Goal: Task Accomplishment & Management: Use online tool/utility

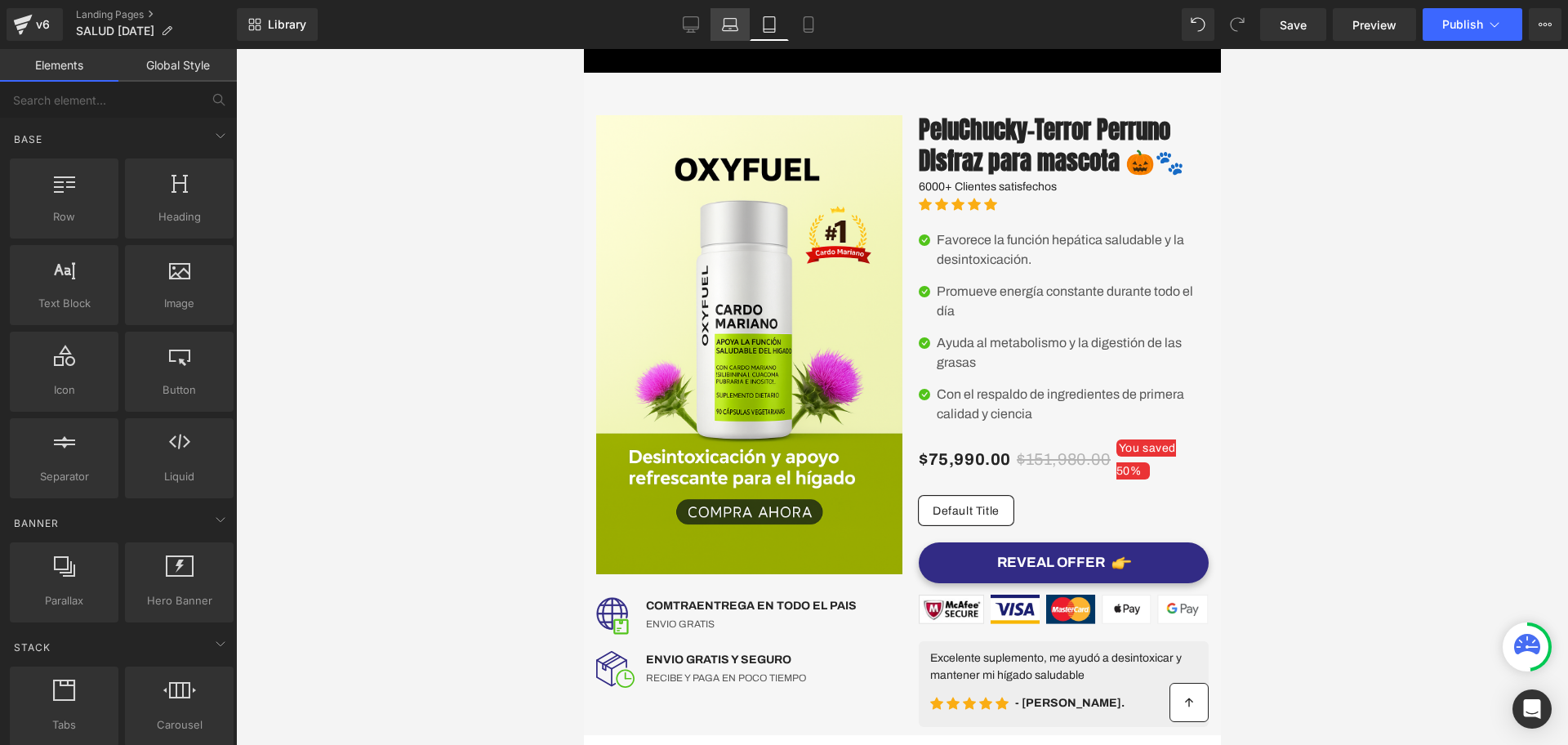
click at [736, 31] on icon at bounding box center [731, 25] width 17 height 17
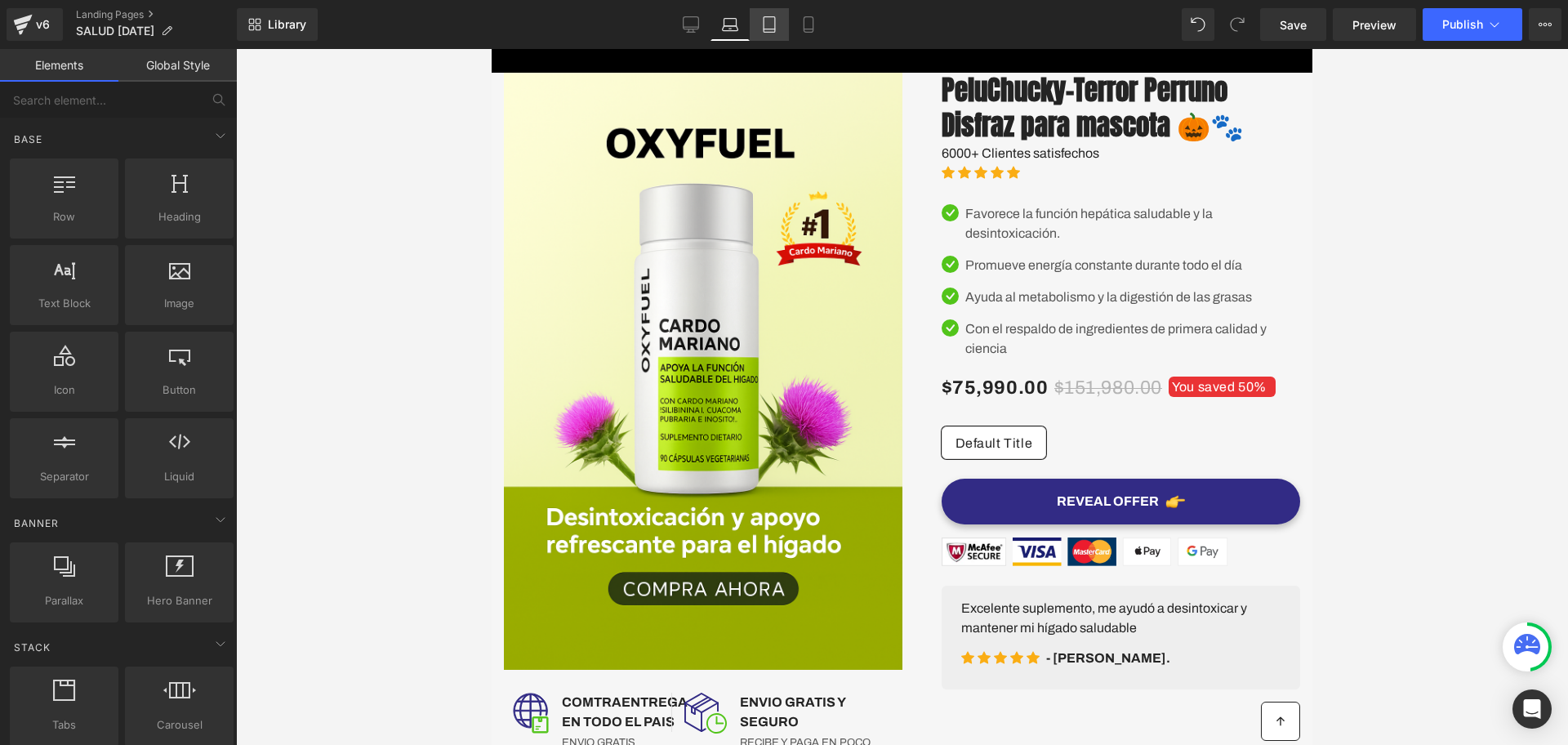
click at [772, 28] on icon at bounding box center [770, 25] width 17 height 17
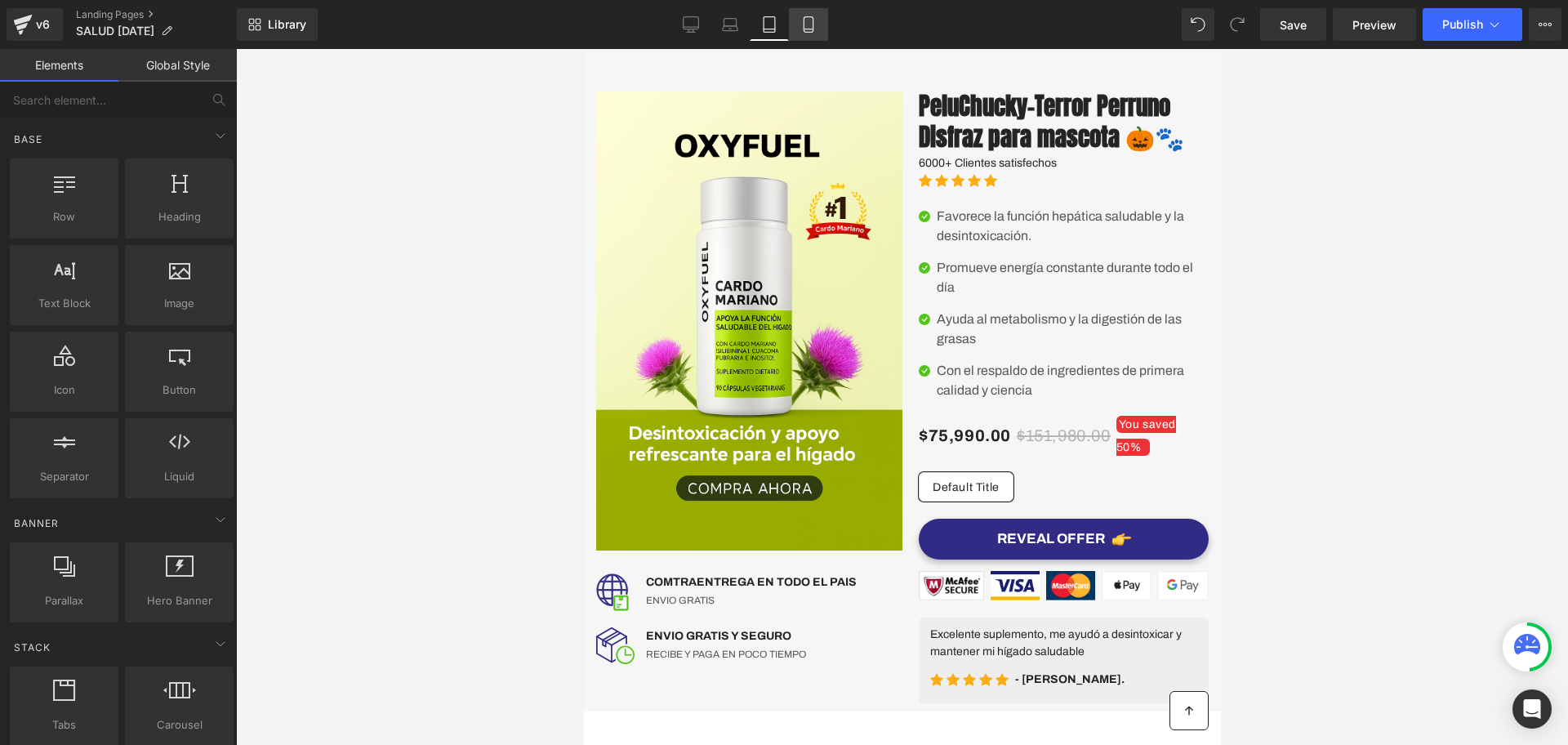
click at [817, 26] on icon at bounding box center [808, 25] width 17 height 17
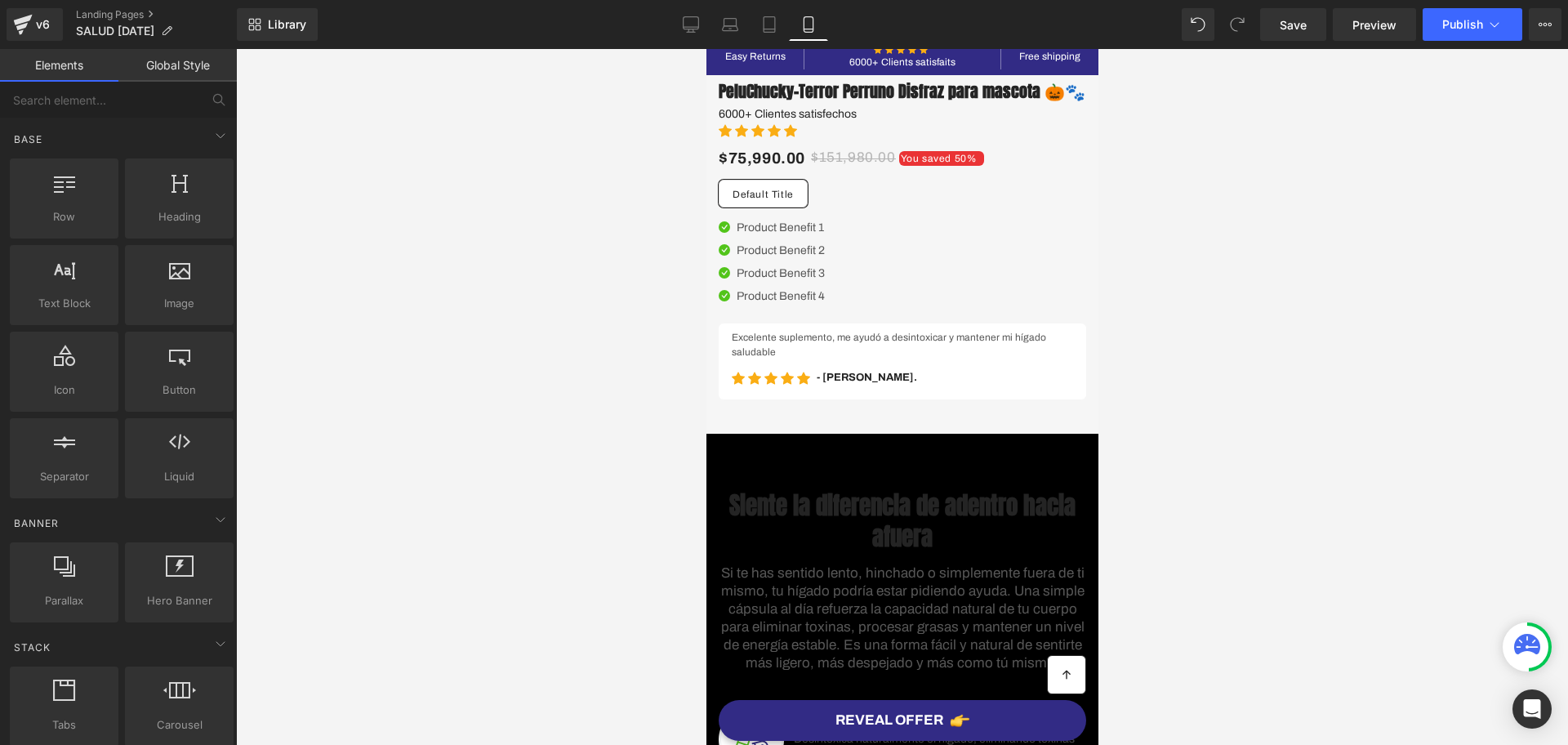
scroll to position [0, 0]
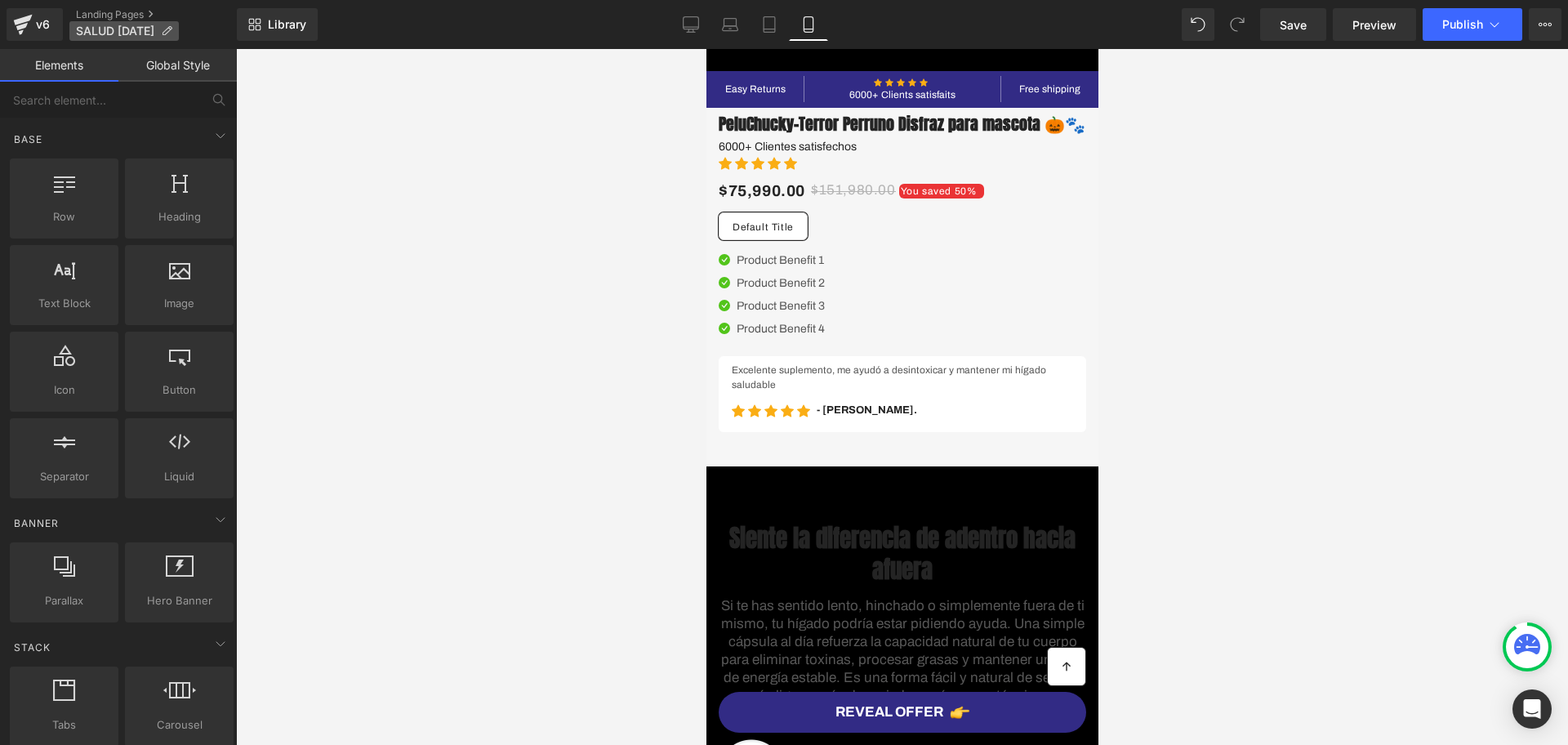
click at [173, 31] on icon at bounding box center [167, 31] width 12 height 12
click at [171, 30] on p "SALUD [DATE]" at bounding box center [124, 31] width 109 height 20
click at [690, 158] on div at bounding box center [903, 397] width 1332 height 696
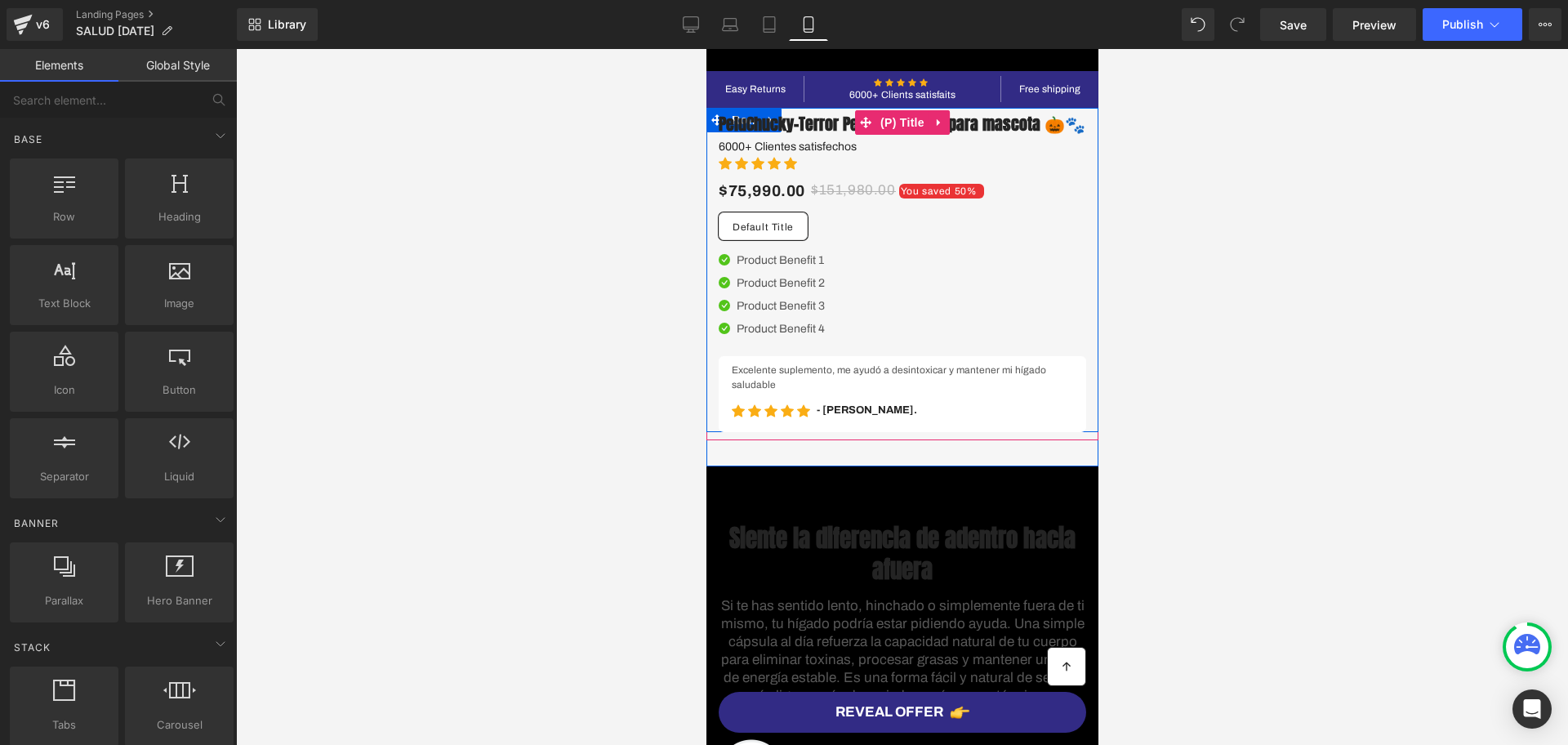
click at [820, 138] on h3 "PeluChucky-Terror Perruno Disfraz para mascota 🎃🐾" at bounding box center [902, 122] width 368 height 31
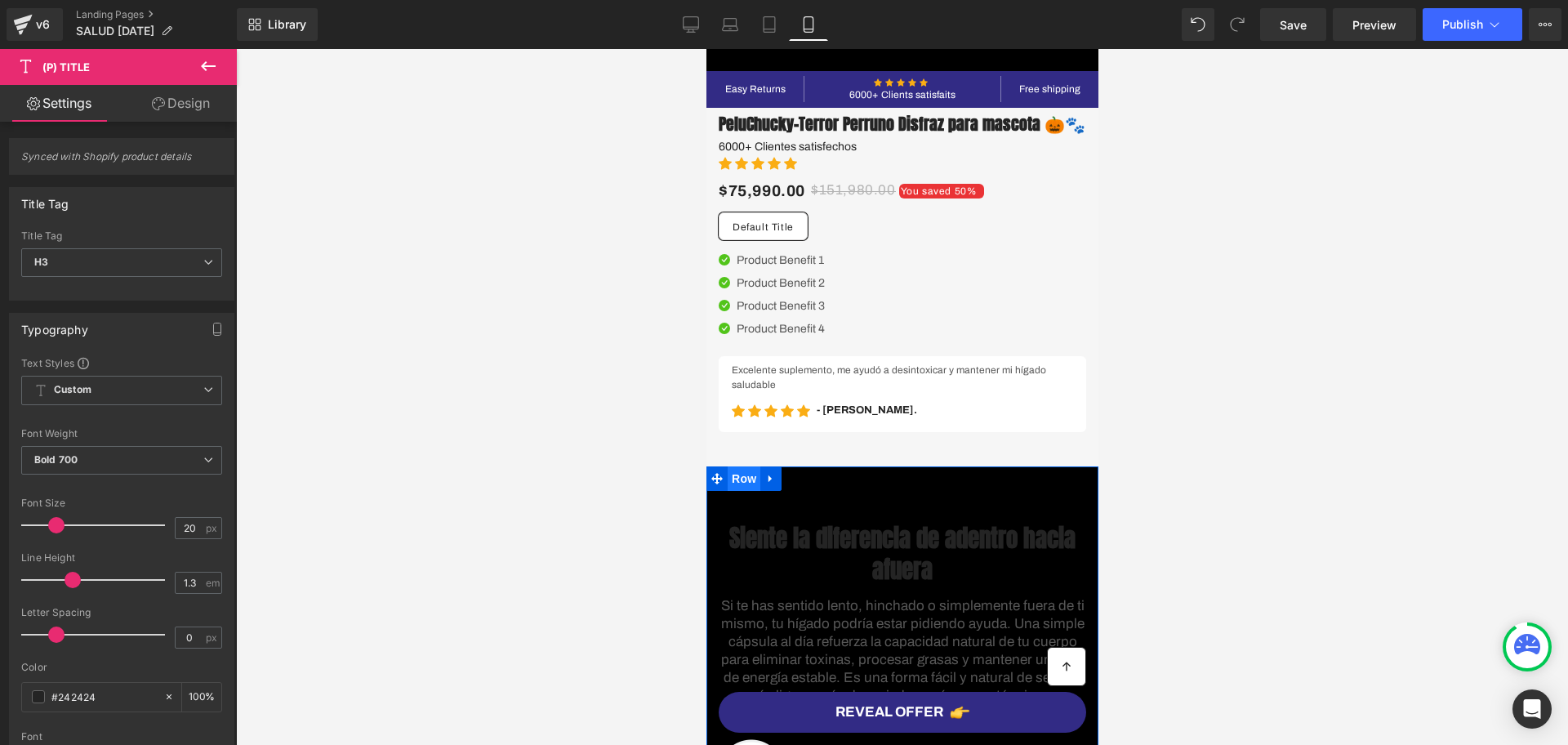
click at [730, 491] on span "Row" at bounding box center [744, 479] width 33 height 25
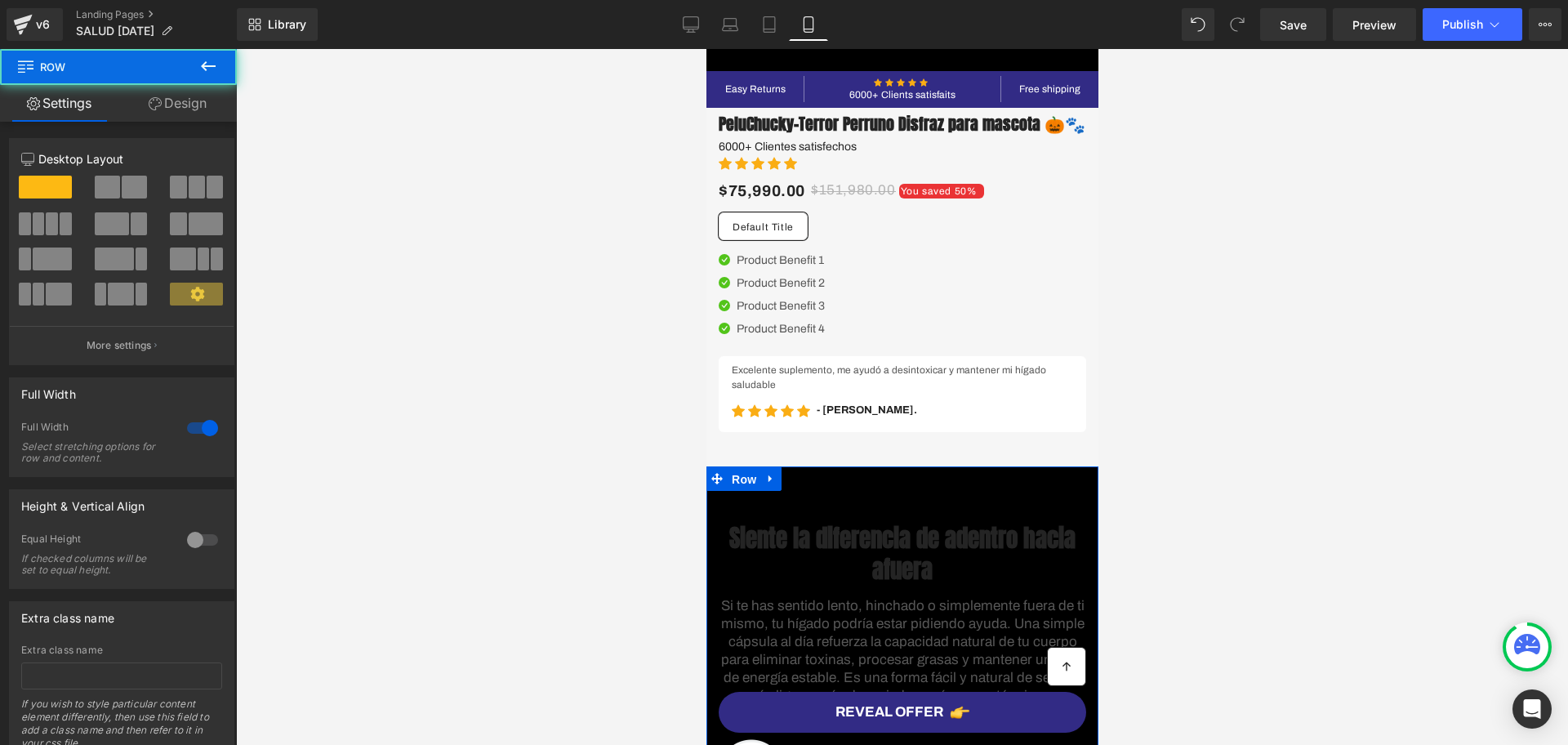
click at [158, 105] on icon at bounding box center [155, 104] width 13 height 13
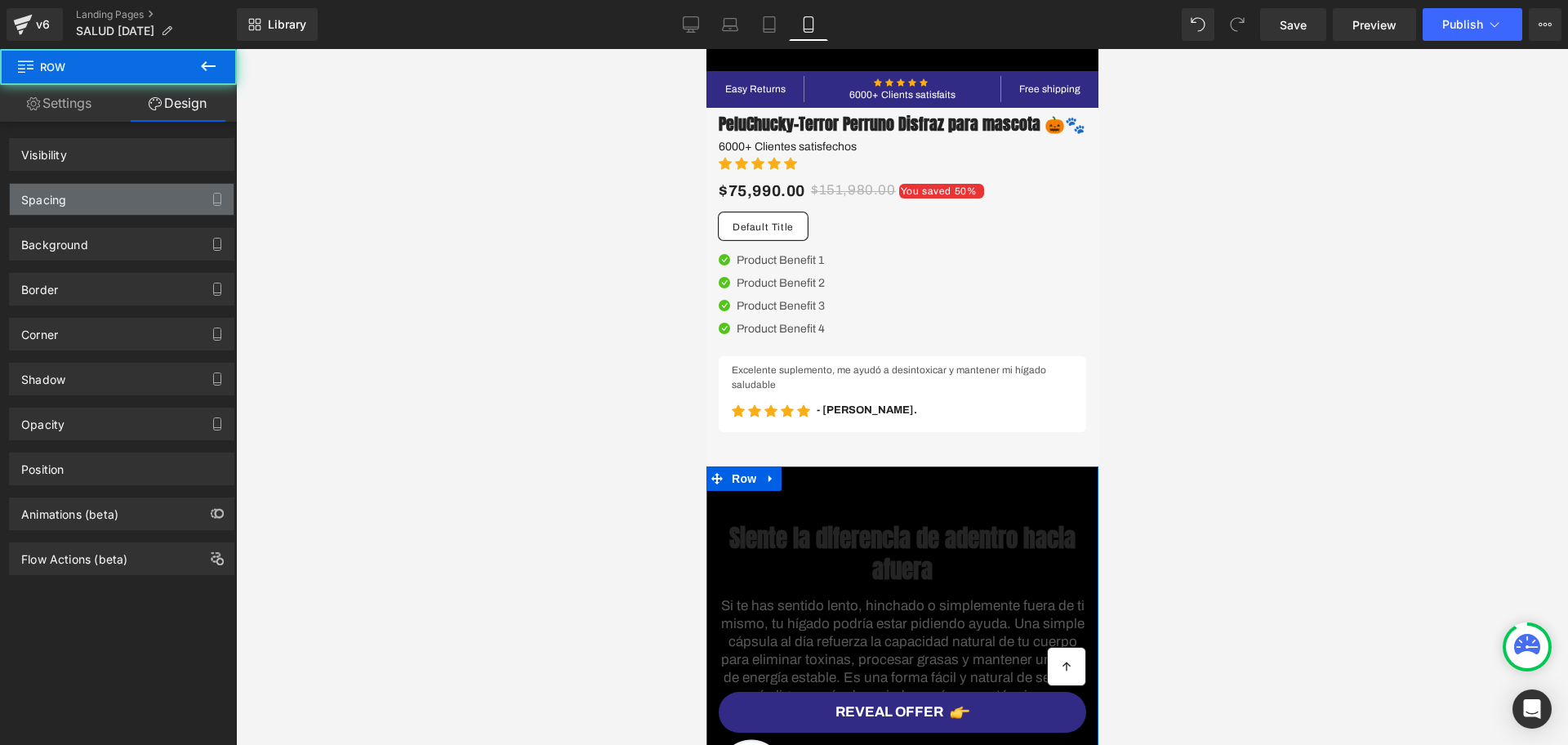
click at [125, 195] on div "Spacing" at bounding box center [122, 199] width 224 height 31
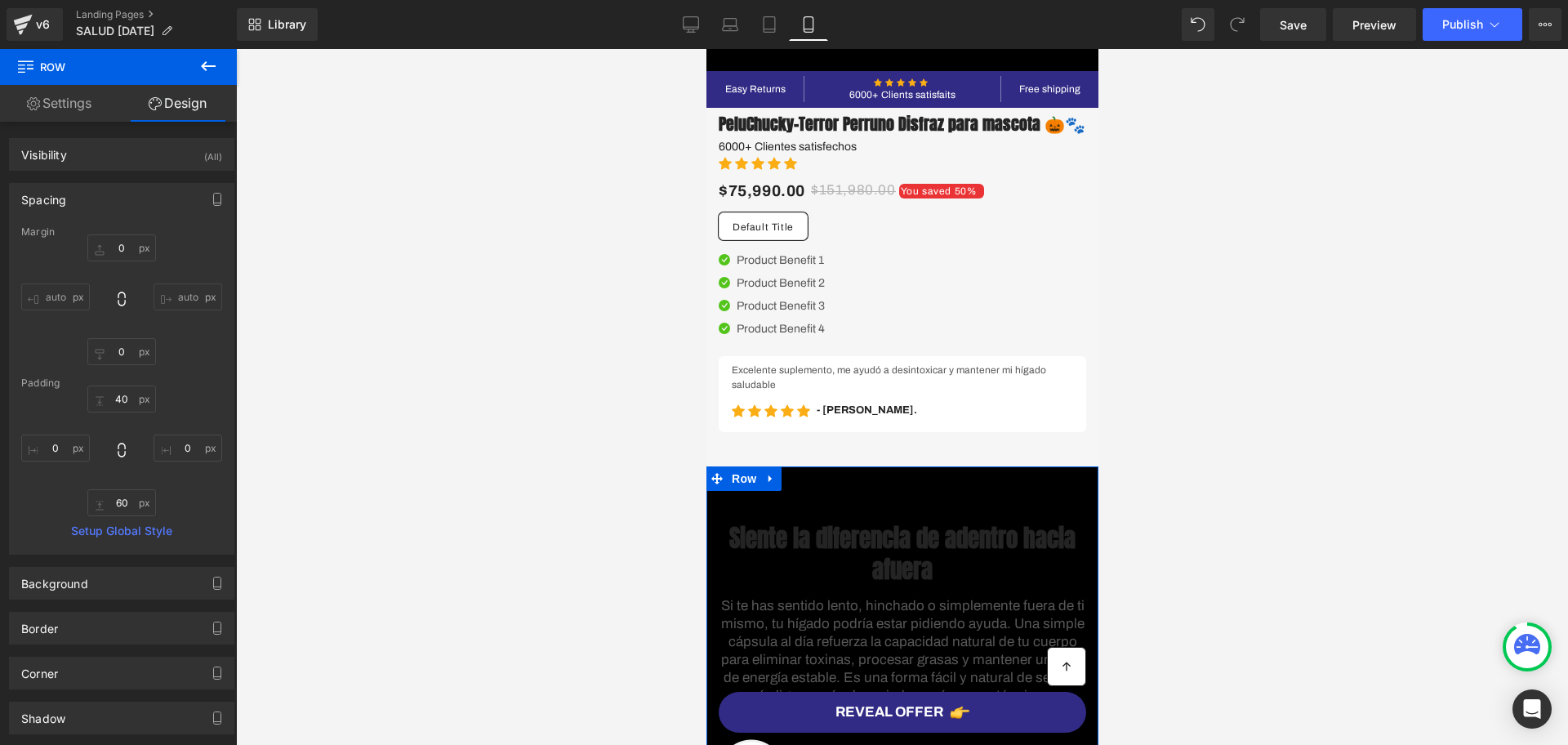
click at [174, 107] on link "Design" at bounding box center [177, 103] width 118 height 36
click at [168, 103] on link "Design" at bounding box center [177, 103] width 118 height 36
click at [218, 63] on button at bounding box center [207, 66] width 57 height 36
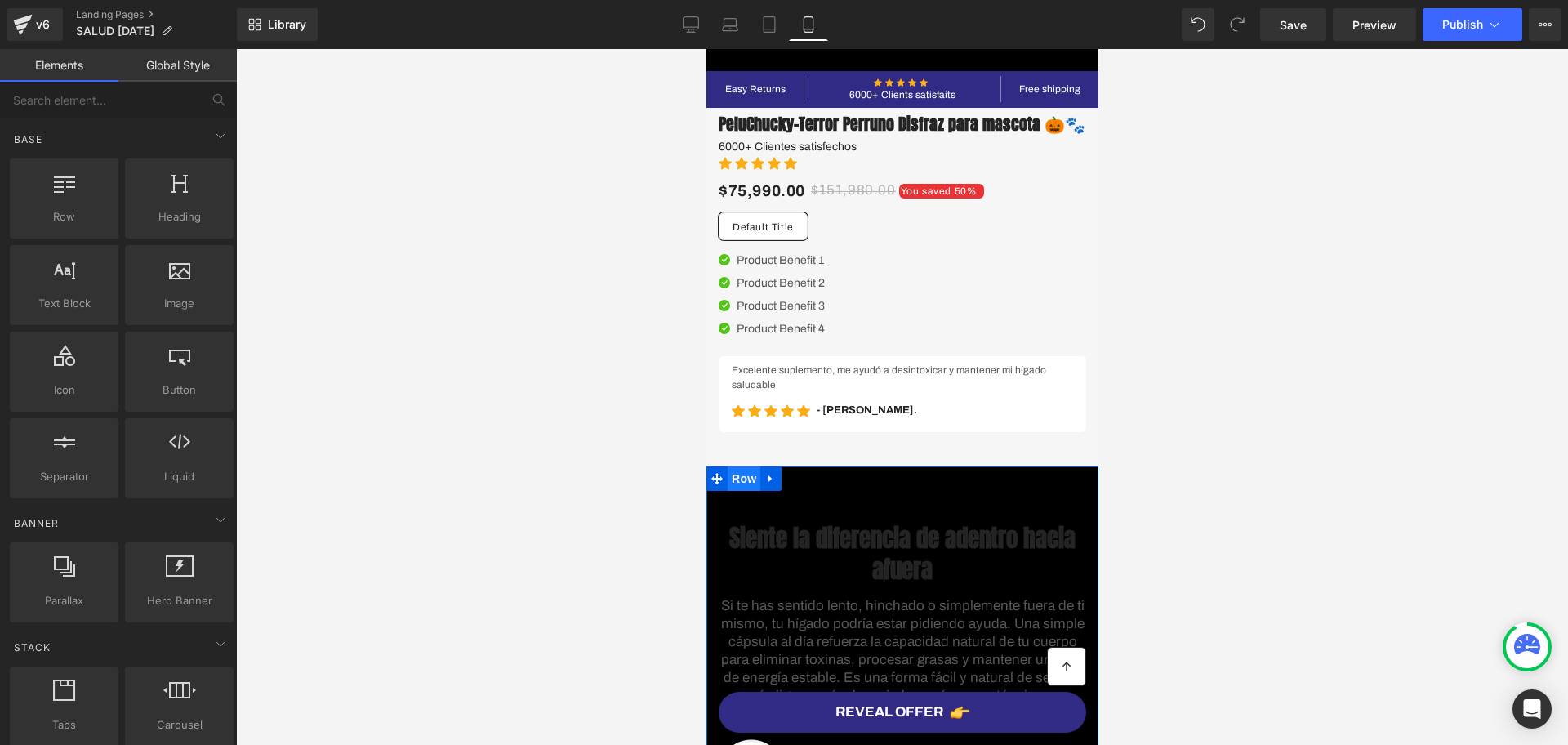
click at [736, 491] on span "Row" at bounding box center [744, 479] width 33 height 25
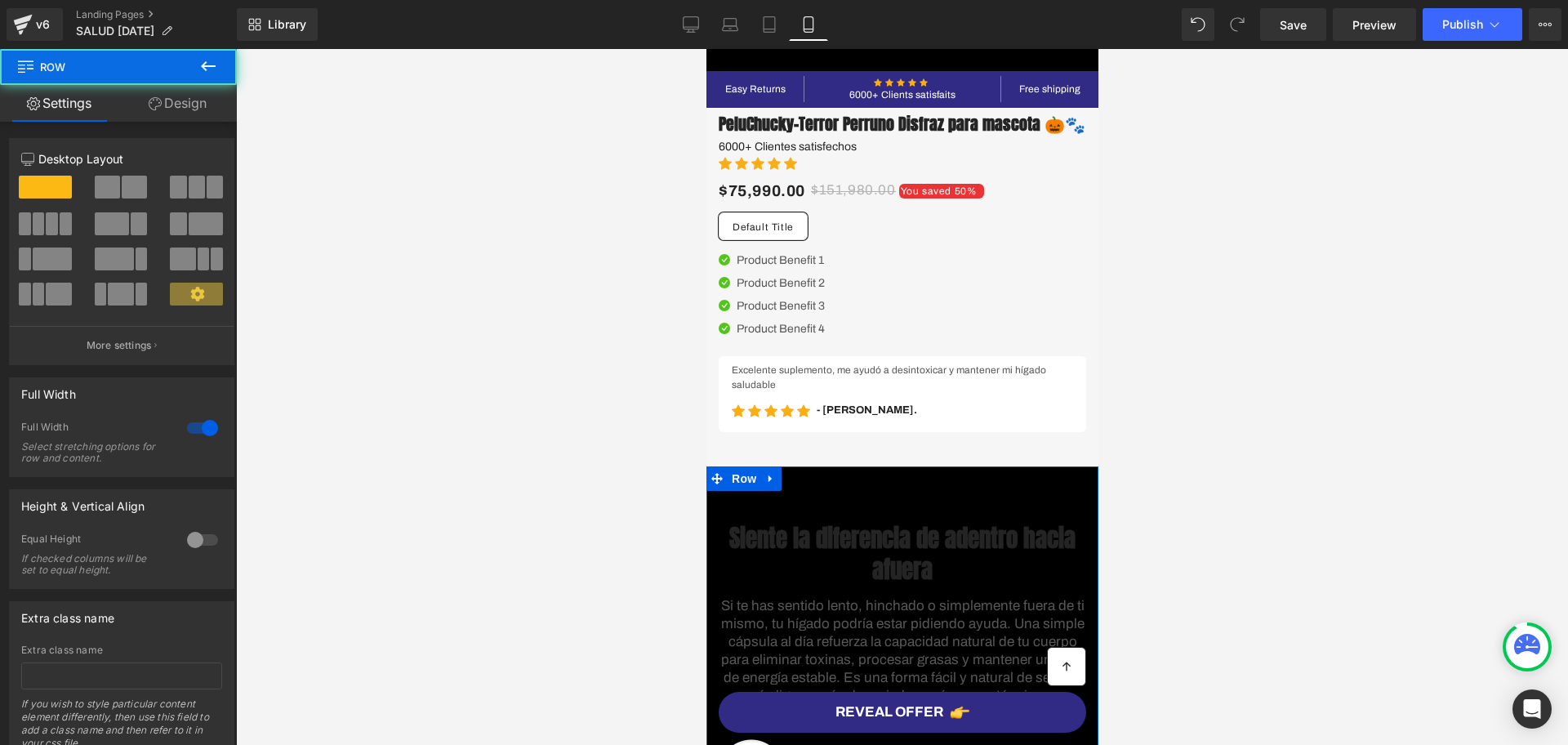
click at [164, 115] on link "Design" at bounding box center [177, 103] width 118 height 36
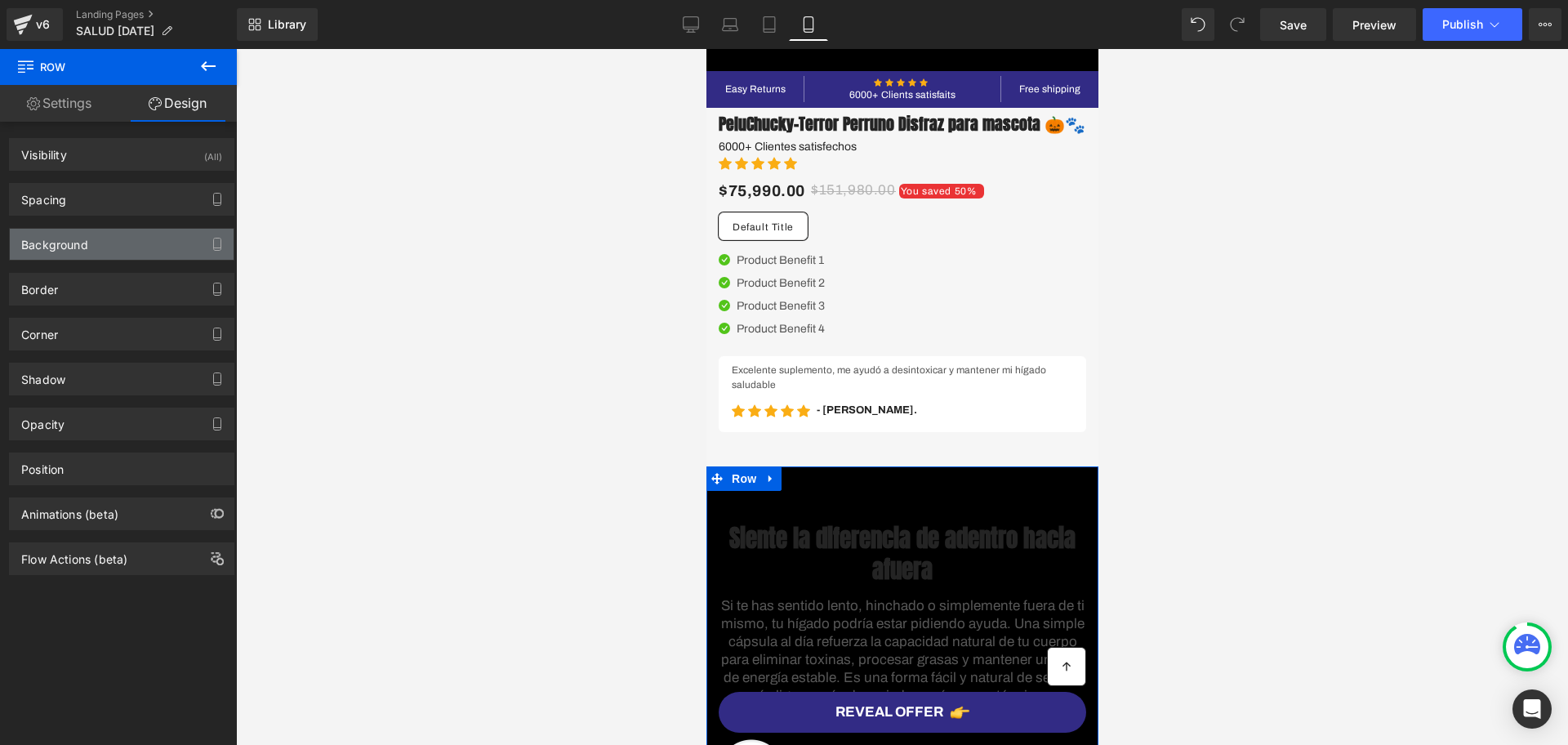
click at [113, 239] on div "Background" at bounding box center [122, 245] width 224 height 31
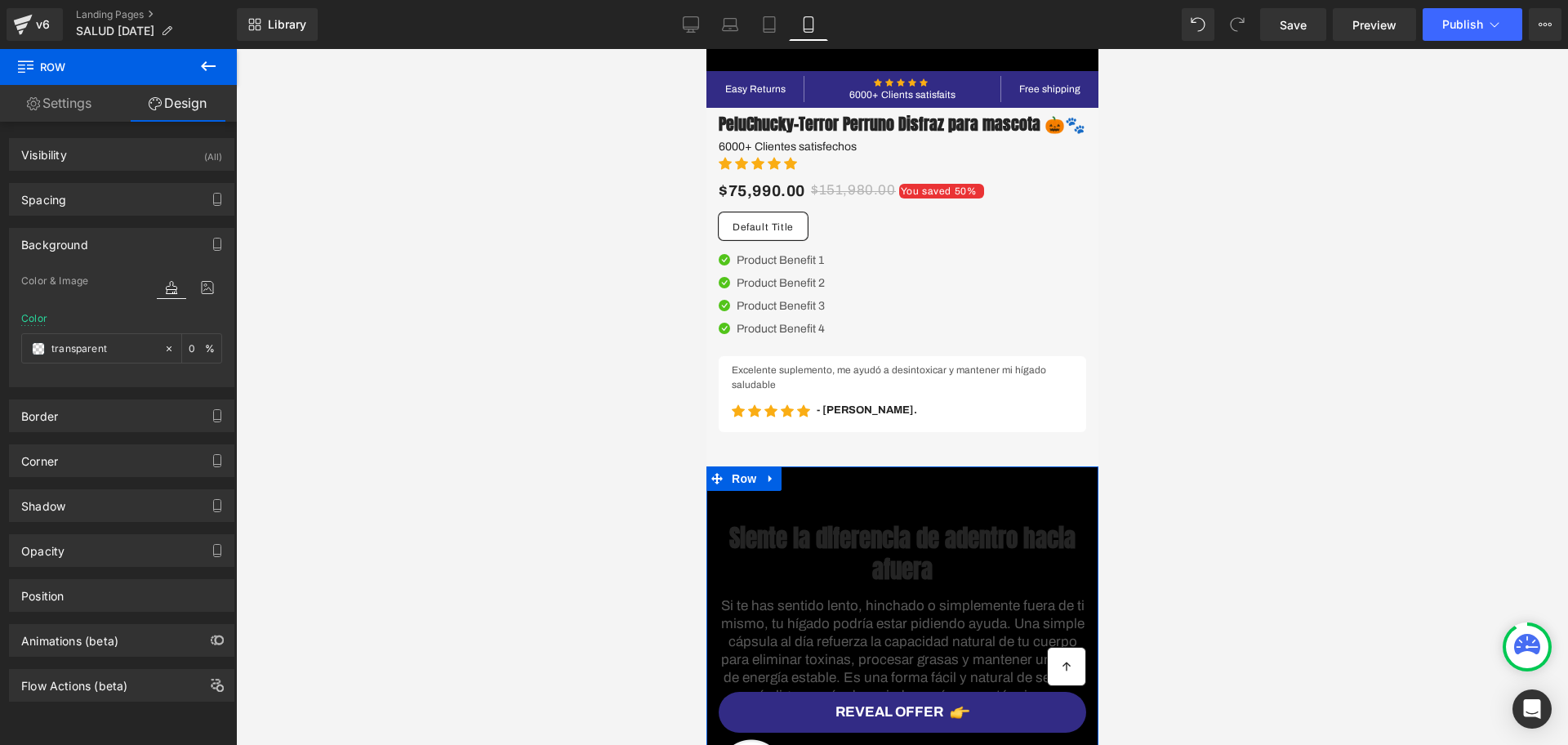
type input "transparent"
type input "0"
click at [36, 347] on span at bounding box center [39, 349] width 13 height 13
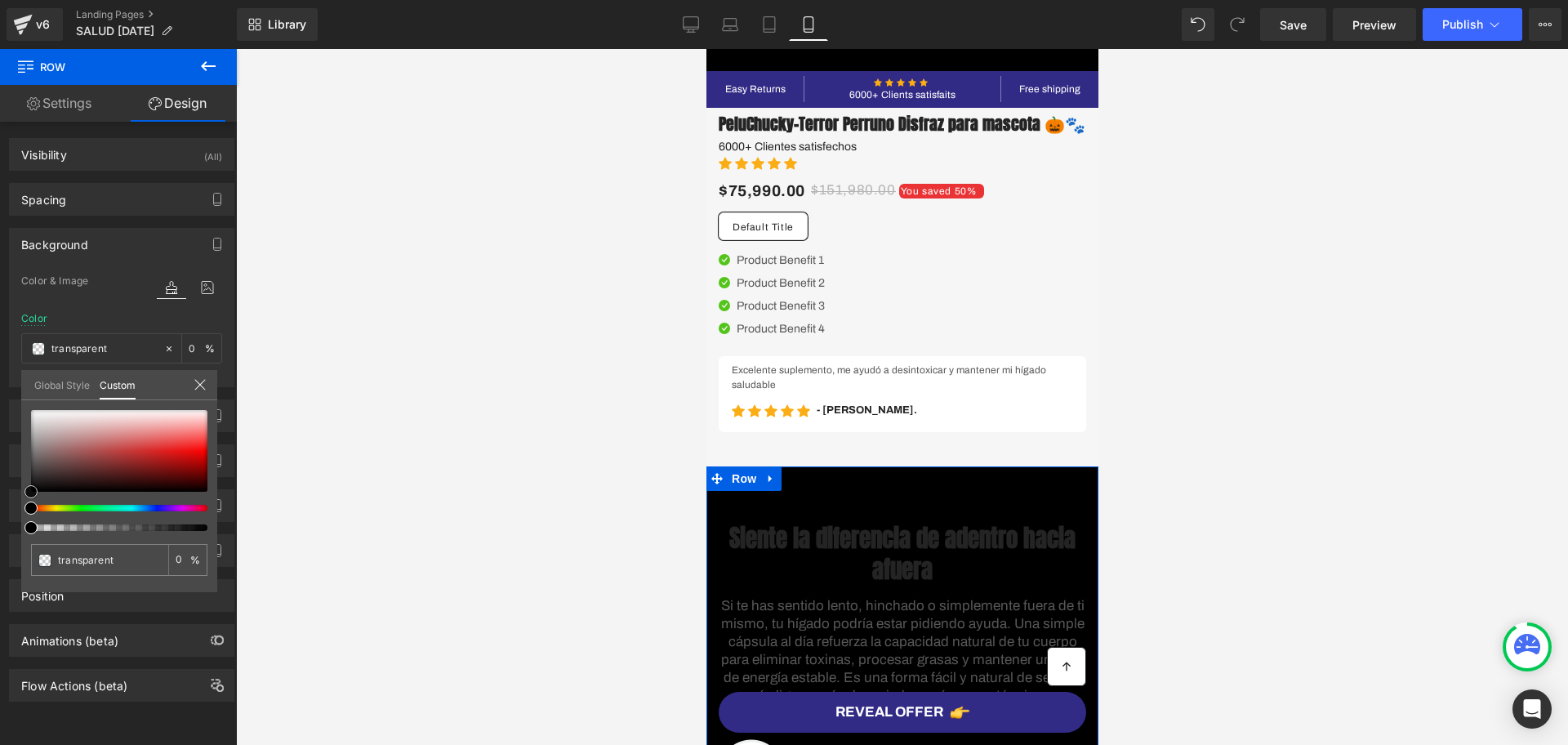
type input "#070707"
type input "100"
type input "#070707"
type input "100"
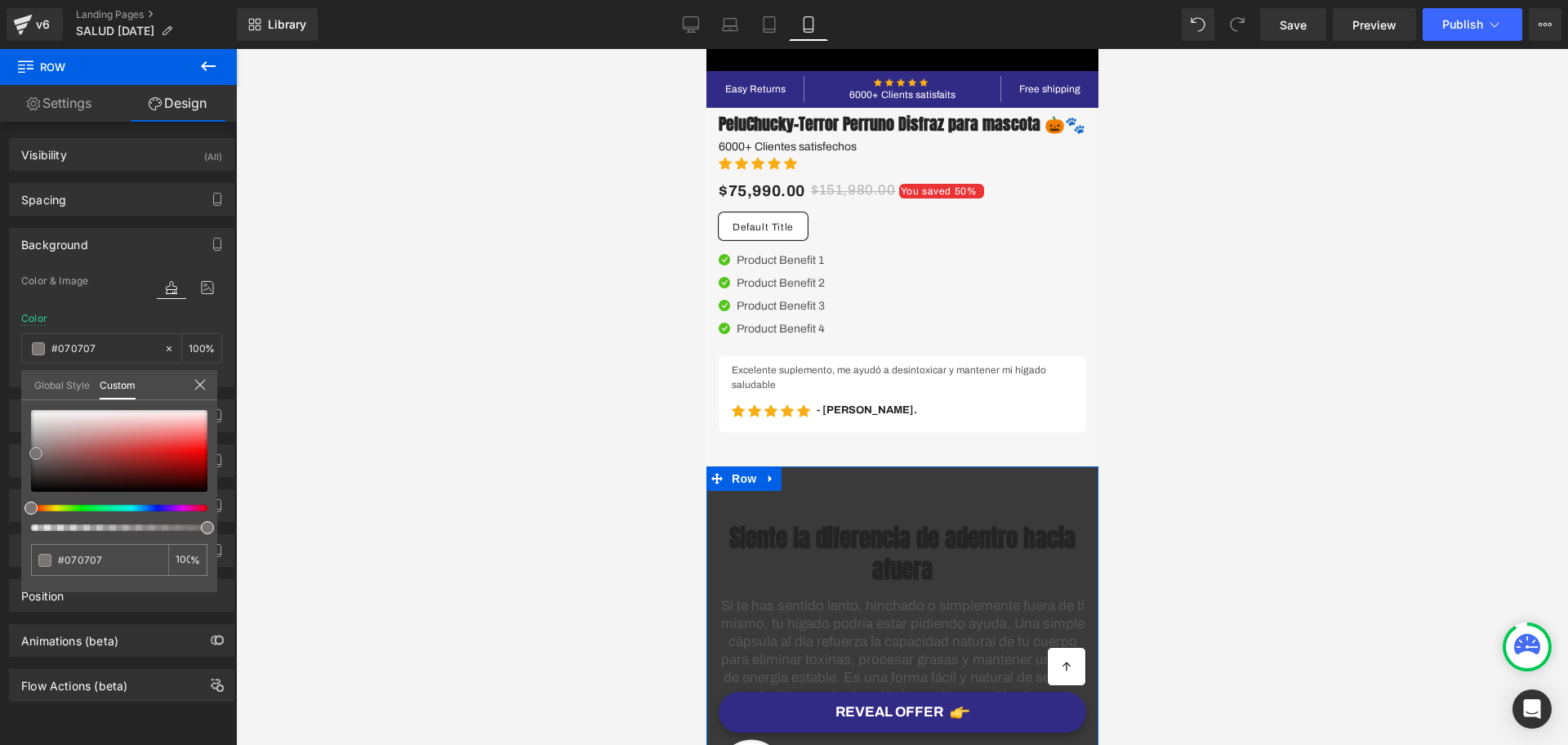
type input "#3b3a3a"
type input "#aca3a3"
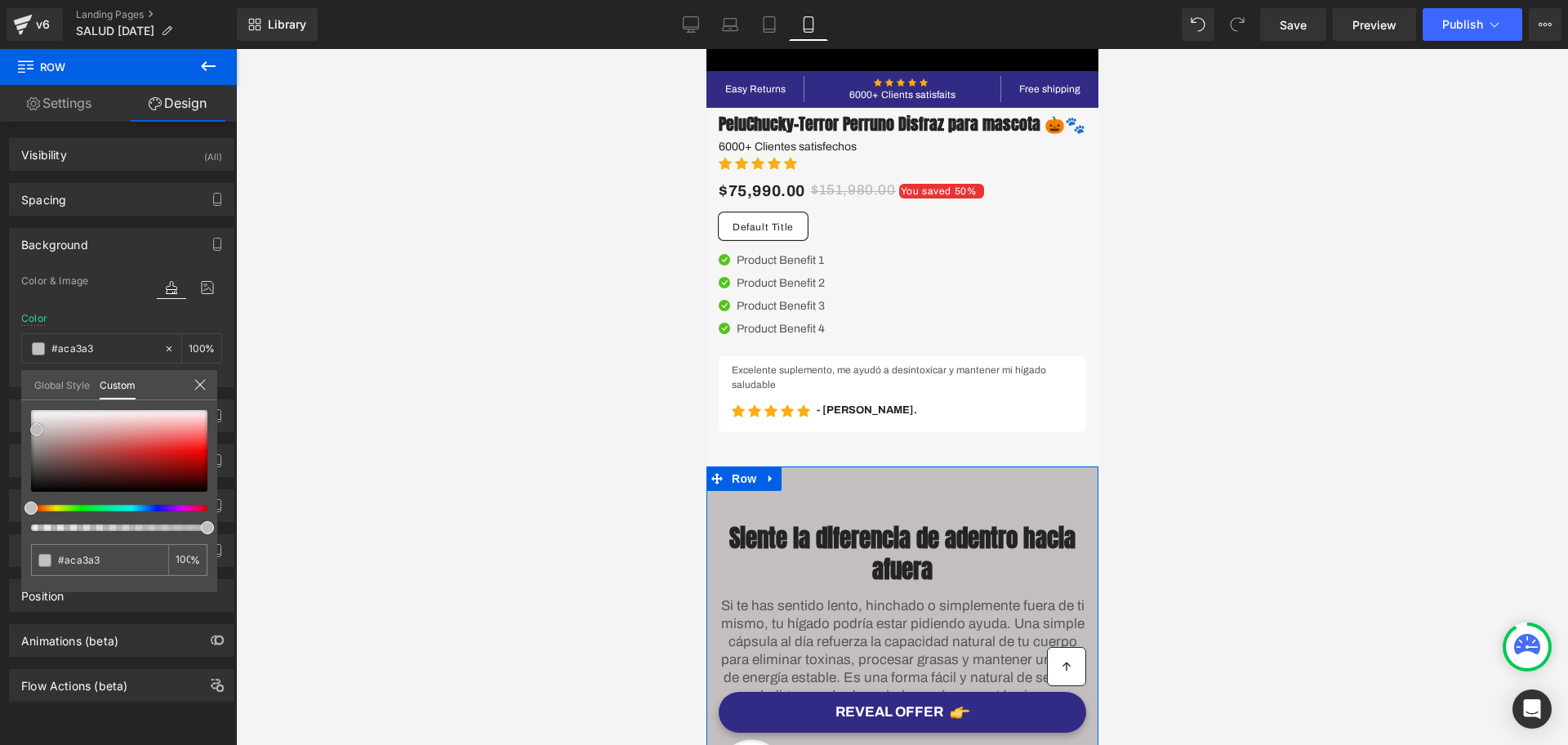
type input "#c3bfbf"
type input "#d2cfcf"
type input "#d9d7d7"
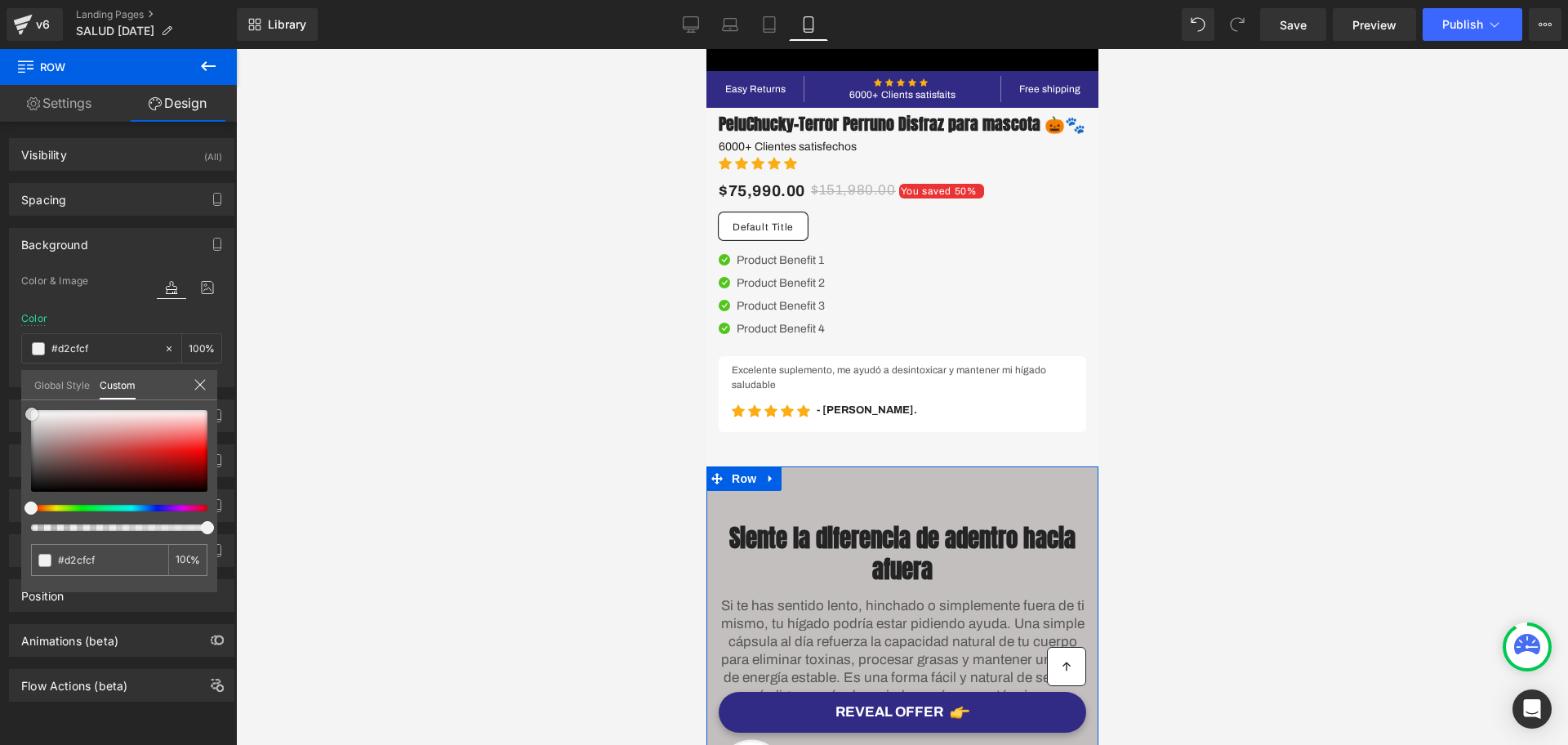
type input "#d9d7d7"
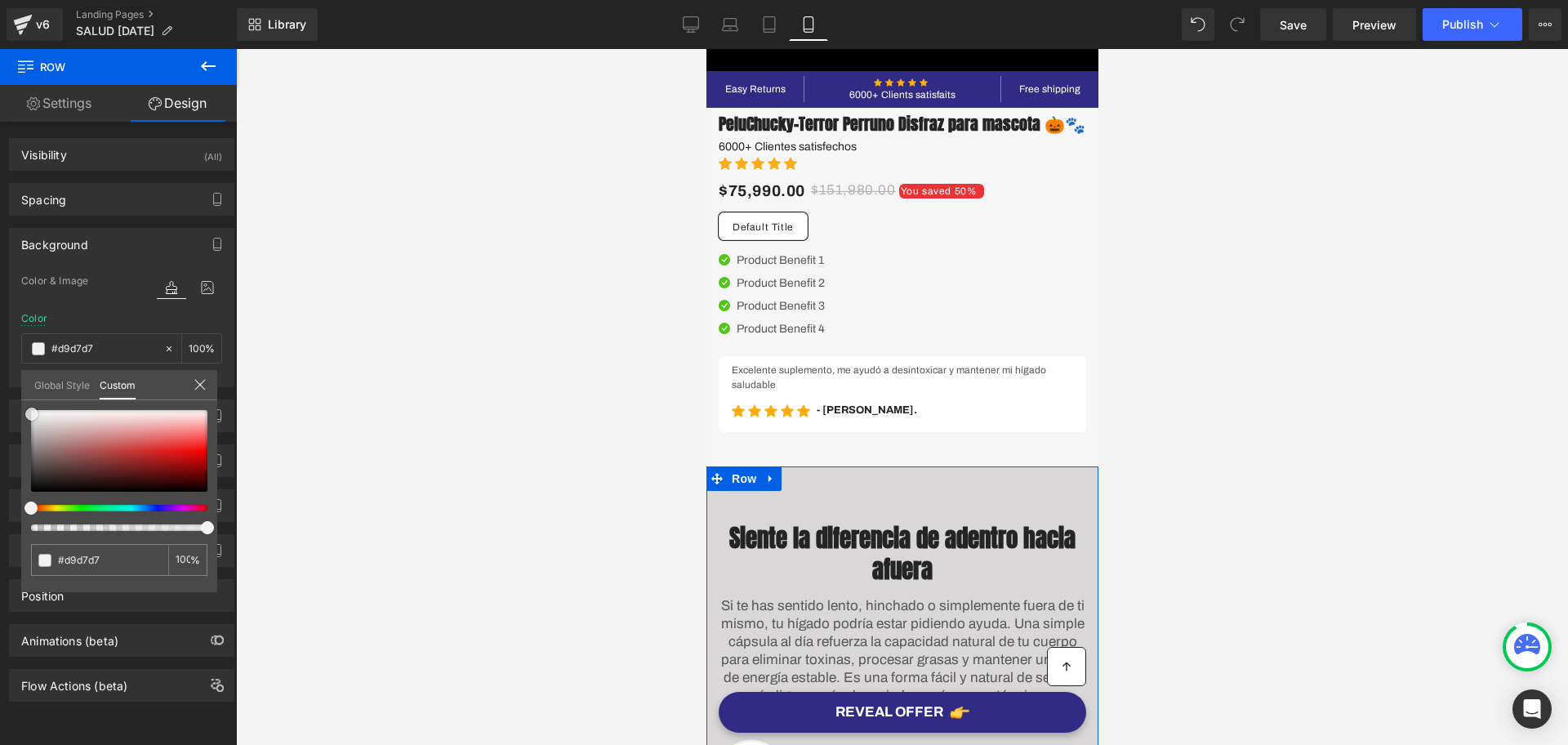
type input "#f2f2f2"
type input "#ffffff"
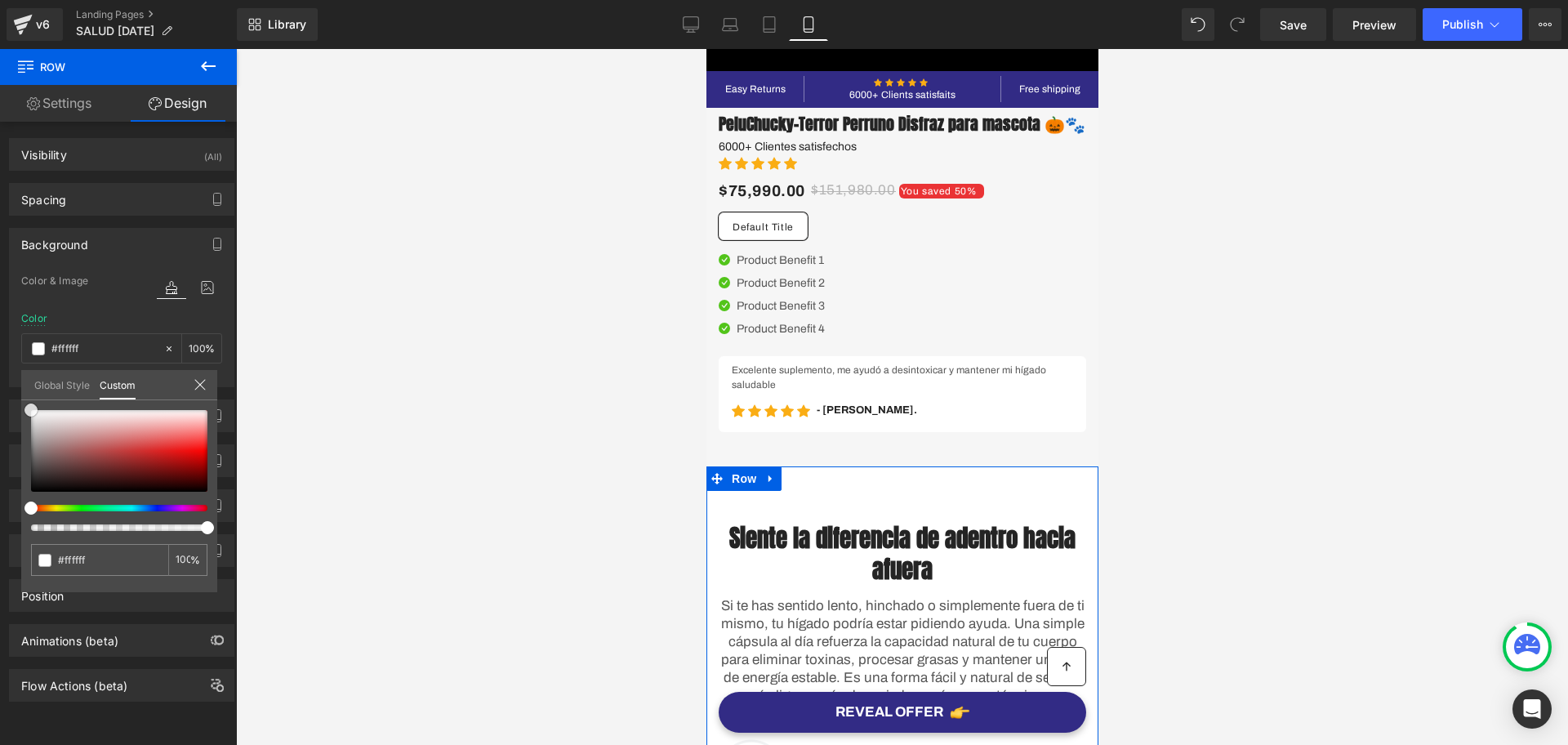
drag, startPoint x: 33, startPoint y: 495, endPoint x: 27, endPoint y: 403, distance: 92.2
click at [27, 403] on div "#ffffff 100 %" at bounding box center [119, 410] width 196 height 20
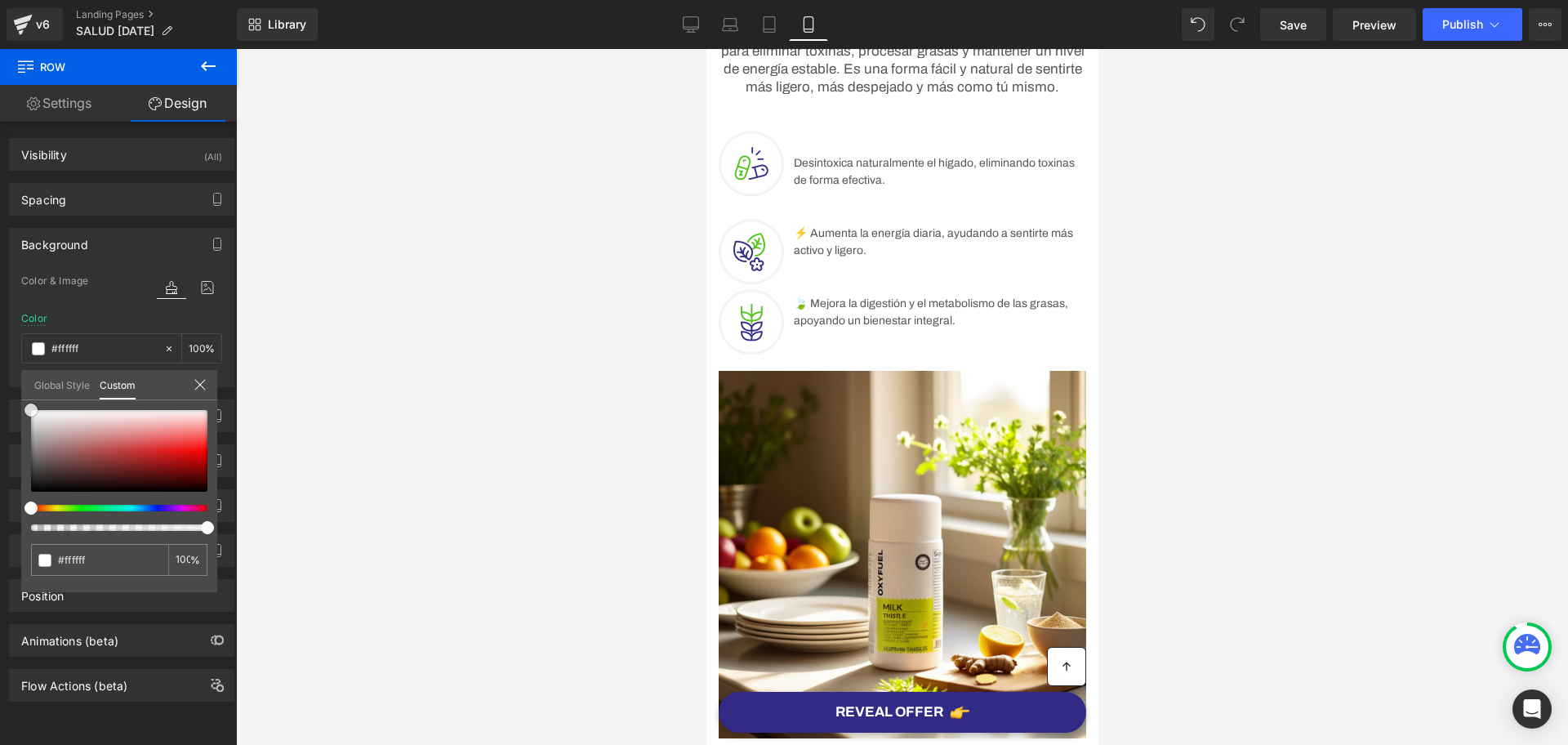
scroll to position [200, 0]
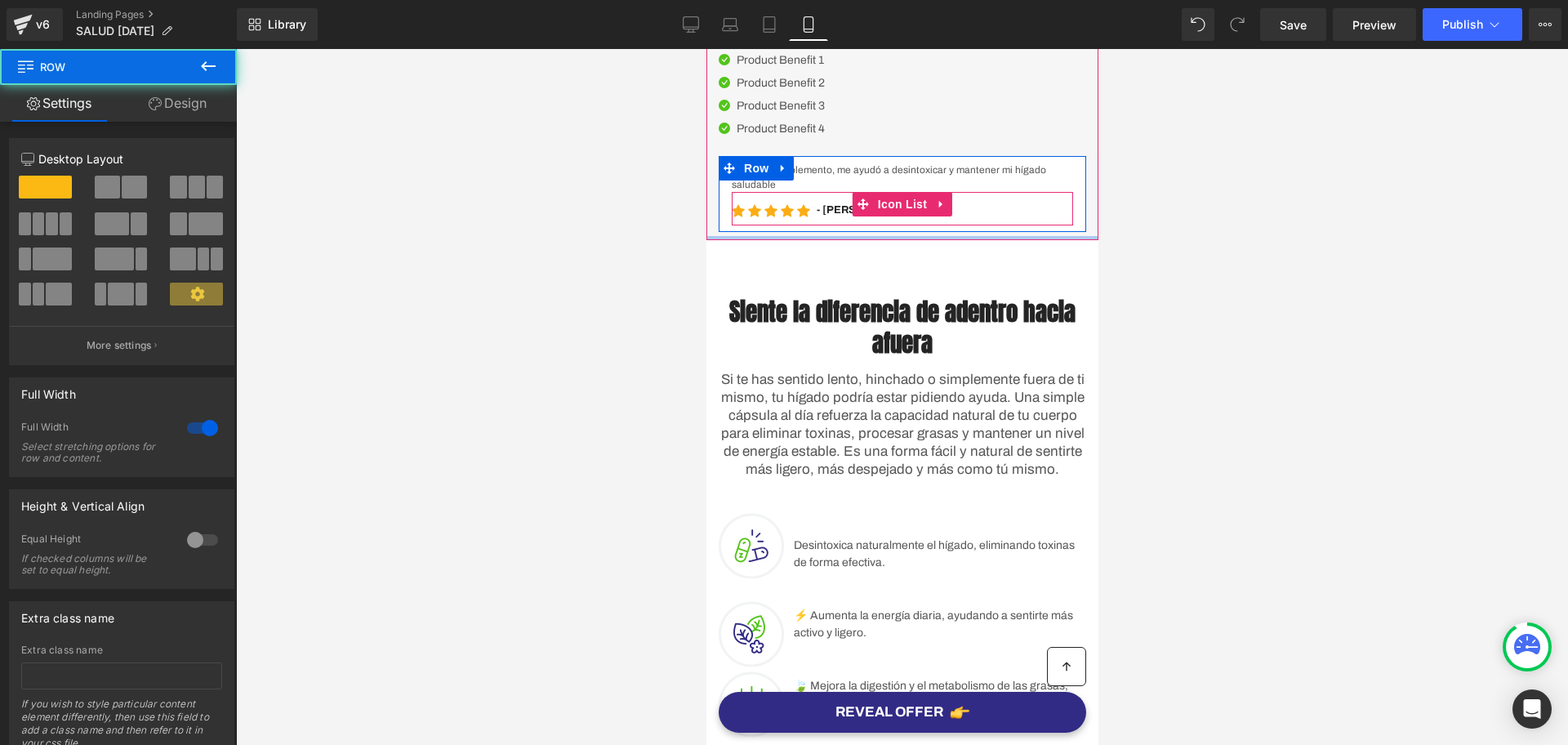
click at [905, 233] on div "Image Image COMTRAENTREGA EN TODO EL PAIS Text Block ENVIO GRATIS Text Block Ic…" at bounding box center [902, 55] width 392 height 370
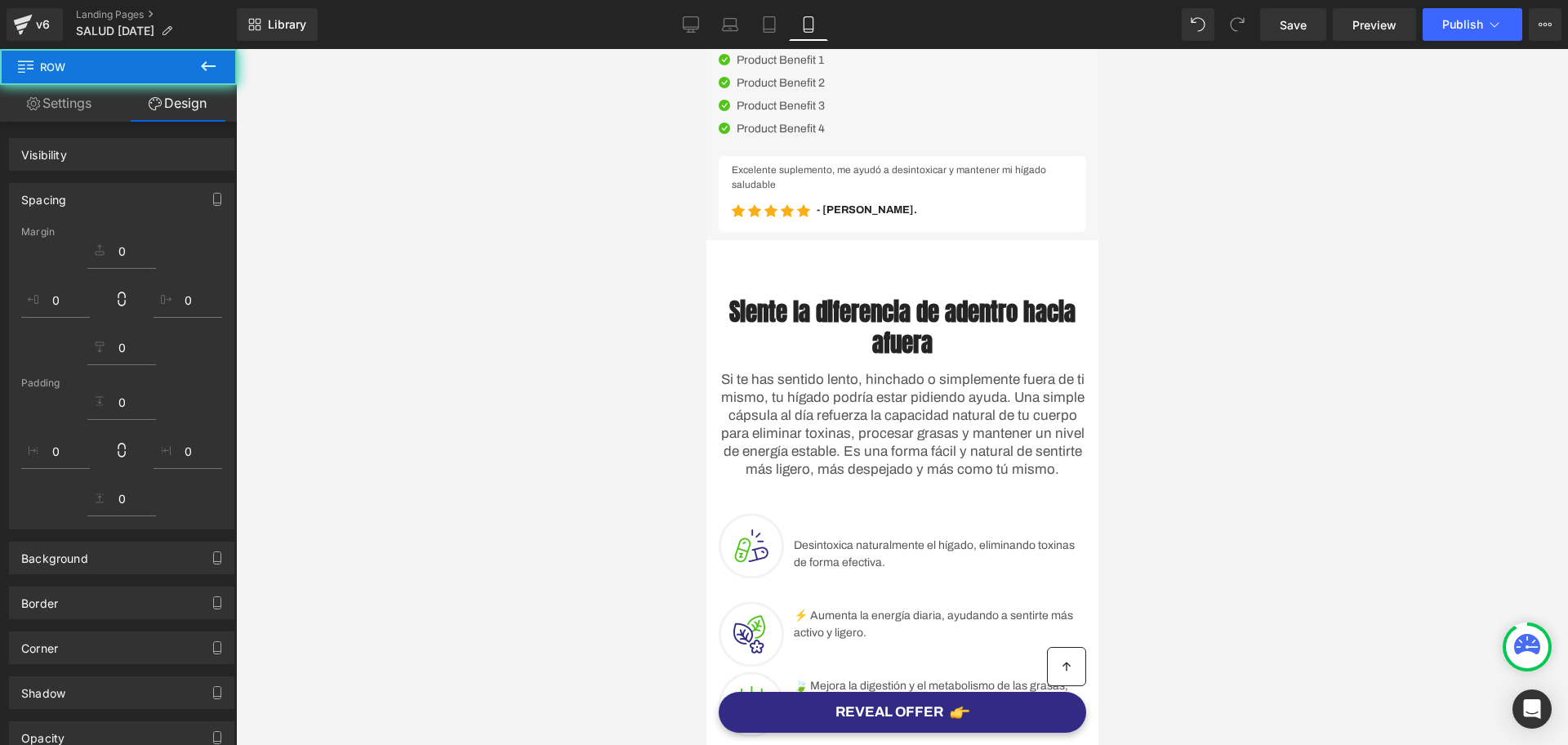
click at [1159, 278] on div at bounding box center [903, 397] width 1332 height 696
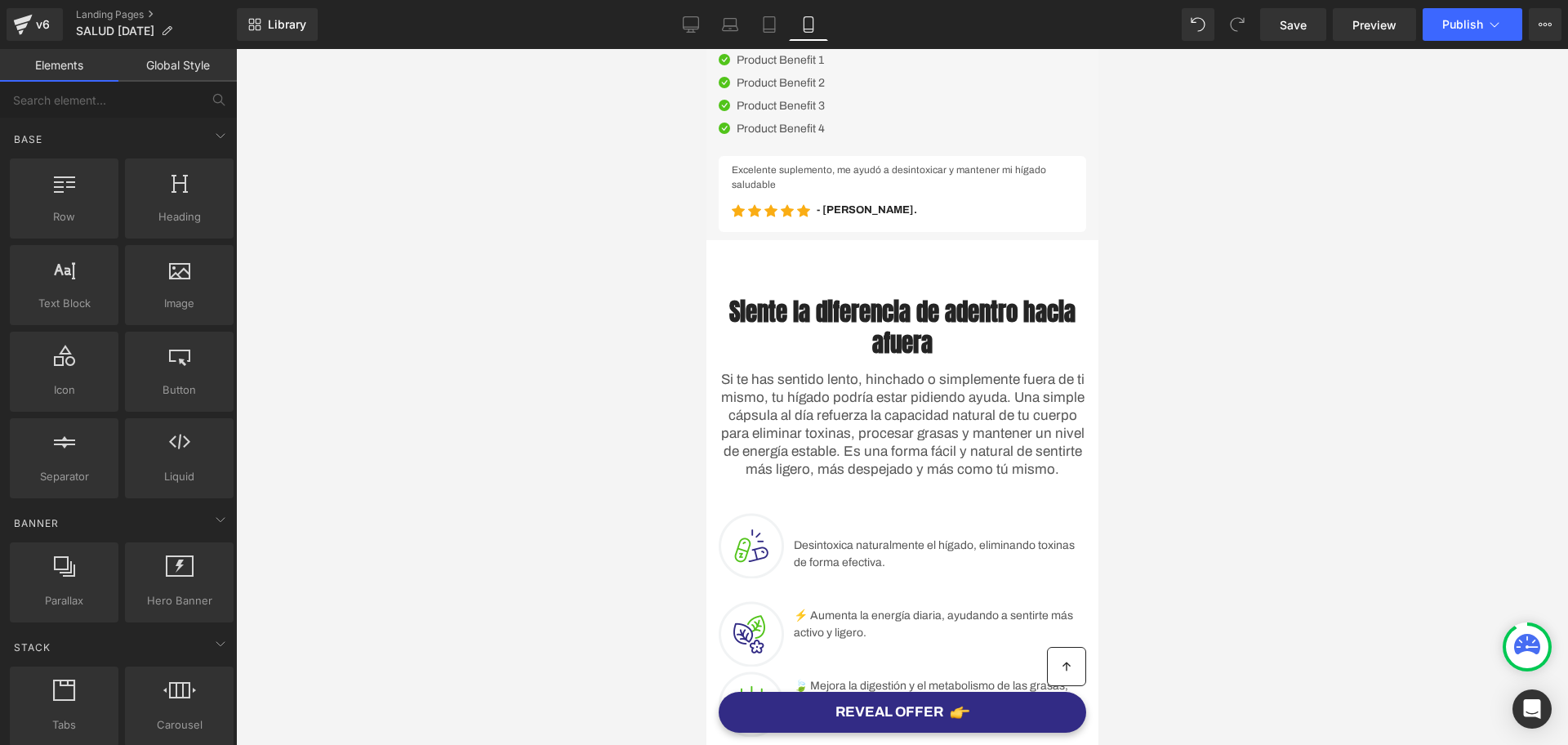
scroll to position [0, 0]
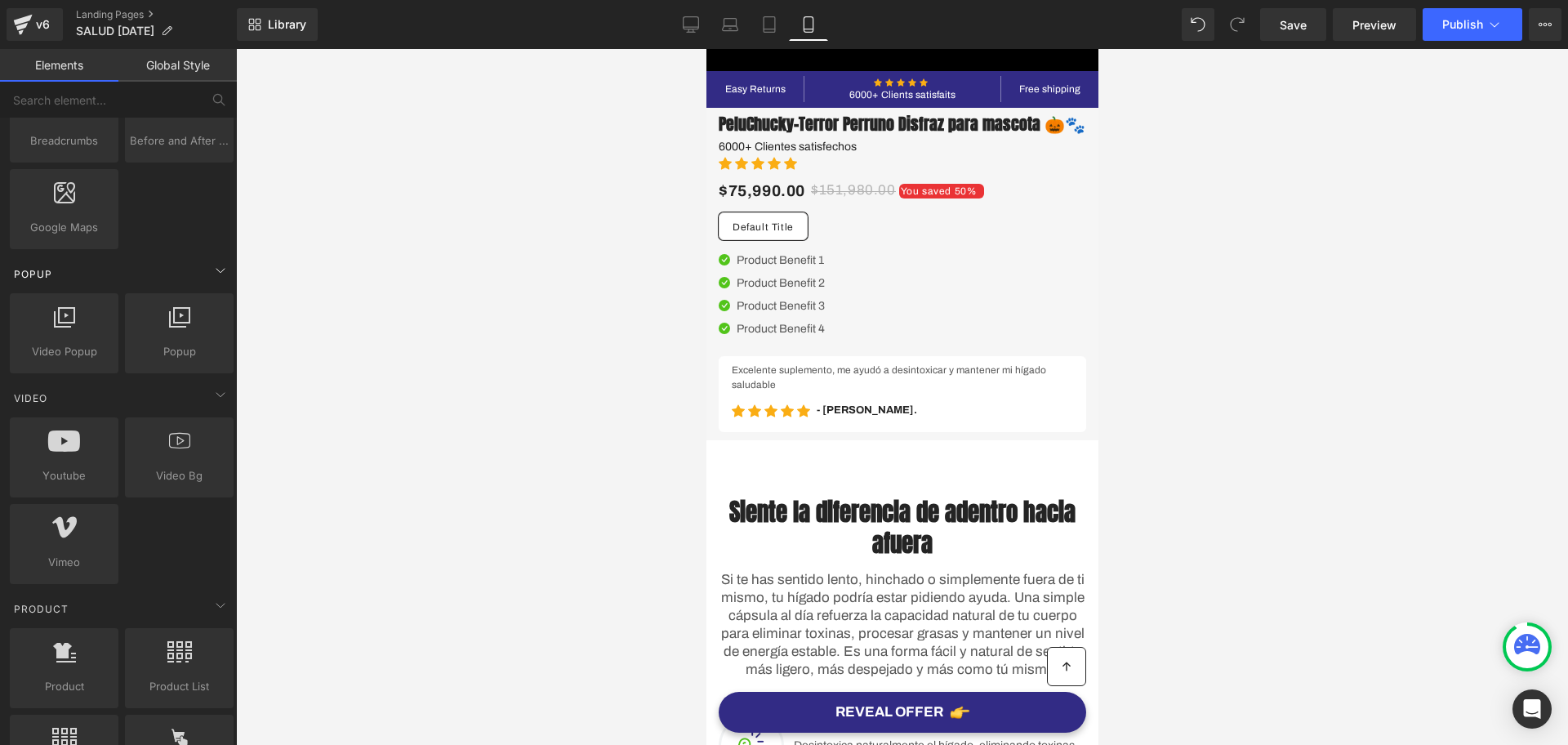
scroll to position [1328, 0]
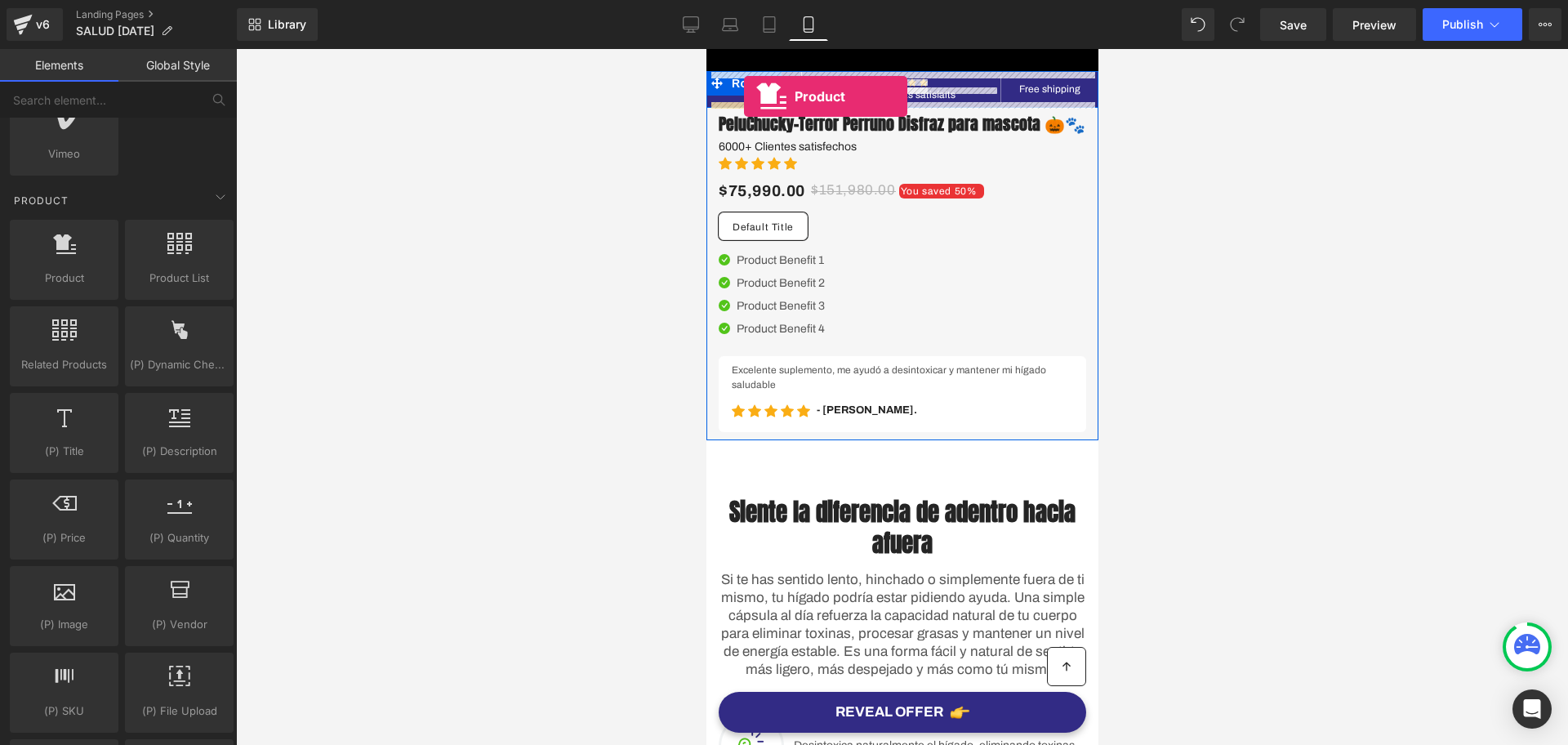
drag, startPoint x: 763, startPoint y: 332, endPoint x: 743, endPoint y: 97, distance: 235.8
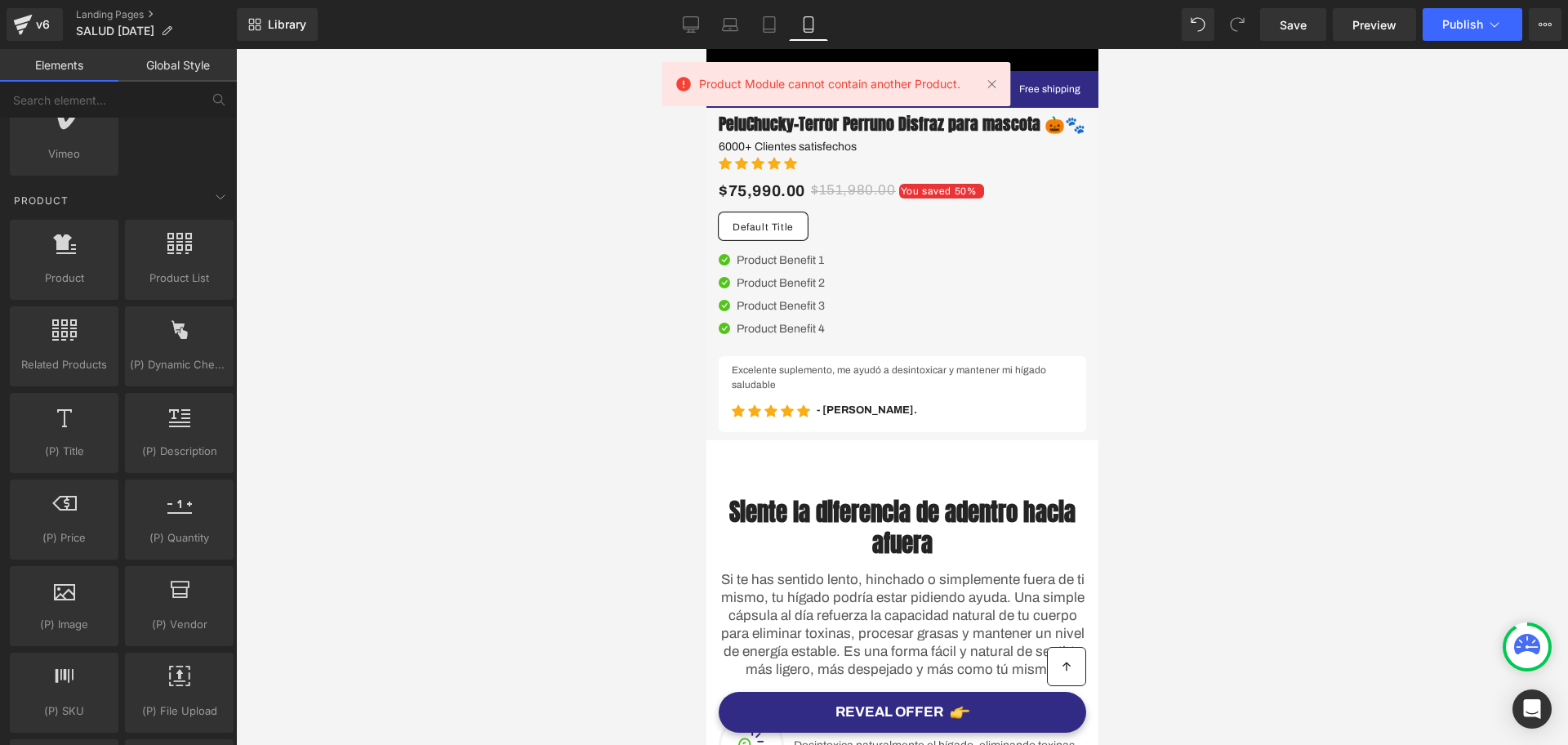
click at [1179, 144] on div at bounding box center [903, 397] width 1332 height 696
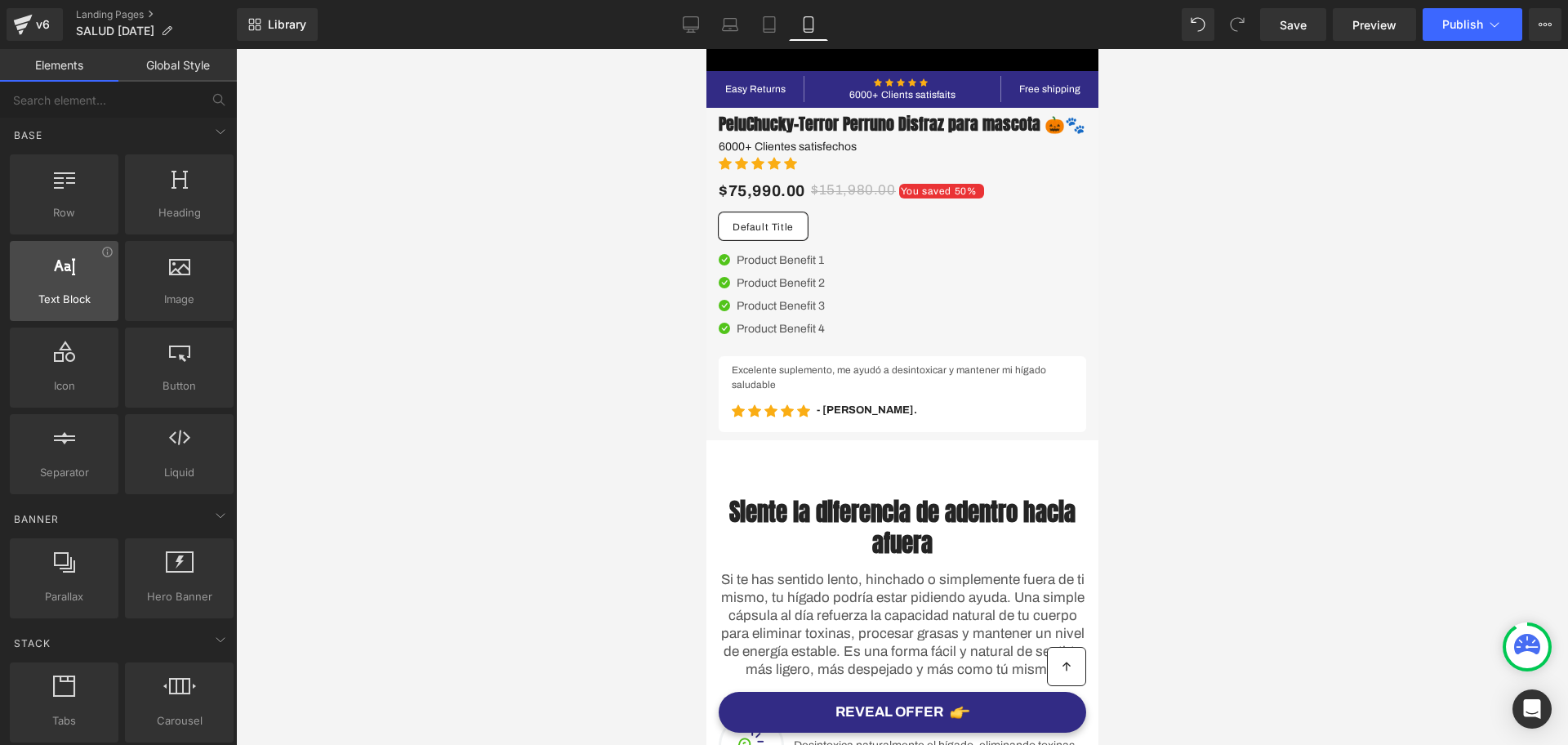
scroll to position [0, 0]
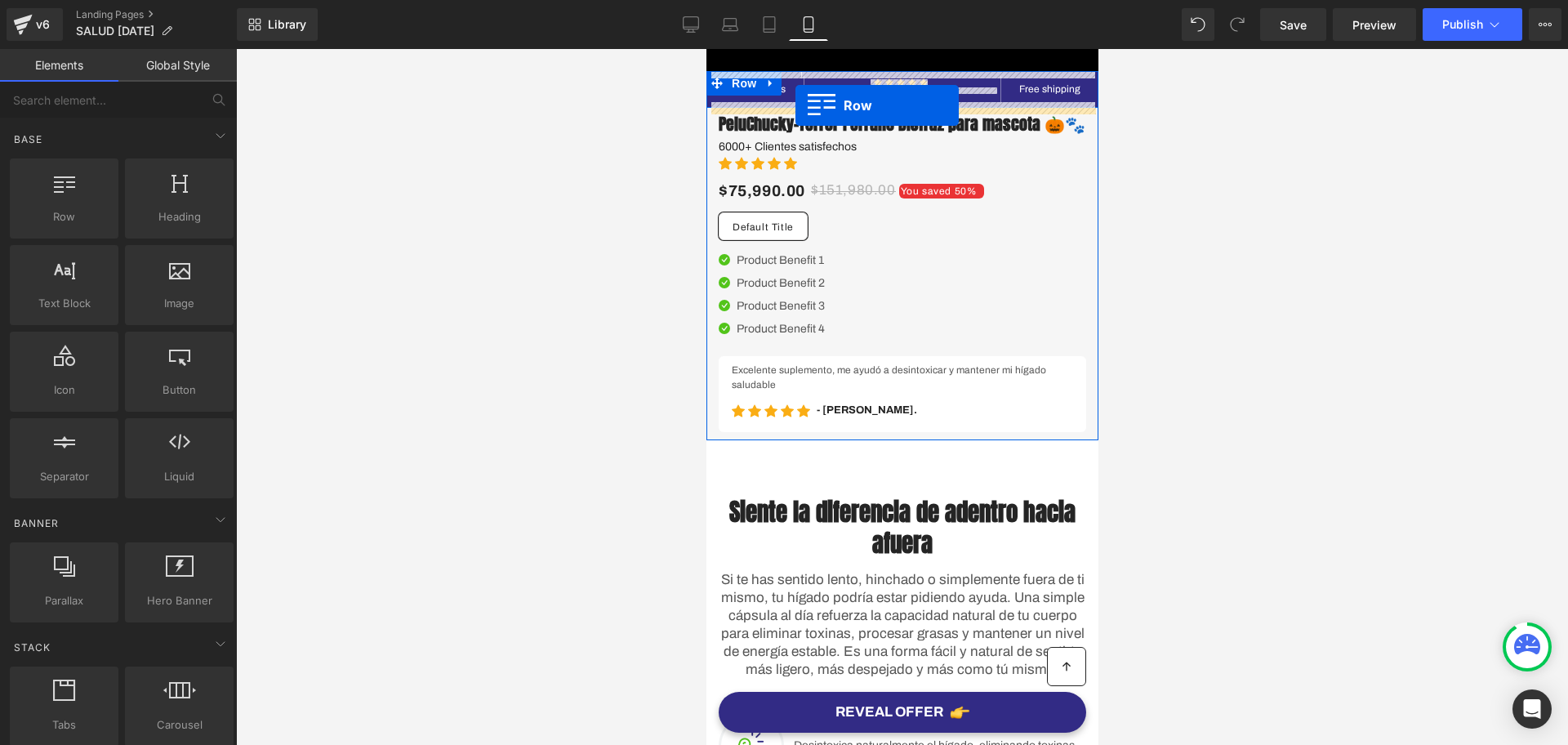
drag, startPoint x: 778, startPoint y: 246, endPoint x: 795, endPoint y: 105, distance: 142.0
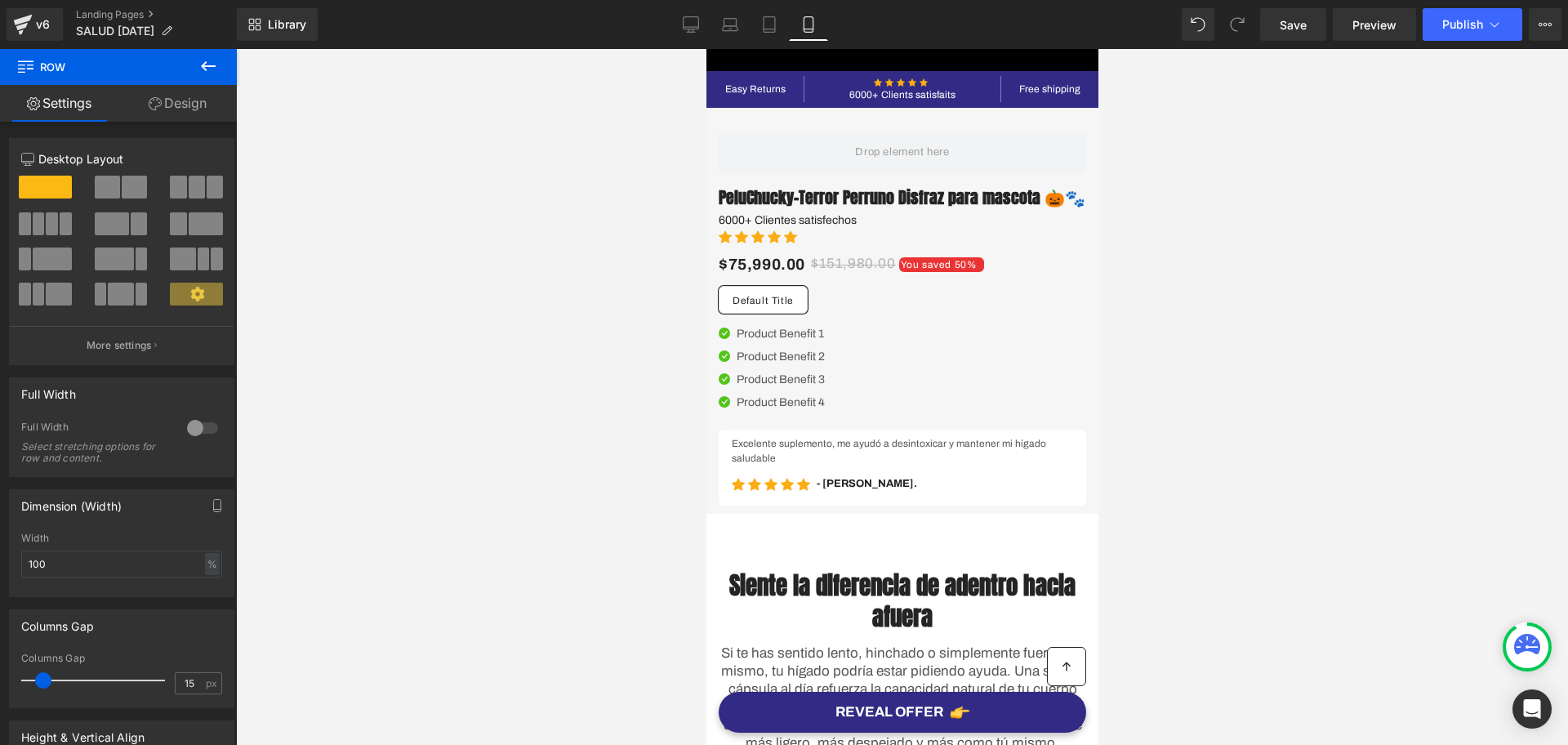
click at [192, 59] on button at bounding box center [207, 66] width 57 height 36
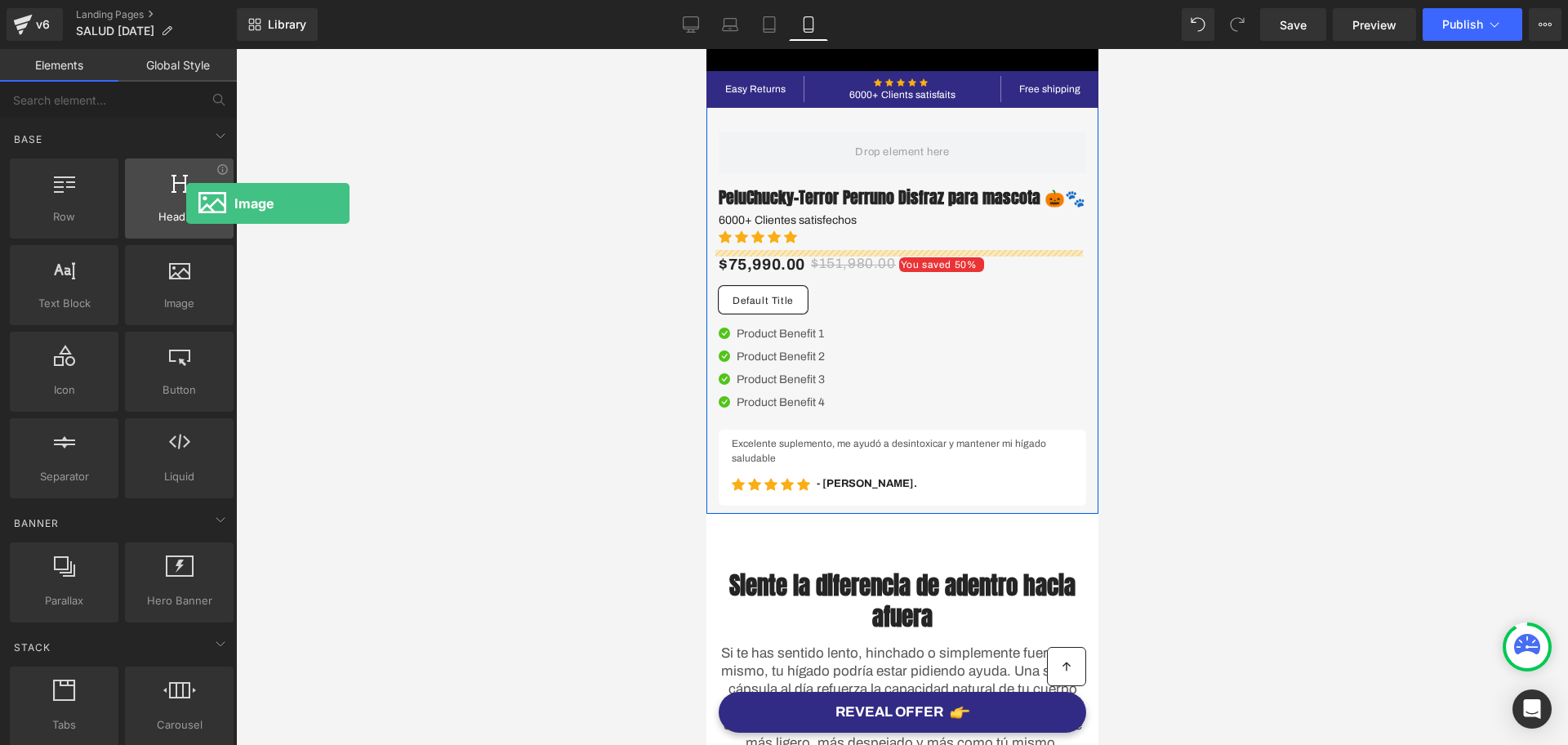
drag, startPoint x: 188, startPoint y: 303, endPoint x: 182, endPoint y: 203, distance: 100.2
click at [182, 203] on div "Row rows, columns, layouts, div Heading headings, titles, h1,h2,h3,h4,h5,h6 Tex…" at bounding box center [122, 328] width 231 height 346
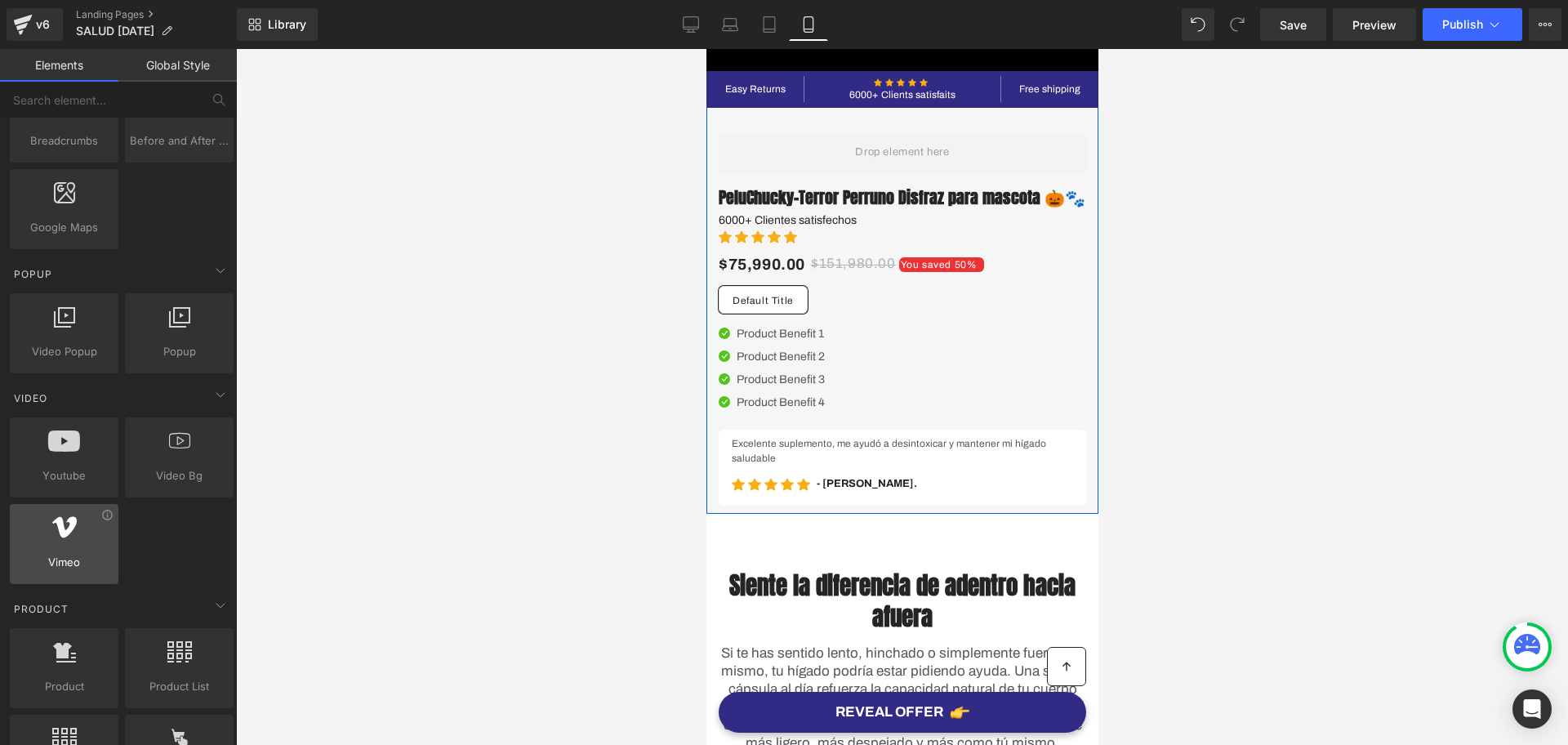
scroll to position [1124, 0]
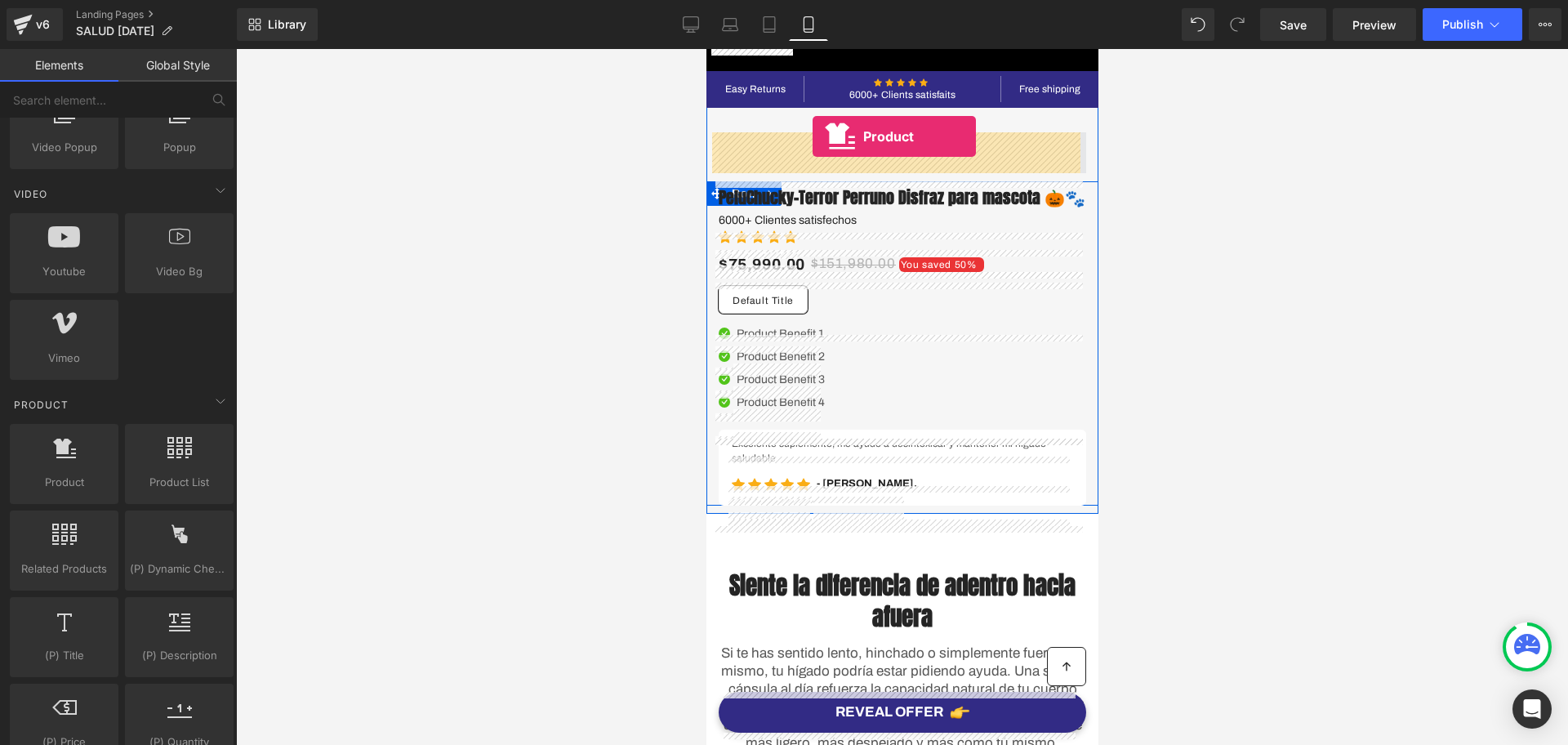
drag, startPoint x: 784, startPoint y: 527, endPoint x: 812, endPoint y: 136, distance: 392.0
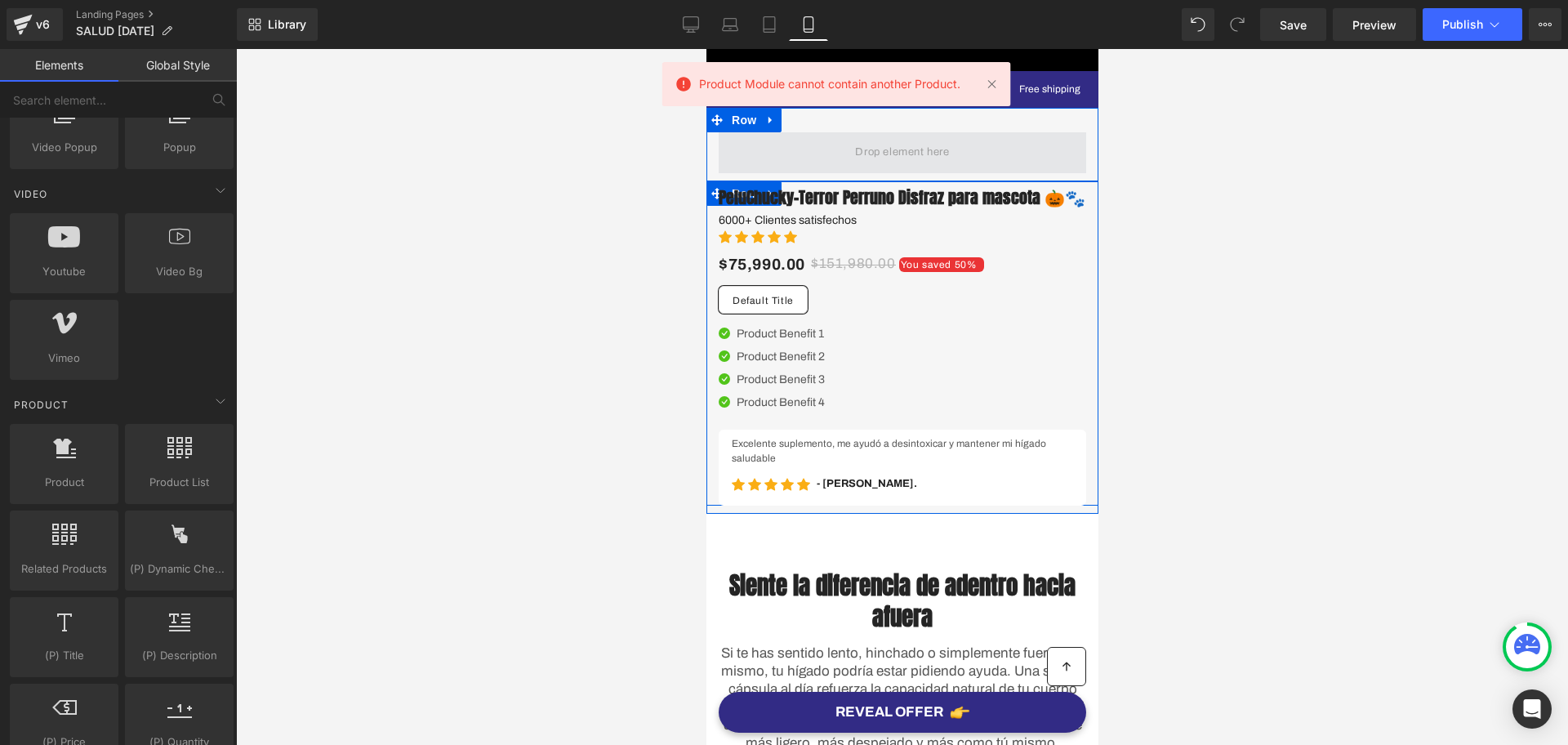
click at [925, 146] on span at bounding box center [901, 152] width 105 height 27
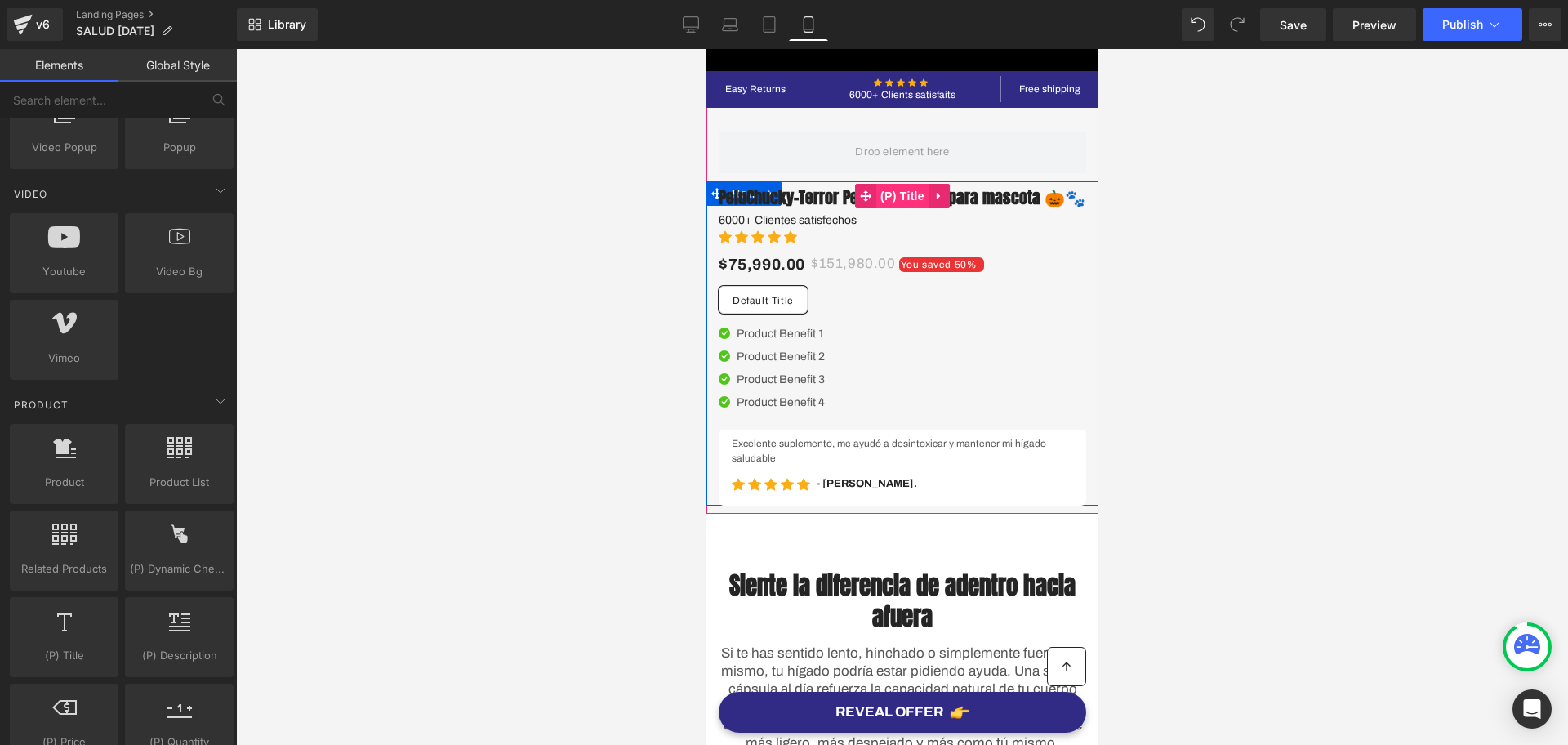
click at [887, 194] on link "(P) Title" at bounding box center [891, 196] width 74 height 25
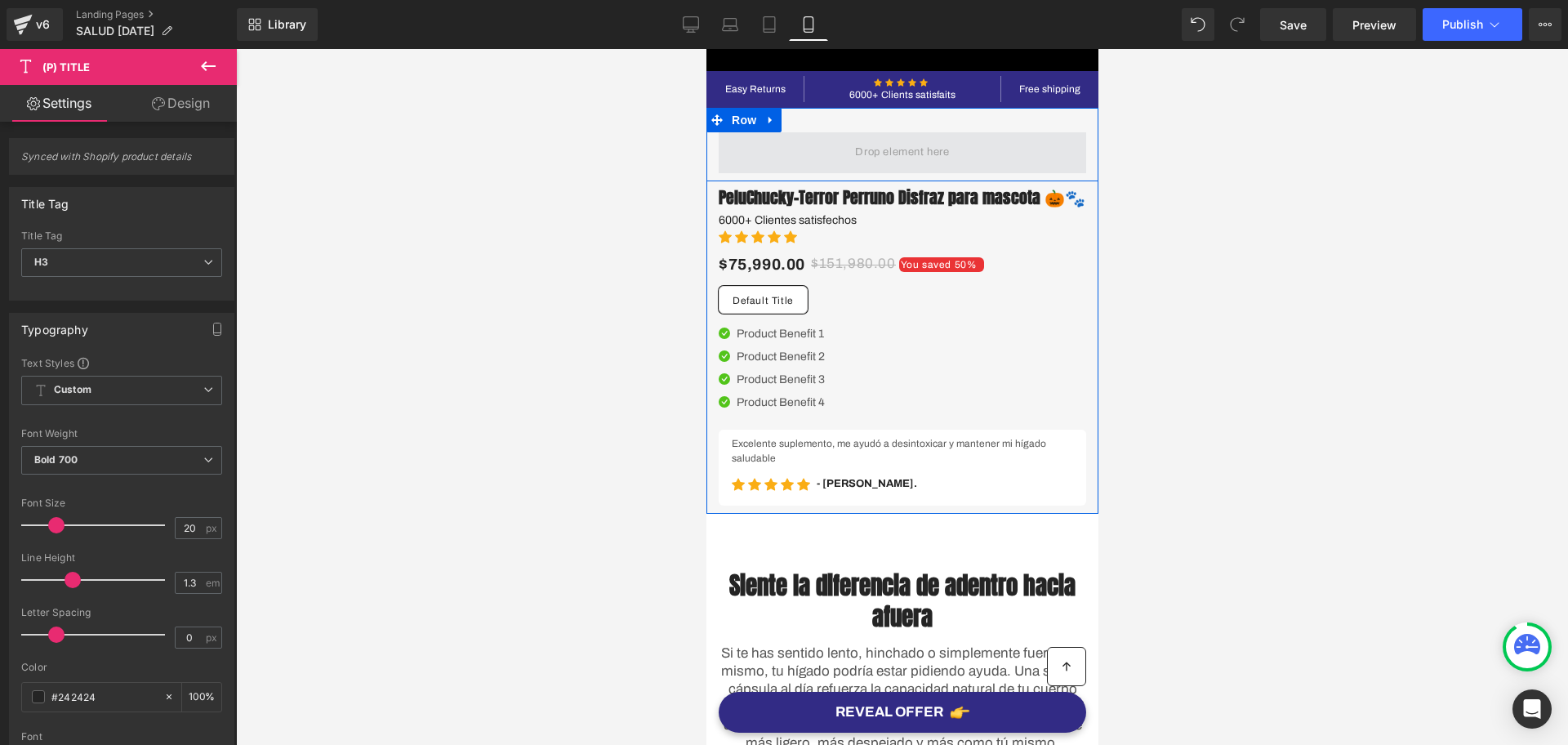
click at [867, 160] on span at bounding box center [901, 152] width 105 height 27
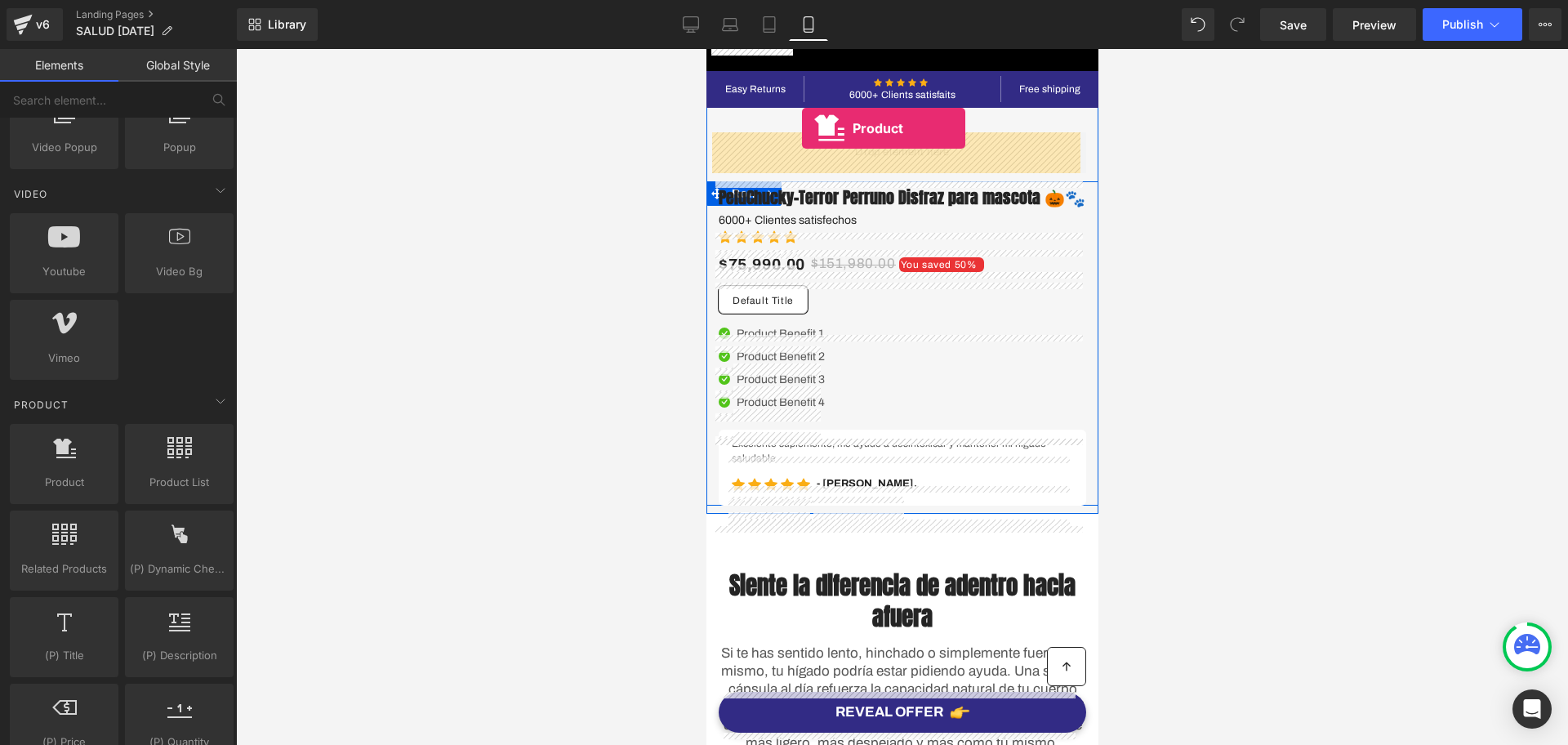
drag, startPoint x: 768, startPoint y: 541, endPoint x: 801, endPoint y: 128, distance: 414.3
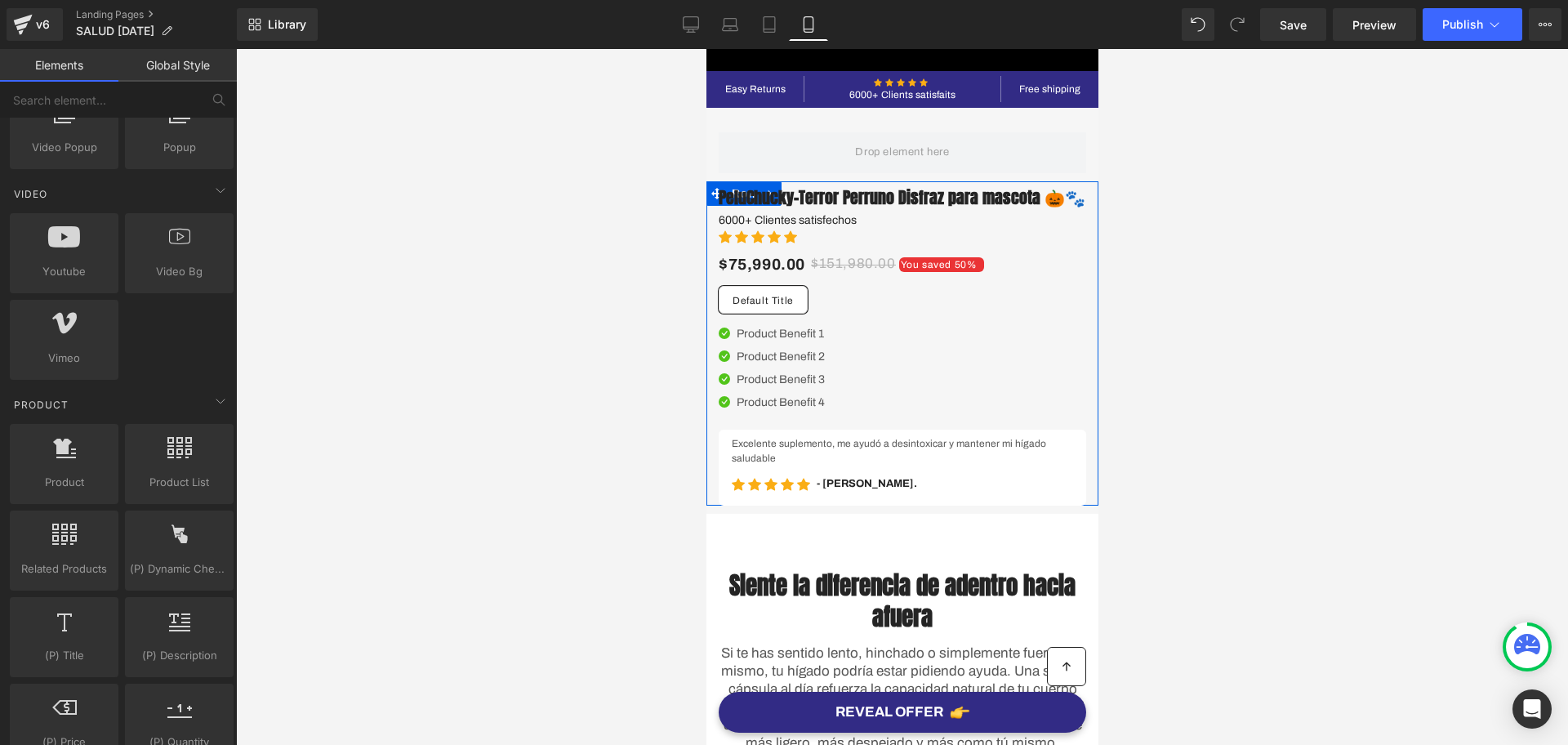
drag, startPoint x: 965, startPoint y: 81, endPoint x: 700, endPoint y: 81, distance: 265.0
copy span "Product Module cannot contain another Product."
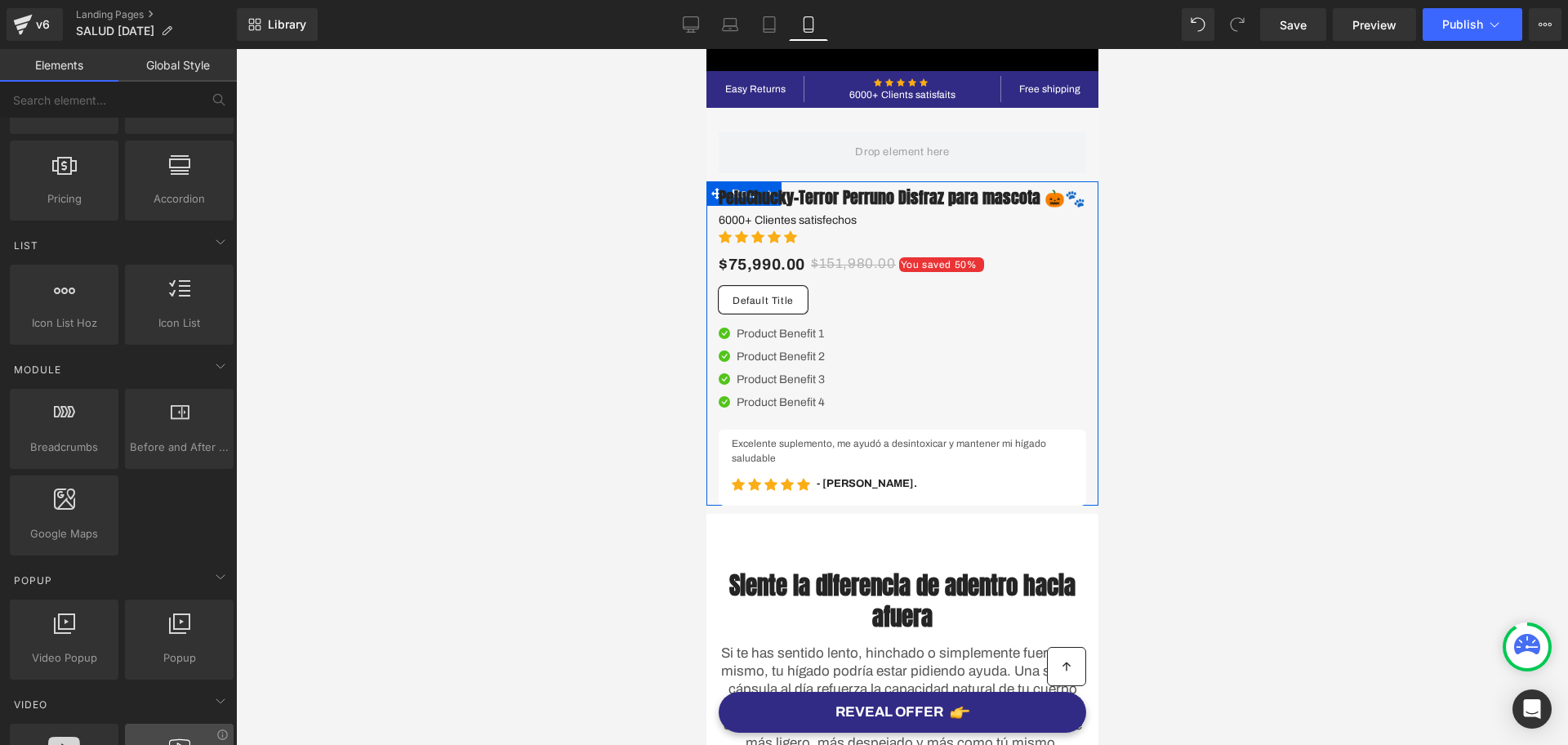
scroll to position [0, 0]
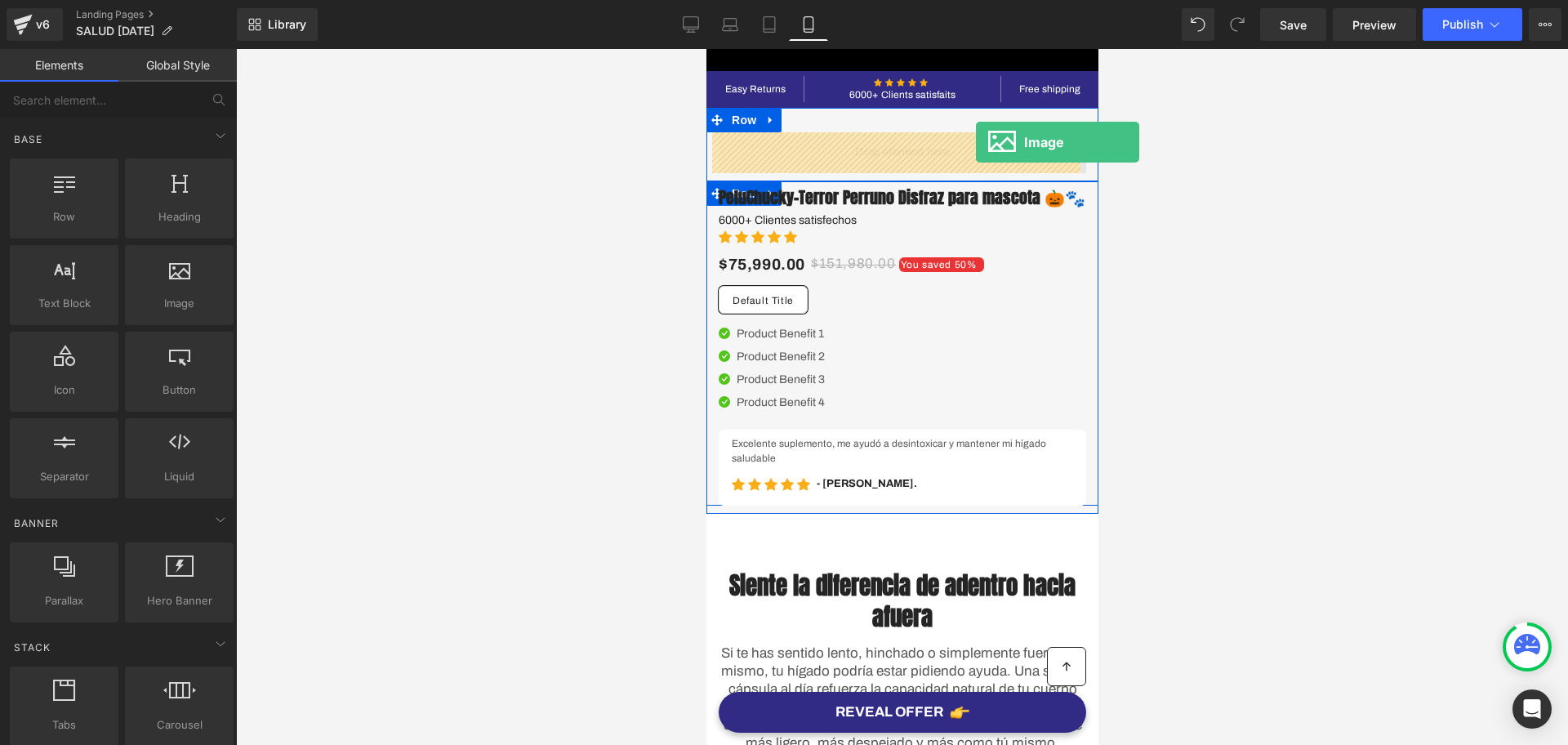
drag, startPoint x: 896, startPoint y: 366, endPoint x: 975, endPoint y: 142, distance: 237.5
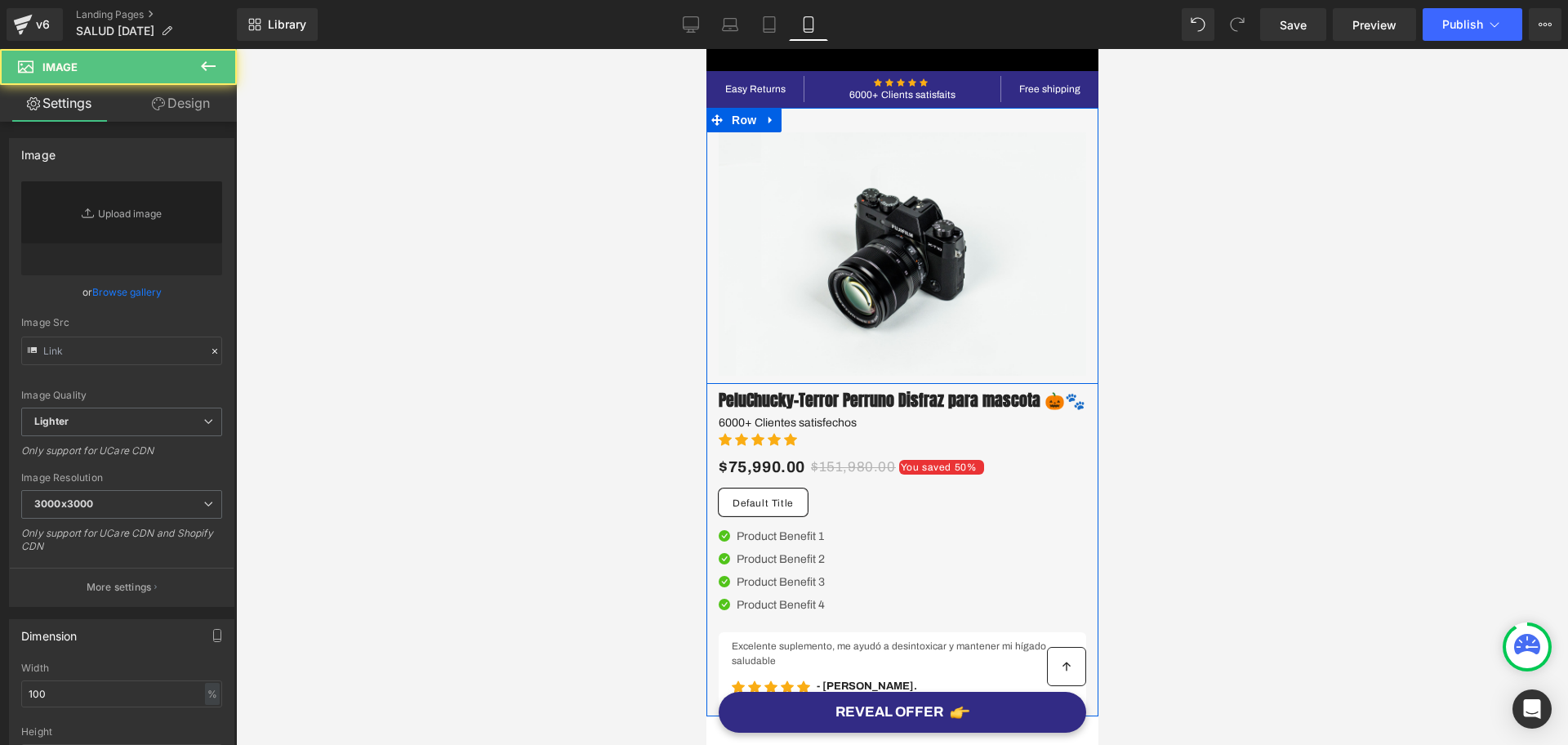
type input "//[DOMAIN_NAME][URL]"
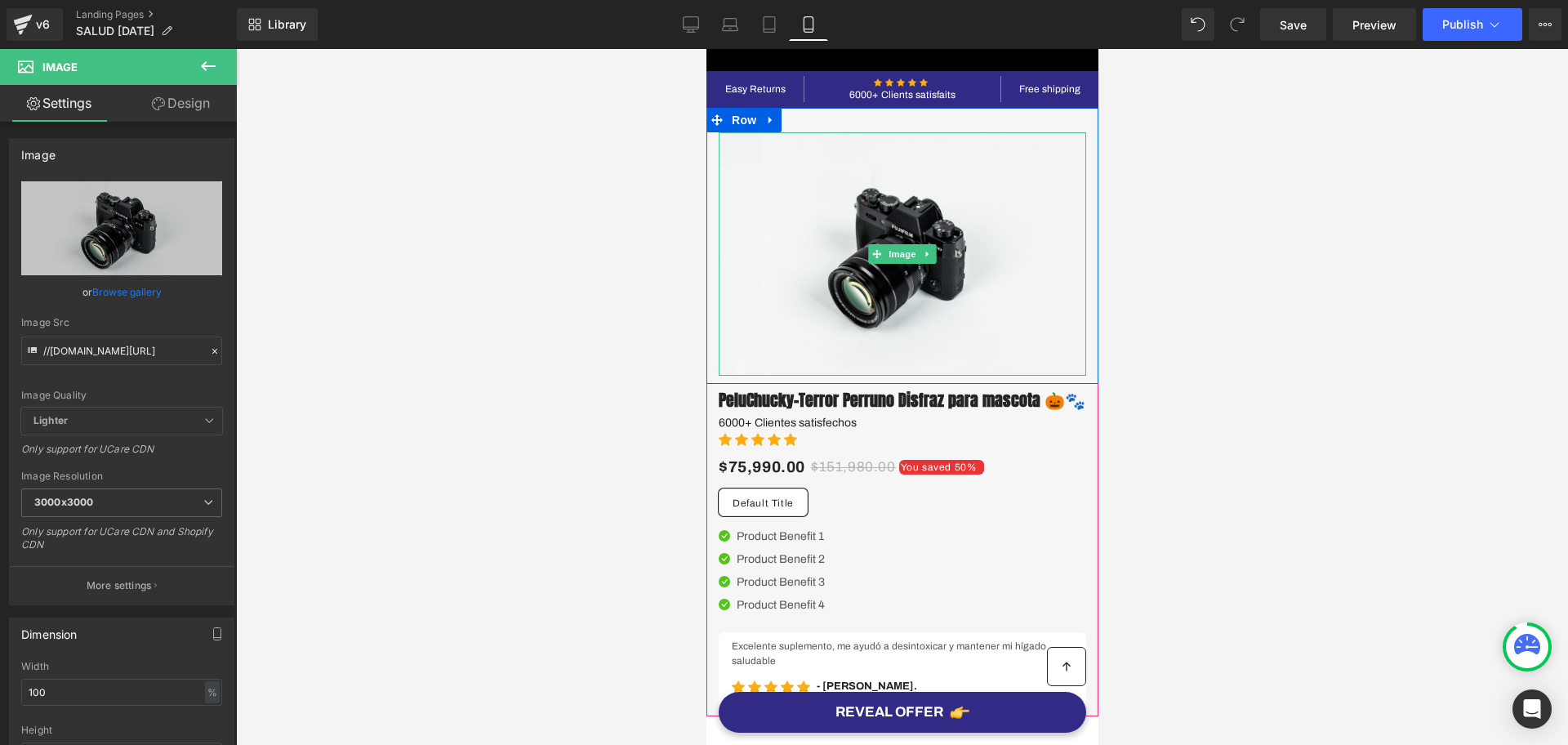
drag, startPoint x: 927, startPoint y: 243, endPoint x: 912, endPoint y: 245, distance: 15.1
click at [927, 244] on link at bounding box center [927, 254] width 17 height 20
click at [932, 252] on icon at bounding box center [936, 253] width 9 height 9
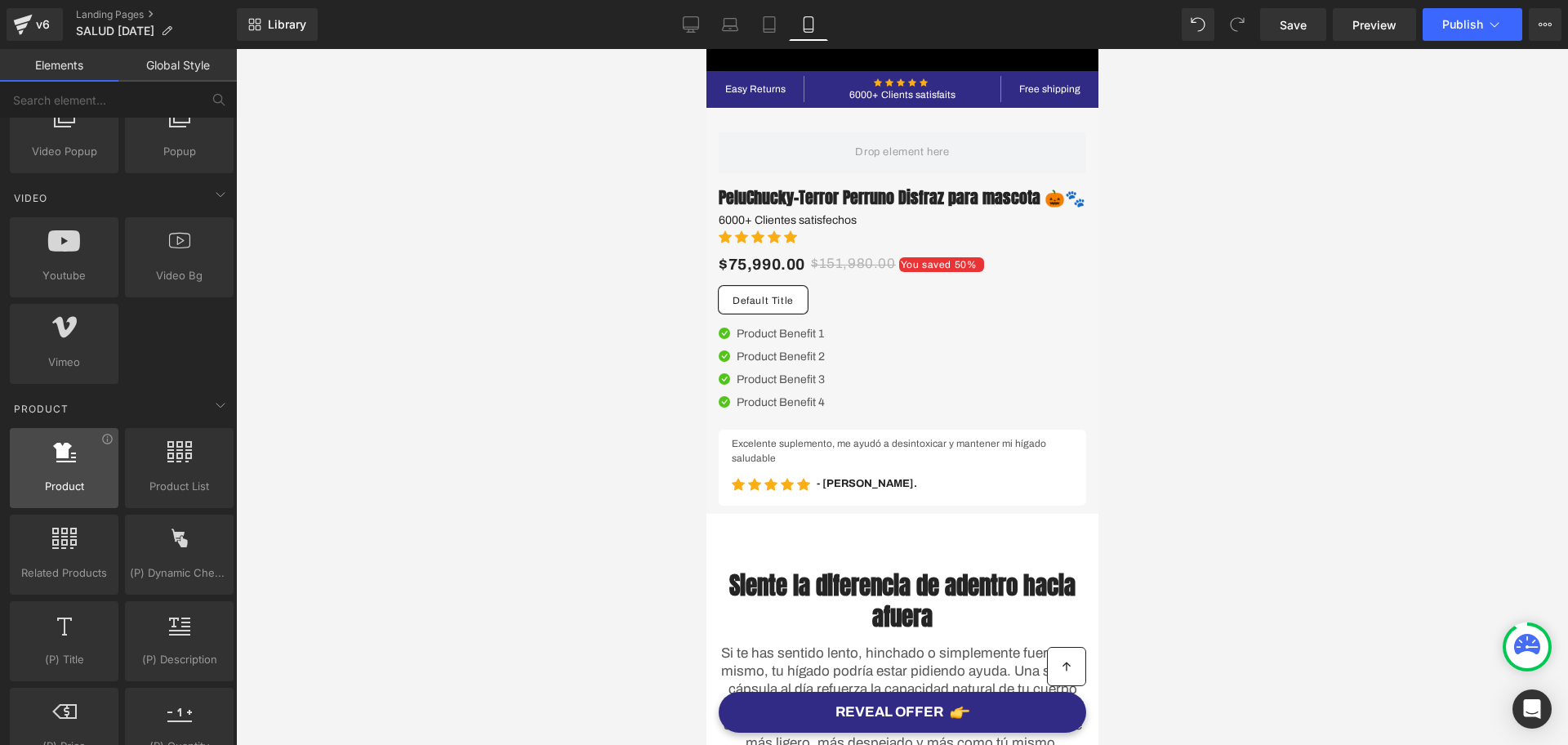
scroll to position [1124, 0]
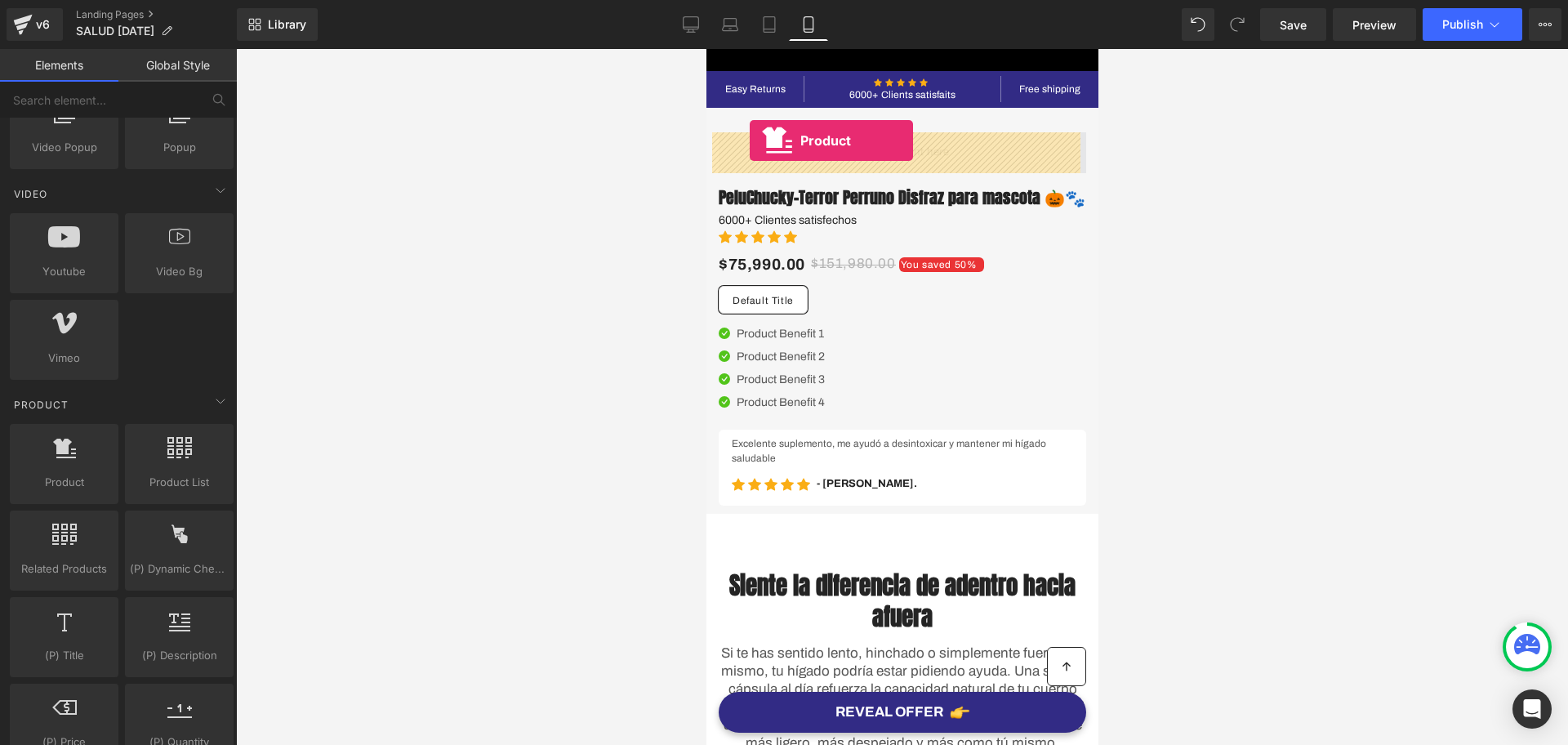
drag, startPoint x: 1189, startPoint y: 370, endPoint x: 749, endPoint y: 141, distance: 496.0
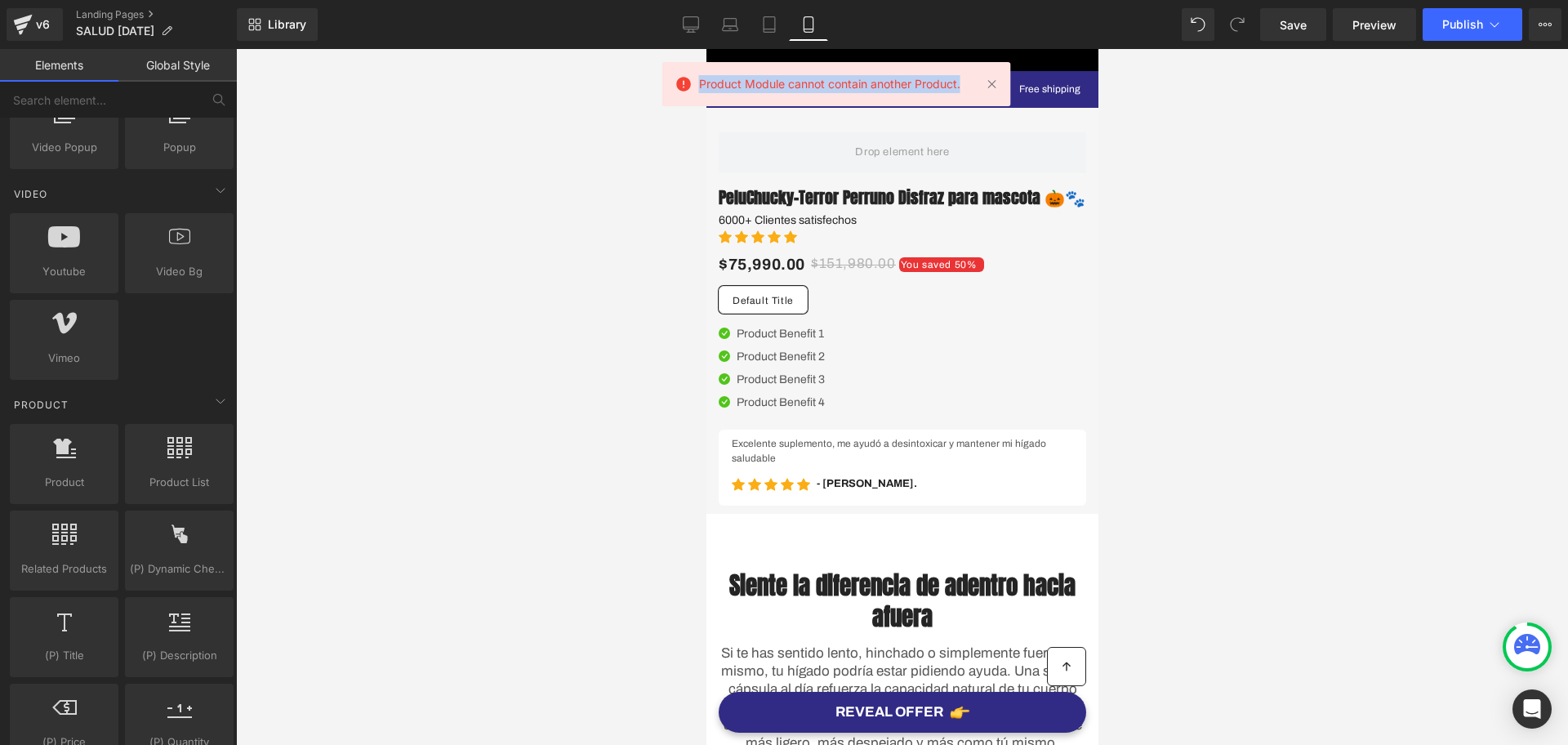
copy span "Product Module cannot contain another Product."
drag, startPoint x: 960, startPoint y: 86, endPoint x: 694, endPoint y: 82, distance: 266.0
click at [694, 82] on div "Product Module cannot contain another Product." at bounding box center [836, 84] width 349 height 44
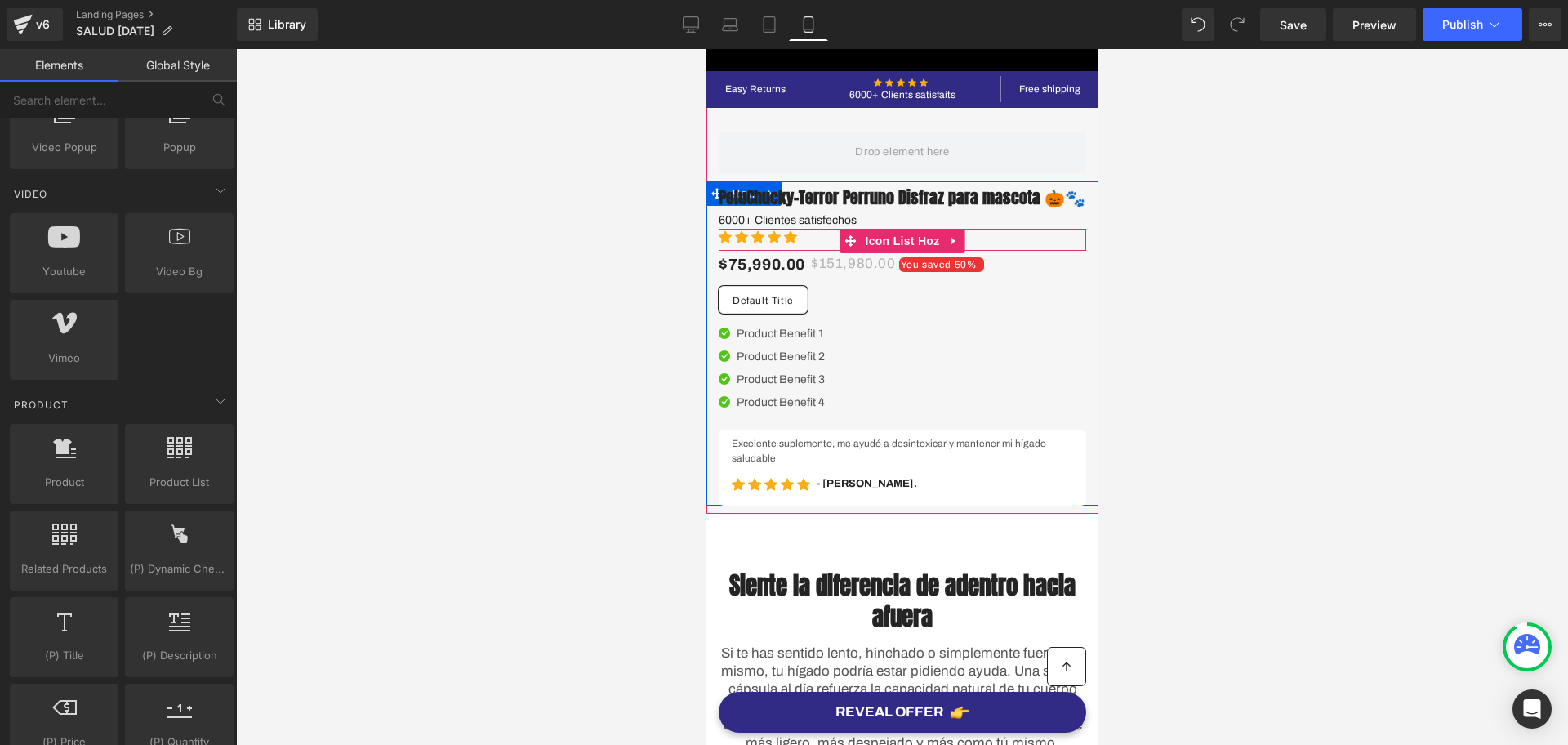
drag, startPoint x: 900, startPoint y: 253, endPoint x: 897, endPoint y: 239, distance: 14.3
click at [900, 253] on span "Icon List Hoz" at bounding box center [902, 241] width 83 height 25
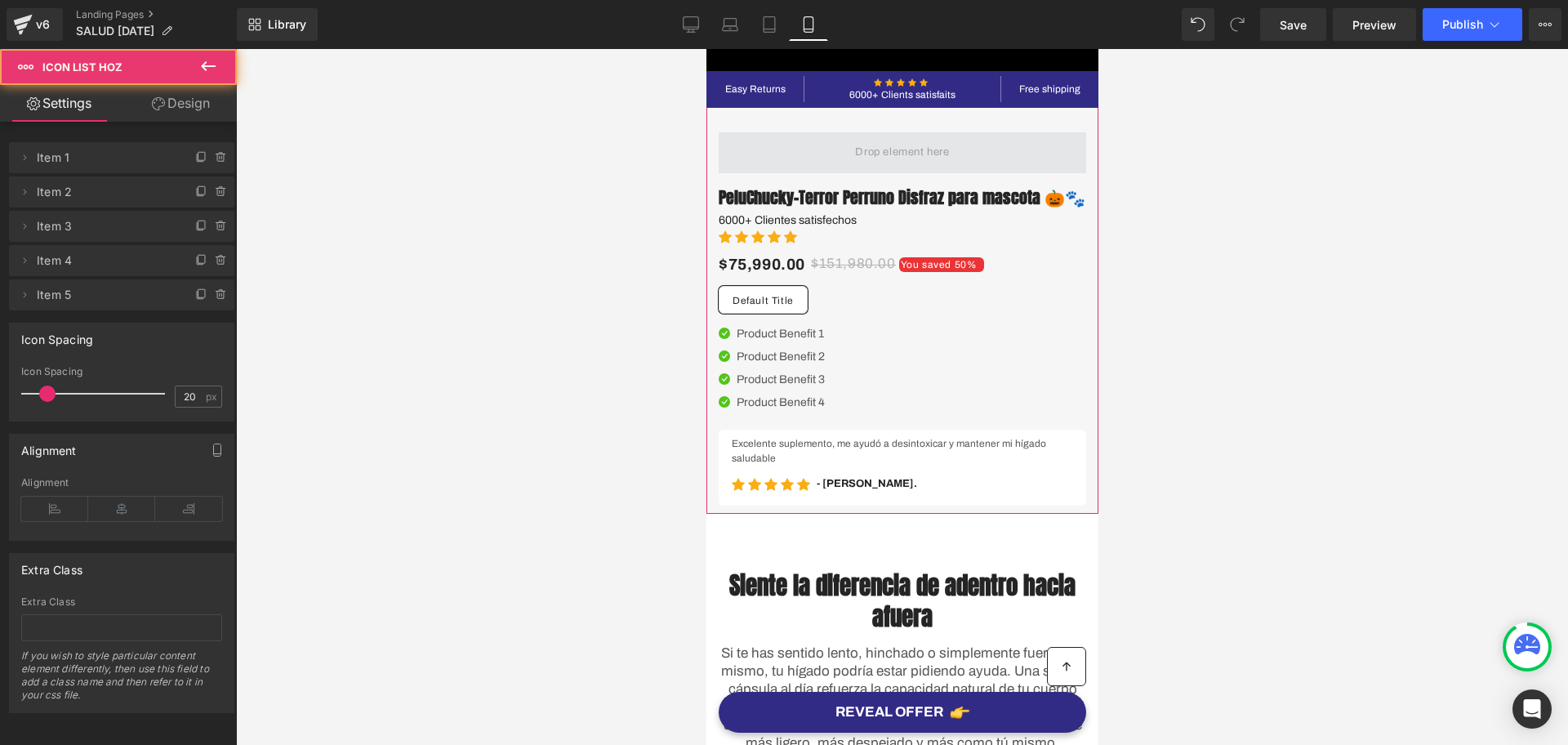
click at [870, 151] on span at bounding box center [901, 152] width 105 height 27
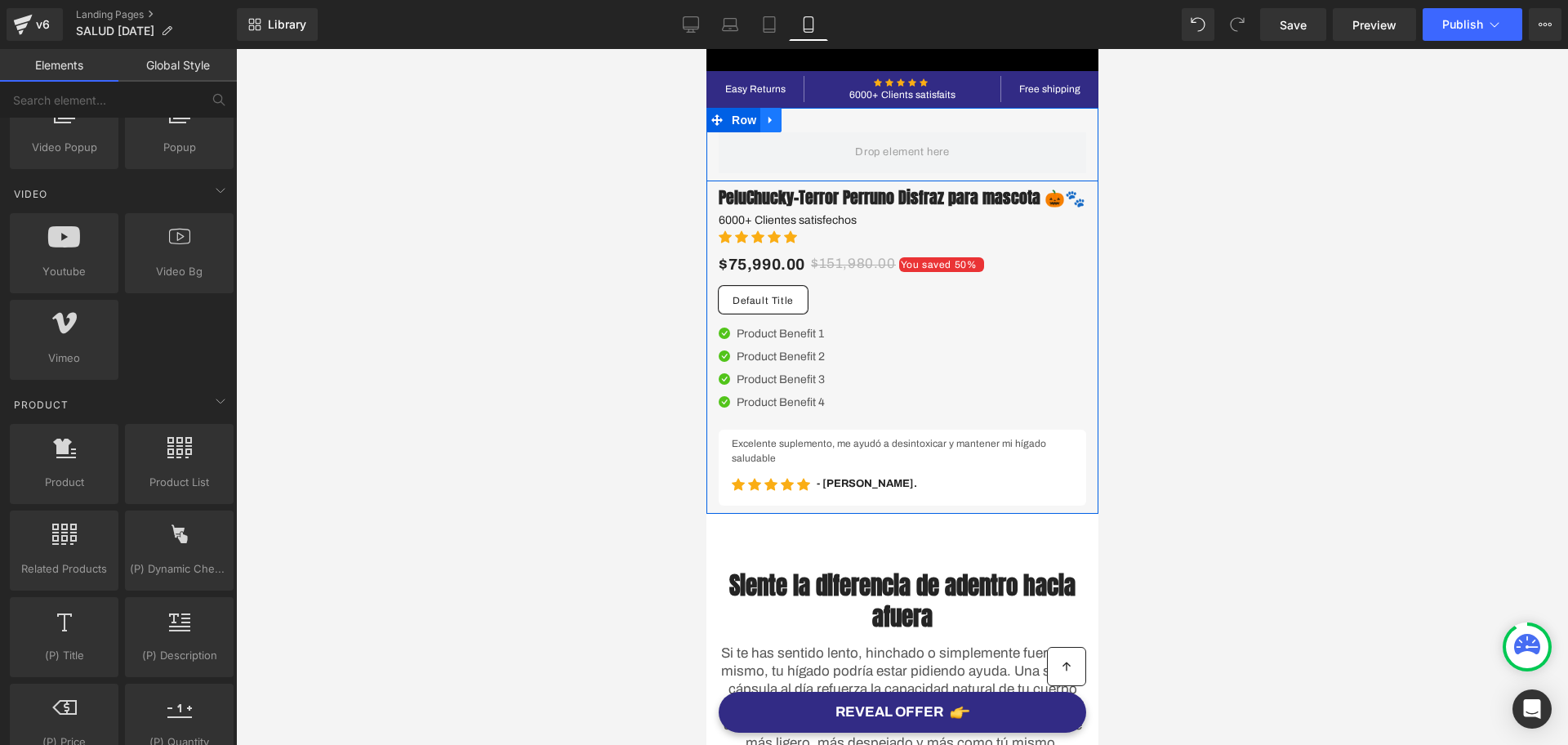
click at [760, 127] on link at bounding box center [770, 120] width 21 height 25
click at [793, 127] on link at bounding box center [792, 120] width 21 height 25
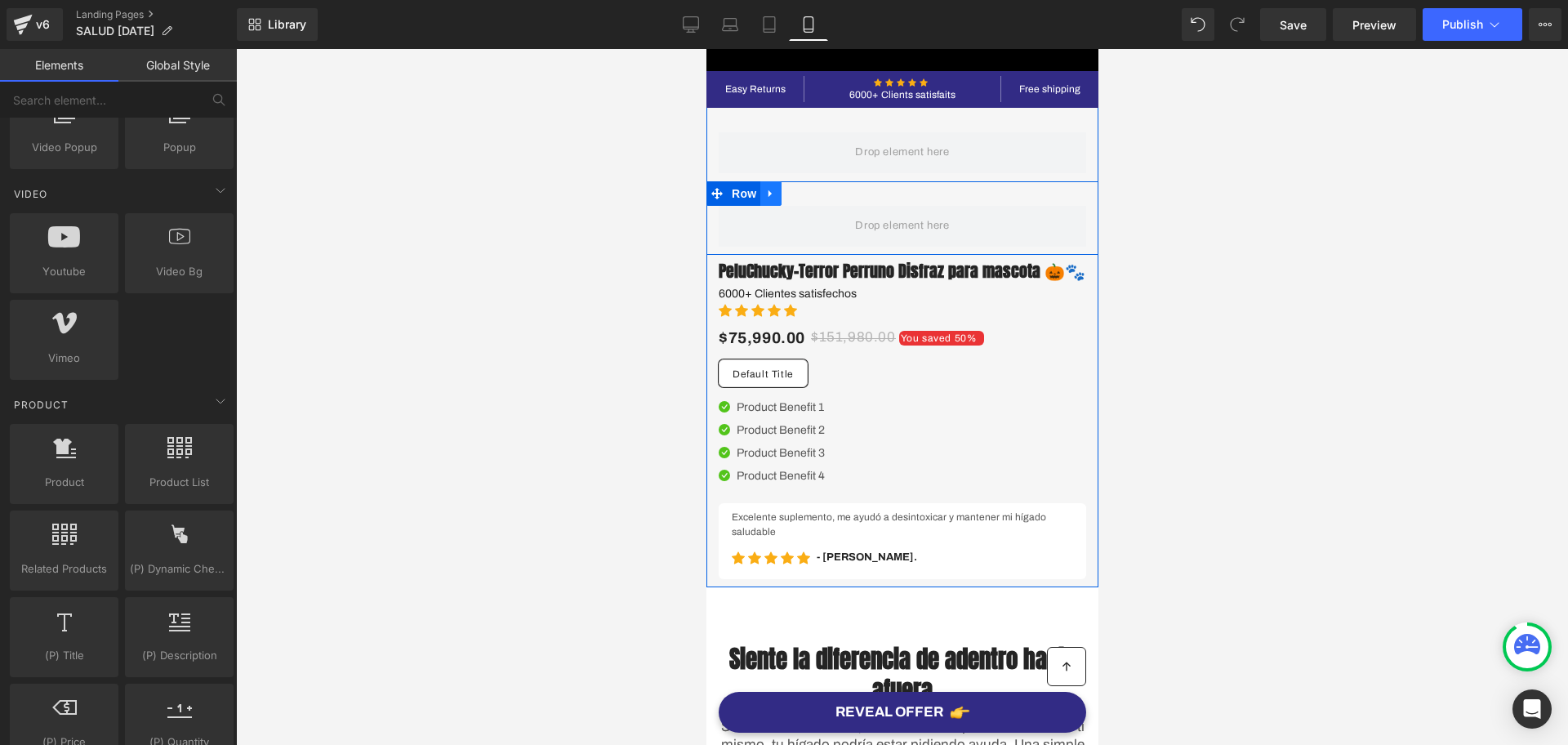
click at [779, 200] on div "Row" at bounding box center [902, 217] width 392 height 74
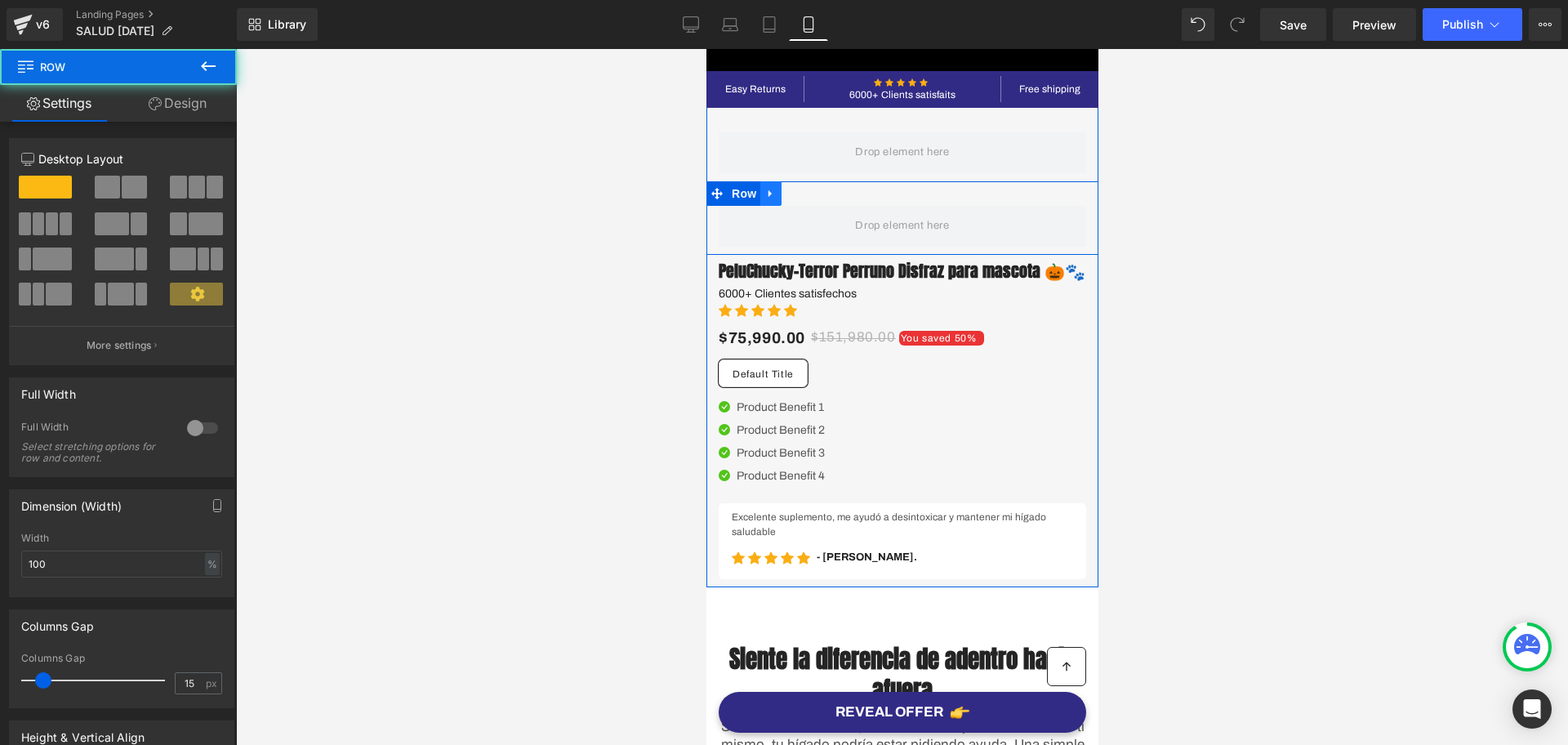
click at [766, 192] on icon at bounding box center [770, 193] width 12 height 12
click at [802, 191] on link at bounding box center [813, 193] width 21 height 25
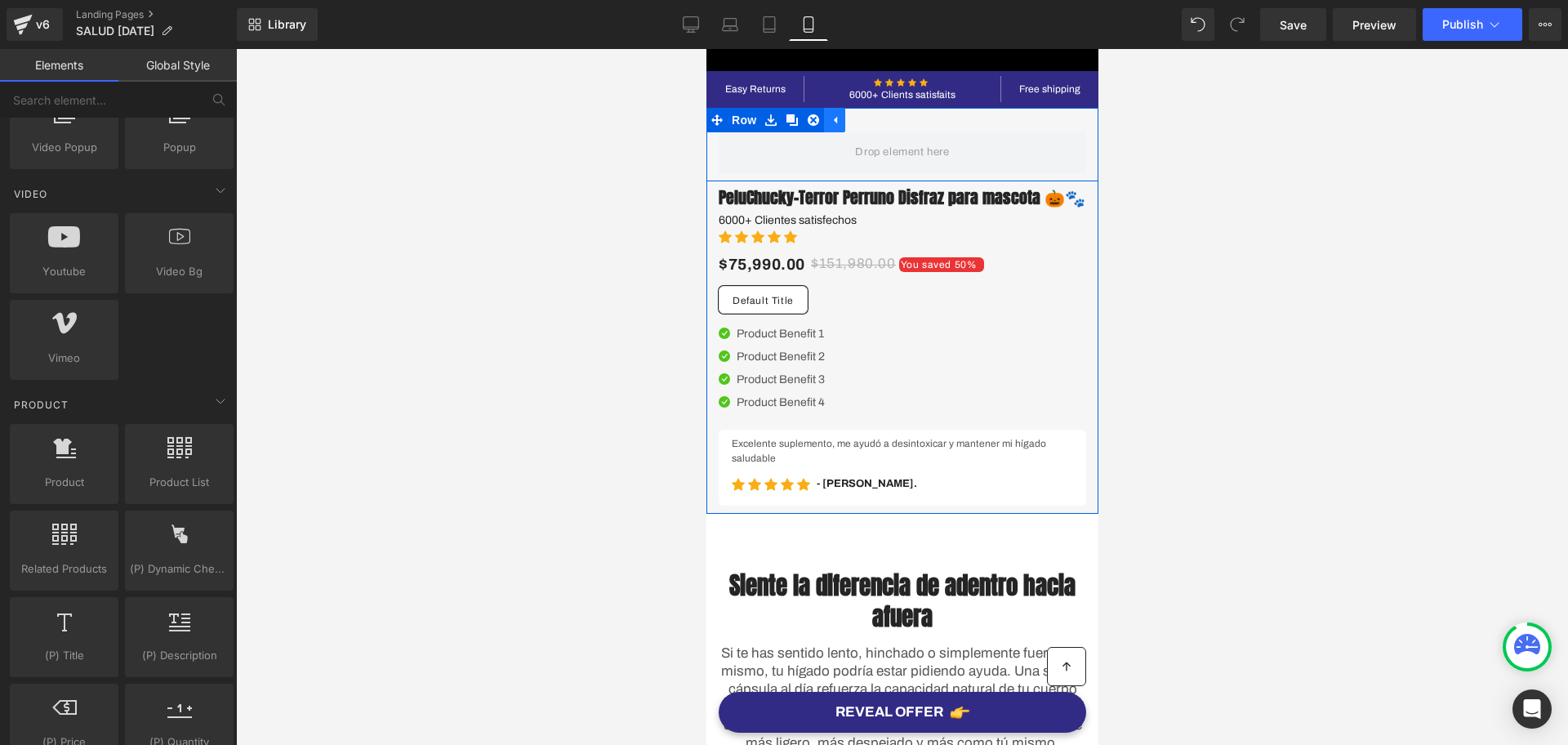
click at [825, 127] on link at bounding box center [834, 120] width 21 height 25
click at [775, 127] on div "Row" at bounding box center [902, 144] width 392 height 74
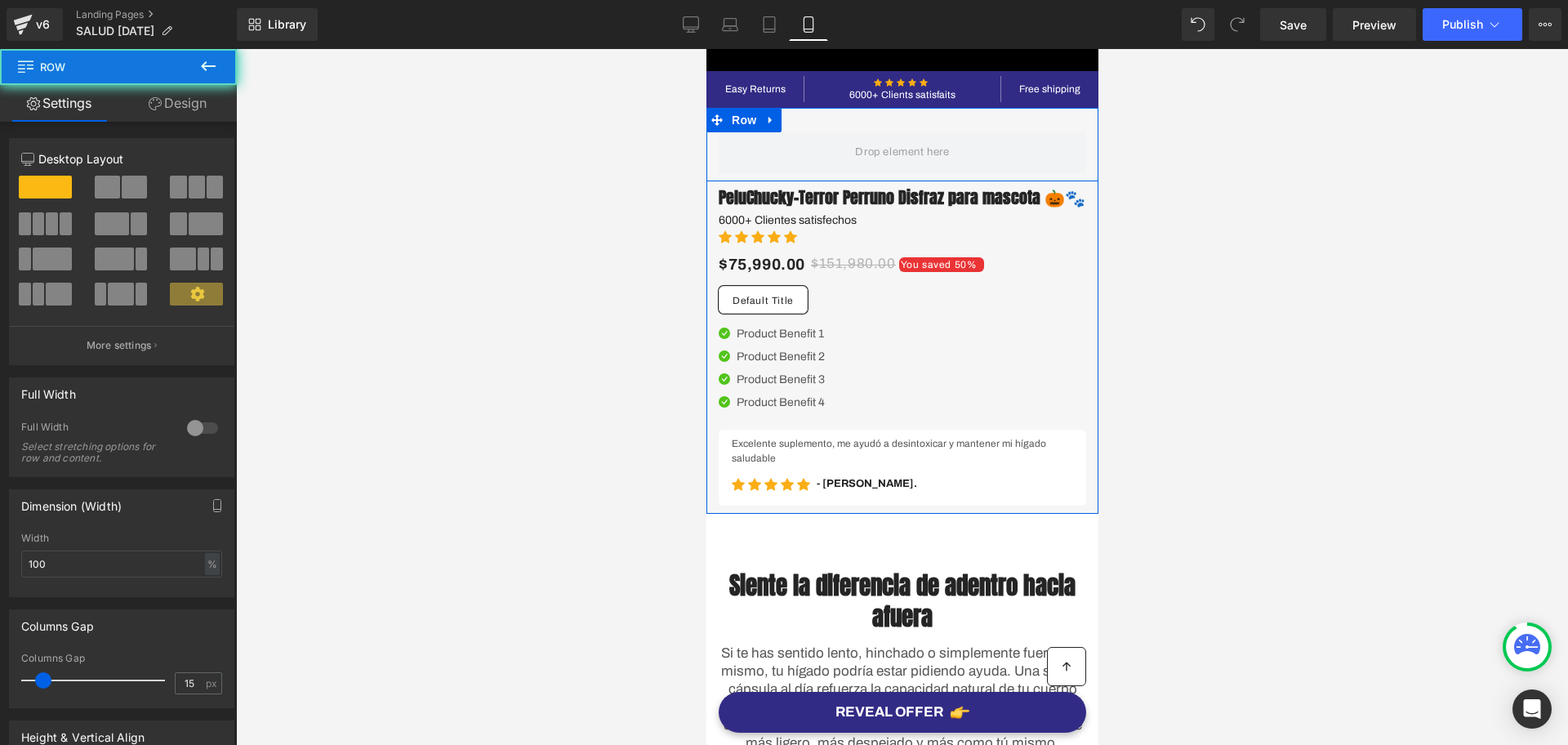
click at [774, 127] on div "Row" at bounding box center [902, 144] width 392 height 74
click at [771, 124] on link at bounding box center [770, 120] width 21 height 25
click at [789, 117] on icon at bounding box center [792, 120] width 12 height 12
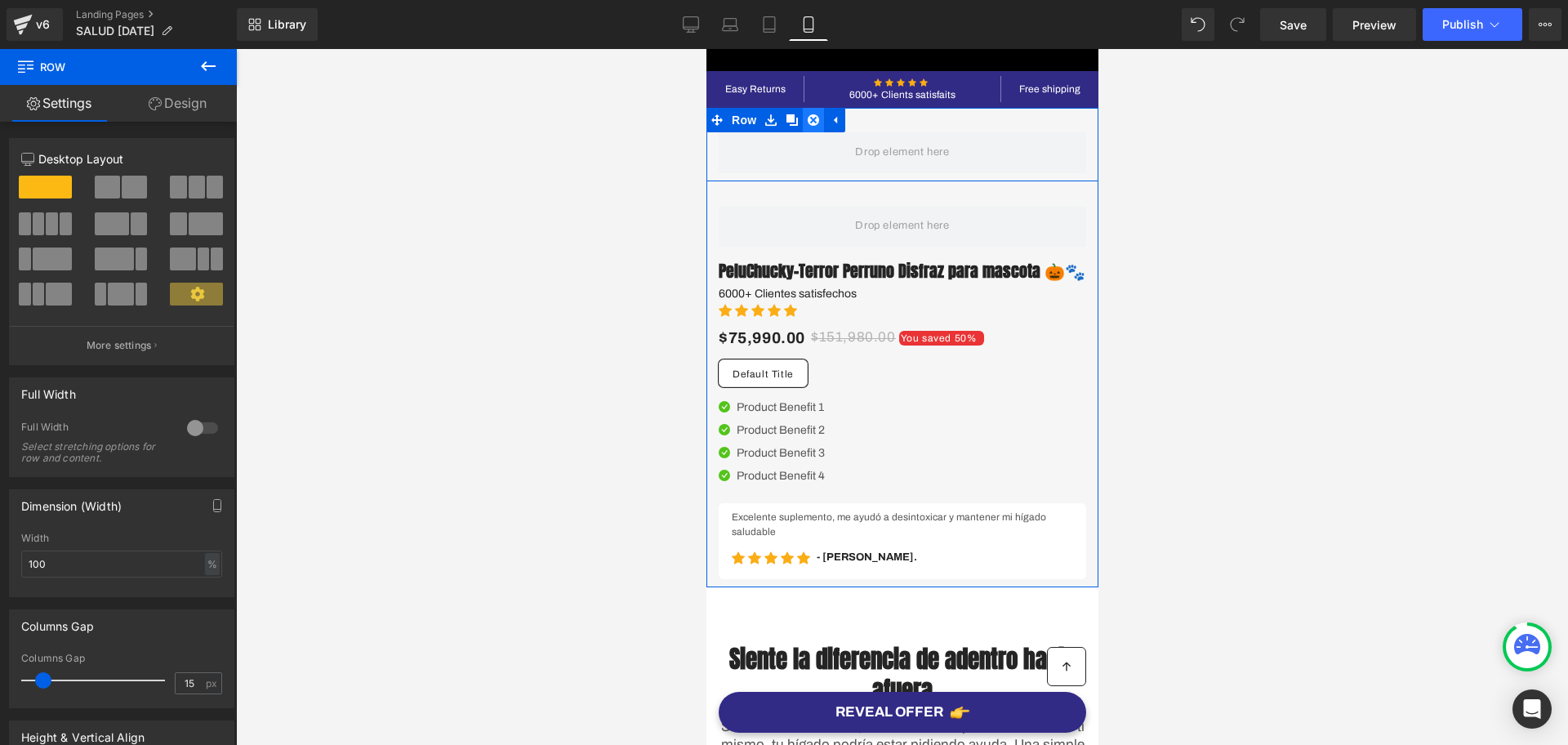
click at [802, 118] on link at bounding box center [813, 120] width 21 height 25
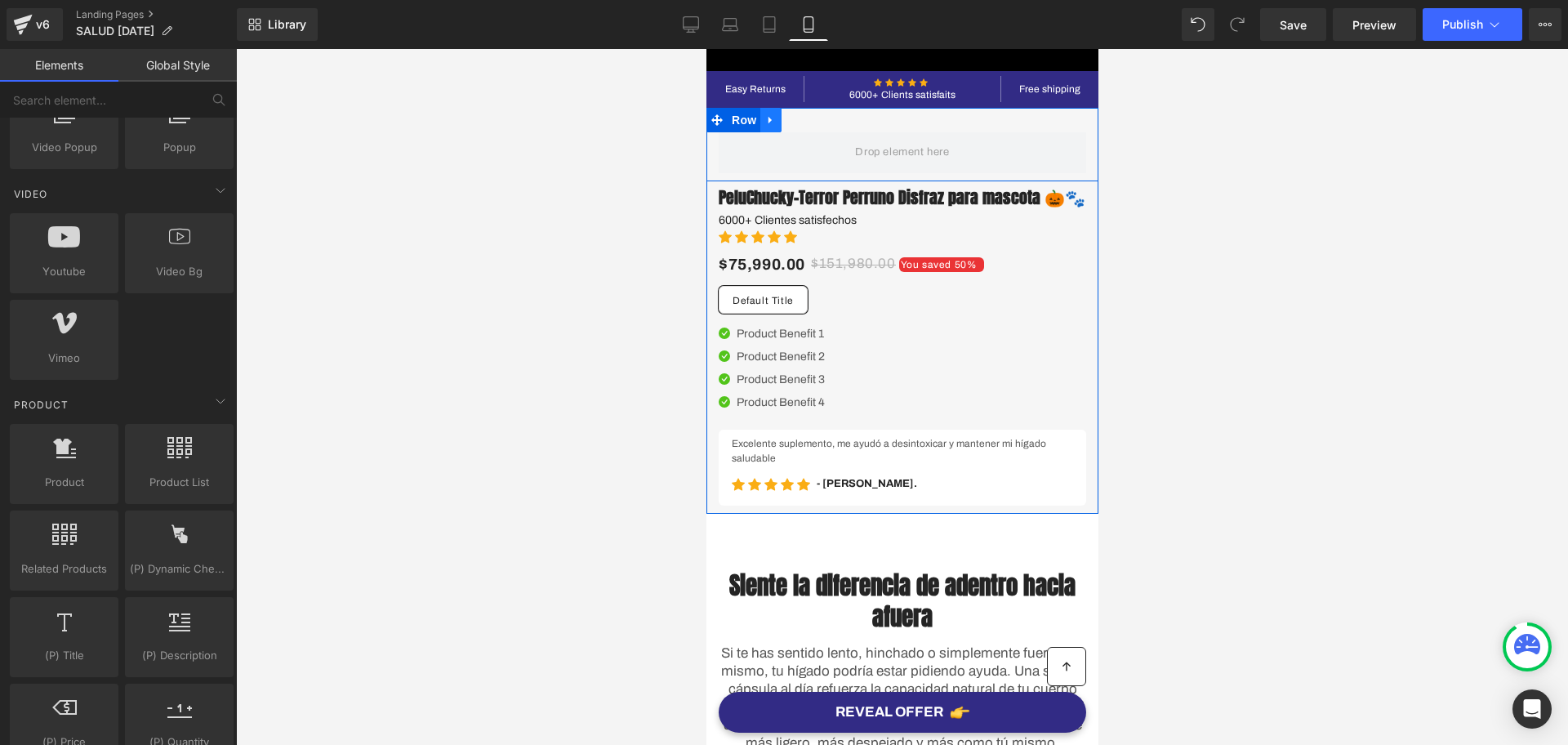
click at [768, 110] on link at bounding box center [770, 120] width 21 height 25
click at [802, 113] on link at bounding box center [813, 120] width 21 height 25
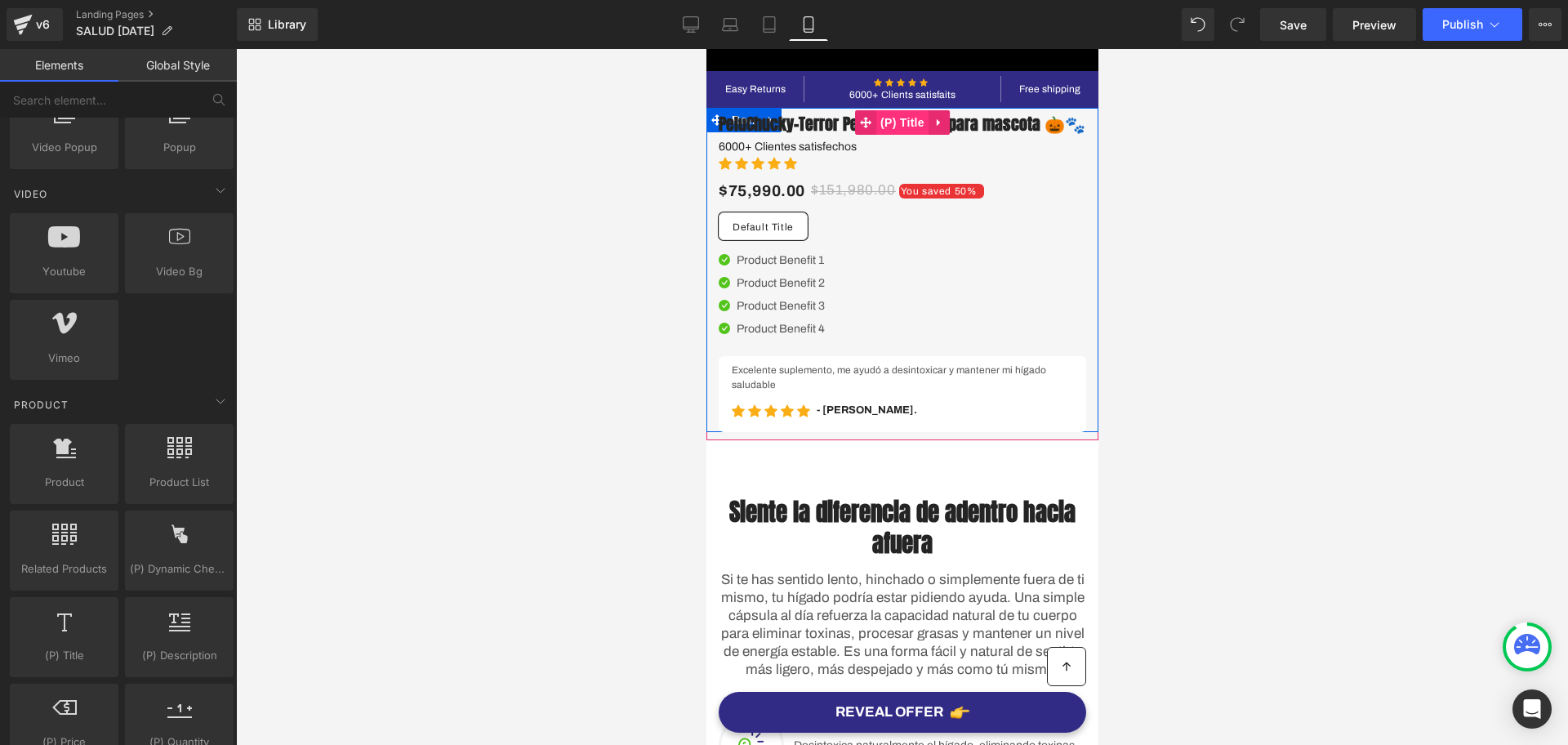
click at [877, 130] on span "(P) Title" at bounding box center [901, 122] width 52 height 25
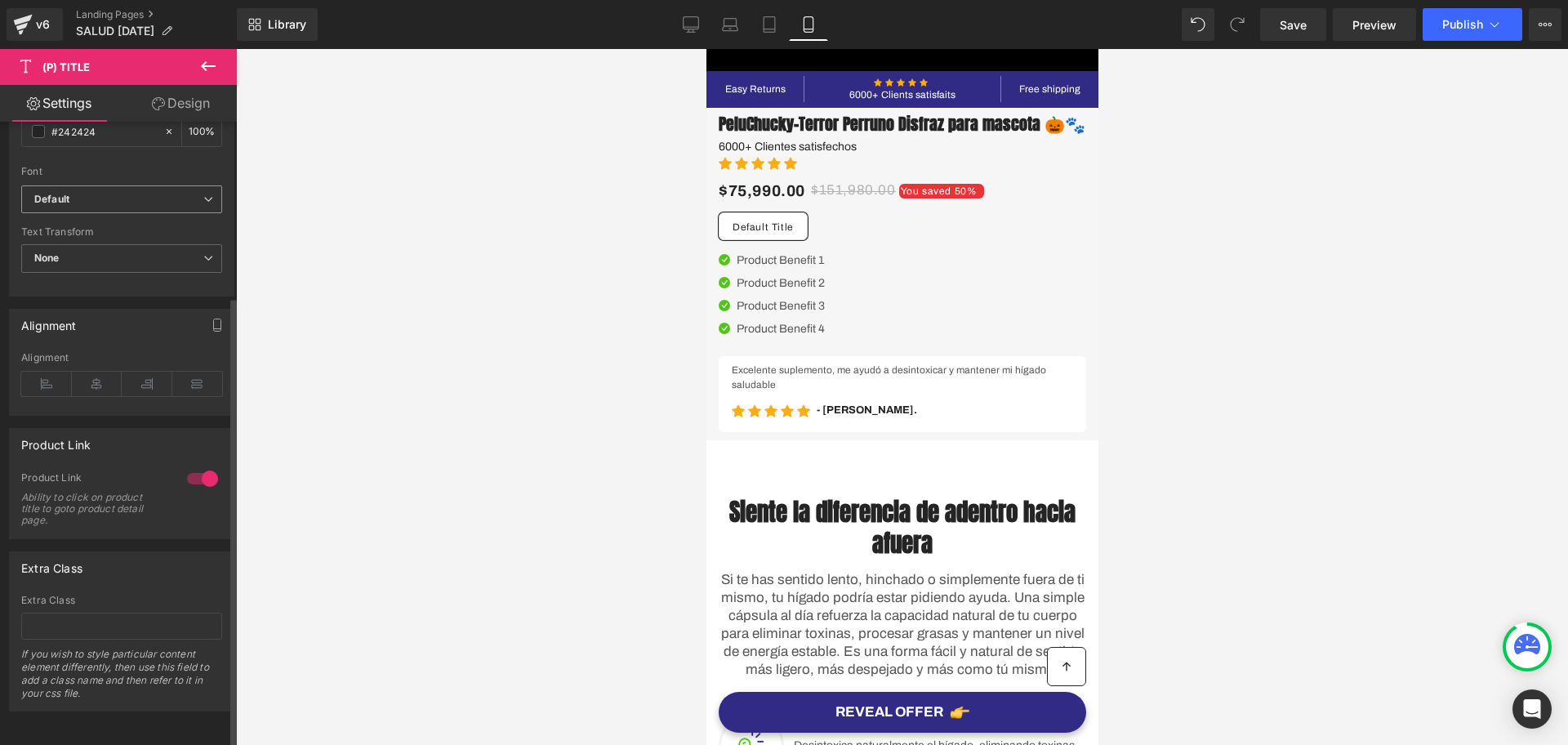
scroll to position [0, 0]
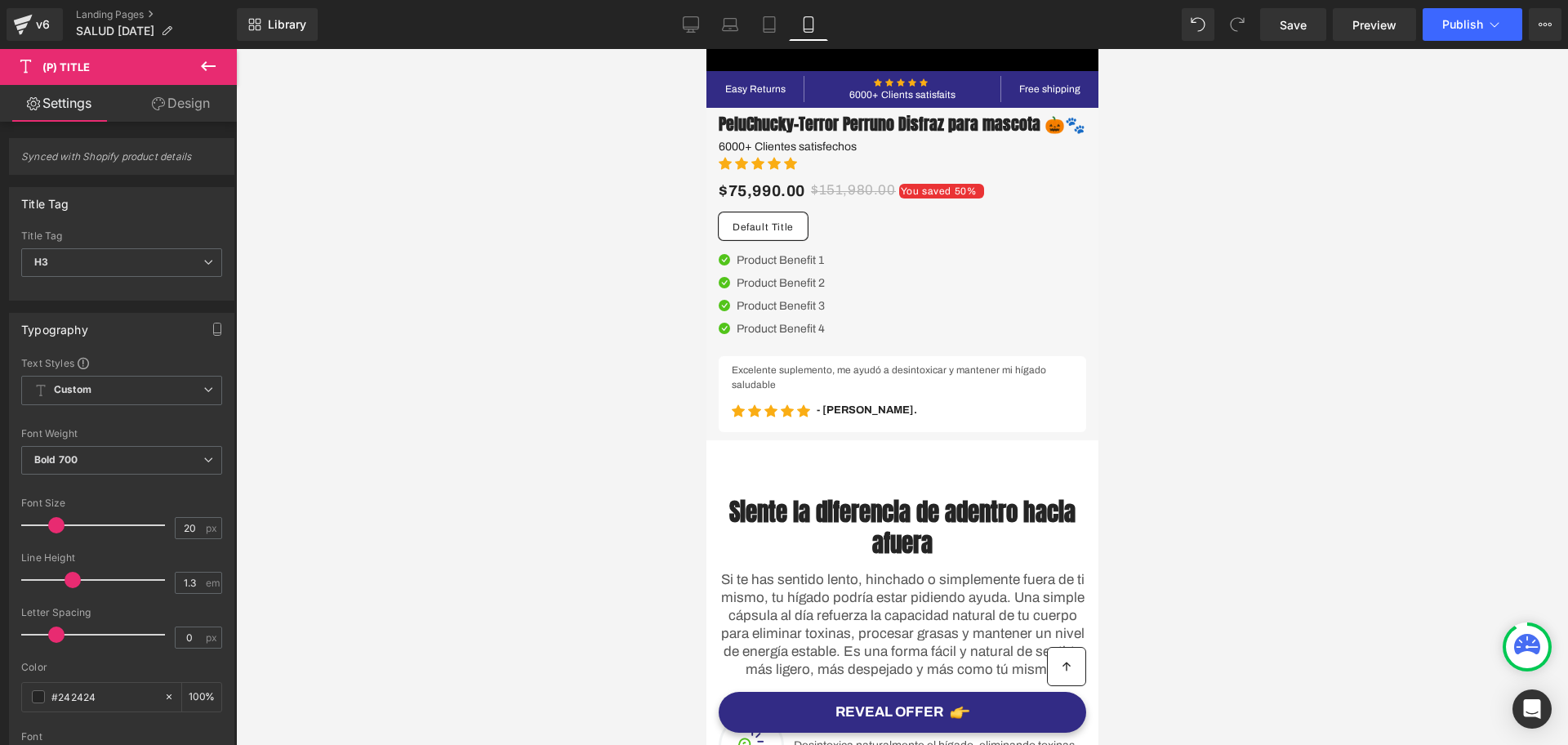
click at [201, 69] on icon at bounding box center [208, 66] width 20 height 20
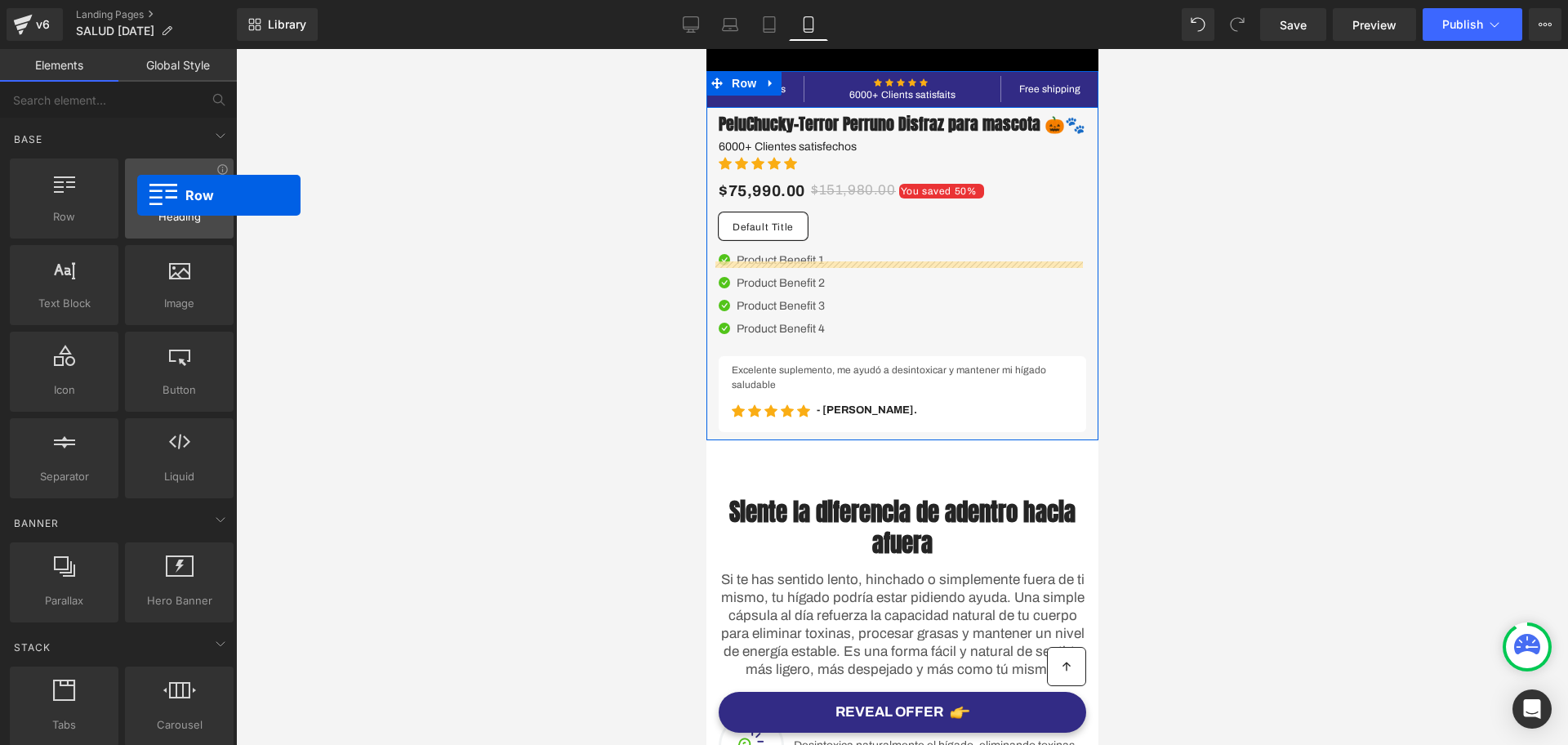
drag, startPoint x: 74, startPoint y: 228, endPoint x: 137, endPoint y: 195, distance: 71.1
click at [137, 195] on div "Row rows, columns, layouts, div Heading headings, titles, h1,h2,h3,h4,h5,h6 Tex…" at bounding box center [122, 328] width 231 height 346
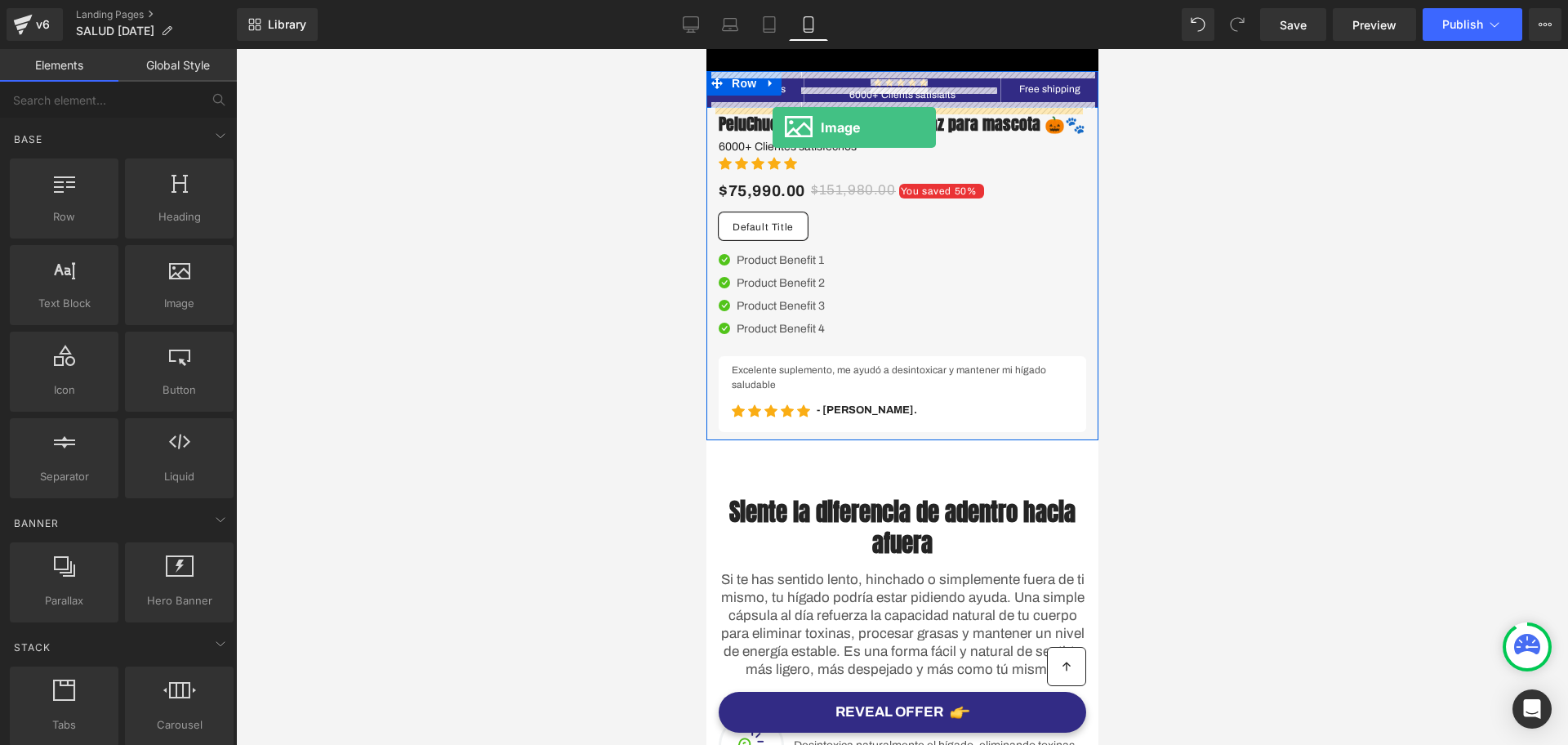
drag, startPoint x: 880, startPoint y: 337, endPoint x: 772, endPoint y: 127, distance: 236.1
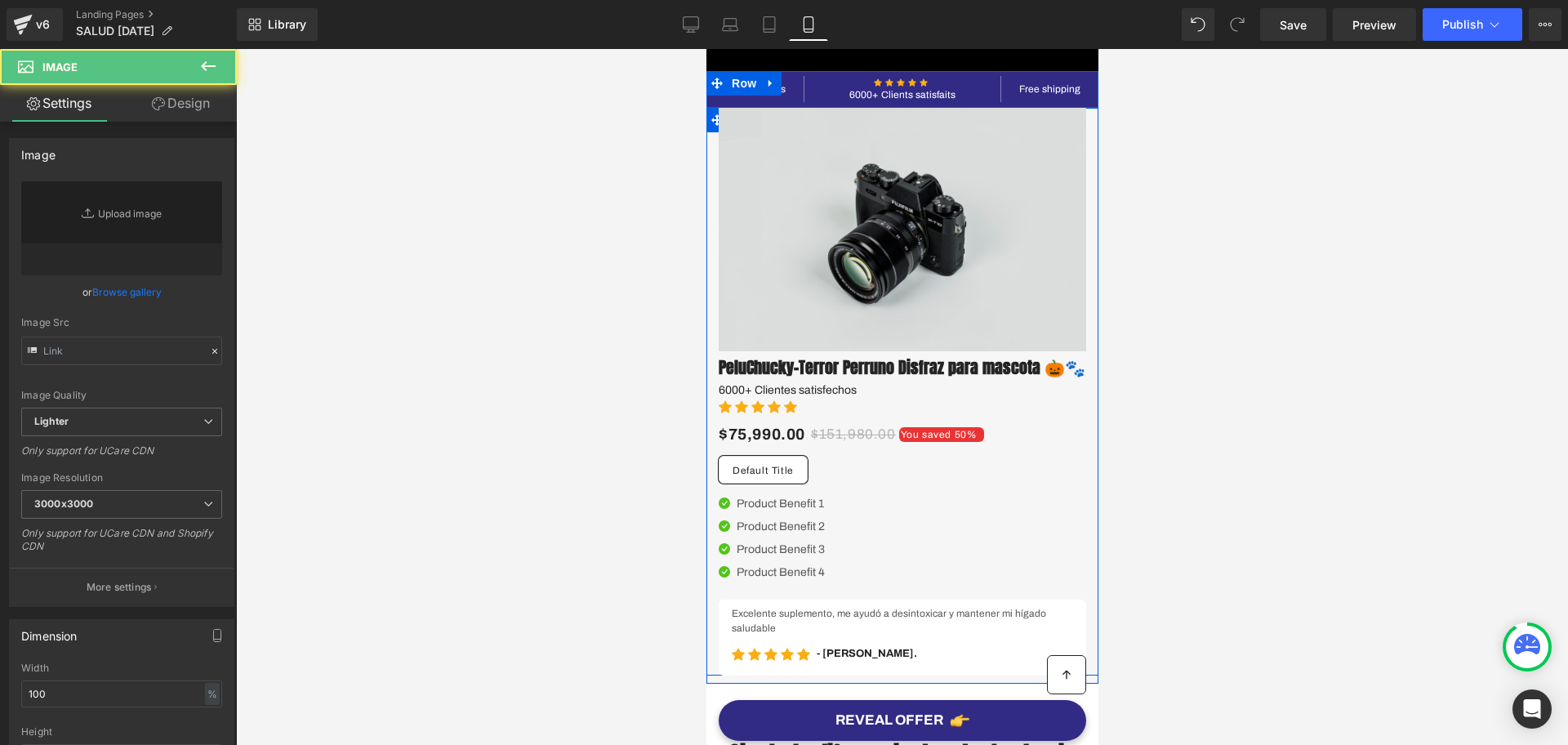
type input "//[DOMAIN_NAME][URL]"
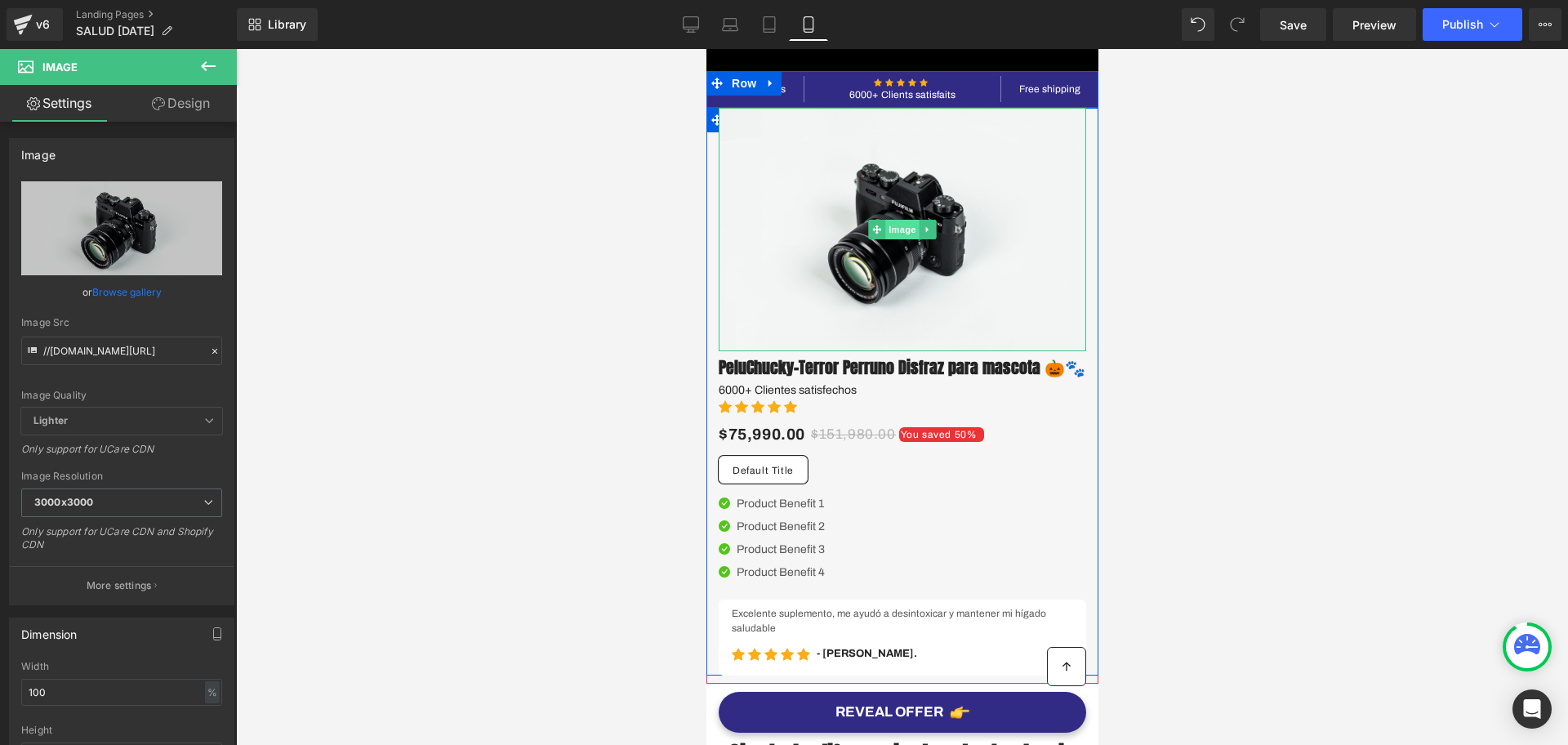
click at [910, 232] on span "Image" at bounding box center [902, 230] width 35 height 20
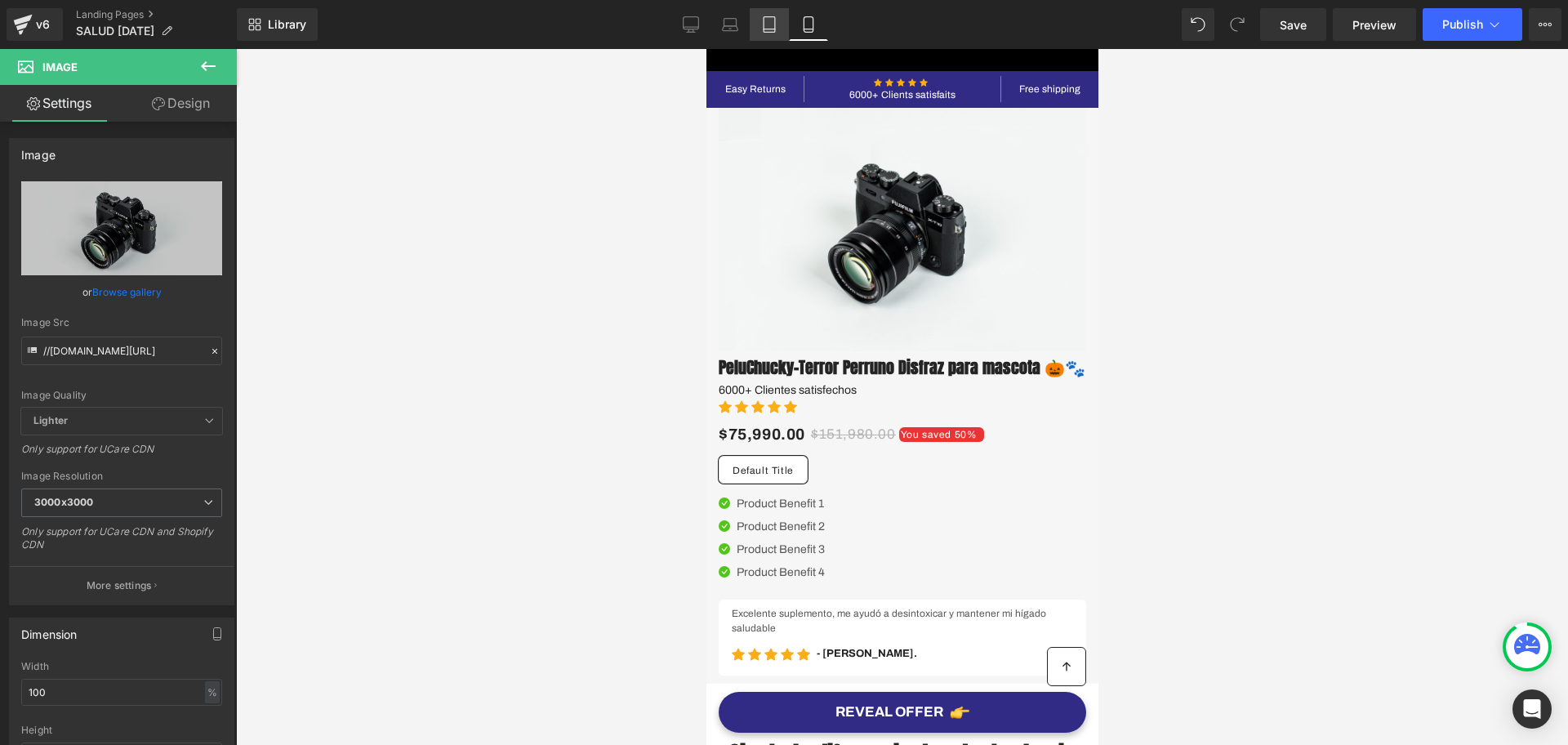
click at [767, 28] on icon at bounding box center [770, 25] width 17 height 17
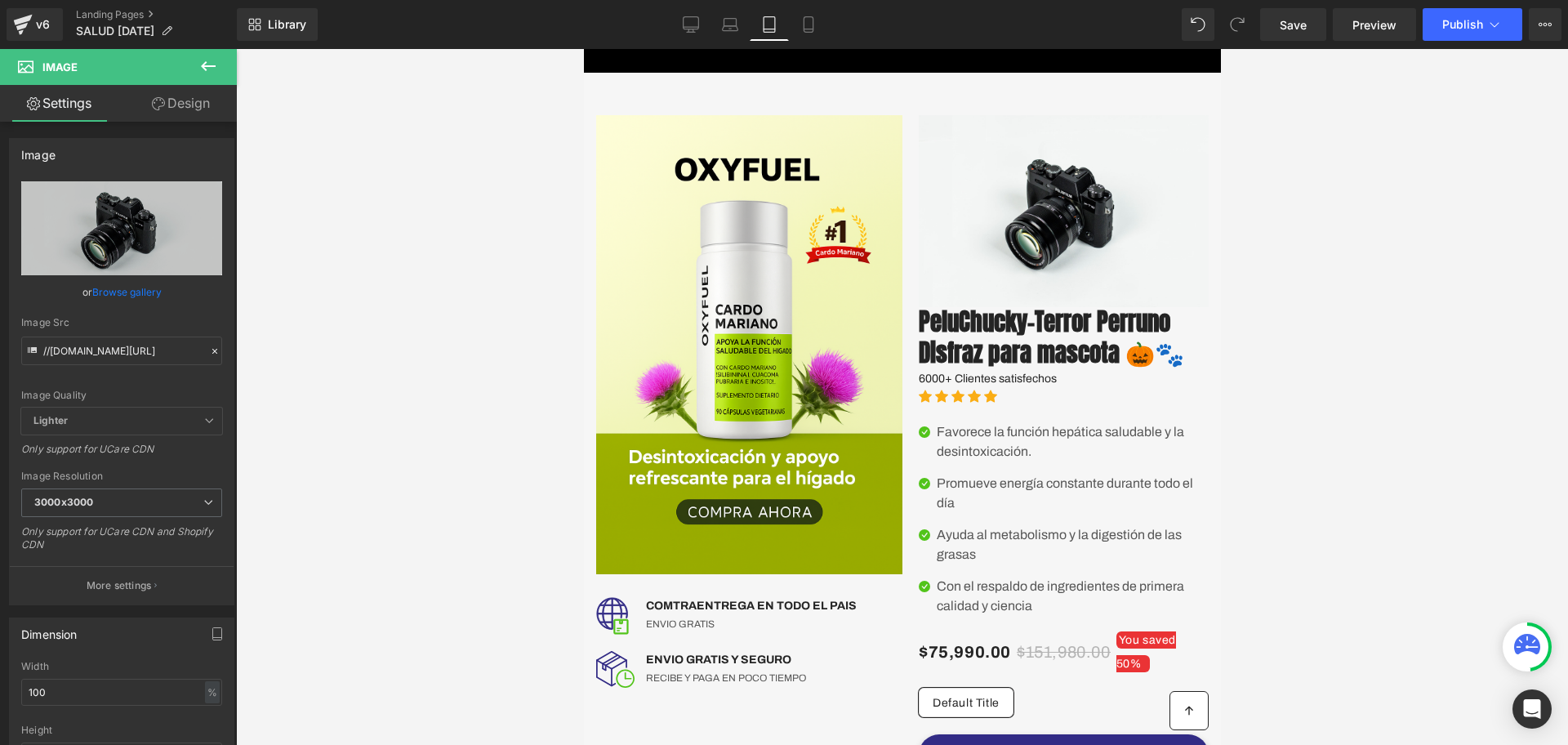
scroll to position [7, 0]
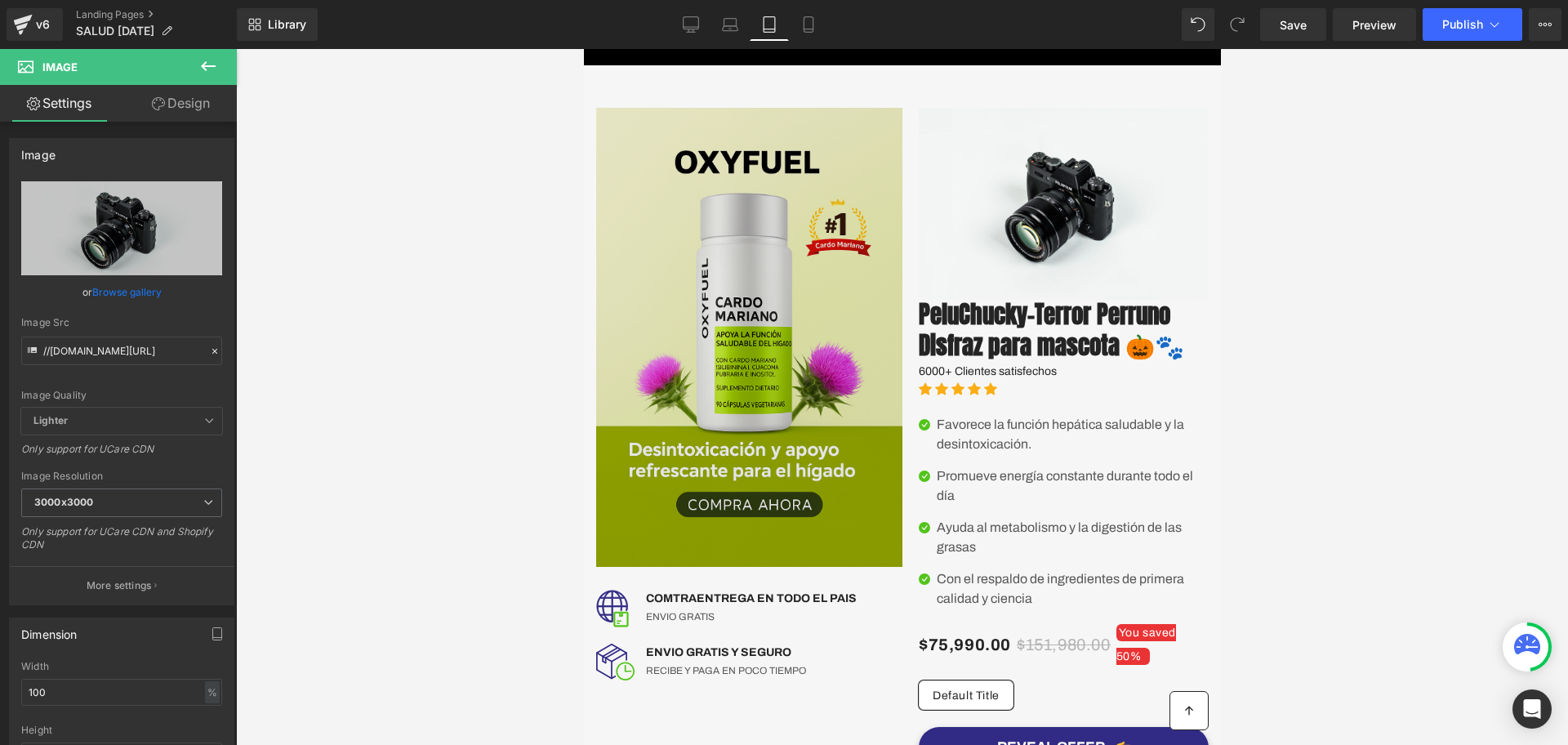
click at [684, 325] on img at bounding box center [748, 337] width 307 height 460
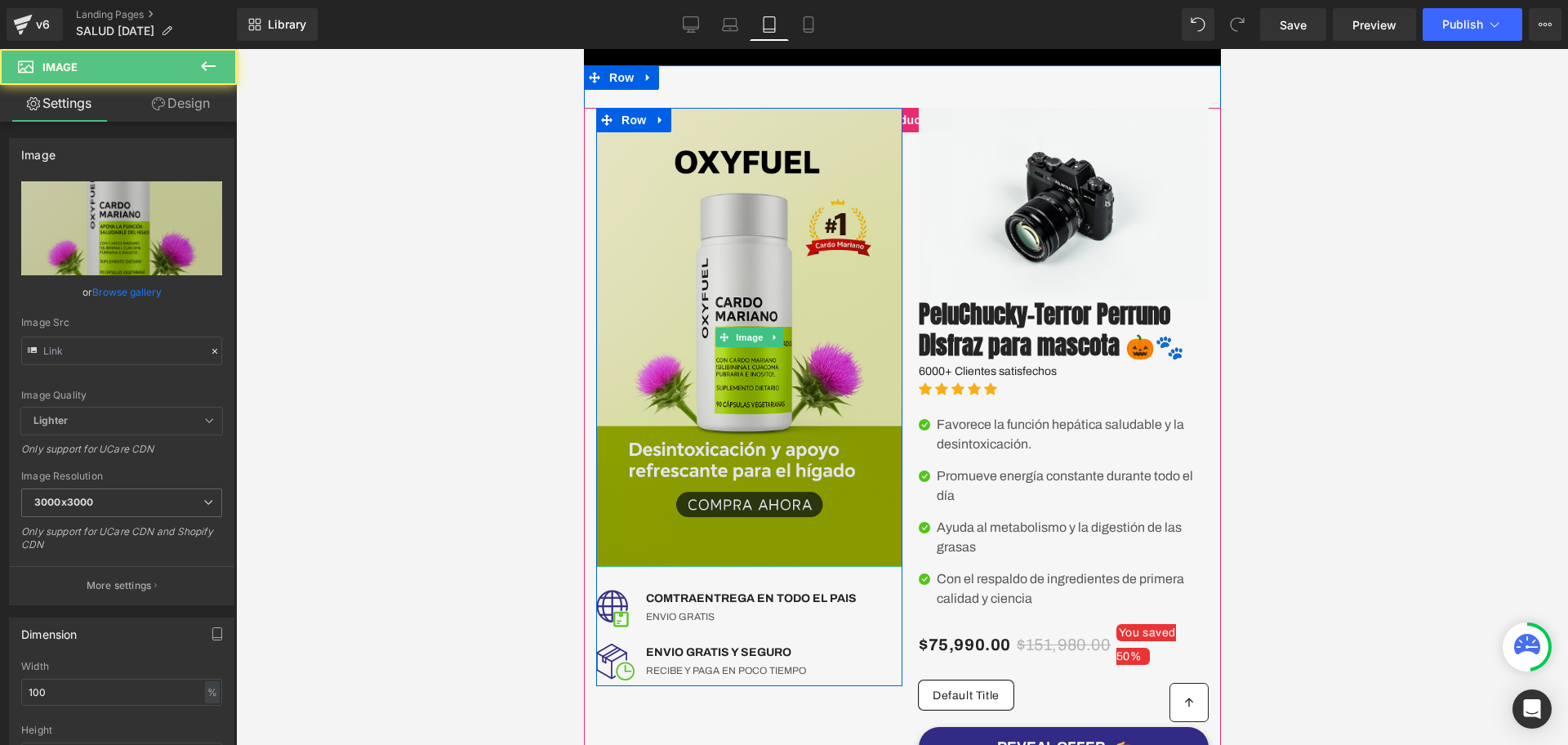
type input "https://i.ibb.co/kgkQHLQs/Chat-GPT-Image-5-sept-2025-01-24-39-p-m.png"
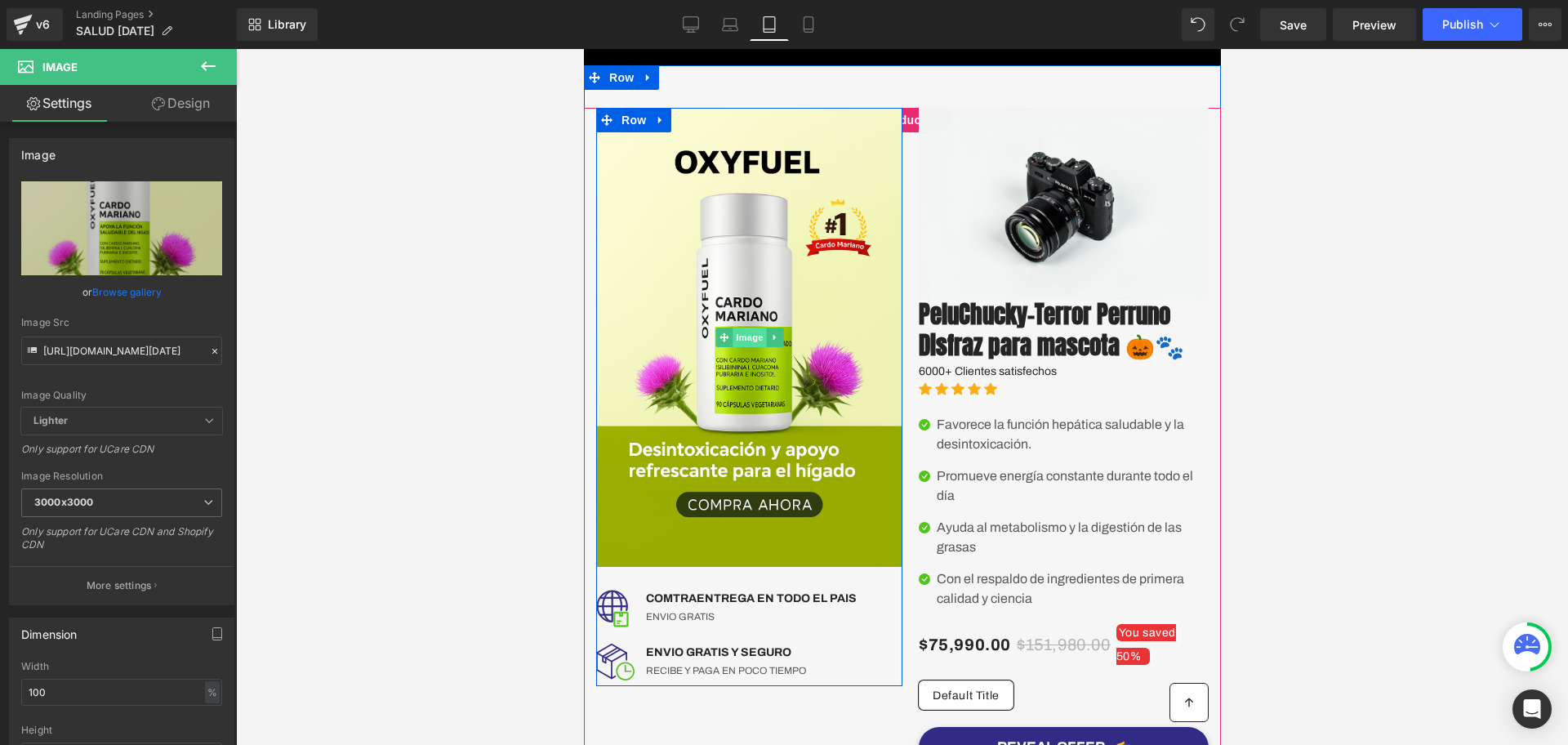
click at [746, 337] on span "Image" at bounding box center [749, 337] width 35 height 20
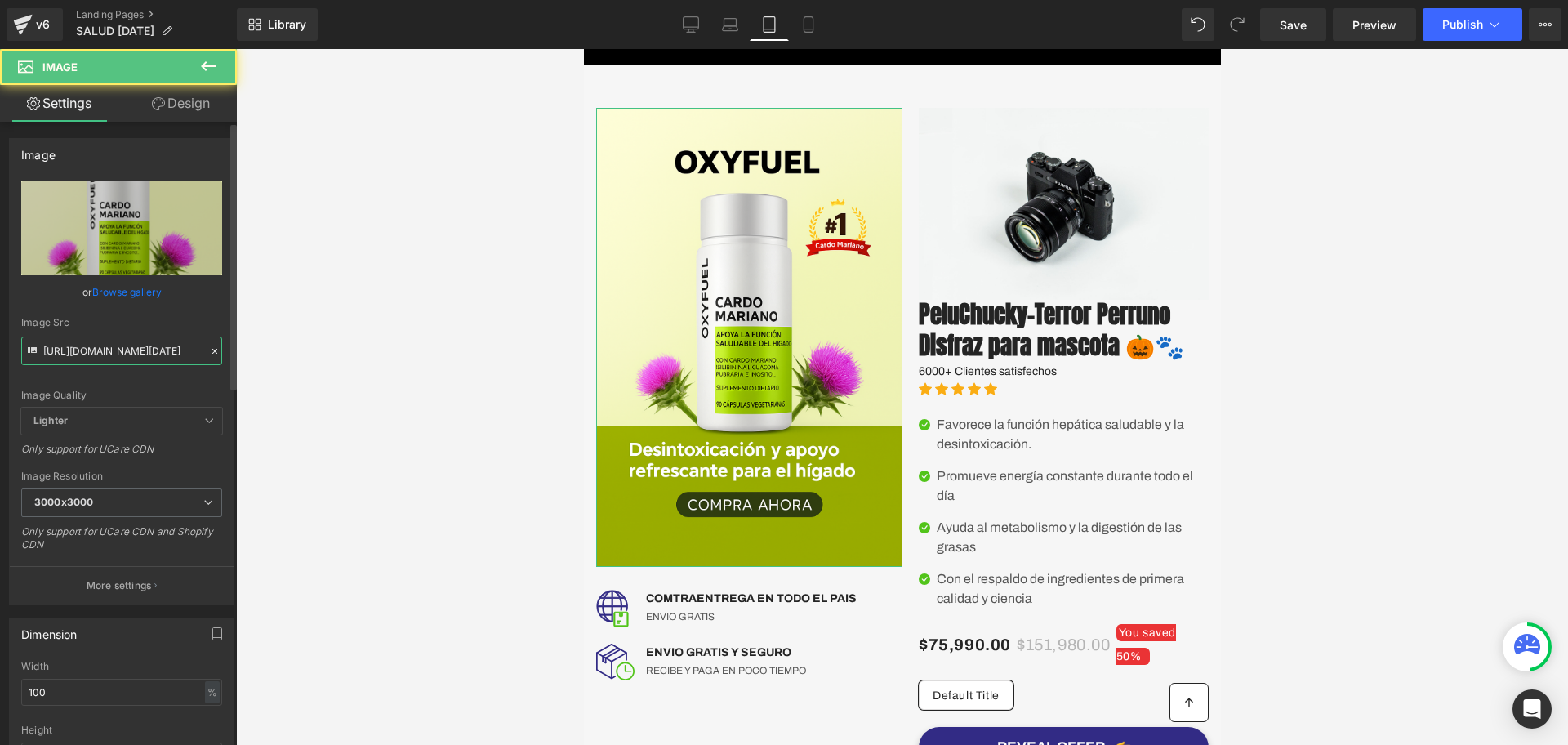
click at [107, 337] on input "https://i.ibb.co/kgkQHLQs/Chat-GPT-Image-5-sept-2025-01-24-39-p-m.png" at bounding box center [122, 351] width 201 height 29
click at [107, 334] on div "Image Src https://i.ibb.co/kgkQHLQs/Chat-GPT-Image-5-sept-2025-01-24-39-p-m.png" at bounding box center [122, 341] width 201 height 48
drag, startPoint x: 107, startPoint y: 334, endPoint x: 76, endPoint y: 360, distance: 40.5
click at [76, 360] on input "https://i.ibb.co/kgkQHLQs/Chat-GPT-Image-5-sept-2025-01-24-39-p-m.png" at bounding box center [122, 351] width 201 height 29
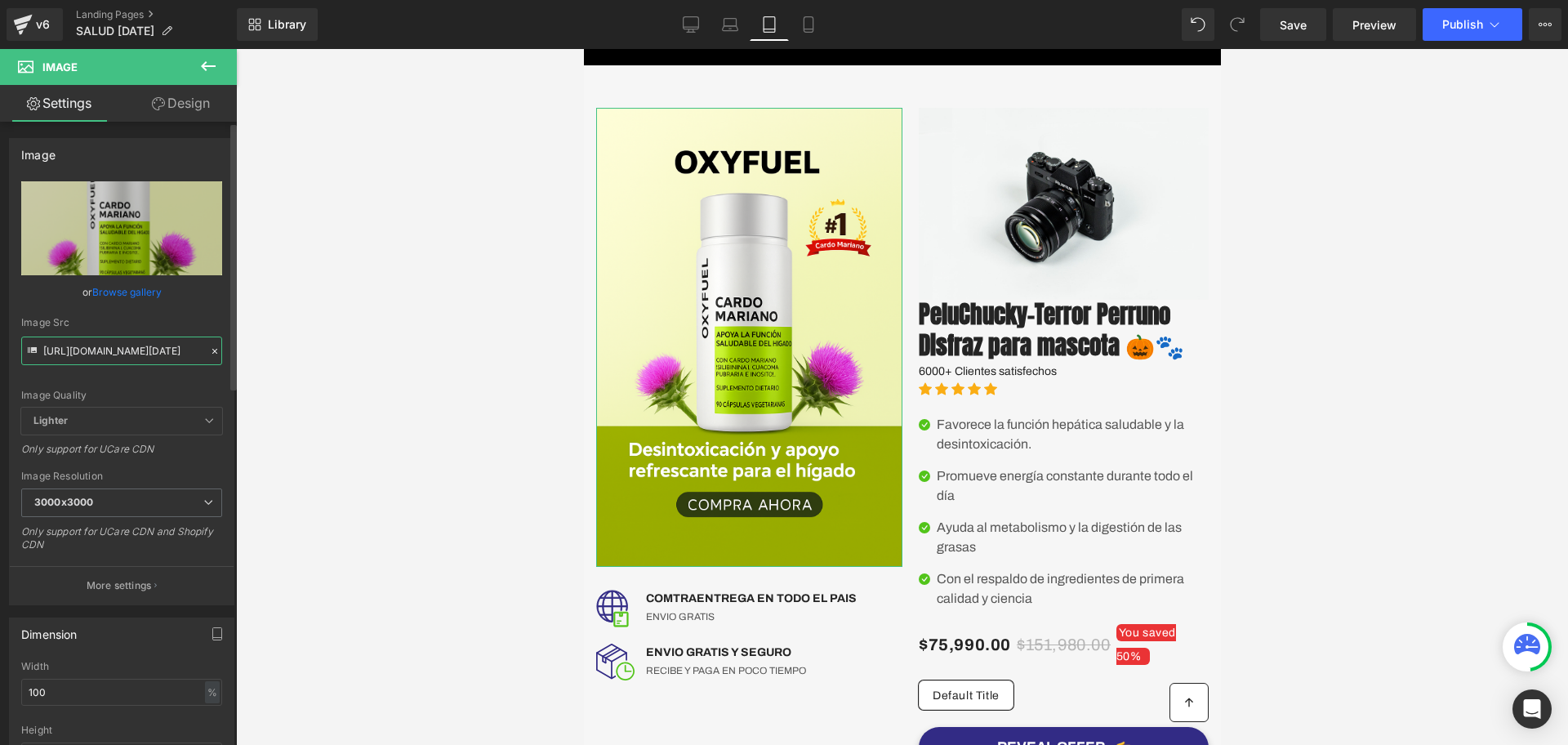
click at [71, 356] on input "https://i.ibb.co/kgkQHLQs/Chat-GPT-Image-5-sept-2025-01-24-39-p-m.png" at bounding box center [122, 351] width 201 height 29
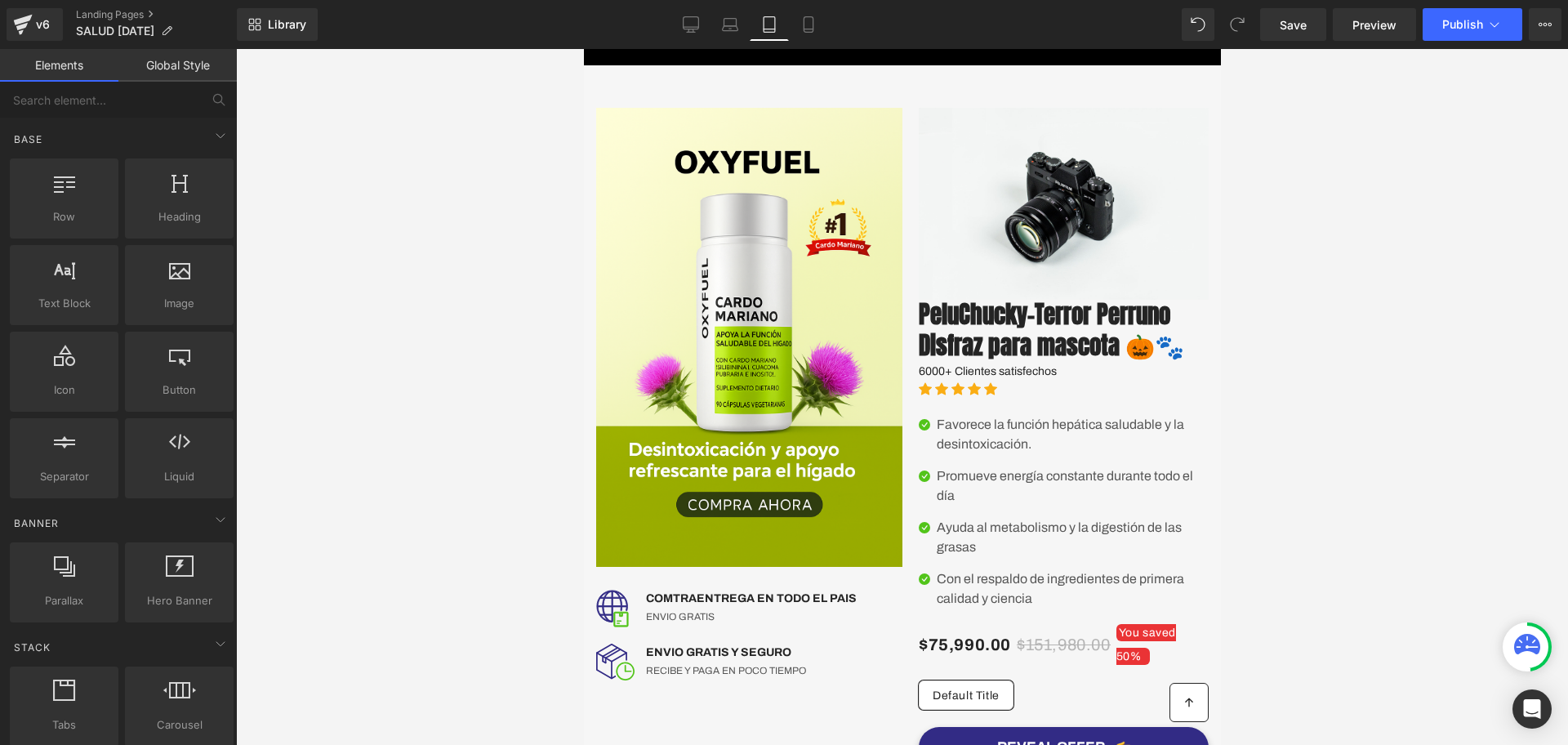
click at [815, 45] on div "Library Tablet Desktop Laptop Tablet Mobile Save Preview Publish Scheduled View…" at bounding box center [903, 24] width 1332 height 49
click at [815, 27] on icon at bounding box center [808, 25] width 17 height 17
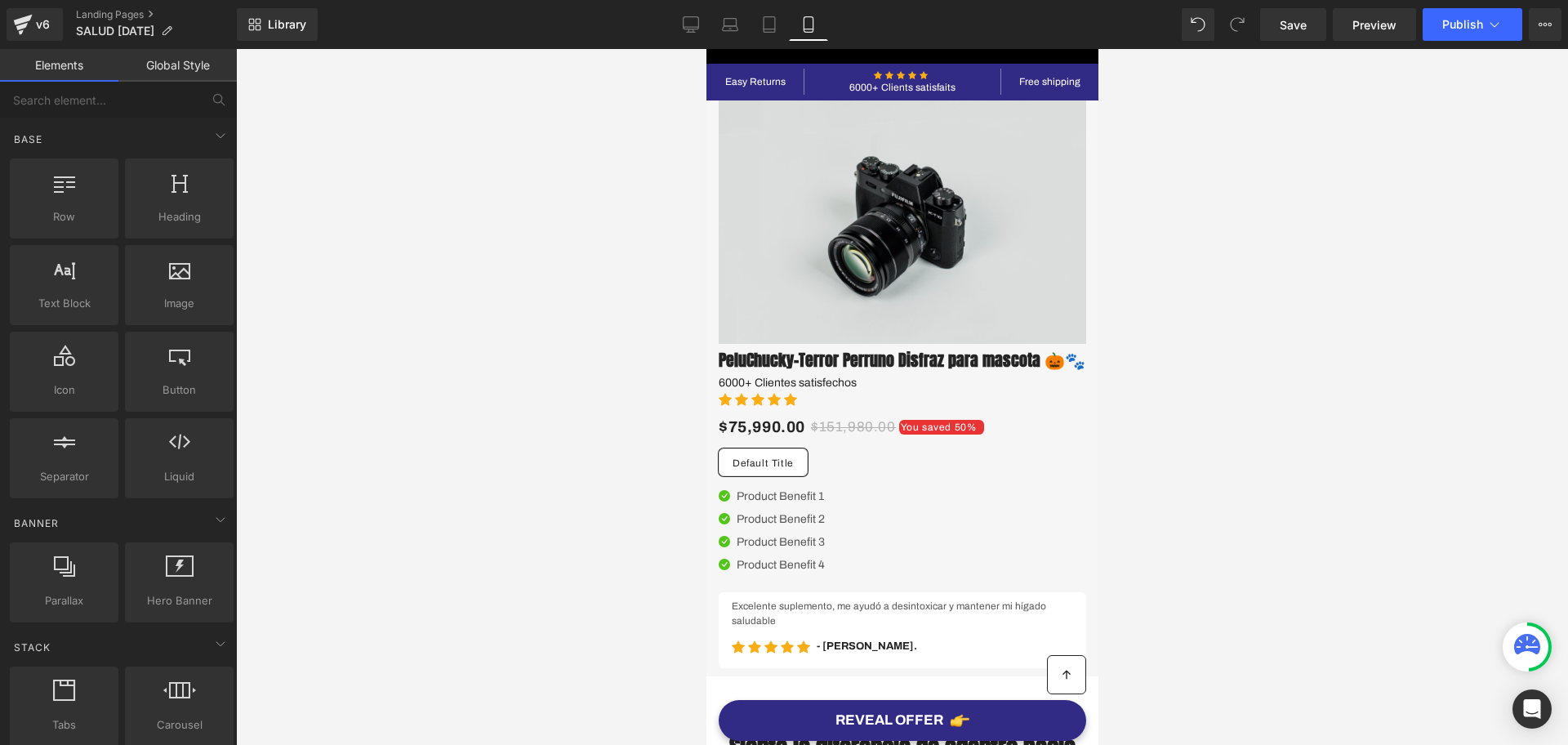
click at [930, 234] on img at bounding box center [902, 222] width 368 height 243
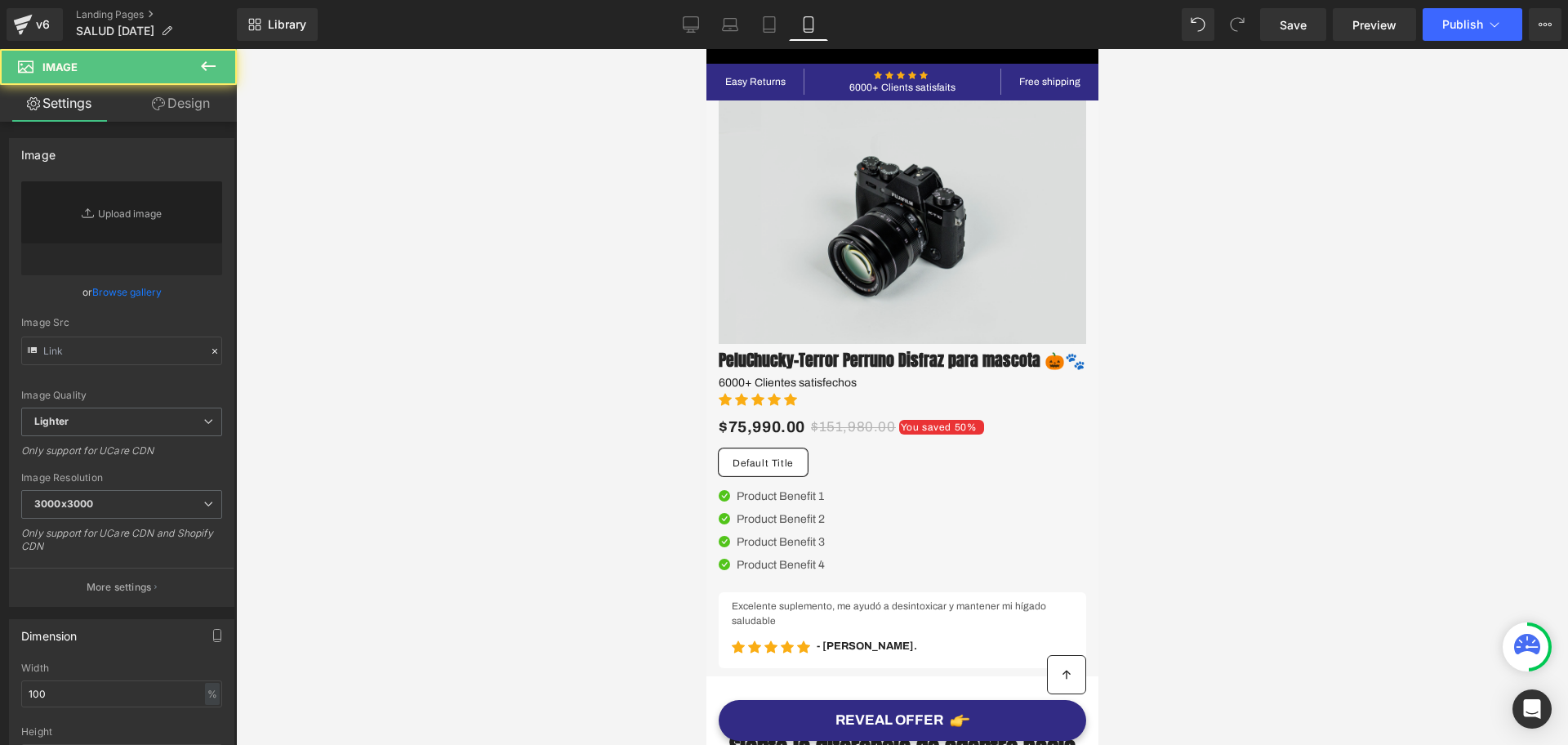
scroll to position [22, 0]
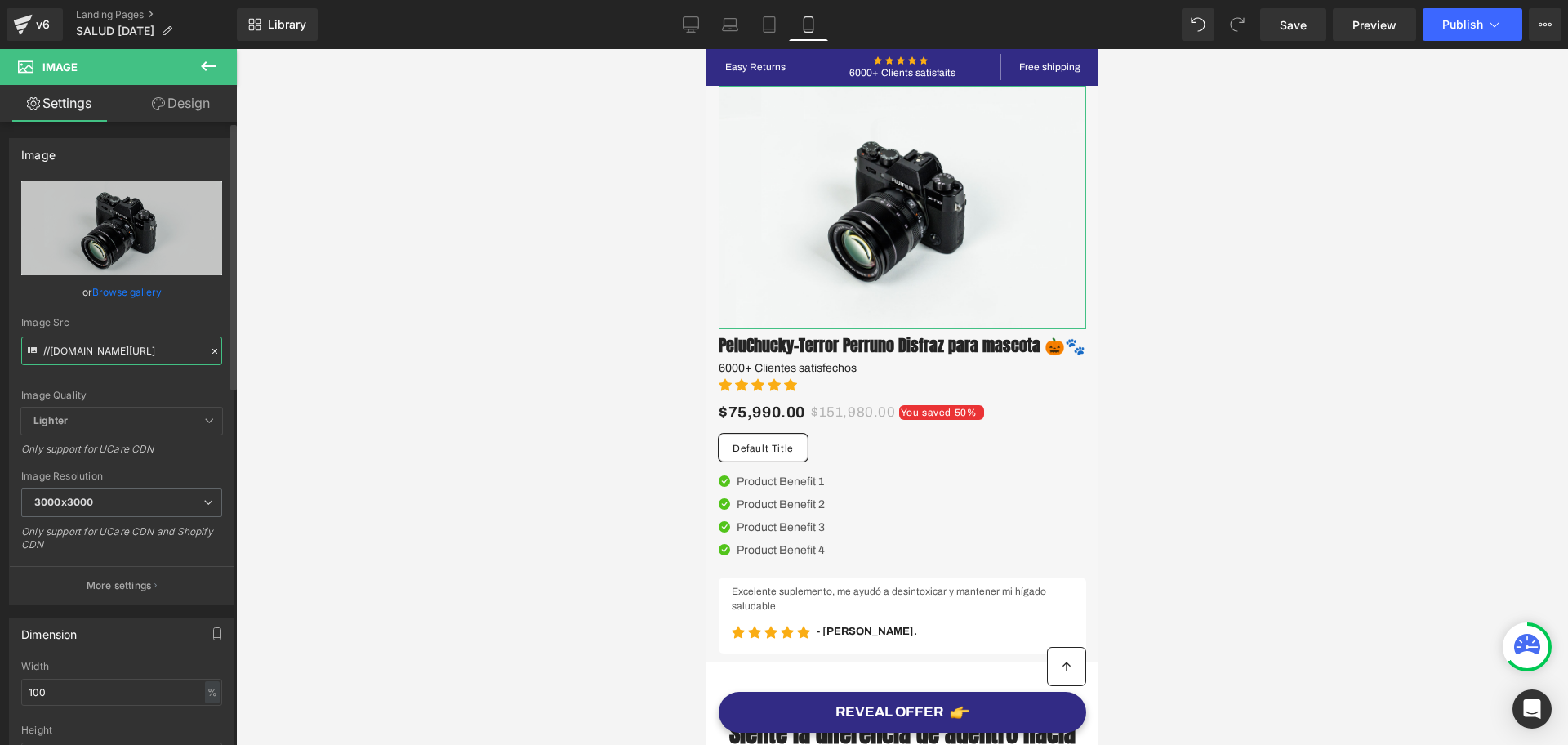
click at [117, 352] on input "//[DOMAIN_NAME][URL]" at bounding box center [122, 351] width 201 height 29
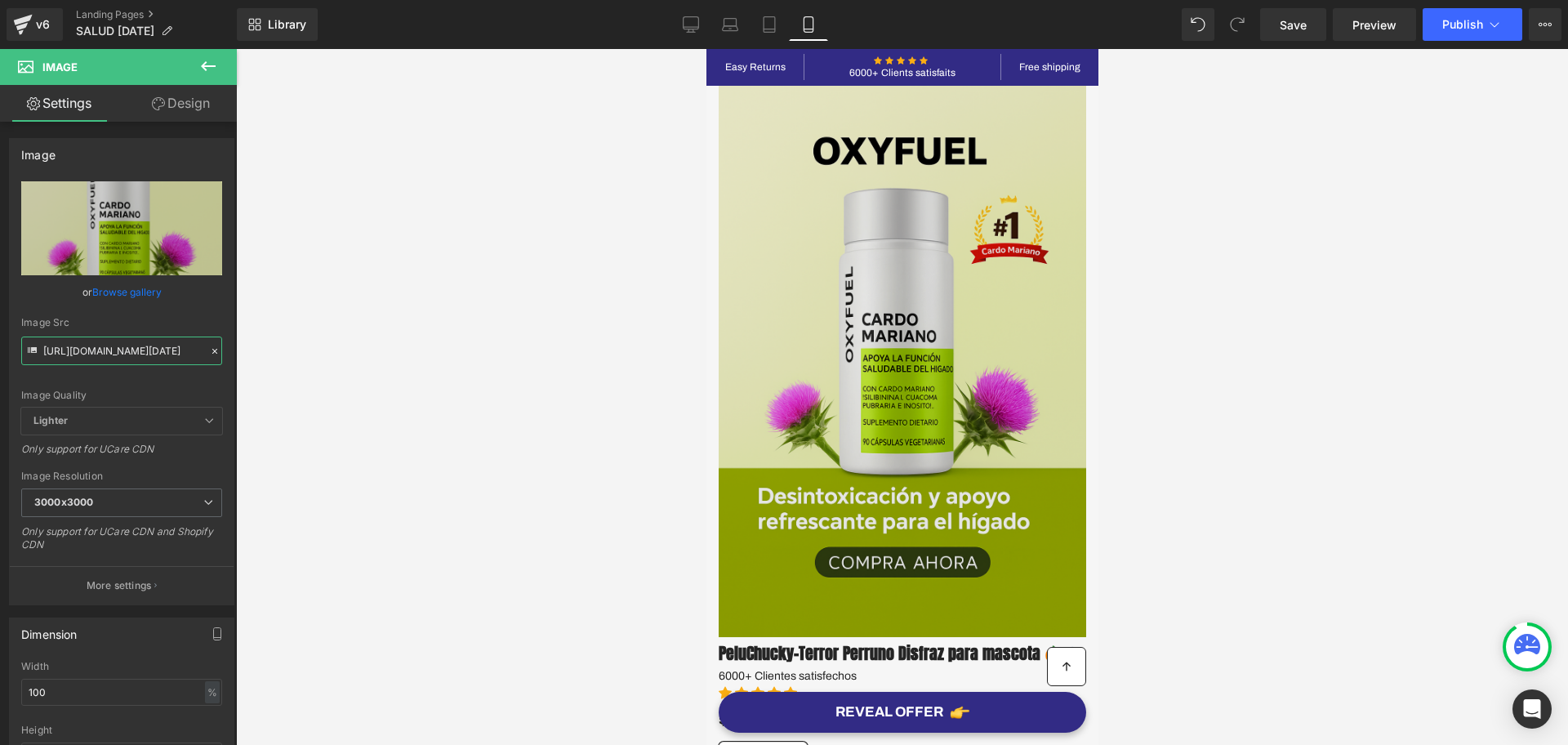
type input "https://i.ibb.co/kgkQHLQs/Chat-GPT-Image-5-sept-2025-01-24-39-p-m.png"
click at [1037, 321] on img at bounding box center [902, 361] width 368 height 552
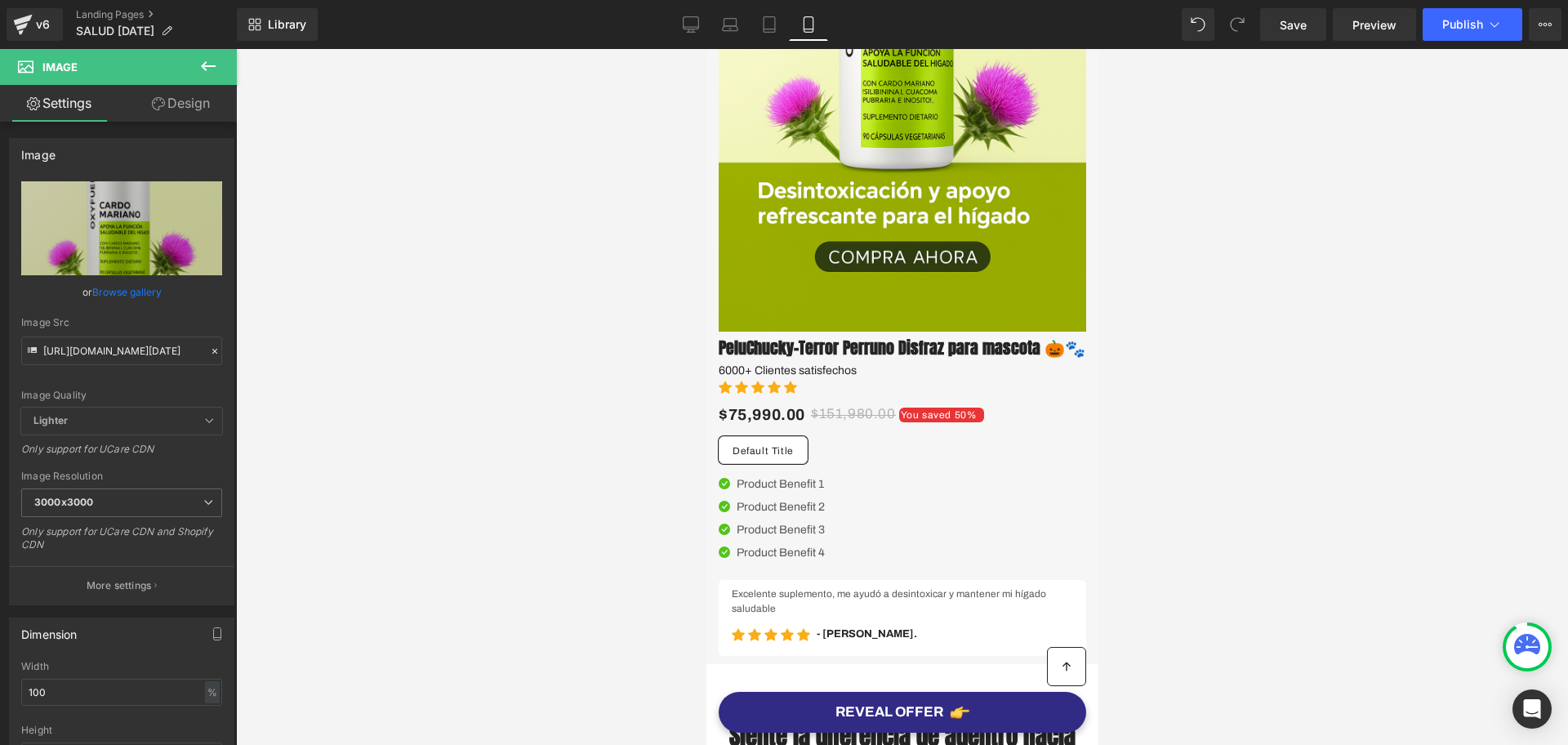
scroll to position [328, 0]
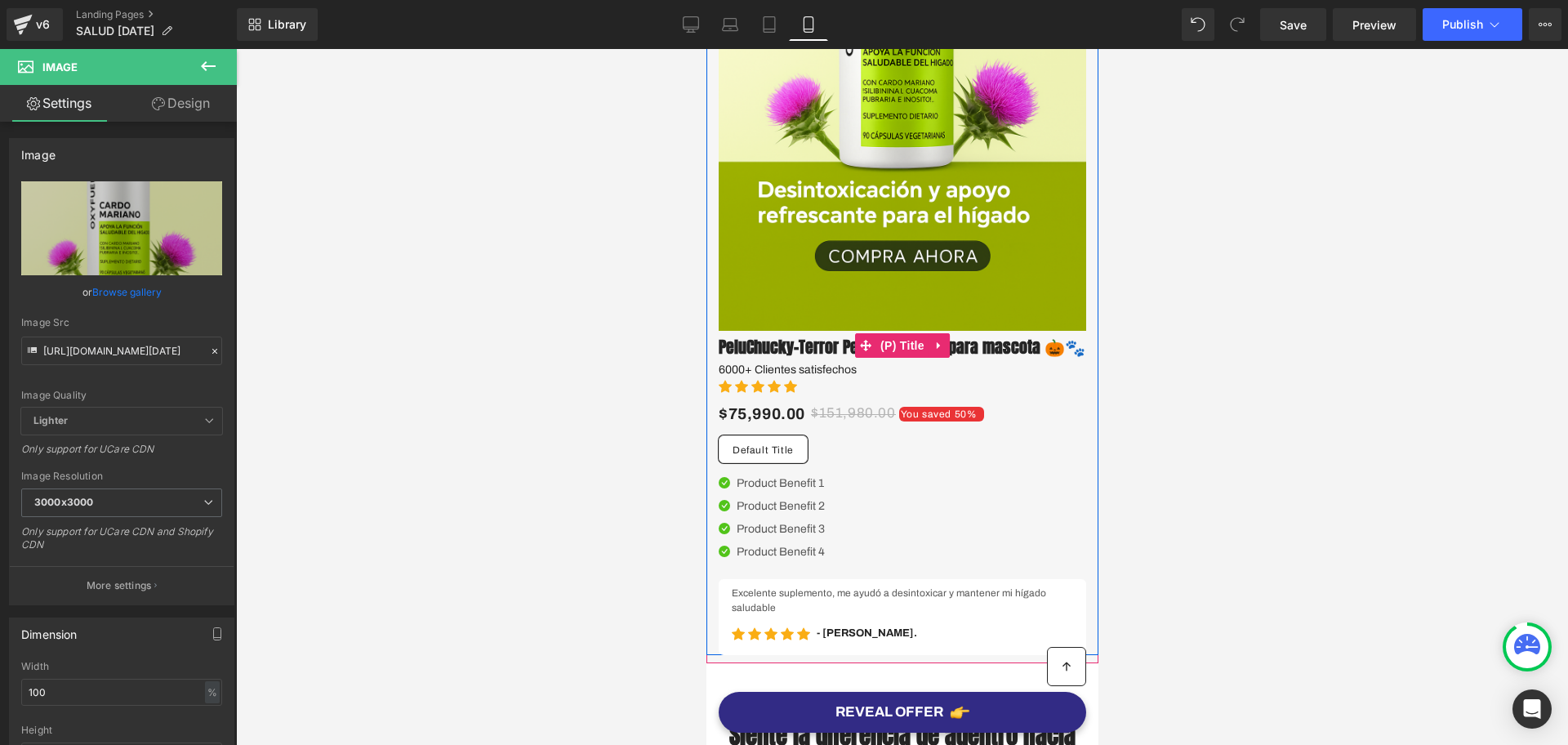
click at [890, 356] on span "(P) Title" at bounding box center [901, 346] width 52 height 25
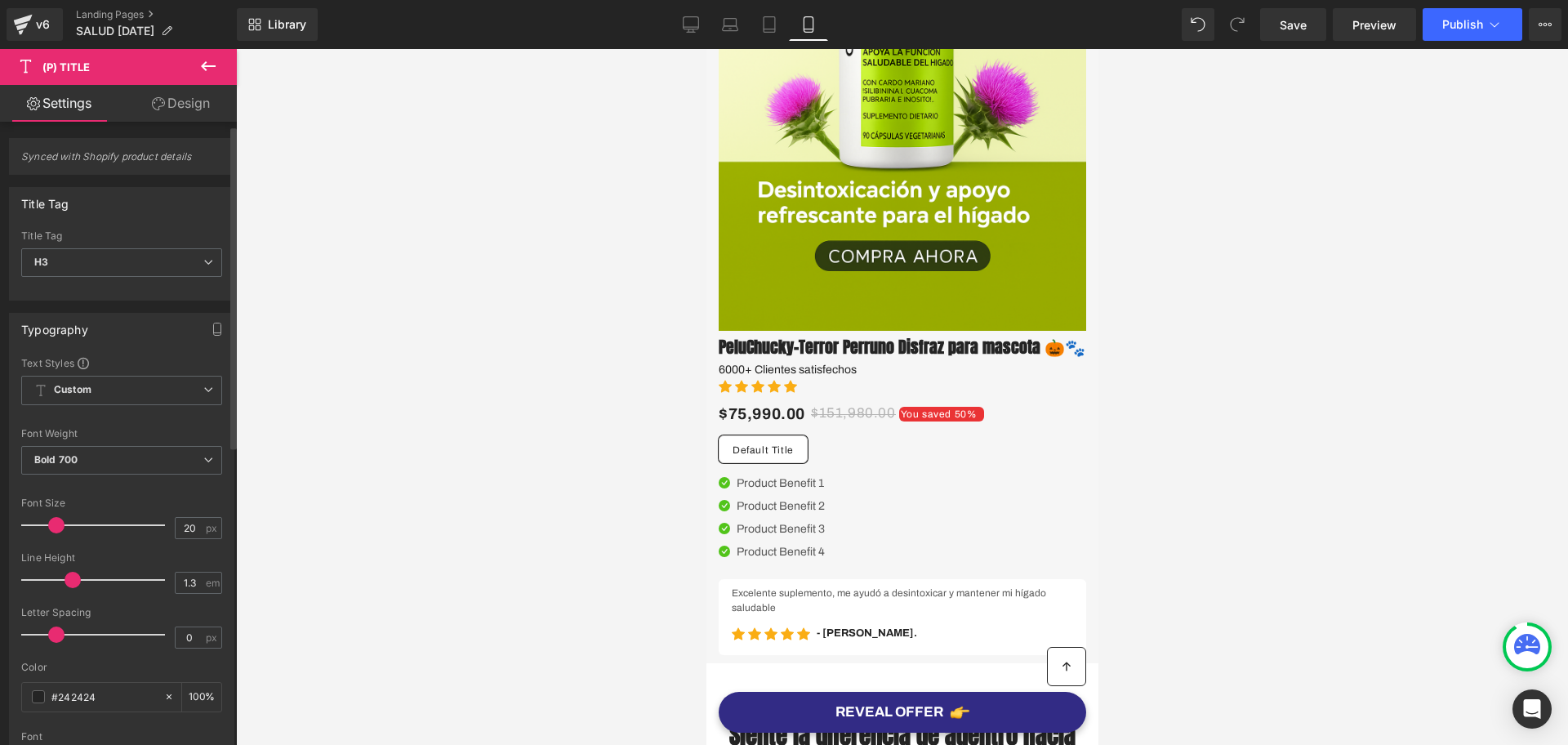
scroll to position [307, 0]
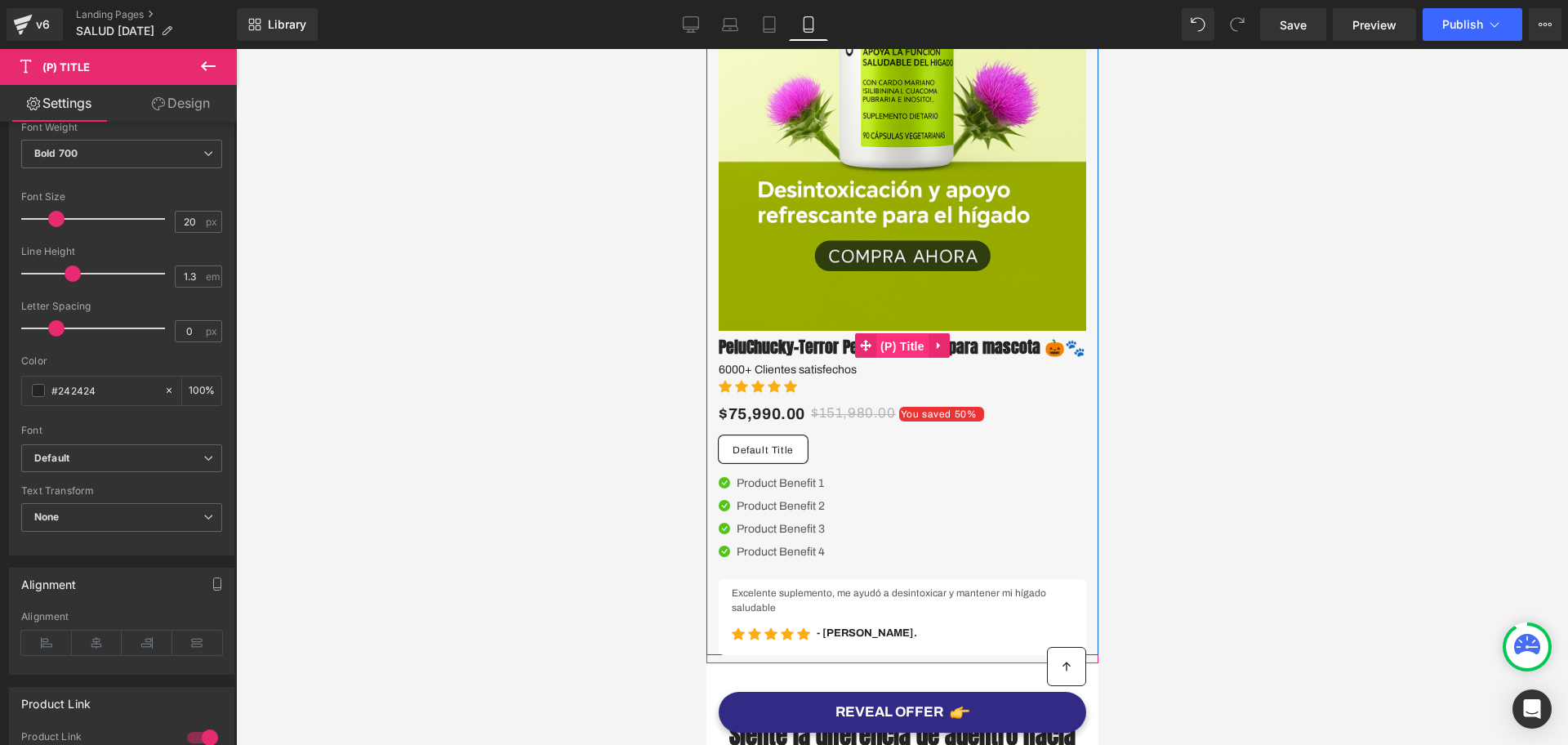
click at [897, 359] on span "(P) Title" at bounding box center [901, 346] width 52 height 25
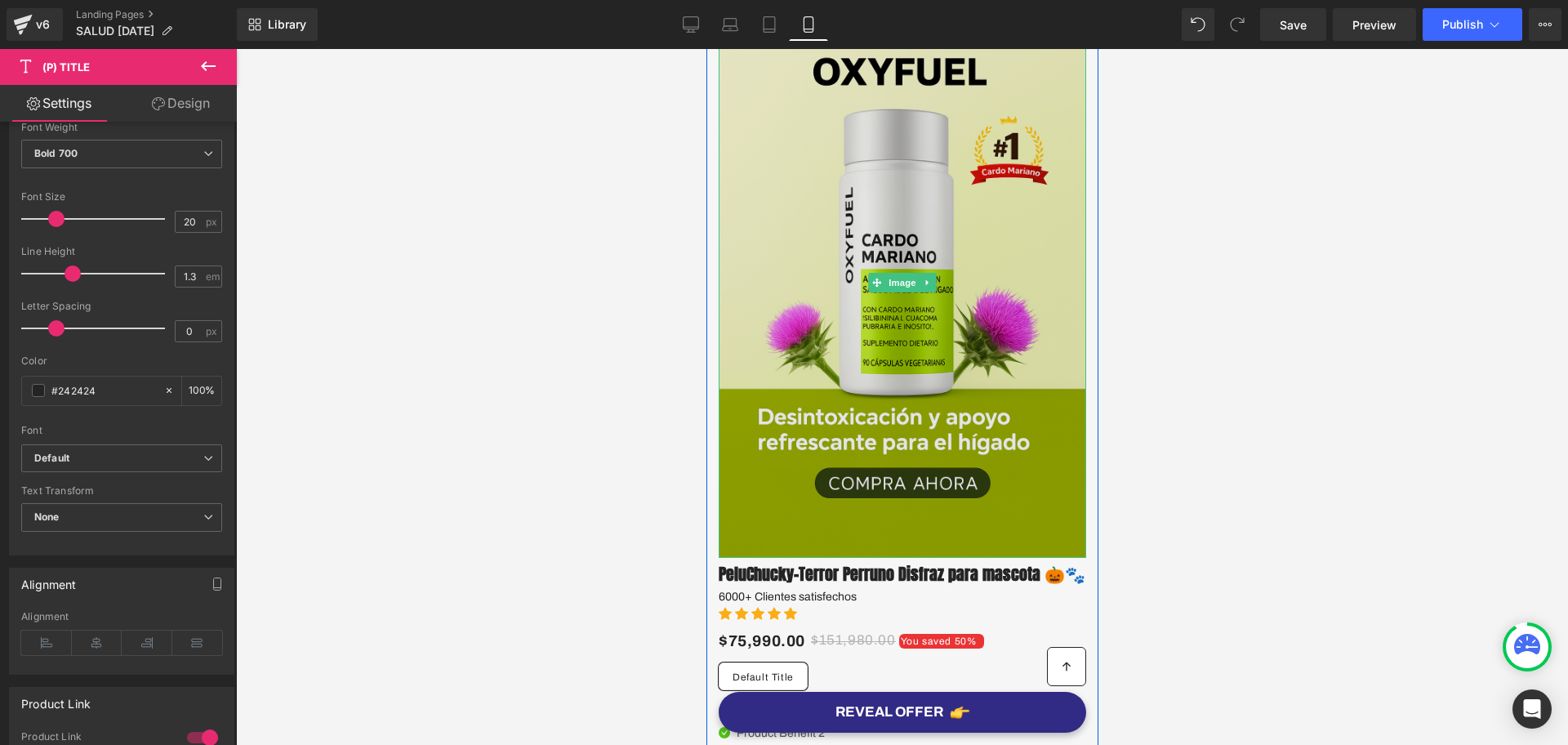
scroll to position [0, 0]
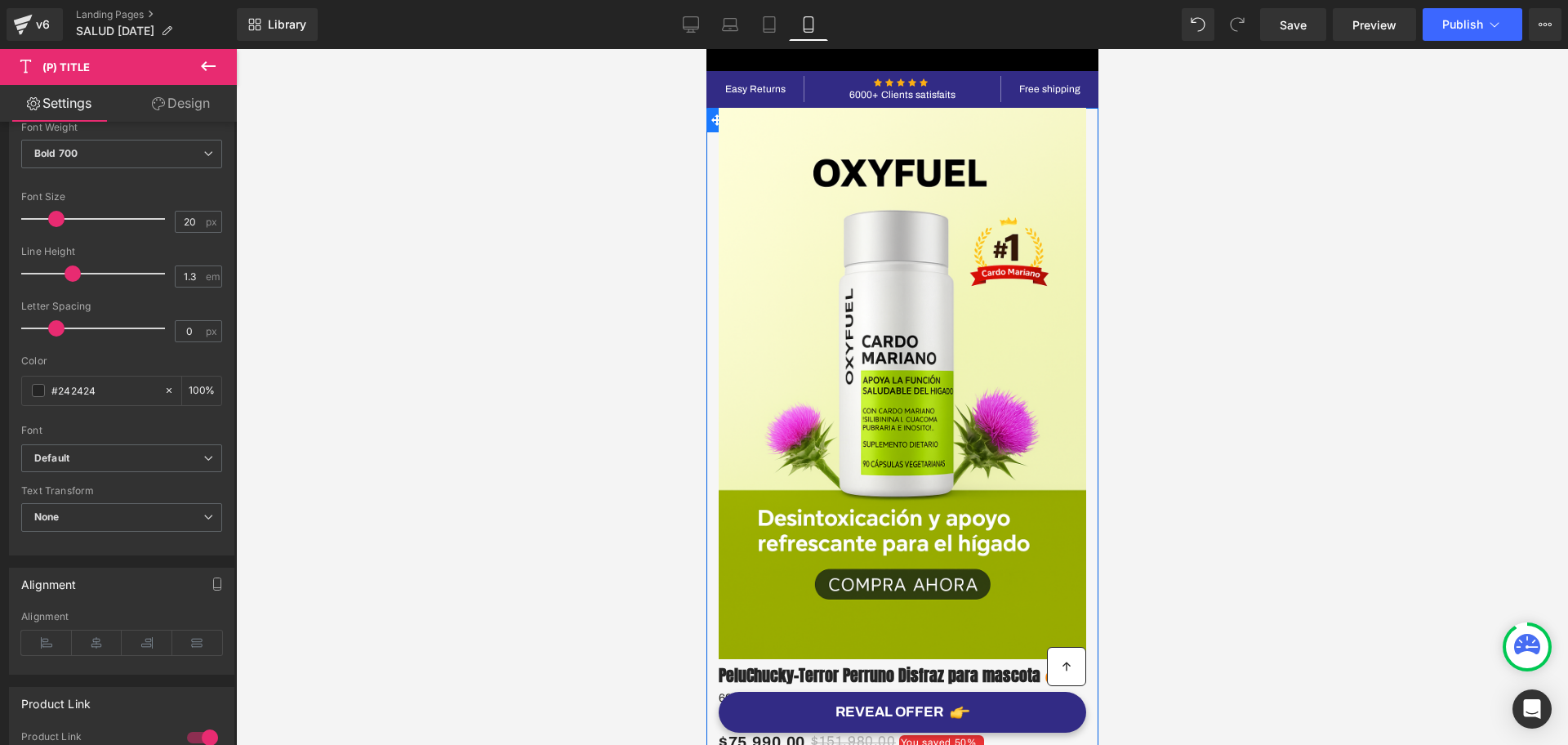
click at [711, 126] on icon at bounding box center [717, 120] width 12 height 12
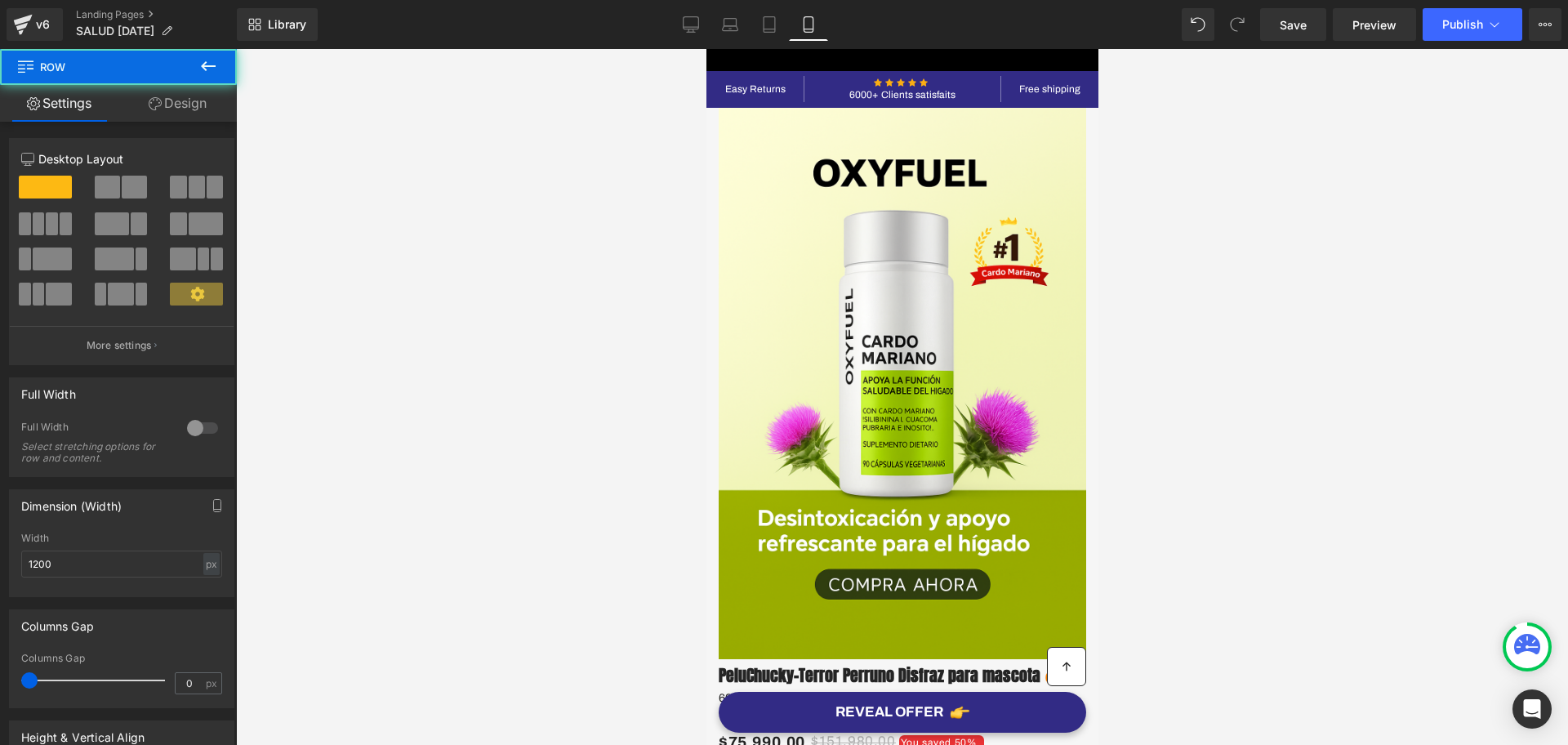
click at [1165, 239] on div at bounding box center [903, 397] width 1332 height 696
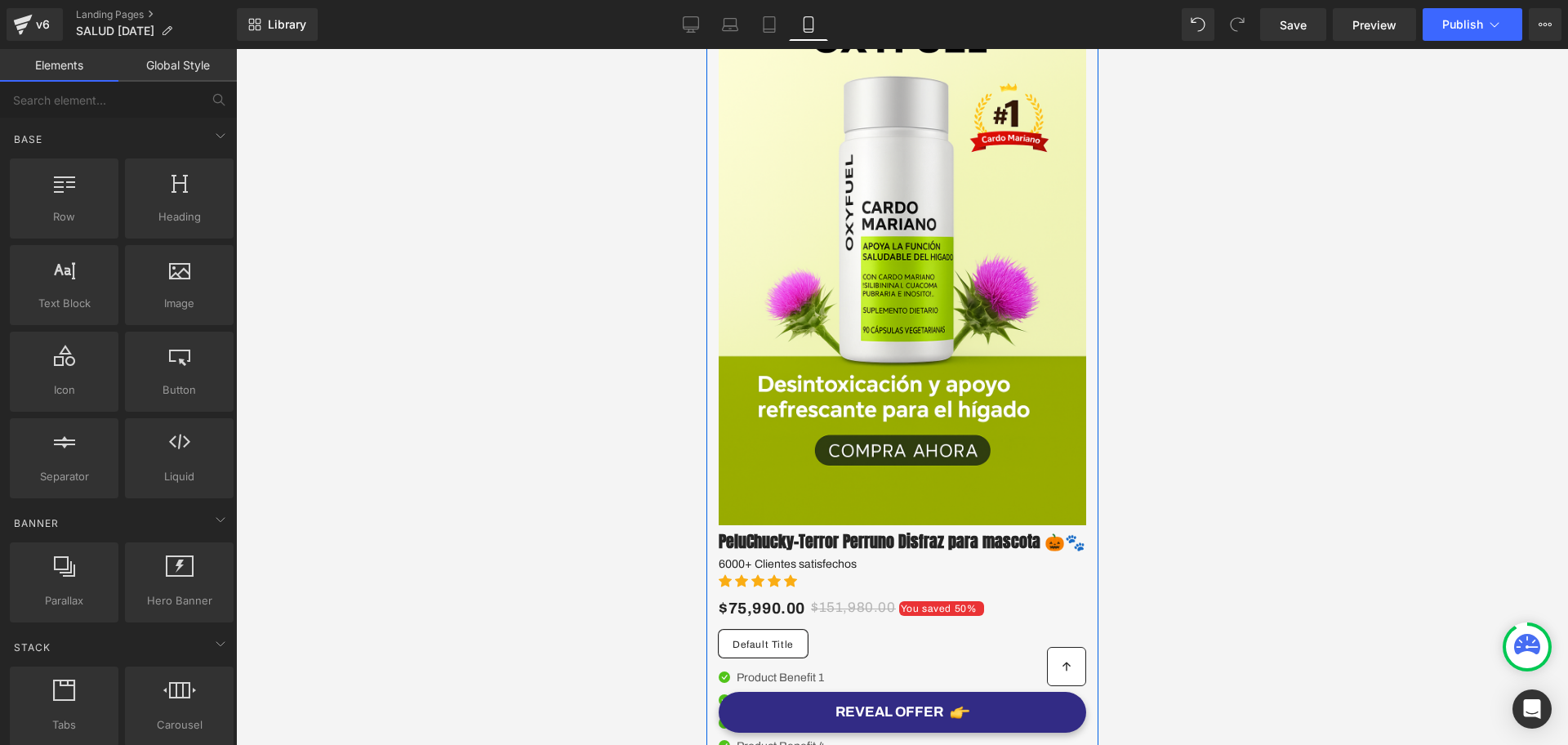
scroll to position [511, 0]
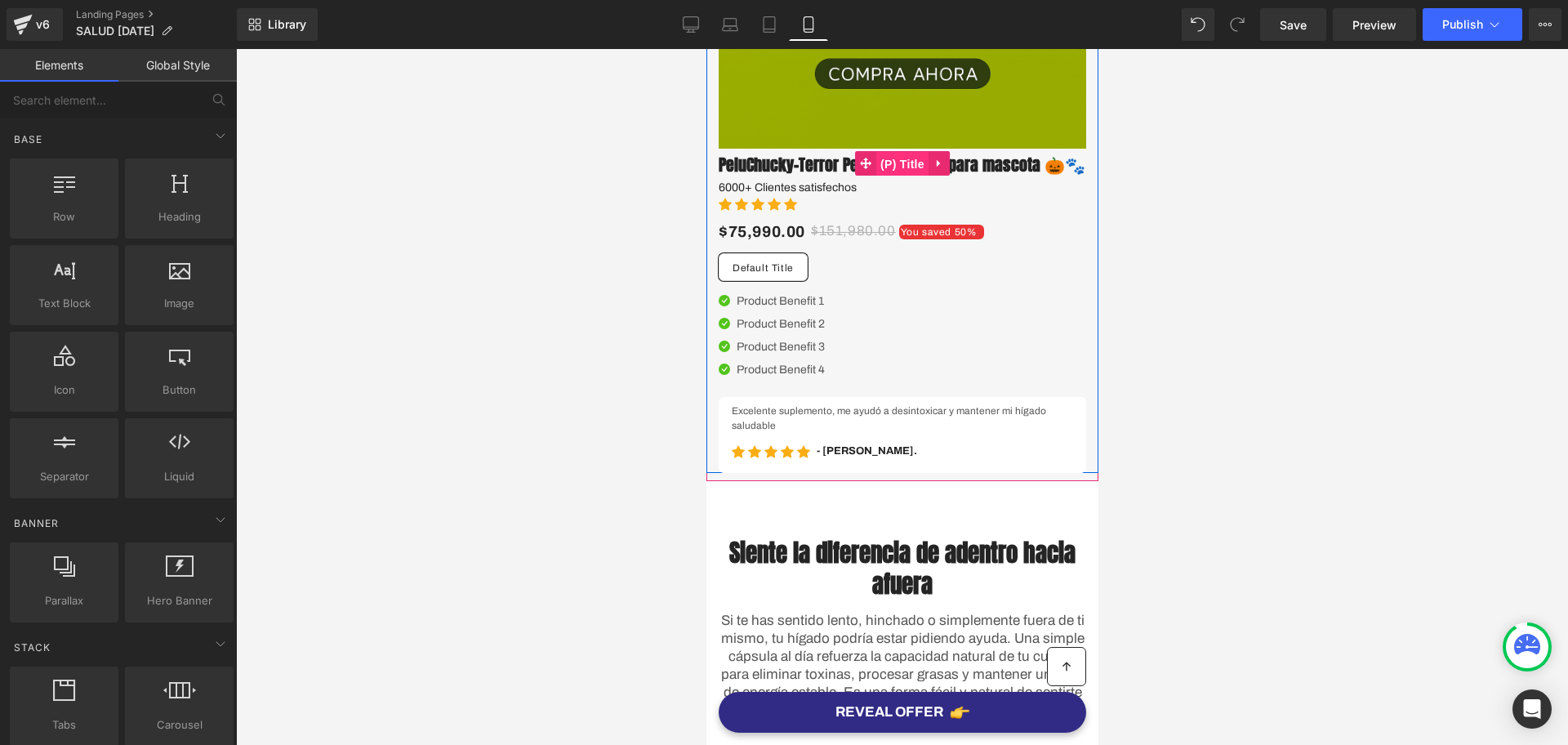
click at [900, 174] on span "(P) Title" at bounding box center [901, 165] width 52 height 25
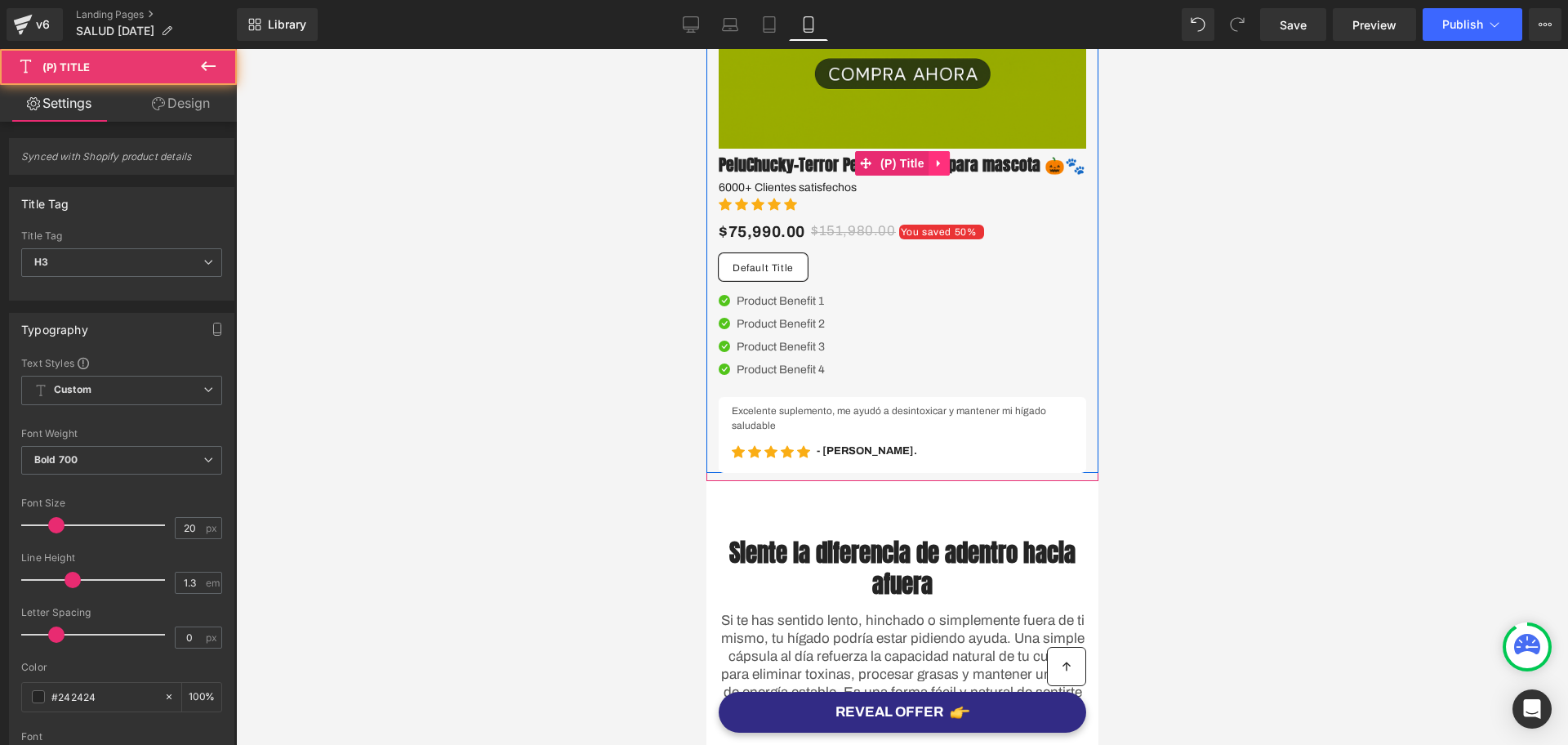
click at [938, 174] on link at bounding box center [939, 164] width 21 height 25
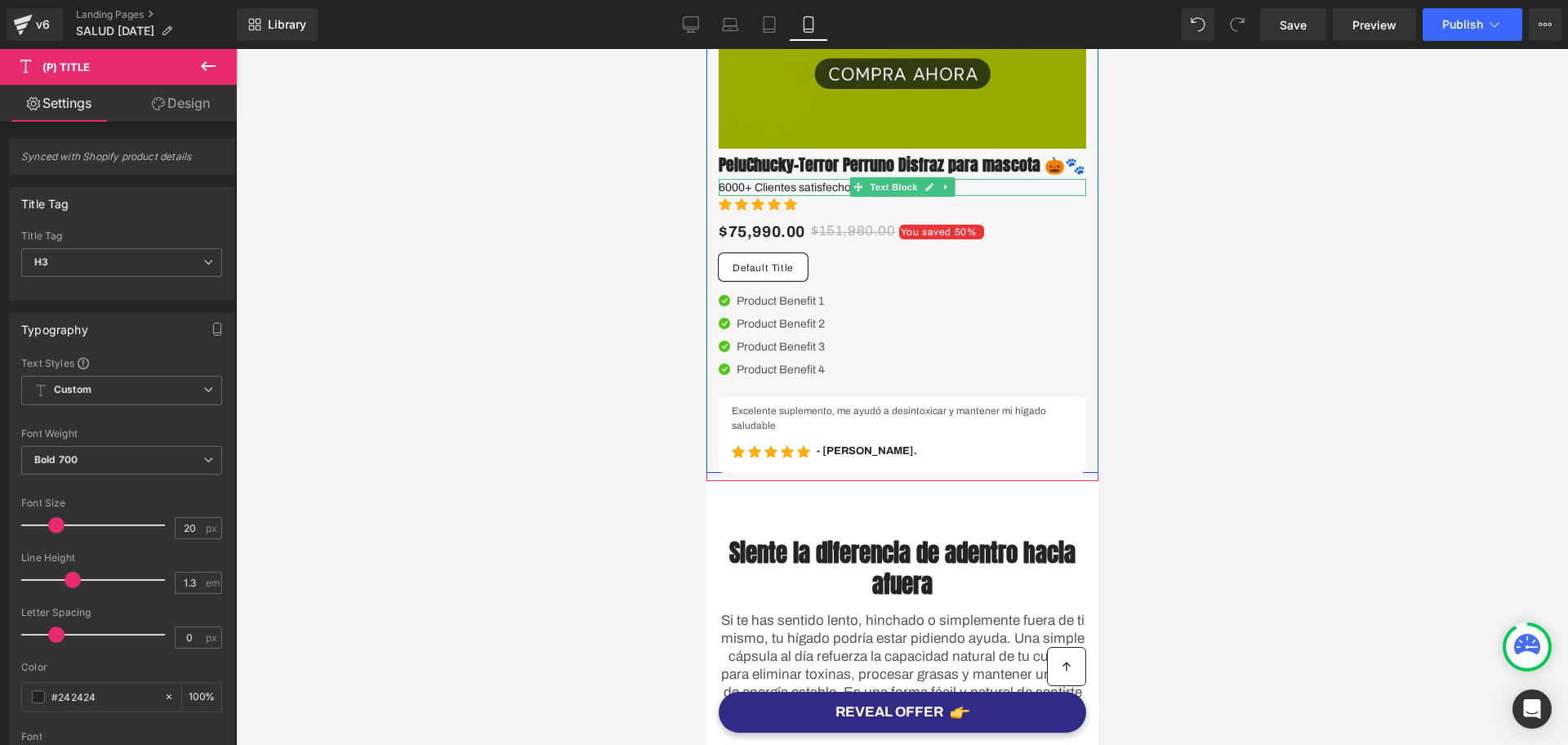
click at [870, 197] on span "Text Block" at bounding box center [893, 187] width 54 height 20
click at [844, 175] on div "PeluChucky-Terror Perruno Disfraz para mascota 🎃🐾 (P) Title" at bounding box center [902, 164] width 368 height 31
click at [865, 174] on link "(P) Title" at bounding box center [859, 164] width 74 height 25
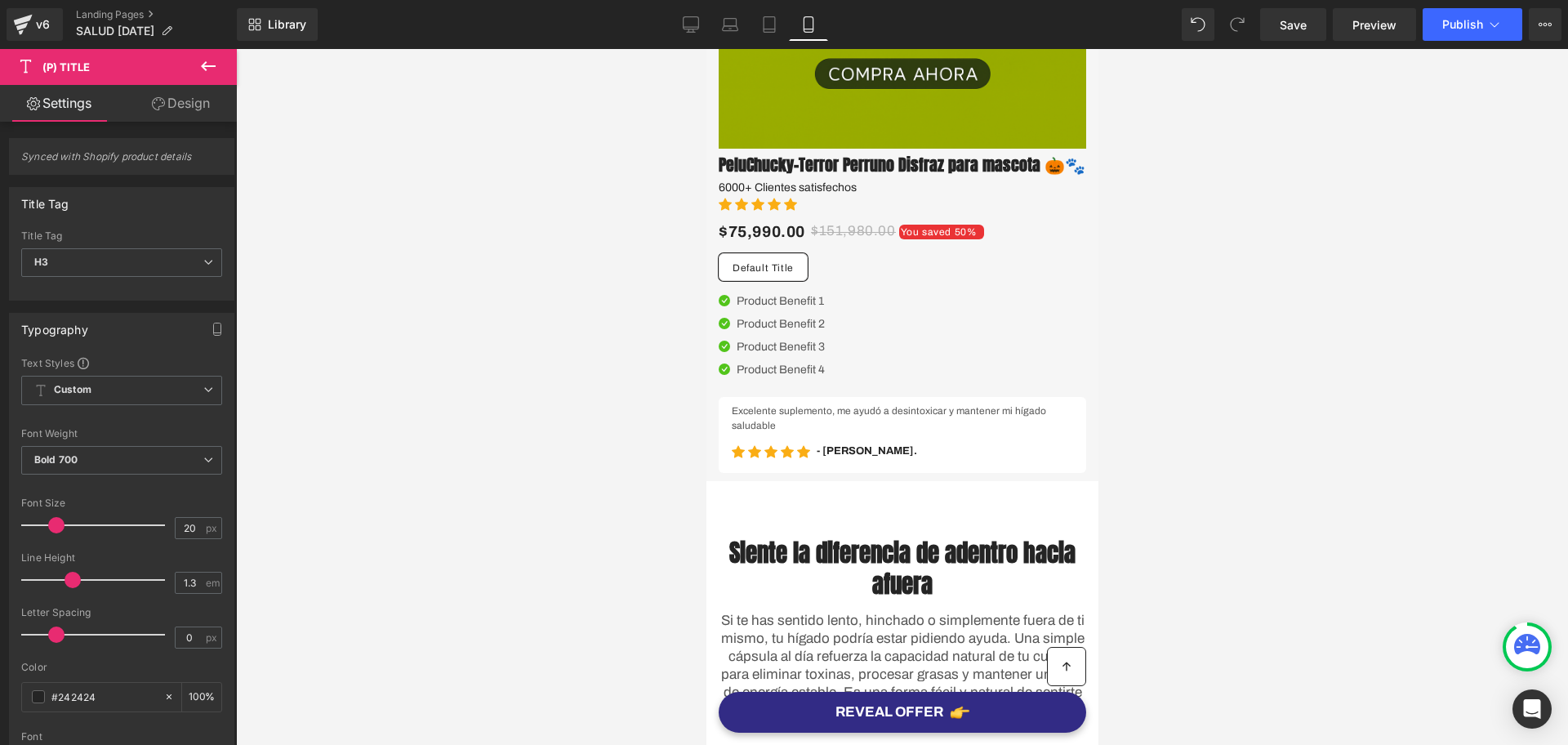
scroll to position [715, 0]
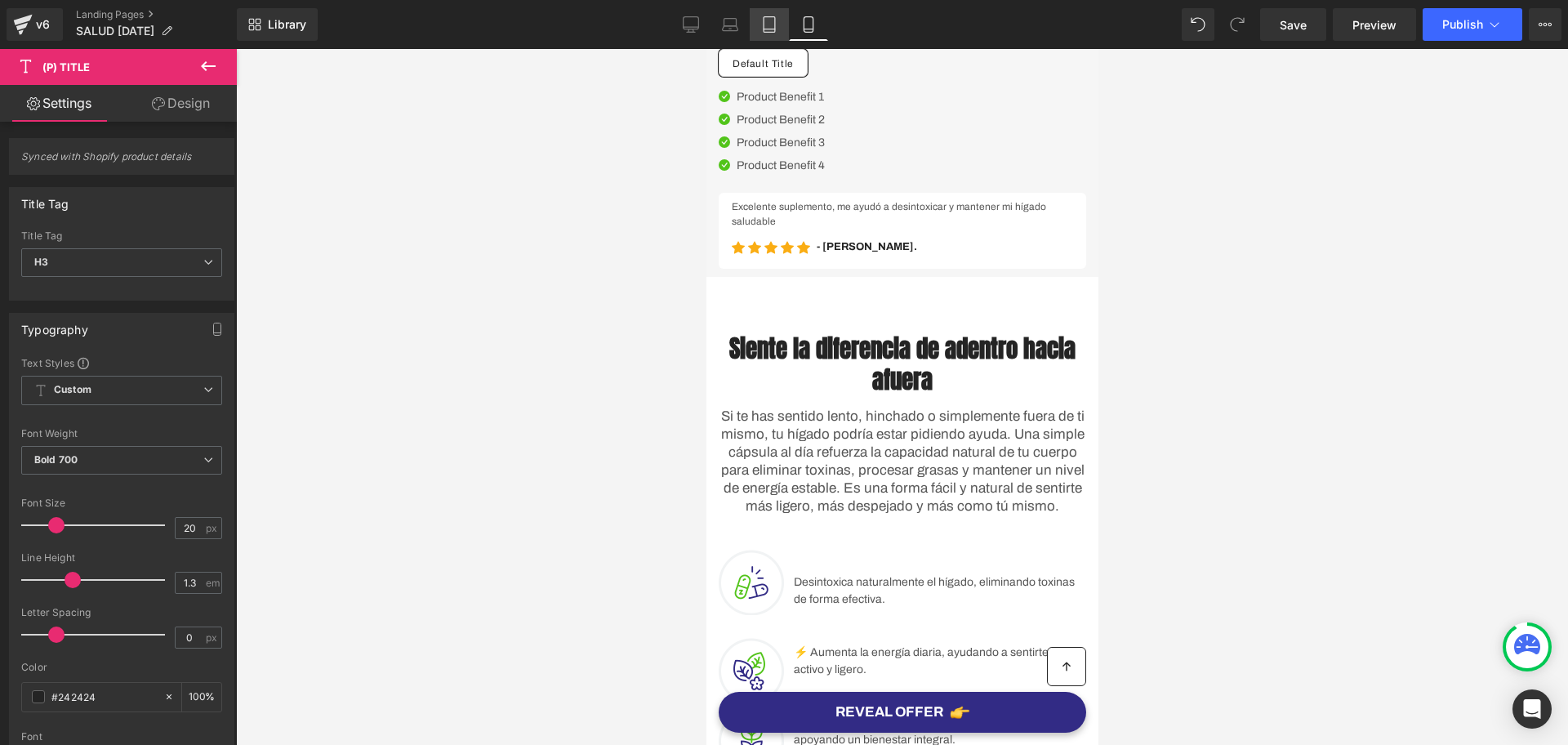
click at [782, 24] on link "Tablet" at bounding box center [769, 25] width 39 height 33
type input "29"
type input "100"
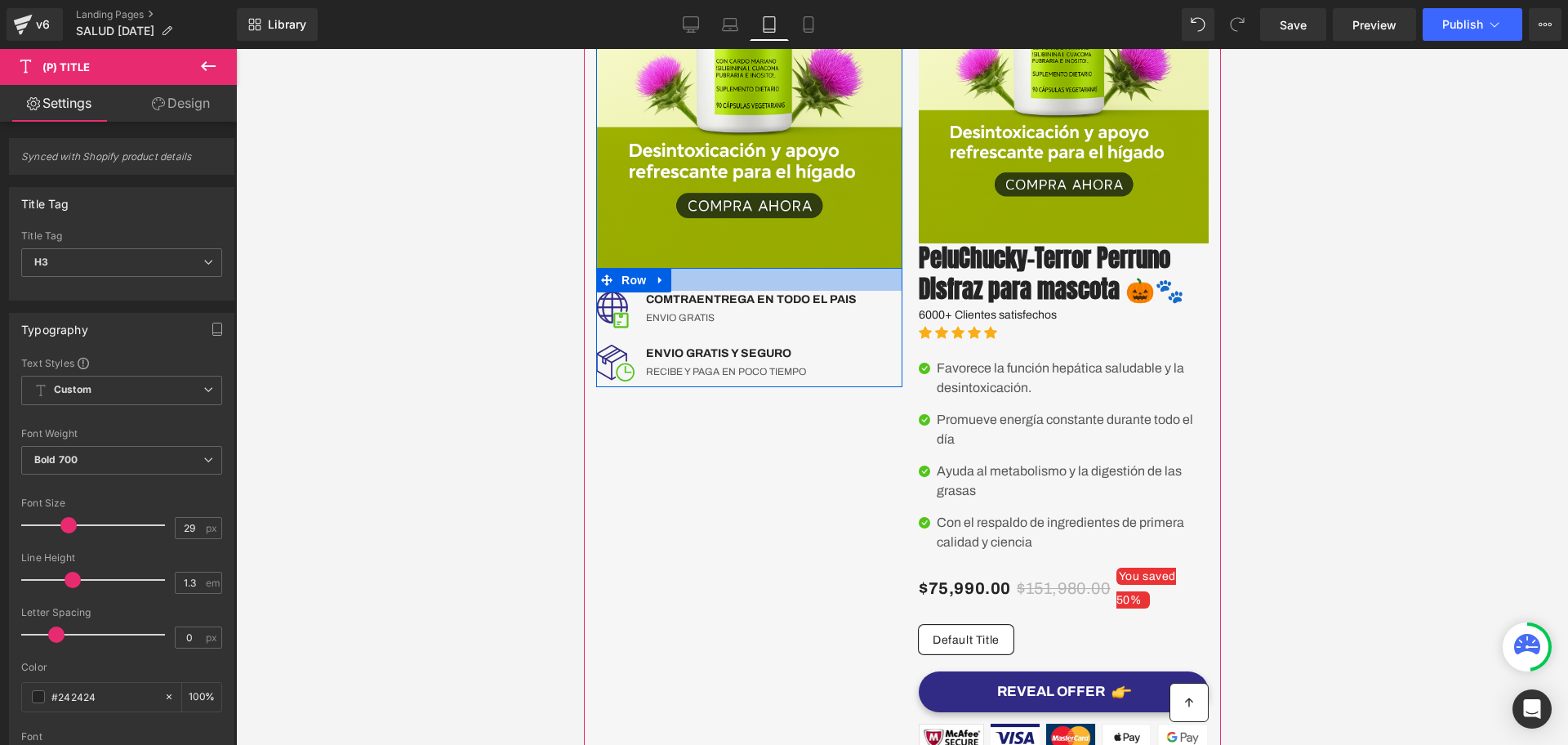
scroll to position [0, 0]
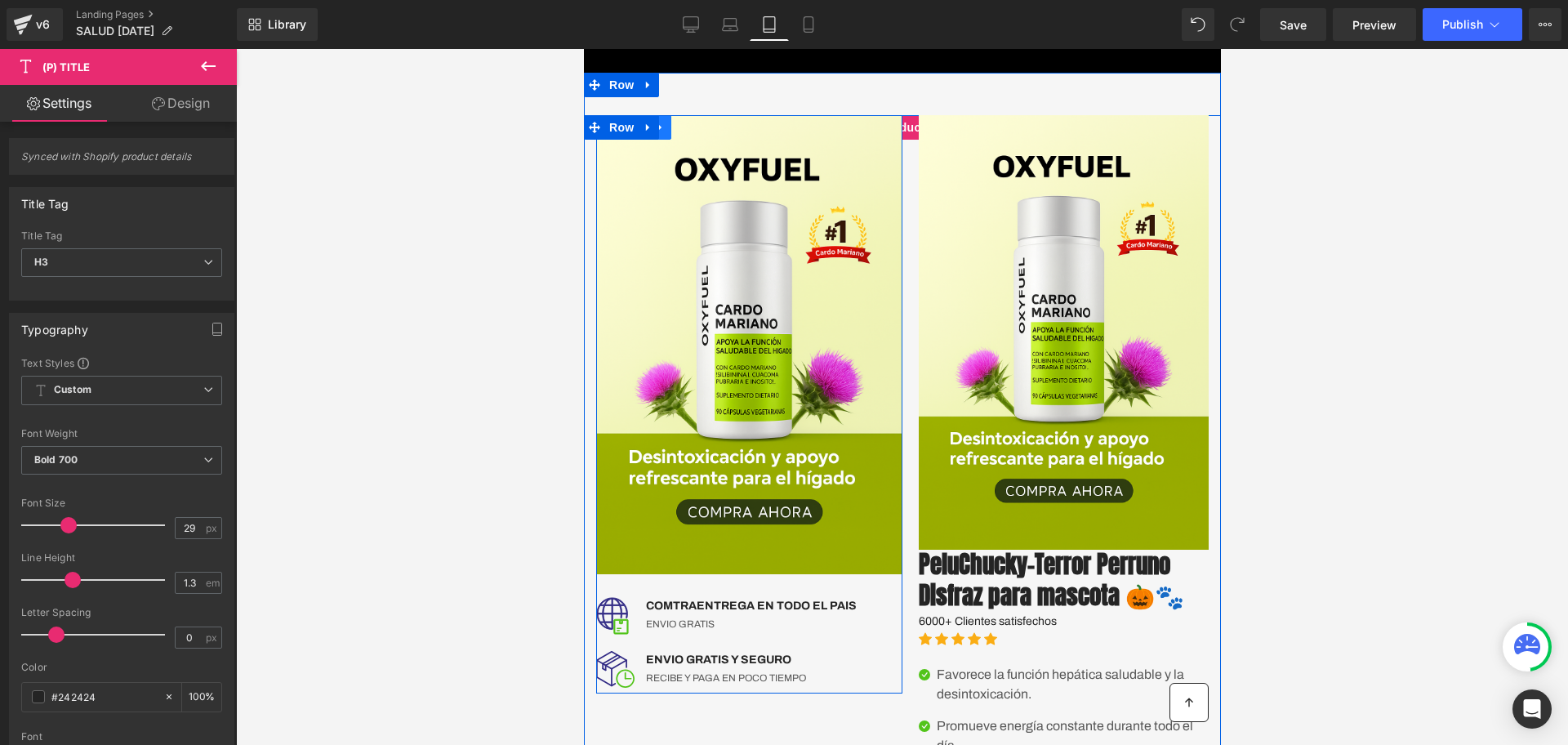
click at [657, 132] on icon at bounding box center [660, 127] width 12 height 12
click at [692, 131] on link at bounding box center [703, 127] width 21 height 25
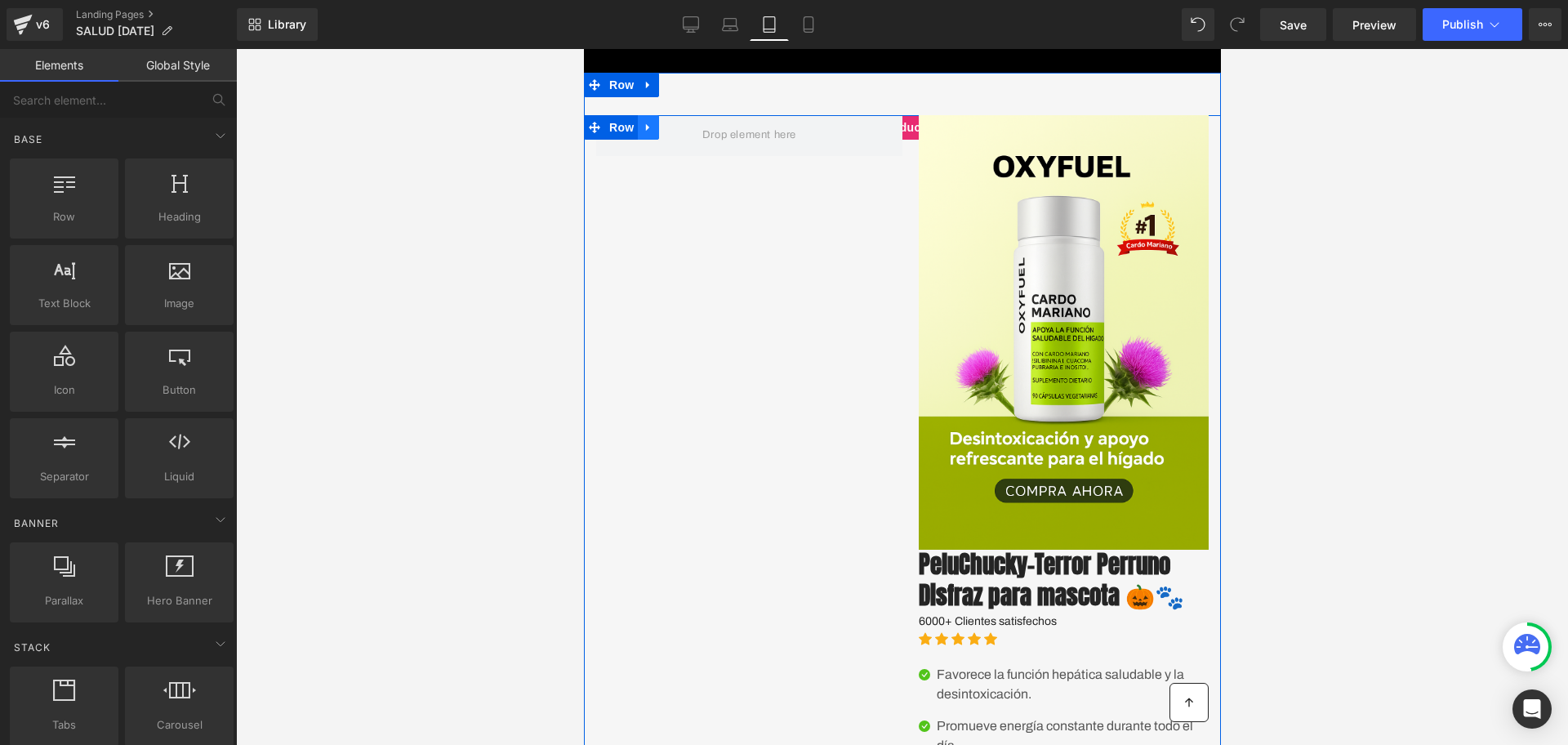
drag, startPoint x: 663, startPoint y: 123, endPoint x: 647, endPoint y: 123, distance: 16.0
click at [652, 123] on span at bounding box center [748, 135] width 307 height 41
click at [647, 123] on link at bounding box center [648, 127] width 21 height 25
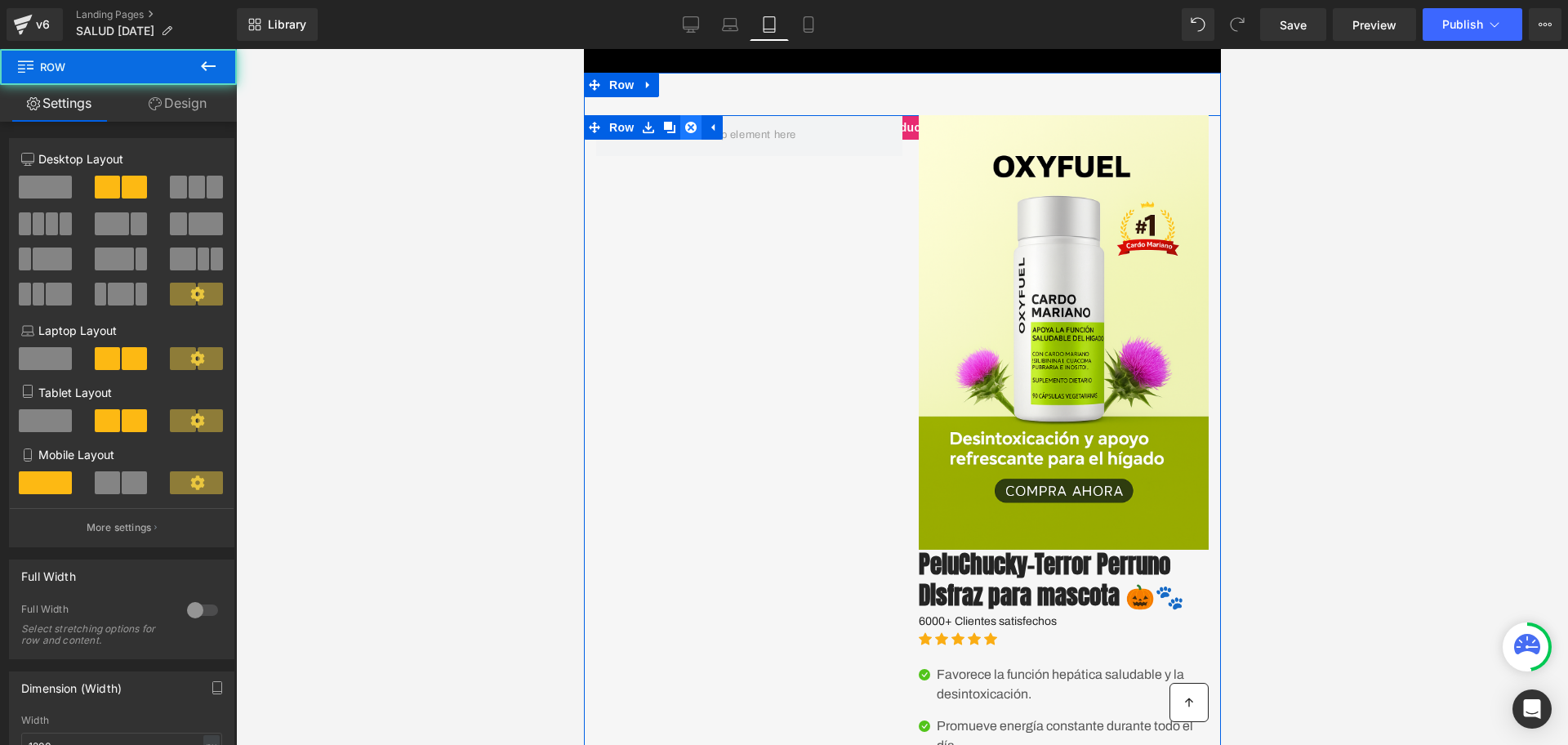
click at [689, 125] on link at bounding box center [690, 127] width 21 height 25
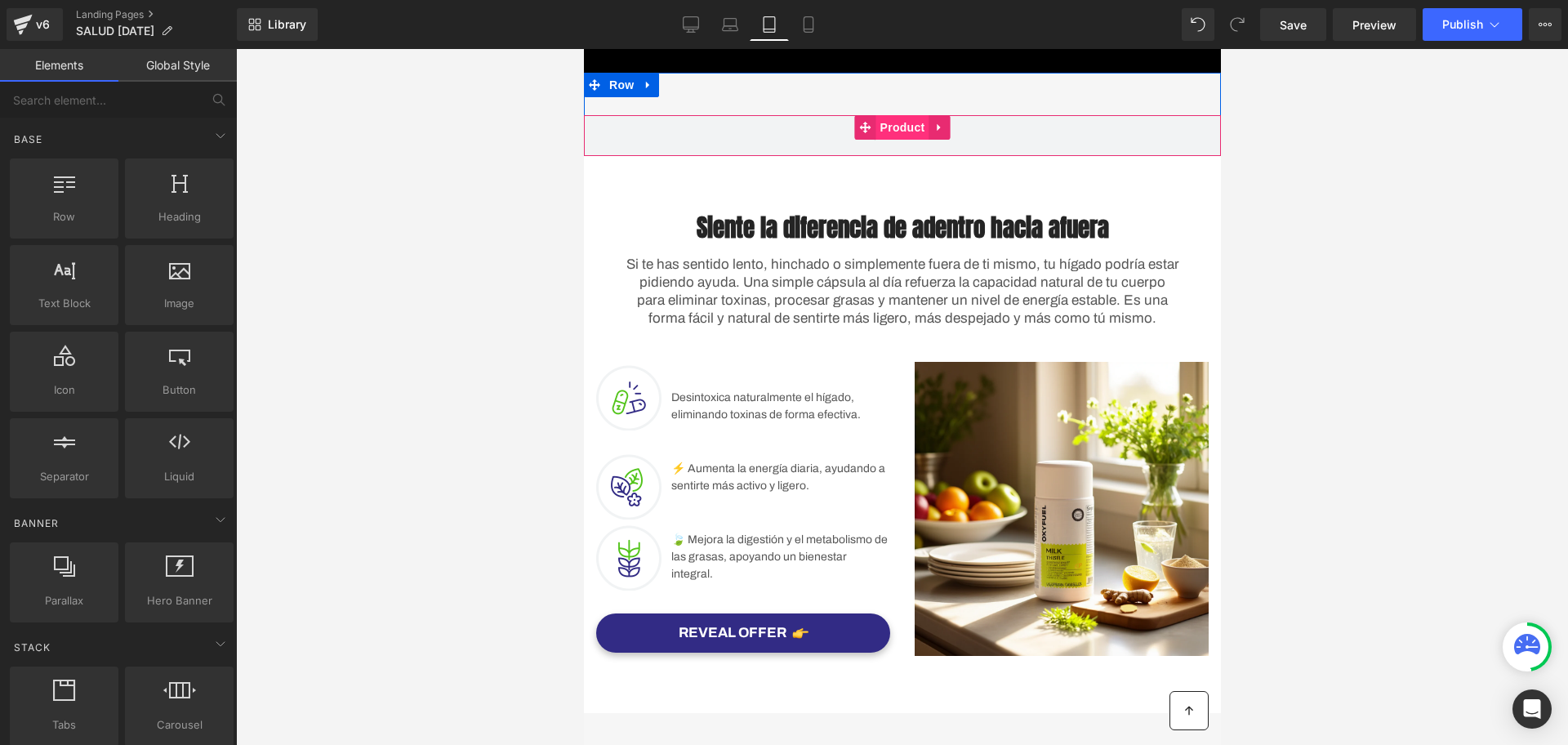
click at [882, 121] on span "Product" at bounding box center [902, 127] width 53 height 25
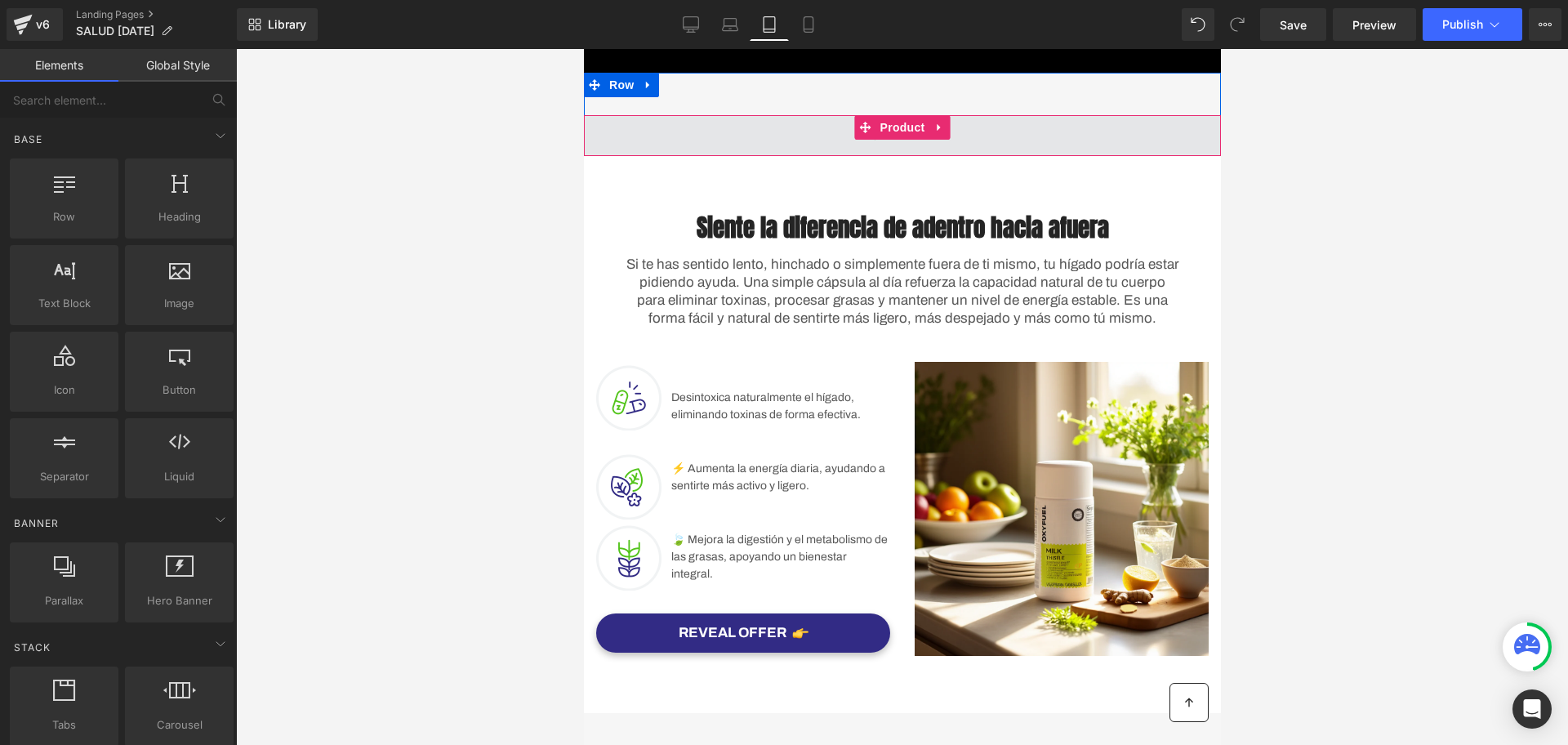
click at [943, 136] on span at bounding box center [901, 135] width 105 height 27
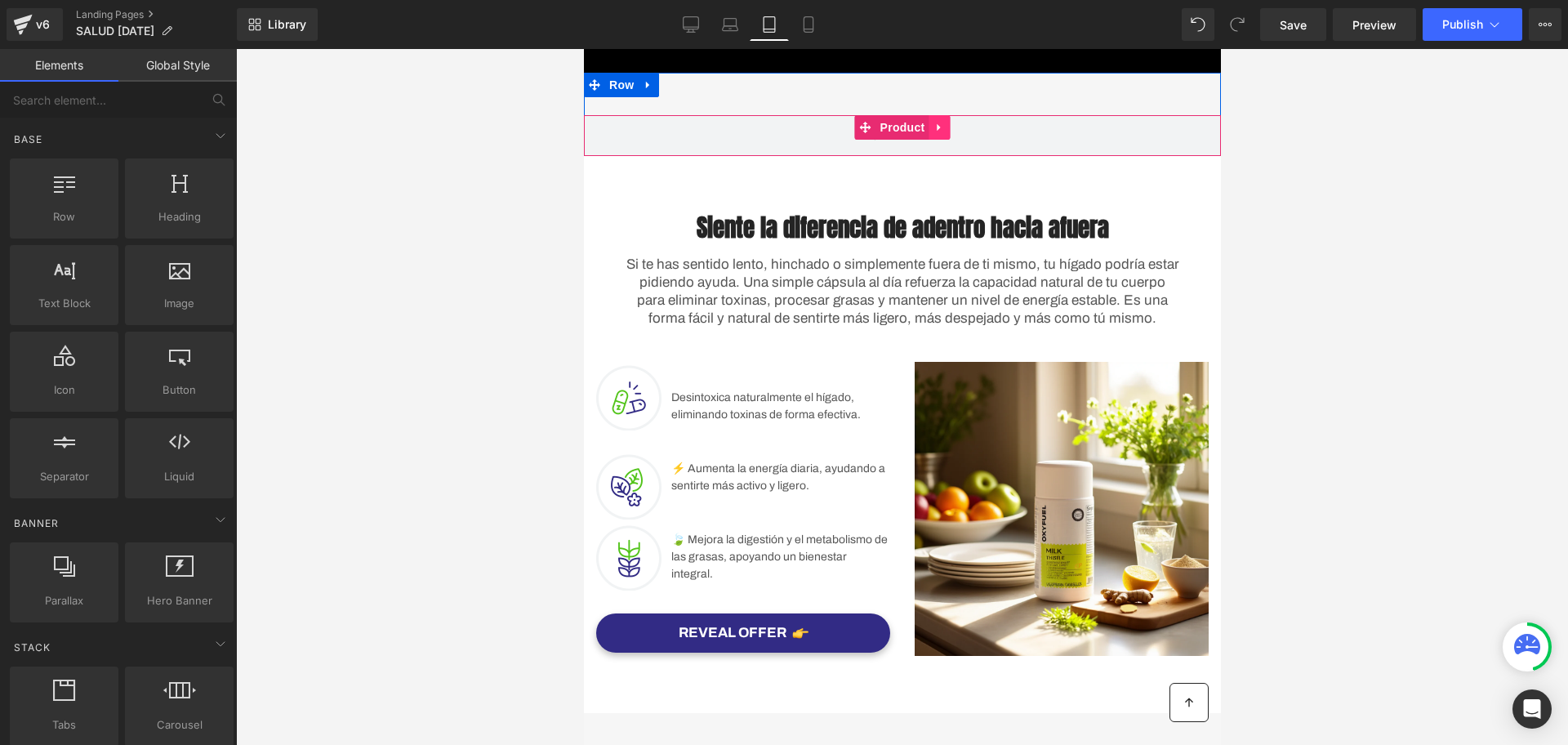
click at [934, 128] on icon at bounding box center [940, 127] width 12 height 12
click at [944, 128] on icon at bounding box center [950, 127] width 12 height 12
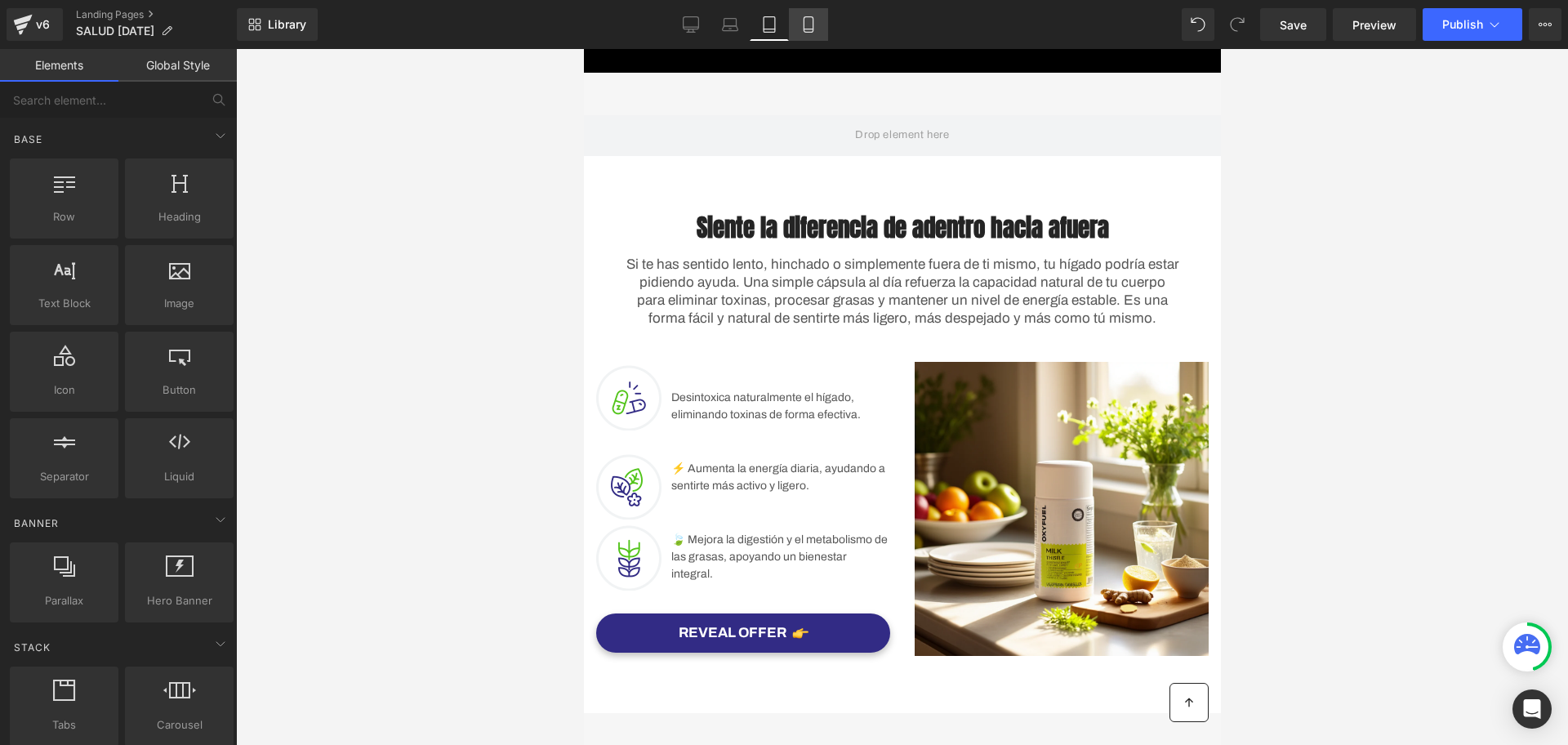
click at [820, 20] on link "Mobile" at bounding box center [808, 25] width 39 height 33
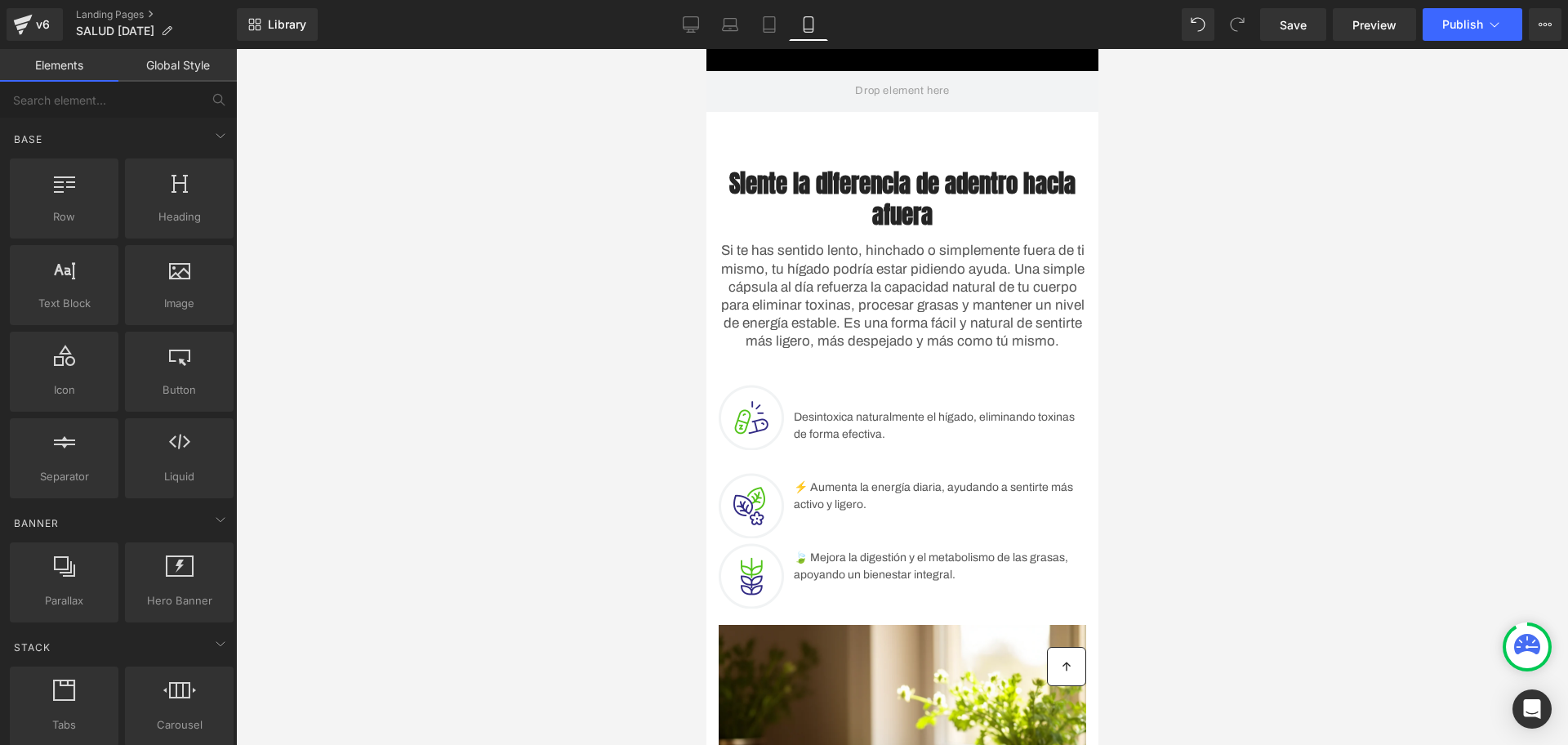
click at [1191, 43] on div "Library Mobile Desktop Laptop Tablet Mobile Save Preview Publish Scheduled View…" at bounding box center [903, 24] width 1332 height 49
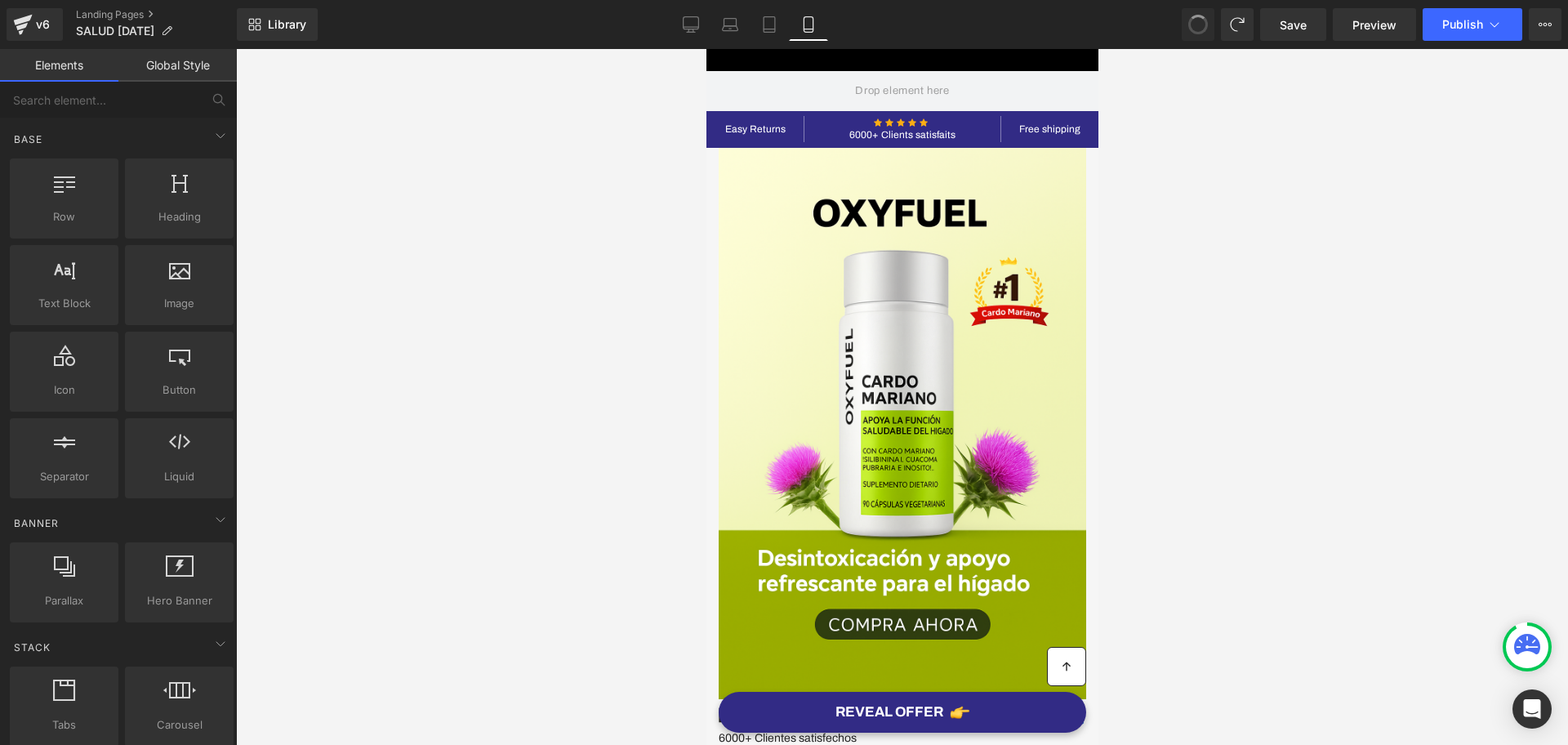
click at [1198, 34] on span at bounding box center [1199, 25] width 25 height 25
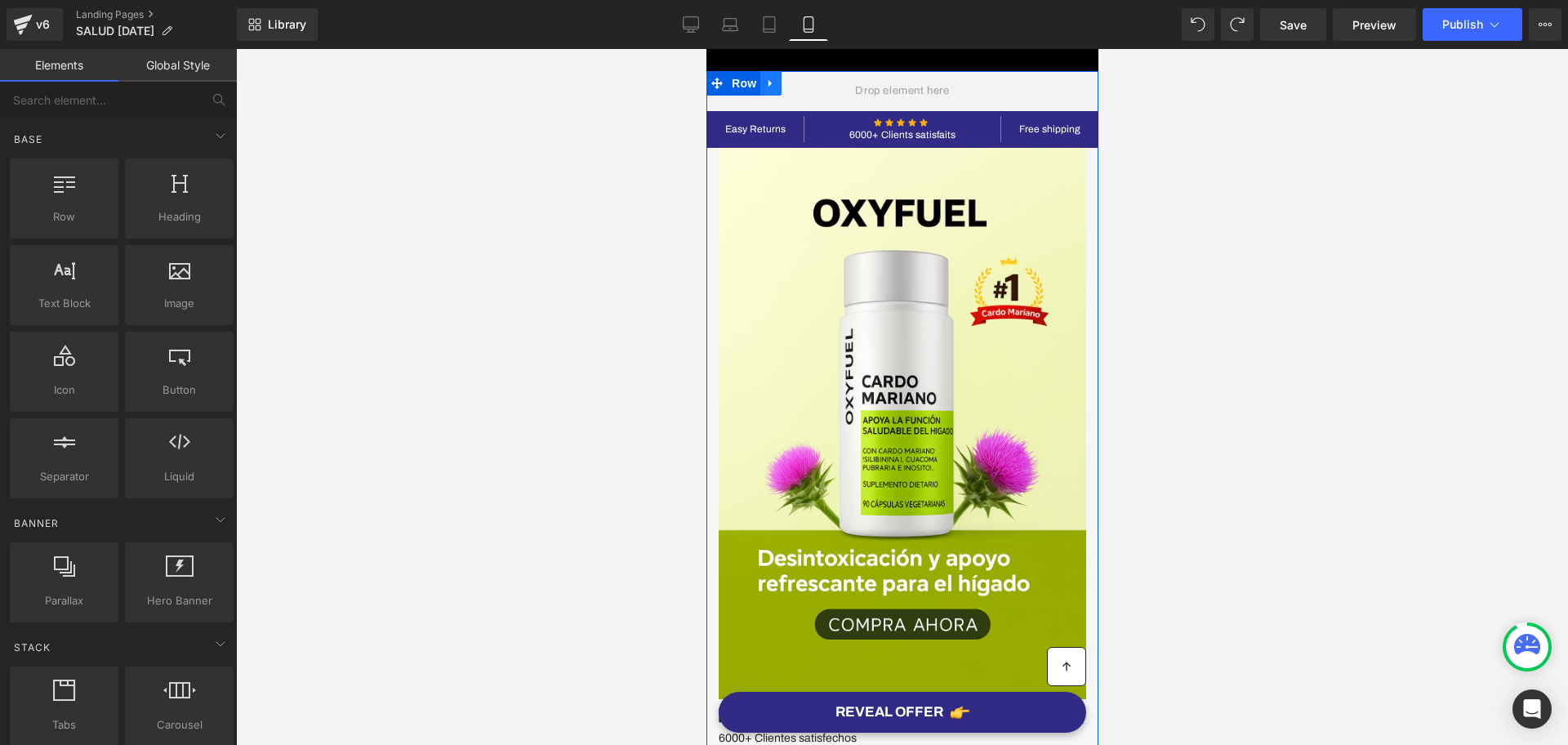
click at [765, 84] on icon at bounding box center [770, 84] width 12 height 12
click at [802, 88] on link at bounding box center [813, 84] width 21 height 25
click at [935, 79] on span at bounding box center [901, 91] width 105 height 27
click at [765, 88] on icon at bounding box center [770, 84] width 12 height 12
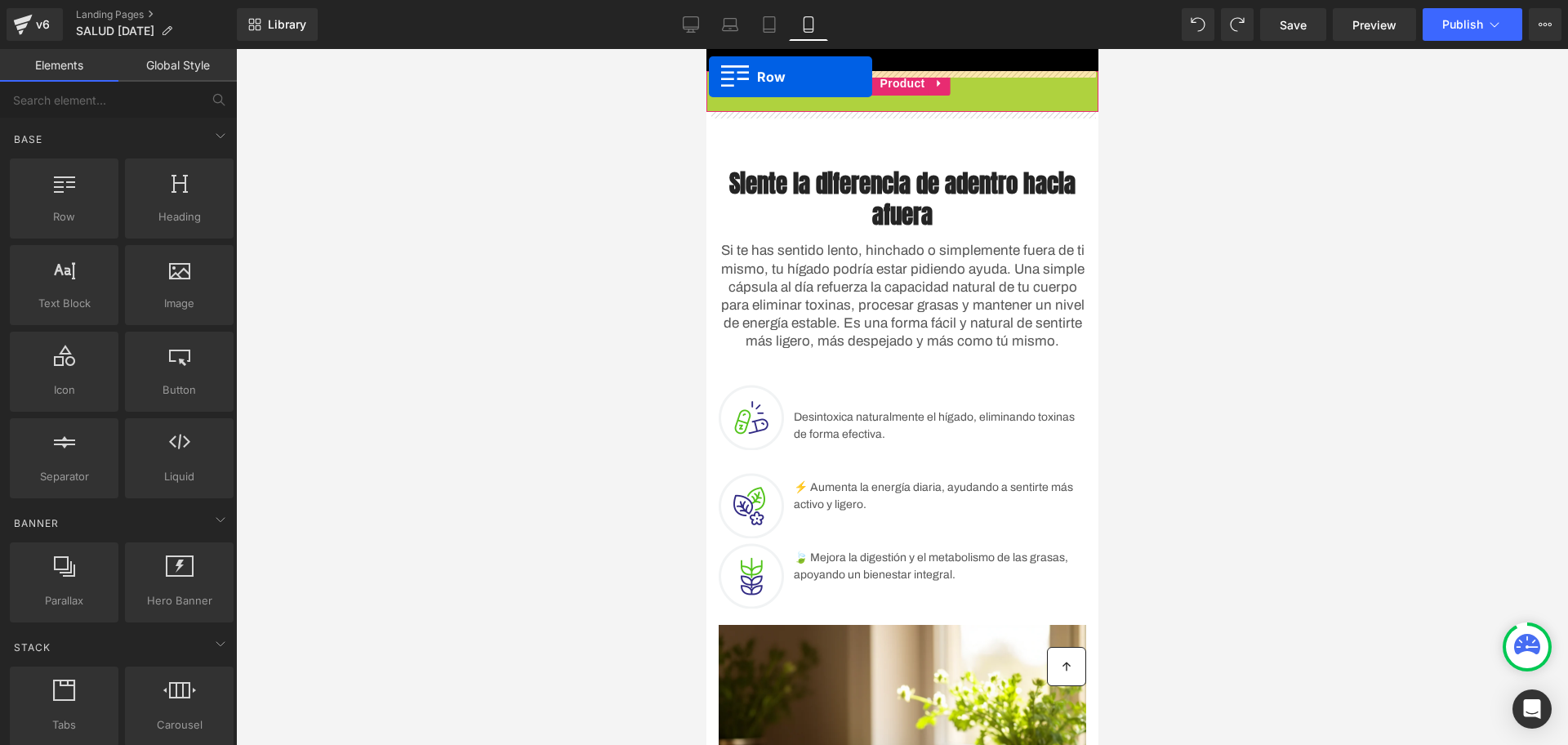
drag, startPoint x: 713, startPoint y: 97, endPoint x: 708, endPoint y: 77, distance: 20.6
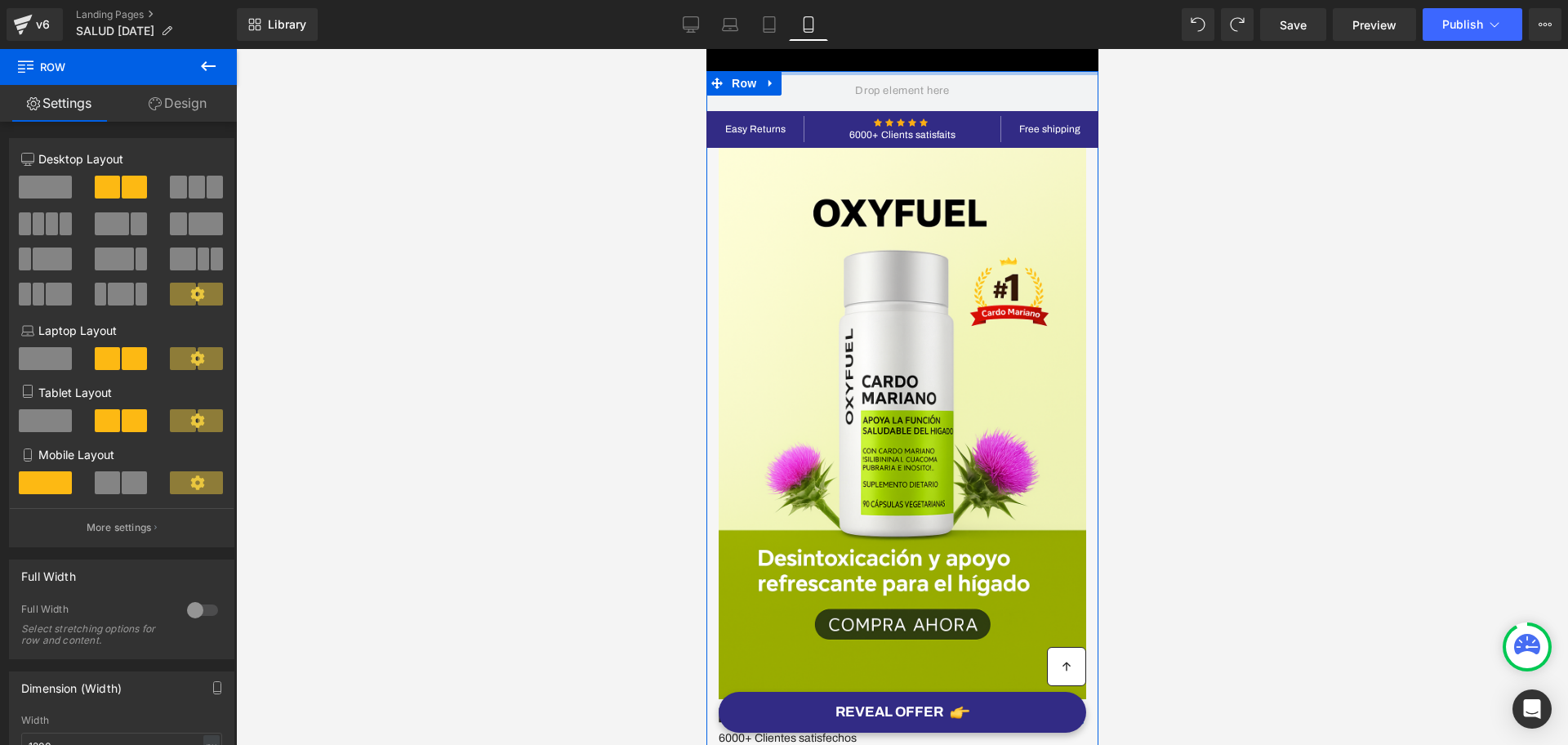
drag, startPoint x: 851, startPoint y: 71, endPoint x: 847, endPoint y: 56, distance: 15.5
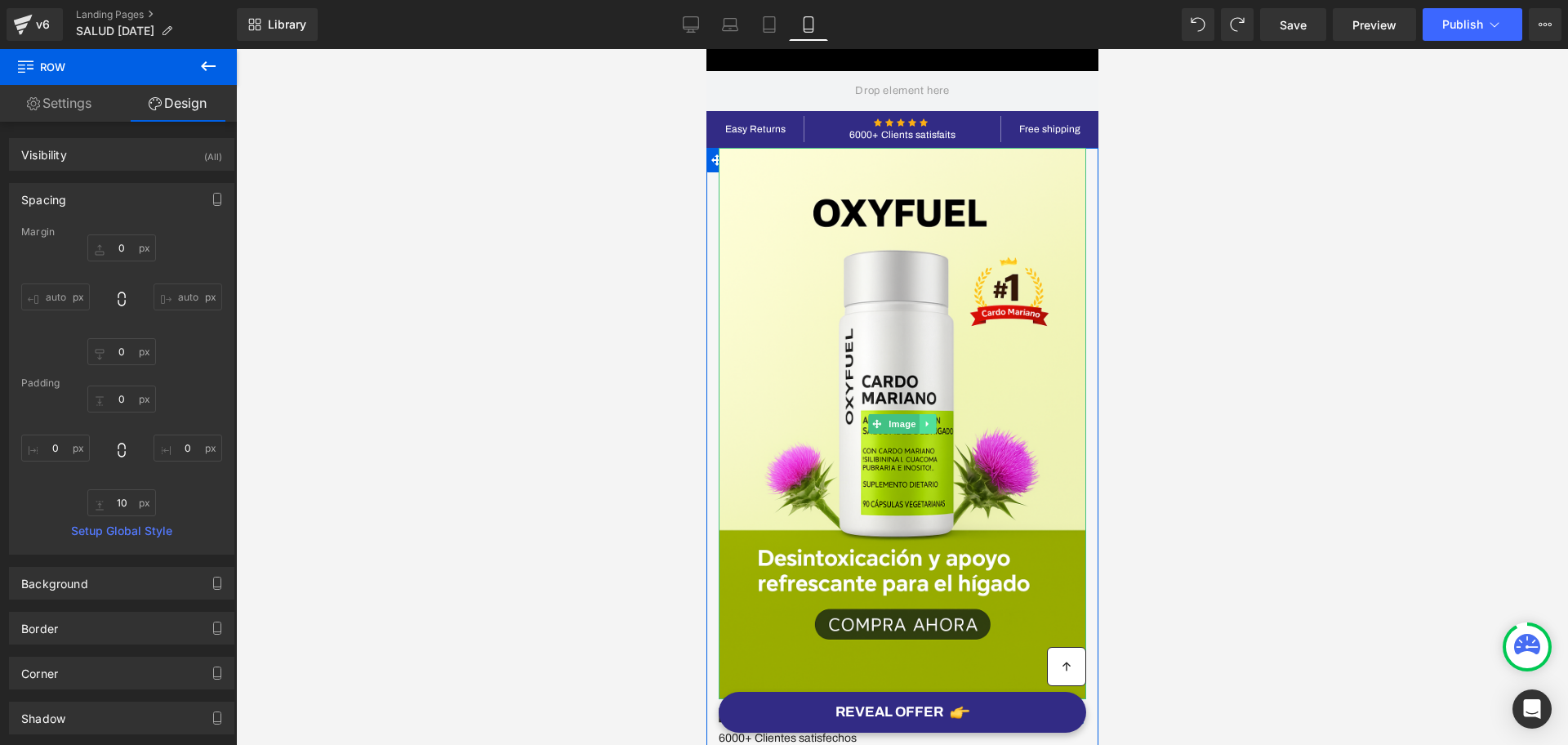
click at [923, 420] on icon at bounding box center [927, 424] width 9 height 10
click at [932, 420] on icon at bounding box center [936, 424] width 9 height 10
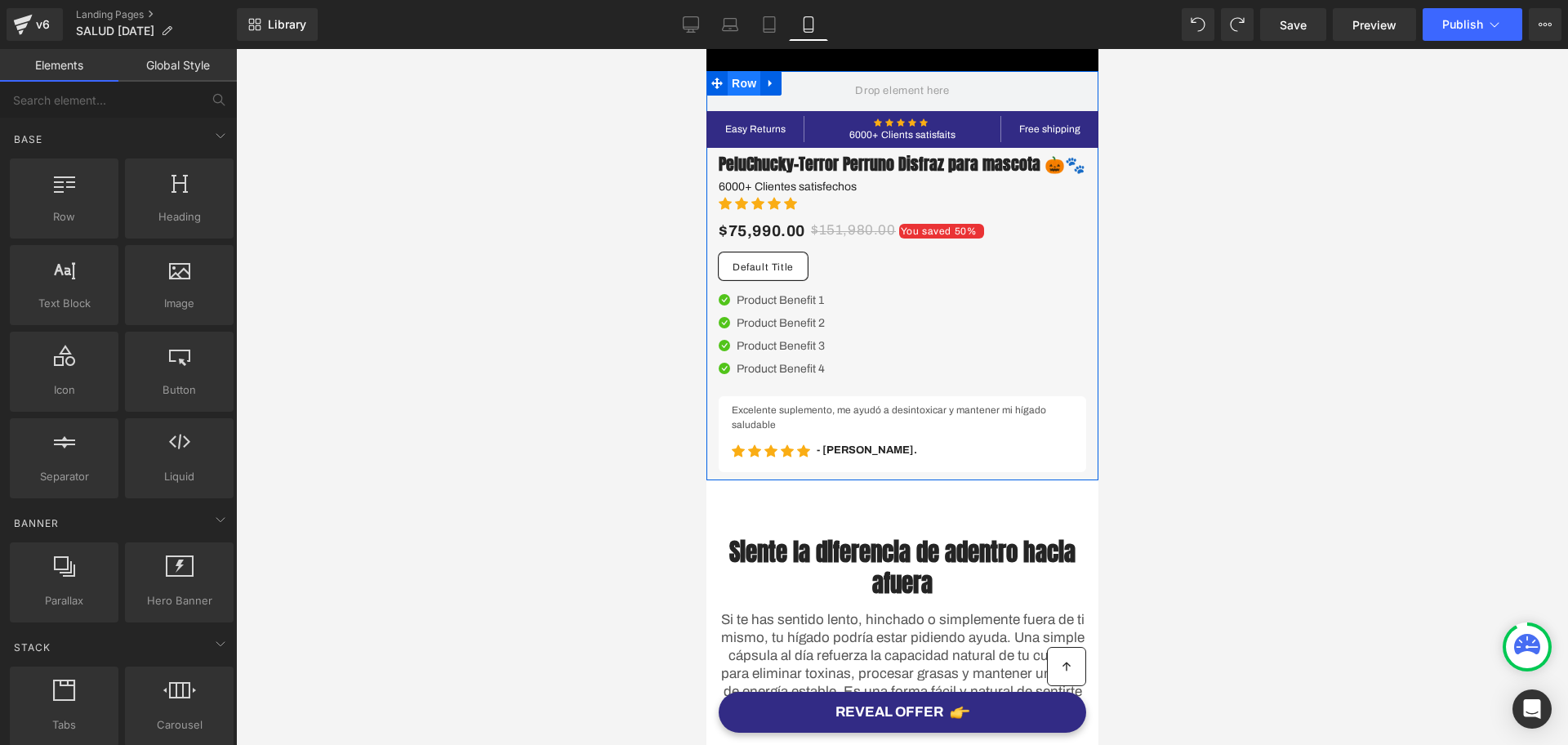
click at [728, 83] on span "Row" at bounding box center [744, 84] width 33 height 25
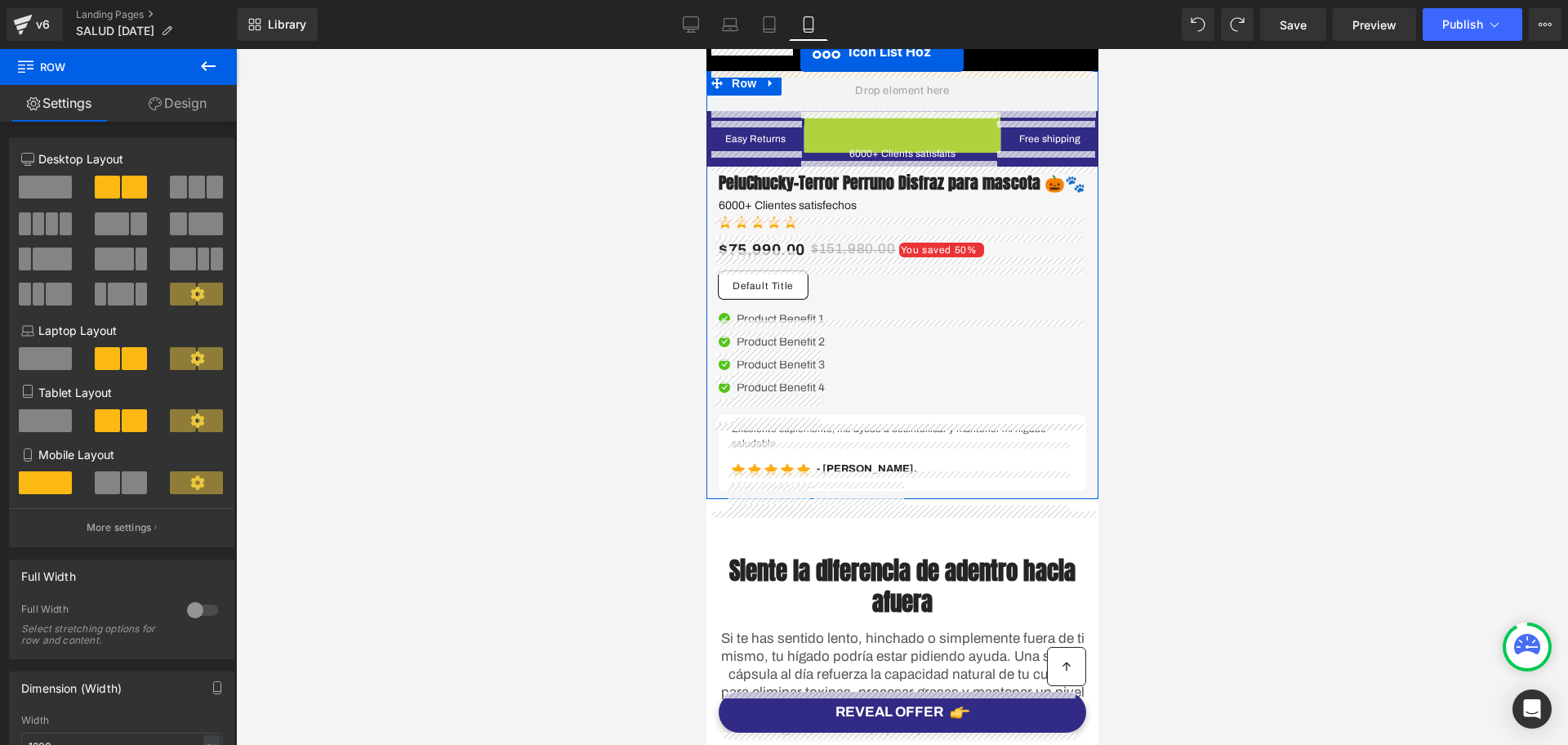
drag, startPoint x: 838, startPoint y: 121, endPoint x: 799, endPoint y: 51, distance: 80.1
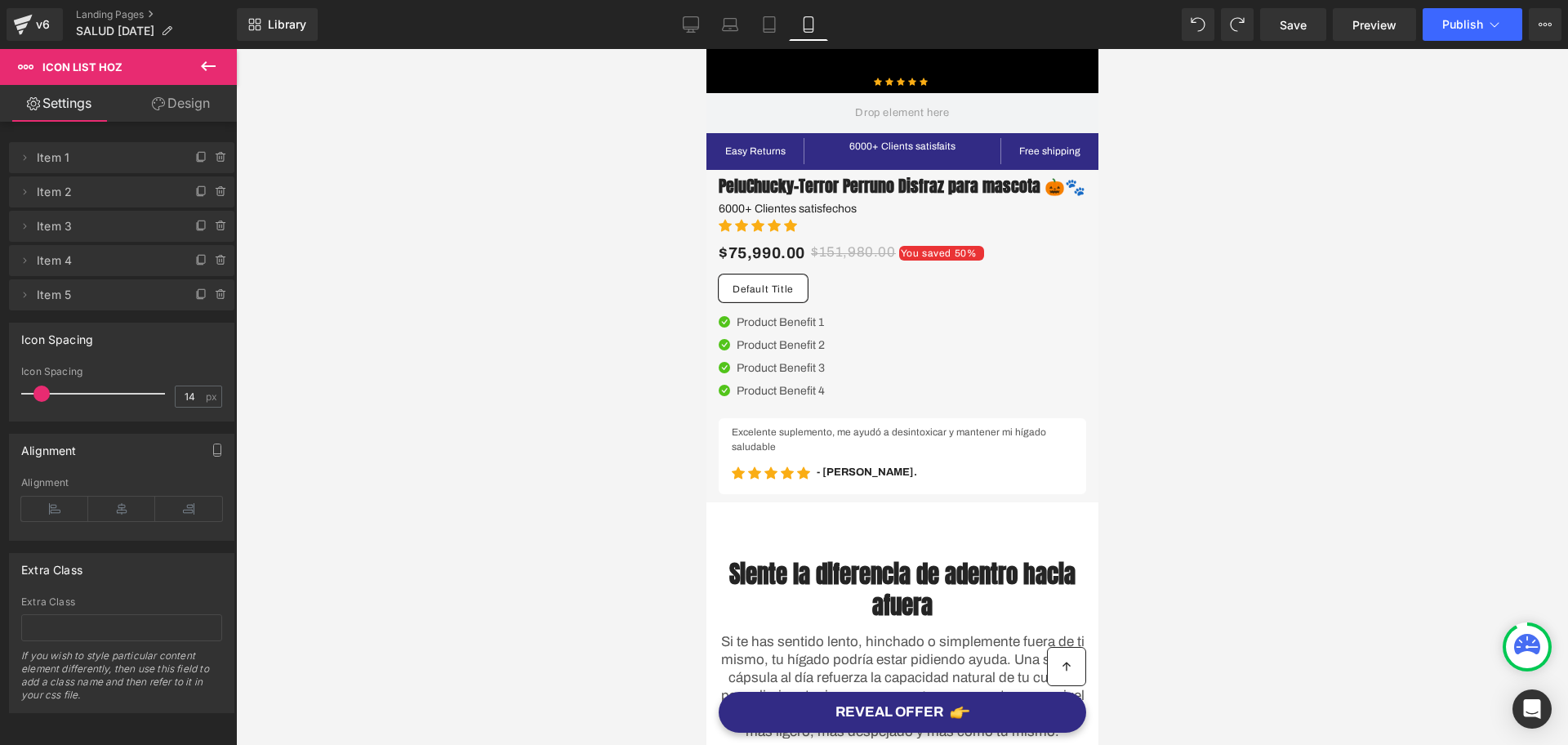
click at [1198, 3] on div "Library Mobile Desktop Laptop Tablet Mobile Save Preview Publish Scheduled View…" at bounding box center [903, 24] width 1332 height 49
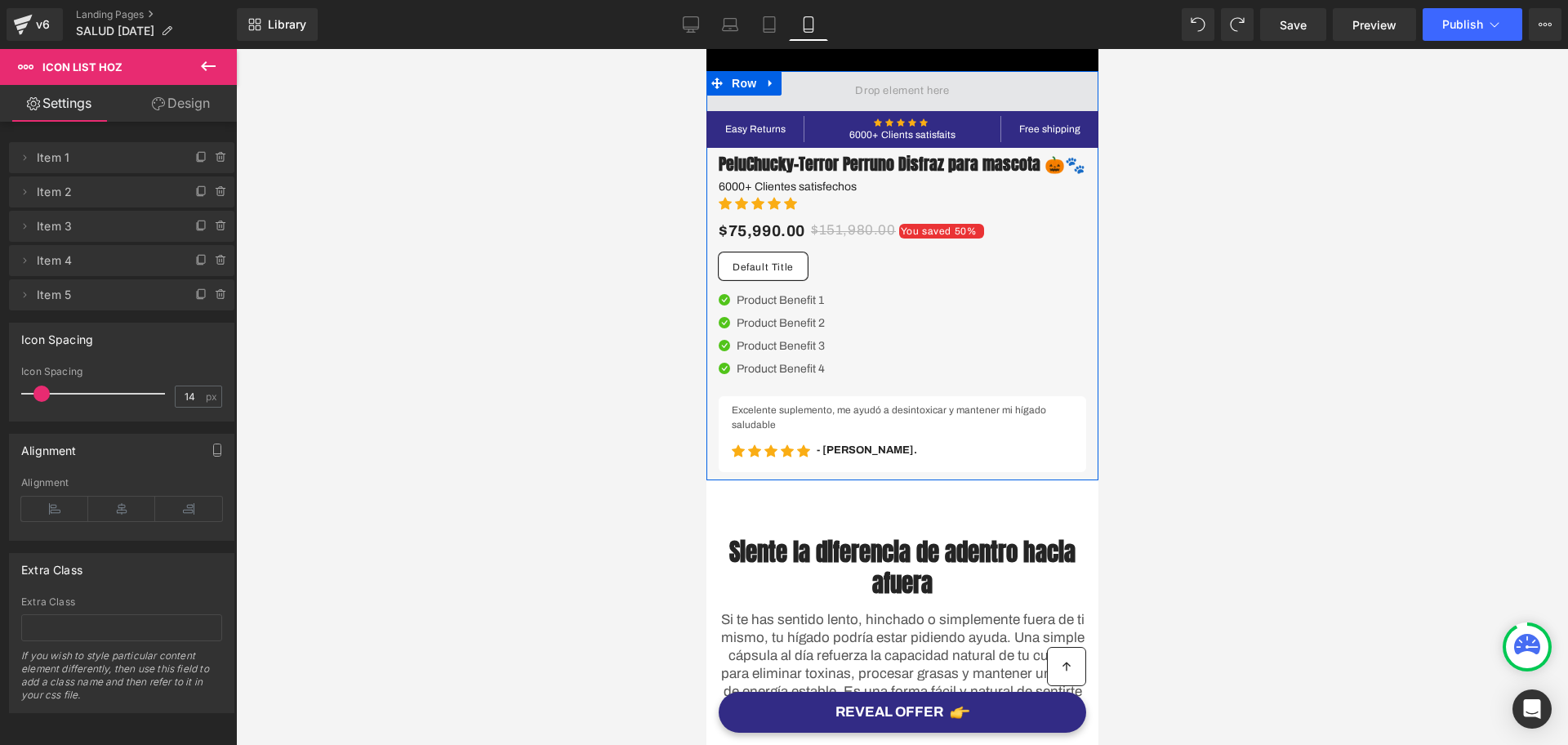
click at [917, 88] on span at bounding box center [901, 91] width 105 height 27
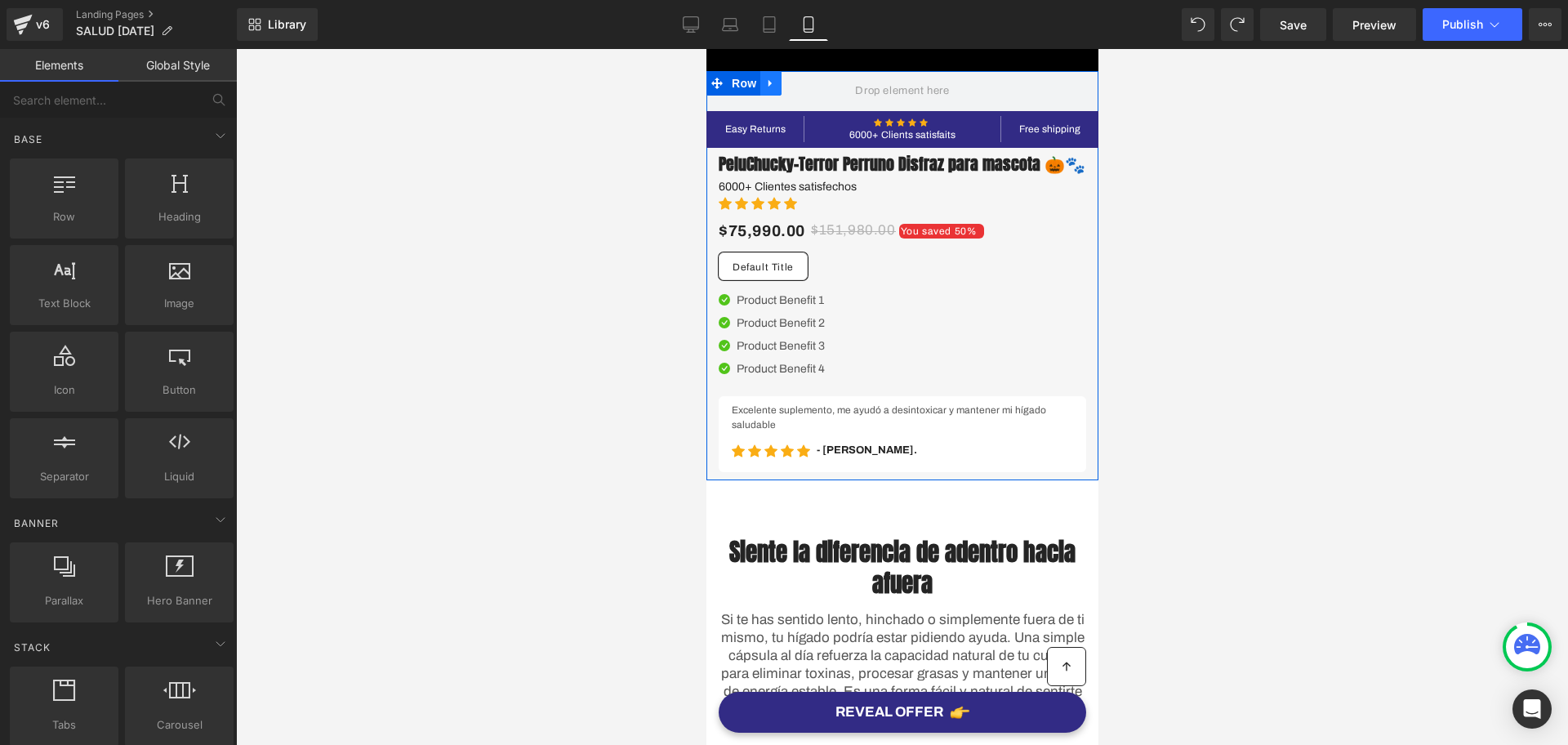
click at [768, 84] on icon at bounding box center [770, 84] width 3 height 7
click at [786, 84] on icon at bounding box center [792, 84] width 12 height 12
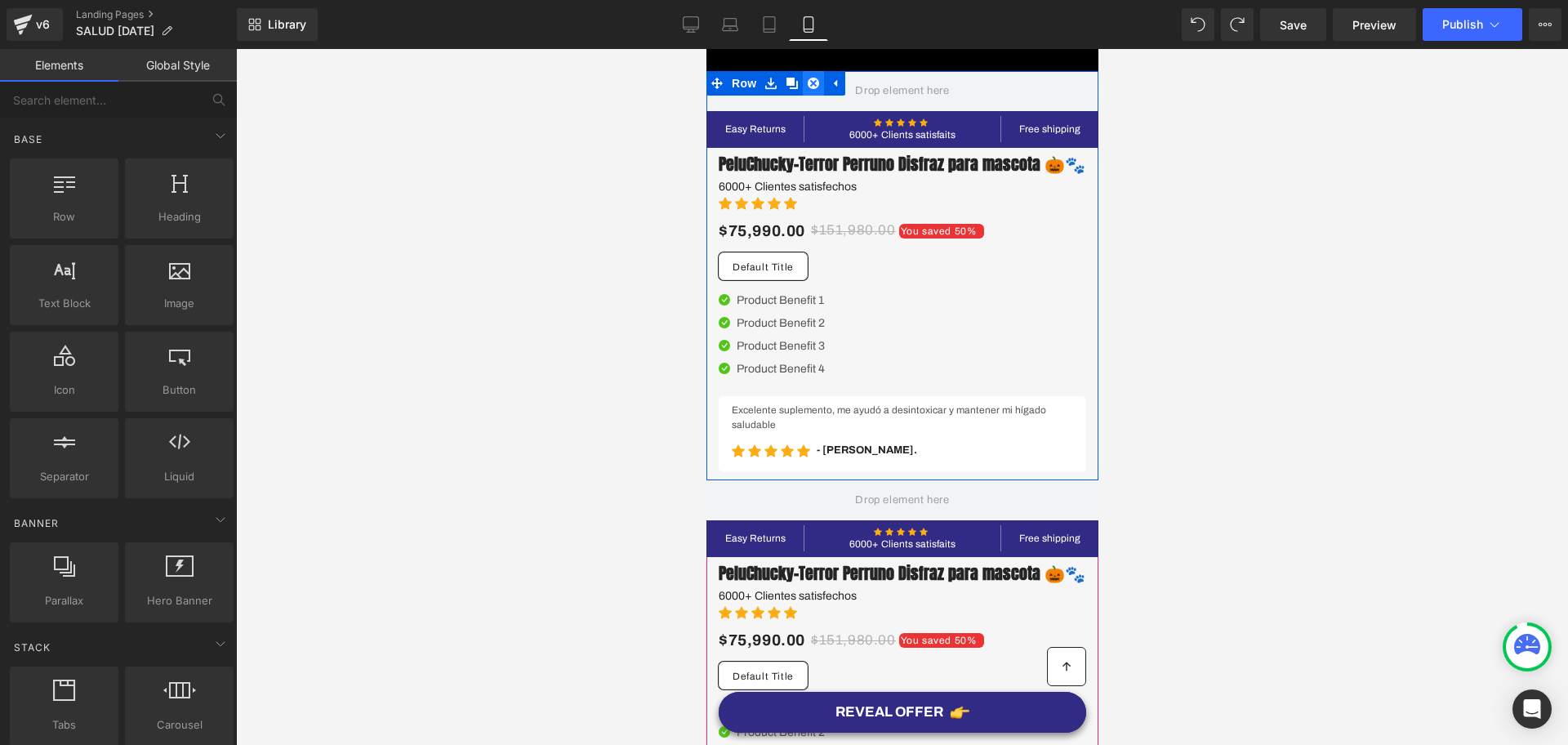
click at [810, 75] on link at bounding box center [813, 84] width 21 height 25
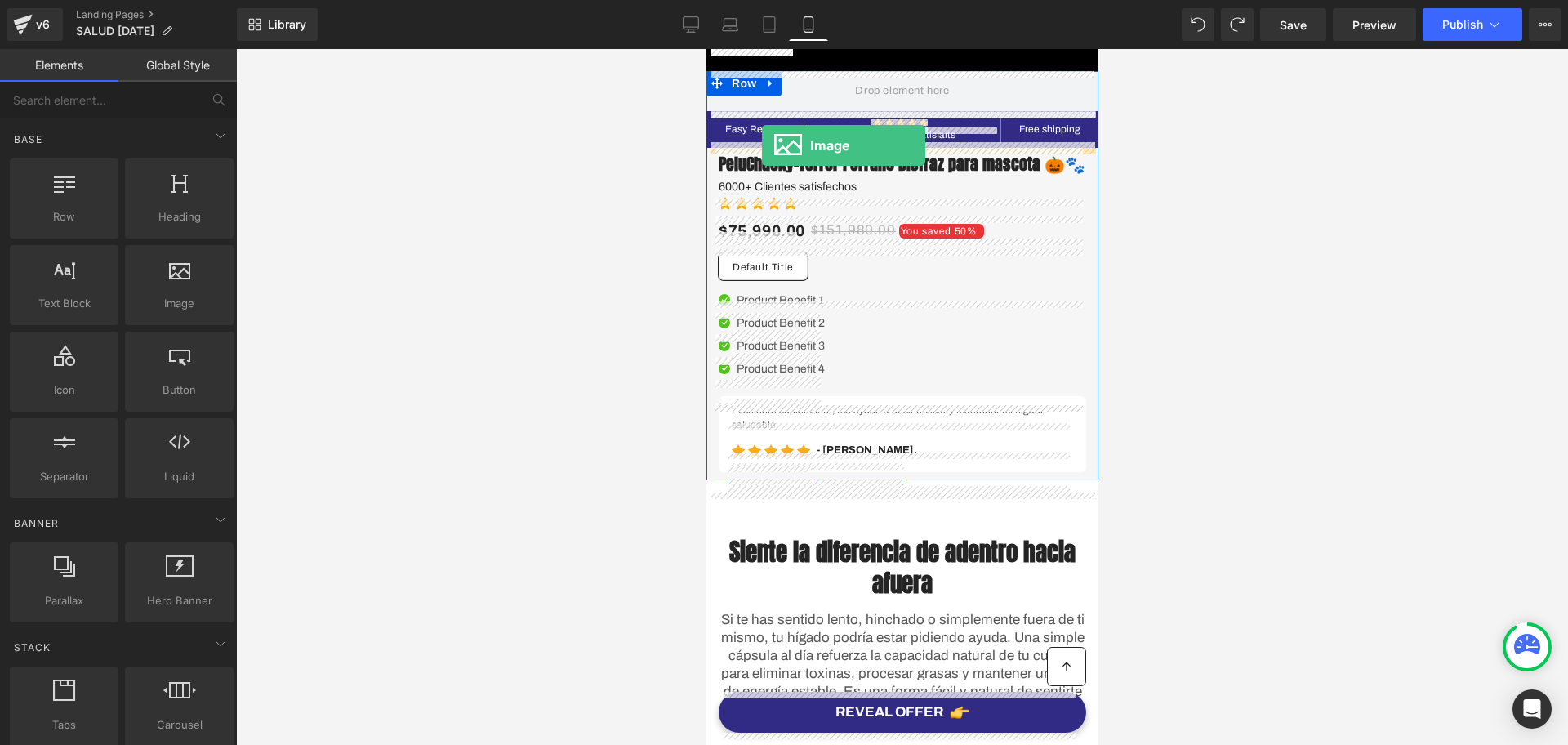
drag, startPoint x: 1353, startPoint y: 293, endPoint x: 761, endPoint y: 146, distance: 610.0
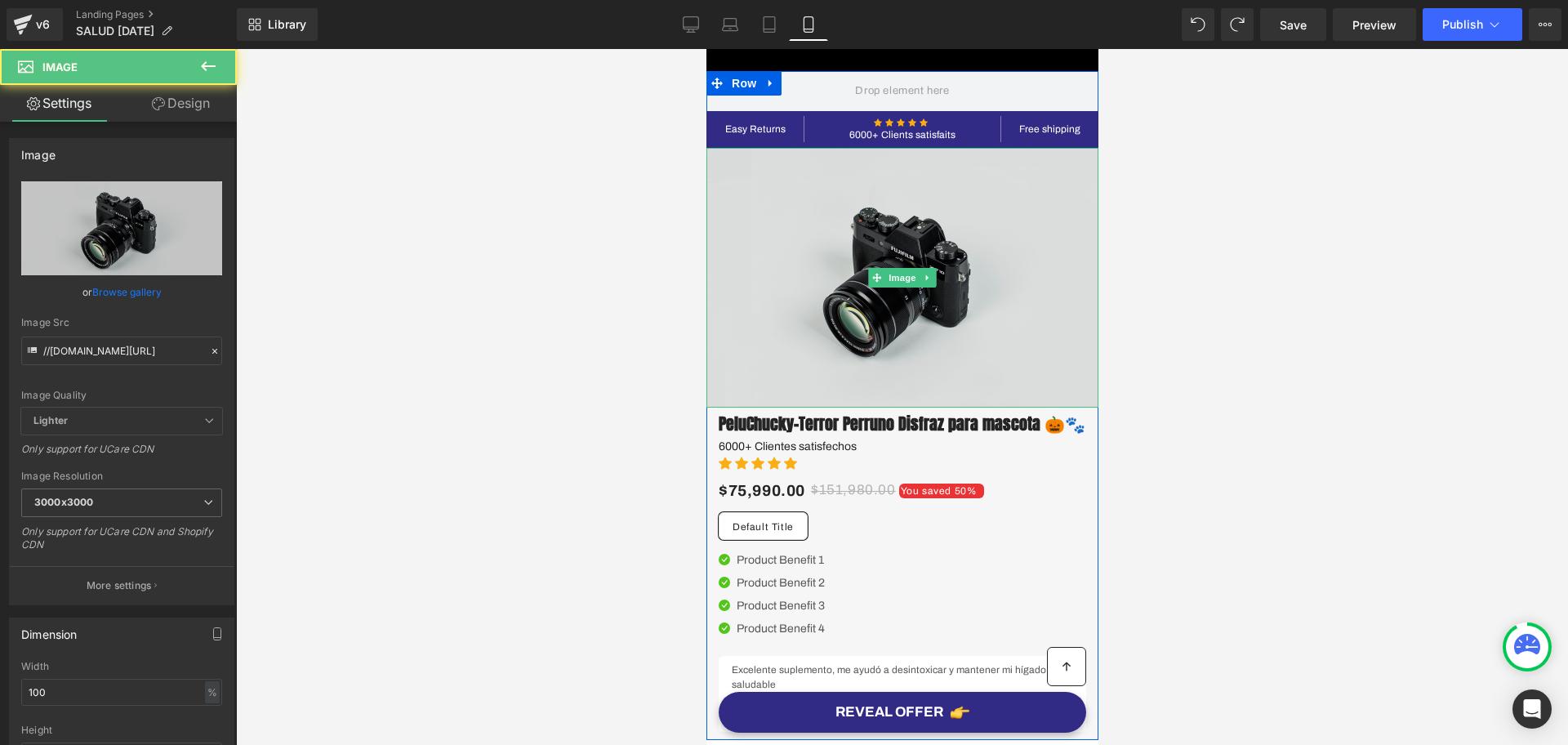
click at [943, 291] on img at bounding box center [902, 278] width 392 height 260
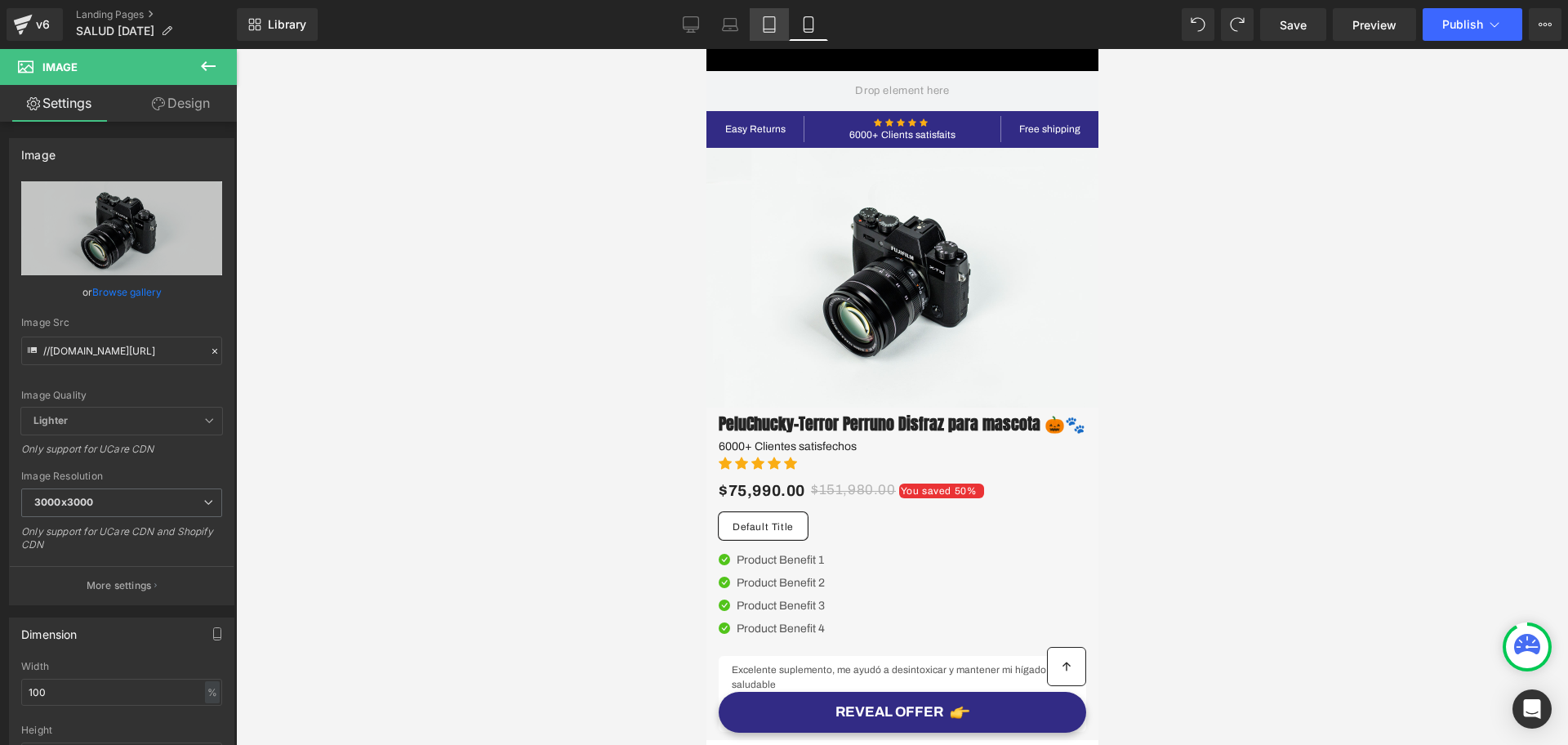
click at [781, 23] on link "Tablet" at bounding box center [769, 25] width 39 height 33
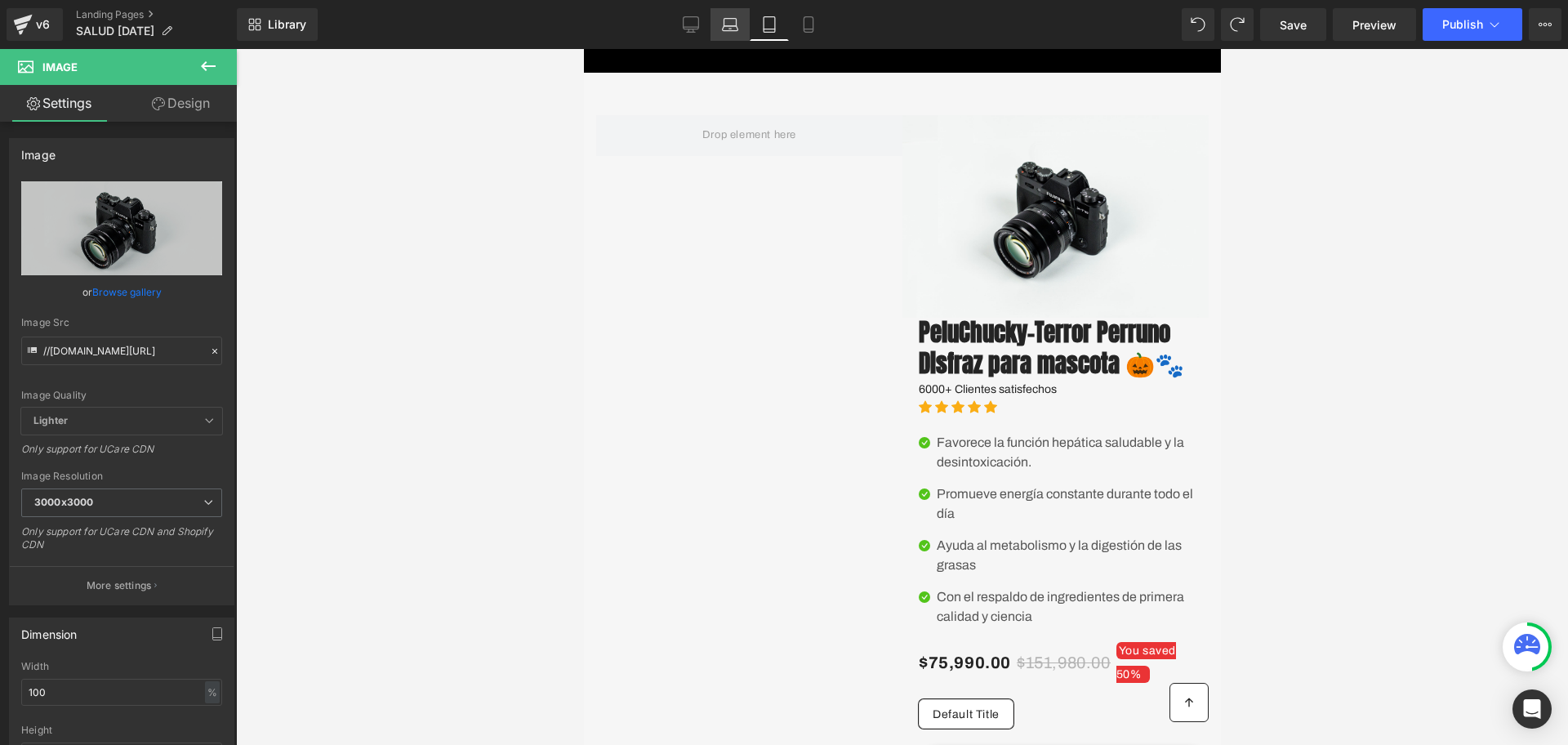
click at [742, 22] on link "Laptop" at bounding box center [730, 25] width 39 height 33
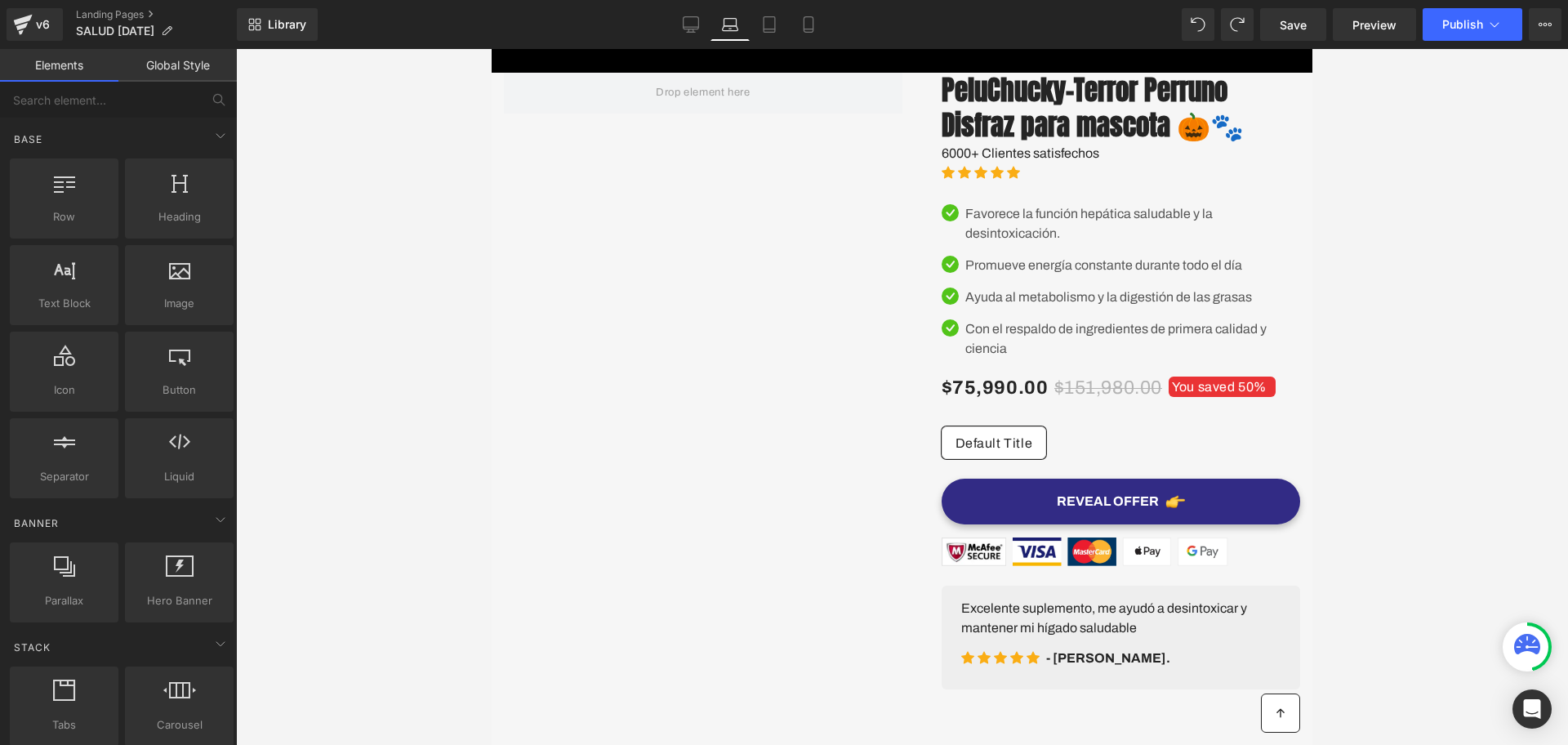
click at [1204, 11] on button at bounding box center [1199, 25] width 33 height 33
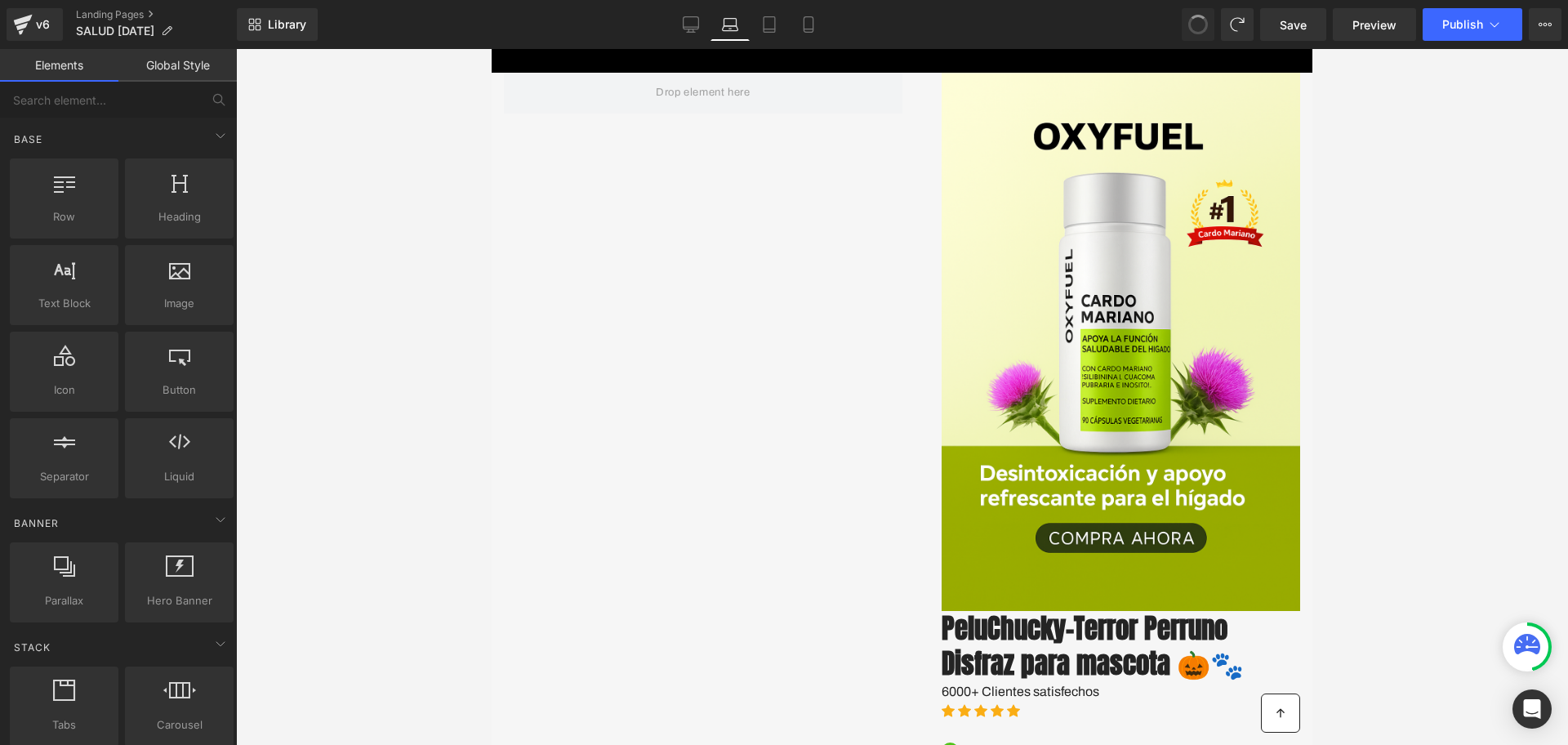
click at [1204, 11] on button at bounding box center [1199, 25] width 33 height 33
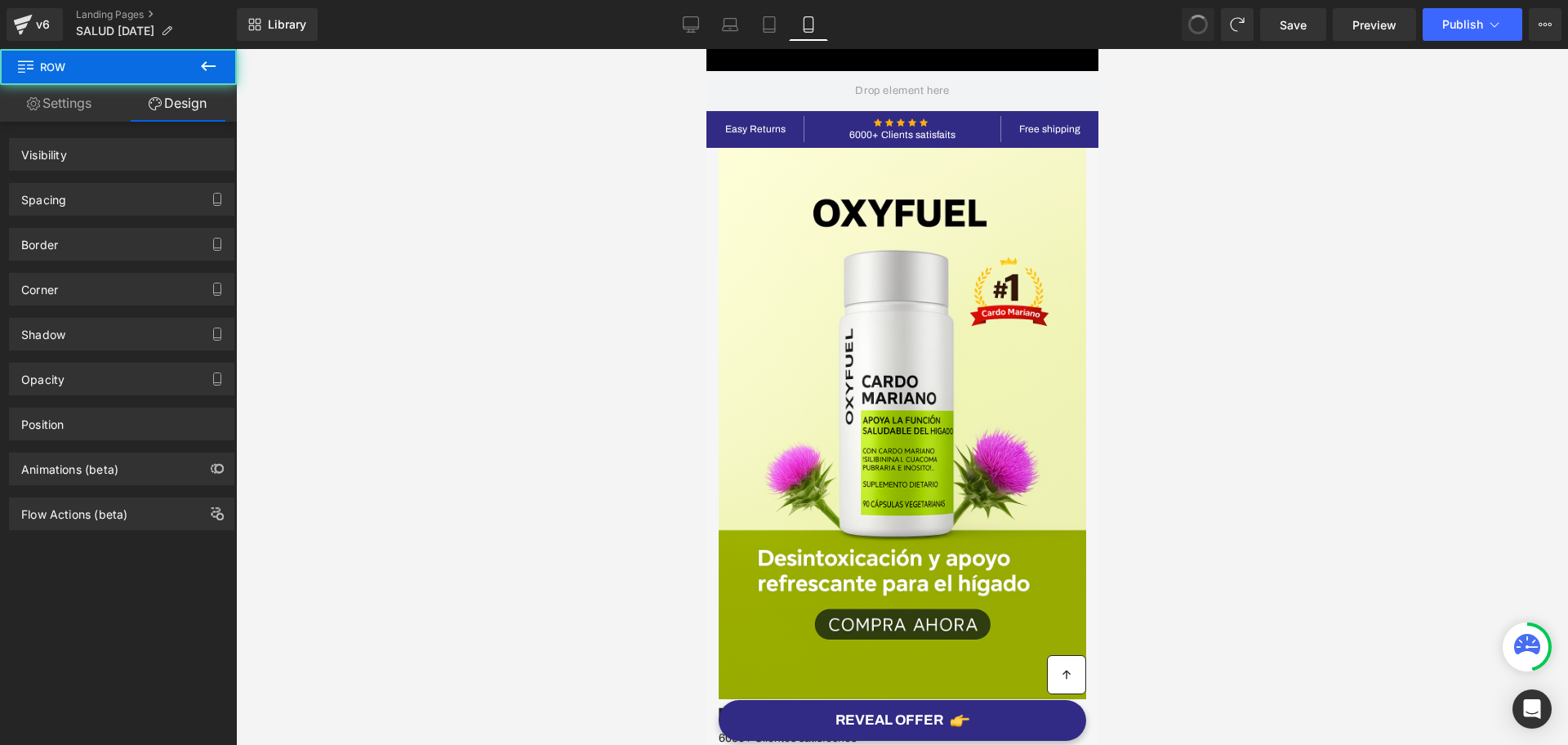
click at [1194, 31] on span at bounding box center [1199, 25] width 23 height 23
click at [1194, 31] on span at bounding box center [1199, 25] width 21 height 21
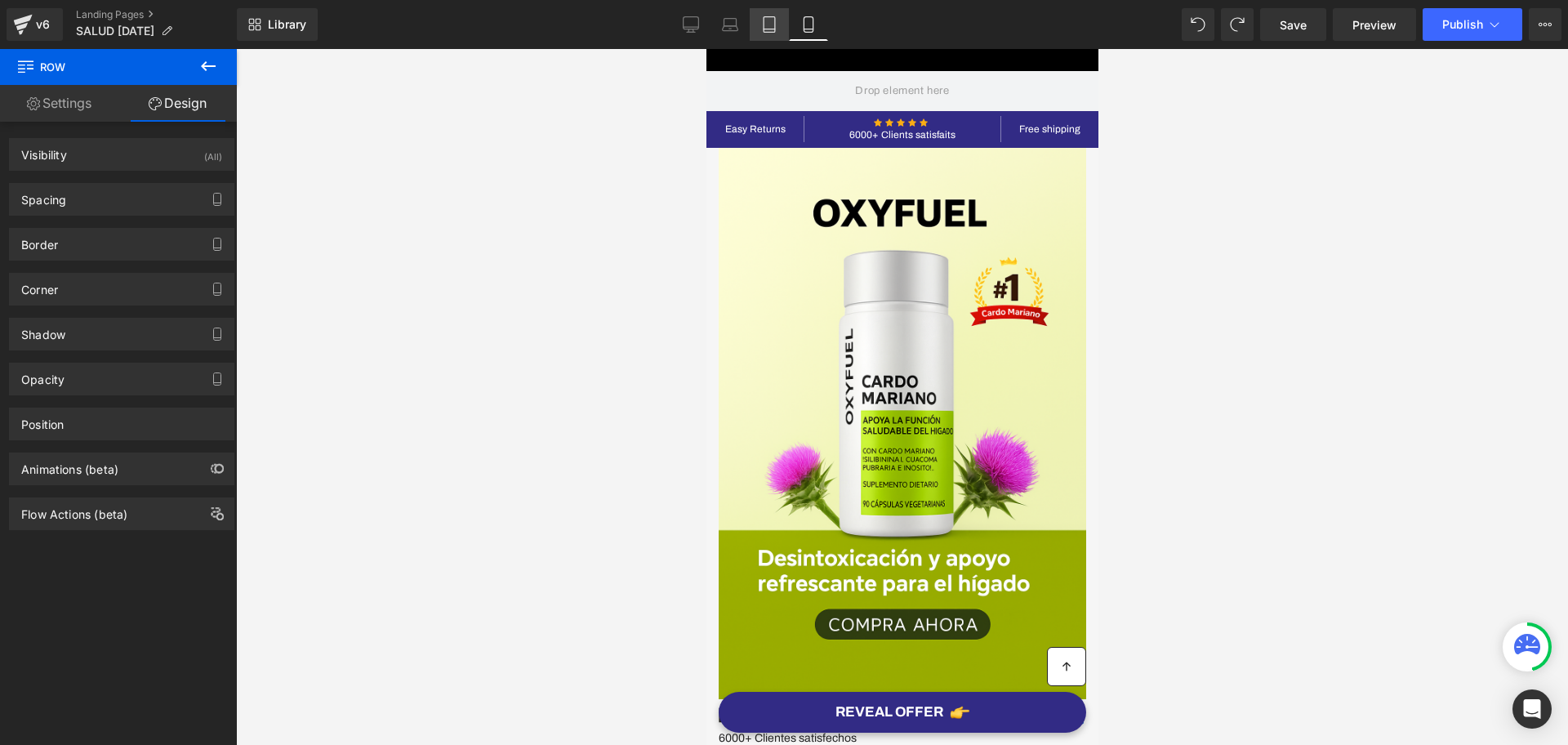
click at [777, 13] on link "Tablet" at bounding box center [769, 25] width 39 height 33
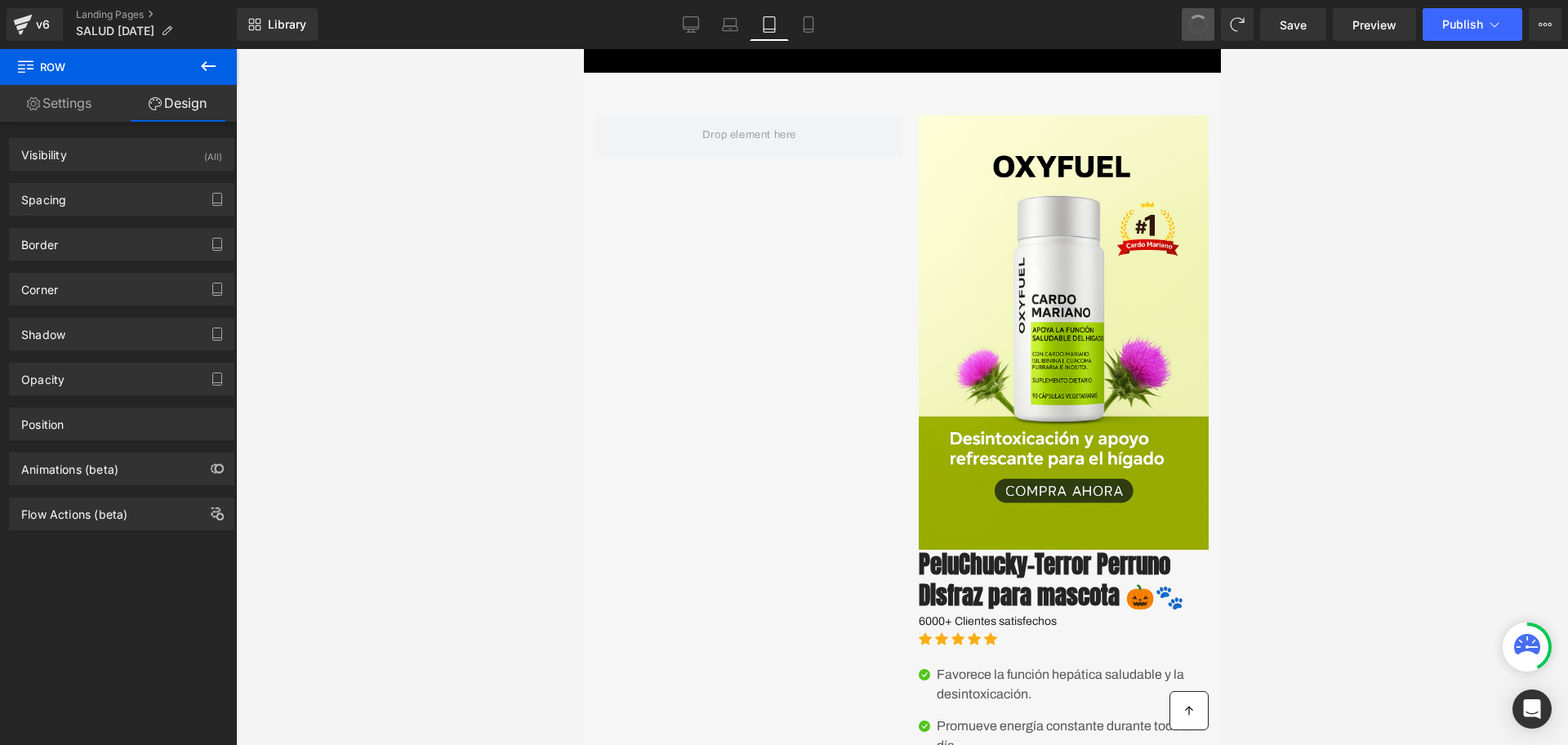
scroll to position [44, 0]
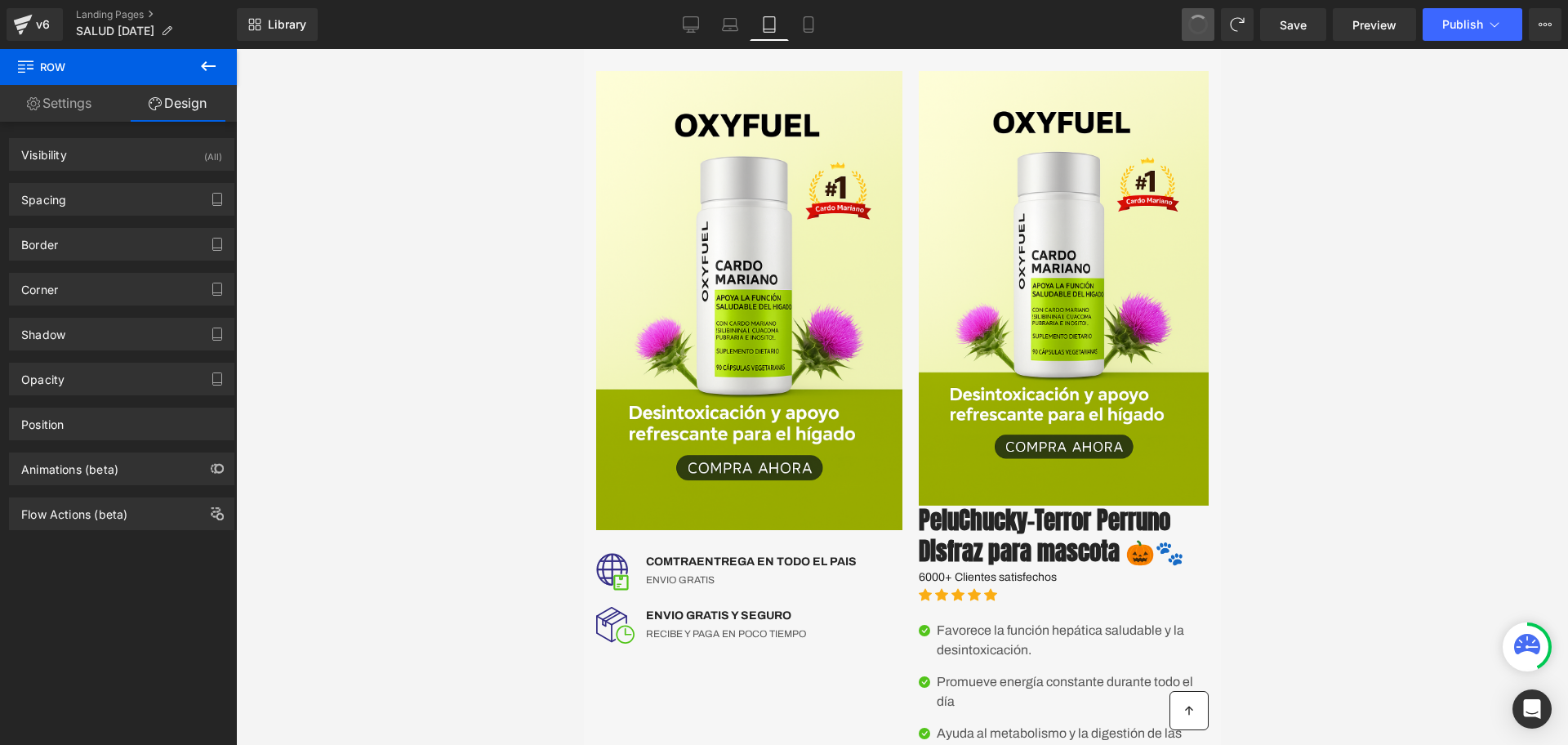
click at [1200, 29] on span at bounding box center [1199, 25] width 23 height 23
click at [1200, 29] on span at bounding box center [1199, 25] width 21 height 21
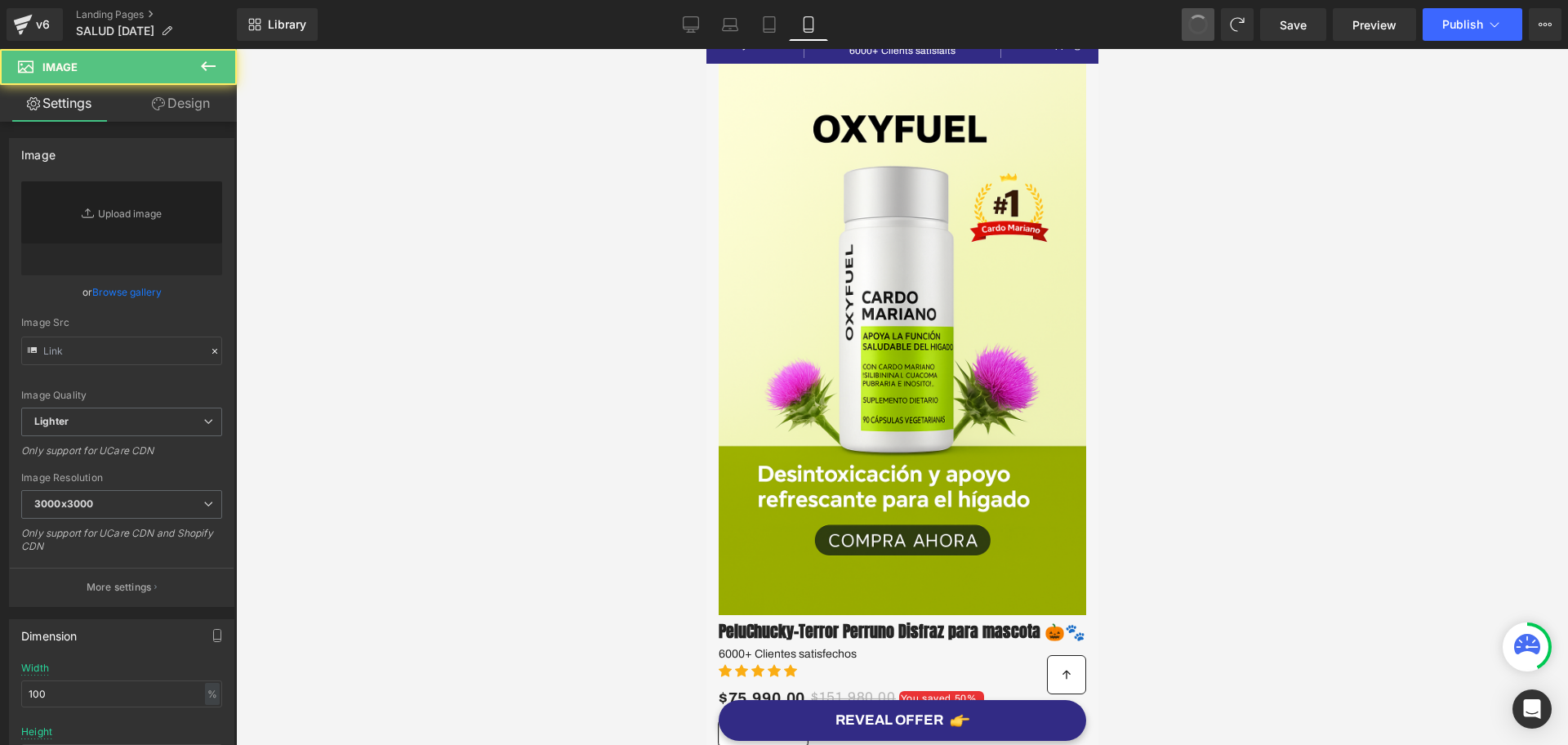
click at [1200, 29] on span at bounding box center [1199, 25] width 23 height 23
click at [1200, 29] on span at bounding box center [1199, 25] width 20 height 20
click at [1200, 29] on span at bounding box center [1199, 25] width 25 height 25
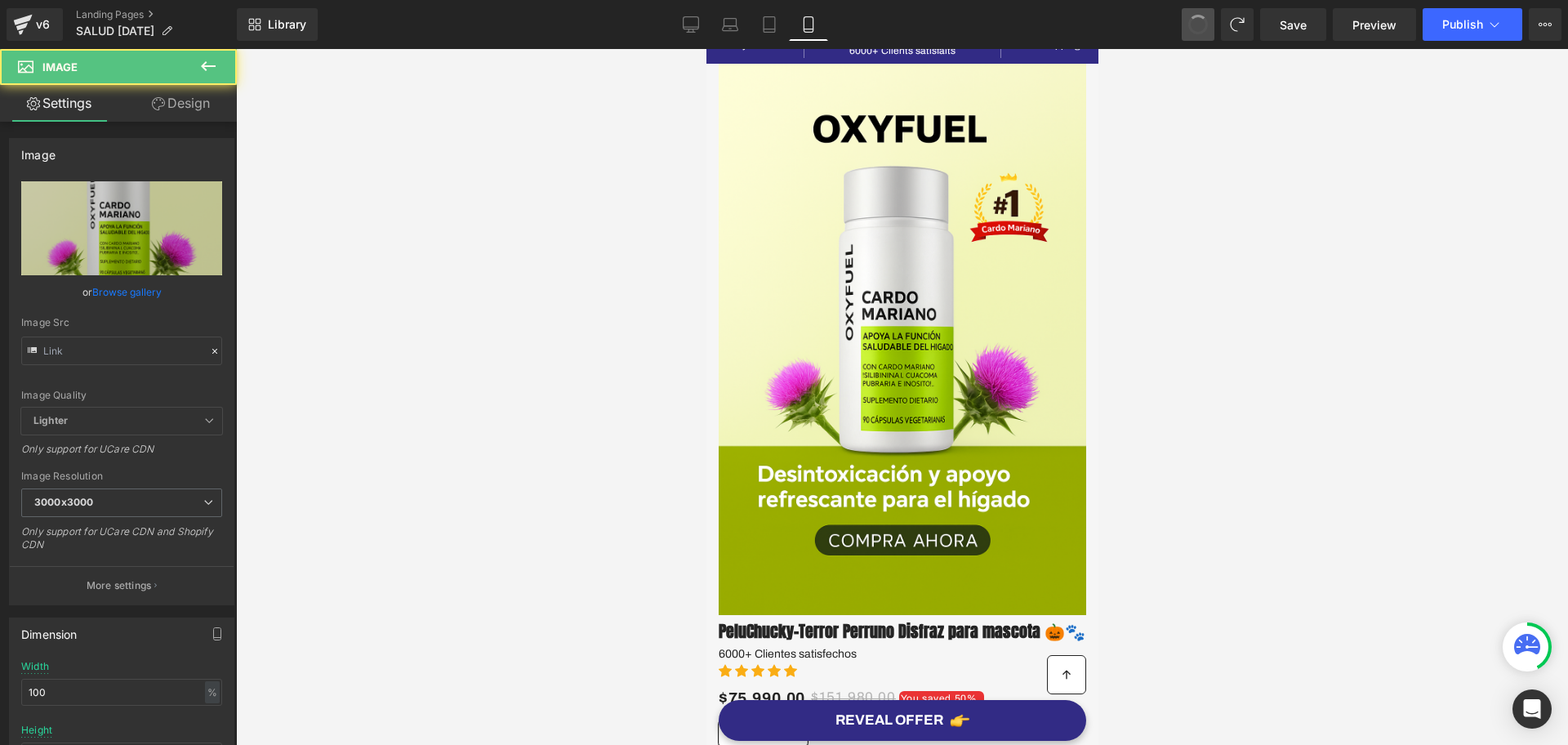
click at [1200, 29] on span at bounding box center [1199, 25] width 26 height 26
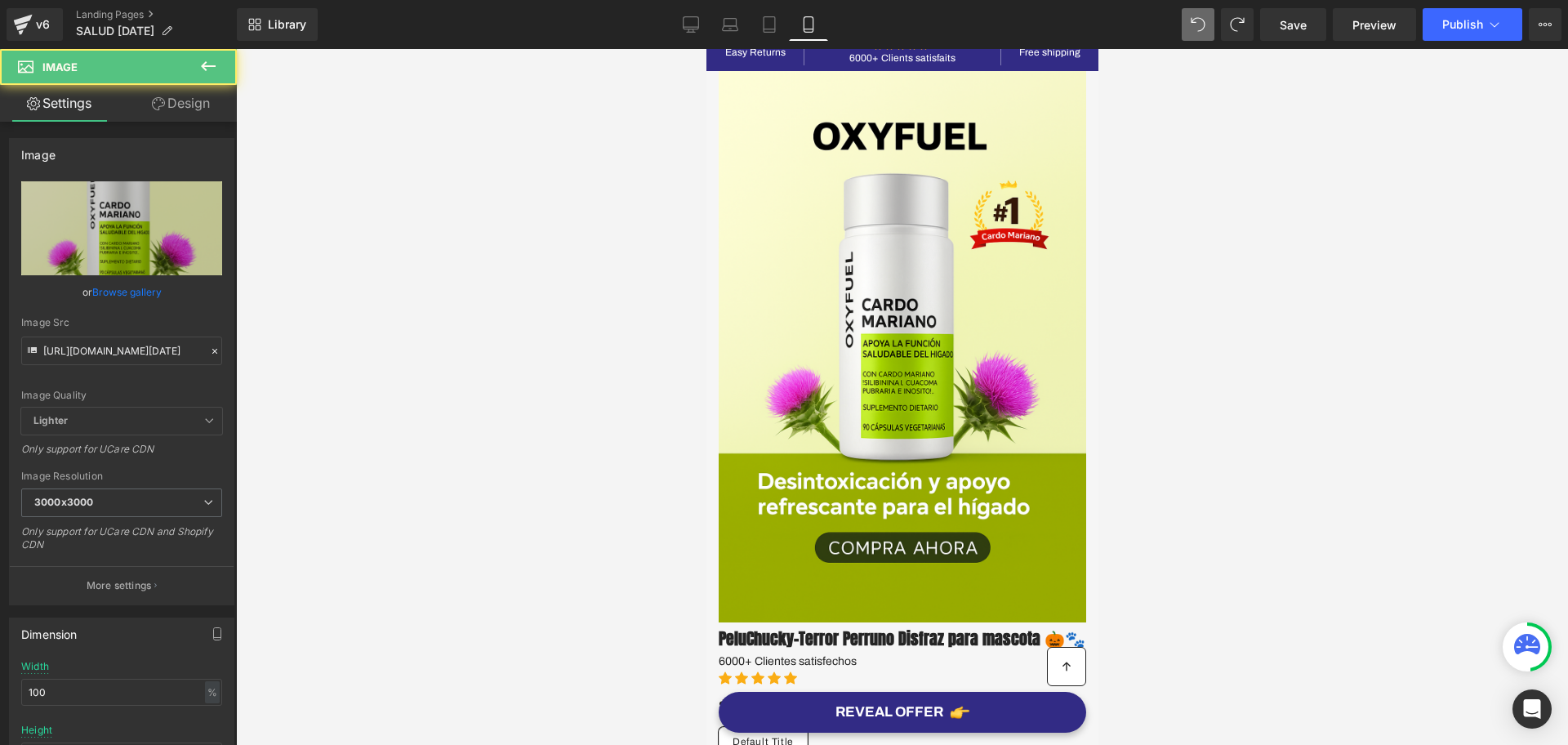
type input "//[DOMAIN_NAME][URL]"
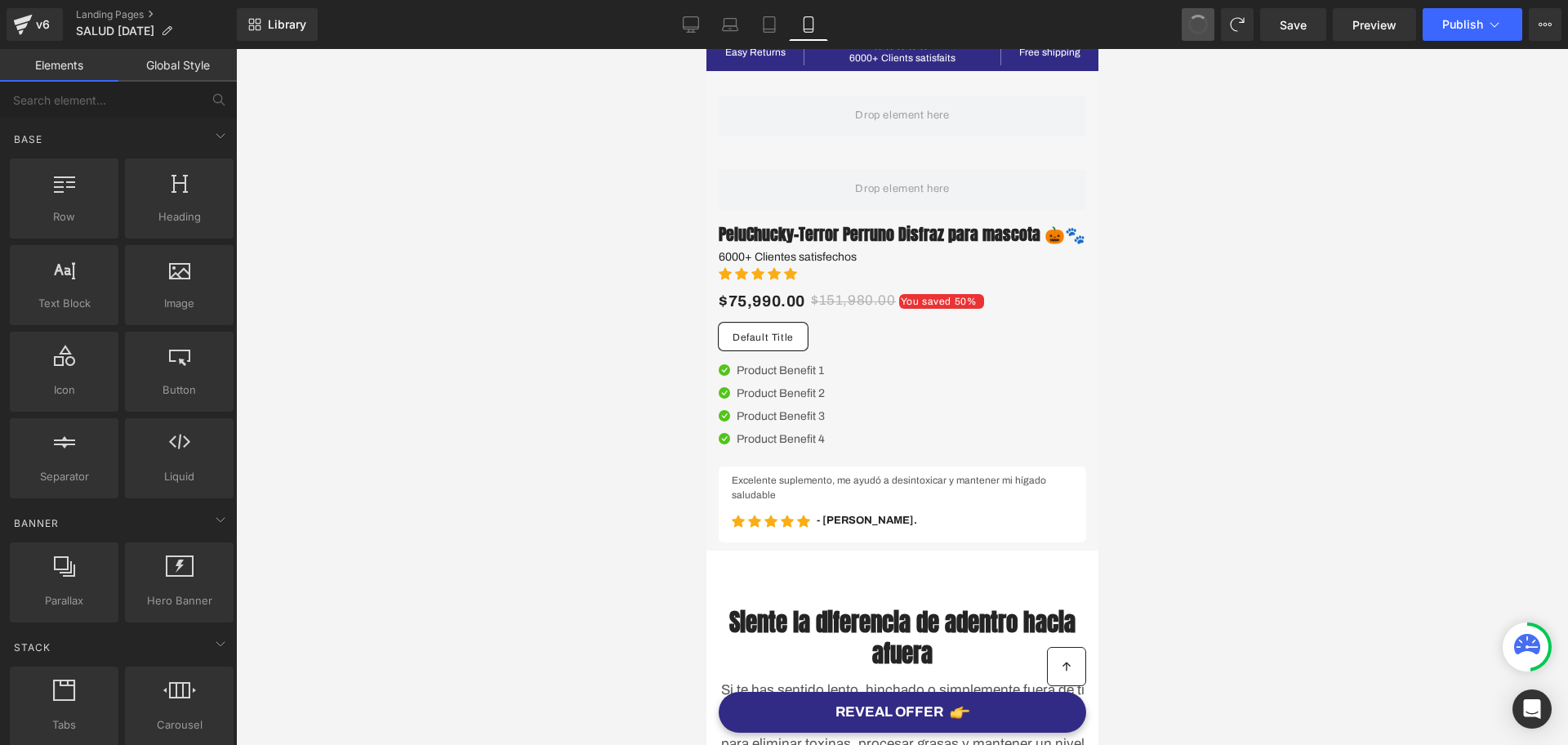
click at [1200, 29] on span at bounding box center [1199, 25] width 21 height 21
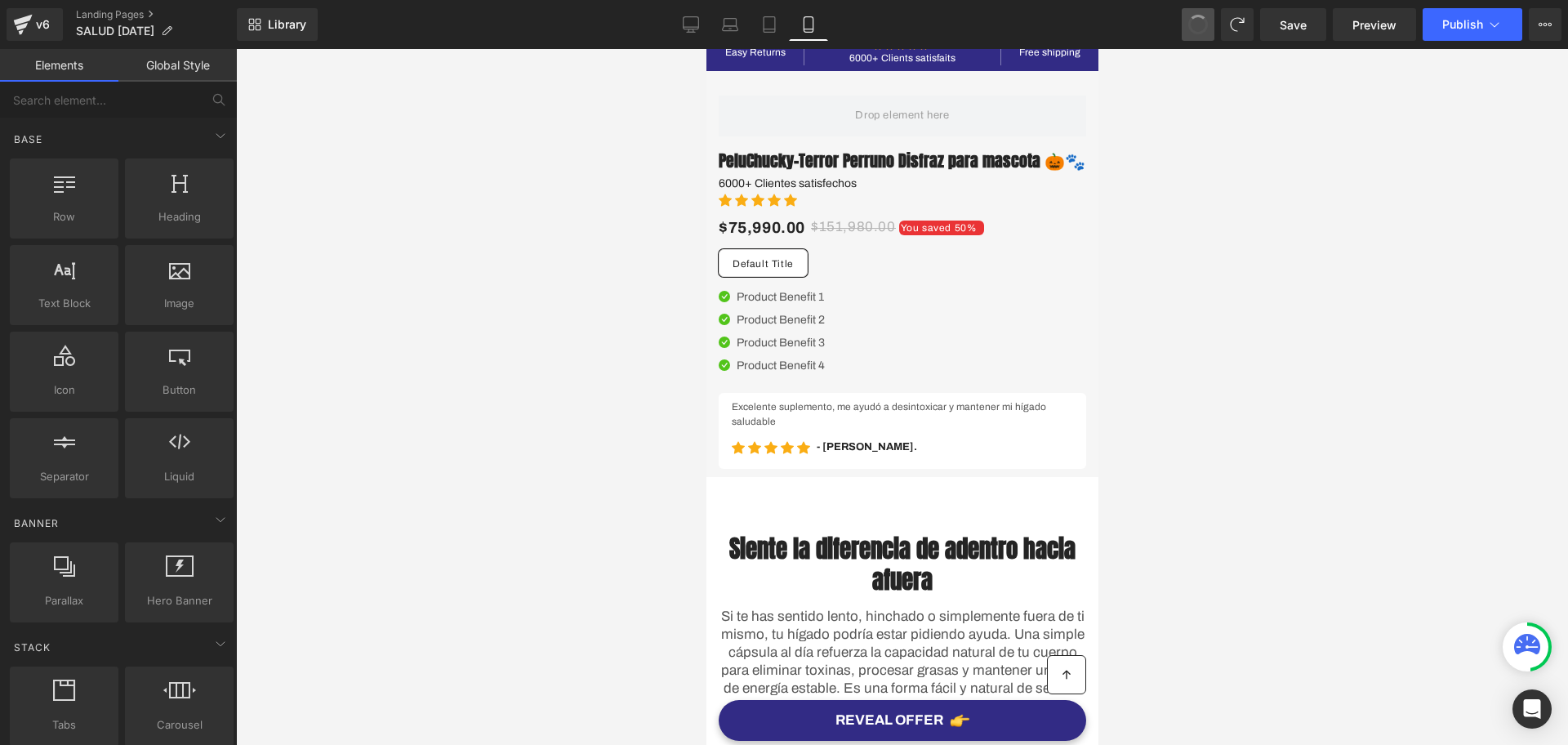
click at [1200, 29] on span at bounding box center [1199, 25] width 25 height 25
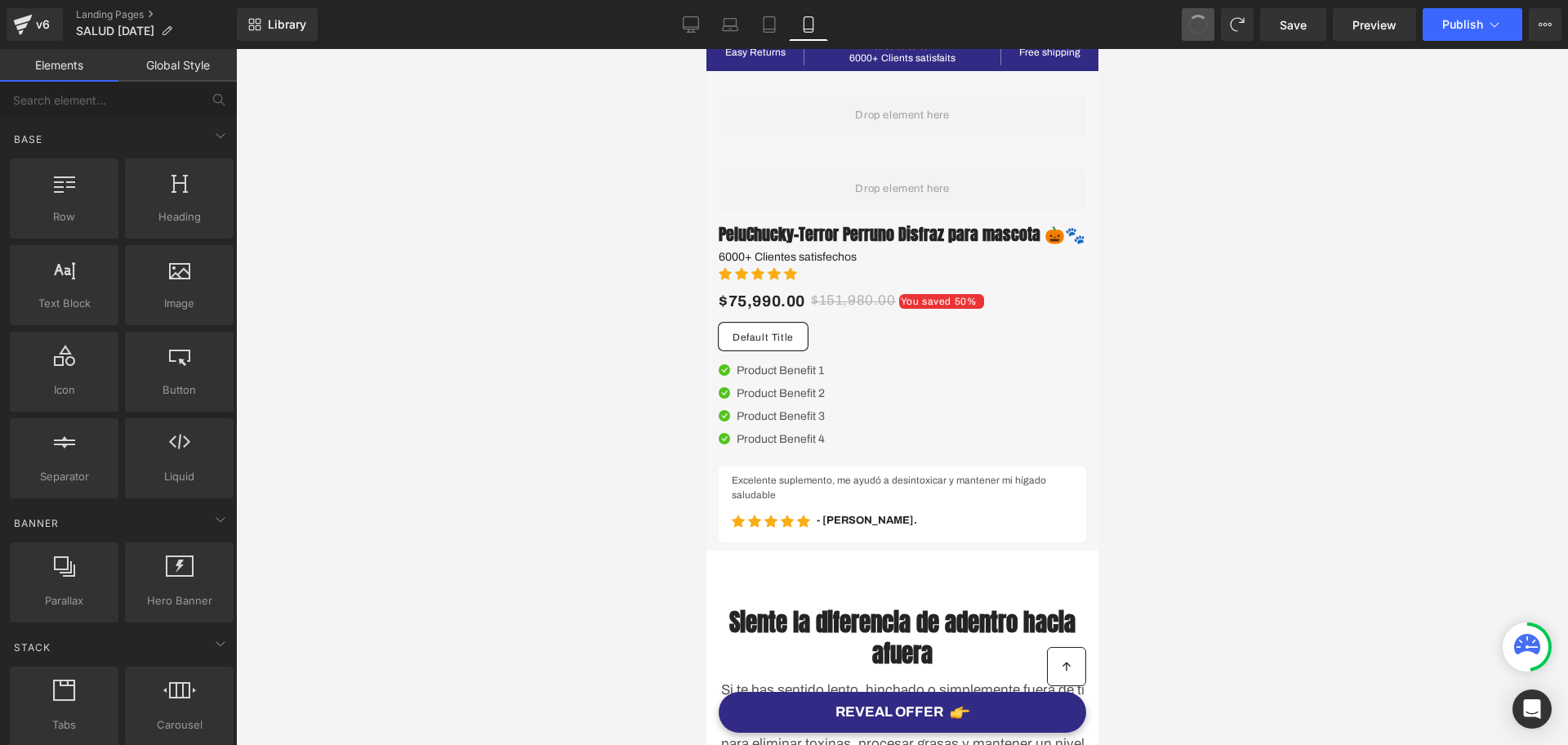
click at [1200, 29] on span at bounding box center [1199, 25] width 20 height 20
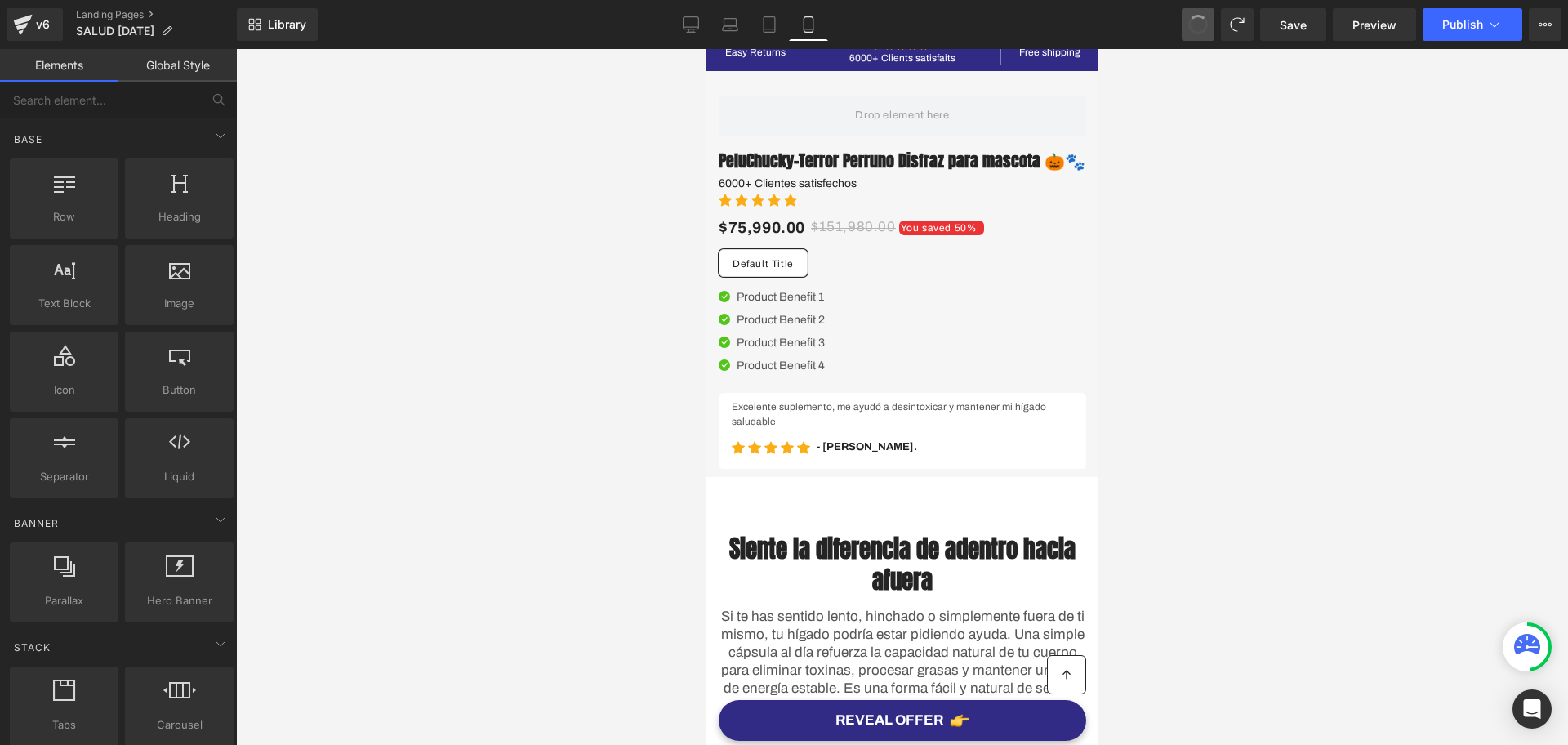
click at [1200, 29] on span at bounding box center [1199, 25] width 26 height 26
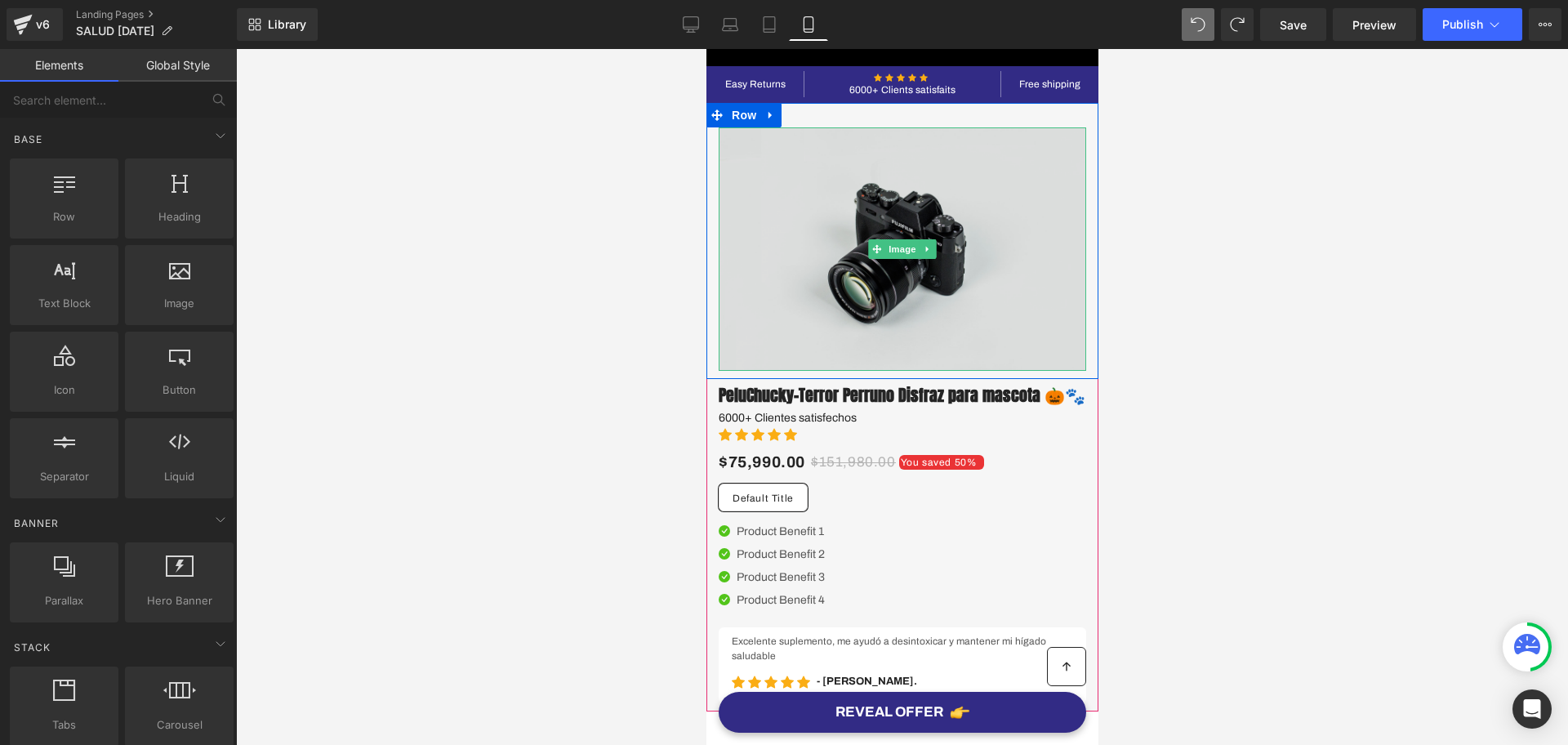
scroll to position [0, 0]
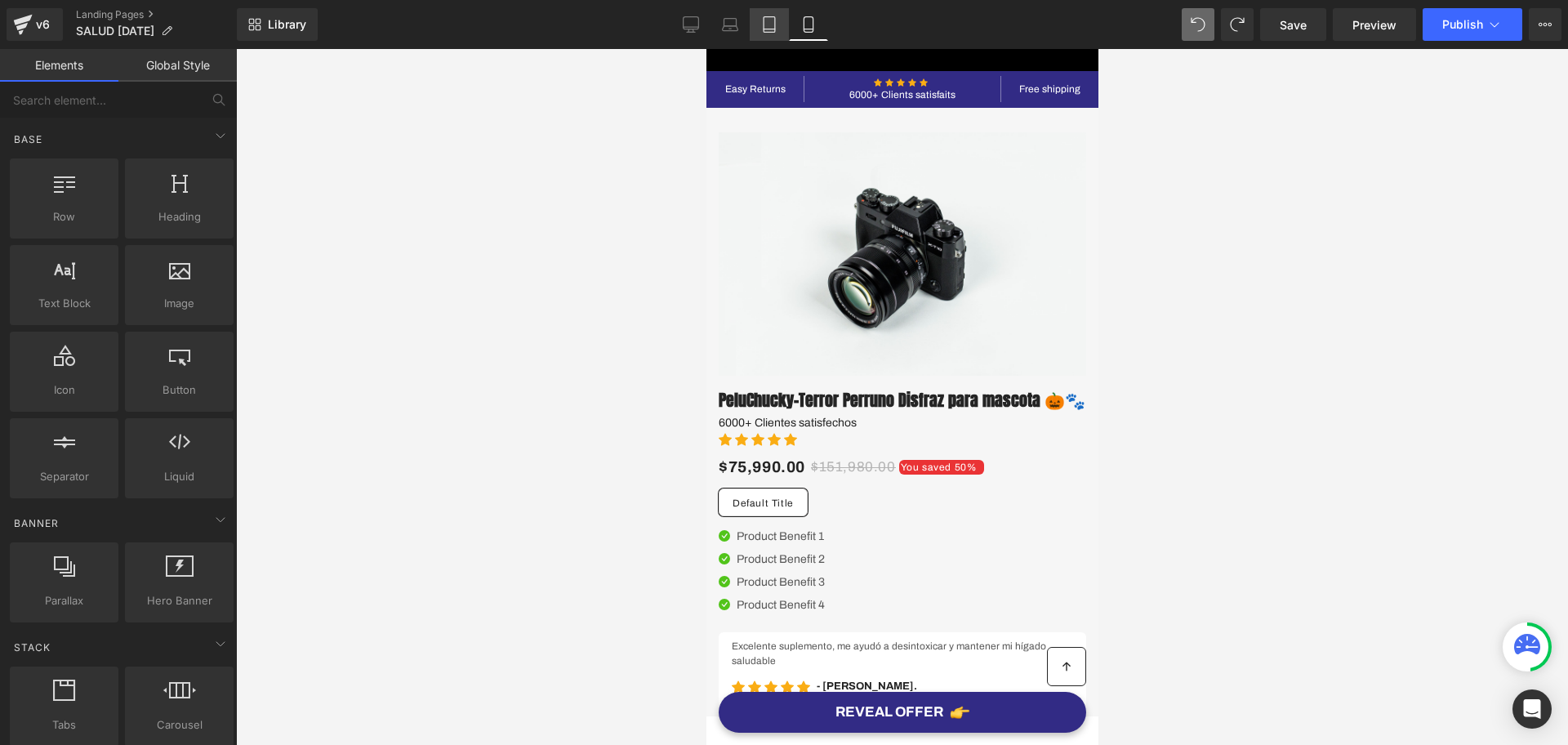
drag, startPoint x: 179, startPoint y: 237, endPoint x: 782, endPoint y: 16, distance: 642.2
click at [782, 16] on link "Tablet" at bounding box center [769, 25] width 39 height 33
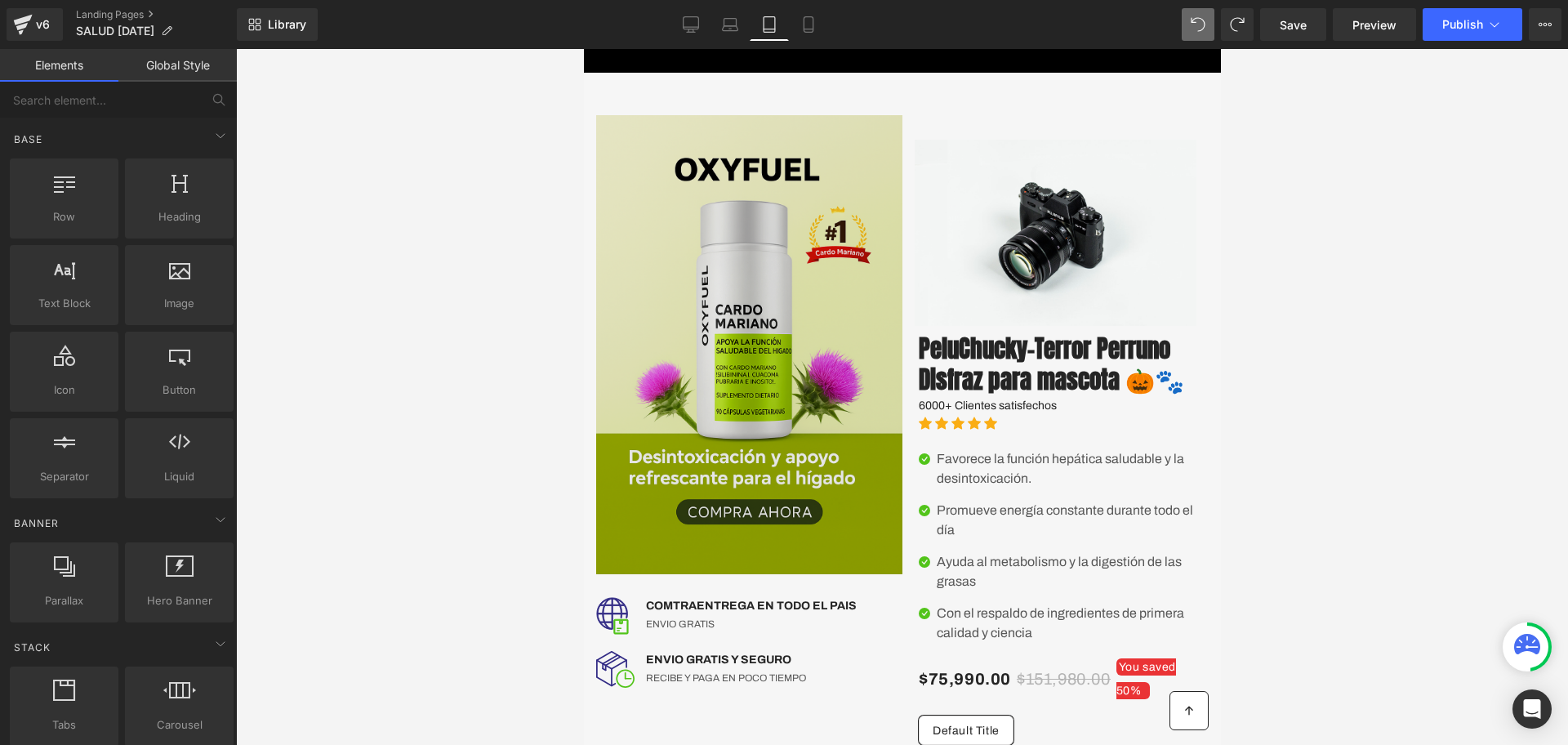
scroll to position [24, 0]
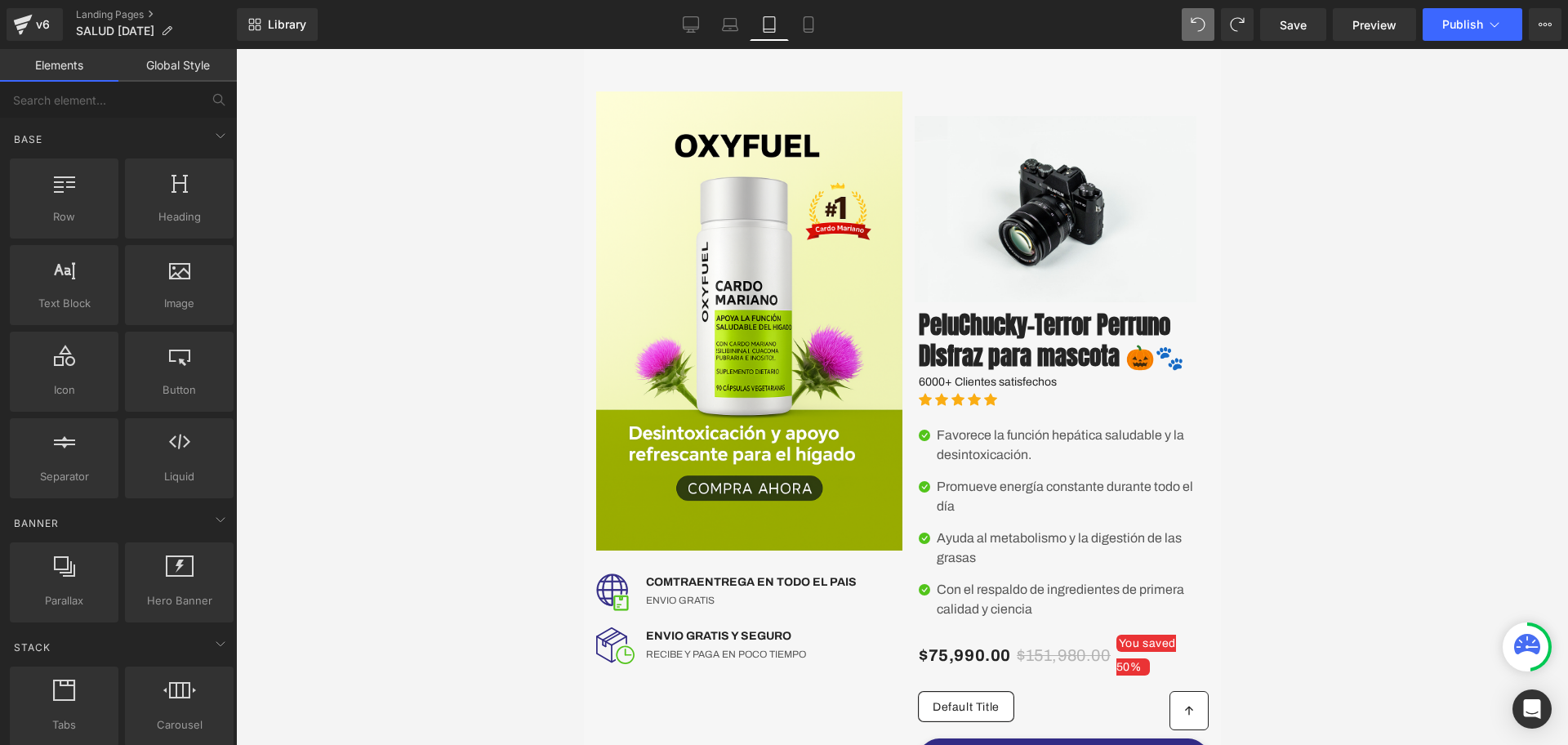
click at [766, 316] on div "Image" at bounding box center [748, 322] width 307 height 460
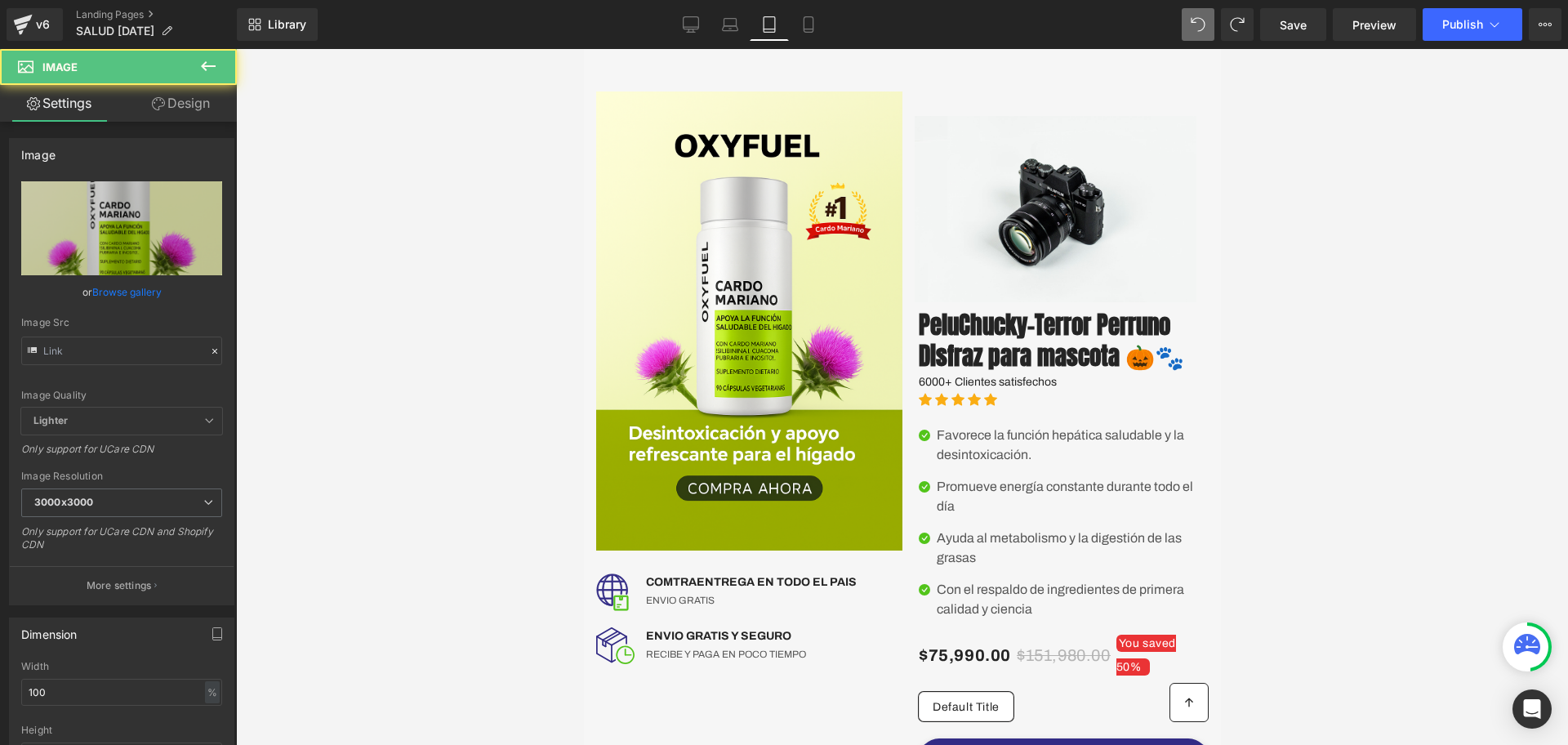
type input "https://i.ibb.co/kgkQHLQs/Chat-GPT-Image-5-sept-2025-01-24-39-p-m.png"
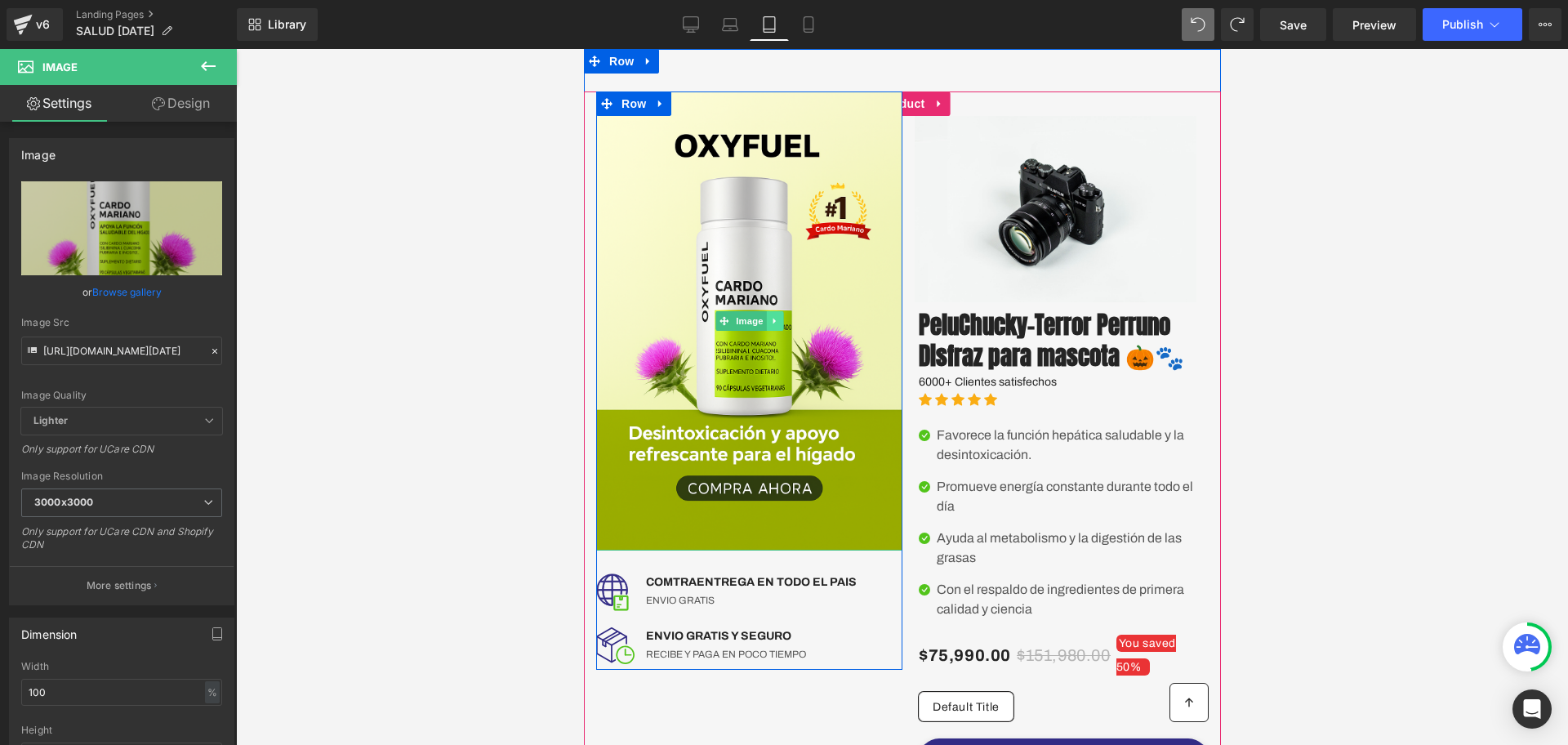
click at [774, 317] on link at bounding box center [774, 322] width 17 height 20
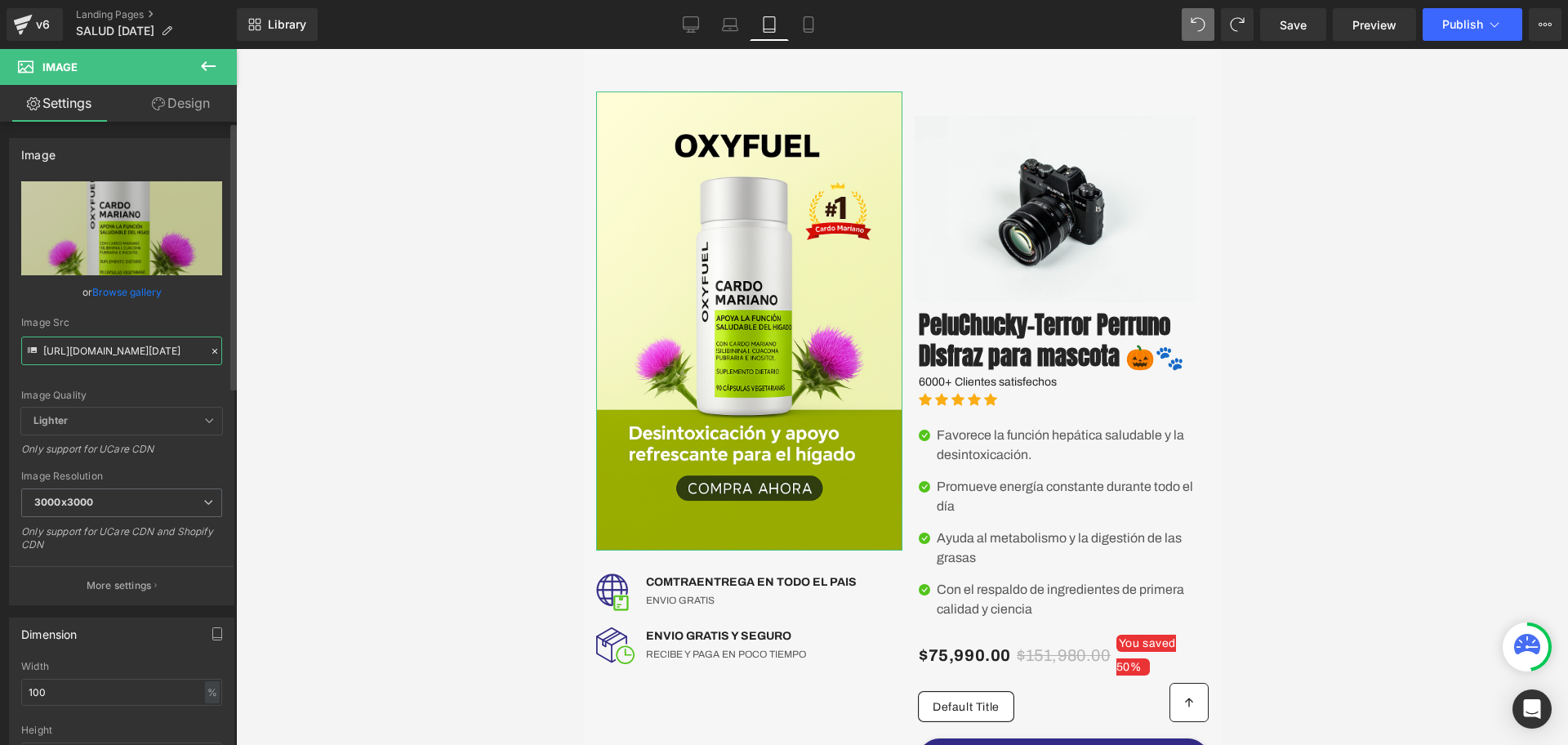
click at [109, 353] on input "https://i.ibb.co/kgkQHLQs/Chat-GPT-Image-5-sept-2025-01-24-39-p-m.png" at bounding box center [122, 351] width 201 height 29
click at [809, 21] on icon at bounding box center [808, 25] width 17 height 17
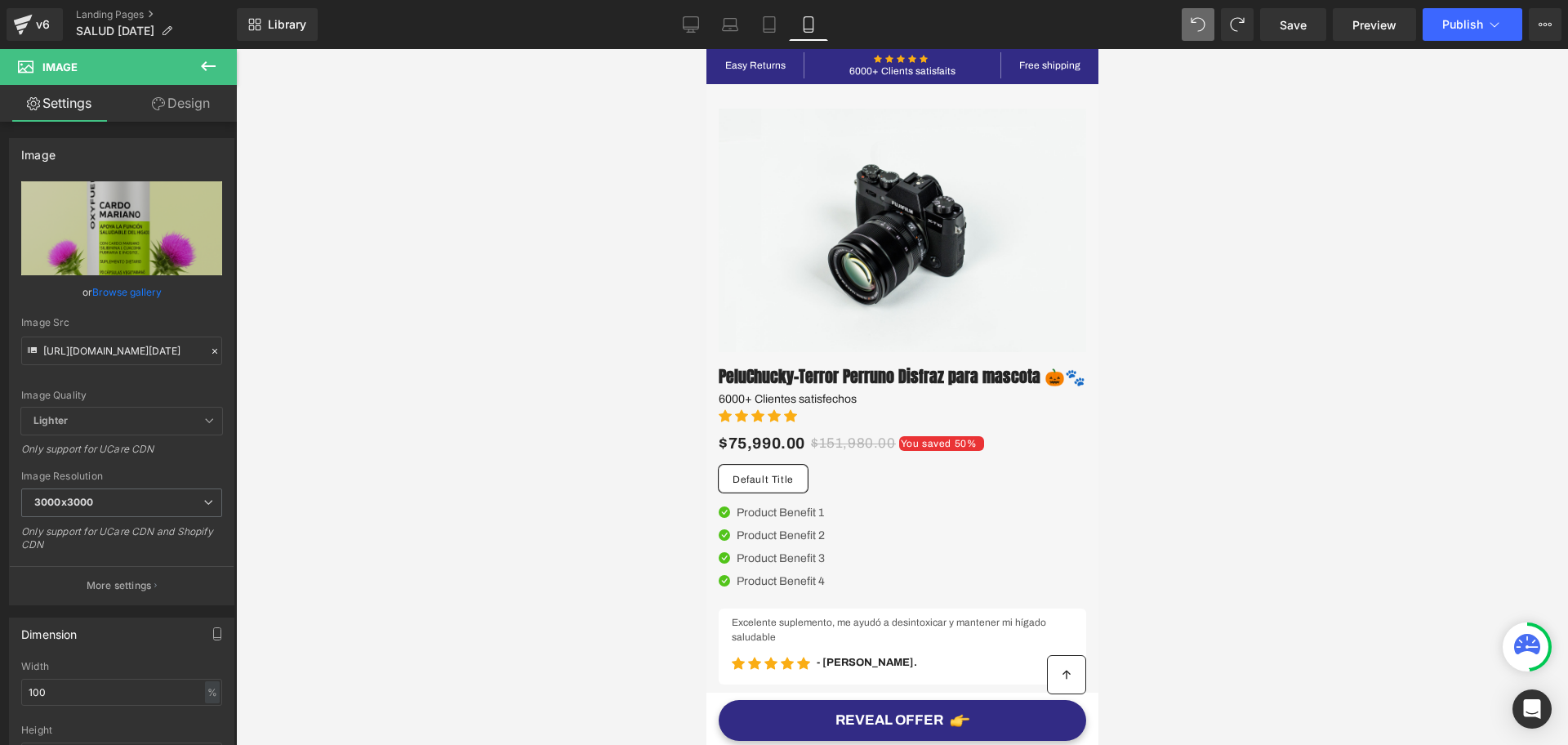
scroll to position [0, 0]
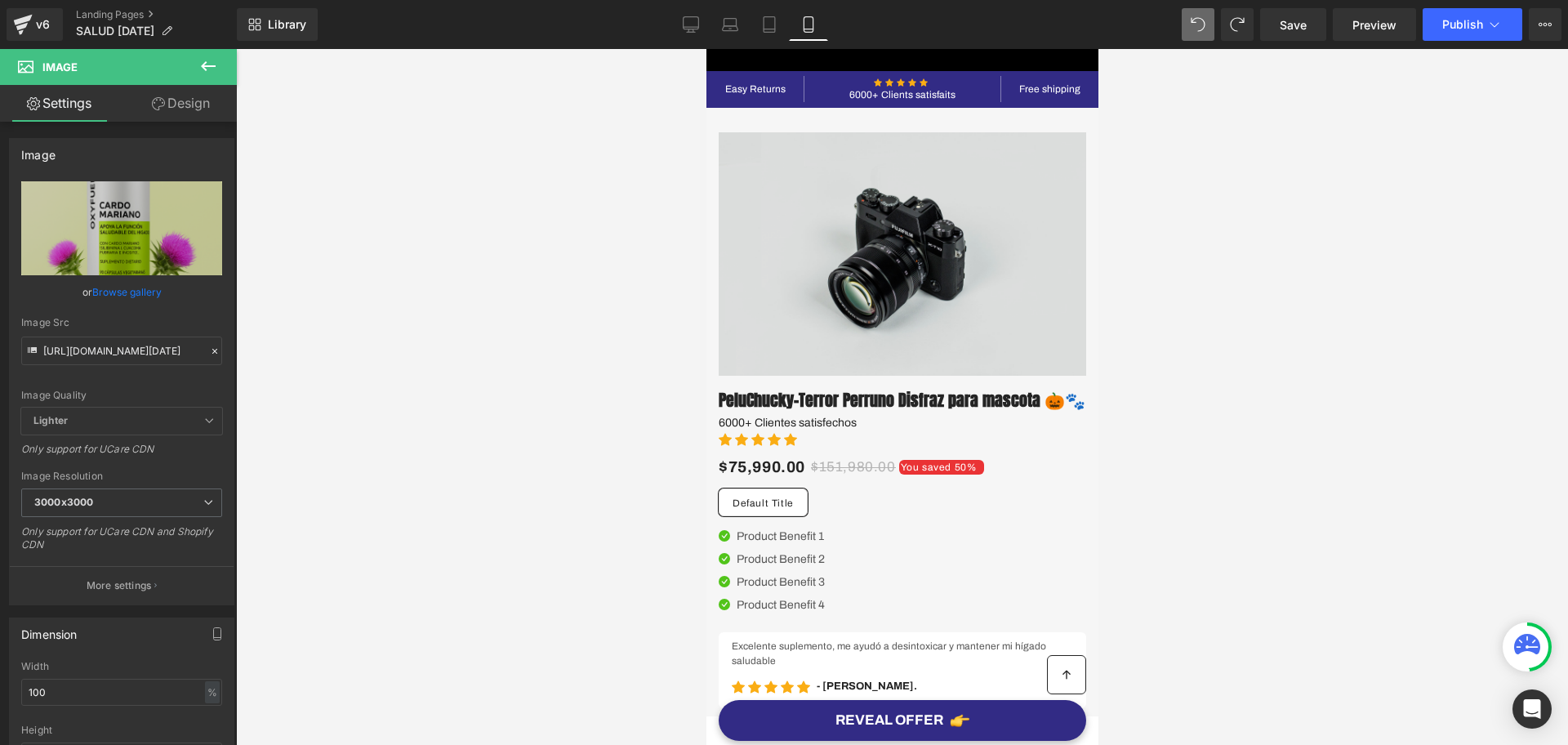
click at [818, 255] on img at bounding box center [902, 254] width 368 height 243
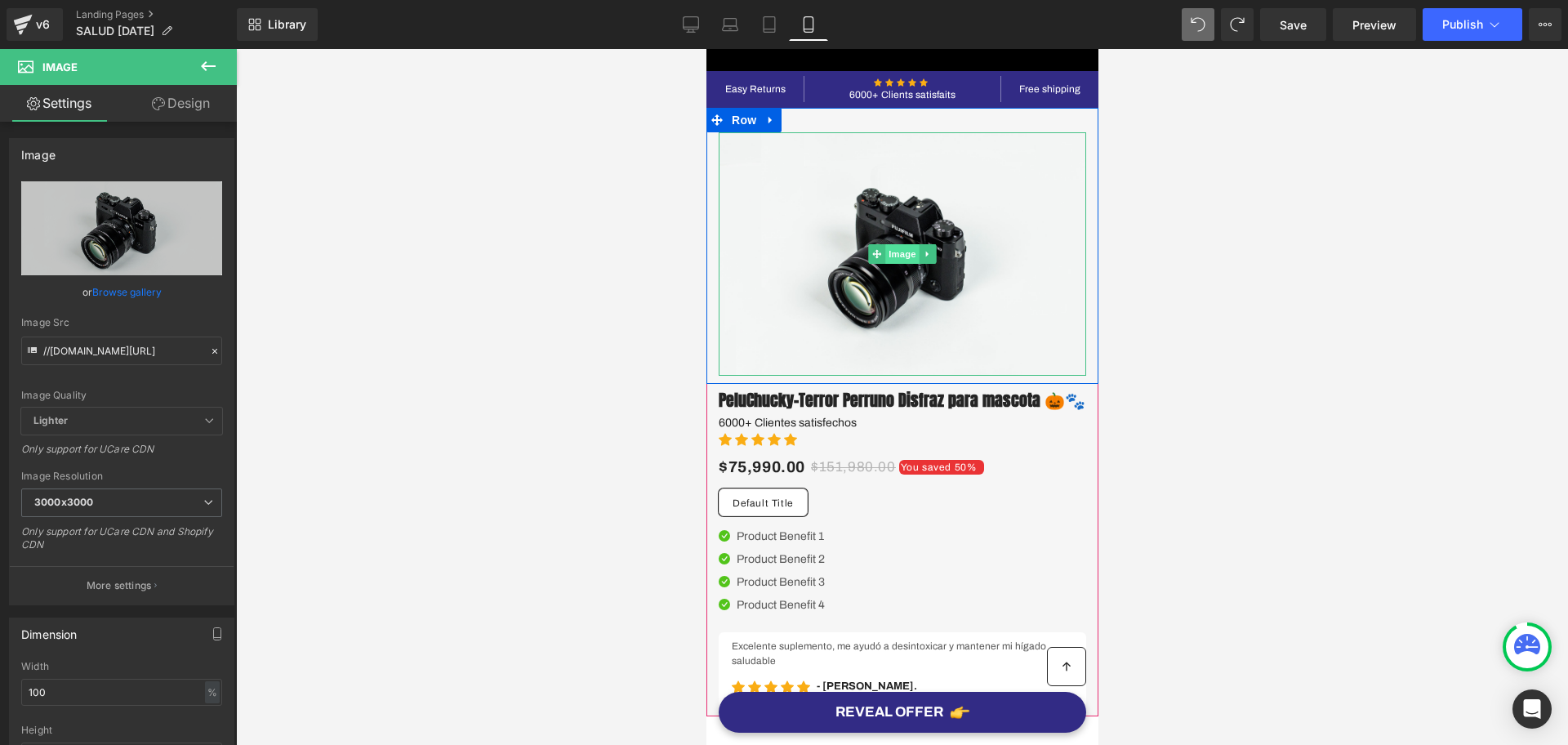
click at [884, 249] on span "Image" at bounding box center [902, 254] width 35 height 20
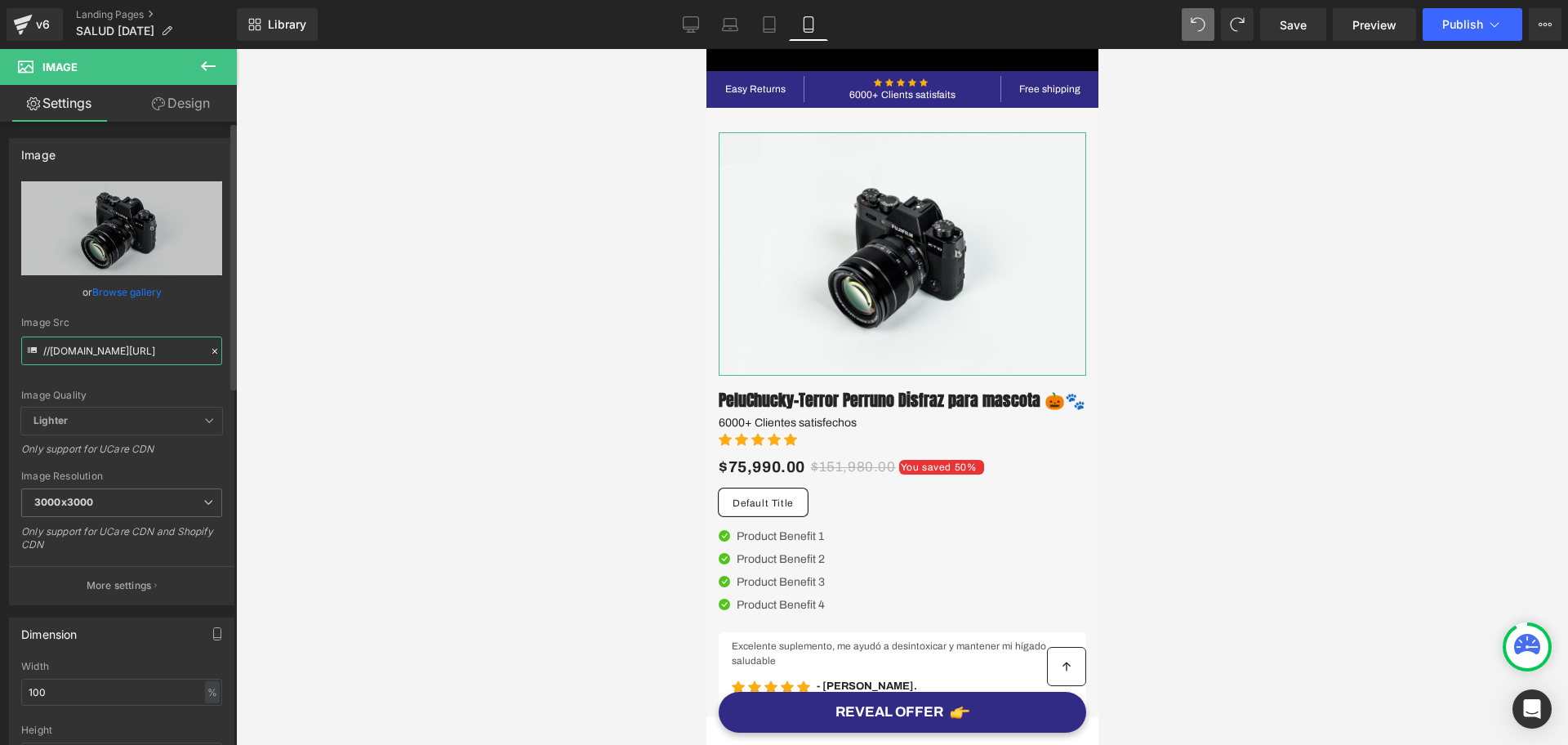
click at [110, 347] on input "//[DOMAIN_NAME][URL]" at bounding box center [122, 351] width 201 height 29
paste input "https://i.ibb.co/kgkQHLQs/Chat-GPT-Image-5-sept-2025-01-24-39-p-m.pn"
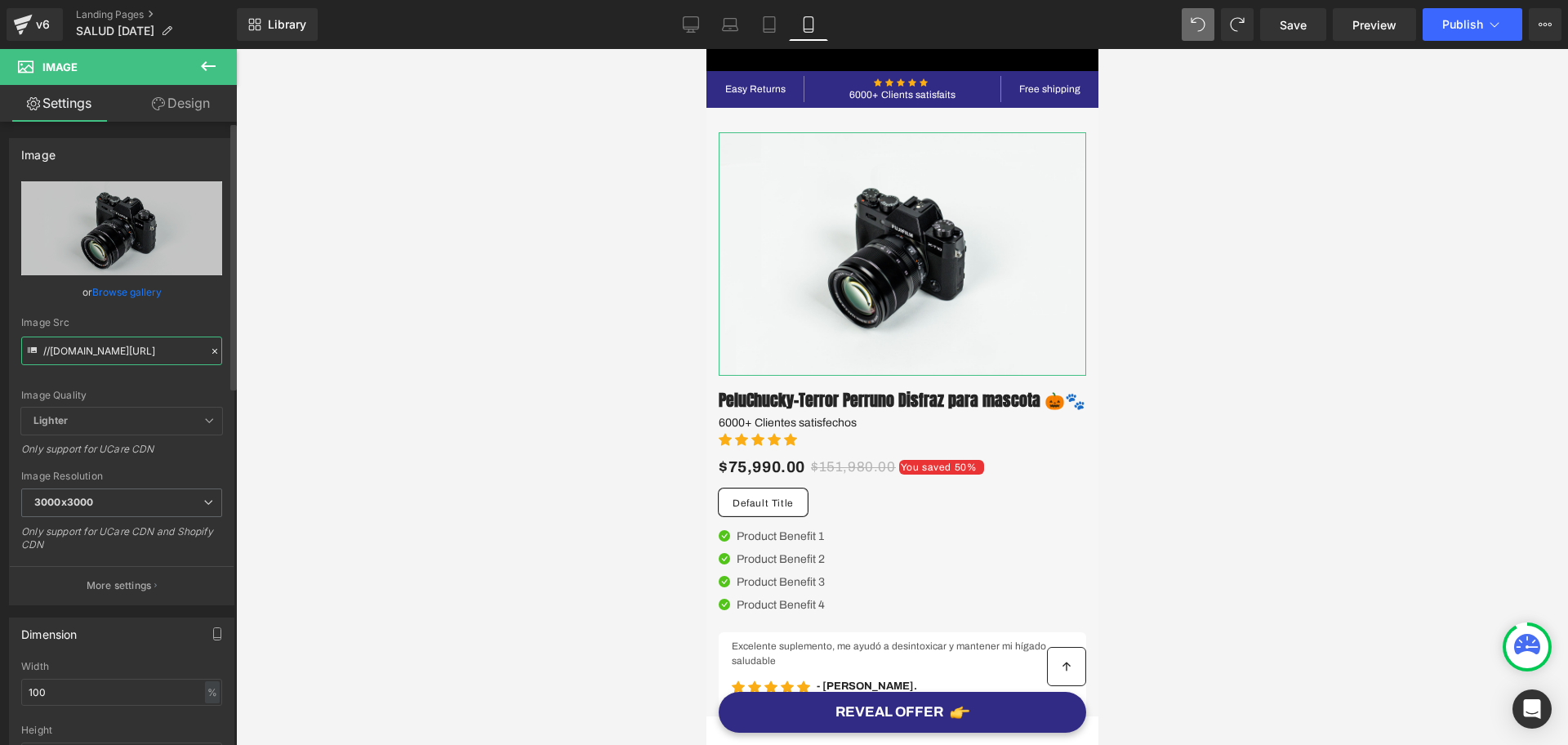
type input "https://i.ibb.co/kgkQHLQs/Chat-GPT-Image-5-sept-2025-01-24-39-p-m.png"
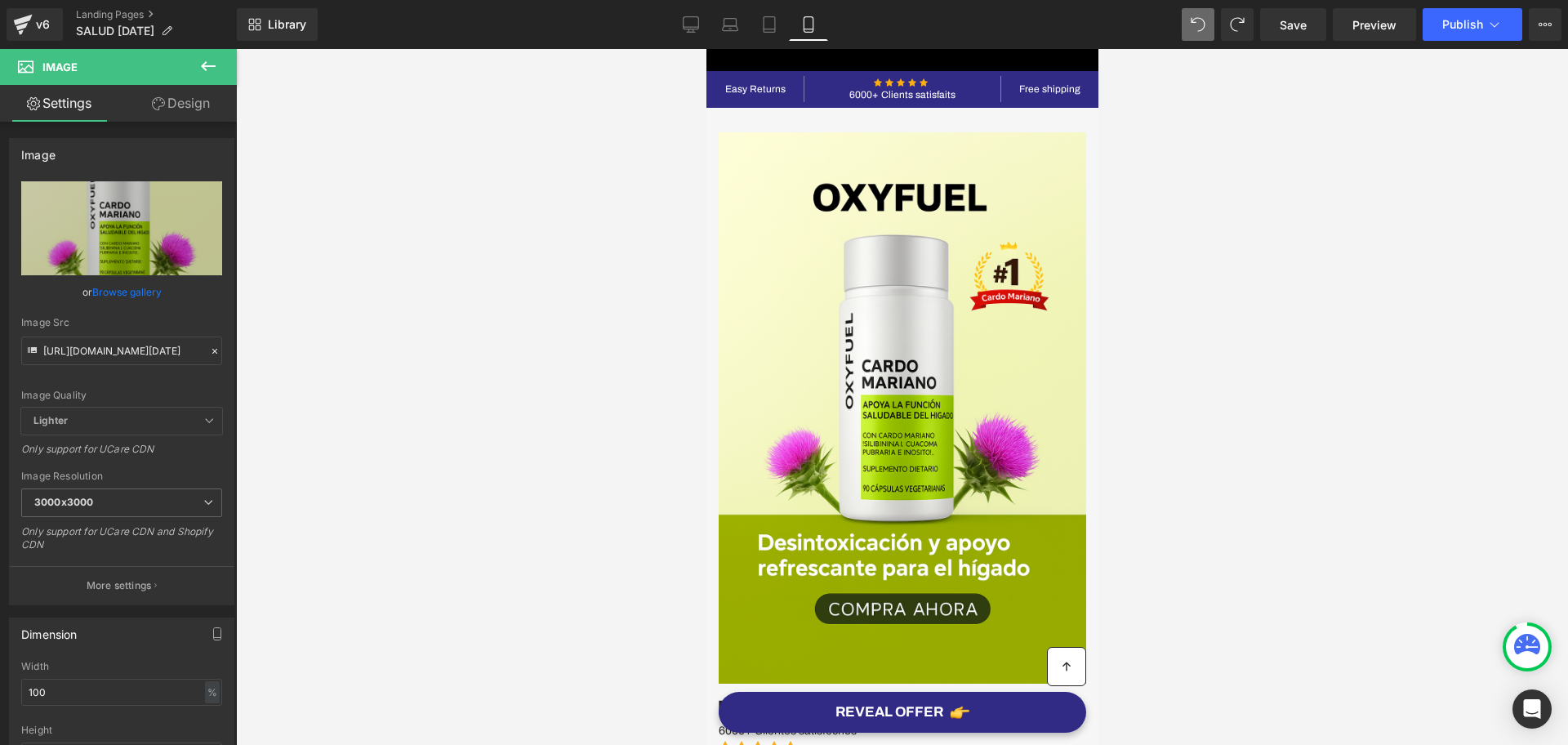
click at [1265, 259] on div at bounding box center [903, 397] width 1332 height 696
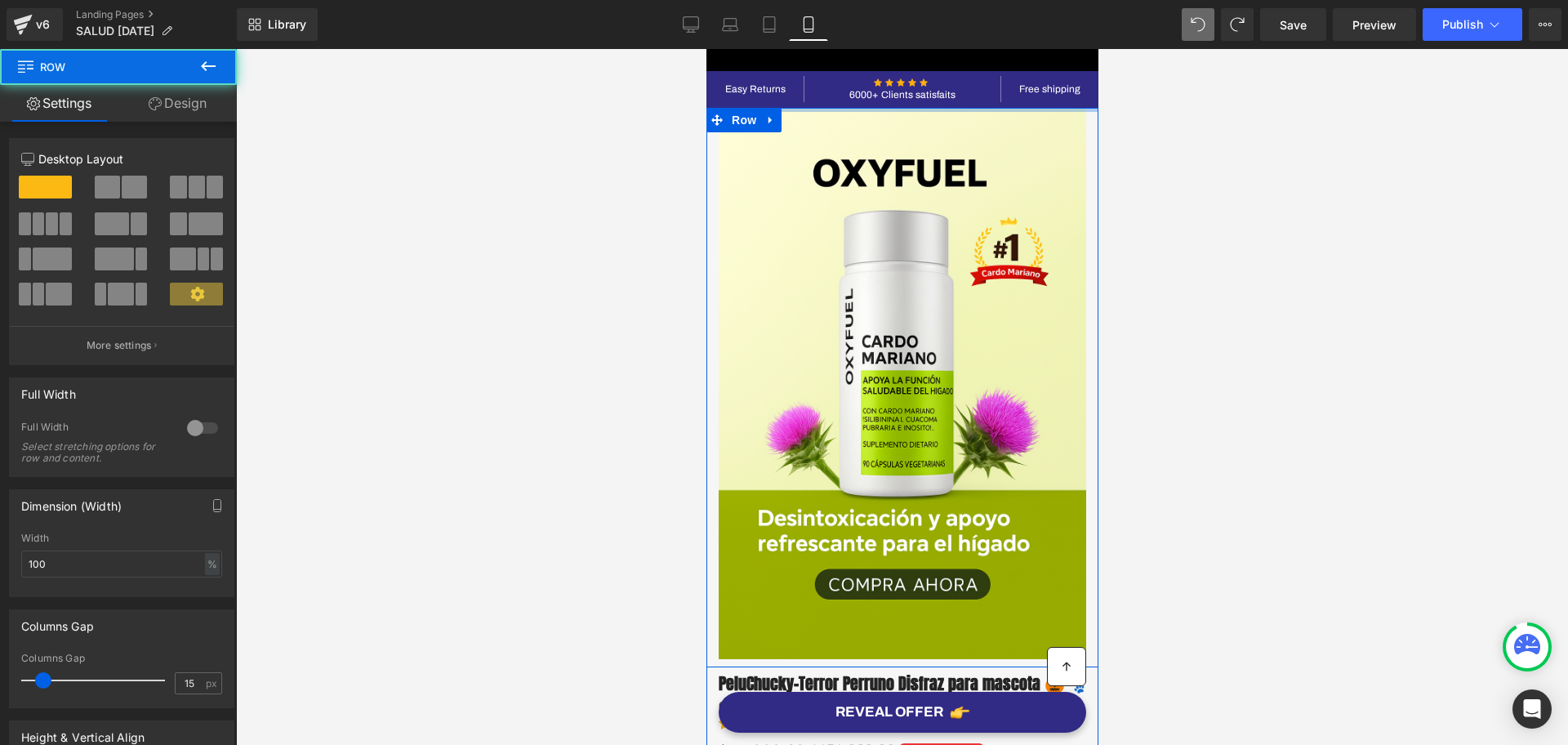
click at [1007, 80] on div "Easy Returns Text Block Icon Icon Icon Icon Icon Icon List Hoz 6000+ Clients sa…" at bounding box center [902, 532] width 392 height 920
click at [1224, 136] on div at bounding box center [903, 397] width 1332 height 696
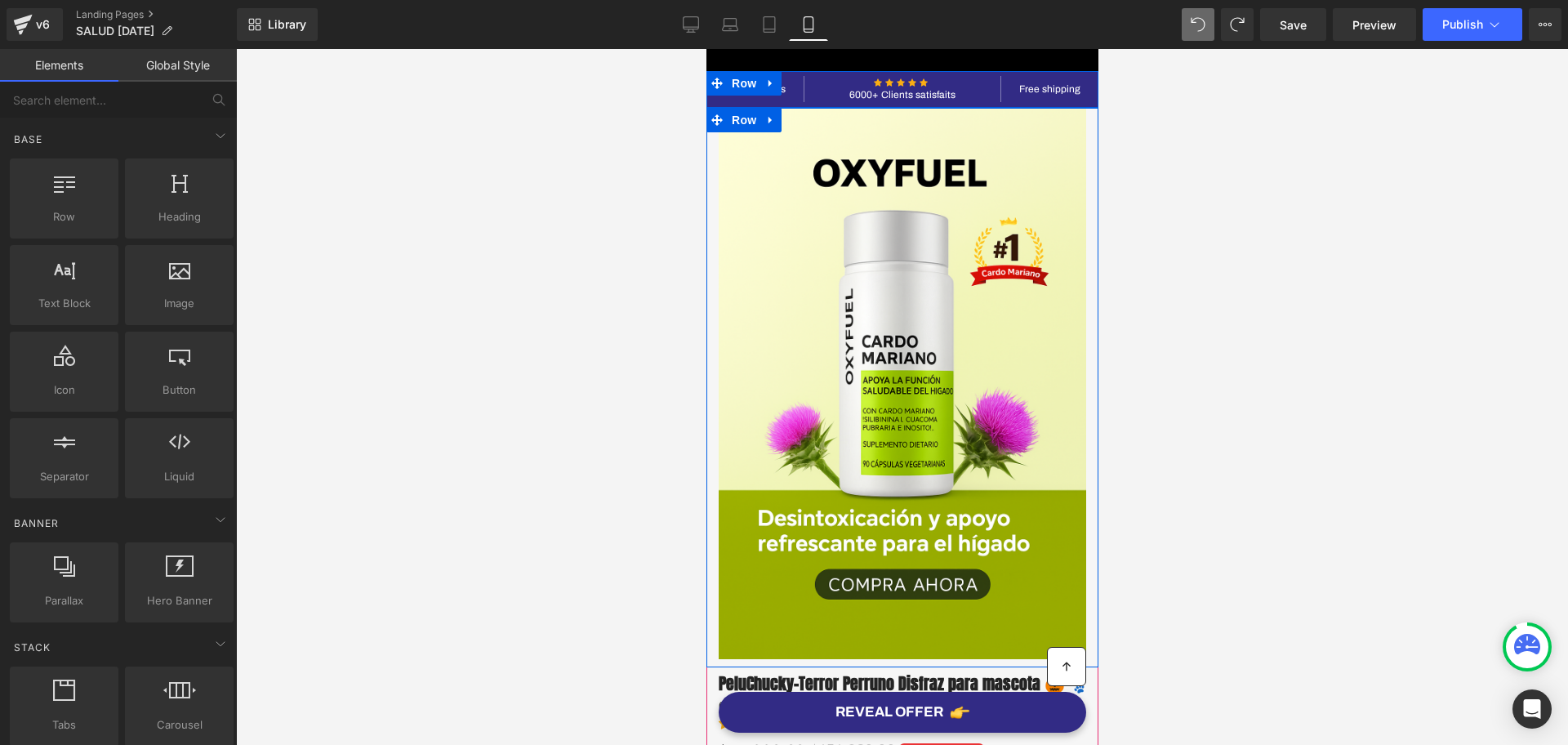
click at [941, 99] on icon at bounding box center [945, 95] width 9 height 10
drag, startPoint x: 940, startPoint y: 99, endPoint x: 889, endPoint y: 105, distance: 51.4
click at [889, 105] on div "Easy Returns Text Block Icon Icon Icon Icon Icon Icon List Hoz 6000+ Clients sa…" at bounding box center [902, 89] width 392 height 36
click at [899, 96] on icon at bounding box center [903, 95] width 8 height 8
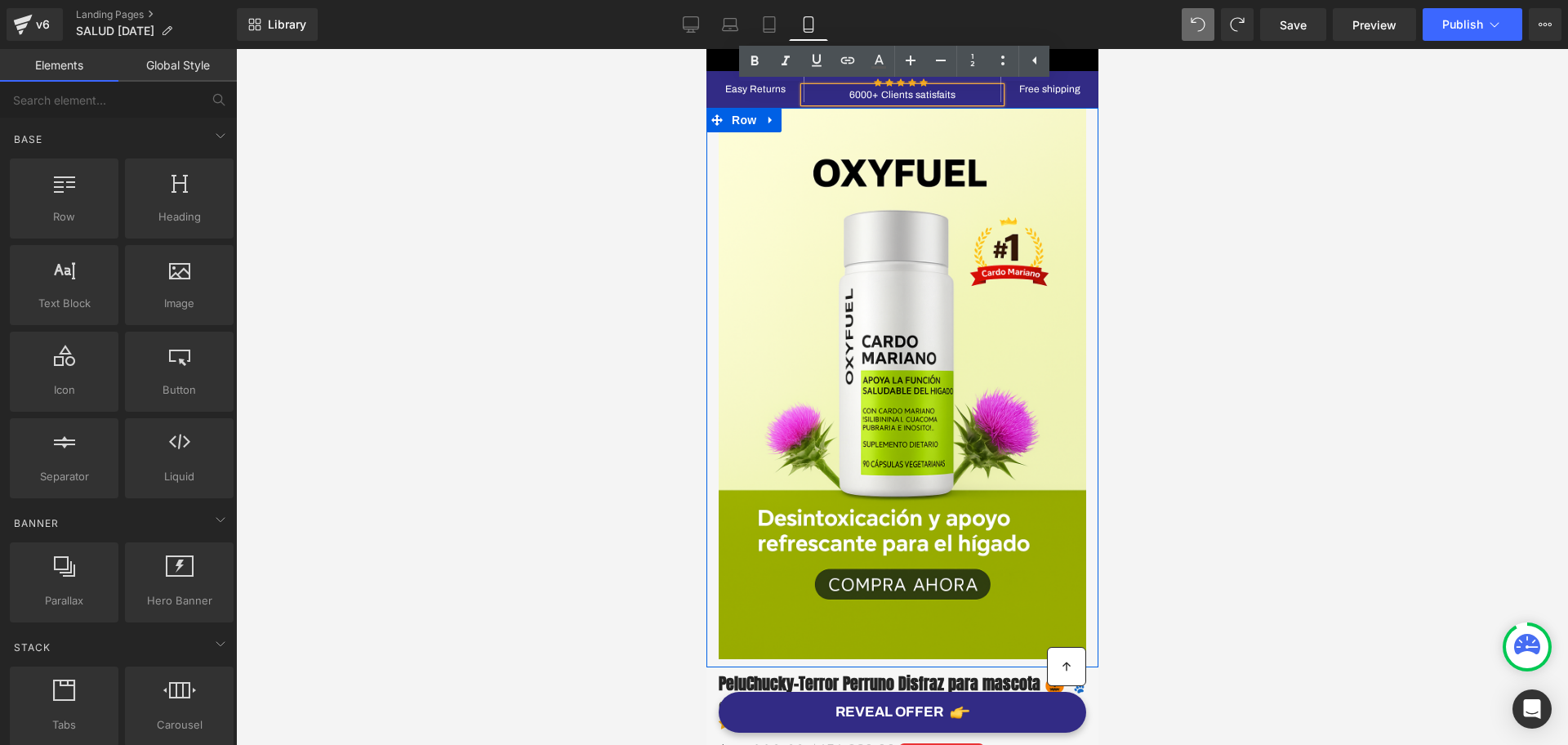
click at [896, 96] on p "6000+ Clients satisfaits" at bounding box center [901, 95] width 196 height 15
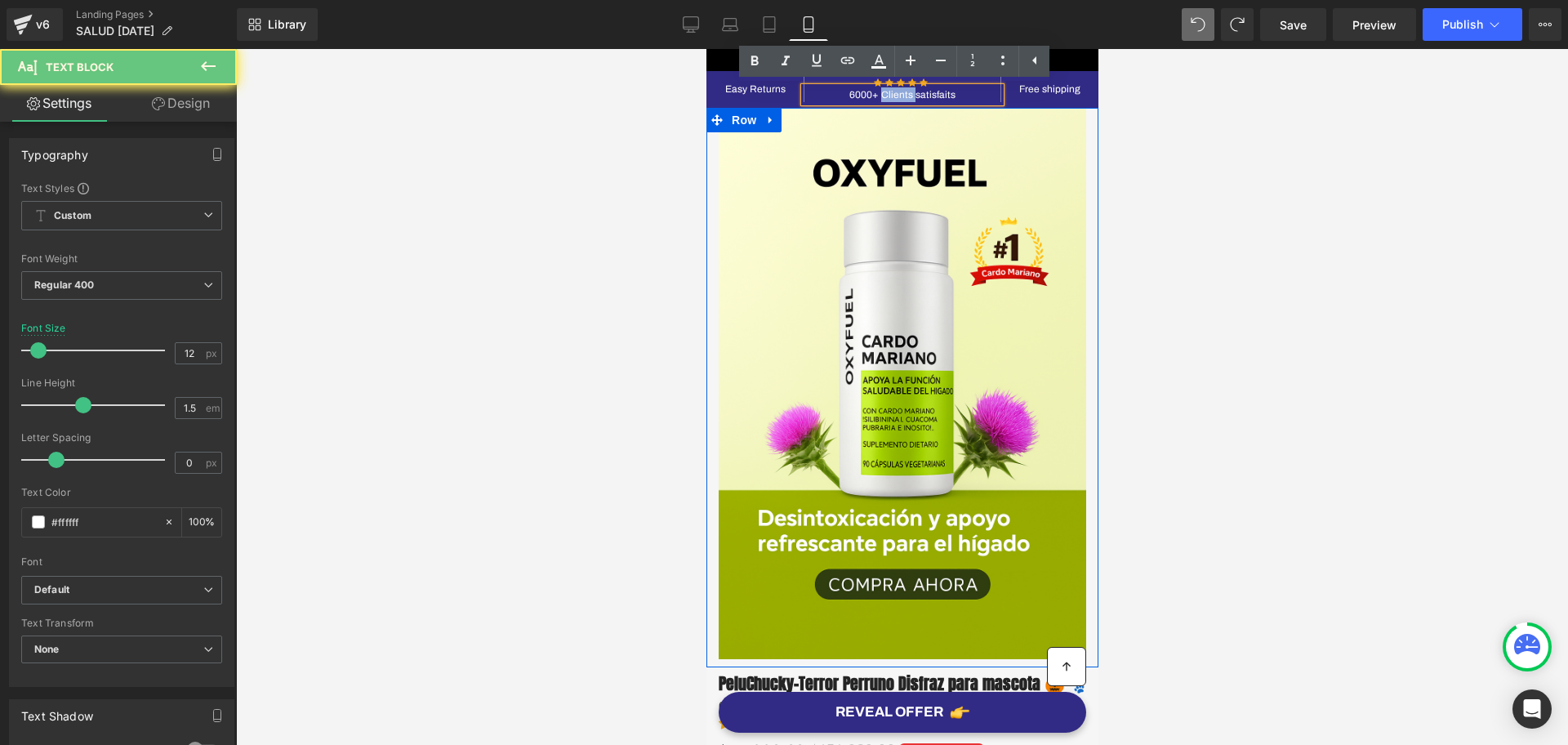
click at [932, 101] on p "6000+ Clients satisfaits" at bounding box center [901, 95] width 196 height 15
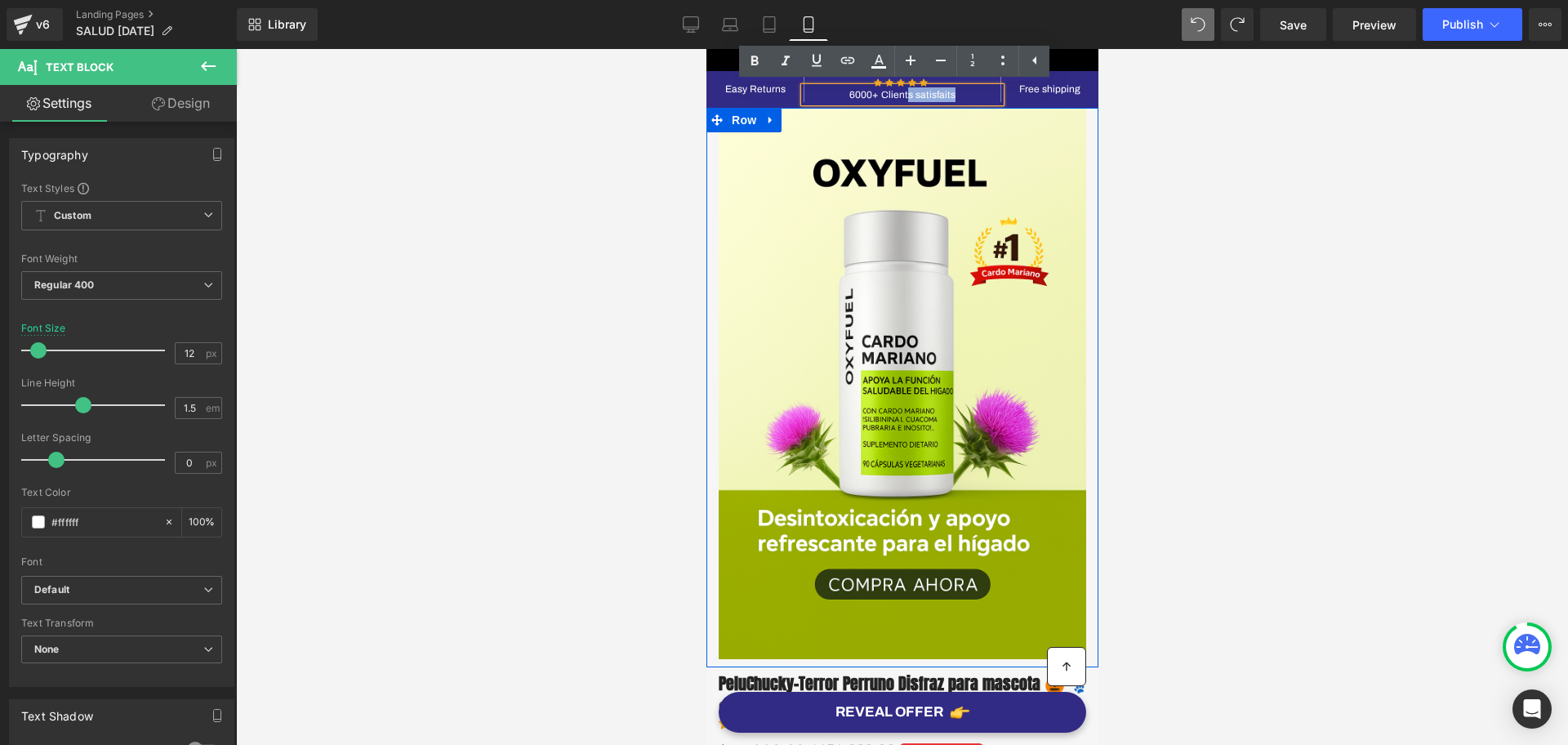
drag, startPoint x: 946, startPoint y: 101, endPoint x: 900, endPoint y: 101, distance: 46.0
click at [900, 101] on p "6000+ Clients satisfaits" at bounding box center [901, 95] width 196 height 15
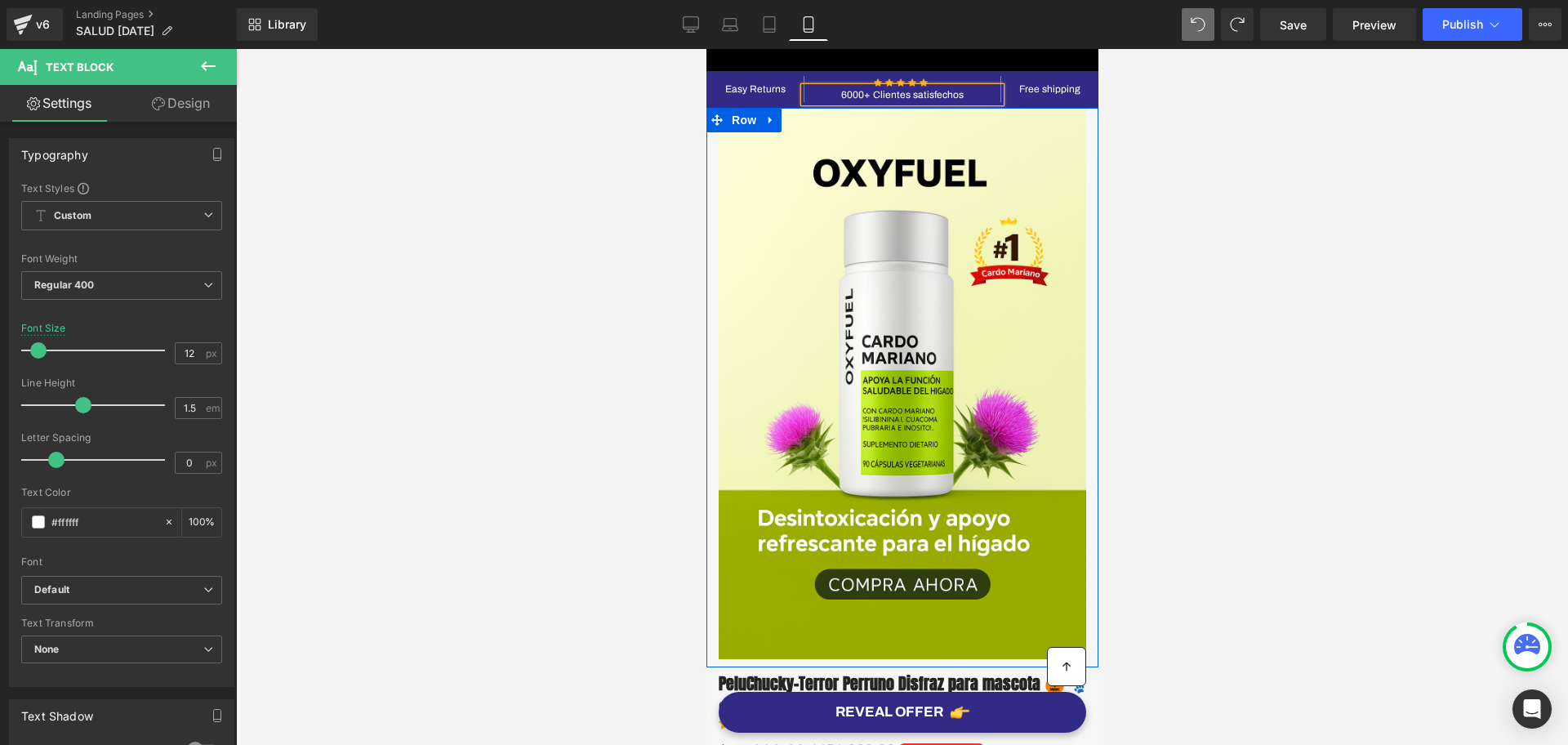
click at [1274, 179] on div at bounding box center [903, 397] width 1332 height 696
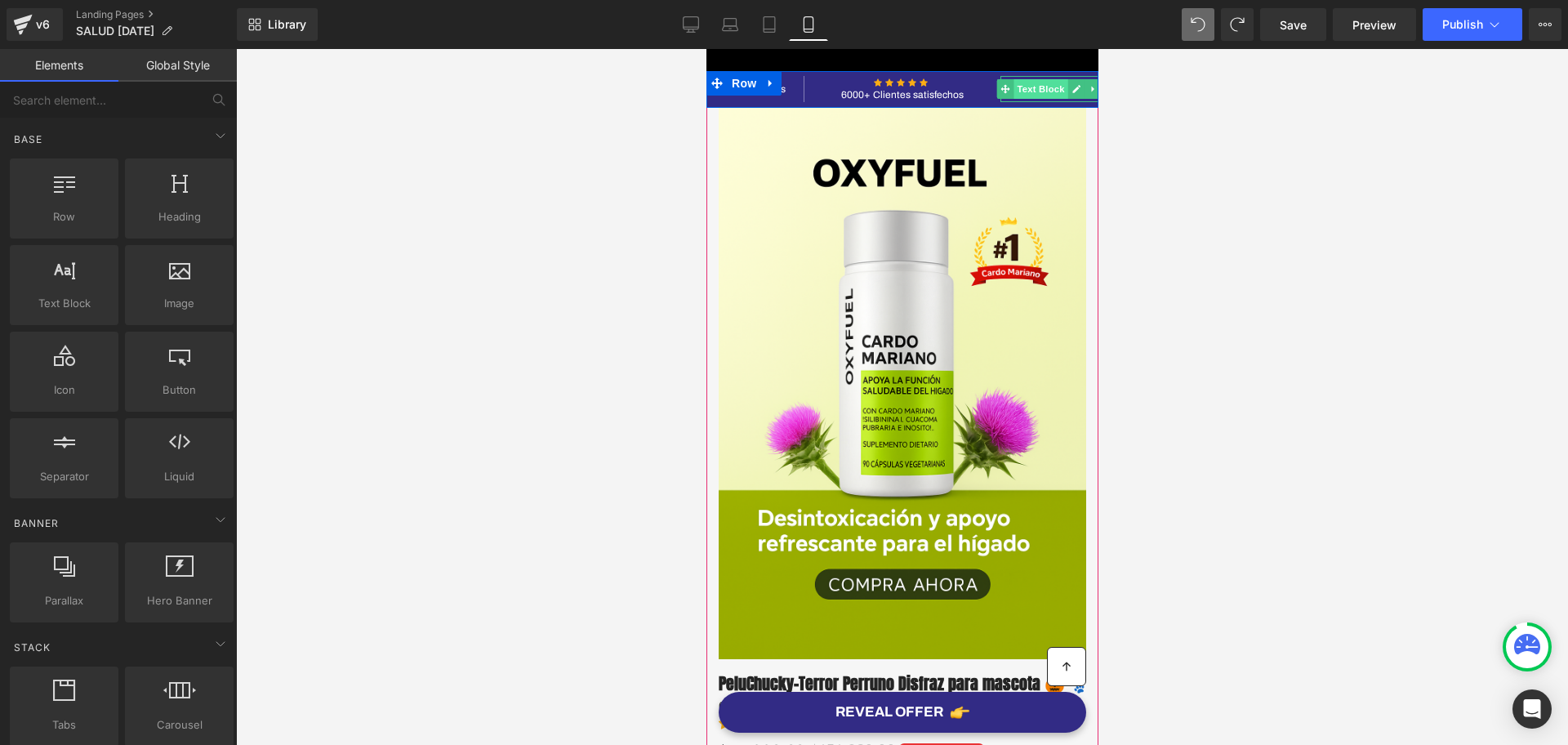
click at [1034, 80] on span "Text Block" at bounding box center [1039, 89] width 54 height 20
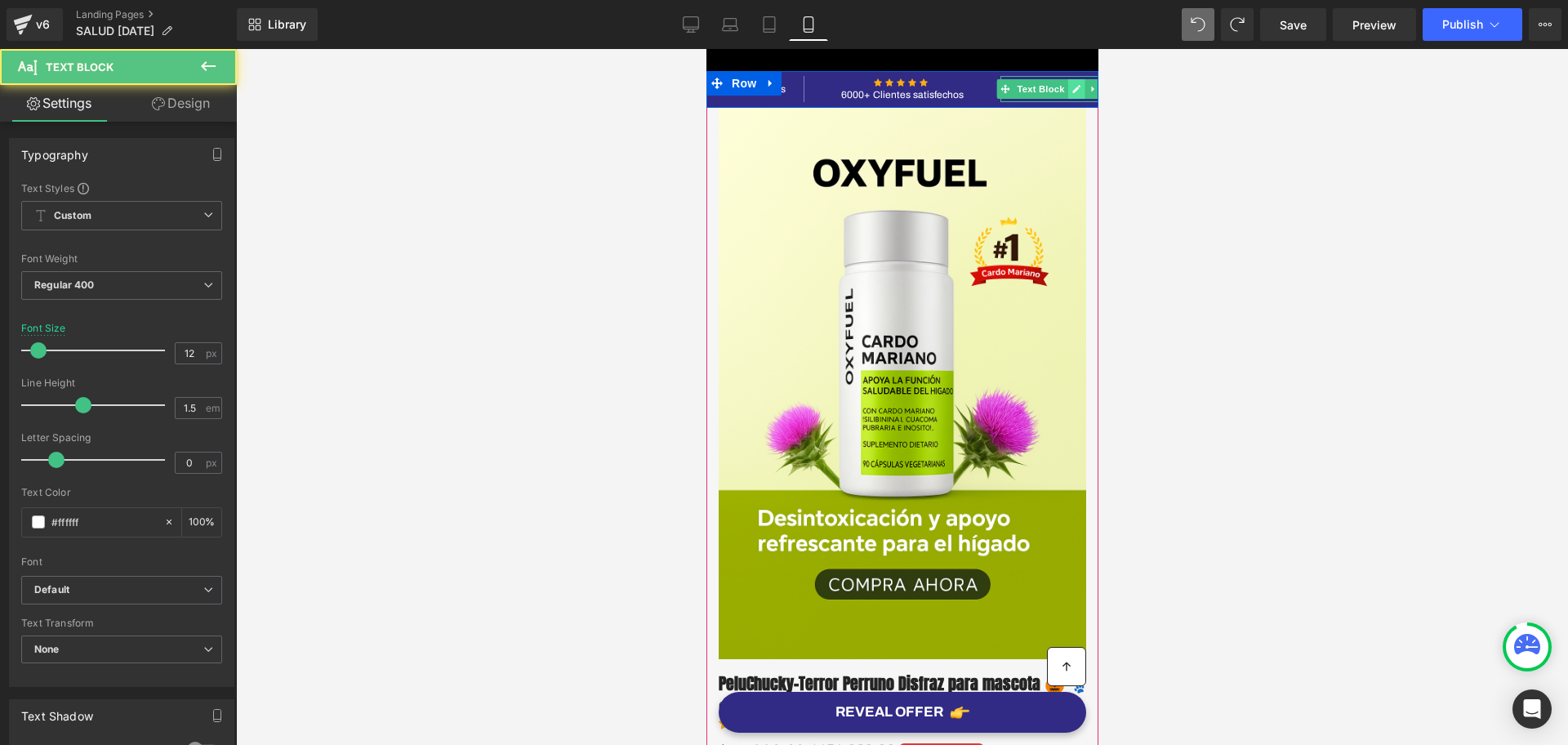
click at [1068, 80] on link at bounding box center [1076, 89] width 17 height 20
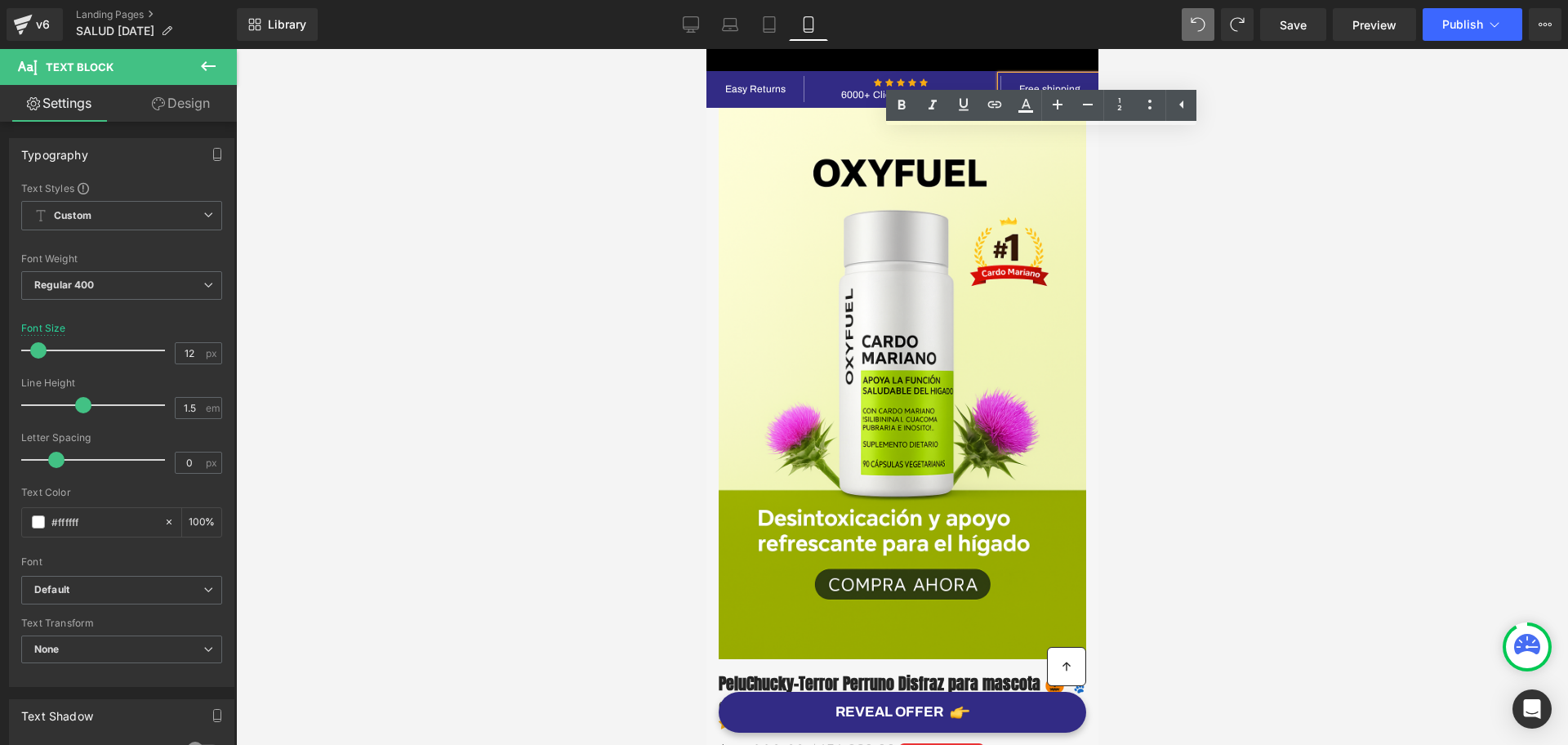
click at [1047, 83] on p "Free shipping" at bounding box center [1050, 89] width 98 height 15
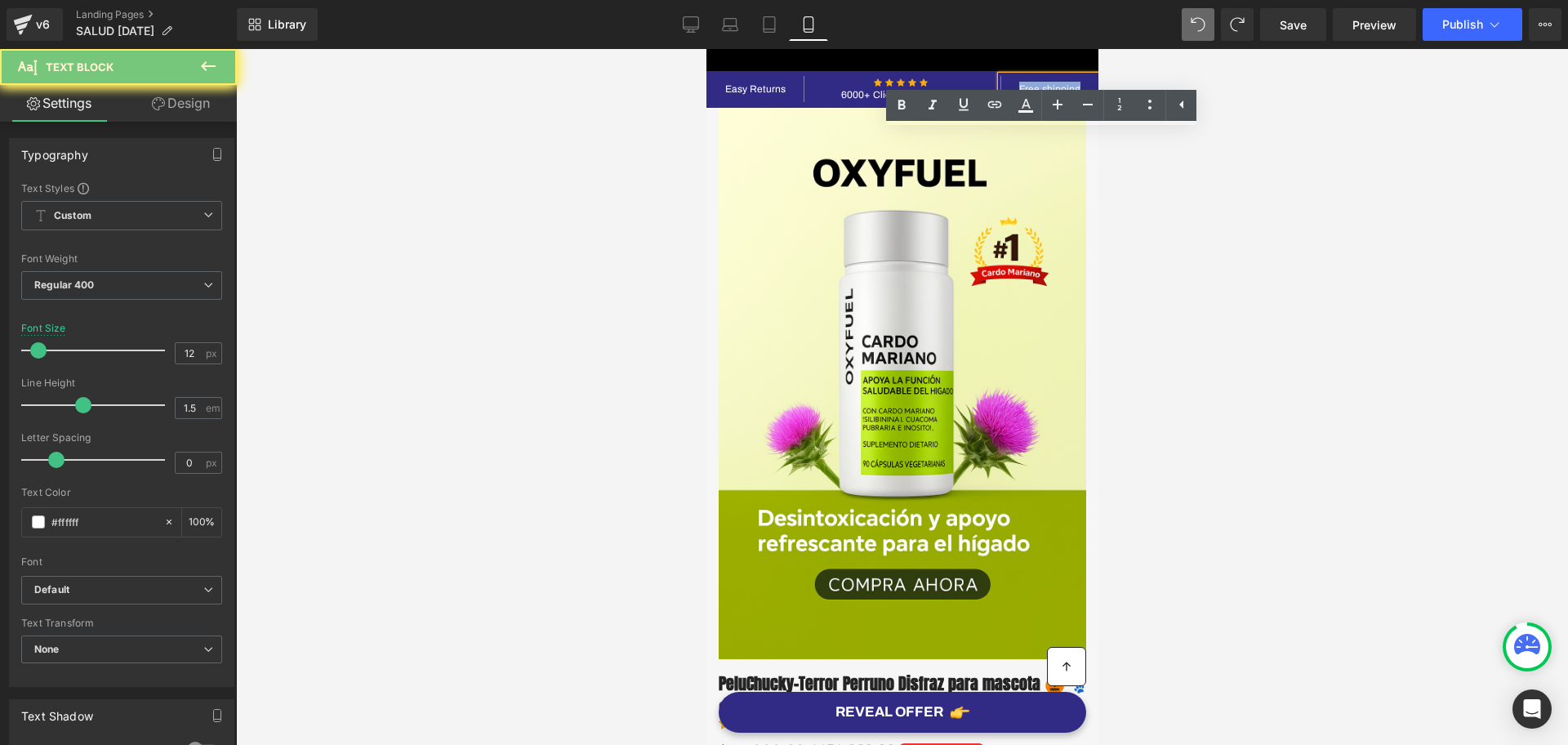
click at [1047, 83] on p "Free shipping" at bounding box center [1050, 89] width 98 height 15
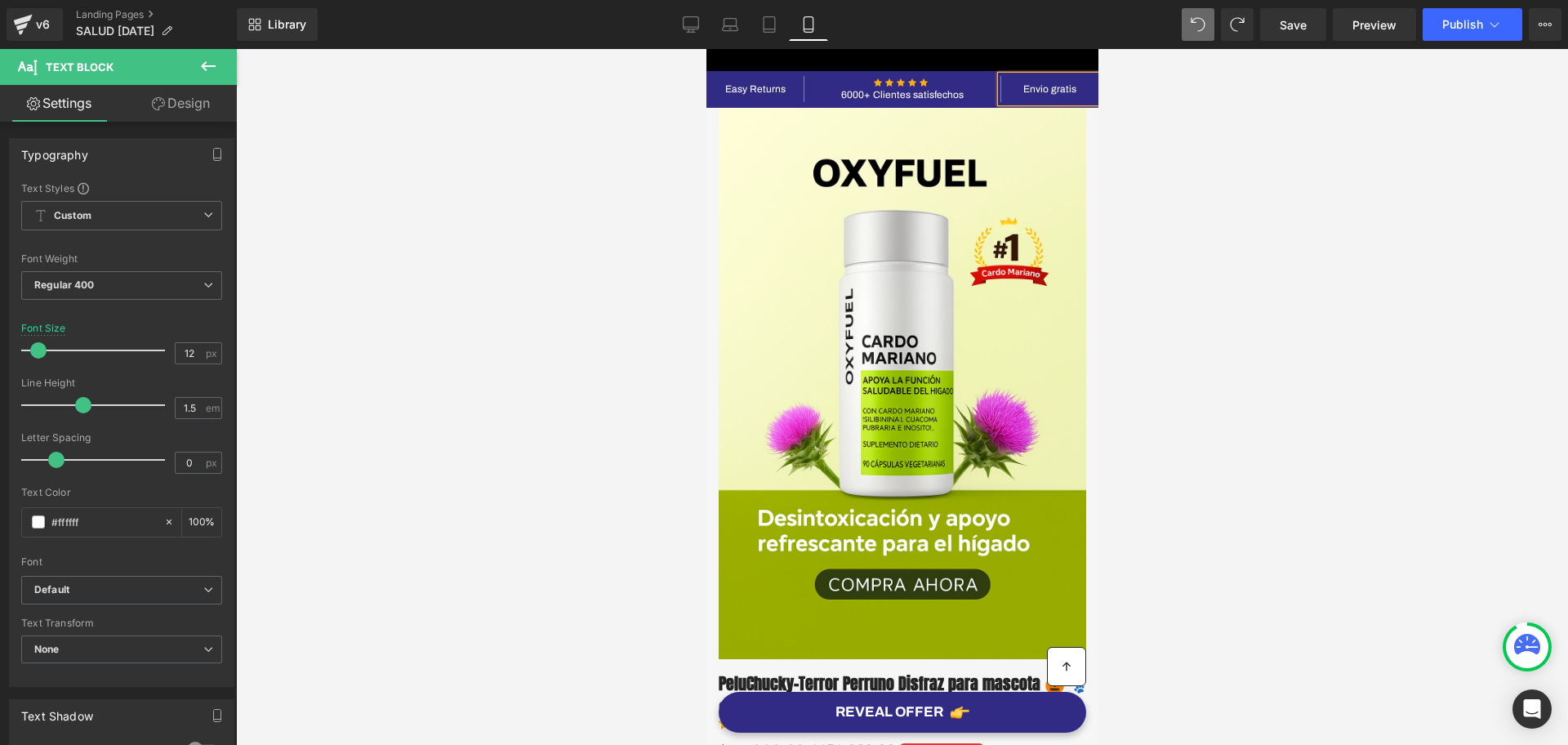
click at [1271, 217] on div at bounding box center [903, 397] width 1332 height 696
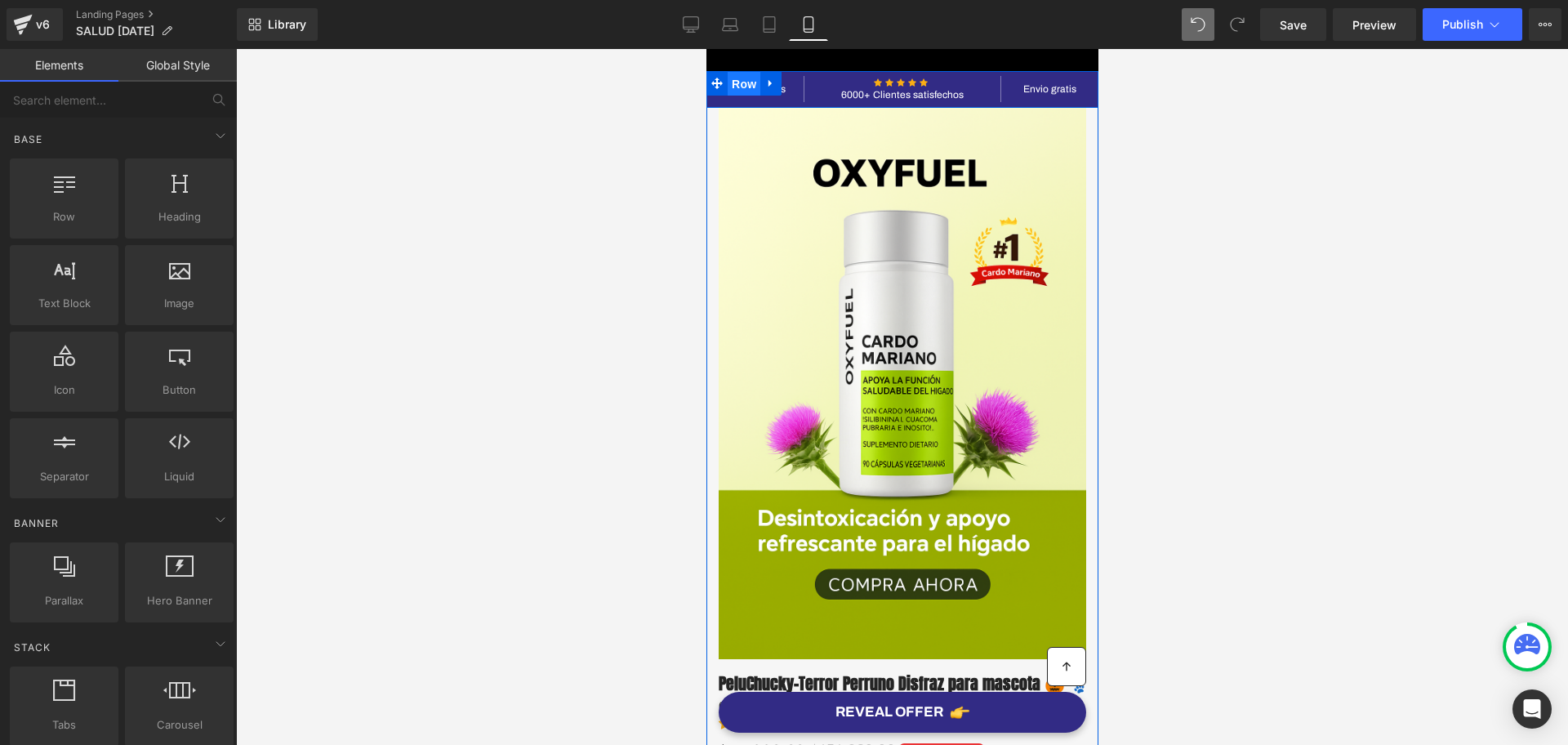
click at [745, 94] on span "Row" at bounding box center [744, 84] width 33 height 25
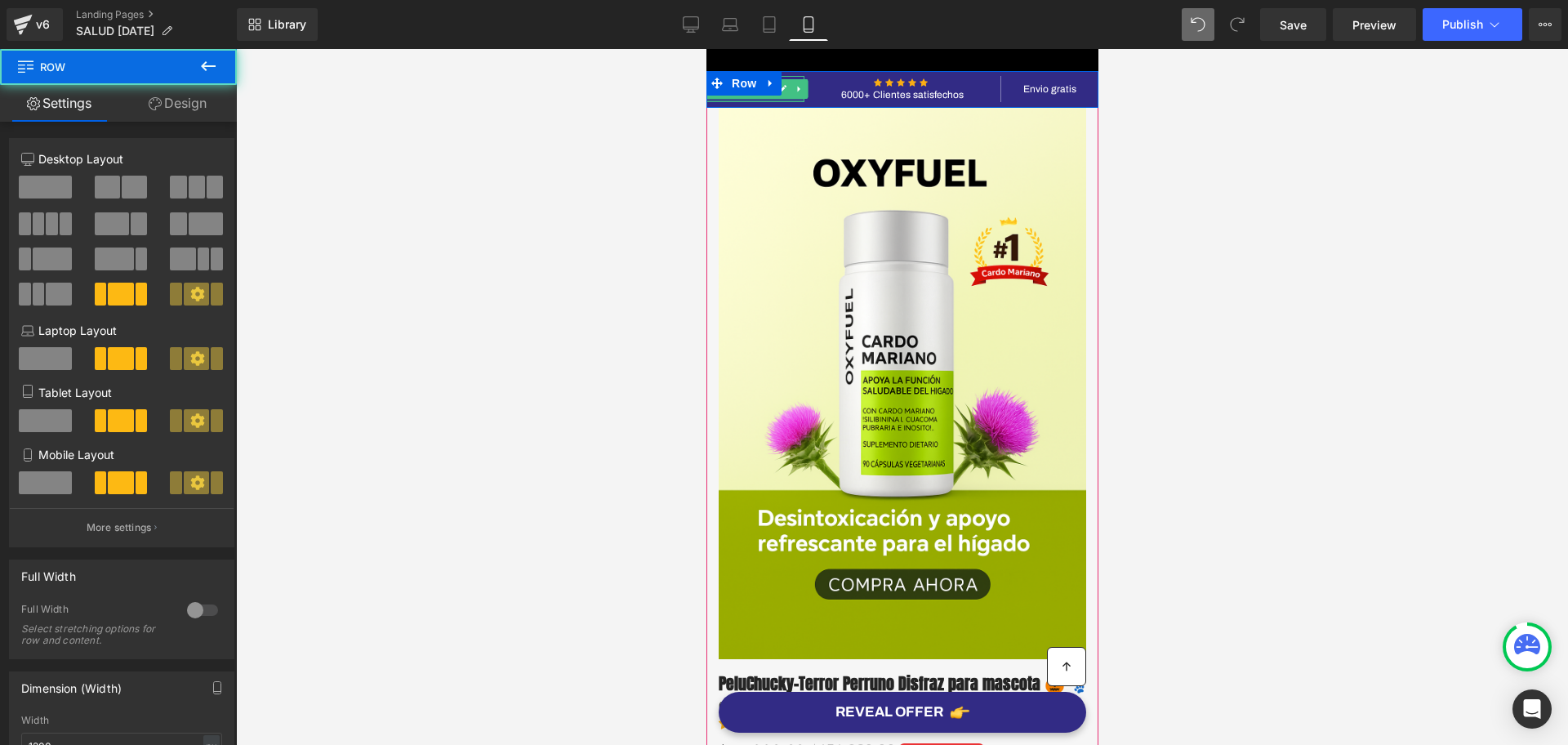
click at [755, 101] on div at bounding box center [755, 100] width 98 height 4
click at [0, 0] on icon at bounding box center [0, 0] width 0 height 0
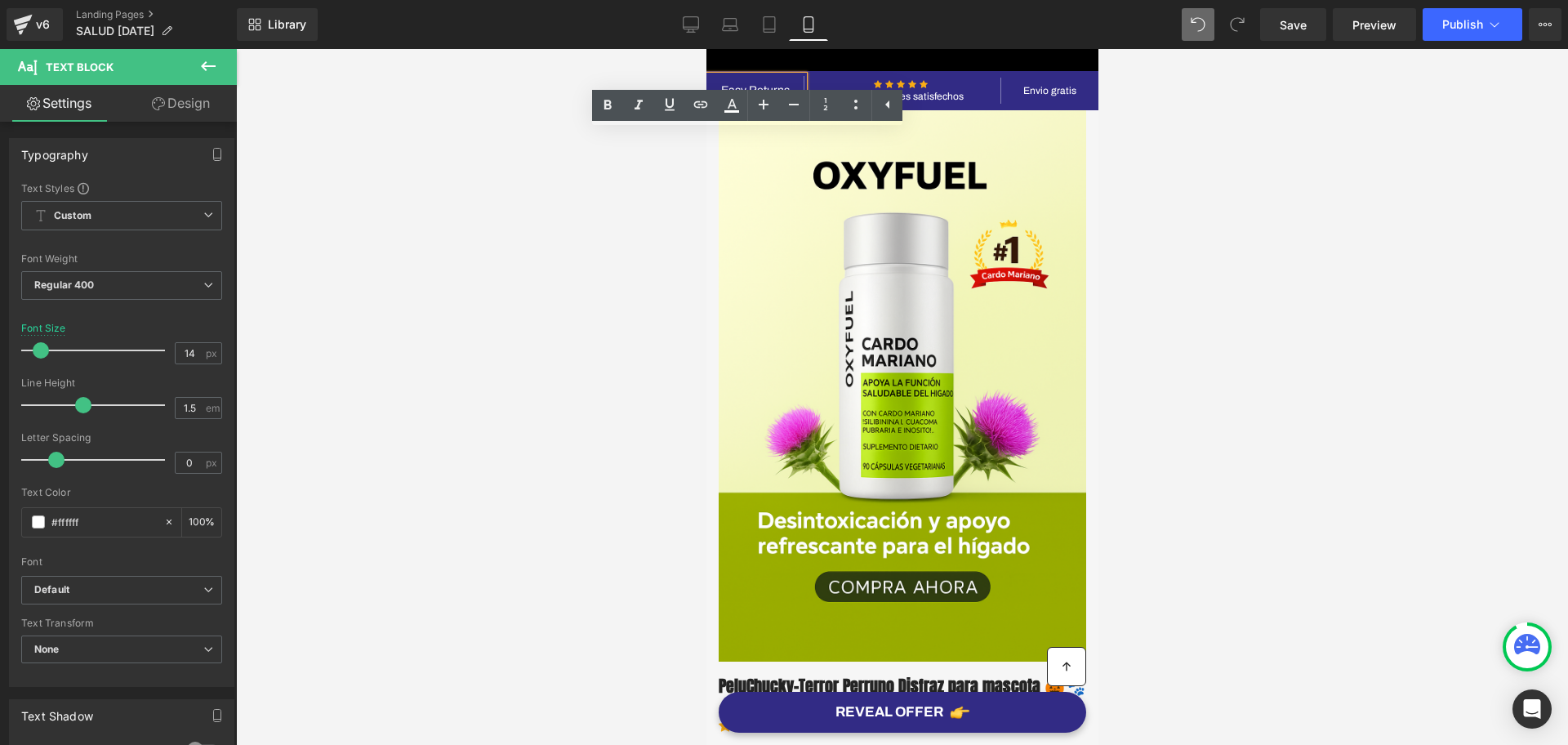
click at [760, 79] on icon at bounding box center [765, 84] width 9 height 10
click at [763, 79] on link at bounding box center [771, 84] width 17 height 20
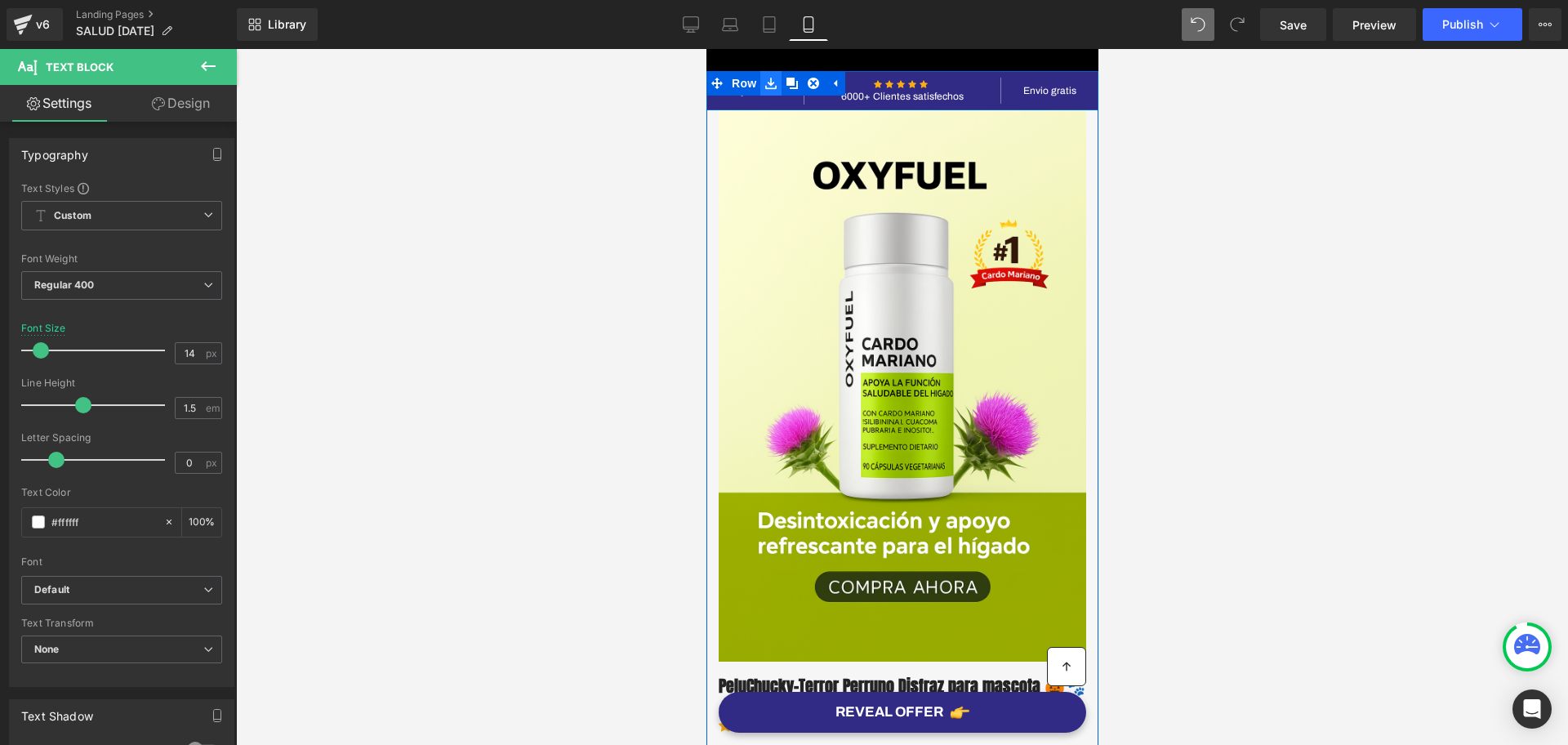
click at [765, 82] on icon at bounding box center [770, 84] width 12 height 12
click at [765, 83] on icon at bounding box center [770, 84] width 12 height 12
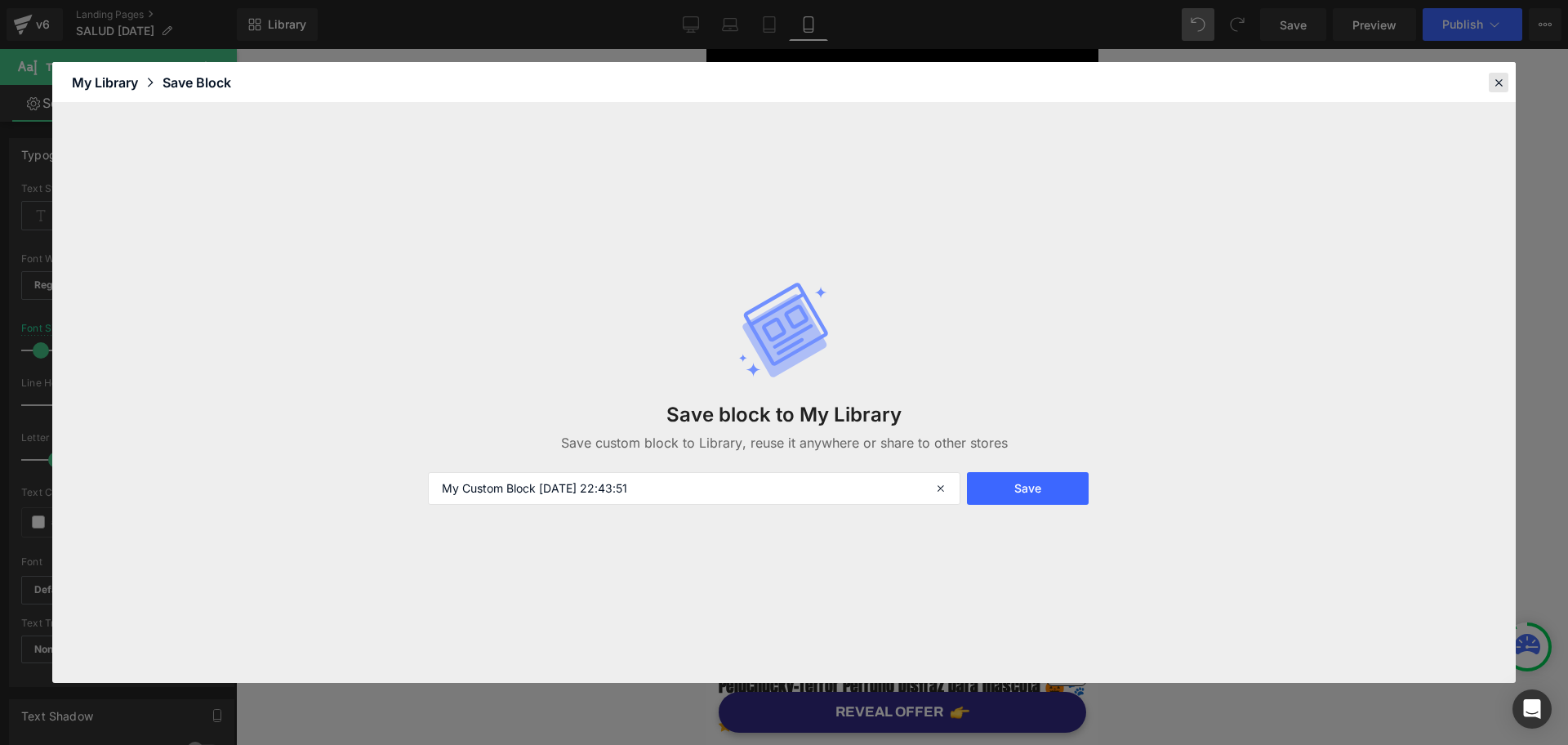
click at [1489, 82] on div at bounding box center [1499, 83] width 20 height 20
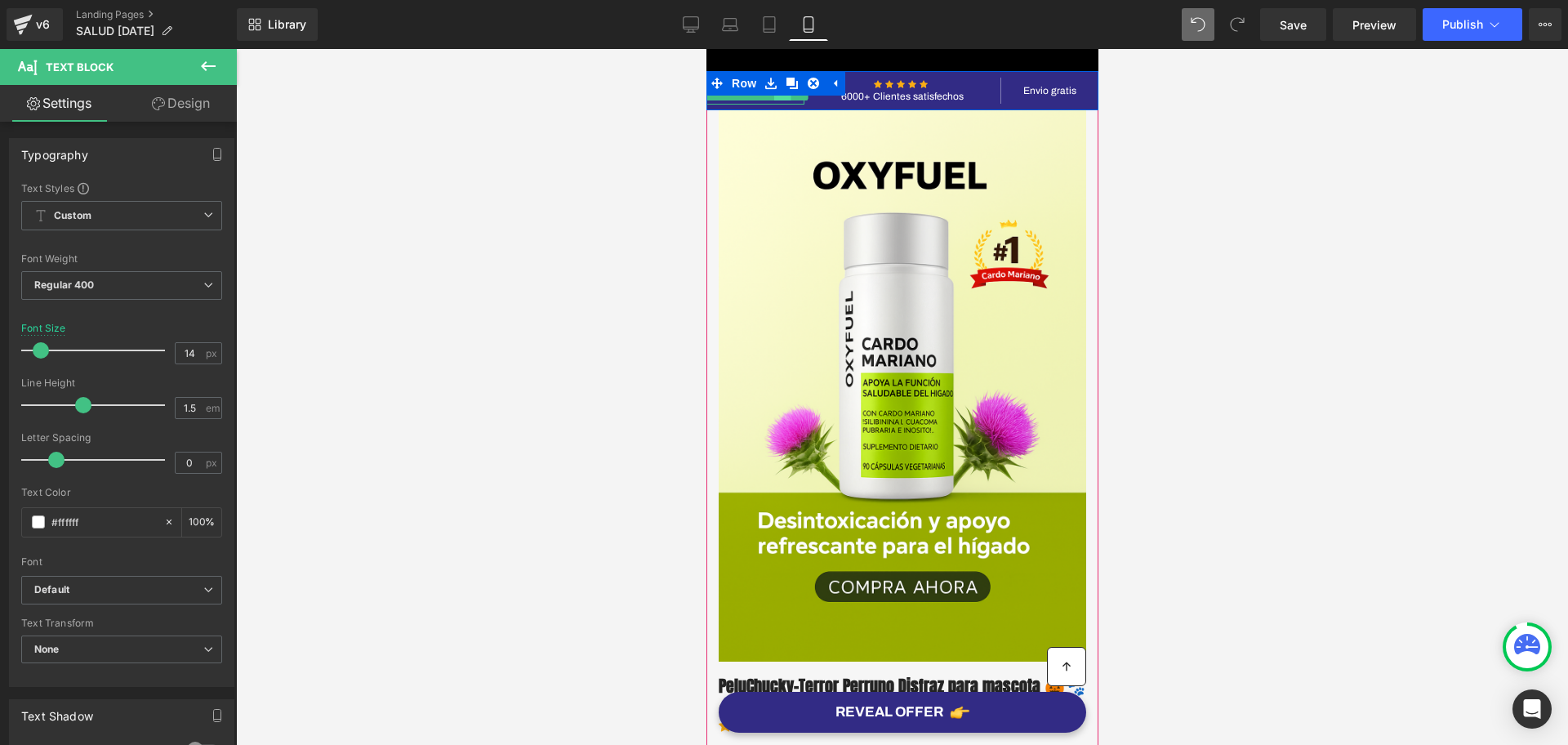
click at [774, 100] on link at bounding box center [782, 91] width 17 height 20
click at [763, 90] on link at bounding box center [771, 84] width 17 height 20
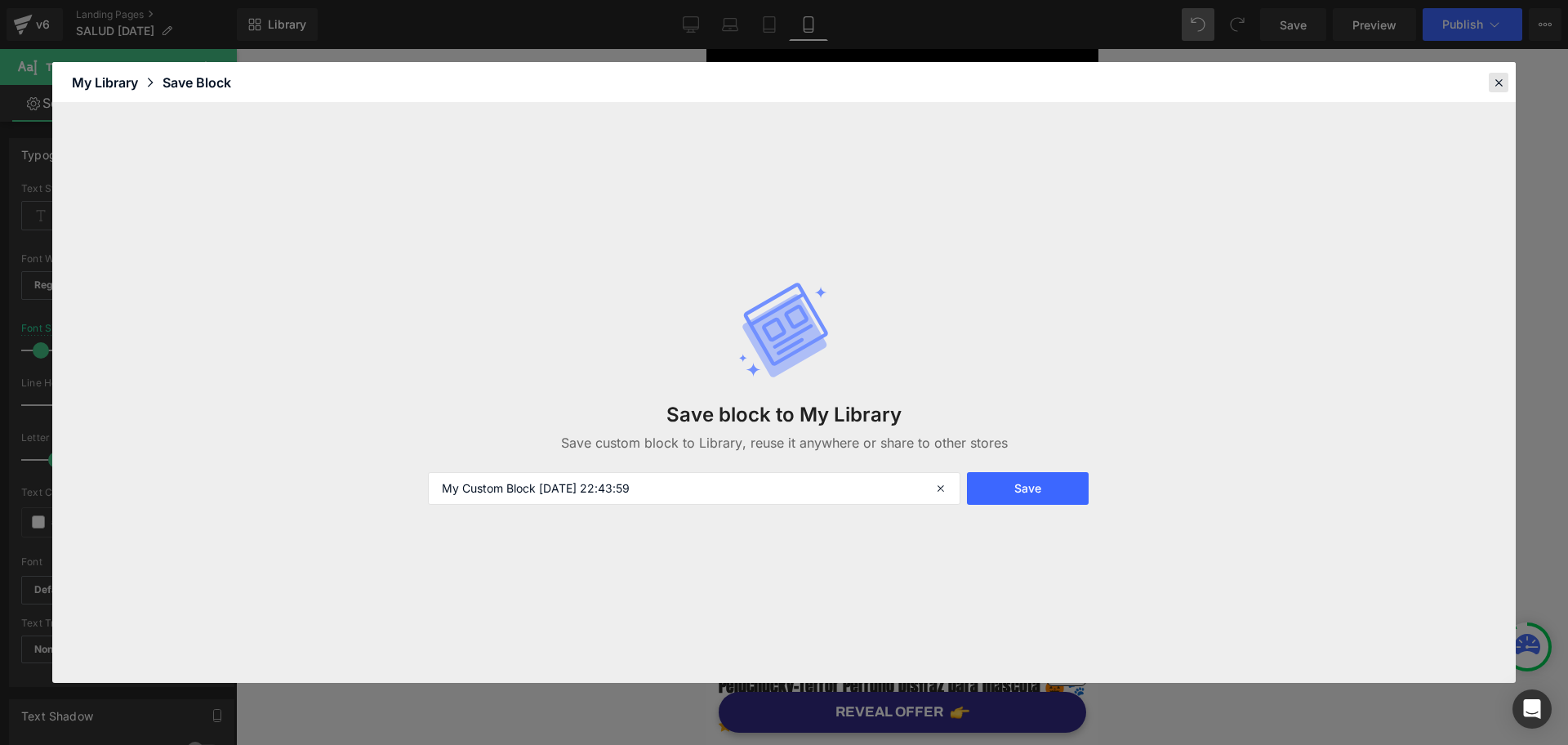
click at [1498, 83] on icon at bounding box center [1499, 83] width 15 height 15
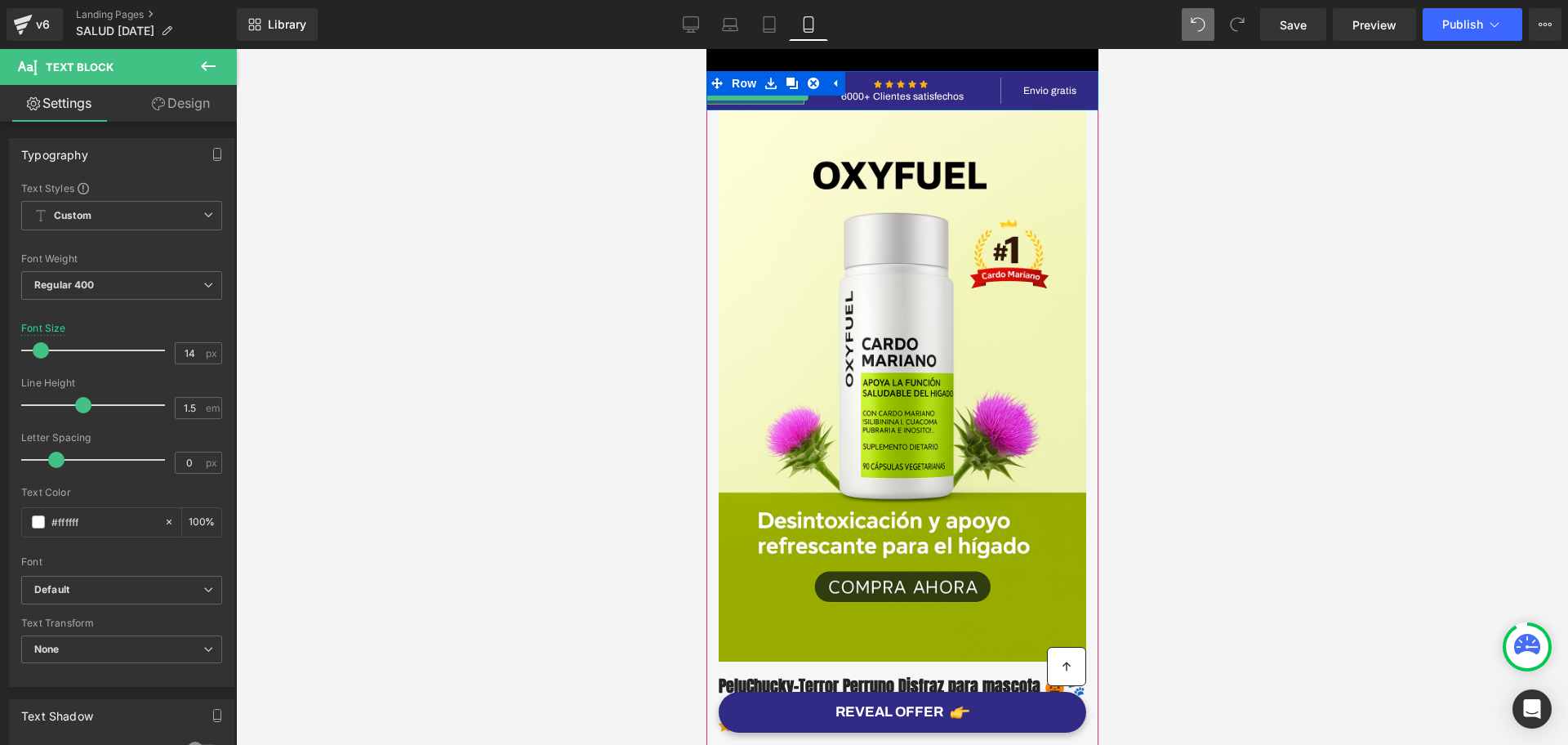
click at [764, 101] on div at bounding box center [755, 103] width 98 height 4
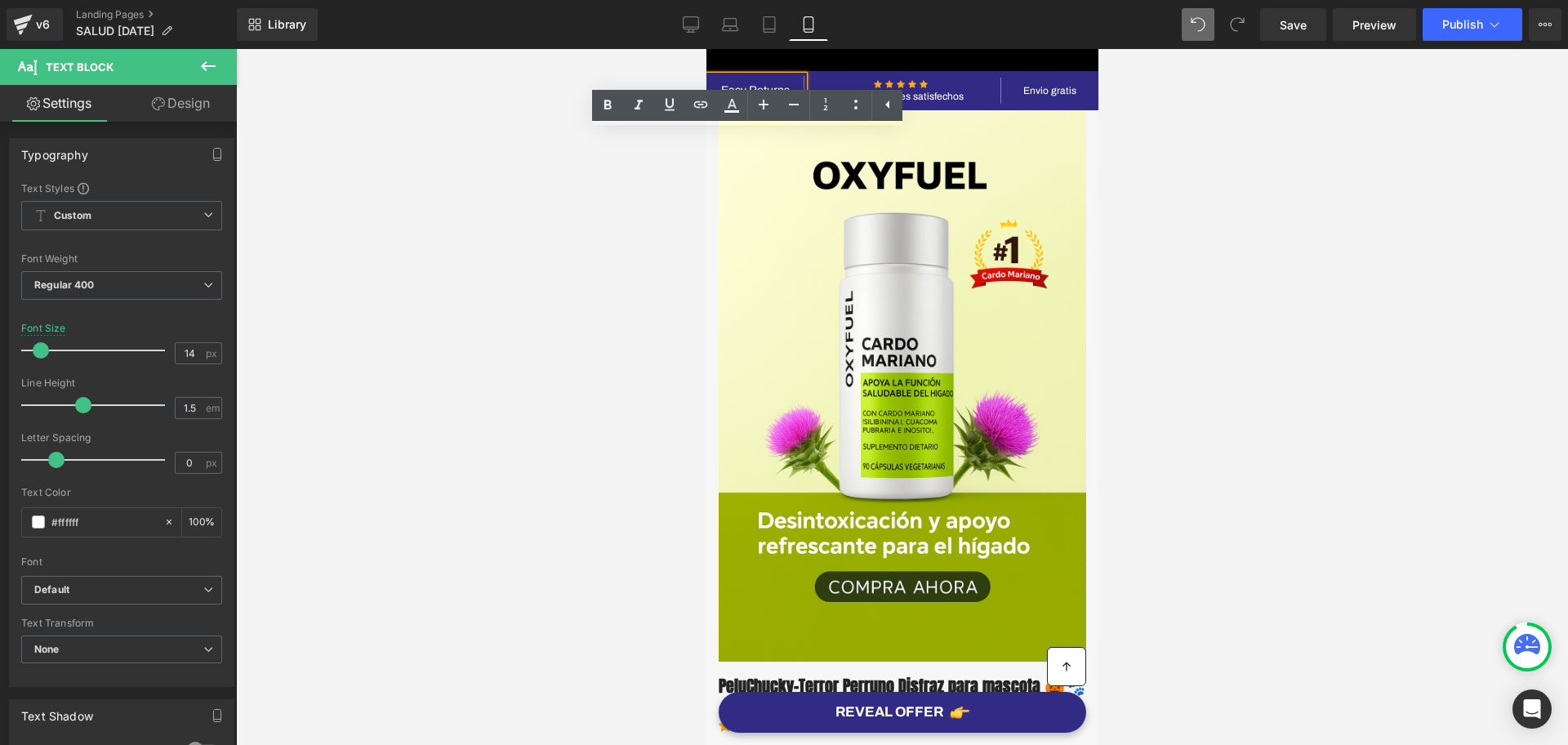
click at [724, 81] on icon at bounding box center [728, 84] width 9 height 10
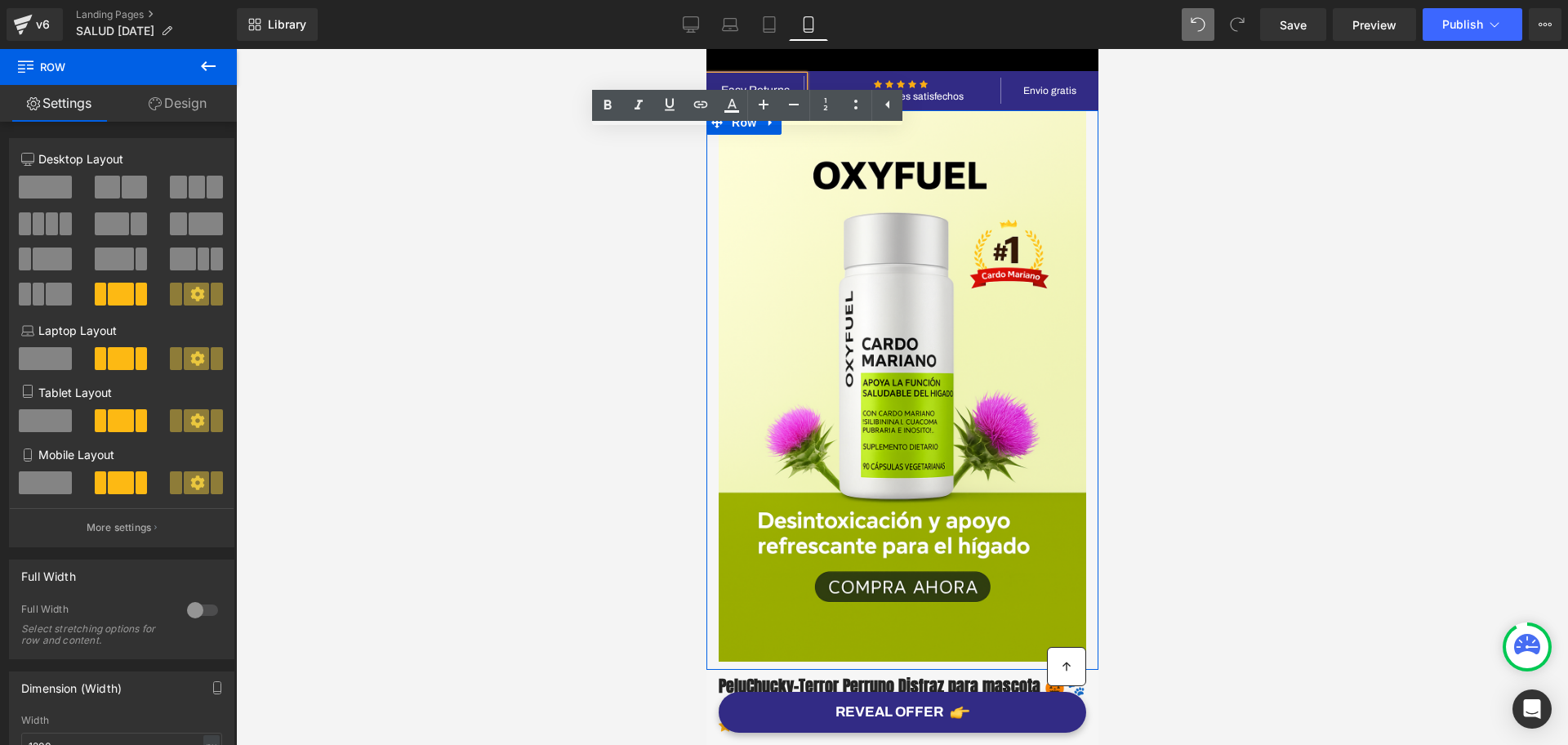
click at [1158, 153] on div at bounding box center [903, 397] width 1332 height 696
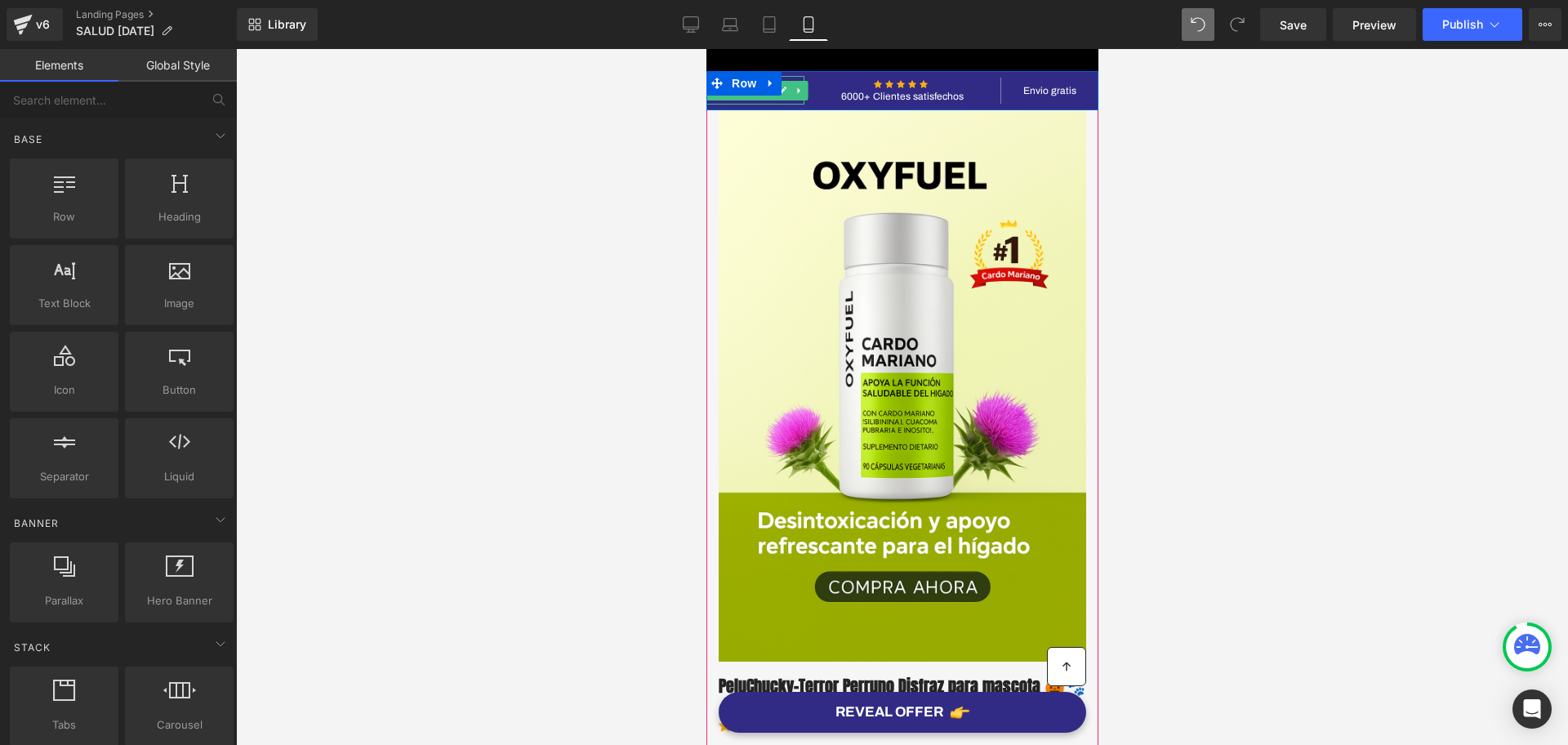
click at [778, 94] on icon at bounding box center [782, 91] width 9 height 10
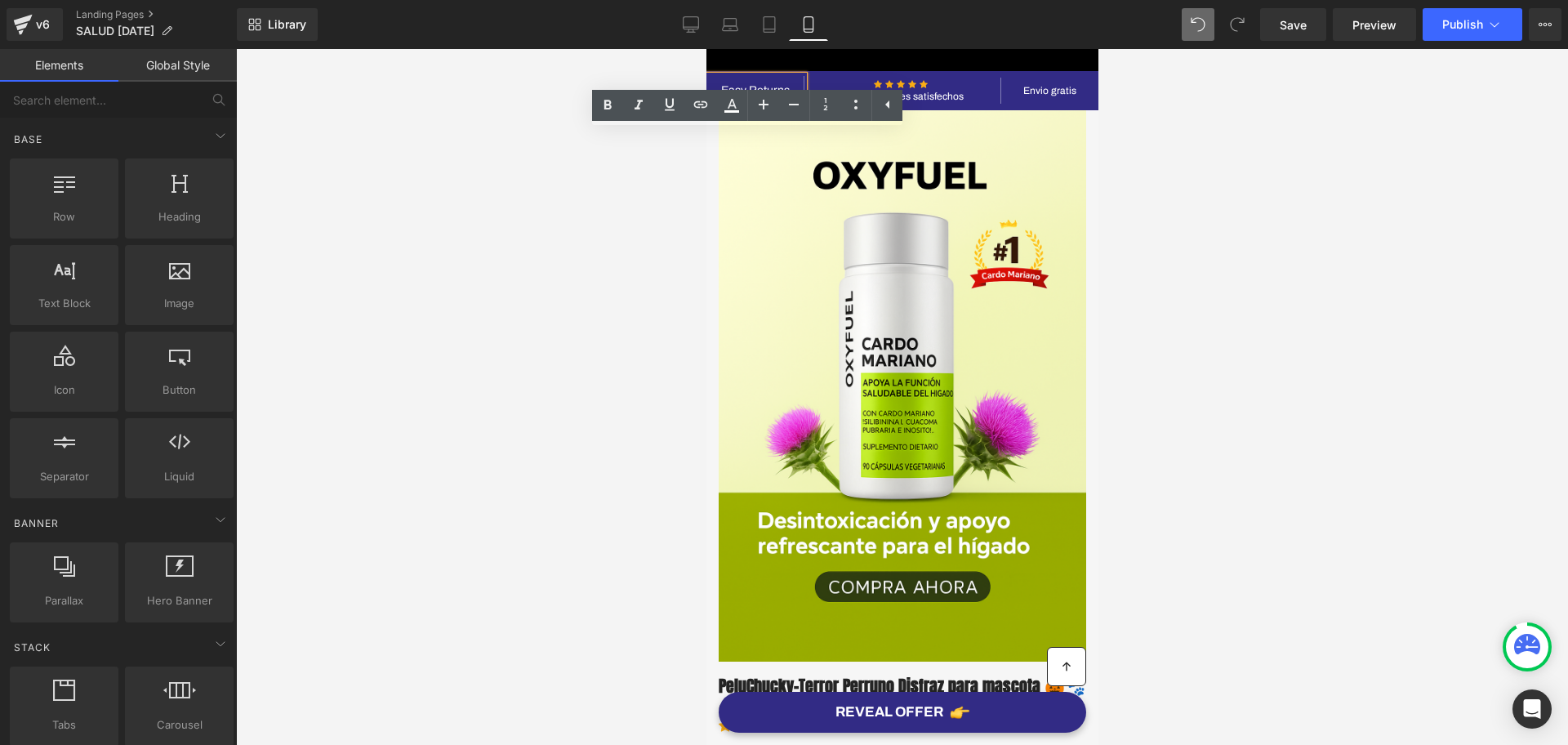
click at [730, 125] on span "Row" at bounding box center [743, 122] width 26 height 20
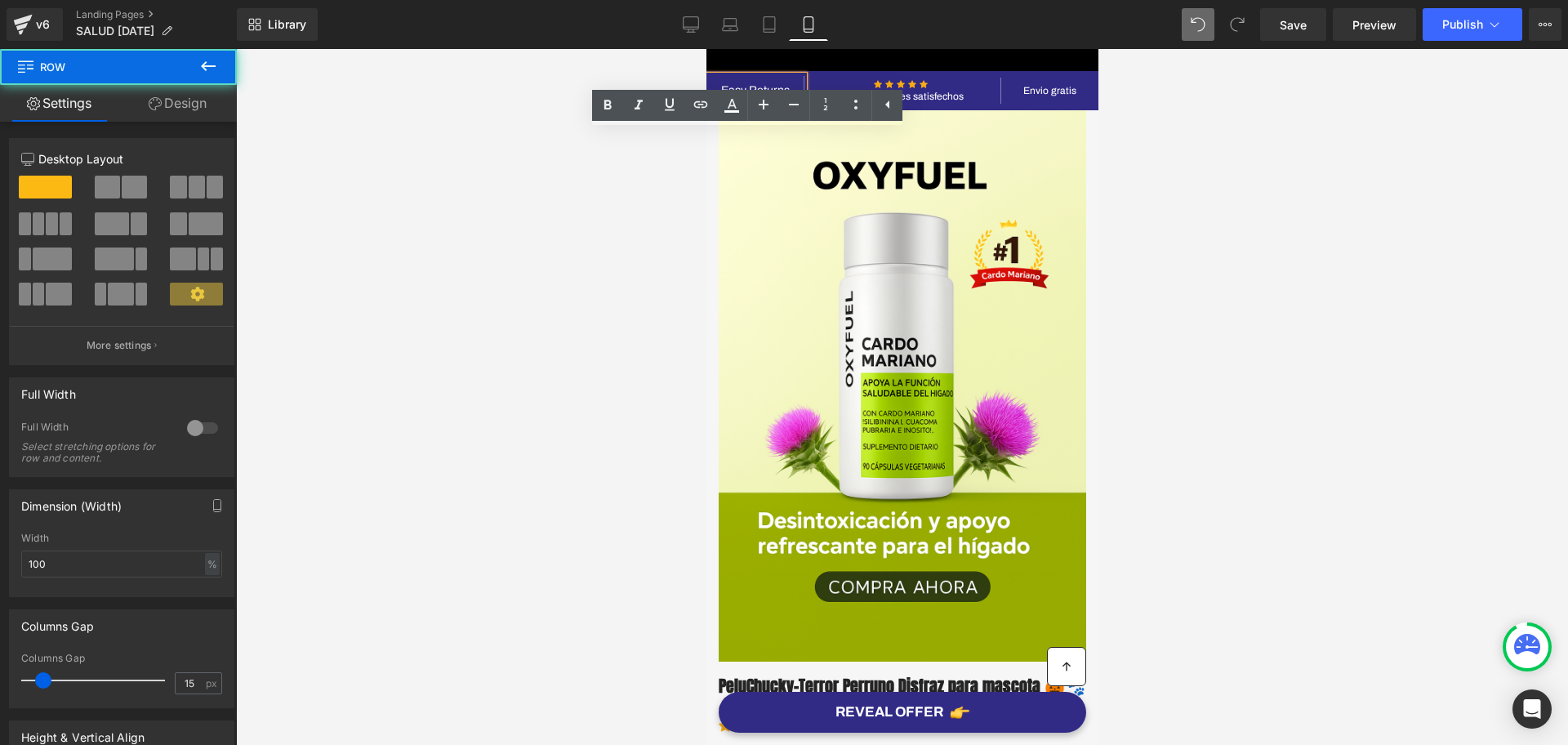
click at [1199, 188] on div at bounding box center [903, 397] width 1332 height 696
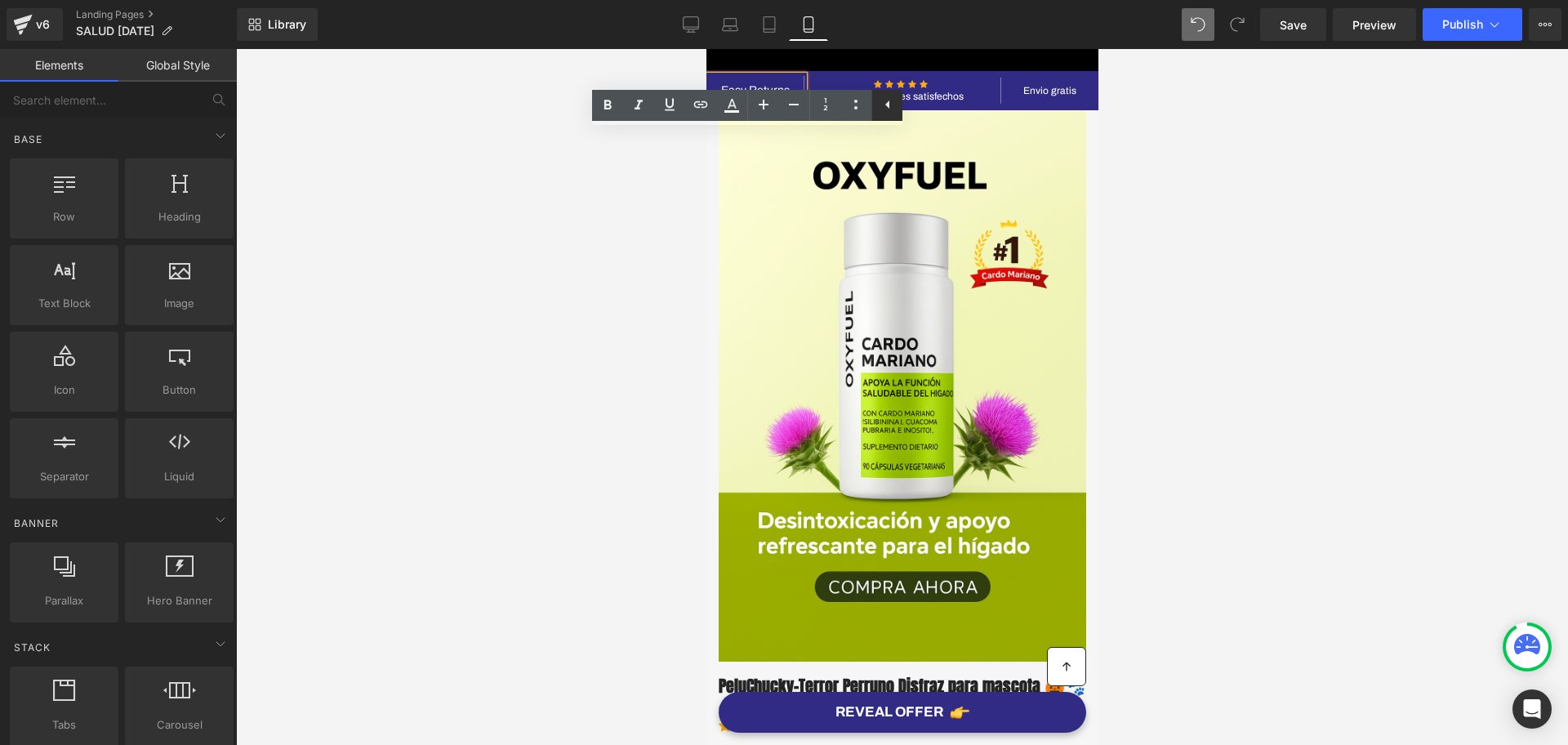
click at [884, 100] on icon at bounding box center [888, 105] width 20 height 20
click at [1424, 238] on div at bounding box center [903, 397] width 1332 height 696
click at [1384, 238] on div at bounding box center [903, 397] width 1332 height 696
click at [1353, 270] on div at bounding box center [903, 397] width 1332 height 696
click at [1123, 402] on div at bounding box center [903, 397] width 1332 height 696
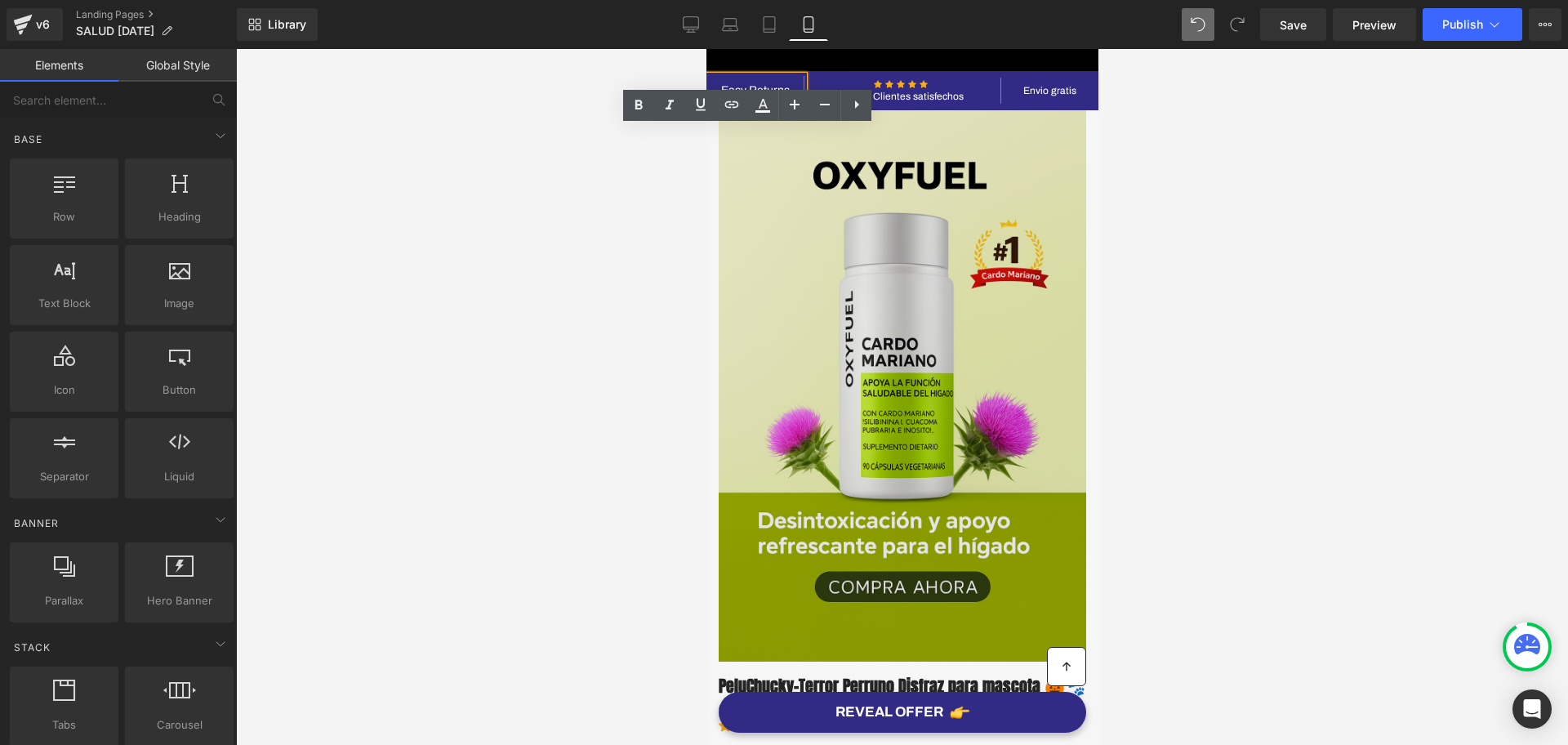
click at [1029, 385] on img at bounding box center [902, 385] width 368 height 552
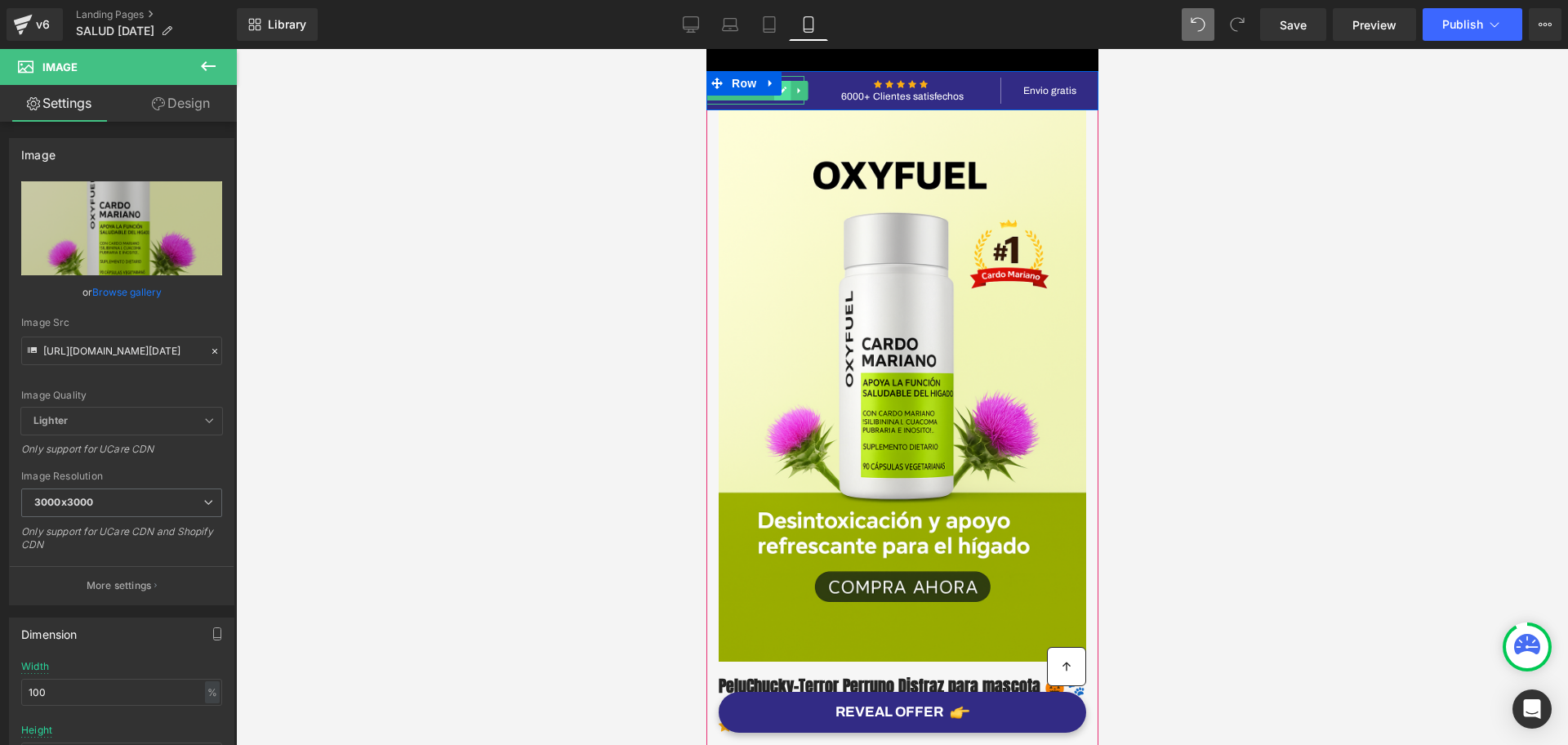
click at [779, 94] on icon at bounding box center [782, 91] width 9 height 10
click at [779, 94] on p "Easy Returns" at bounding box center [755, 90] width 98 height 17
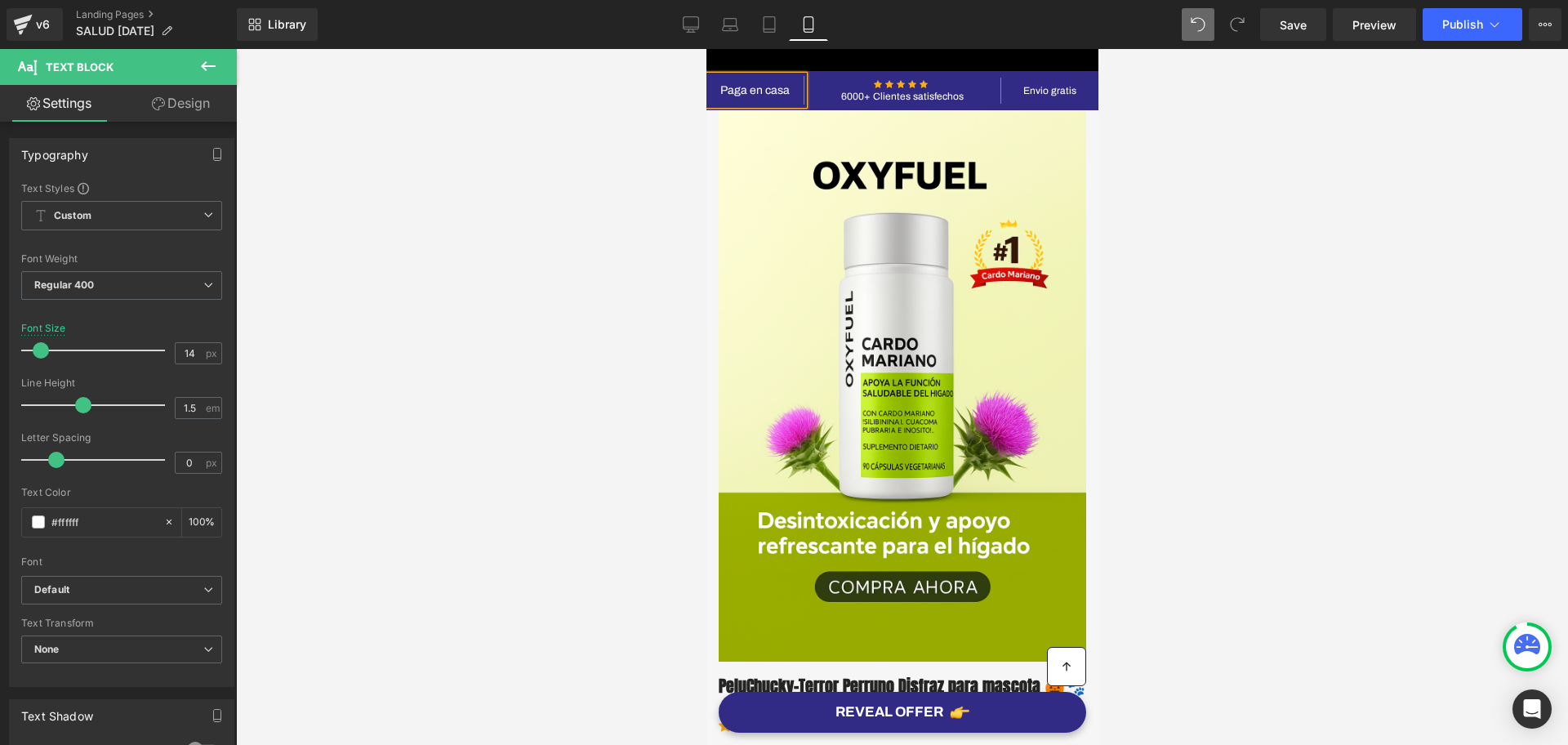
click at [1184, 260] on div at bounding box center [903, 397] width 1332 height 696
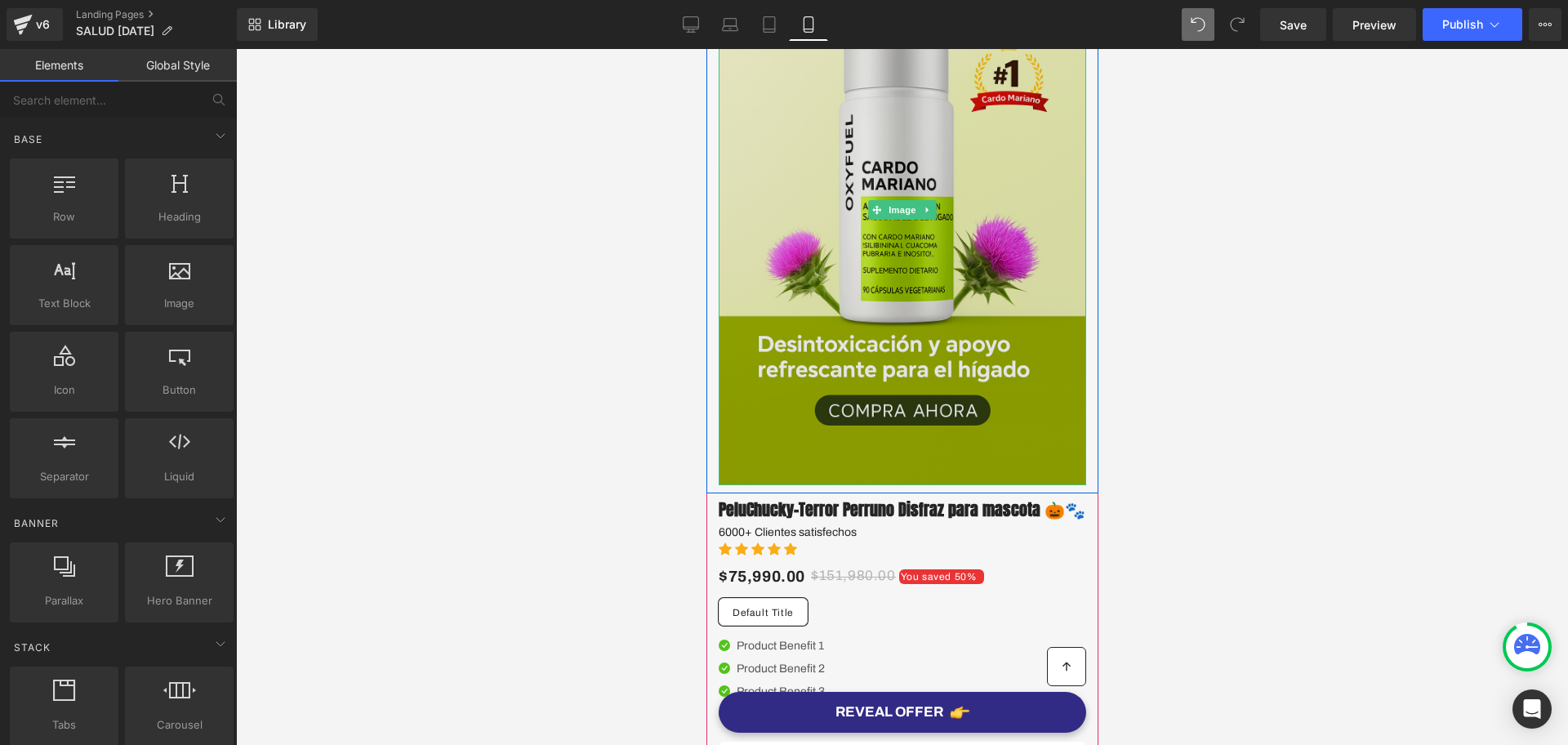
scroll to position [204, 0]
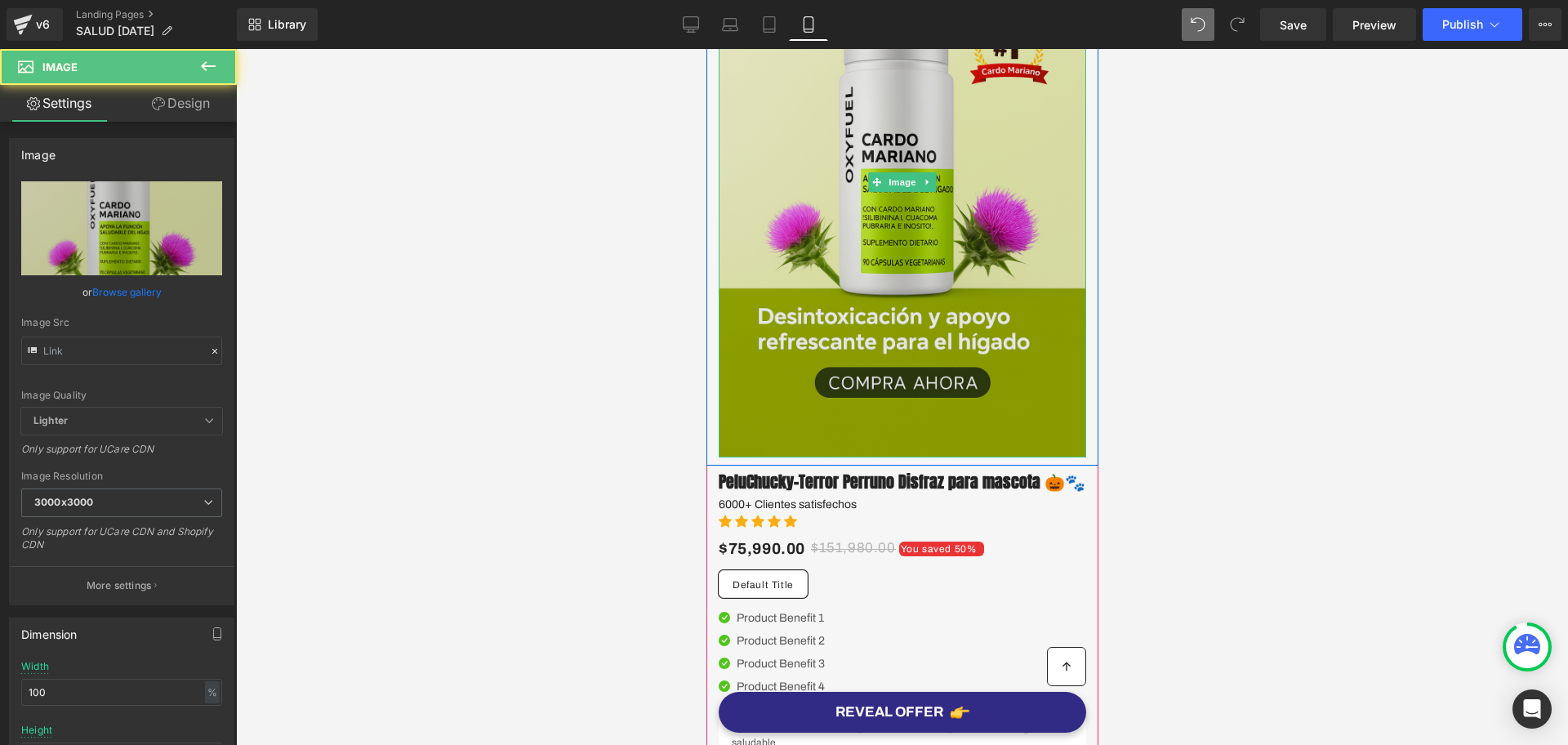
type input "https://i.ibb.co/kgkQHLQs/Chat-GPT-Image-5-sept-2025-01-24-39-p-m.png"
drag, startPoint x: 875, startPoint y: 451, endPoint x: 865, endPoint y: 413, distance: 39.3
click at [865, 413] on img at bounding box center [902, 181] width 368 height 552
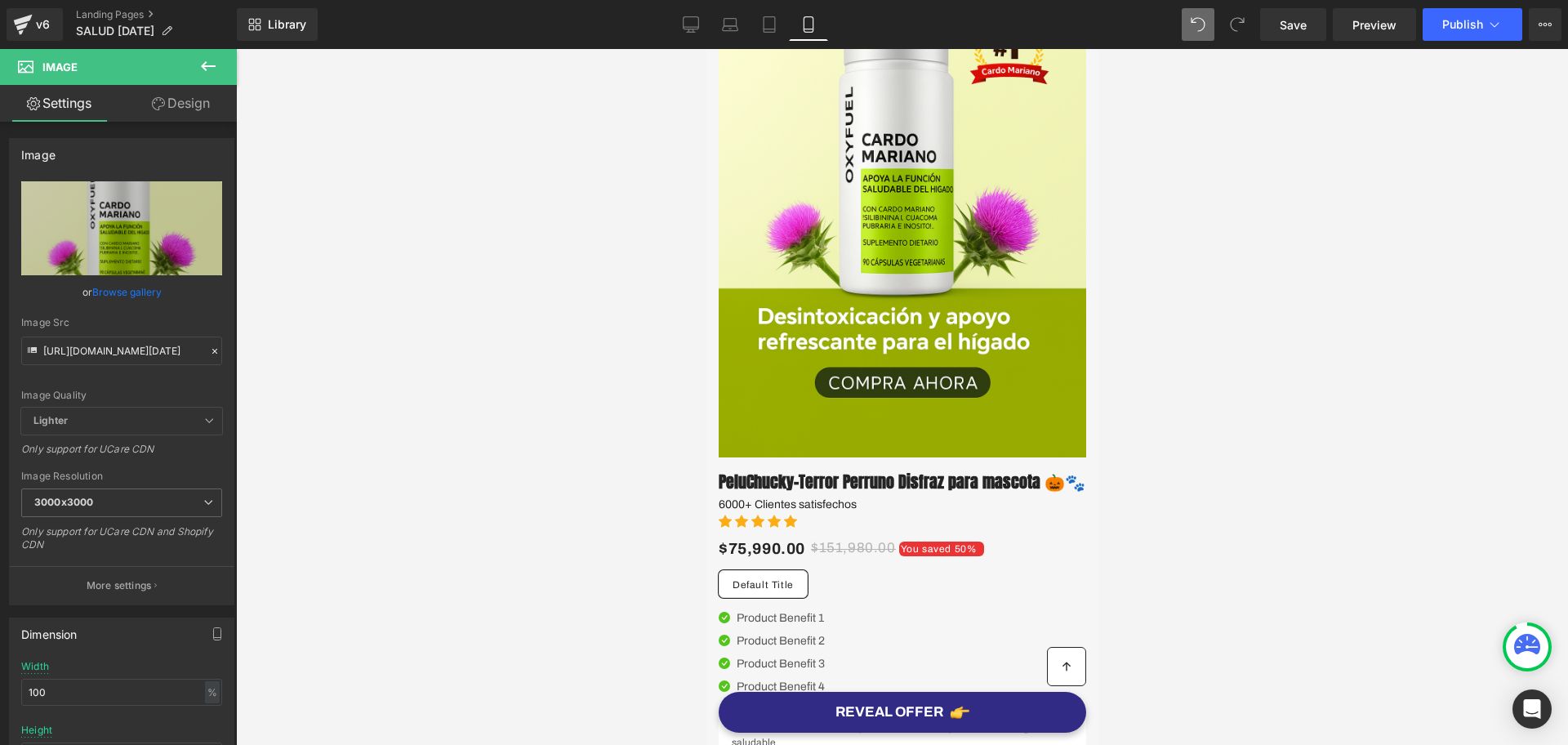
scroll to position [408, 0]
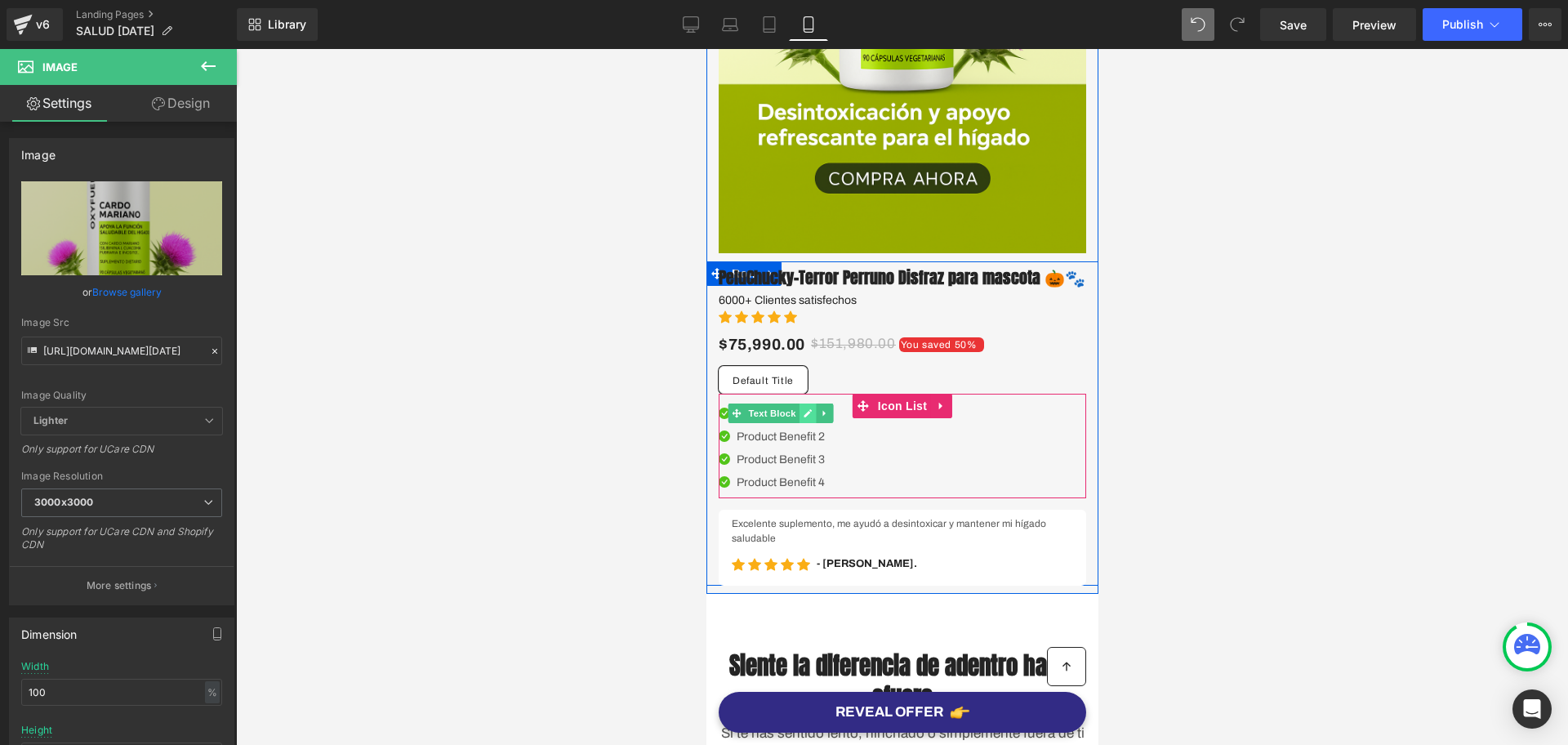
click at [803, 418] on icon at bounding box center [807, 413] width 8 height 8
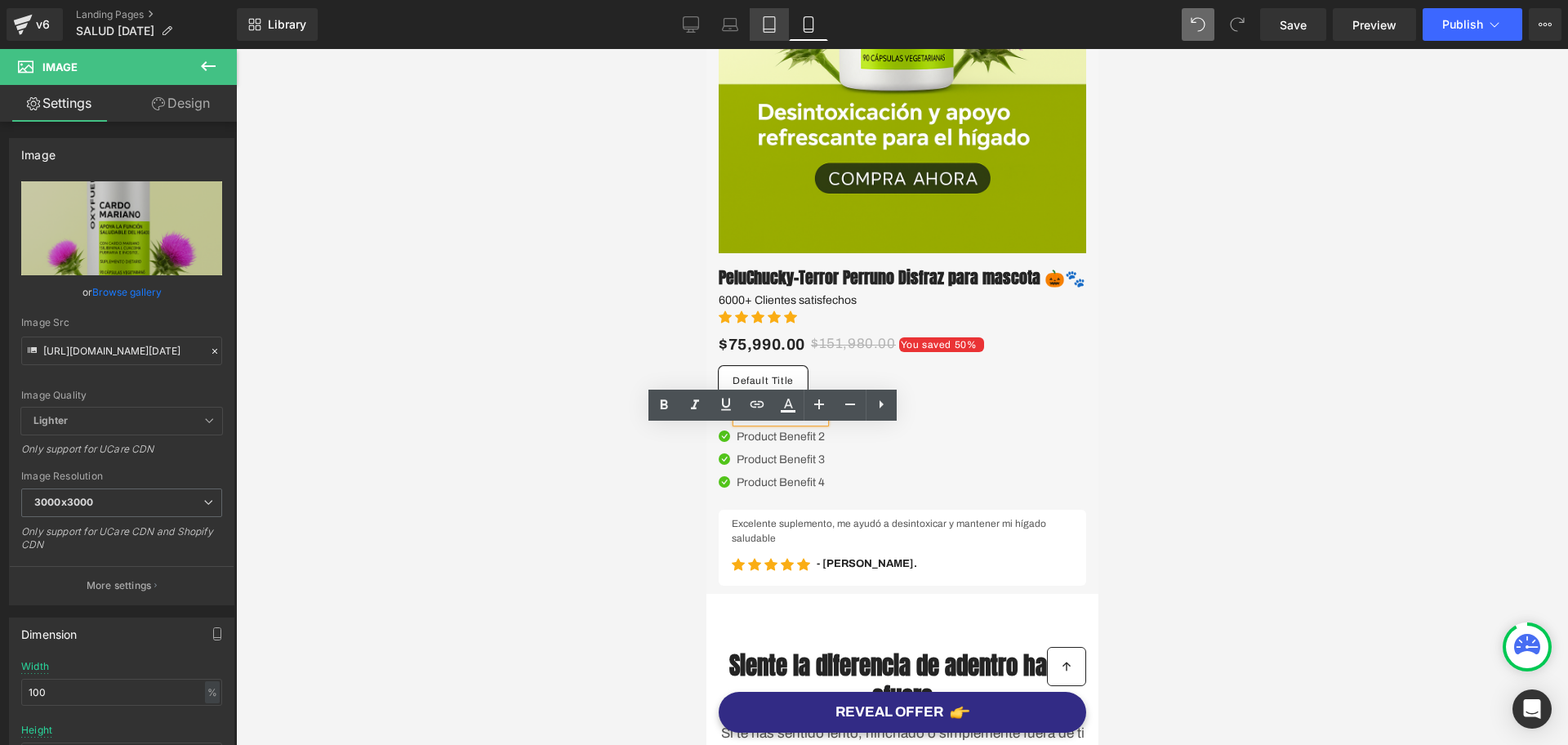
drag, startPoint x: 783, startPoint y: 35, endPoint x: 231, endPoint y: 245, distance: 590.6
click at [783, 35] on link "Tablet" at bounding box center [769, 25] width 39 height 33
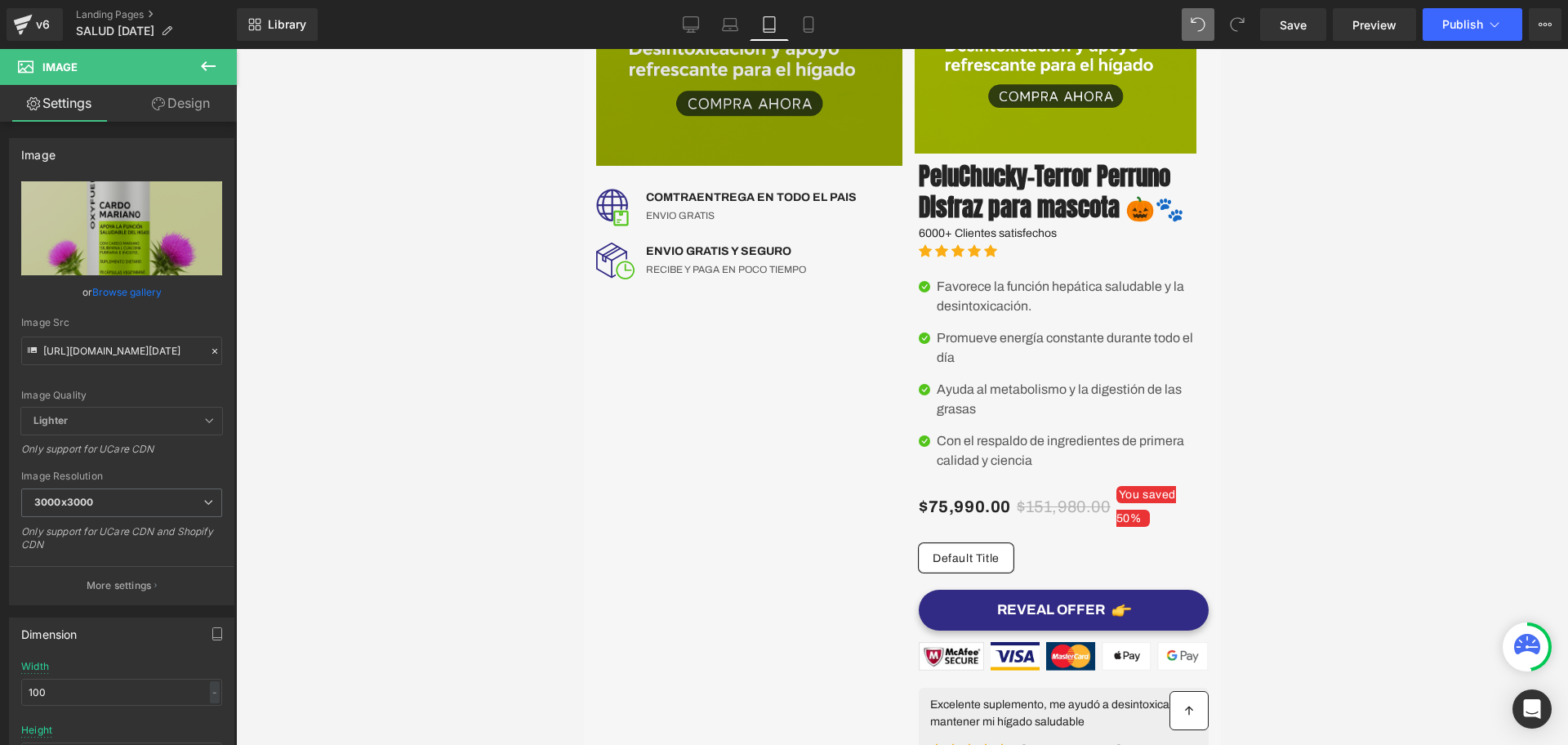
type input "auto"
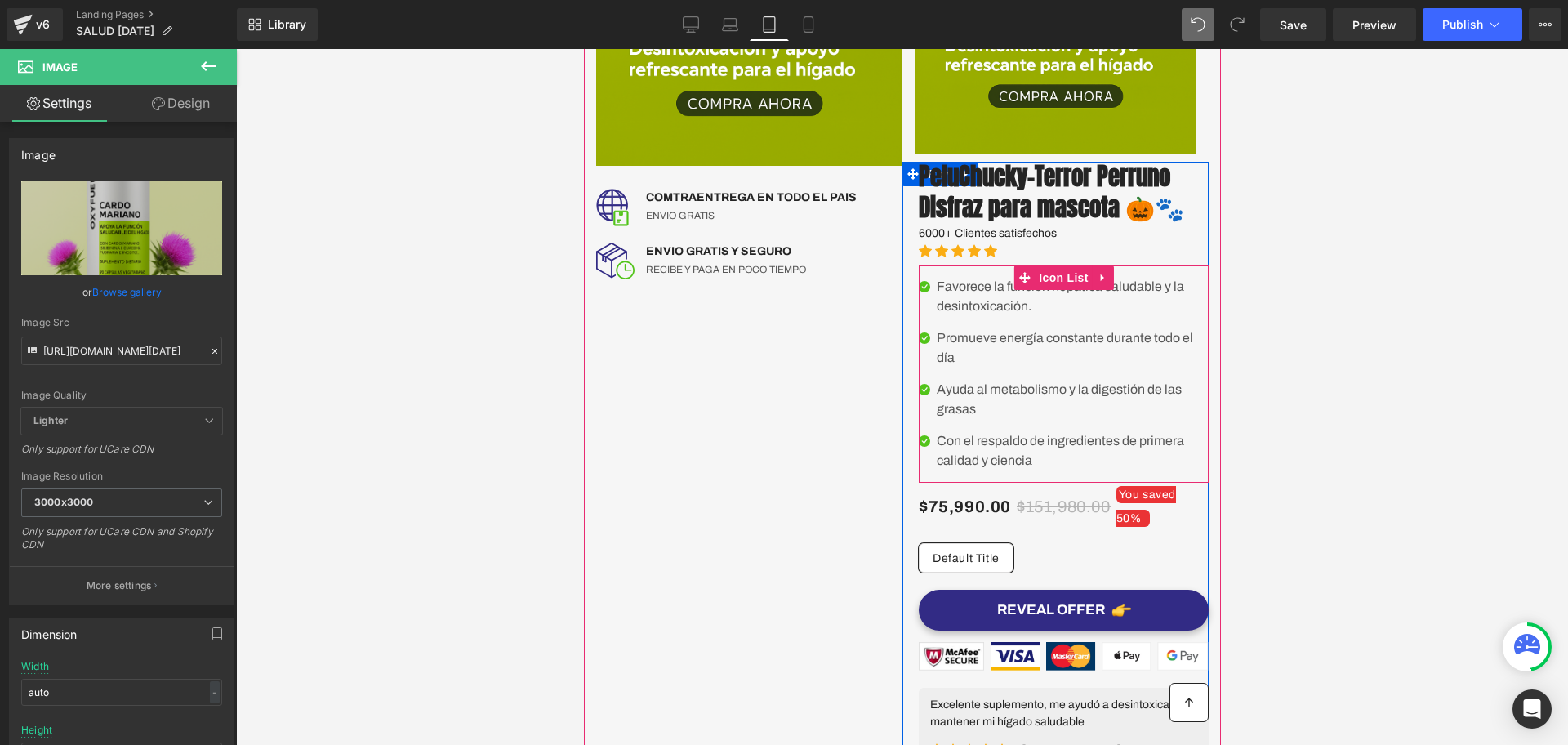
click at [966, 316] on p "Favorece la función hepática saludable y la desintoxicación." at bounding box center [1072, 296] width 272 height 39
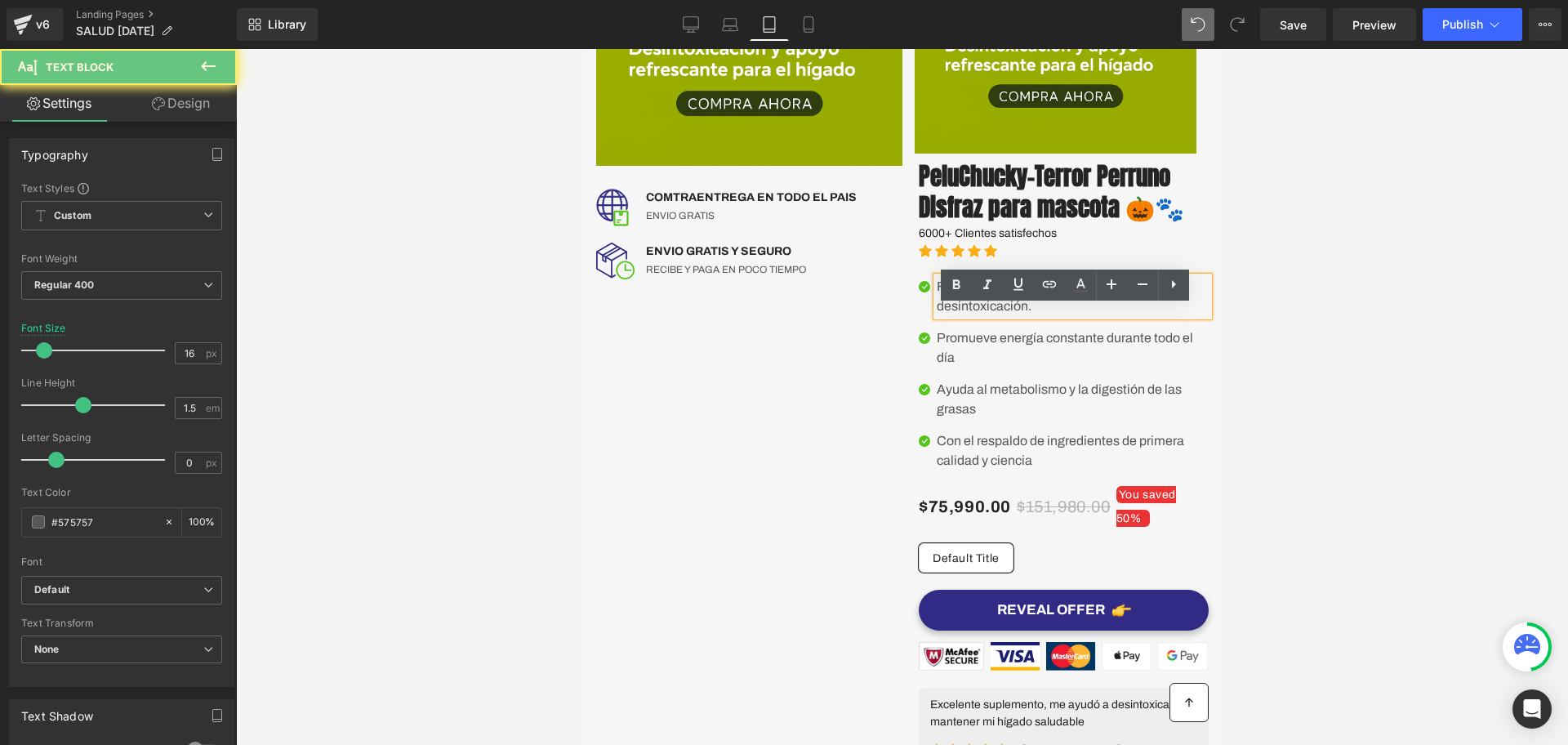
click at [966, 316] on p "Favorece la función hepática saludable y la desintoxicación." at bounding box center [1072, 296] width 272 height 39
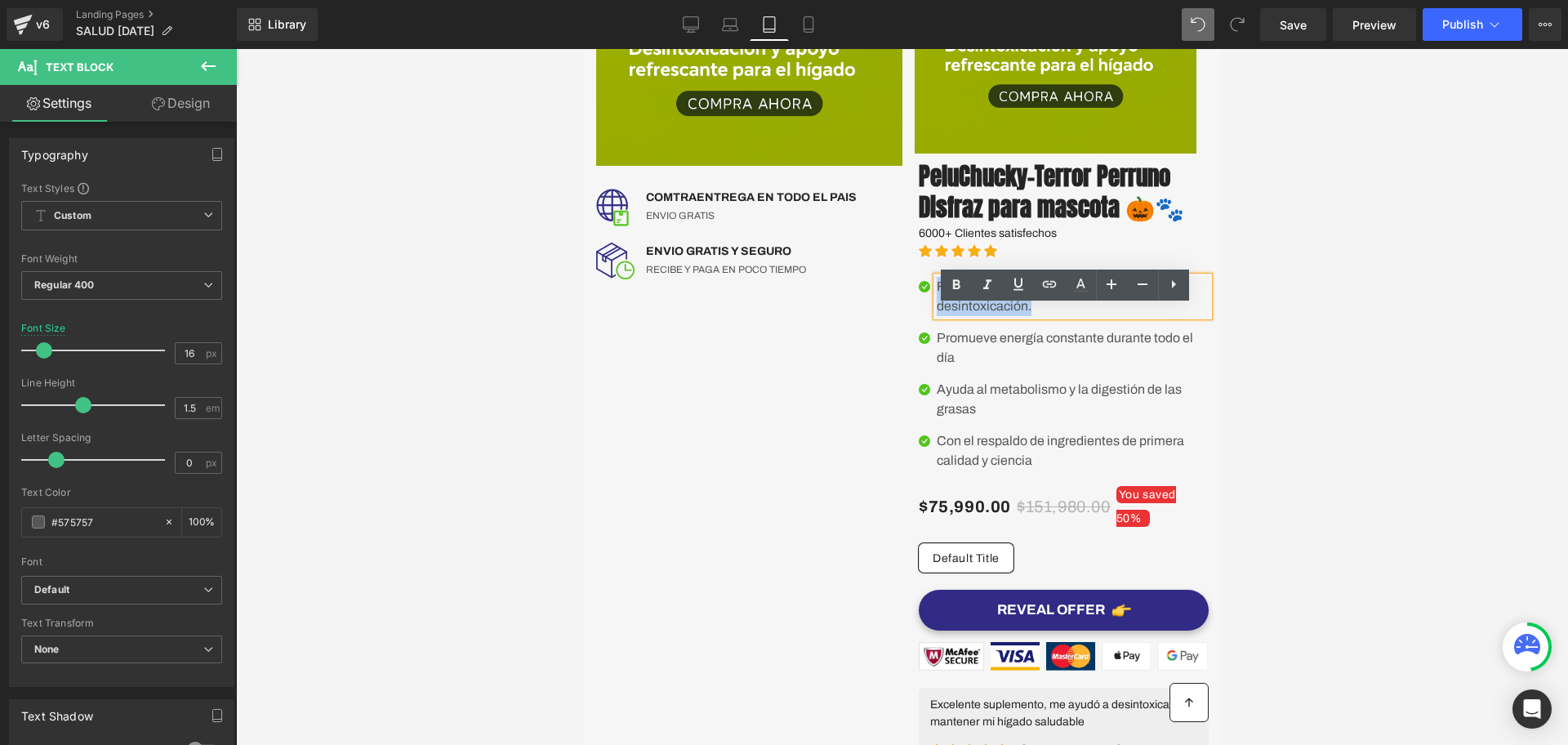
copy p "Favorece la función hepática saludable y la desintoxicación."
drag, startPoint x: 806, startPoint y: 15, endPoint x: 133, endPoint y: 212, distance: 701.2
click at [806, 15] on link "Mobile" at bounding box center [808, 25] width 39 height 33
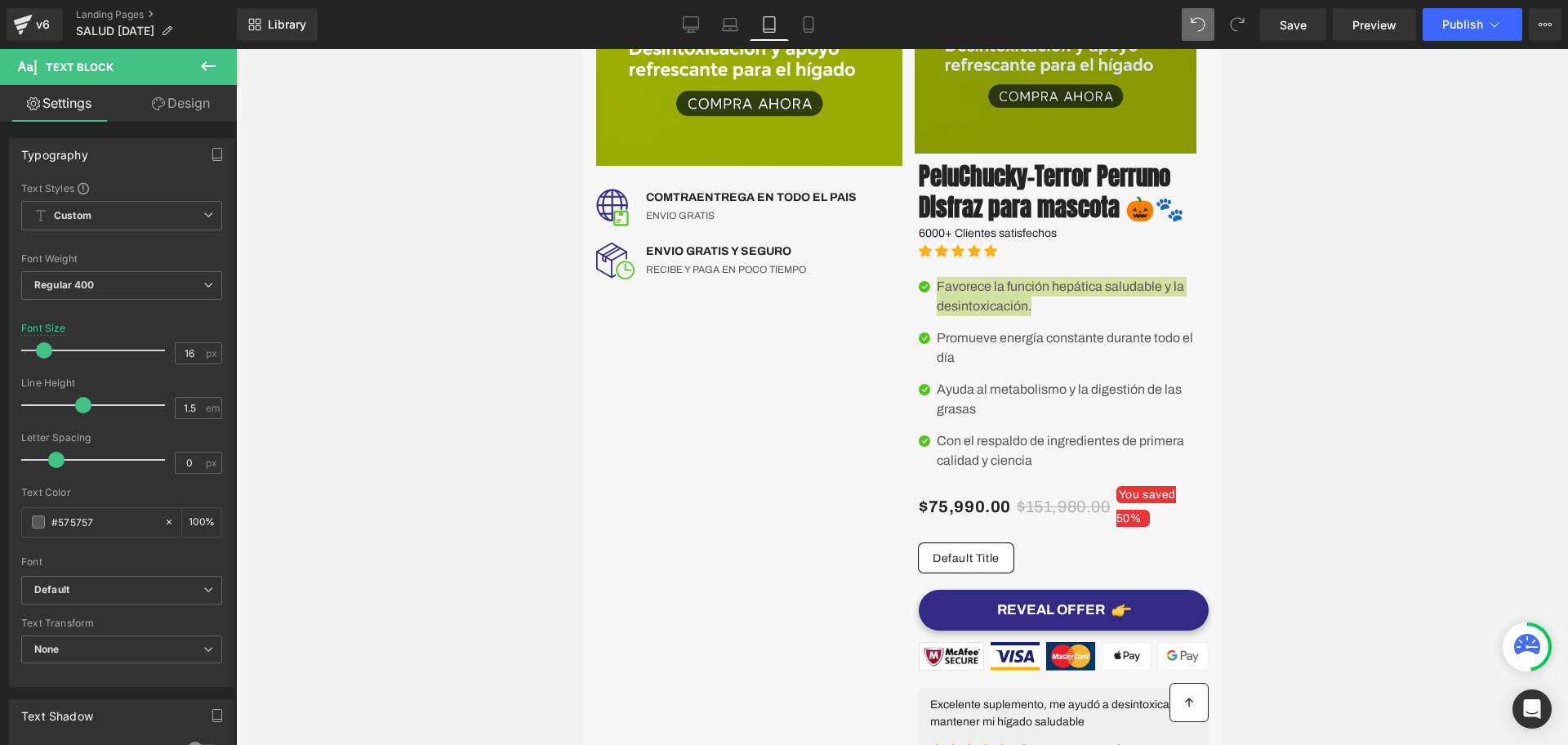
type input "14"
type input "100"
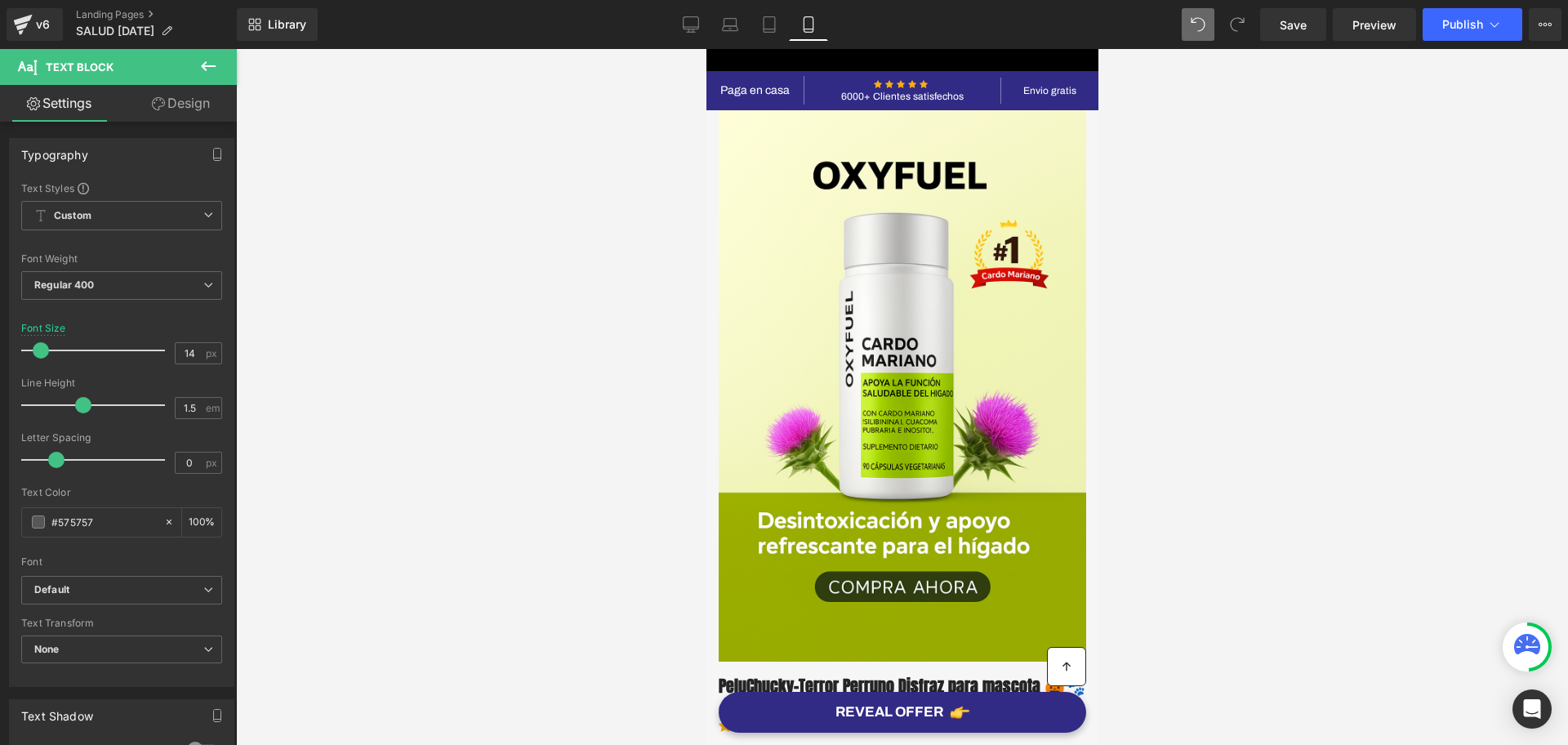
scroll to position [307, 0]
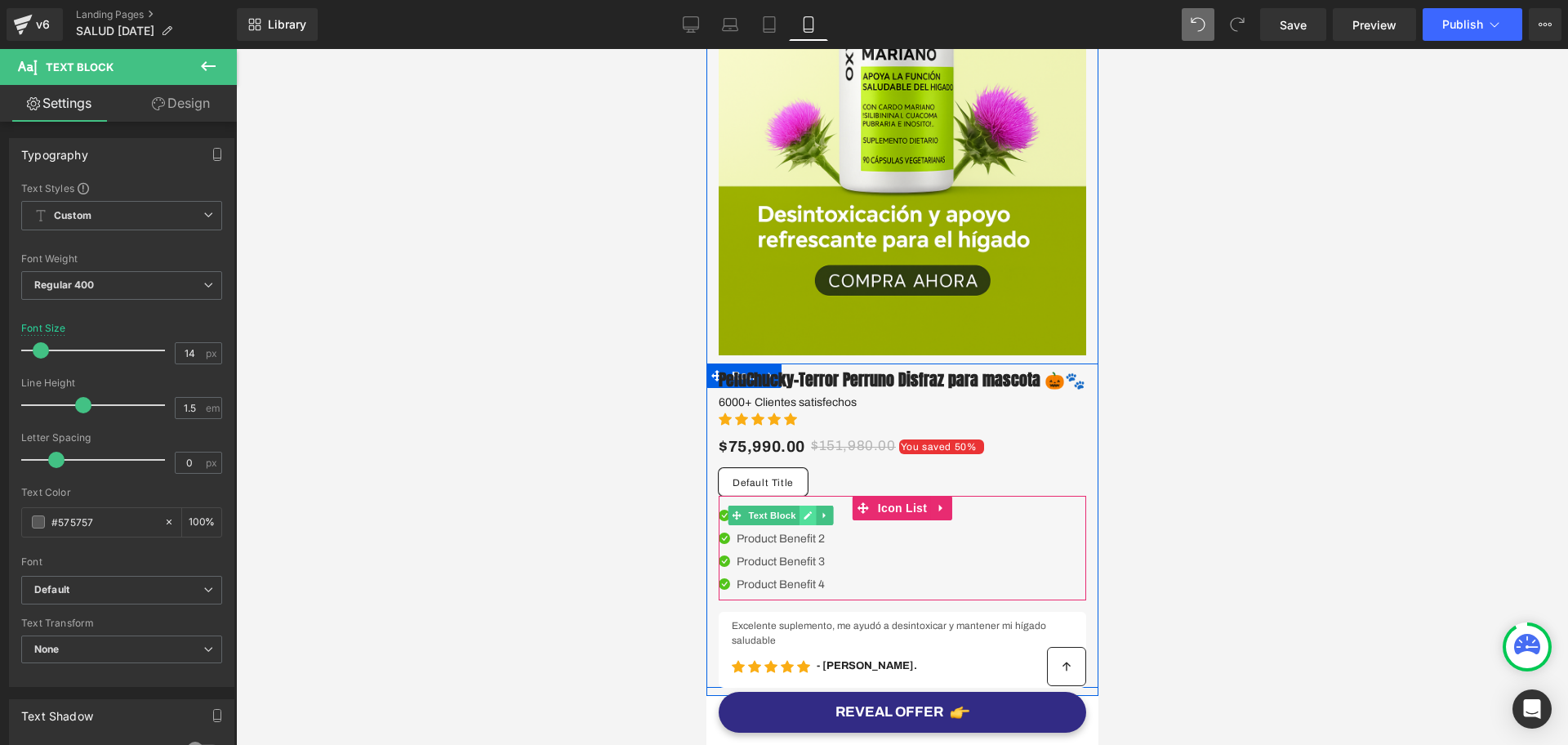
click at [800, 525] on link at bounding box center [807, 516] width 17 height 20
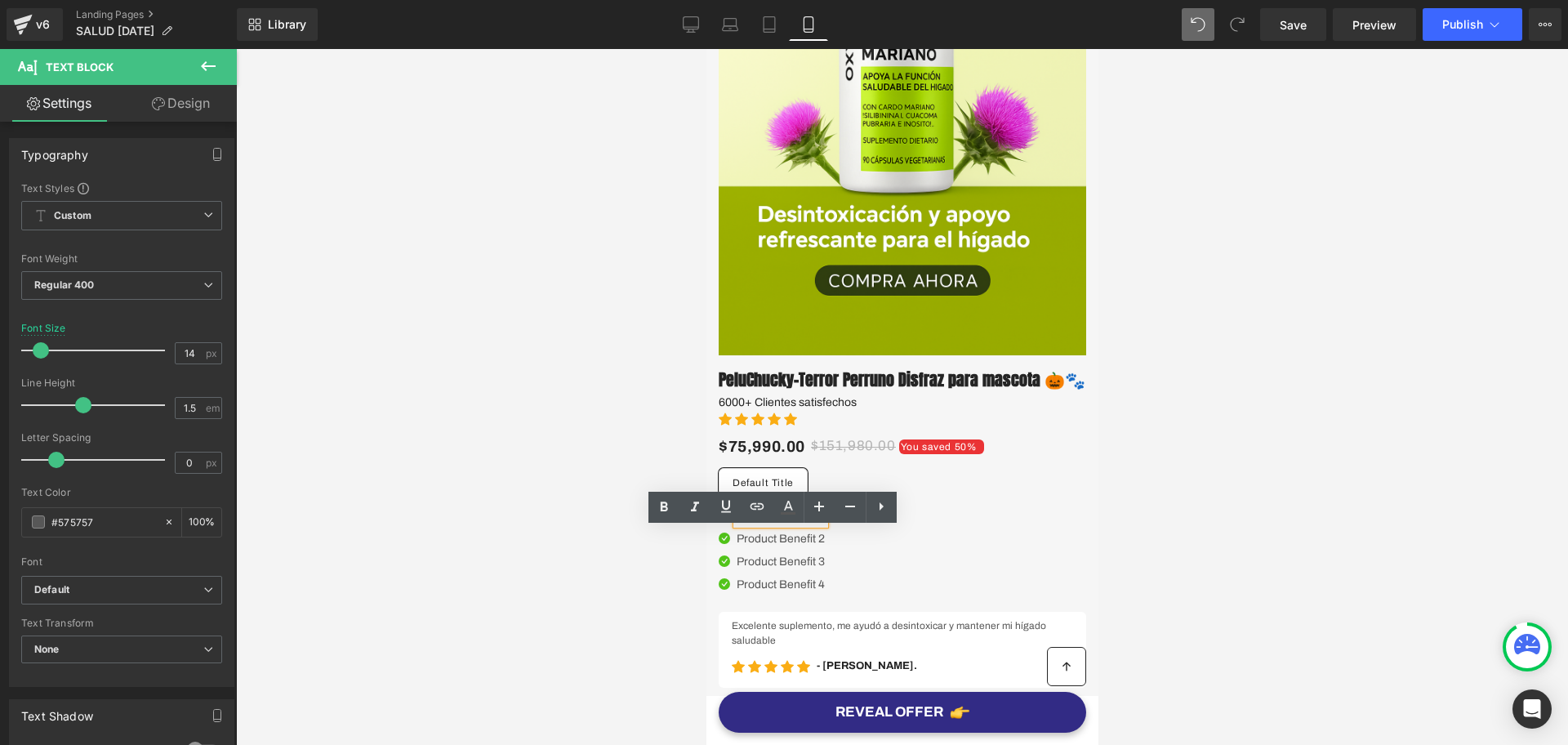
click at [800, 524] on p "Product Benefit 1" at bounding box center [779, 516] width 88 height 17
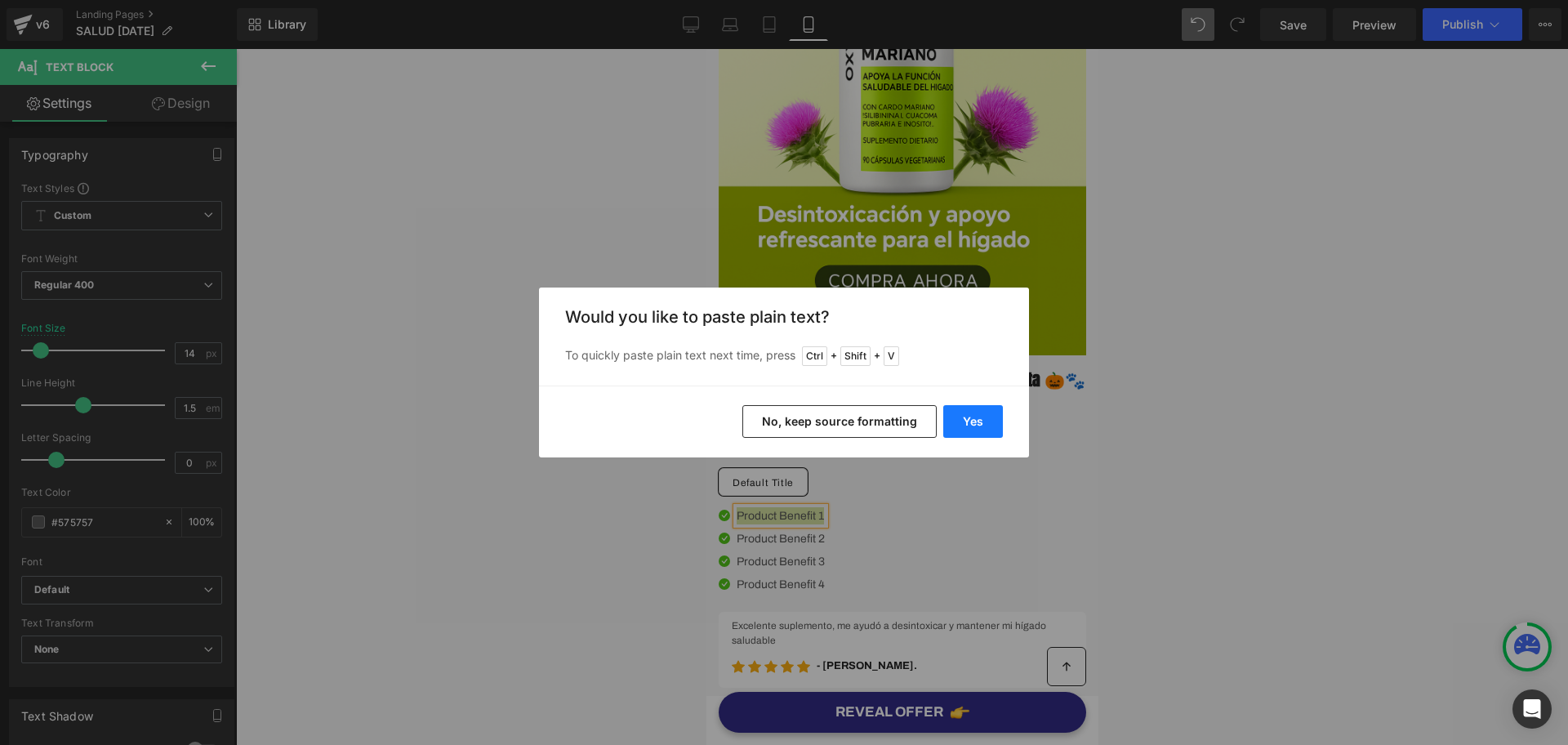
click at [962, 421] on button "Yes" at bounding box center [973, 422] width 60 height 33
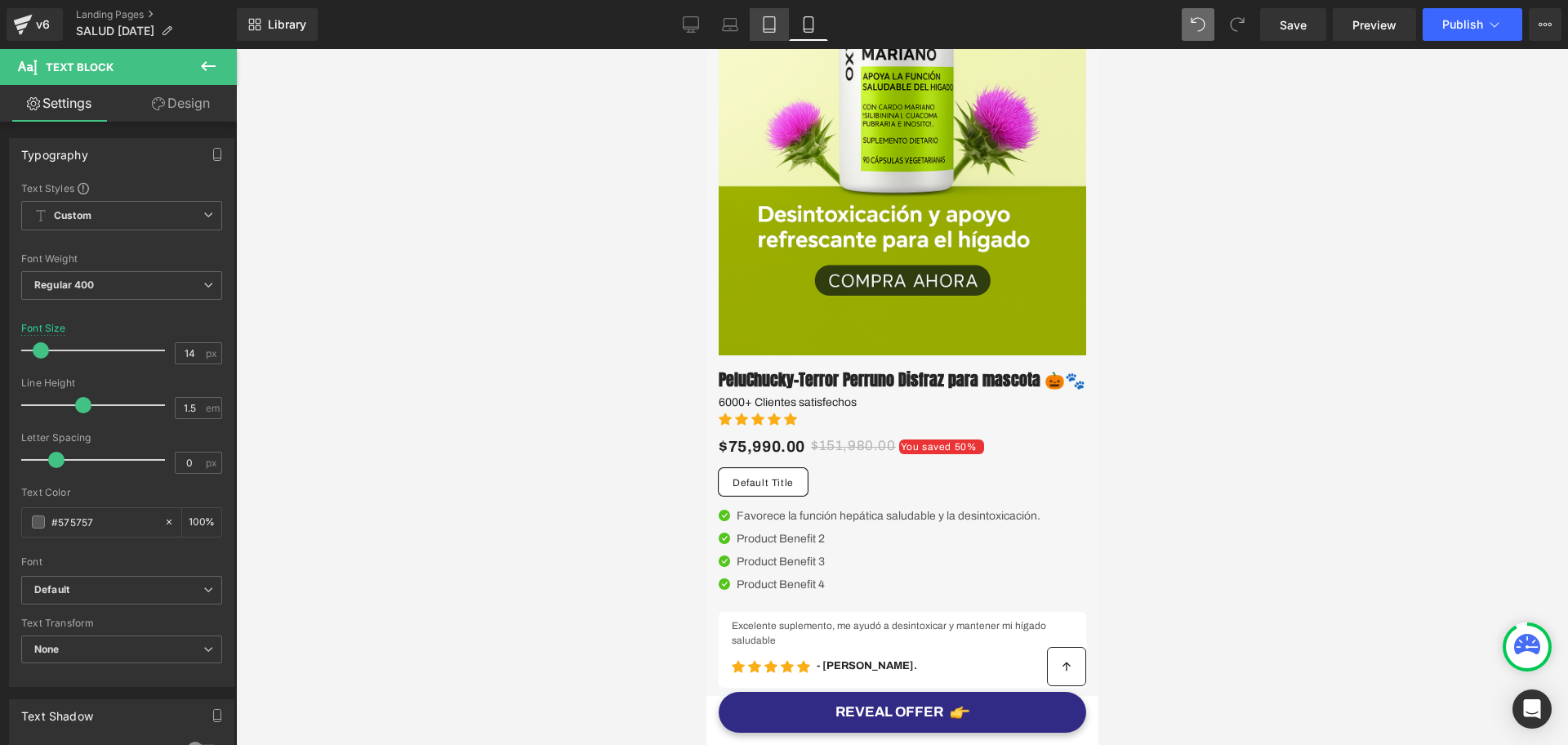
drag, startPoint x: 780, startPoint y: 30, endPoint x: 321, endPoint y: 409, distance: 595.2
click at [780, 30] on link "Tablet" at bounding box center [769, 25] width 39 height 33
type input "16"
type input "100"
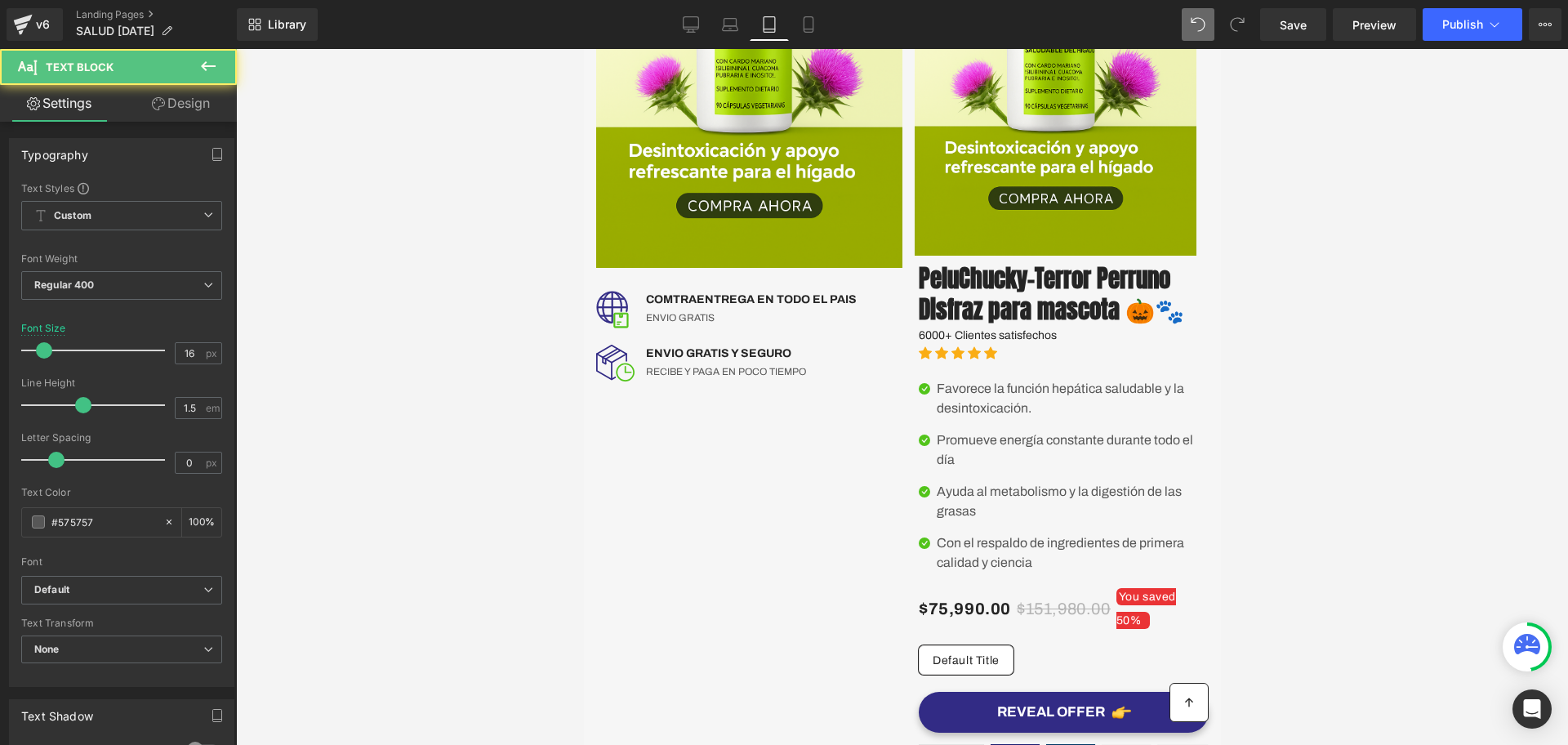
click at [1039, 470] on div "Promueve energía constante durante todo el día Text Block" at bounding box center [1072, 450] width 272 height 39
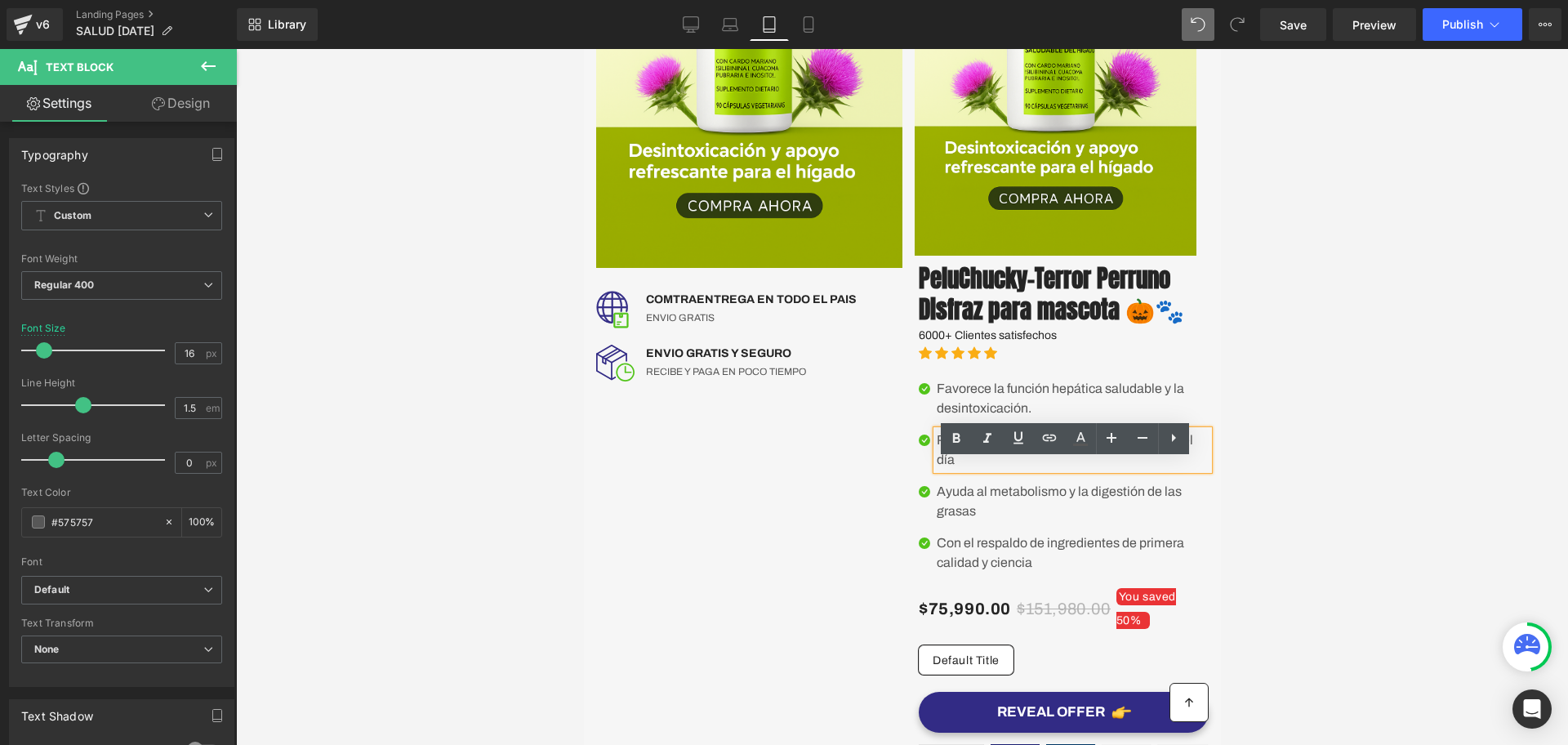
click at [1046, 470] on p "Promueve energía constante durante todo el día" at bounding box center [1072, 450] width 272 height 39
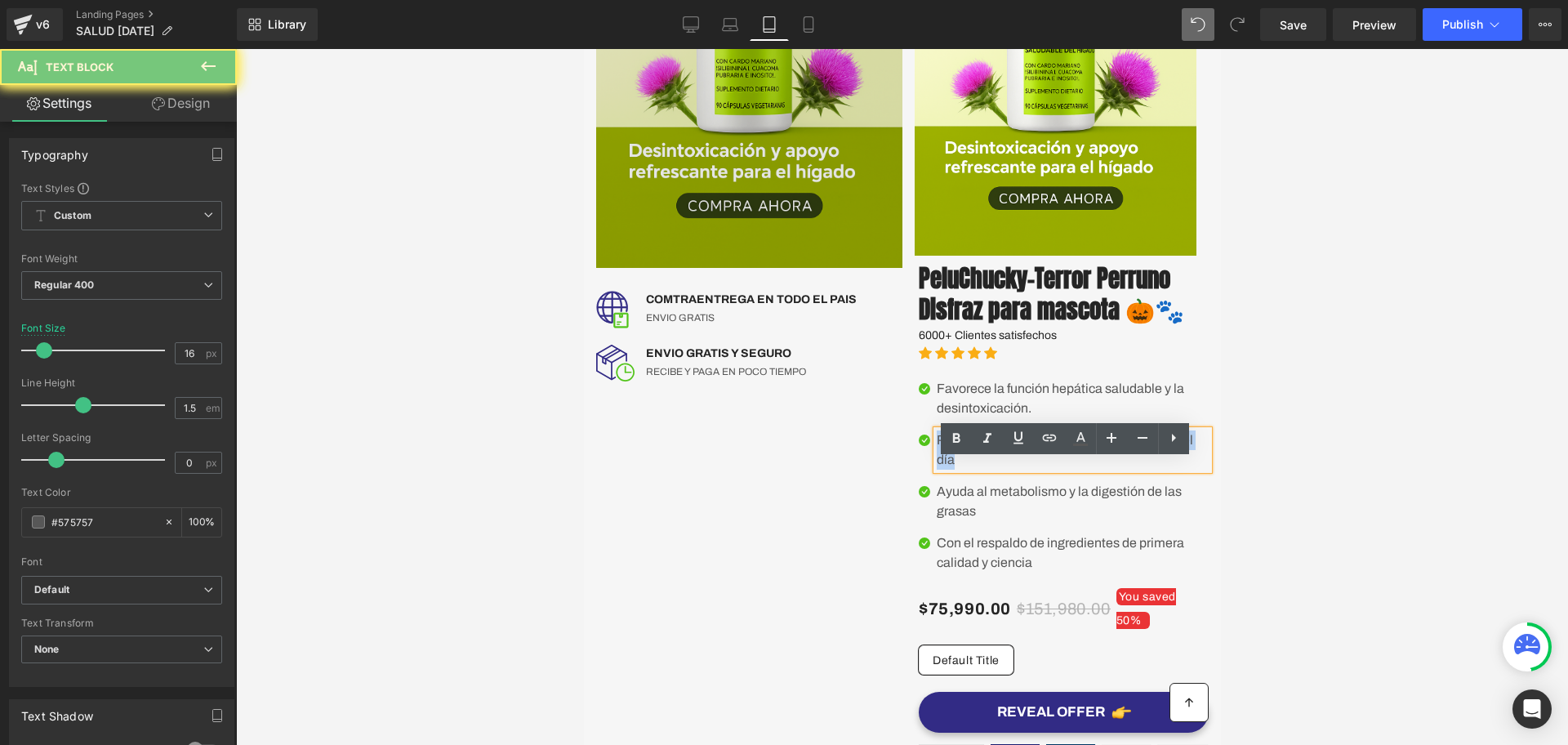
copy p "Promueve energía constante durante todo el día"
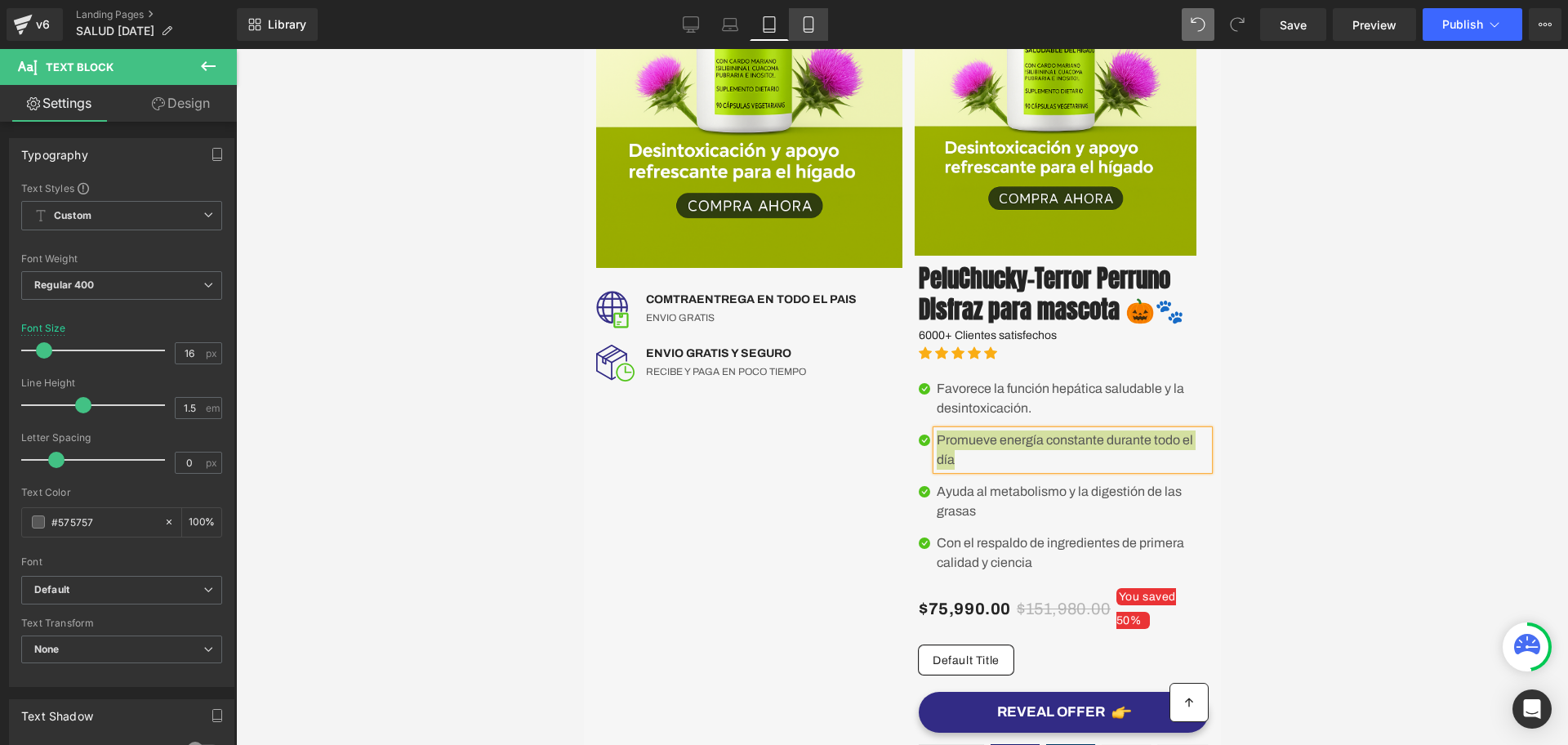
click at [808, 35] on link "Mobile" at bounding box center [808, 25] width 39 height 33
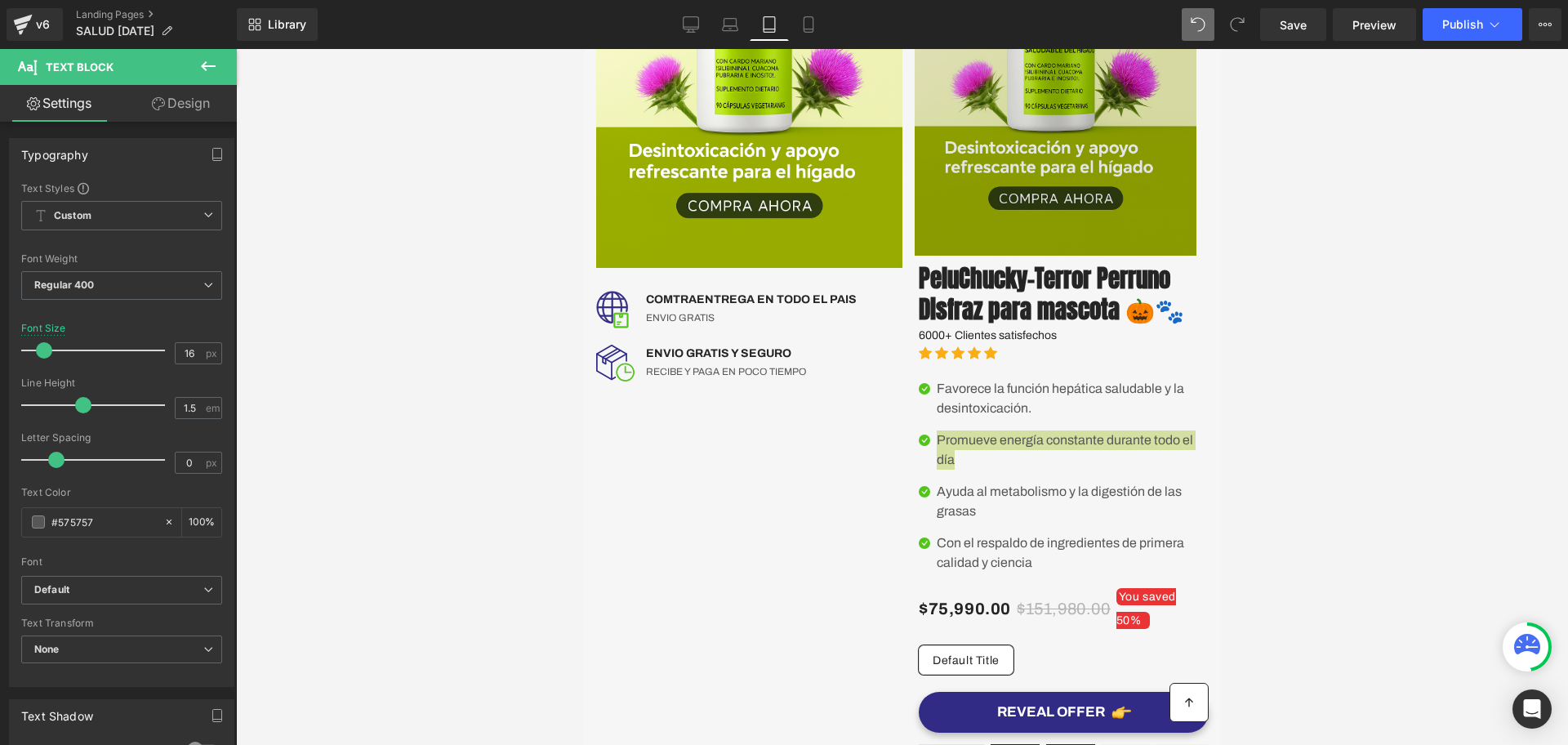
type input "14"
type input "100"
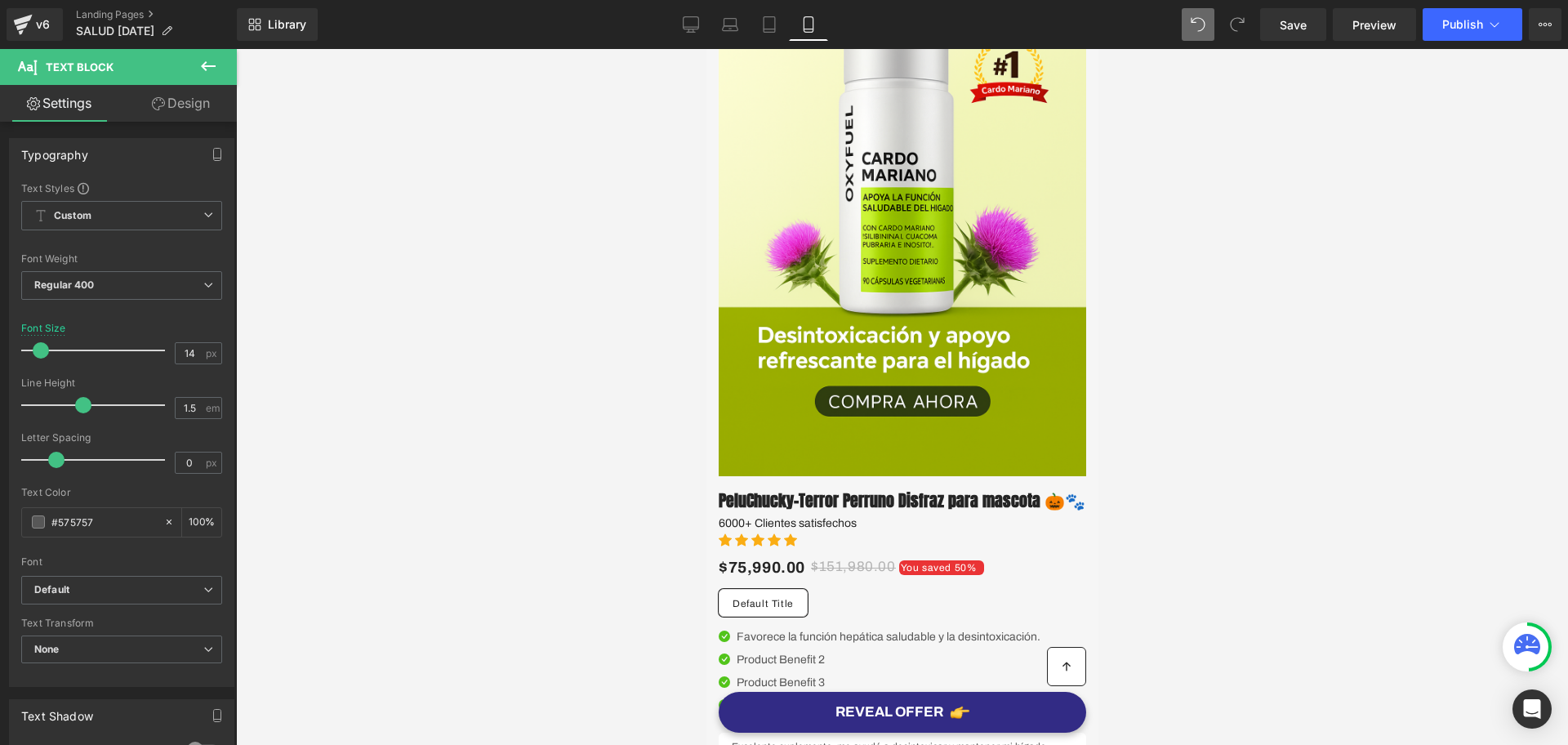
scroll to position [408, 0]
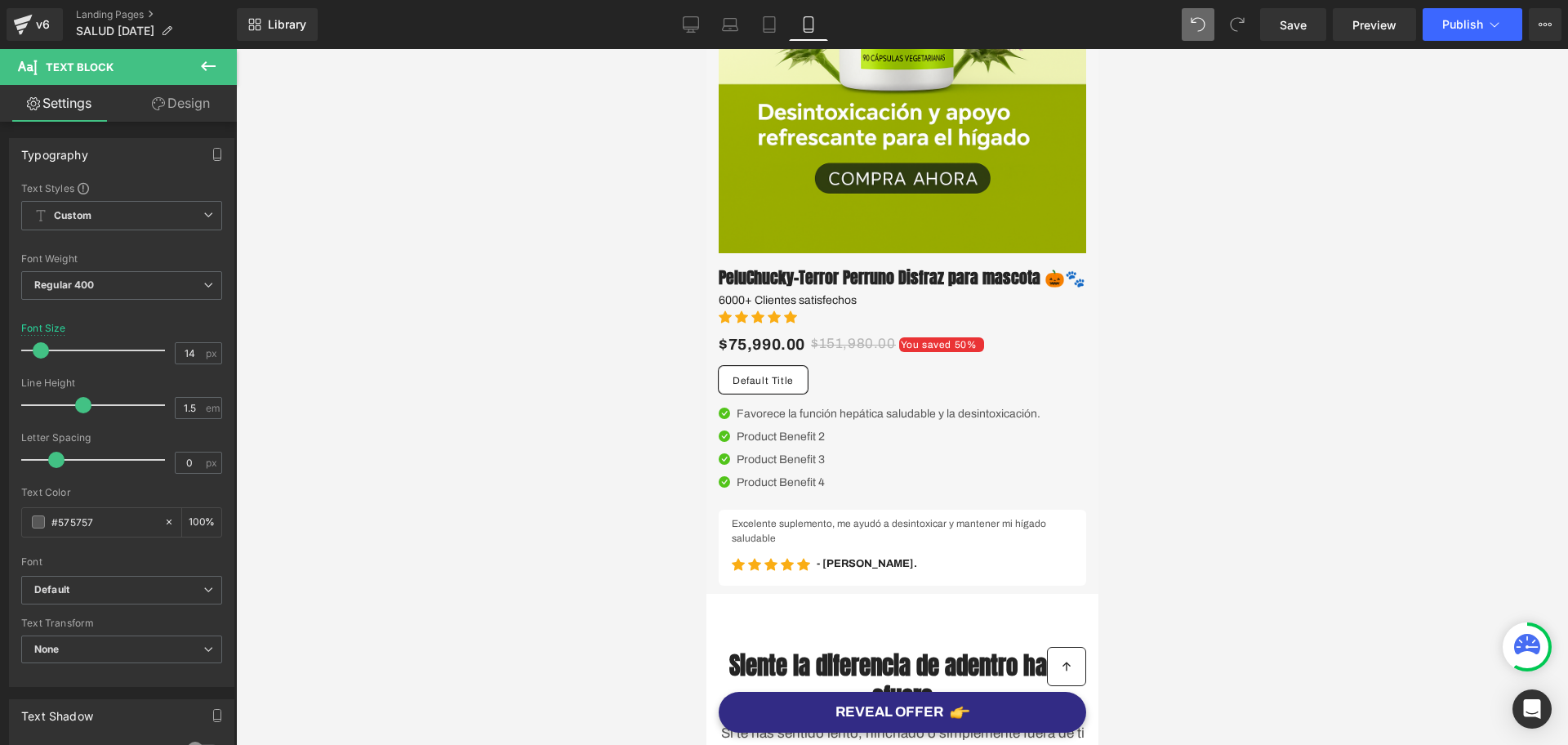
click at [766, 446] on div "Product Benefit 2 Text Block" at bounding box center [888, 437] width 304 height 17
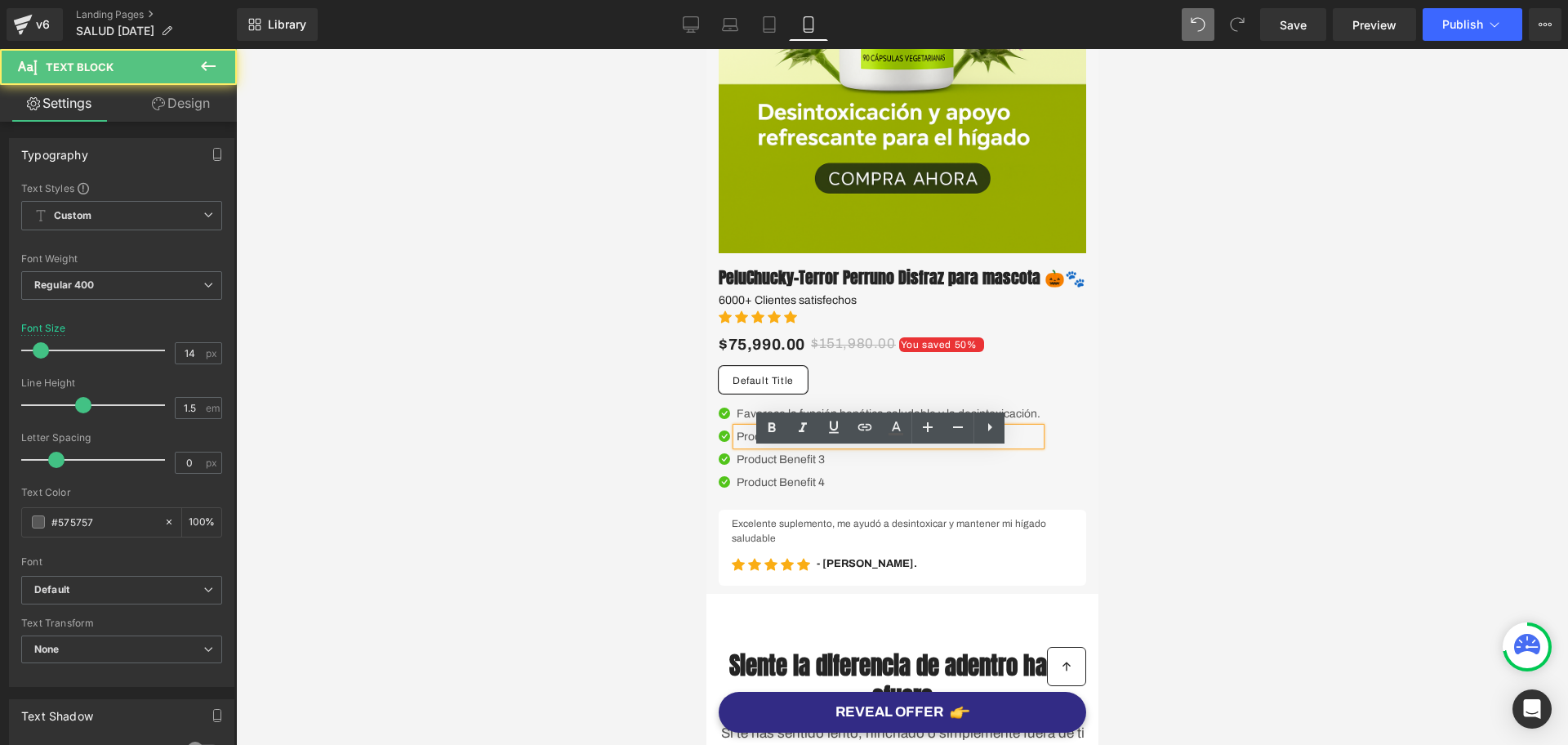
click at [777, 446] on p "Product Benefit 2" at bounding box center [888, 437] width 304 height 17
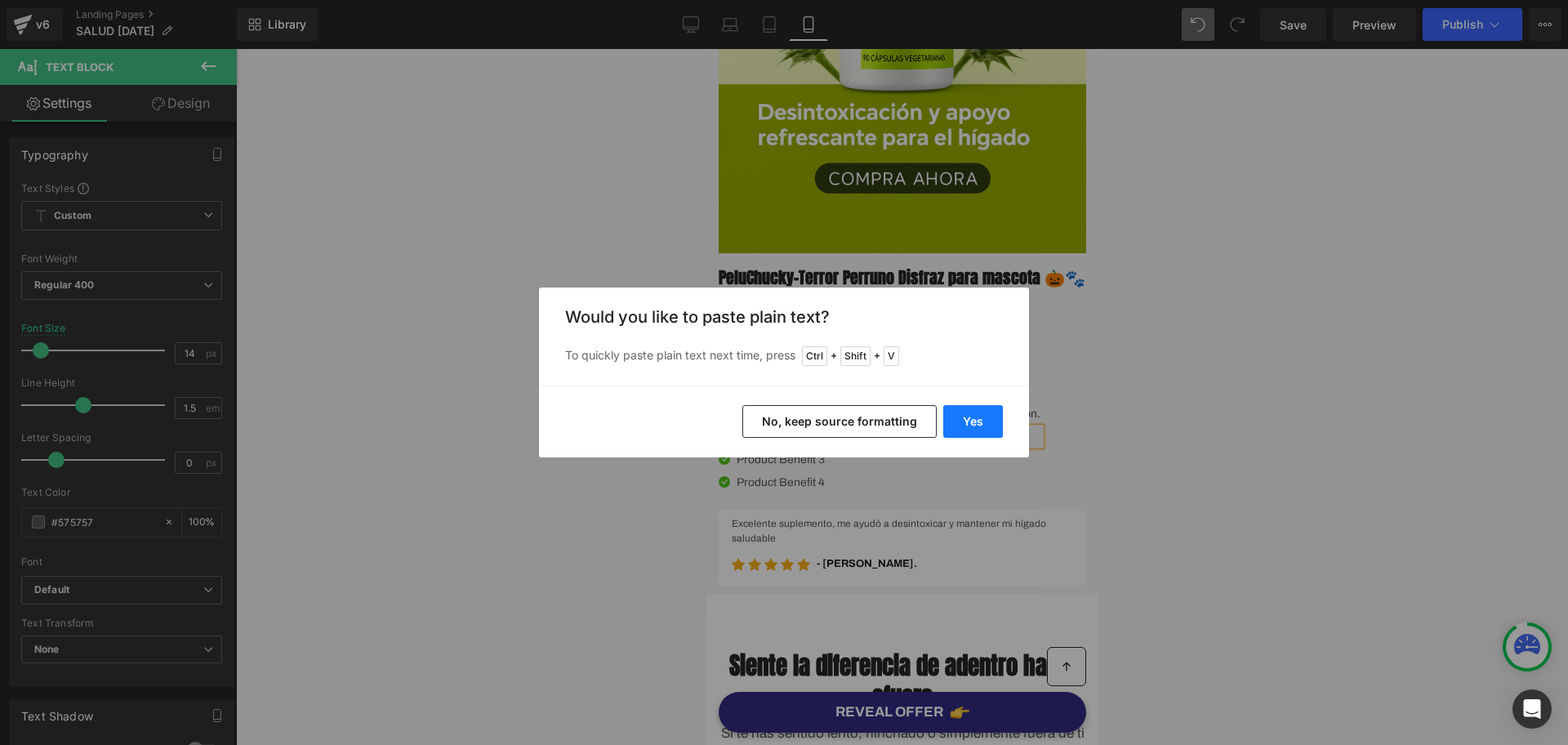
click at [995, 422] on button "Yes" at bounding box center [973, 422] width 60 height 33
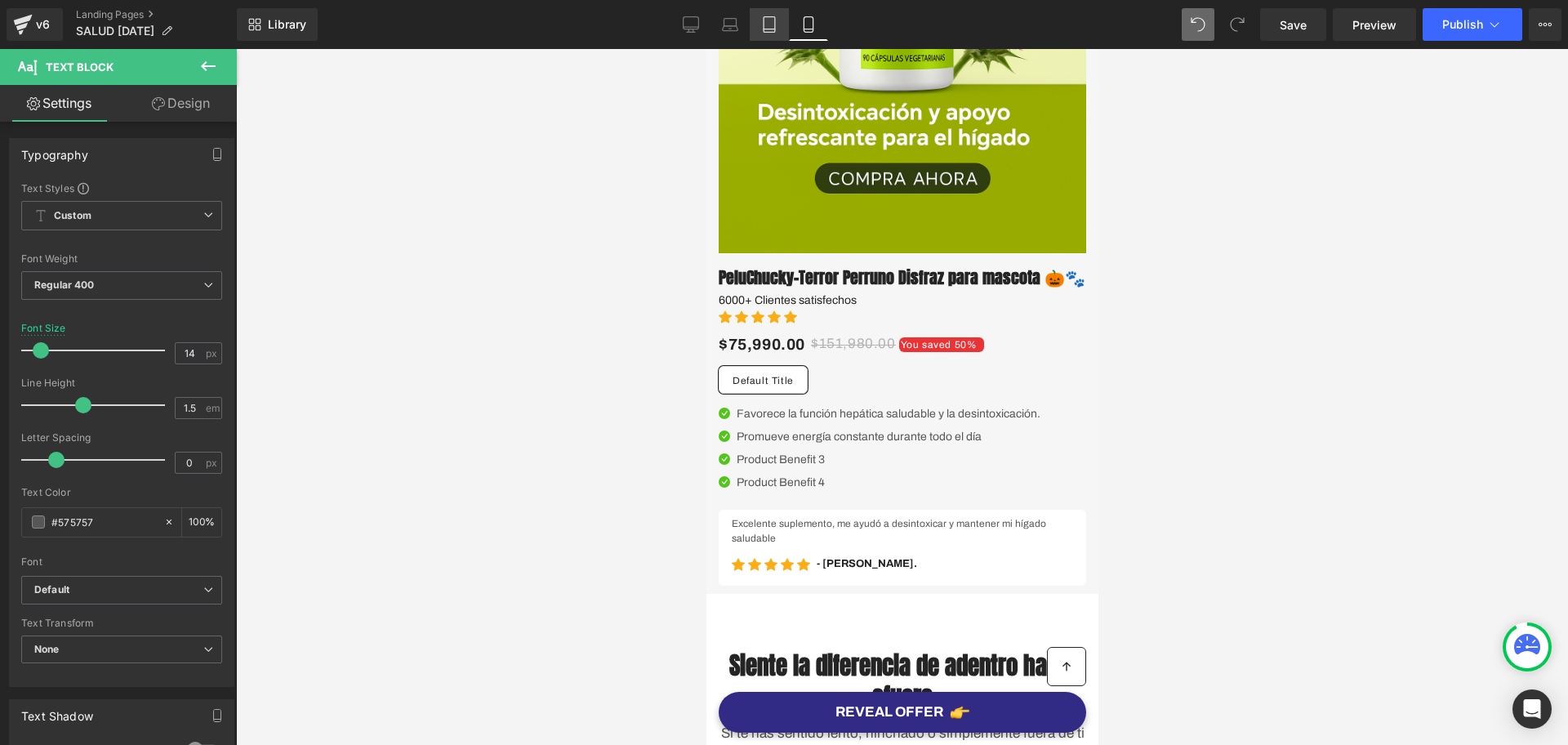
drag, startPoint x: 766, startPoint y: 18, endPoint x: 285, endPoint y: 146, distance: 497.7
click at [766, 18] on icon at bounding box center [770, 25] width 17 height 17
type input "16"
type input "100"
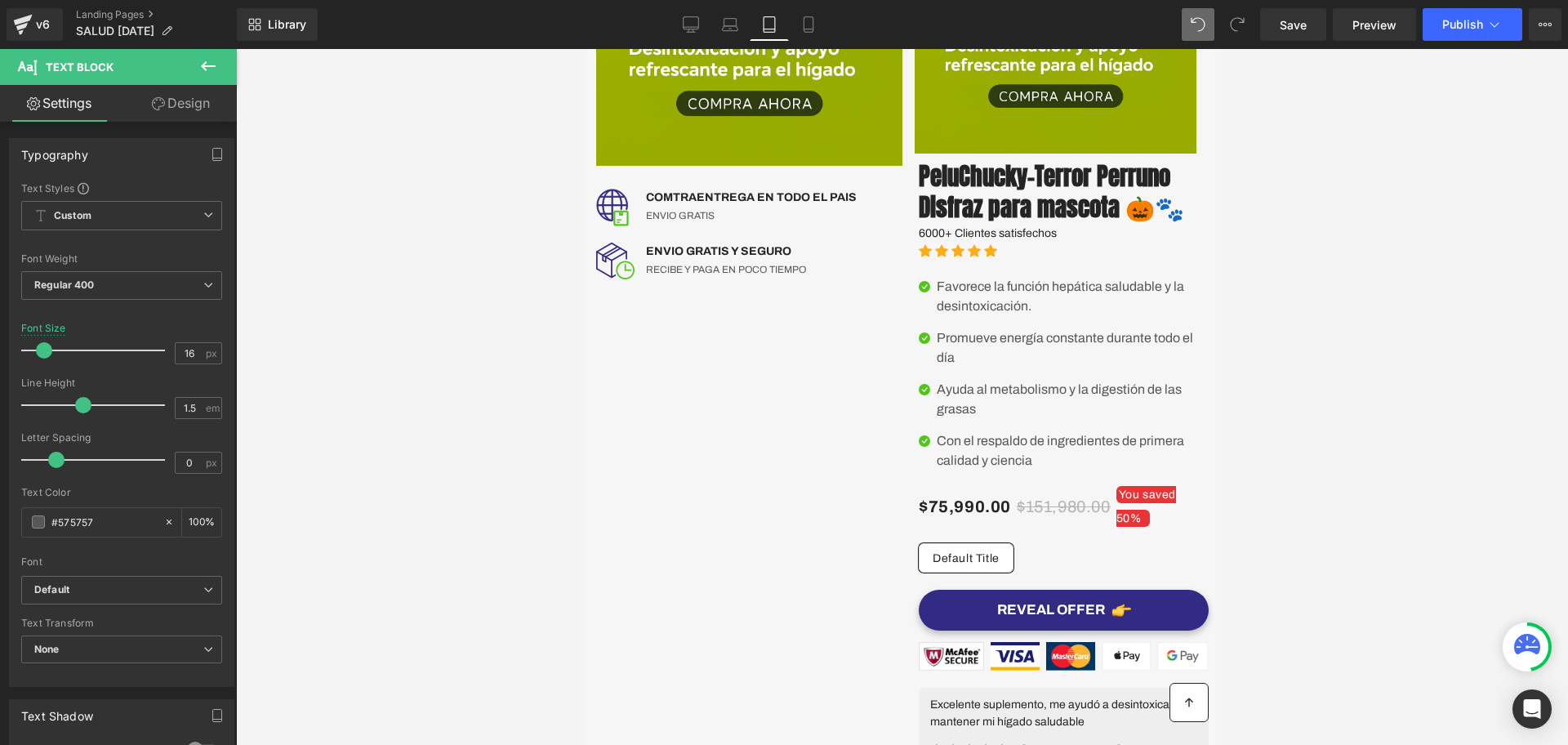
click at [955, 419] on p "Ayuda al metabolismo y la digestión de las grasas" at bounding box center [1072, 399] width 272 height 39
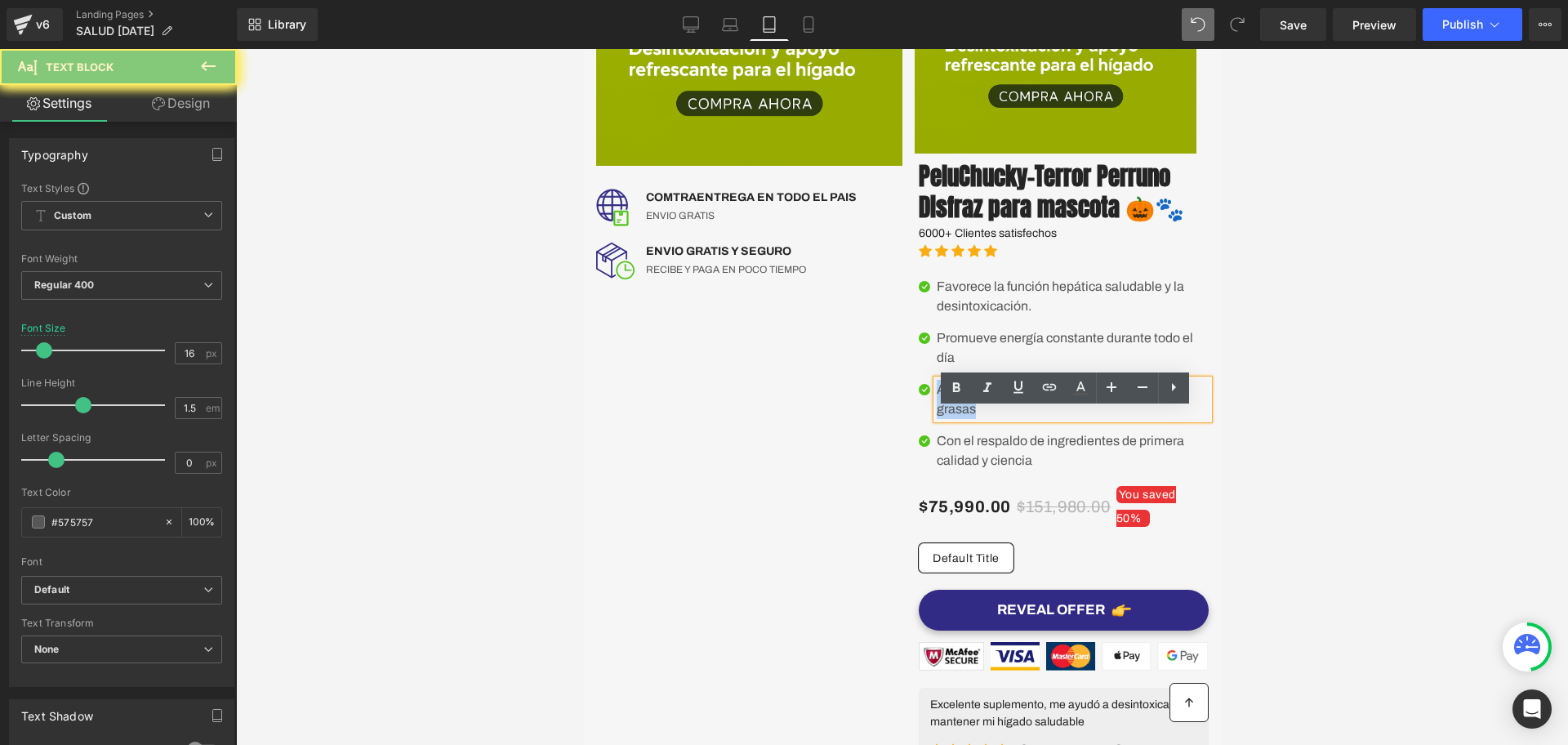
click at [955, 419] on p "Ayuda al metabolismo y la digestión de las grasas" at bounding box center [1072, 399] width 272 height 39
copy p "Ayuda al metabolismo y la digestión de las grasas"
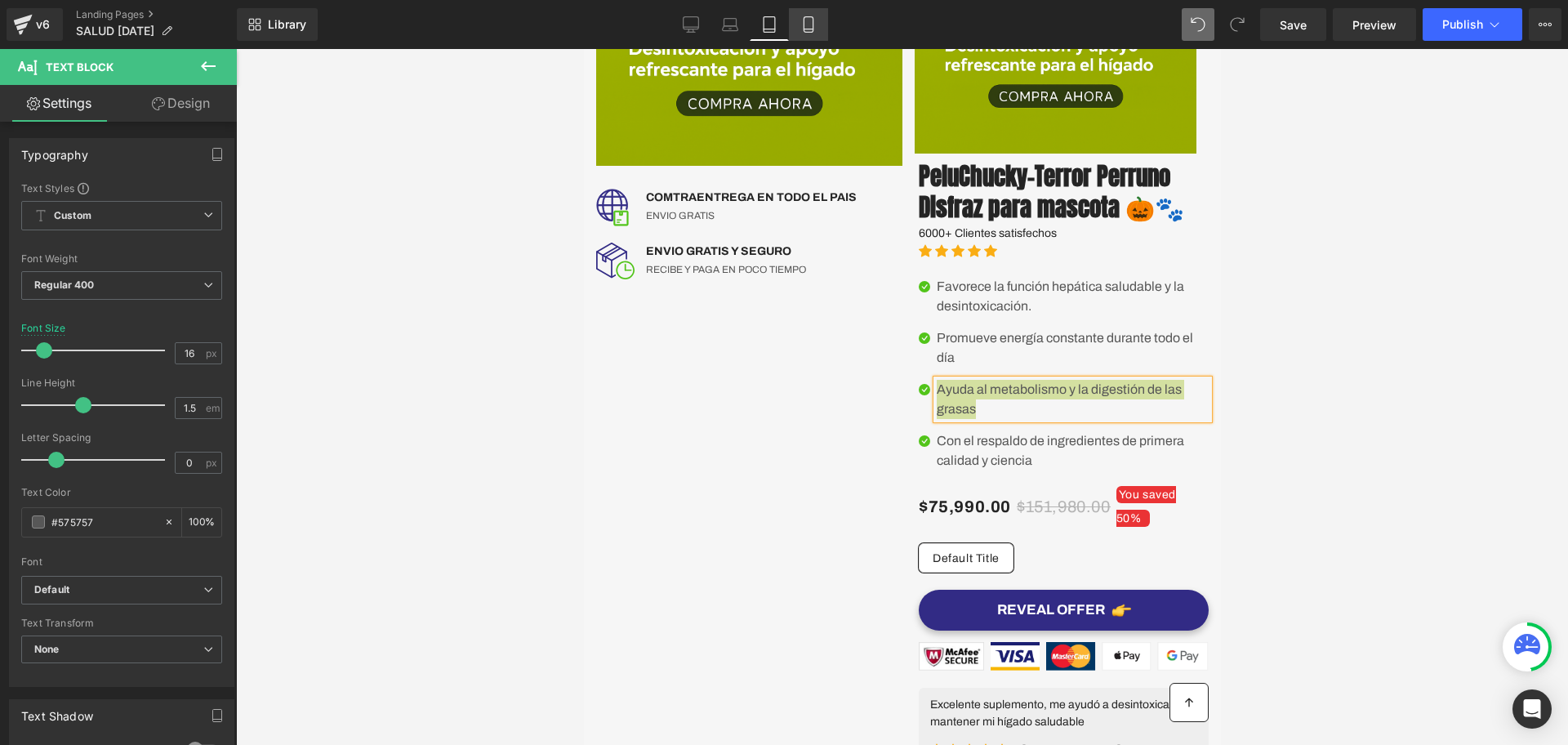
drag, startPoint x: 821, startPoint y: 17, endPoint x: 162, endPoint y: 261, distance: 702.7
click at [821, 17] on link "Mobile" at bounding box center [808, 25] width 39 height 33
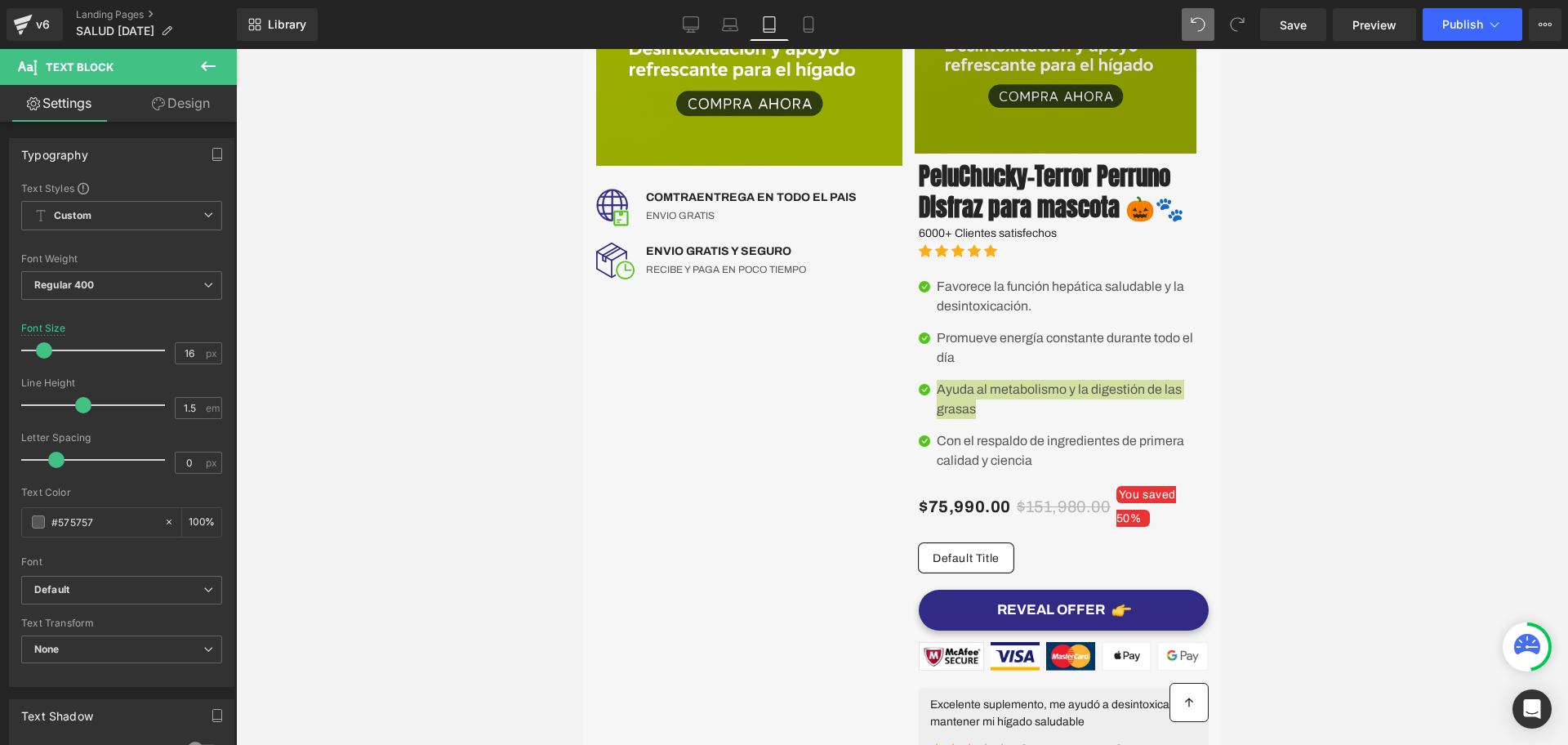
type input "14"
type input "100"
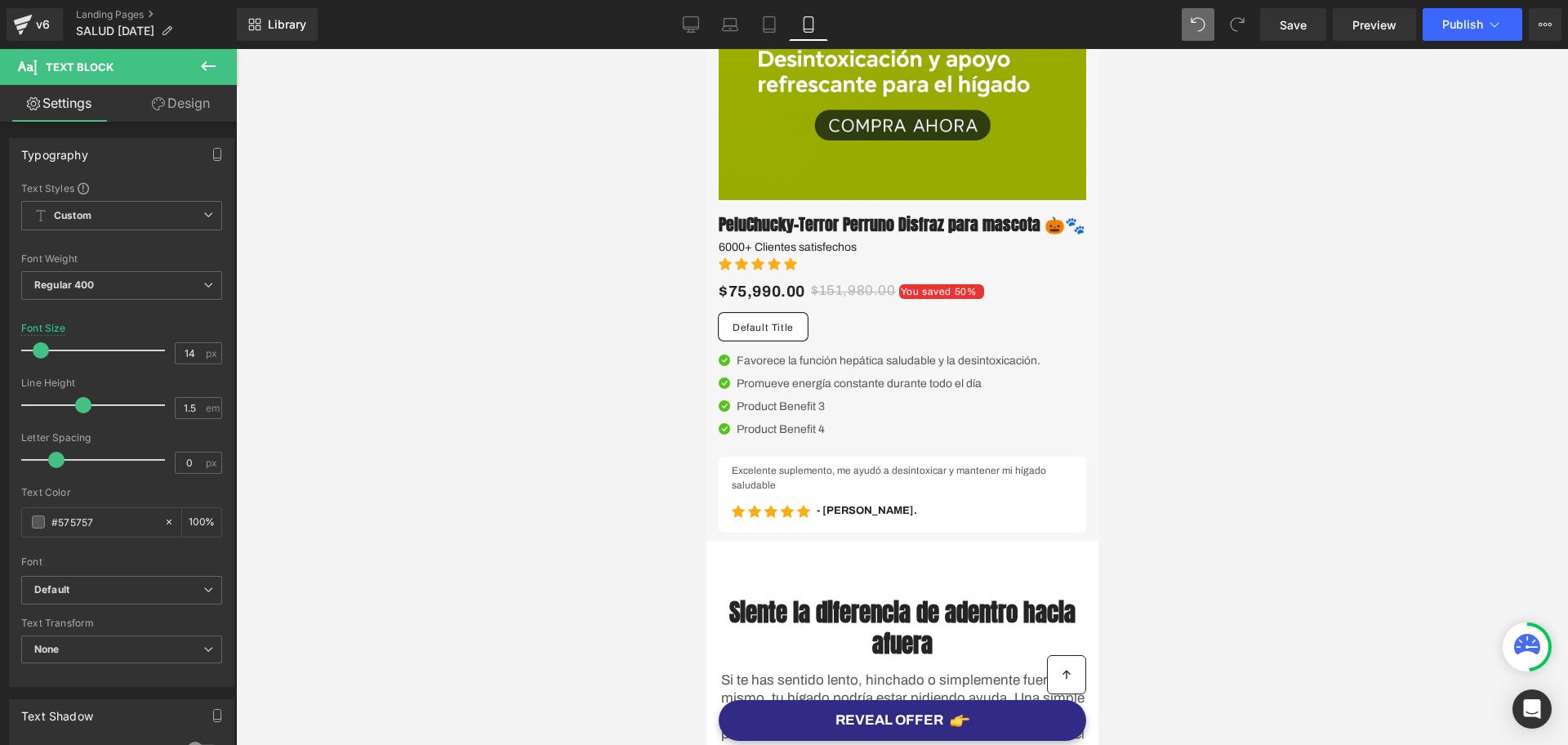
scroll to position [511, 0]
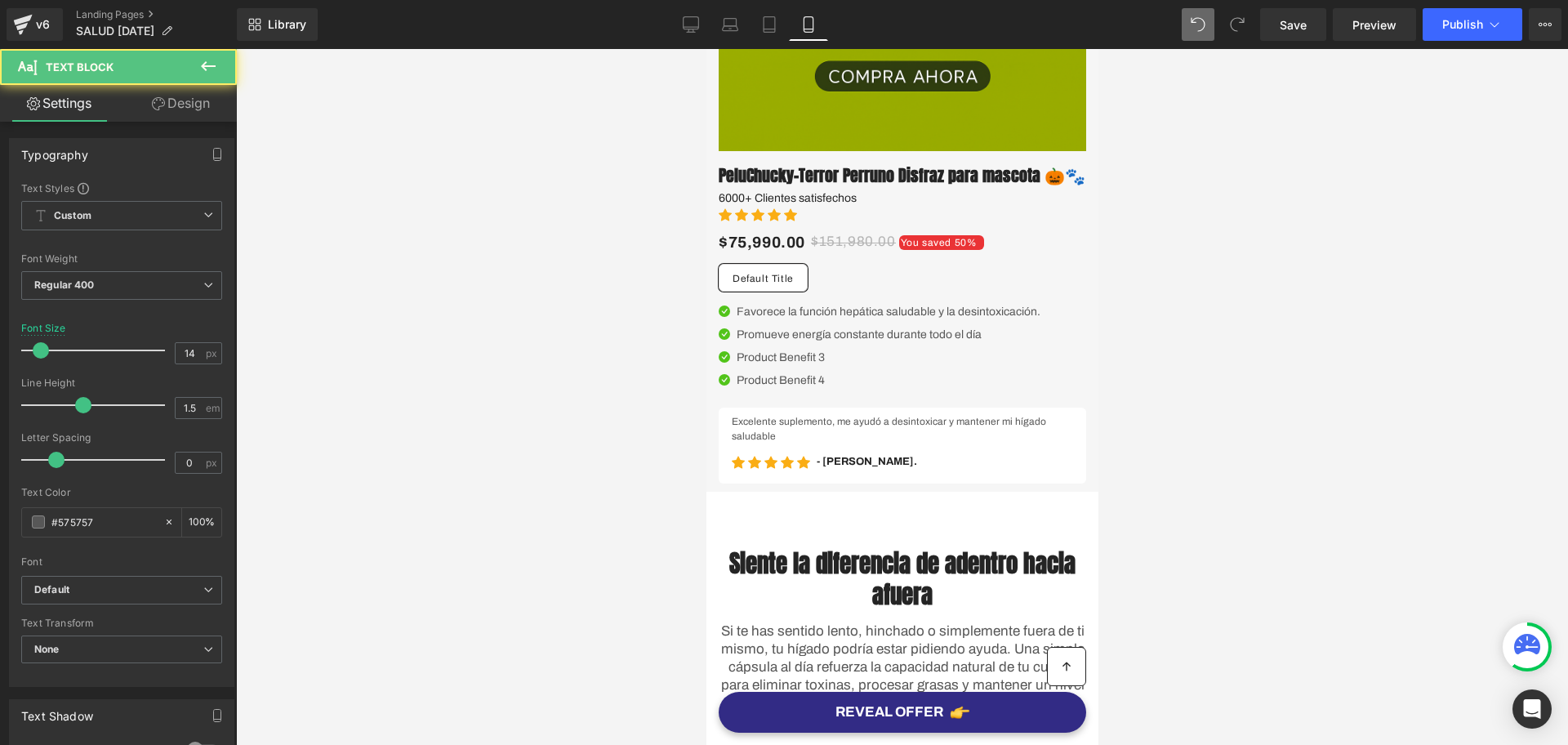
click at [798, 366] on p "Product Benefit 3" at bounding box center [888, 357] width 304 height 17
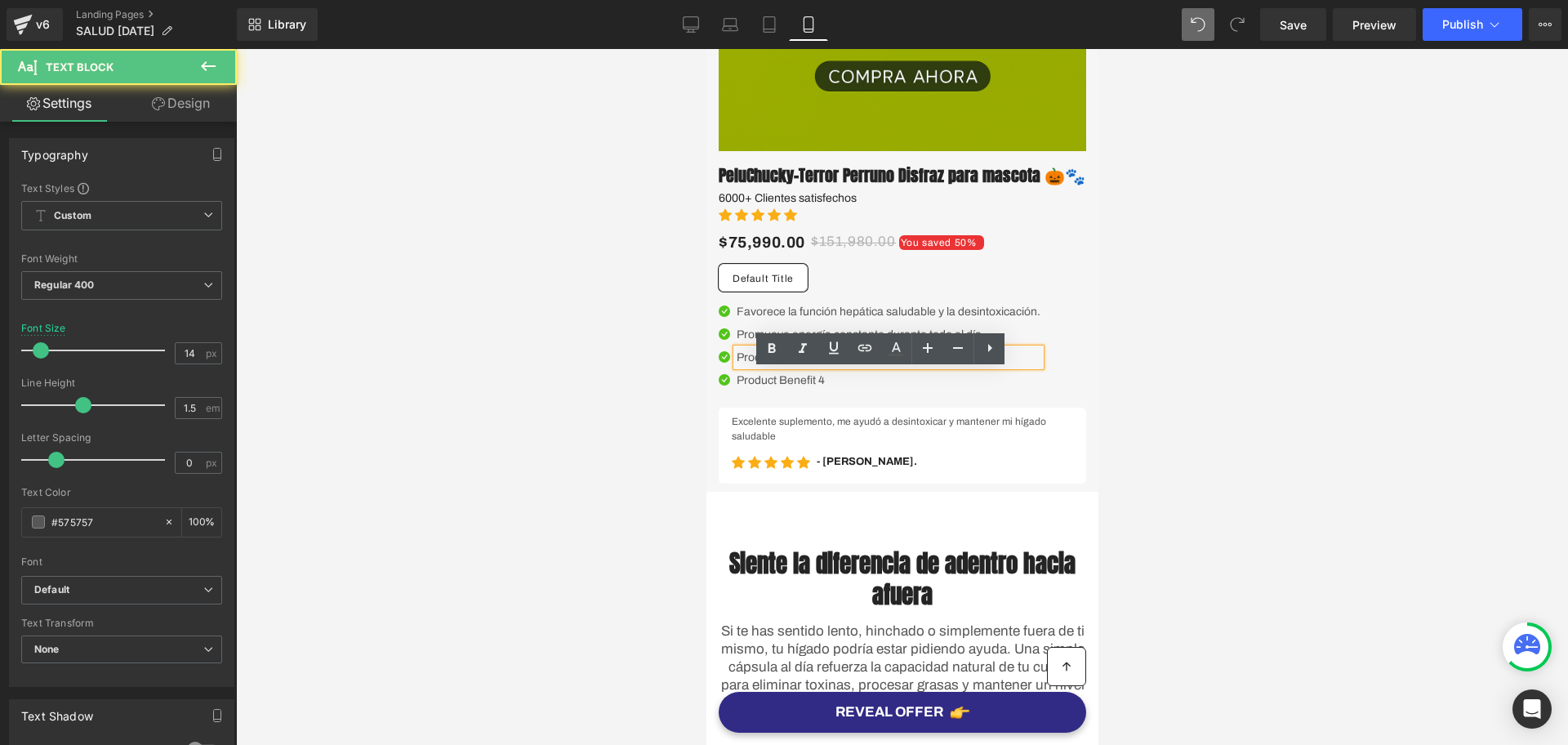
click at [798, 366] on p "Product Benefit 3" at bounding box center [888, 357] width 304 height 17
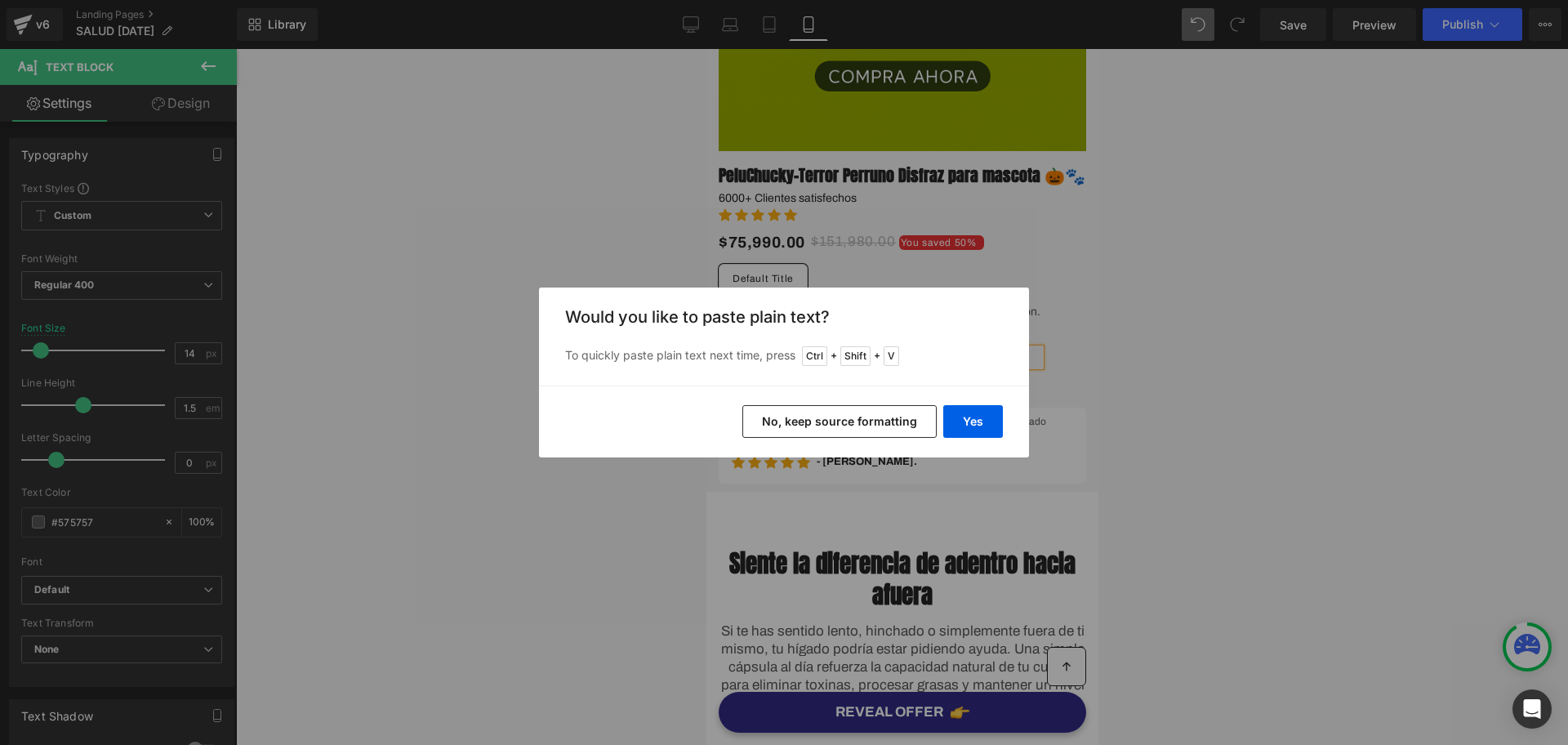
click at [928, 423] on button "No, keep source formatting" at bounding box center [839, 422] width 194 height 33
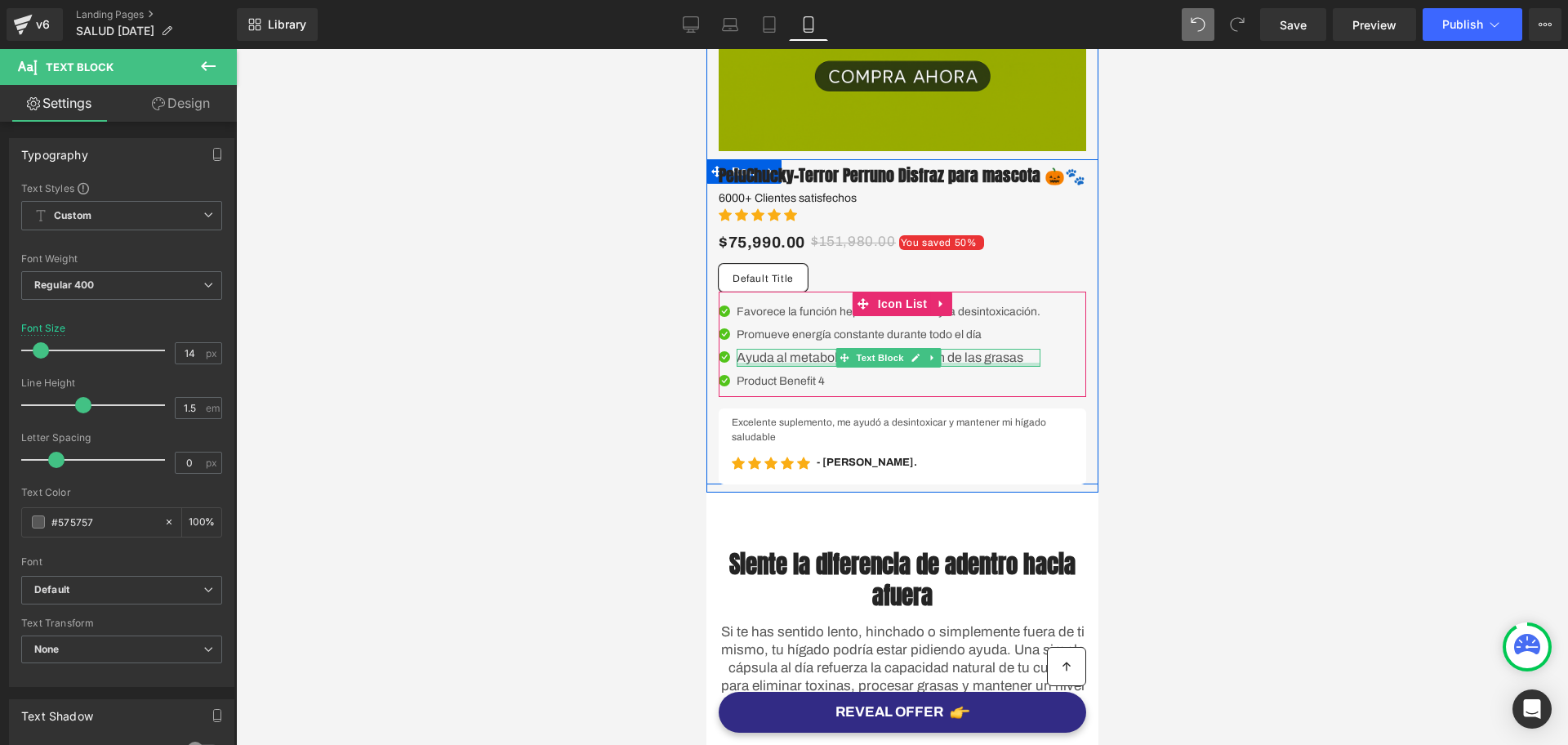
click at [782, 367] on div at bounding box center [888, 365] width 304 height 4
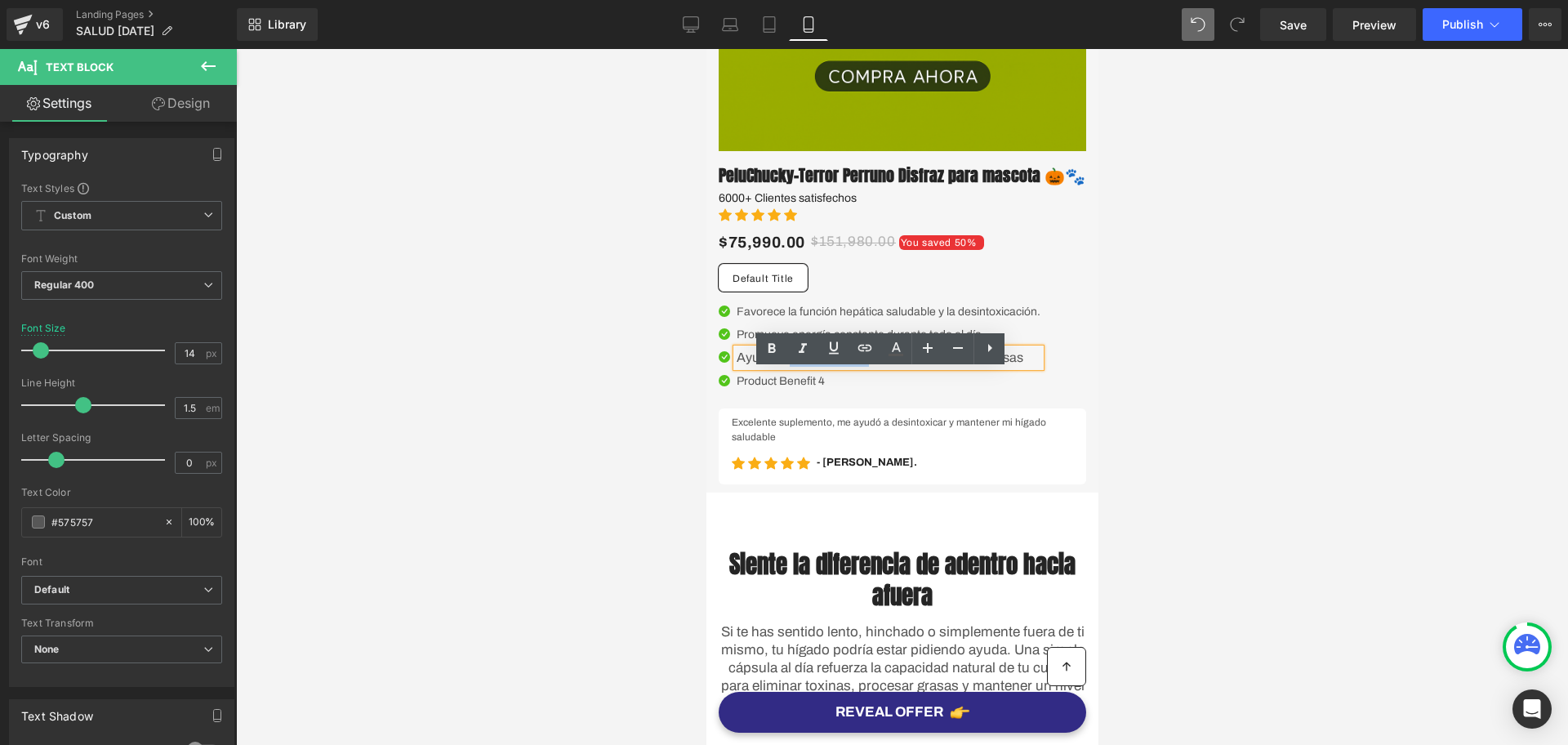
click at [782, 367] on p "Ayuda al metabolismo y la digestión de las grasas" at bounding box center [888, 358] width 304 height 18
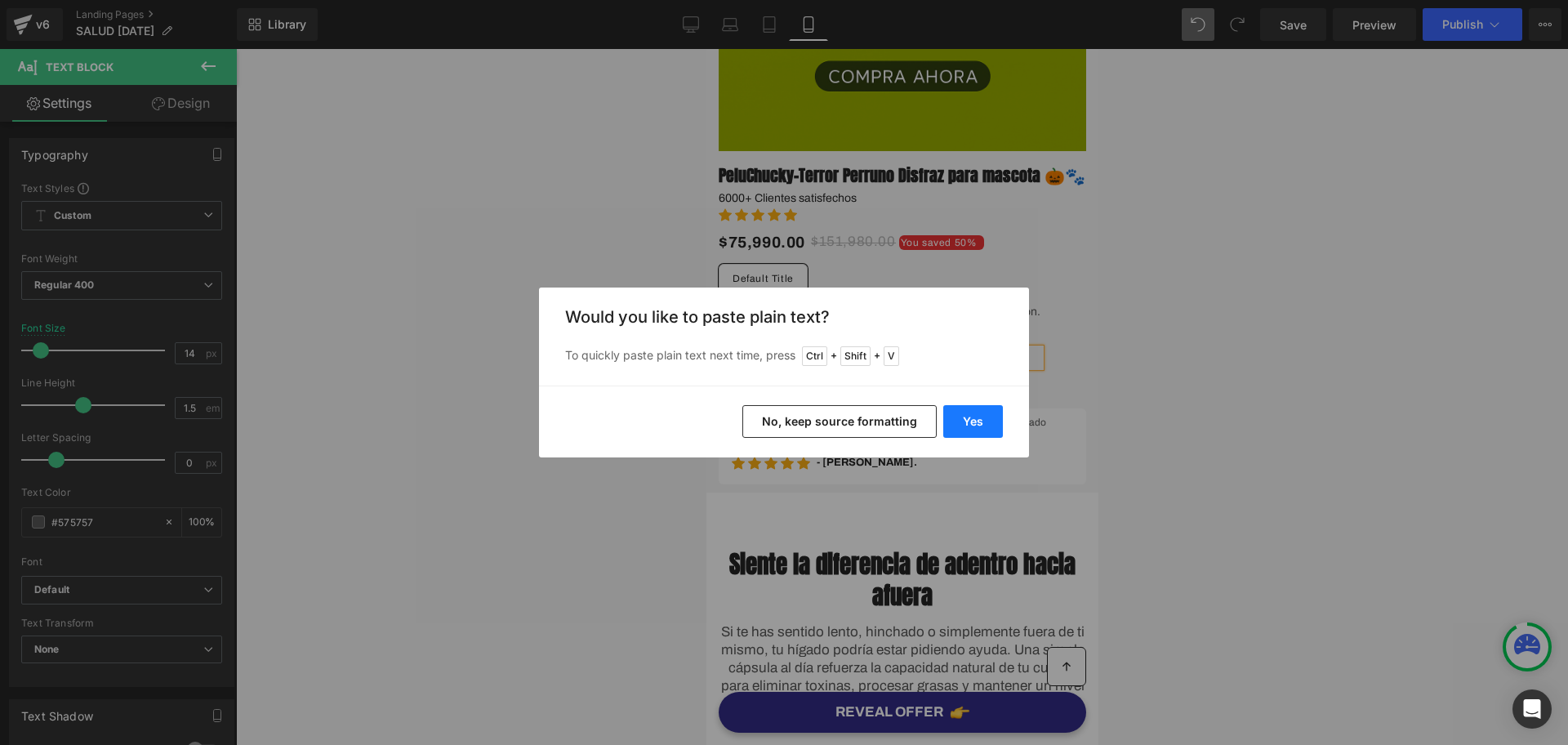
click at [955, 408] on button "Yes" at bounding box center [973, 422] width 60 height 33
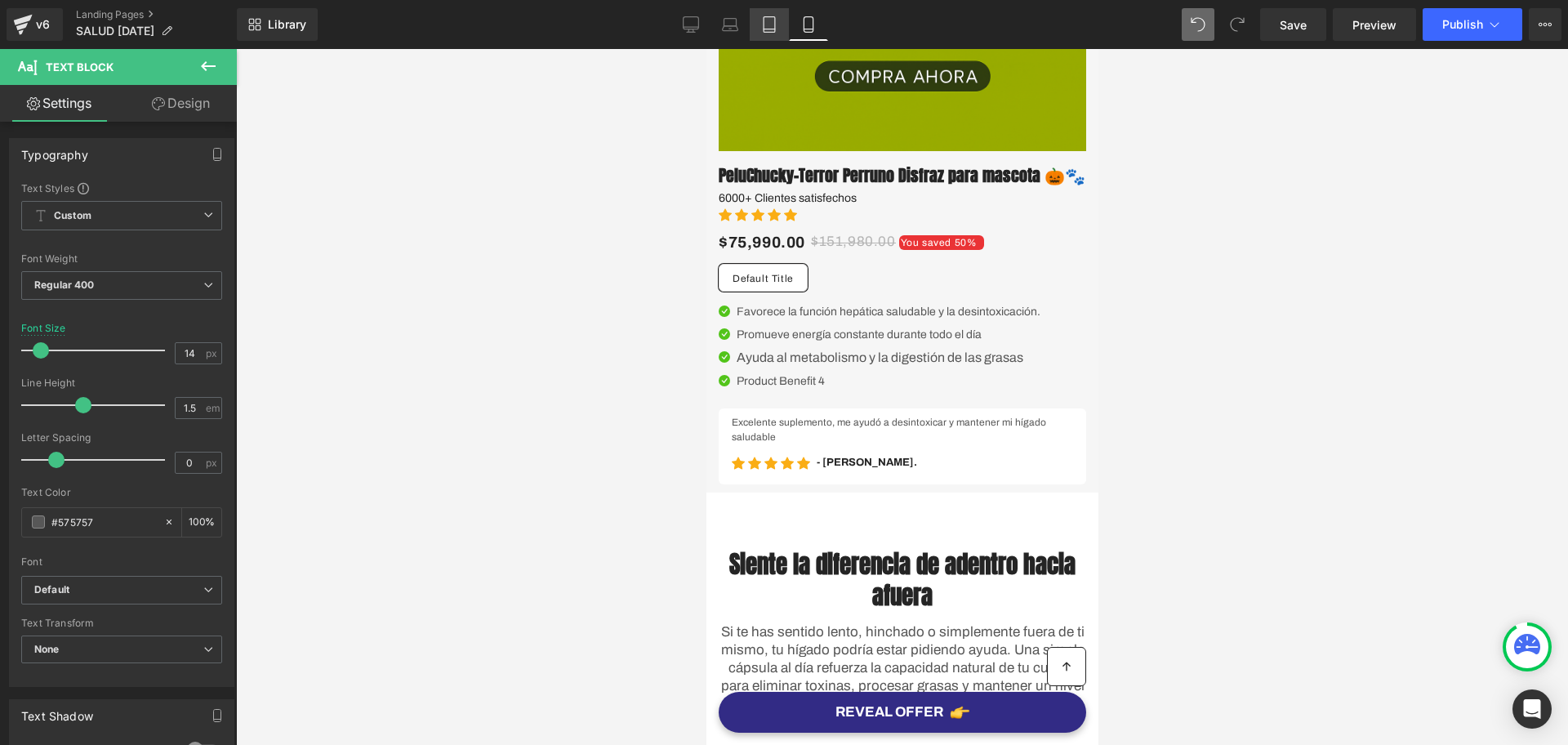
click at [774, 21] on icon at bounding box center [770, 25] width 17 height 17
type input "16"
type input "100"
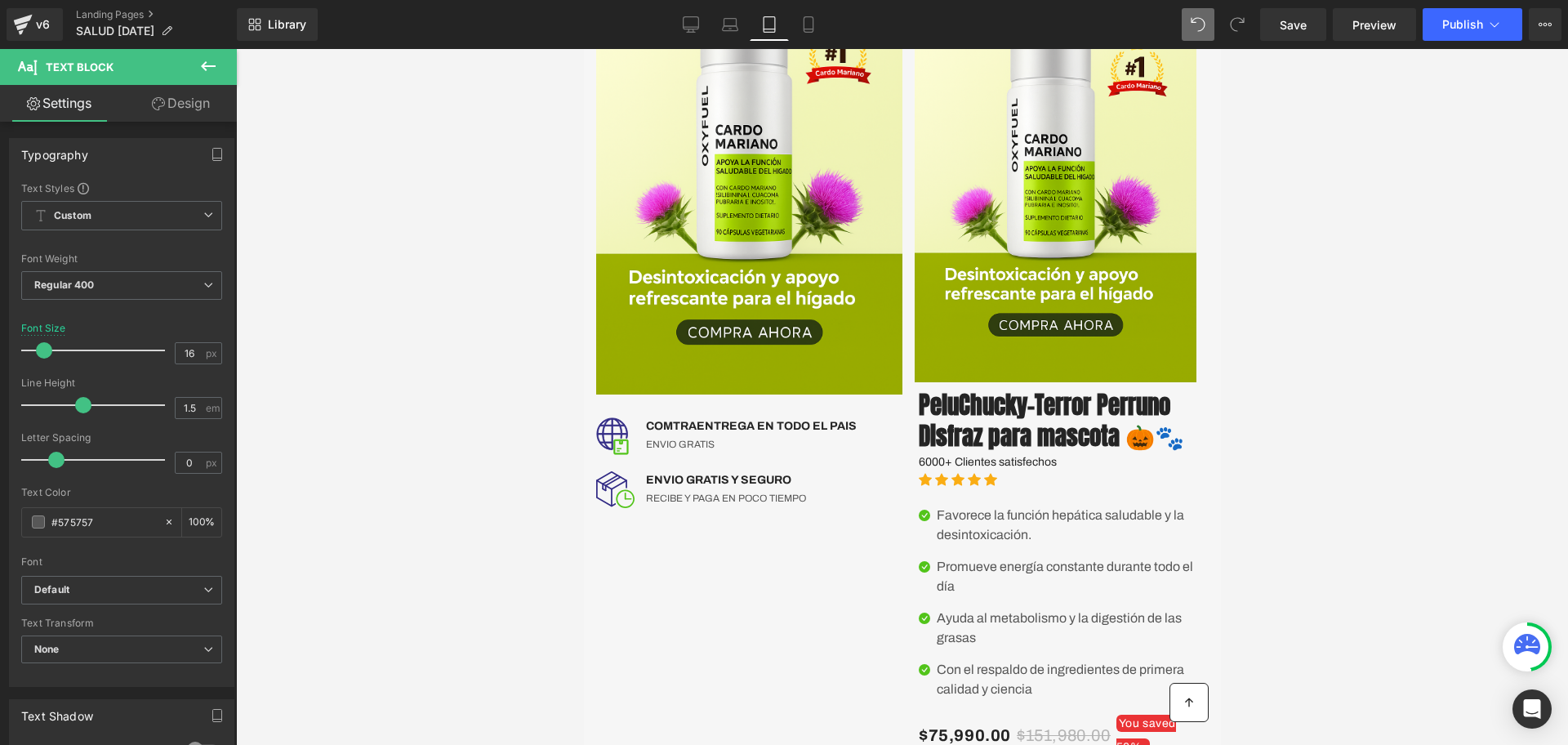
scroll to position [307, 0]
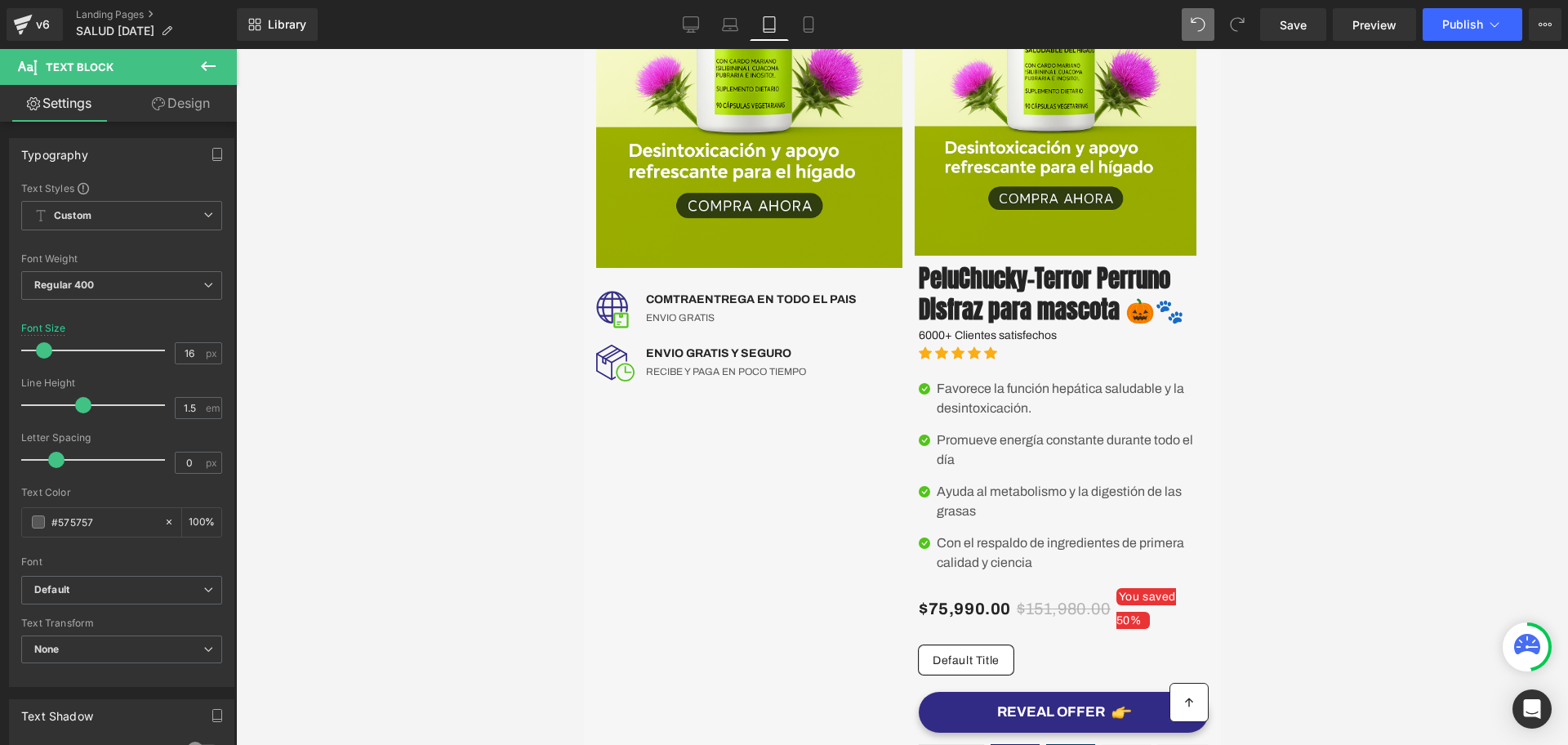
click at [1008, 565] on div "Con el respaldo de ingredientes de primera calidad y ciencia Text Block" at bounding box center [1072, 552] width 272 height 39
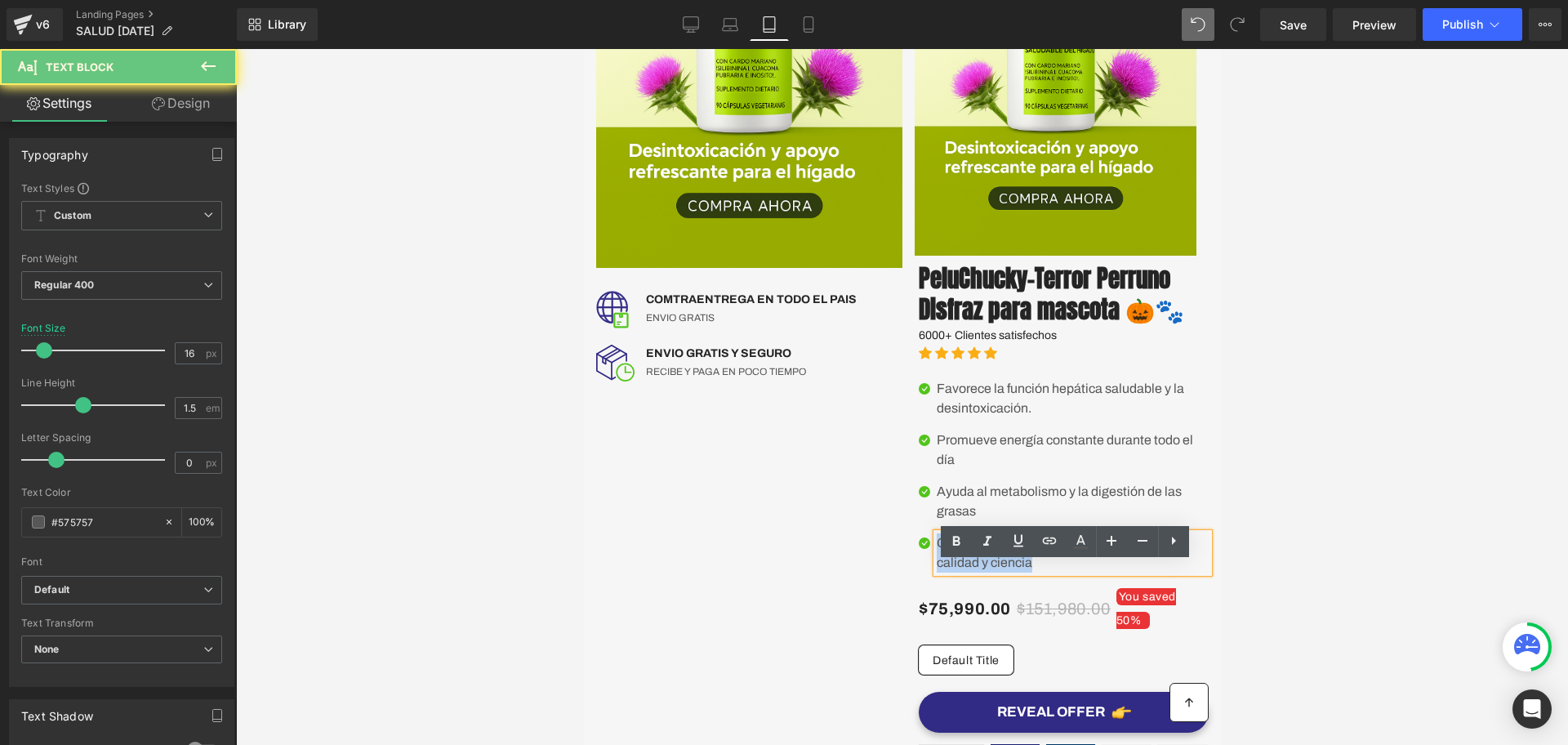
click at [1008, 565] on p "Con el respaldo de ingredientes de primera calidad y ciencia" at bounding box center [1072, 552] width 272 height 39
copy p "Con el respaldo de ingredientes de primera calidad y ciencia"
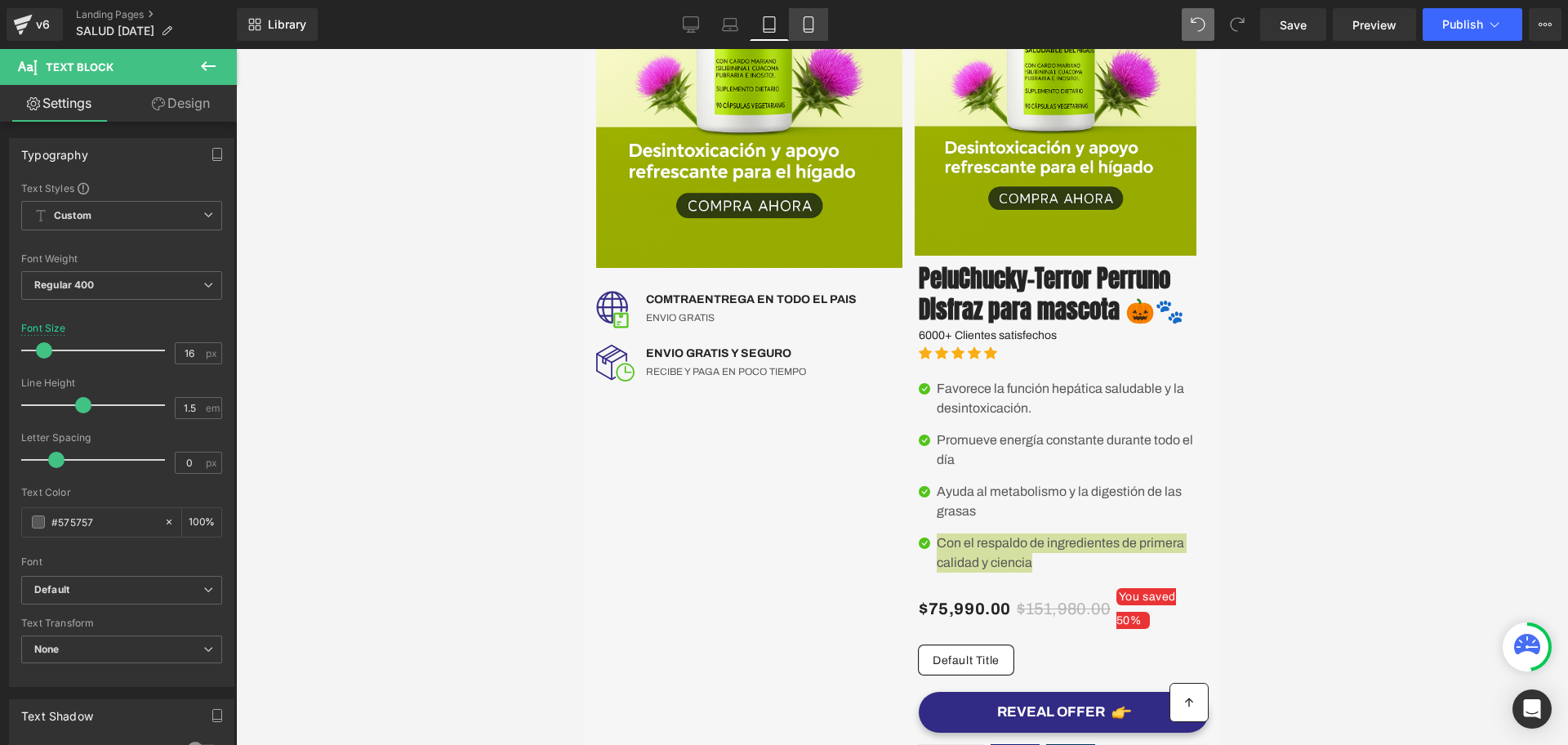
click at [802, 20] on icon at bounding box center [808, 25] width 17 height 17
type input "14"
type input "100"
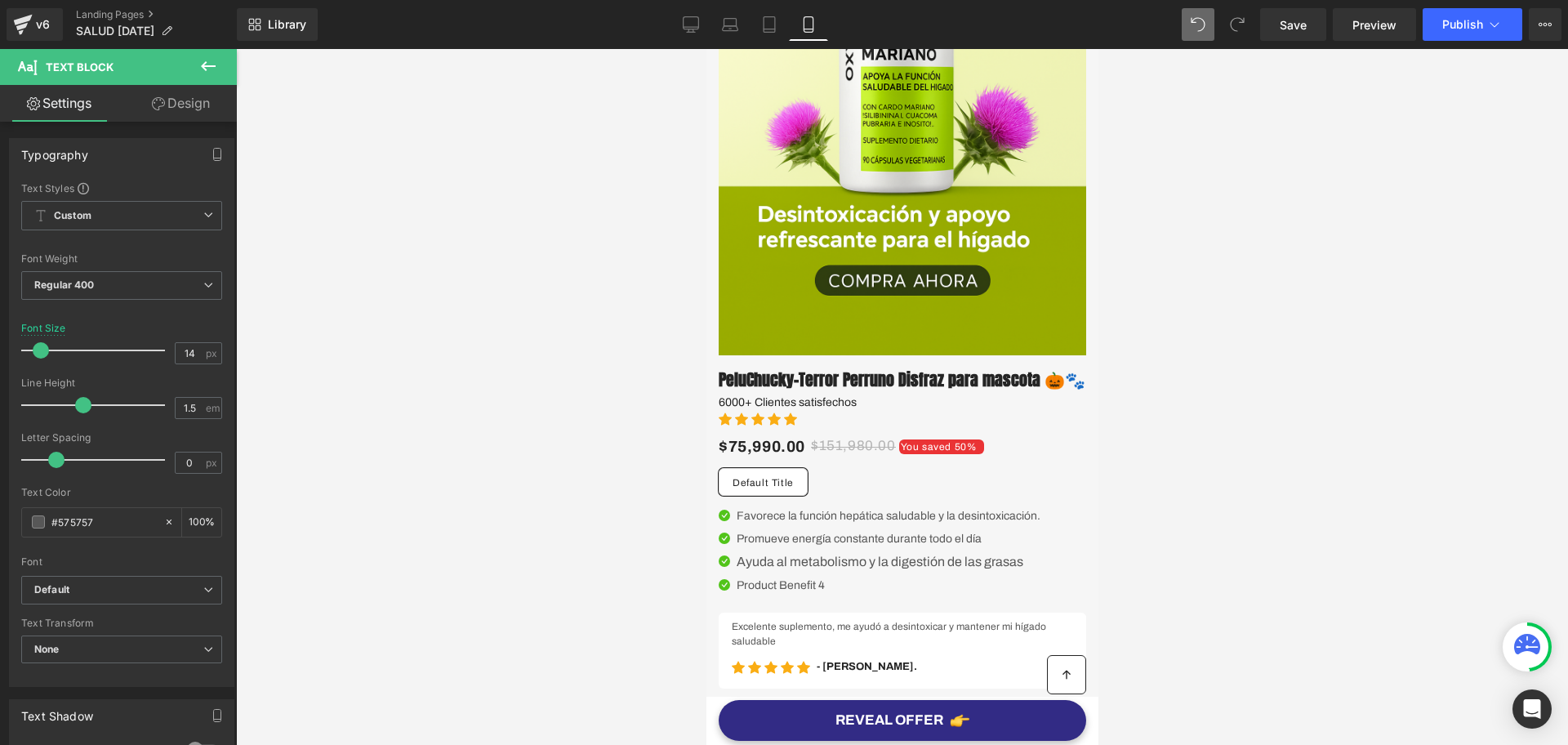
scroll to position [511, 0]
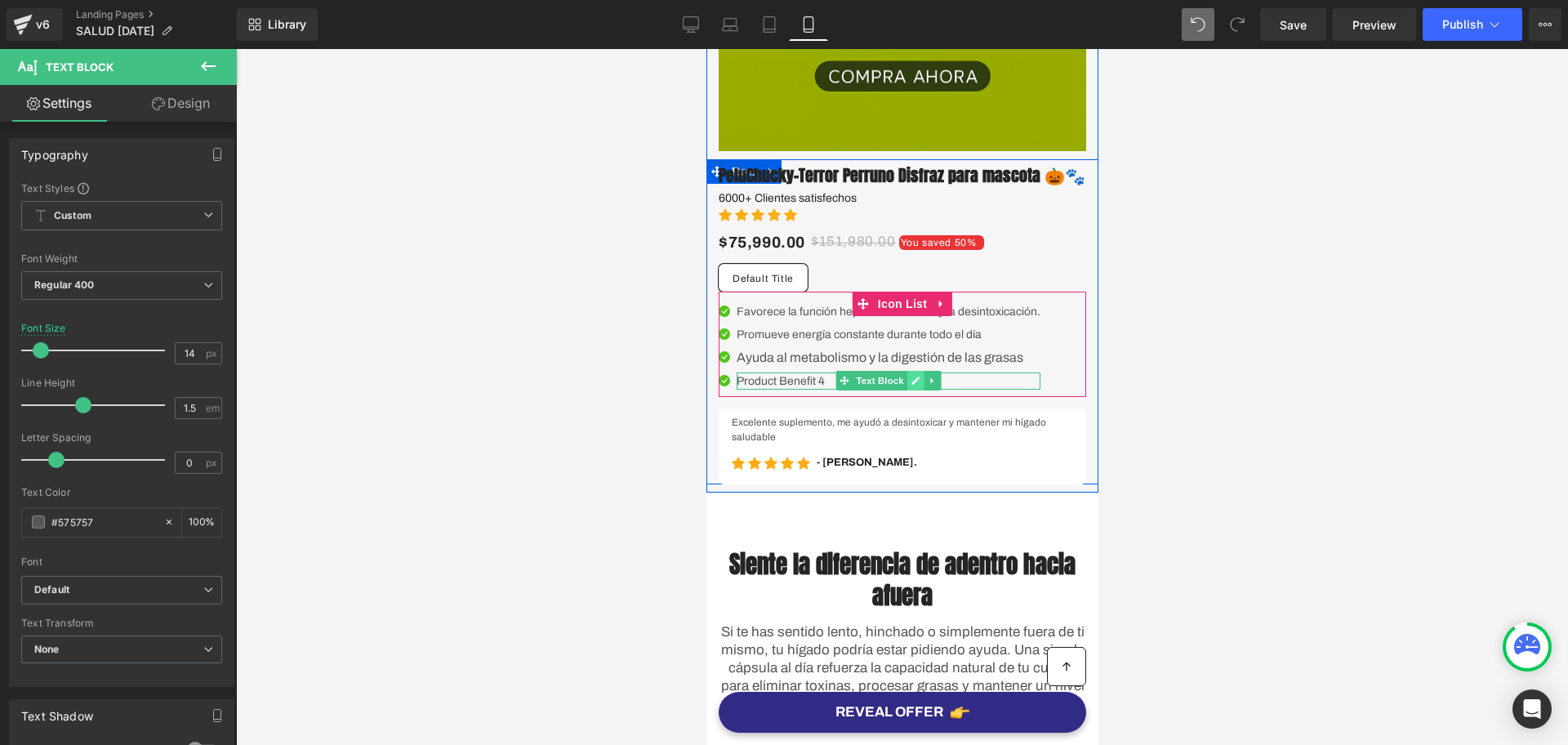
click at [907, 390] on link at bounding box center [915, 381] width 17 height 20
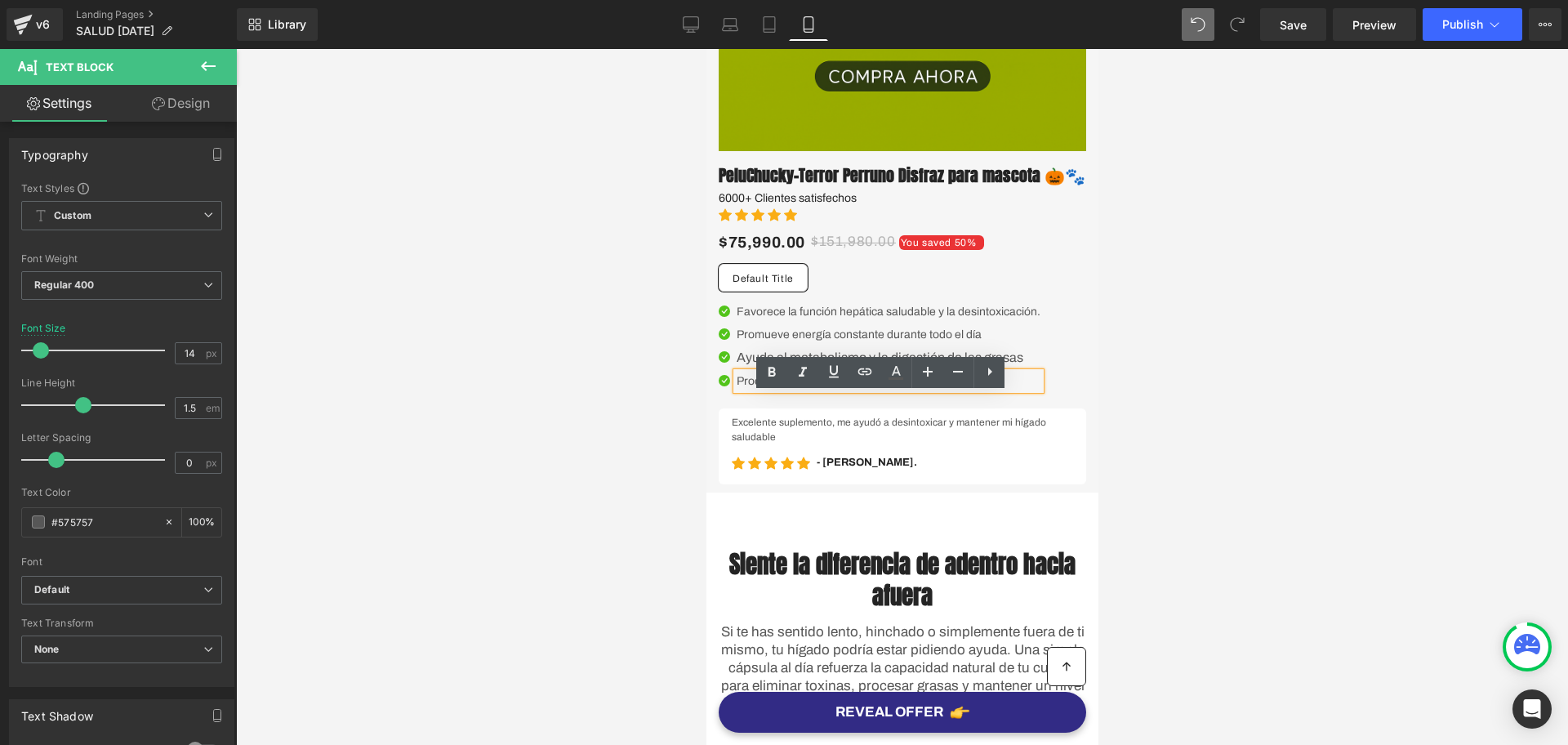
click at [810, 389] on p "Product Benefit 4" at bounding box center [888, 381] width 304 height 17
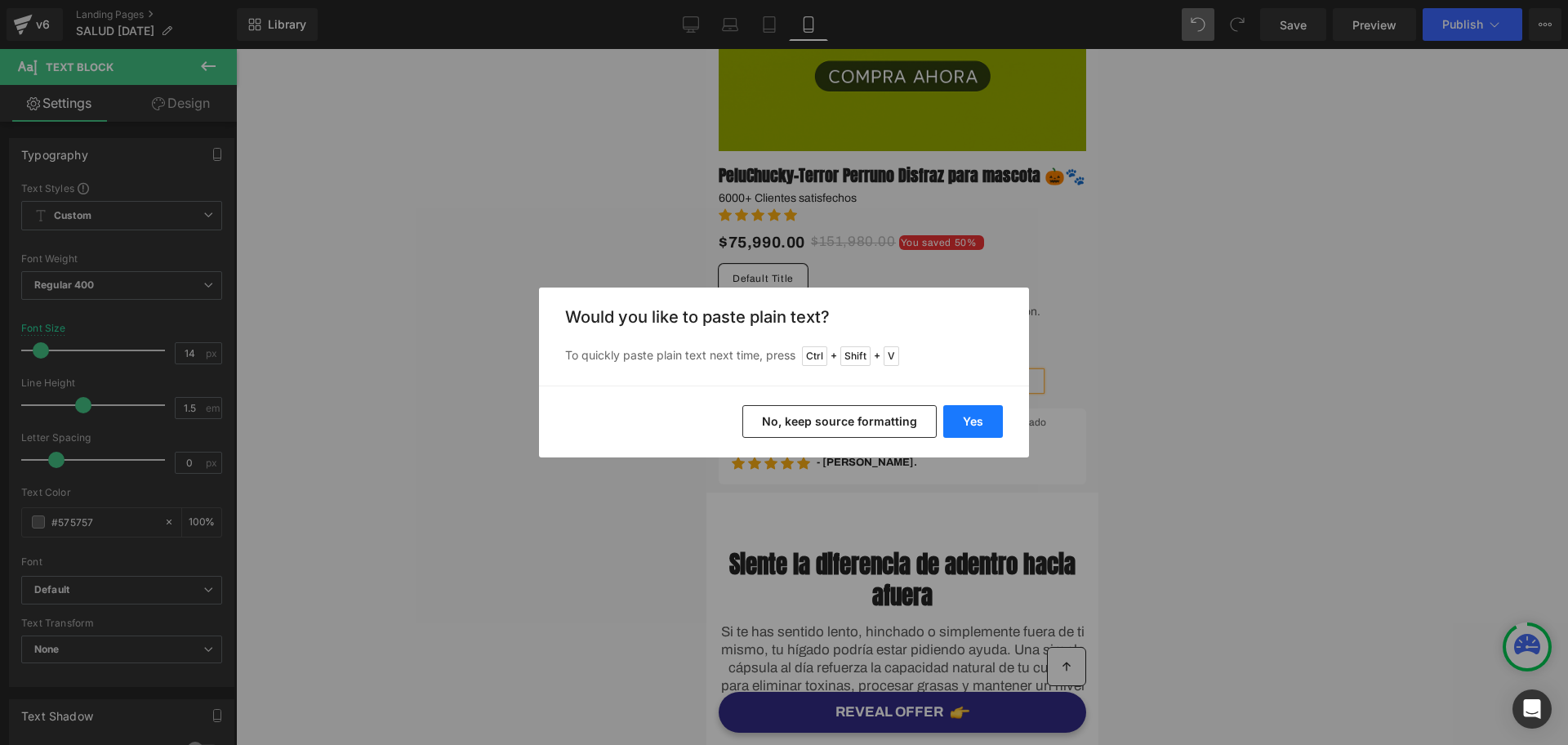
click at [981, 418] on button "Yes" at bounding box center [973, 422] width 60 height 33
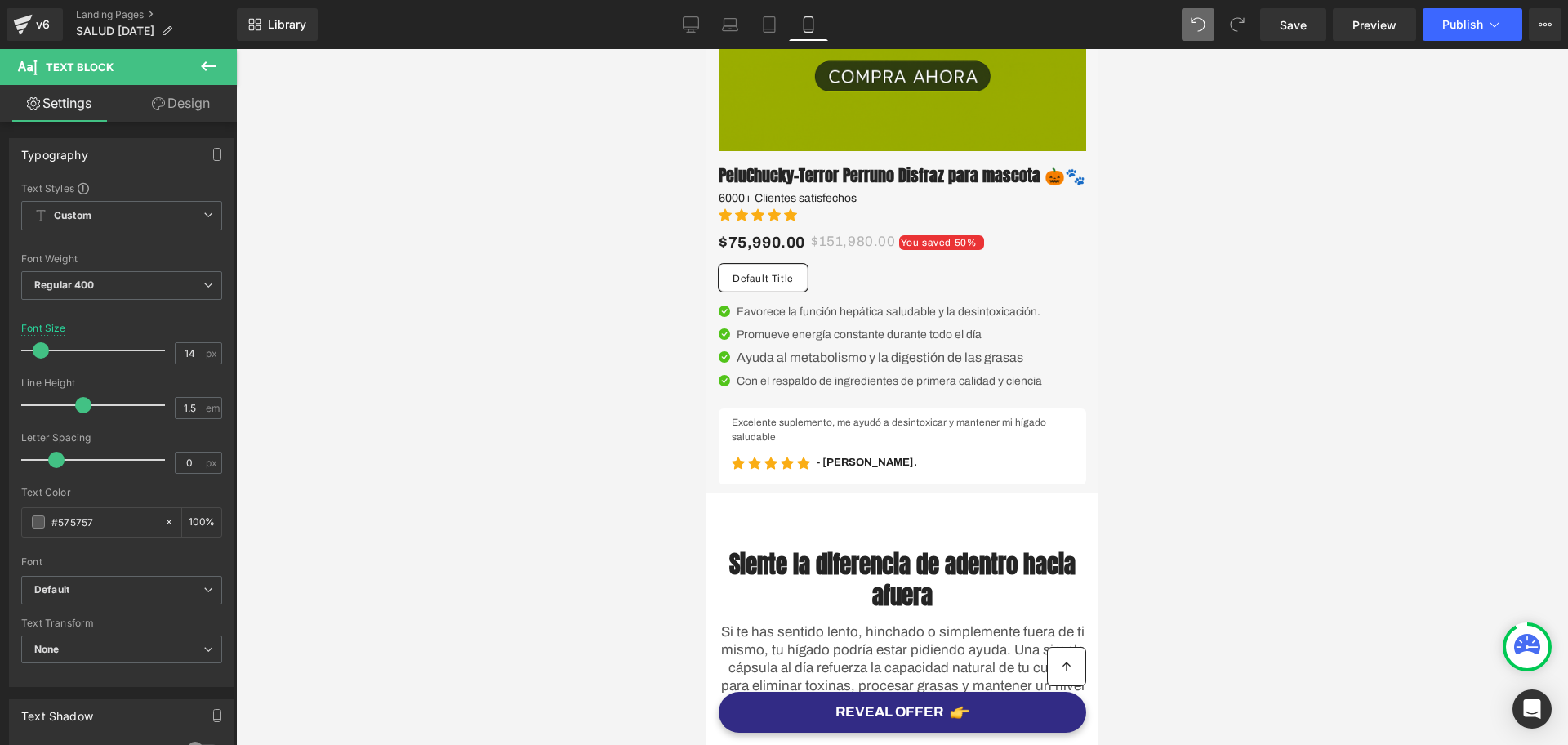
click at [1276, 414] on div at bounding box center [903, 397] width 1332 height 696
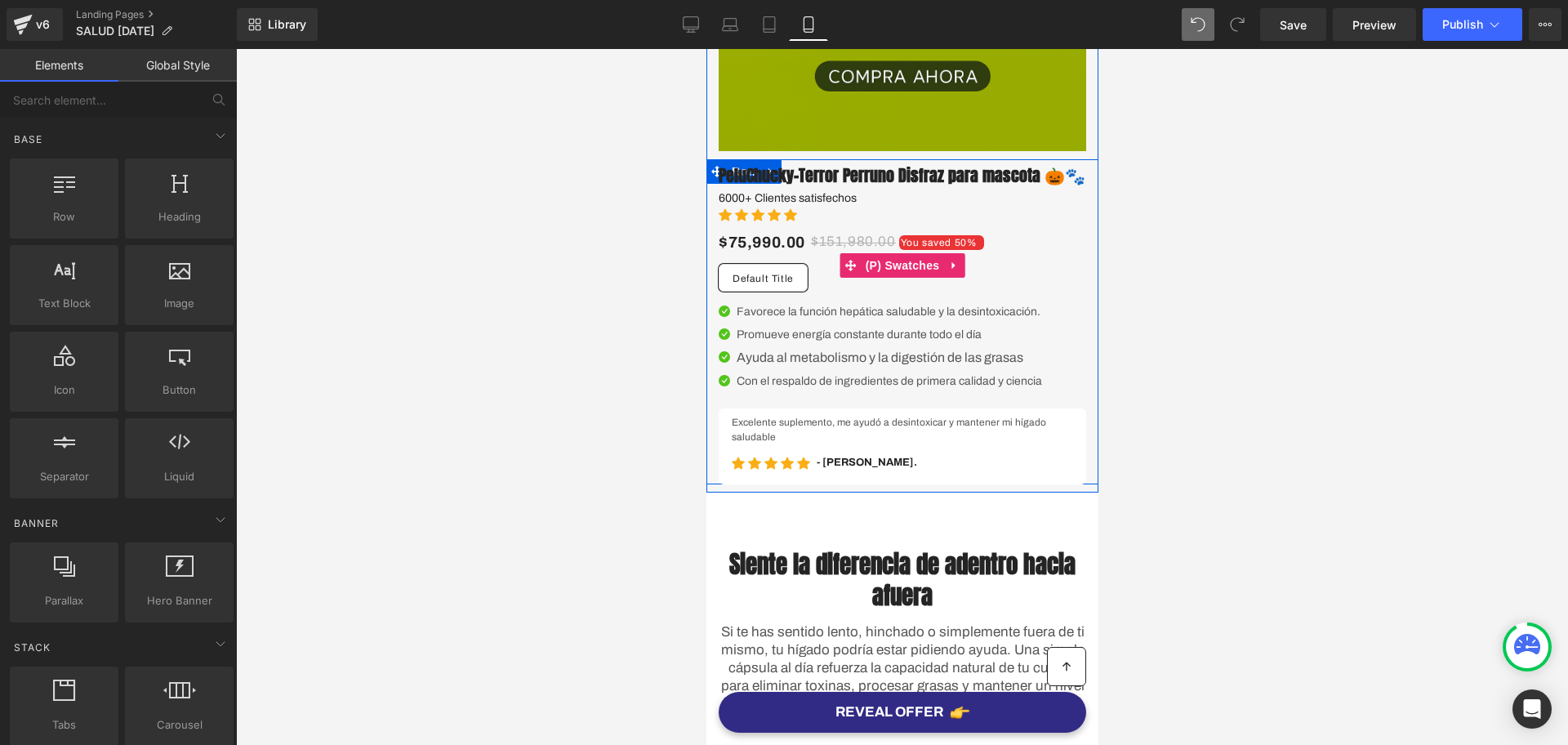
click at [779, 291] on span "Default Title" at bounding box center [762, 278] width 61 height 26
click at [776, 291] on span "Default Title" at bounding box center [762, 278] width 61 height 26
click at [951, 269] on icon at bounding box center [952, 265] width 3 height 7
click at [958, 271] on icon at bounding box center [964, 265] width 12 height 12
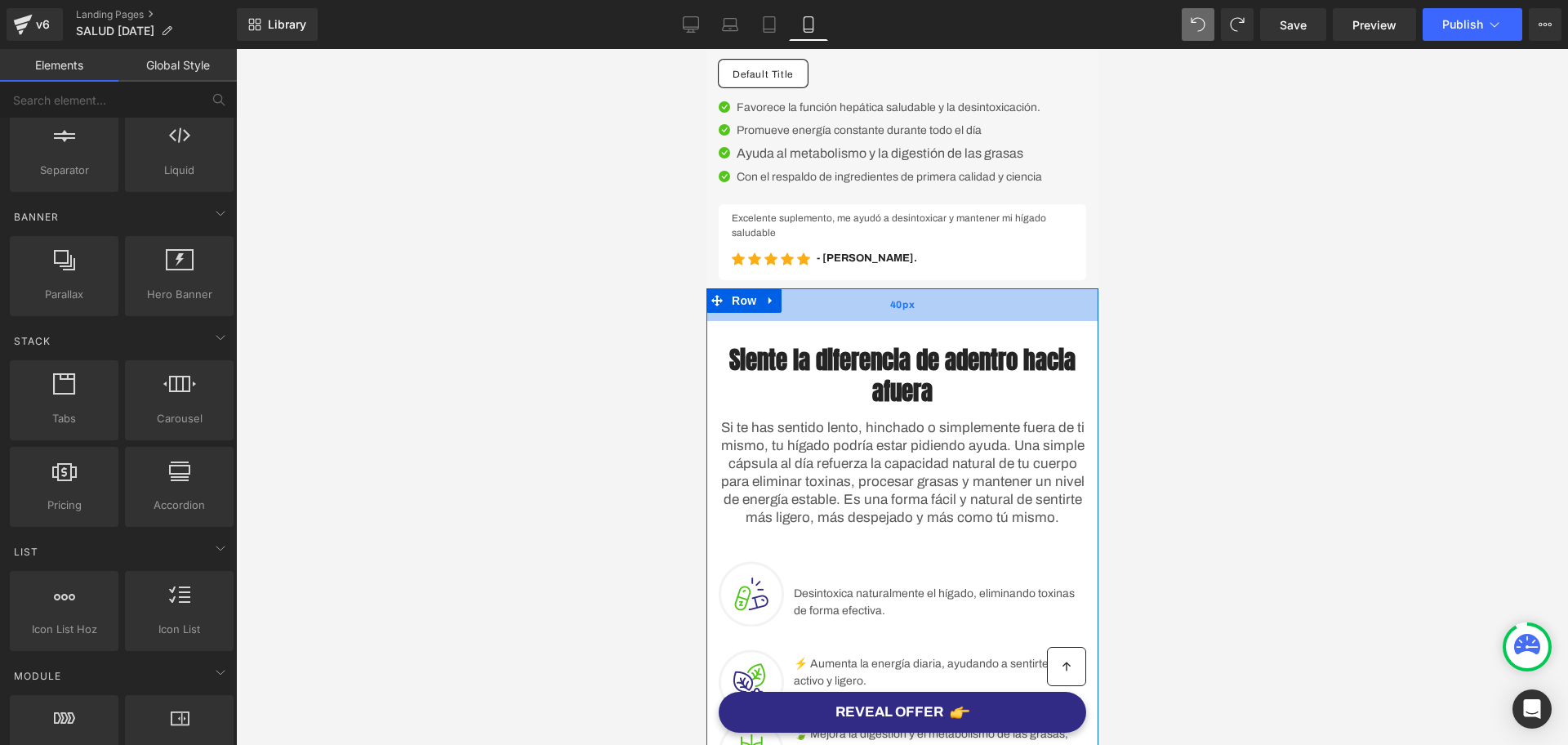
scroll to position [613, 0]
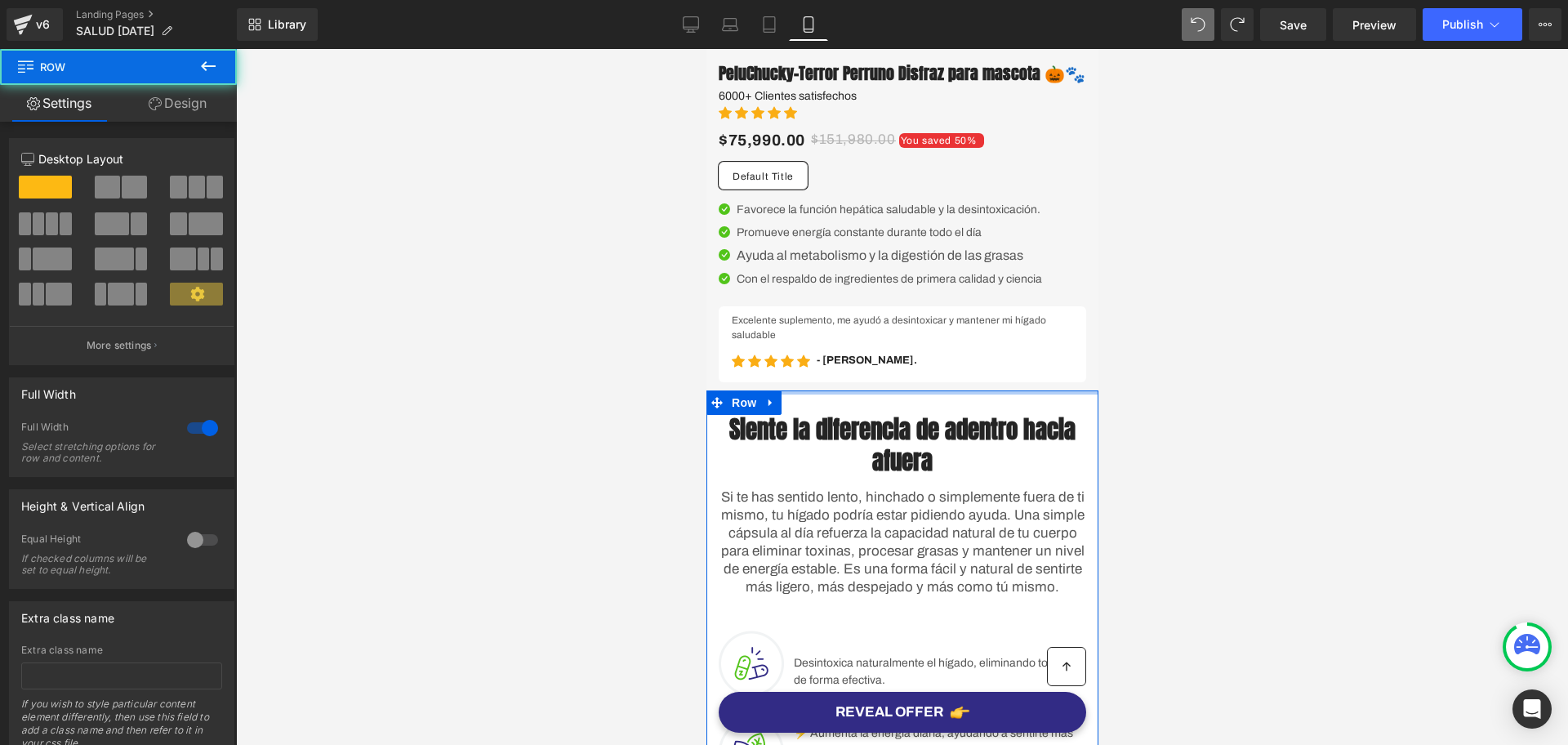
drag, startPoint x: 854, startPoint y: 423, endPoint x: 1845, endPoint y: 480, distance: 992.6
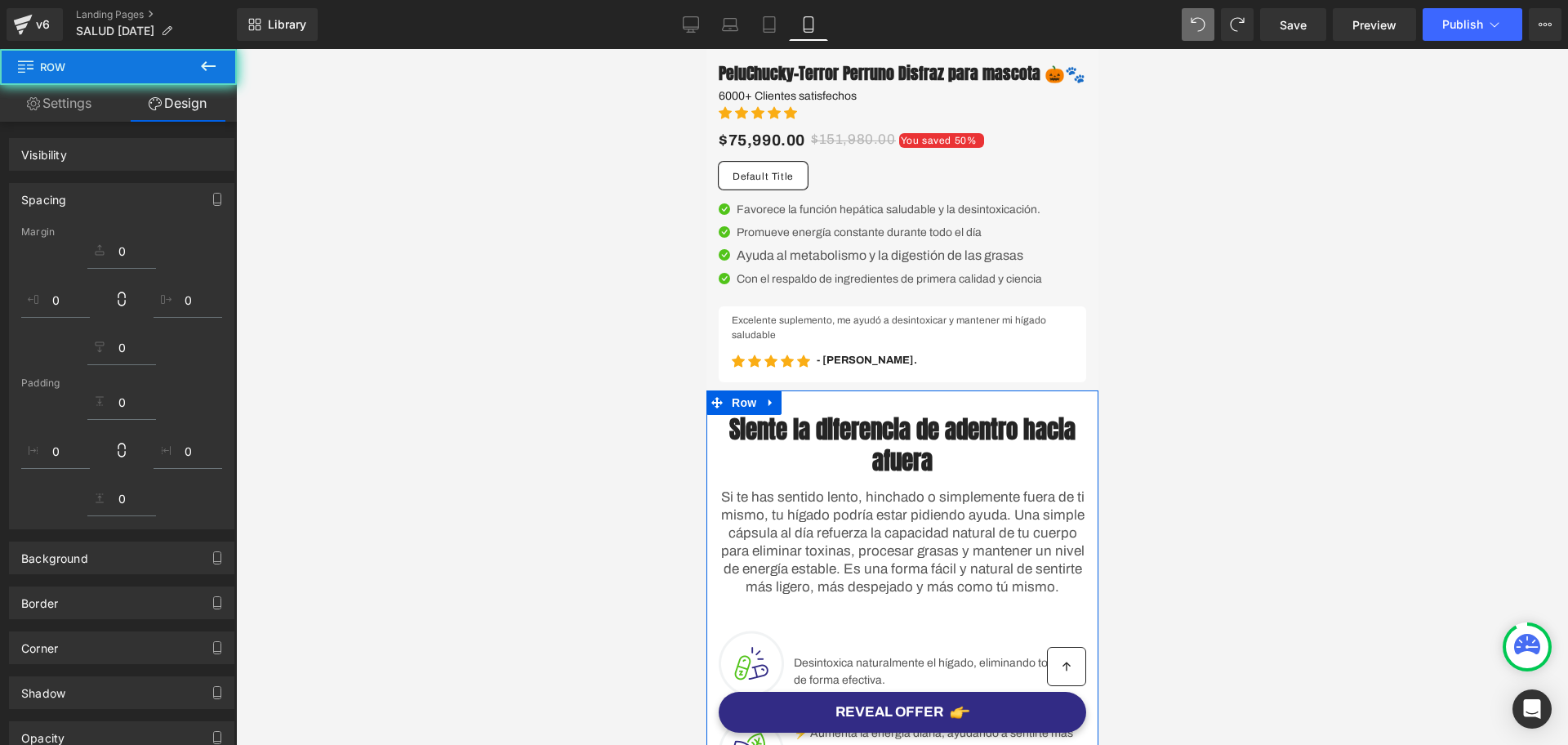
click at [1141, 432] on div at bounding box center [903, 397] width 1332 height 696
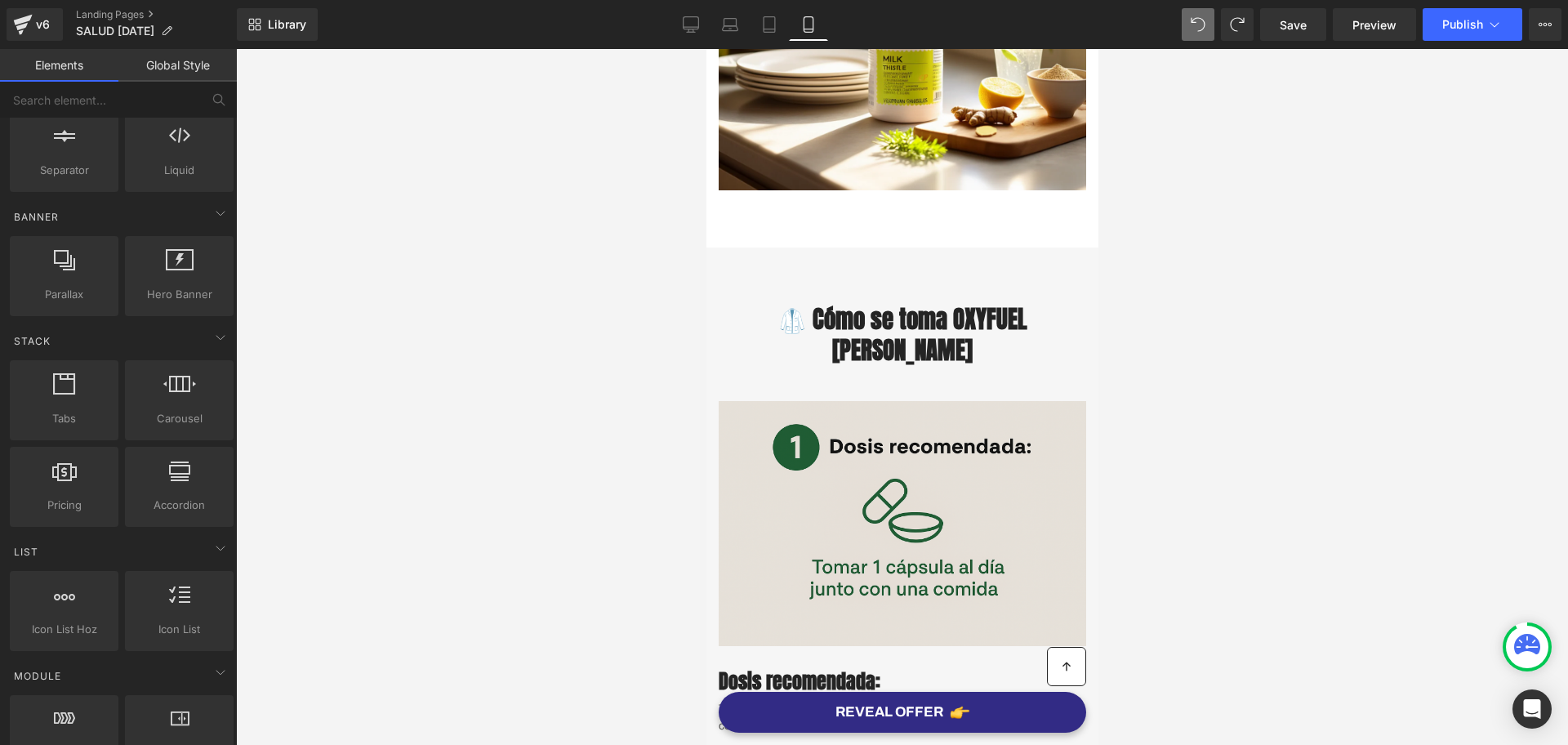
scroll to position [1532, 0]
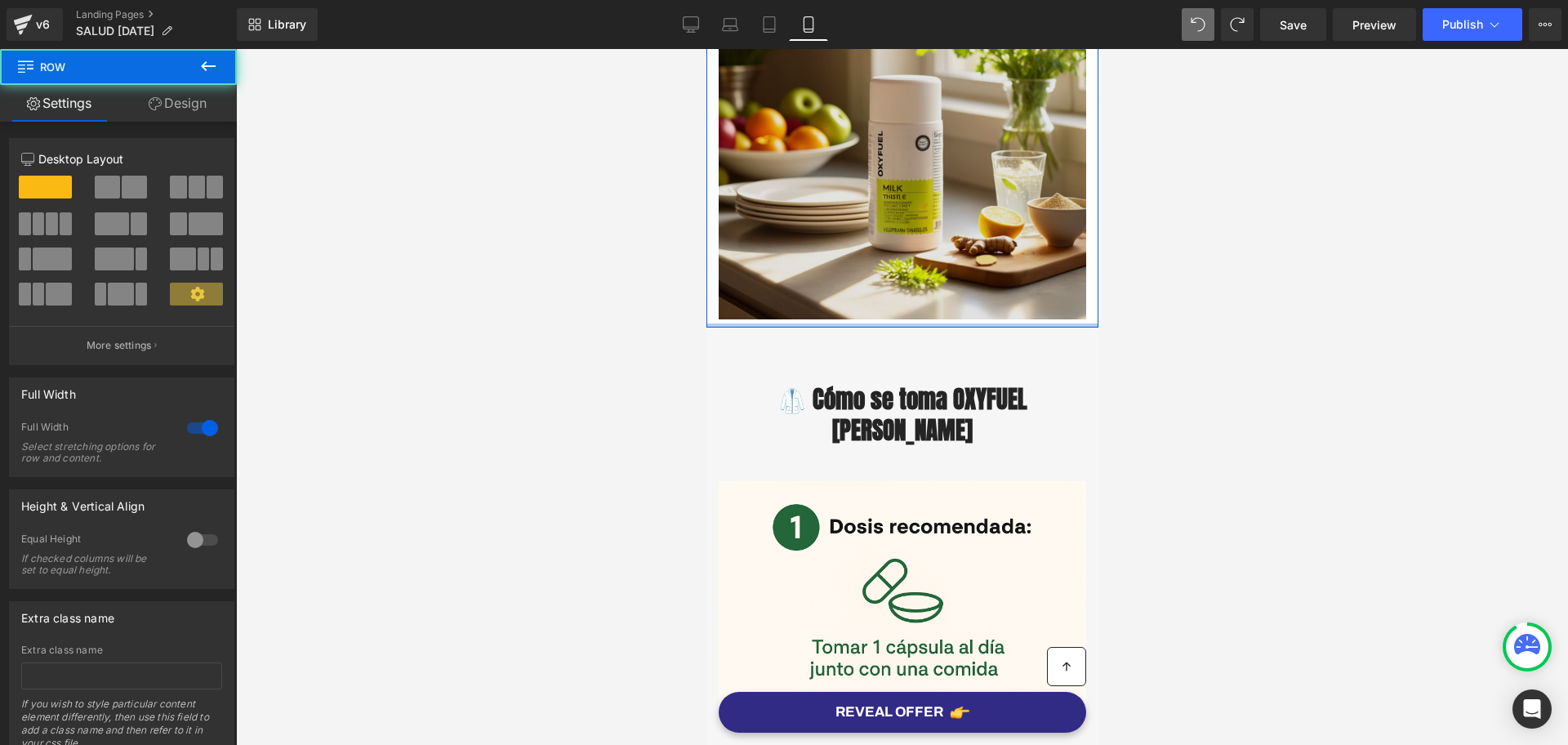
drag, startPoint x: 872, startPoint y: 384, endPoint x: 877, endPoint y: 314, distance: 70.2
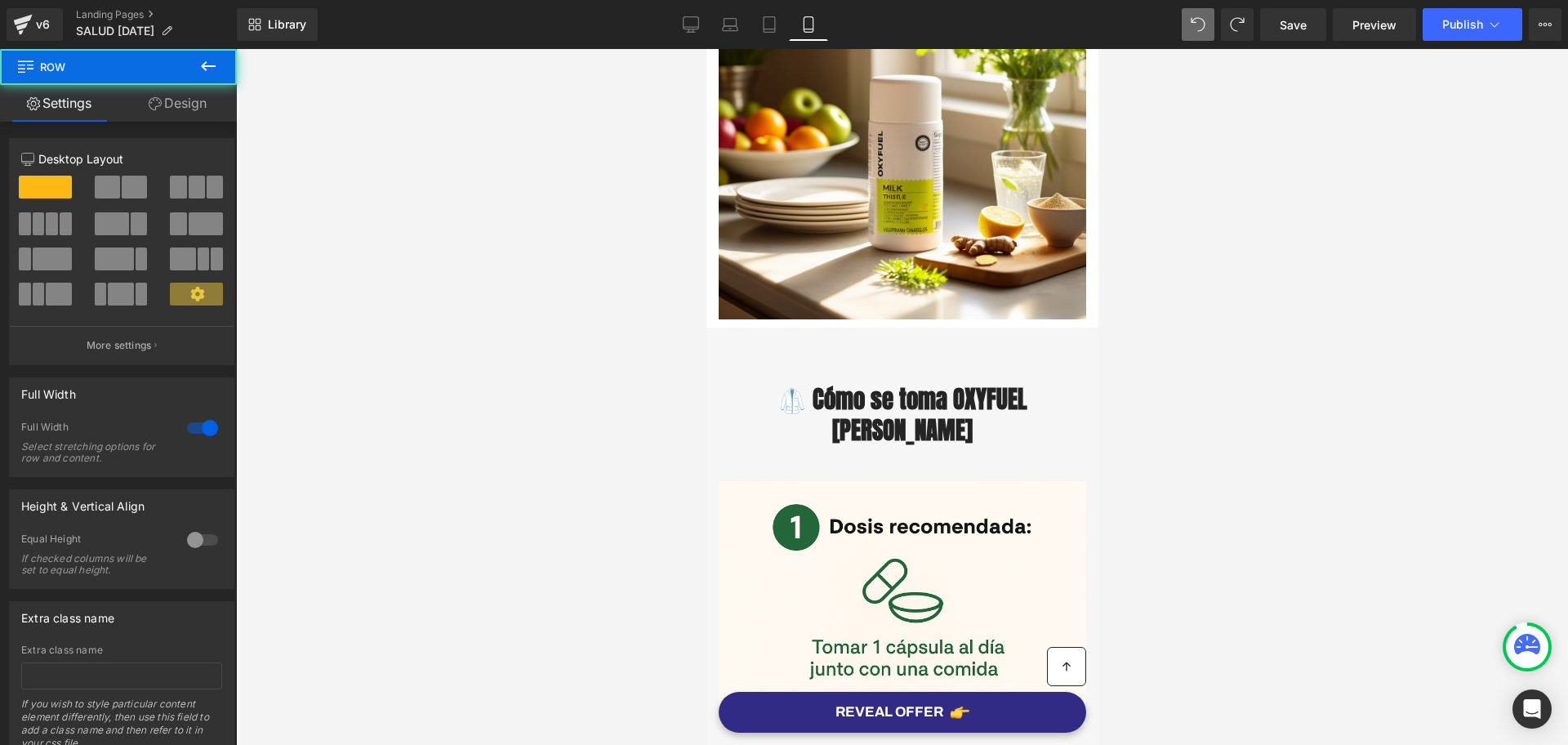
click at [1174, 381] on div at bounding box center [903, 397] width 1332 height 696
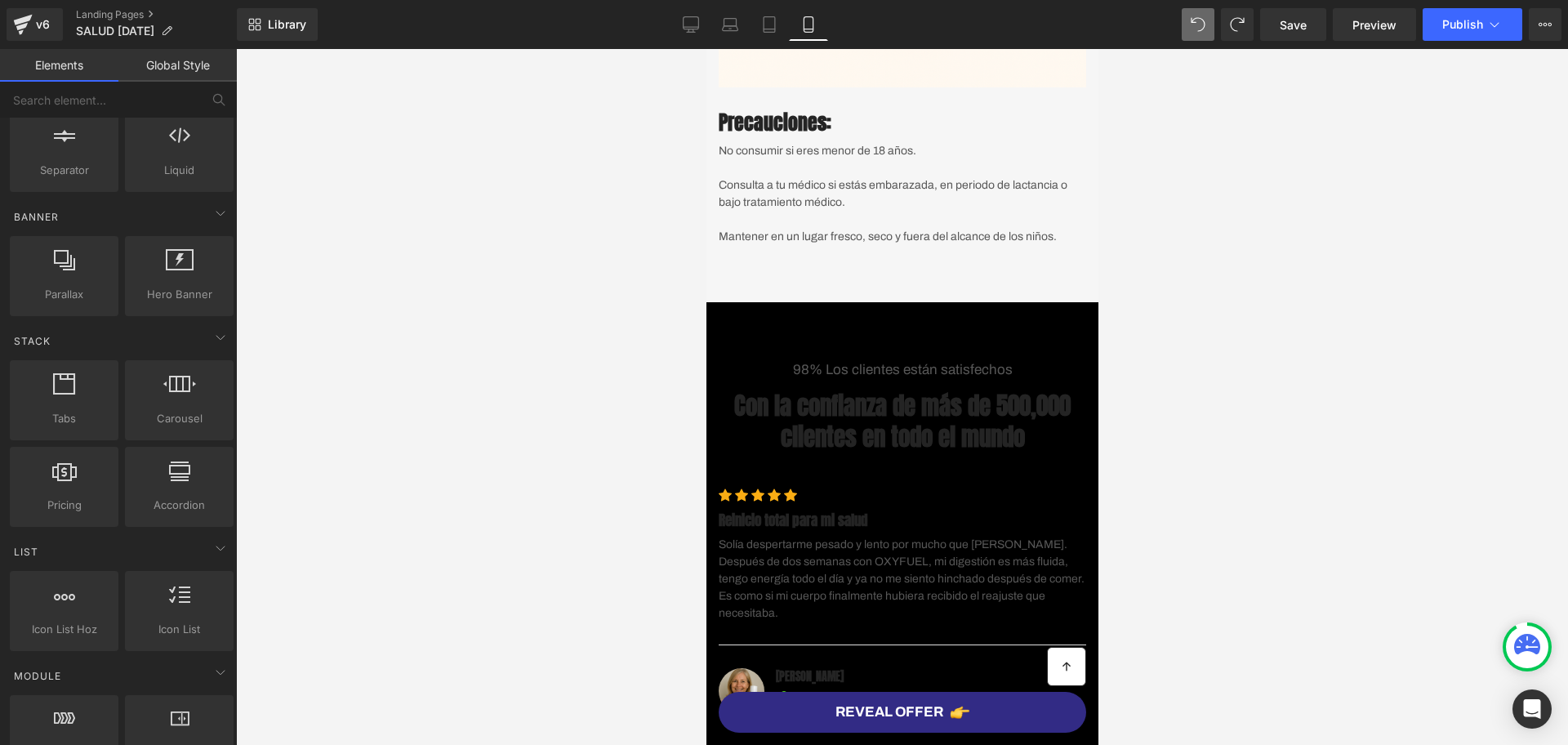
scroll to position [3473, 0]
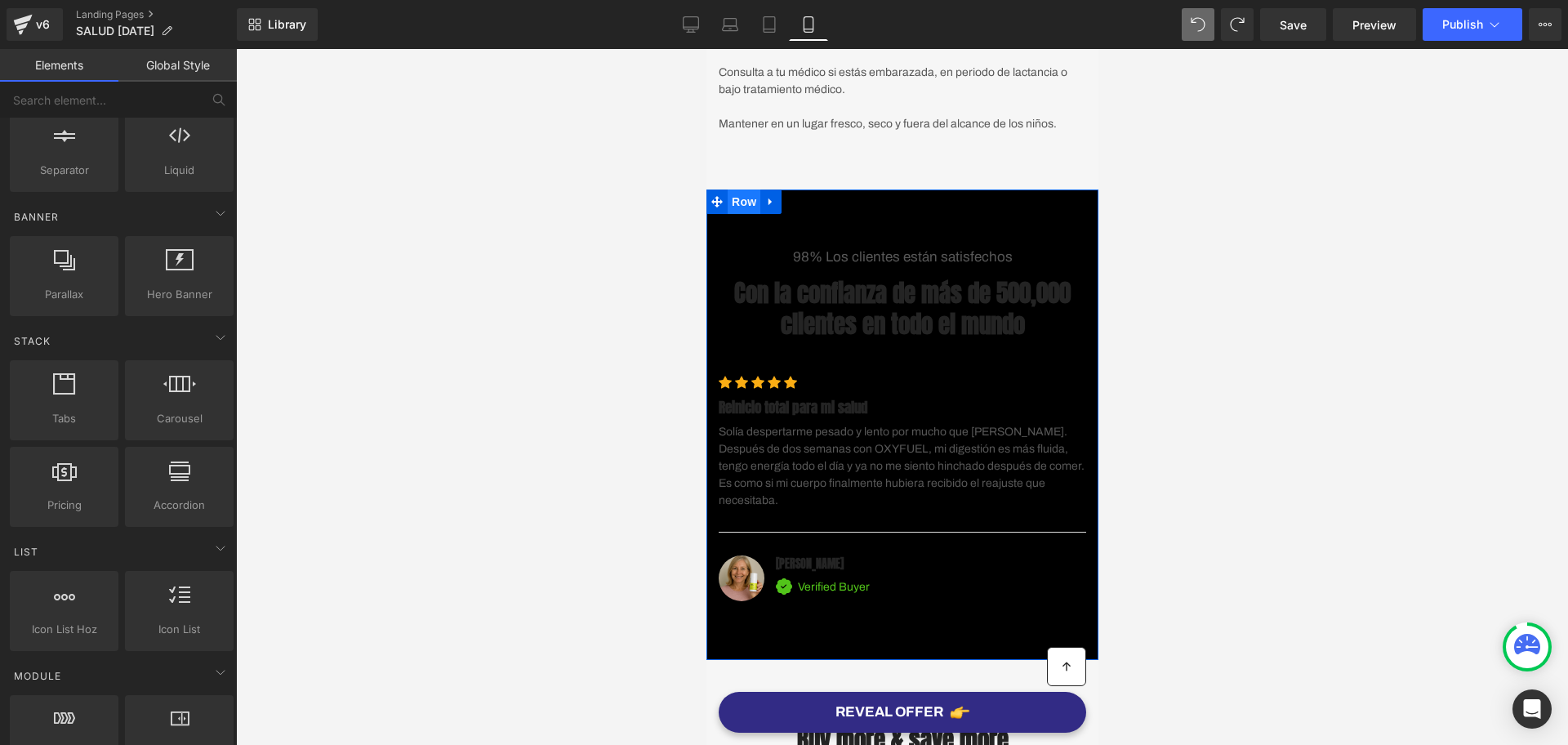
click at [727, 214] on span "Row" at bounding box center [744, 202] width 33 height 25
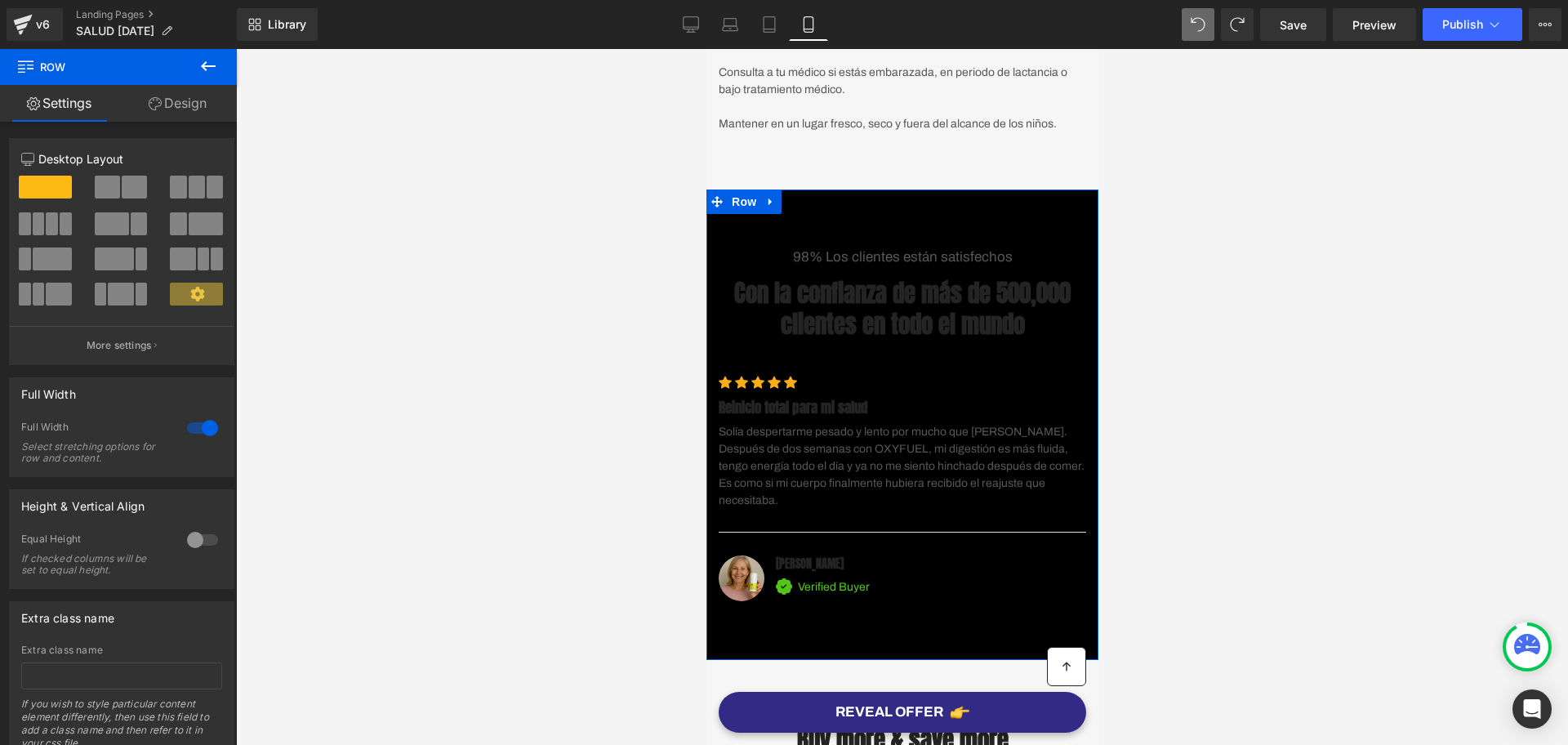
click at [171, 105] on link "Design" at bounding box center [177, 103] width 118 height 36
click at [0, 0] on div "Spacing" at bounding box center [0, 0] width 0 height 0
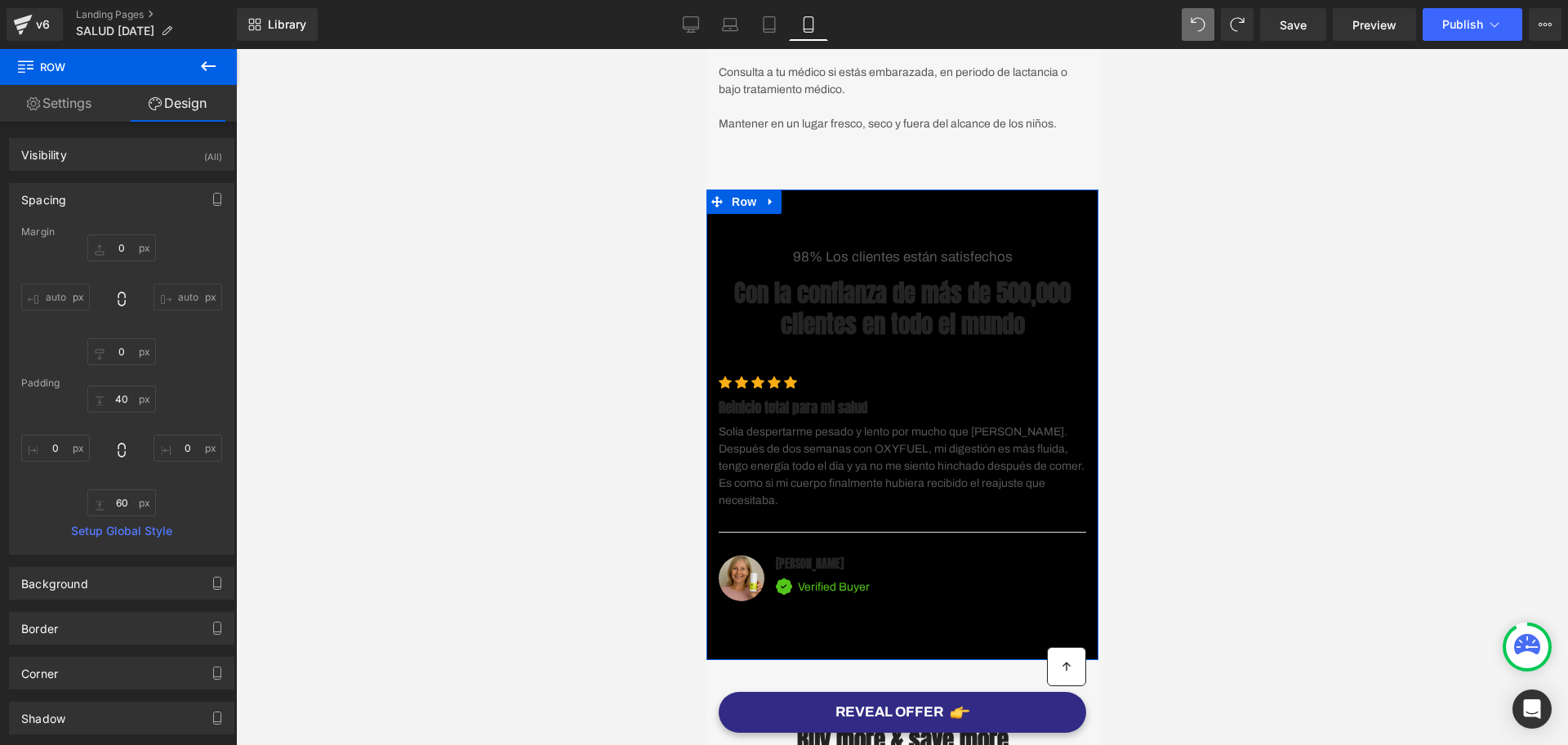
type input "0"
type input "40"
type input "0"
type input "60"
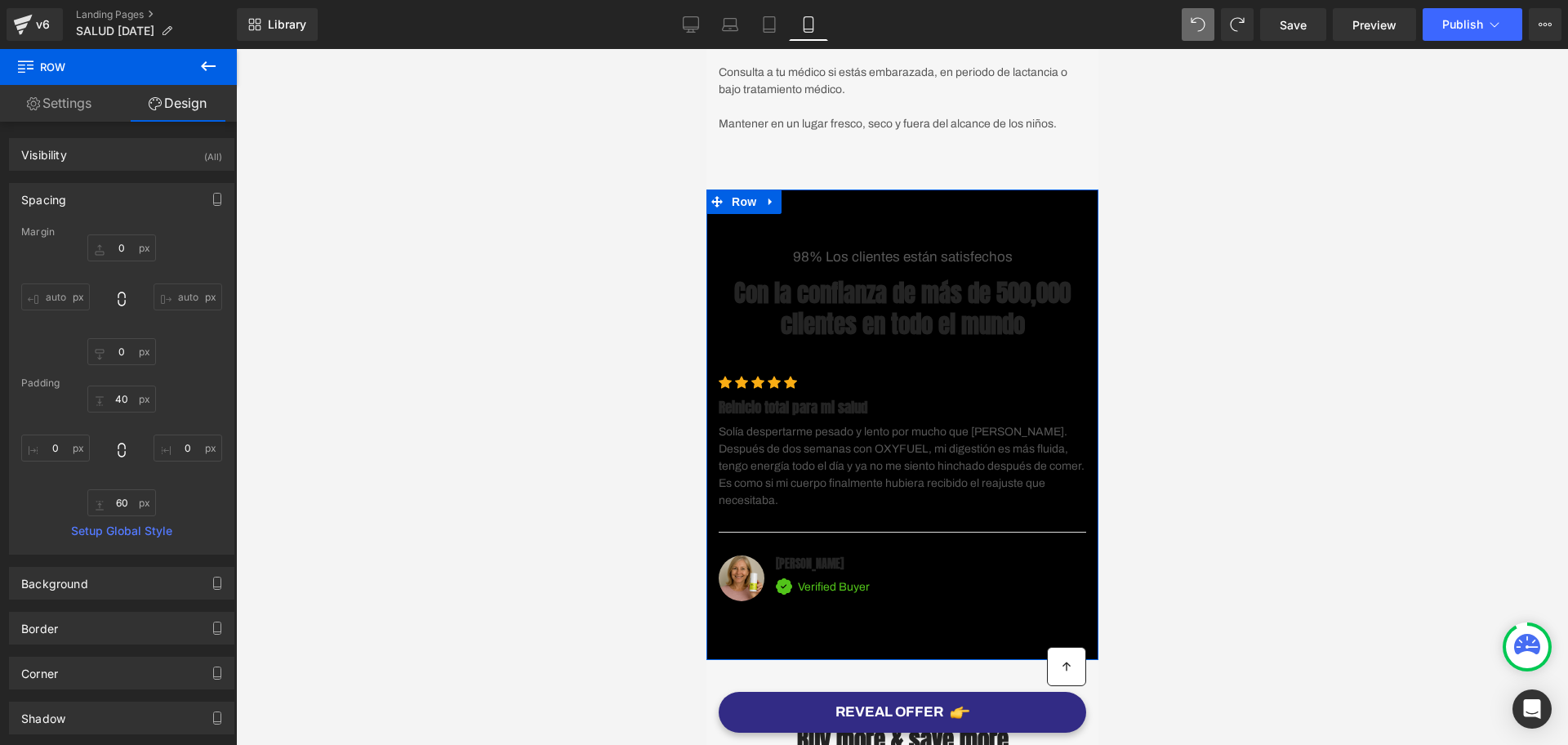
type input "0"
click at [164, 103] on link "Design" at bounding box center [177, 103] width 118 height 36
click at [162, 116] on link "Design" at bounding box center [177, 103] width 118 height 36
click at [96, 110] on link "Settings" at bounding box center [59, 103] width 118 height 36
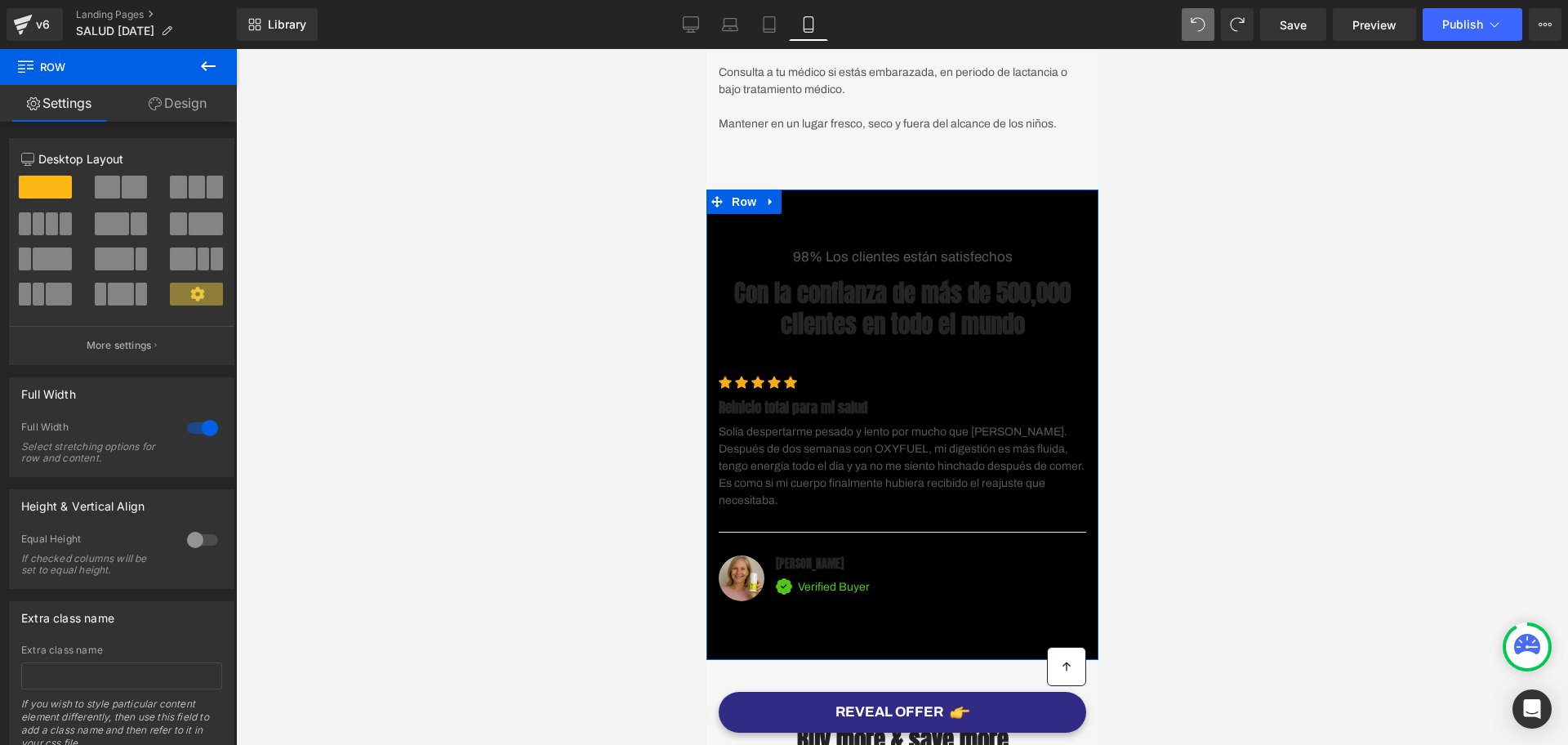
click at [164, 95] on link "Design" at bounding box center [177, 103] width 118 height 36
type input "0"
type input "40"
type input "0"
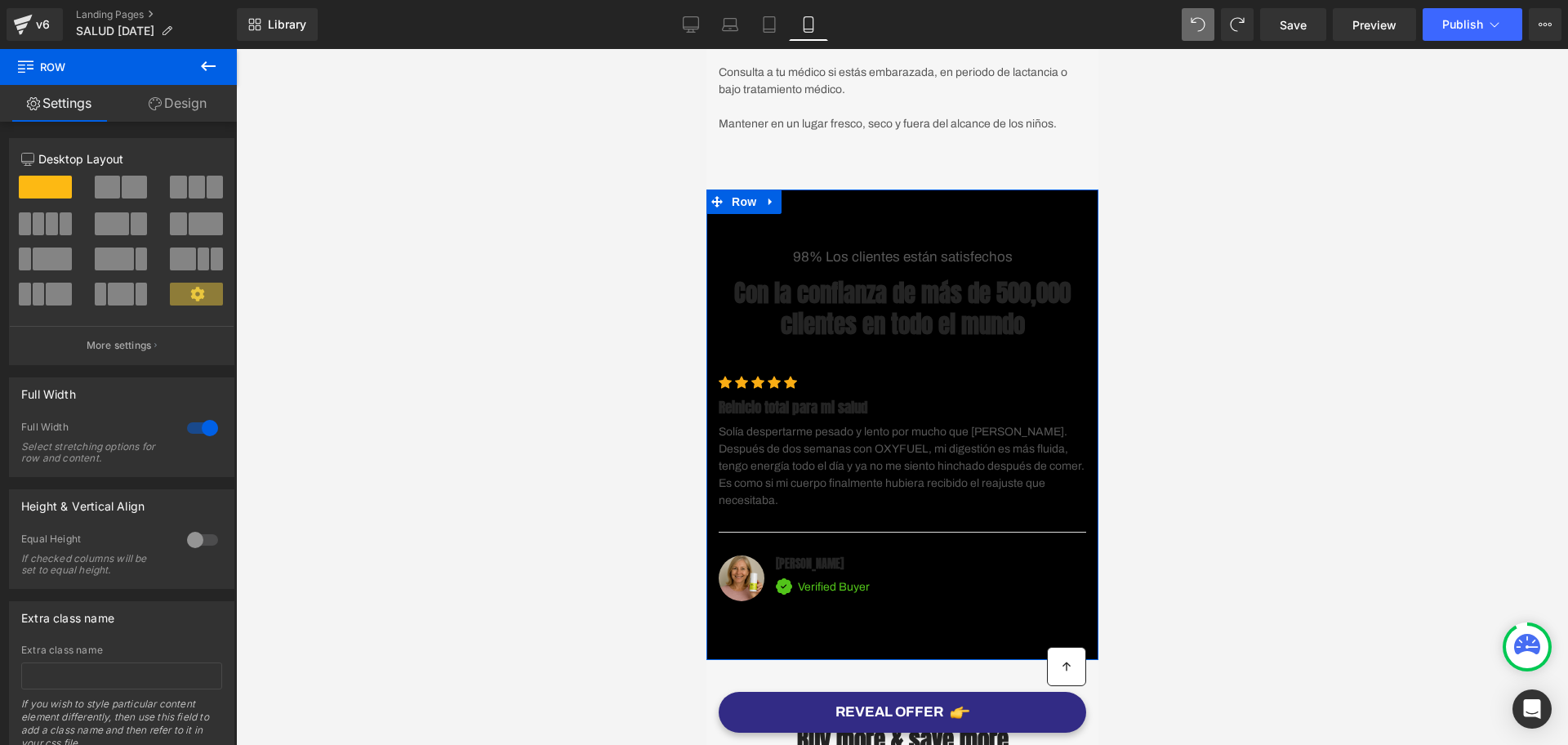
type input "60"
type input "0"
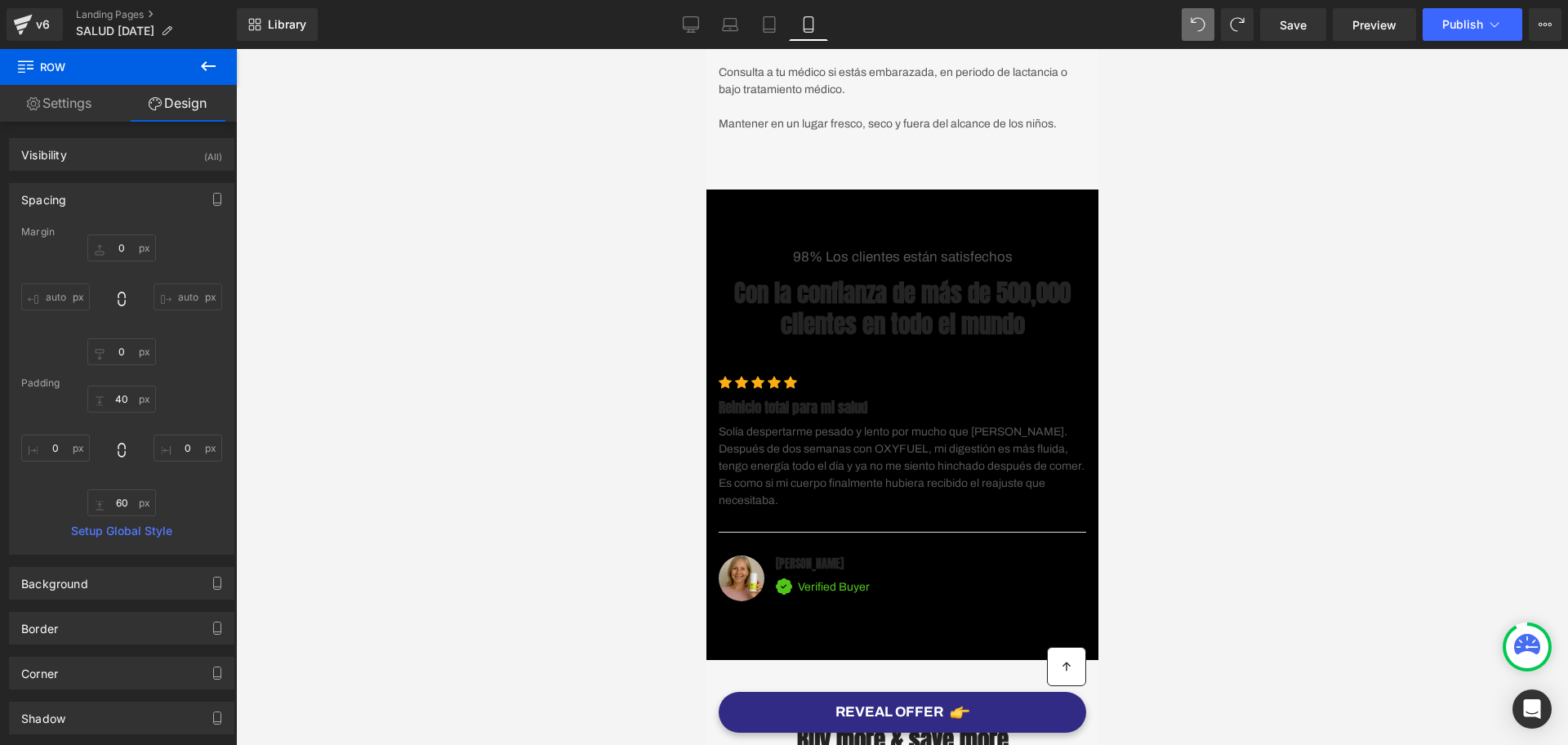
click at [213, 82] on button at bounding box center [207, 66] width 57 height 36
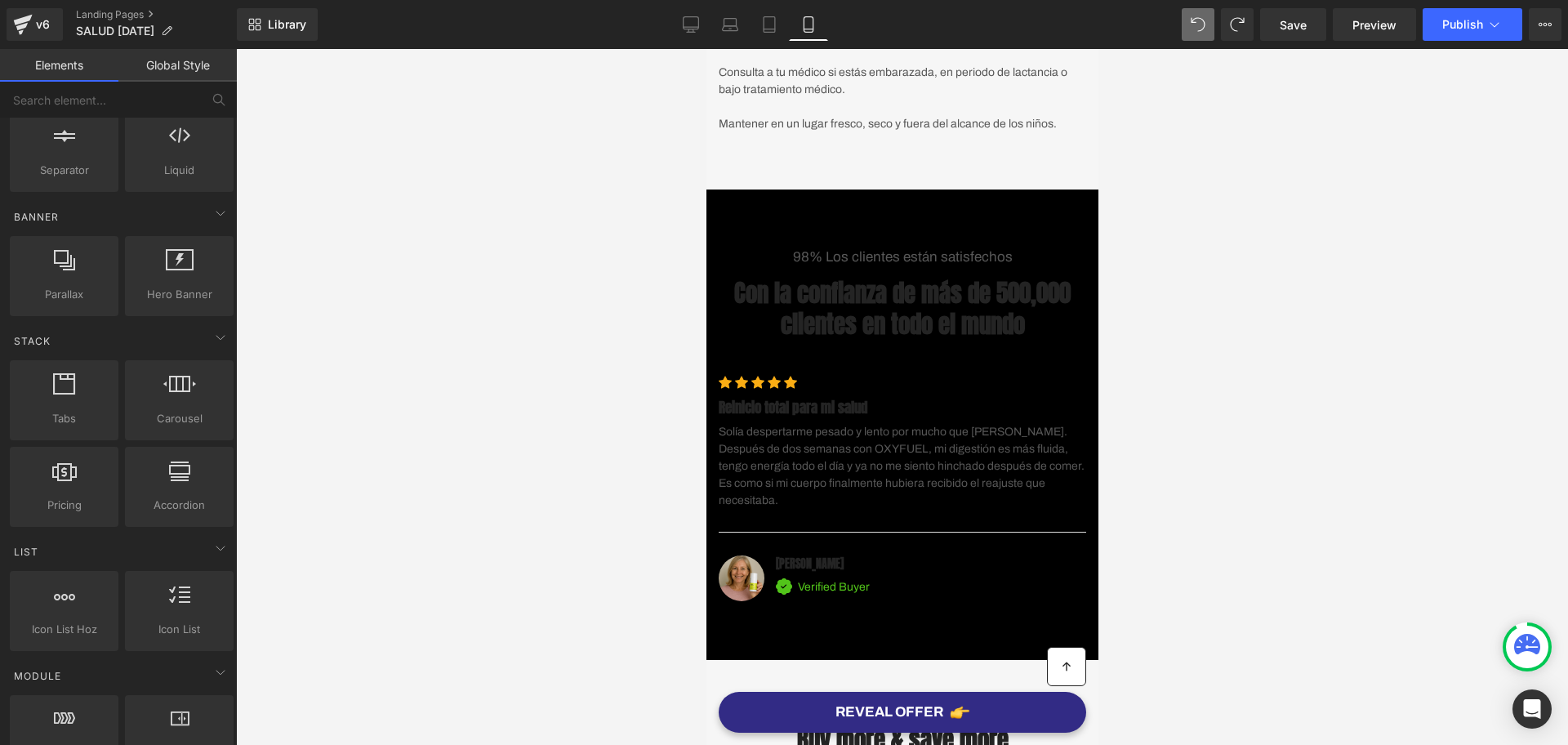
click at [706, 49] on div "70px" at bounding box center [706, 49] width 0 height 0
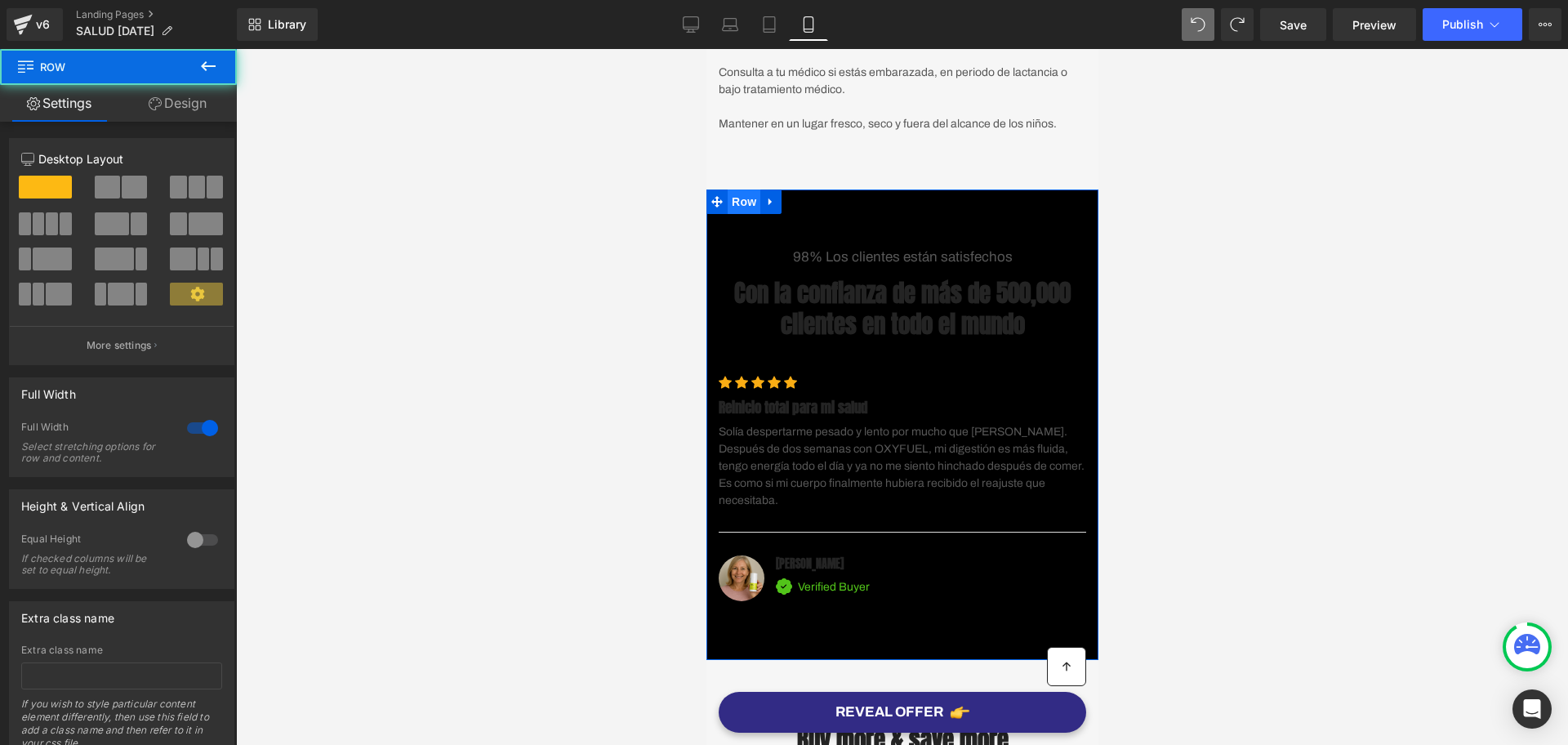
click at [729, 214] on span "Row" at bounding box center [744, 202] width 33 height 25
click at [199, 105] on link "Design" at bounding box center [177, 103] width 118 height 36
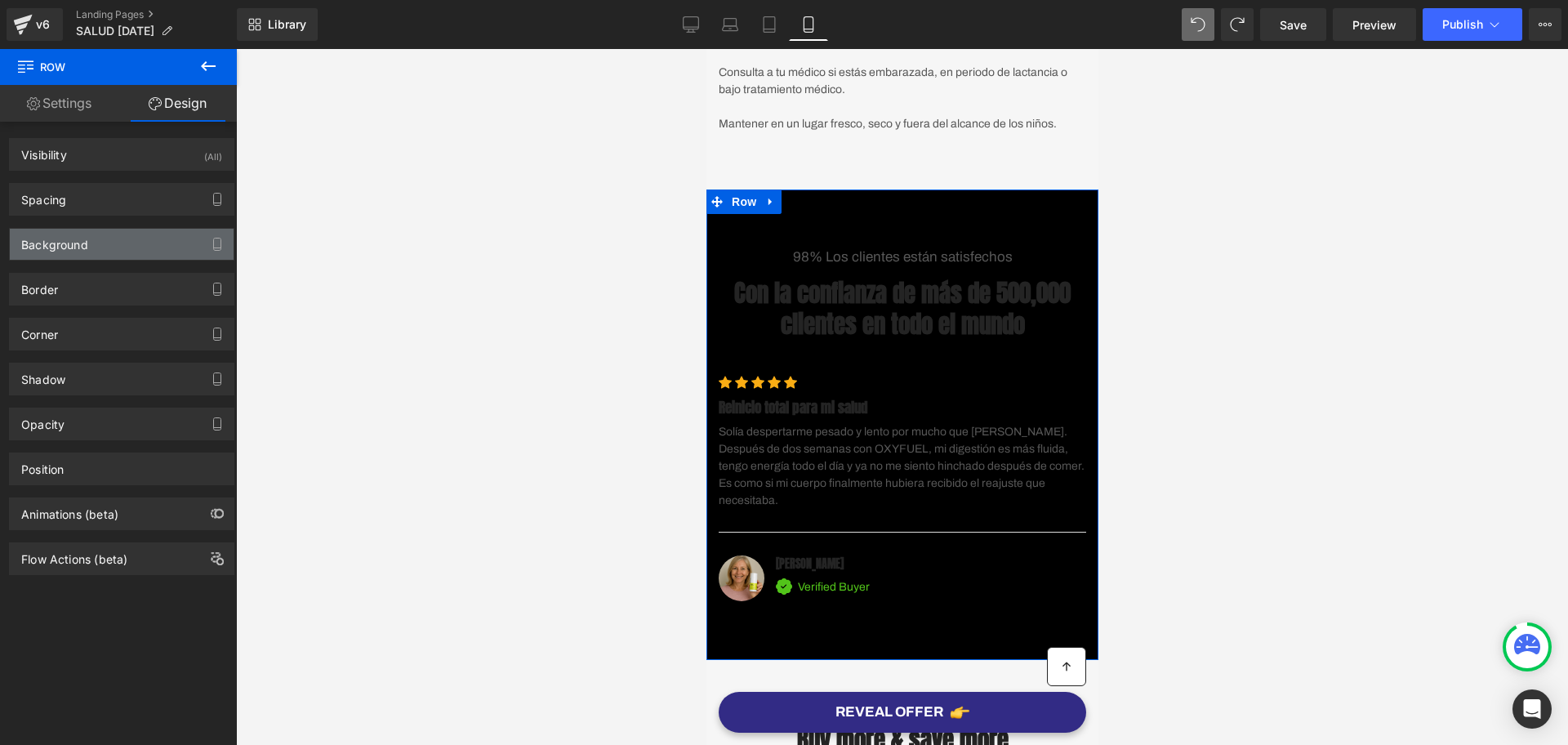
type input "0"
type input "40"
type input "0"
type input "60"
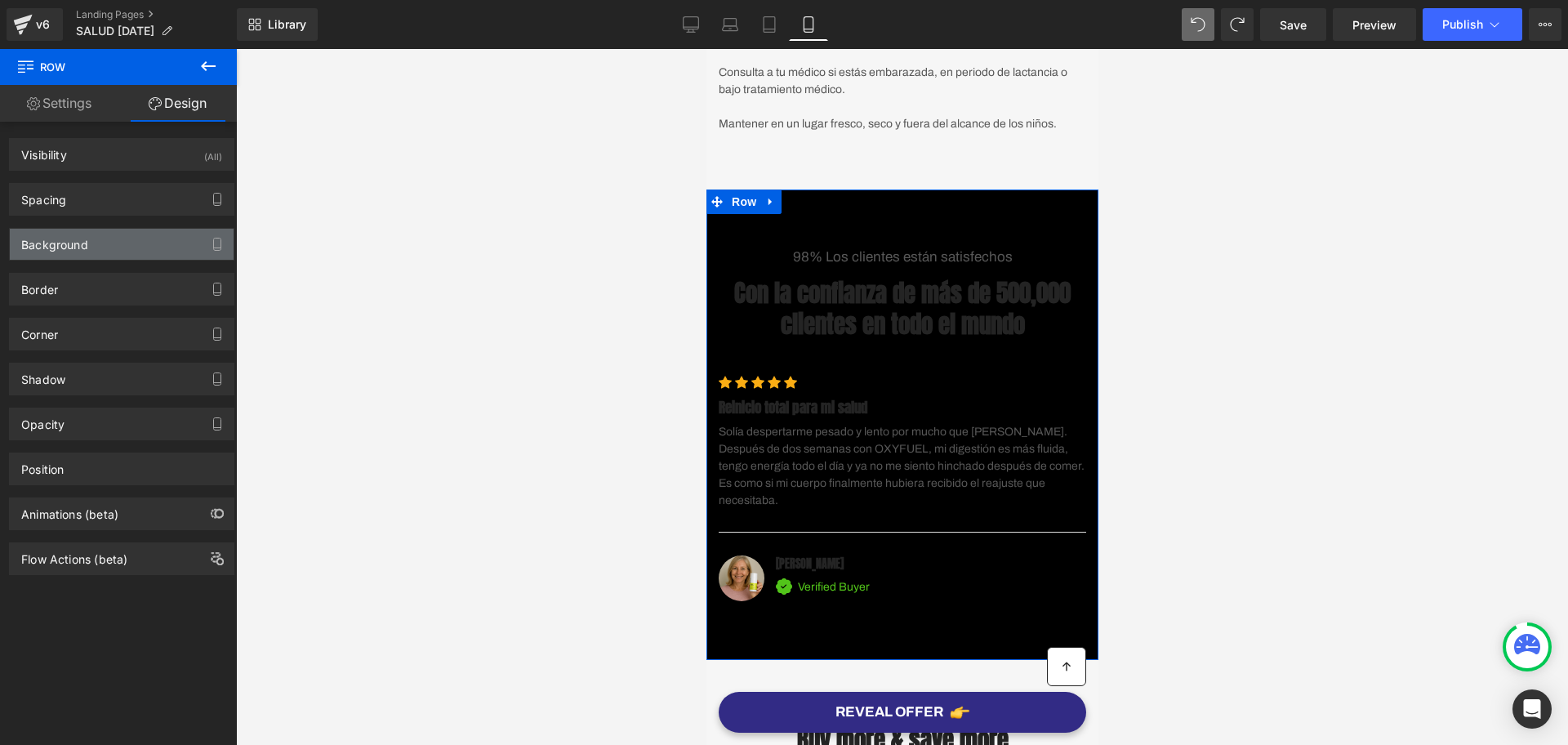
type input "0"
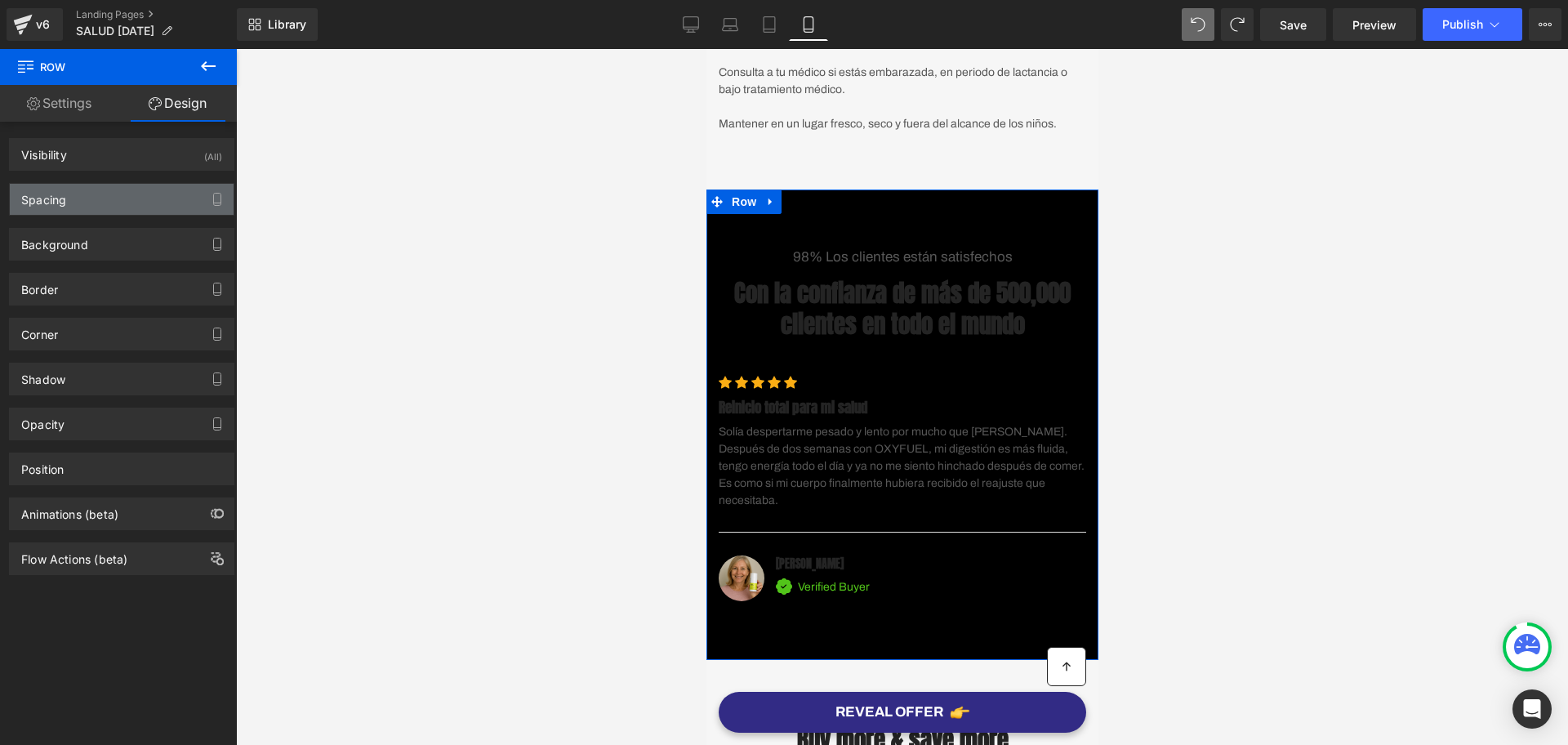
click at [50, 203] on div "Spacing" at bounding box center [44, 195] width 45 height 23
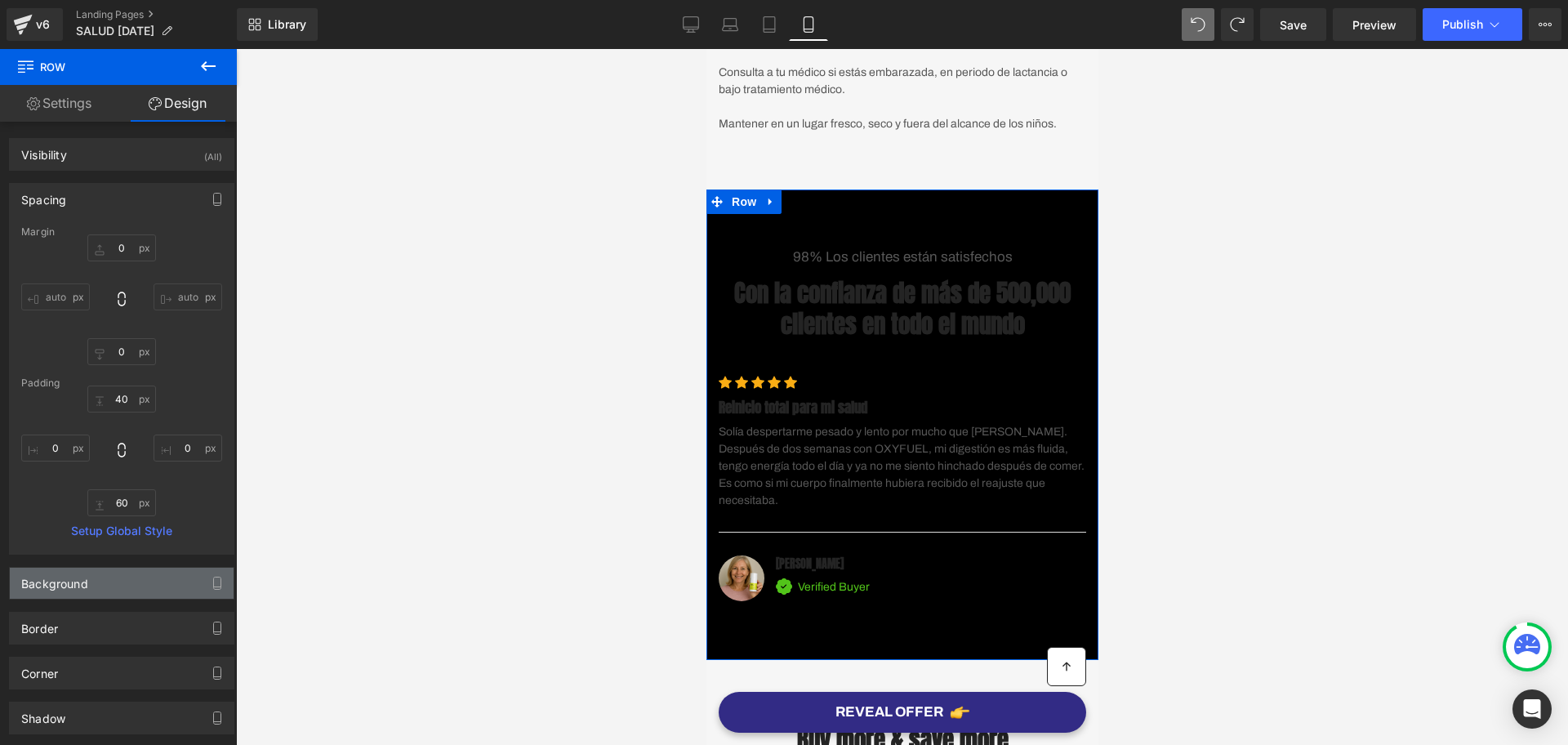
click at [81, 580] on div "Background" at bounding box center [55, 580] width 67 height 23
click at [36, 695] on div "transparent" at bounding box center [93, 687] width 141 height 29
click at [33, 672] on div "transparent 0 %" at bounding box center [122, 687] width 201 height 31
click at [36, 676] on div "transparent" at bounding box center [93, 687] width 141 height 29
click at [36, 681] on span at bounding box center [39, 688] width 13 height 13
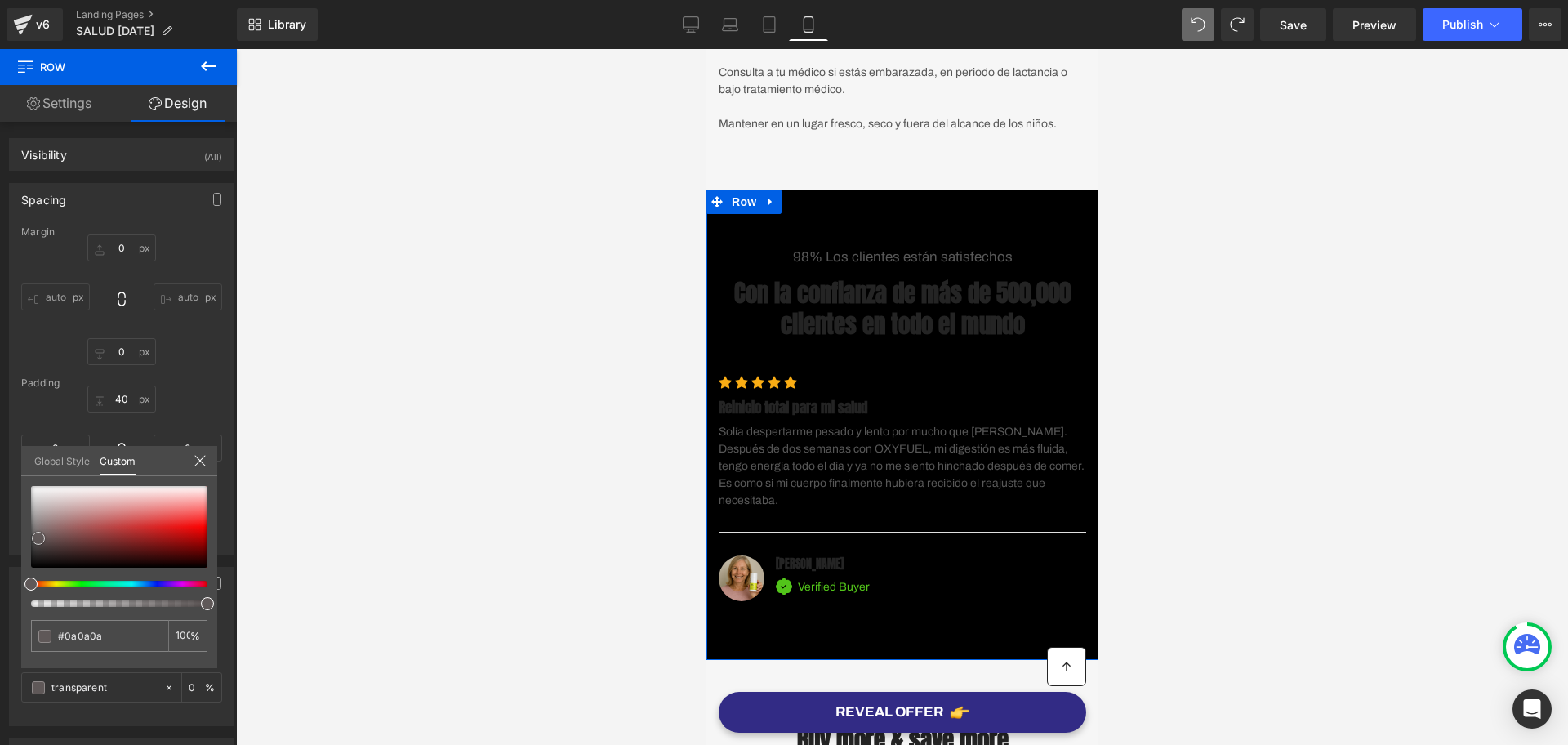
type input "#0a0a0a"
type input "100"
type input "#0a0a0a"
type input "100"
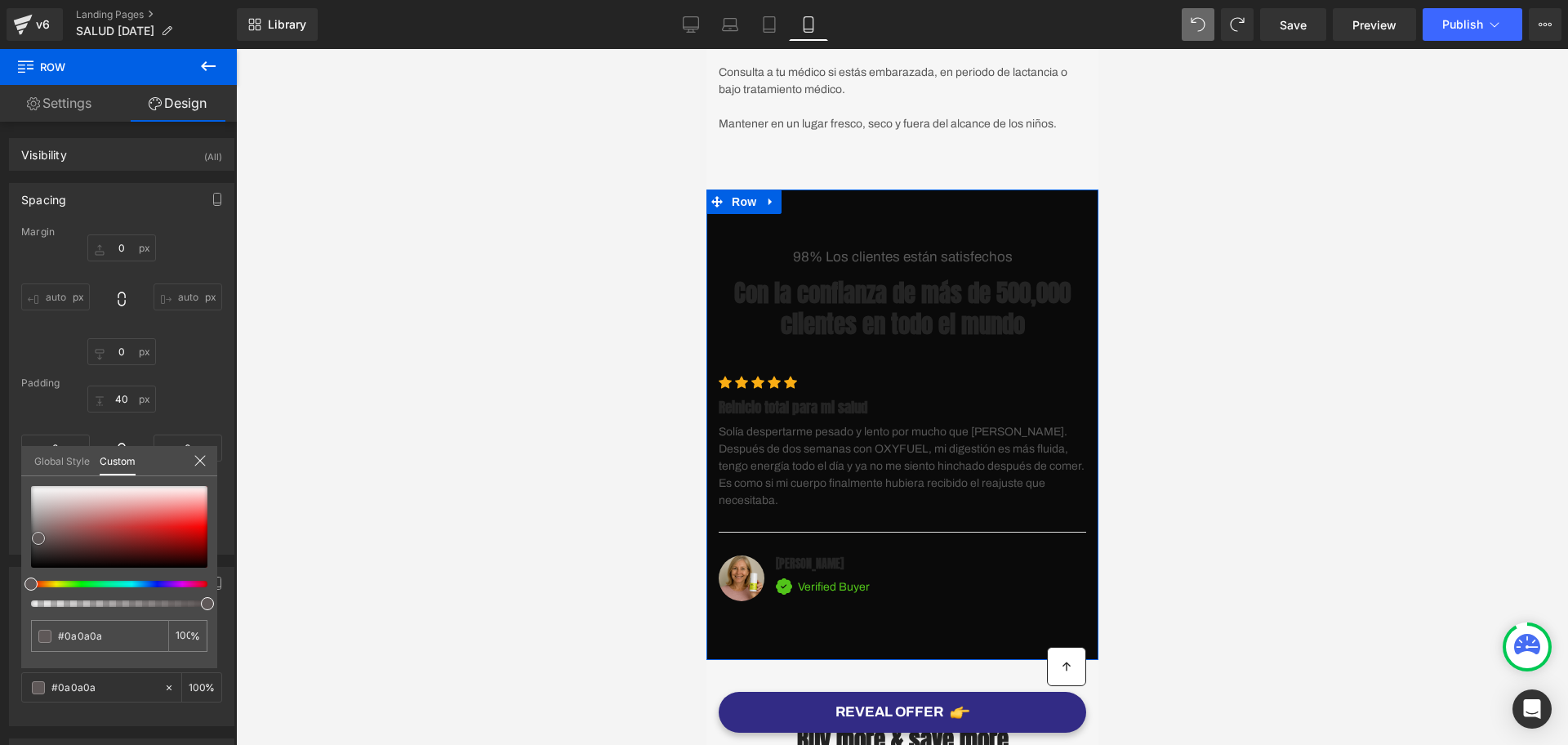
type input "#5f5858"
type input "#b7adad"
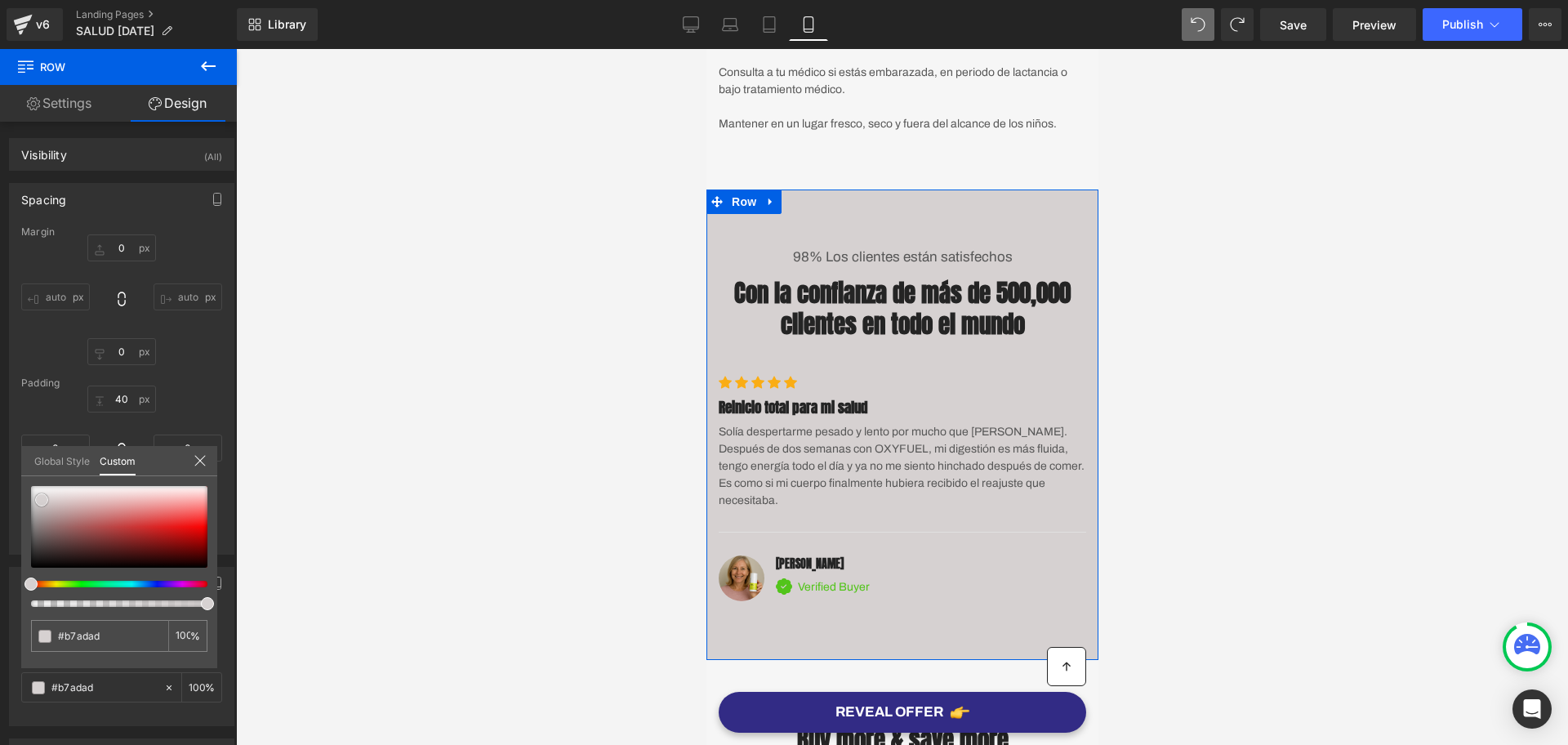
type input "#d6d1d1"
type input "#e0e0e0"
type input "#e8e8e8"
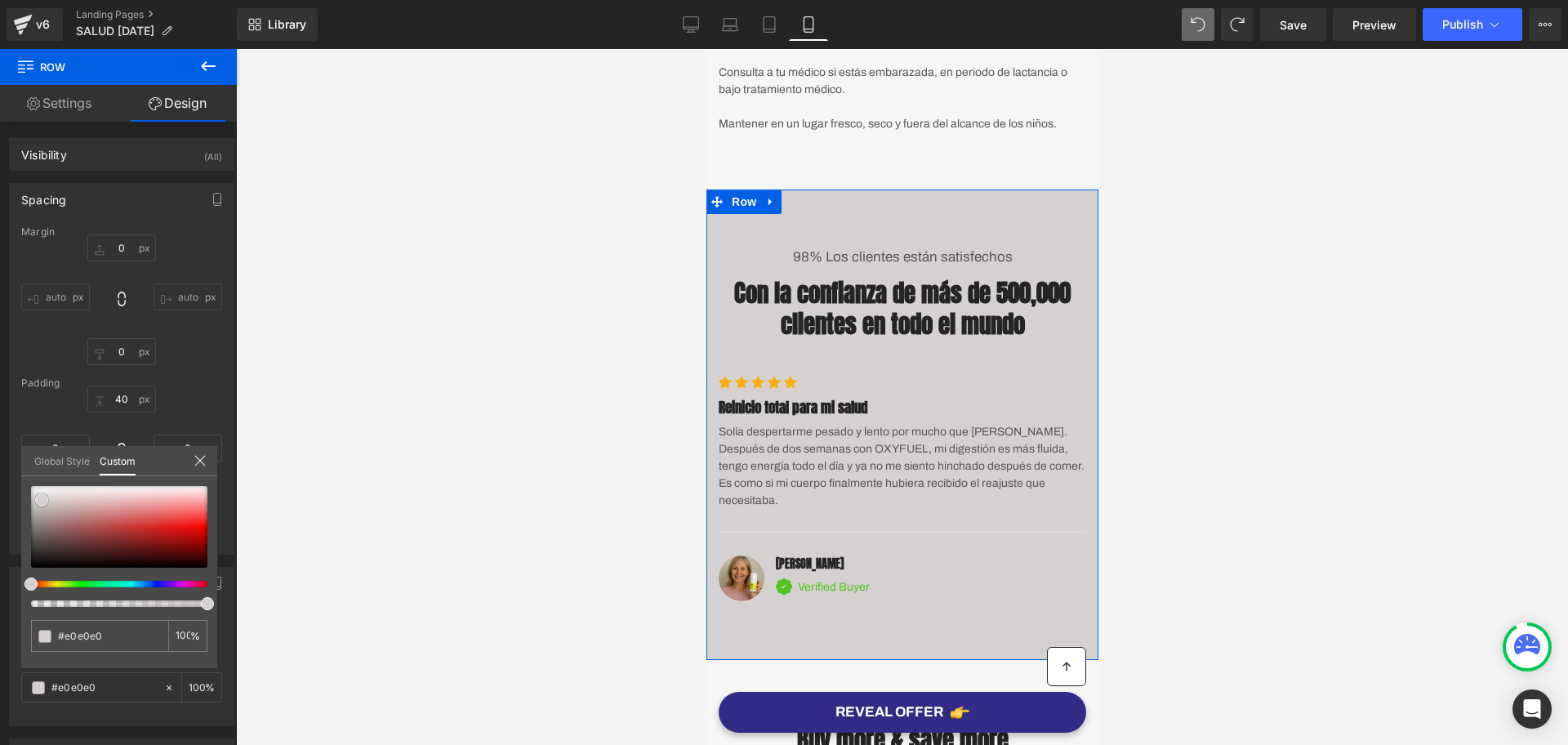
type input "#e8e8e8"
type input "#eaeaea"
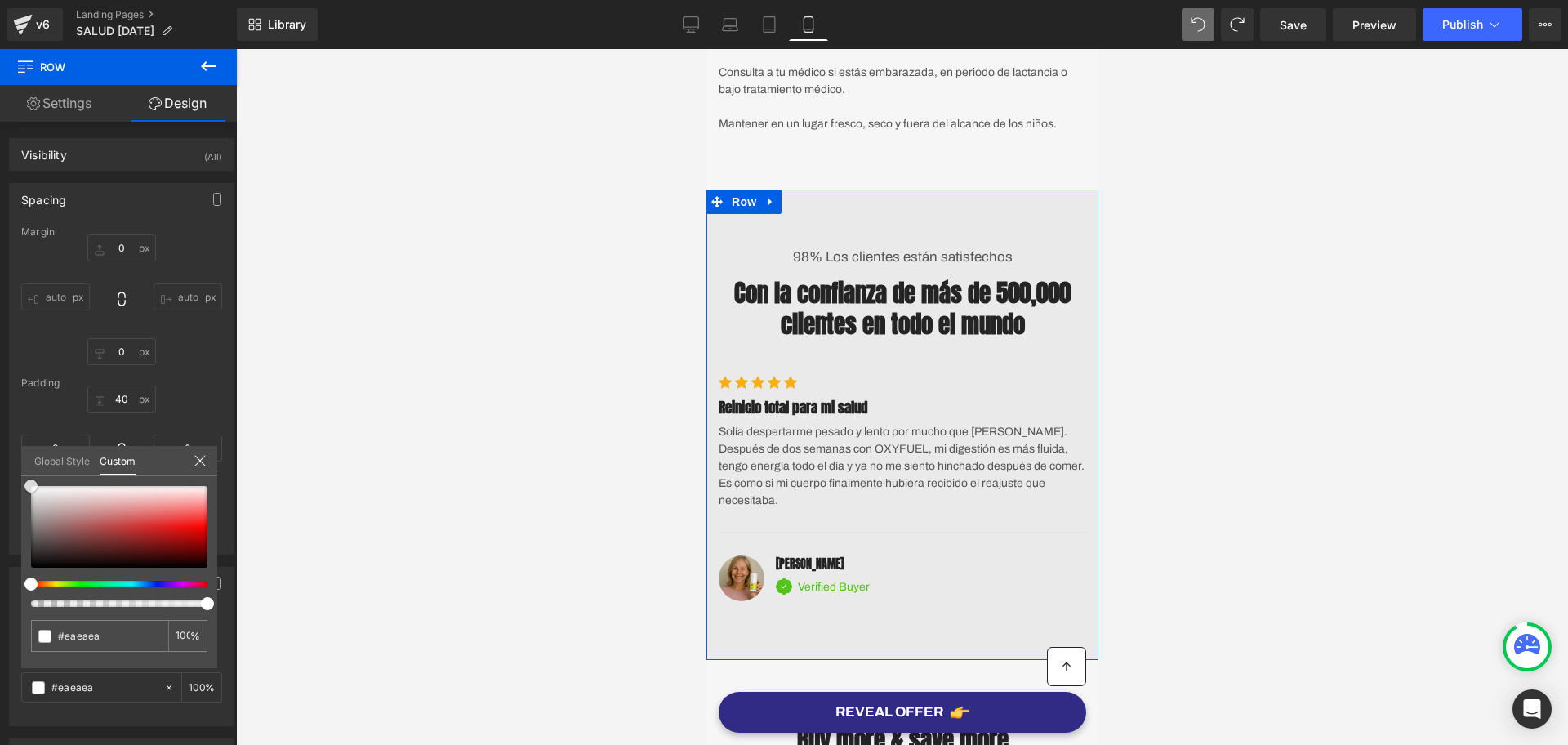
drag, startPoint x: 31, startPoint y: 567, endPoint x: 24, endPoint y: 484, distance: 83.3
click at [24, 484] on div "#eaeaea 100 %" at bounding box center [119, 486] width 196 height 20
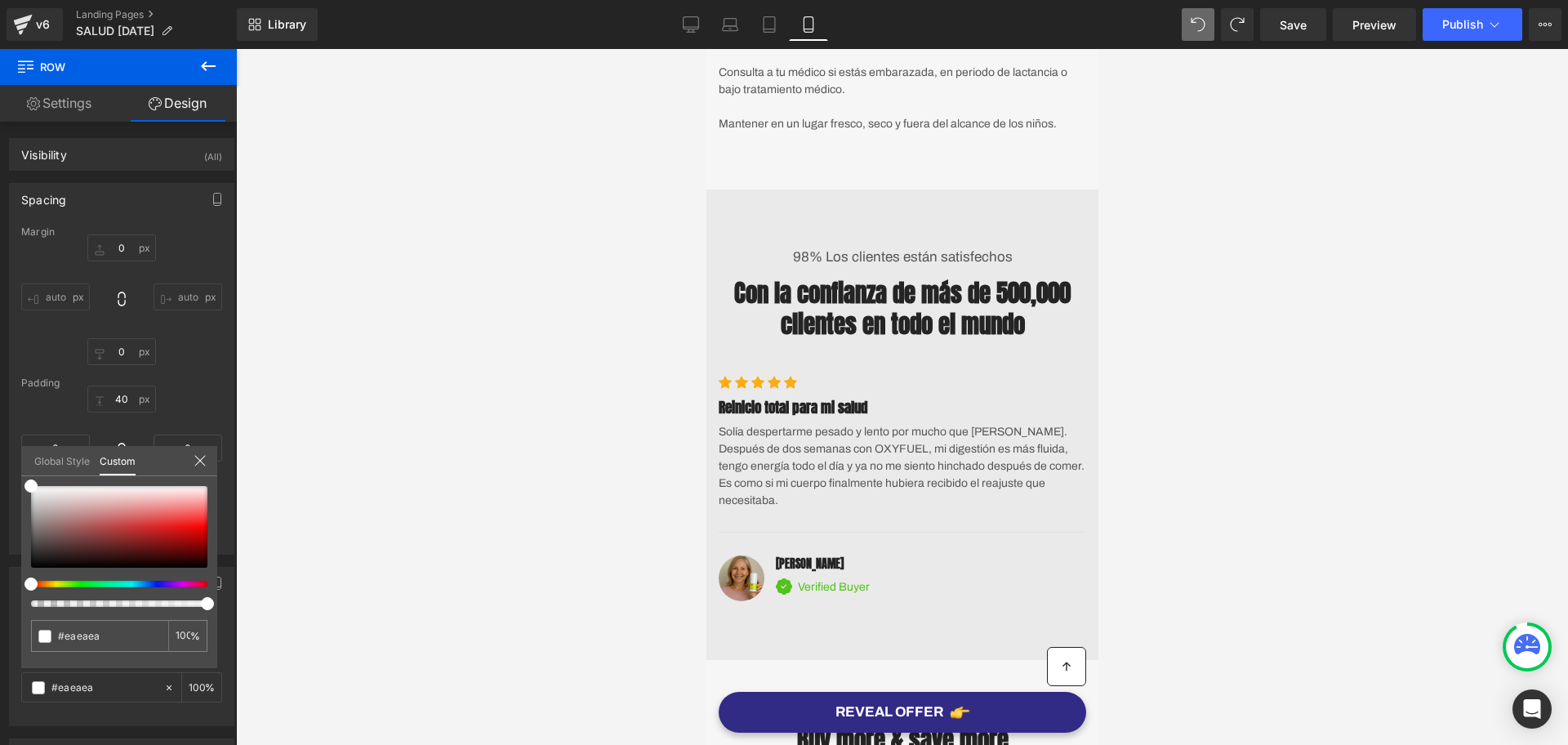
click at [1280, 419] on div at bounding box center [903, 397] width 1332 height 696
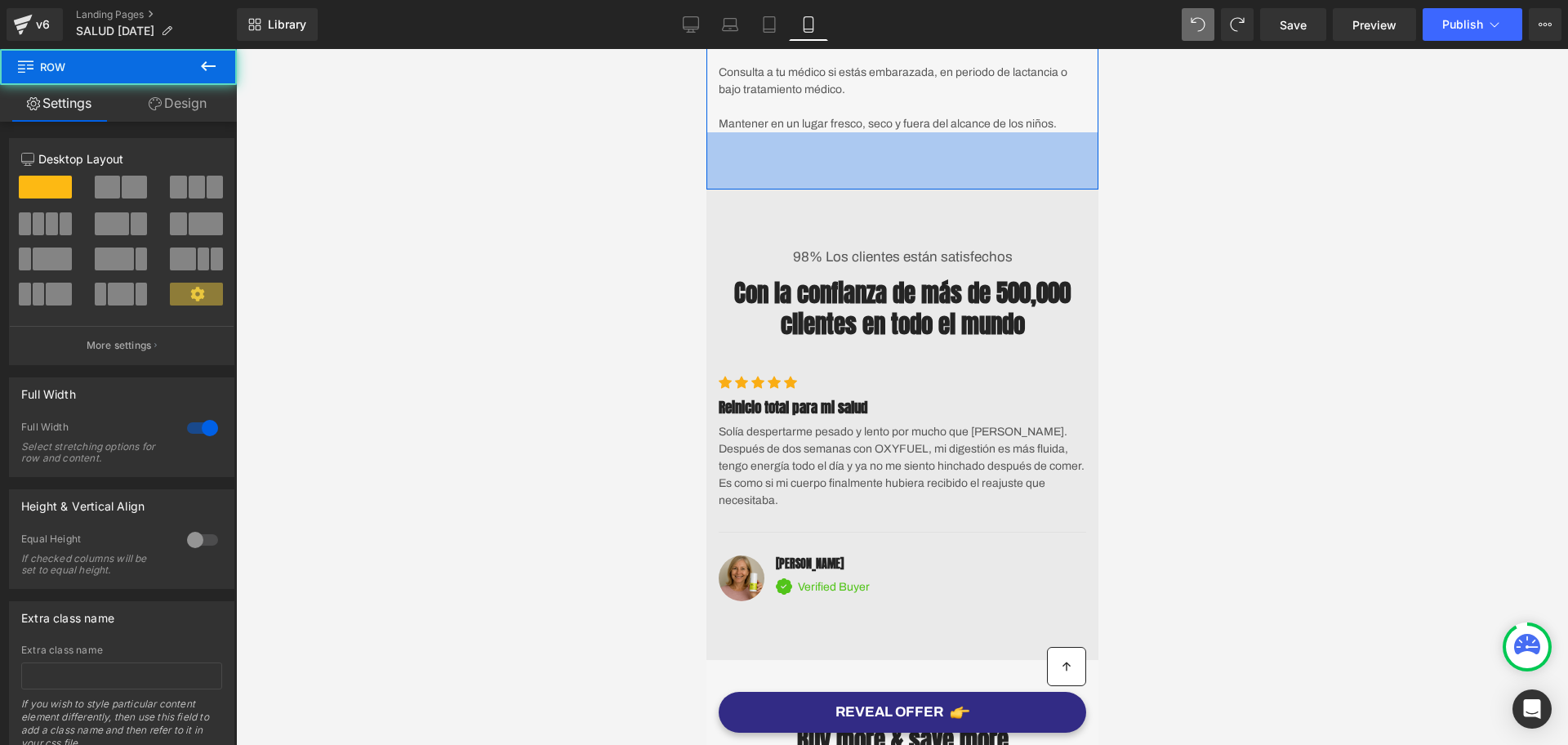
click at [948, 189] on div "70px" at bounding box center [902, 160] width 392 height 57
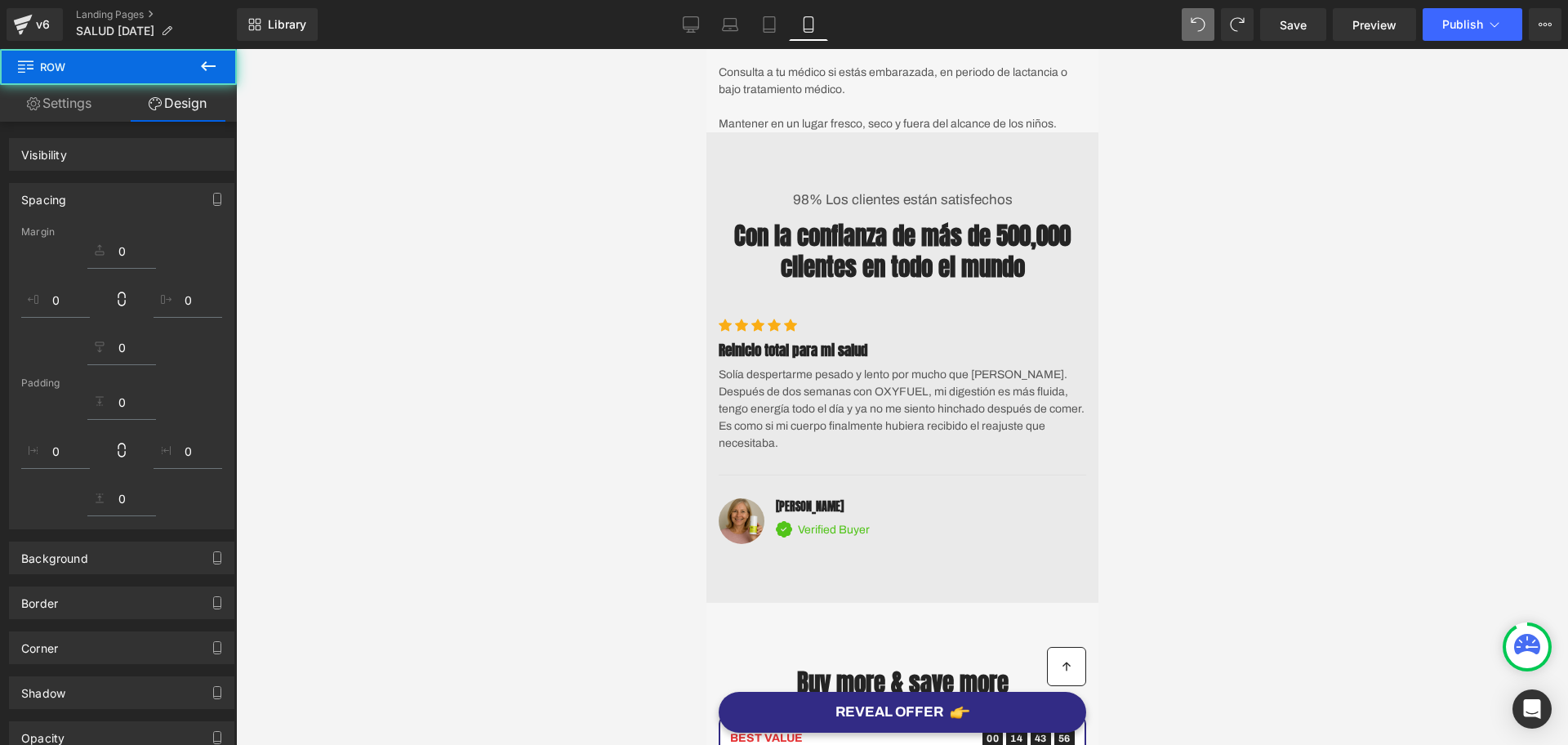
click at [945, 179] on div "98% Los clientes están satisfechos Text Block Con la confianza de más de 500,00…" at bounding box center [902, 367] width 392 height 470
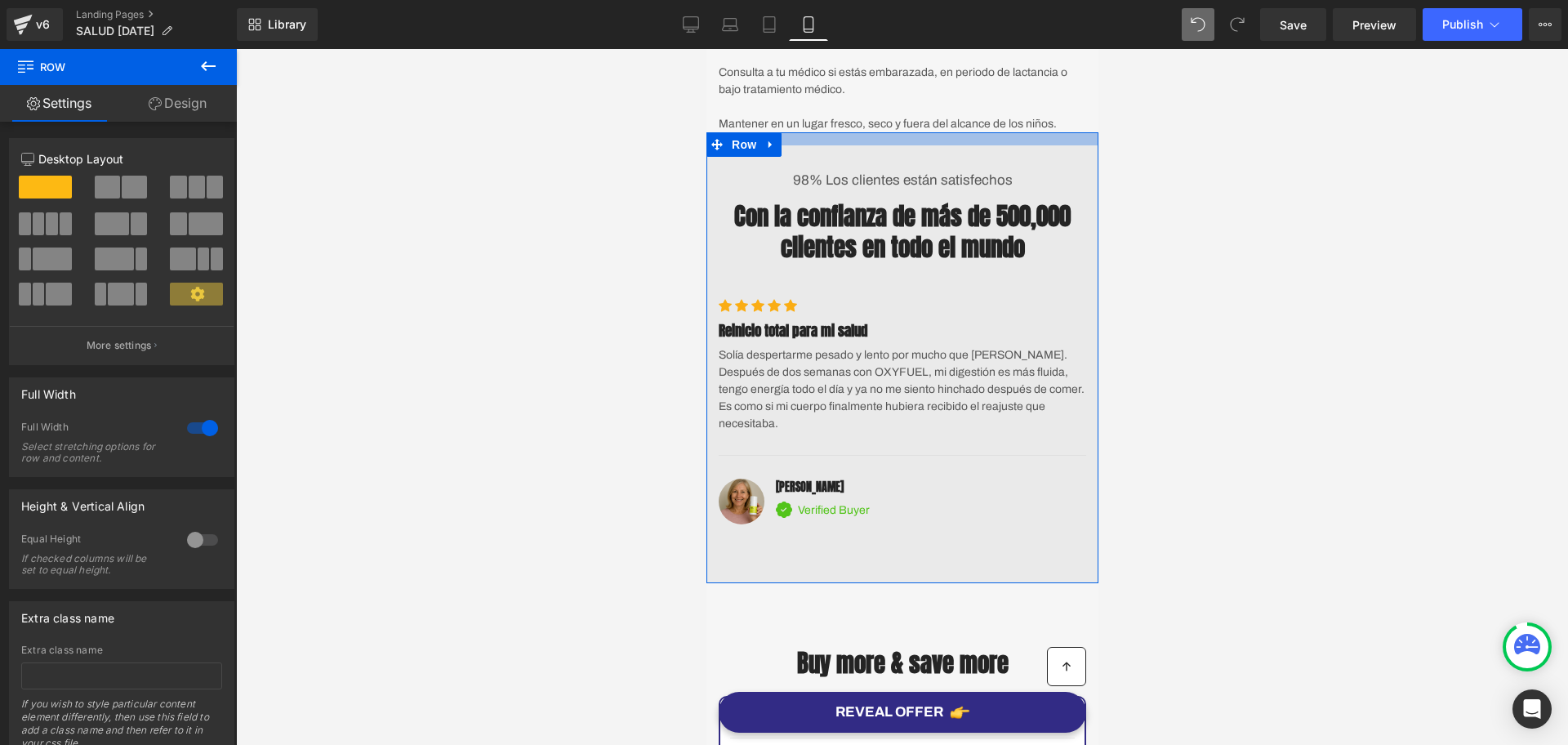
click at [939, 138] on div "Image Image COMTRAENTREGA EN TODO EL PAIS Text Block ENVIO GRATIS Text Block Ic…" at bounding box center [902, 52] width 392 height 6908
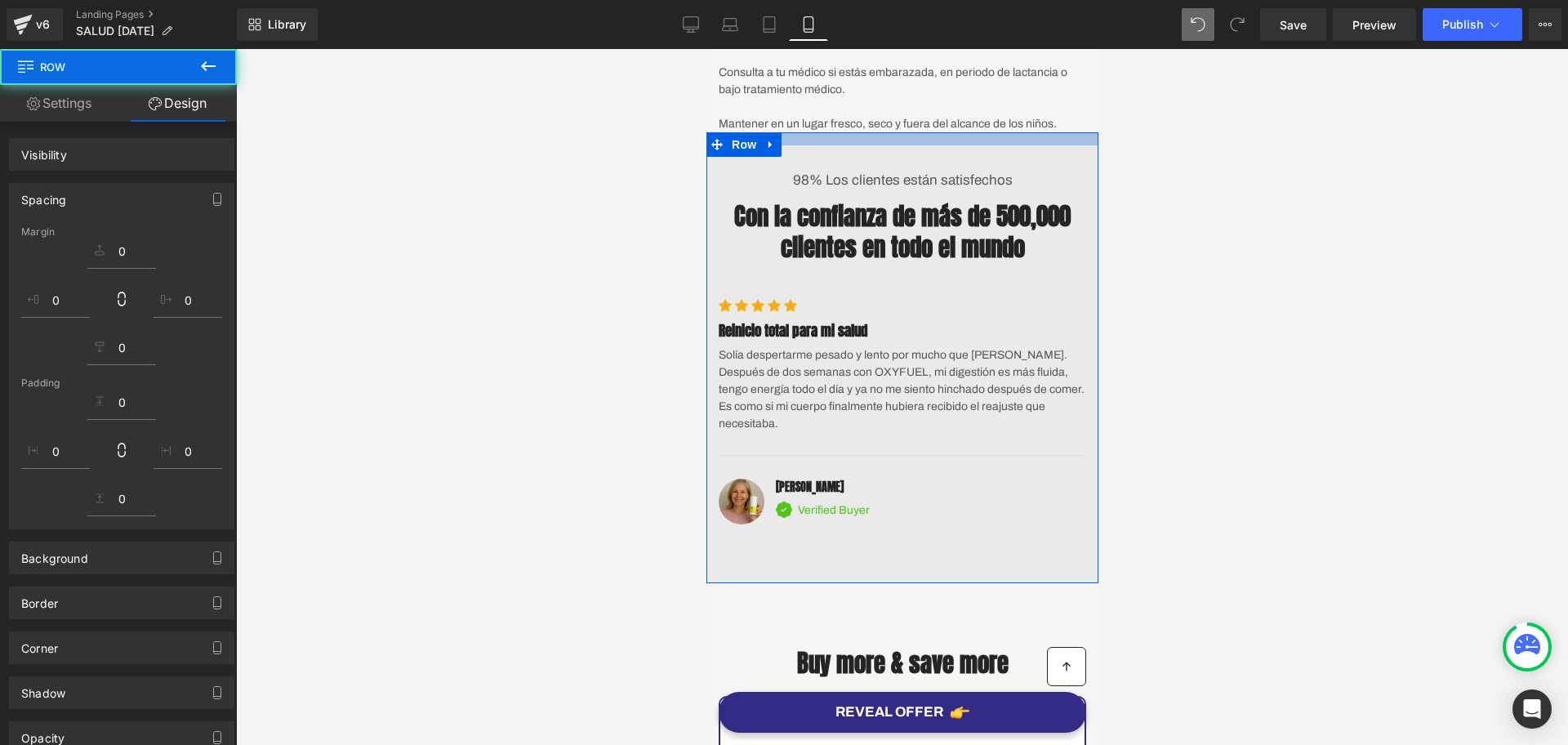
click at [1286, 301] on div at bounding box center [903, 397] width 1332 height 696
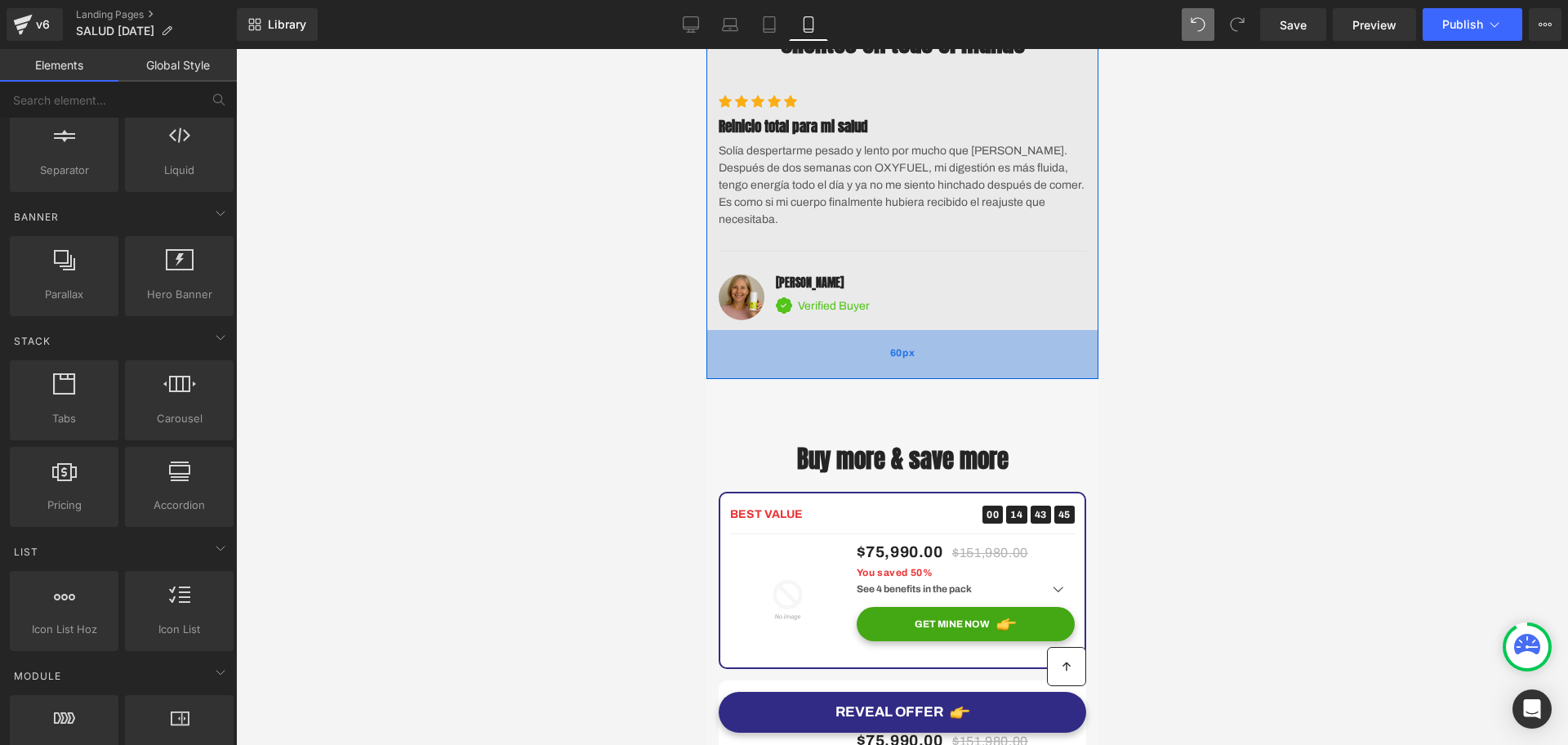
scroll to position [3881, 0]
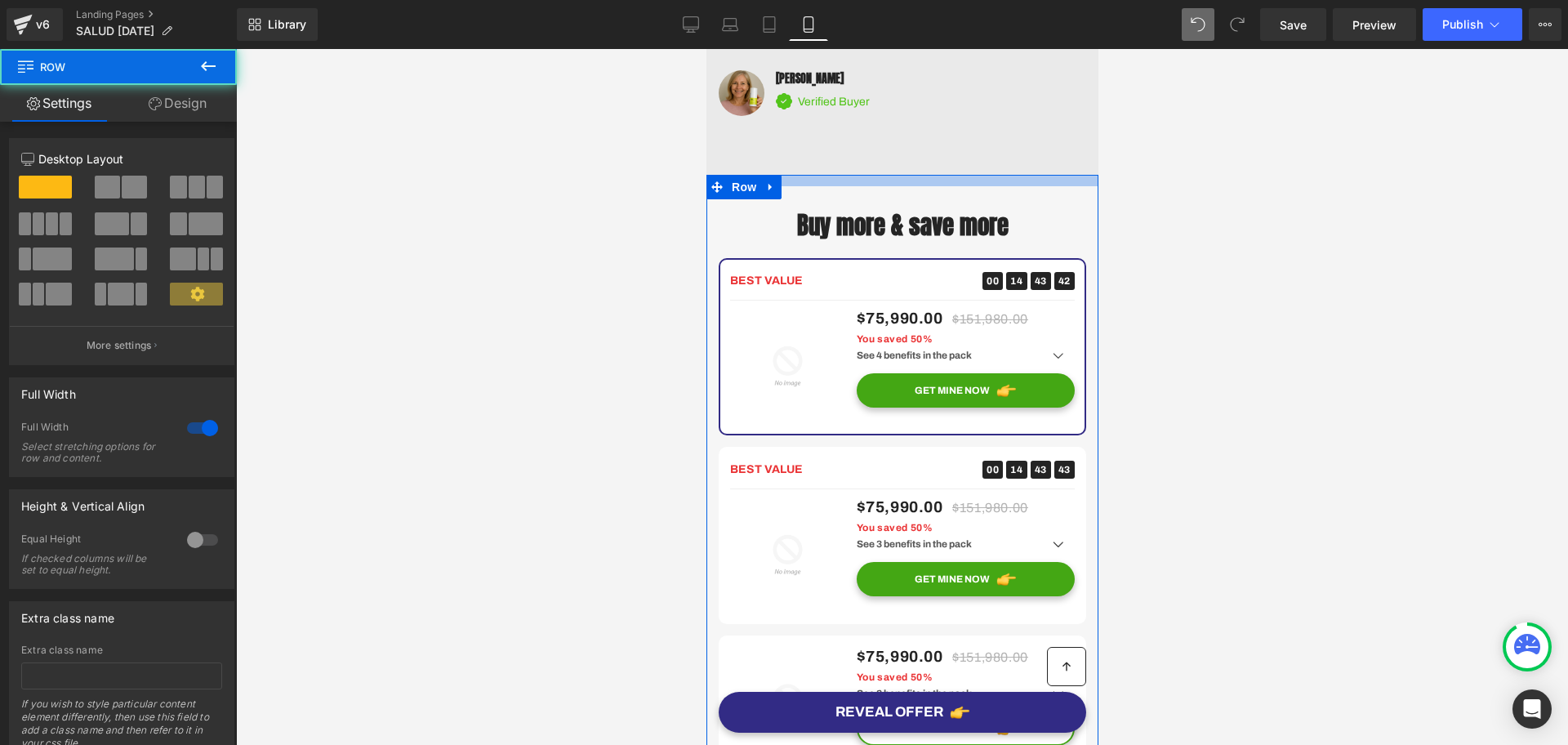
click at [1270, 372] on div at bounding box center [903, 397] width 1332 height 696
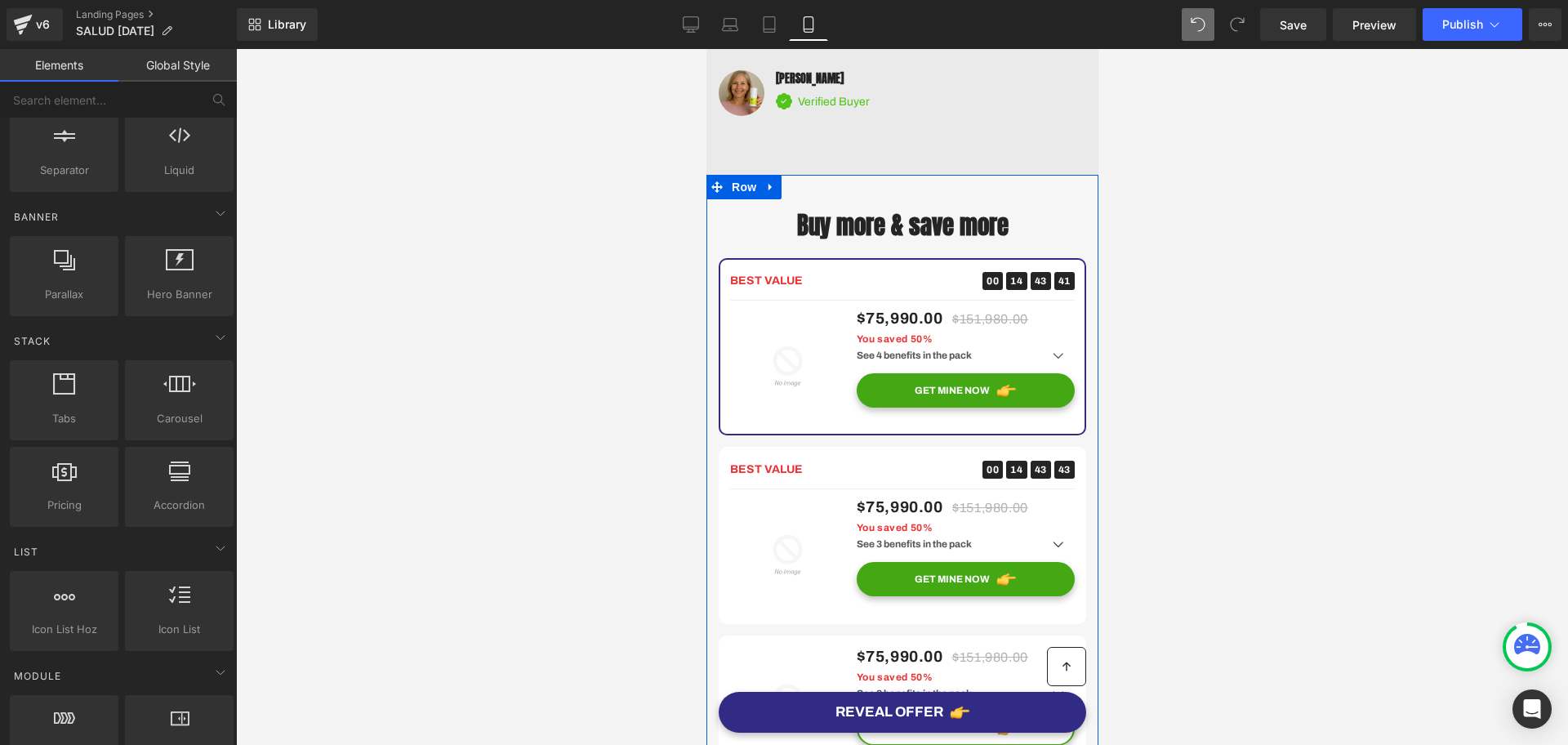
click at [760, 292] on span "Row" at bounding box center [767, 282] width 26 height 20
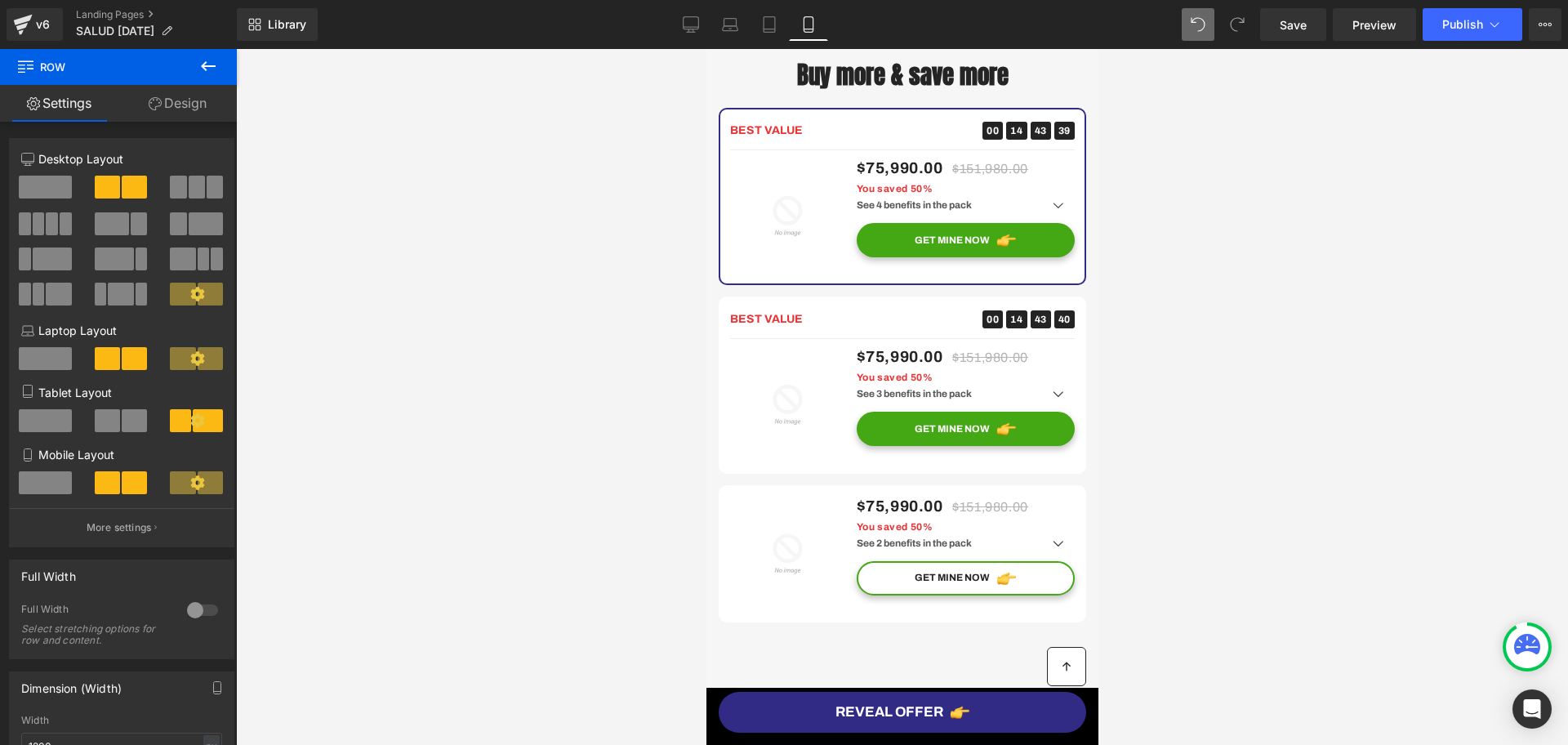
scroll to position [4086, 0]
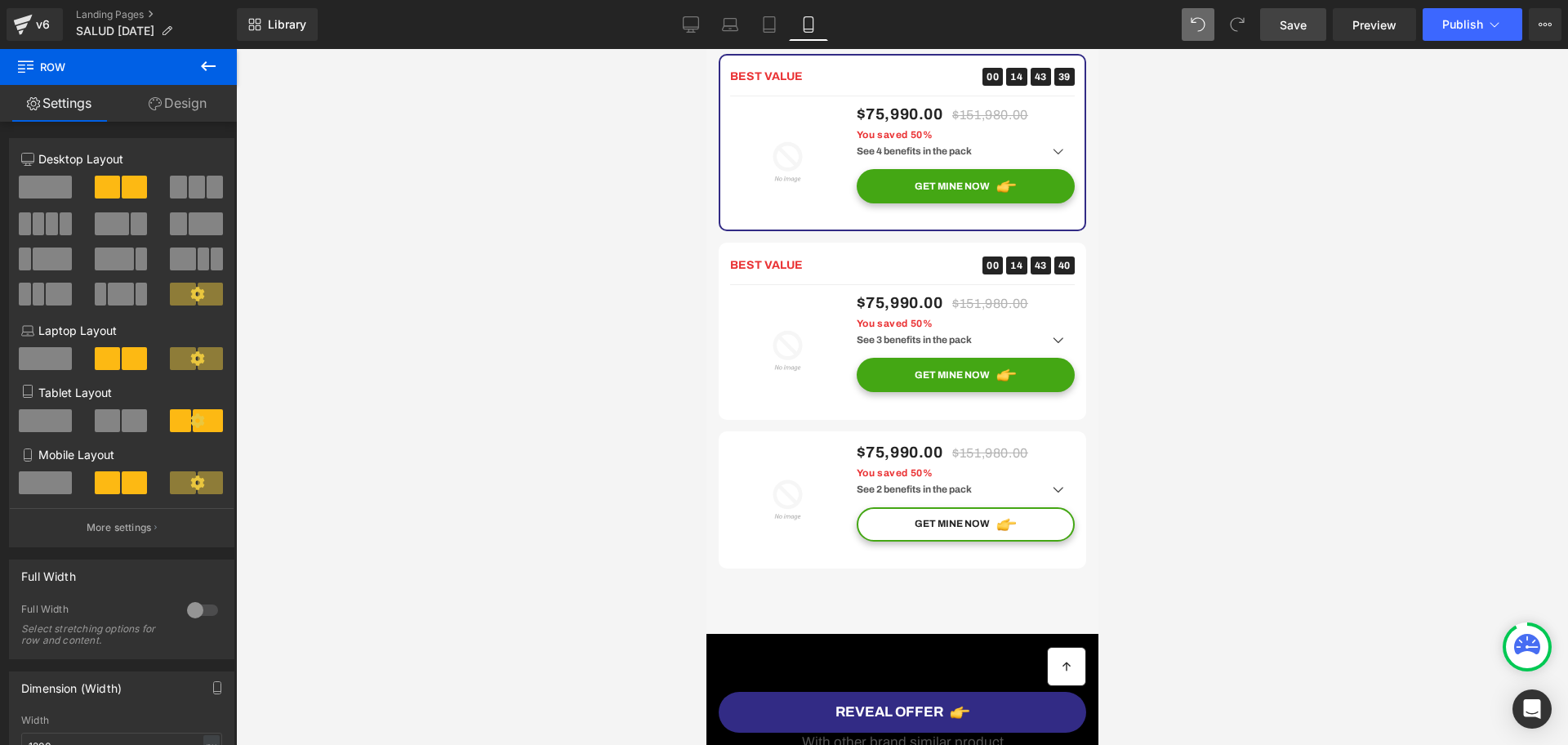
click at [1302, 30] on span "Save" at bounding box center [1294, 25] width 27 height 17
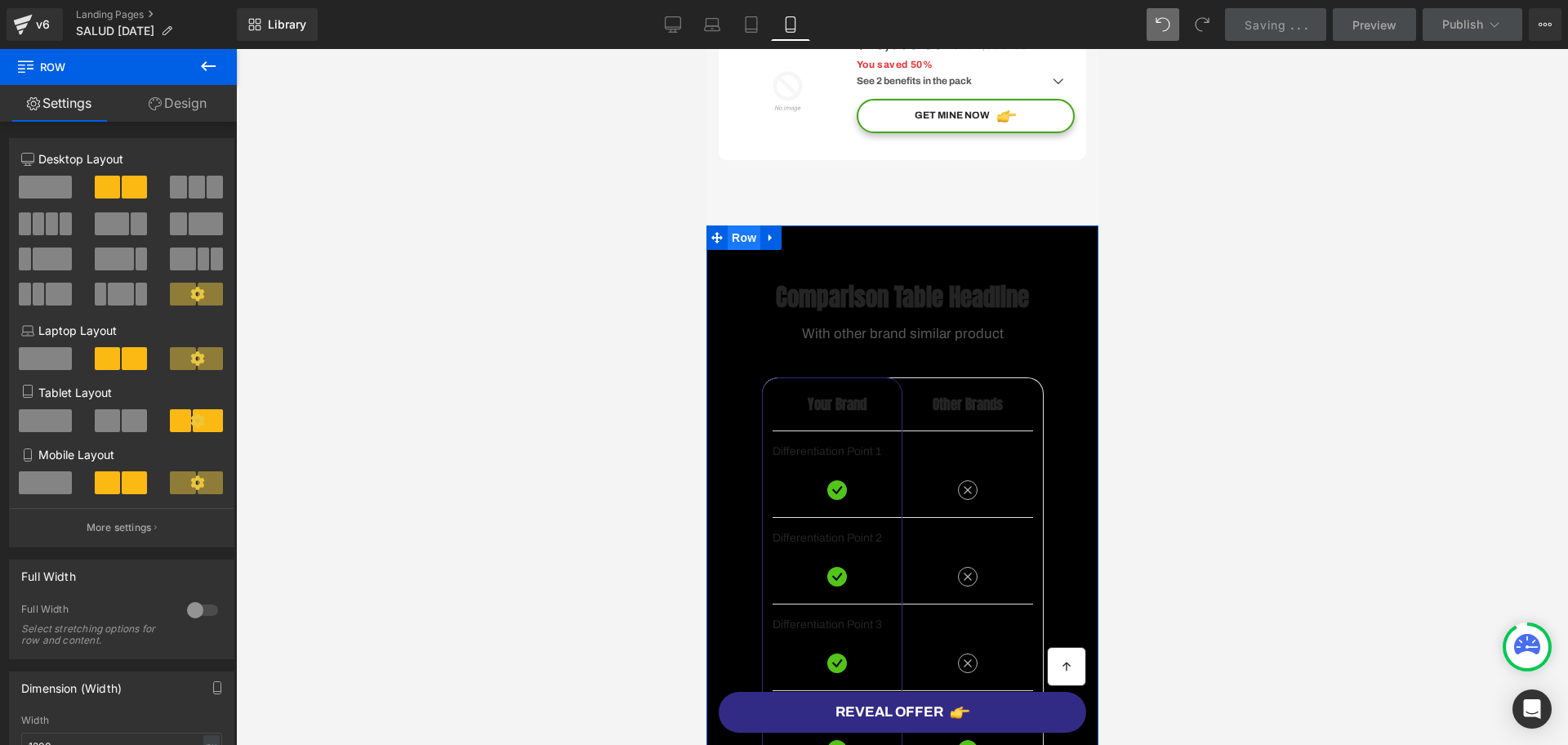
click at [736, 250] on span "Row" at bounding box center [744, 238] width 33 height 25
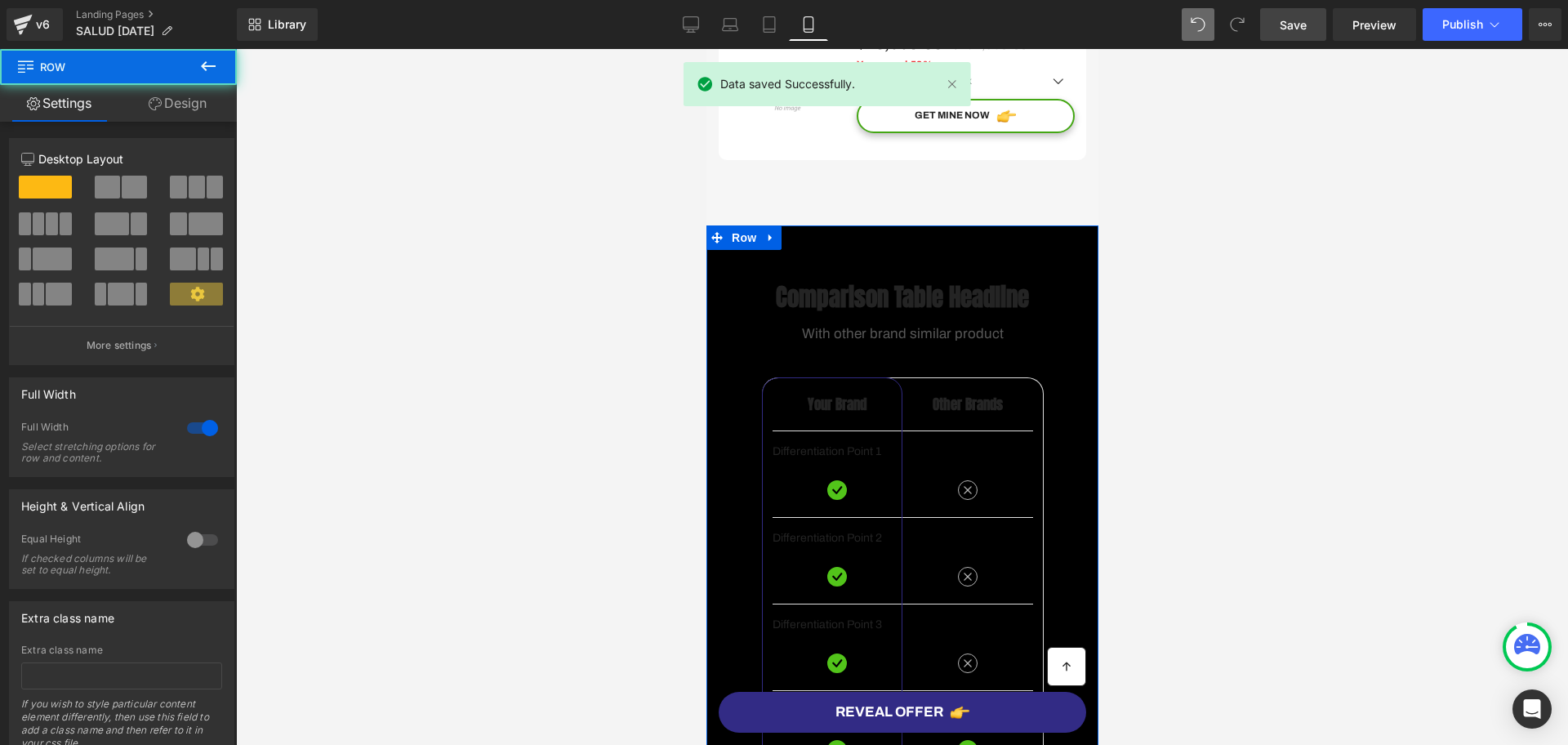
click at [136, 85] on link "Design" at bounding box center [177, 103] width 118 height 36
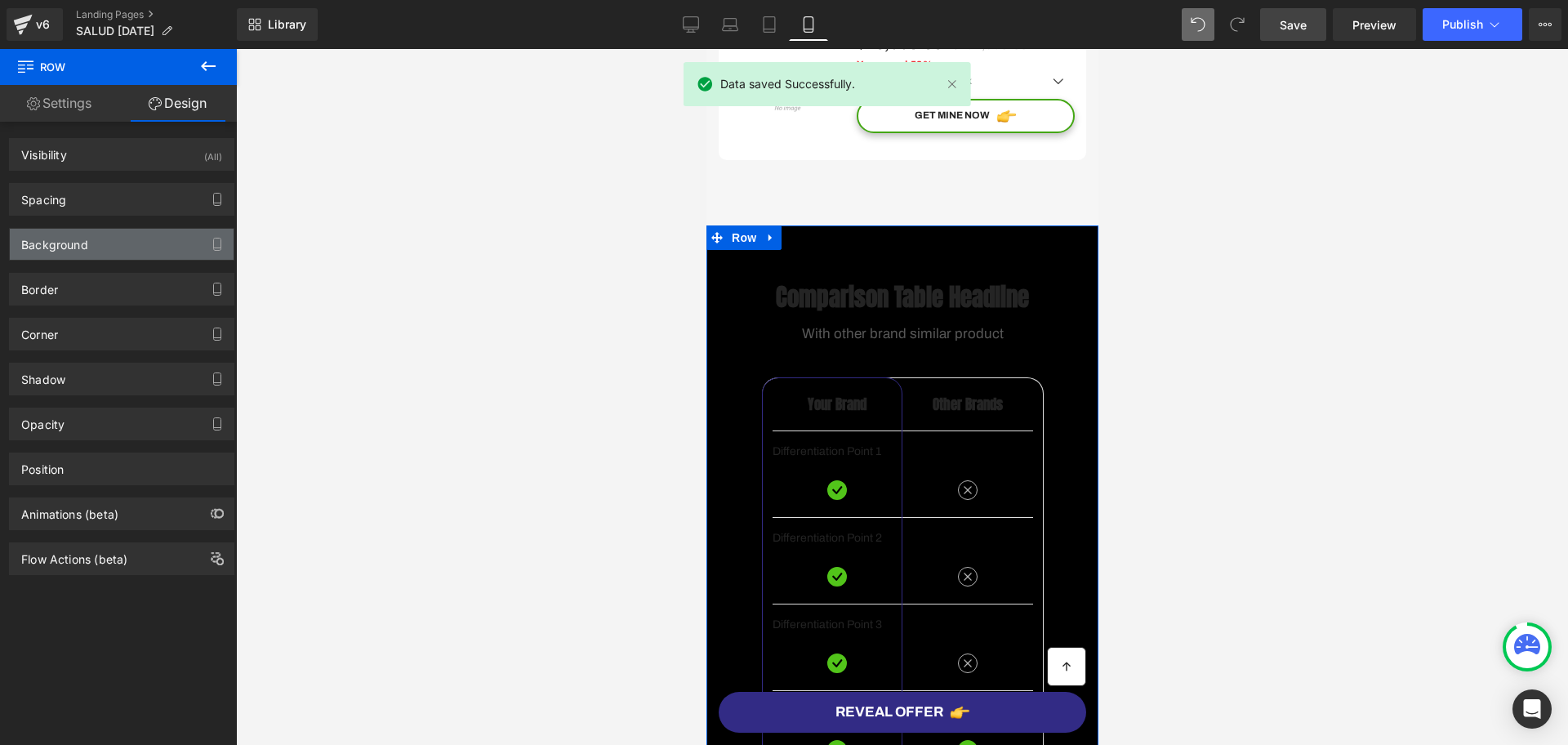
click at [74, 248] on div "Background" at bounding box center [55, 241] width 67 height 23
type input "transparent"
type input "0"
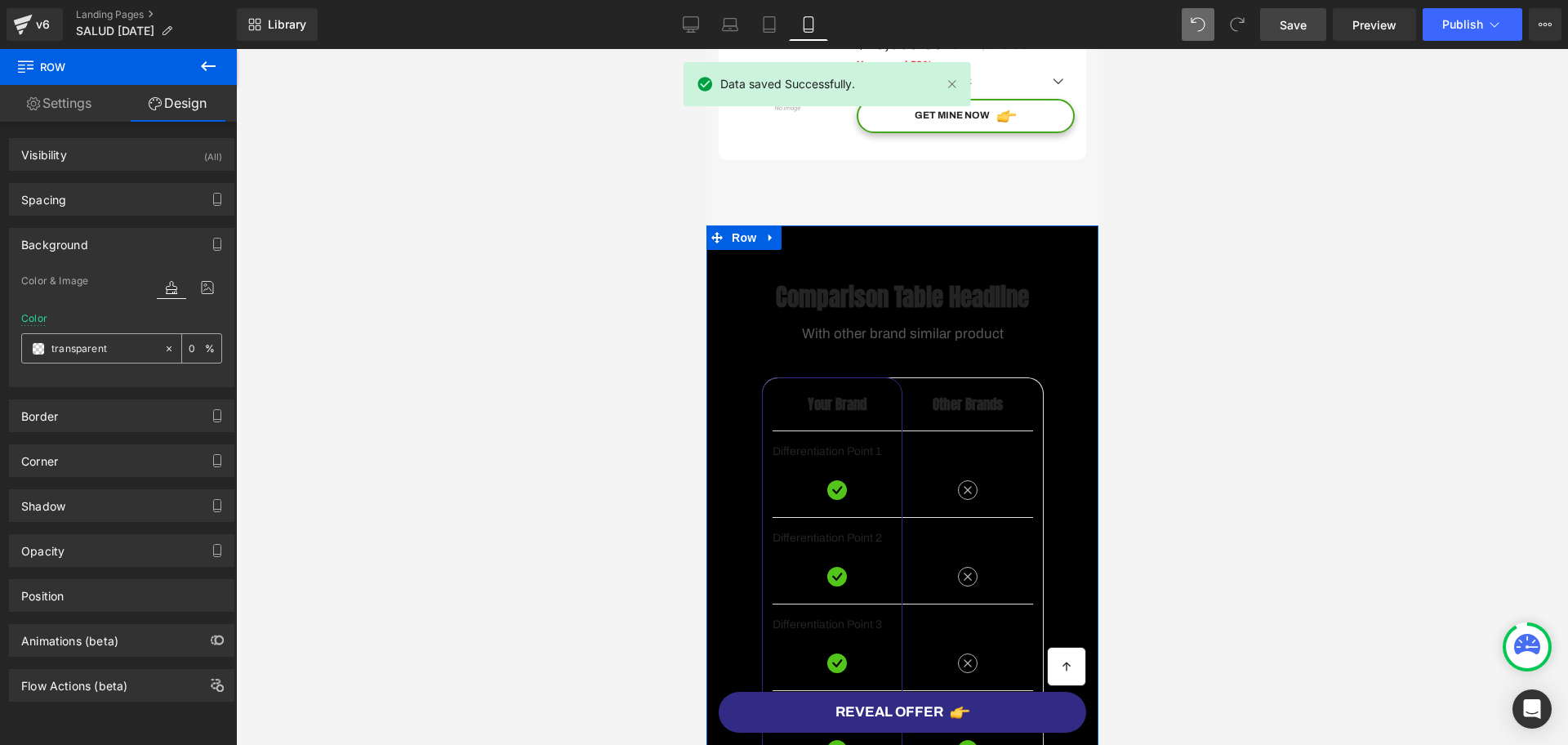
click at [37, 347] on span at bounding box center [39, 349] width 13 height 13
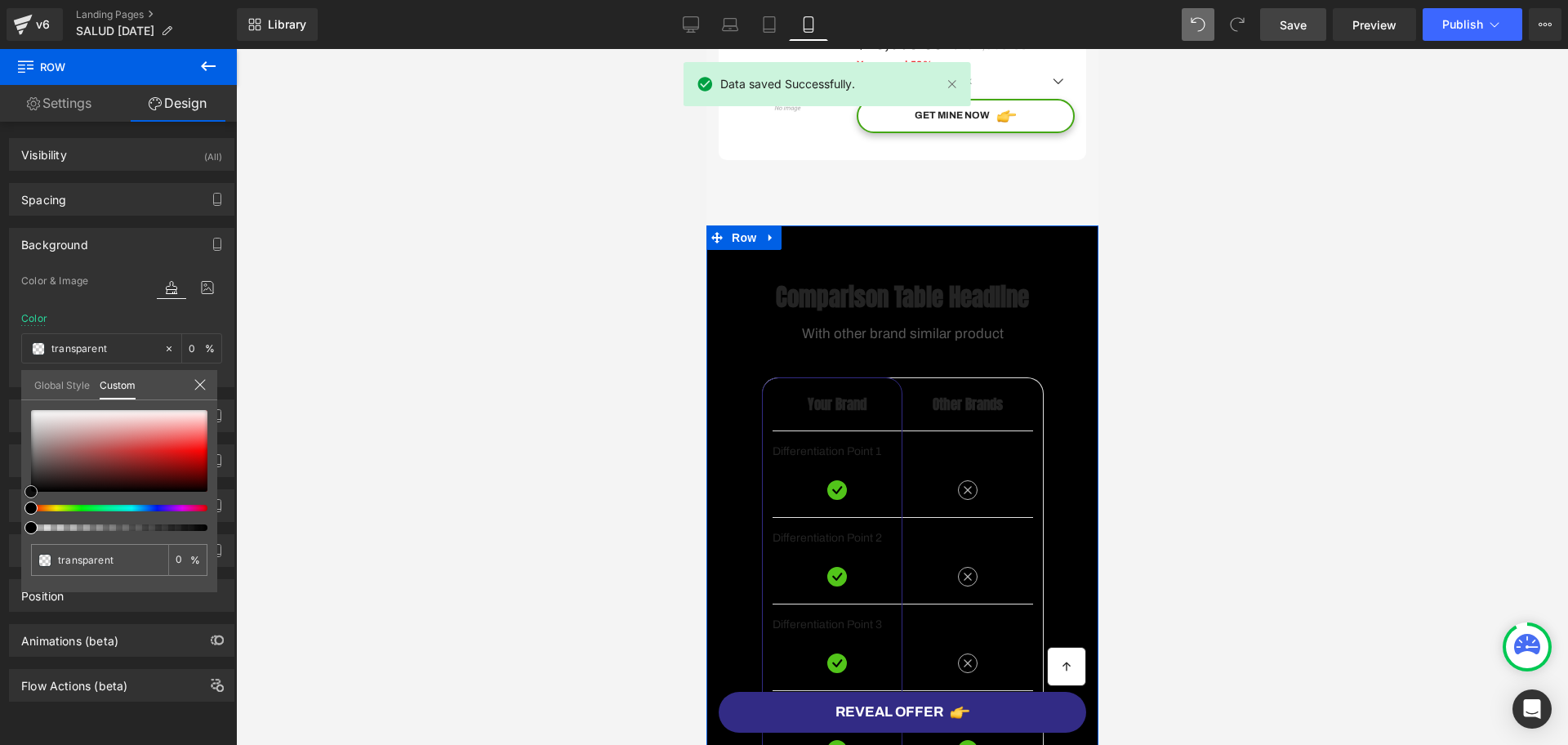
type input "#e1dfdf"
type input "100"
type input "#e1dfdf"
type input "100"
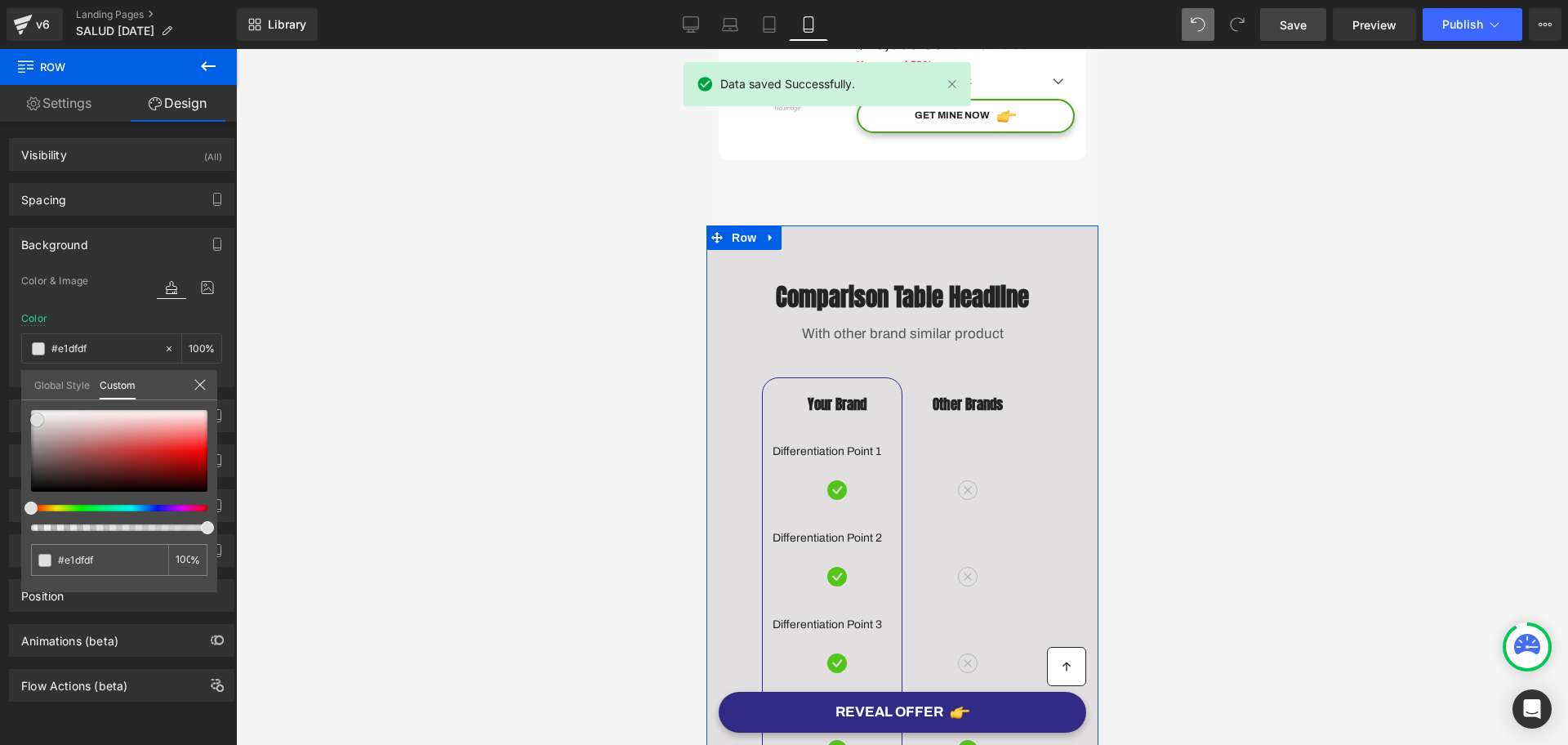
type input "#e5e5e5"
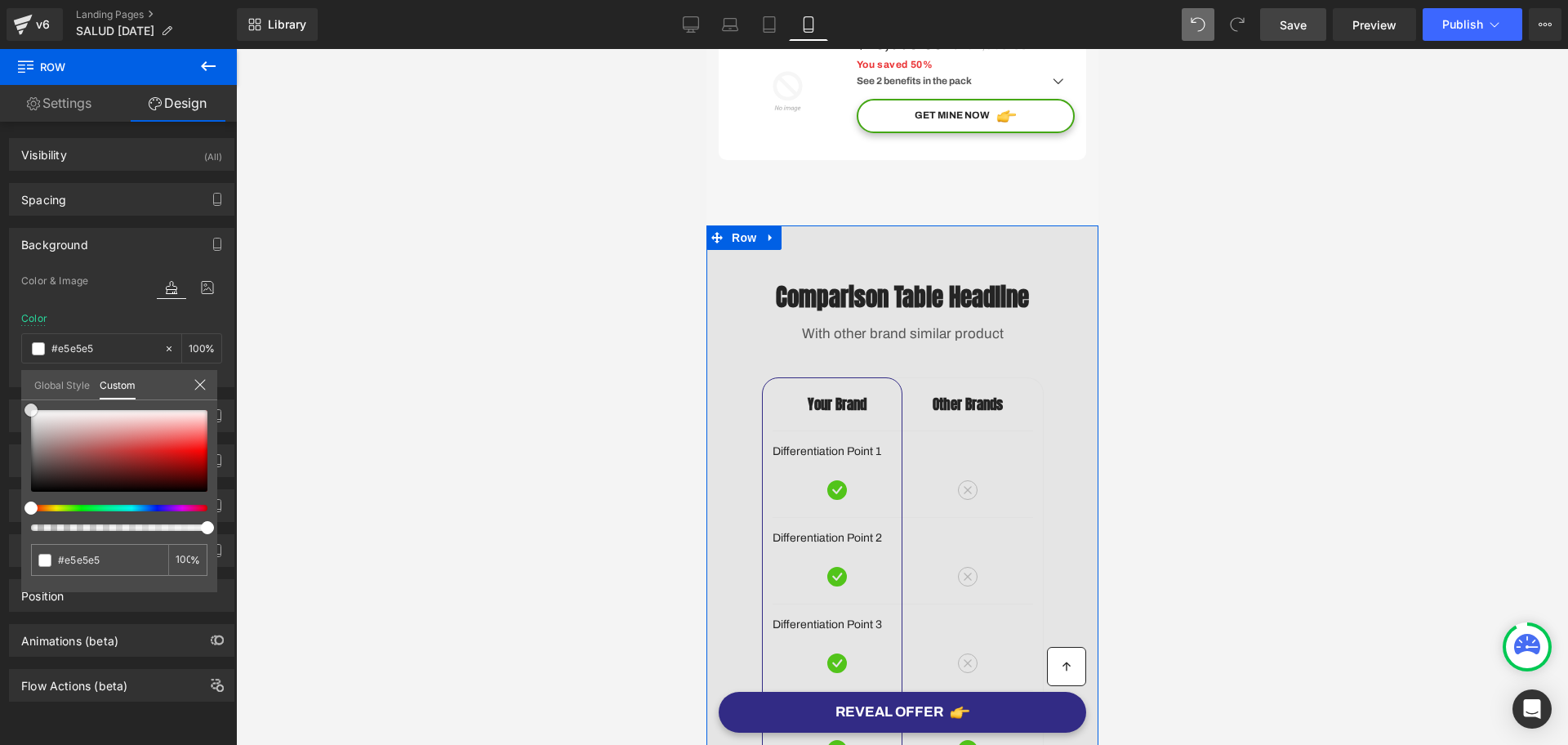
type input "#f2f2f2"
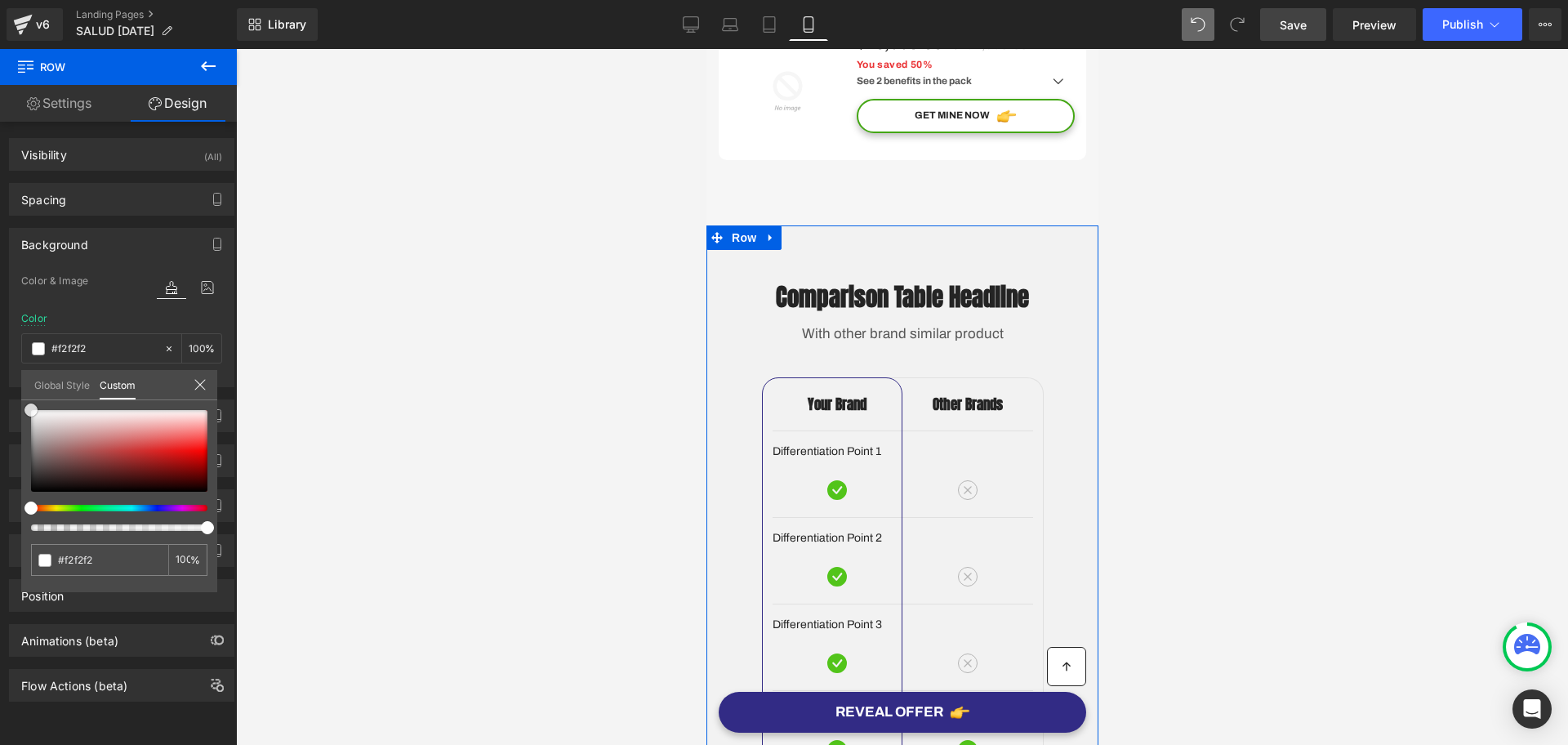
type input "#ffffff"
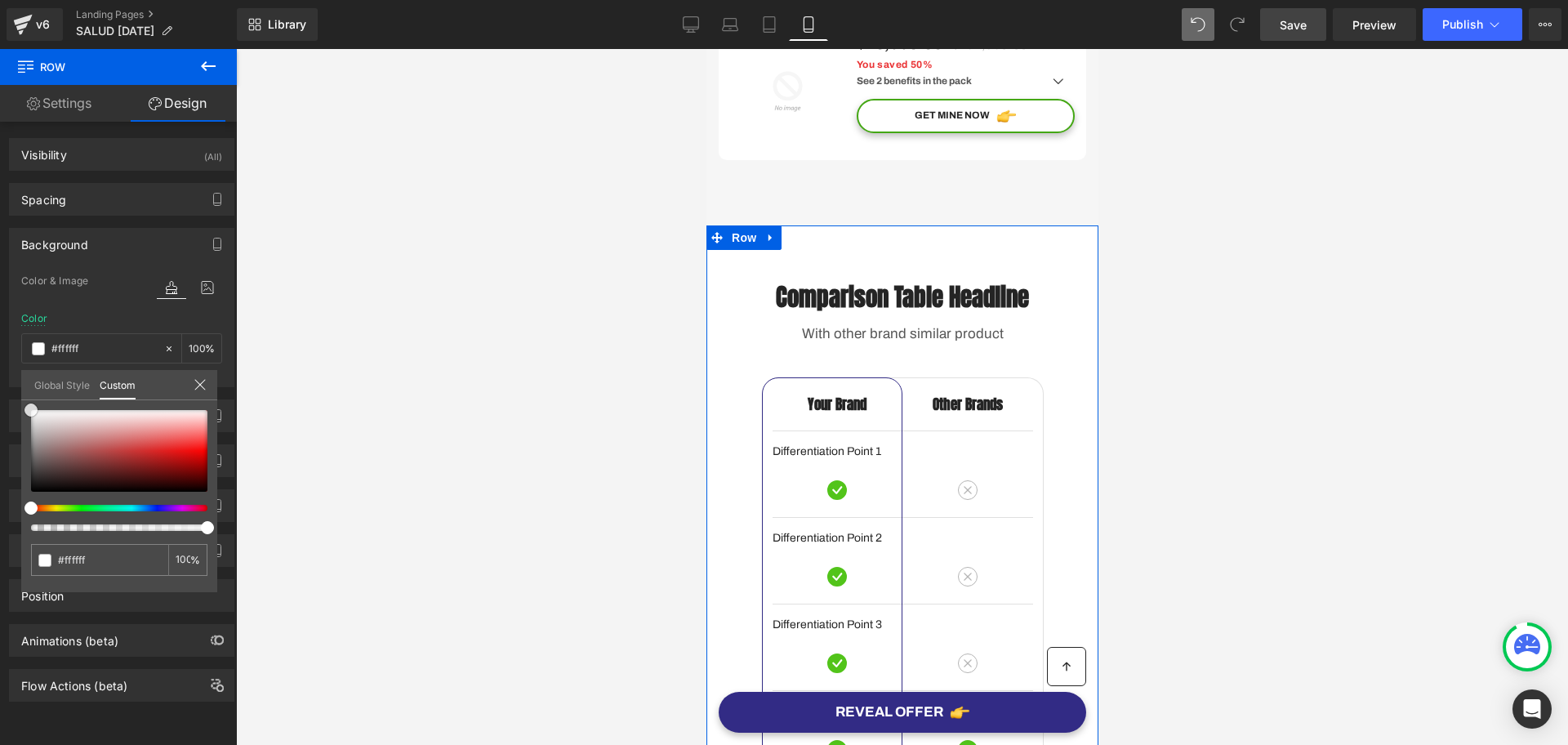
drag, startPoint x: 36, startPoint y: 420, endPoint x: 21, endPoint y: 389, distance: 34.4
click at [21, 389] on div "Global Style Custom Setup Global Style #ffffff 100 %" at bounding box center [119, 395] width 196 height 50
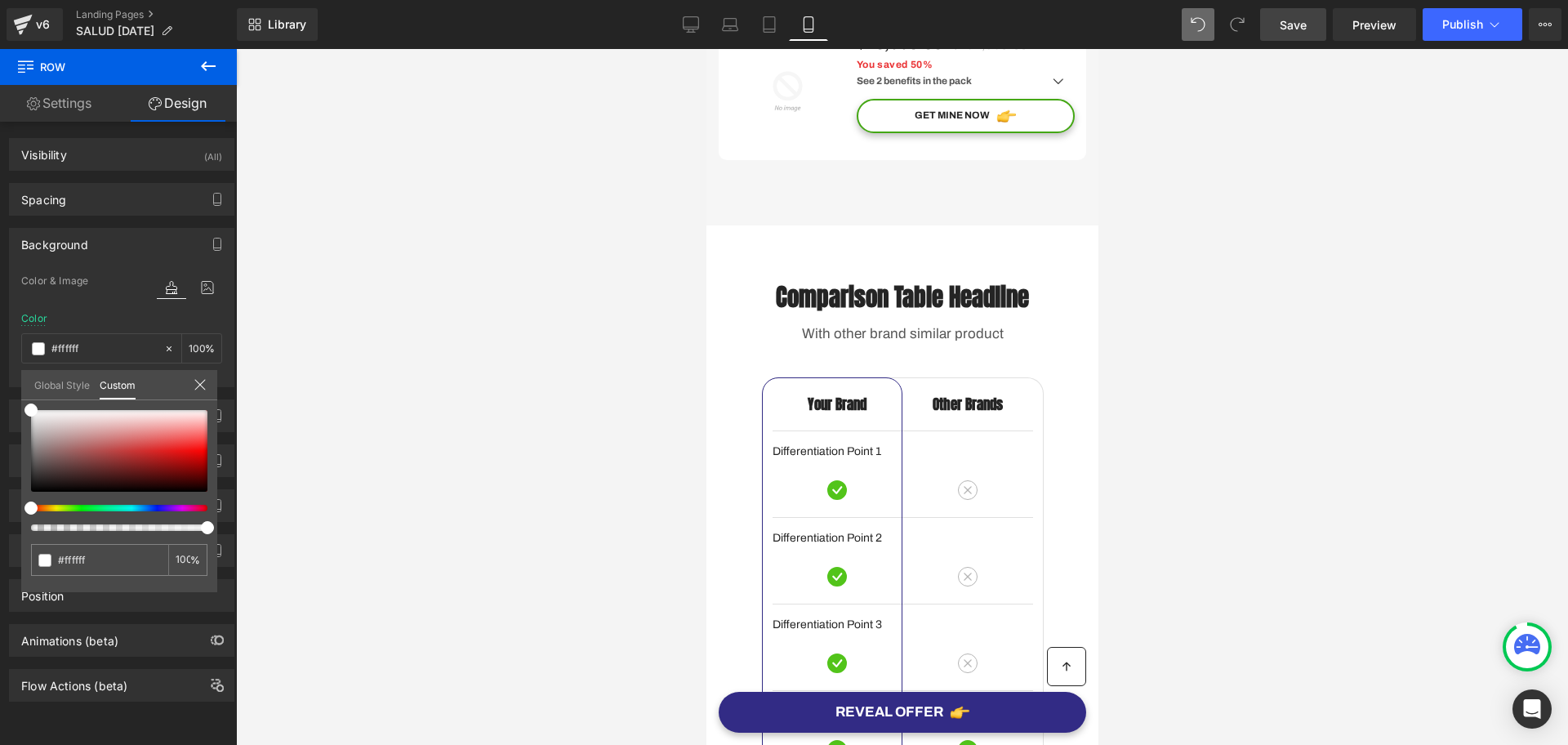
click at [1154, 354] on div at bounding box center [903, 397] width 1332 height 696
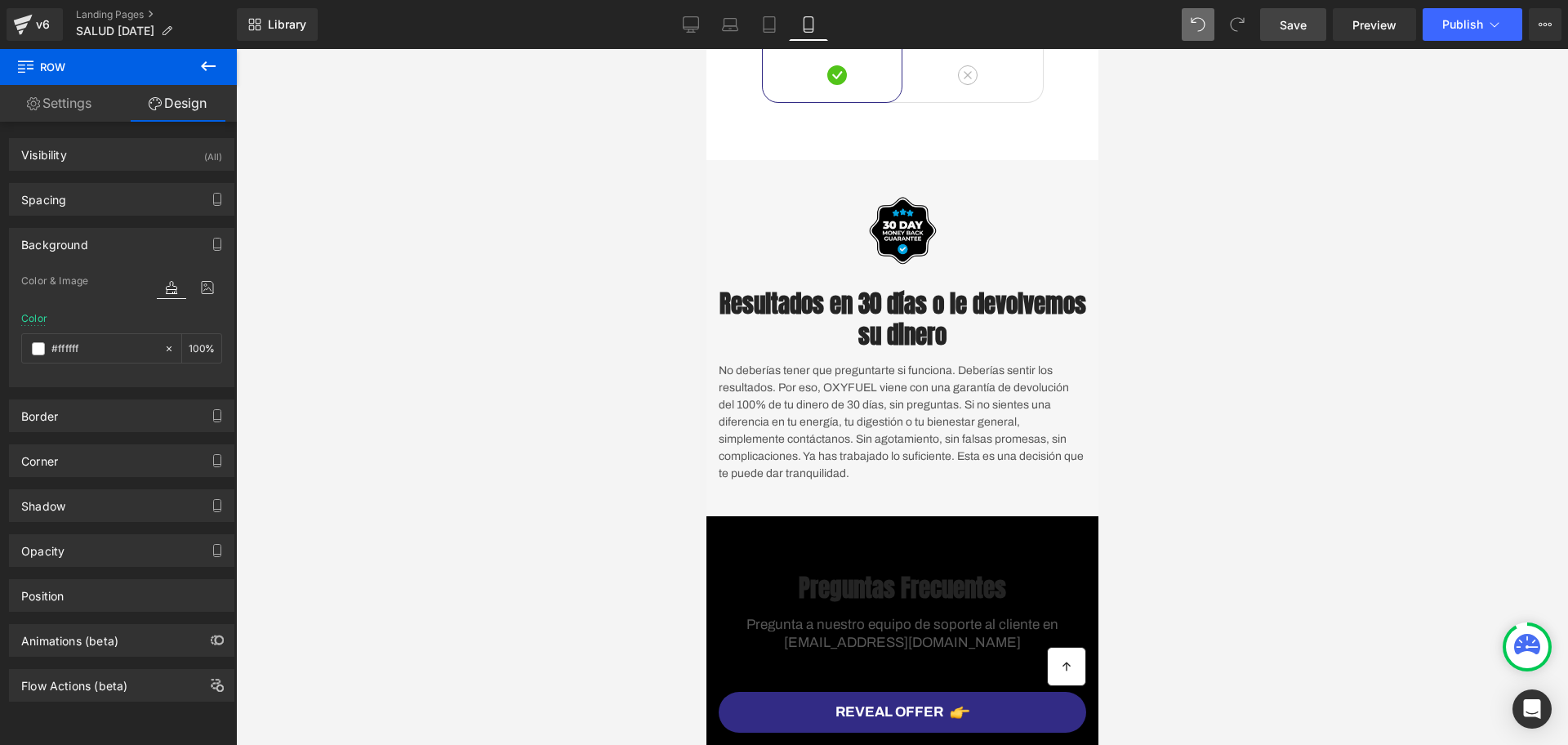
scroll to position [5822, 0]
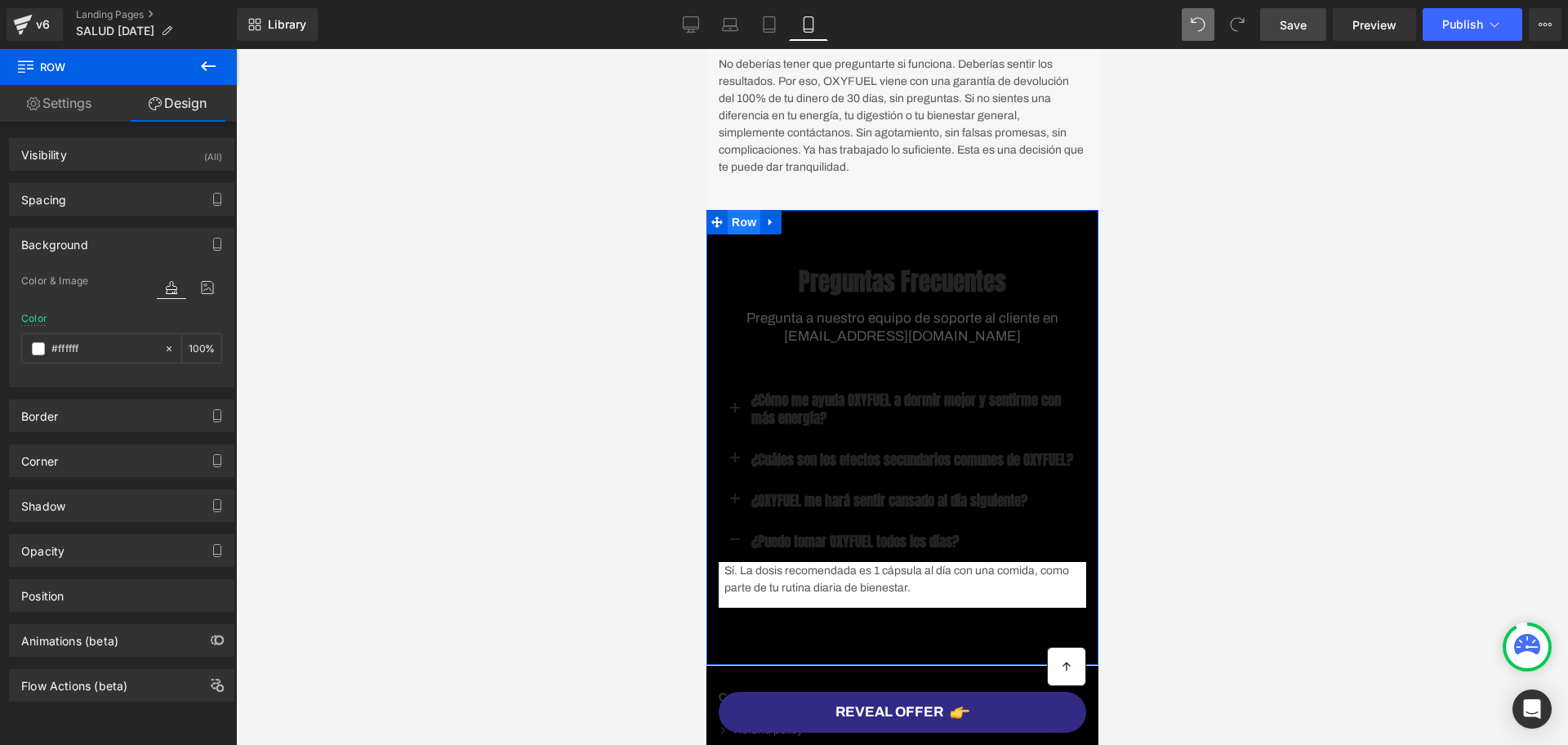
click at [737, 235] on span "Row" at bounding box center [744, 222] width 33 height 25
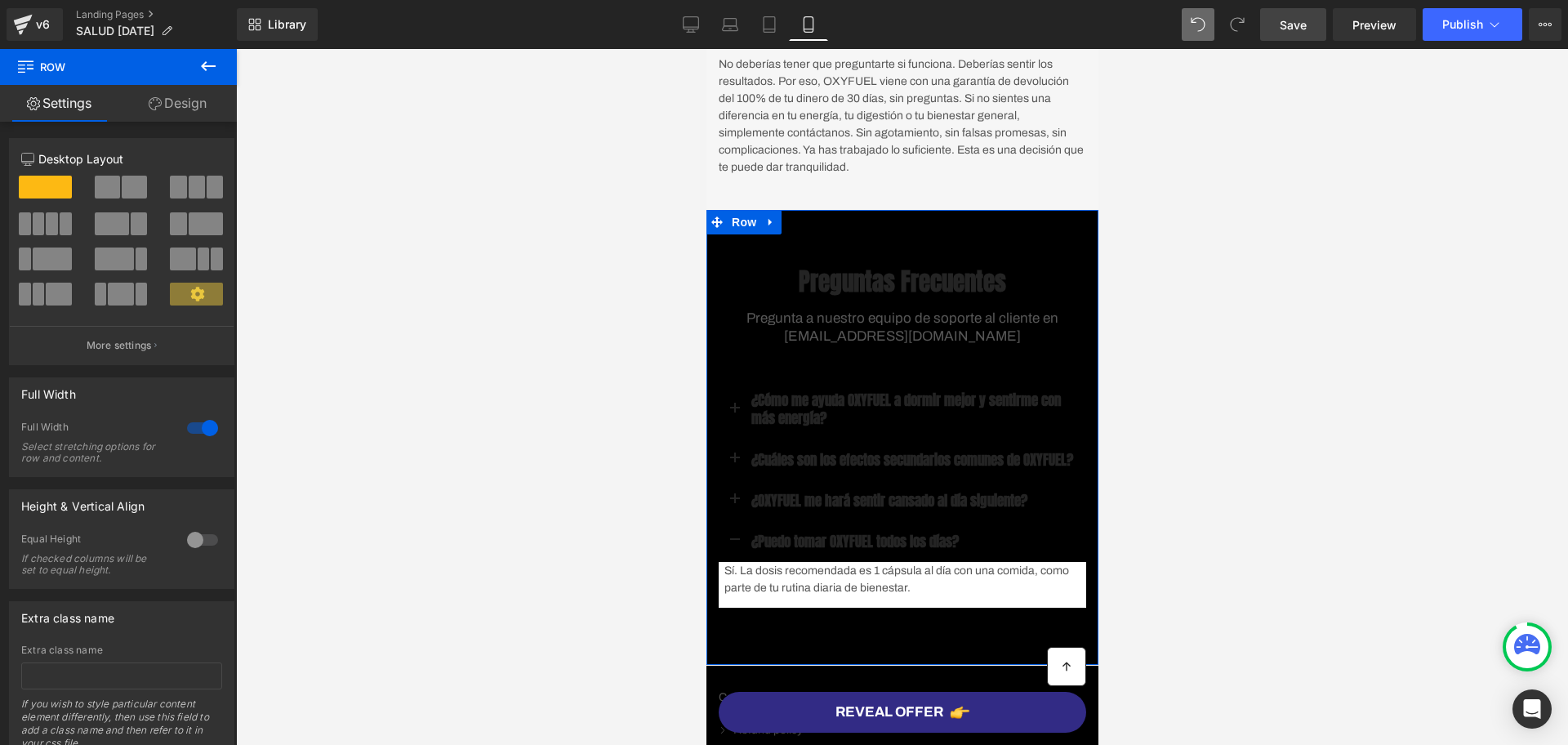
click at [171, 97] on link "Design" at bounding box center [177, 103] width 118 height 36
click at [0, 0] on div "Spacing" at bounding box center [0, 0] width 0 height 0
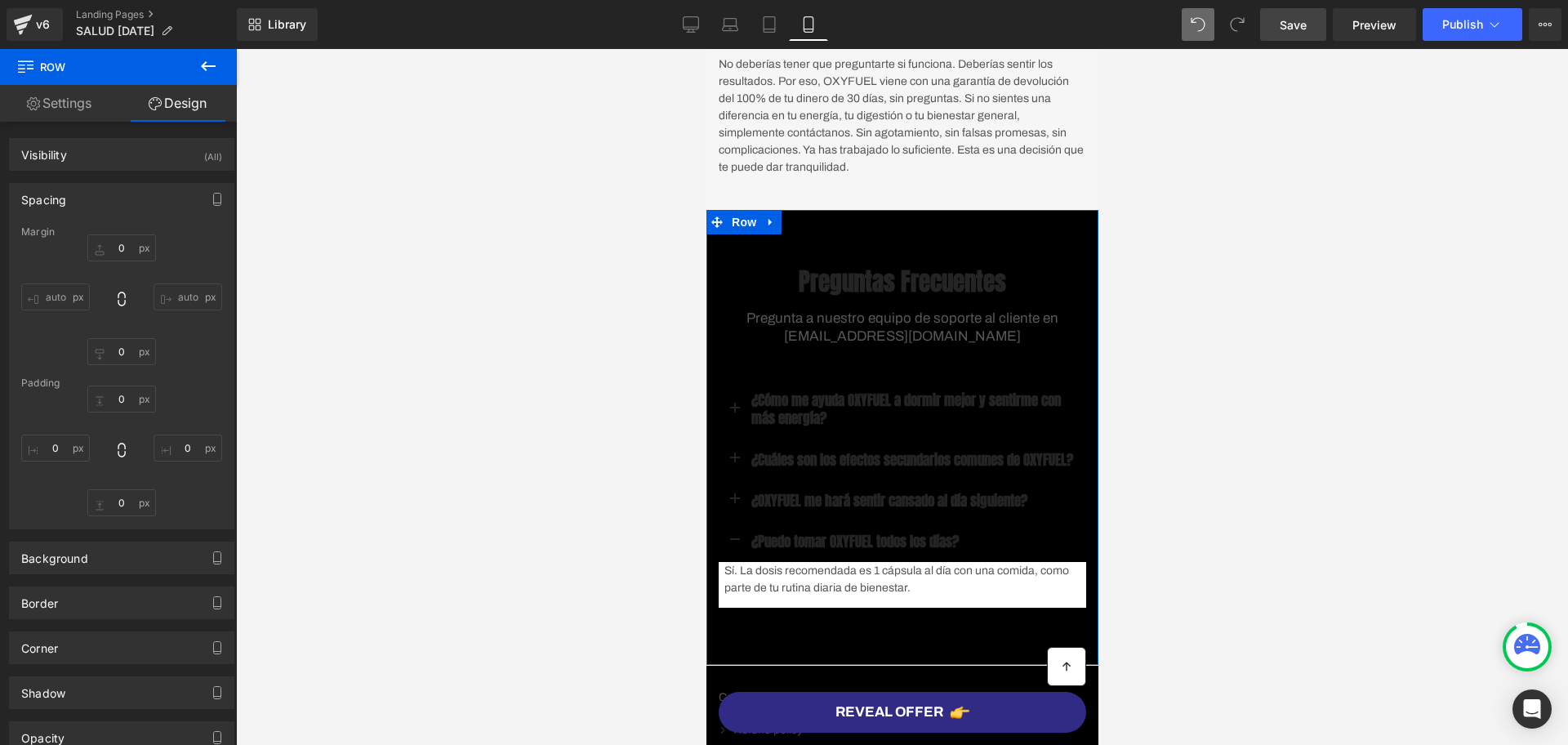
type input "0"
type input "40"
type input "0"
type input "60"
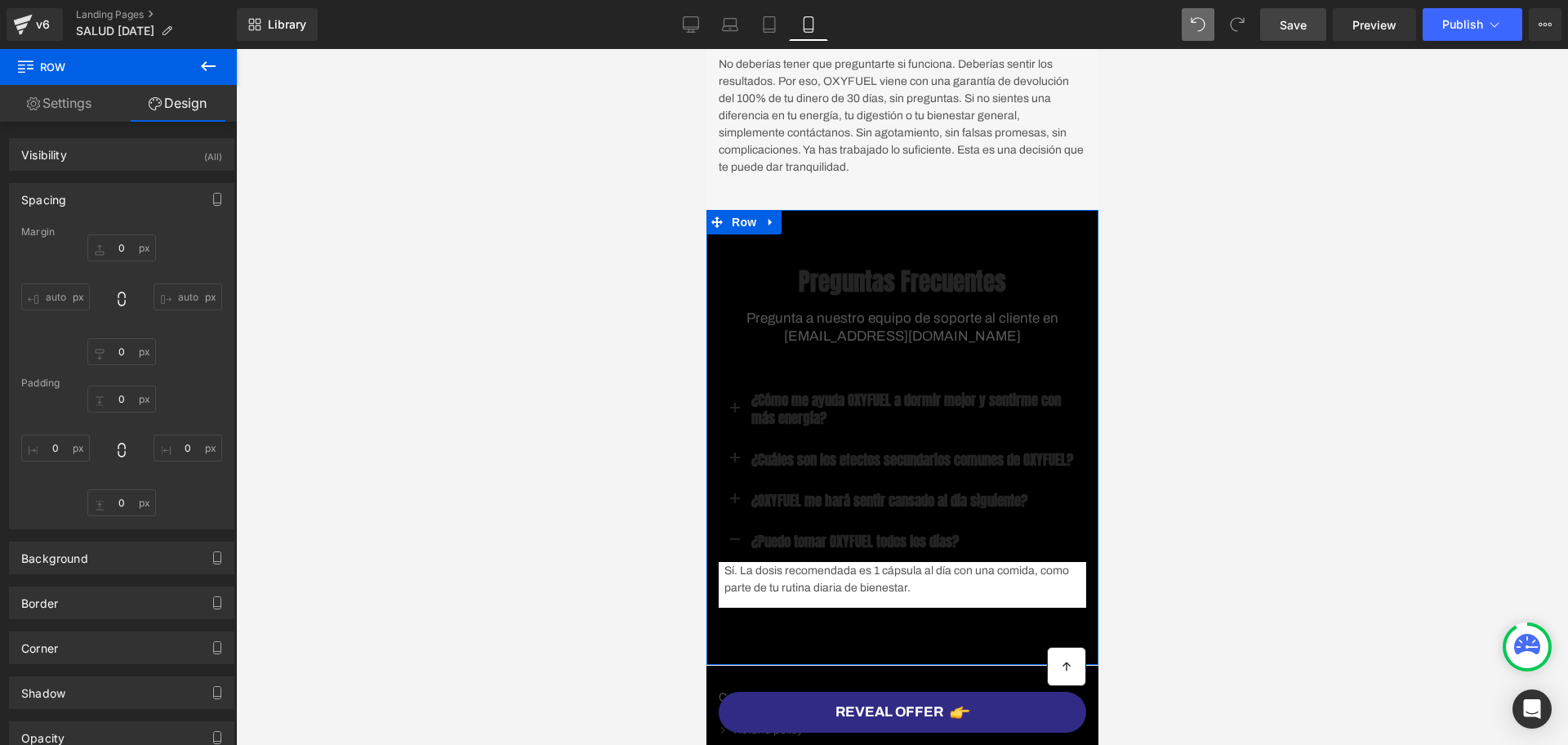
type input "0"
click at [158, 112] on link "Design" at bounding box center [177, 103] width 118 height 36
click at [212, 109] on link "Design" at bounding box center [177, 103] width 118 height 36
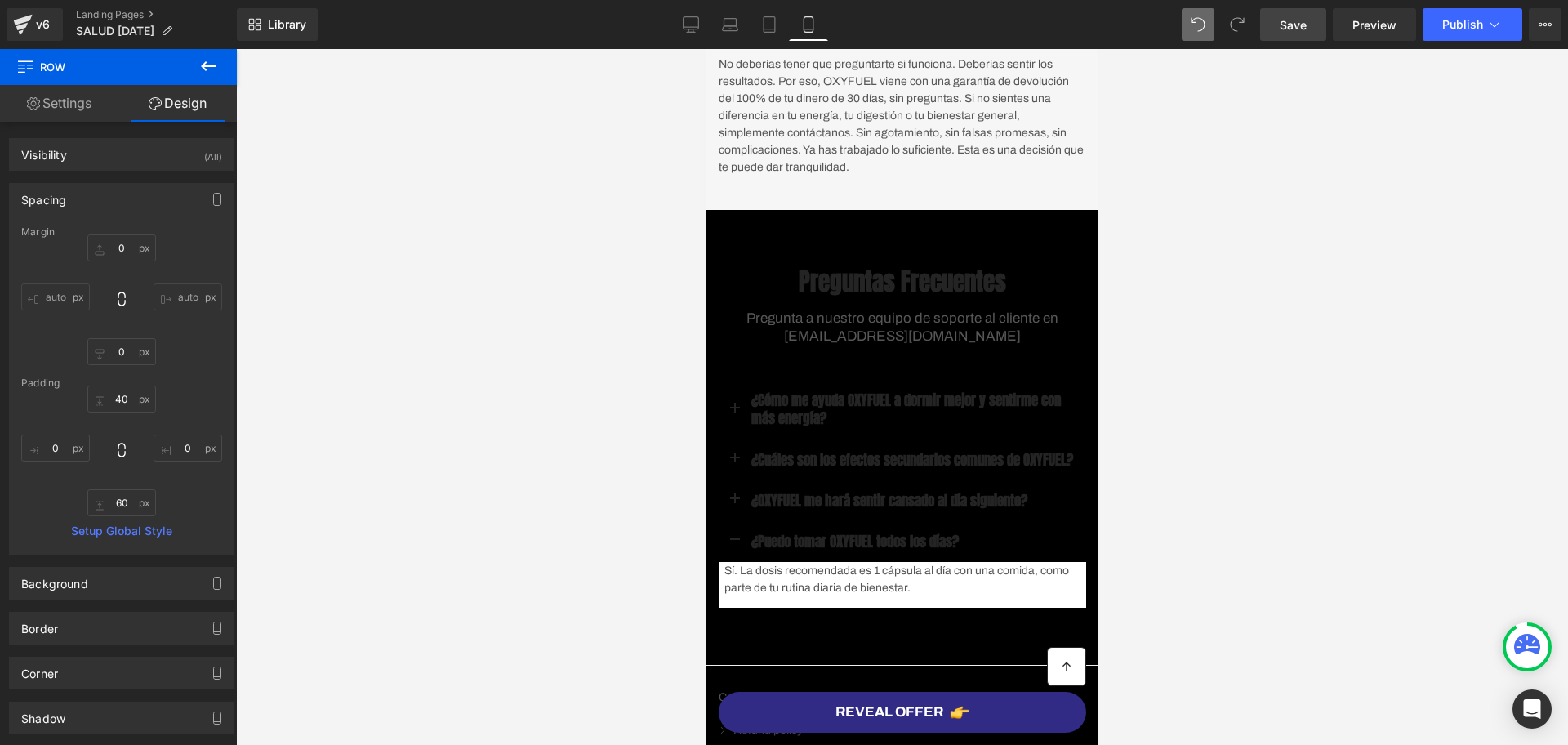
click at [214, 68] on icon at bounding box center [208, 66] width 20 height 20
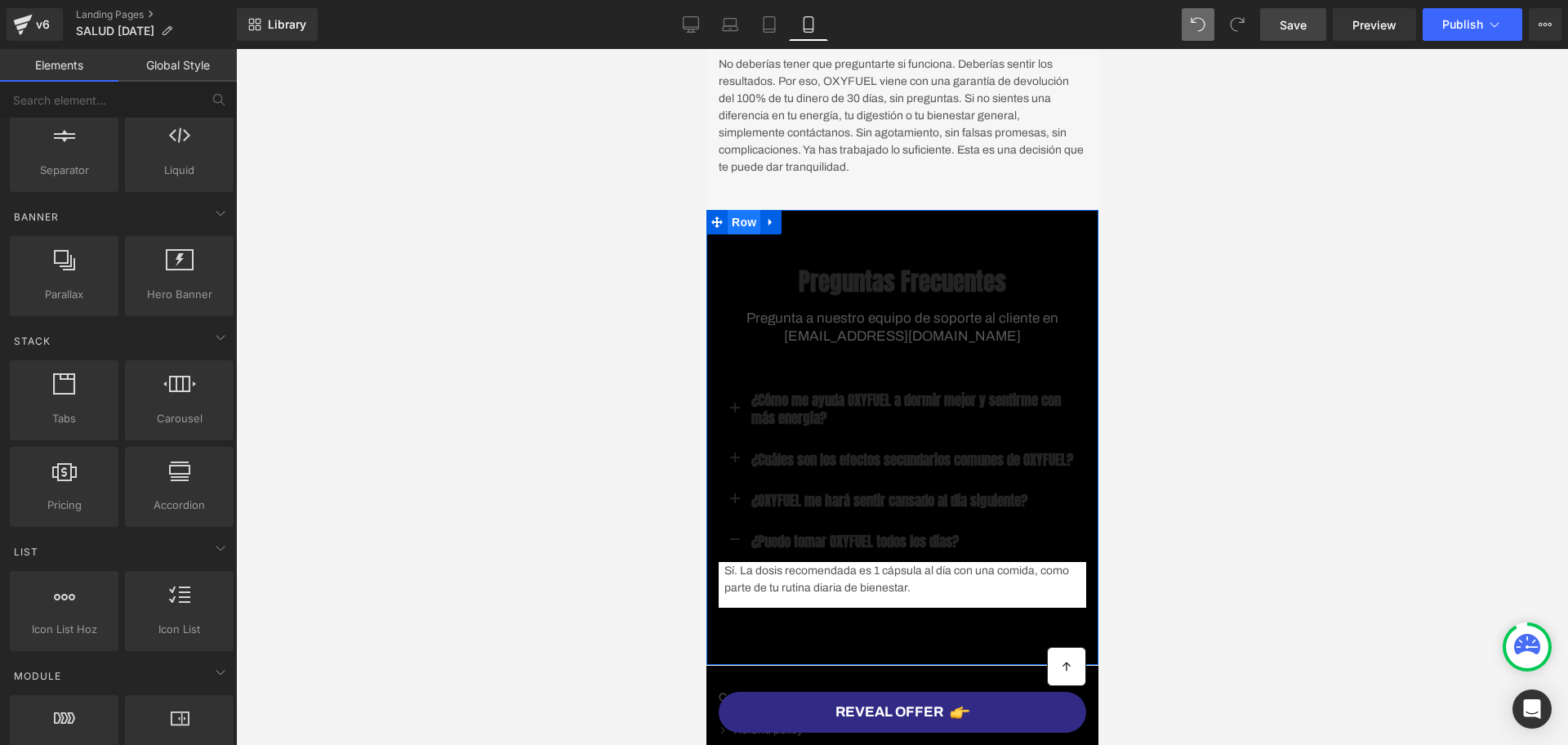
click at [734, 235] on span "Row" at bounding box center [744, 222] width 33 height 25
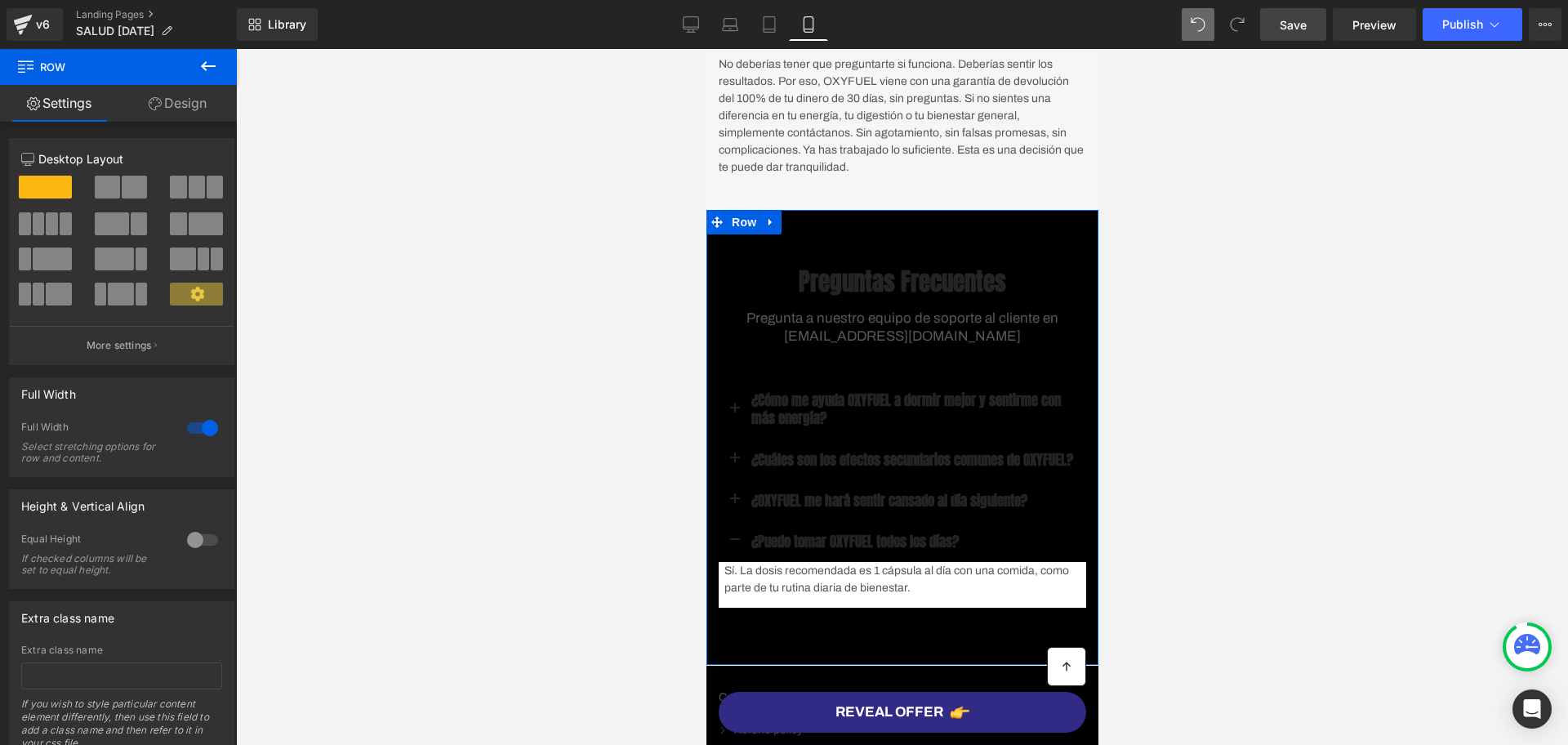
click at [188, 110] on link "Design" at bounding box center [177, 103] width 118 height 36
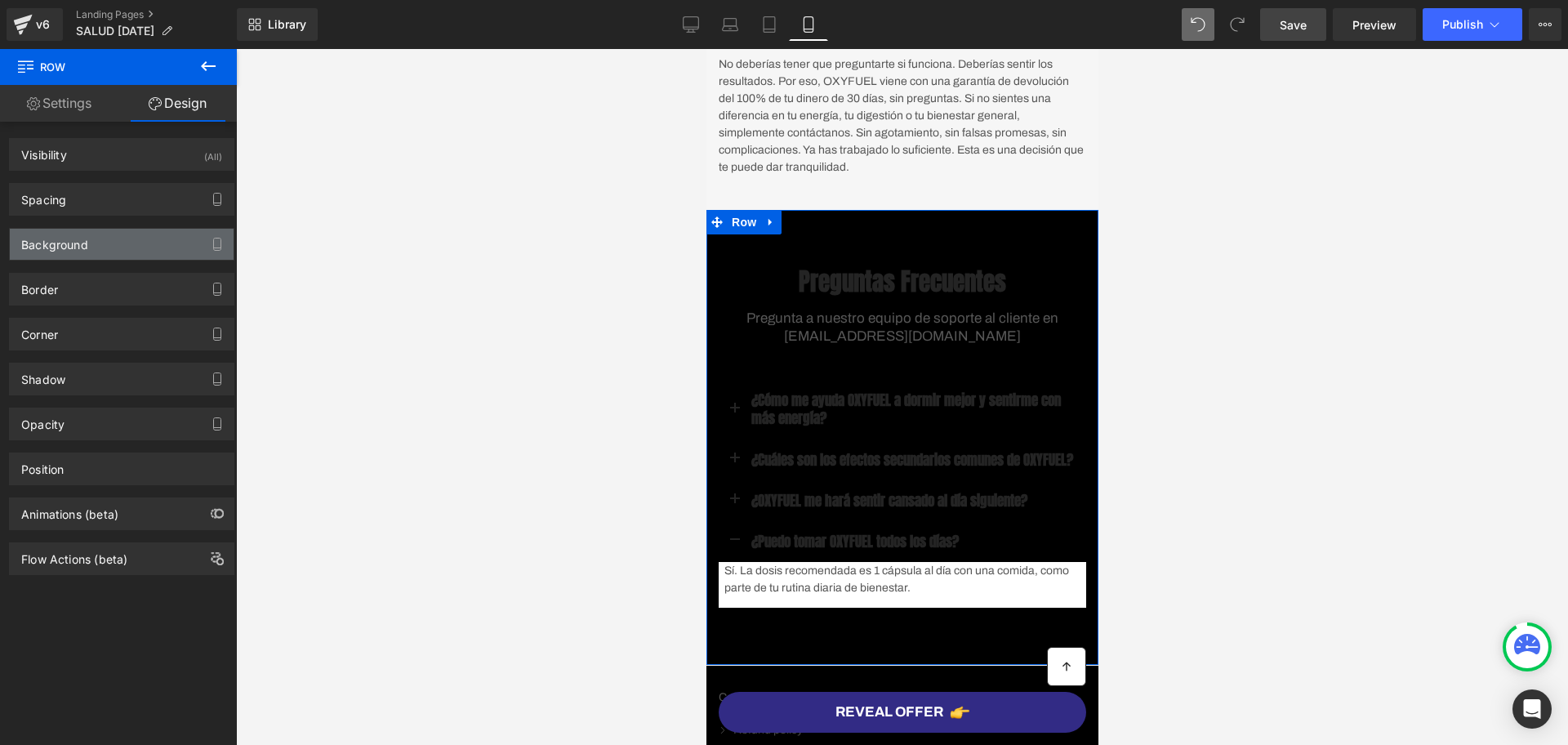
click at [53, 240] on div "Background" at bounding box center [55, 241] width 67 height 23
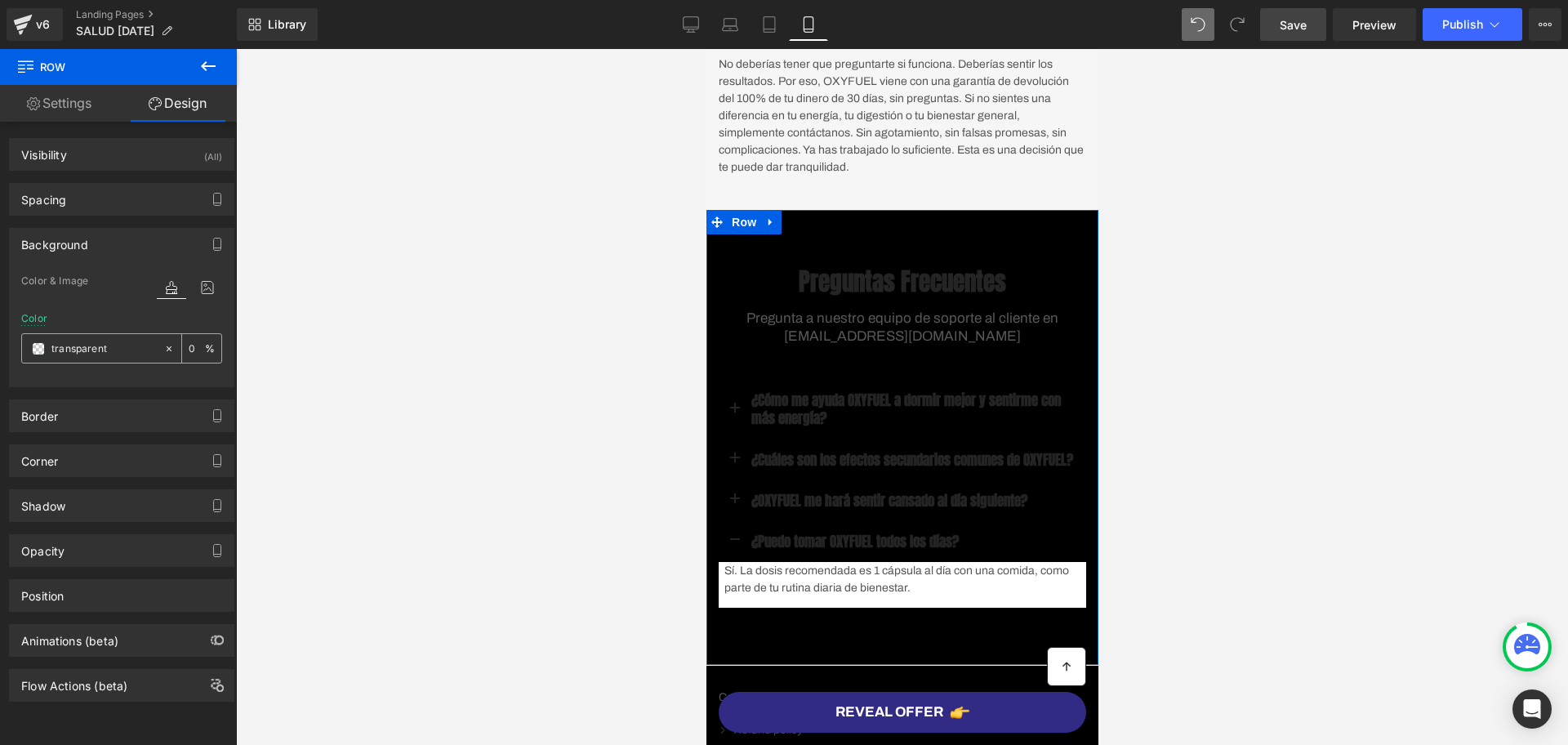
click at [41, 346] on span at bounding box center [39, 349] width 13 height 13
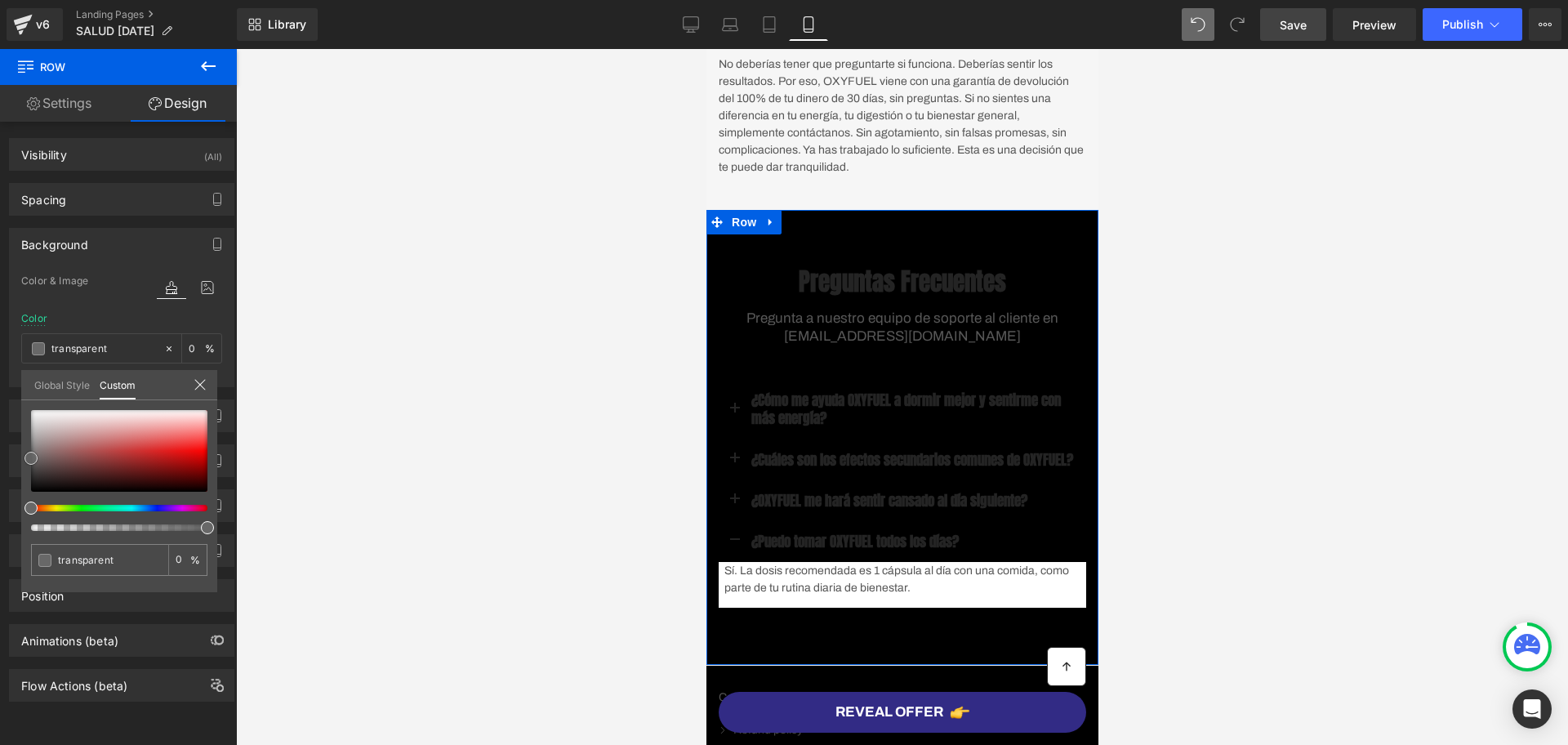
type input "#191919"
type input "100"
type input "#191919"
type input "100"
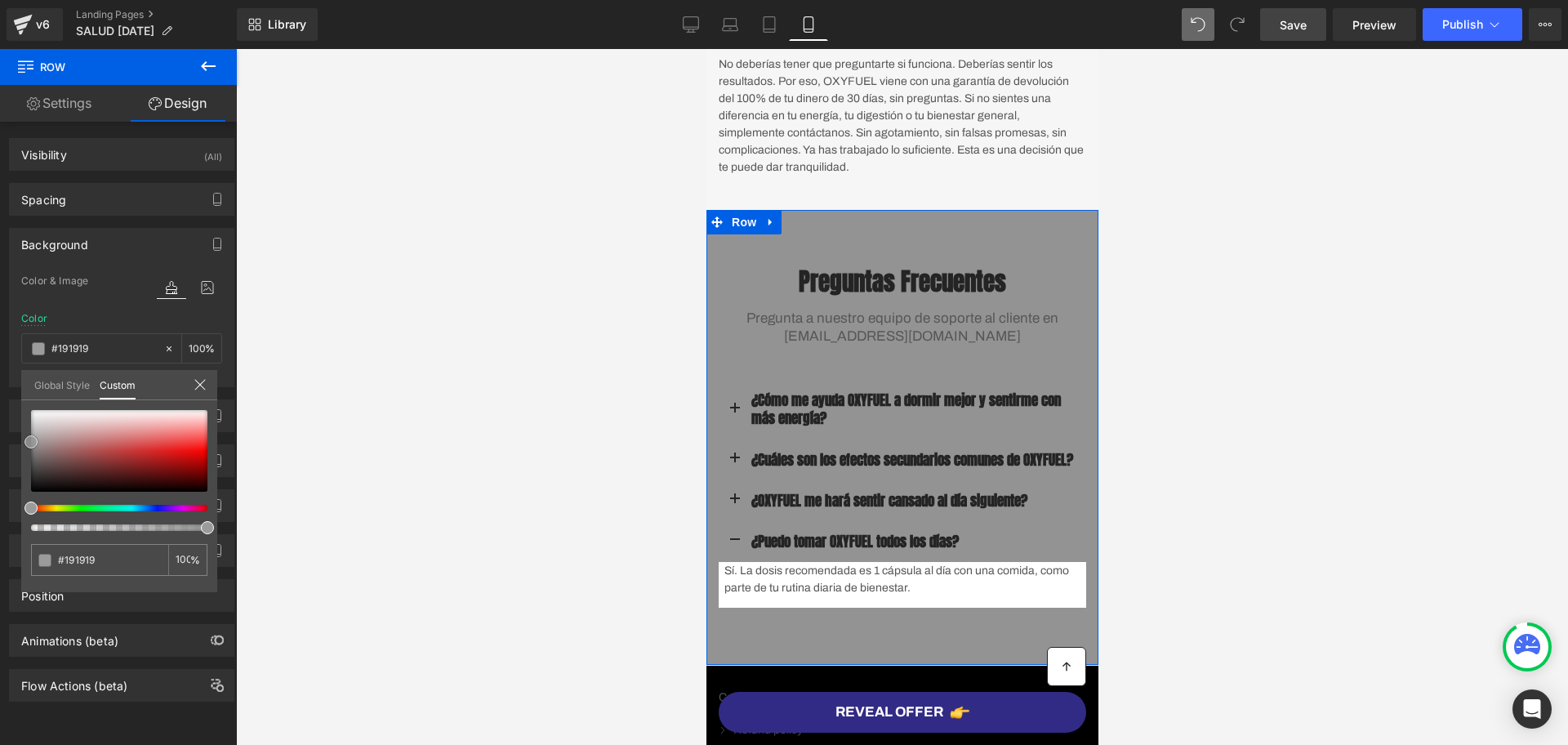
type input "#939393"
type input "#a0a0a0"
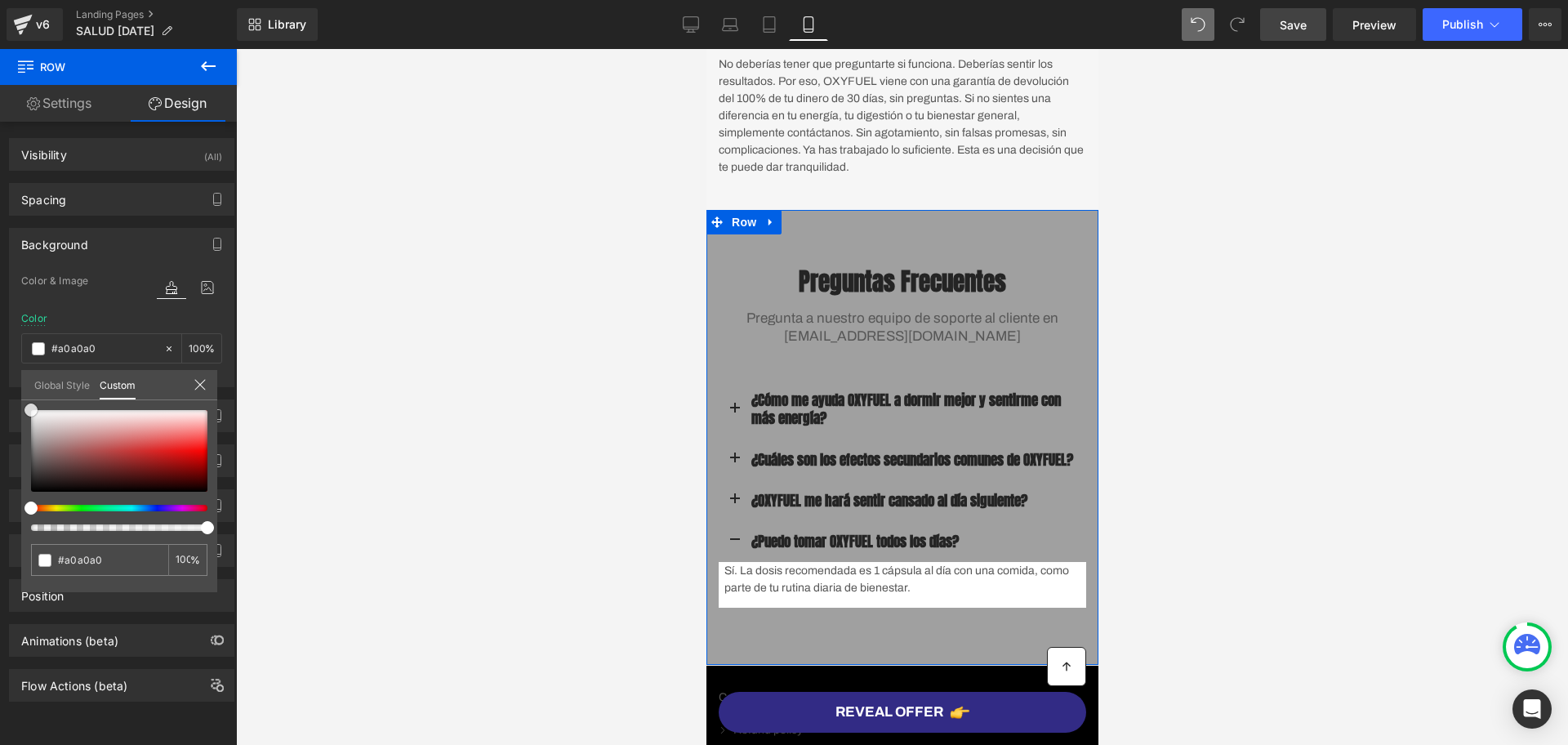
type input "#e5e5e5"
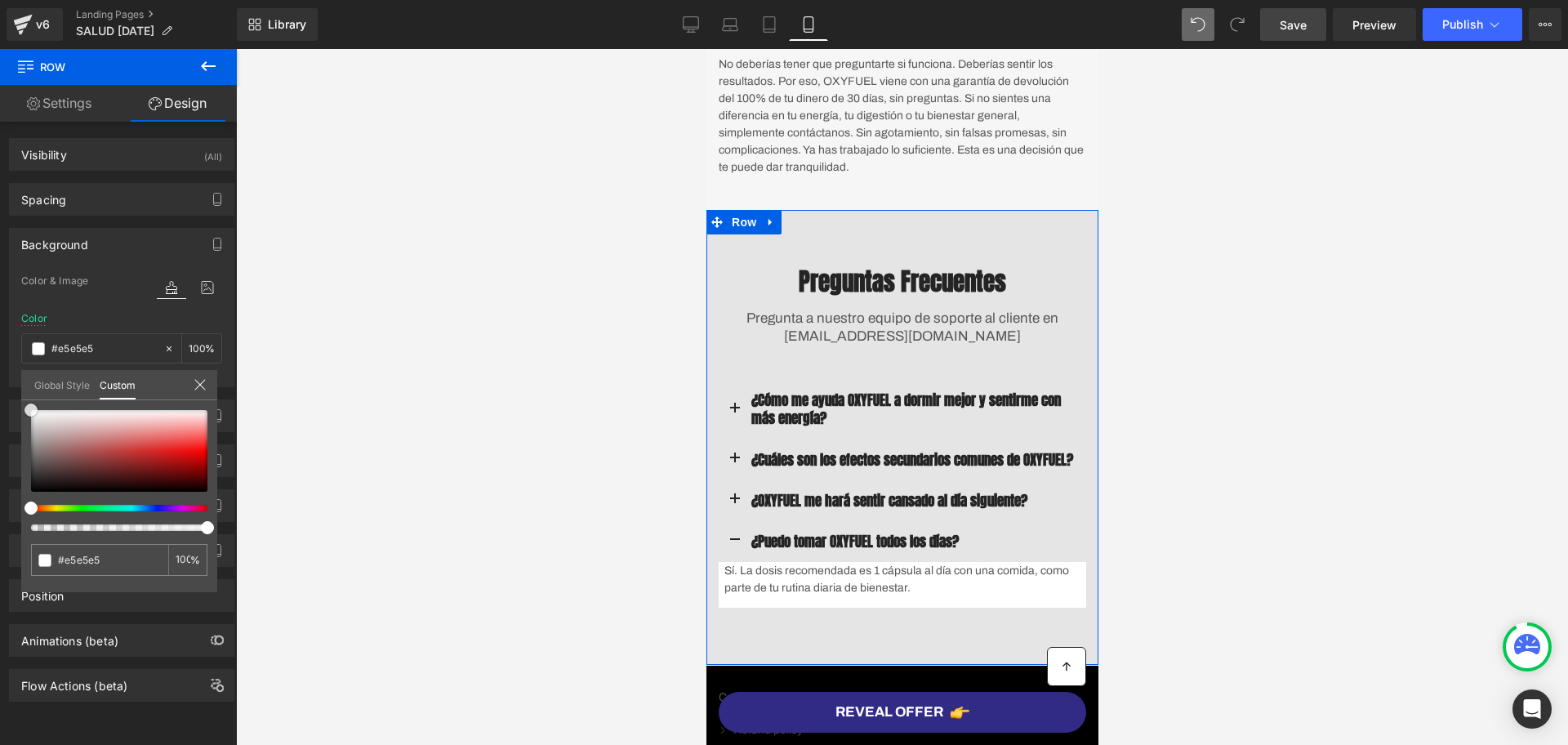
drag, startPoint x: 33, startPoint y: 486, endPoint x: 33, endPoint y: 399, distance: 87.0
click at [33, 399] on div "Global Style Custom Setup Global Style #e5e5e5 100 %" at bounding box center [119, 395] width 196 height 50
click at [1179, 387] on div at bounding box center [903, 397] width 1332 height 696
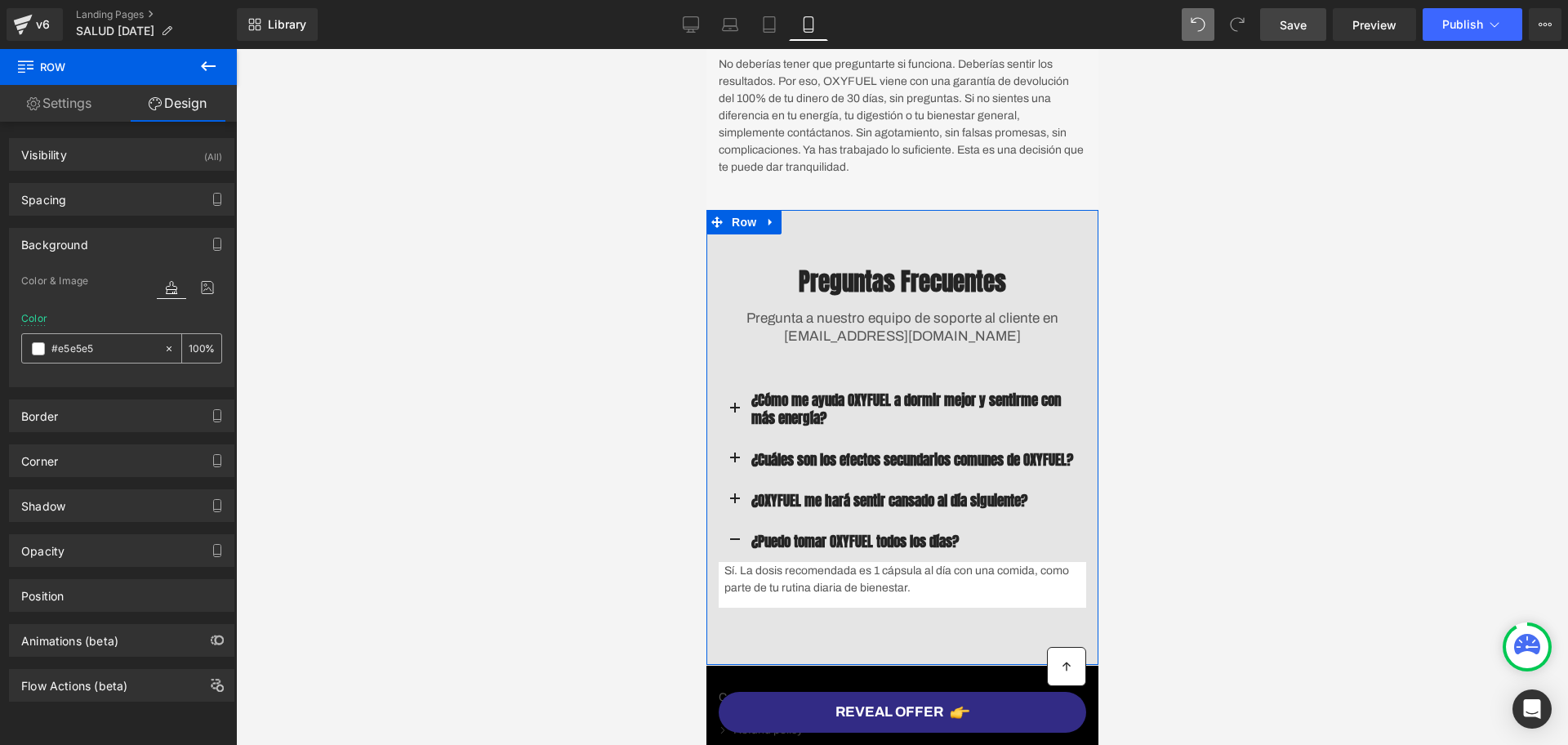
click at [40, 338] on div "#e5e5e5" at bounding box center [93, 348] width 141 height 29
click at [48, 361] on div "#e5e5e5" at bounding box center [93, 348] width 141 height 29
click at [36, 351] on span at bounding box center [39, 349] width 13 height 13
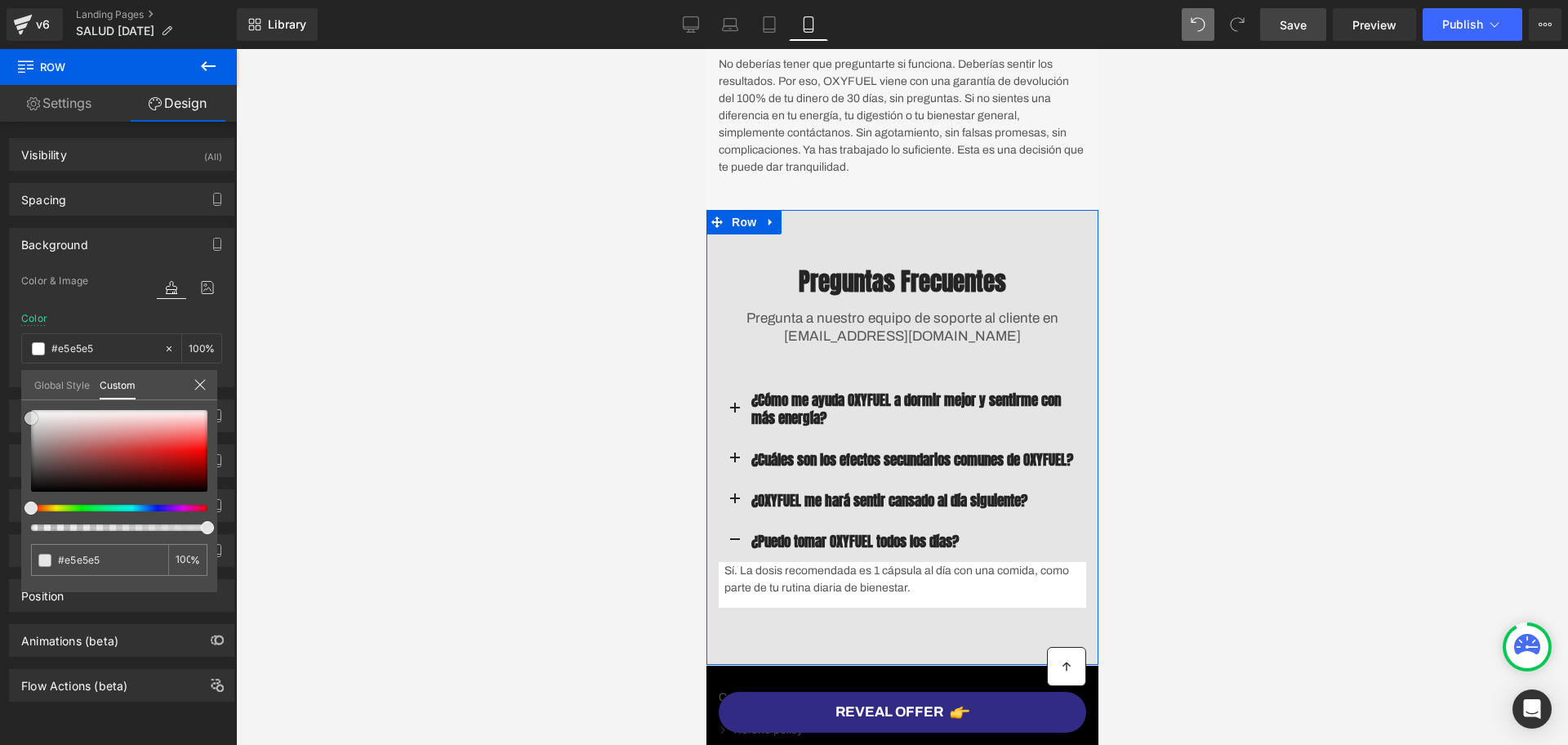
type input "#eaeaea"
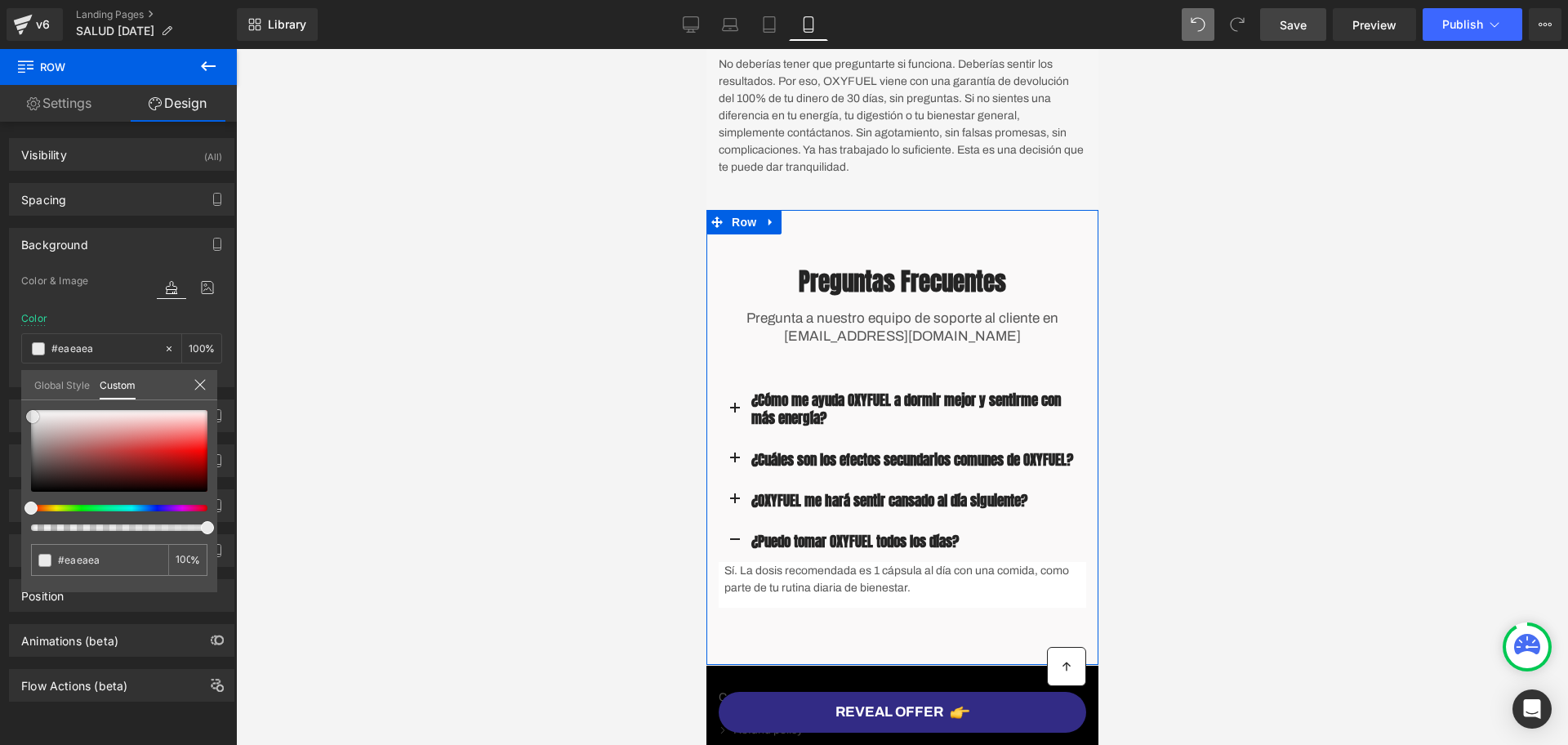
type input "#faf9f9"
type input "#ffffff"
drag, startPoint x: 32, startPoint y: 414, endPoint x: 15, endPoint y: 381, distance: 37.1
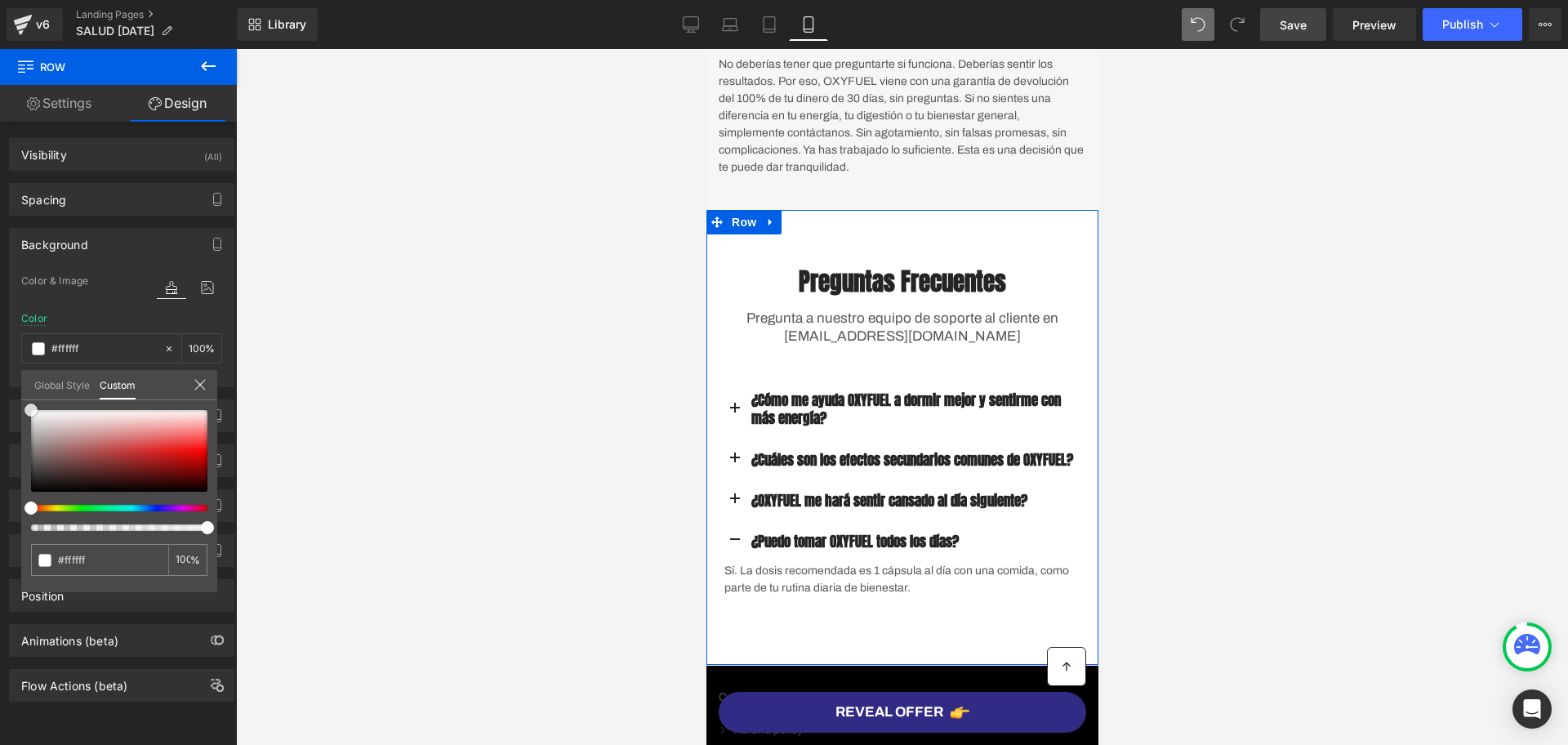
click at [0, 380] on div "Background Color & Image color rgba(255, 255, 255, 1) Color #ffffff 100 % Image…" at bounding box center [122, 302] width 244 height 172
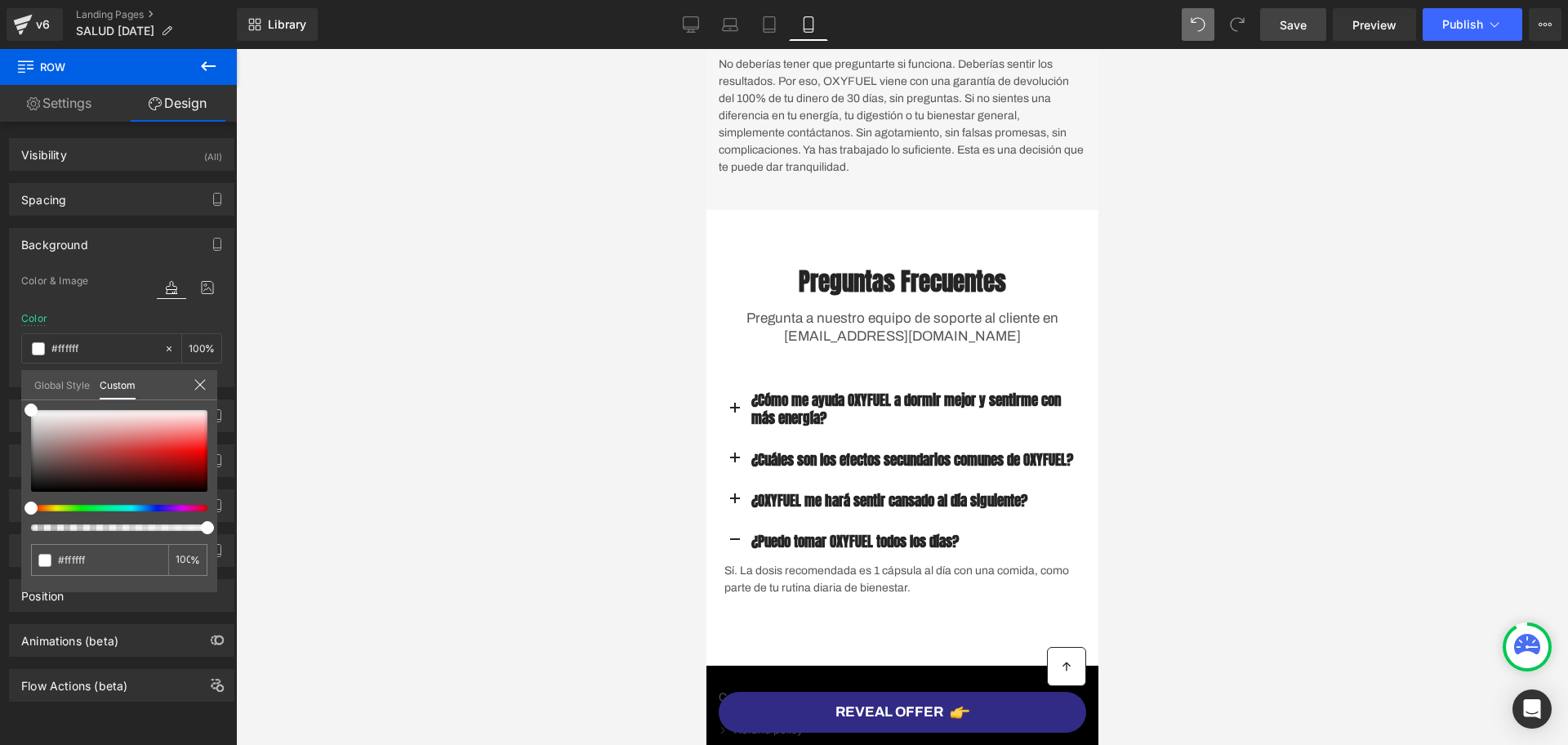
click at [1382, 390] on div at bounding box center [903, 397] width 1332 height 696
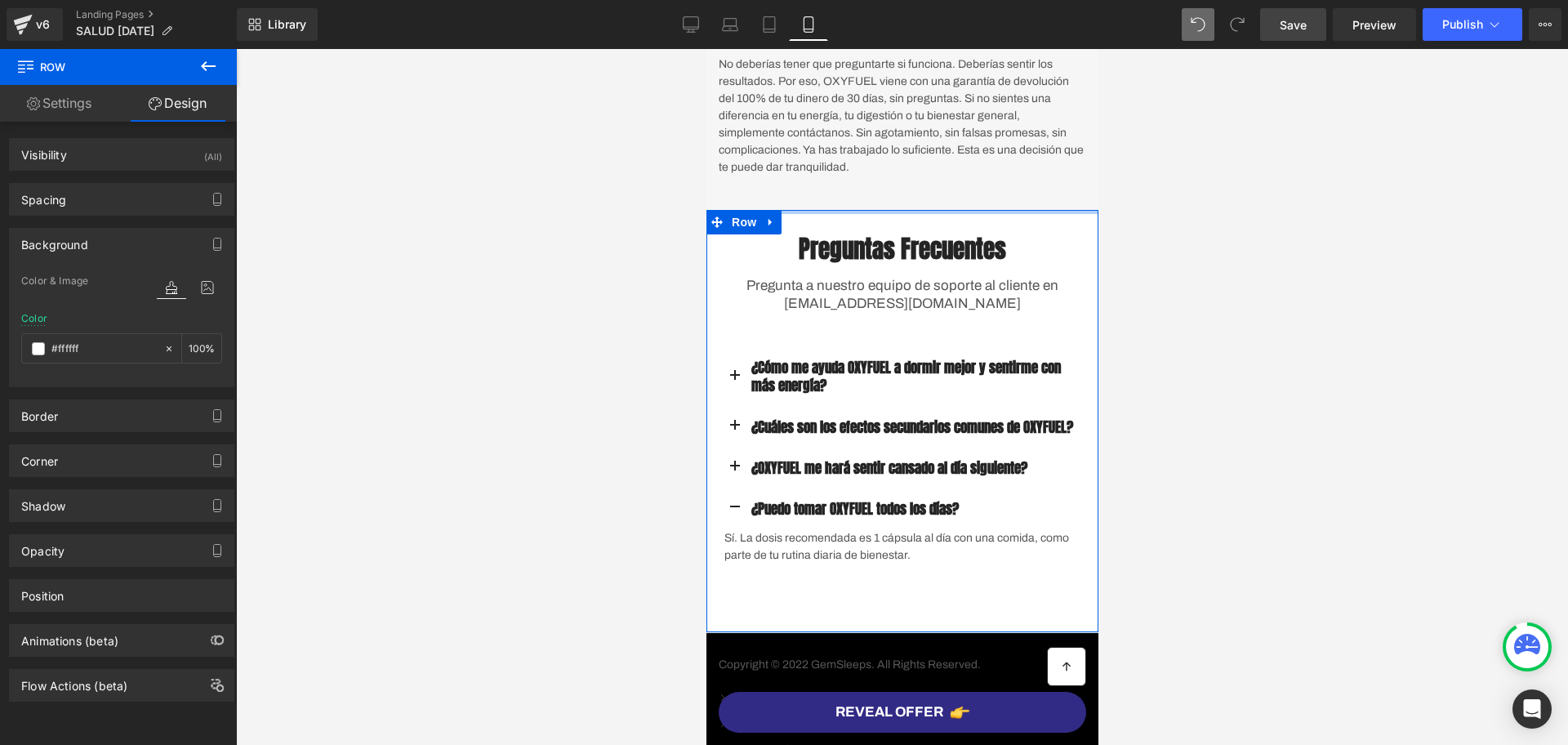
drag, startPoint x: 927, startPoint y: 259, endPoint x: 926, endPoint y: 220, distance: 39.0
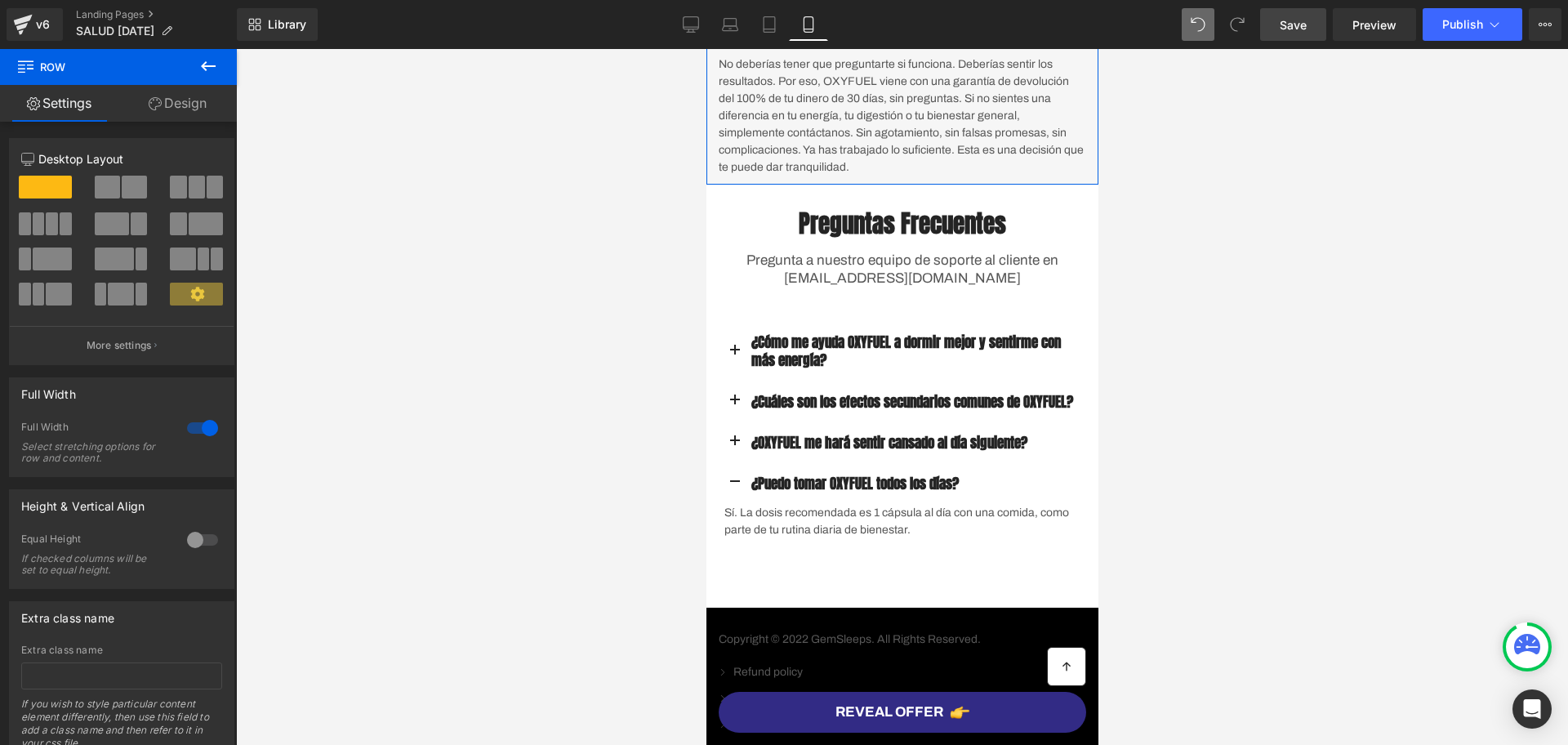
drag, startPoint x: 1002, startPoint y: 252, endPoint x: 984, endPoint y: 227, distance: 30.8
click at [984, 184] on div "Image Resultados en 30 días o le devolvemos su dinero Heading No deberías tener…" at bounding box center [902, 19] width 392 height 331
click at [1162, 289] on div at bounding box center [903, 397] width 1332 height 696
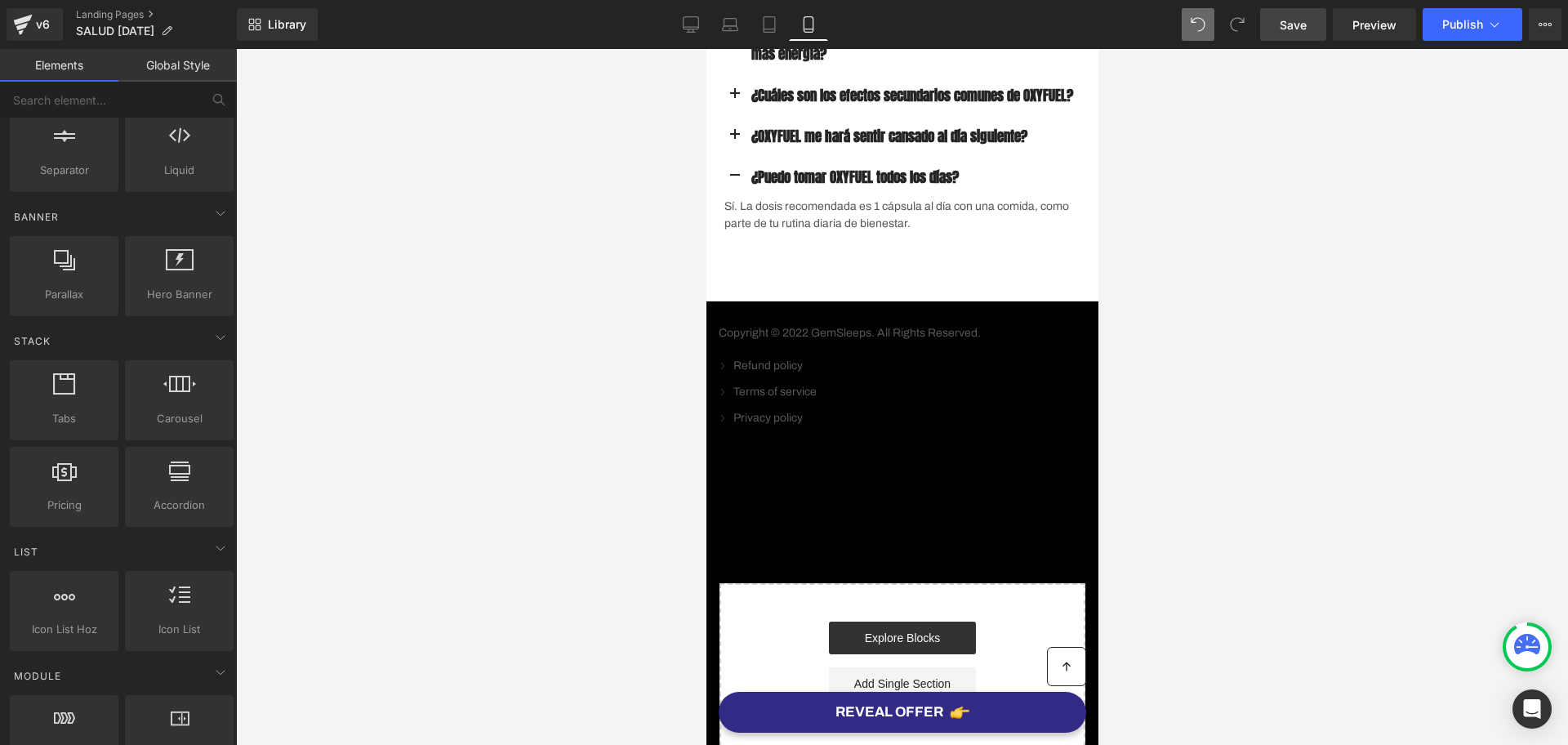
scroll to position [5924, 0]
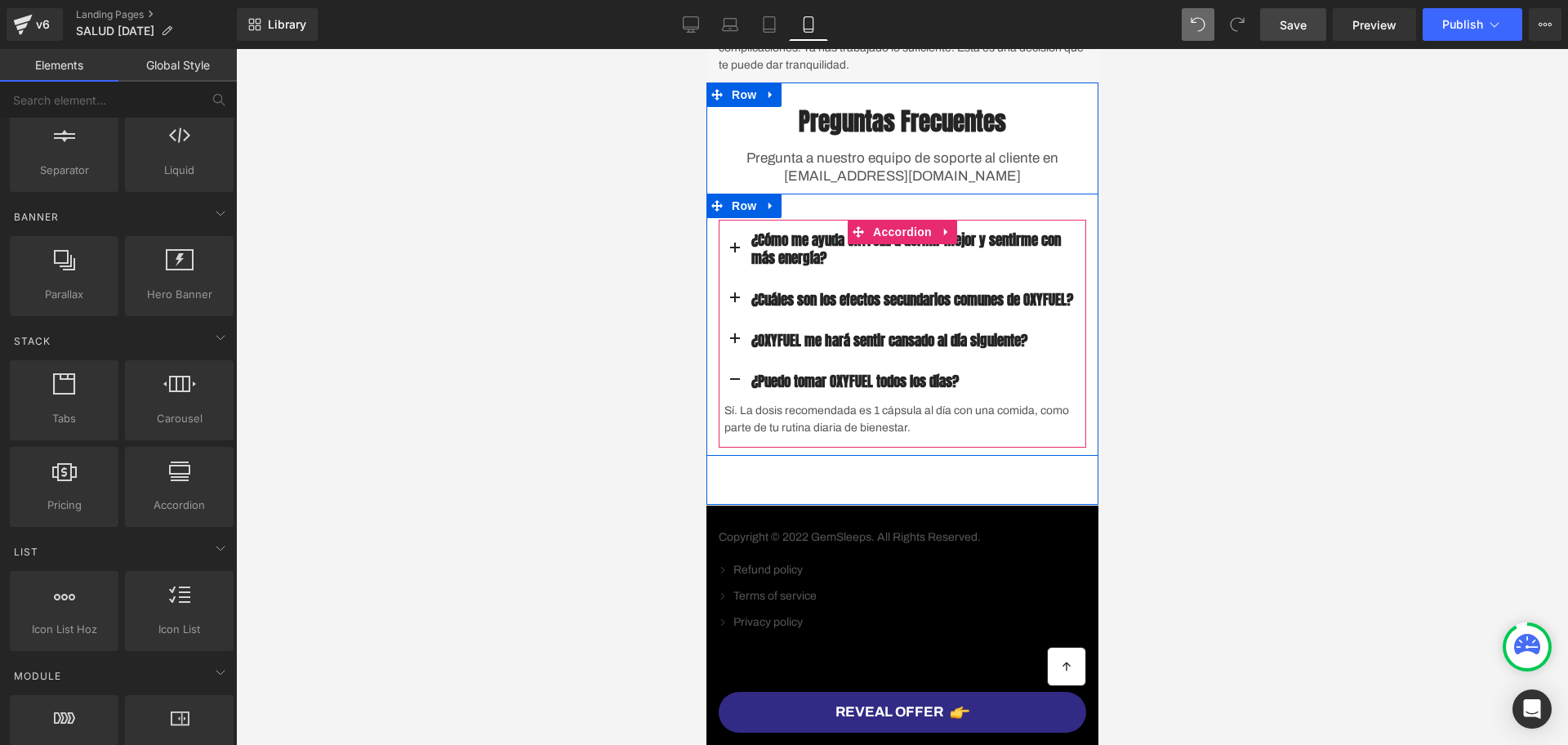
click at [728, 402] on button "button" at bounding box center [735, 381] width 33 height 41
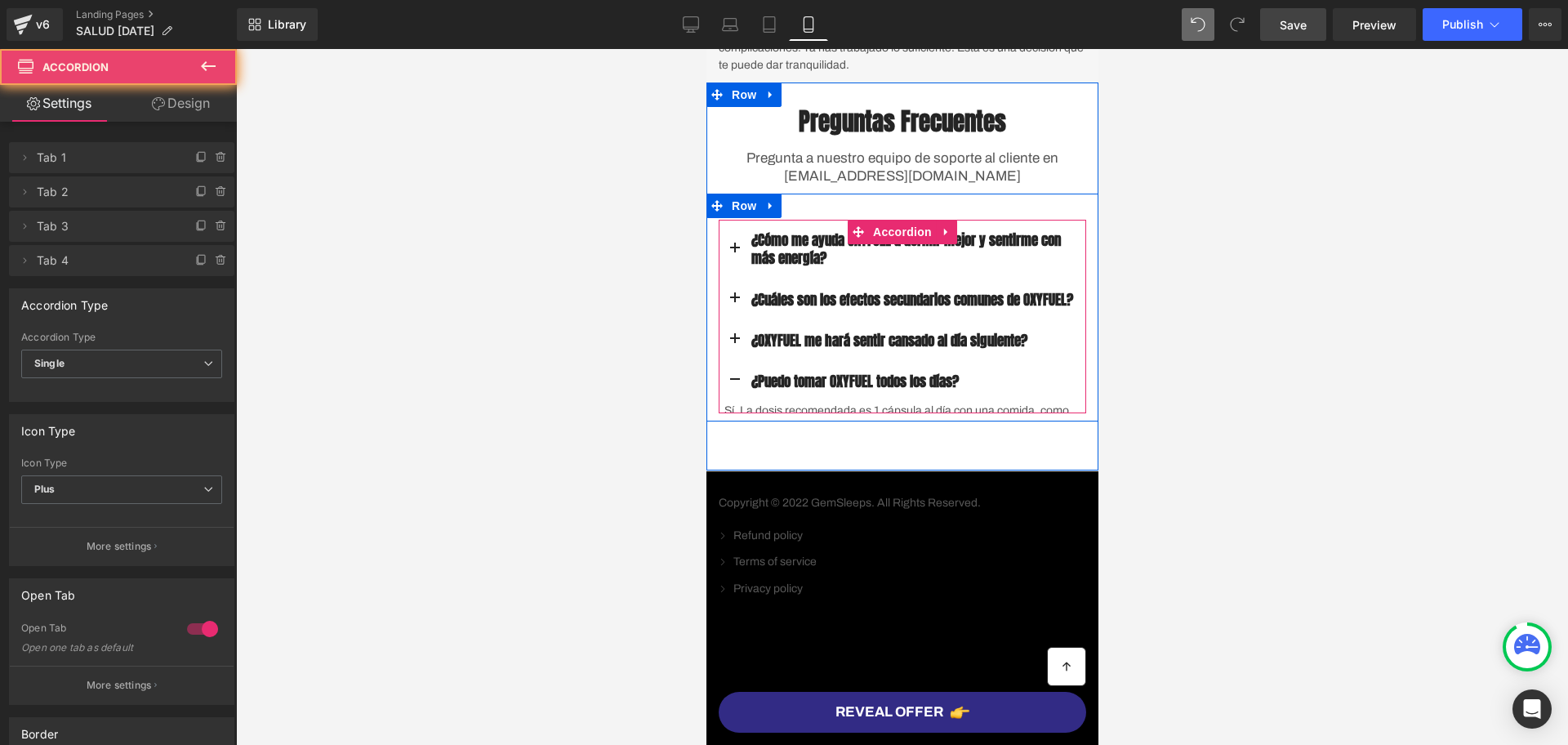
click at [724, 402] on button "button" at bounding box center [735, 381] width 33 height 41
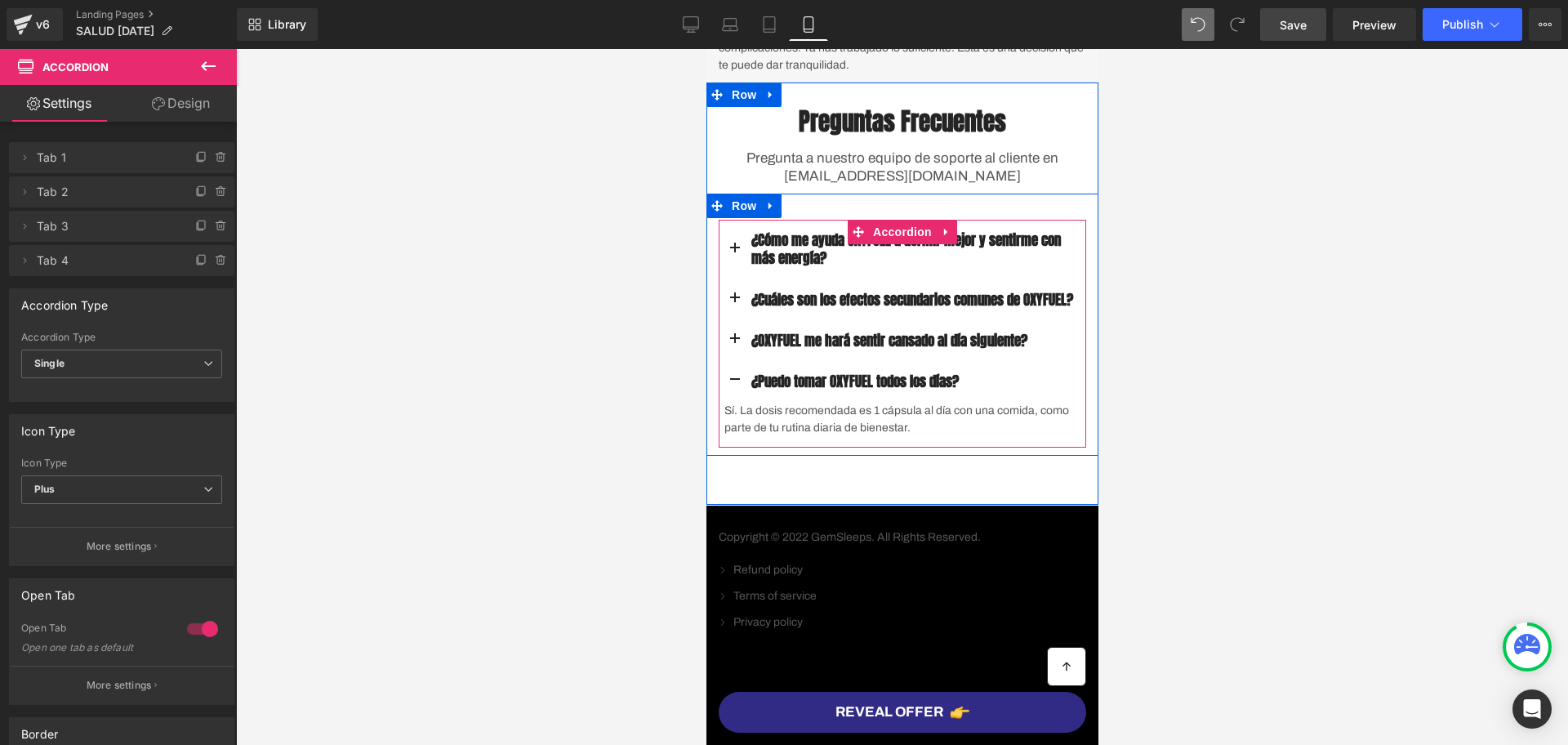
click at [724, 402] on button "button" at bounding box center [735, 381] width 33 height 41
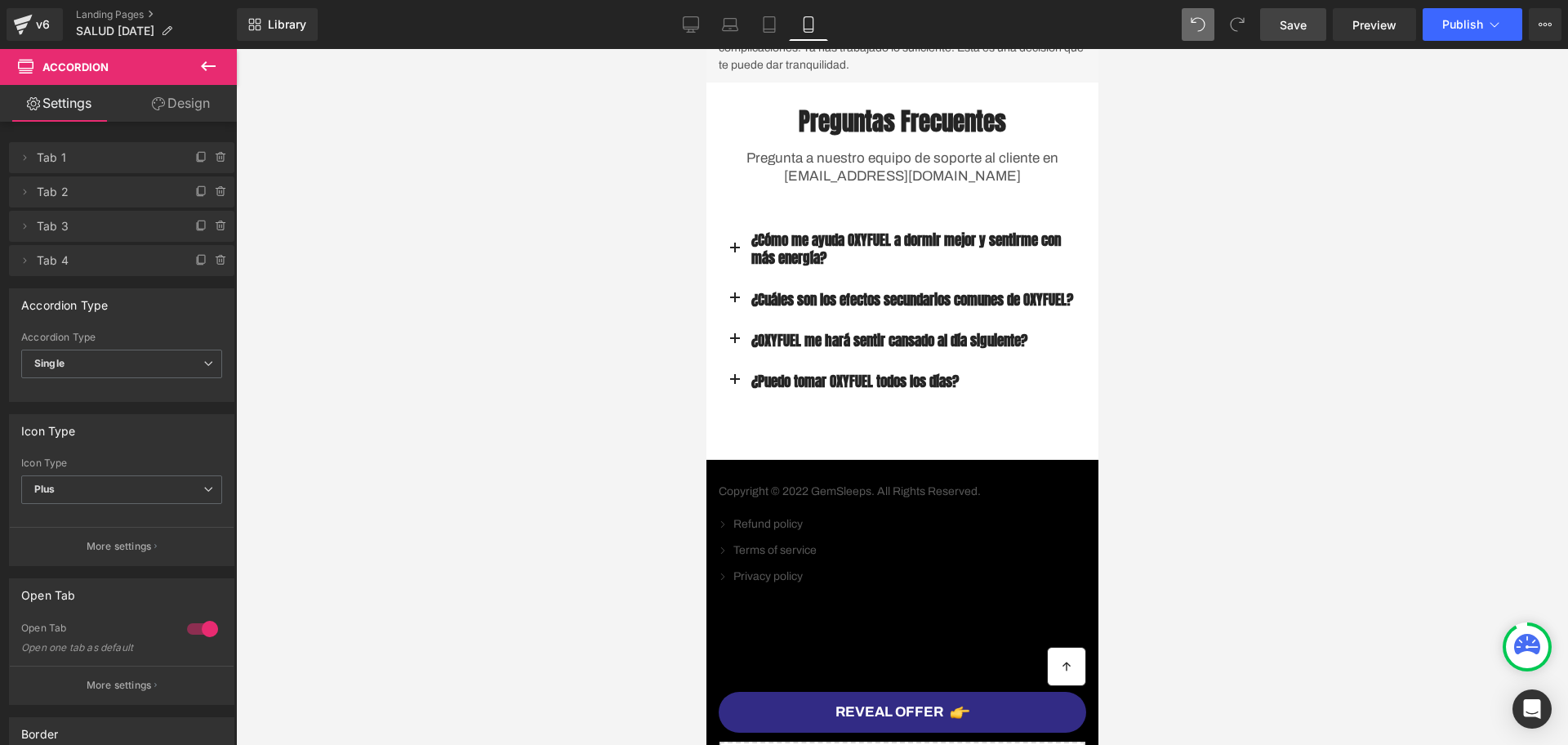
click at [879, 185] on p "Pregunta a nuestro equipo de soporte al cliente en support@gempages.net" at bounding box center [902, 167] width 368 height 36
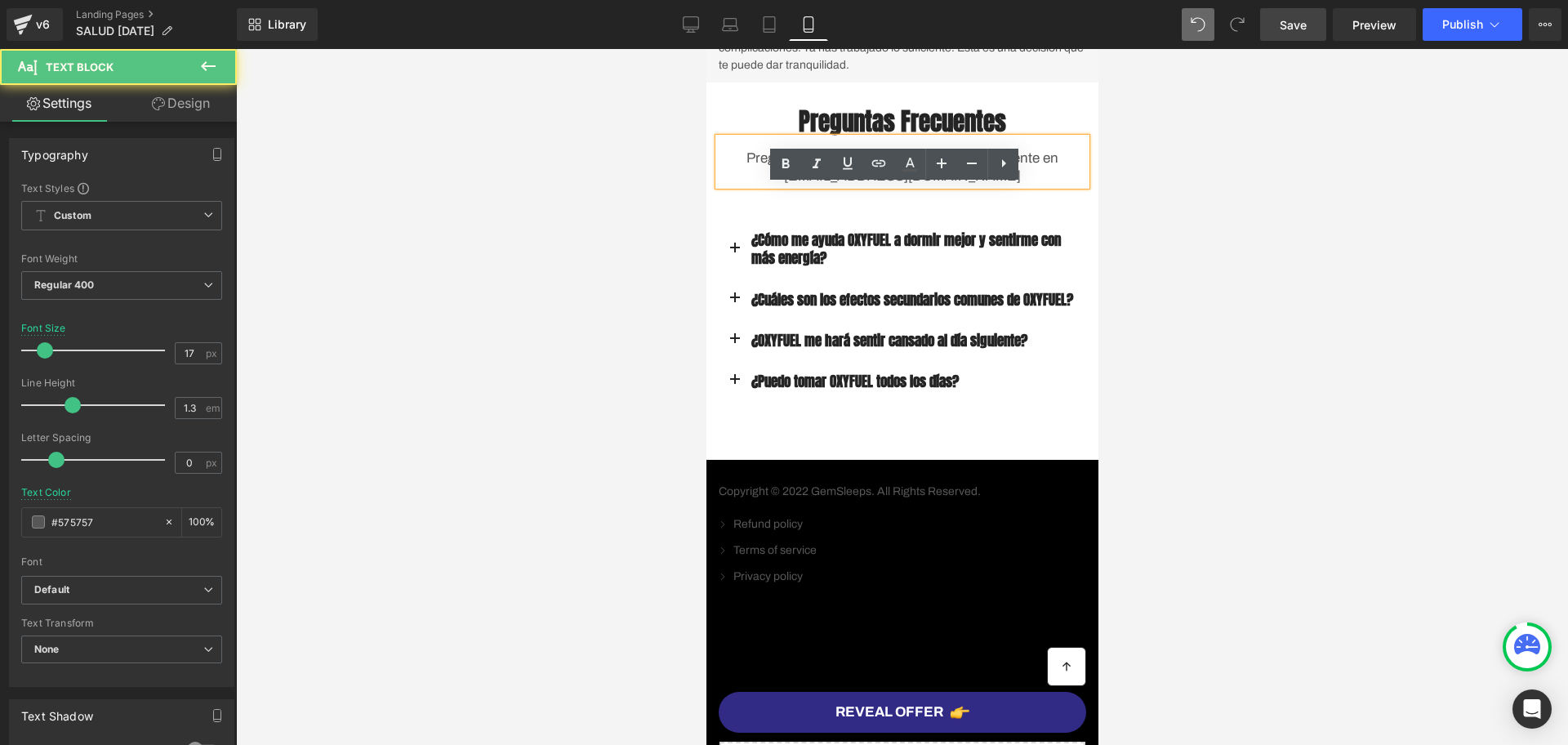
click at [929, 185] on p "Pregunta a nuestro equipo de soporte al cliente en support@gempages.net" at bounding box center [902, 167] width 368 height 36
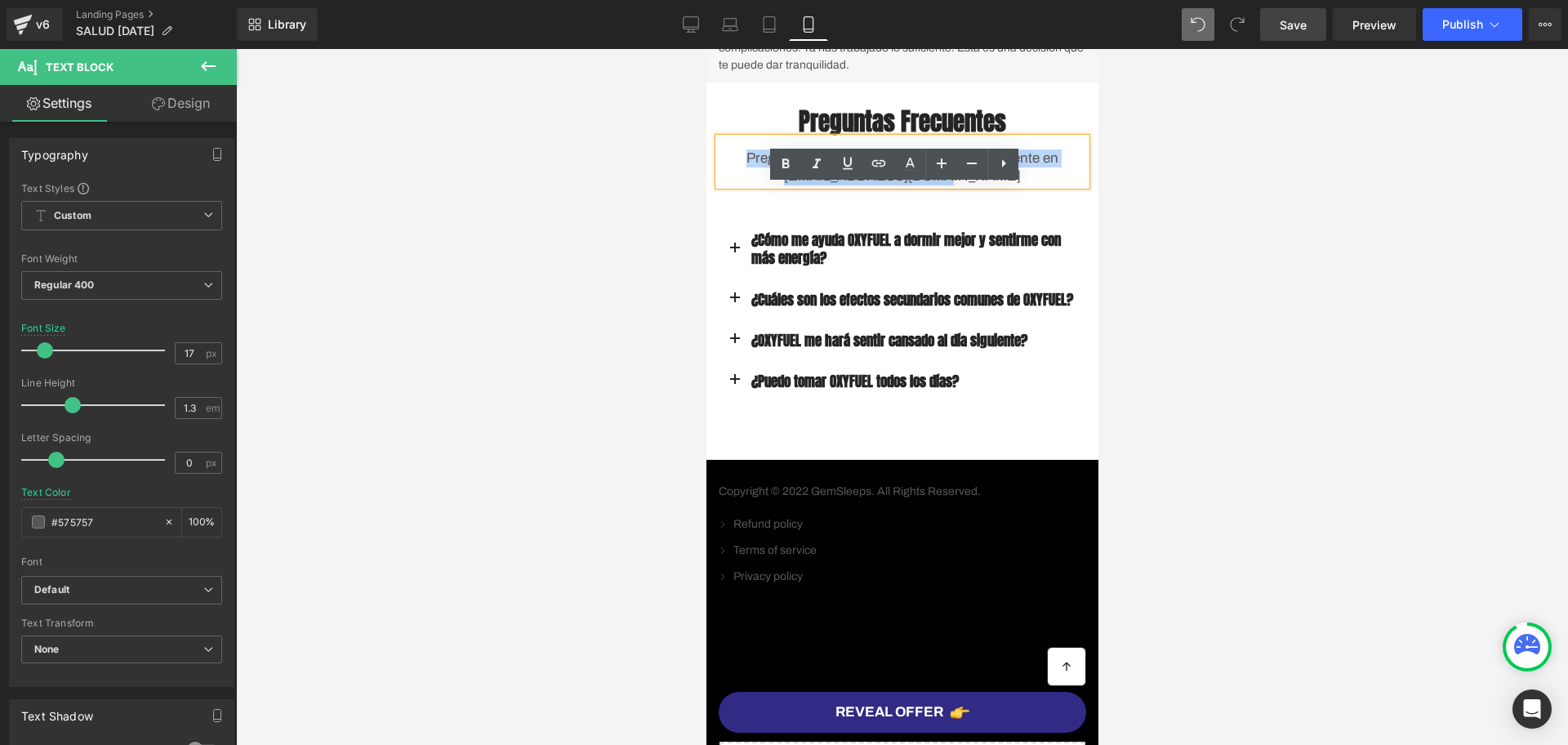
click at [929, 185] on p "Pregunta a nuestro equipo de soporte al cliente en support@gempages.net" at bounding box center [902, 167] width 368 height 36
drag, startPoint x: 973, startPoint y: 230, endPoint x: 881, endPoint y: 230, distance: 92.0
click at [881, 185] on p "Pregunta a nuestro equipo de soporte al cliente en support@gempages.net" at bounding box center [902, 167] width 368 height 36
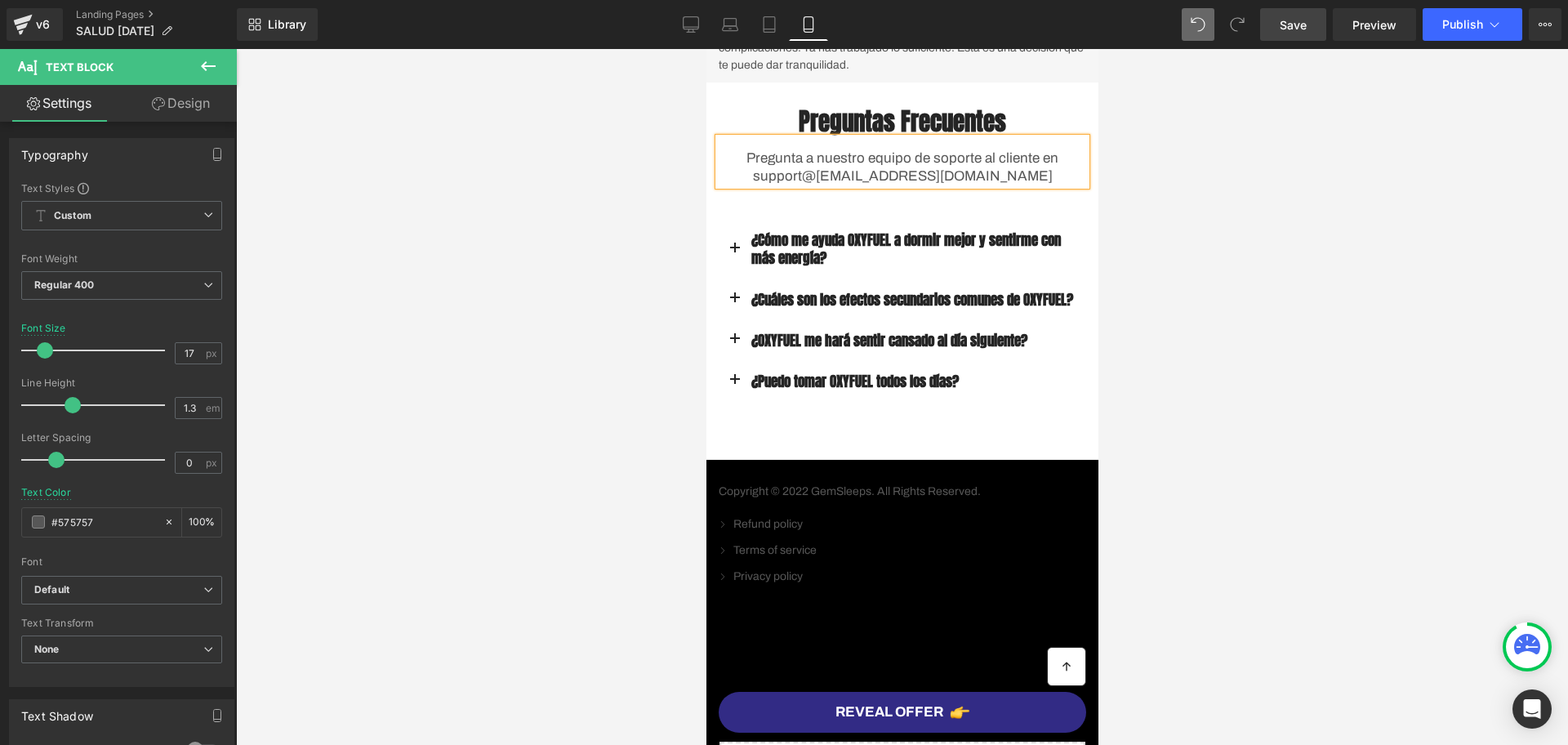
click at [1256, 322] on div at bounding box center [903, 397] width 1332 height 696
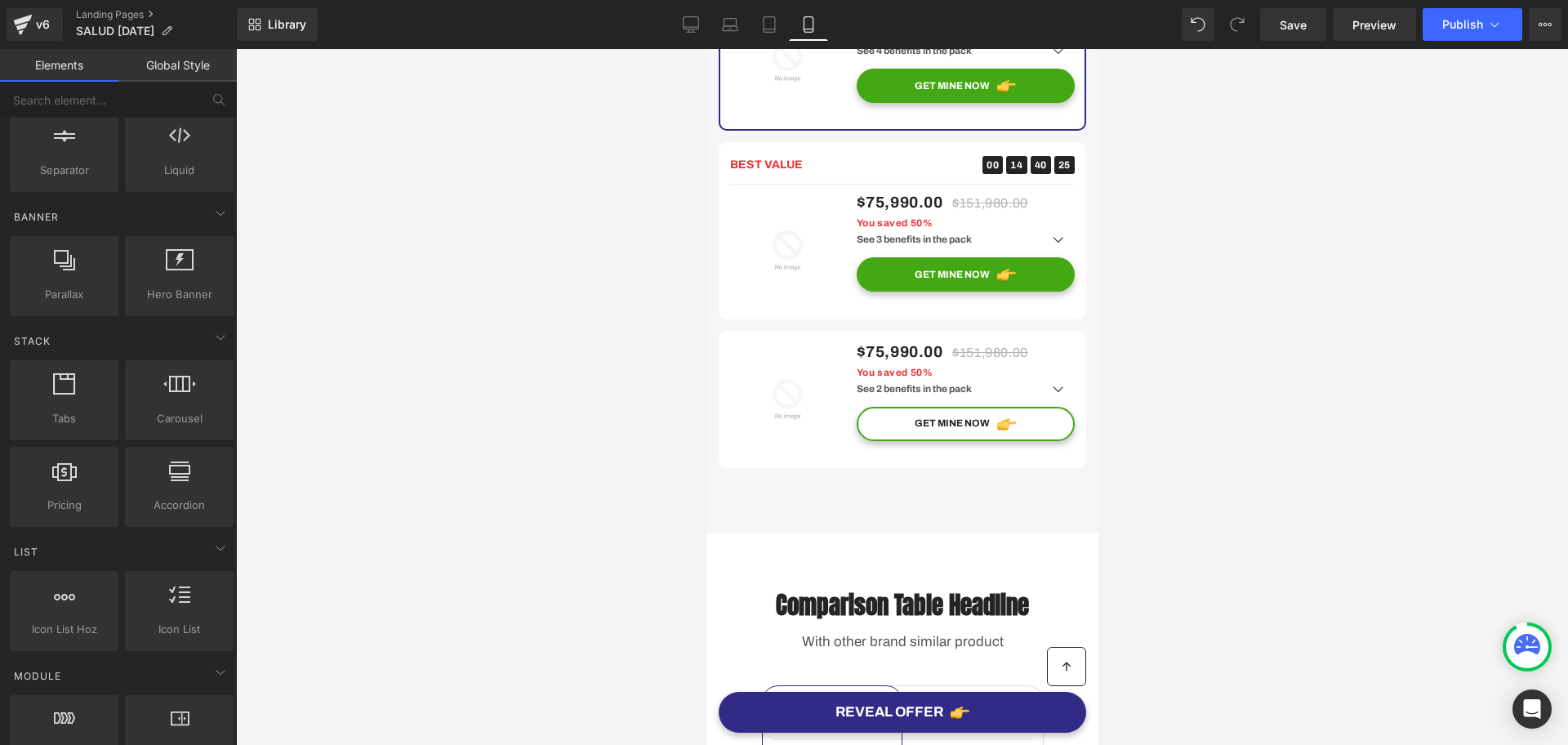
scroll to position [3984, 0]
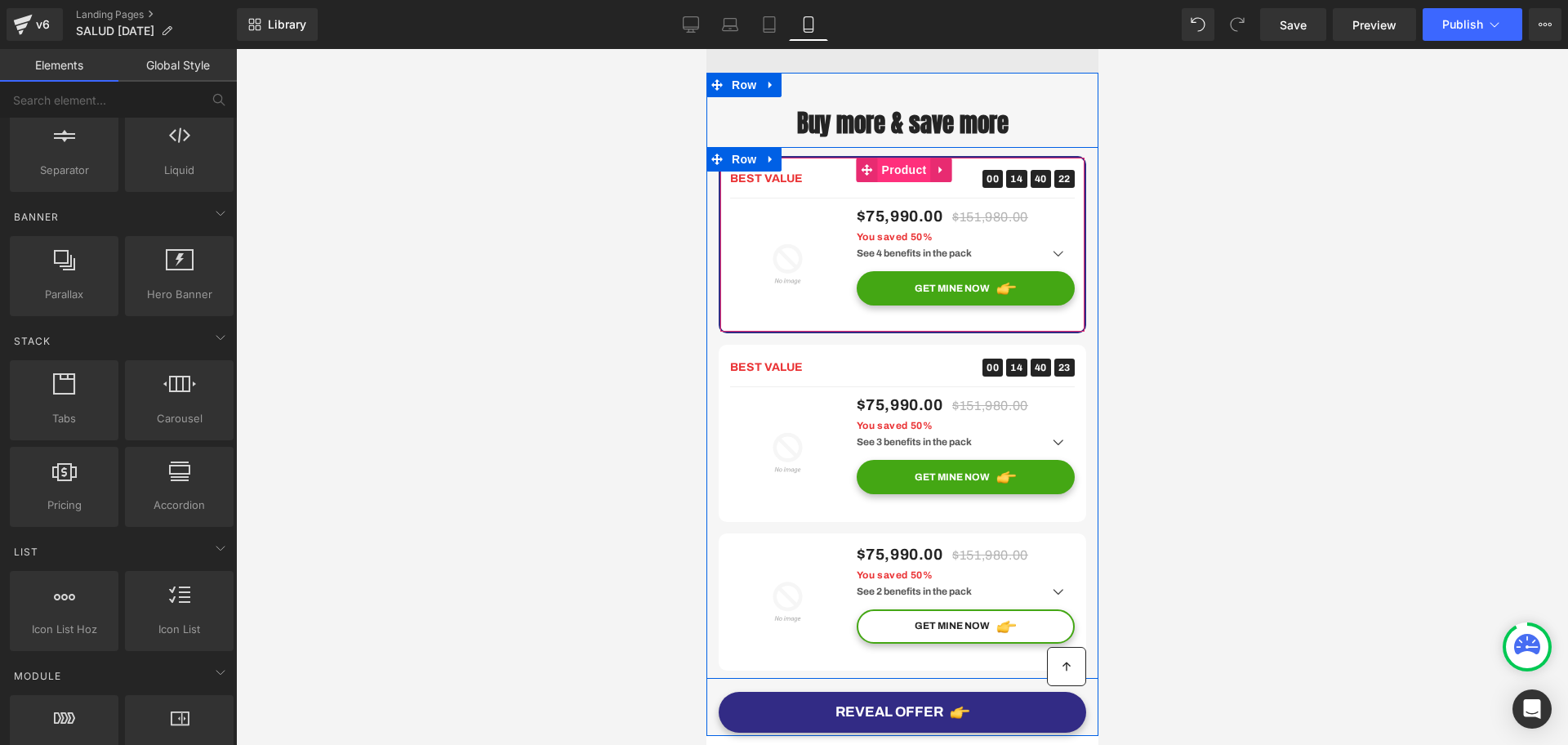
click at [897, 182] on span "Product" at bounding box center [903, 170] width 53 height 25
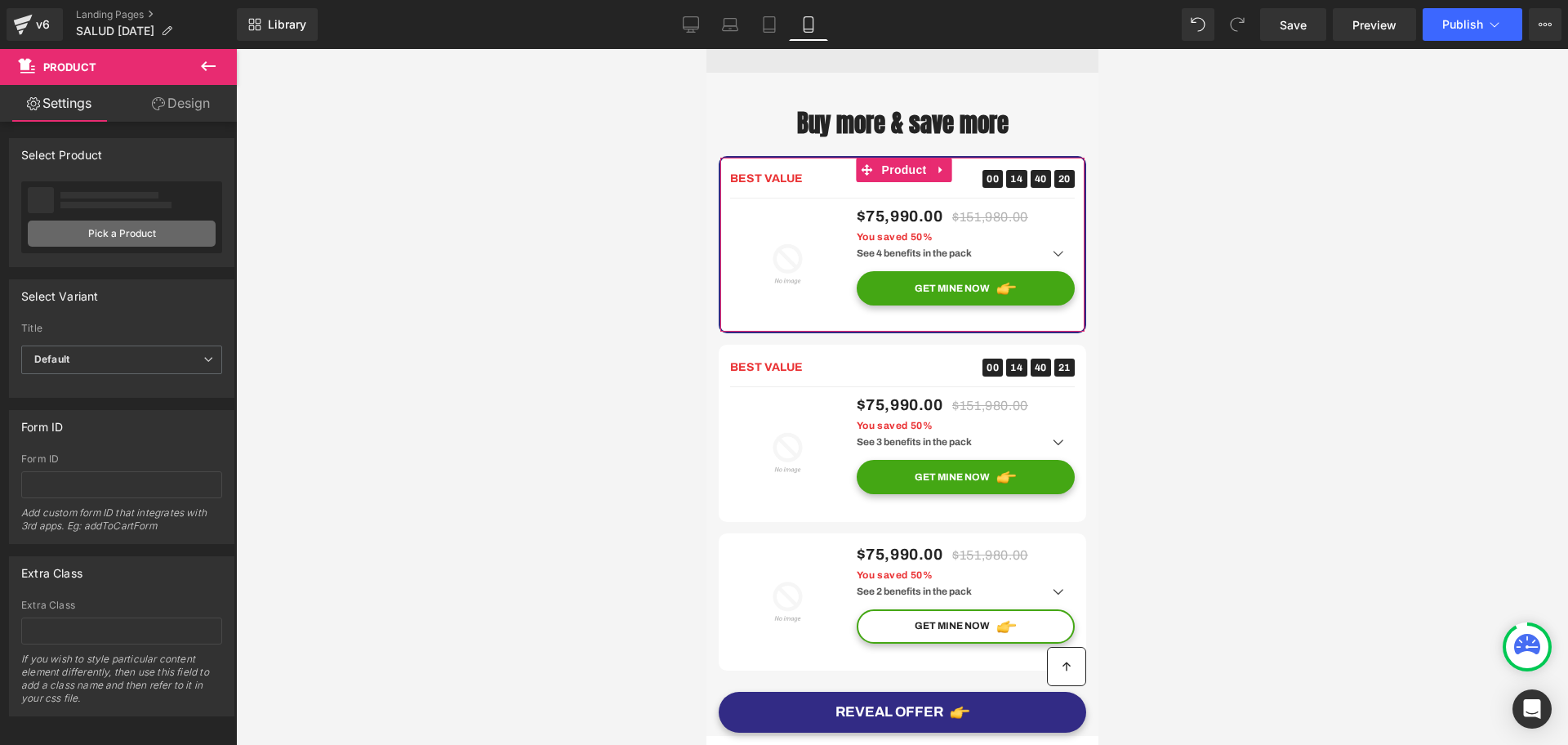
click at [109, 236] on link "Pick a Product" at bounding box center [122, 234] width 188 height 26
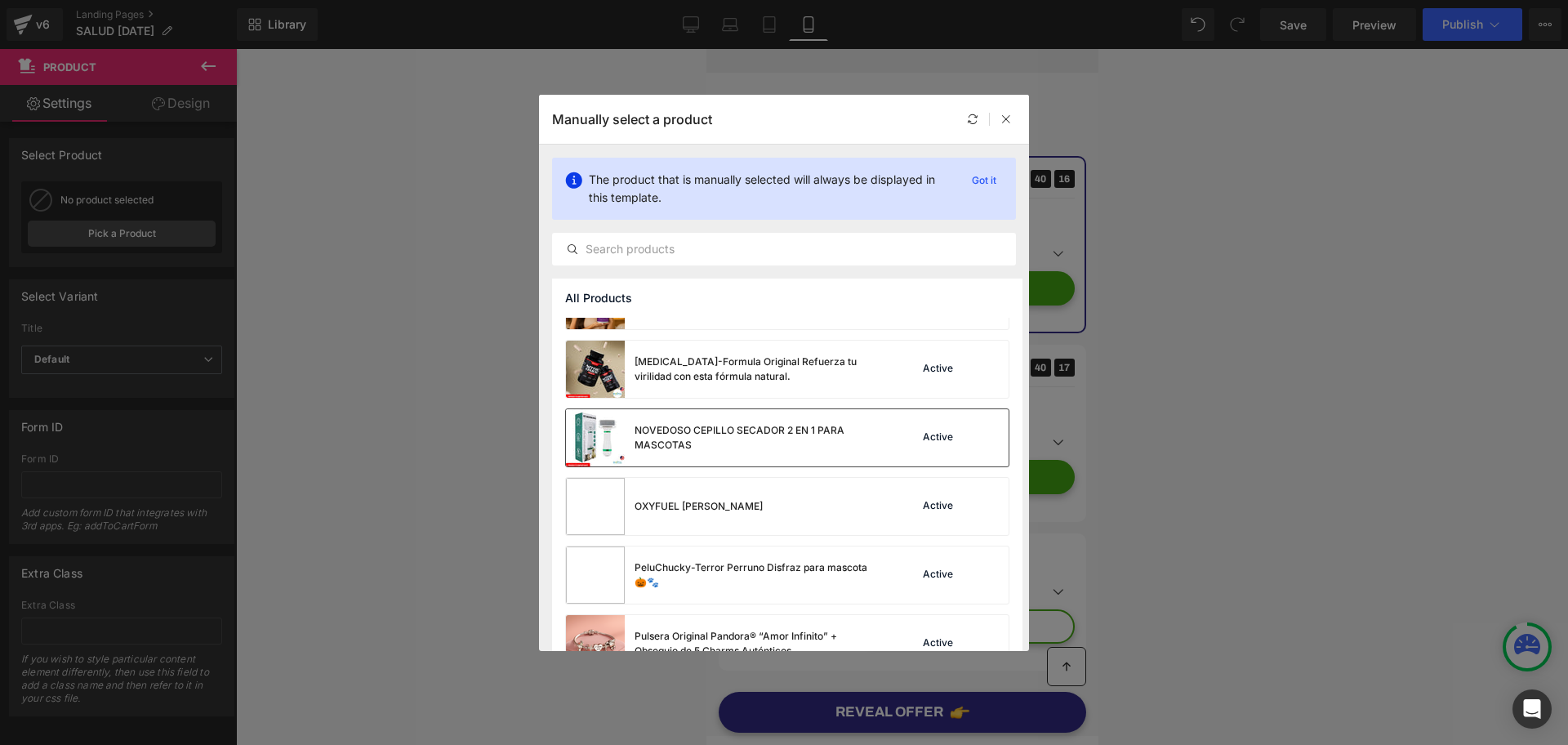
scroll to position [909, 0]
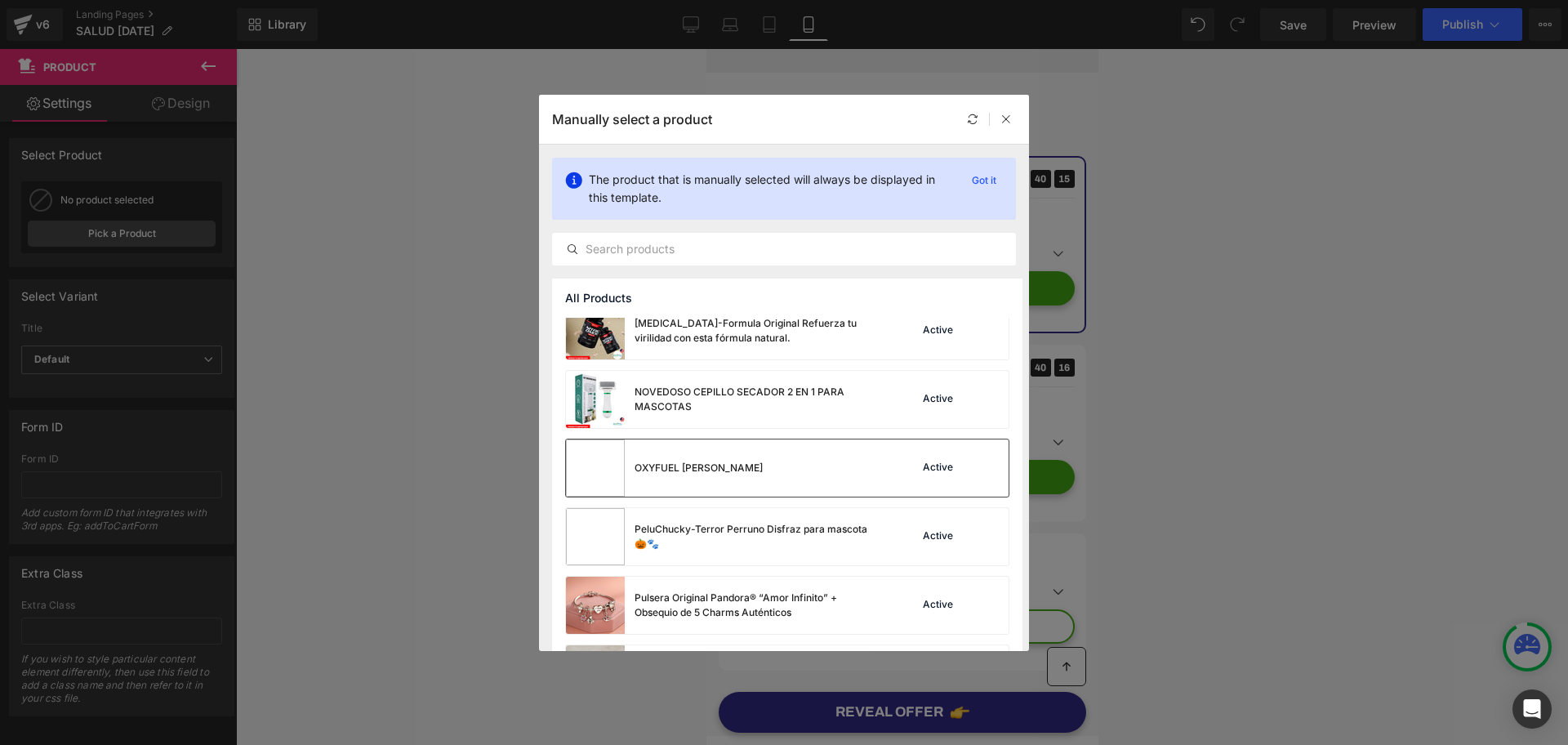
click at [713, 472] on div "OXYFUEL [PERSON_NAME]" at bounding box center [698, 468] width 128 height 15
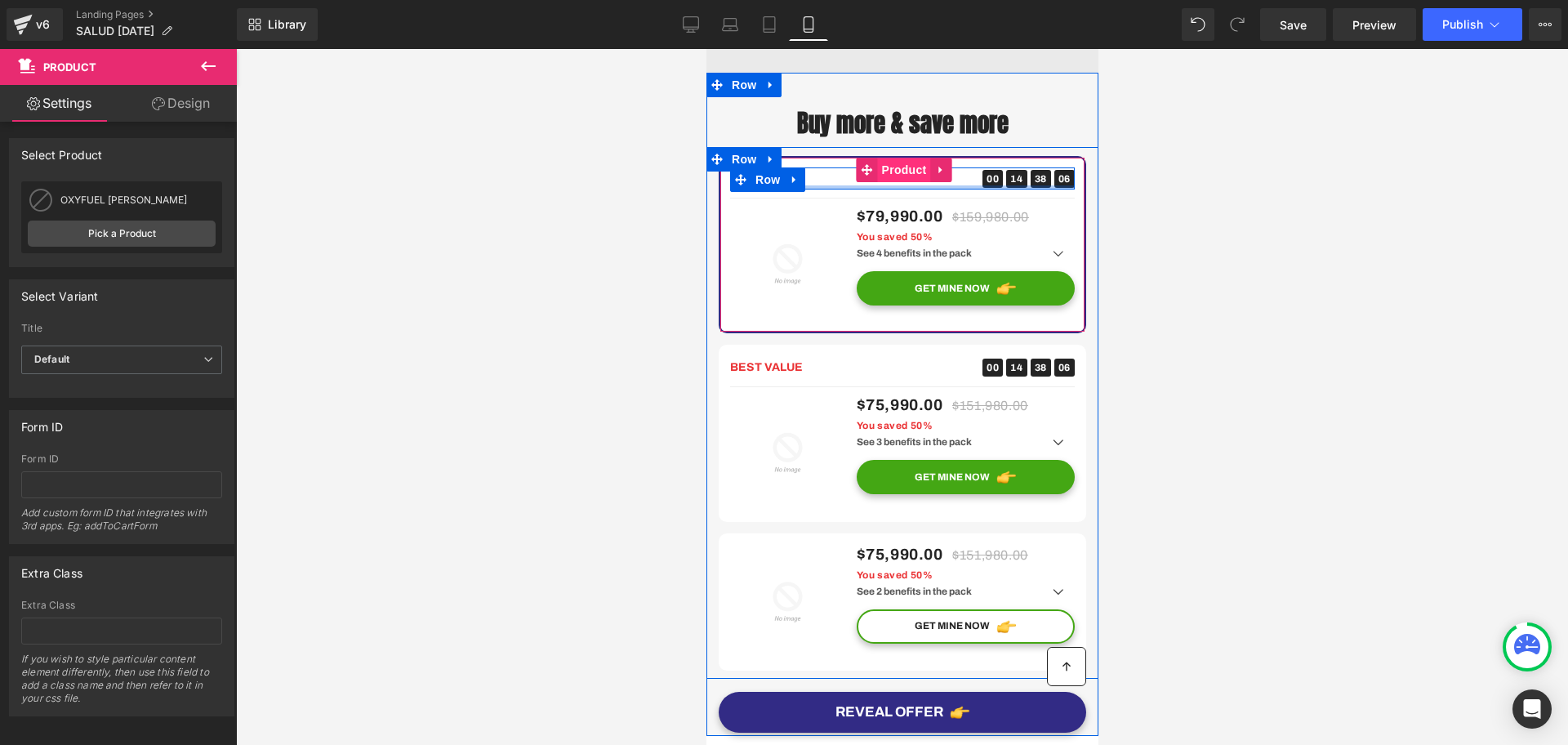
click at [892, 182] on span "Product" at bounding box center [903, 170] width 53 height 25
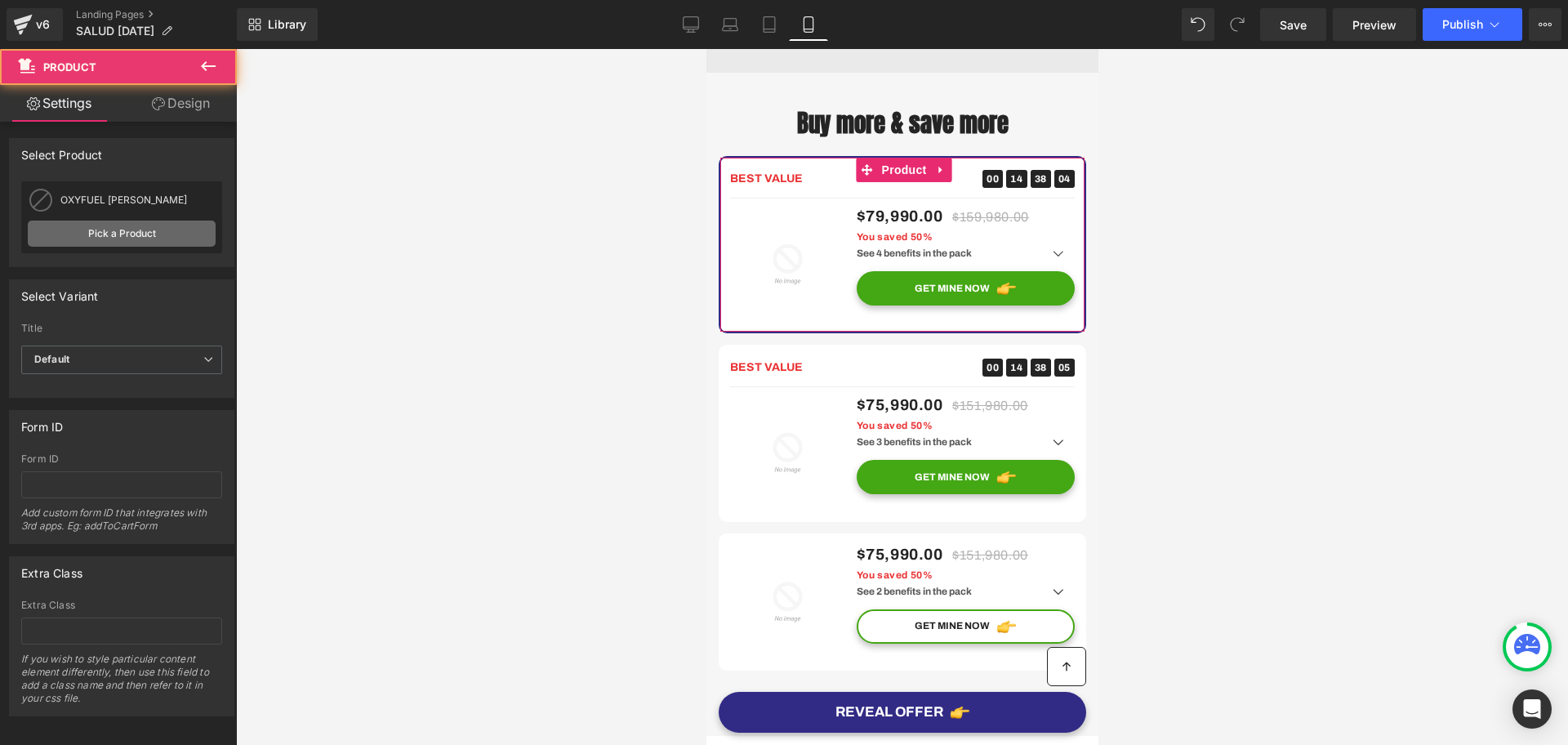
click at [174, 227] on link "Pick a Product" at bounding box center [122, 234] width 188 height 26
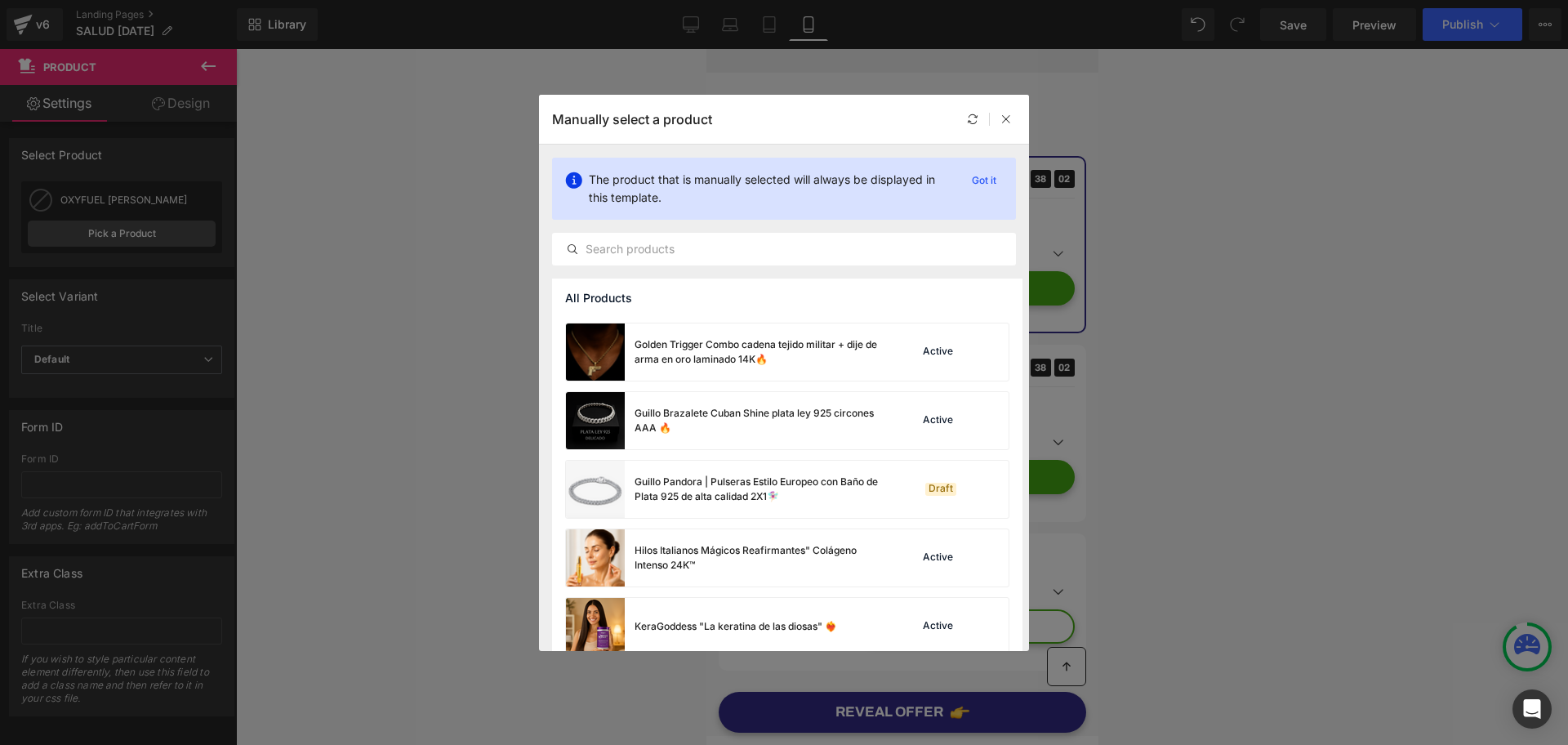
scroll to position [0, 0]
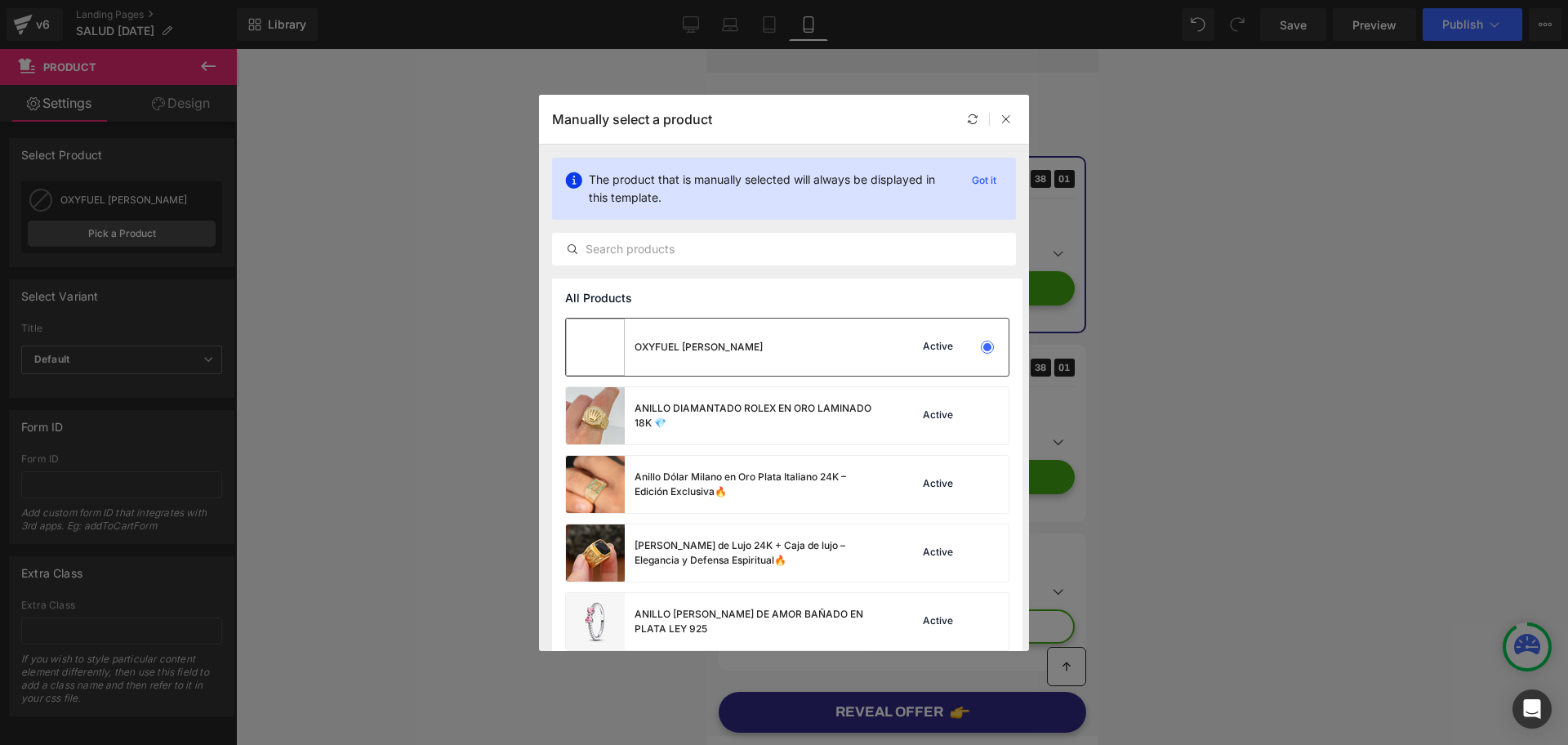
click at [744, 375] on div "OXYFUEL [PERSON_NAME]" at bounding box center [665, 346] width 197 height 57
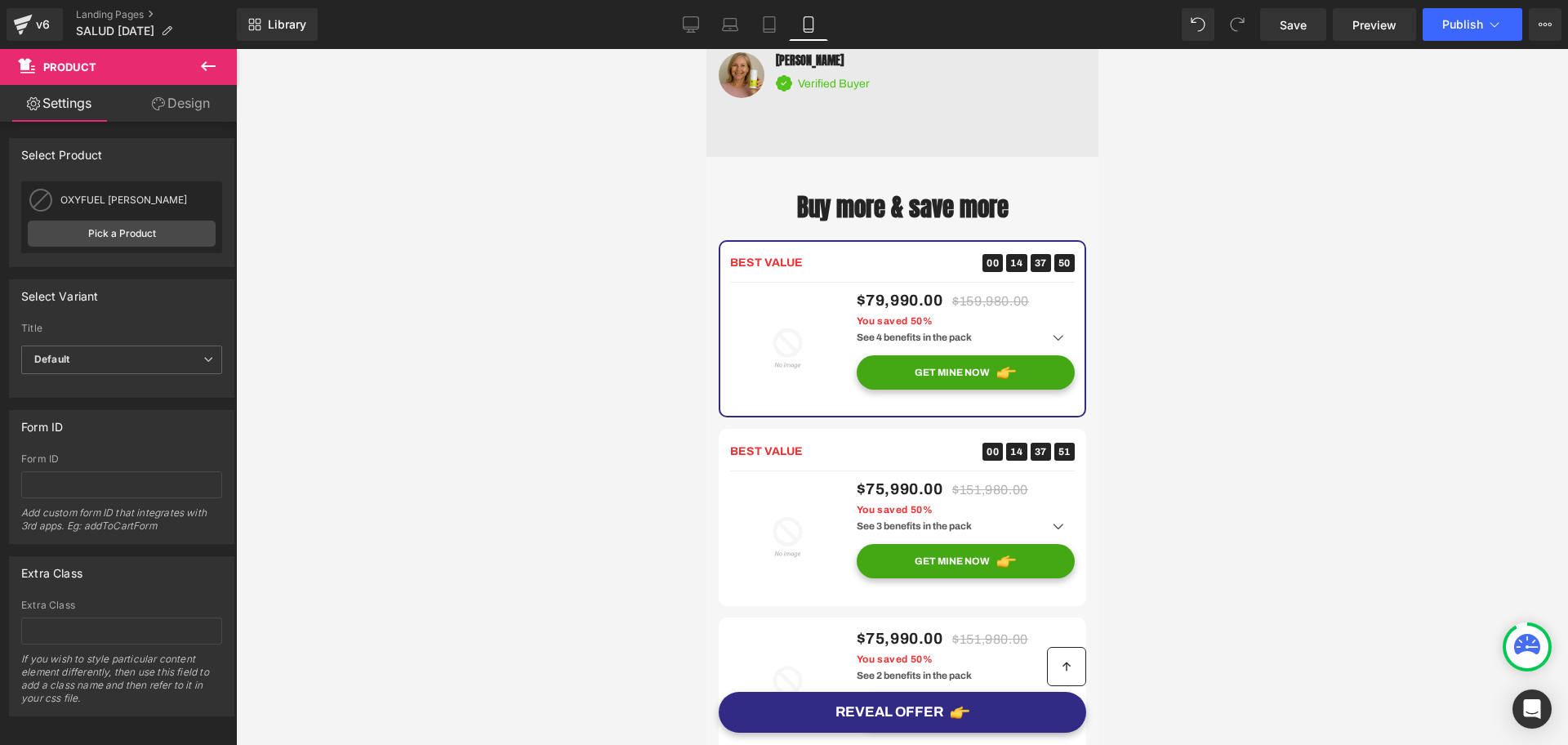
scroll to position [3881, 0]
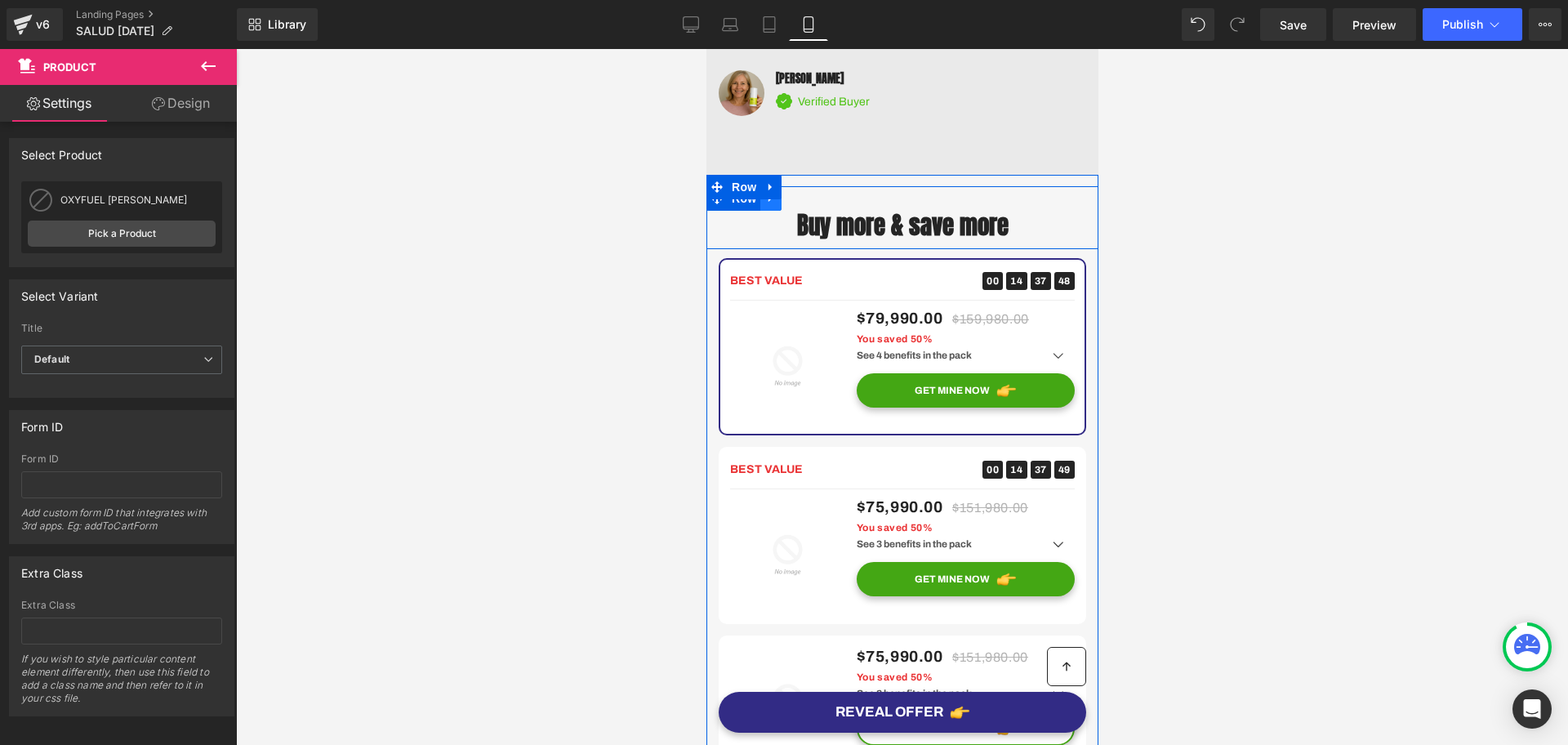
click at [770, 211] on link at bounding box center [770, 198] width 21 height 25
click at [802, 211] on link at bounding box center [813, 198] width 21 height 25
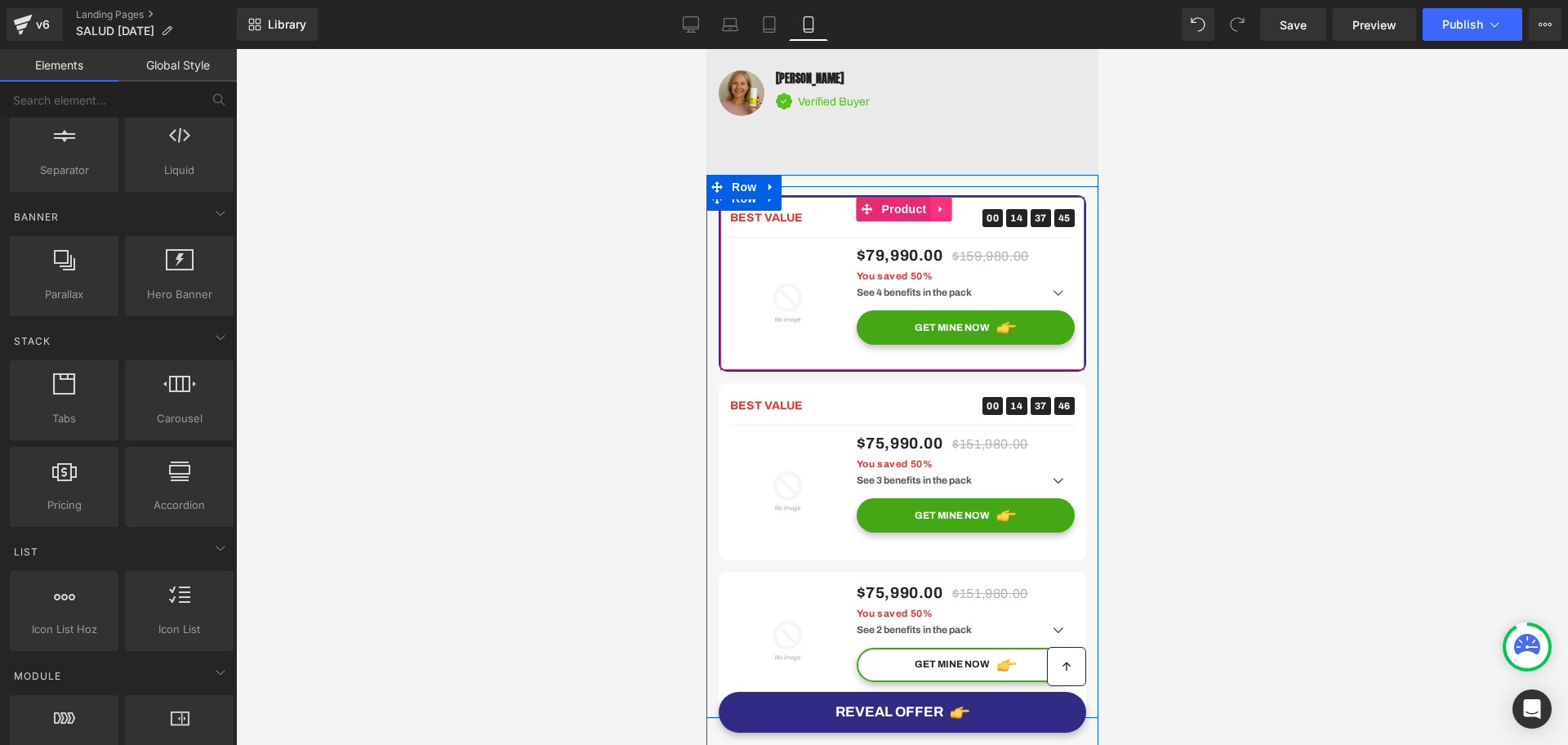
click at [936, 215] on icon at bounding box center [941, 208] width 12 height 12
click at [946, 215] on icon at bounding box center [951, 209] width 12 height 12
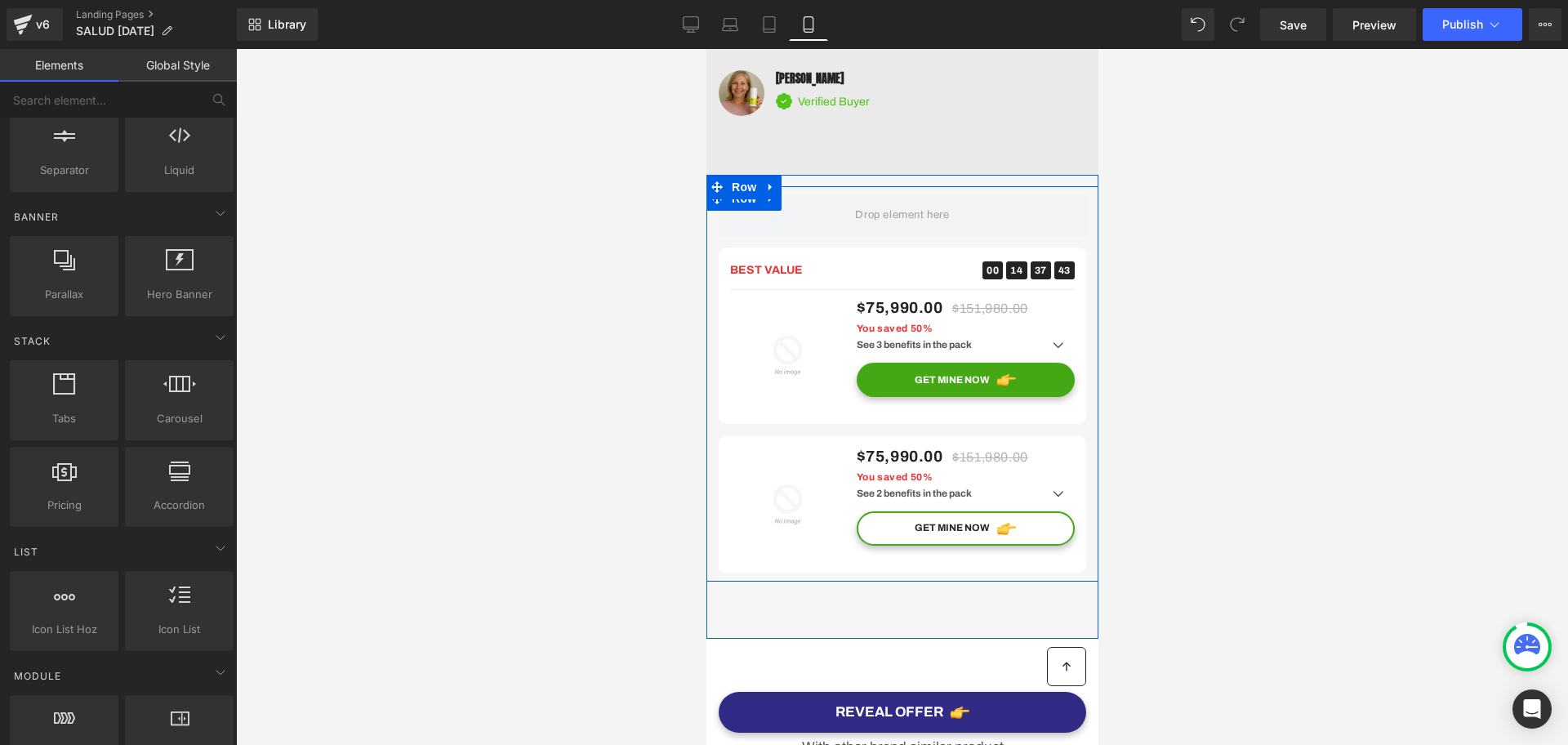
click at [770, 211] on link at bounding box center [770, 198] width 21 height 25
click at [812, 211] on link at bounding box center [813, 198] width 21 height 25
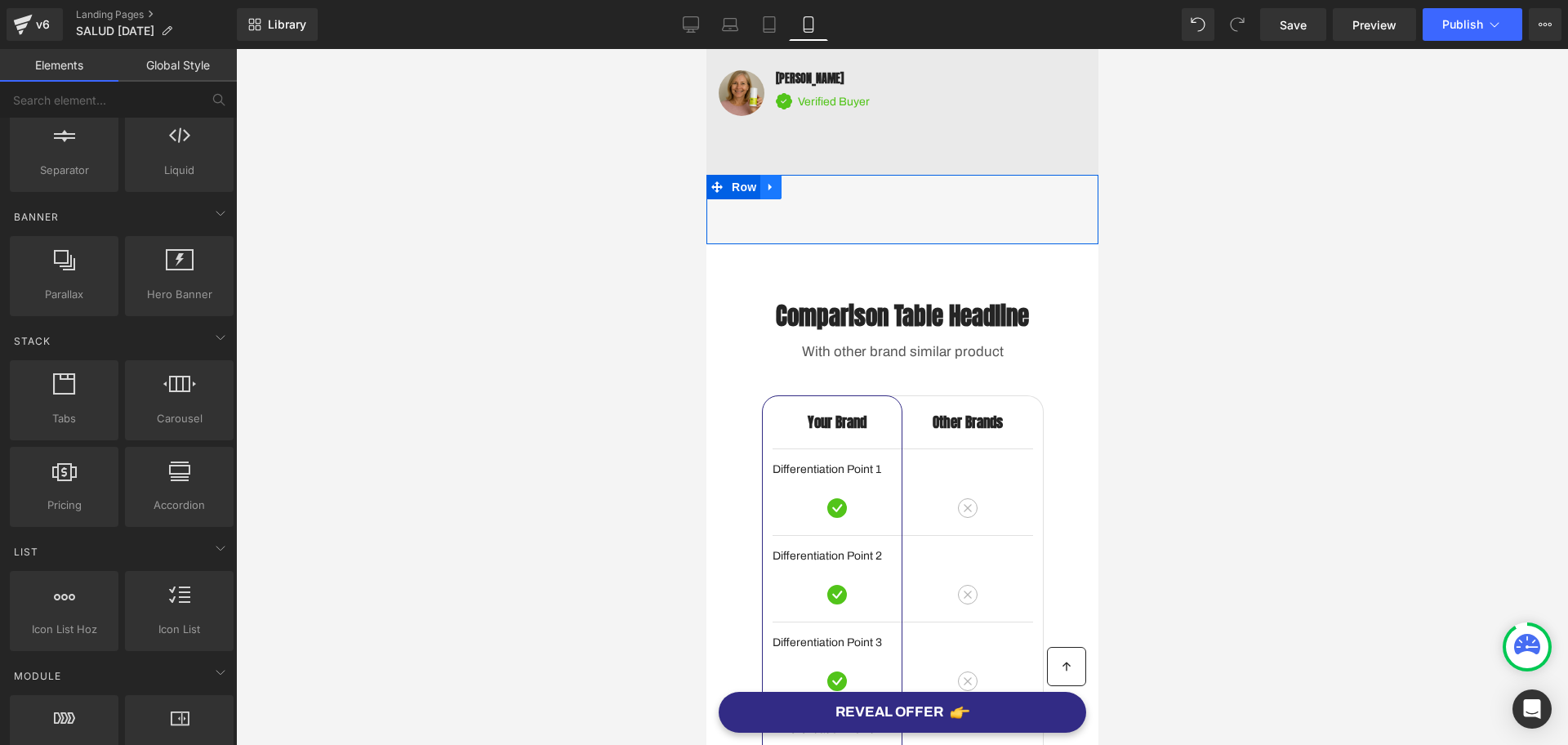
click at [765, 193] on icon at bounding box center [770, 186] width 12 height 12
click at [807, 193] on icon at bounding box center [813, 186] width 12 height 12
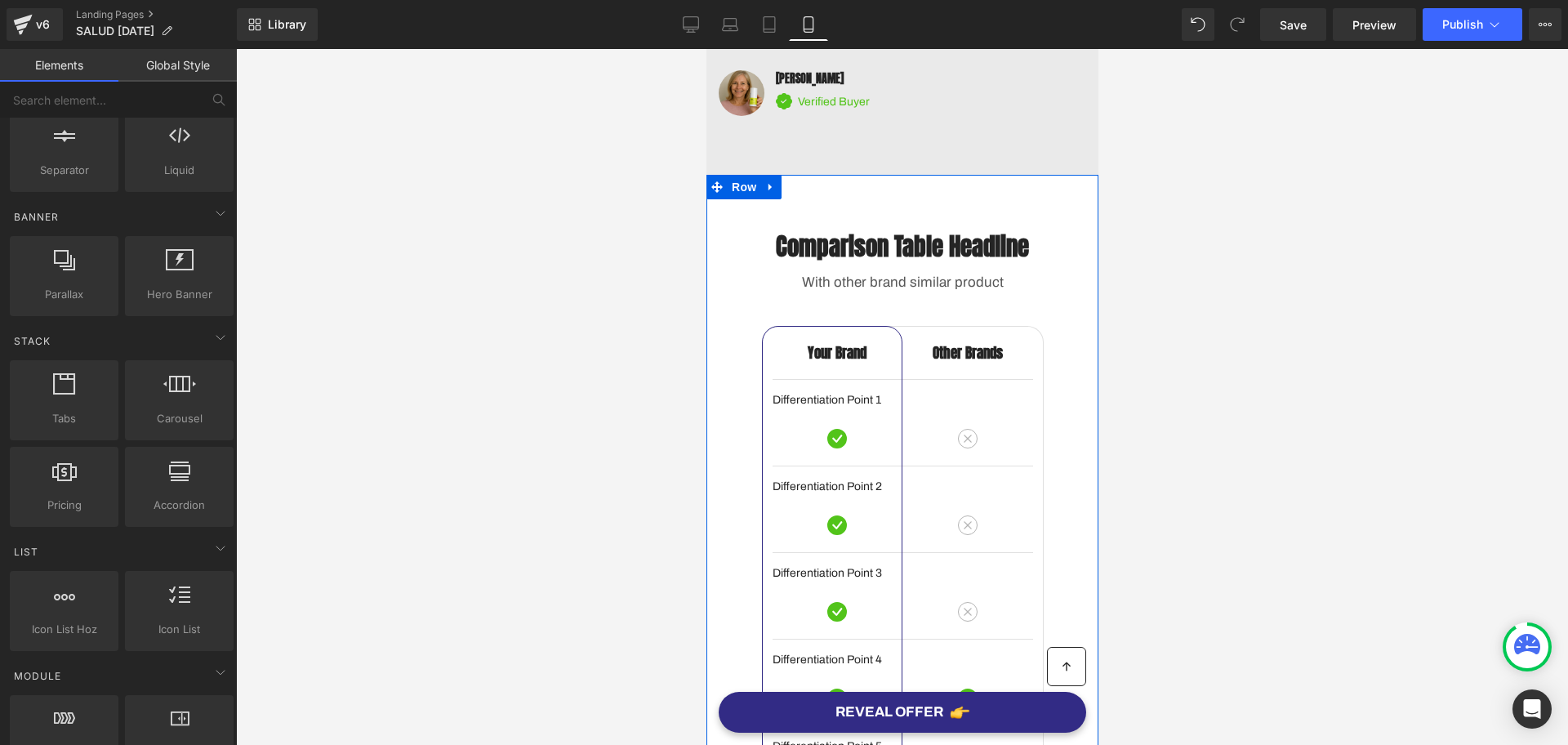
click at [776, 234] on div "Comparison Table Headline Heading With other brand similar product Text Block R…" at bounding box center [902, 652] width 392 height 956
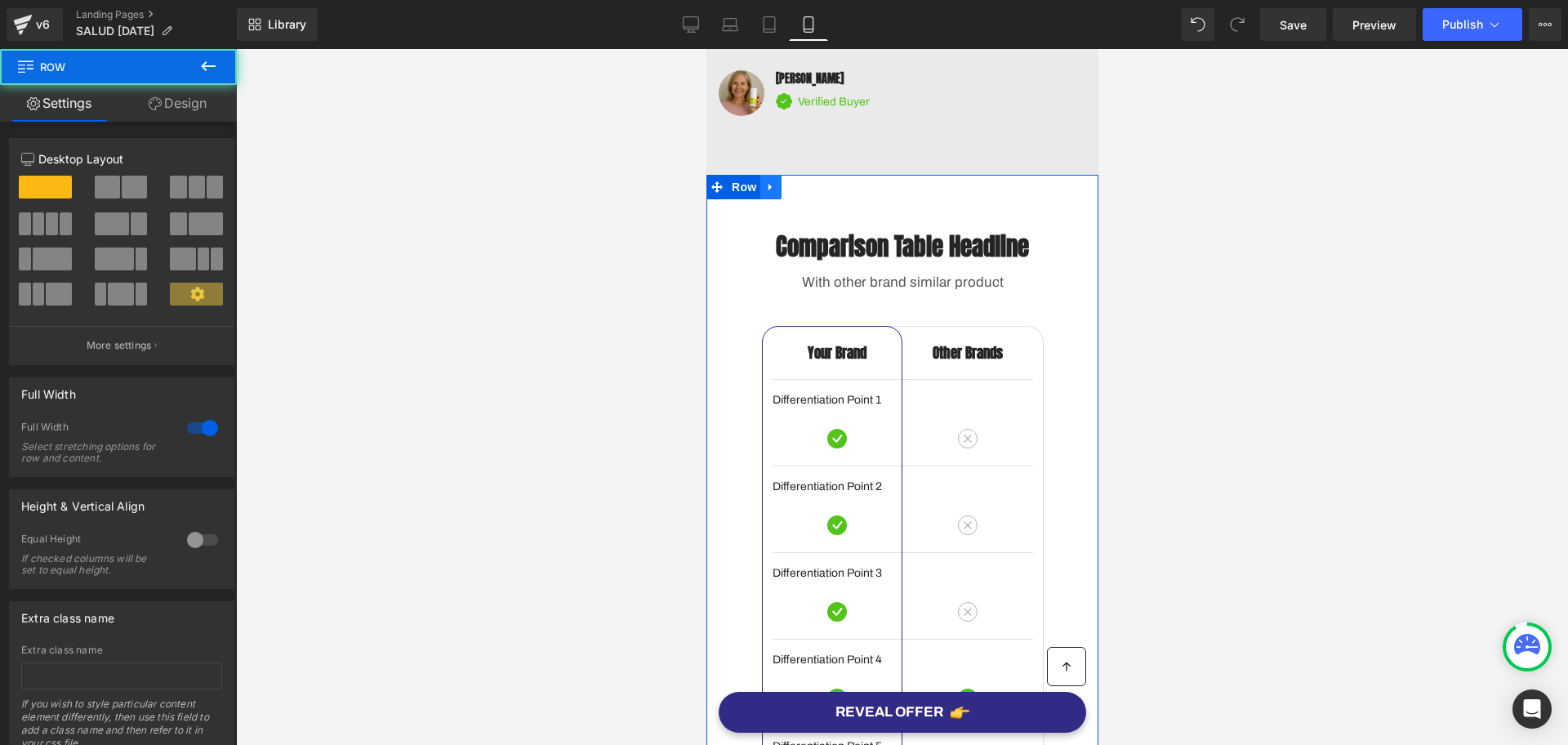
click at [767, 193] on icon at bounding box center [770, 186] width 12 height 12
click at [807, 193] on icon at bounding box center [813, 186] width 12 height 12
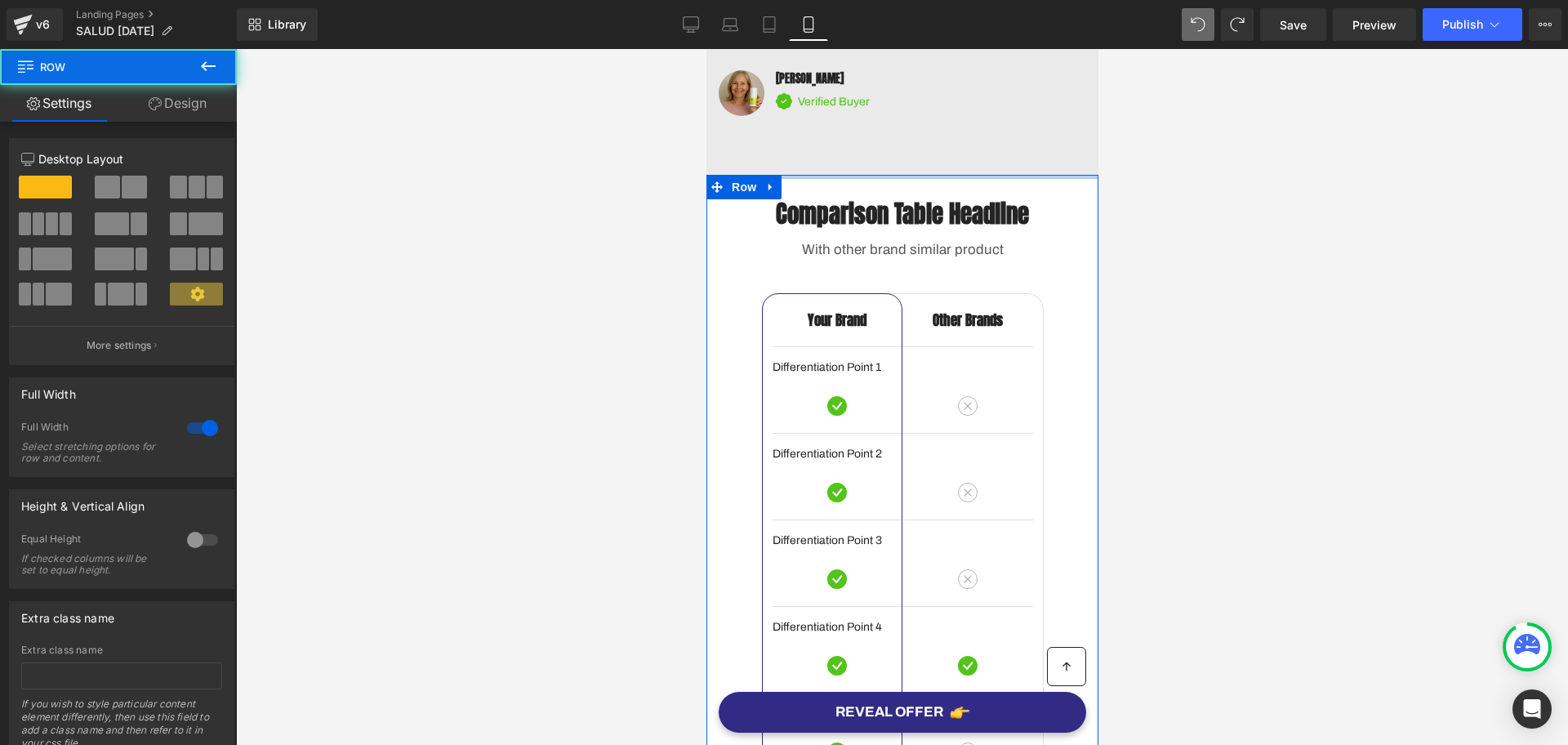
drag, startPoint x: 860, startPoint y: 225, endPoint x: 881, endPoint y: 166, distance: 62.6
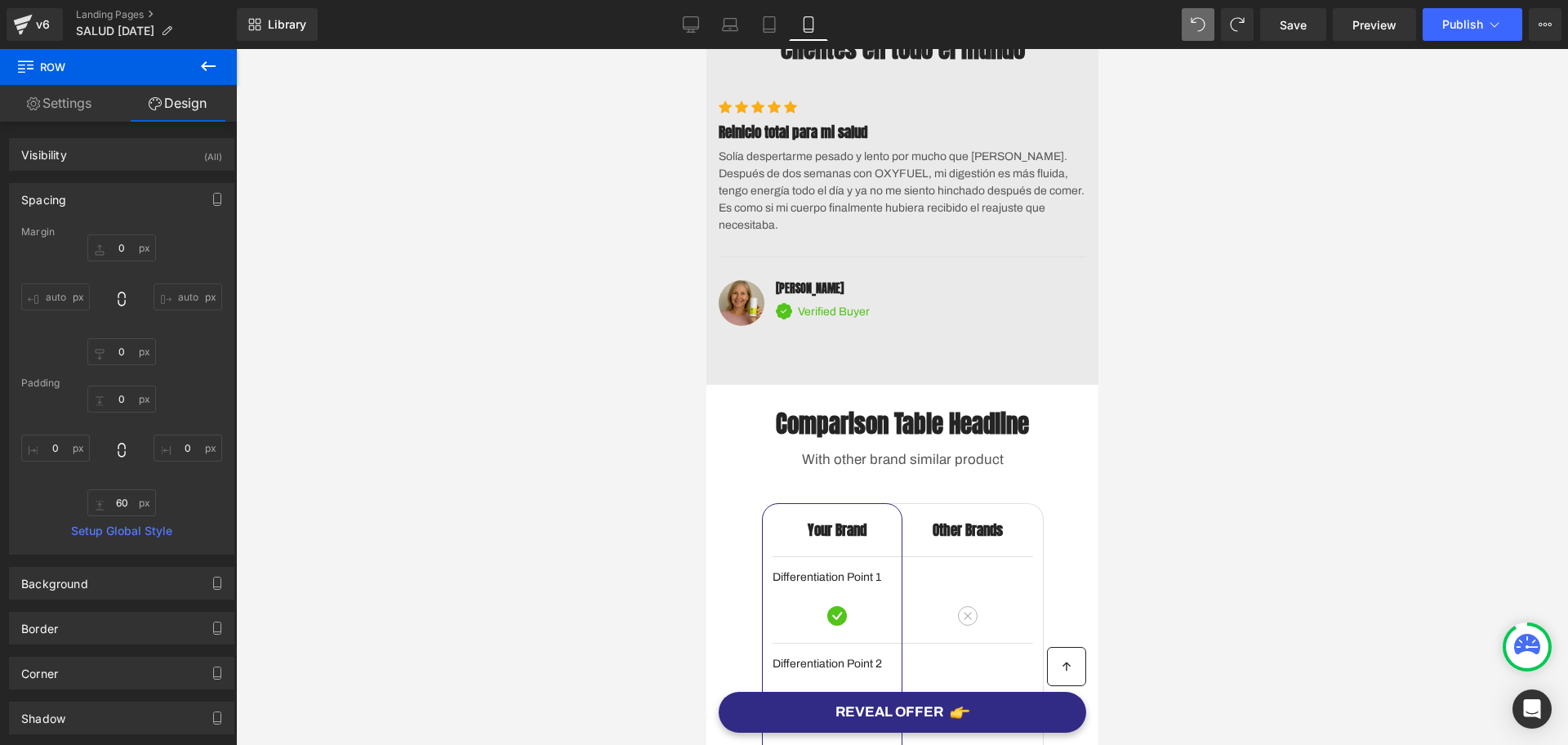
scroll to position [3780, 0]
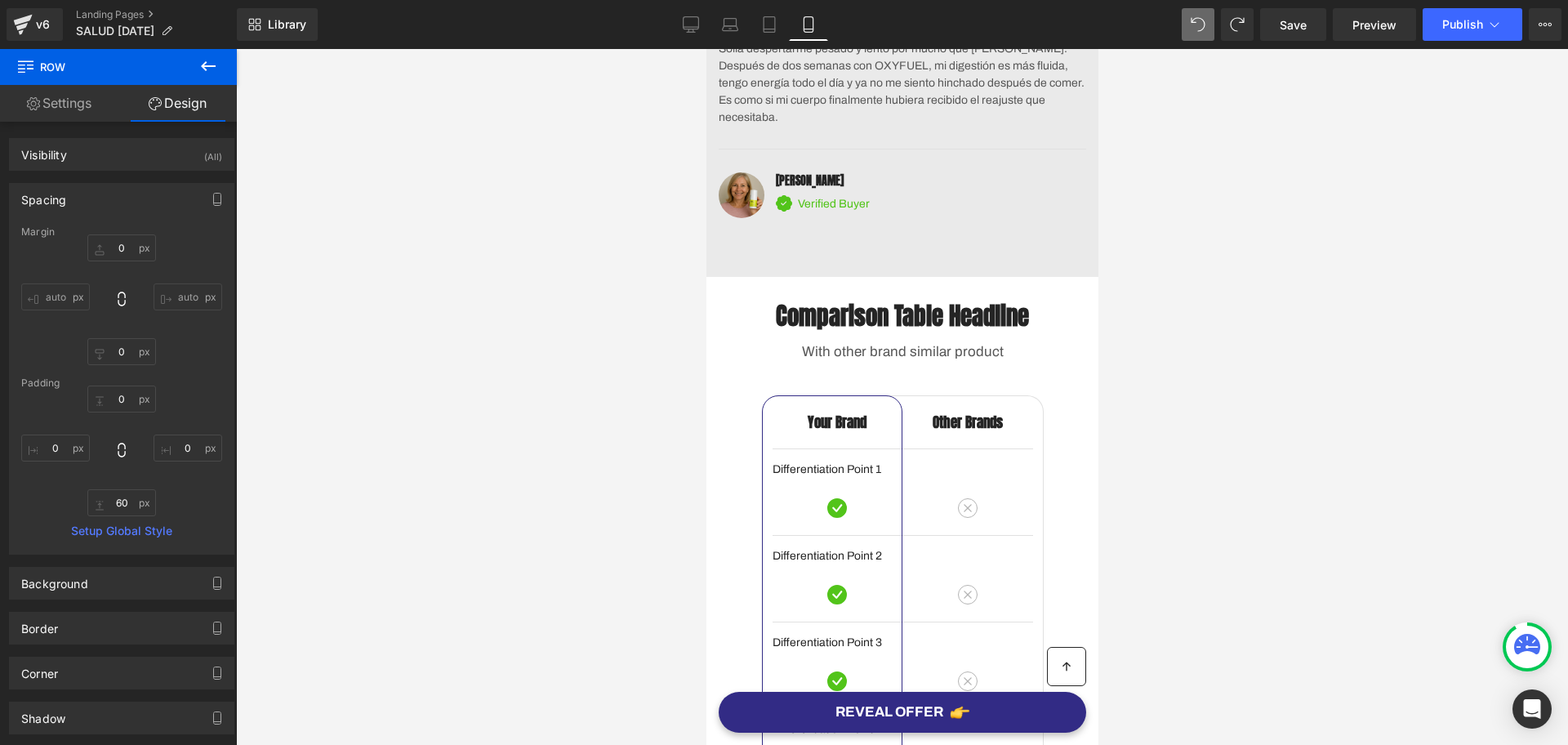
click at [927, 332] on div "Comparison Table Headline Heading" at bounding box center [902, 318] width 368 height 31
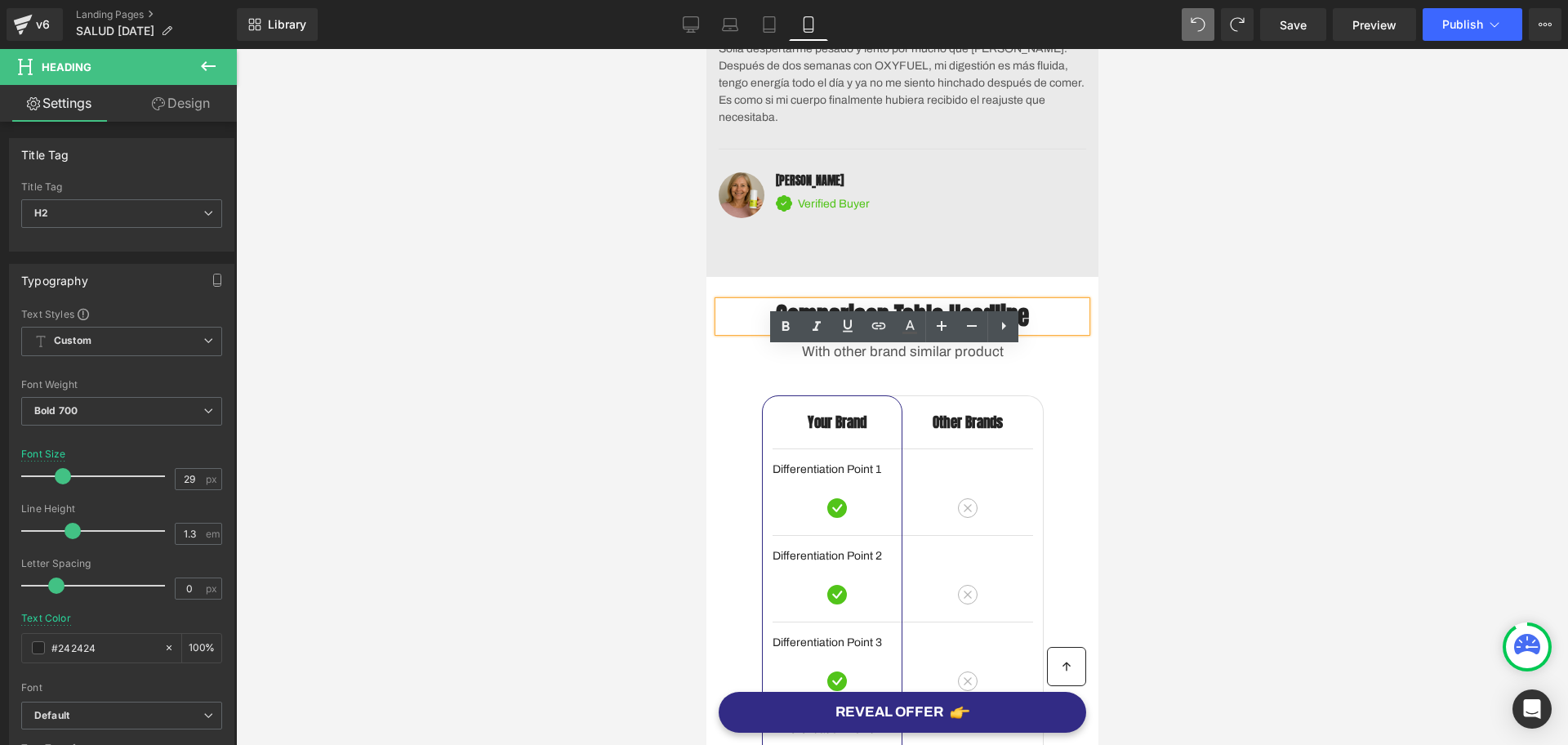
click at [919, 332] on h2 "Comparison Table Headline" at bounding box center [902, 318] width 368 height 31
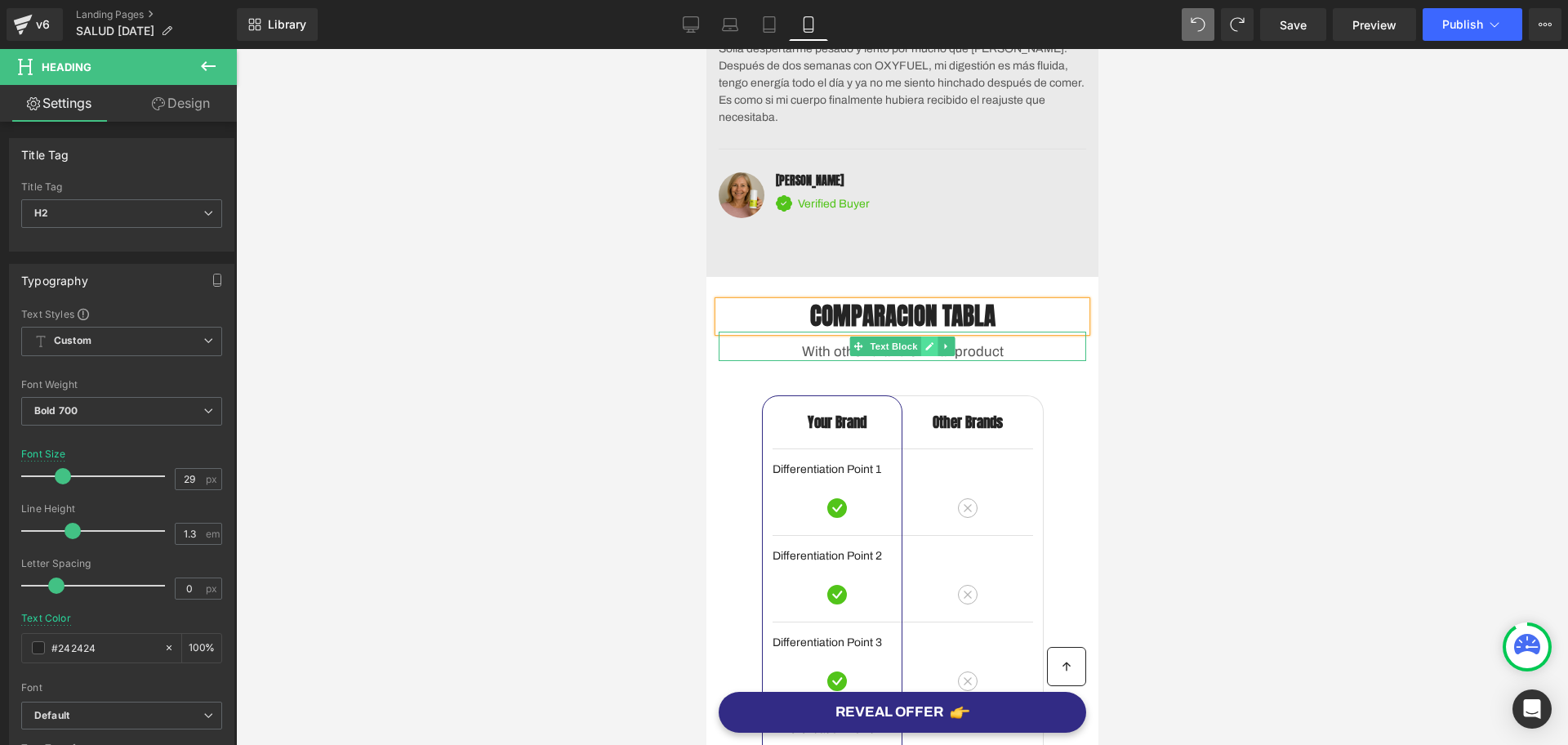
click at [925, 351] on icon at bounding box center [929, 346] width 9 height 10
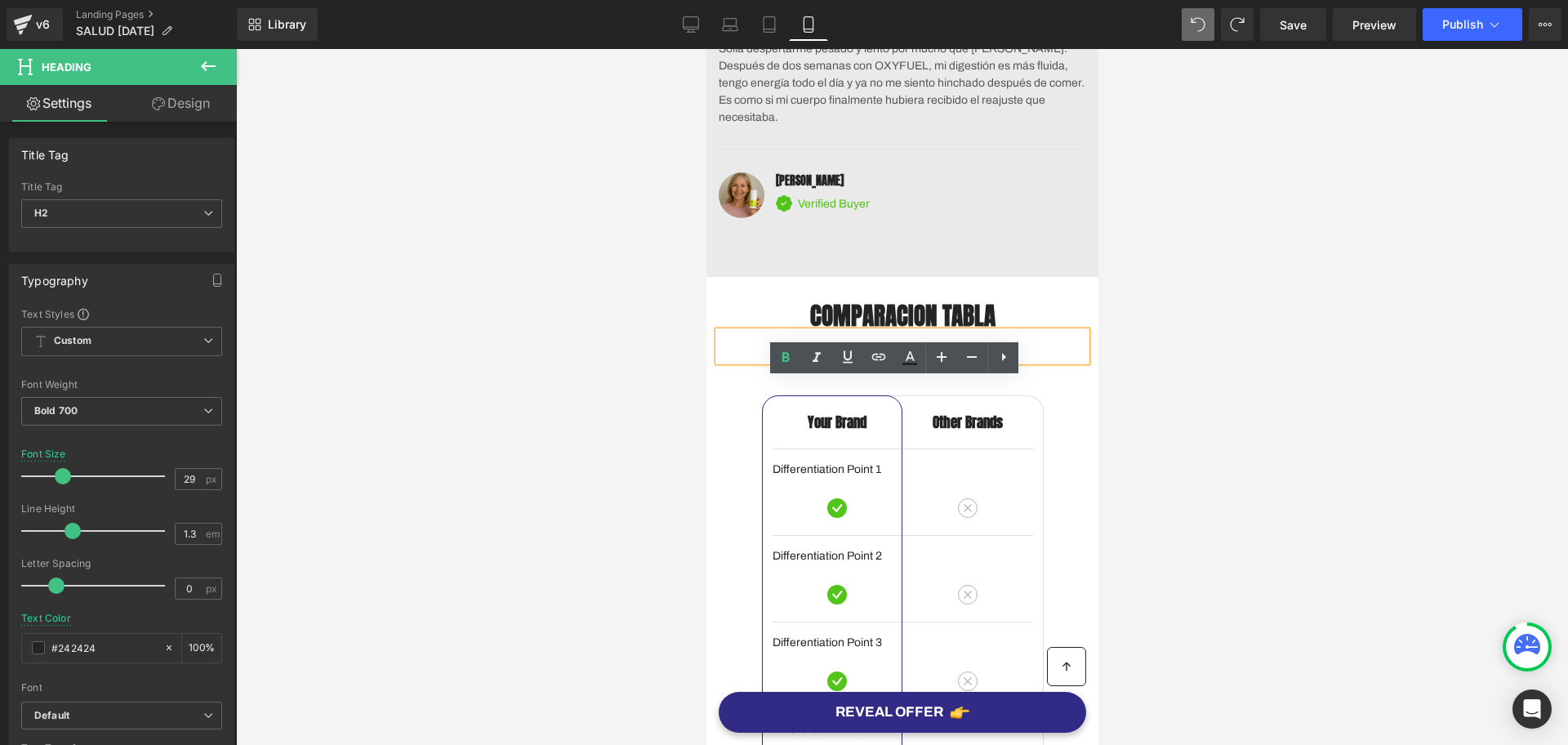
click at [905, 361] on p "With other brand similar product" at bounding box center [902, 352] width 368 height 18
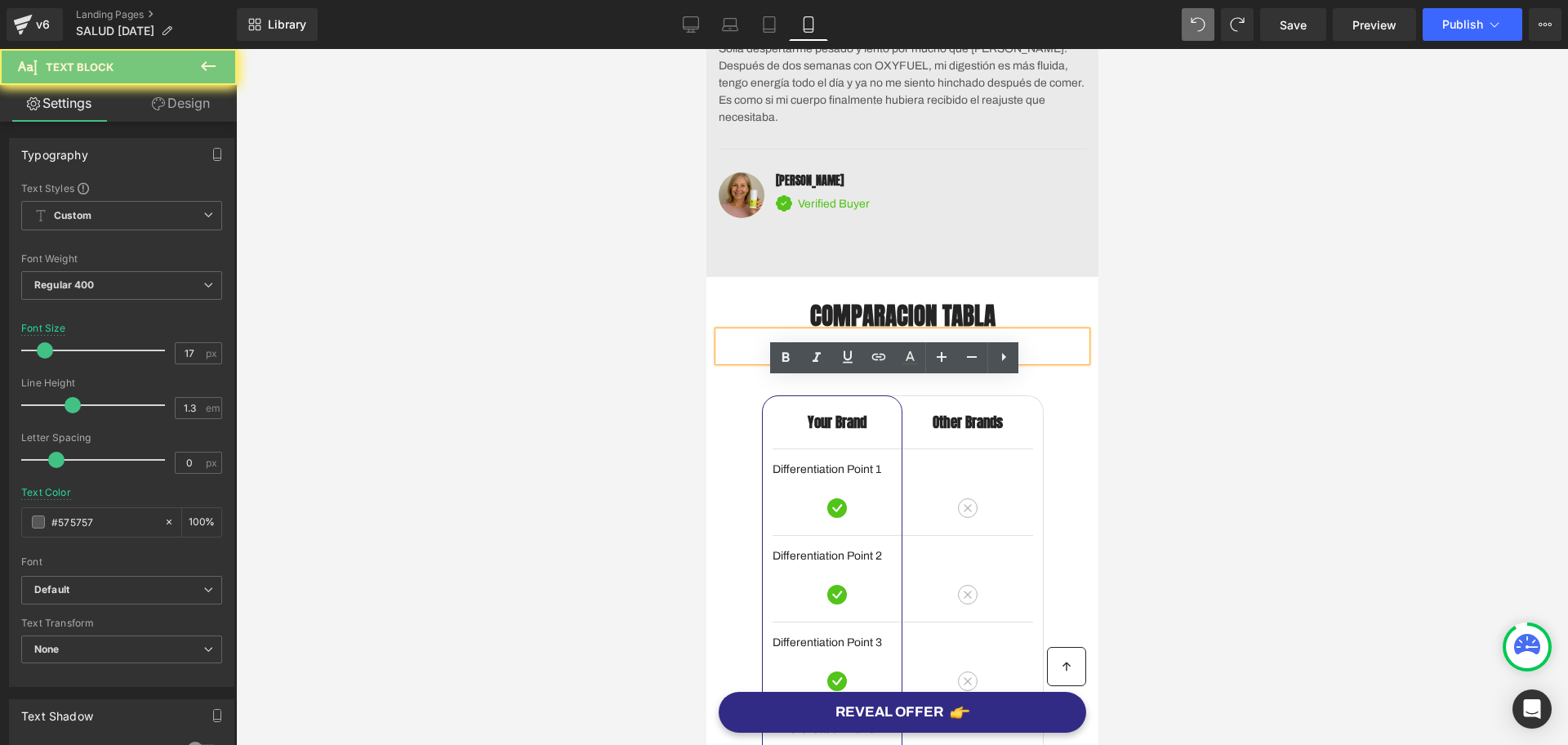
click at [905, 361] on p "With other brand similar product" at bounding box center [902, 352] width 368 height 18
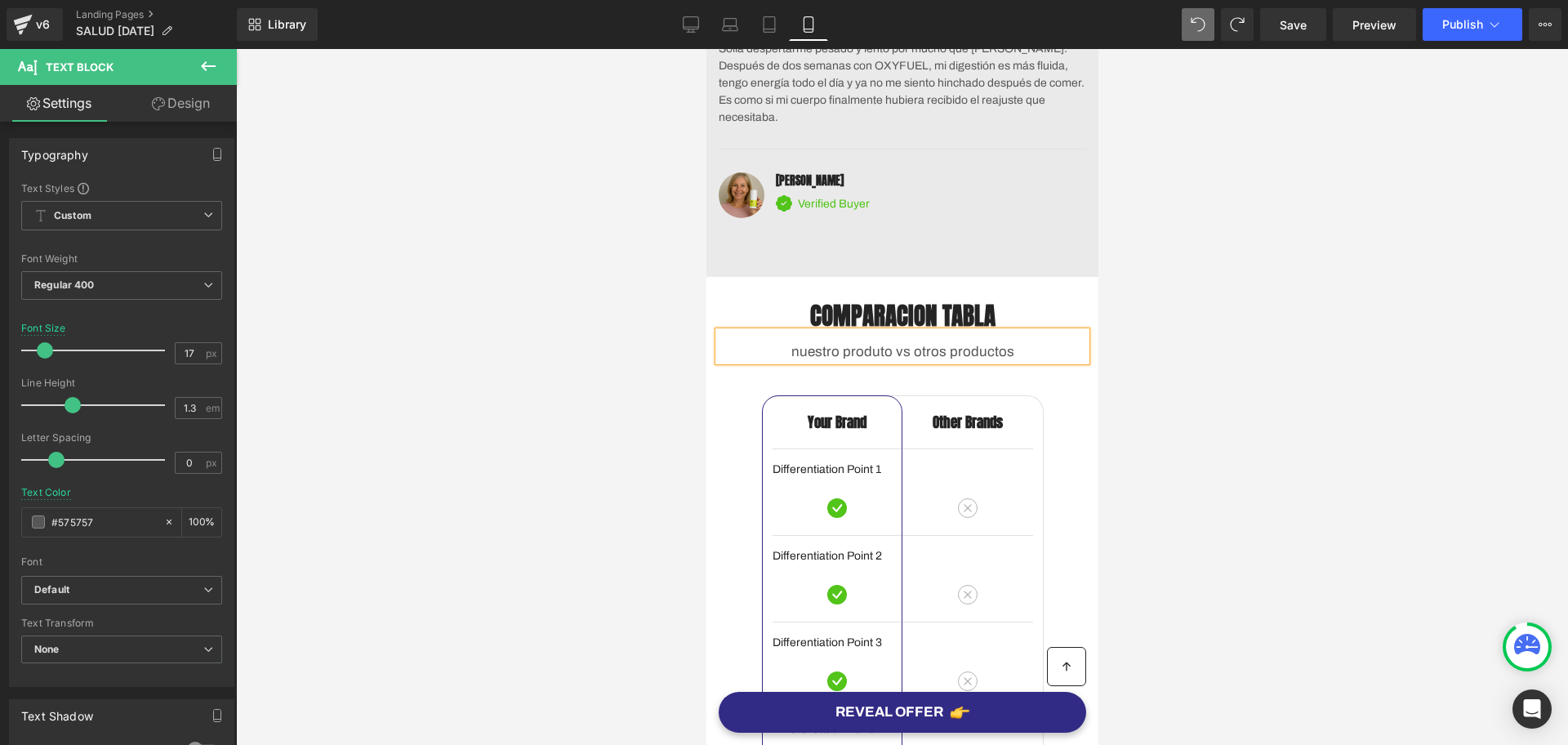
scroll to position [3881, 0]
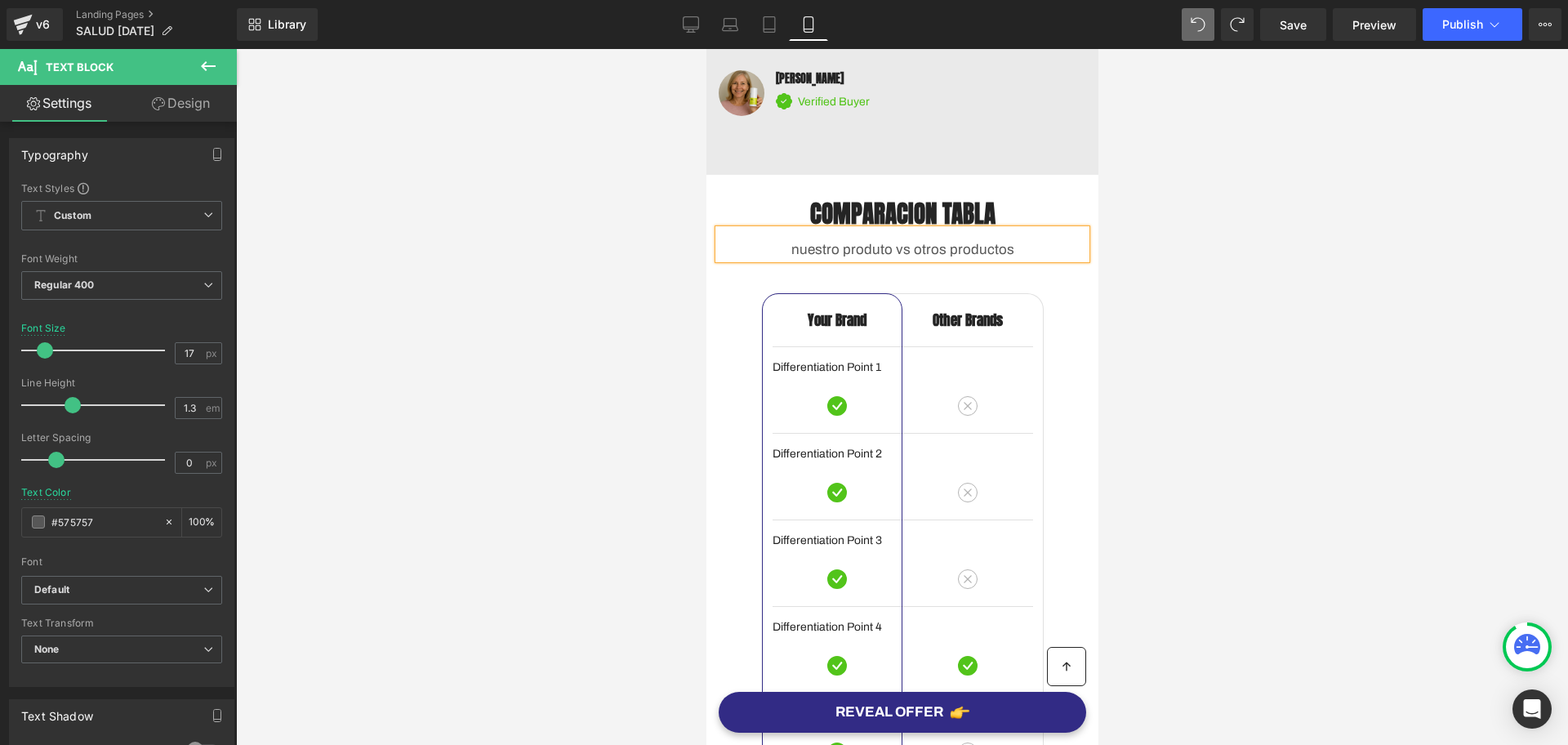
click at [1282, 382] on div at bounding box center [903, 397] width 1332 height 696
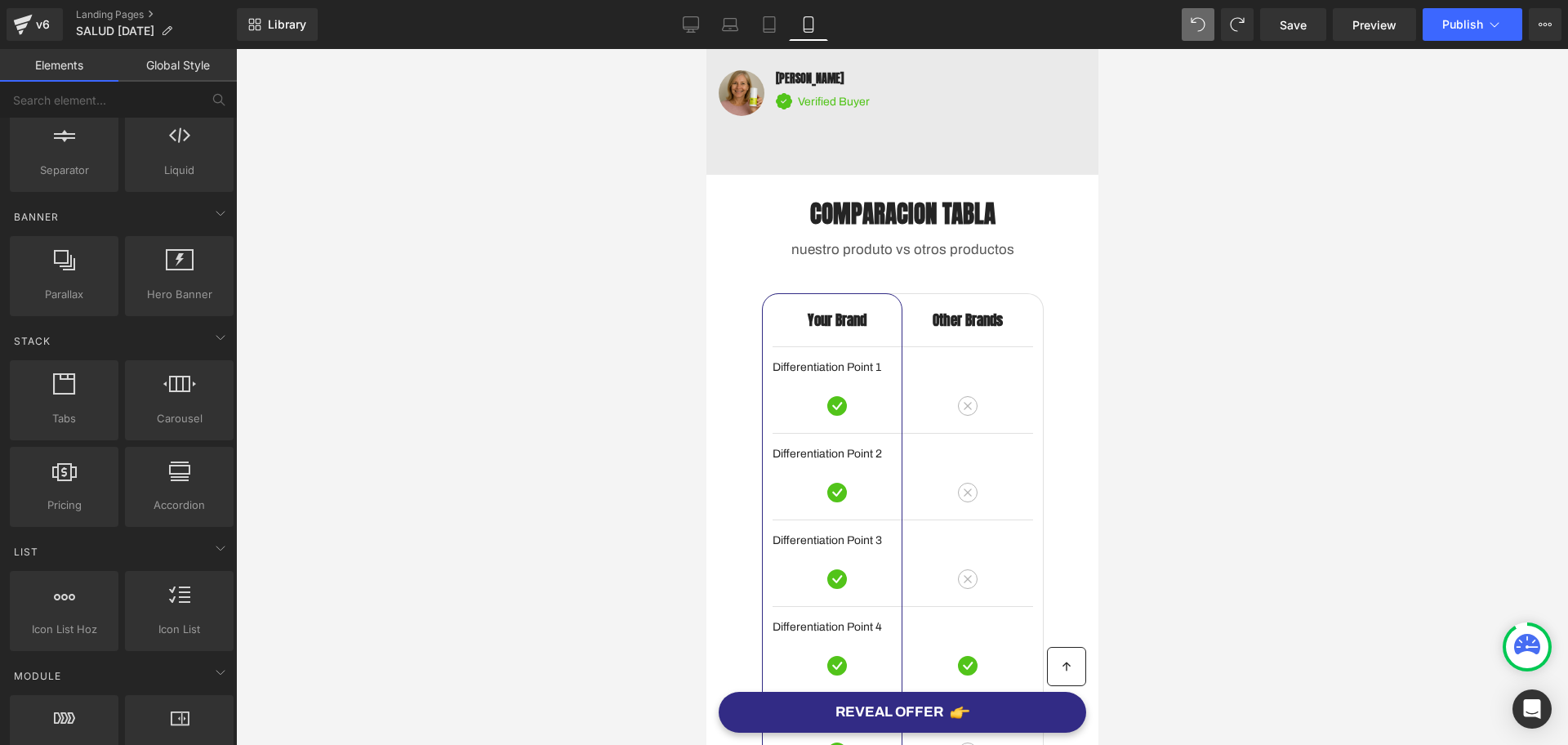
click at [934, 268] on div "COMPARACION TABLA Heading nuestro produto vs otros productos Text Block Row" at bounding box center [902, 221] width 392 height 93
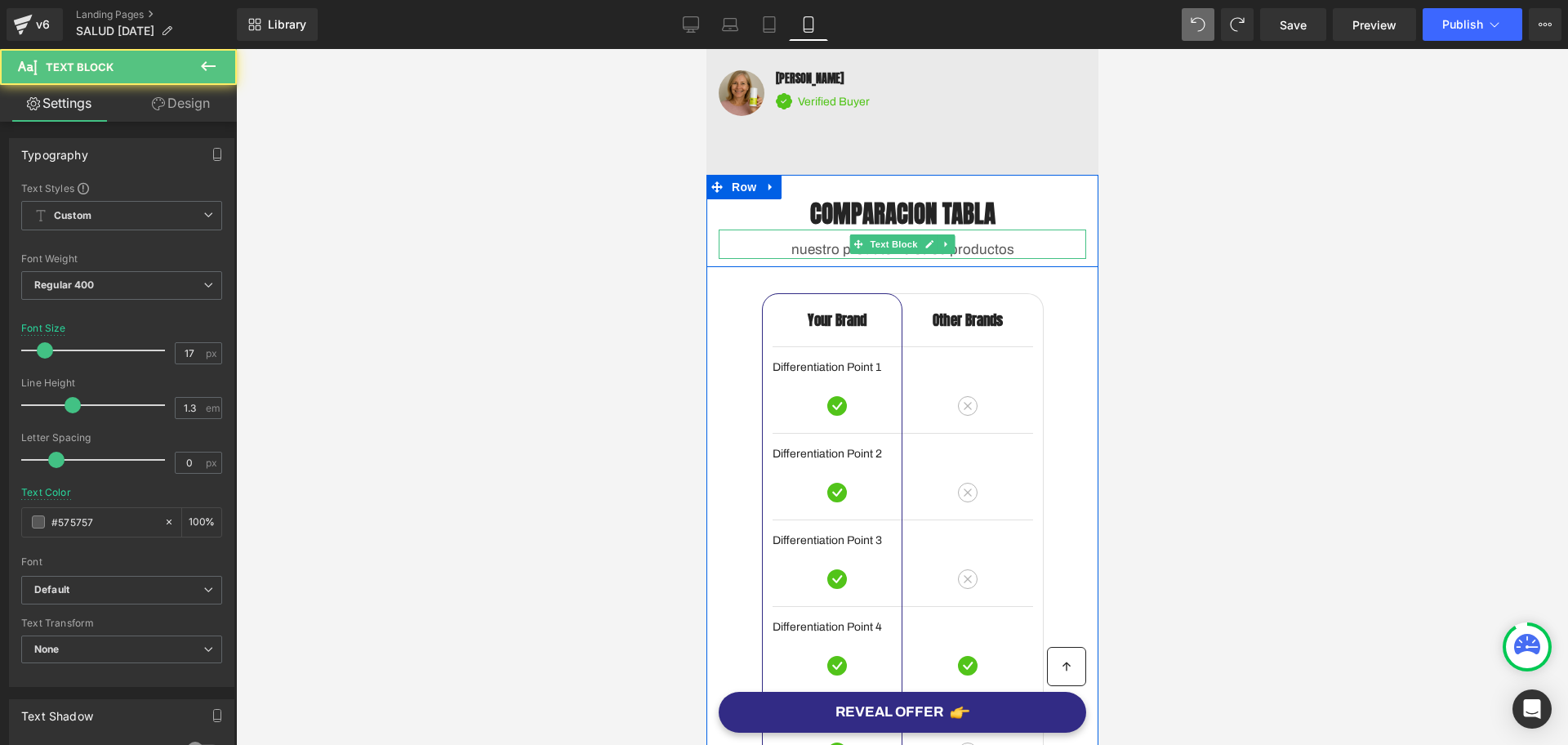
click at [784, 259] on div "nuestro produto vs otros productos Text Block" at bounding box center [902, 245] width 368 height 30
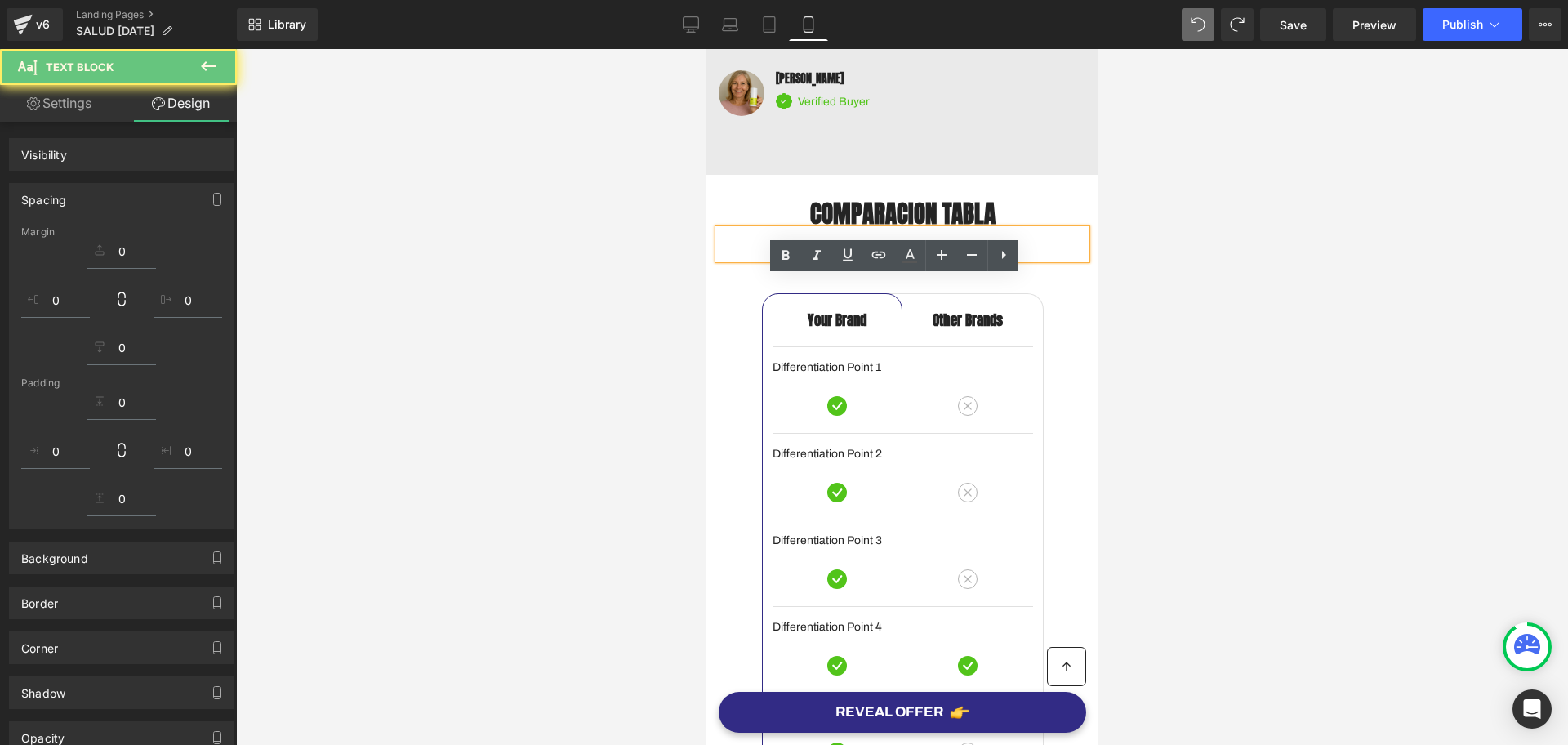
click at [793, 259] on p "nuestro produto vs otros productos" at bounding box center [902, 251] width 368 height 18
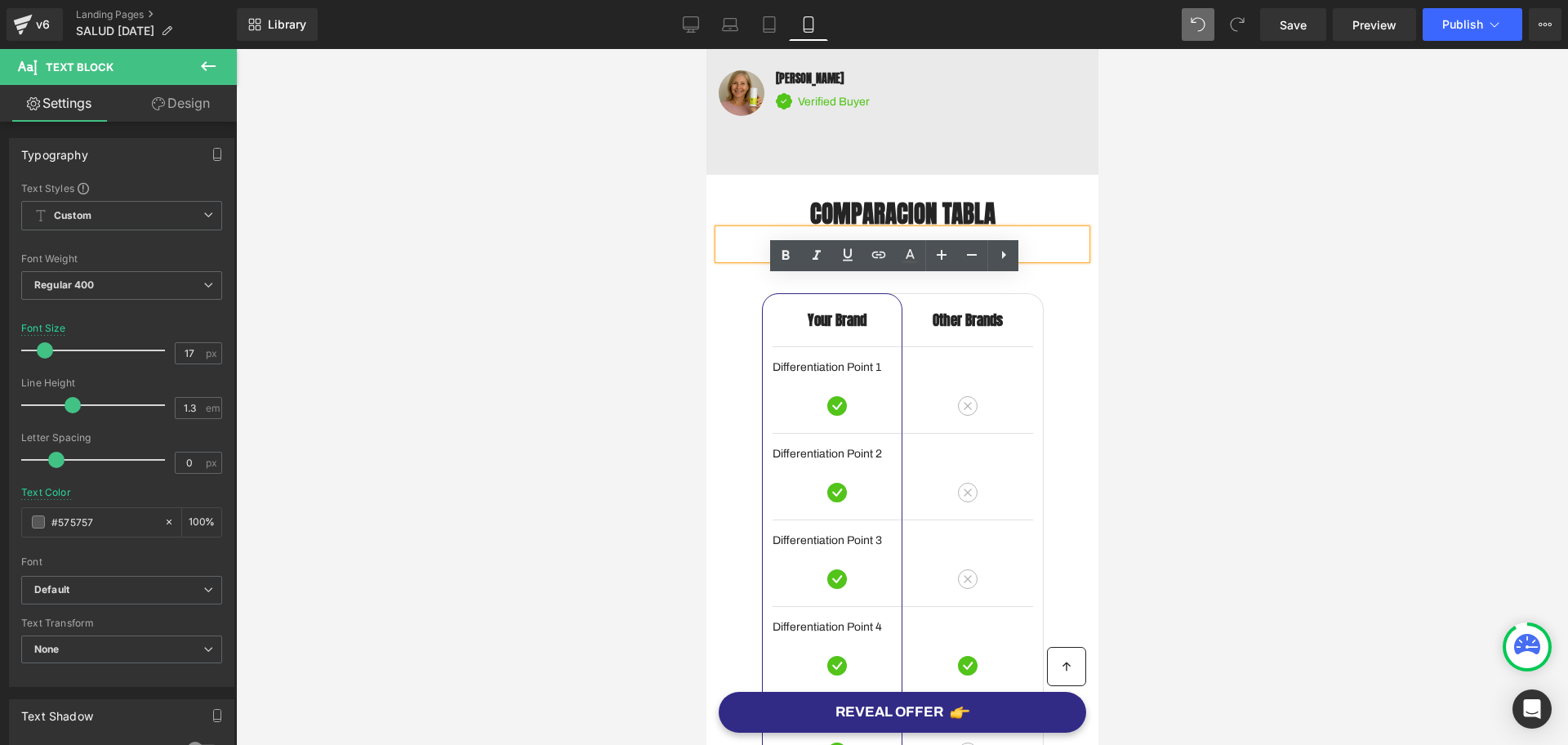
click at [706, 49] on lt-span "N uestro" at bounding box center [706, 49] width 0 height 0
click at [859, 259] on p "Nuestro produto vs otros productos" at bounding box center [902, 251] width 368 height 18
click at [706, 49] on lt-strong "c" at bounding box center [706, 49] width 0 height 0
click at [1116, 411] on div at bounding box center [903, 397] width 1332 height 696
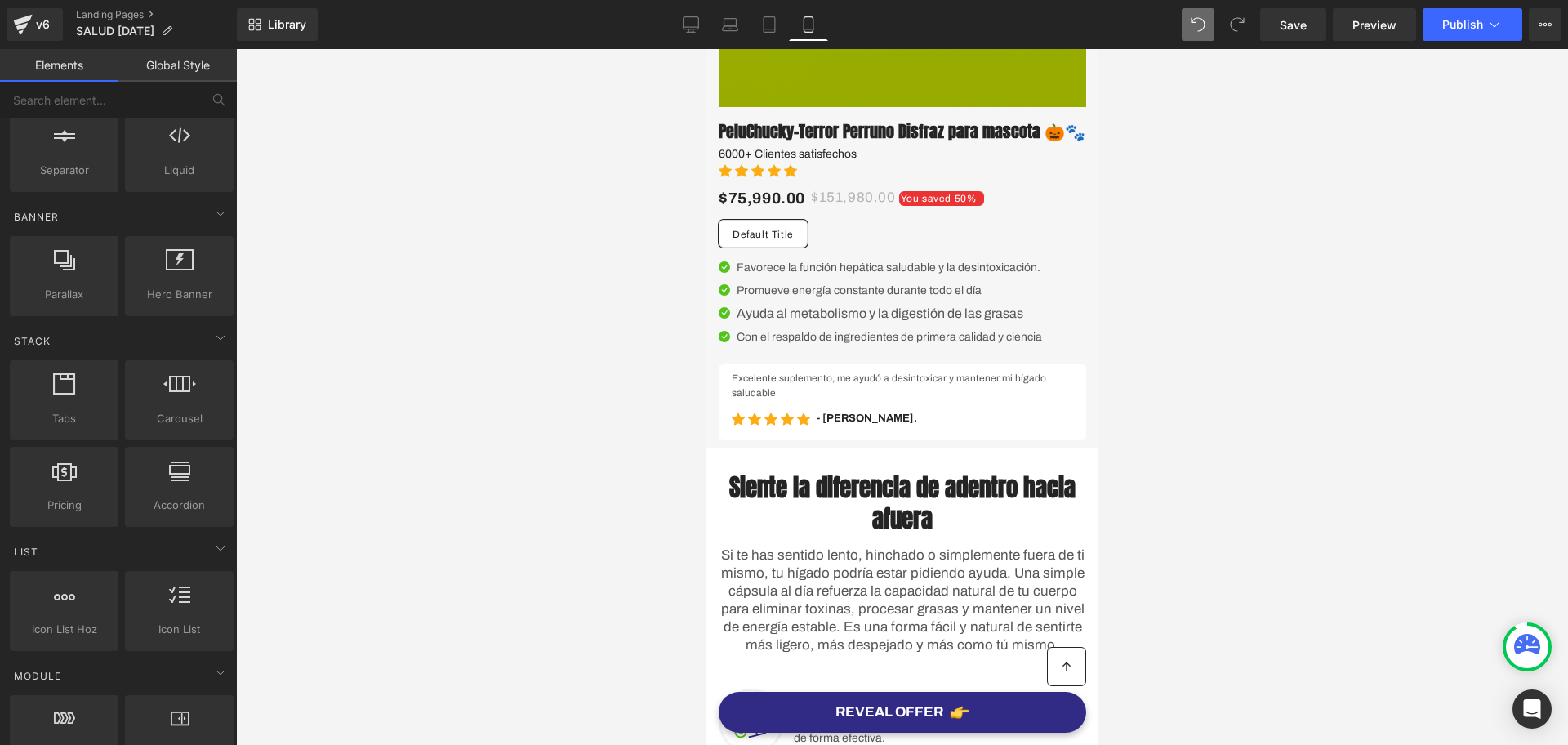
scroll to position [613, 0]
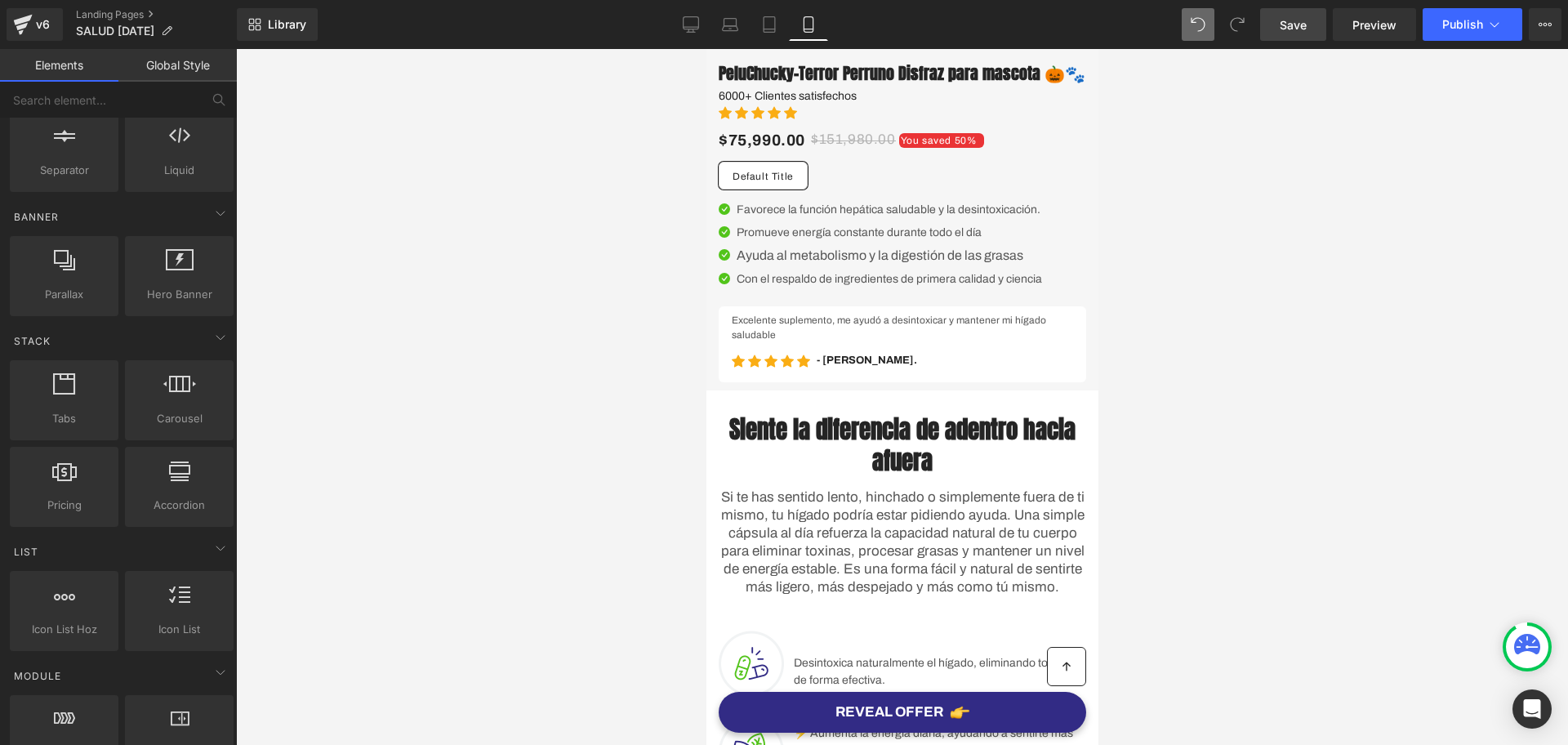
click at [1294, 35] on link "Save" at bounding box center [1294, 25] width 66 height 33
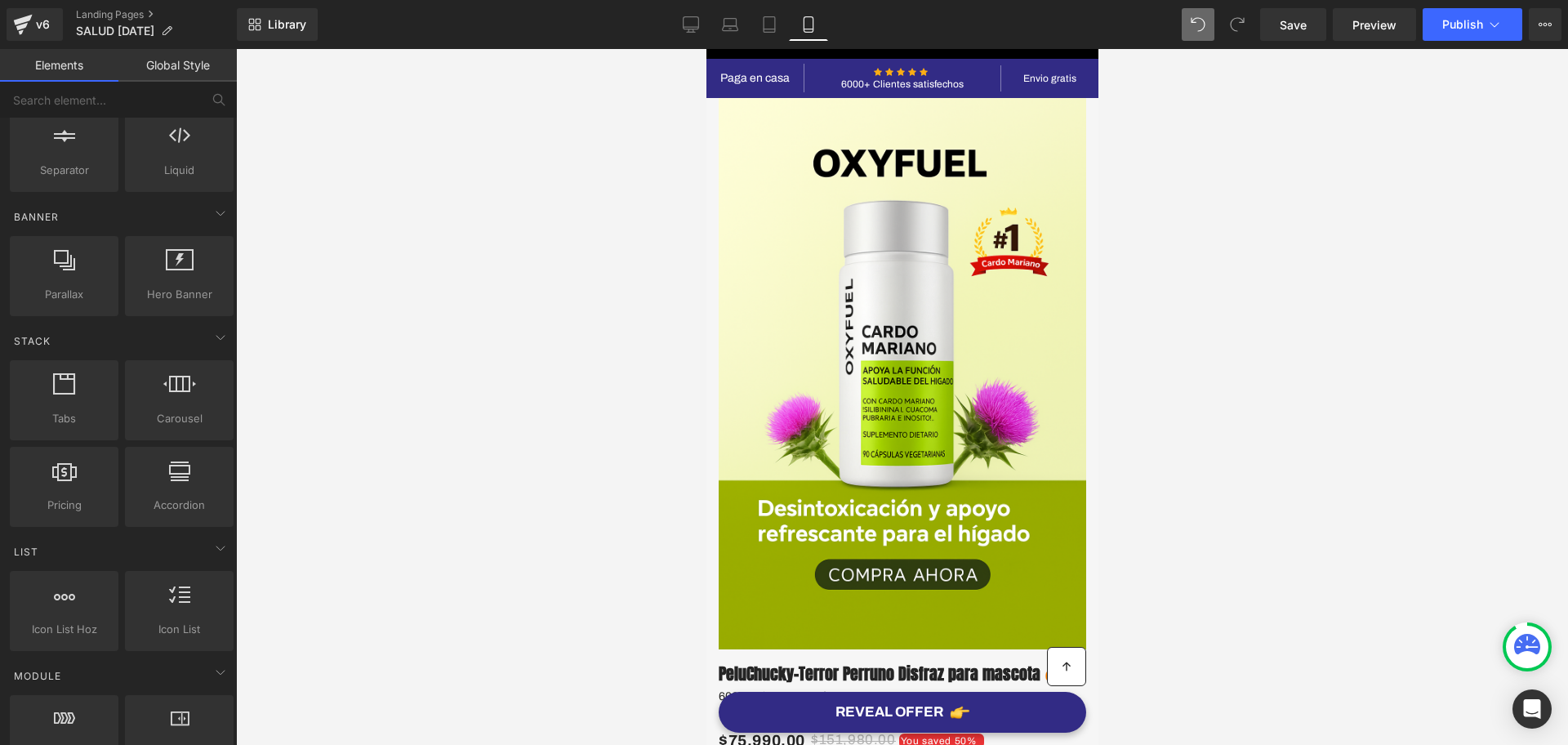
scroll to position [0, 0]
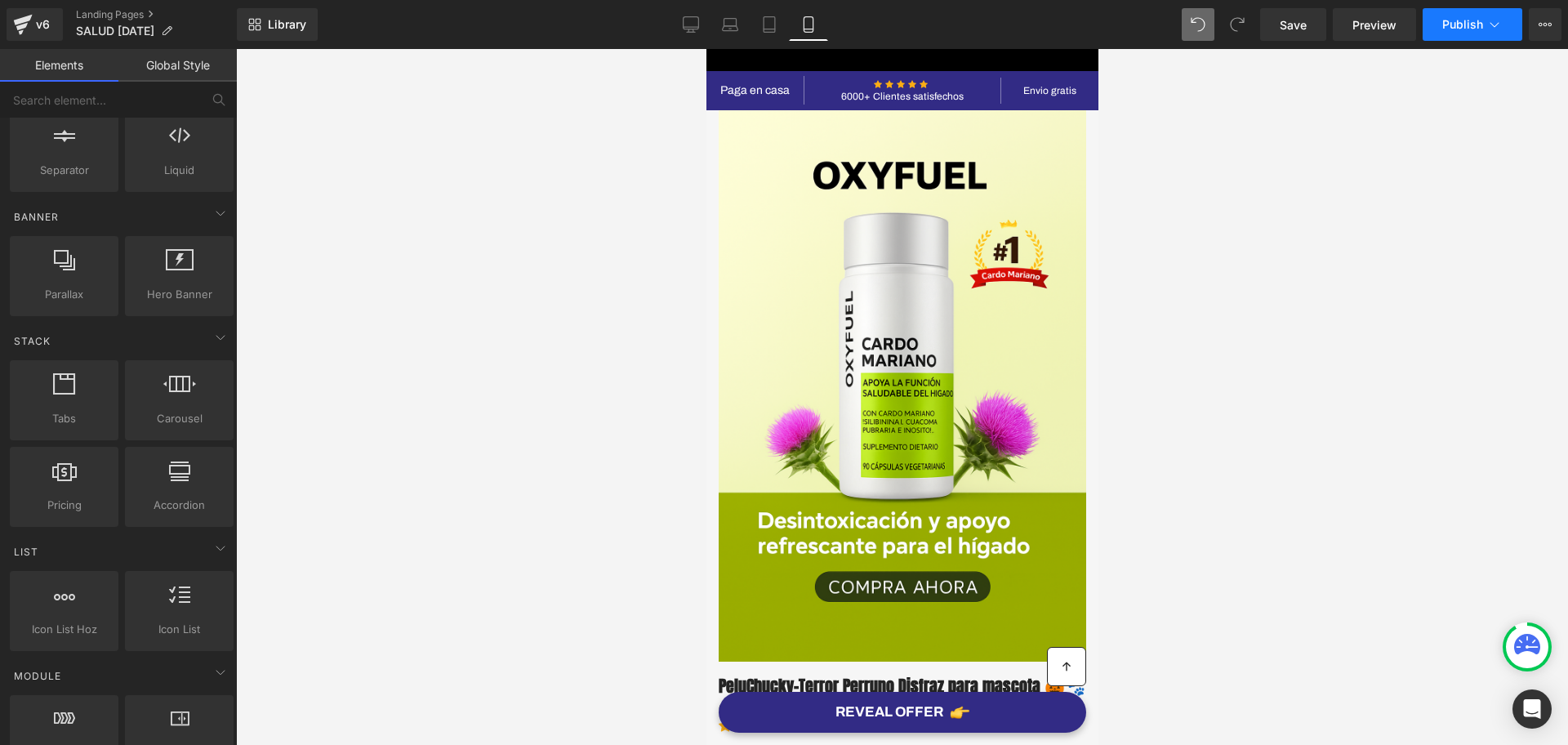
click at [1467, 13] on button "Publish" at bounding box center [1473, 25] width 100 height 33
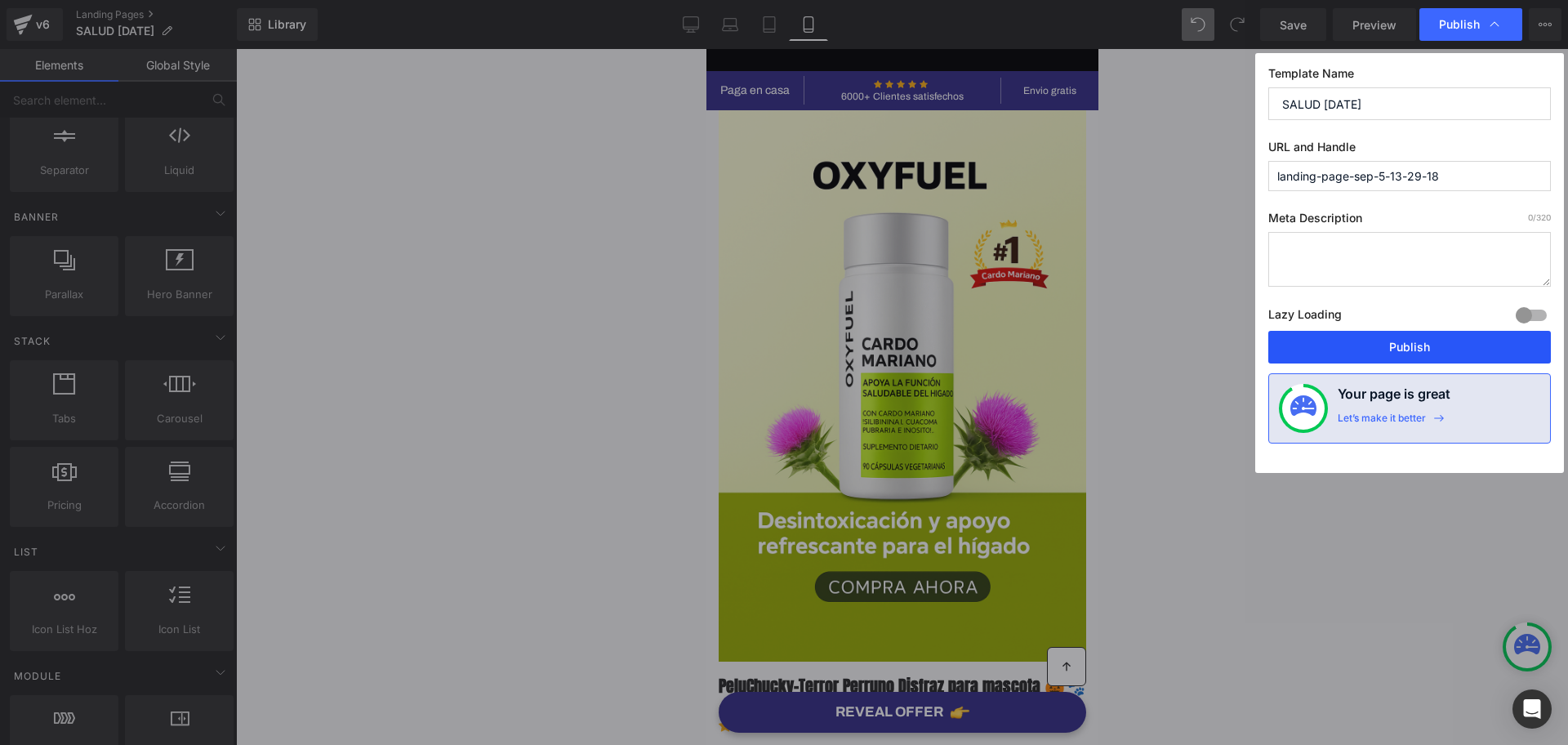
click at [1387, 346] on button "Publish" at bounding box center [1410, 347] width 283 height 33
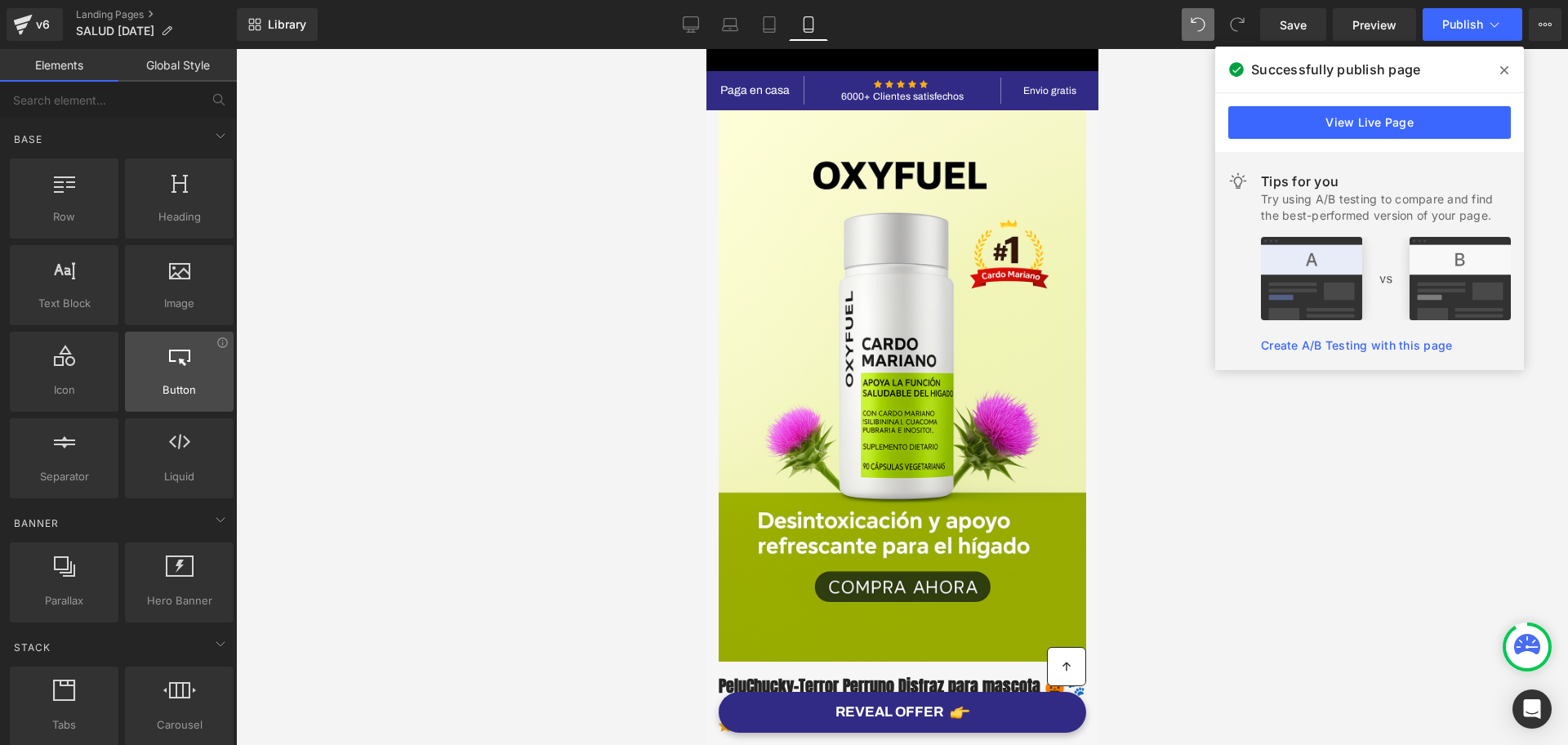
click at [179, 370] on div at bounding box center [179, 363] width 99 height 36
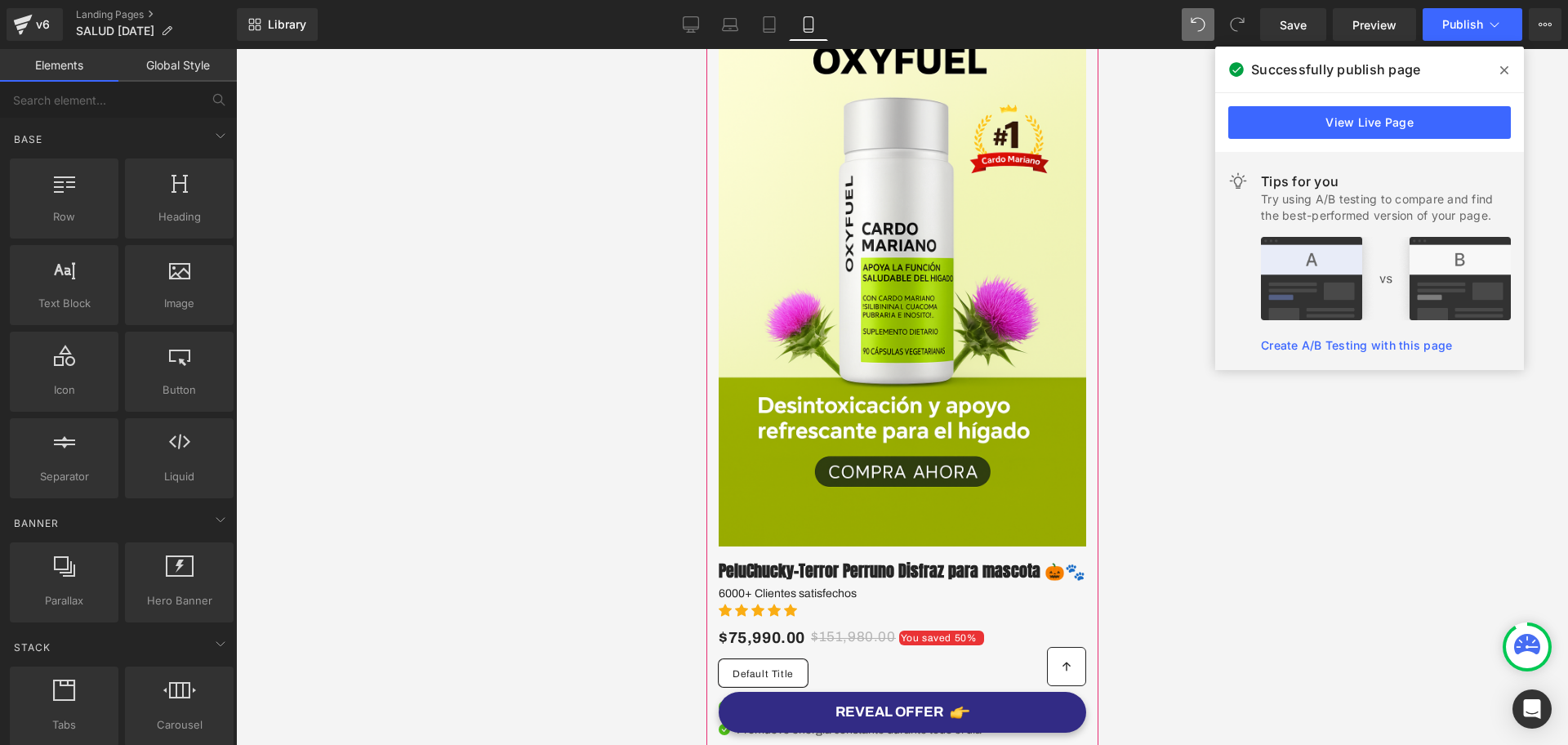
scroll to position [103, 0]
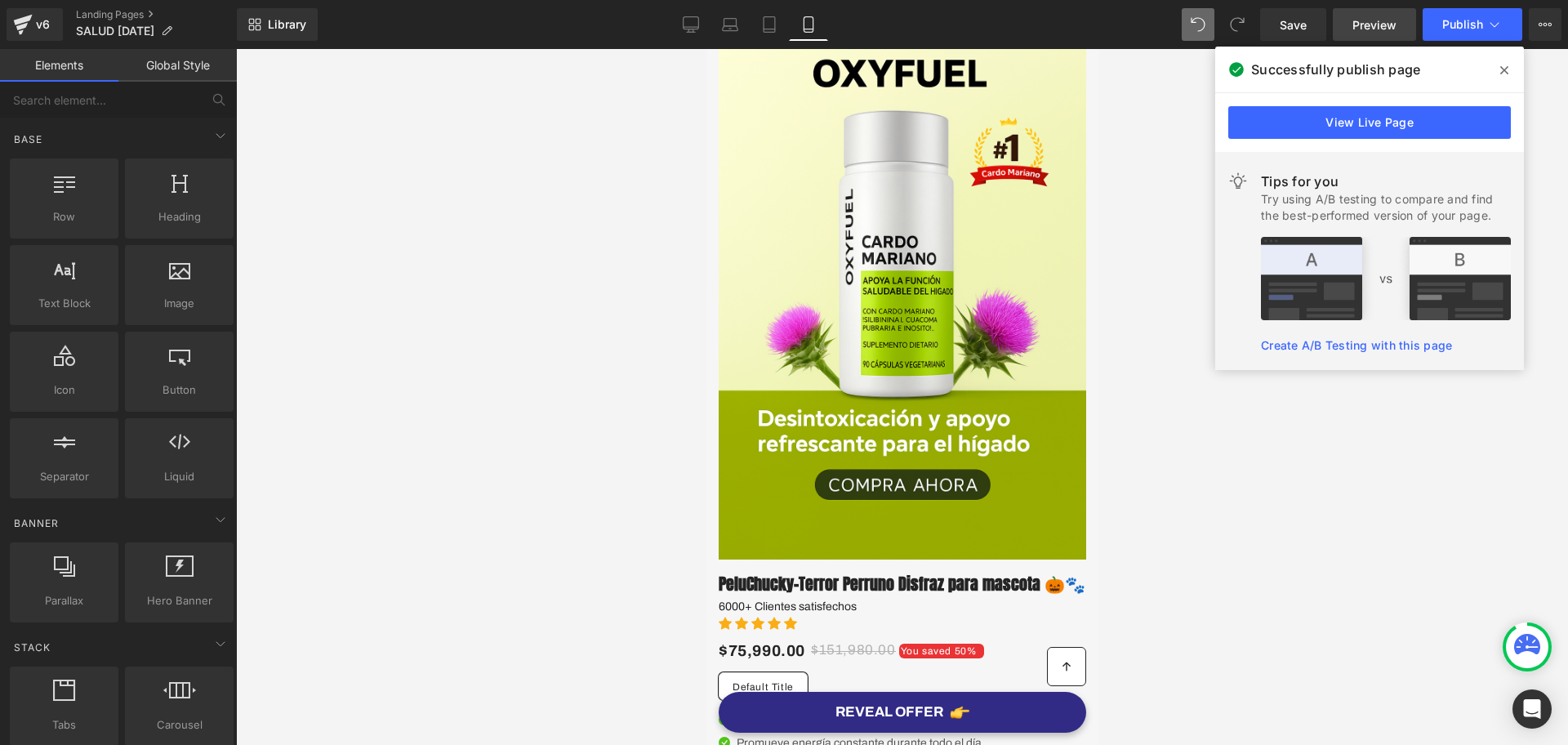
click at [1365, 19] on span "Preview" at bounding box center [1375, 25] width 44 height 17
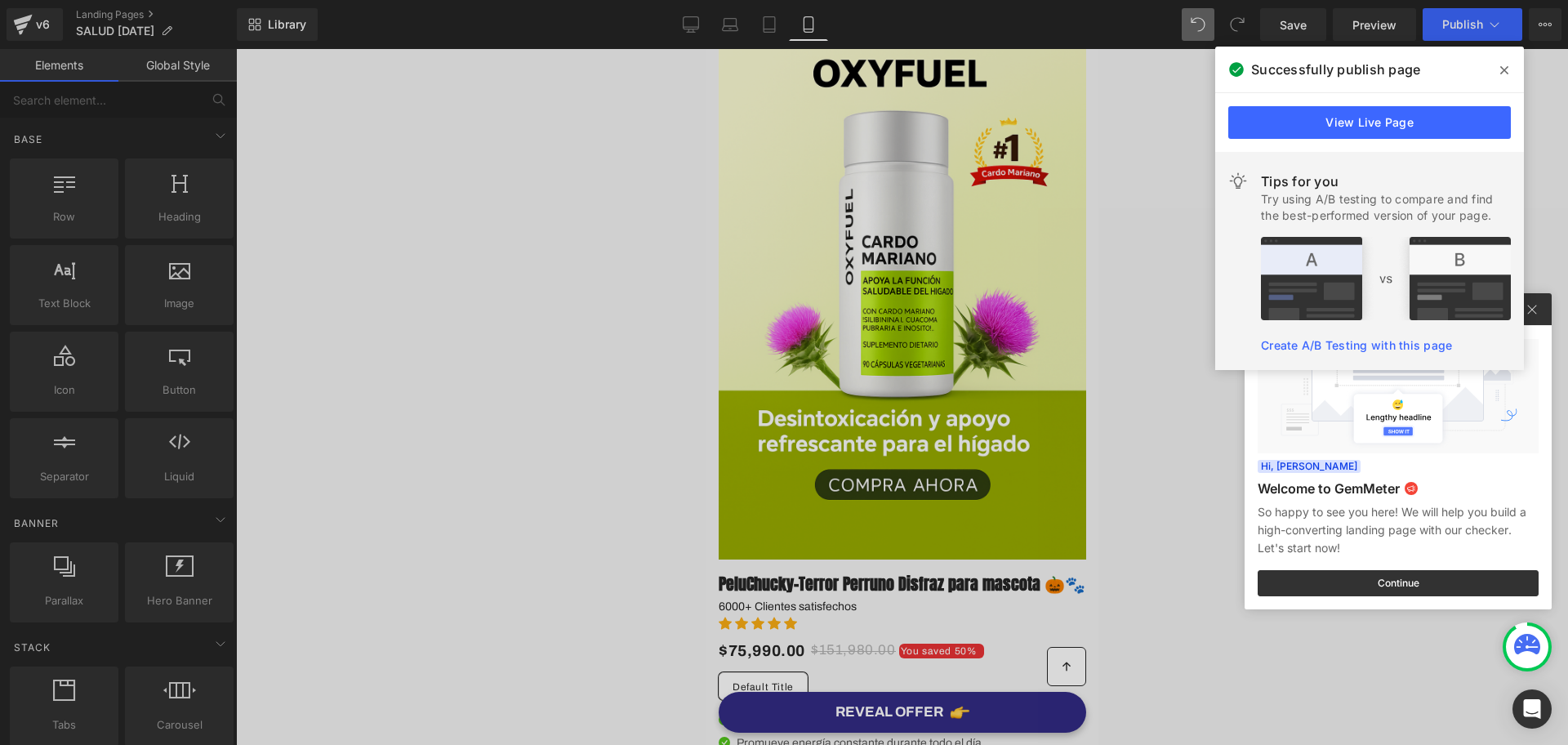
click at [1557, 24] on div at bounding box center [784, 372] width 1568 height 745
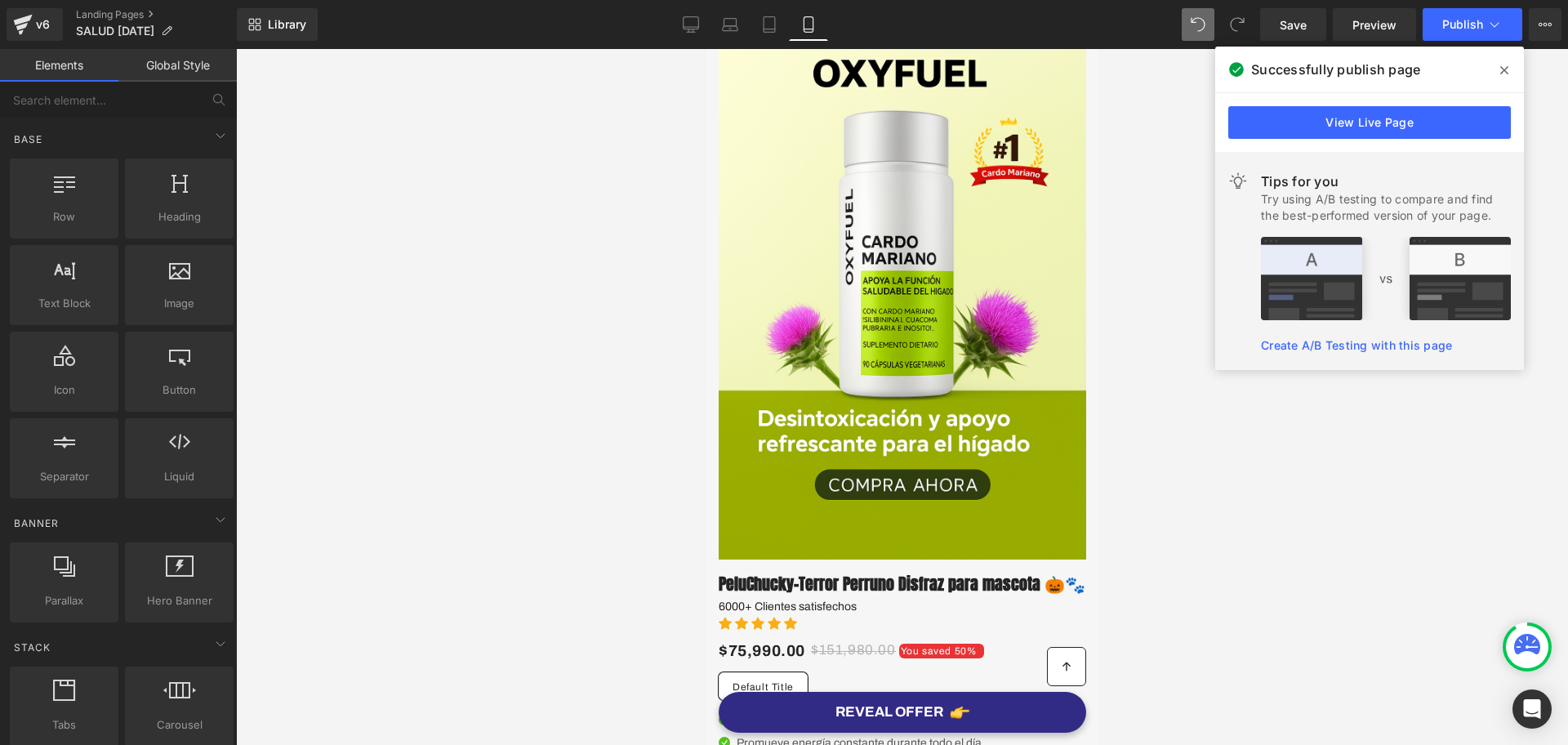
click at [1557, 24] on button "View Live Page View with current Template Save Template to Library Schedule Pub…" at bounding box center [1546, 25] width 33 height 33
click at [1504, 422] on div at bounding box center [903, 397] width 1332 height 696
click at [1504, 69] on icon at bounding box center [1504, 70] width 8 height 8
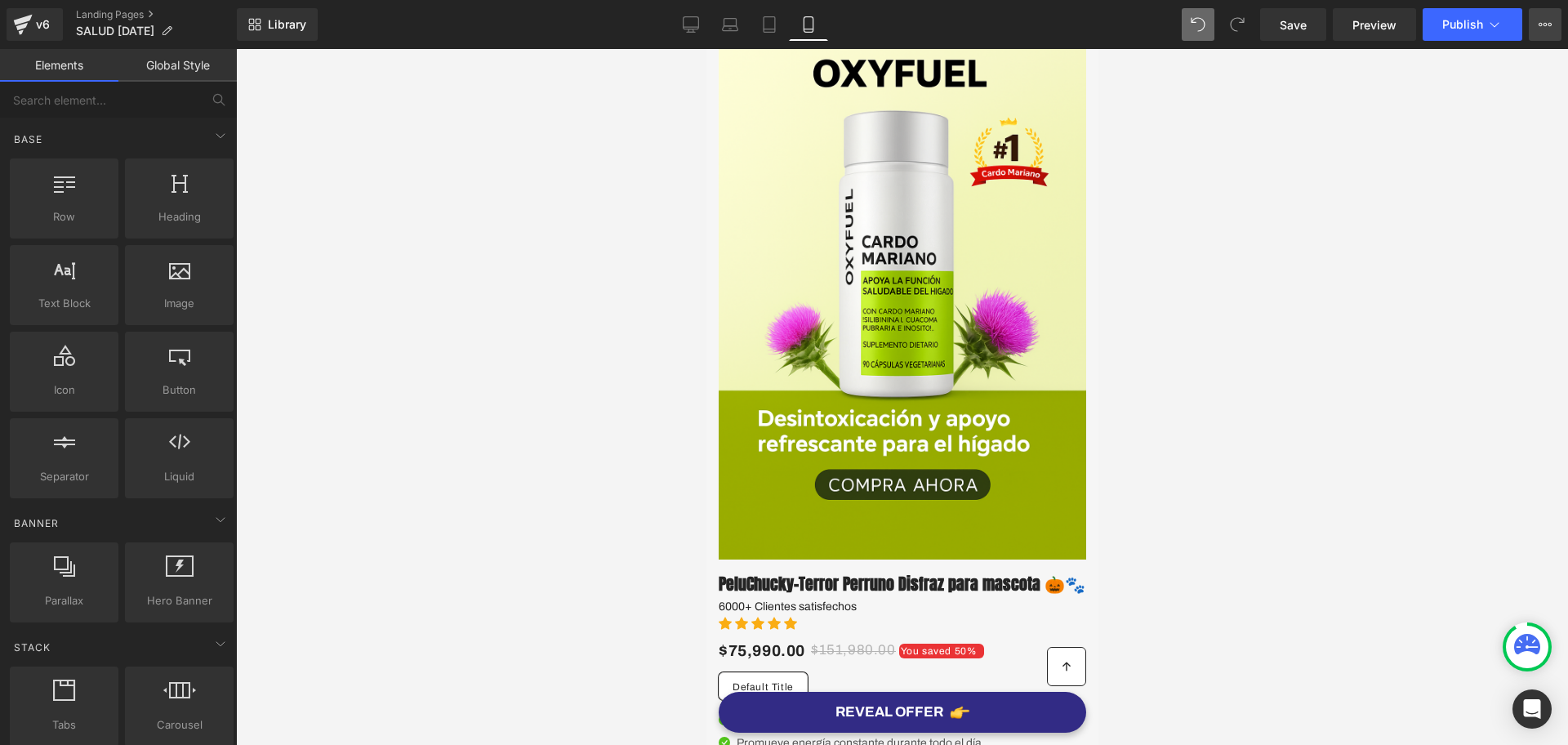
click at [1547, 24] on icon at bounding box center [1546, 25] width 4 height 3
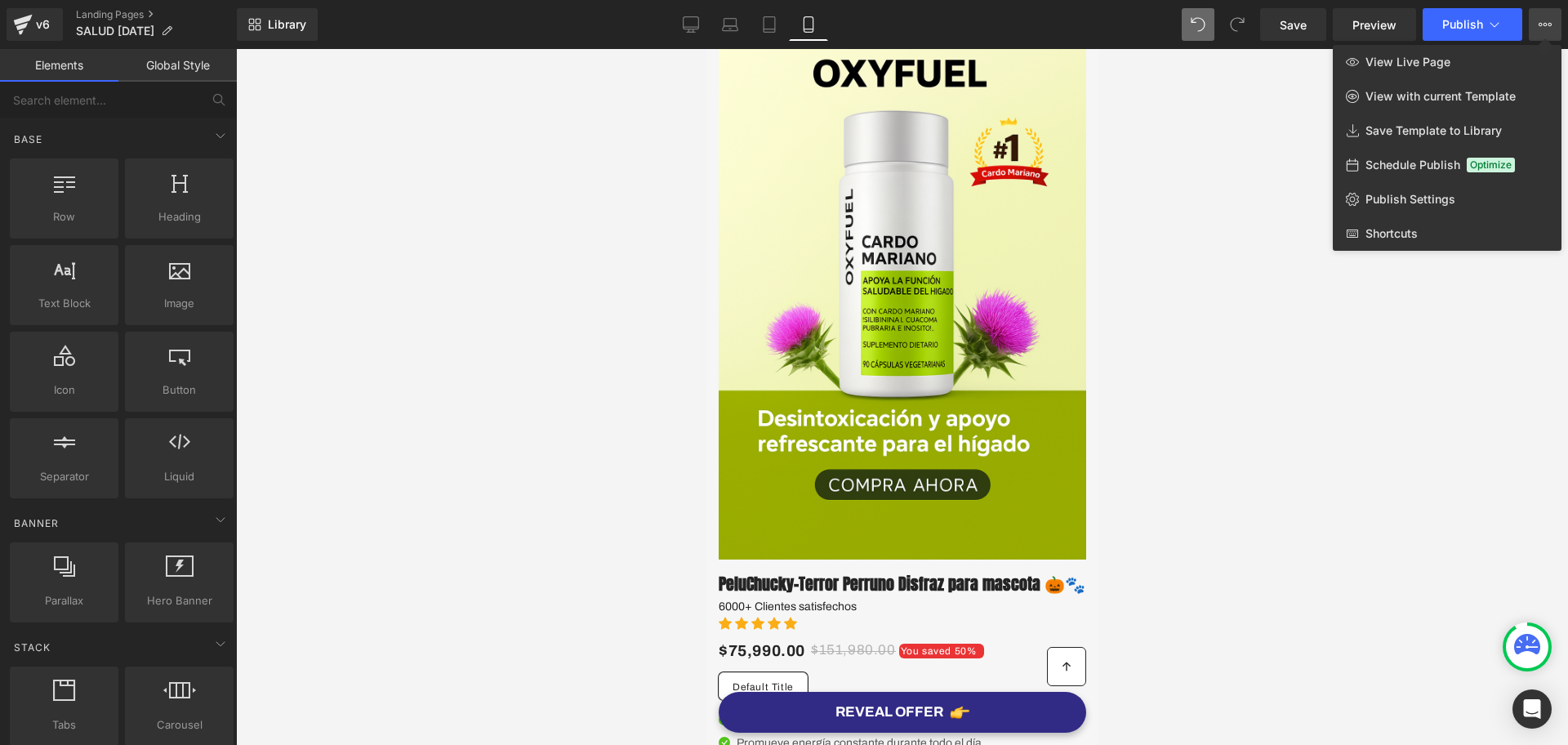
click at [1128, 508] on div at bounding box center [903, 397] width 1332 height 696
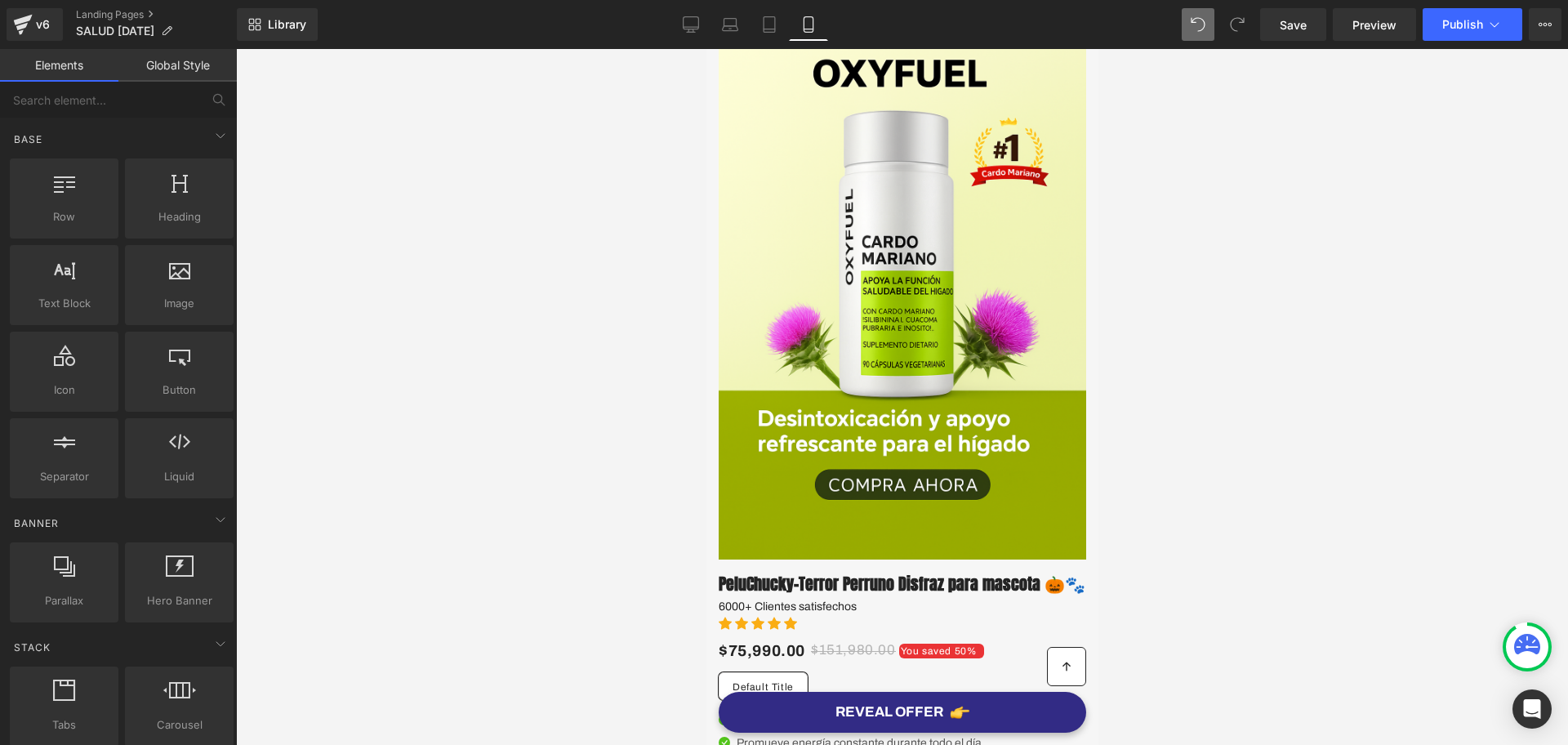
scroll to position [307, 0]
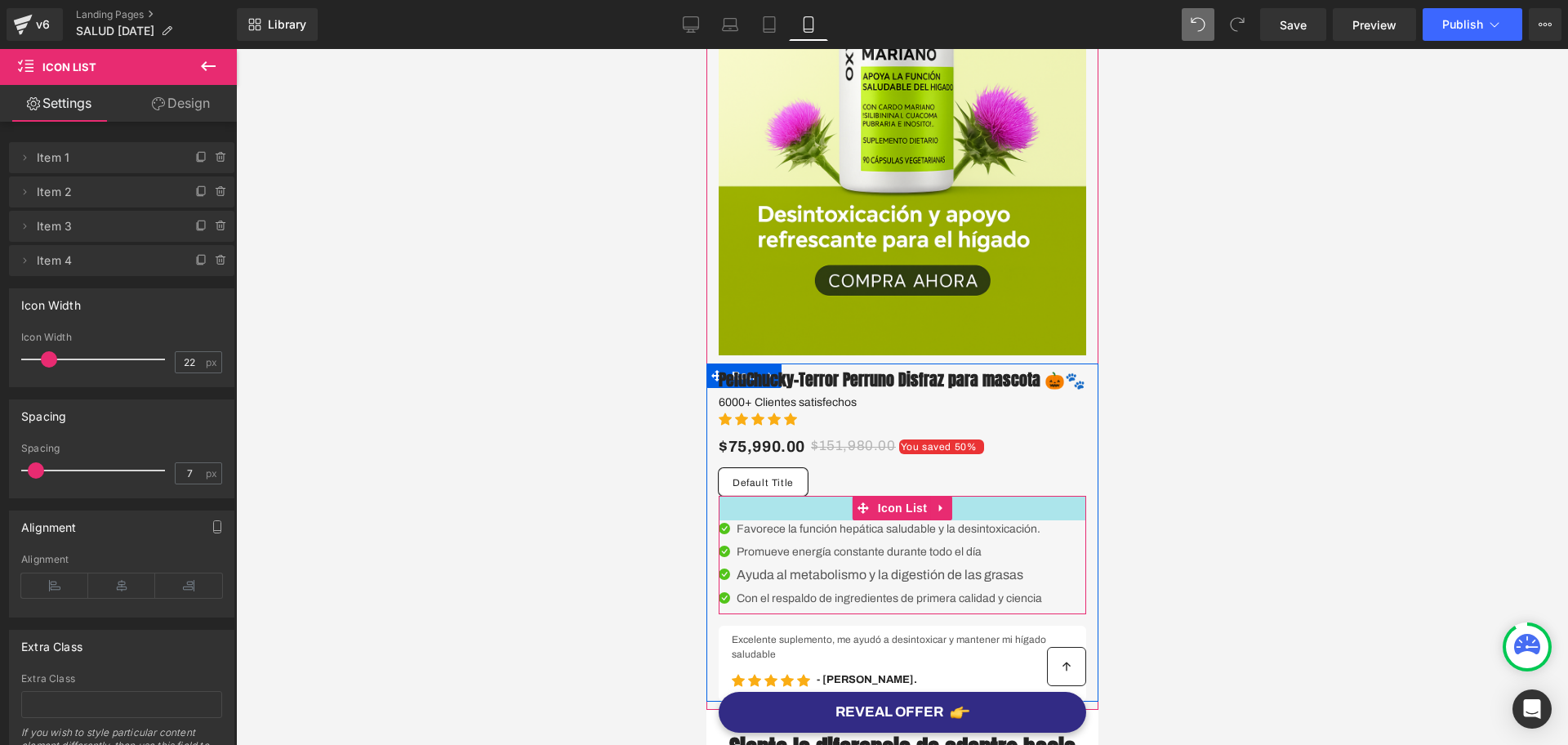
click at [820, 521] on div at bounding box center [902, 509] width 368 height 25
click at [1123, 494] on div at bounding box center [903, 397] width 1332 height 696
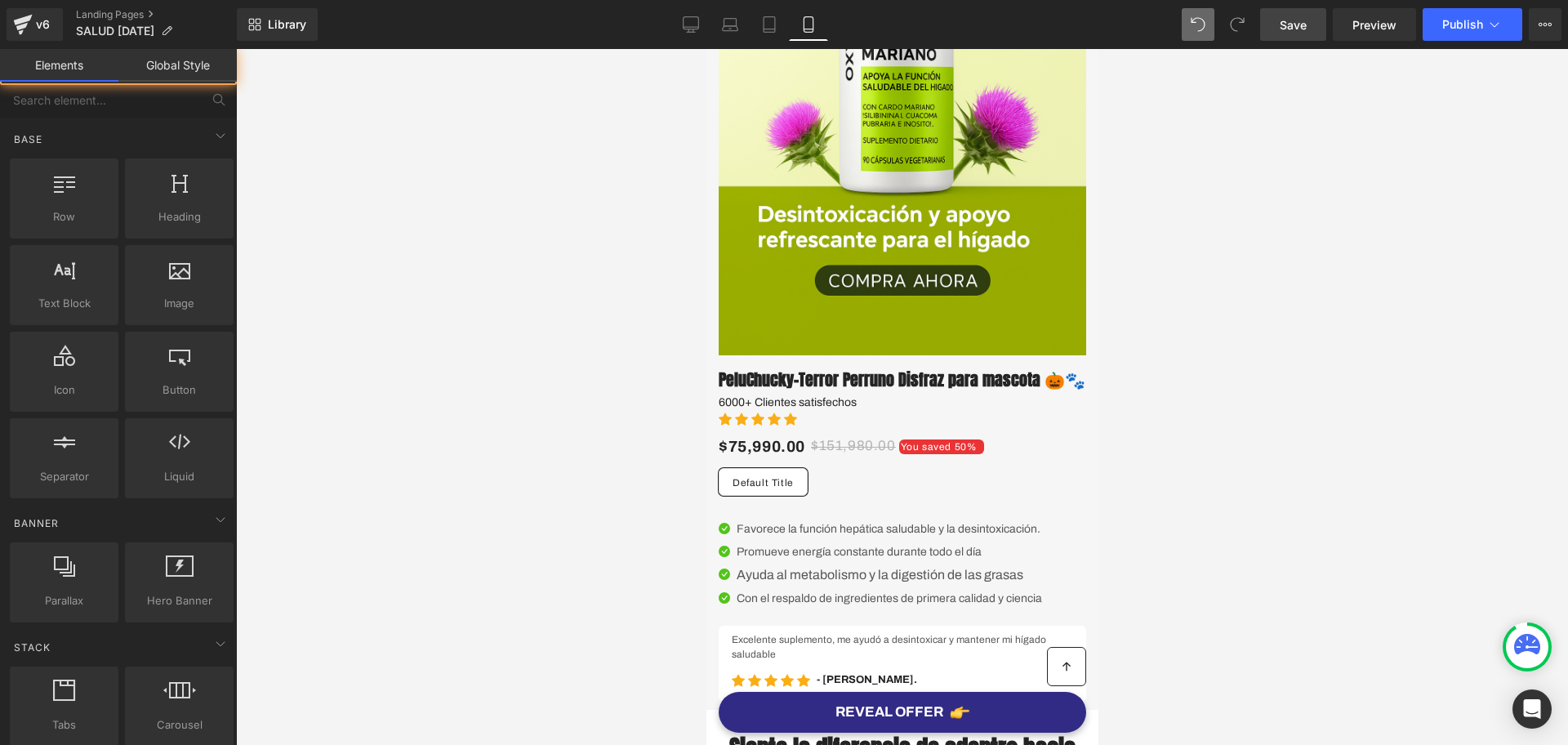
click at [1294, 38] on link "Save" at bounding box center [1294, 25] width 66 height 33
click at [1299, 31] on span "." at bounding box center [1299, 25] width 3 height 14
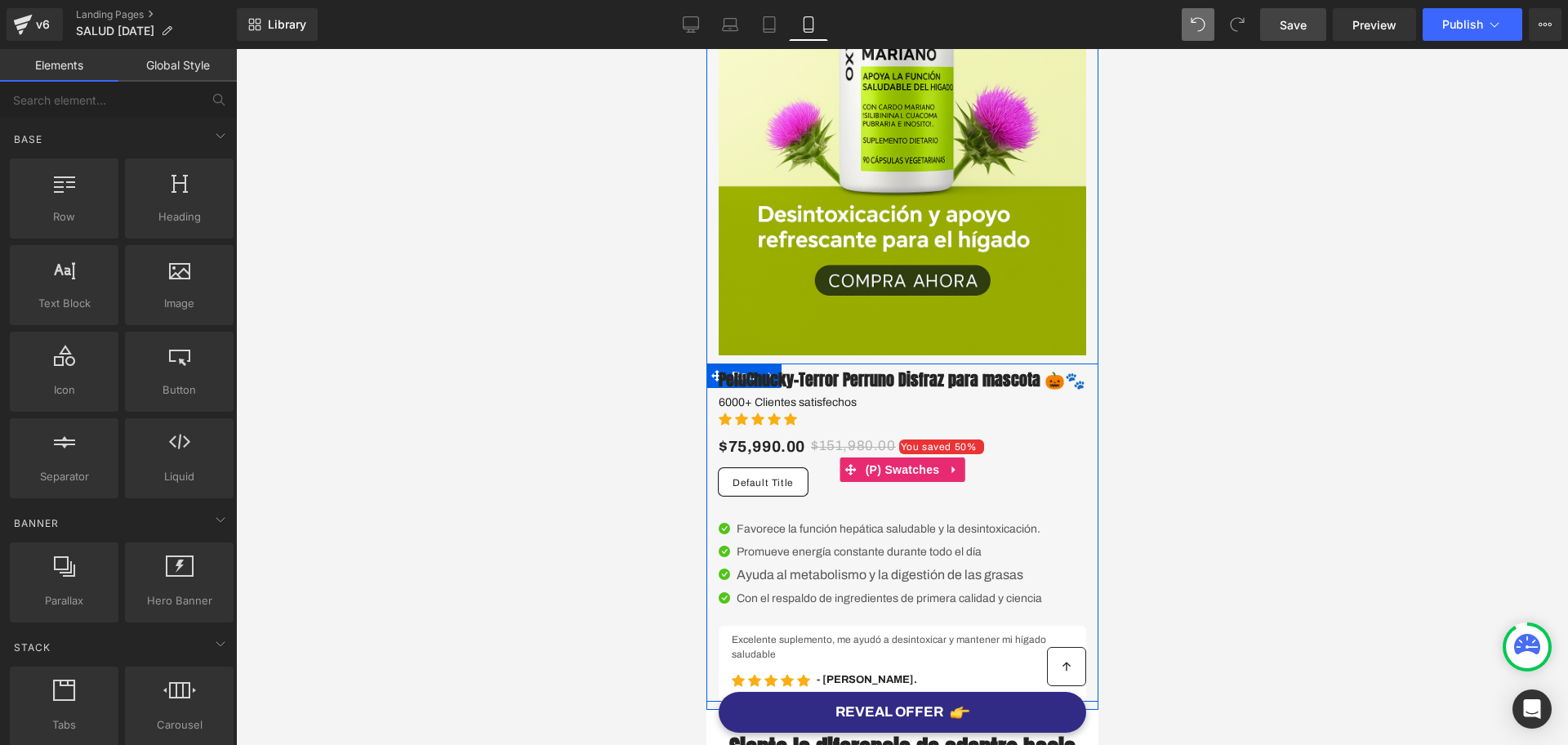
scroll to position [511, 0]
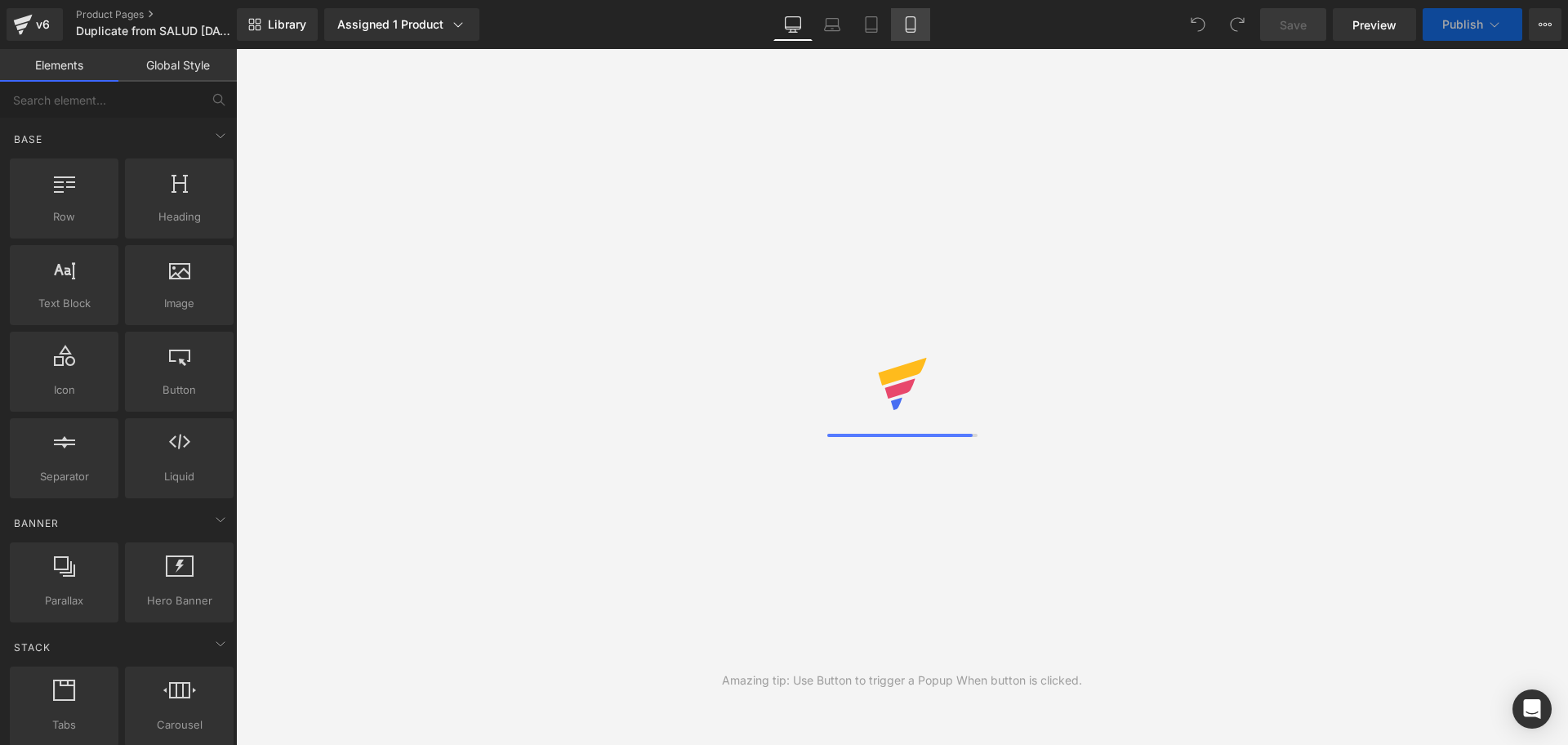
drag, startPoint x: 0, startPoint y: 0, endPoint x: 919, endPoint y: 34, distance: 919.6
click at [919, 34] on link "Mobile" at bounding box center [910, 25] width 39 height 33
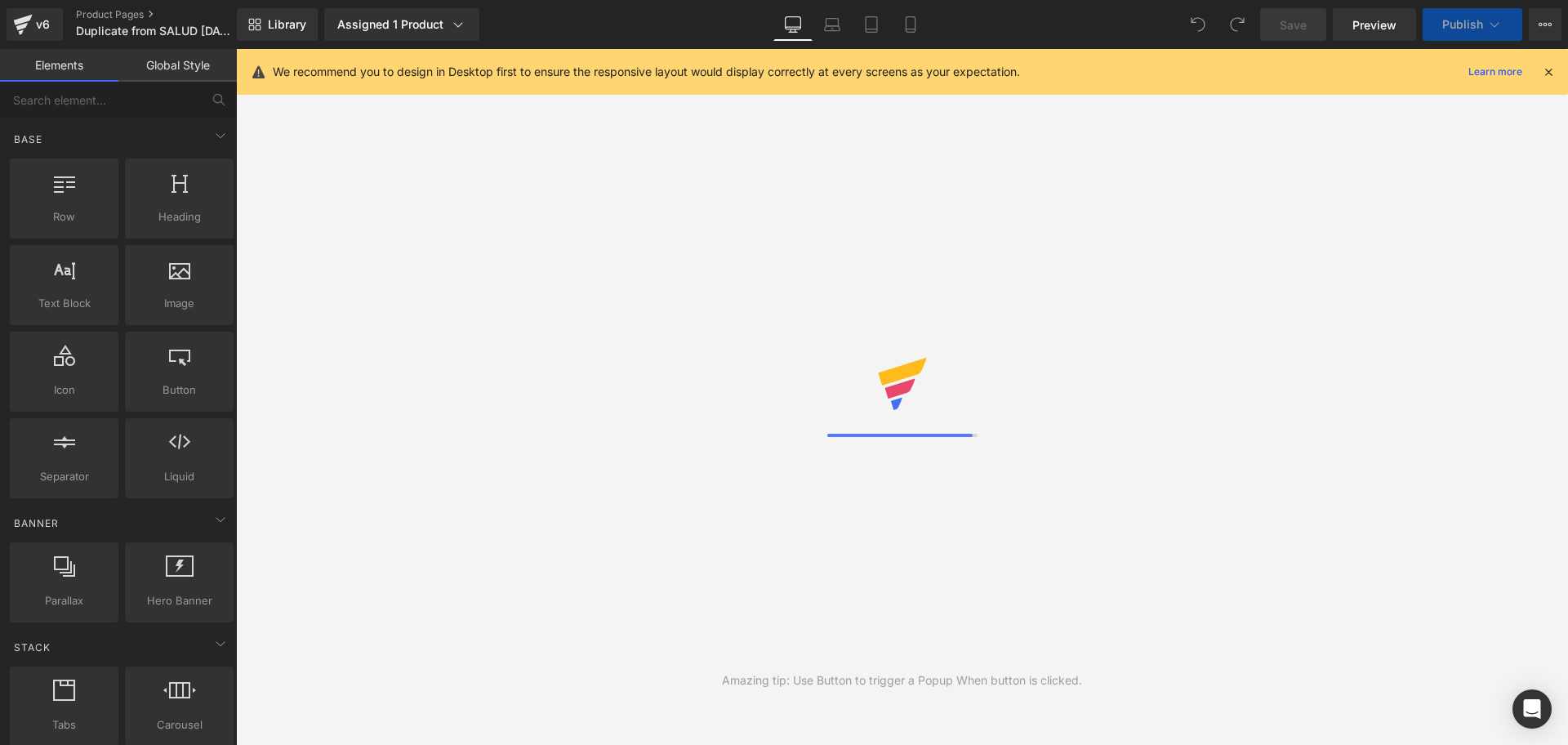
click at [1561, 65] on div "We recommend you to design in Desktop first to ensure the responsive layout wou…" at bounding box center [903, 71] width 1332 height 45
click at [1552, 69] on icon at bounding box center [1549, 72] width 15 height 15
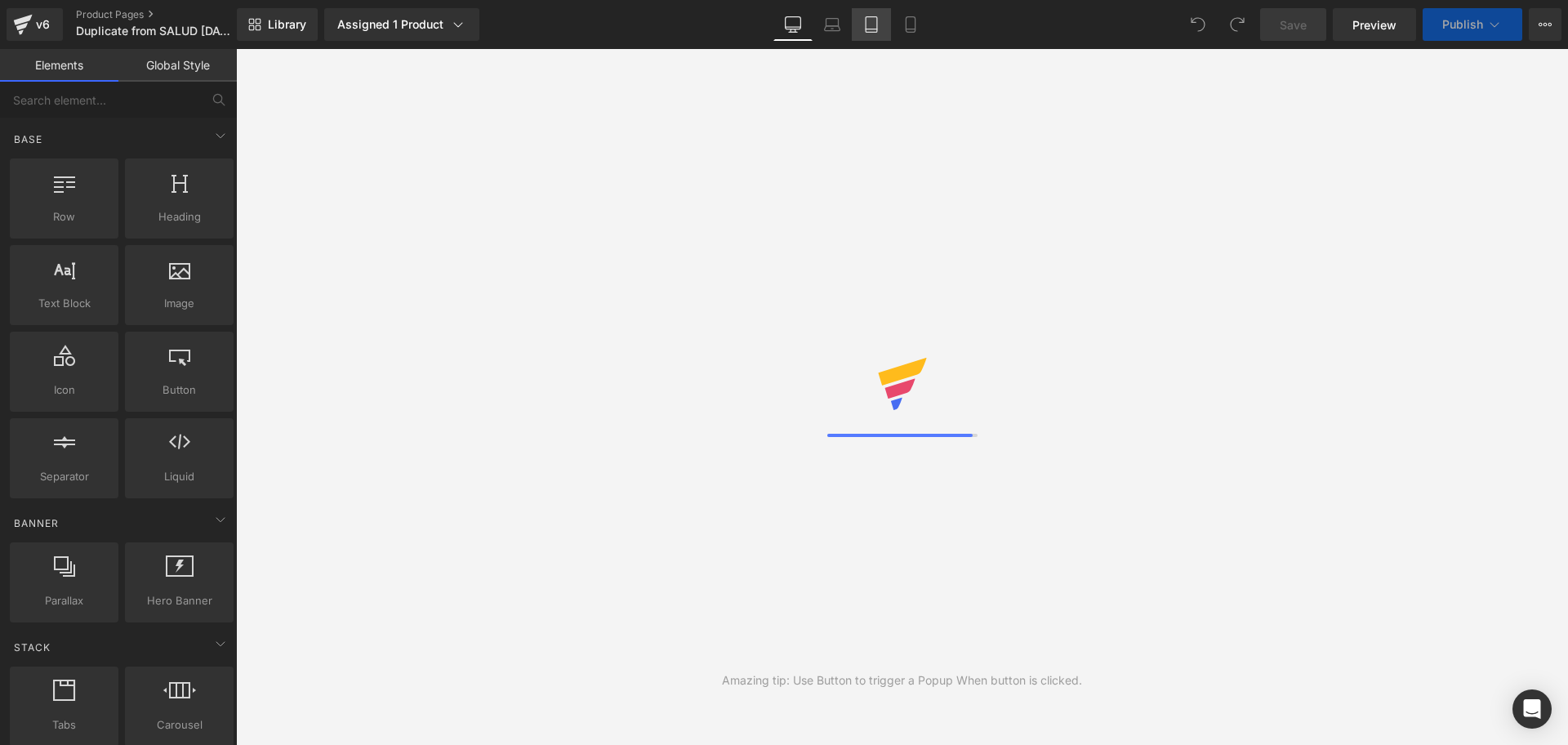
click at [853, 17] on link "Tablet" at bounding box center [871, 25] width 39 height 33
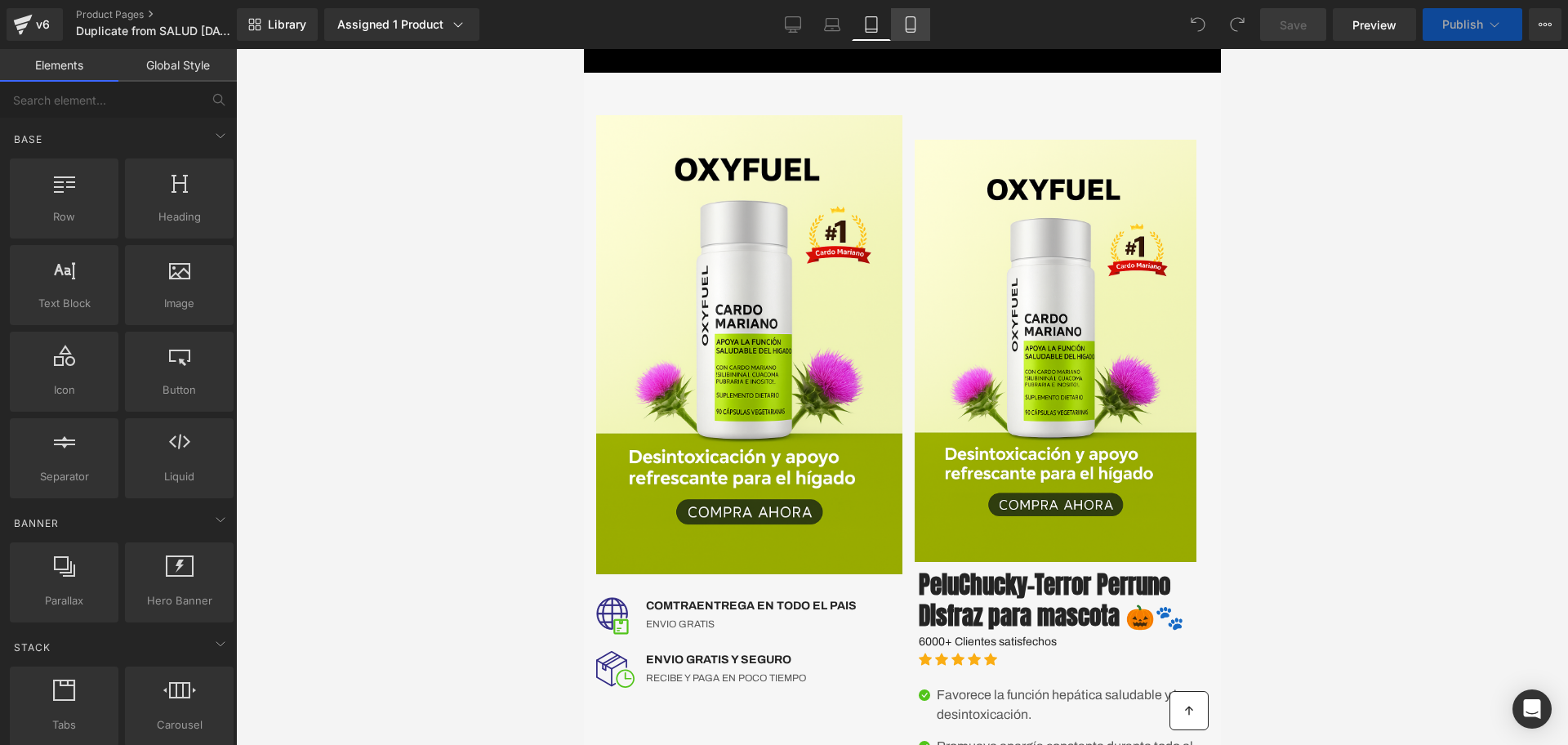
drag, startPoint x: 291, startPoint y: 3, endPoint x: 913, endPoint y: 35, distance: 622.8
click at [913, 35] on link "Mobile" at bounding box center [910, 25] width 39 height 33
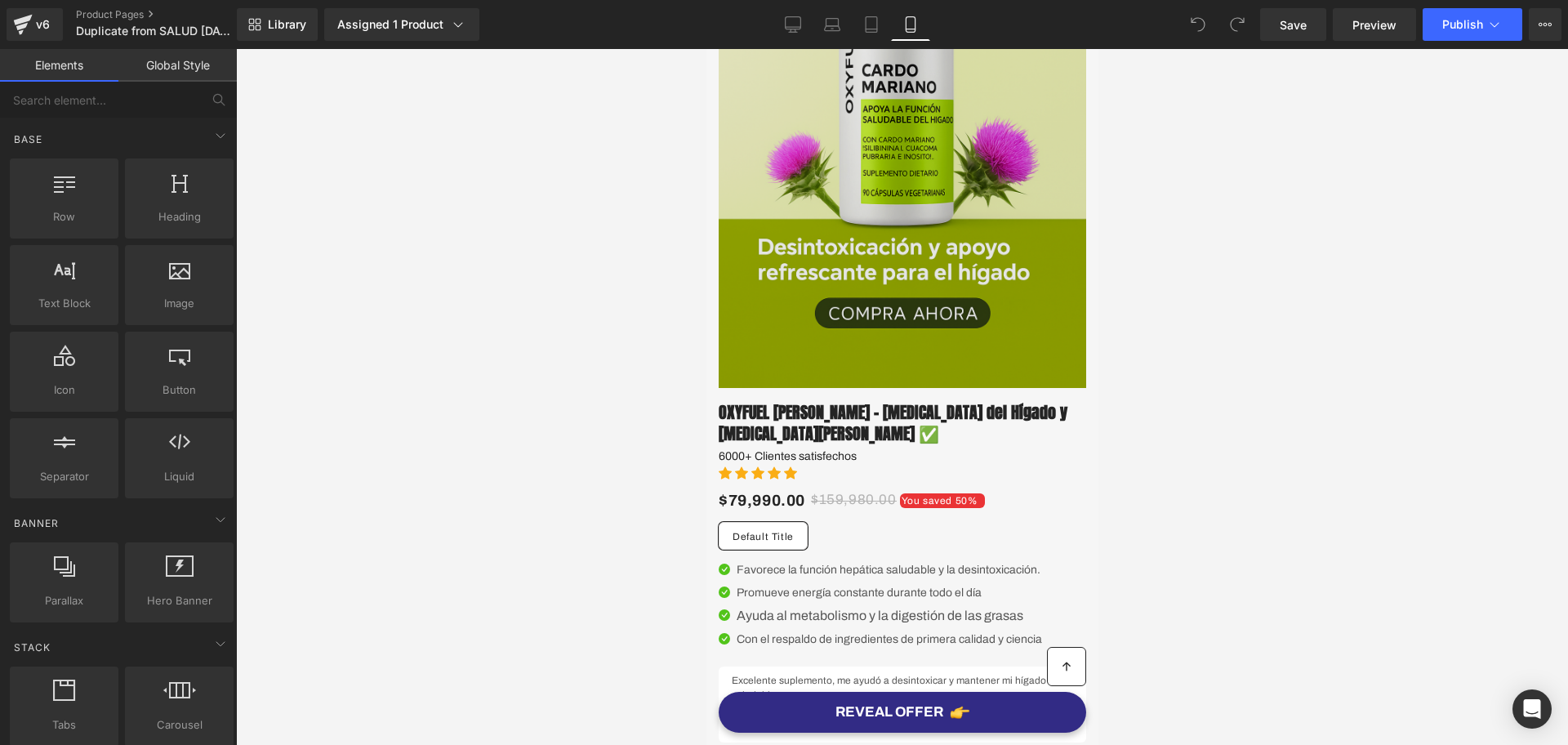
scroll to position [227, 0]
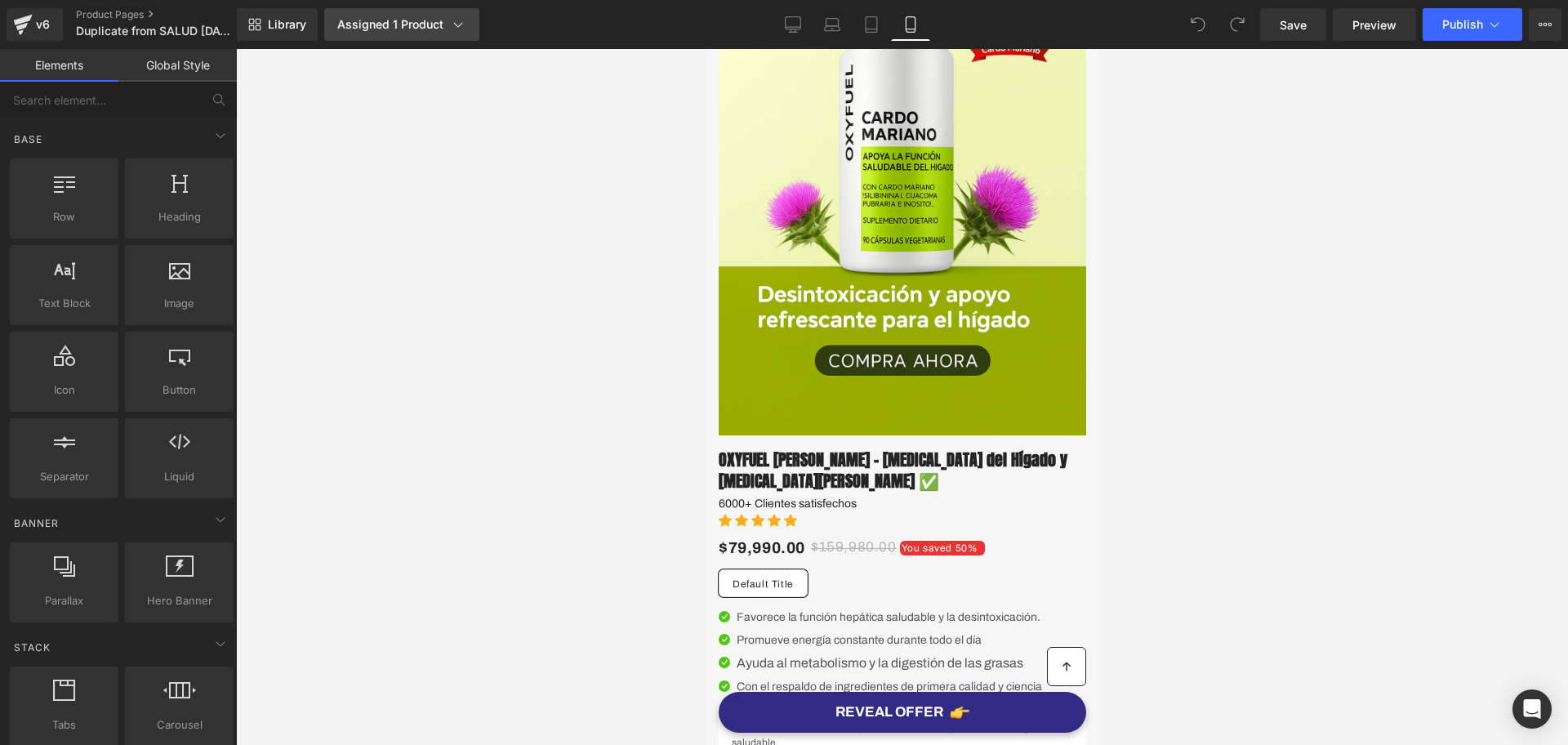
click at [371, 31] on div "Assigned 1 Product" at bounding box center [402, 25] width 129 height 17
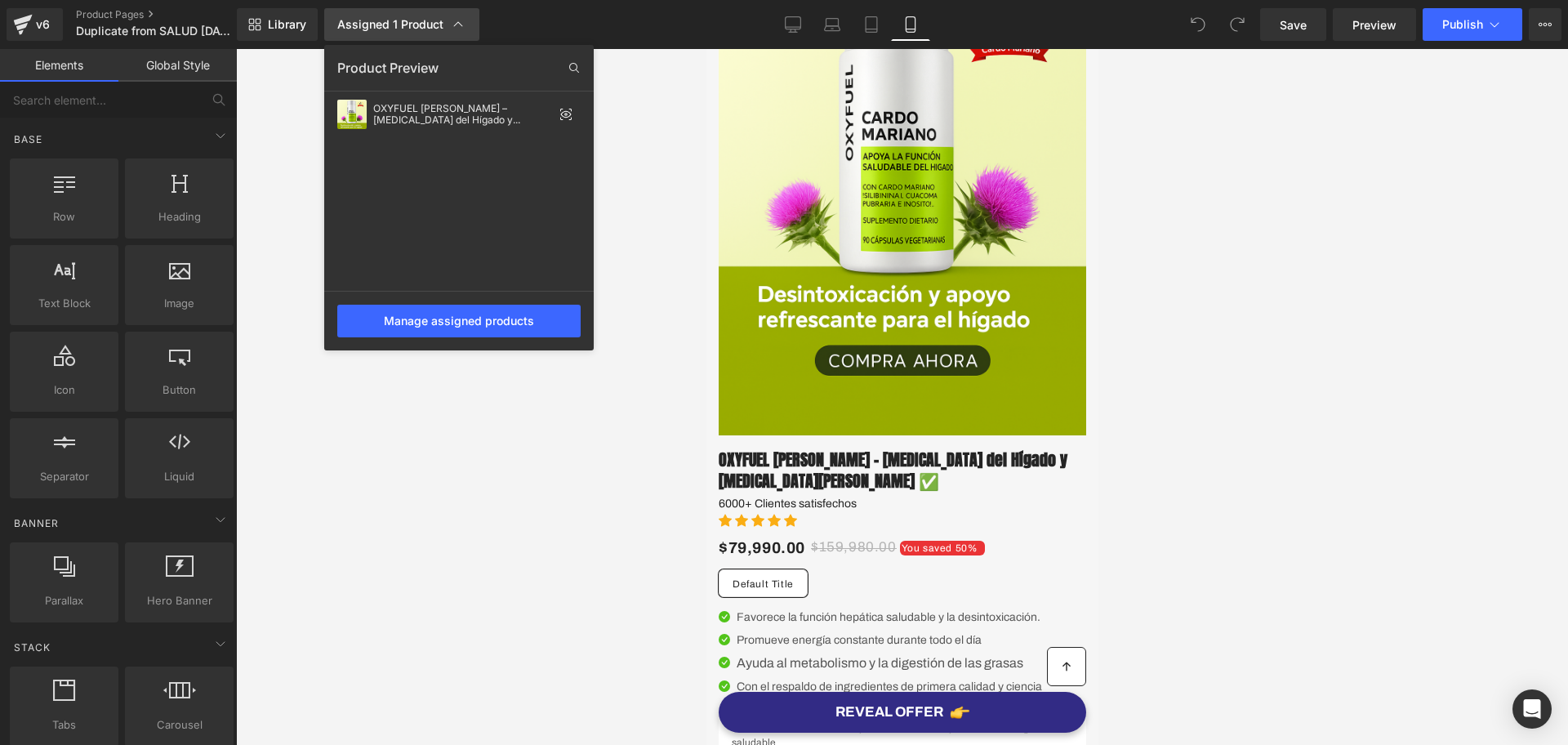
click at [371, 31] on div "Assigned 1 Product" at bounding box center [402, 25] width 129 height 17
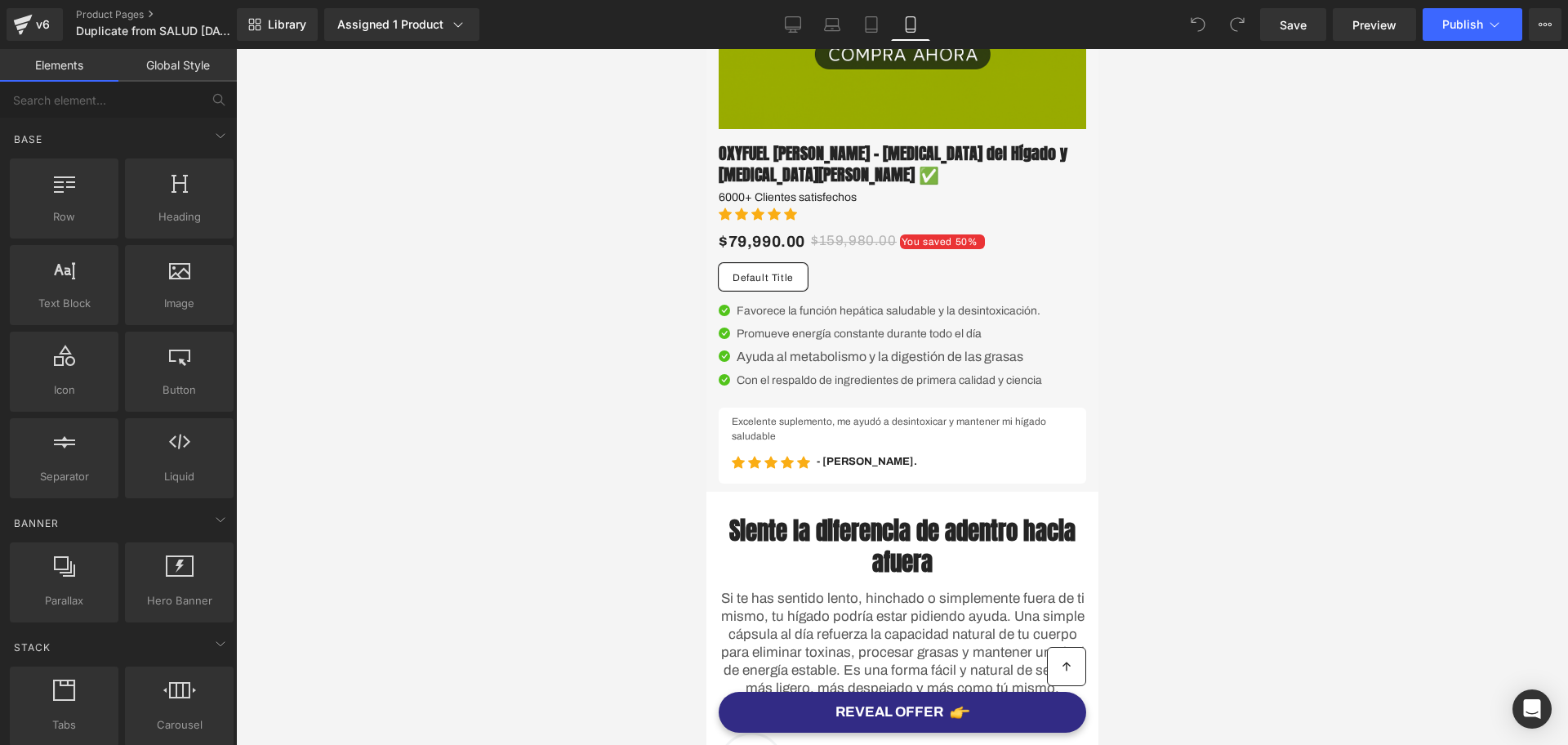
scroll to position [737, 0]
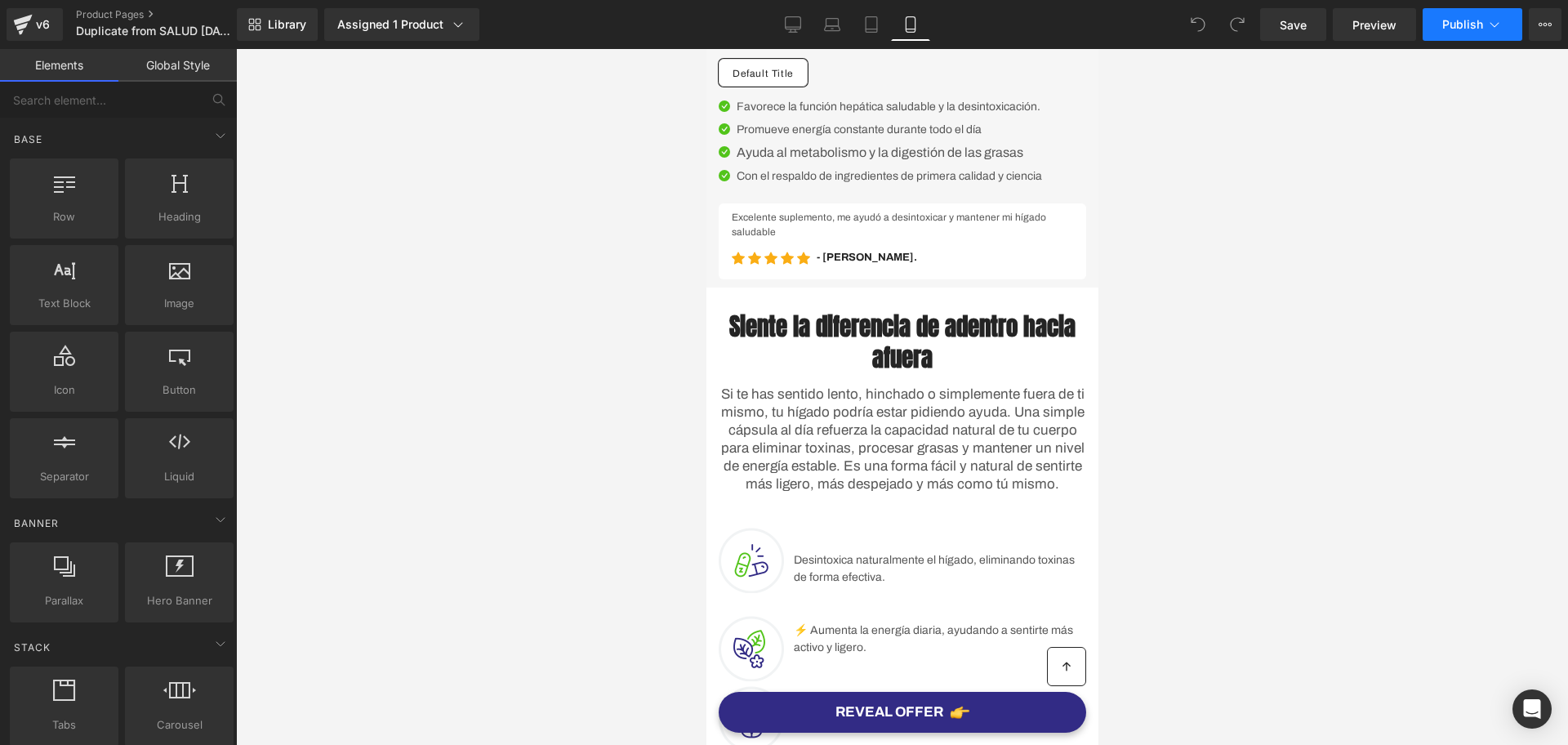
click at [1463, 18] on span "Publish" at bounding box center [1462, 25] width 41 height 13
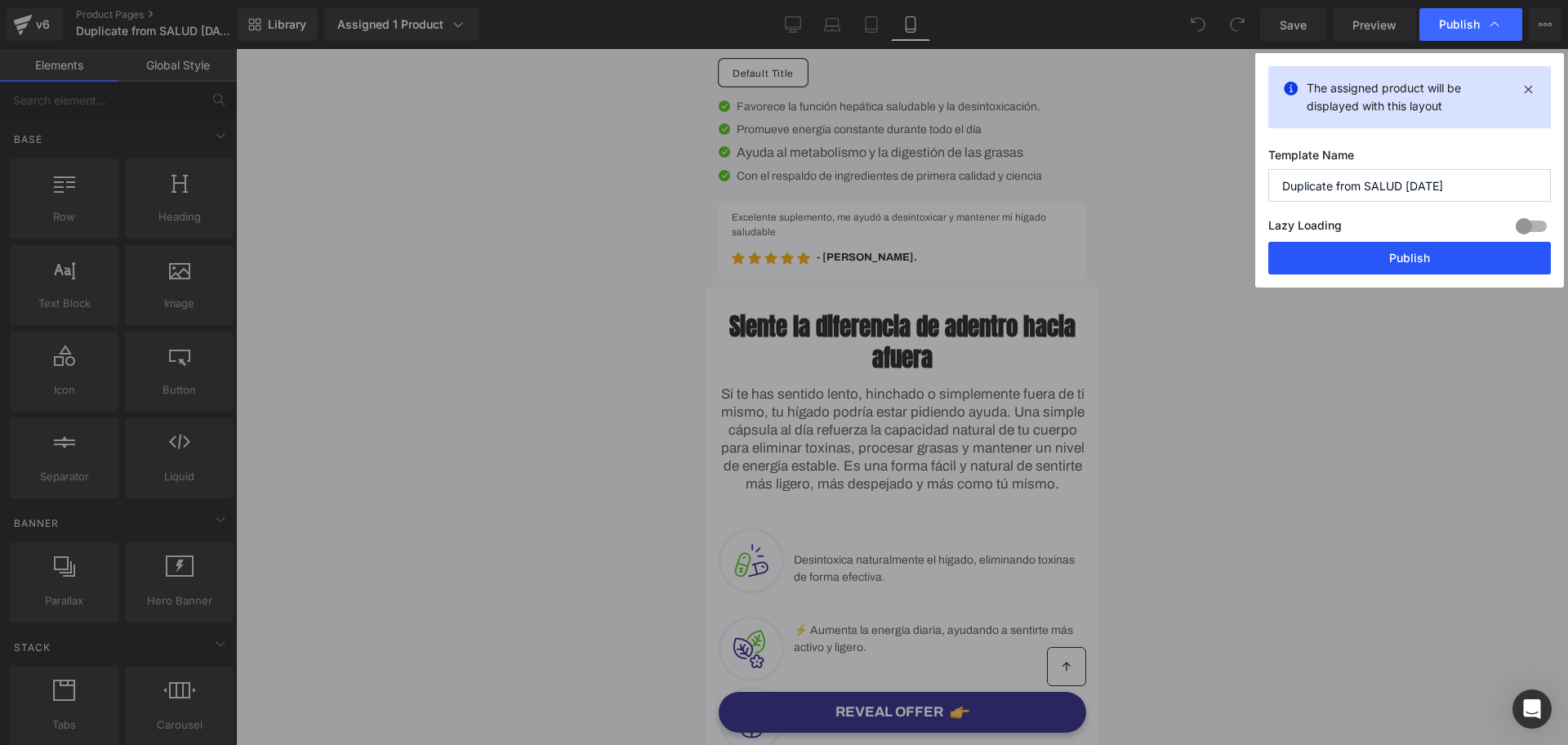
click at [1354, 254] on button "Publish" at bounding box center [1410, 259] width 283 height 33
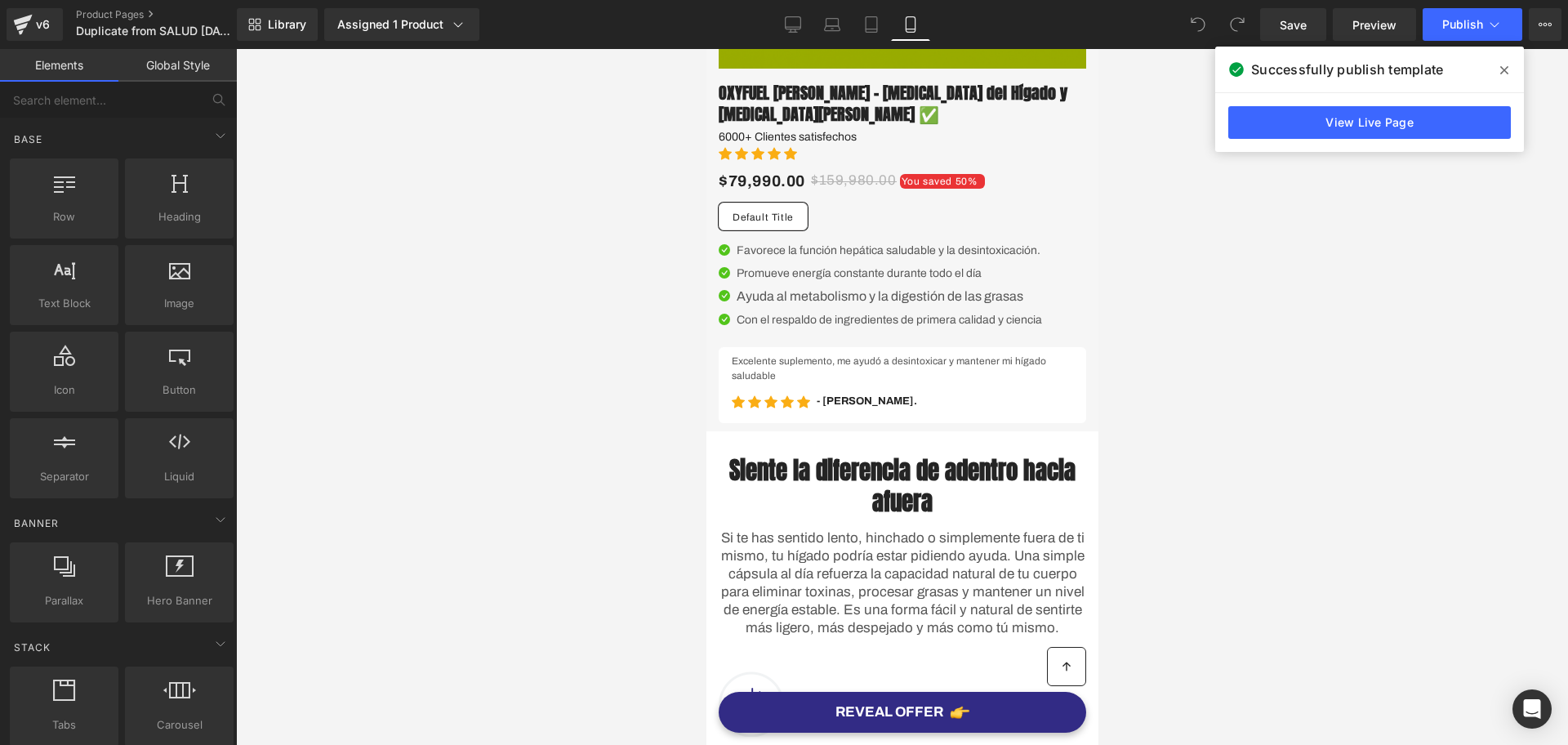
scroll to position [431, 0]
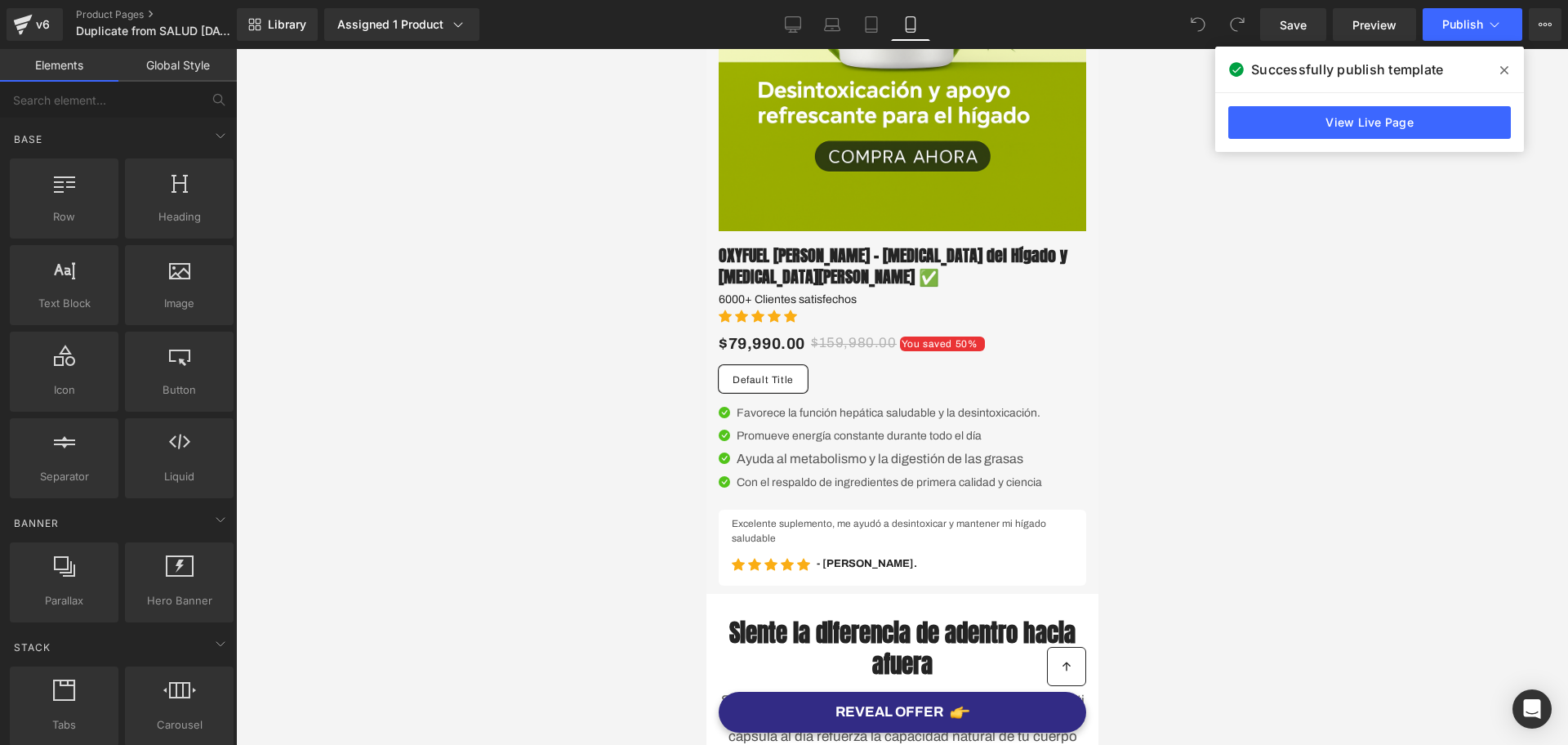
click at [763, 363] on div "Default Title" at bounding box center [902, 366] width 368 height 52
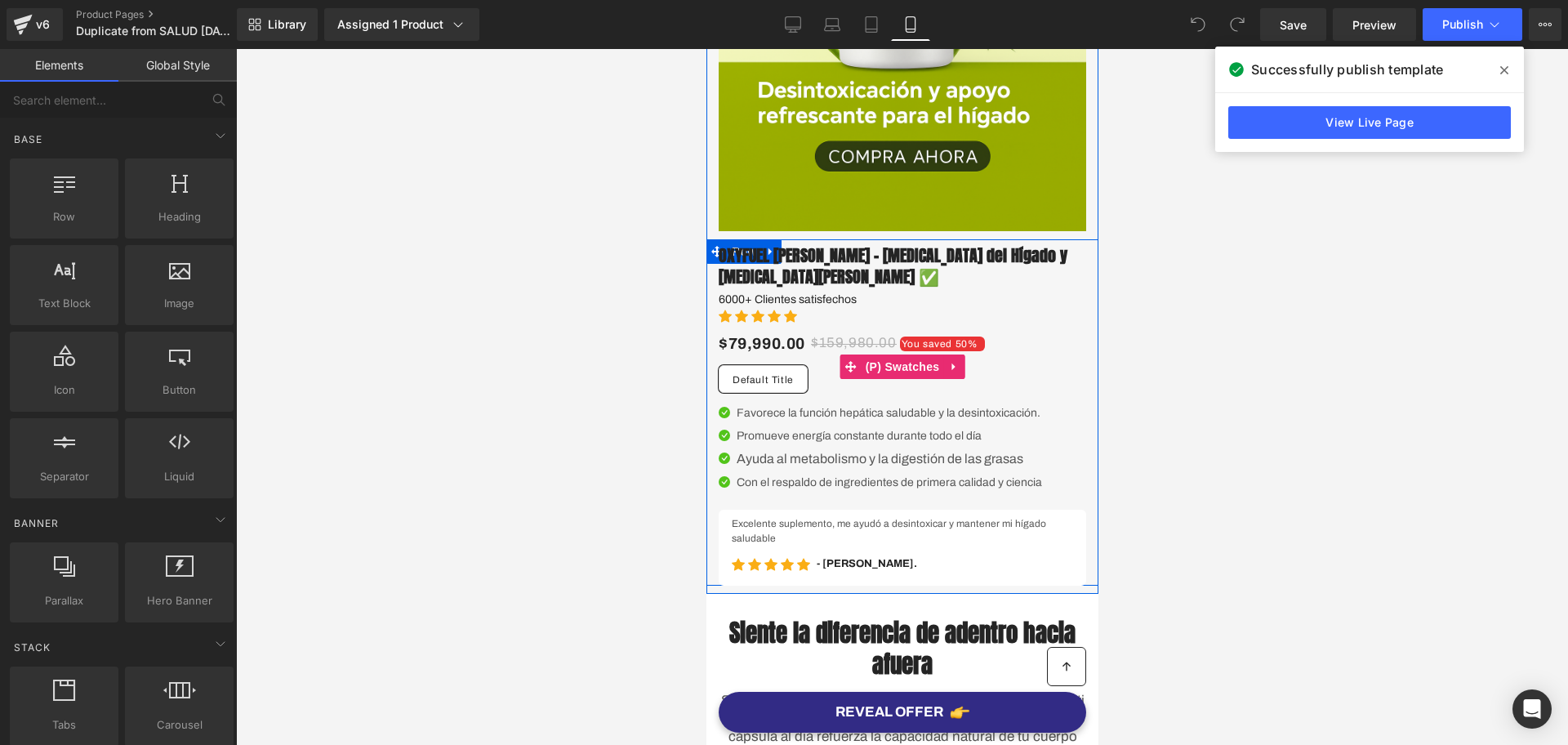
click at [775, 382] on span "Default Title" at bounding box center [762, 380] width 61 height 26
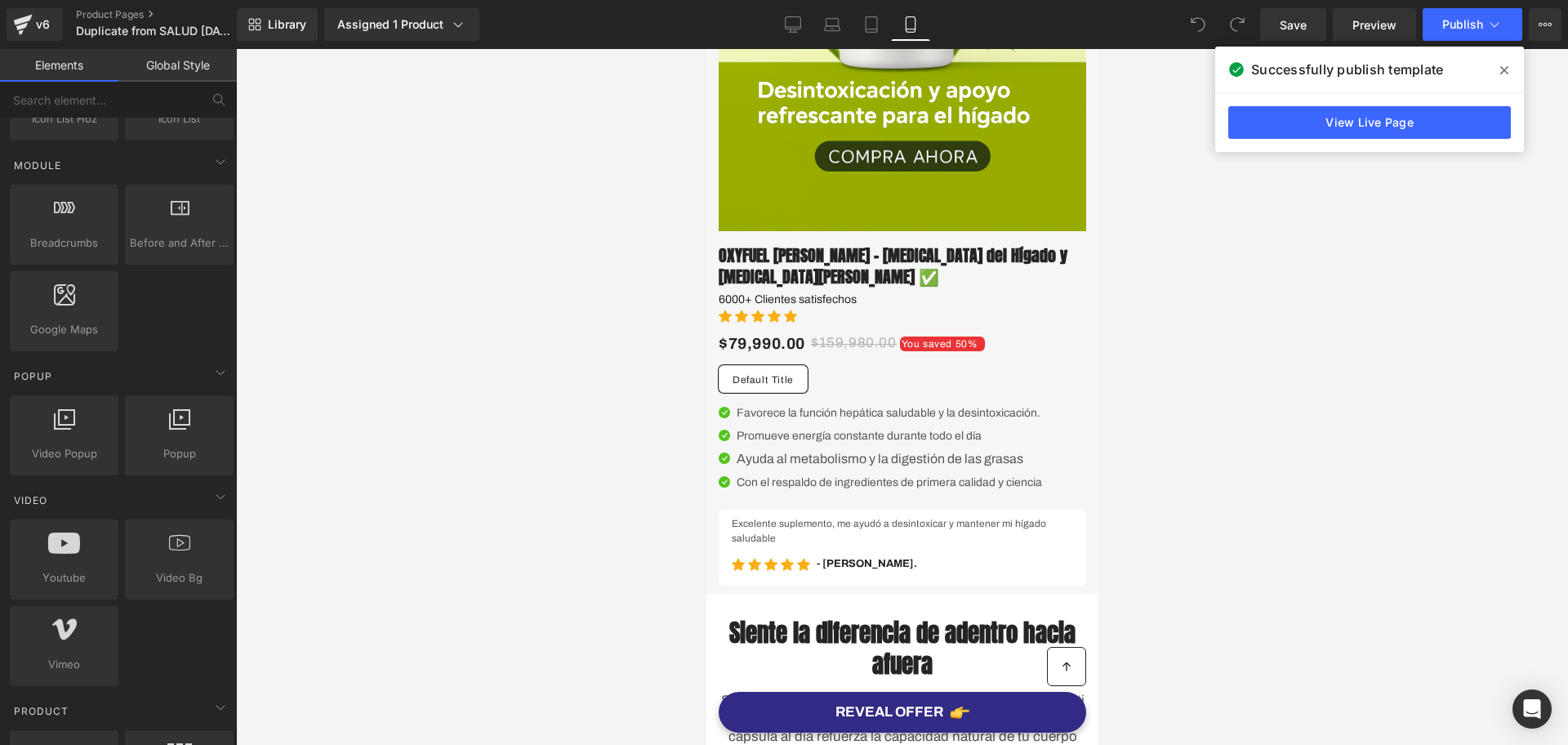
scroll to position [1124, 0]
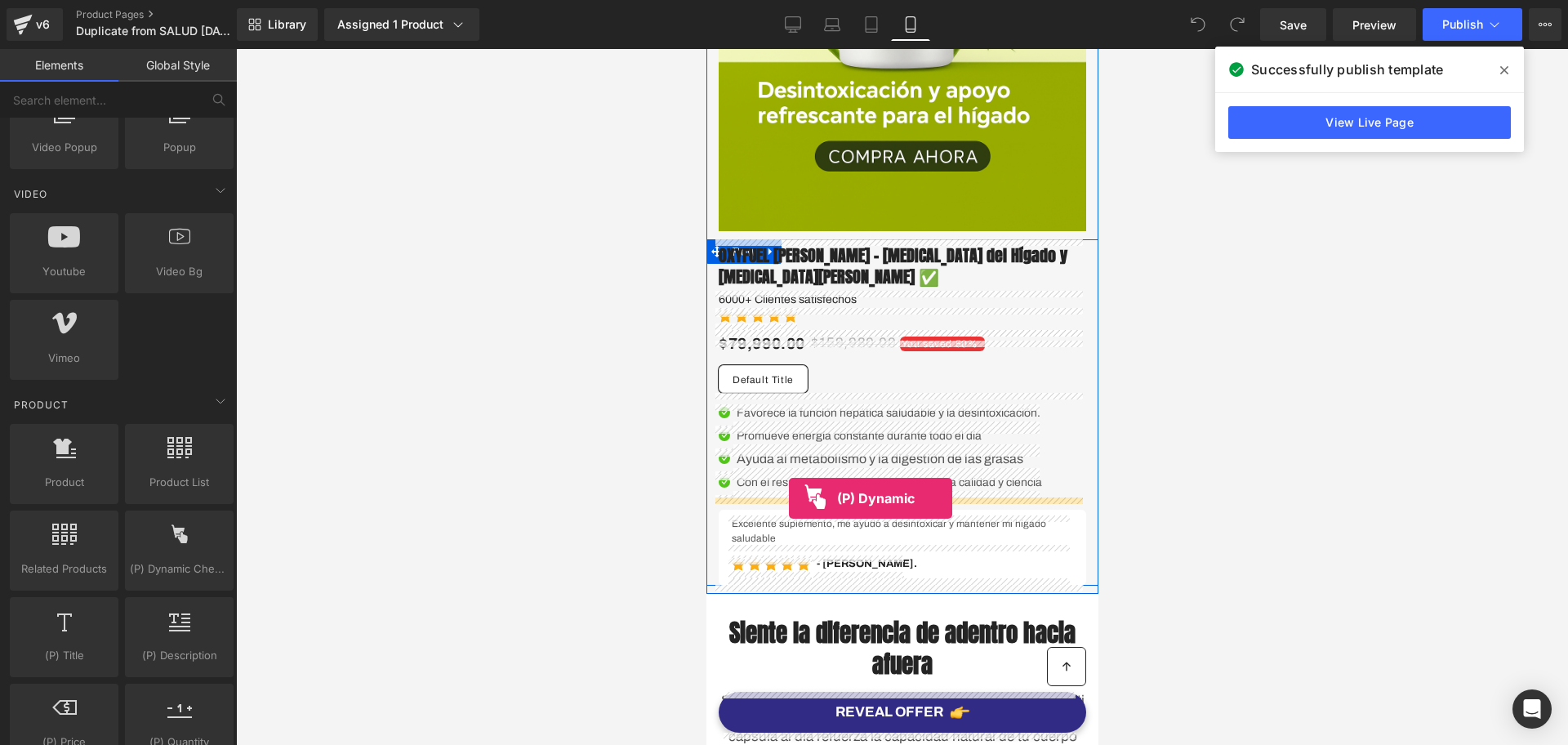
drag, startPoint x: 848, startPoint y: 609, endPoint x: 789, endPoint y: 499, distance: 124.8
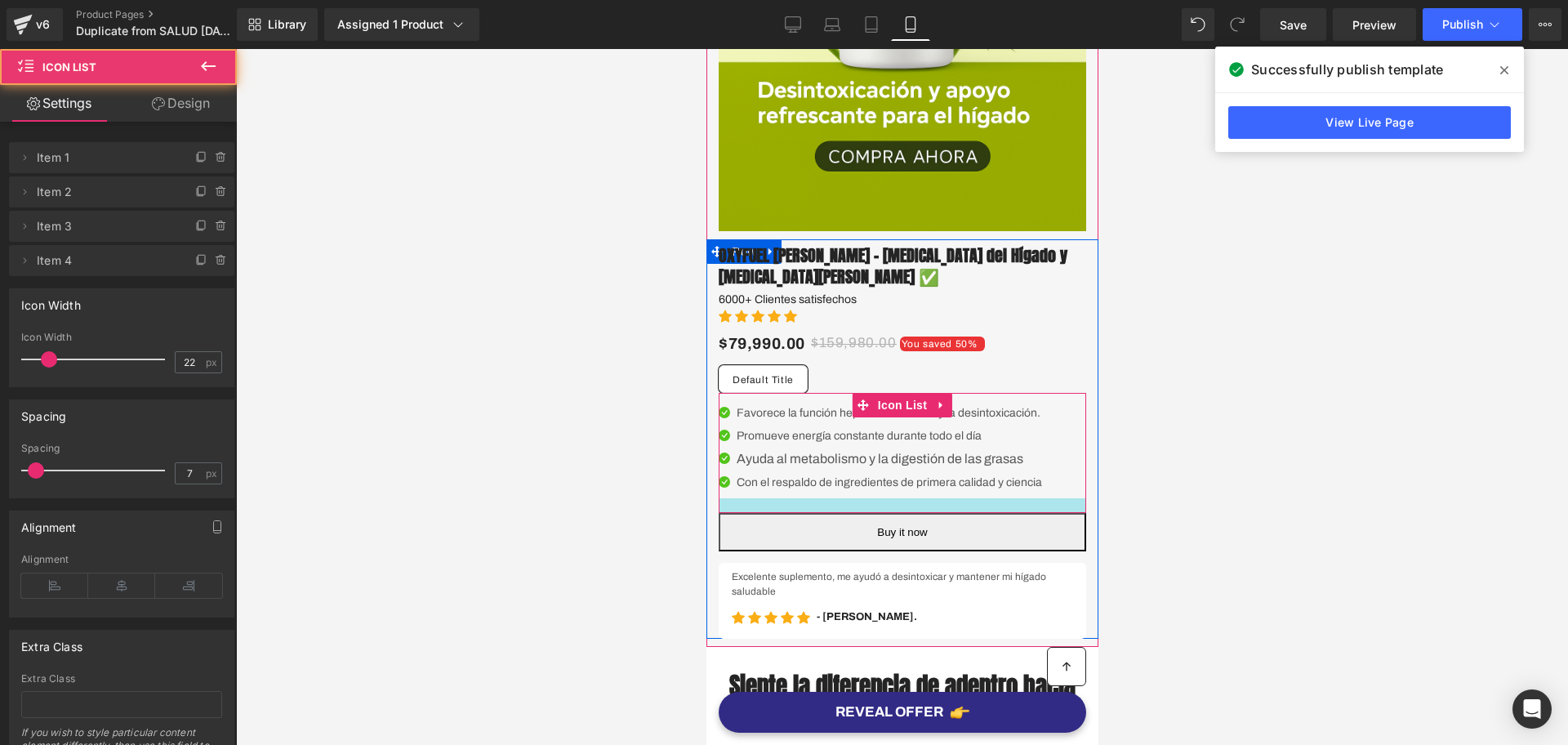
drag, startPoint x: 841, startPoint y: 495, endPoint x: 842, endPoint y: 510, distance: 15.0
click at [842, 510] on div at bounding box center [902, 506] width 368 height 15
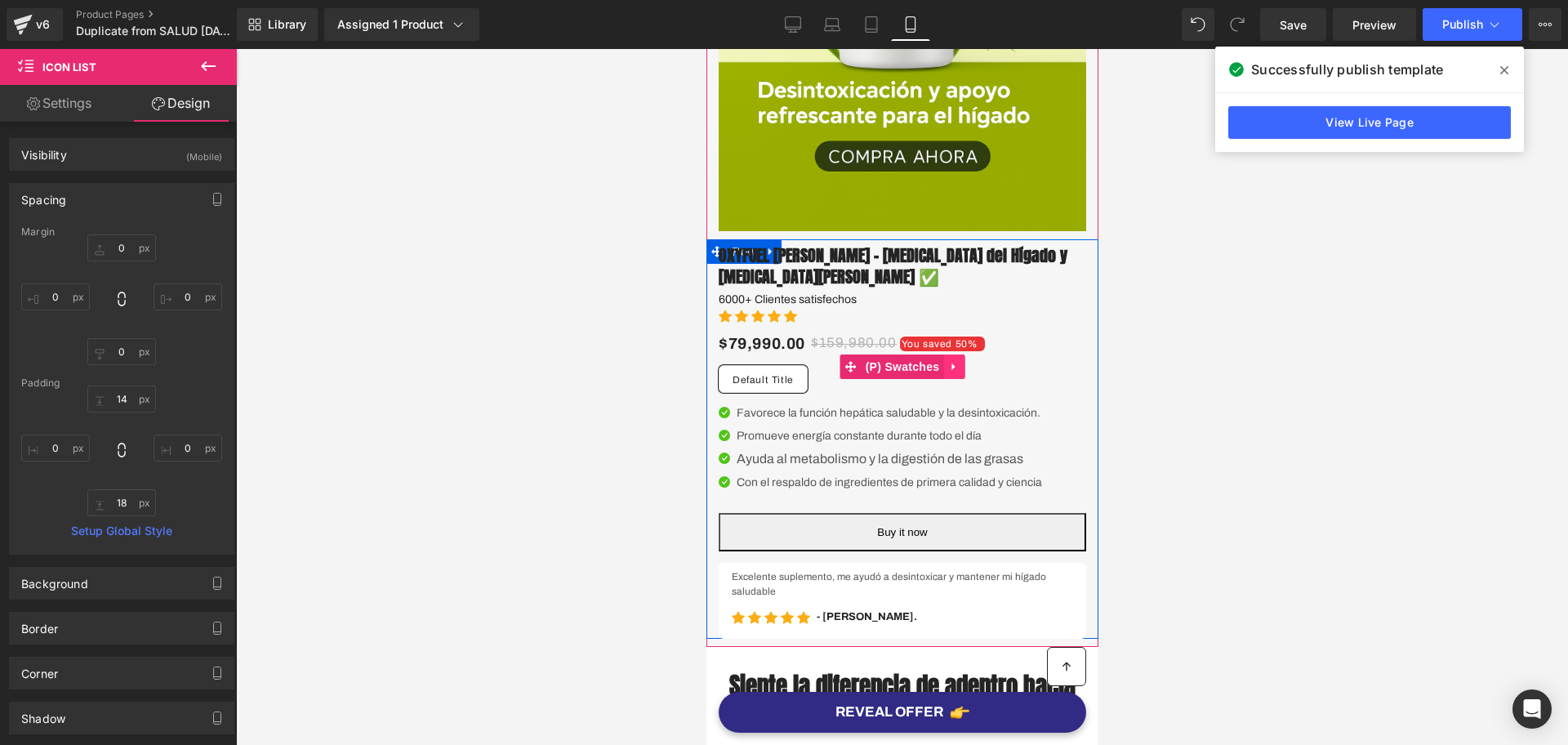
click at [949, 365] on icon at bounding box center [953, 366] width 12 height 12
click at [958, 368] on icon at bounding box center [964, 367] width 12 height 12
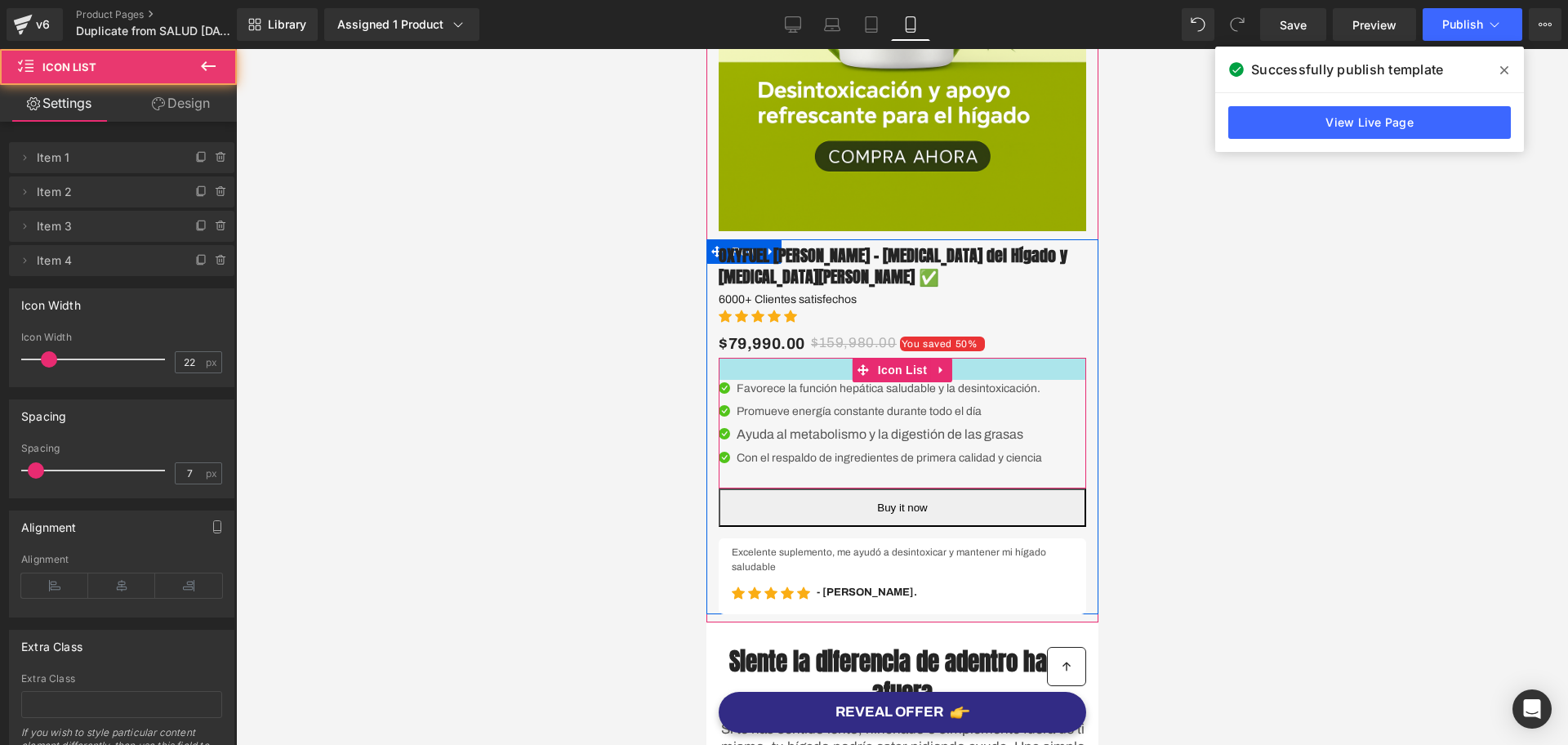
drag, startPoint x: 770, startPoint y: 367, endPoint x: 769, endPoint y: 378, distance: 11.0
click at [769, 378] on div at bounding box center [902, 369] width 368 height 22
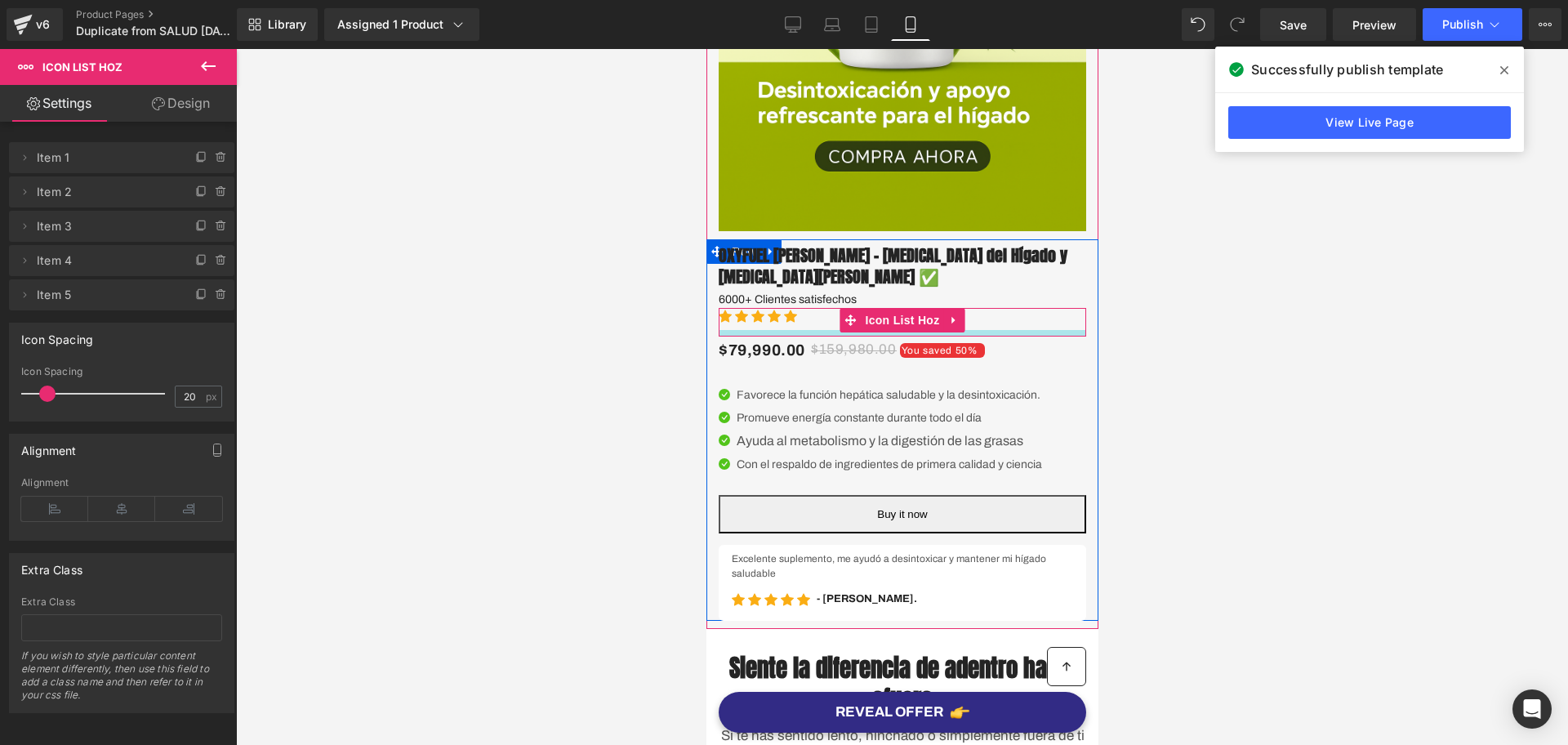
click at [797, 332] on div at bounding box center [902, 333] width 368 height 7
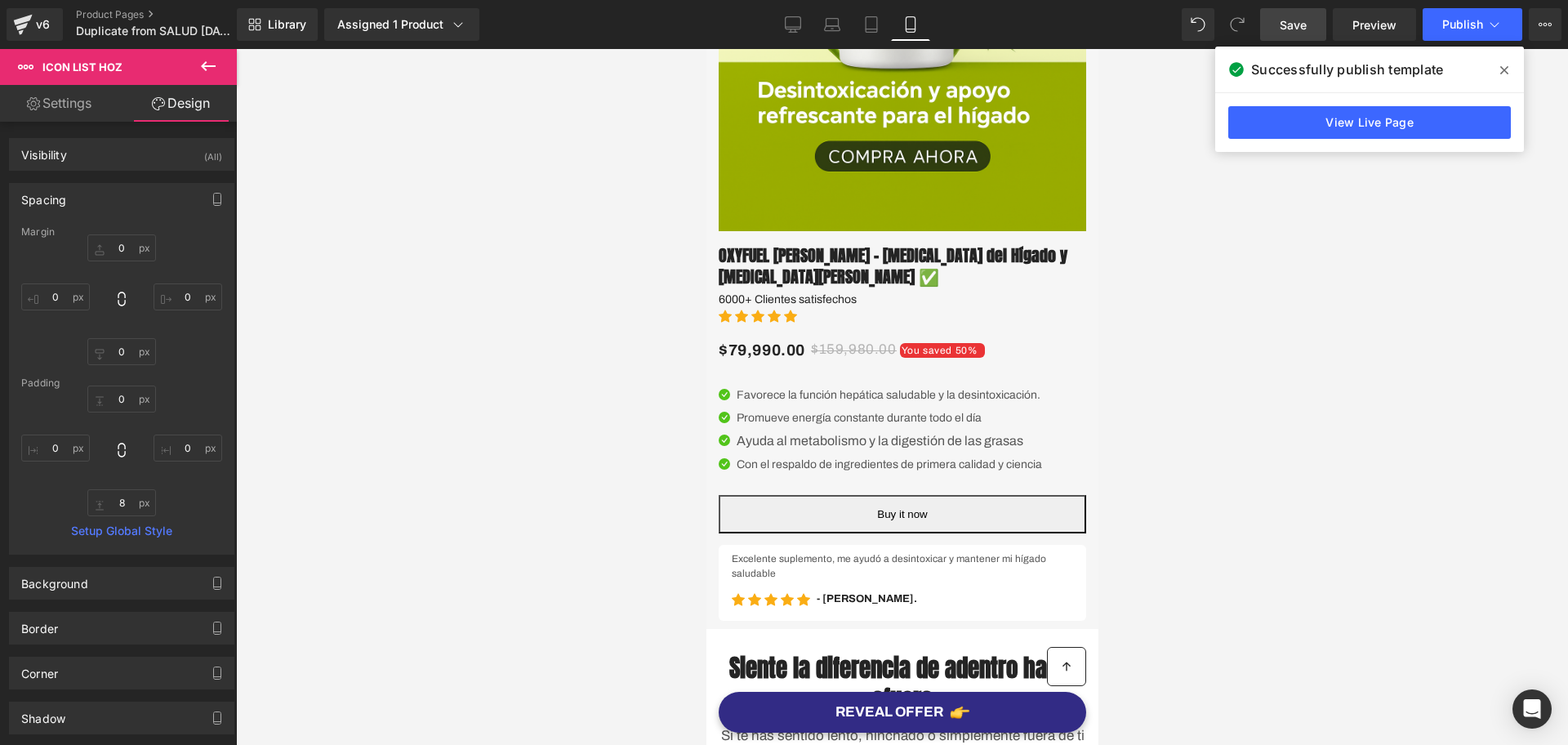
click at [1289, 35] on link "Save" at bounding box center [1294, 25] width 66 height 33
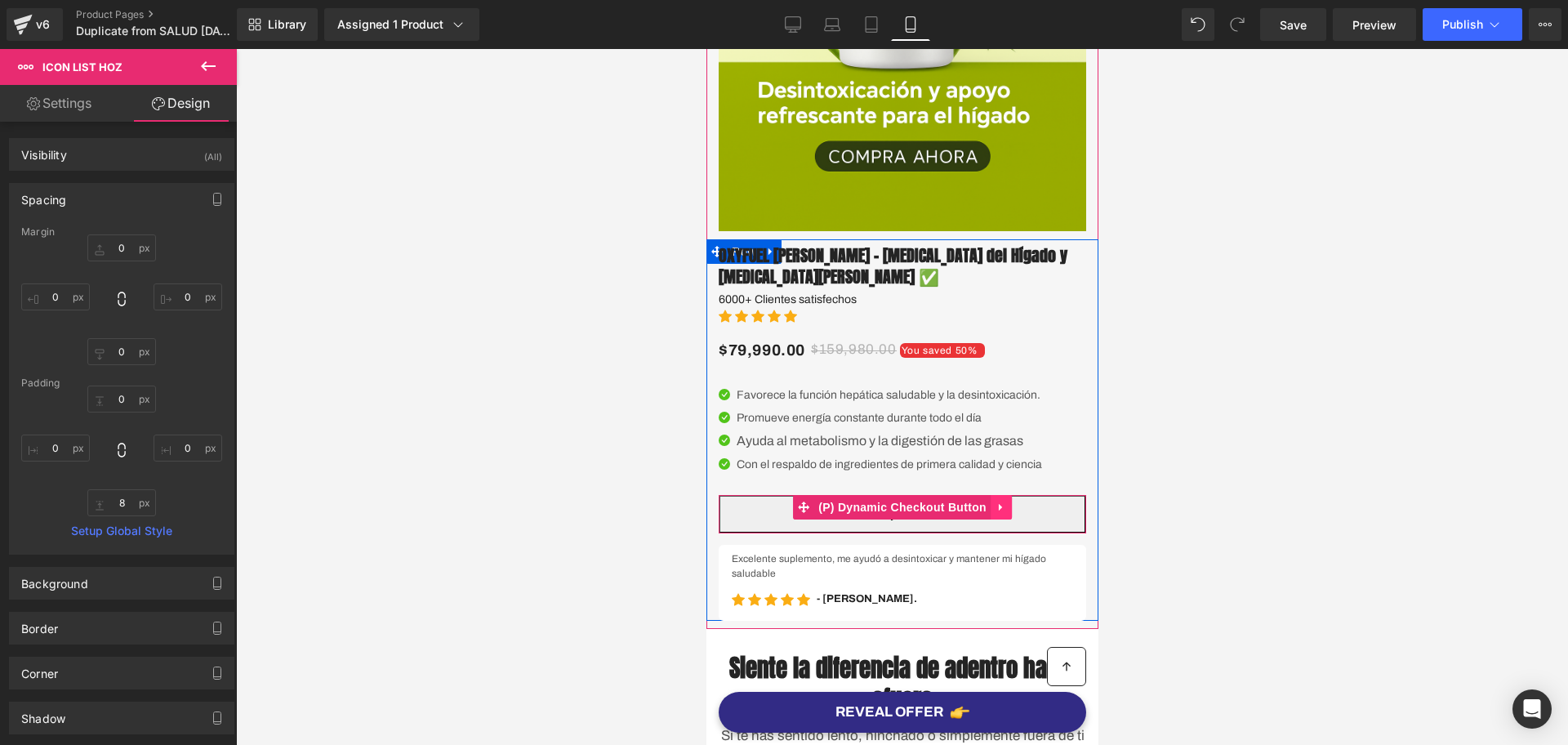
click at [995, 506] on icon at bounding box center [1001, 507] width 12 height 12
click at [1006, 506] on icon at bounding box center [1012, 508] width 12 height 12
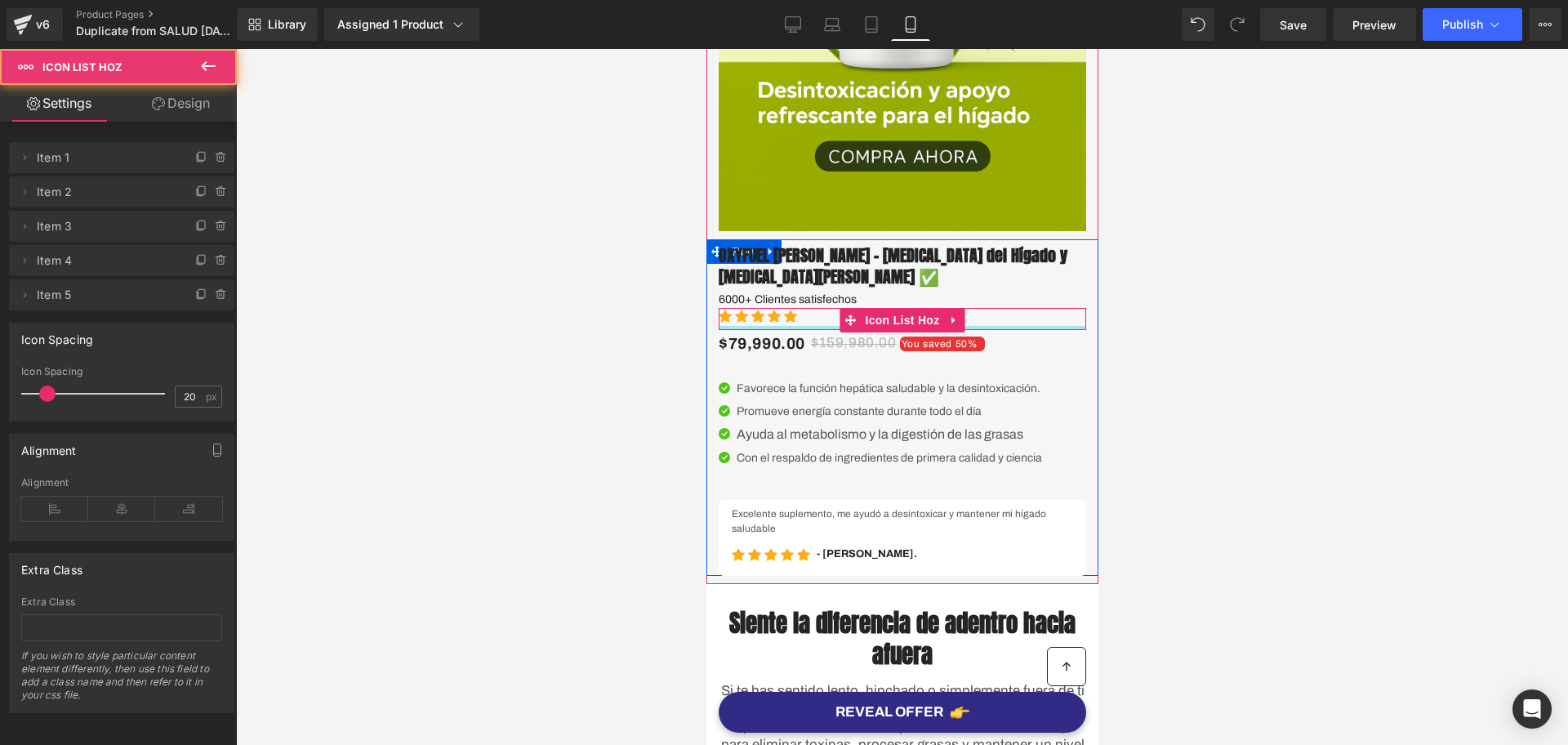
drag, startPoint x: 746, startPoint y: 335, endPoint x: 746, endPoint y: 326, distance: 9.0
click at [746, 326] on div at bounding box center [902, 327] width 368 height 4
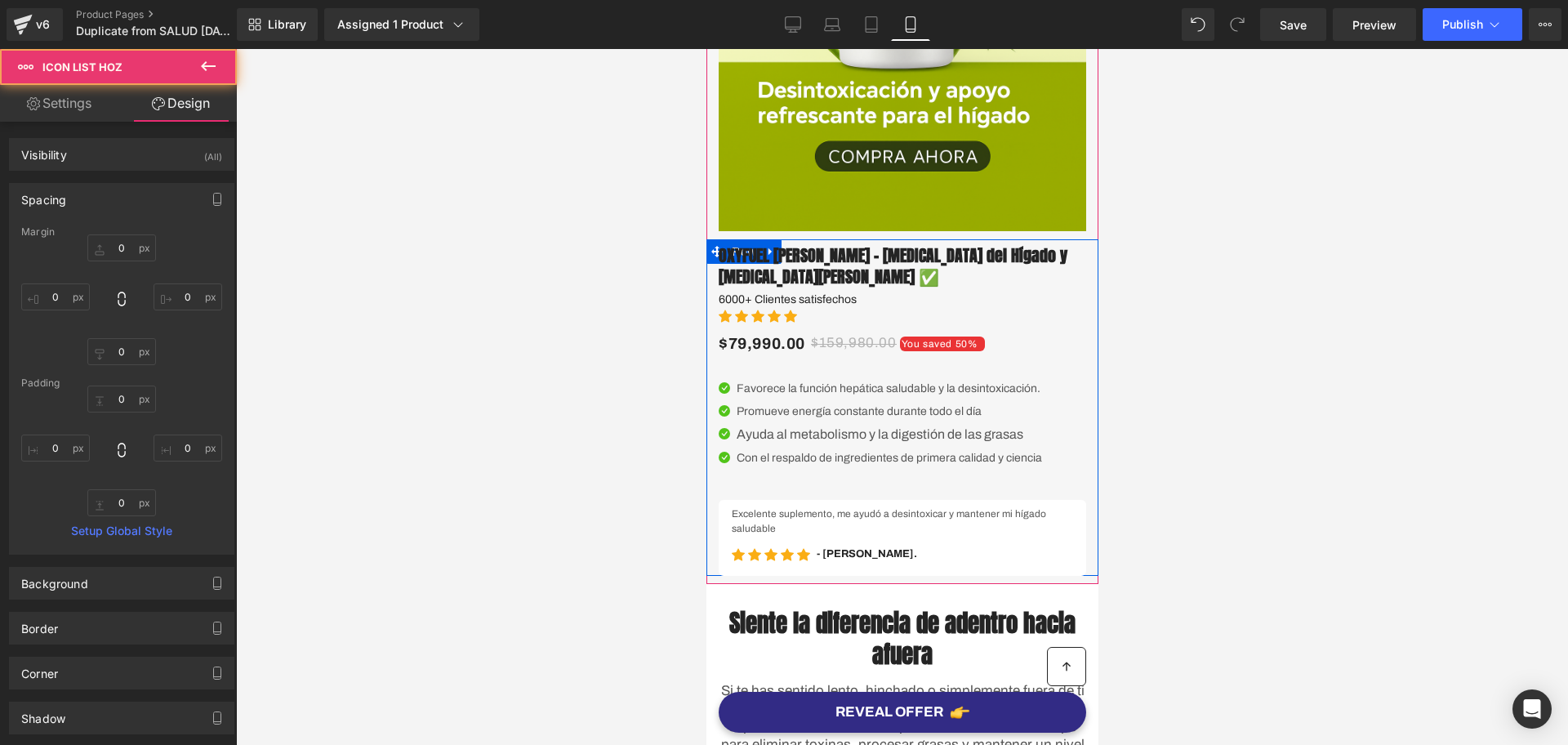
click at [879, 348] on div "$79,990.00 $159,980.00 You saved 50%" at bounding box center [902, 344] width 368 height 28
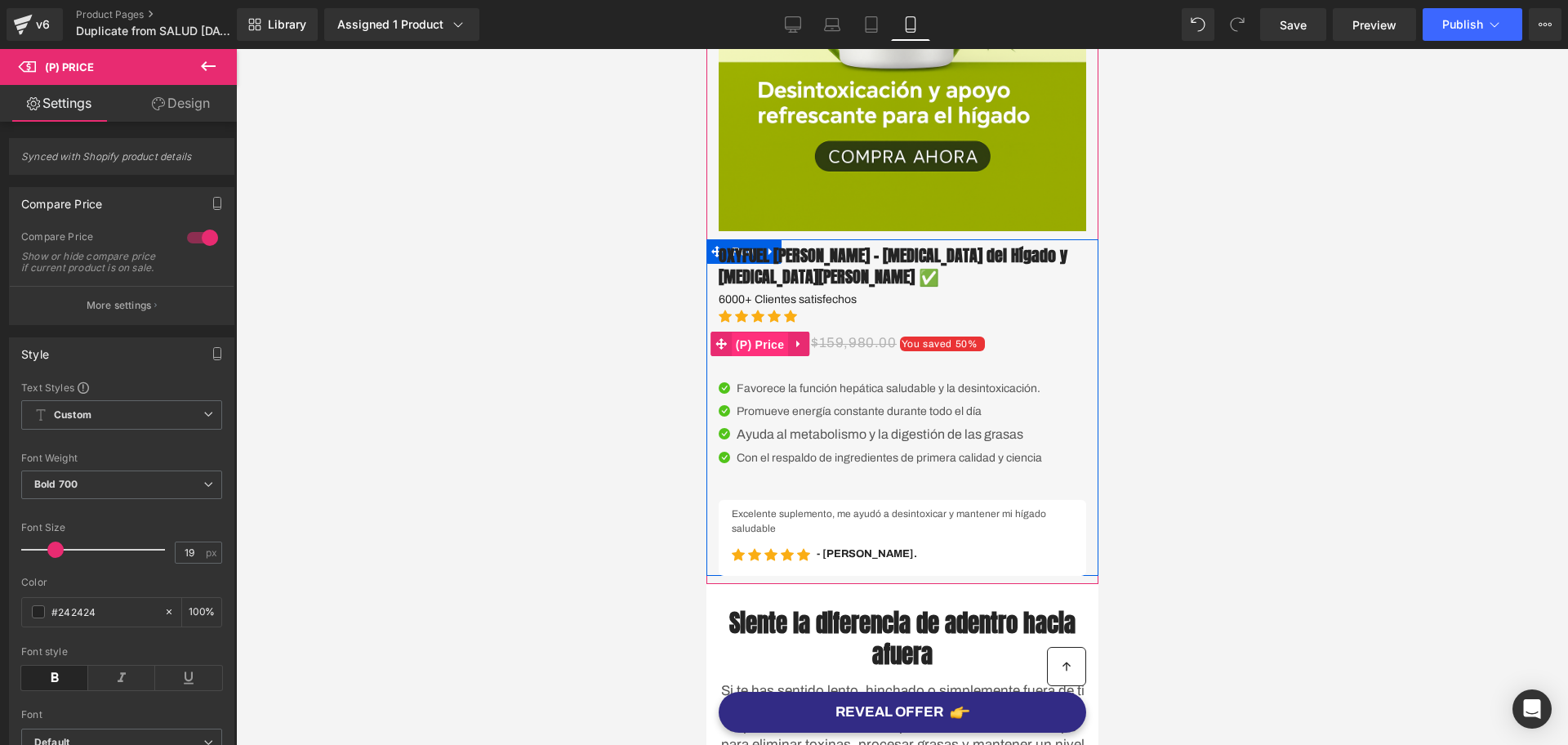
click at [765, 341] on span "(P) Price" at bounding box center [759, 345] width 57 height 25
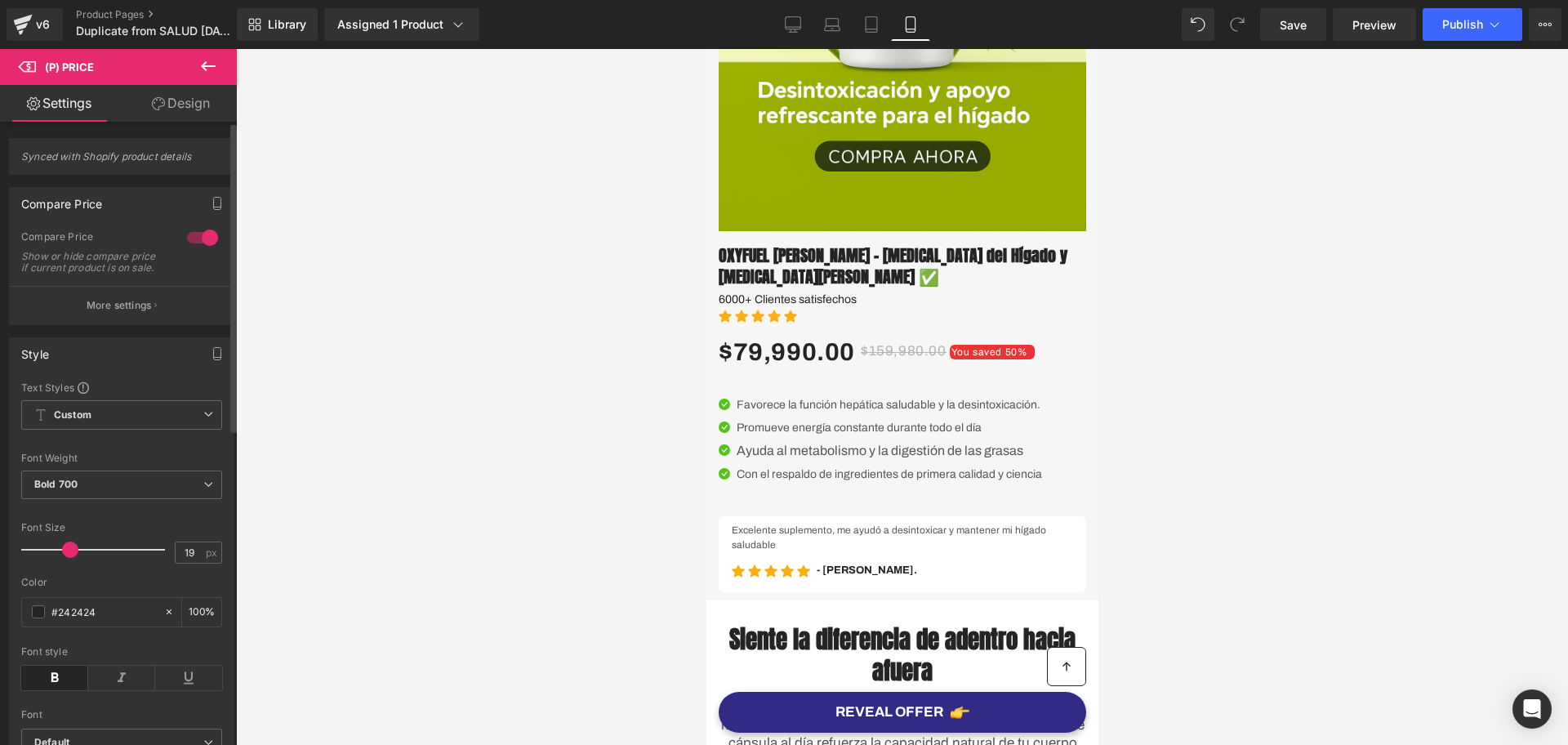
drag, startPoint x: 54, startPoint y: 559, endPoint x: 69, endPoint y: 556, distance: 15.3
click at [69, 556] on span at bounding box center [70, 550] width 17 height 17
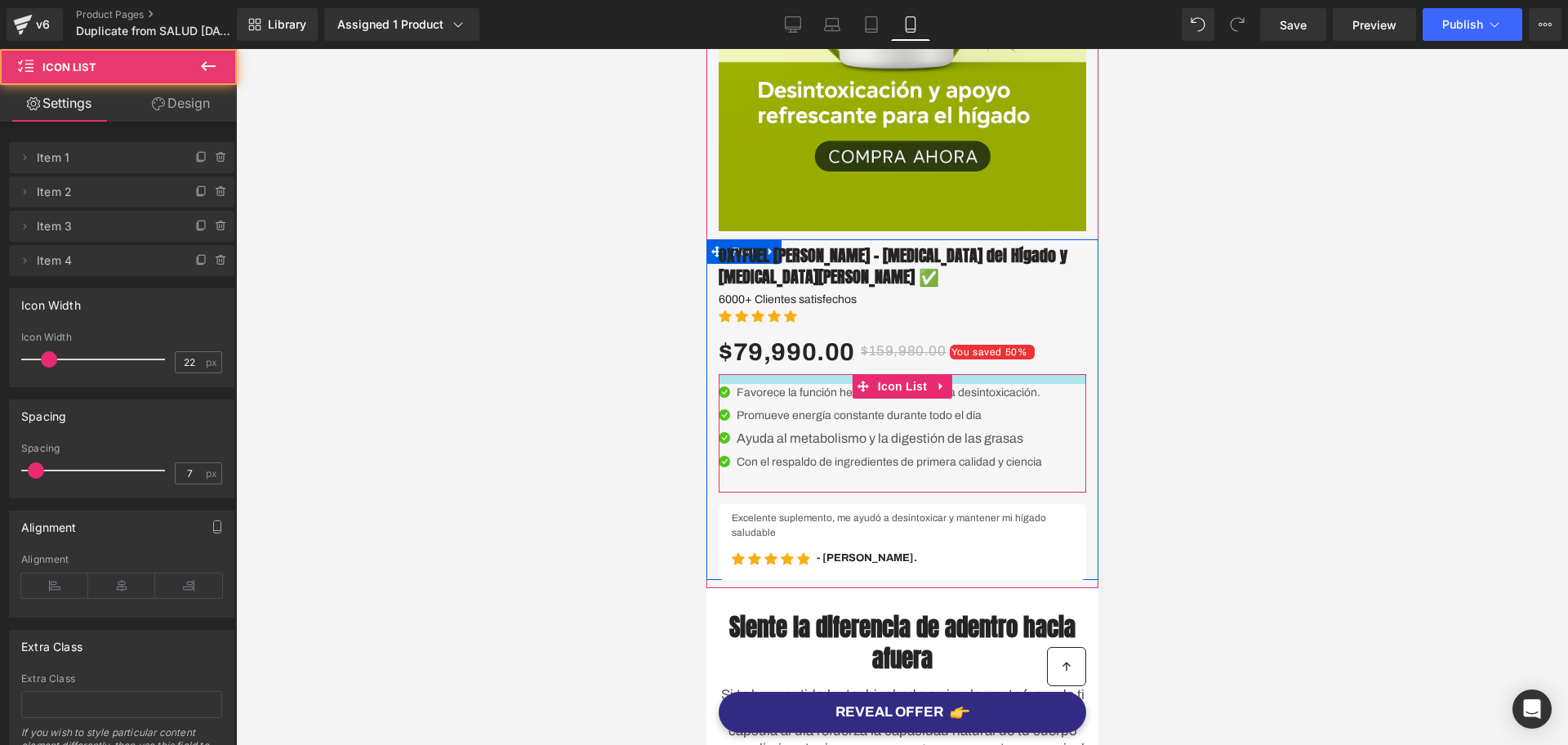
drag, startPoint x: 823, startPoint y: 380, endPoint x: 822, endPoint y: 368, distance: 12.0
click at [822, 368] on div "OXYFUEL Cardo Mariano – Desintoxicación del Hígado y Limpieza de Colon ✅ (P) Ti…" at bounding box center [902, 410] width 368 height 341
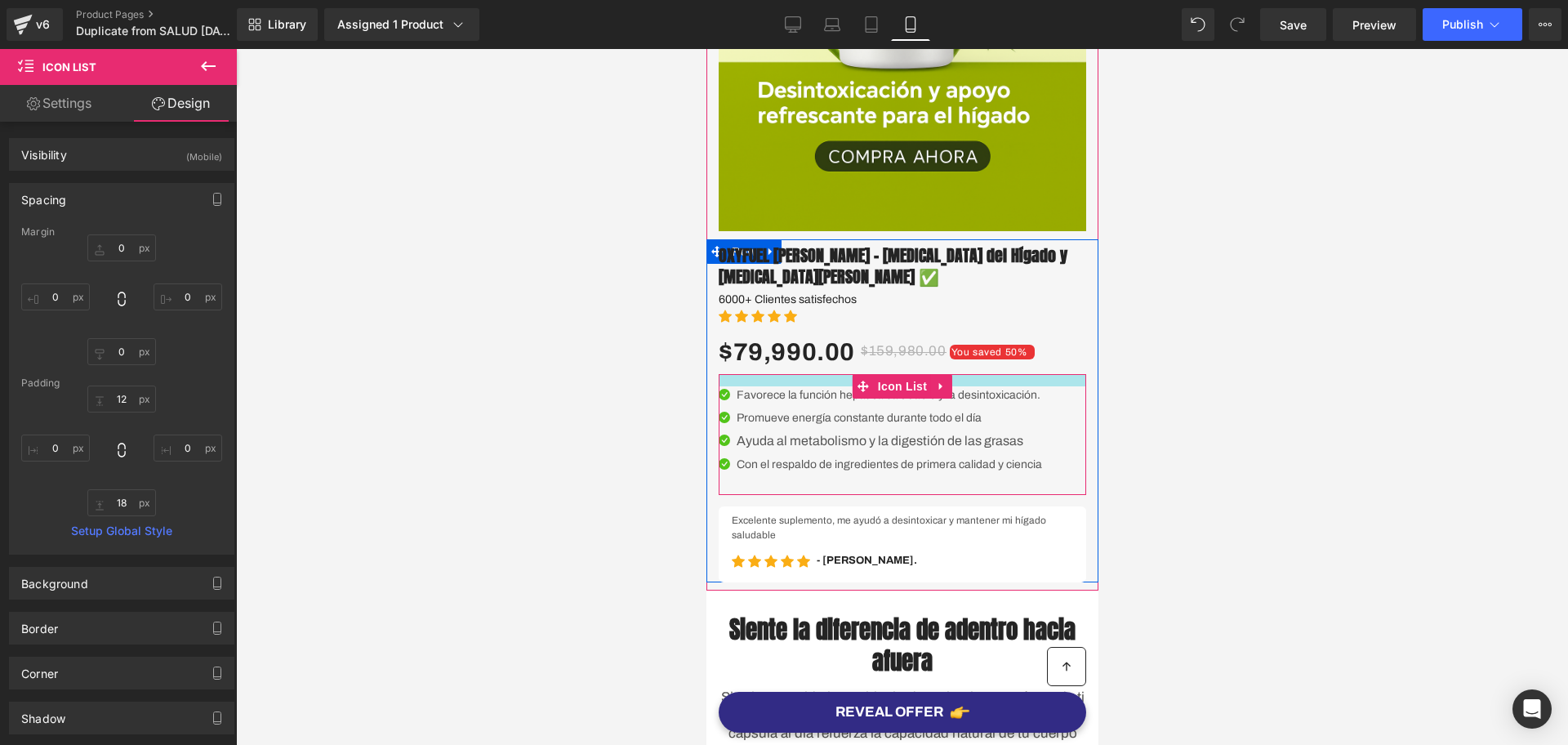
drag, startPoint x: 808, startPoint y: 382, endPoint x: 836, endPoint y: 394, distance: 30.5
click at [801, 386] on div at bounding box center [902, 380] width 368 height 12
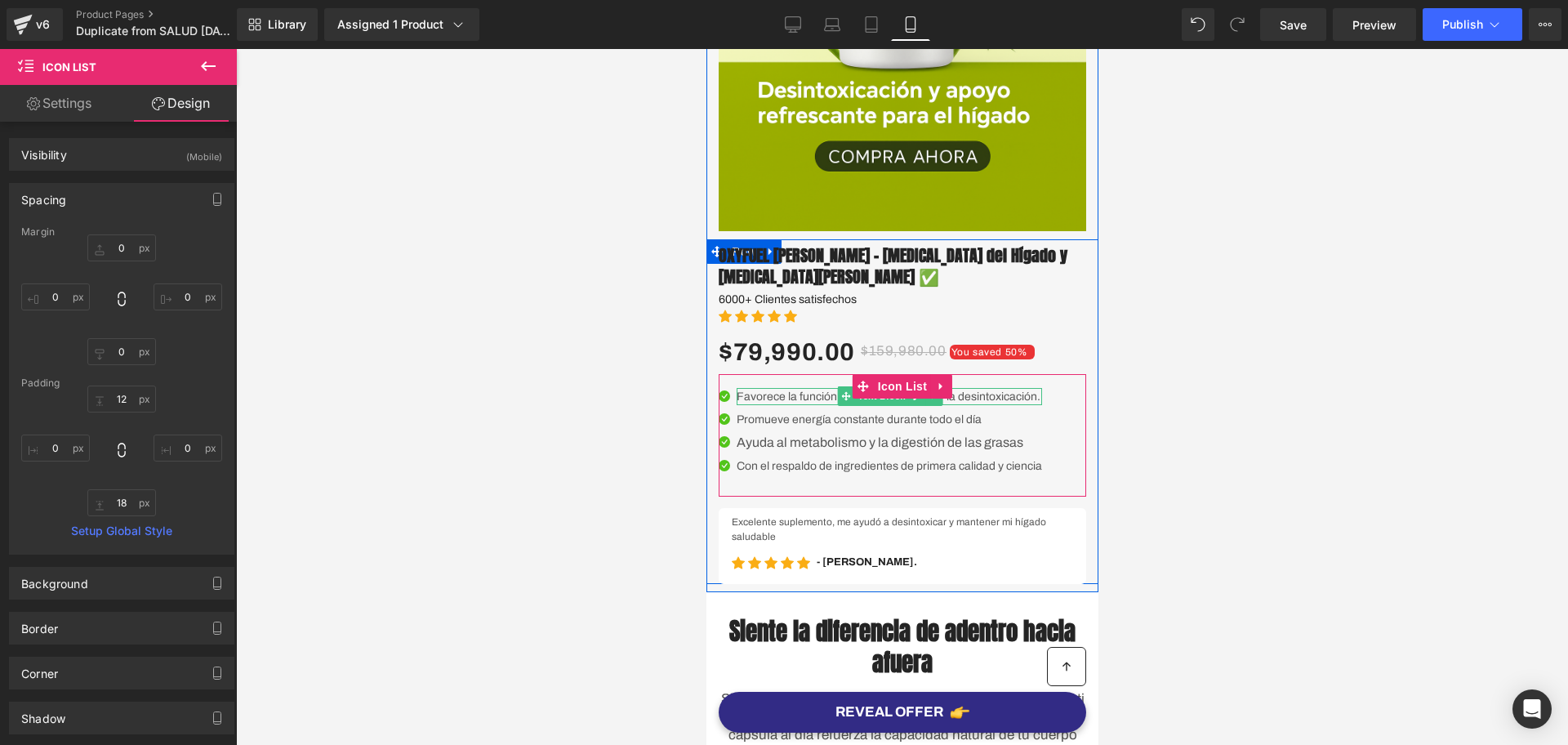
click at [897, 403] on span "Text Block" at bounding box center [880, 396] width 54 height 20
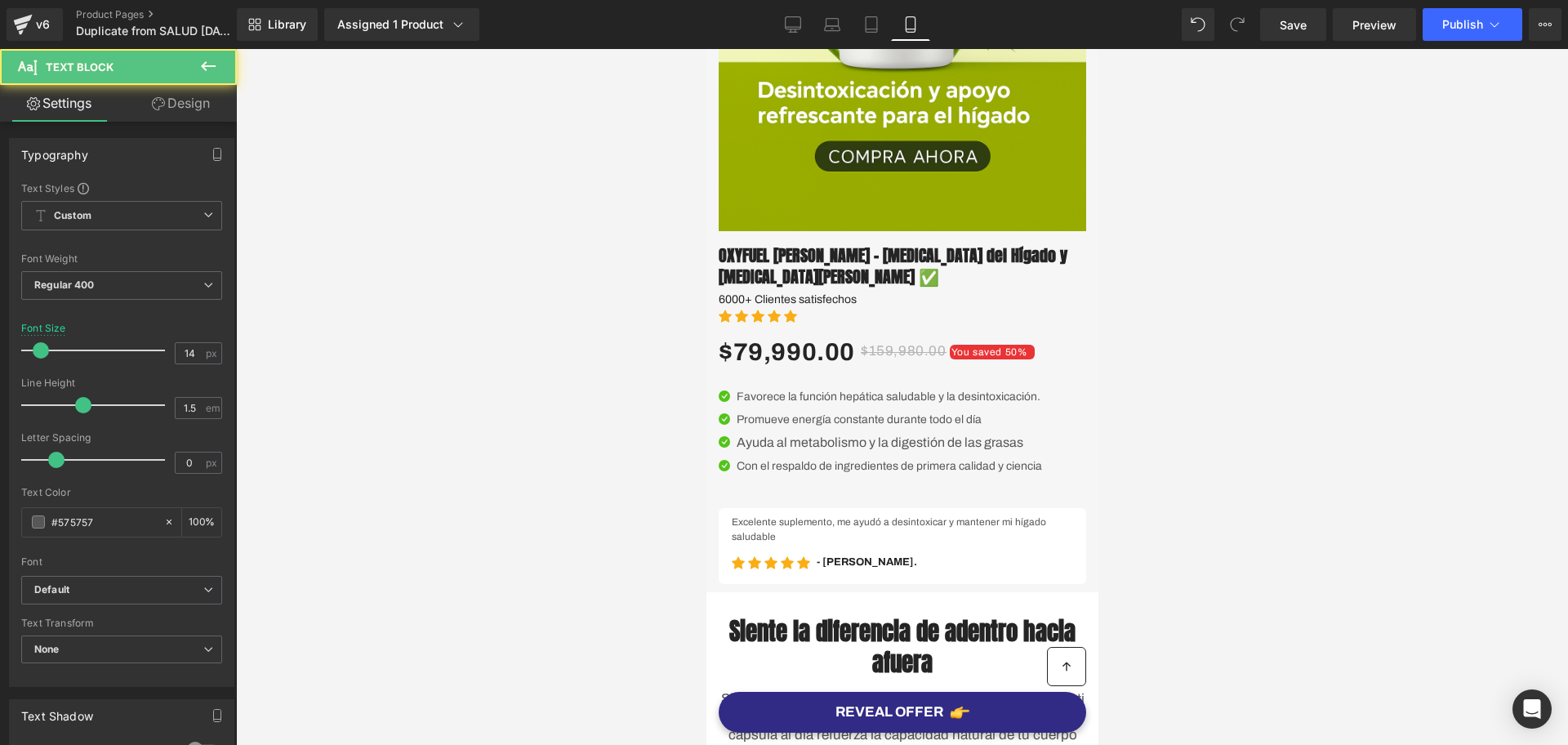
click at [1165, 437] on div at bounding box center [903, 397] width 1332 height 696
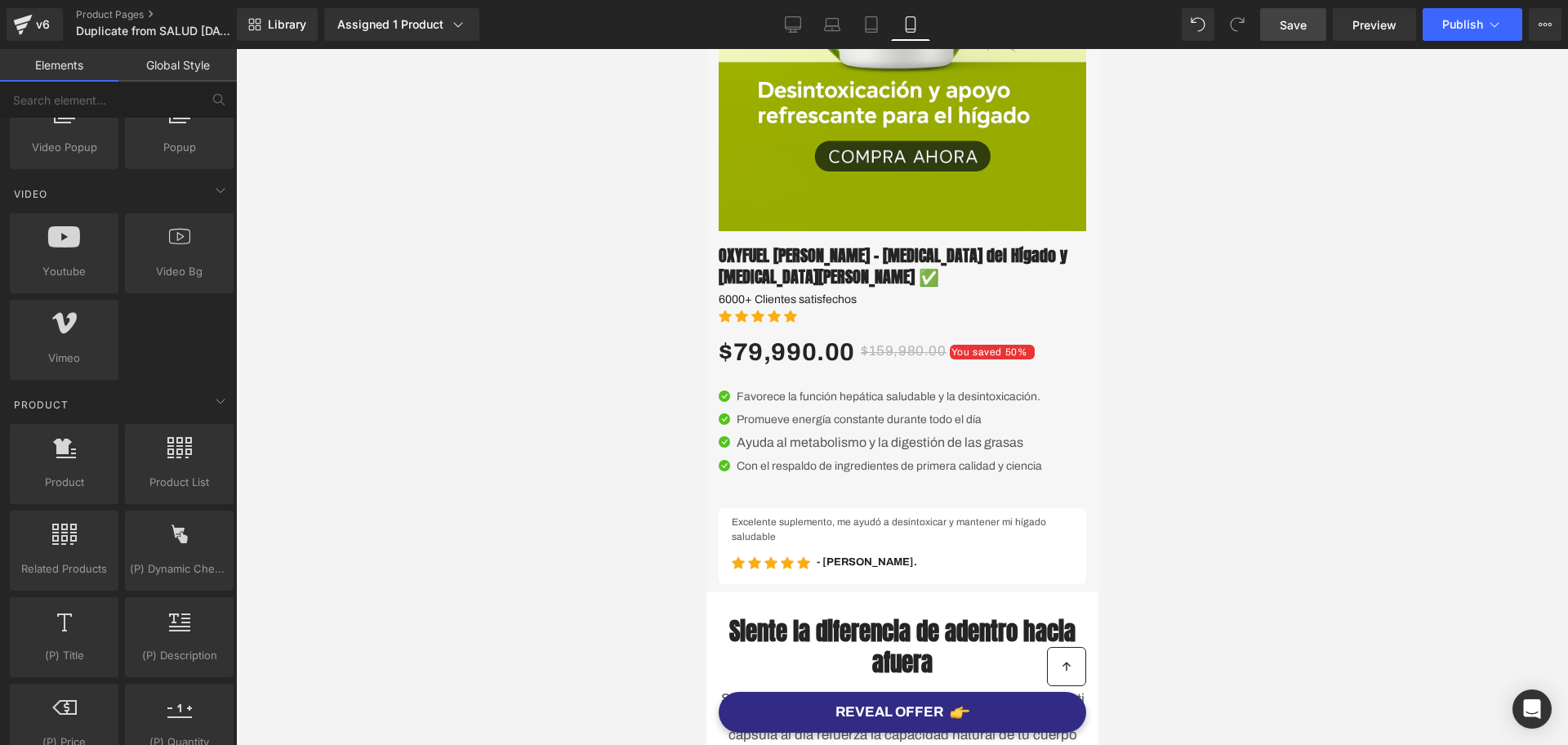
click at [1327, 13] on link "Save" at bounding box center [1294, 25] width 66 height 33
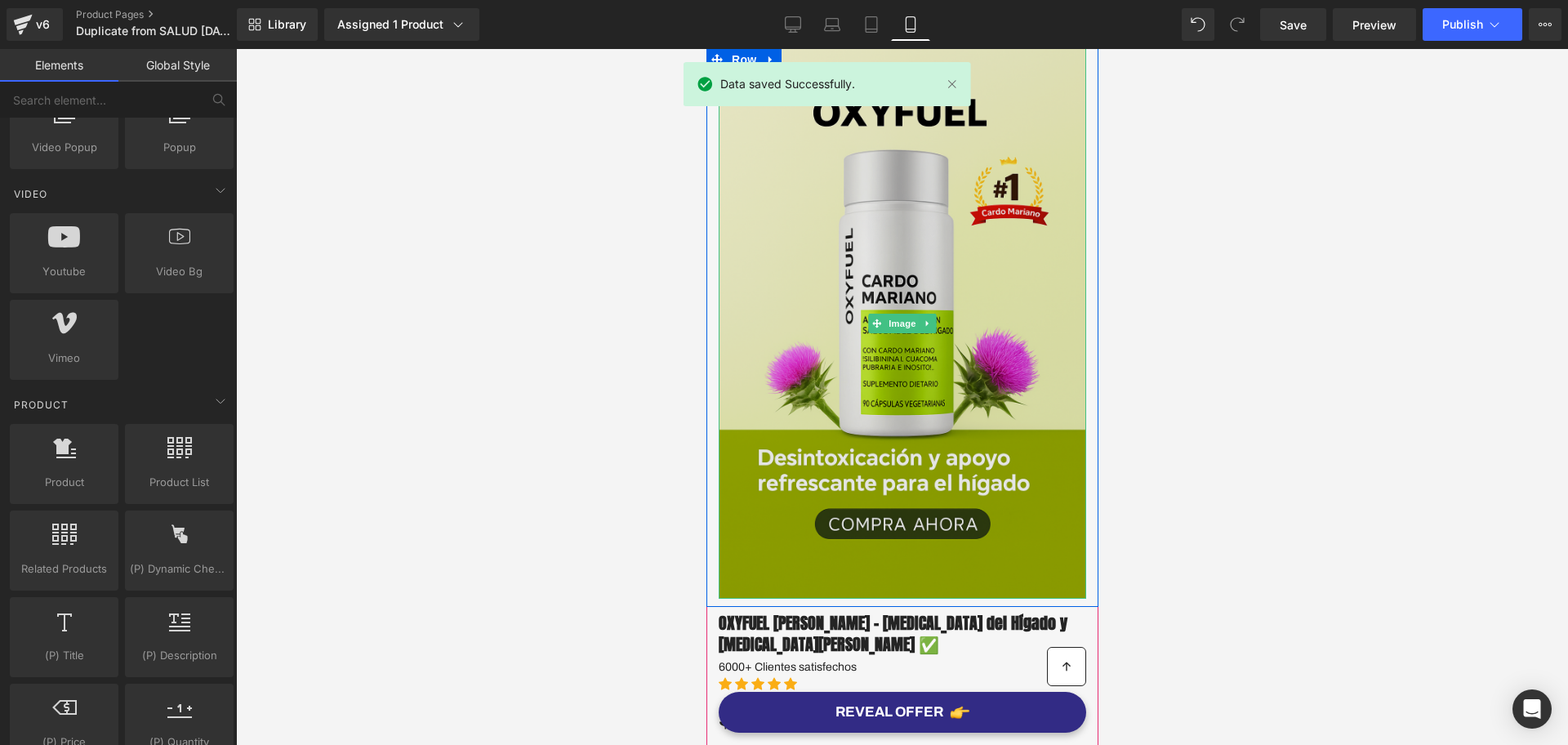
scroll to position [0, 0]
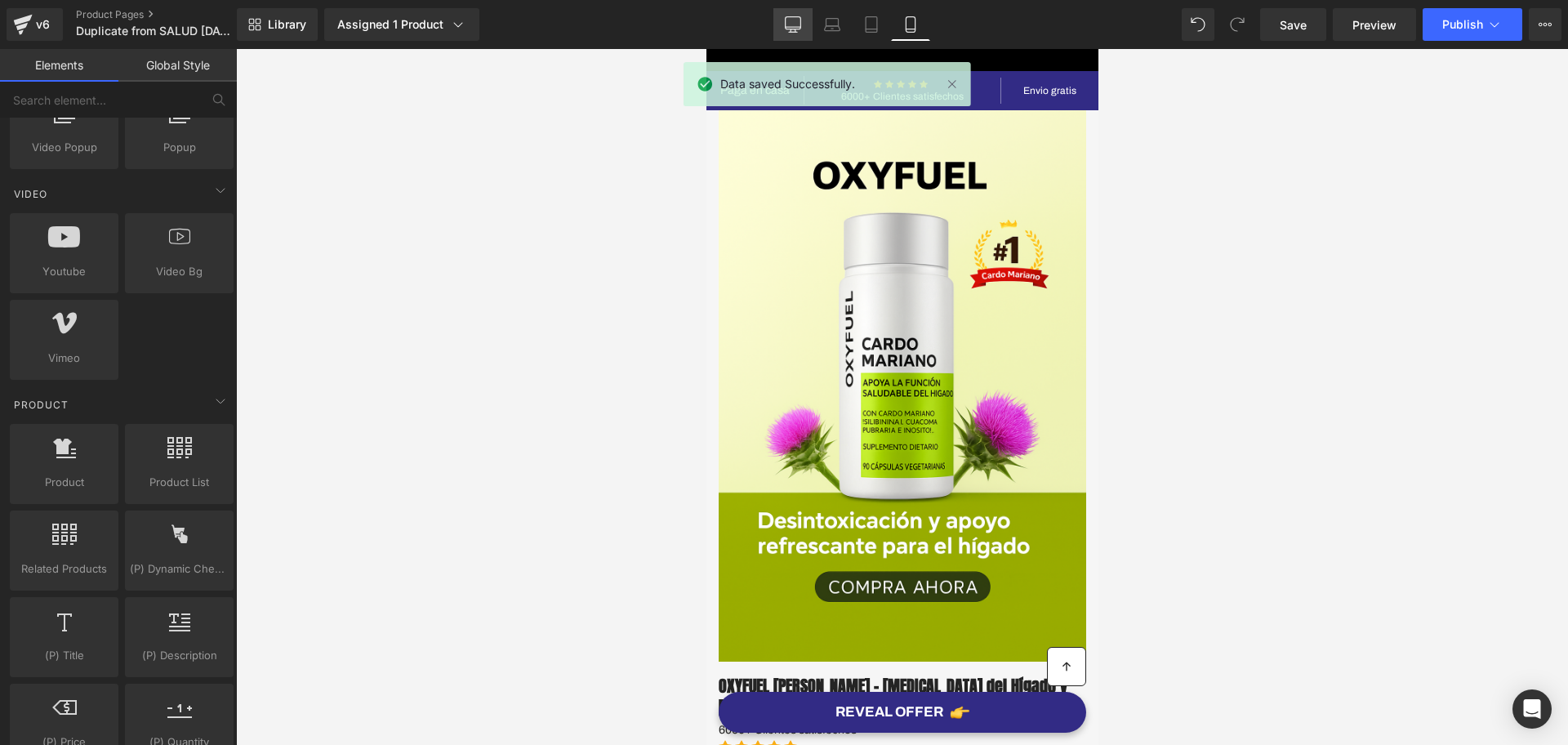
click at [793, 18] on icon at bounding box center [794, 25] width 17 height 17
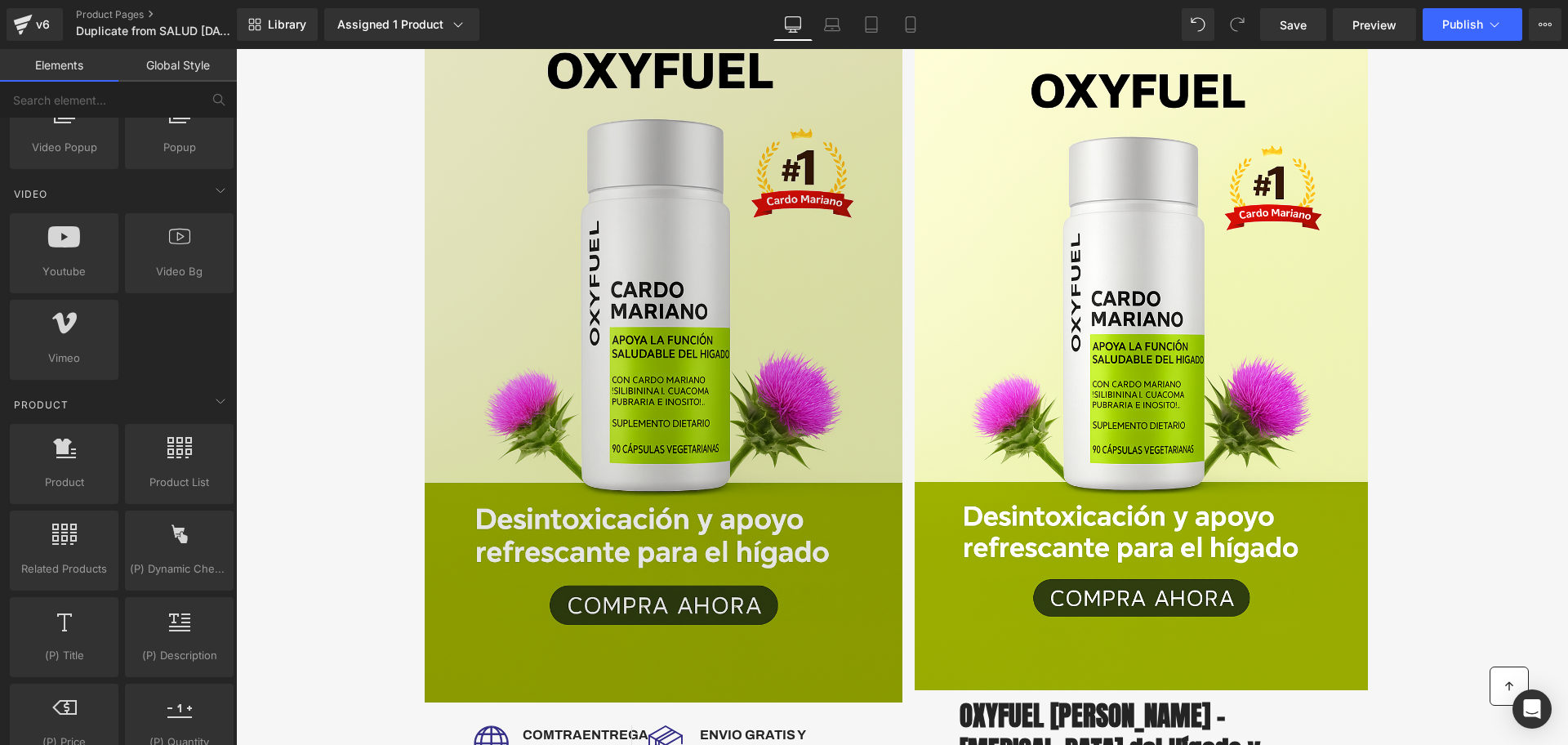
scroll to position [432, 0]
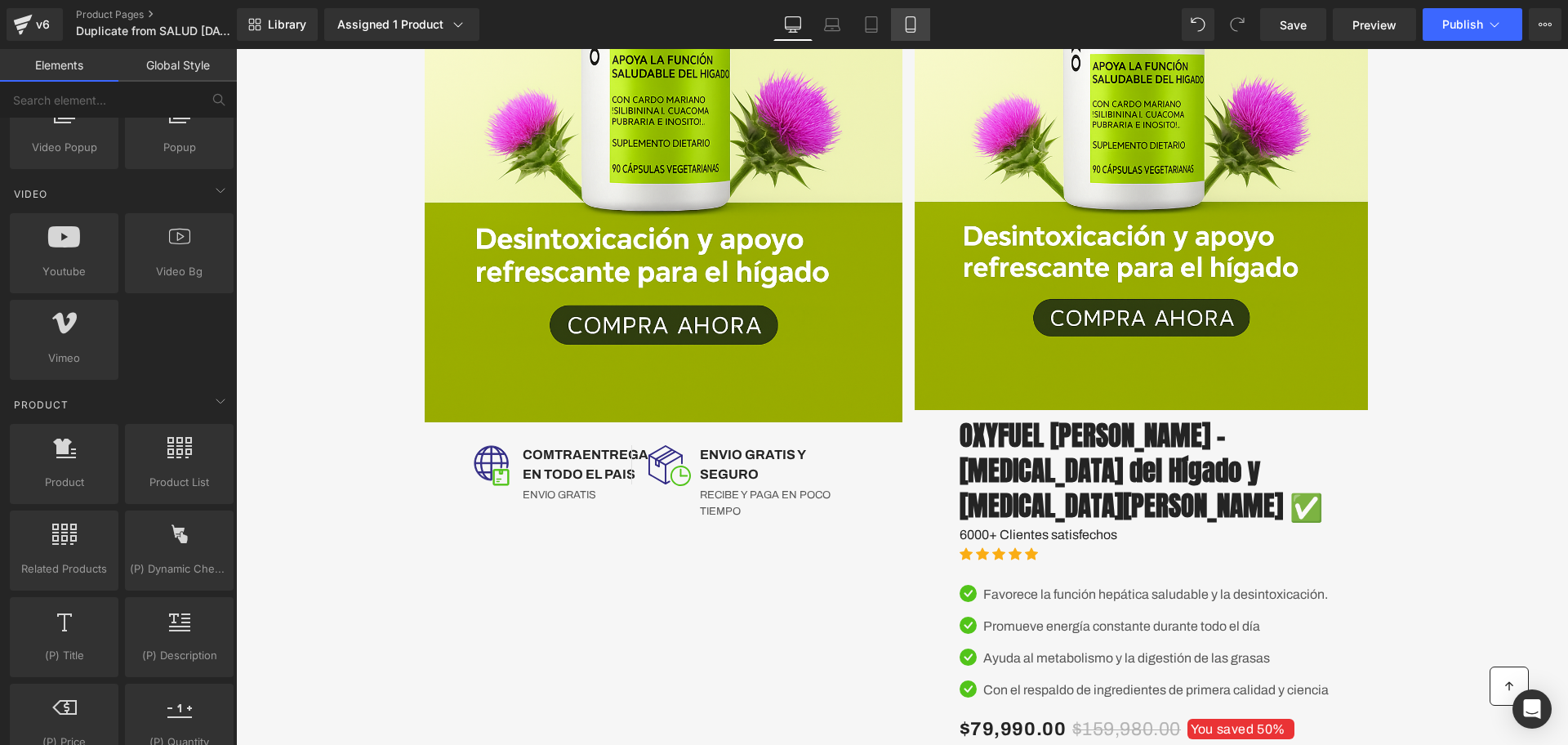
click at [913, 13] on link "Mobile" at bounding box center [910, 25] width 39 height 33
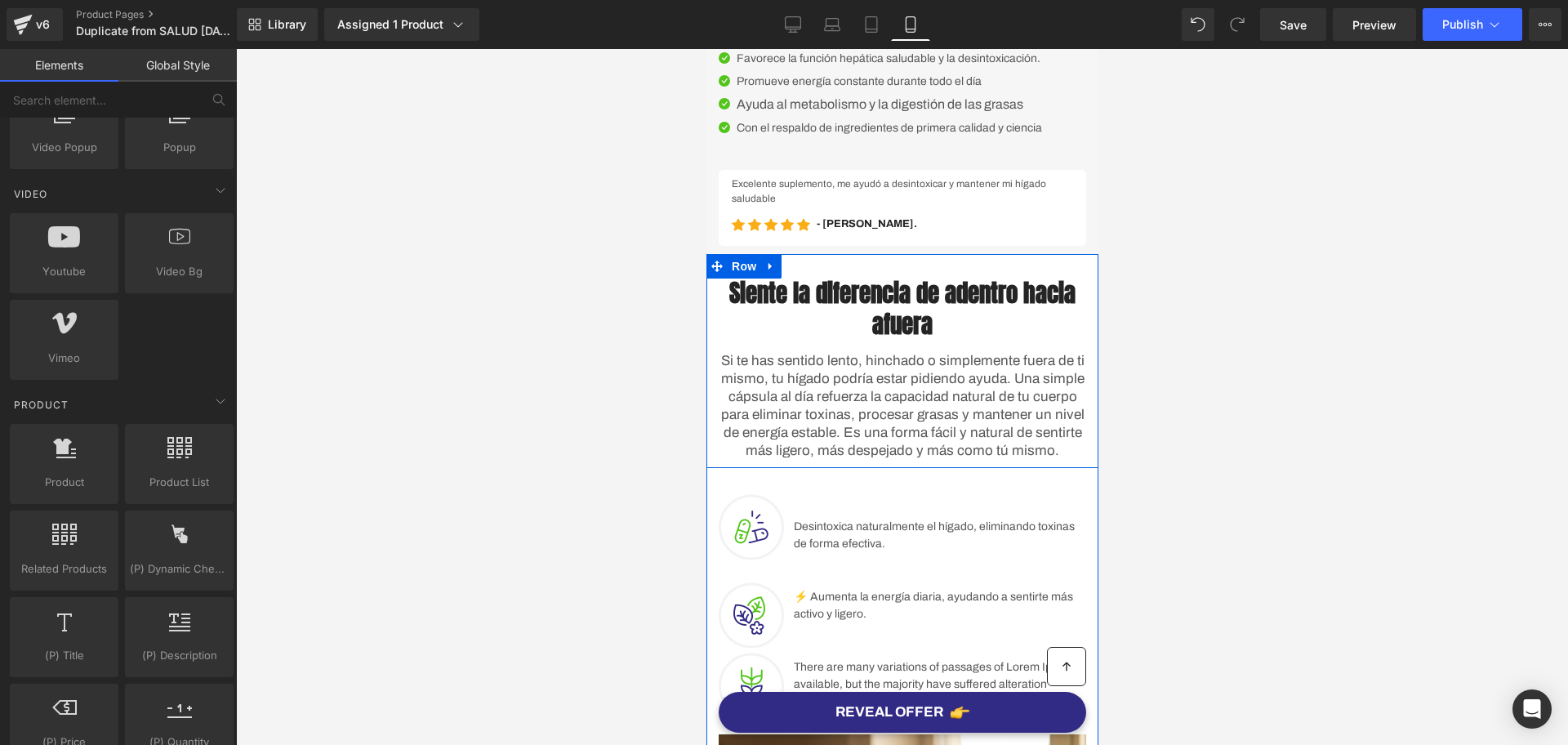
scroll to position [565, 0]
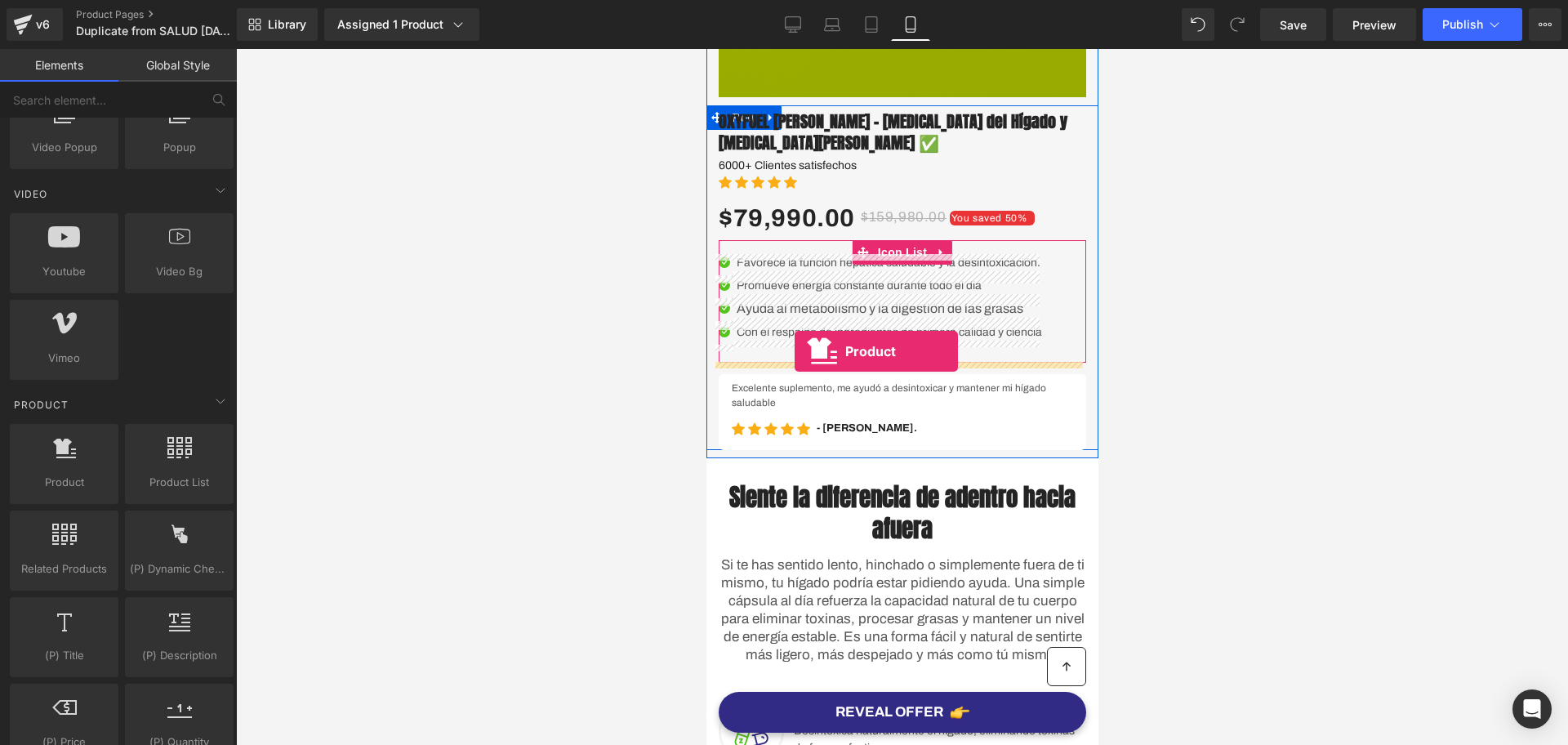
drag, startPoint x: 744, startPoint y: 524, endPoint x: 794, endPoint y: 351, distance: 180.1
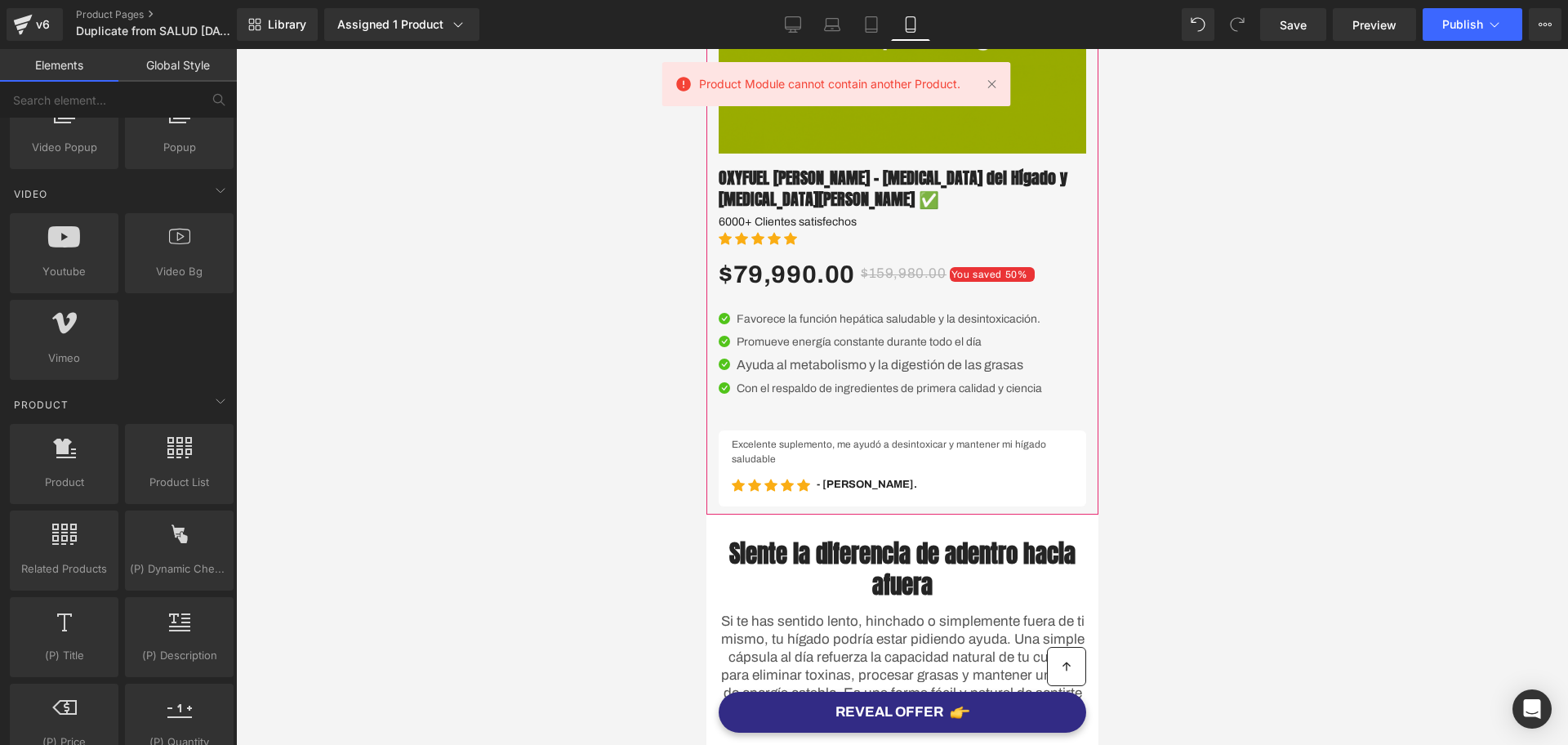
scroll to position [511, 0]
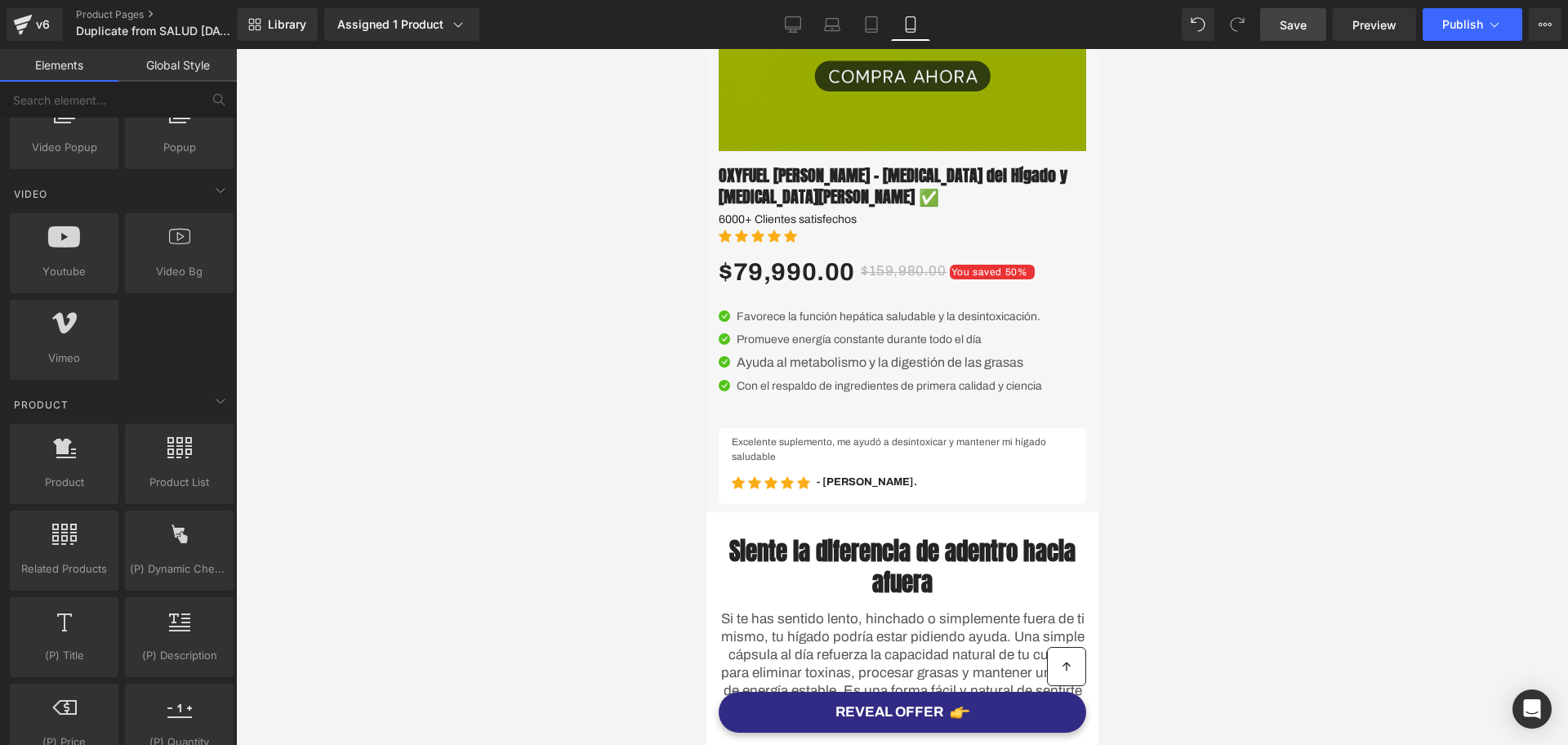
click at [1284, 19] on span "Save" at bounding box center [1294, 25] width 27 height 17
click at [1460, 4] on div "Library Assigned 1 Product Product Preview OXYFUEL Cardo Mariano – Desintoxicac…" at bounding box center [903, 24] width 1332 height 49
click at [1474, 24] on span "Publish" at bounding box center [1462, 25] width 41 height 13
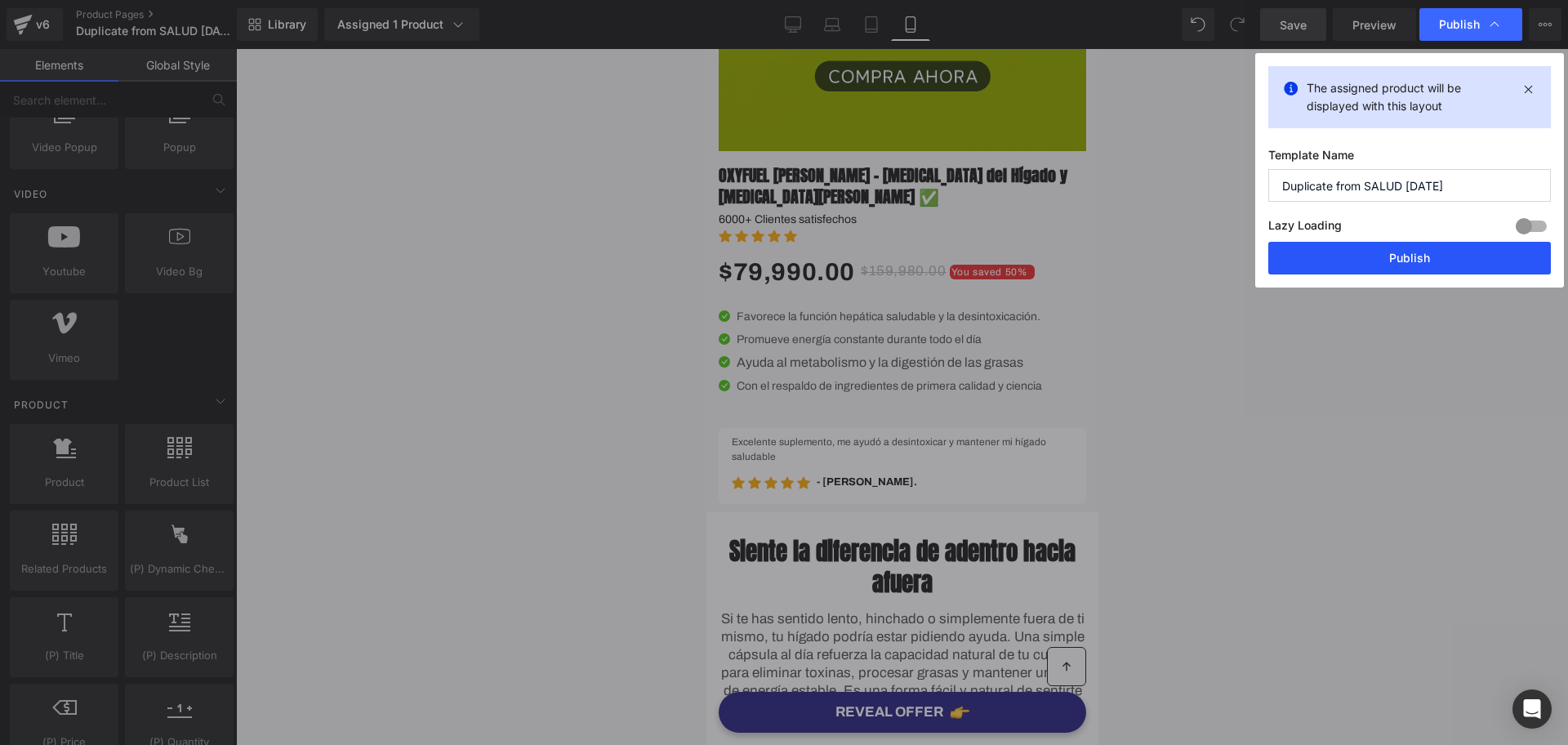
click at [1345, 249] on button "Publish" at bounding box center [1410, 259] width 283 height 33
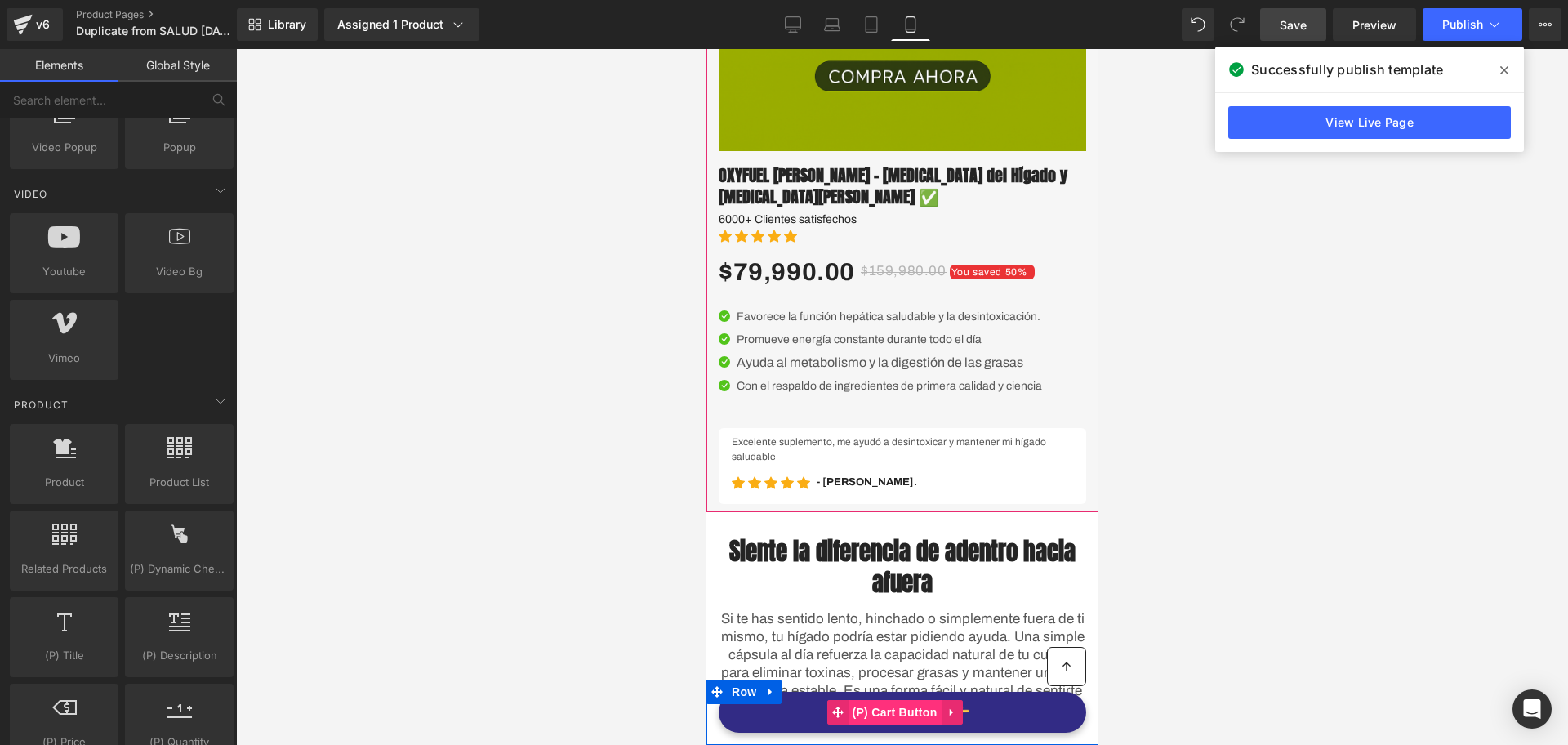
click at [895, 701] on span "(P) Cart Button" at bounding box center [894, 713] width 93 height 25
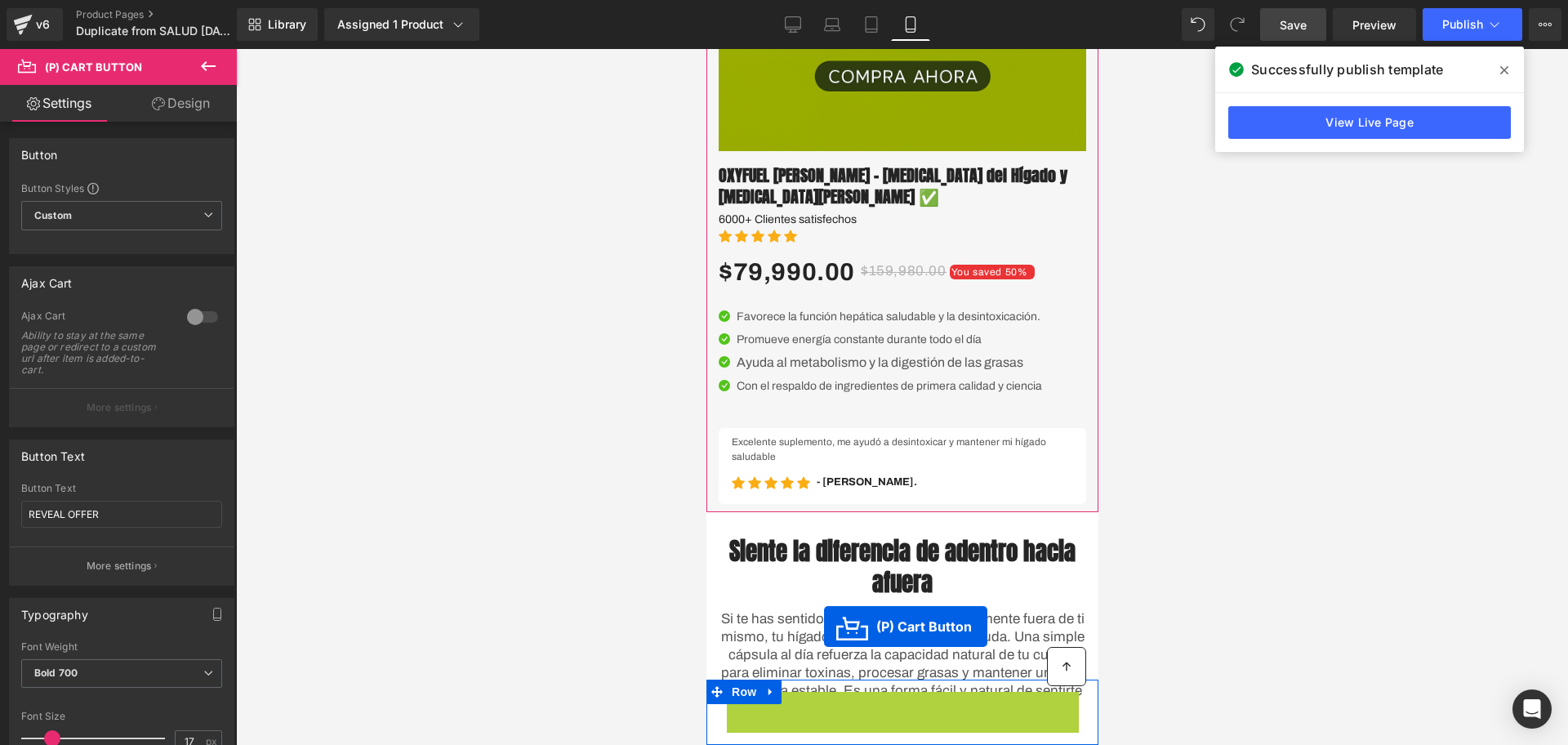
scroll to position [527, 0]
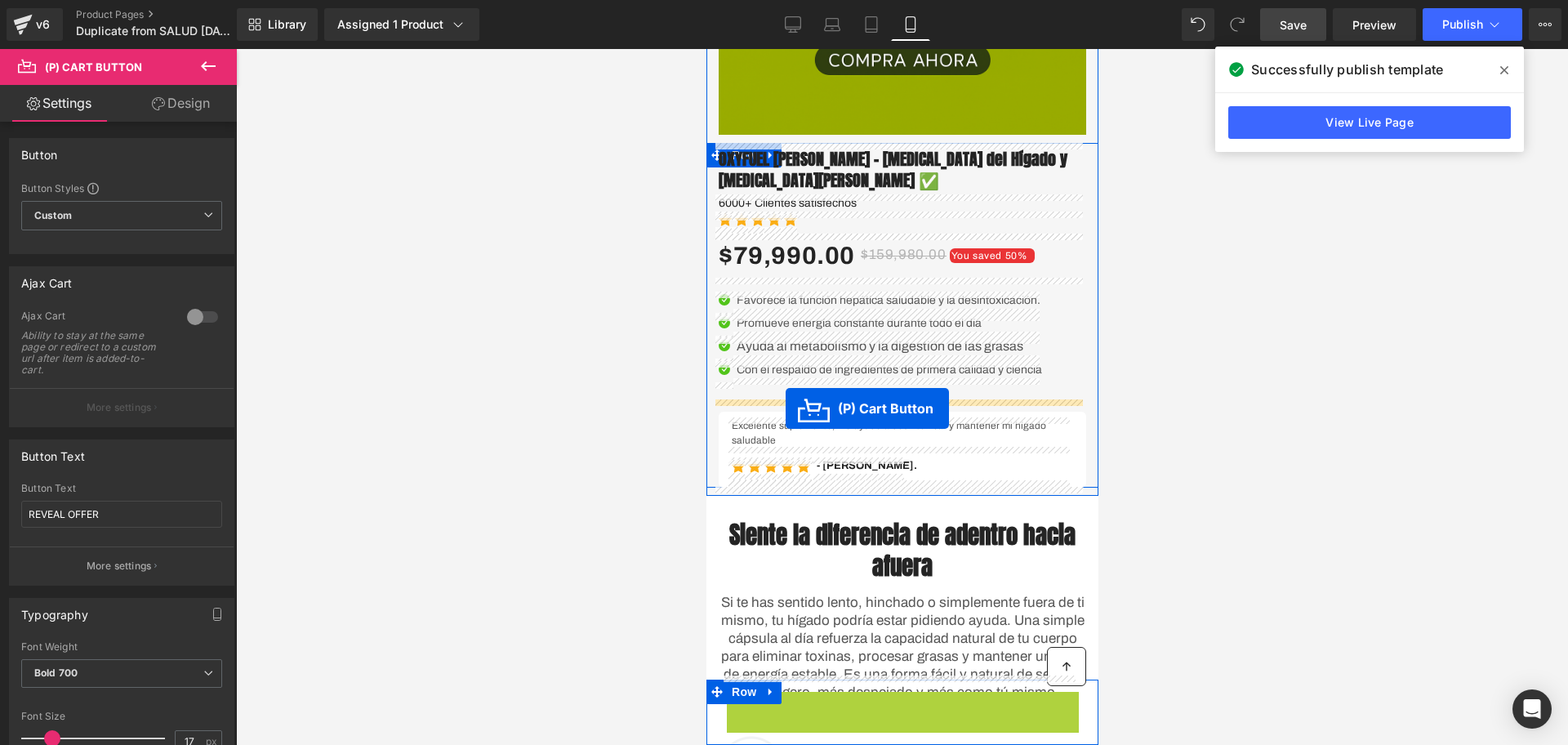
drag, startPoint x: 836, startPoint y: 709, endPoint x: 785, endPoint y: 408, distance: 305.3
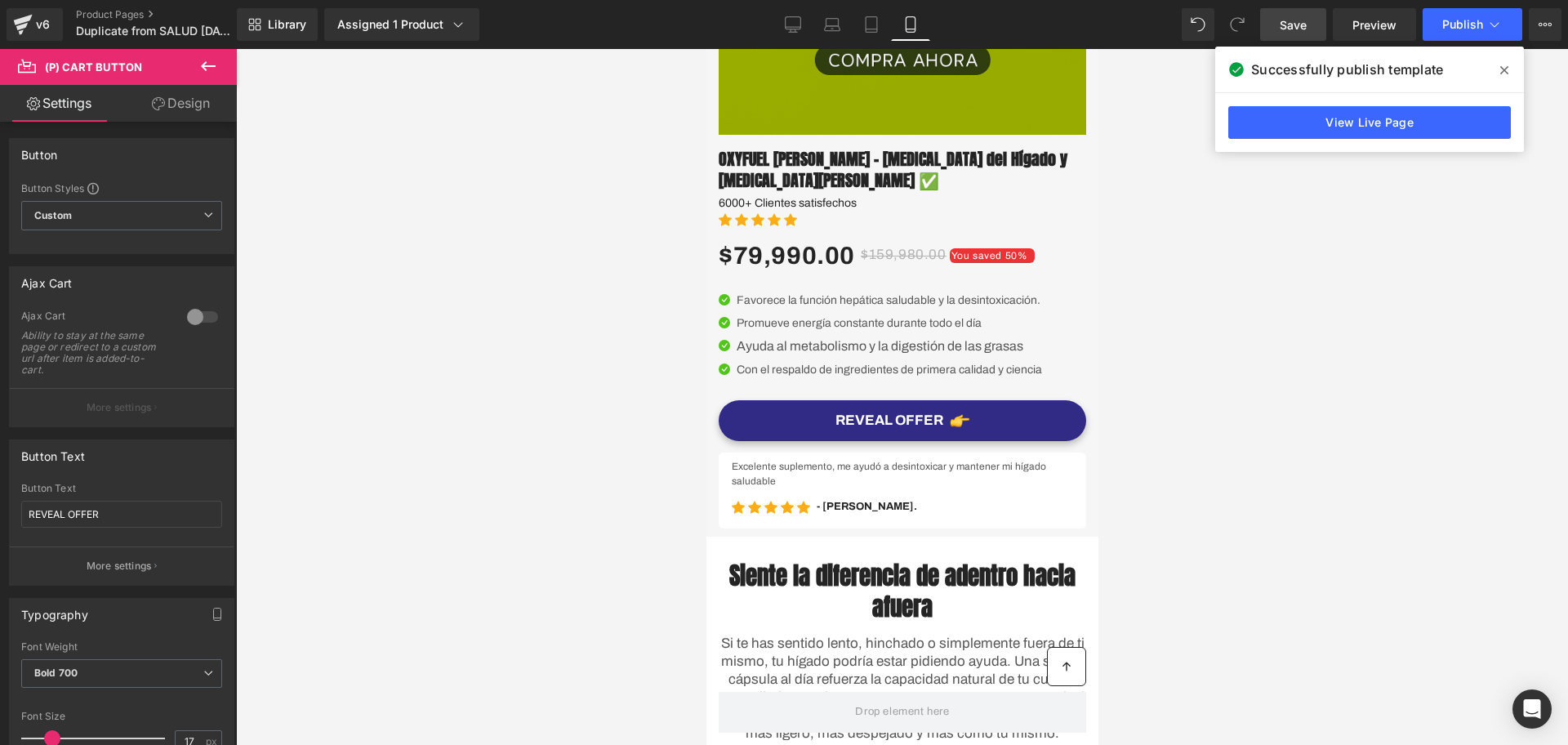
click at [1303, 26] on span "Save" at bounding box center [1294, 25] width 27 height 17
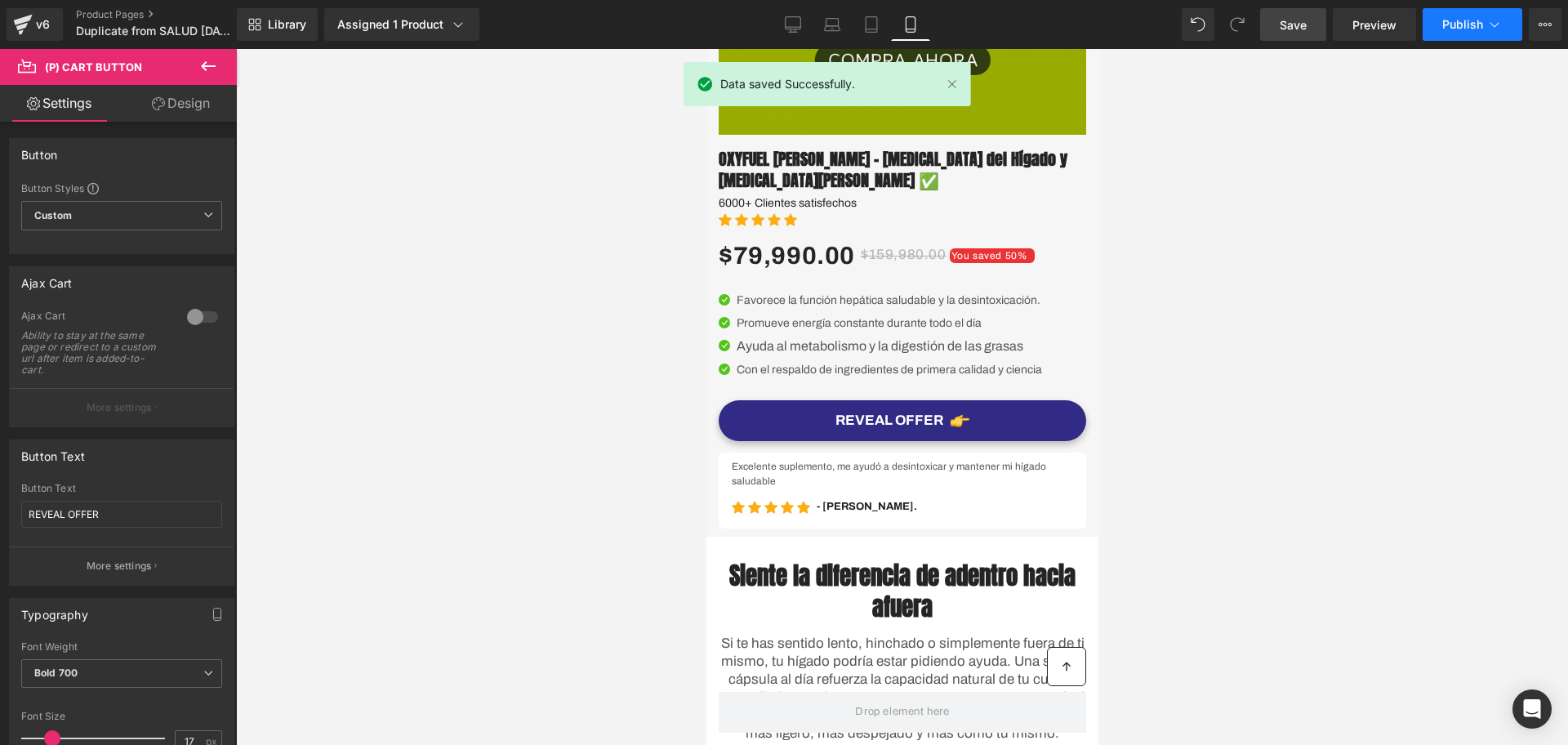
click at [1451, 30] on span "Publish" at bounding box center [1462, 25] width 41 height 13
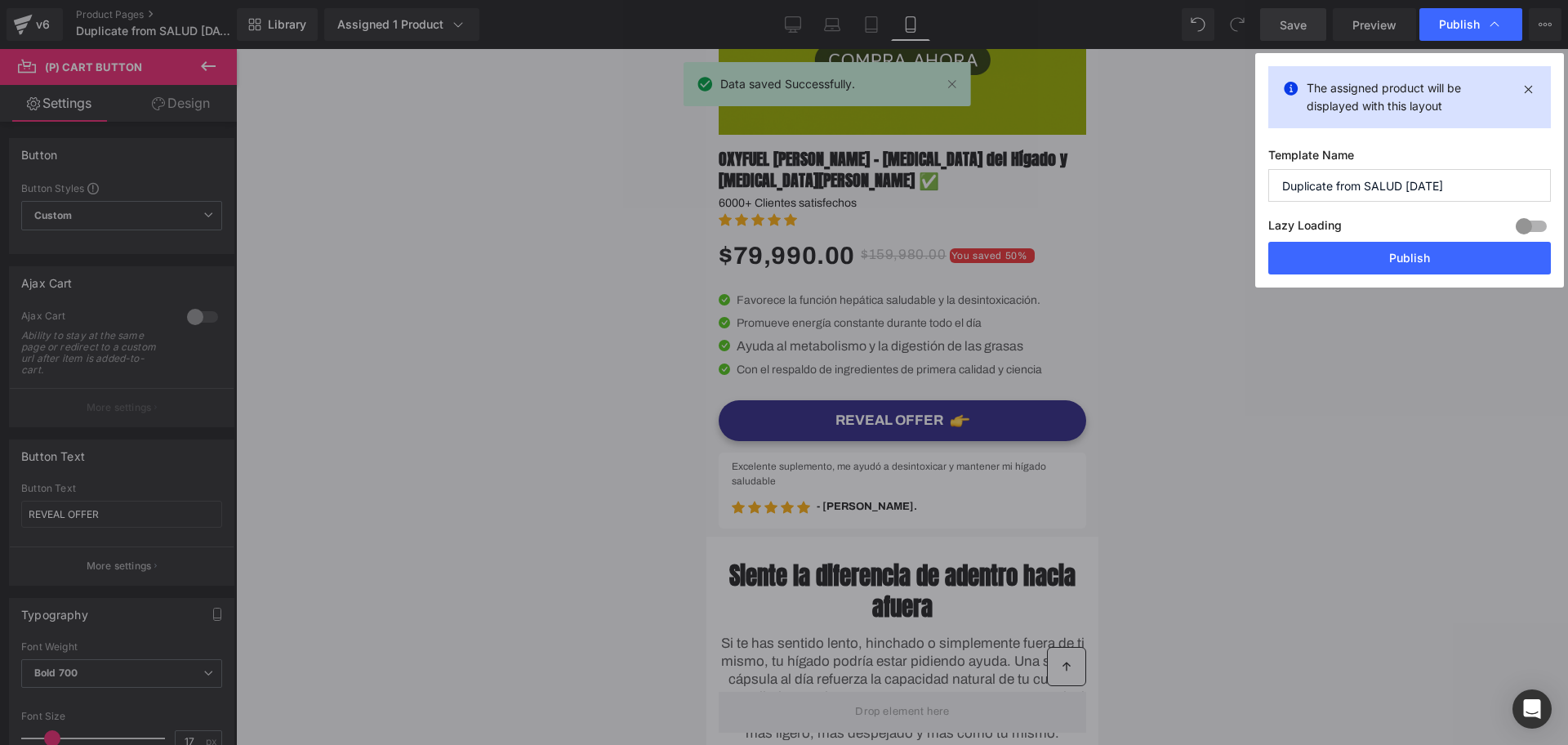
click at [1323, 255] on button "Publish" at bounding box center [1410, 259] width 283 height 33
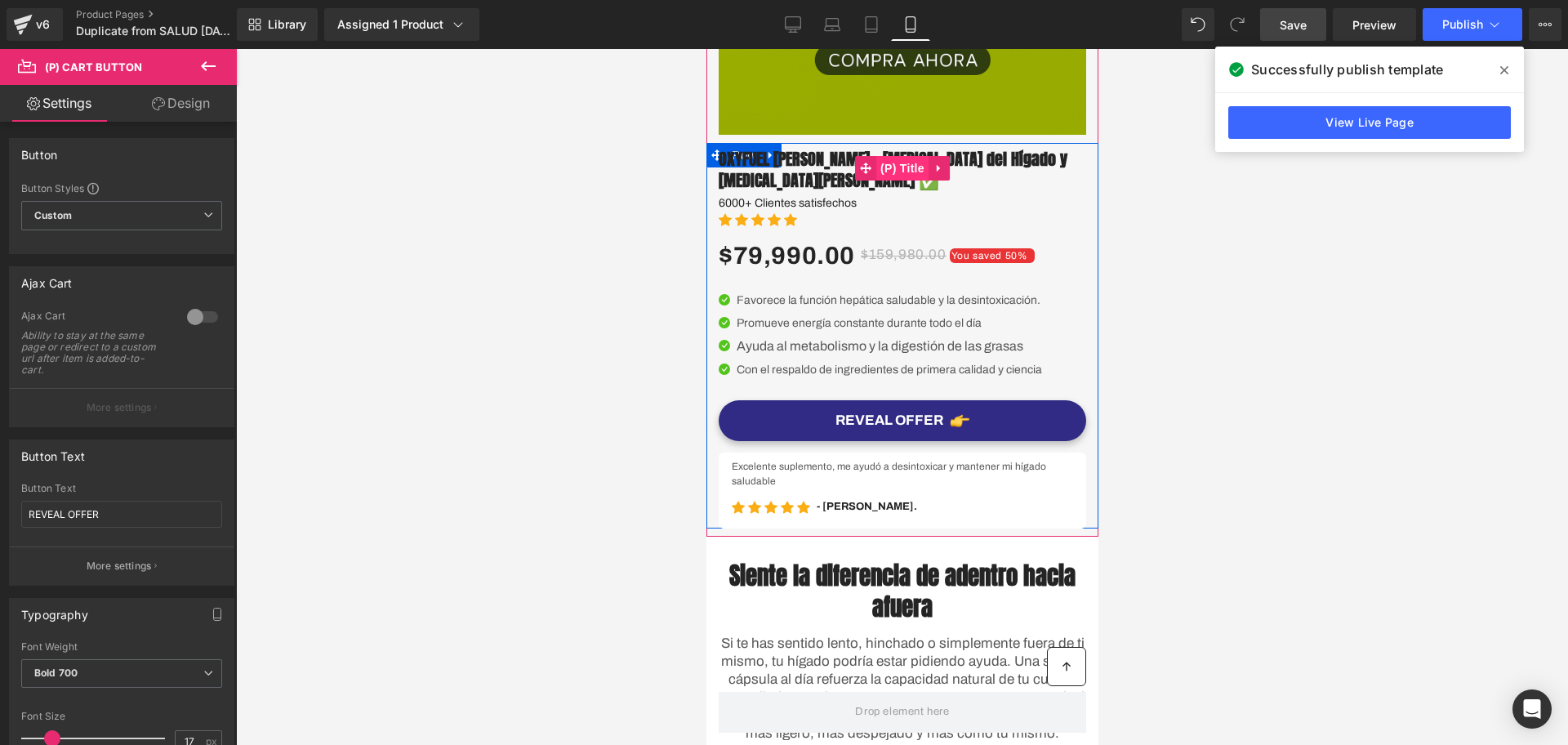
click at [888, 175] on span "(P) Title" at bounding box center [901, 169] width 52 height 25
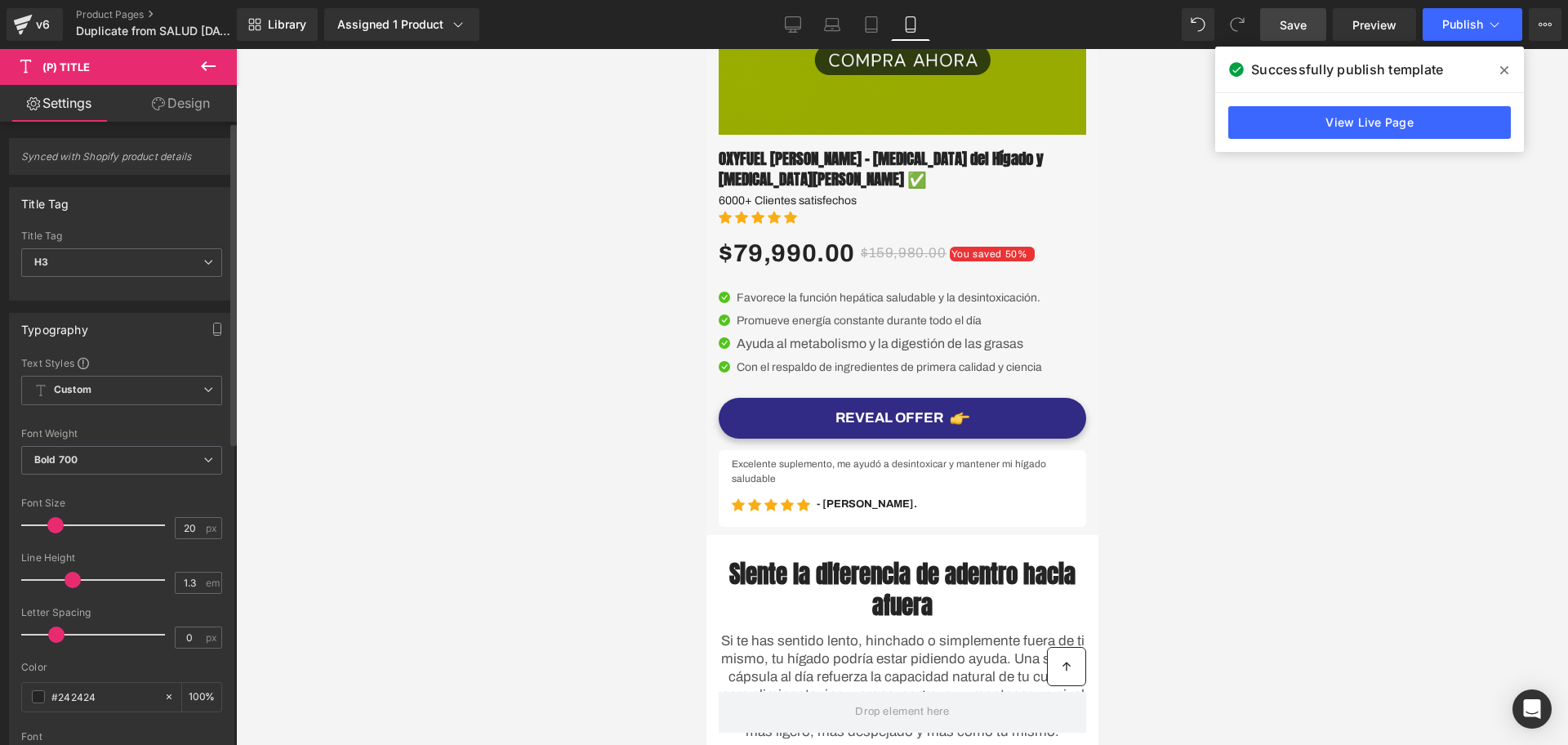
click at [55, 519] on span at bounding box center [55, 526] width 17 height 17
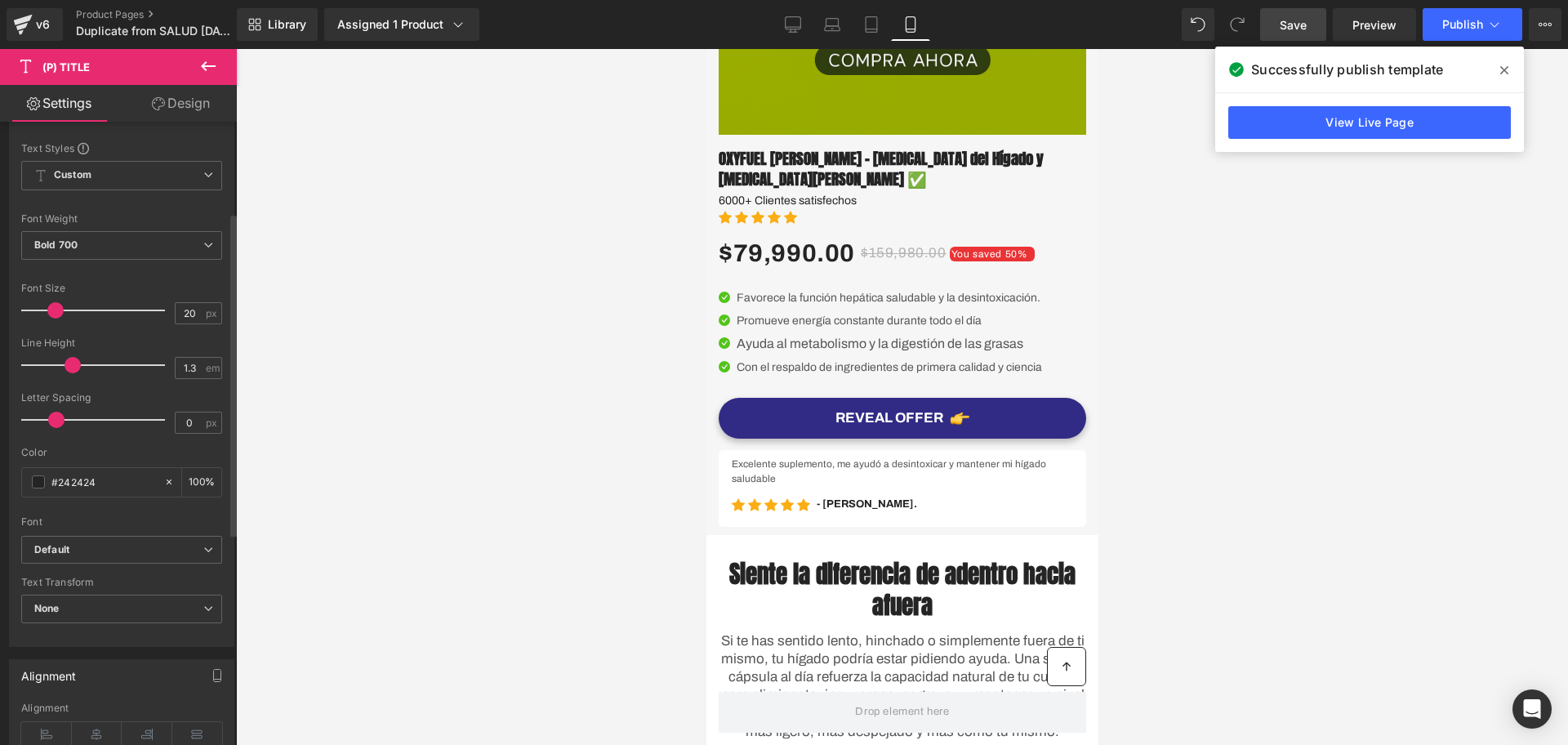
scroll to position [275, 0]
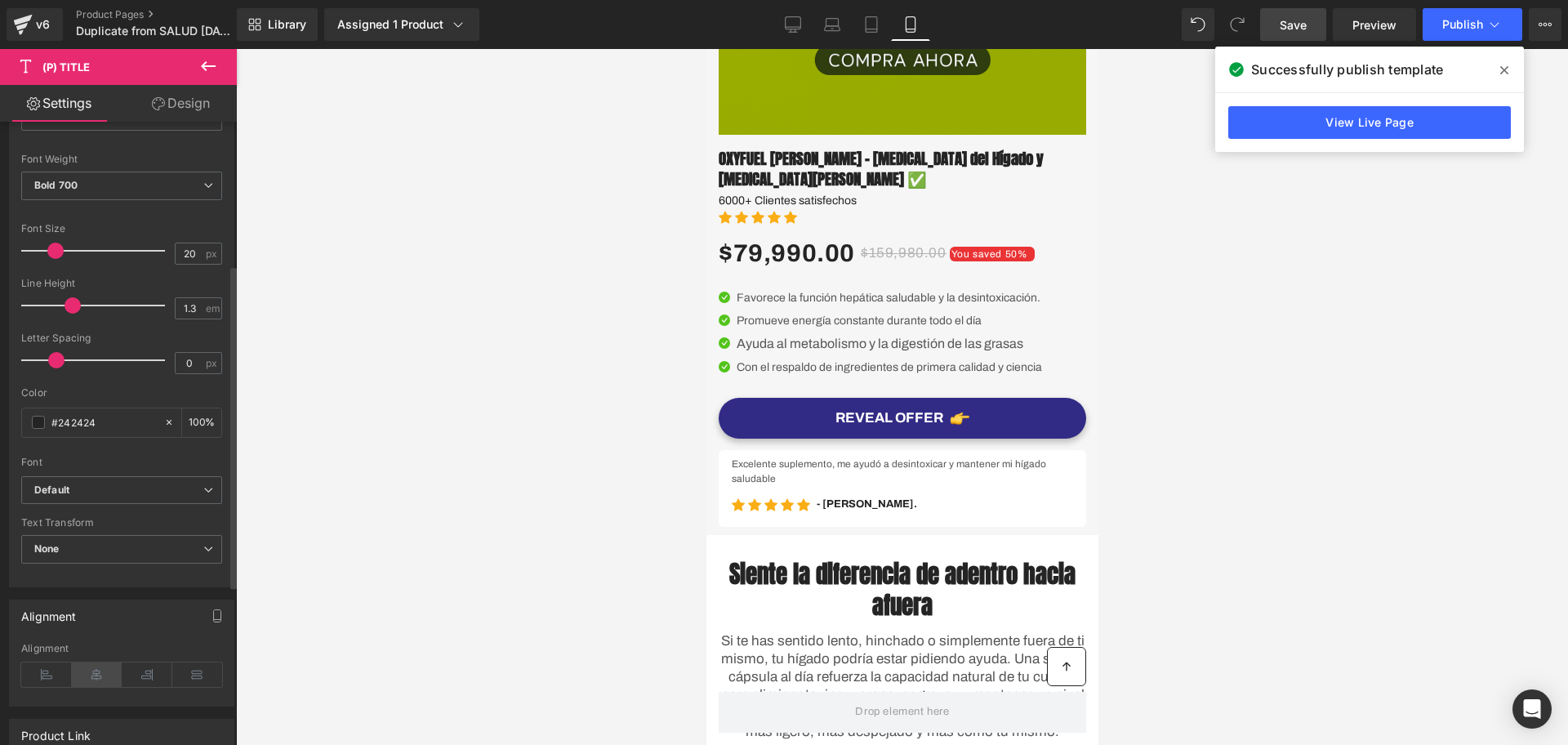
click at [94, 677] on icon at bounding box center [97, 675] width 50 height 25
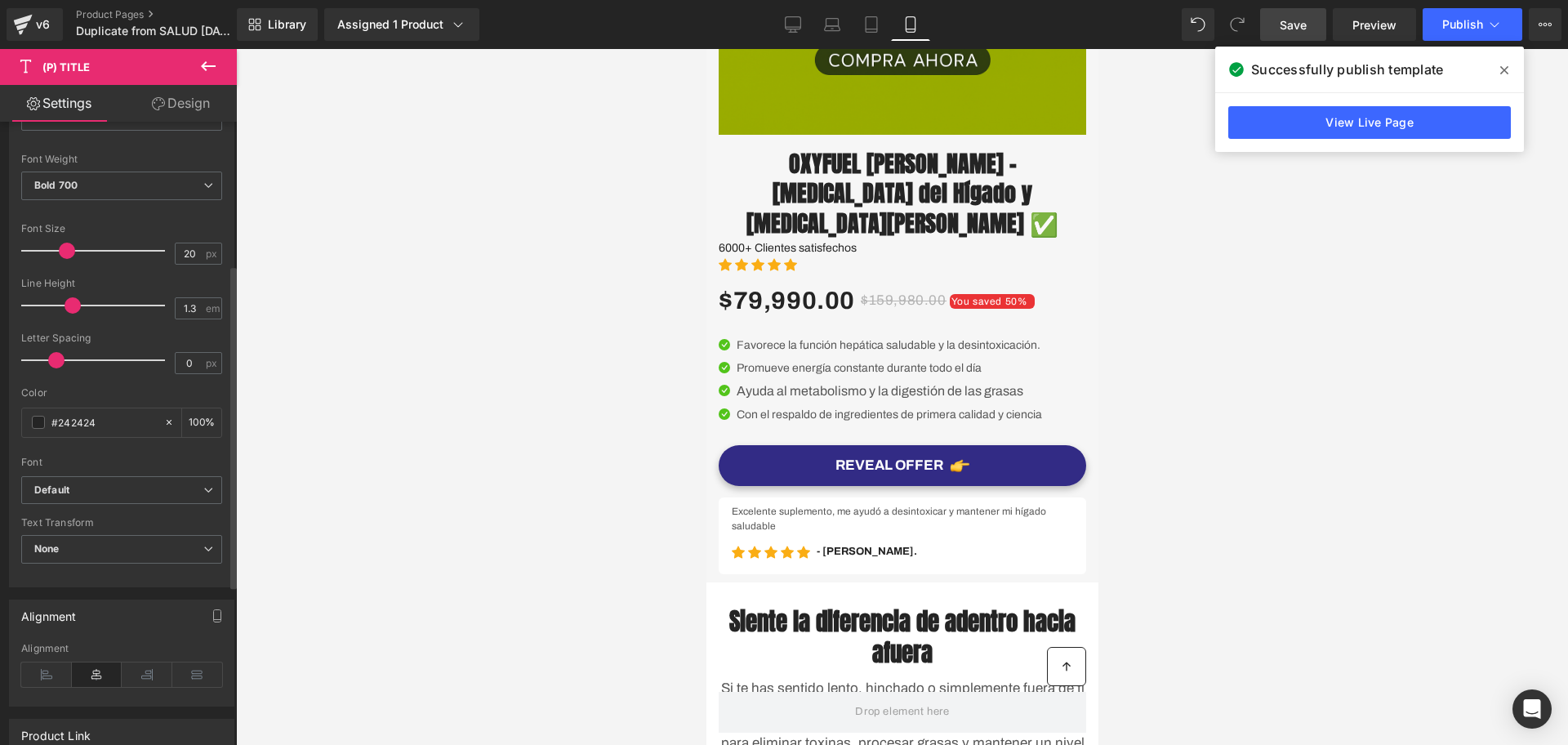
drag, startPoint x: 55, startPoint y: 248, endPoint x: 67, endPoint y: 248, distance: 12.0
click at [67, 248] on span at bounding box center [67, 251] width 17 height 17
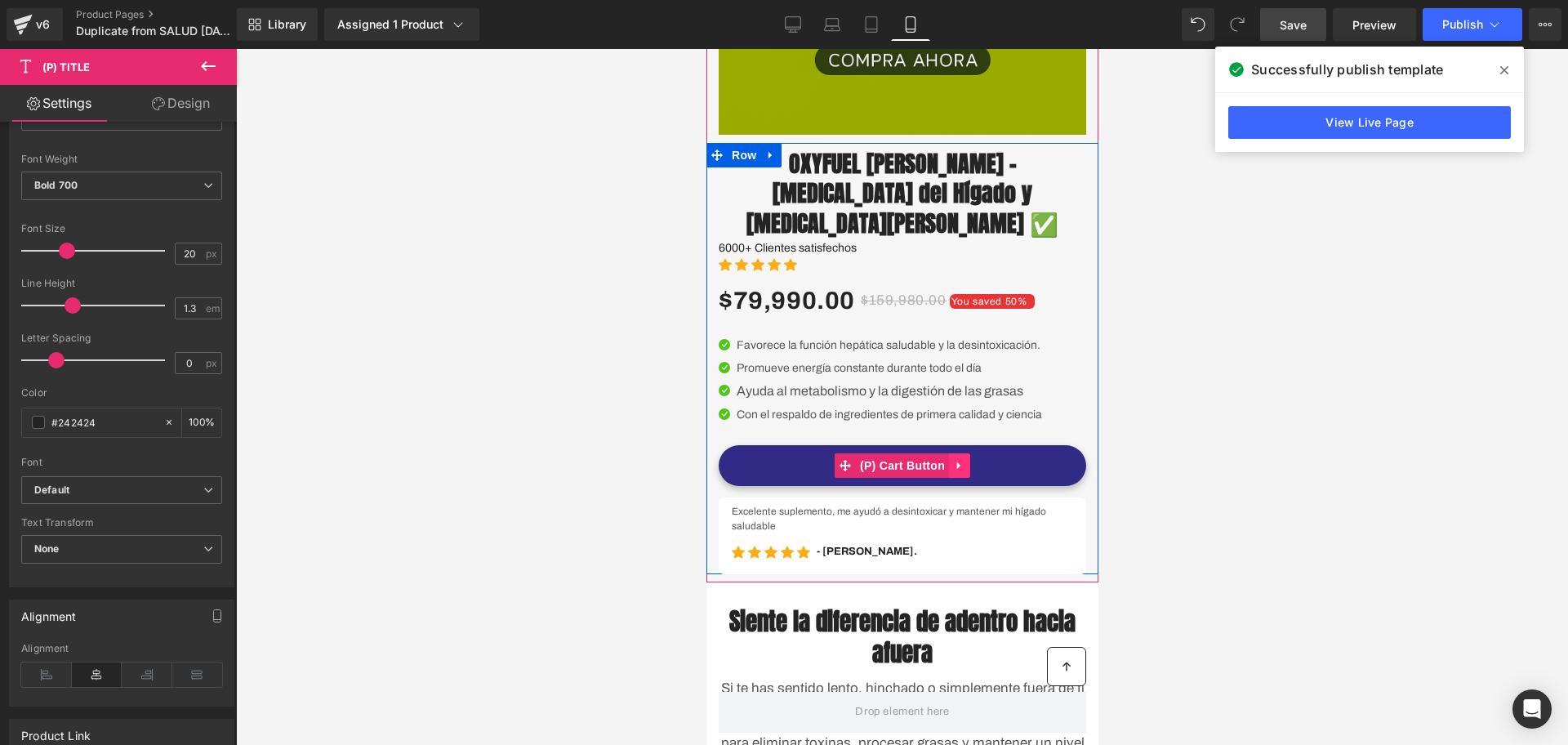
click at [953, 462] on icon at bounding box center [959, 466] width 12 height 12
click at [750, 456] on button "REVEAL OFFER" at bounding box center [902, 466] width 368 height 41
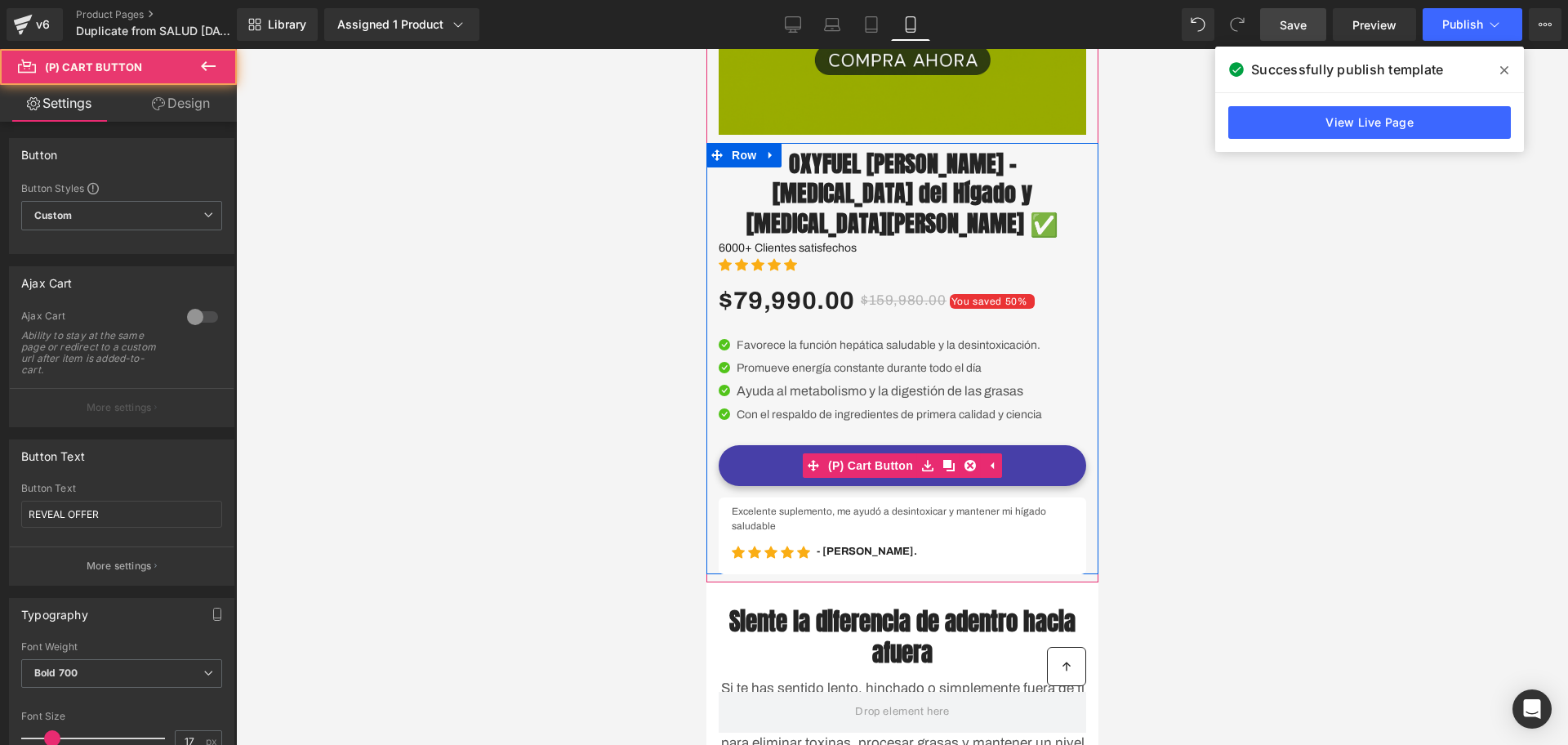
click at [750, 456] on button "REVEAL OFFER" at bounding box center [902, 466] width 368 height 41
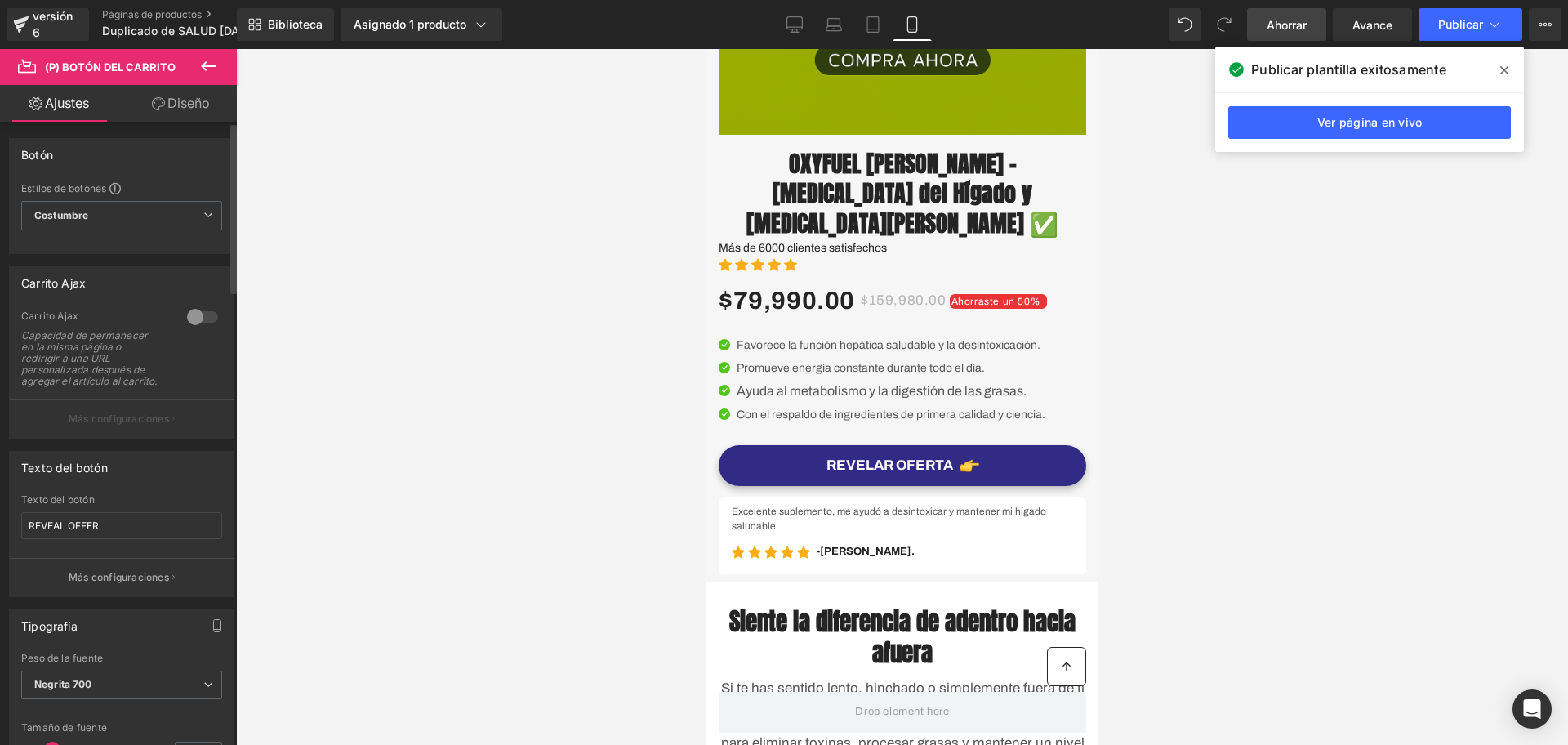
click at [224, 361] on div "0 Carrito Ajax Capacidad de permanecer en la misma página o redirigir a una URL…" at bounding box center [122, 374] width 224 height 128
click at [193, 313] on div at bounding box center [202, 318] width 39 height 26
click at [140, 425] on font "Más configuraciones" at bounding box center [119, 418] width 101 height 12
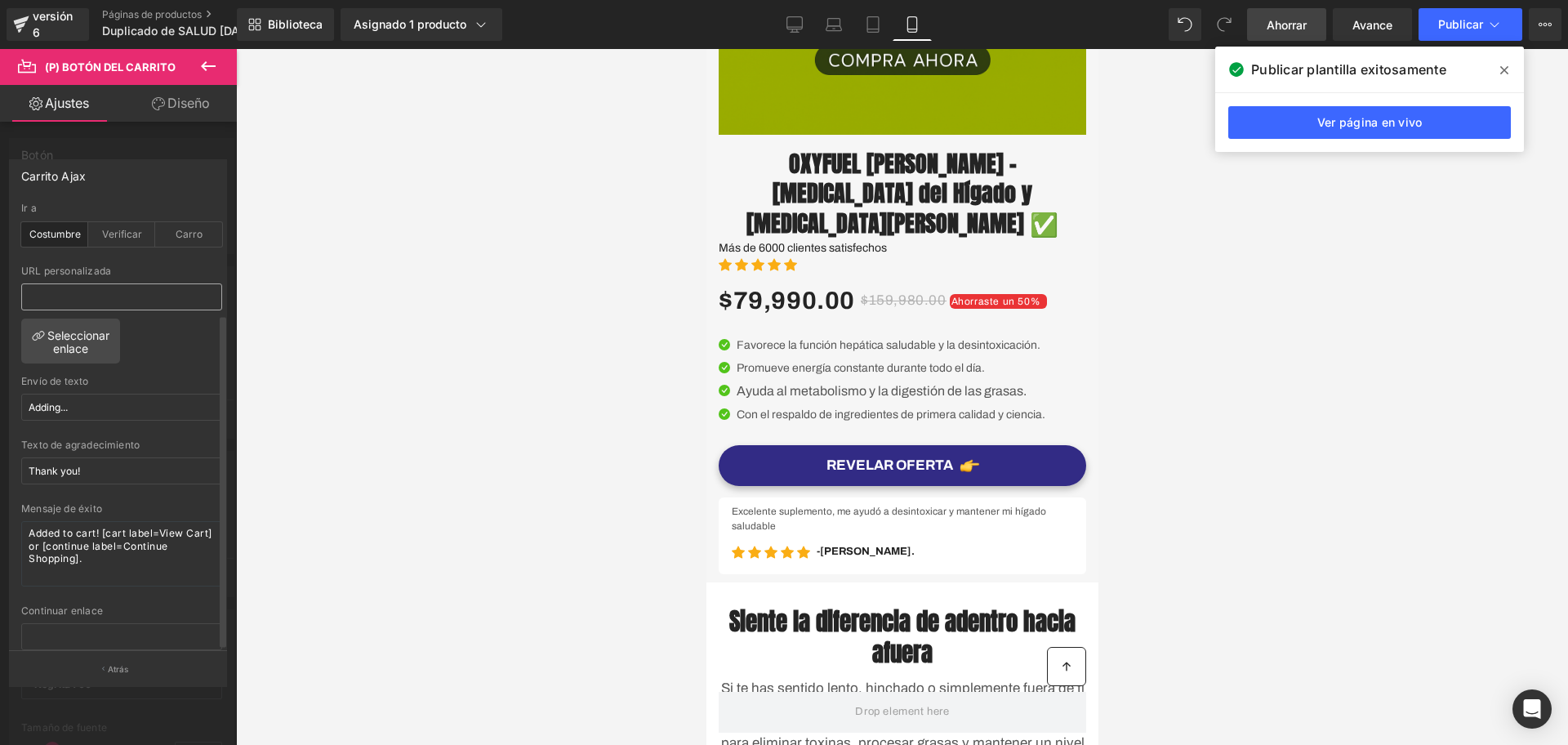
scroll to position [146, 0]
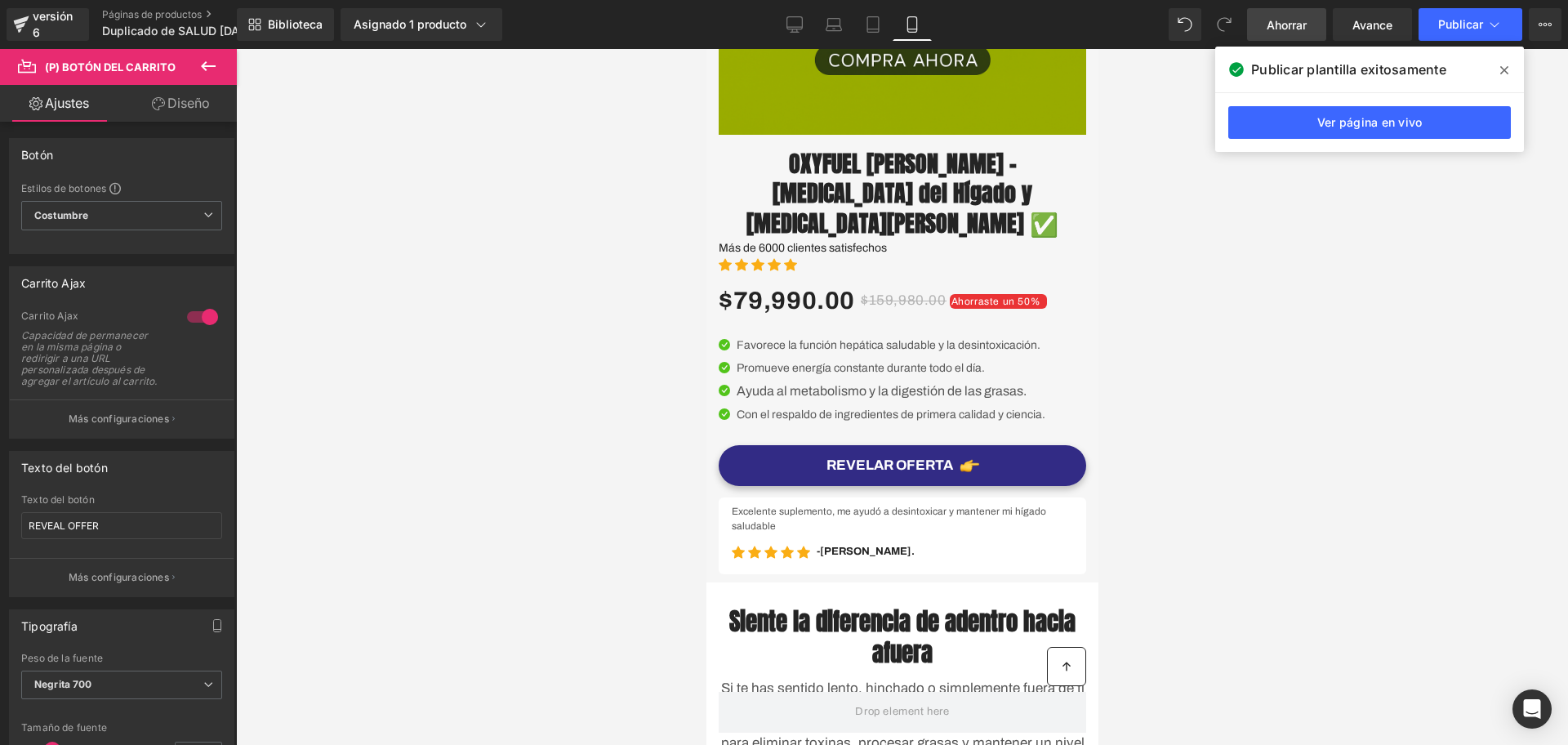
click at [299, 337] on div at bounding box center [903, 397] width 1332 height 696
click at [202, 314] on div at bounding box center [202, 318] width 39 height 26
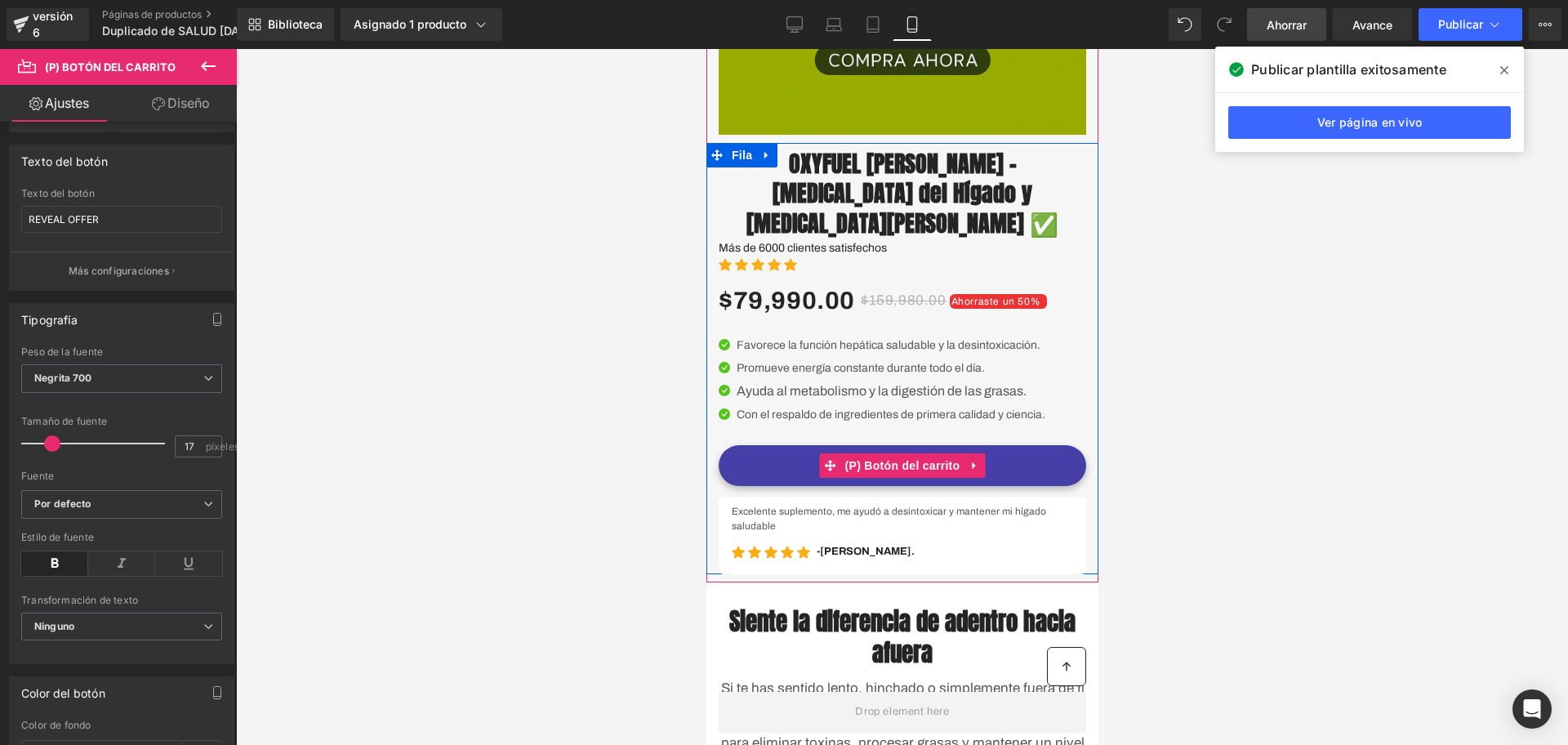
click at [888, 470] on font "(P) Botón del carrito" at bounding box center [902, 466] width 115 height 13
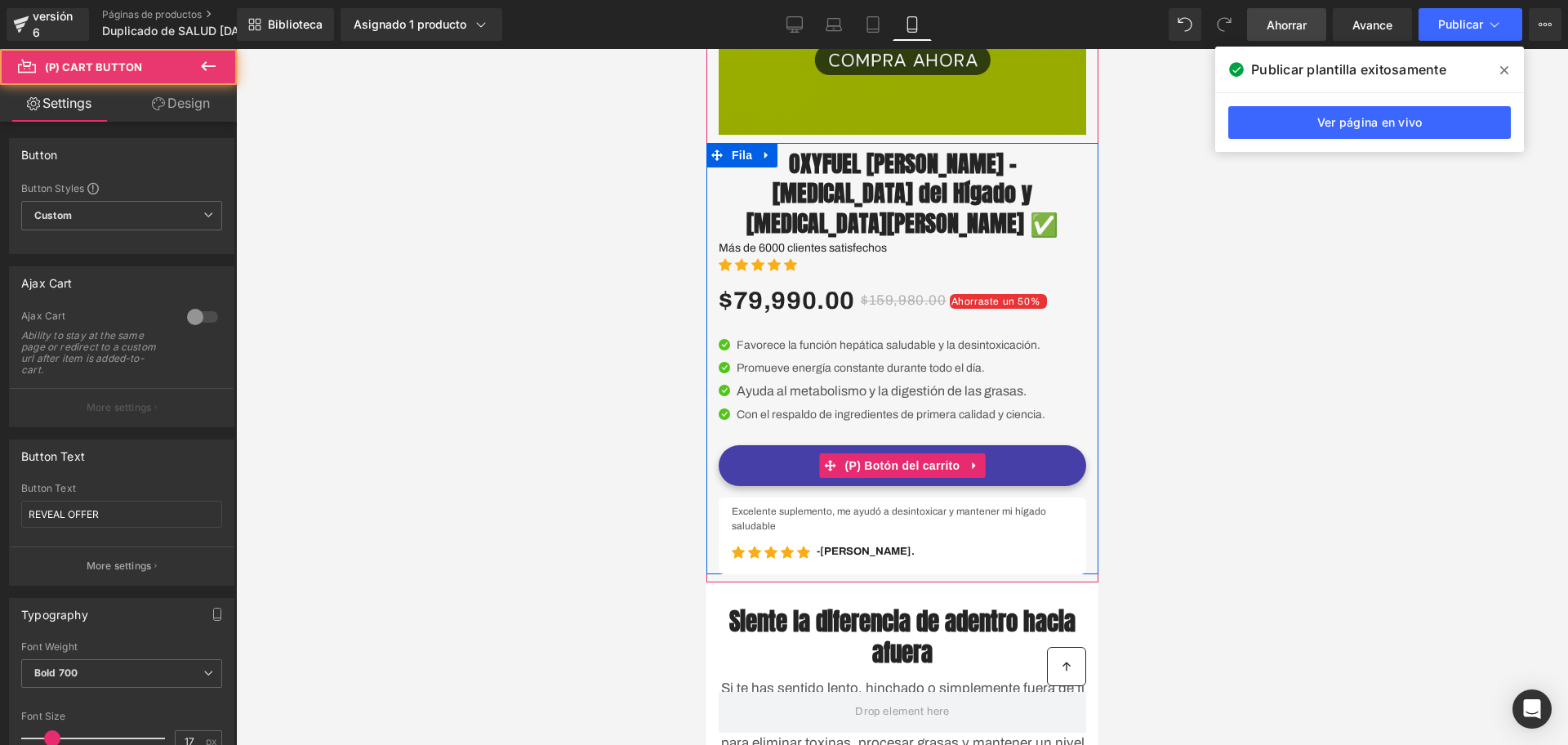
click at [1059, 470] on button "REVELAR OFERTA" at bounding box center [902, 466] width 368 height 41
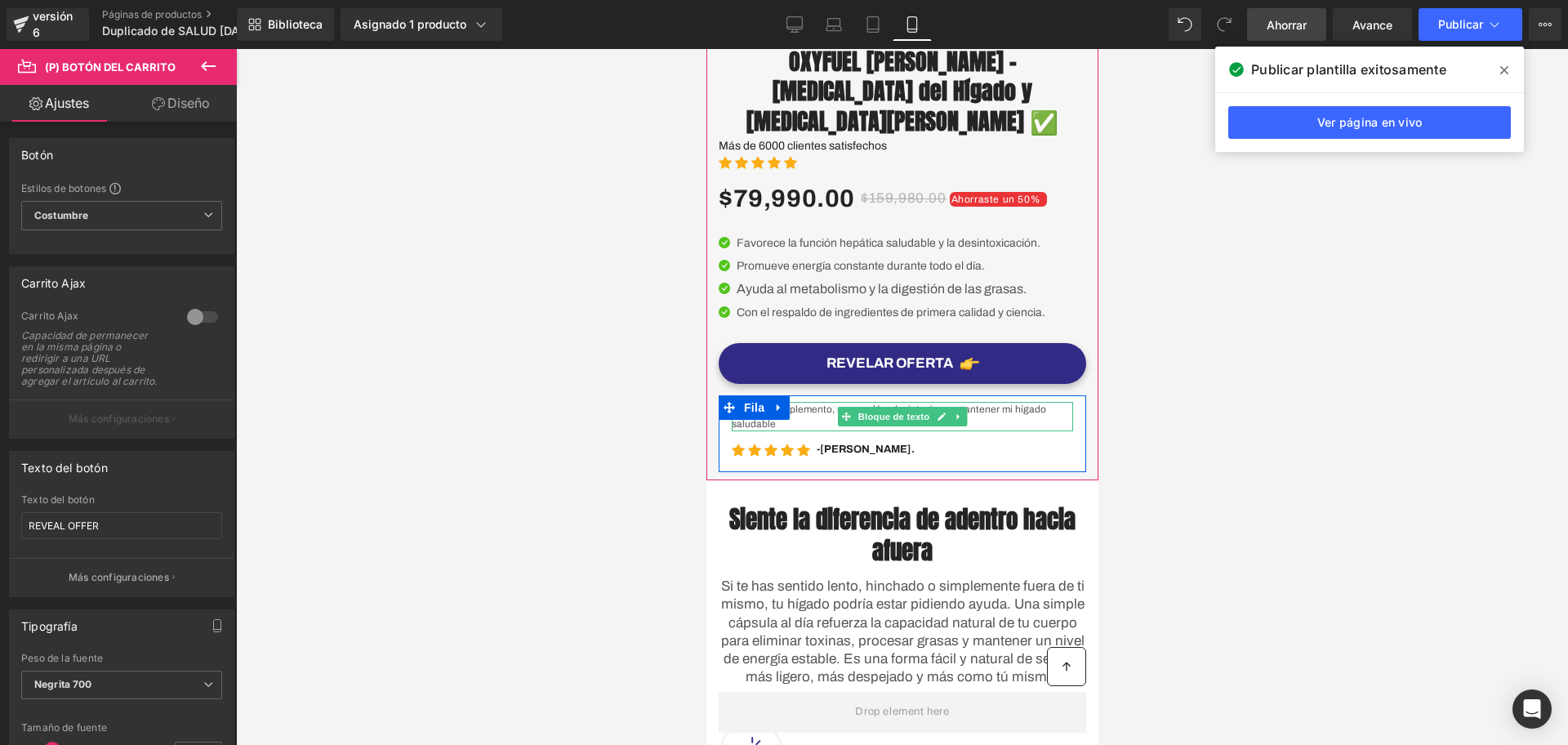
scroll to position [425, 0]
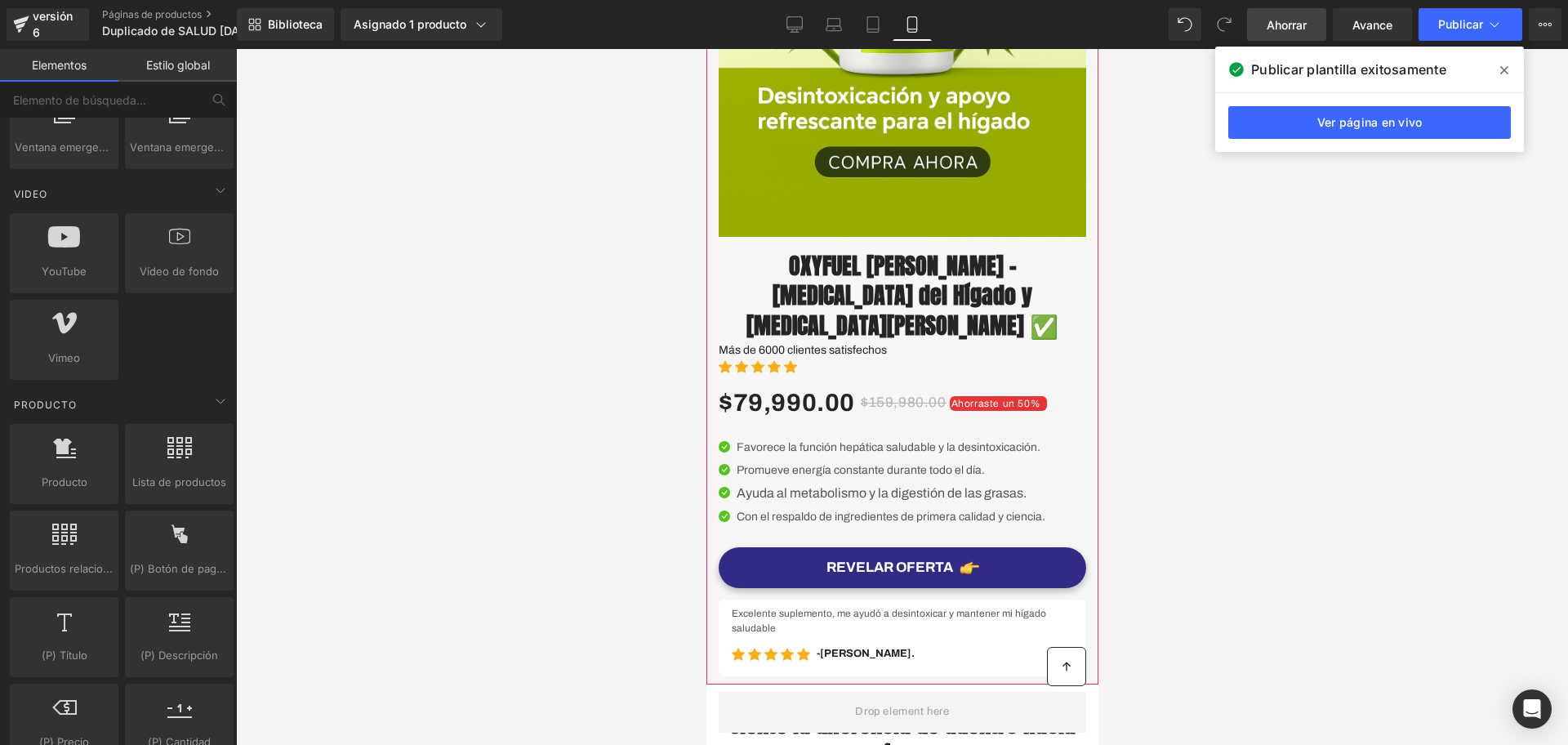
drag, startPoint x: 876, startPoint y: 706, endPoint x: 859, endPoint y: 621, distance: 86.7
click at [859, 621] on div "OXYFUEL Cardo Mariano – Desintoxicación del Hígado y Limpieza de Colon ✅ (P) Tí…" at bounding box center [902, 461] width 368 height 432
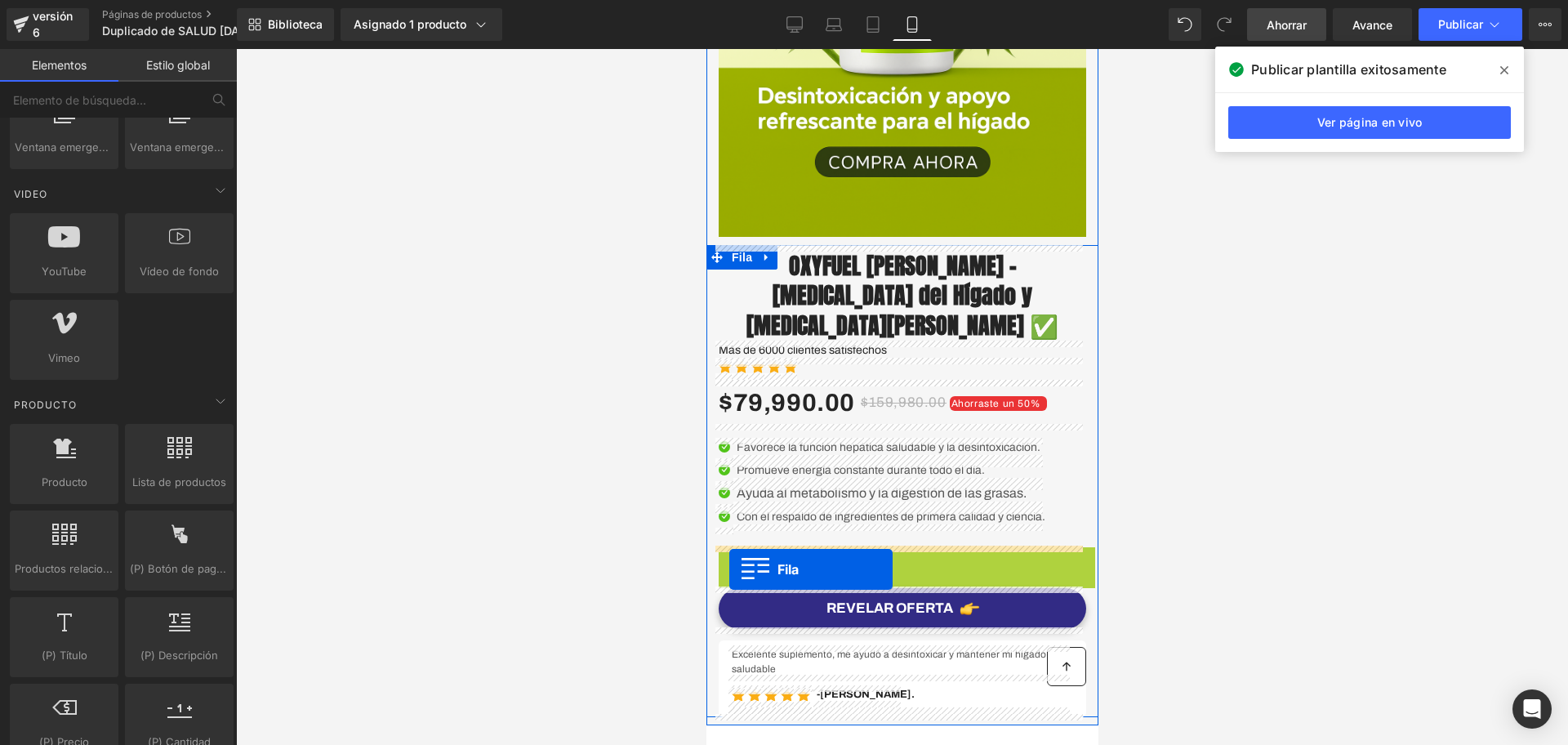
drag, startPoint x: 717, startPoint y: 701, endPoint x: 729, endPoint y: 570, distance: 131.5
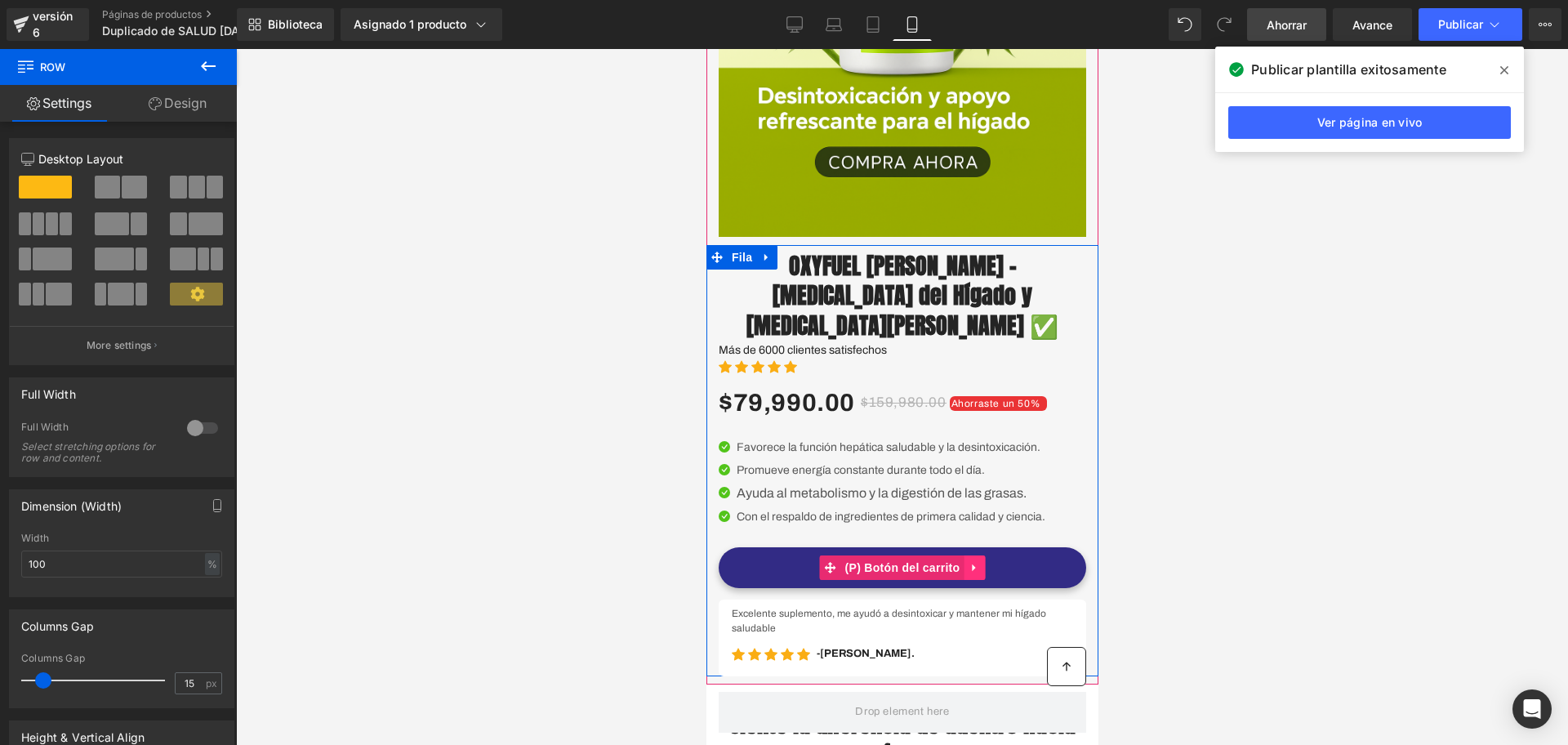
click at [963, 566] on link at bounding box center [974, 568] width 21 height 25
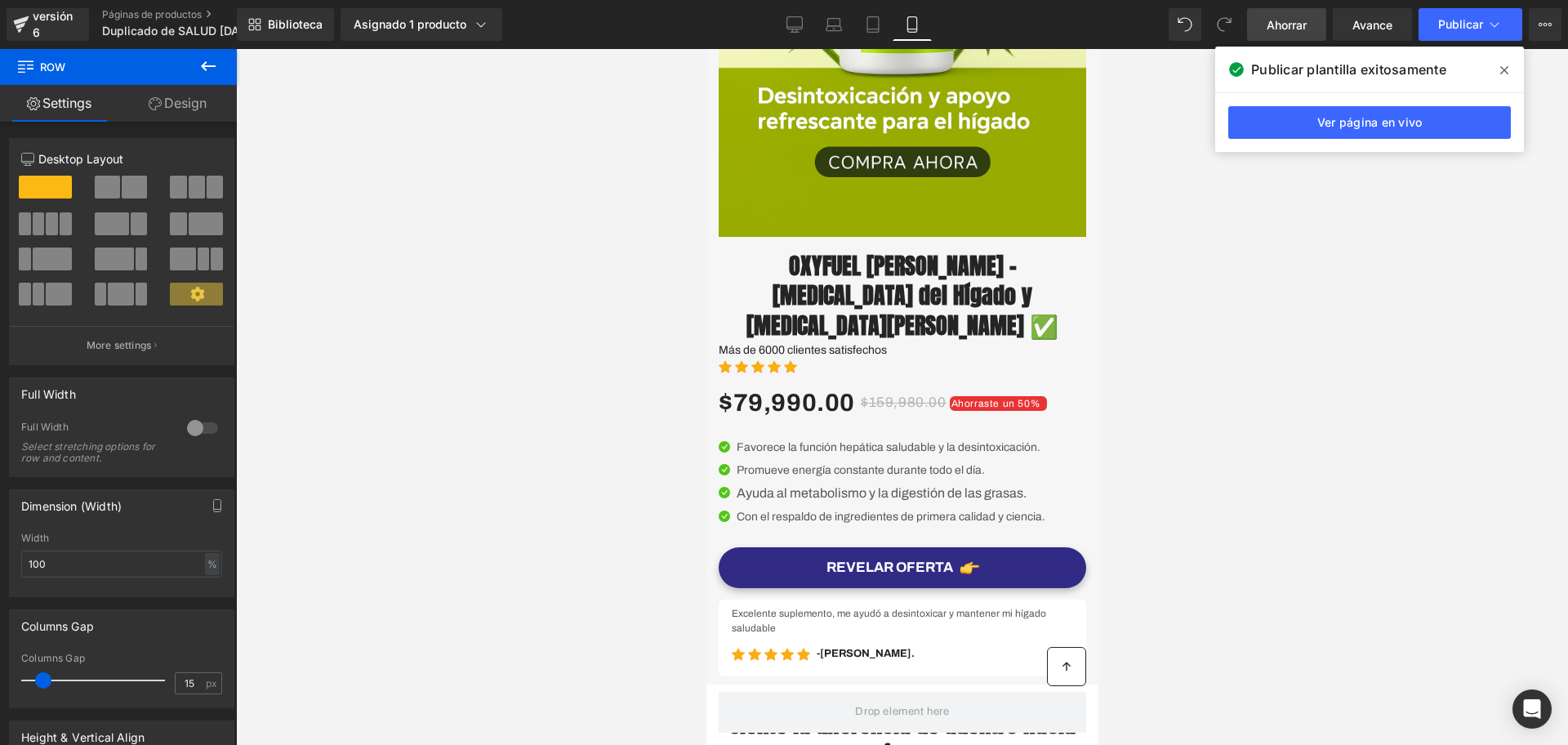
click at [1237, 510] on div at bounding box center [903, 397] width 1332 height 696
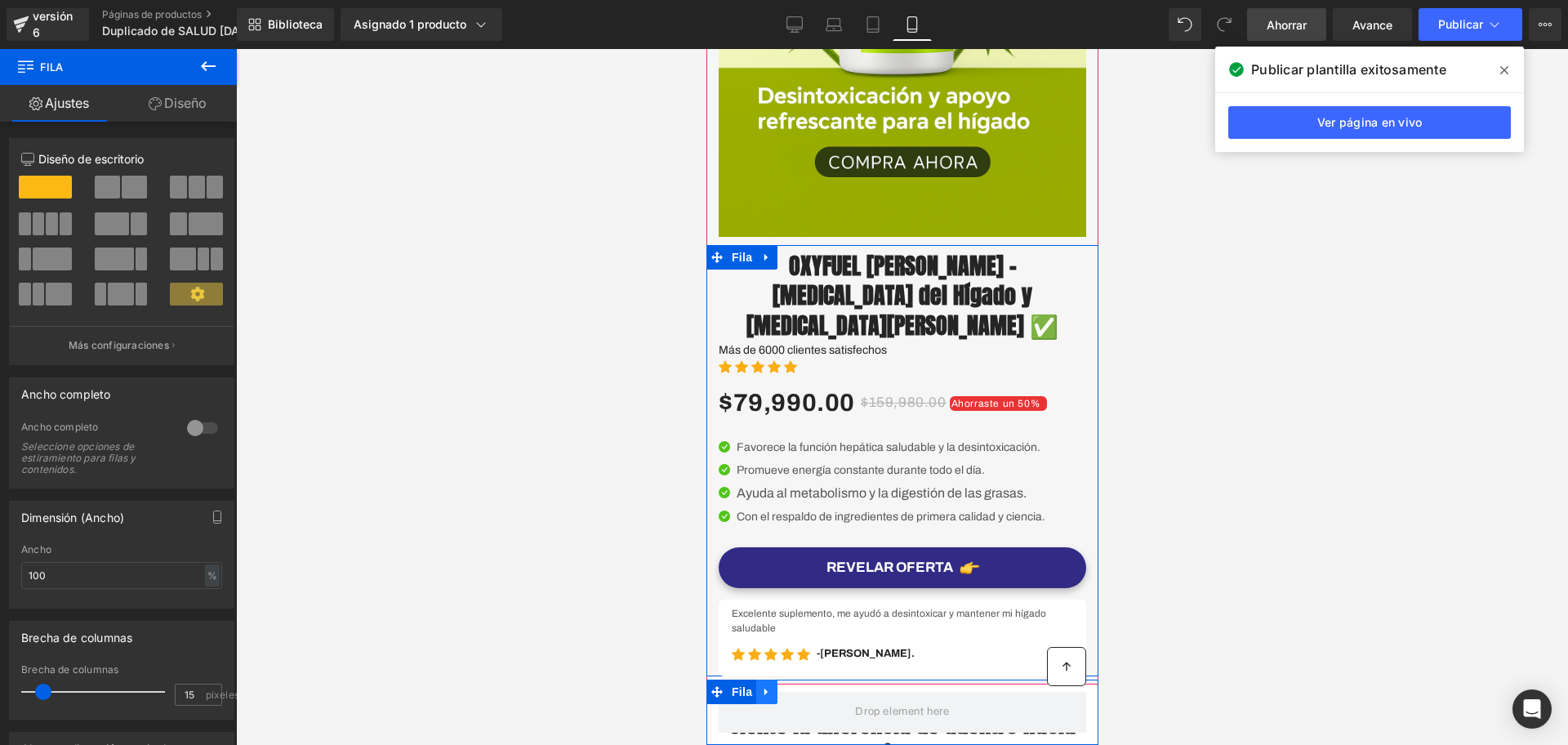
click at [772, 700] on link at bounding box center [766, 692] width 21 height 25
click at [800, 691] on link at bounding box center [809, 692] width 21 height 25
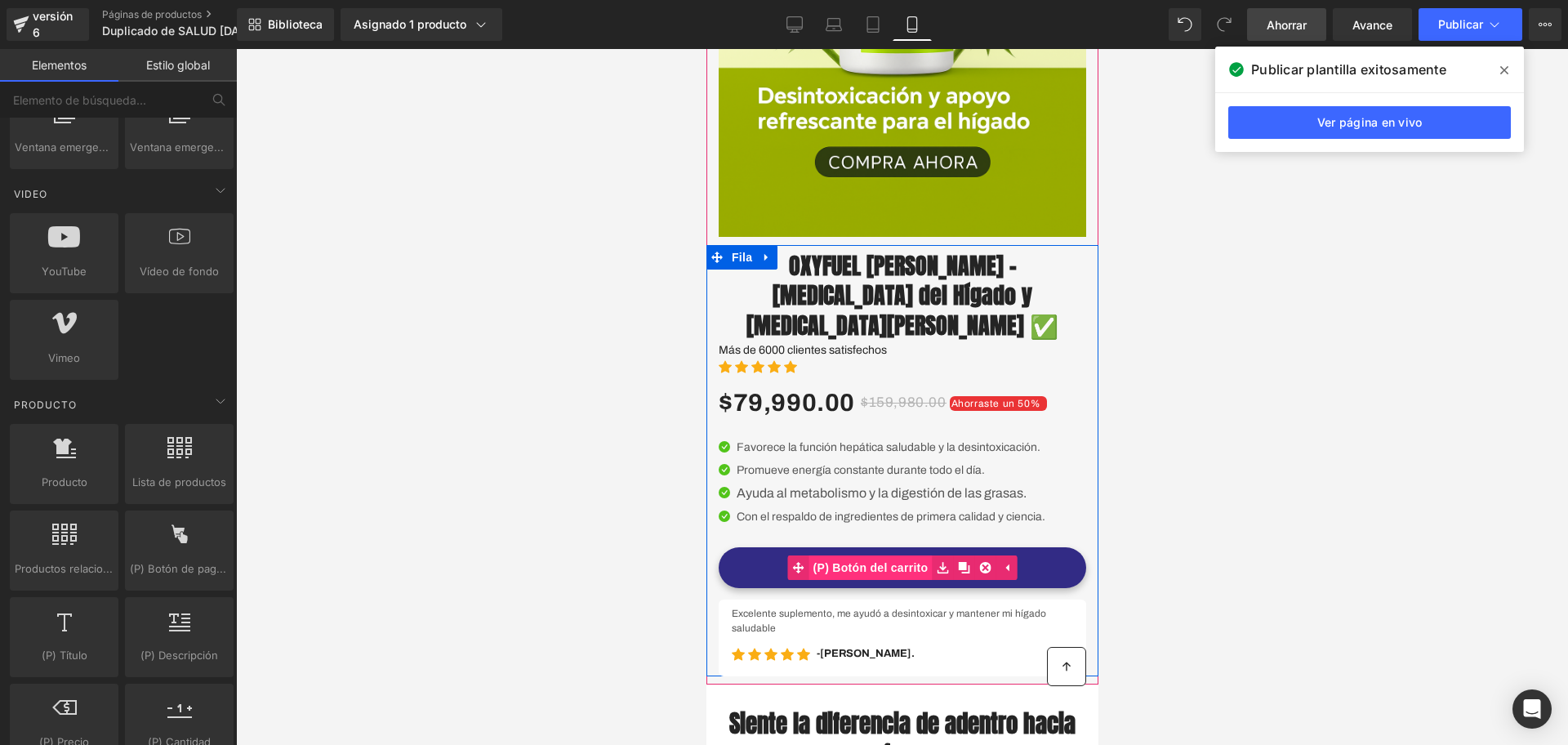
drag, startPoint x: 809, startPoint y: 568, endPoint x: 842, endPoint y: 575, distance: 33.7
click at [809, 568] on div "REVELAR OFERTA (P) Botón del carrito" at bounding box center [902, 567] width 368 height 41
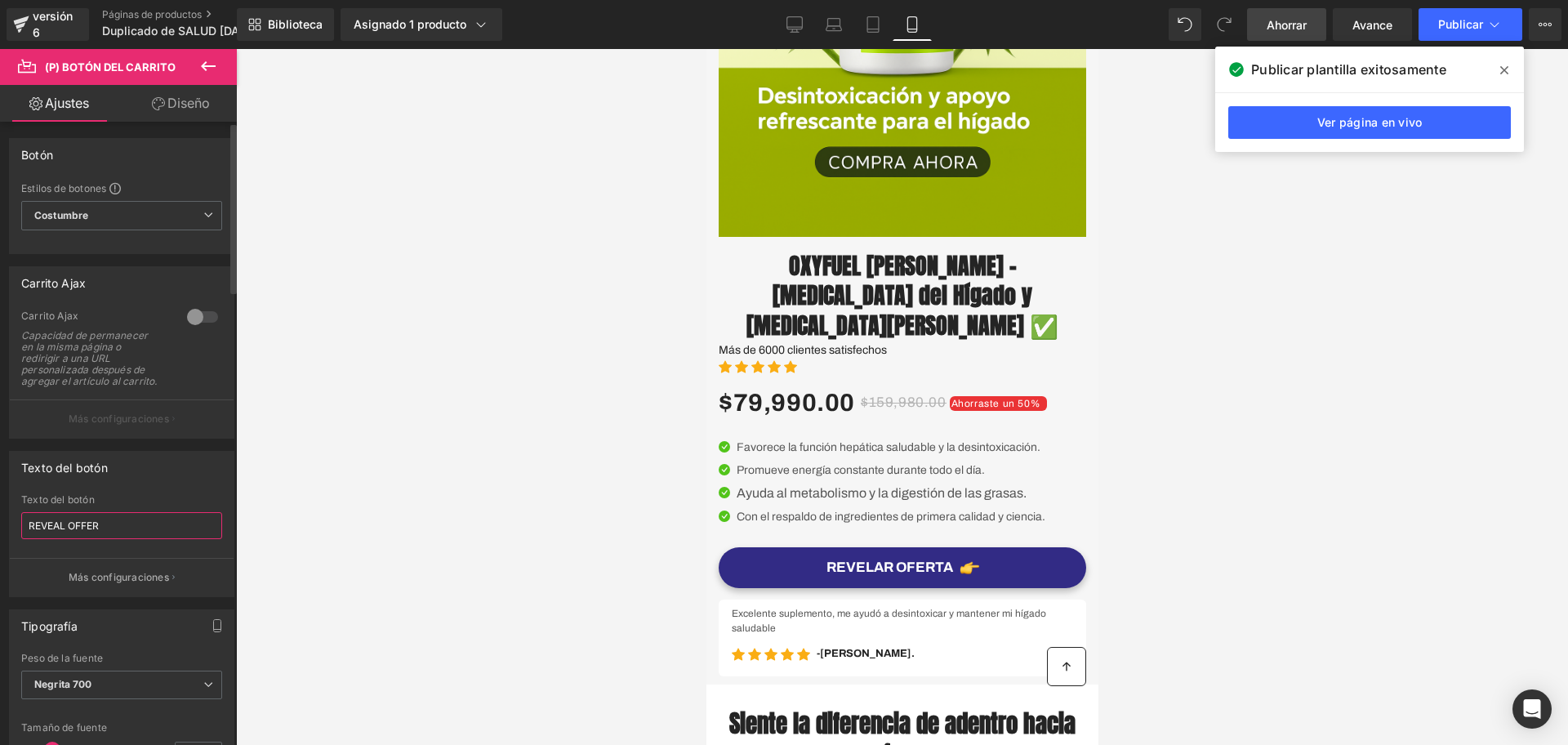
click at [106, 539] on input "REVEAL OFFER" at bounding box center [122, 526] width 201 height 27
type input "COMPRA AQUI"
click at [147, 584] on font "Más configuraciones" at bounding box center [119, 577] width 101 height 12
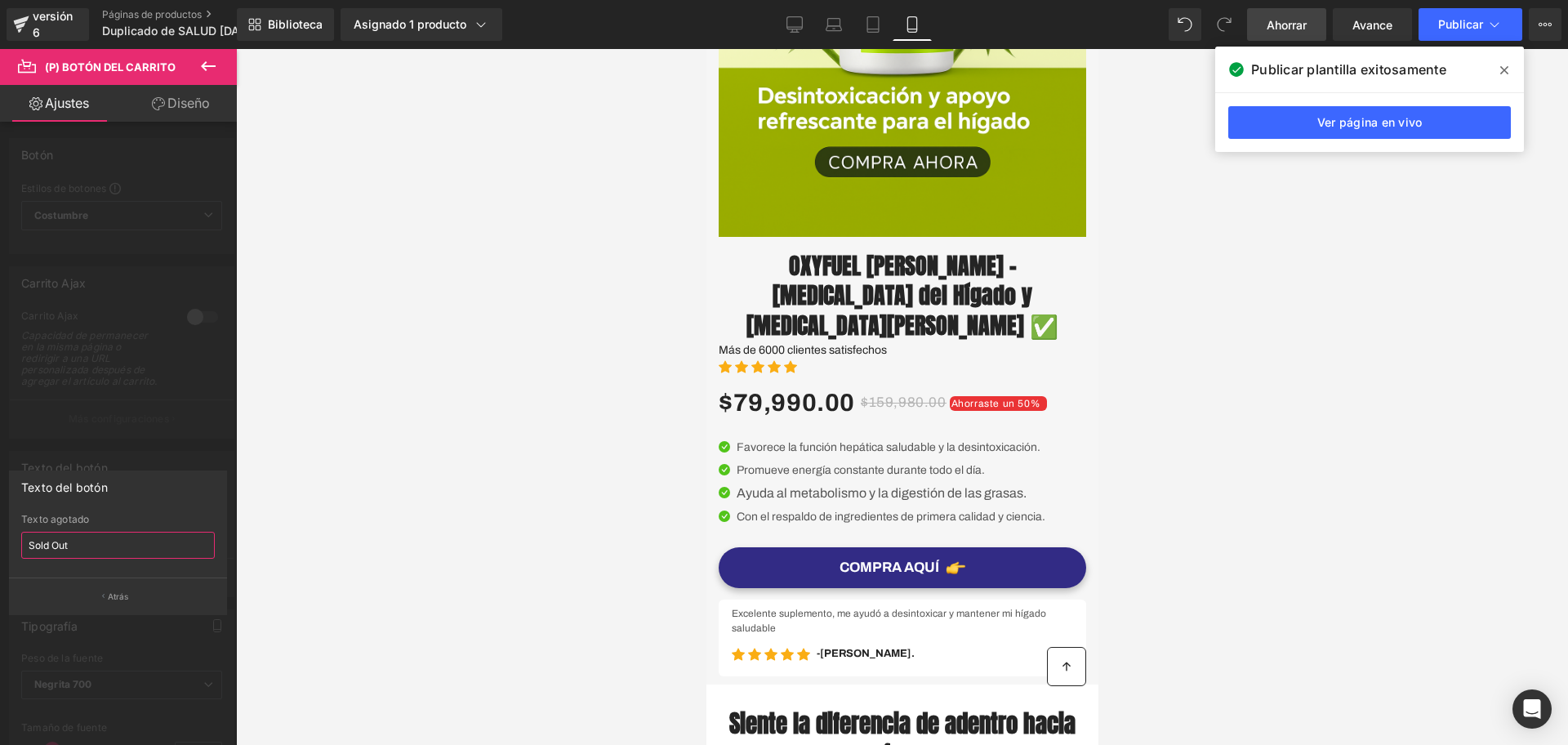
click at [73, 542] on input "Sold Out" at bounding box center [118, 545] width 193 height 27
type input "Envio gratis"
click at [358, 556] on div at bounding box center [903, 397] width 1332 height 696
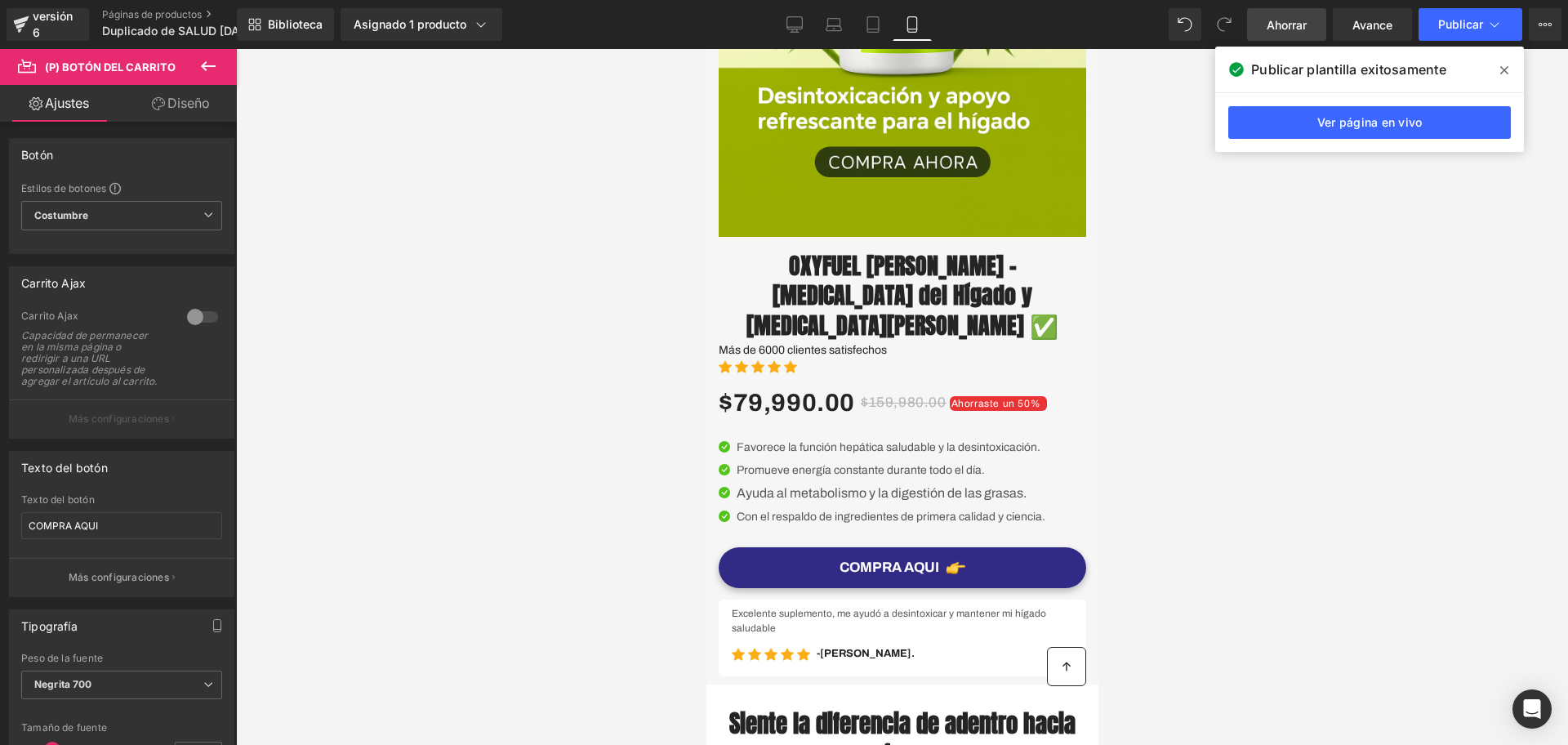
scroll to position [731, 0]
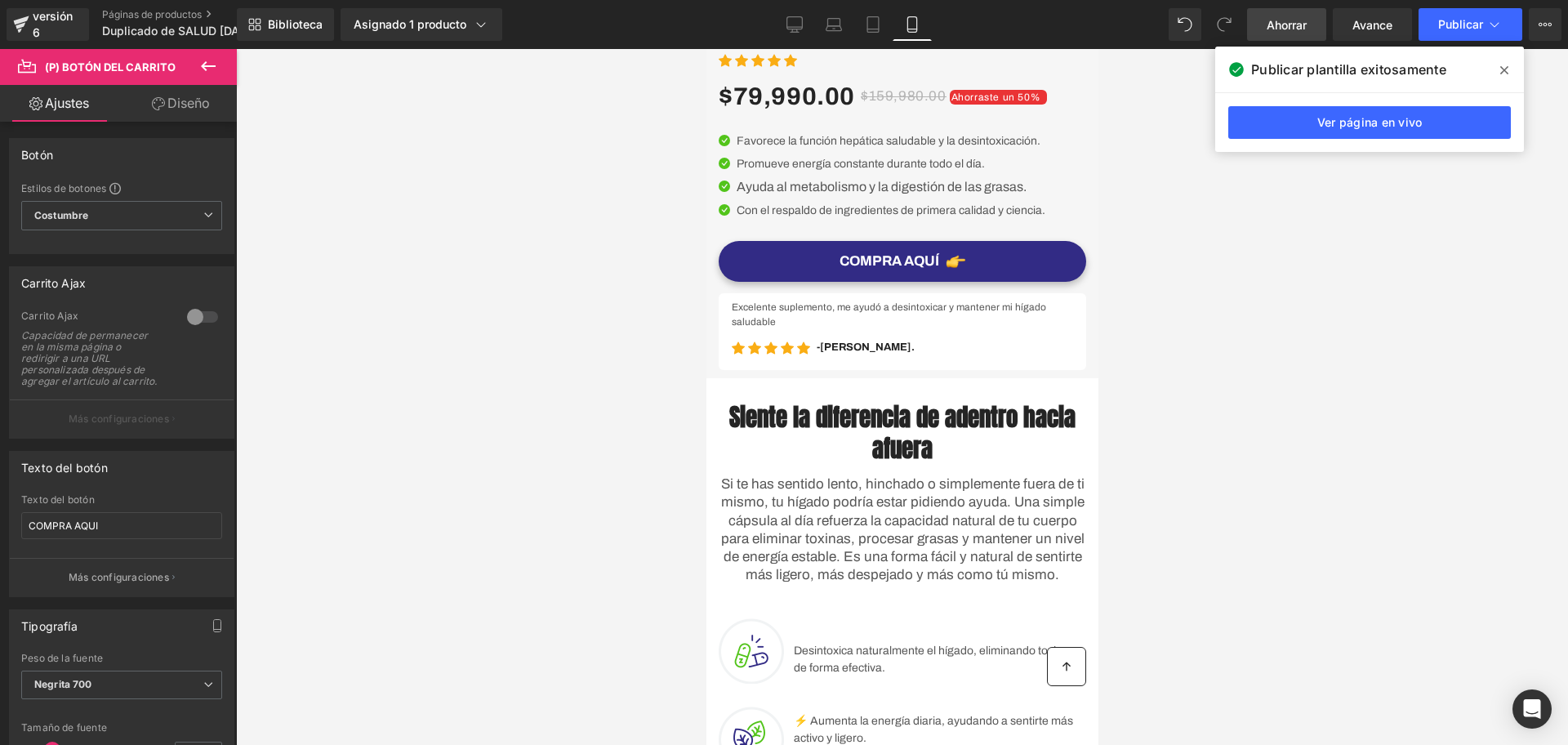
drag, startPoint x: 913, startPoint y: 260, endPoint x: 906, endPoint y: 288, distance: 28.9
click at [913, 257] on div "COMPRA AQUÍ (P) Botón del carrito" at bounding box center [902, 261] width 368 height 41
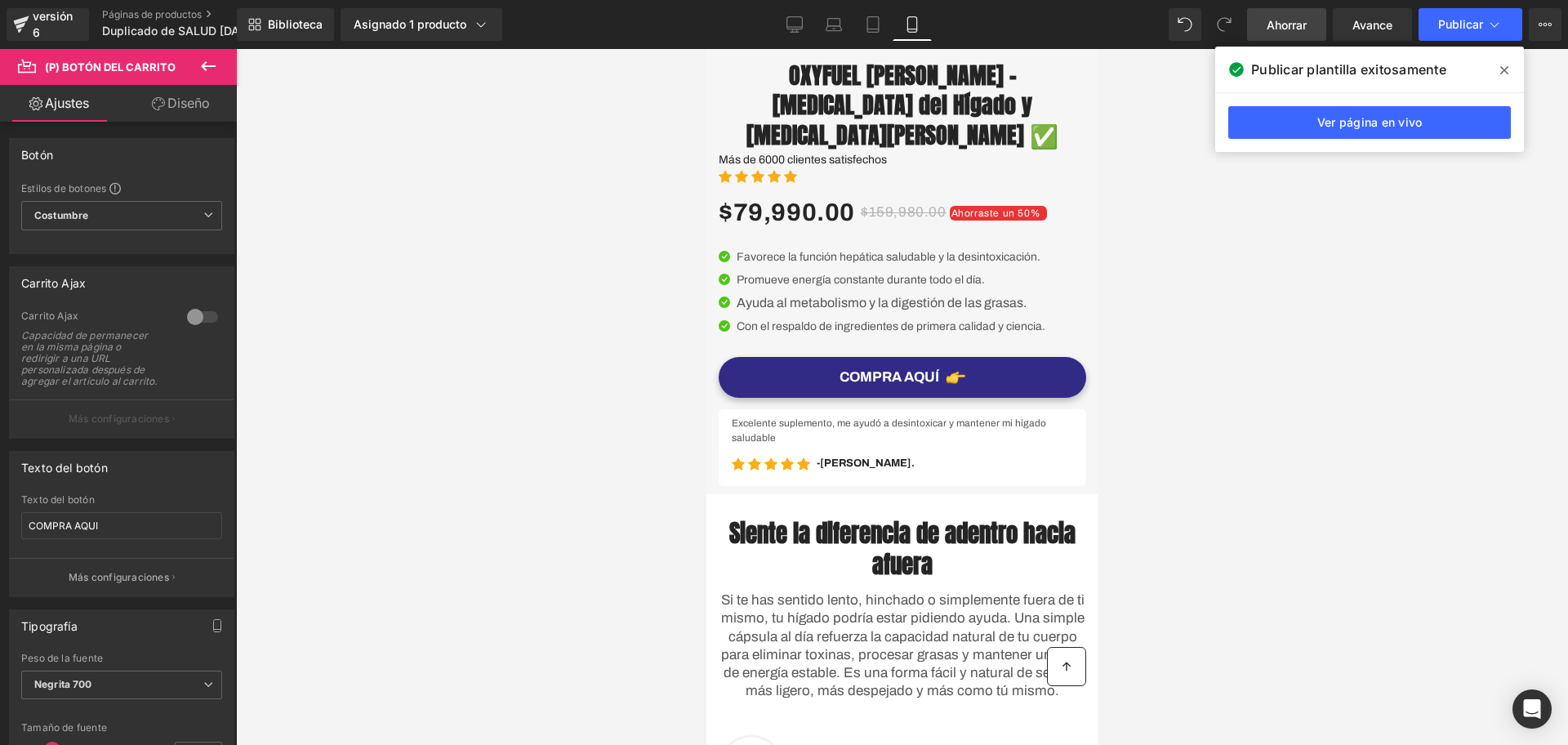
scroll to position [527, 0]
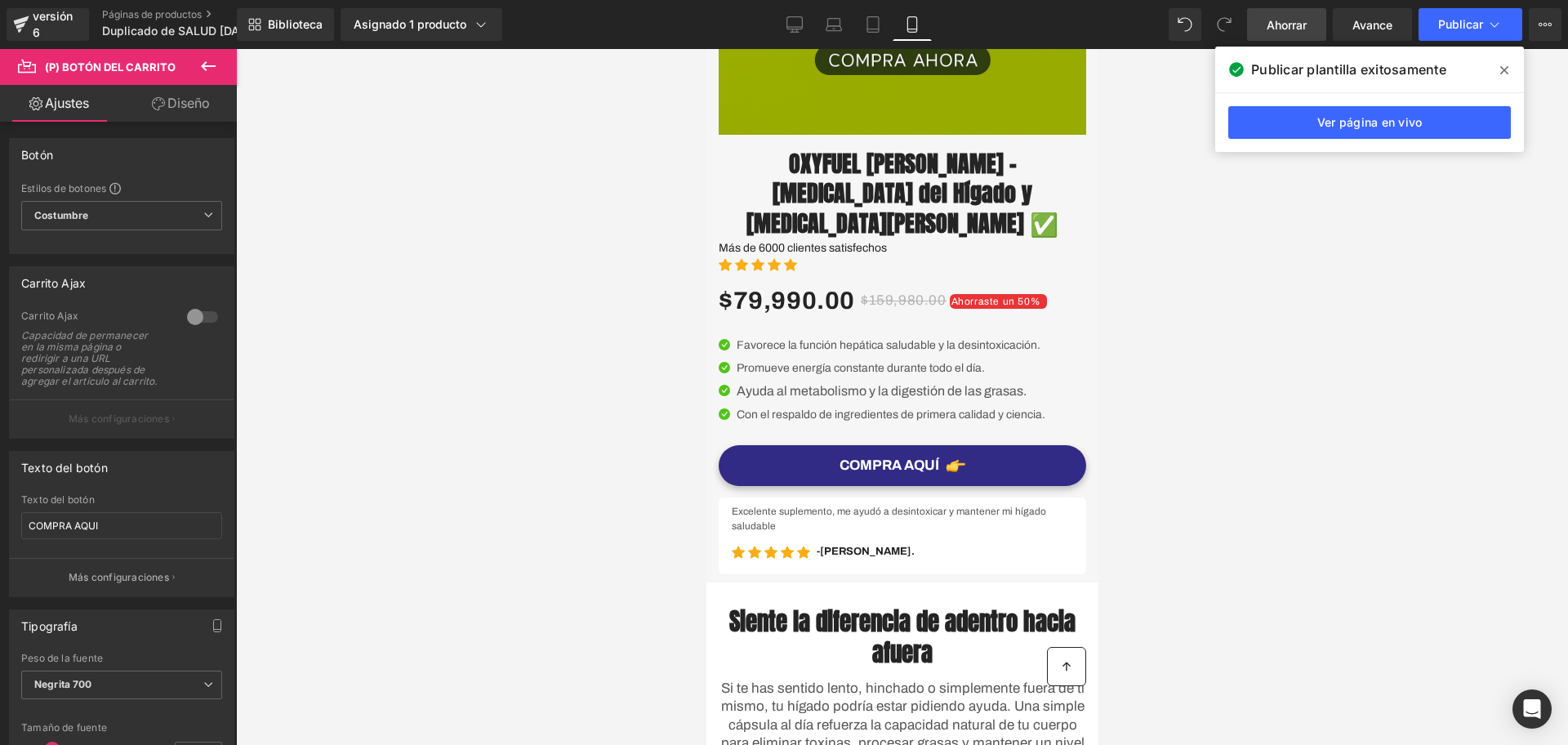
click at [1295, 35] on link "Ahorrar" at bounding box center [1287, 25] width 79 height 33
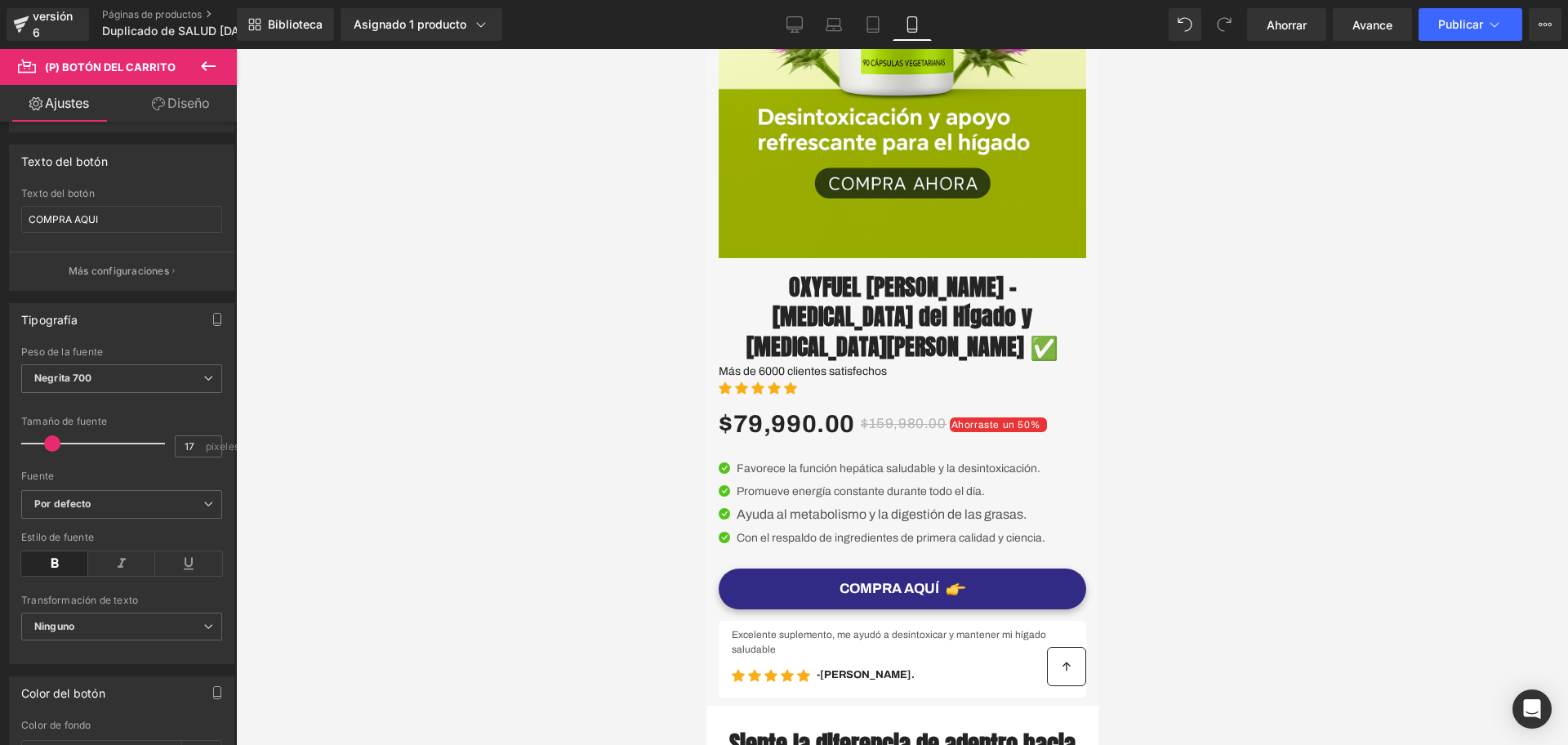
scroll to position [408, 0]
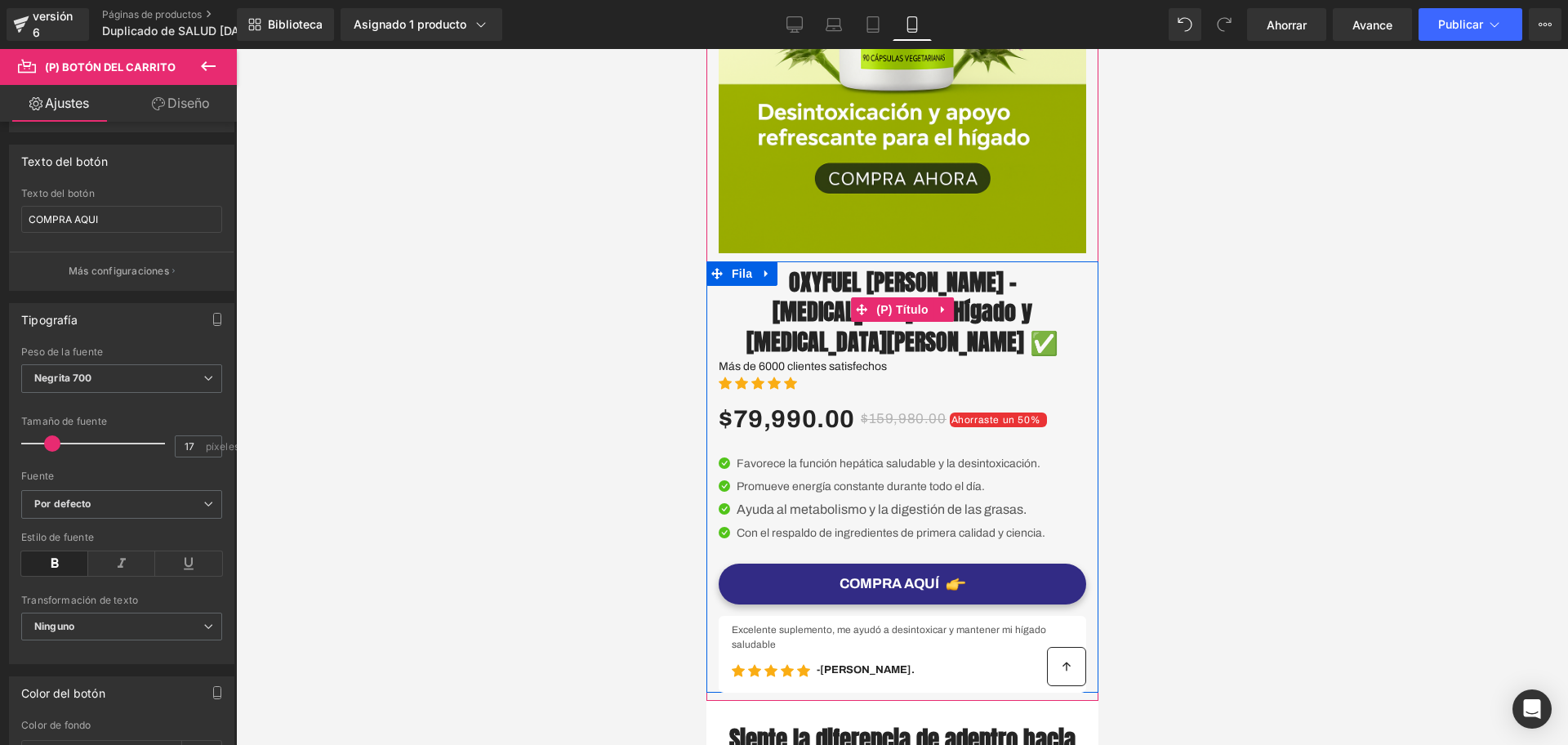
drag, startPoint x: 904, startPoint y: 308, endPoint x: 772, endPoint y: 333, distance: 134.3
click at [904, 308] on font "(P) Título" at bounding box center [901, 310] width 52 height 13
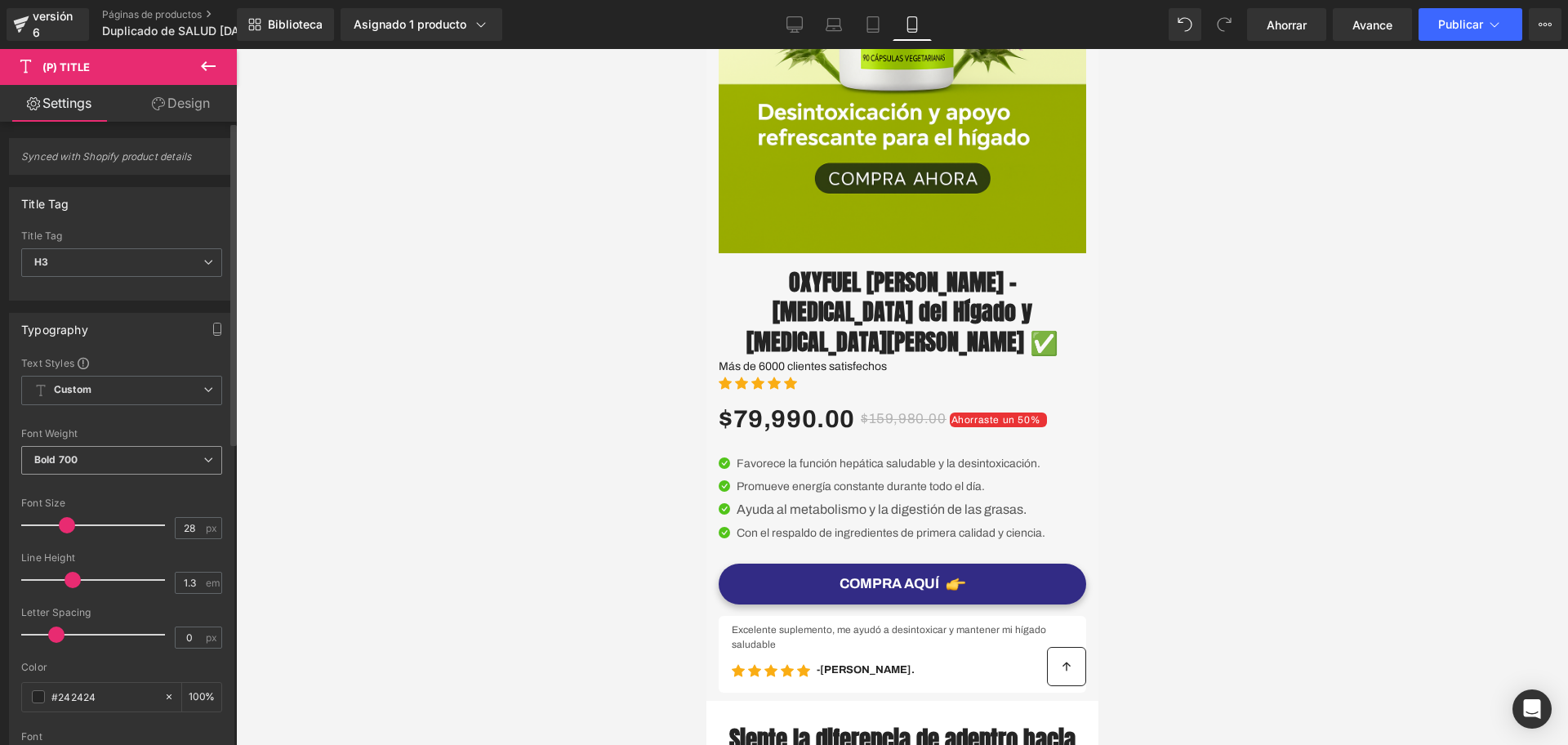
click at [104, 457] on span "Bold 700" at bounding box center [122, 461] width 201 height 29
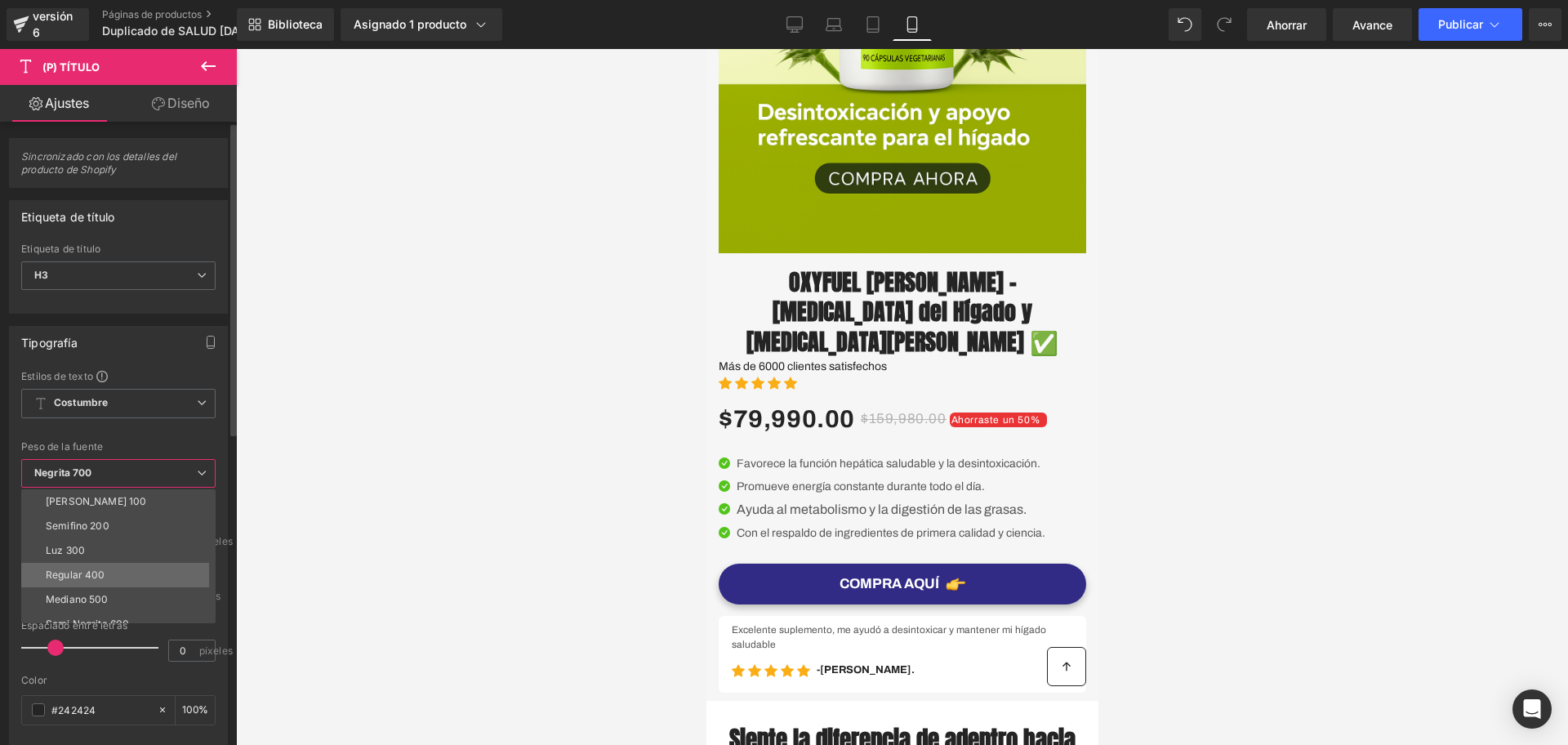
scroll to position [136, 0]
click at [97, 540] on font "El más audaz 900" at bounding box center [88, 537] width 84 height 12
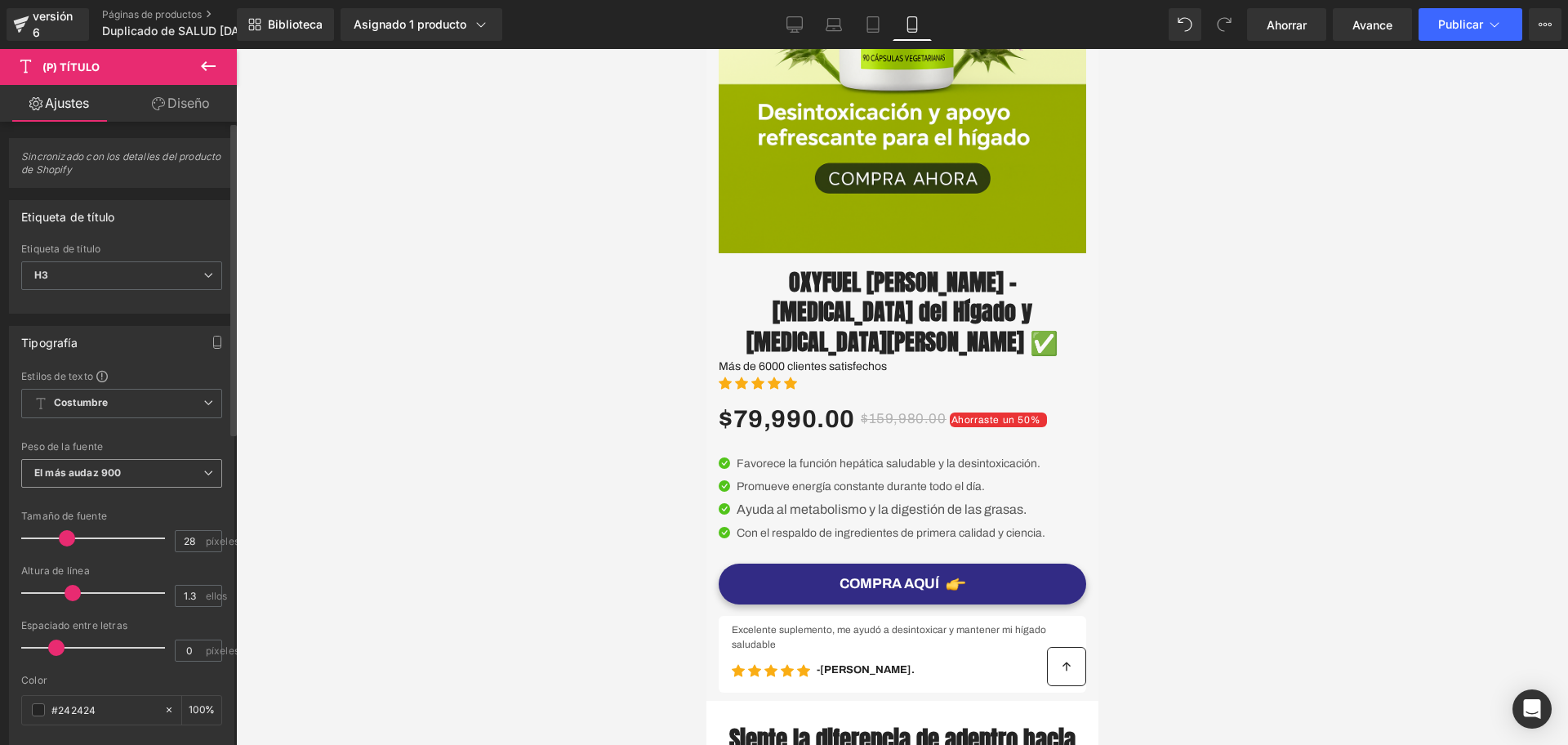
click at [80, 462] on span "El más audaz 900" at bounding box center [122, 473] width 201 height 29
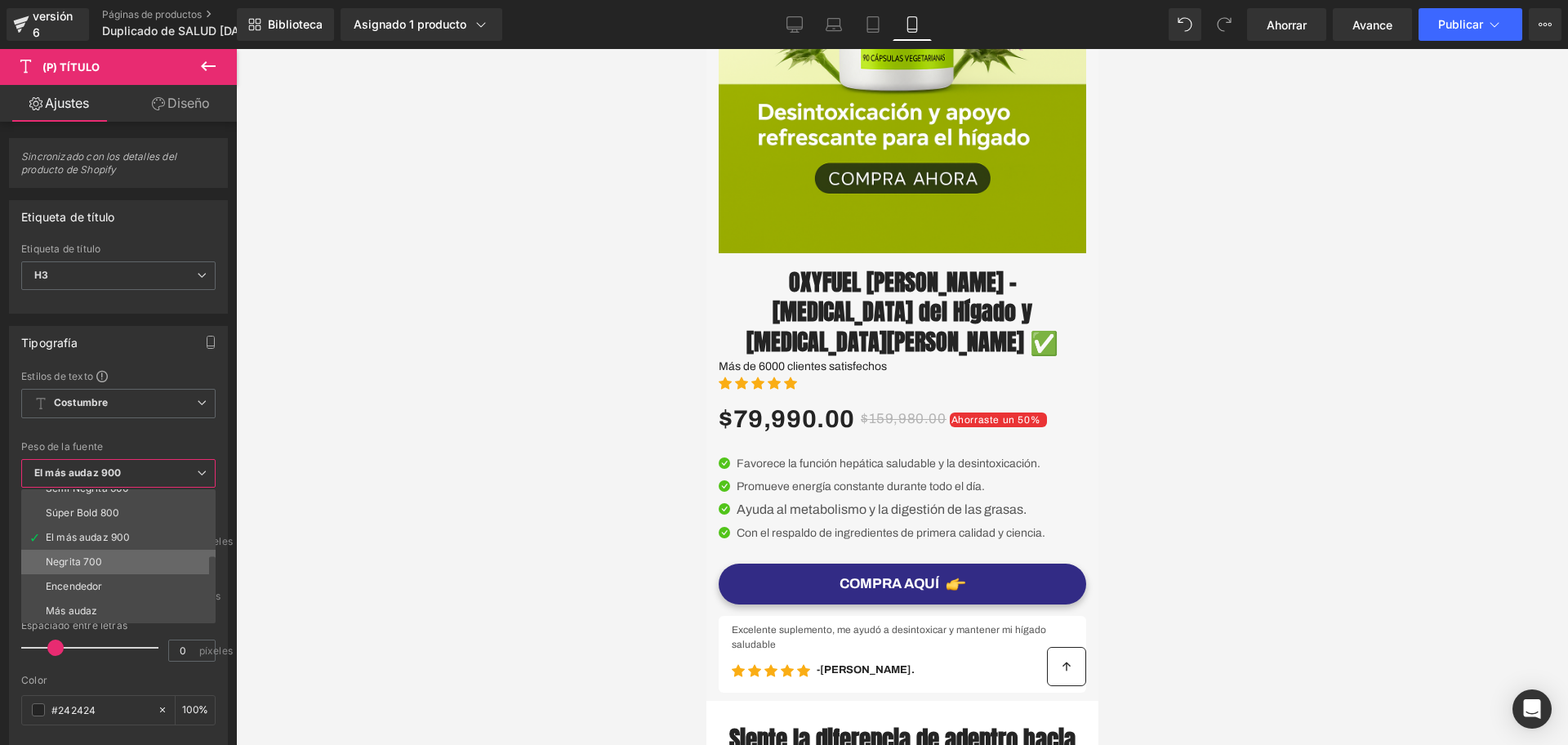
click at [106, 568] on li "Negrita 700" at bounding box center [122, 562] width 202 height 25
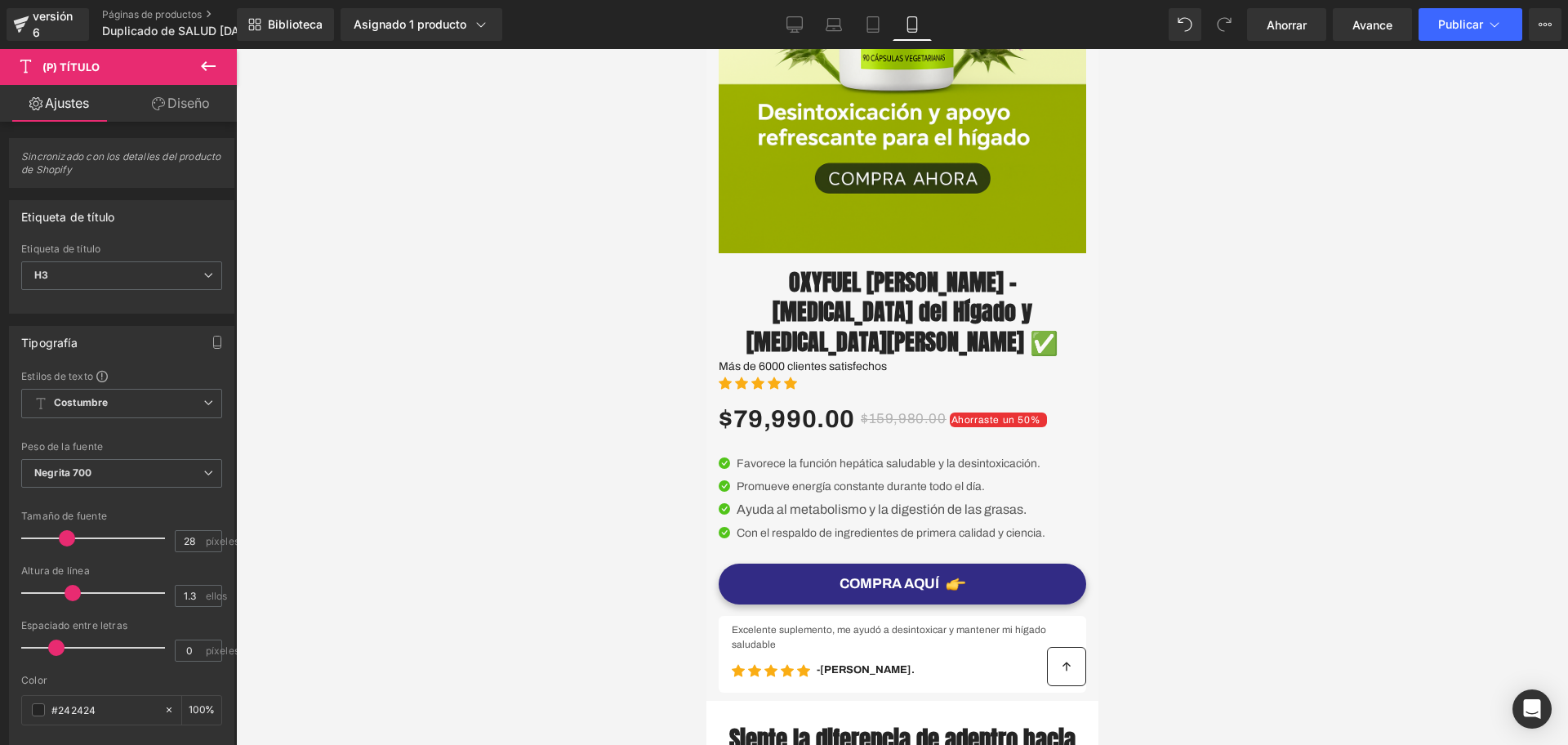
click at [1280, 6] on div "Biblioteca Asignado 1 producto Vista previa del producto OXYFUEL Cardo Mariano …" at bounding box center [903, 24] width 1332 height 49
click at [1284, 13] on link "Ahorrar" at bounding box center [1287, 25] width 79 height 33
click at [1472, 10] on button "Publicar" at bounding box center [1471, 25] width 104 height 33
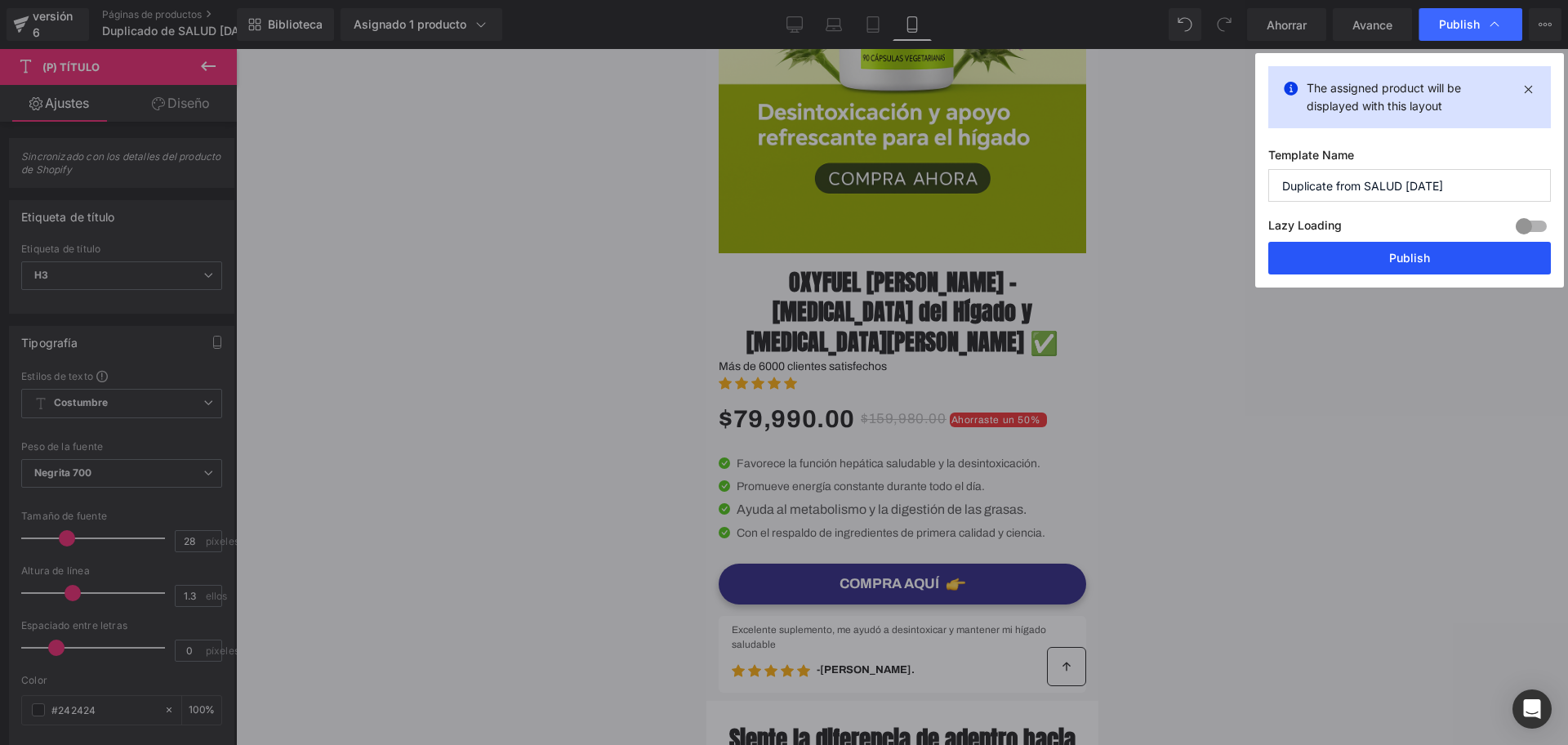
click at [1398, 257] on button "Publish" at bounding box center [1410, 259] width 283 height 33
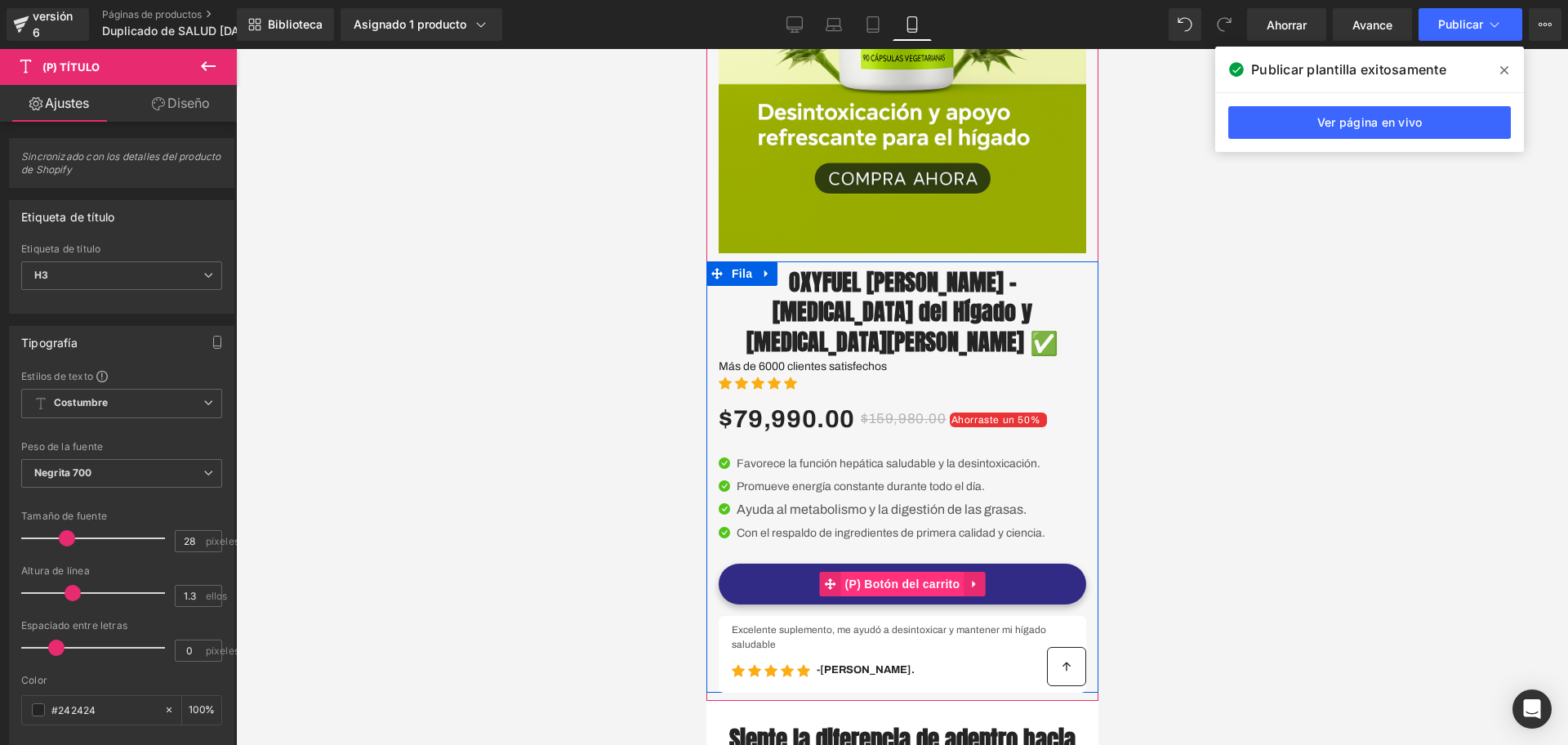
click at [863, 588] on font "(P) Botón del carrito" at bounding box center [902, 585] width 115 height 13
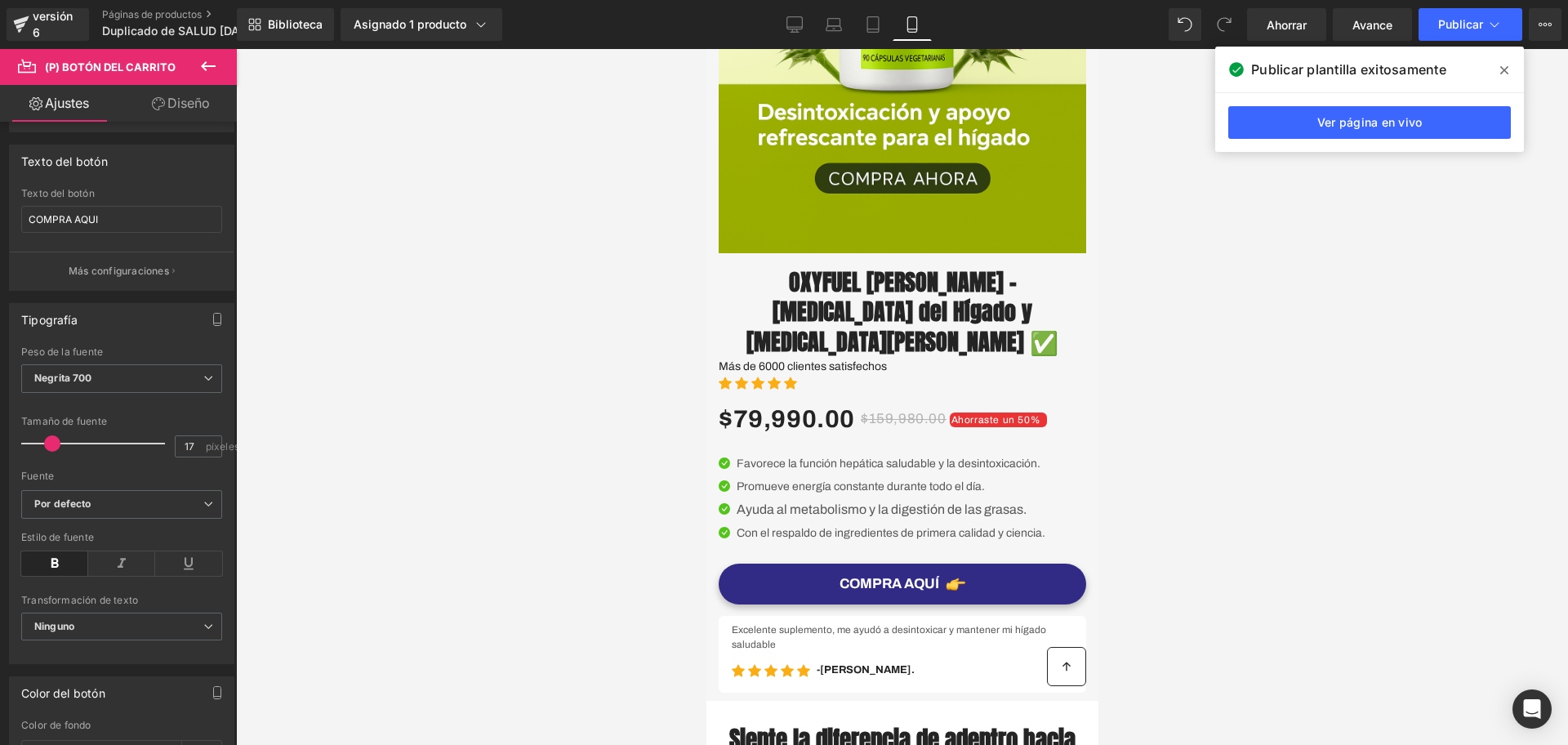
scroll to position [0, 0]
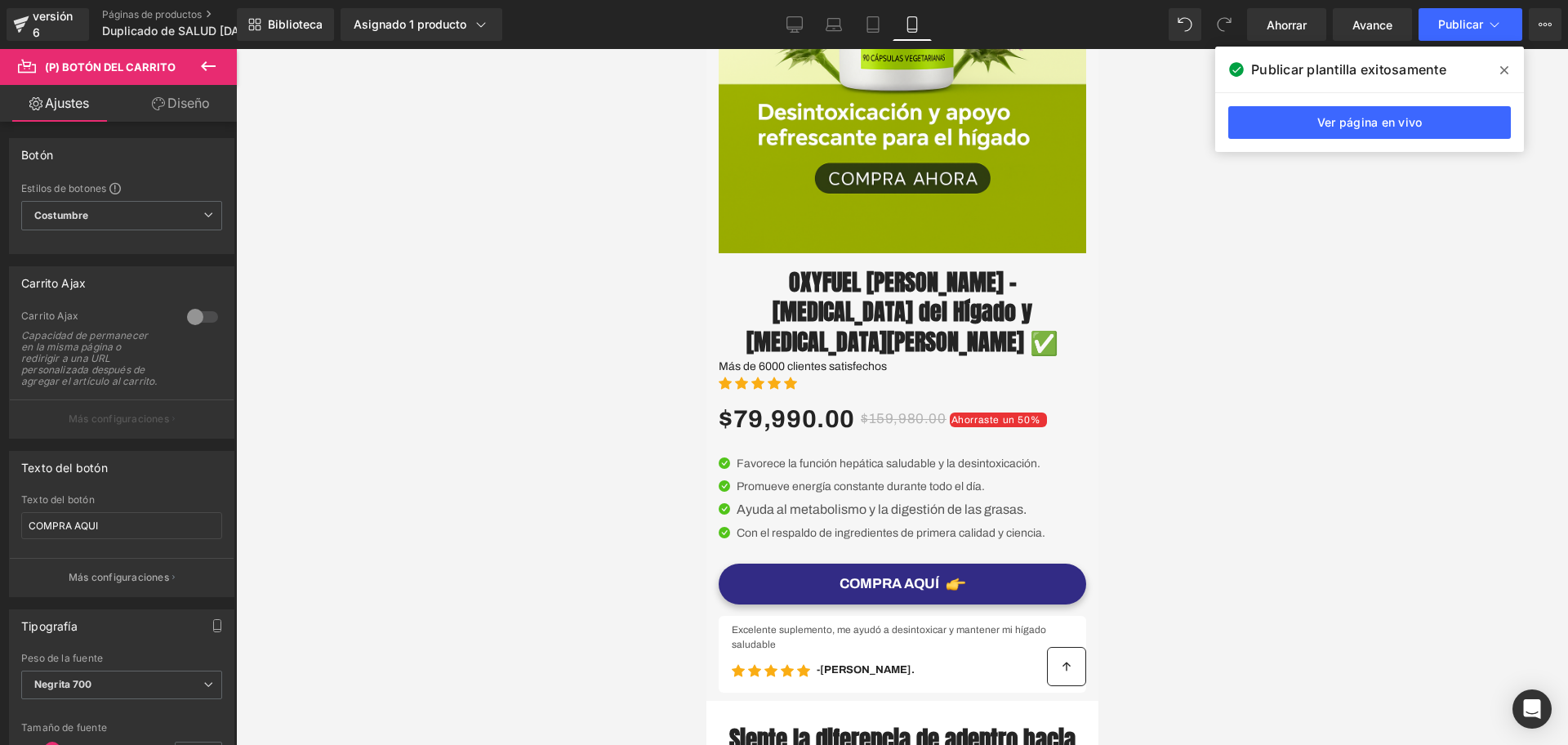
click at [199, 67] on icon at bounding box center [208, 66] width 20 height 20
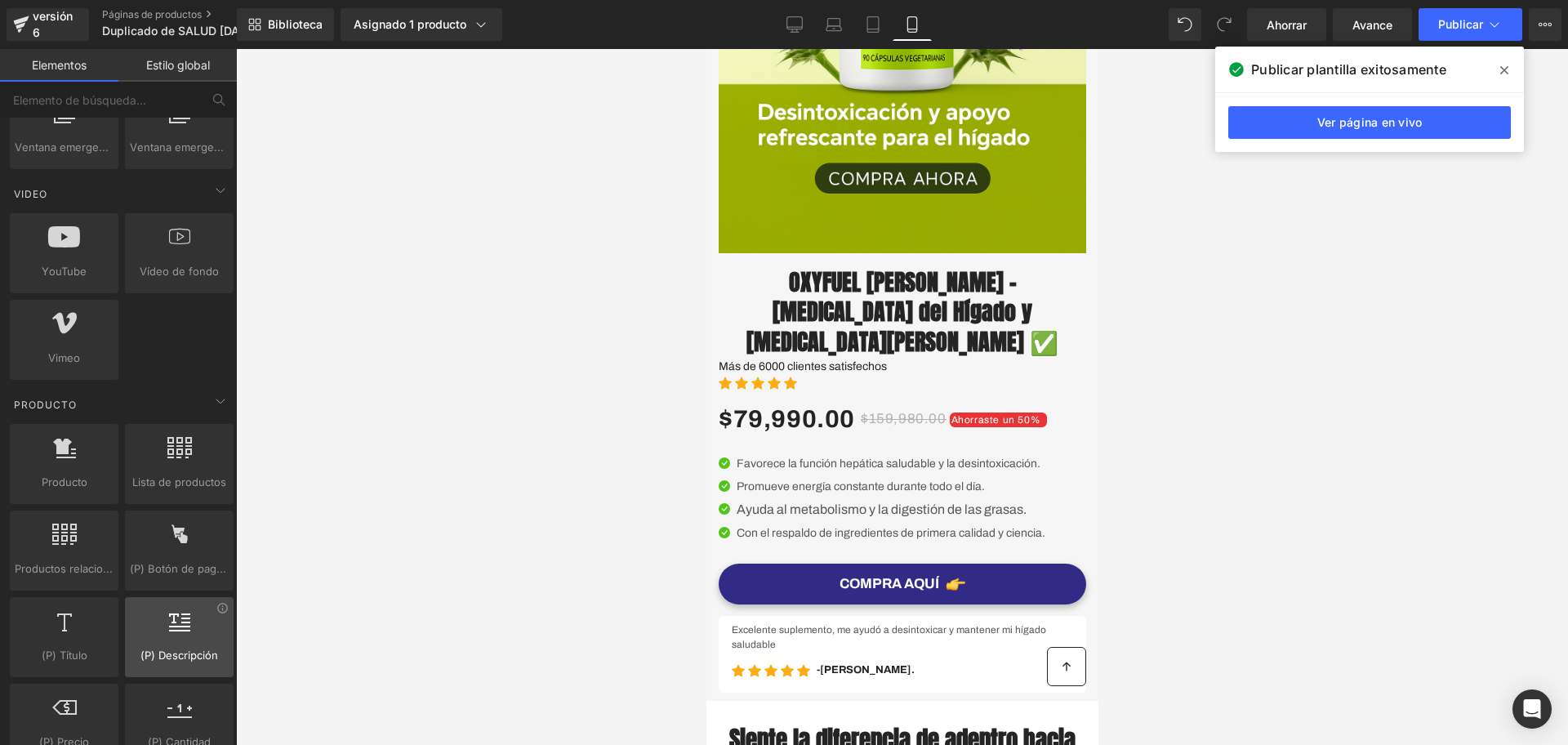
scroll to position [1430, 0]
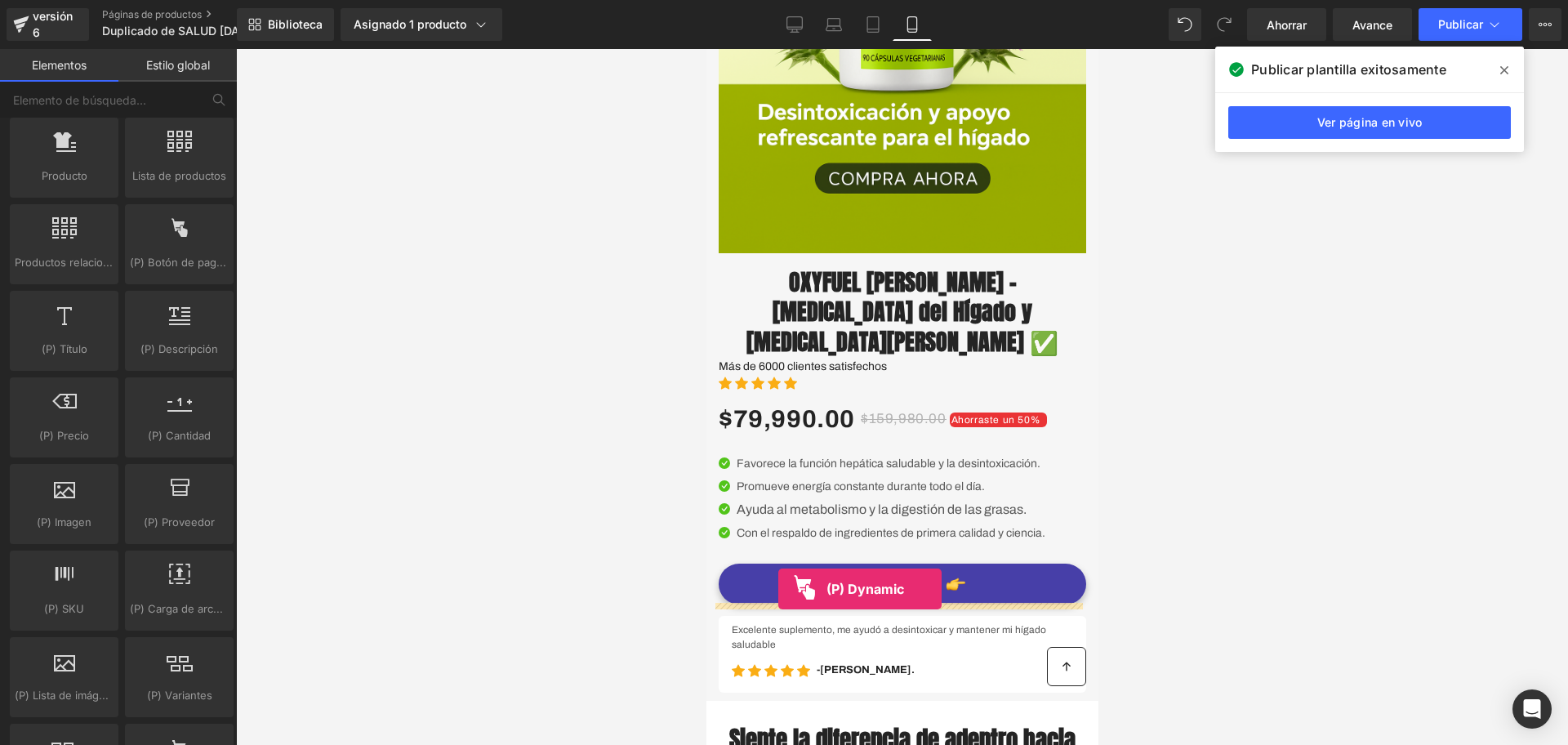
drag, startPoint x: 865, startPoint y: 310, endPoint x: 778, endPoint y: 590, distance: 293.2
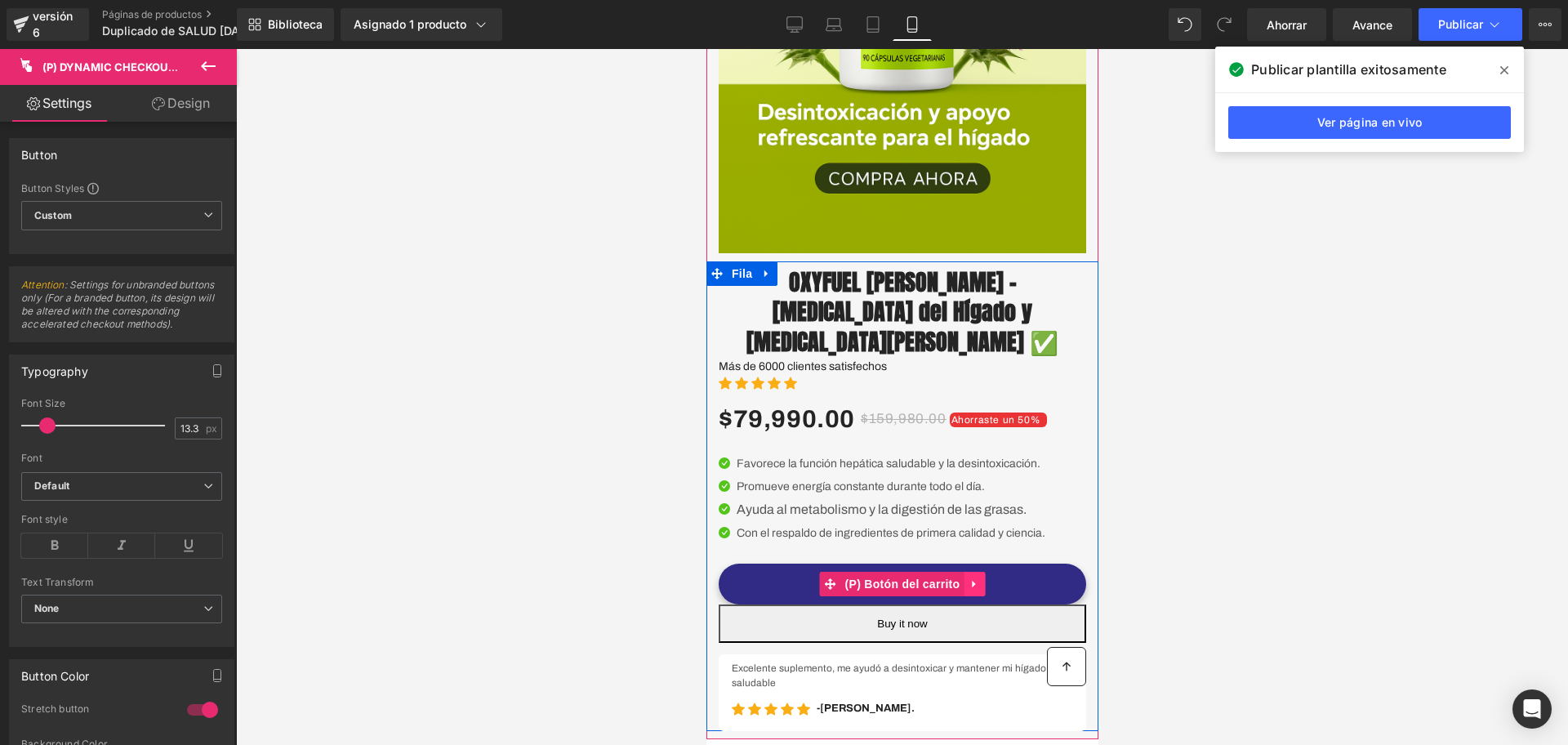
drag, startPoint x: 952, startPoint y: 574, endPoint x: 973, endPoint y: 574, distance: 21.0
click at [973, 574] on ul "(P) Botón del carrito" at bounding box center [902, 585] width 166 height 25
click at [973, 574] on link at bounding box center [974, 585] width 21 height 25
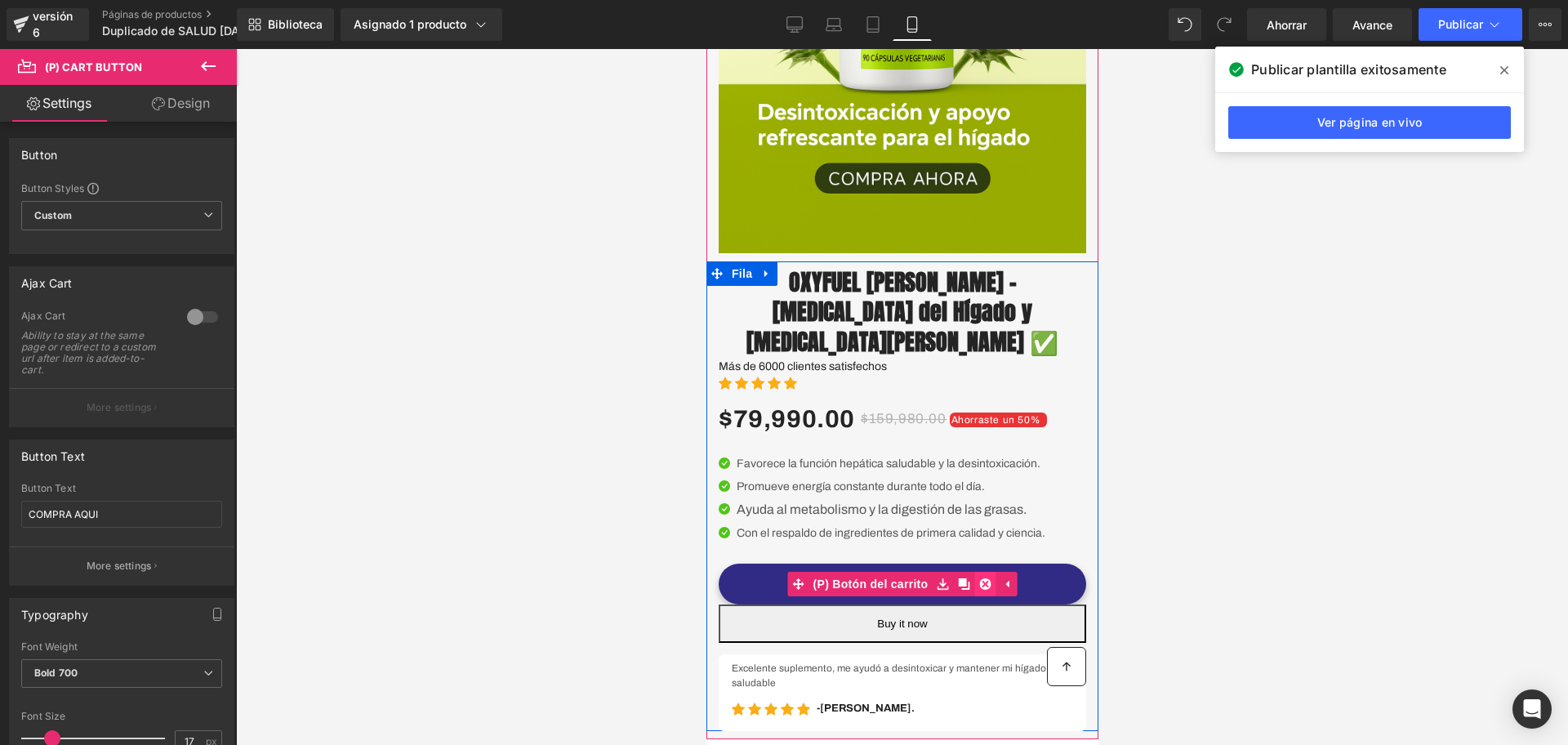
click at [979, 580] on icon at bounding box center [984, 585] width 12 height 12
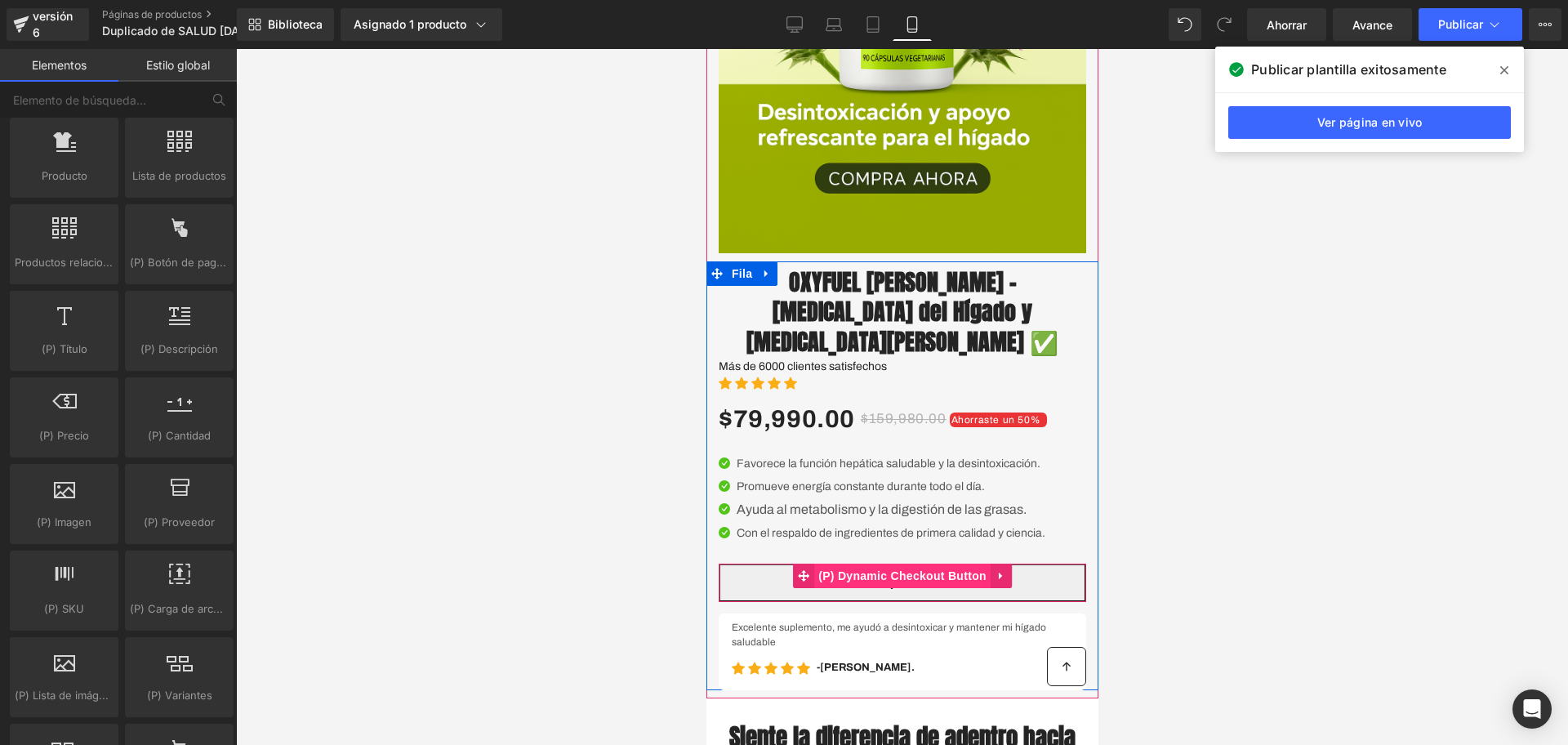
click at [904, 584] on span "(P) Dynamic Checkout Button" at bounding box center [901, 576] width 176 height 25
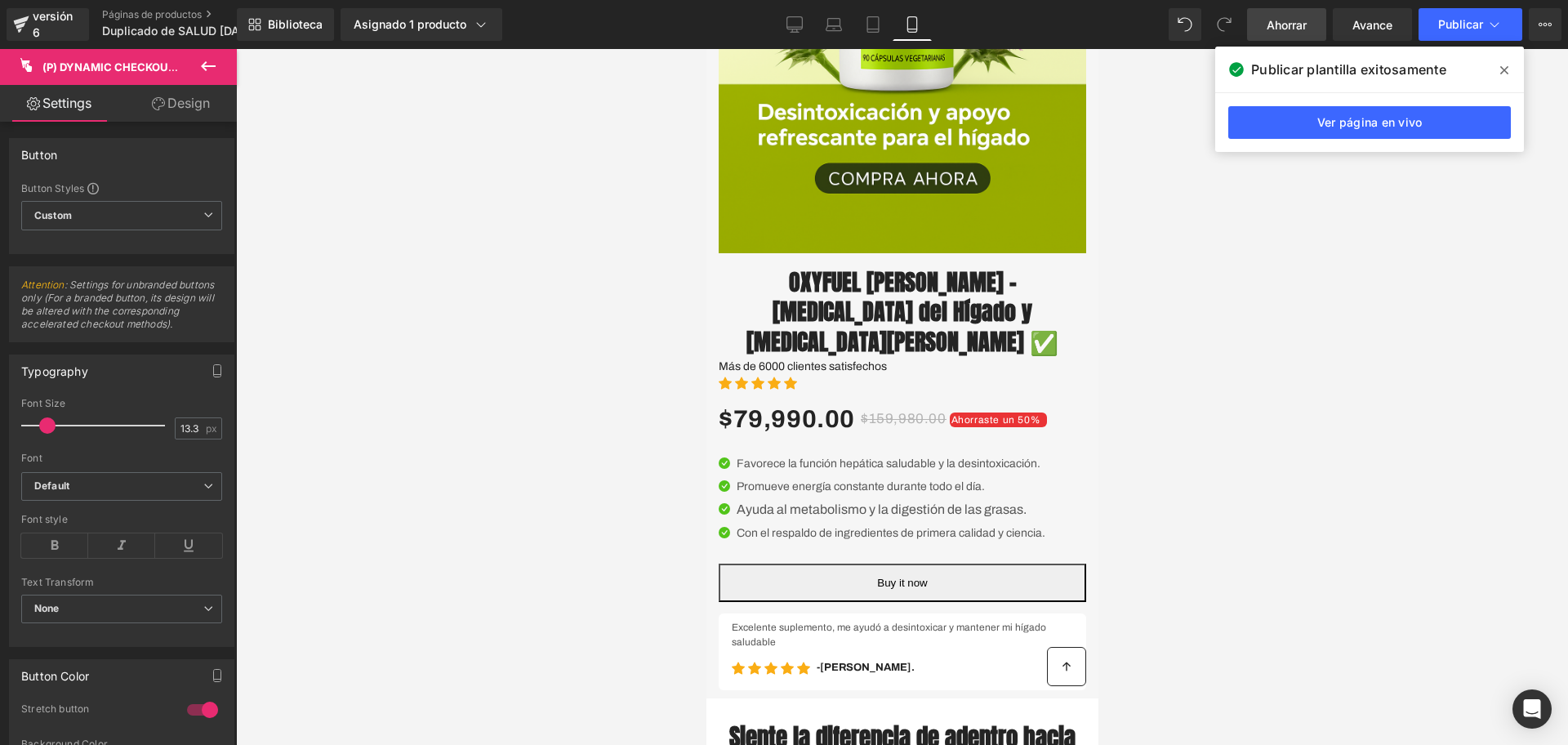
click at [1289, 24] on font "Ahorrar" at bounding box center [1287, 25] width 40 height 14
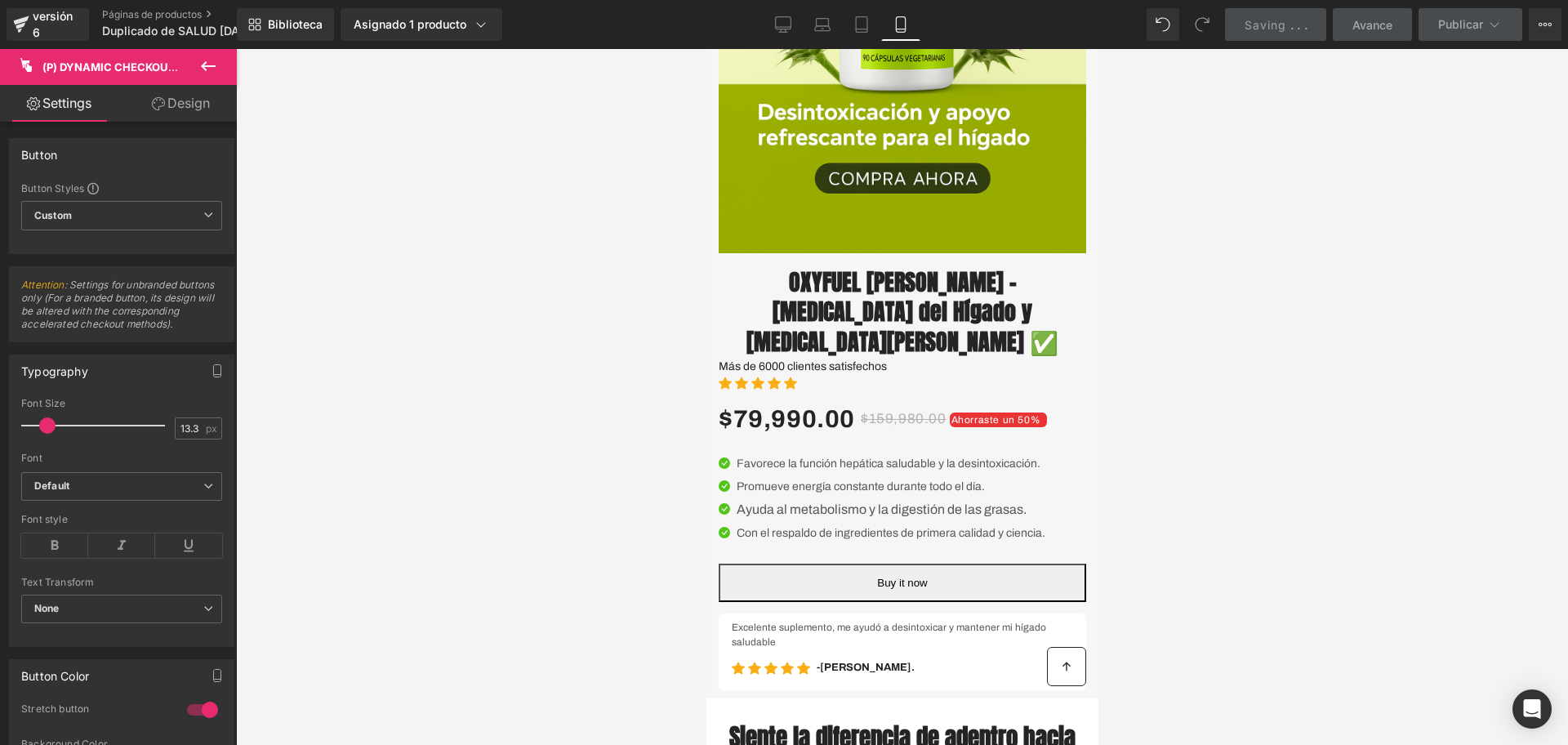
click at [794, 325] on link "OXYFUEL [PERSON_NAME] – [MEDICAL_DATA] del Hígado y [MEDICAL_DATA][PERSON_NAME]…" at bounding box center [902, 308] width 368 height 95
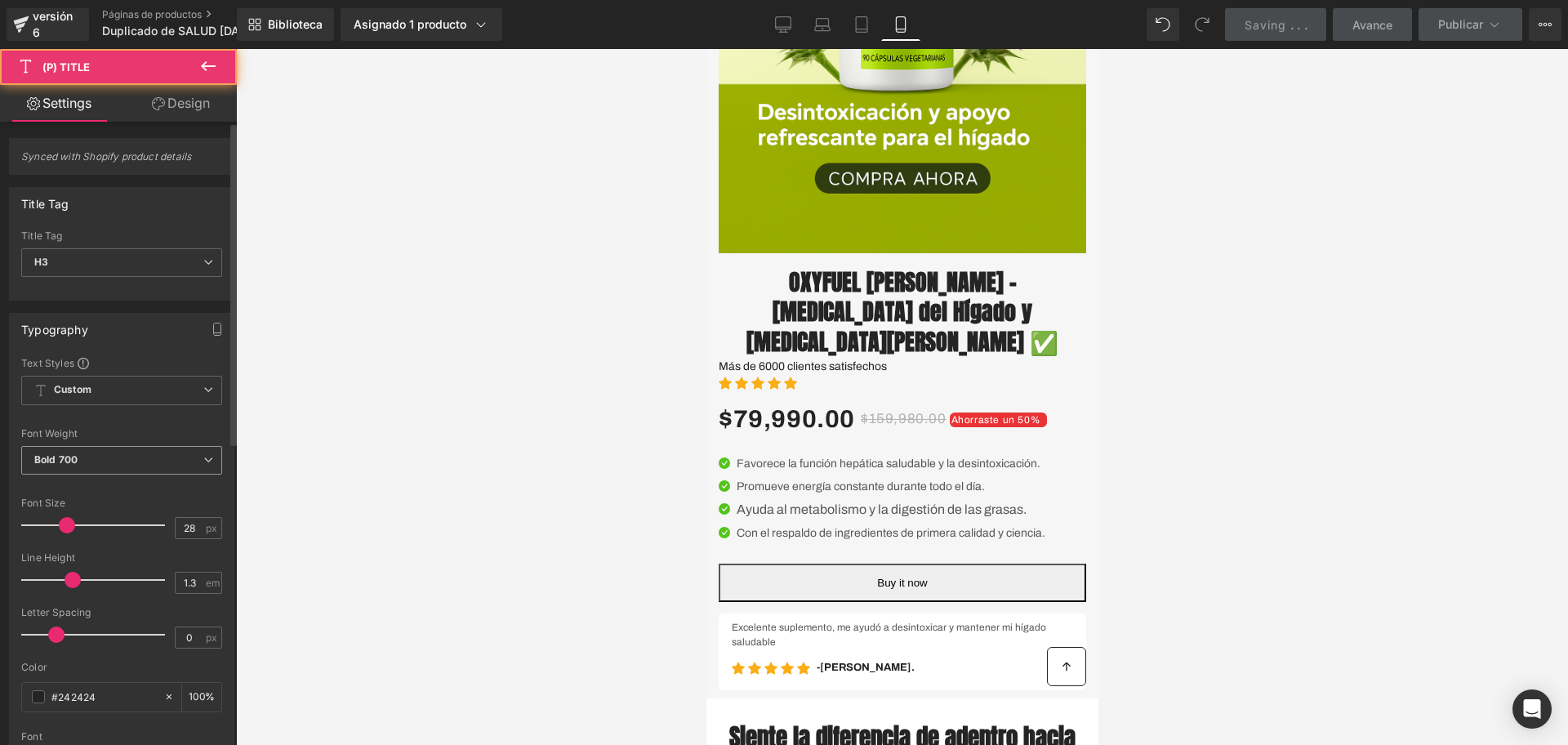
click at [76, 456] on b "Bold 700" at bounding box center [56, 459] width 43 height 12
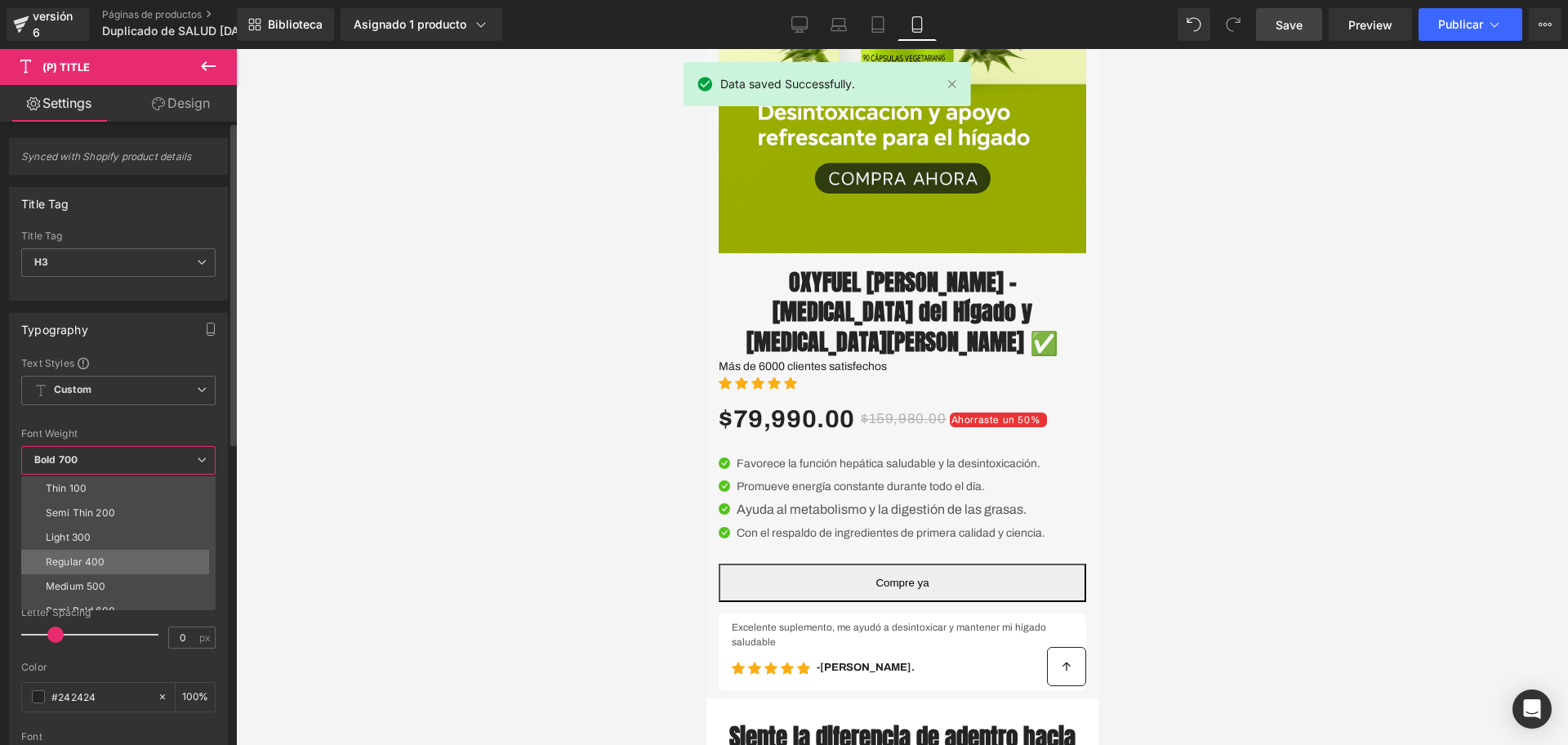
scroll to position [103, 0]
click at [107, 561] on li "Boldest 900" at bounding box center [122, 558] width 202 height 25
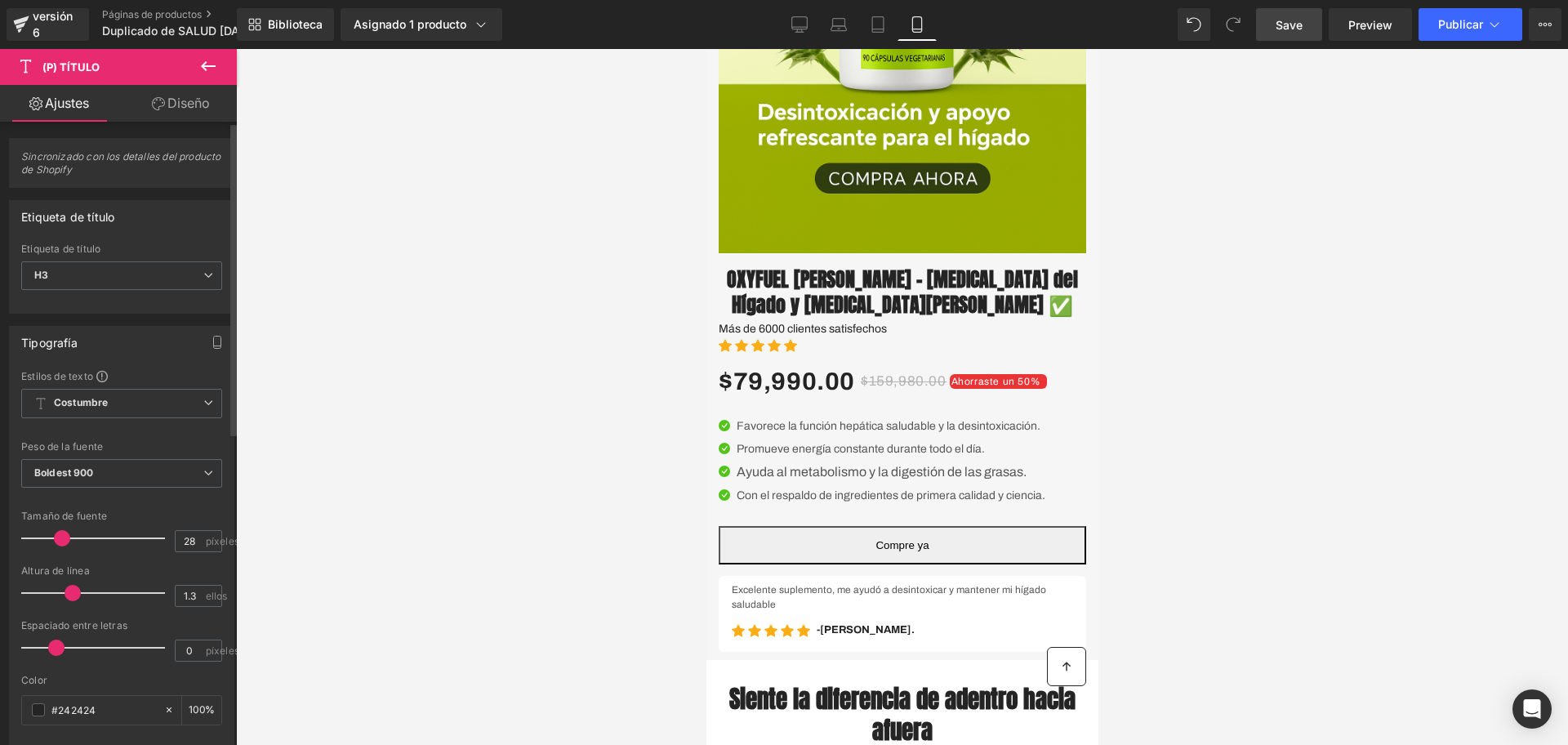
click at [54, 529] on div at bounding box center [98, 538] width 136 height 33
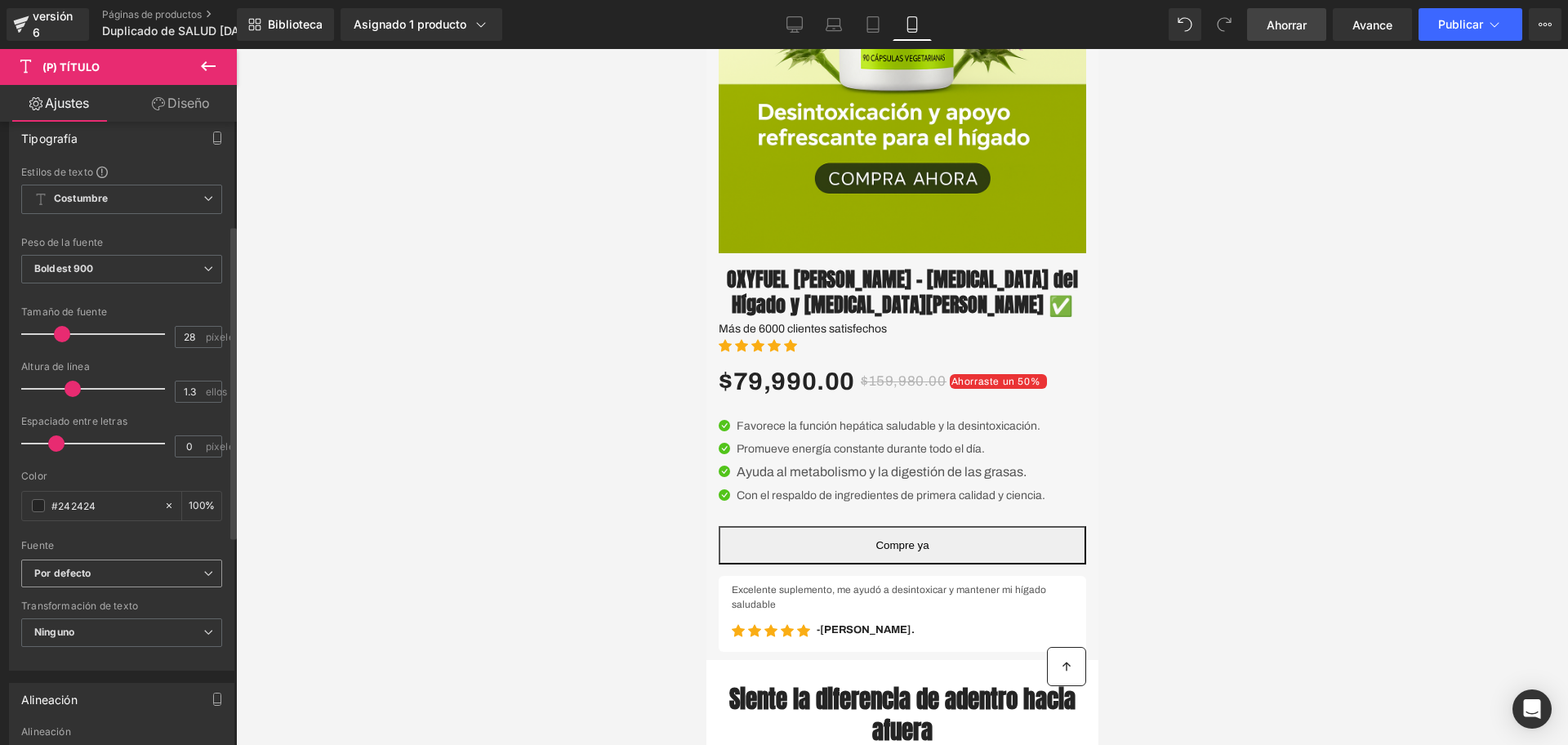
click at [70, 569] on font "Por defecto" at bounding box center [63, 573] width 57 height 12
click at [88, 623] on span "Ninguno" at bounding box center [122, 633] width 201 height 29
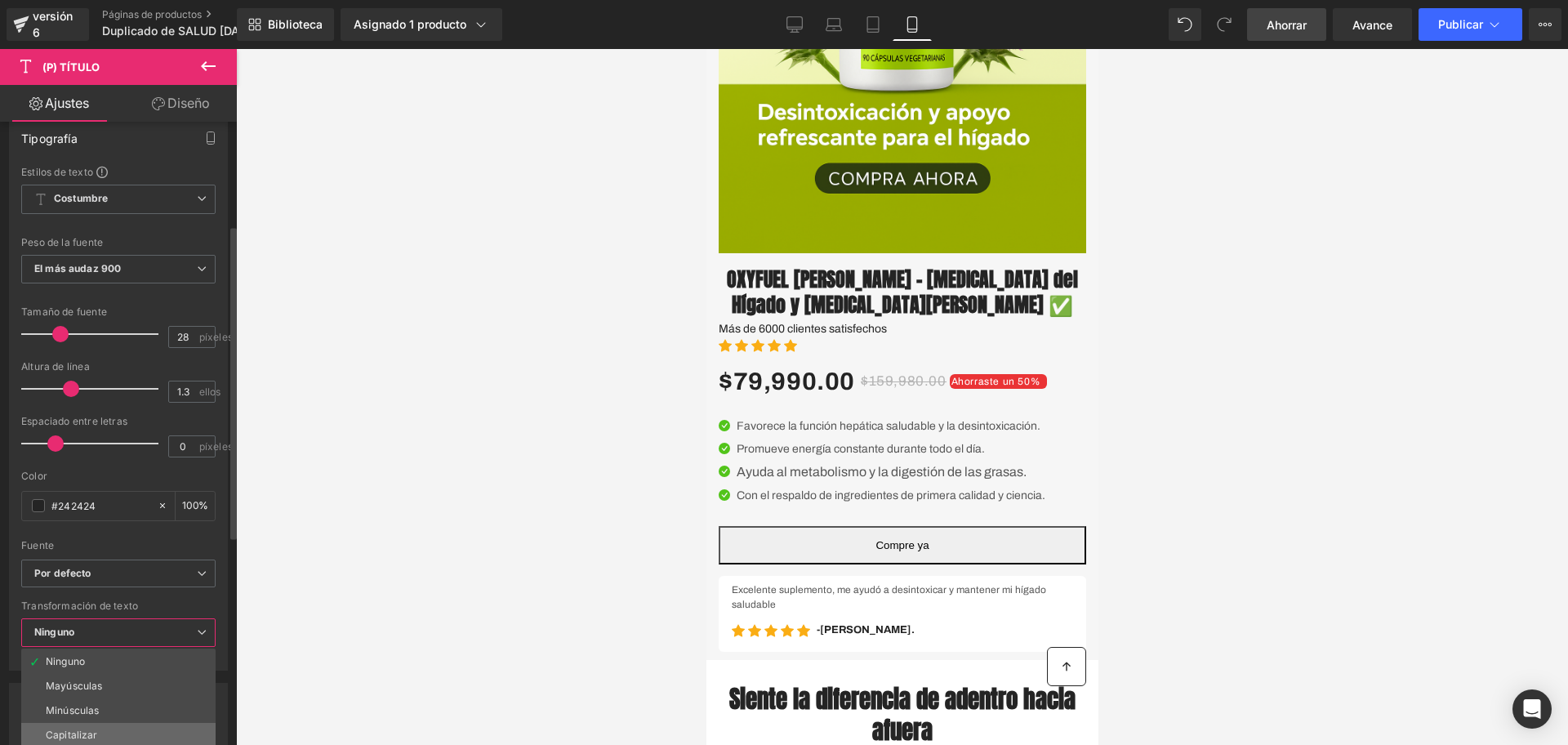
click at [73, 725] on li "Capitalizar" at bounding box center [118, 736] width 194 height 25
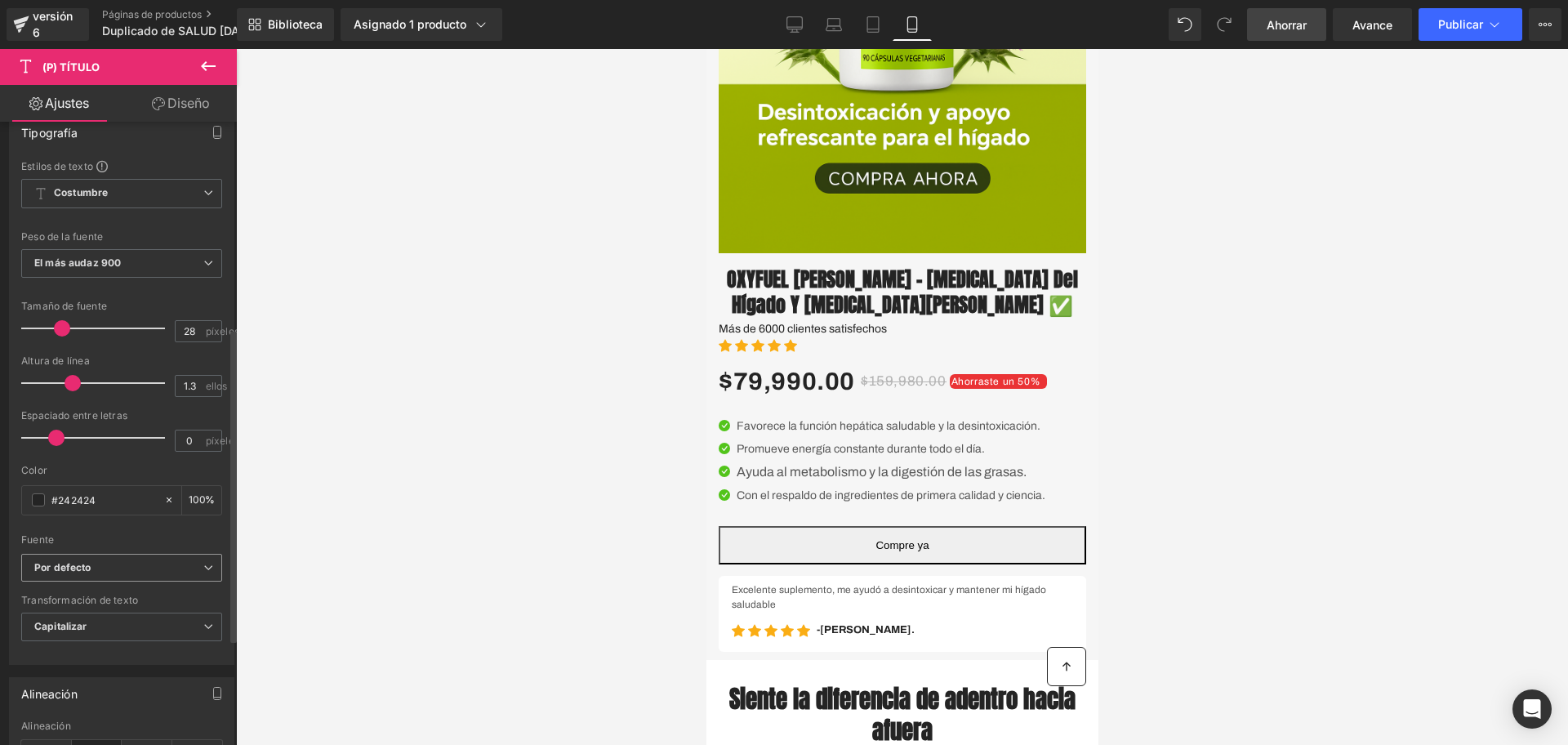
scroll to position [408, 0]
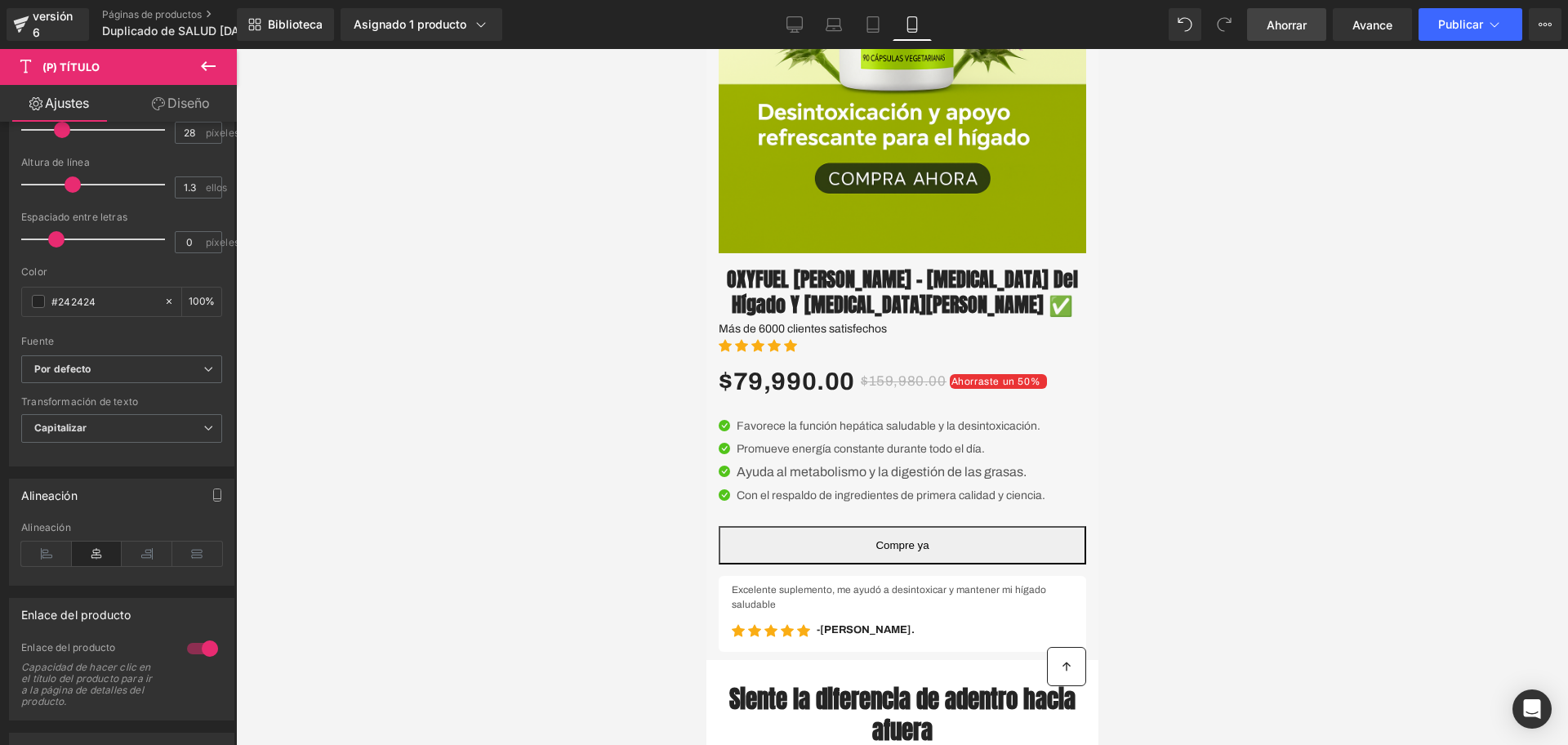
click at [1304, 28] on font "Ahorrar" at bounding box center [1287, 25] width 40 height 14
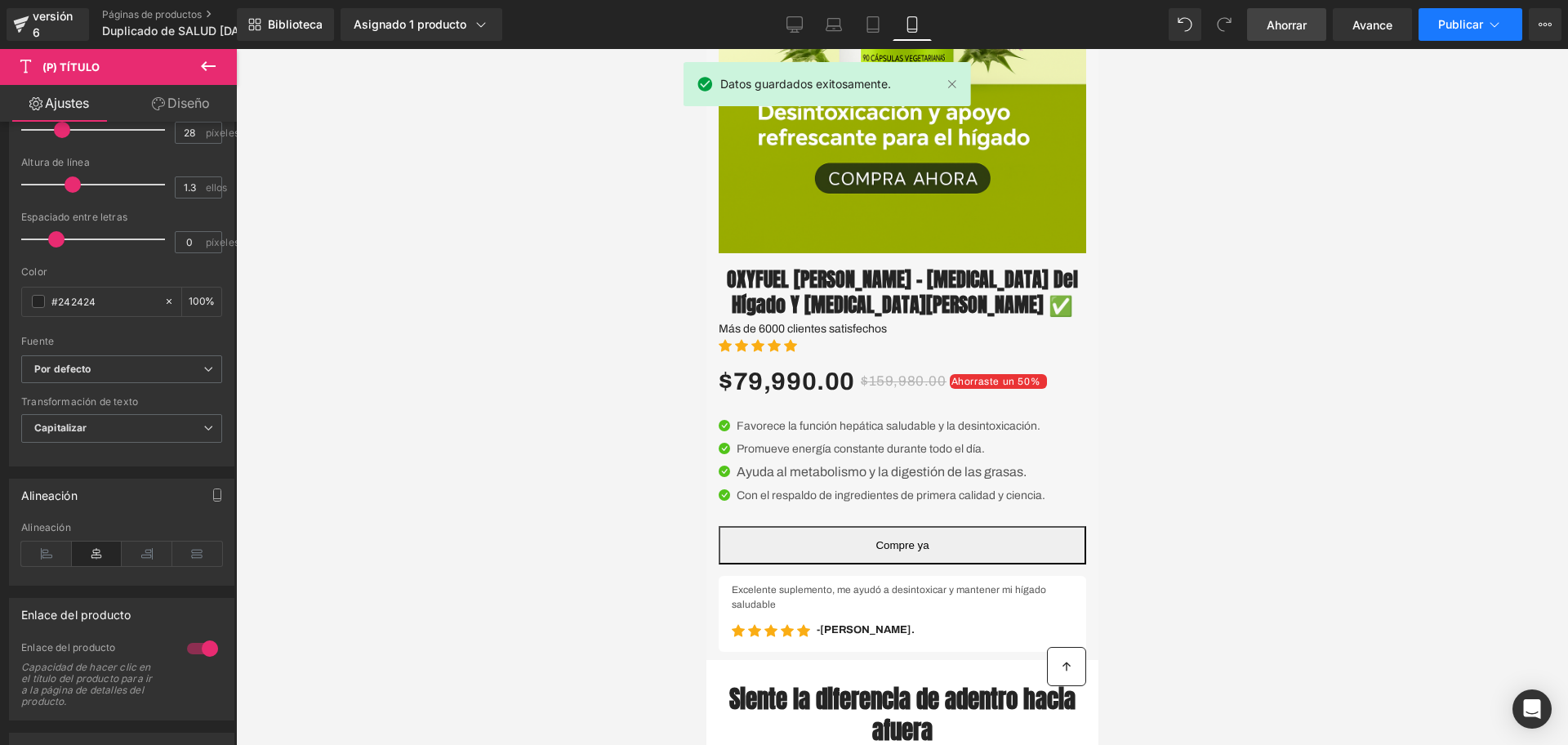
click at [1424, 26] on button "Publicar" at bounding box center [1471, 25] width 104 height 33
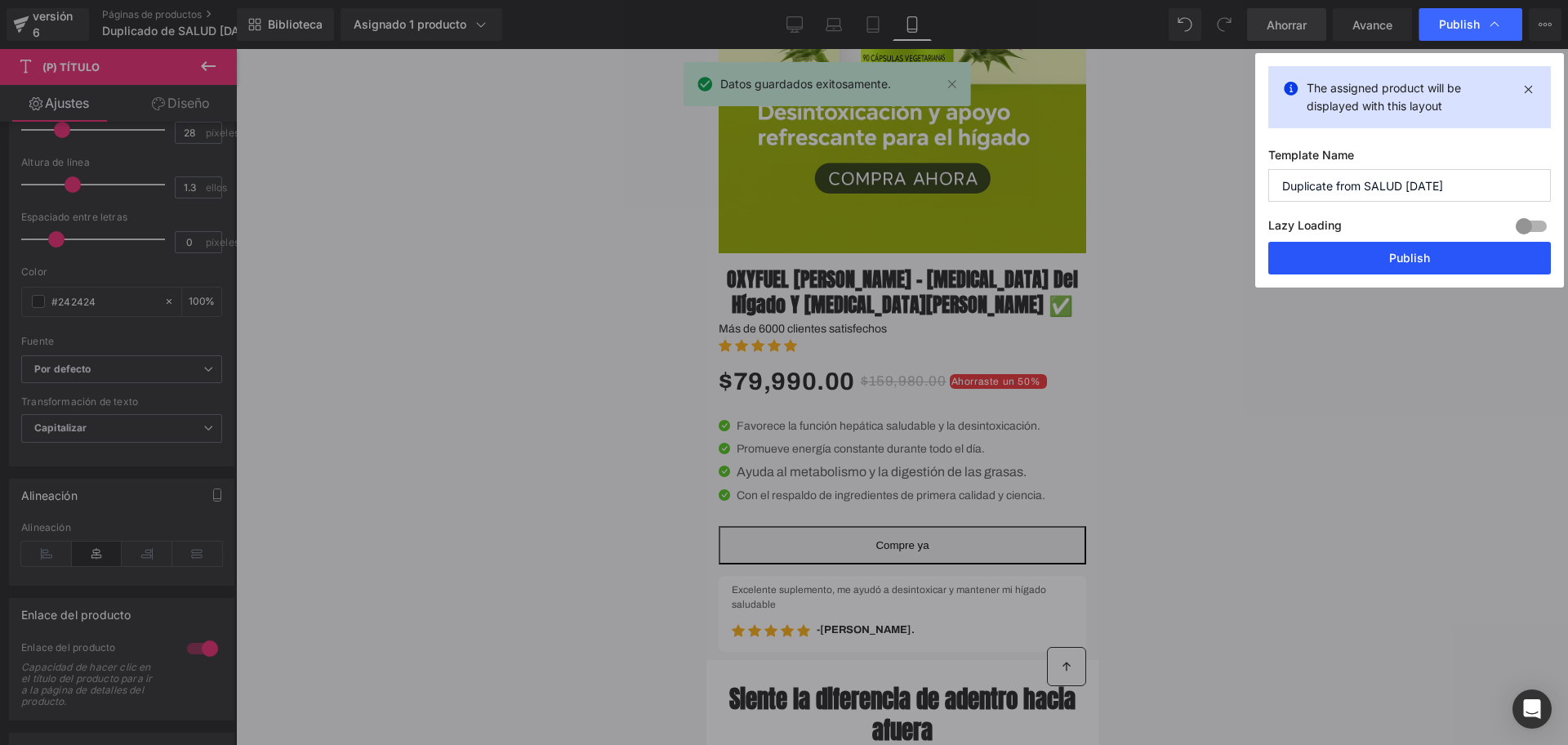
click at [1377, 264] on button "Publish" at bounding box center [1410, 259] width 283 height 33
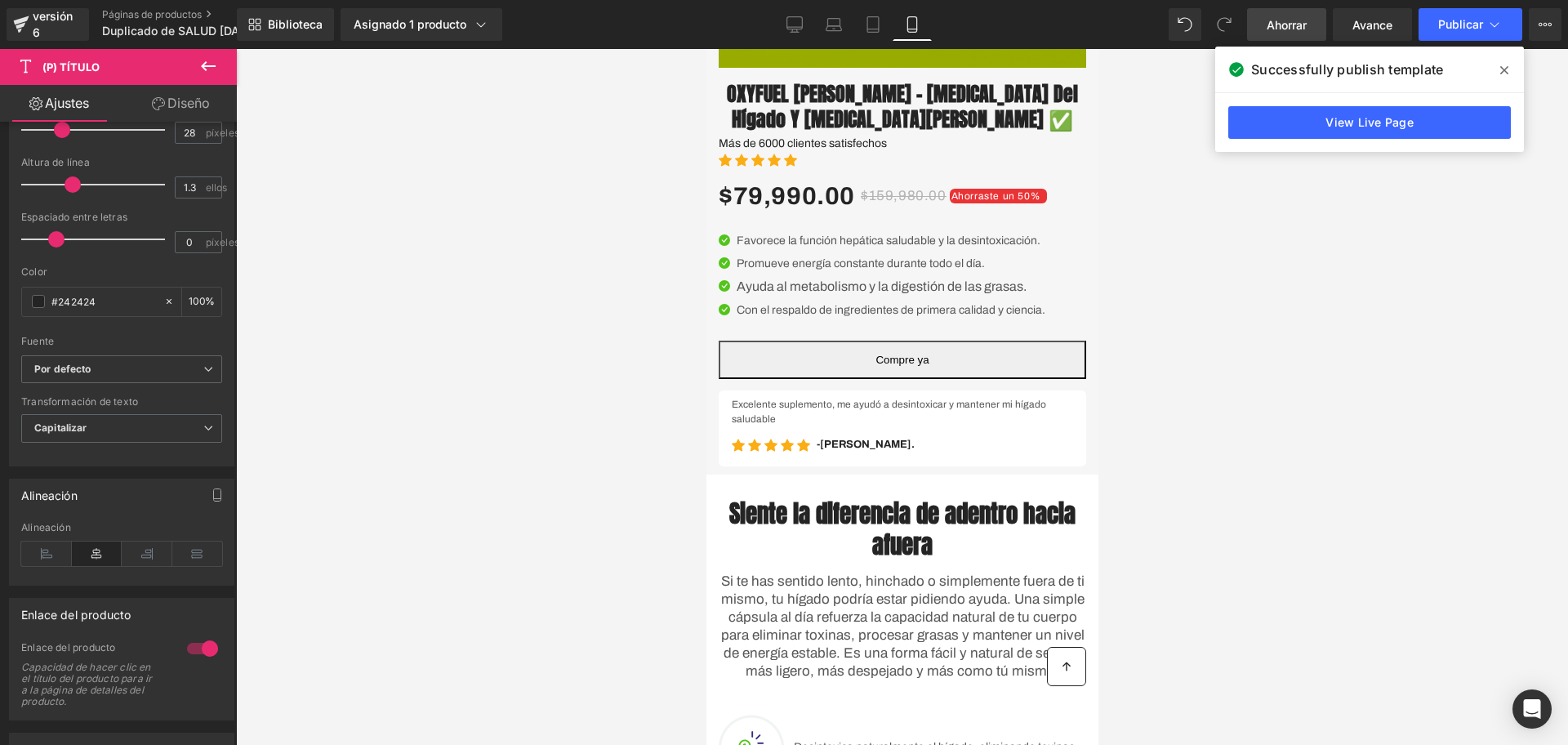
scroll to position [613, 0]
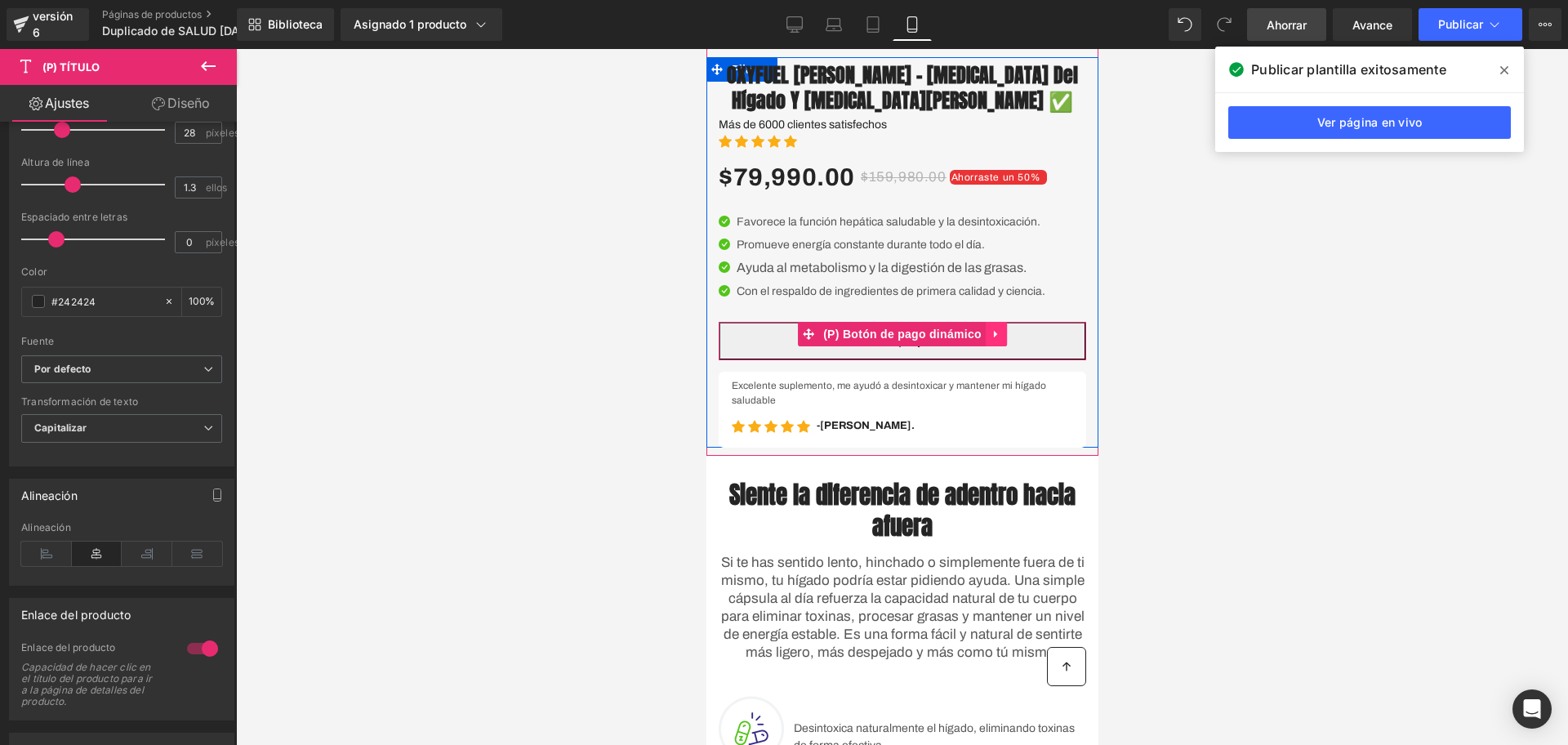
click at [994, 338] on icon at bounding box center [995, 334] width 3 height 7
click at [1001, 340] on icon at bounding box center [1007, 333] width 12 height 12
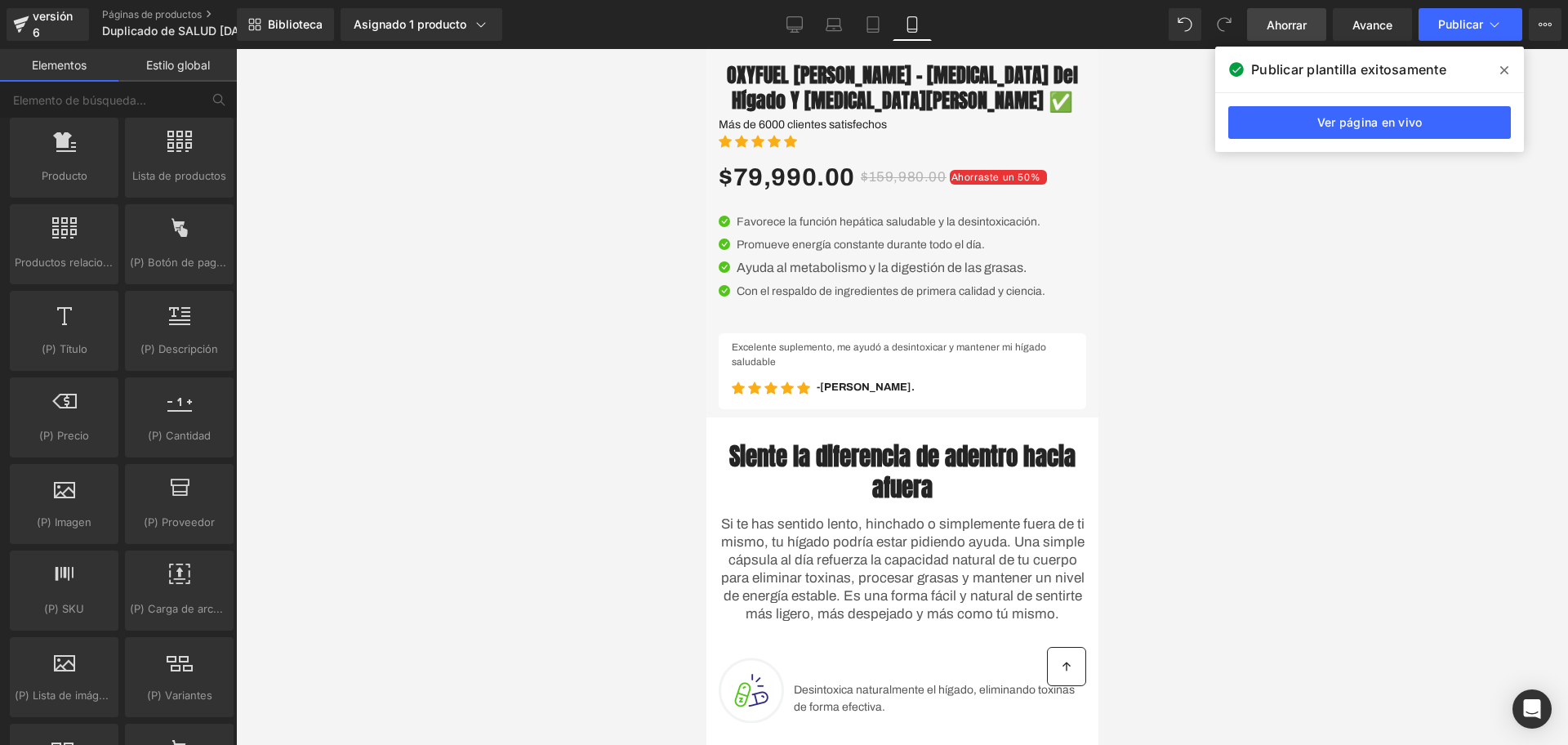
click at [1266, 12] on link "Ahorrar" at bounding box center [1287, 25] width 79 height 33
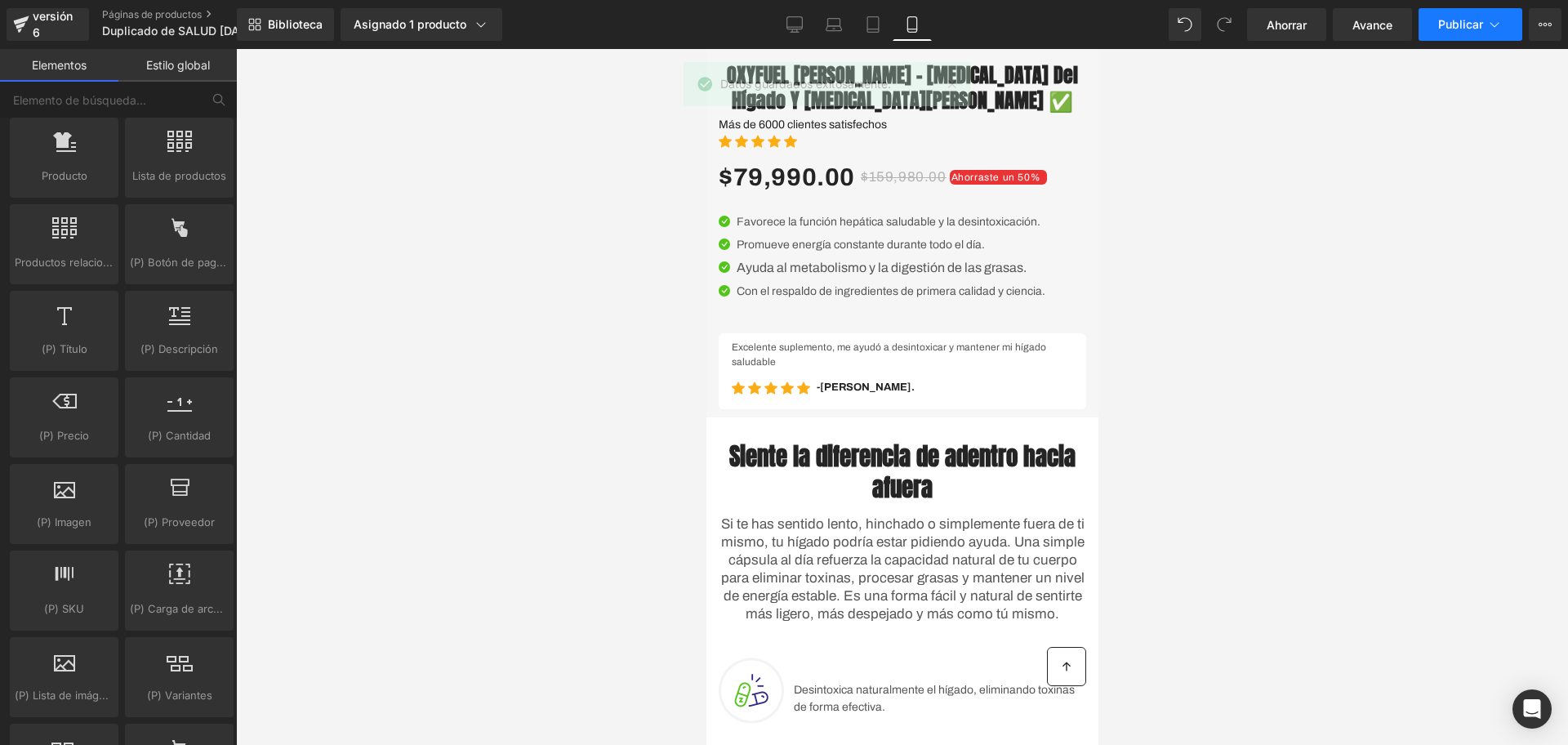
click at [1464, 22] on font "Publicar" at bounding box center [1461, 24] width 45 height 14
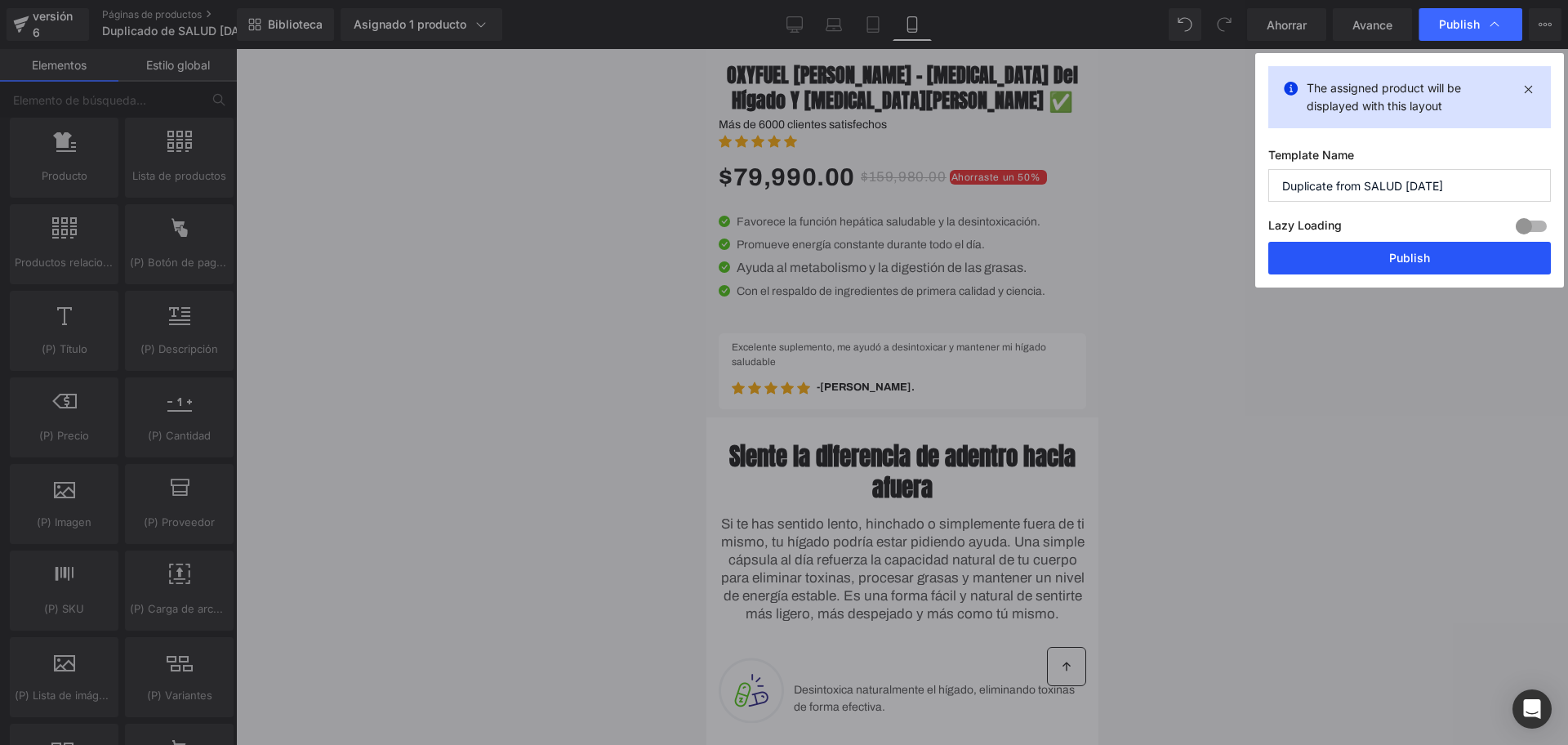
click at [1336, 254] on button "Publish" at bounding box center [1410, 259] width 283 height 33
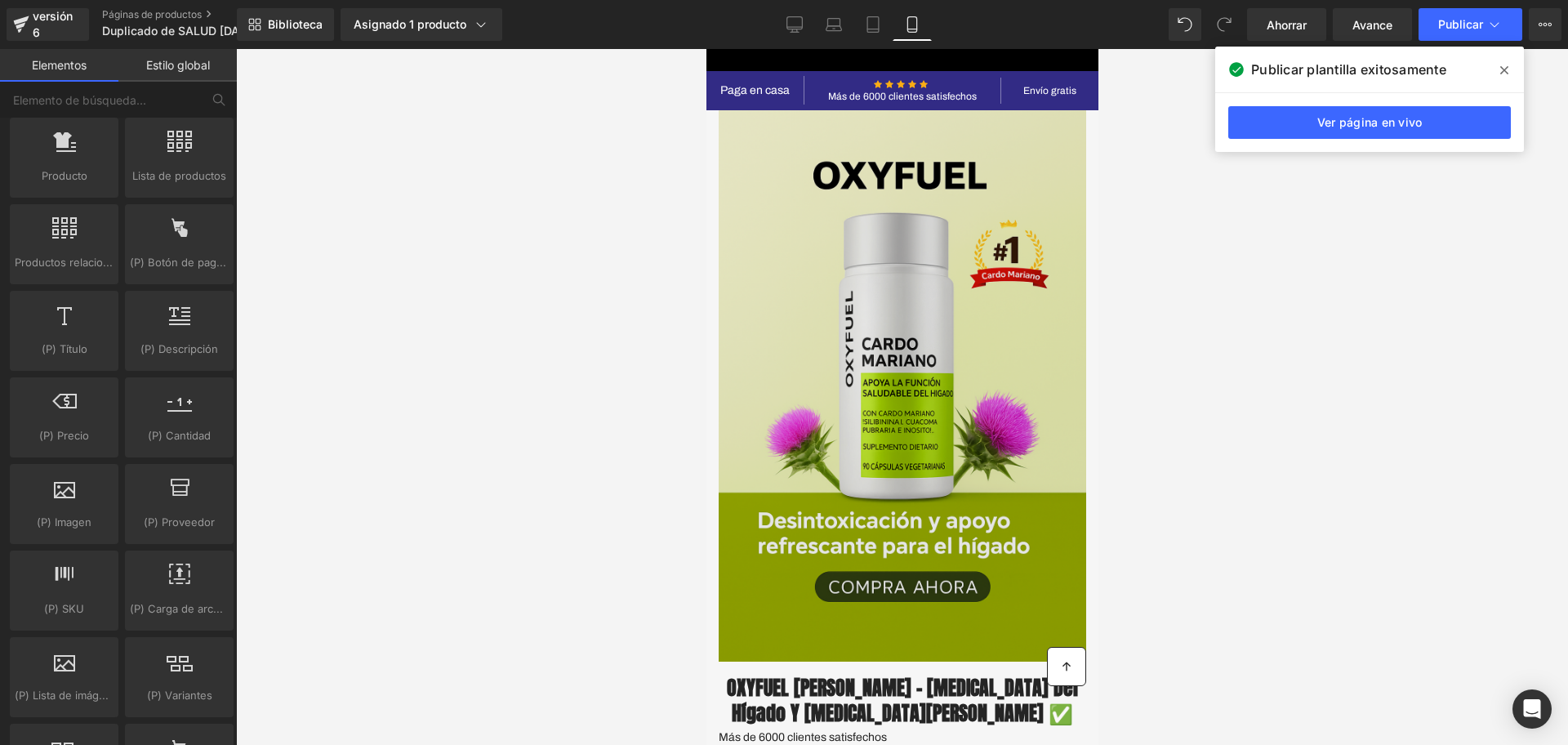
scroll to position [408, 0]
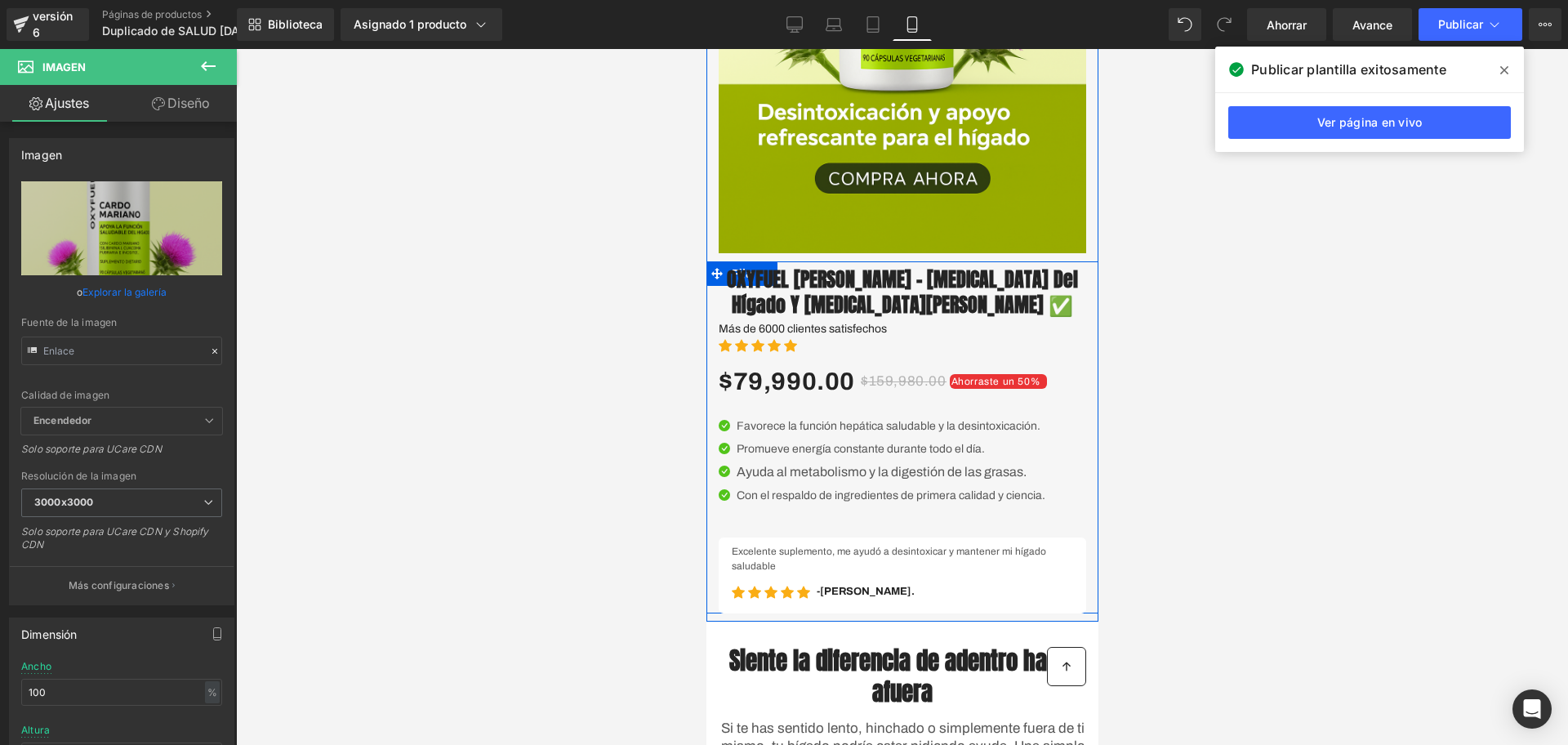
click at [706, 49] on div at bounding box center [706, 49] width 0 height 0
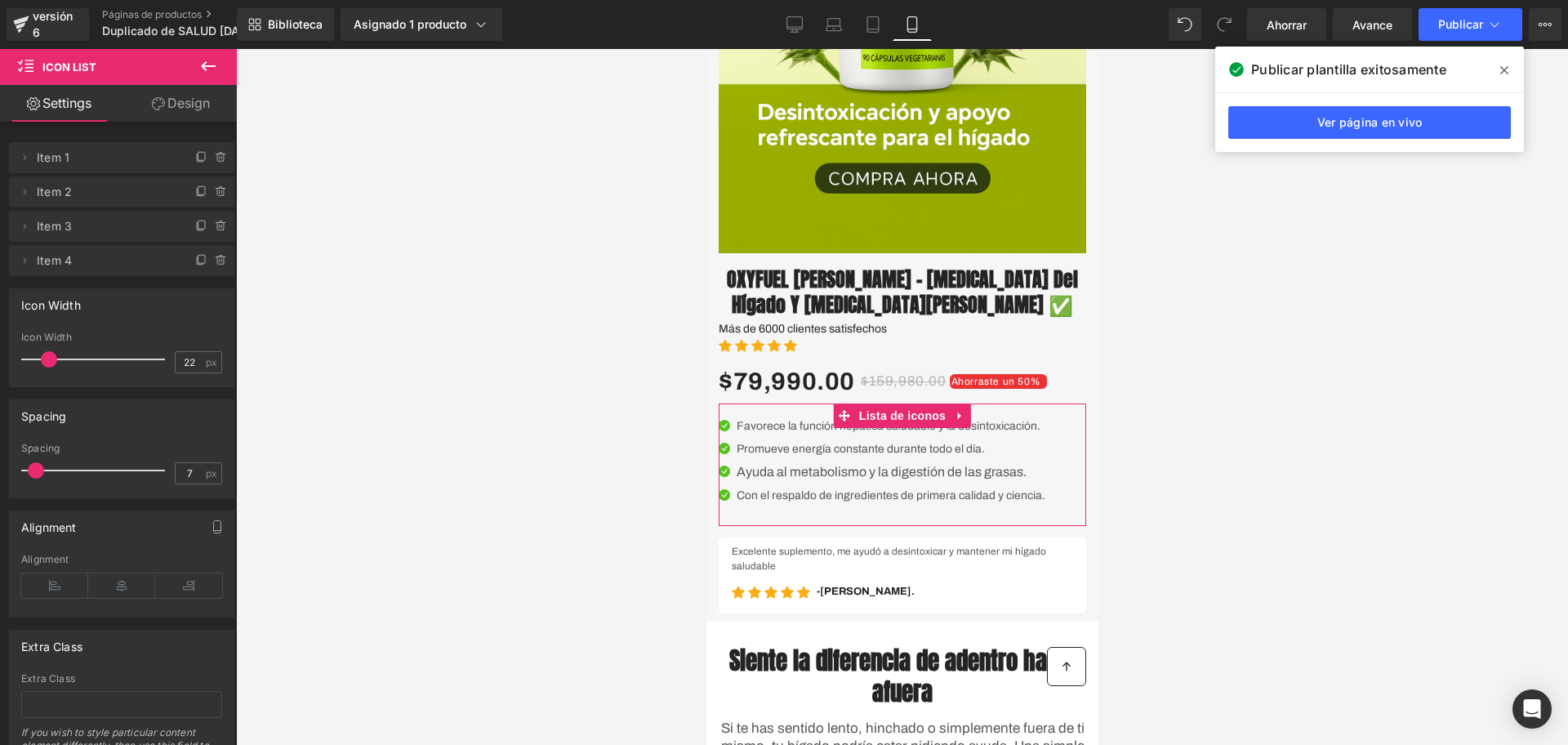
click at [214, 80] on button at bounding box center [207, 66] width 57 height 36
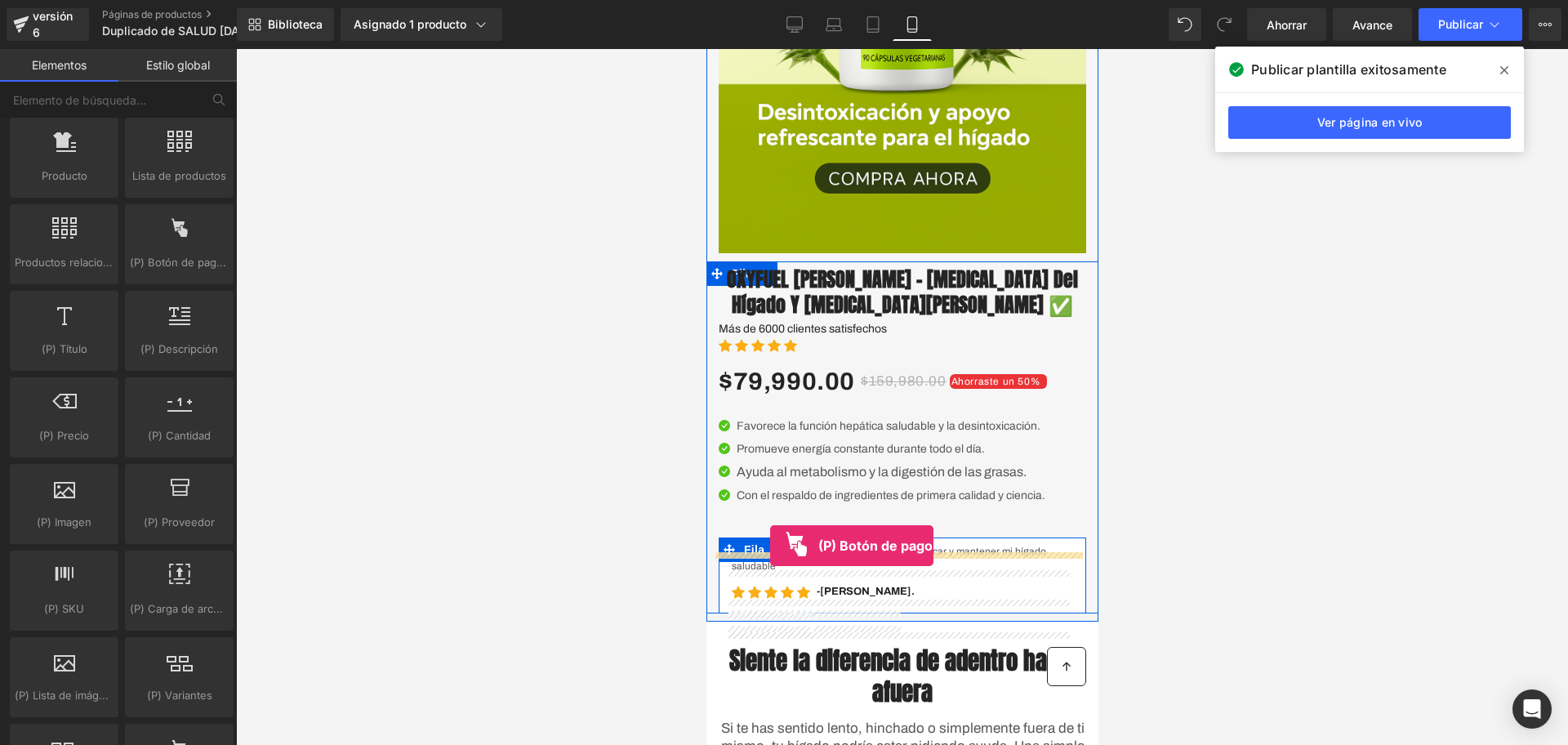
drag, startPoint x: 885, startPoint y: 298, endPoint x: 770, endPoint y: 546, distance: 273.4
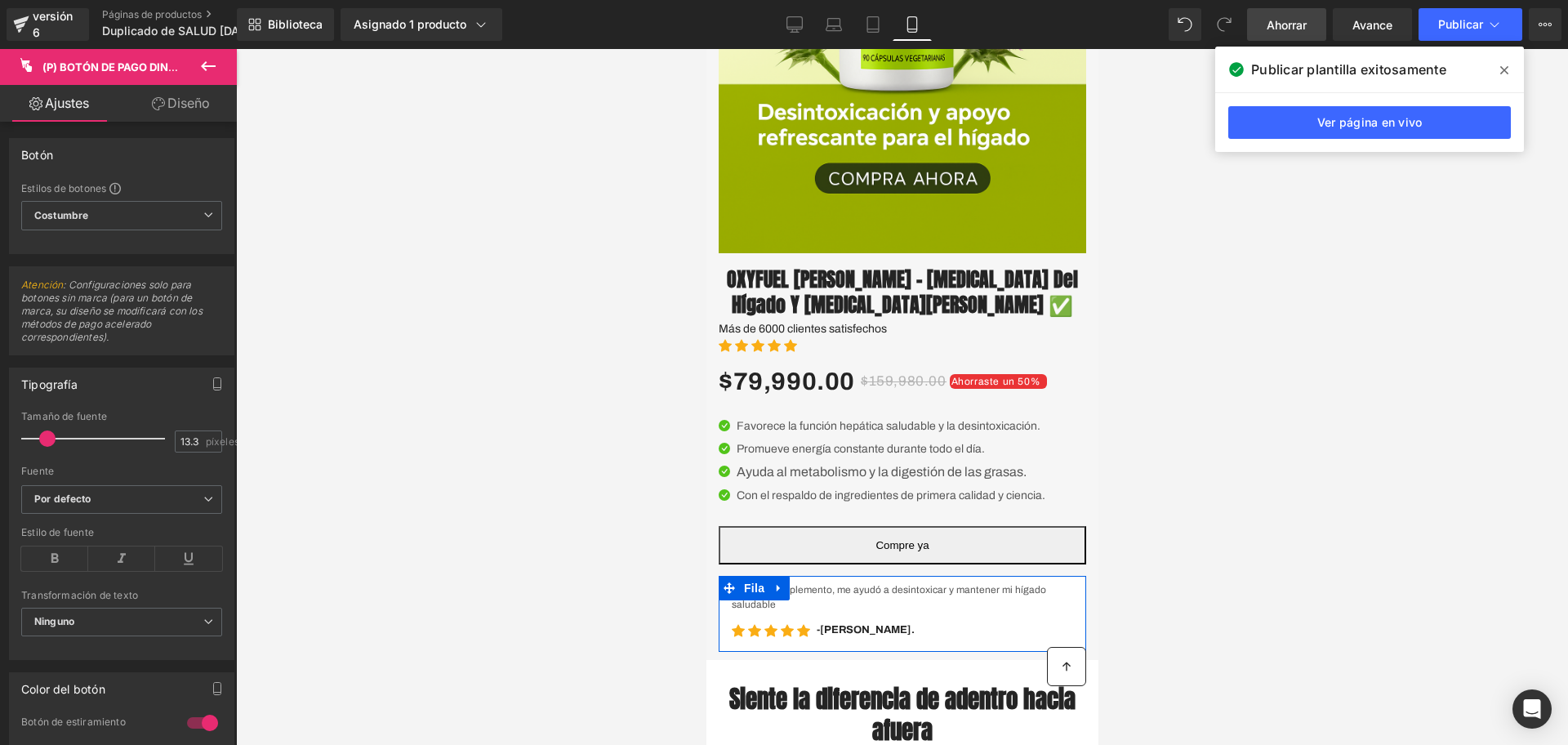
click at [1289, 31] on font "Ahorrar" at bounding box center [1287, 25] width 40 height 14
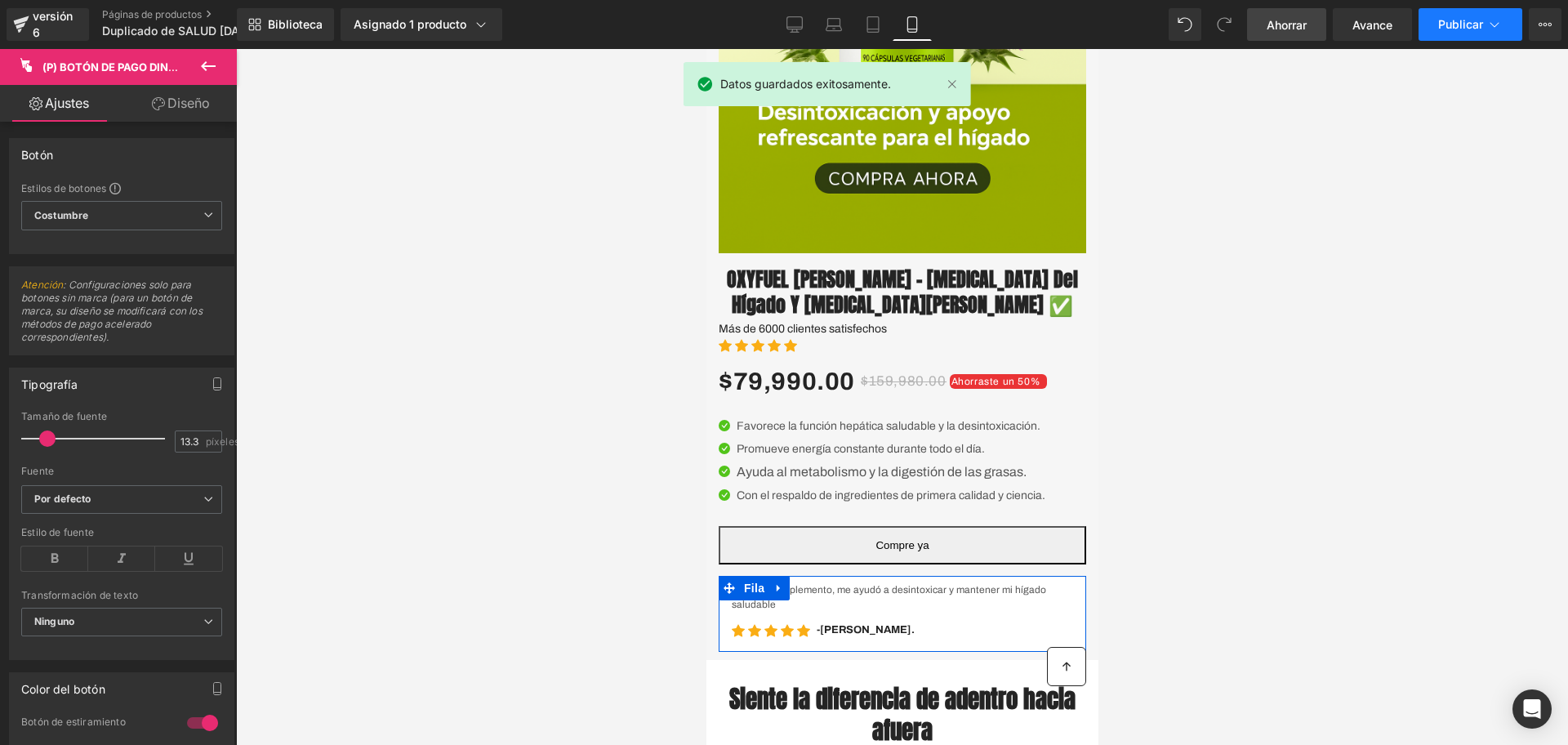
click at [1459, 17] on font "Publicar" at bounding box center [1461, 24] width 45 height 14
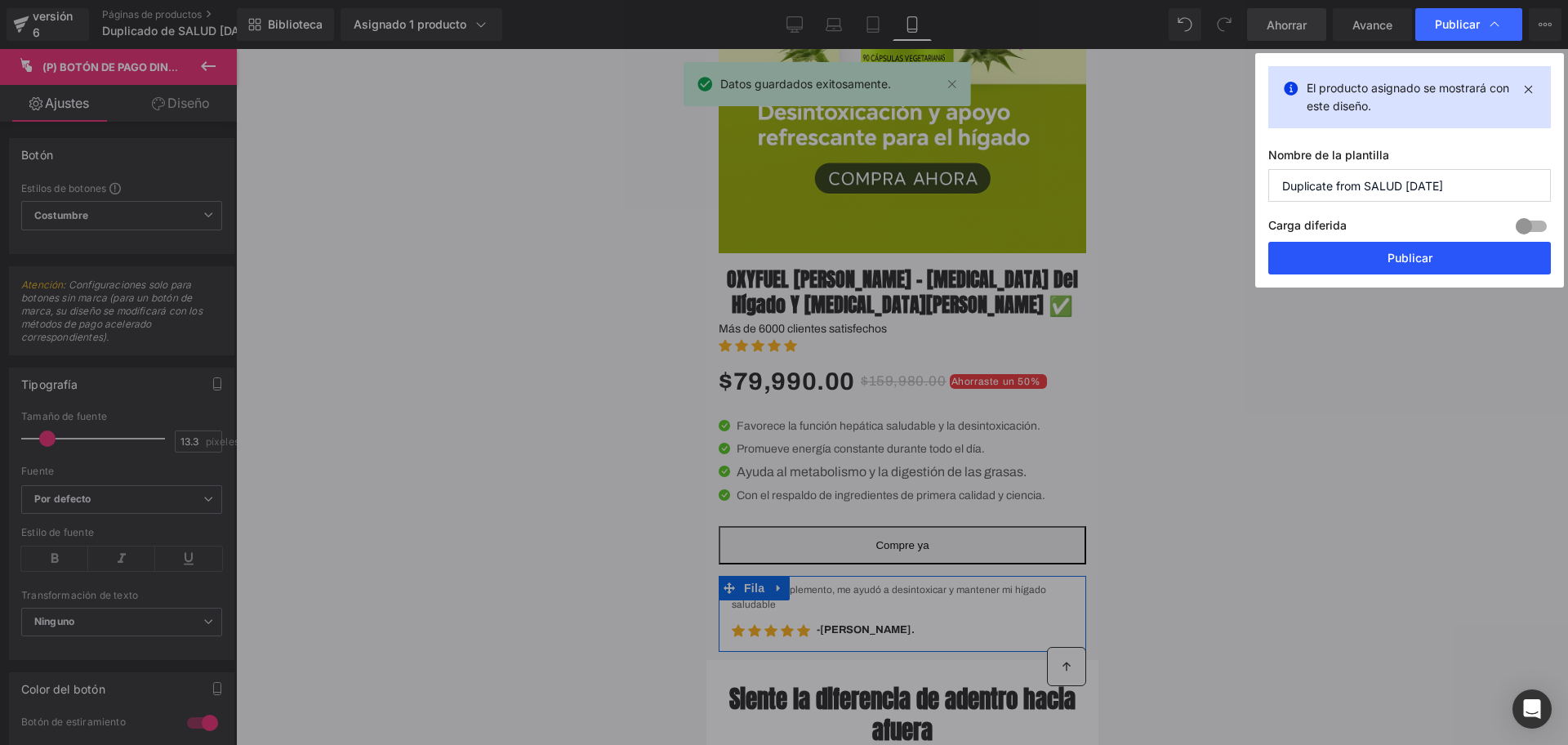
click at [1437, 264] on button "Publicar" at bounding box center [1410, 259] width 283 height 33
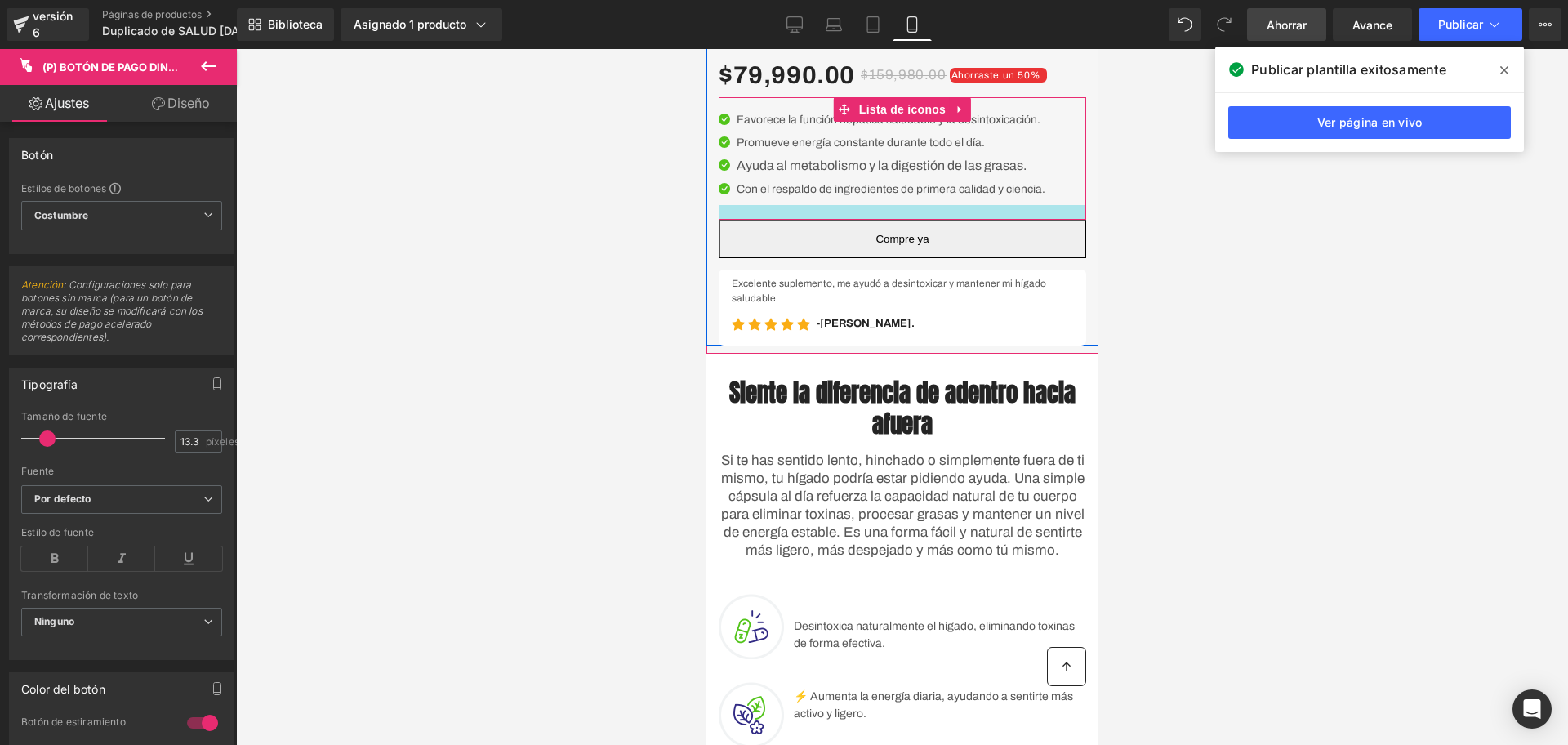
scroll to position [511, 0]
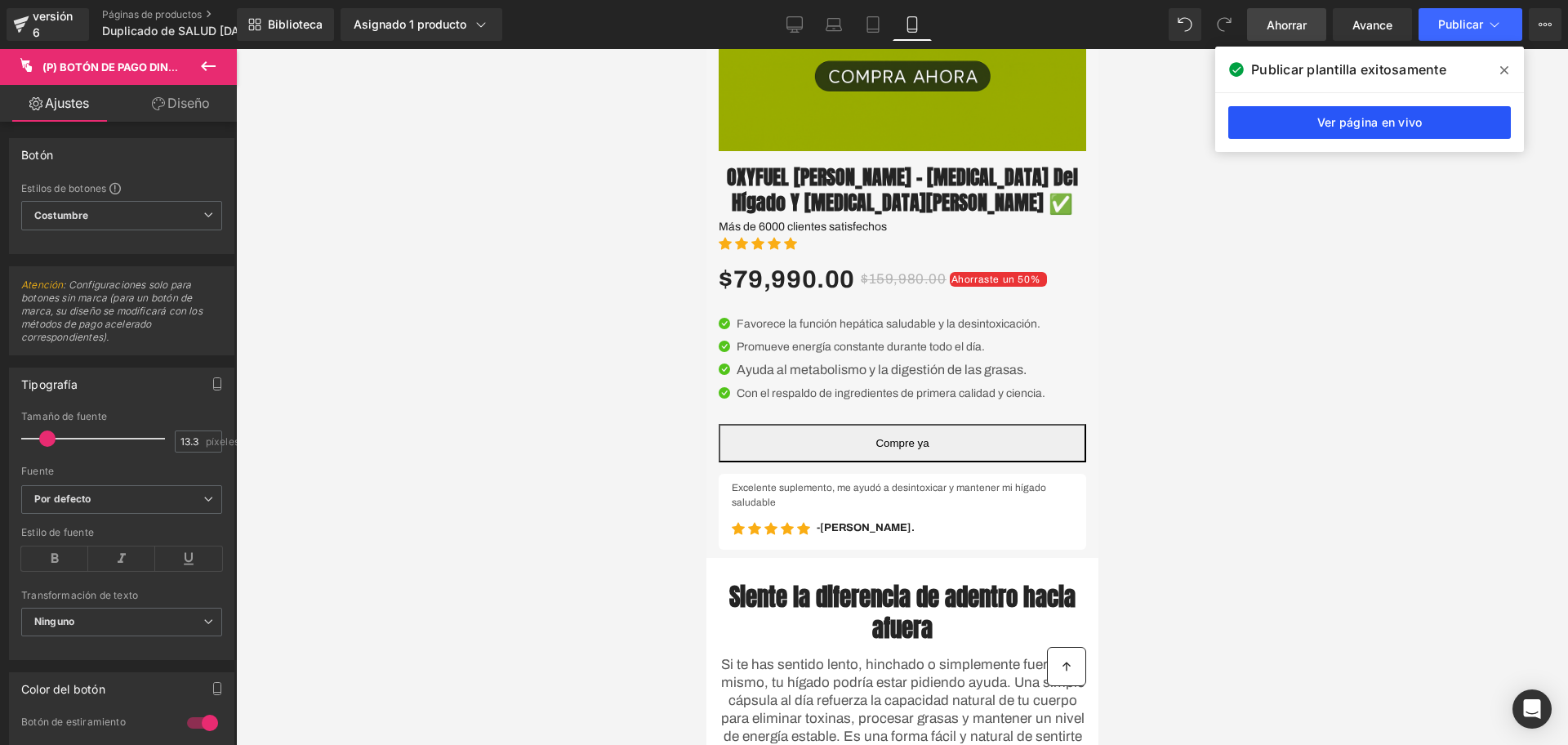
click at [1302, 134] on link "Ver página en vivo" at bounding box center [1370, 122] width 283 height 33
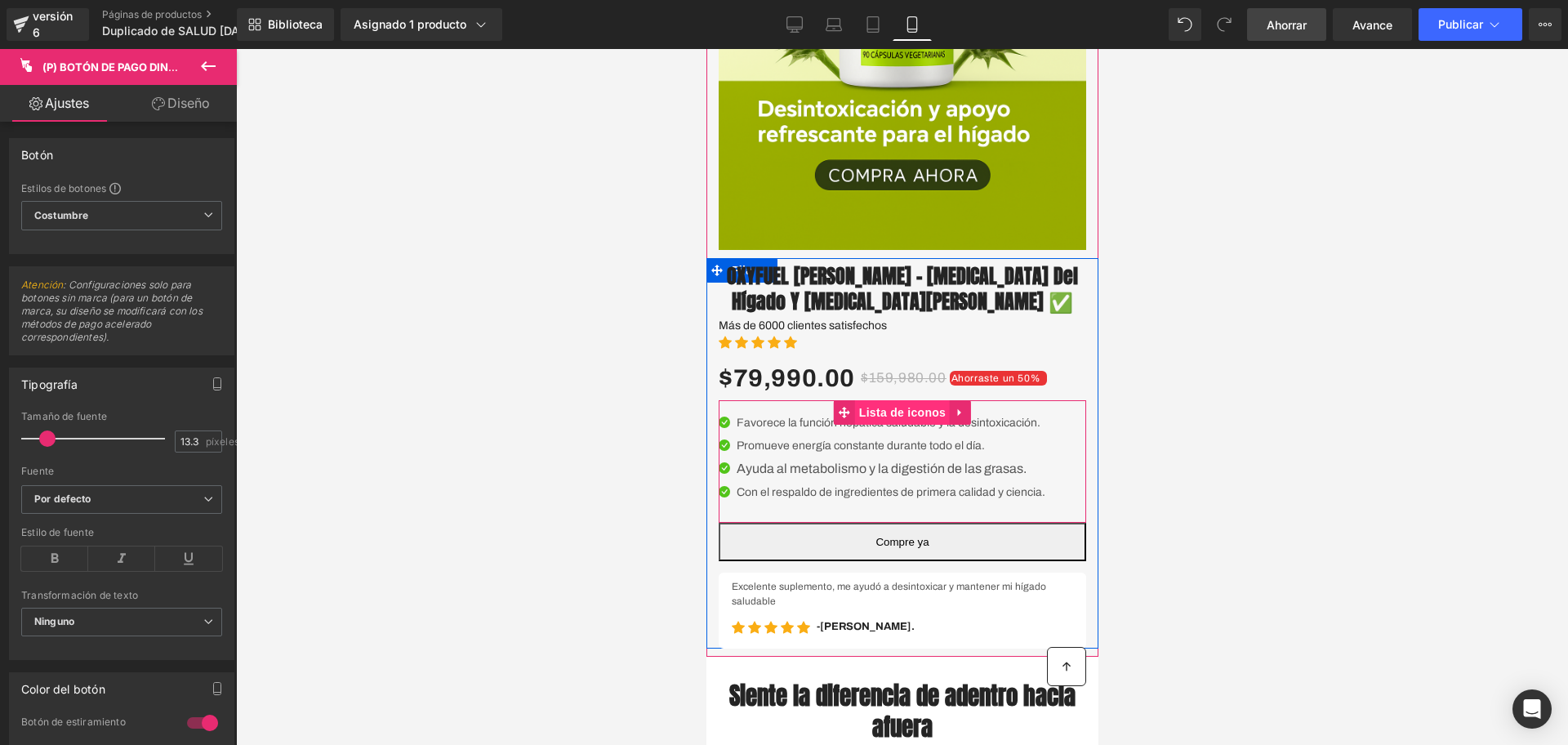
scroll to position [613, 0]
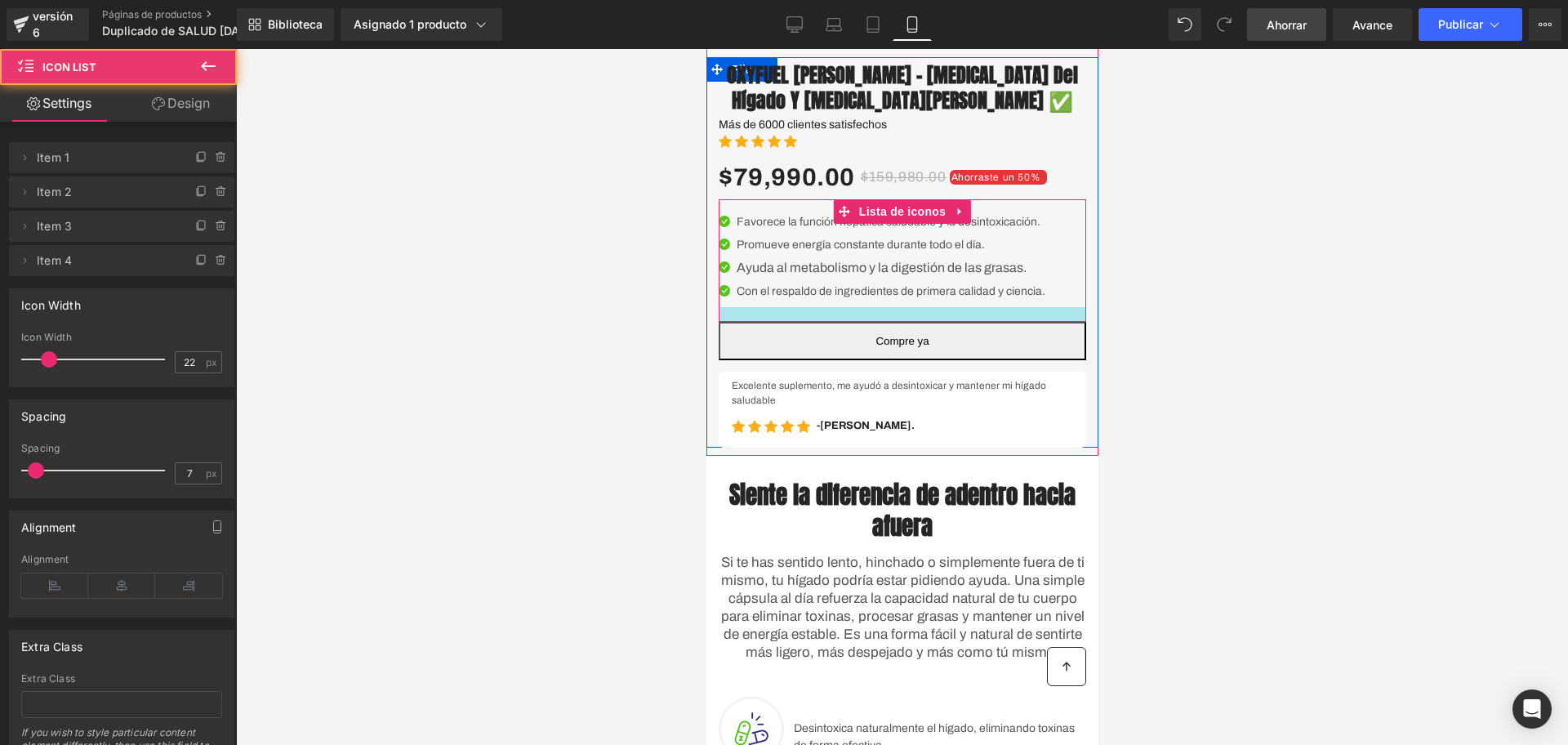
click at [885, 322] on div at bounding box center [902, 315] width 368 height 15
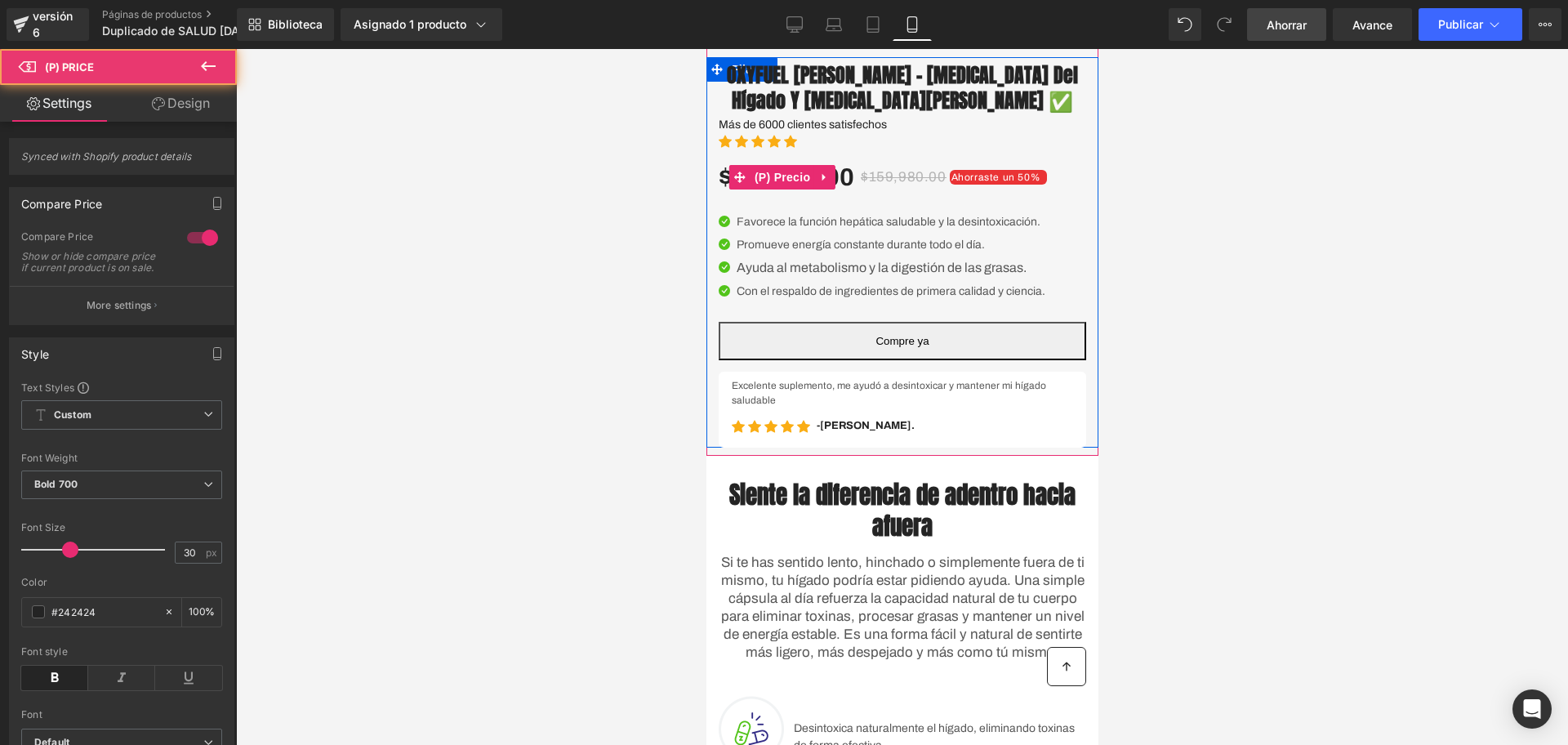
click at [874, 199] on div "$79,990.00 $159,980.00 Ahorraste un 50%" at bounding box center [902, 177] width 368 height 44
click at [785, 184] on font "(P) Precio" at bounding box center [781, 178] width 55 height 13
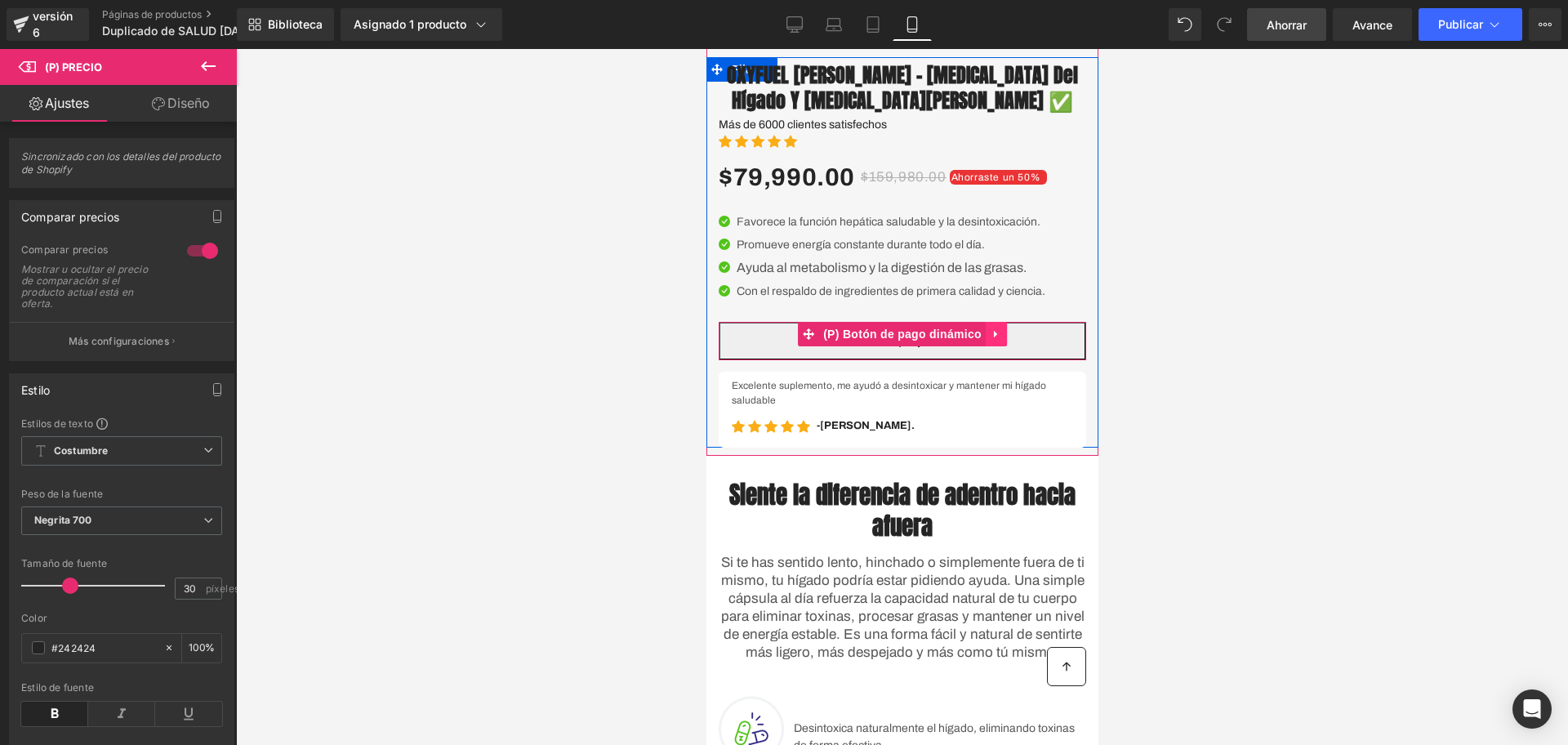
click at [990, 340] on icon at bounding box center [996, 333] width 12 height 12
click at [1001, 340] on icon at bounding box center [1007, 333] width 12 height 12
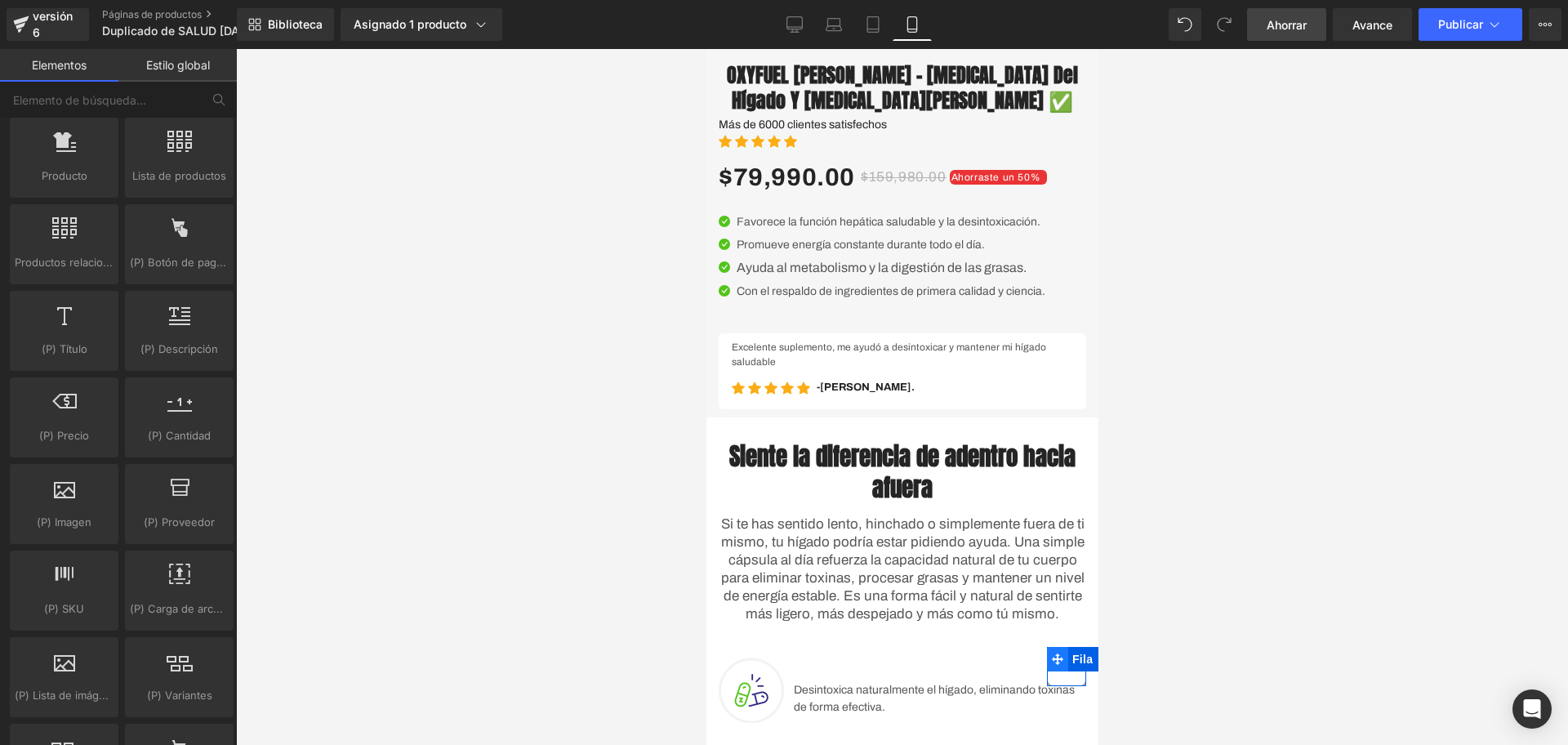
click at [1068, 656] on span "Fila" at bounding box center [1082, 660] width 29 height 25
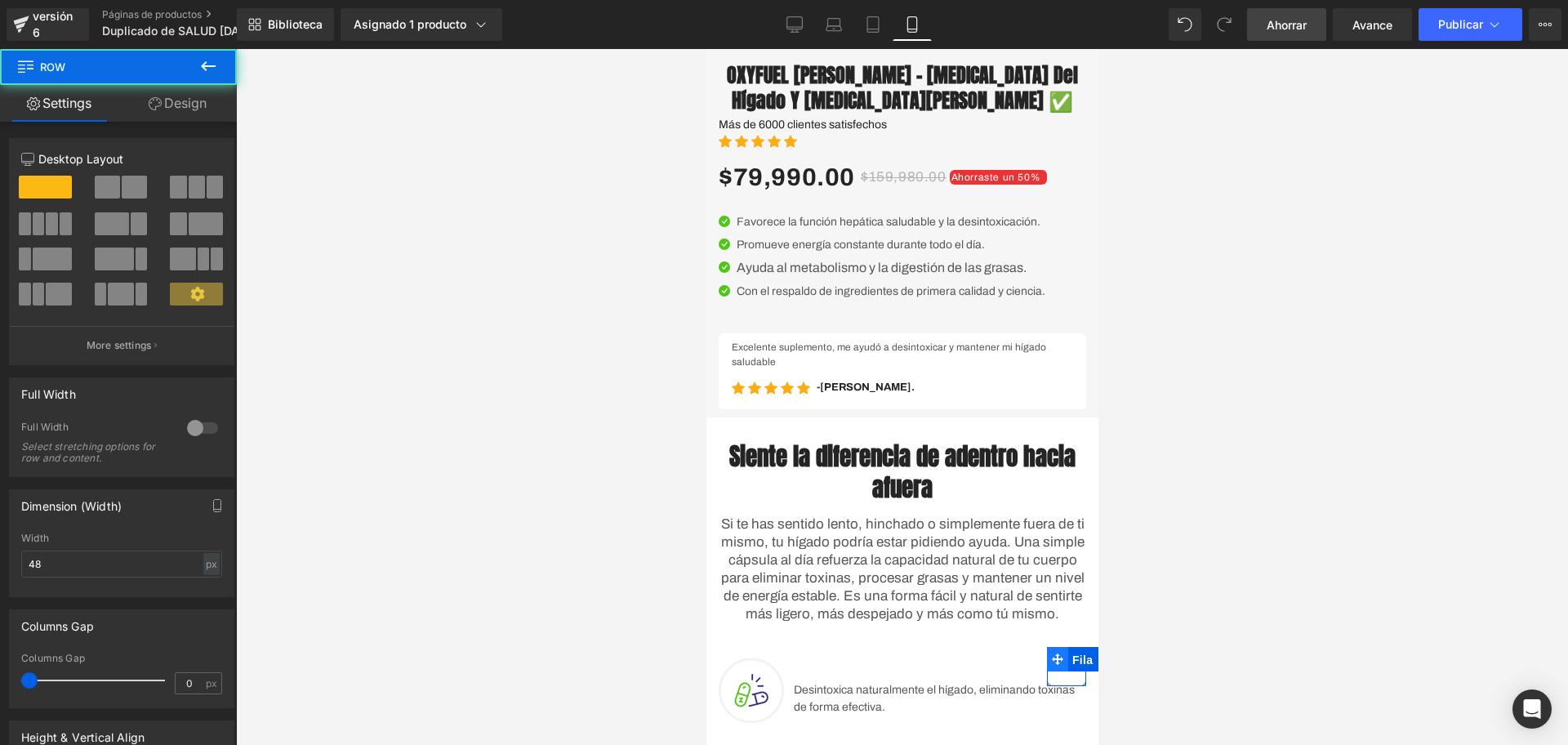
click at [1051, 656] on icon at bounding box center [1057, 660] width 12 height 12
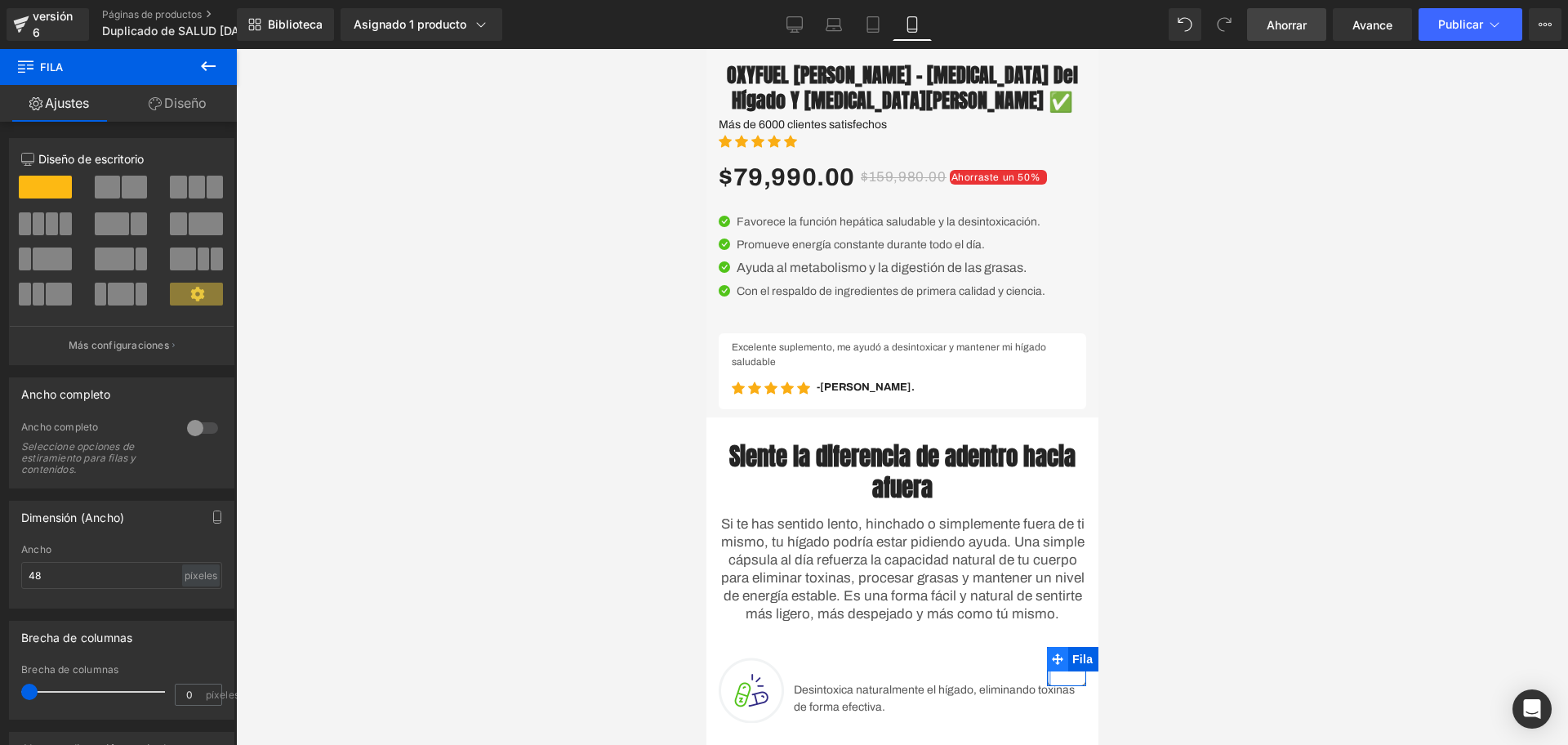
drag, startPoint x: 1050, startPoint y: 656, endPoint x: 1041, endPoint y: 666, distance: 13.5
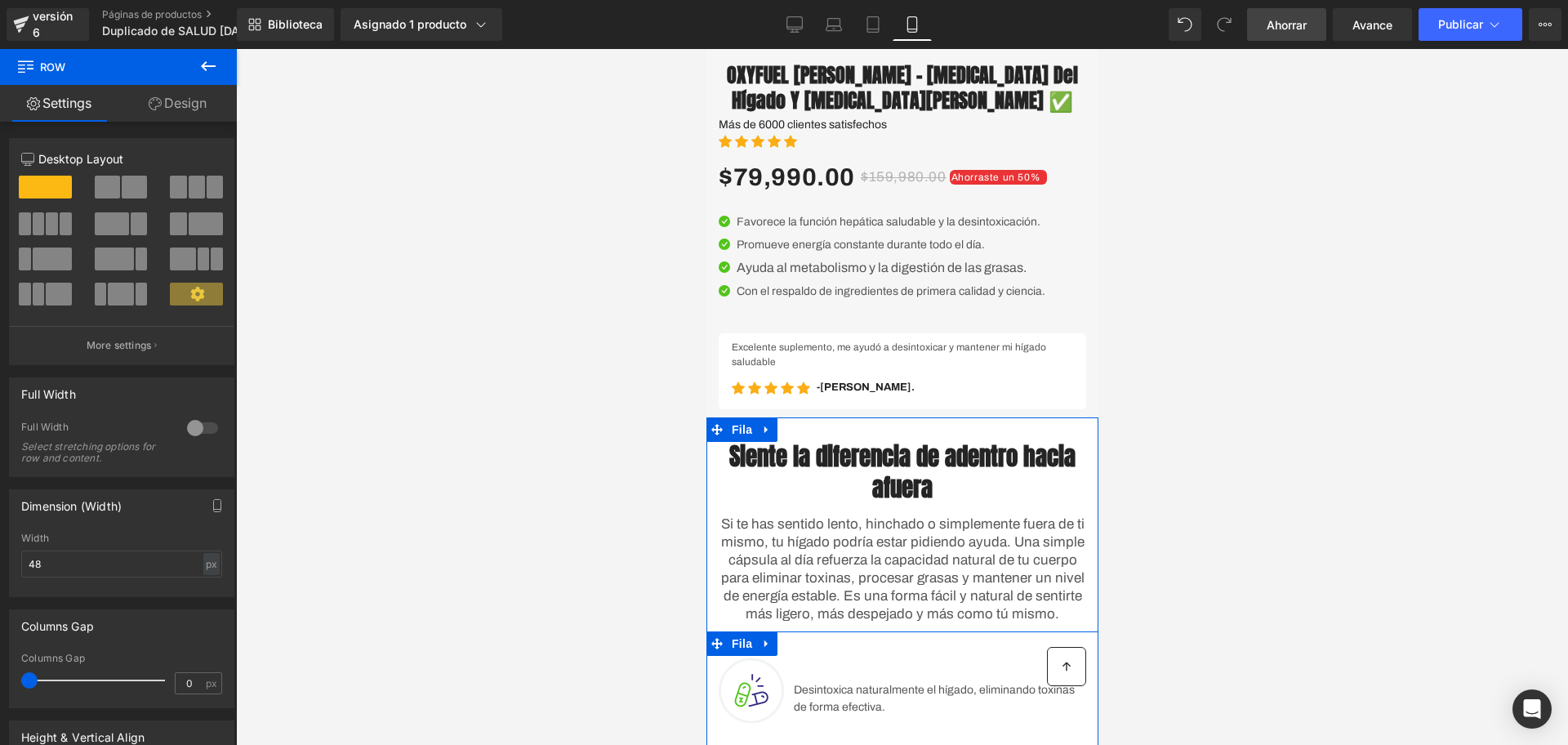
drag, startPoint x: 1015, startPoint y: 666, endPoint x: 1077, endPoint y: 607, distance: 85.6
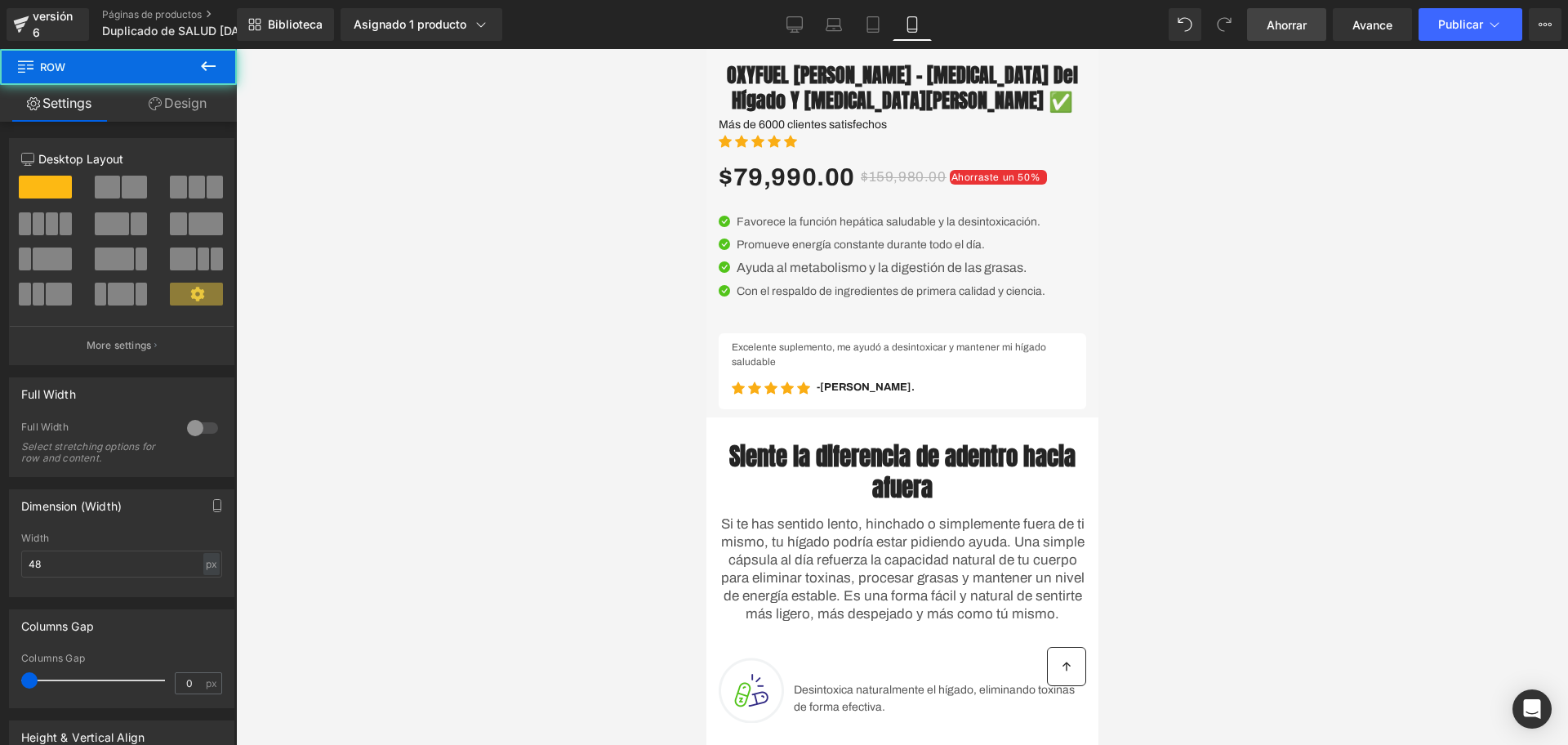
click at [1185, 544] on div at bounding box center [903, 397] width 1332 height 696
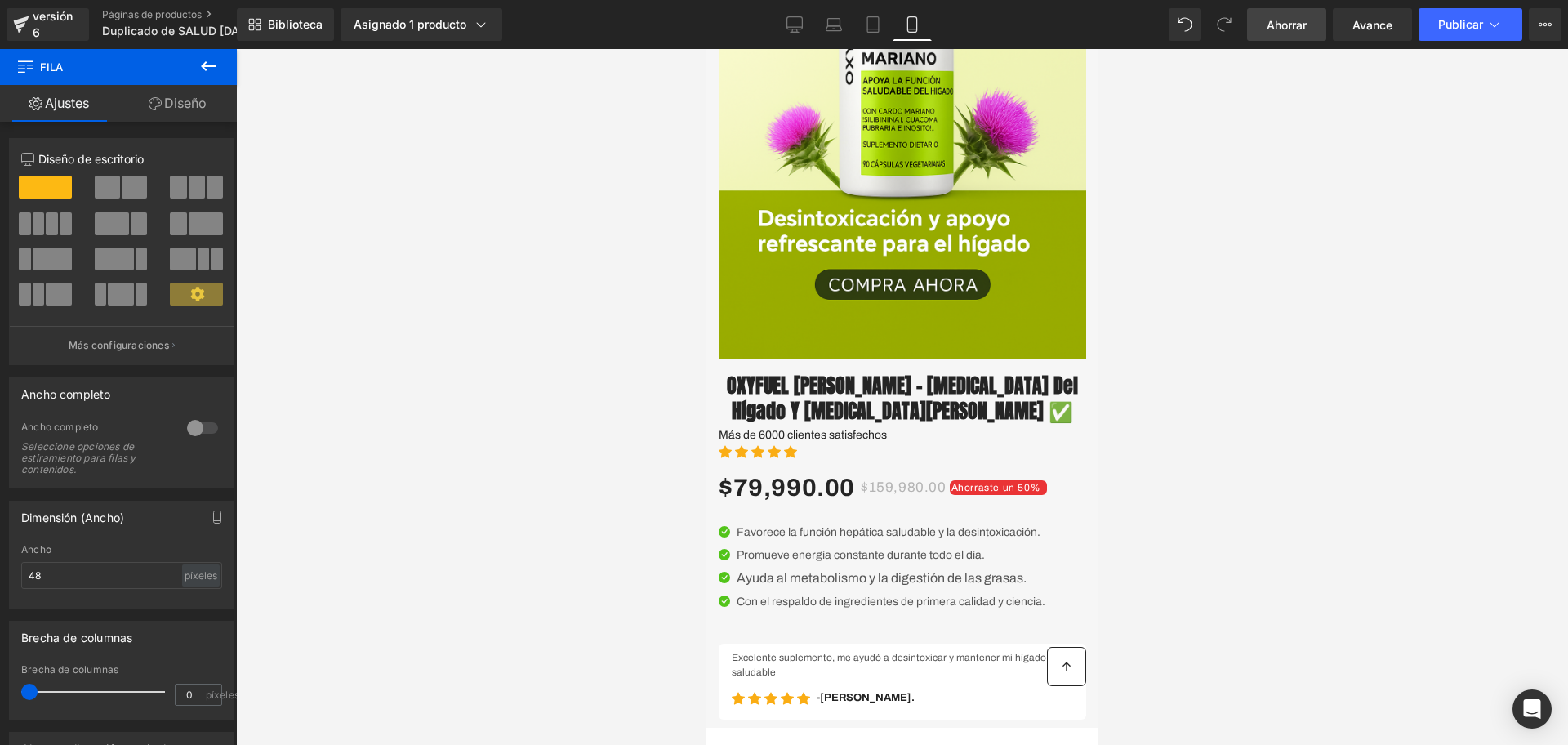
scroll to position [511, 0]
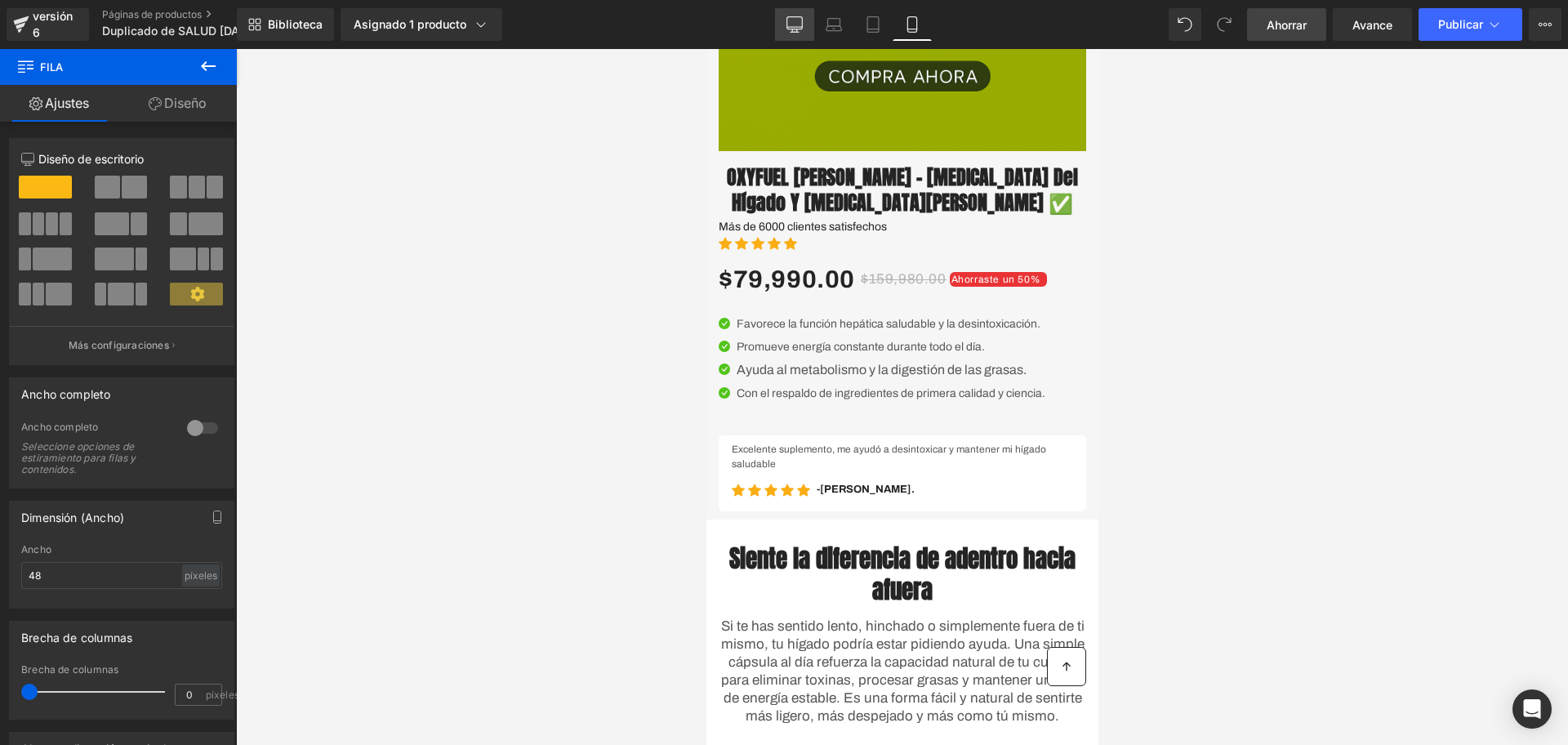
drag, startPoint x: 617, startPoint y: 144, endPoint x: 805, endPoint y: 27, distance: 221.4
click at [805, 27] on link "De oficina" at bounding box center [794, 25] width 39 height 33
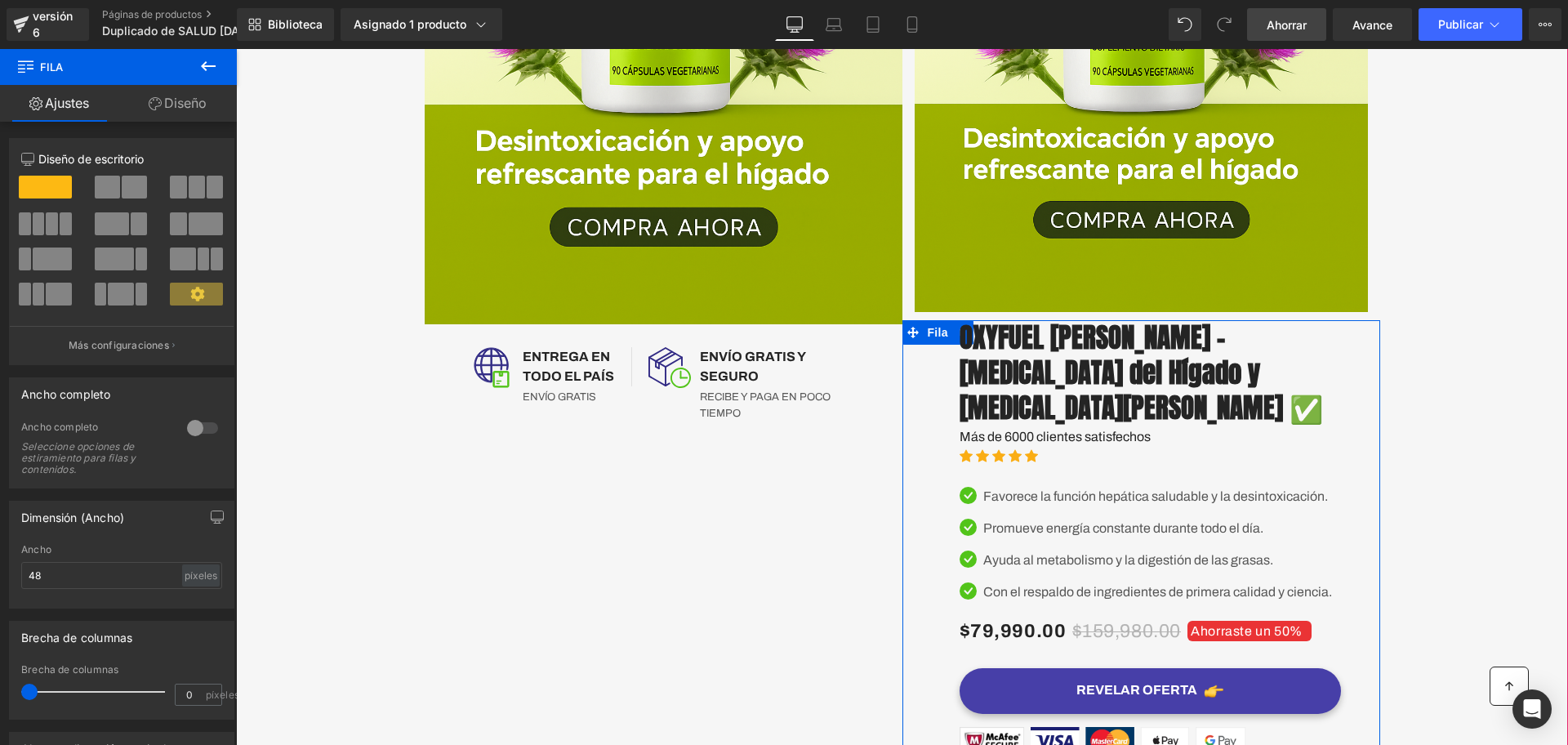
scroll to position [734, 0]
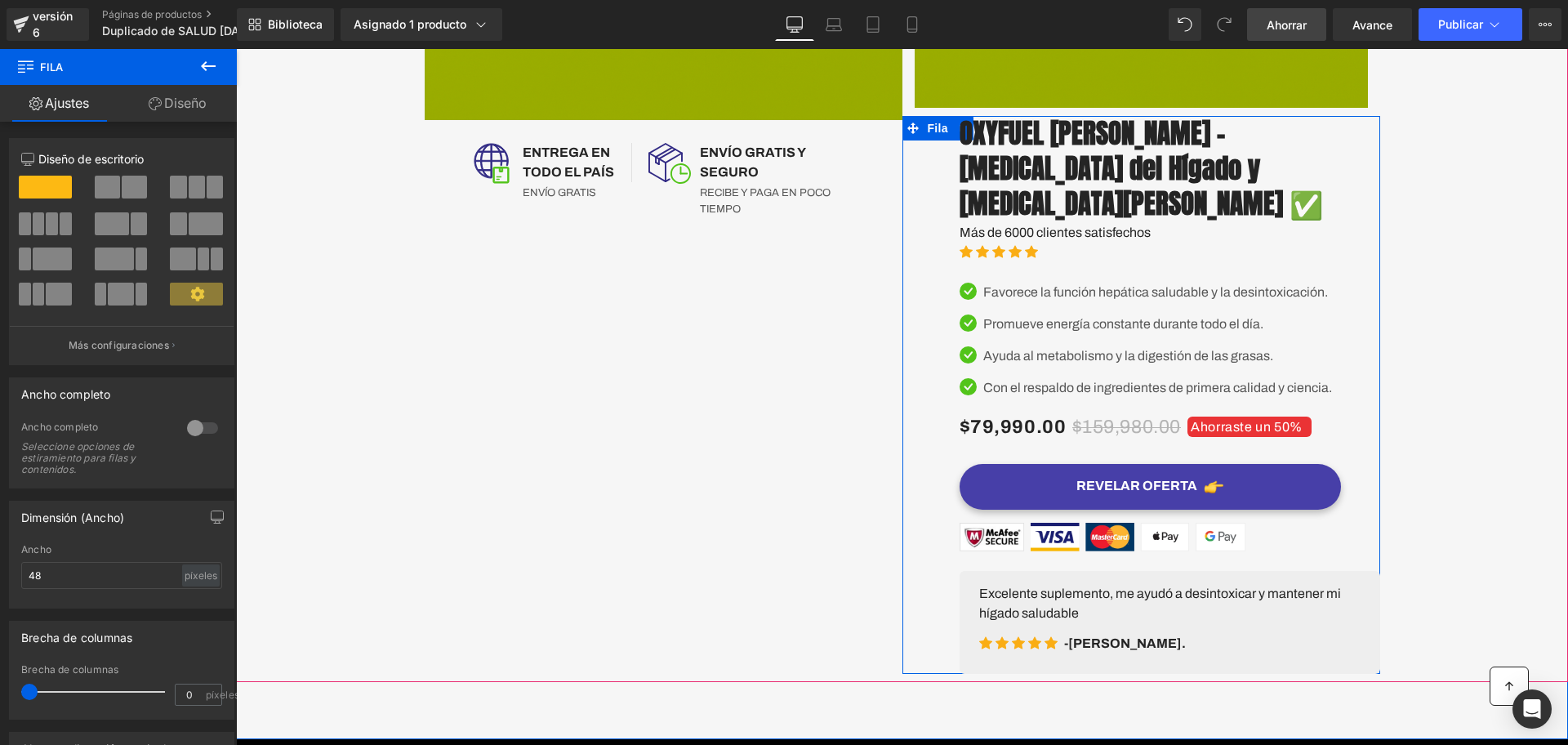
click at [1135, 494] on div "REVELAR OFERTA (P) Botón del carrito" at bounding box center [1151, 486] width 382 height 45
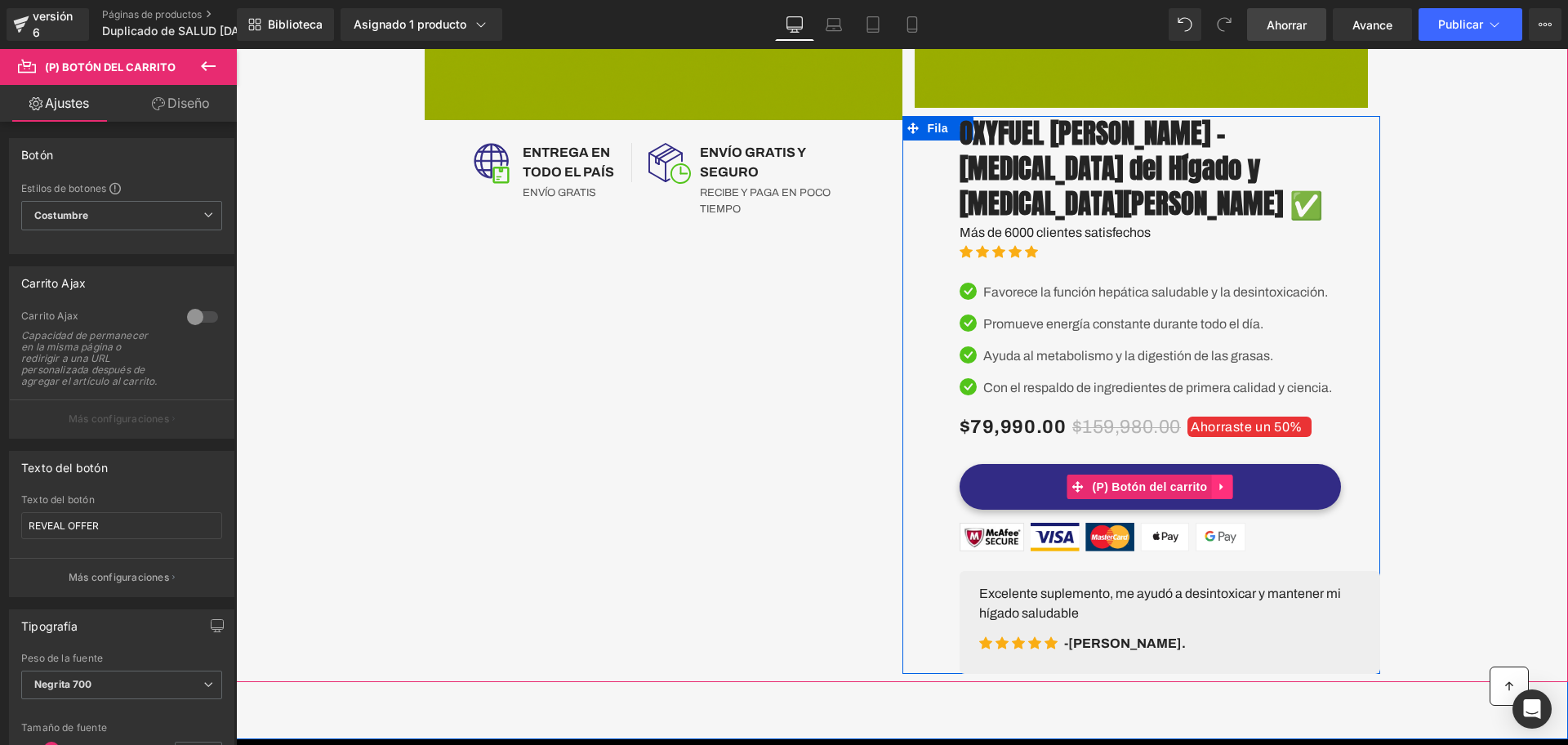
click at [1222, 488] on link at bounding box center [1222, 487] width 21 height 25
click at [1149, 483] on font "(P) Botón del carrito" at bounding box center [1118, 487] width 115 height 13
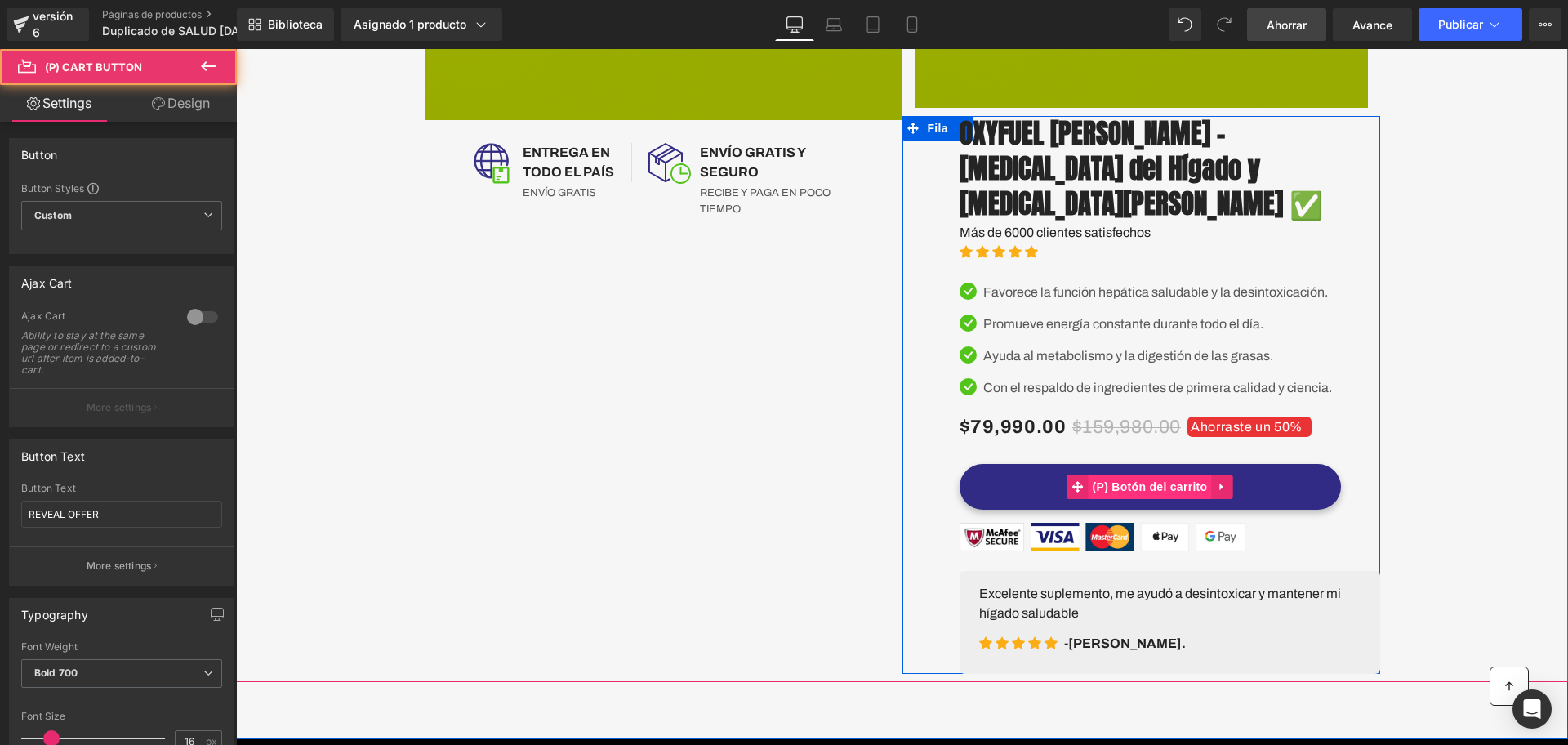
click at [1171, 483] on font "(P) Botón del carrito" at bounding box center [1150, 487] width 115 height 13
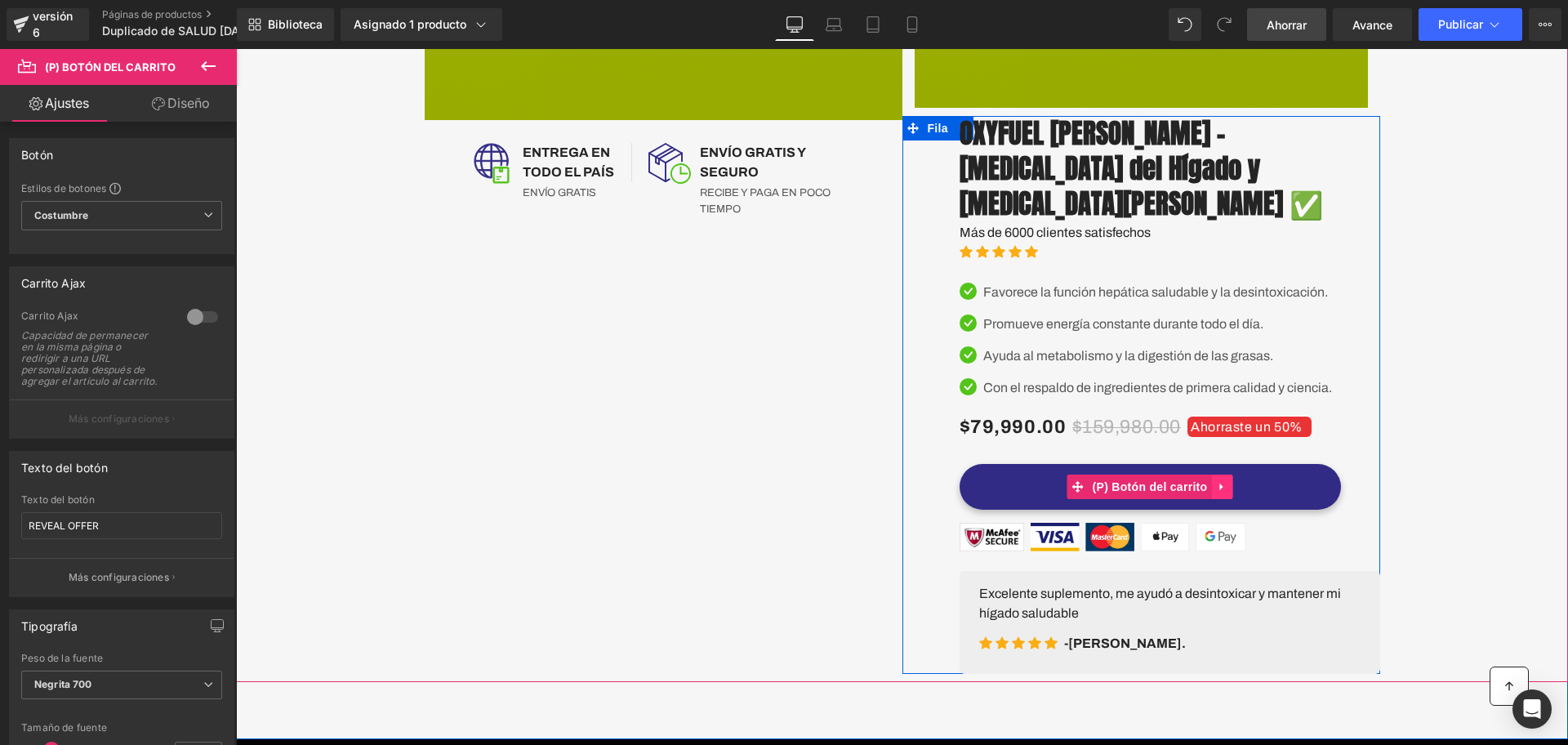
click at [1219, 485] on icon at bounding box center [1221, 486] width 3 height 7
click at [1207, 485] on icon at bounding box center [1212, 487] width 12 height 12
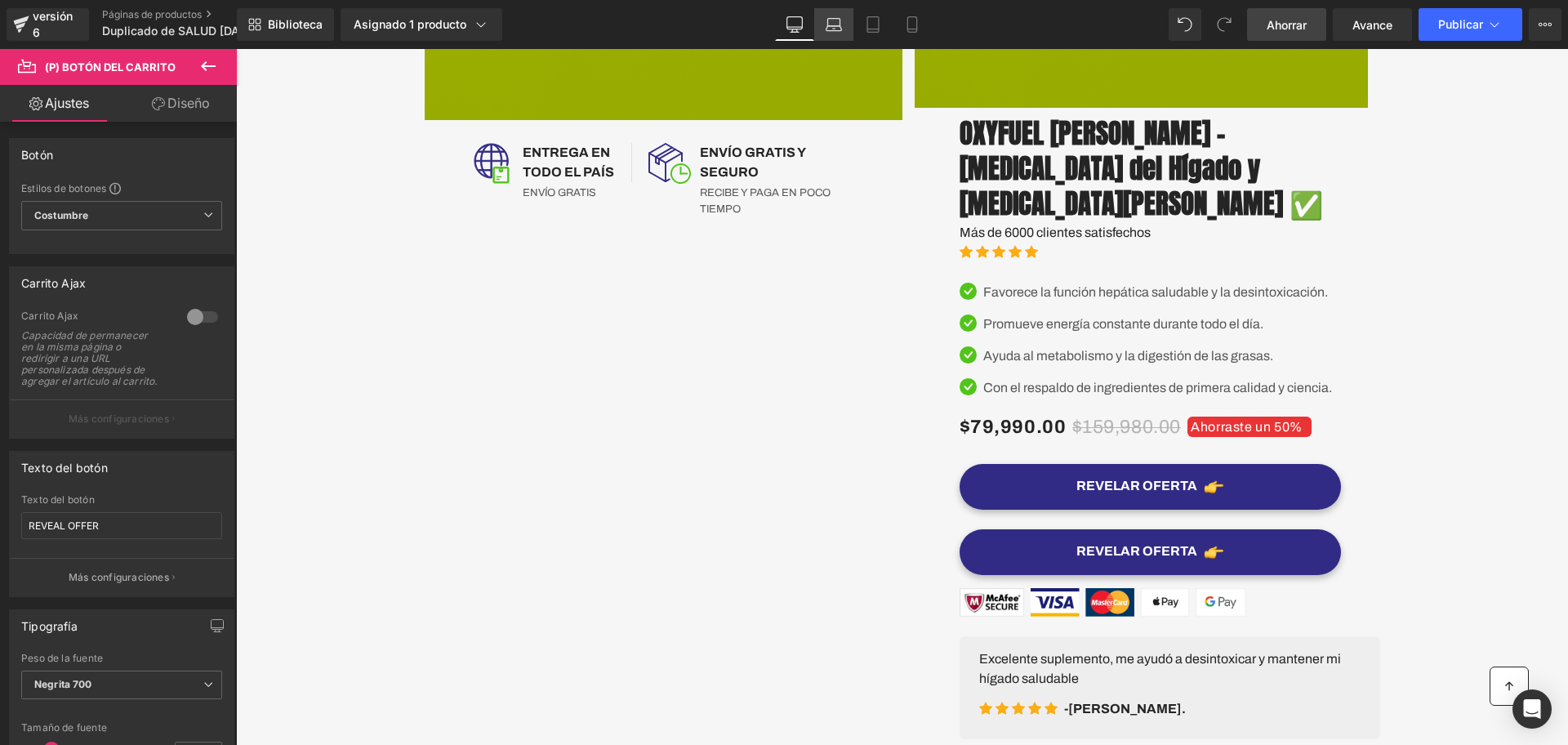
click at [835, 26] on icon at bounding box center [834, 29] width 16 height 5
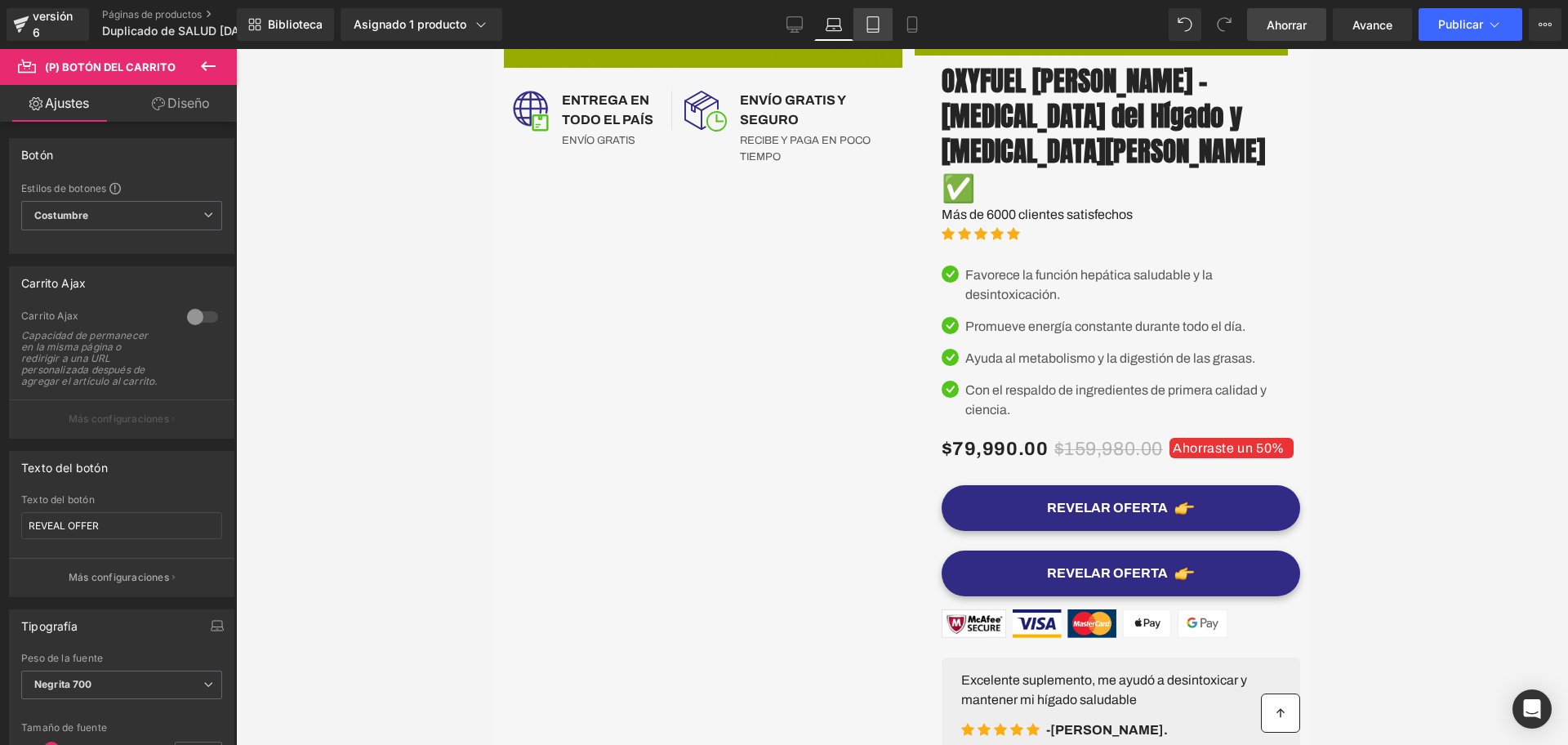
click at [855, 26] on link "Tableta" at bounding box center [873, 25] width 39 height 33
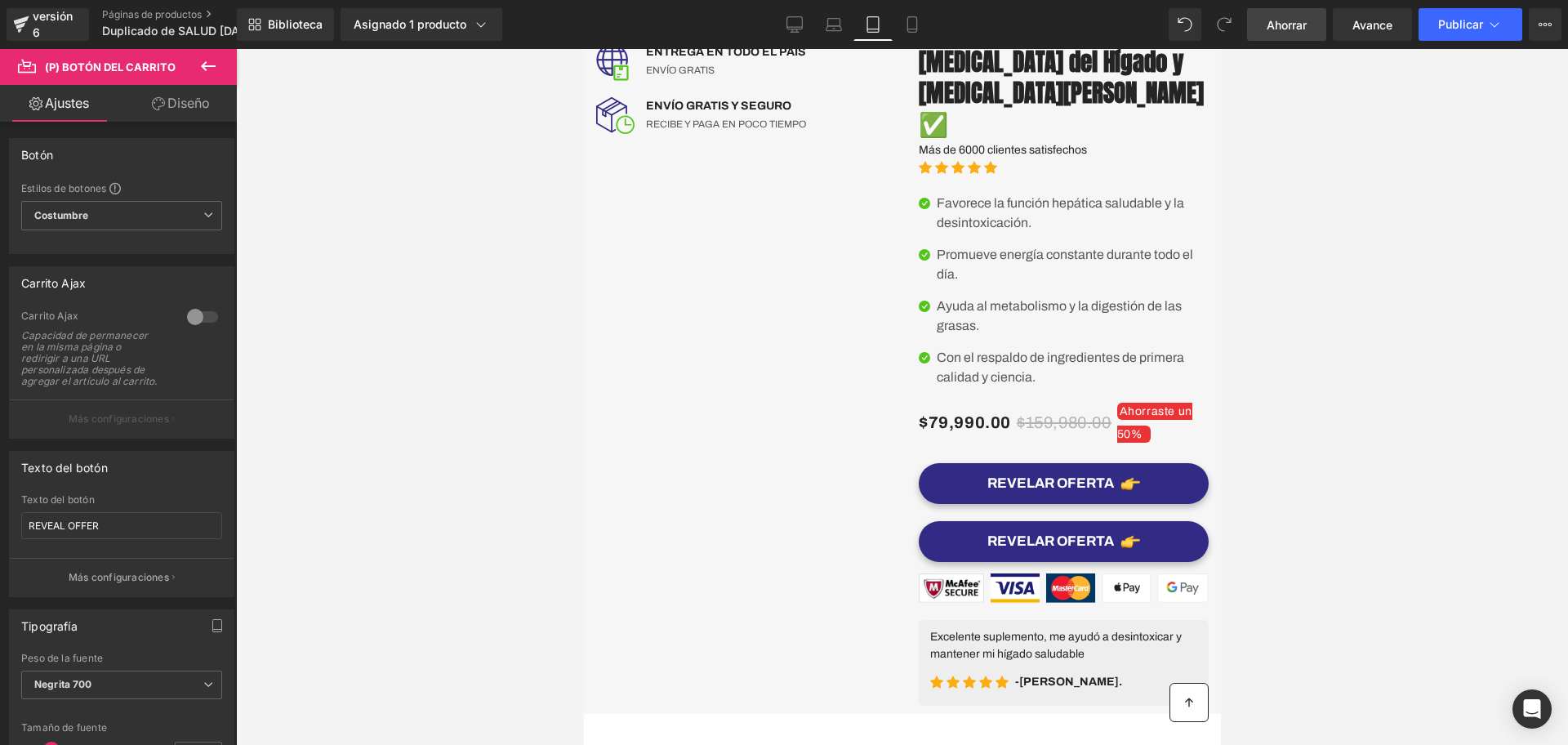
click at [885, 26] on link "Tableta" at bounding box center [873, 25] width 39 height 33
click at [908, 26] on icon at bounding box center [913, 25] width 17 height 17
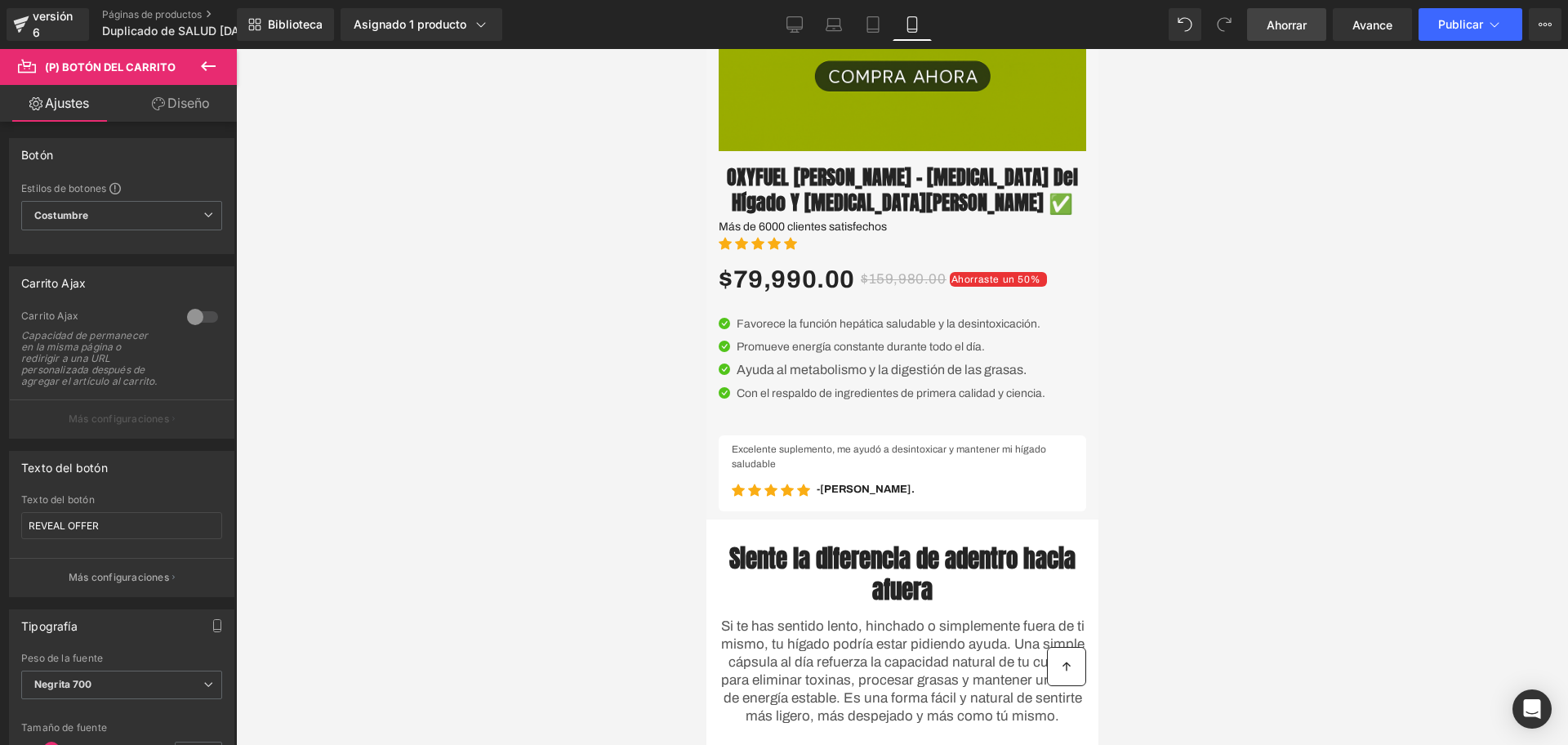
scroll to position [613, 0]
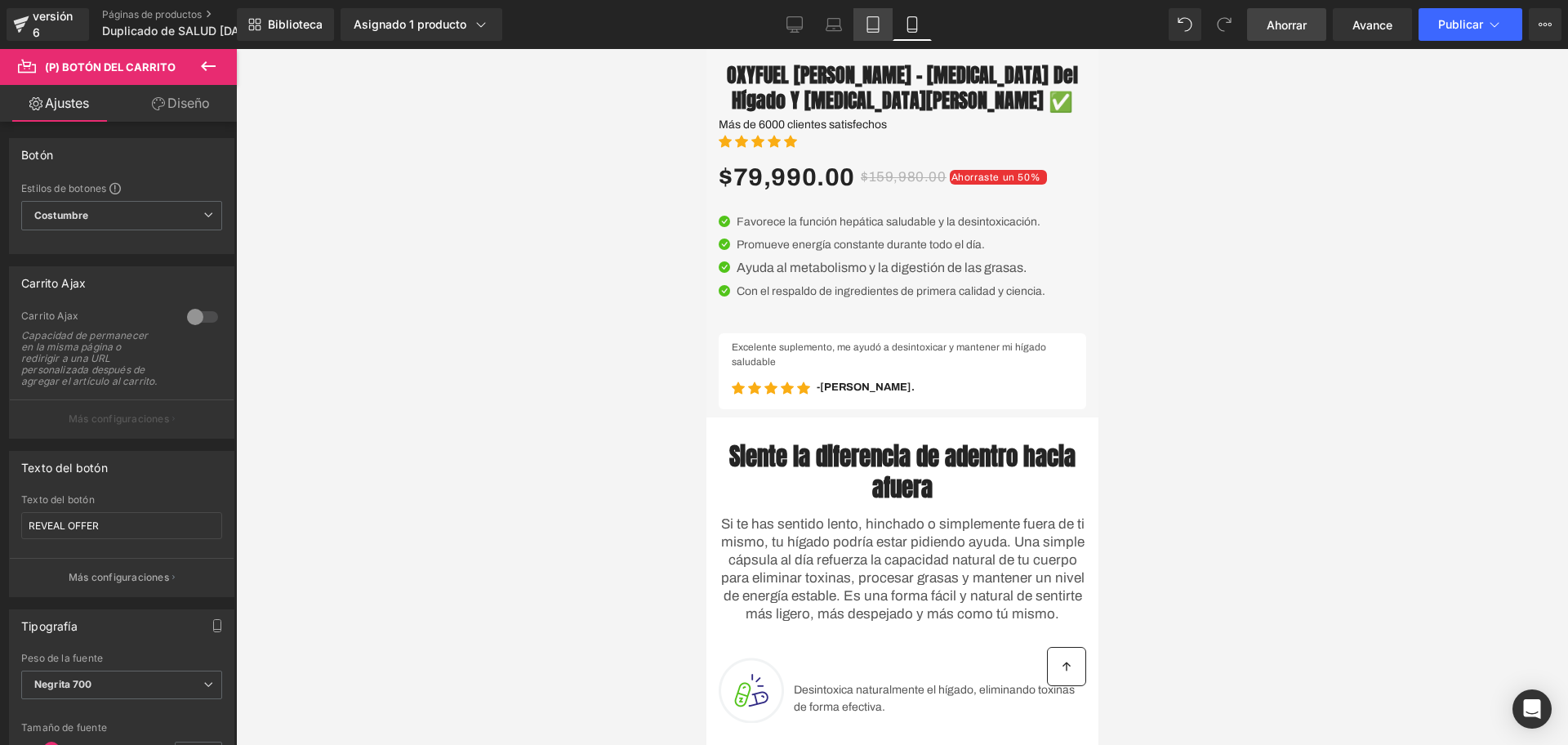
click at [870, 26] on icon at bounding box center [874, 25] width 17 height 17
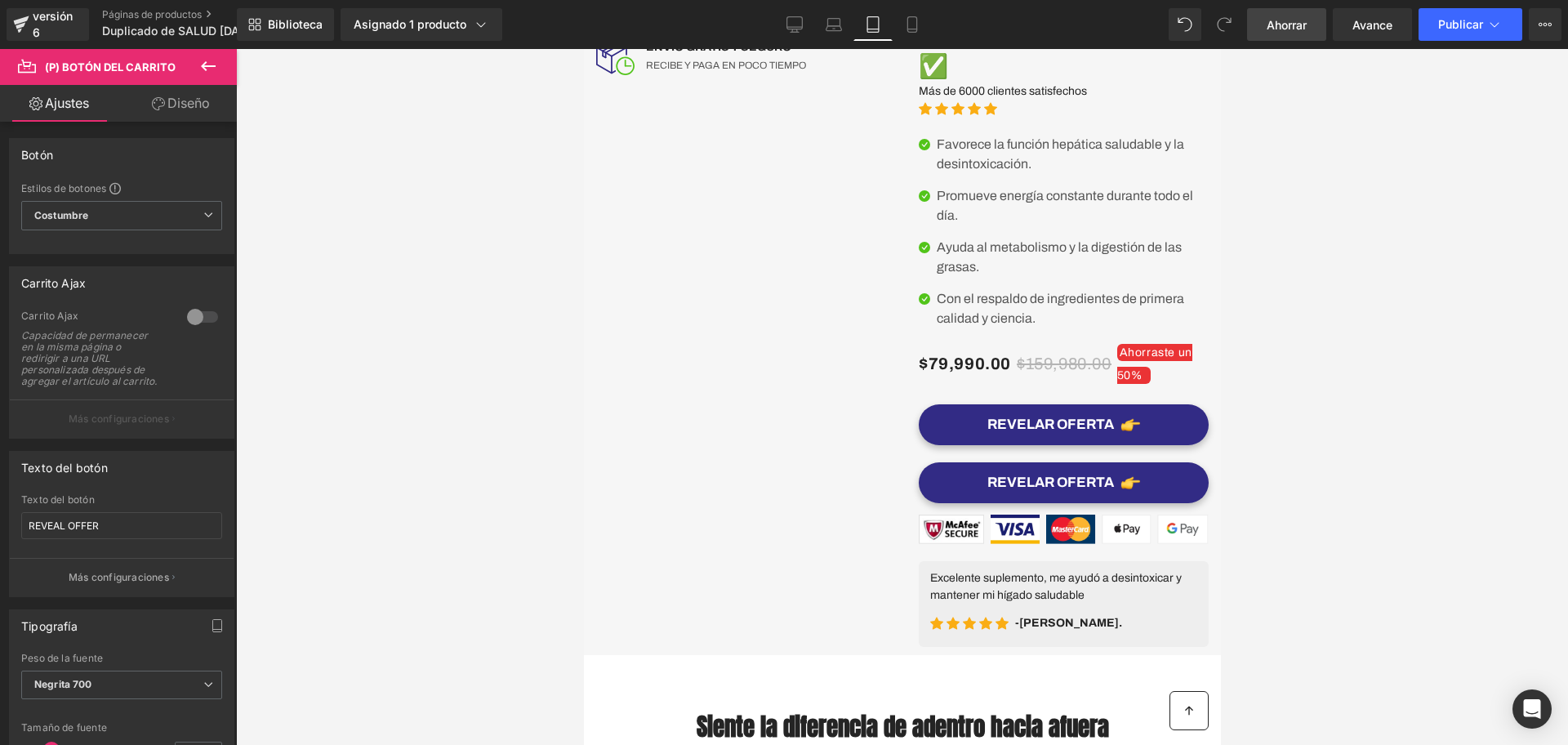
scroll to position [733, 0]
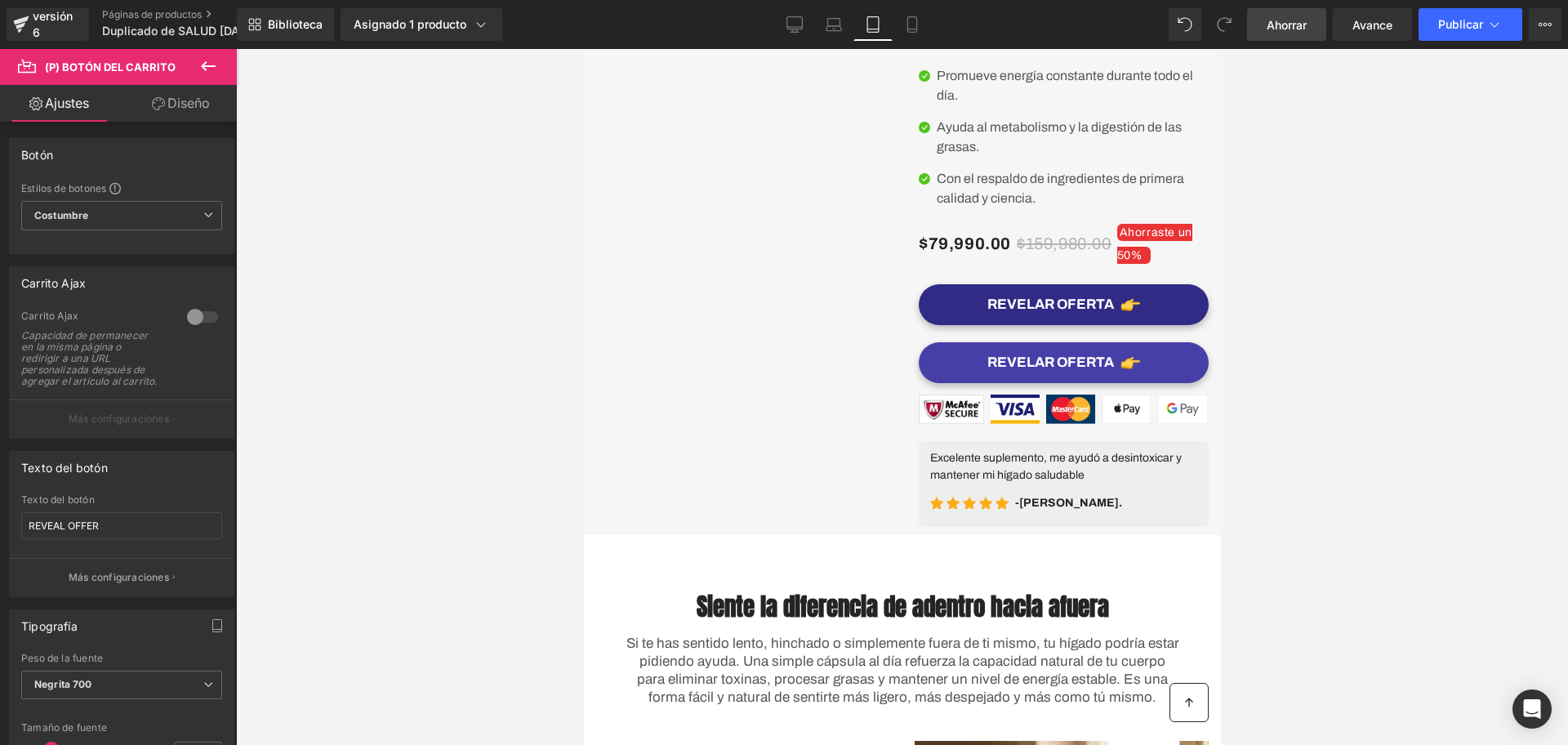
click at [945, 365] on button "REVELAR OFERTA" at bounding box center [1063, 362] width 290 height 41
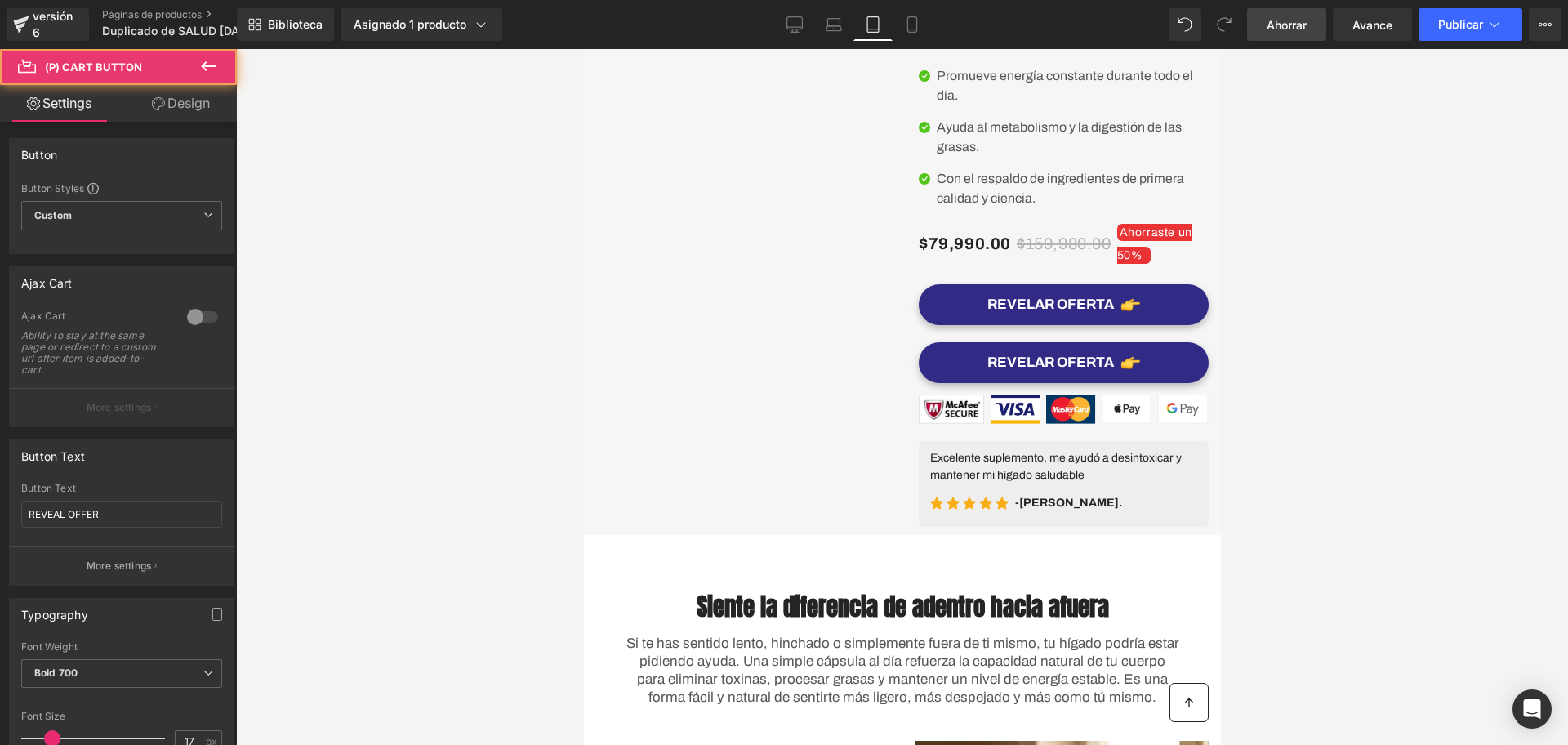
click at [181, 88] on link "Design" at bounding box center [180, 103] width 118 height 36
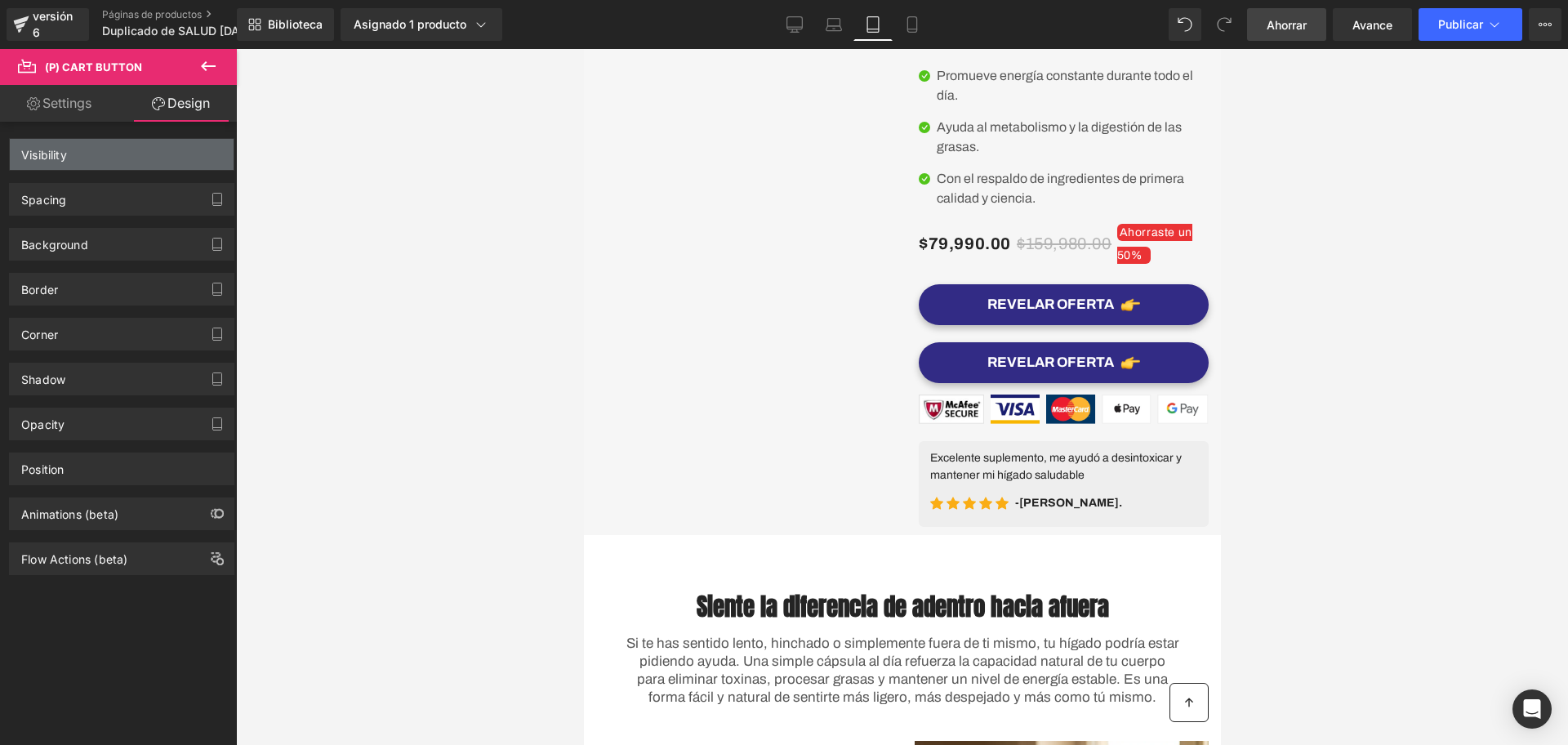
click at [104, 156] on div "Visibility" at bounding box center [122, 155] width 224 height 31
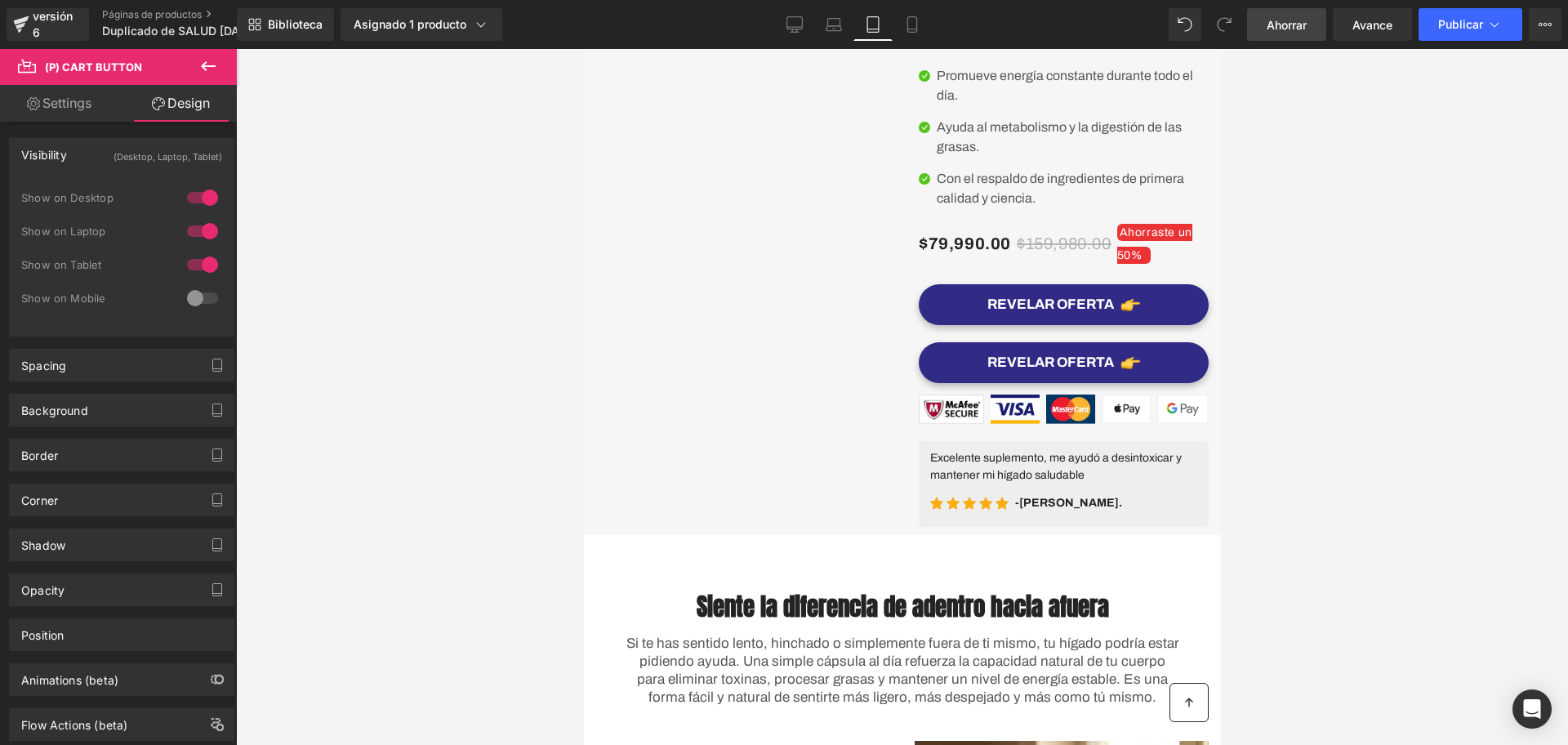
click at [199, 297] on div at bounding box center [202, 298] width 39 height 26
click at [917, 30] on icon at bounding box center [913, 25] width 17 height 17
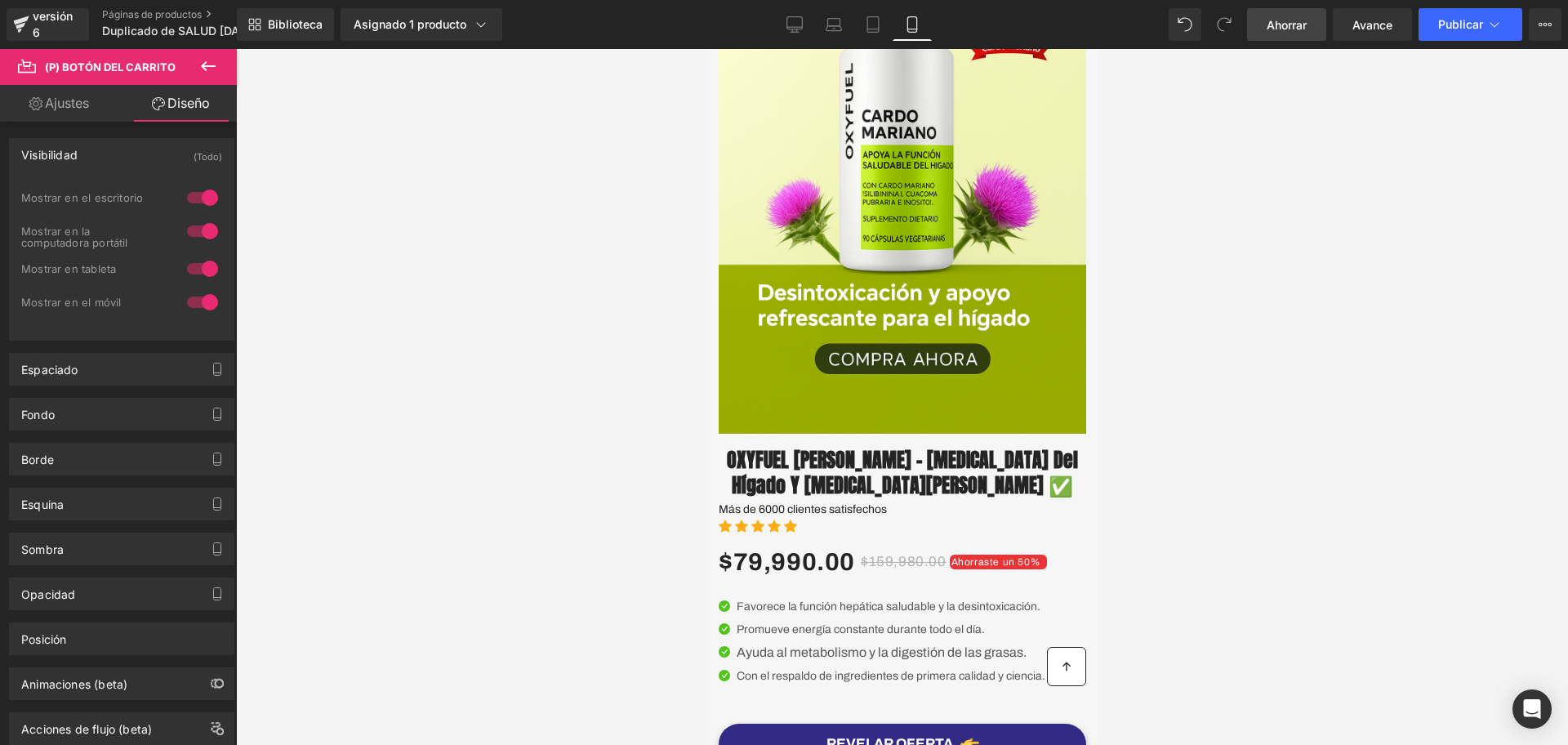
scroll to position [432, 0]
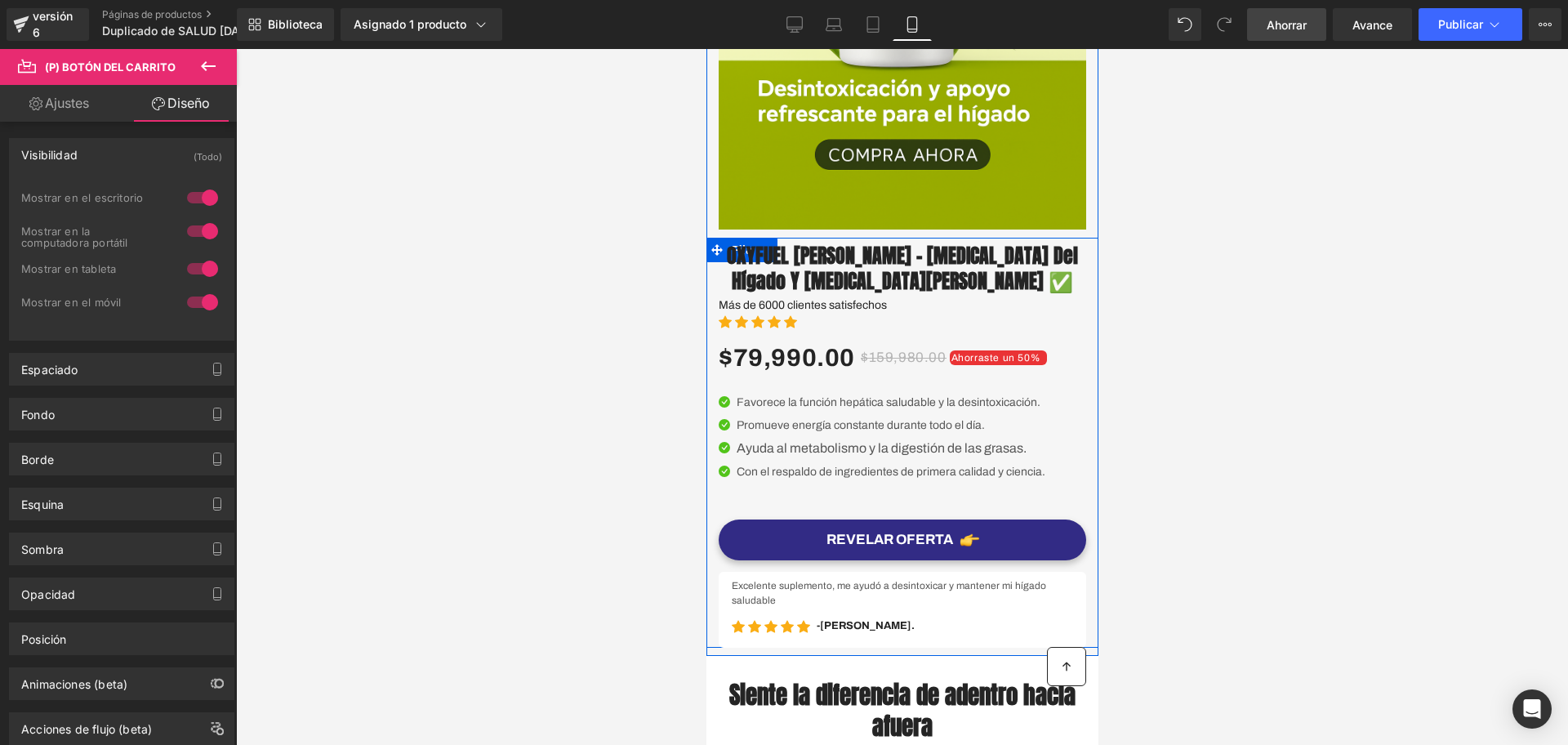
click at [825, 532] on div "OXYFUEL Cardo Mariano – Desintoxicación del Hígado y Limpieza de Colon ✅ (P) Tí…" at bounding box center [902, 443] width 368 height 410
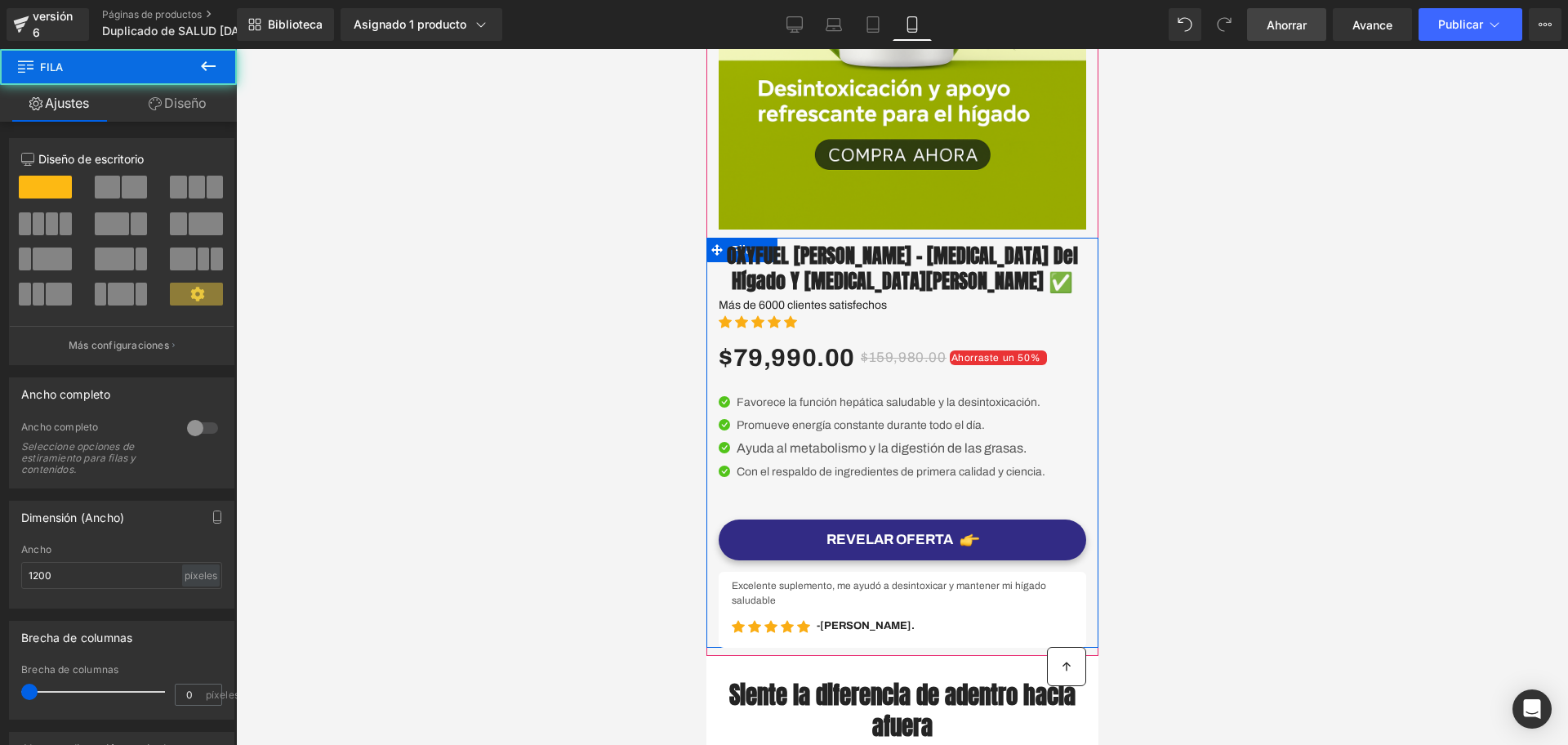
click at [812, 536] on div "OXYFUEL Cardo Mariano – Desintoxicación del Hígado y Limpieza de Colon ✅ (P) Tí…" at bounding box center [902, 443] width 368 height 410
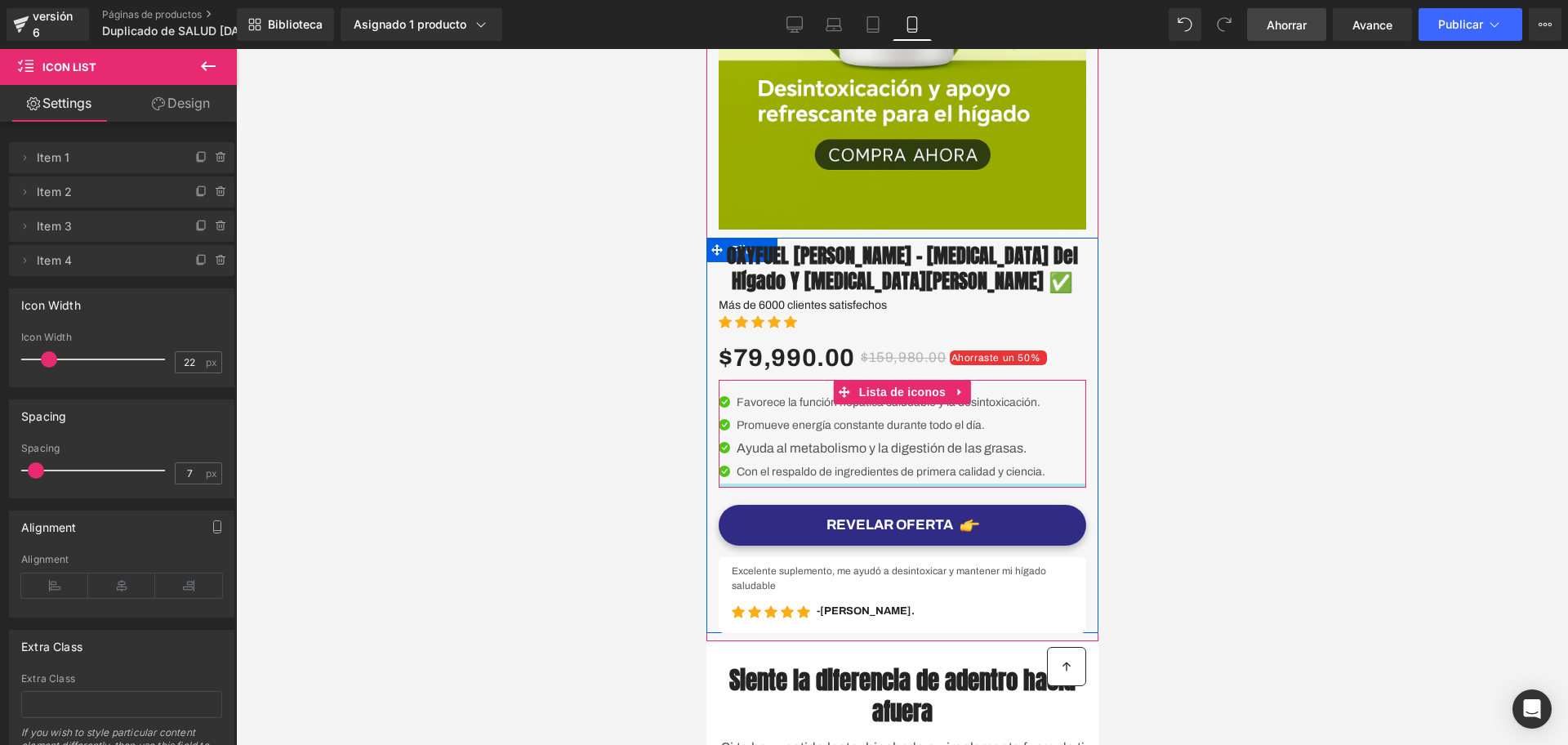
drag, startPoint x: 817, startPoint y: 521, endPoint x: 812, endPoint y: 500, distance: 21.6
click at [812, 488] on div "Icono Favorece la función hepática saludable y la desintoxicación. Bloque de te…" at bounding box center [902, 434] width 368 height 107
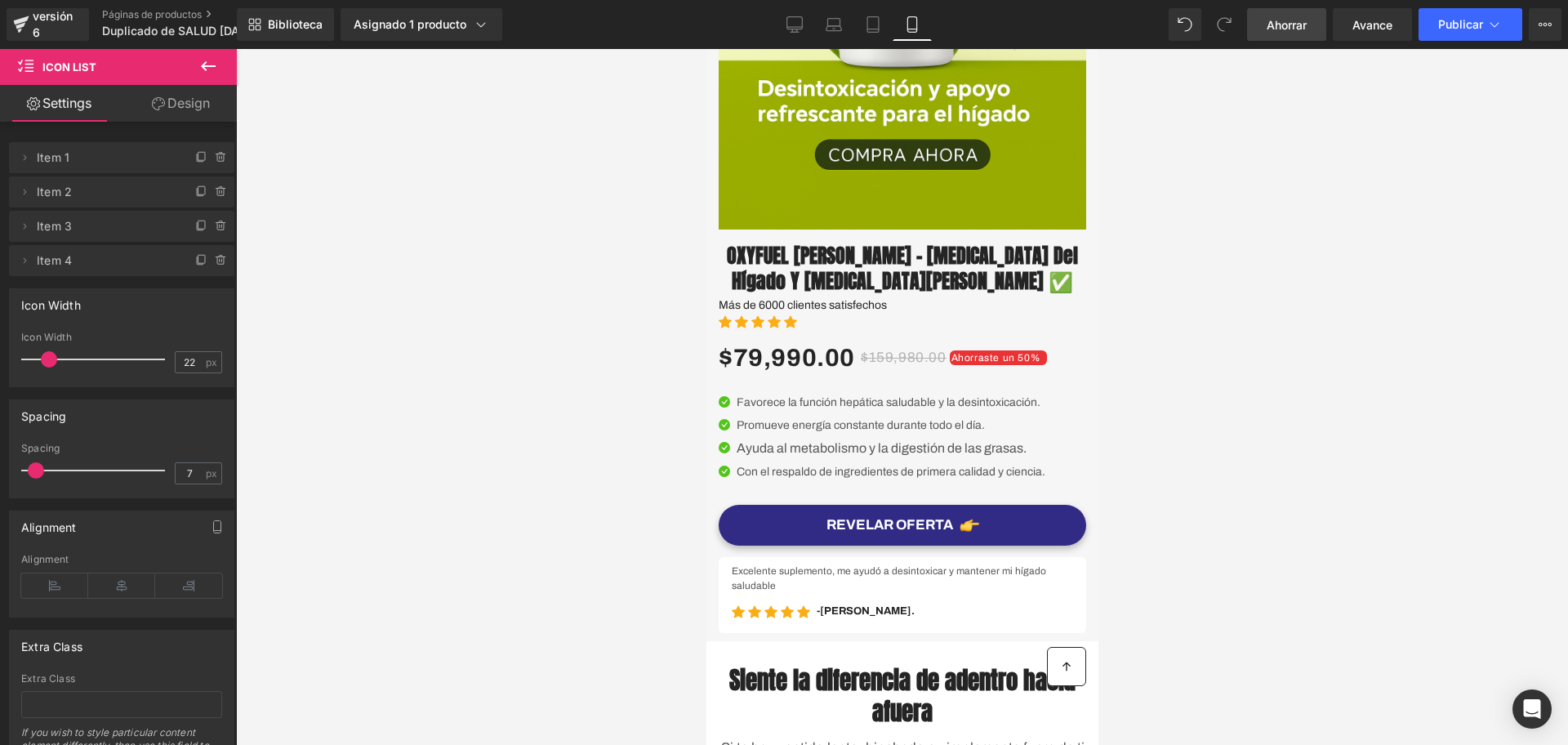
click at [1208, 516] on div at bounding box center [903, 397] width 1332 height 696
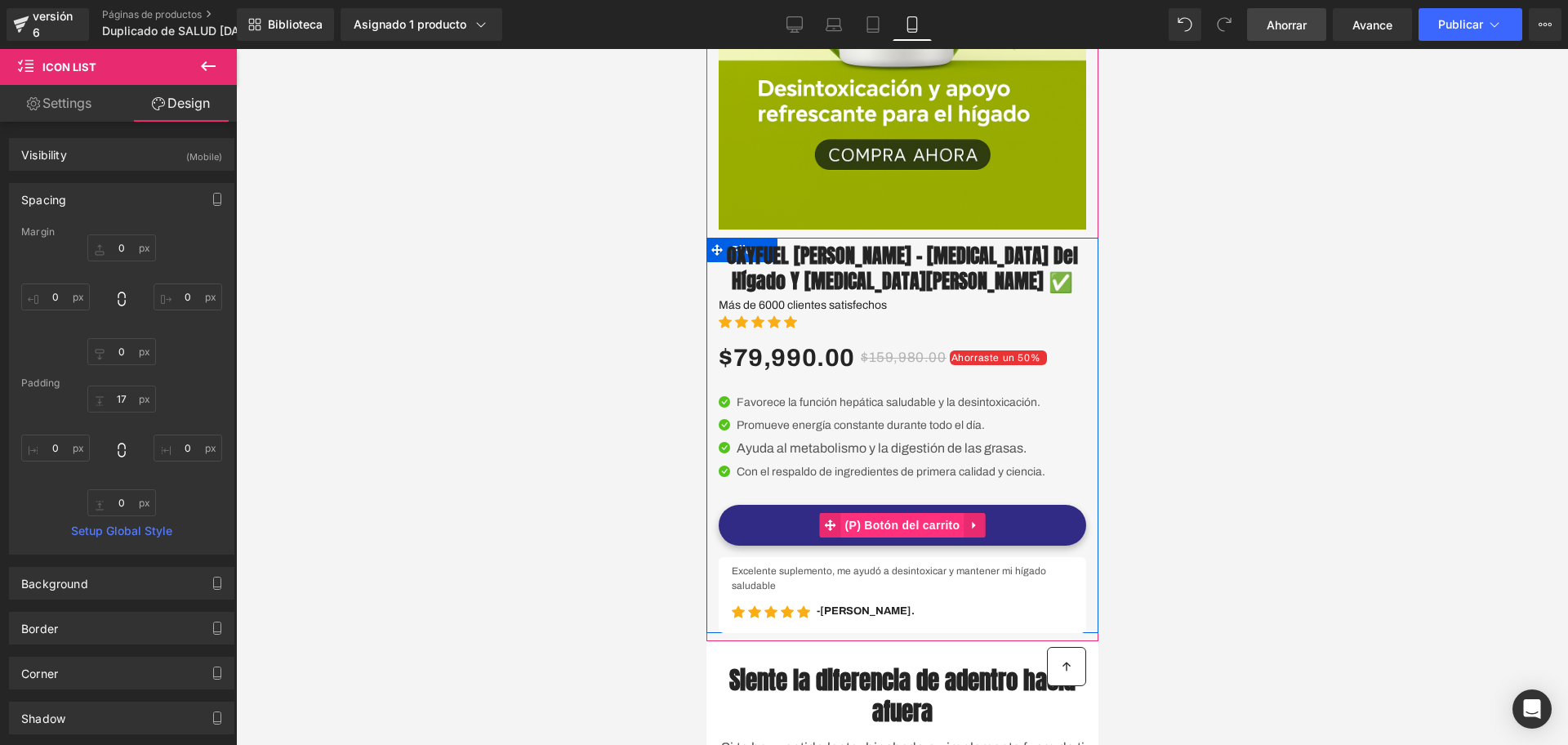
click at [914, 532] on font "(P) Botón del carrito" at bounding box center [902, 526] width 115 height 13
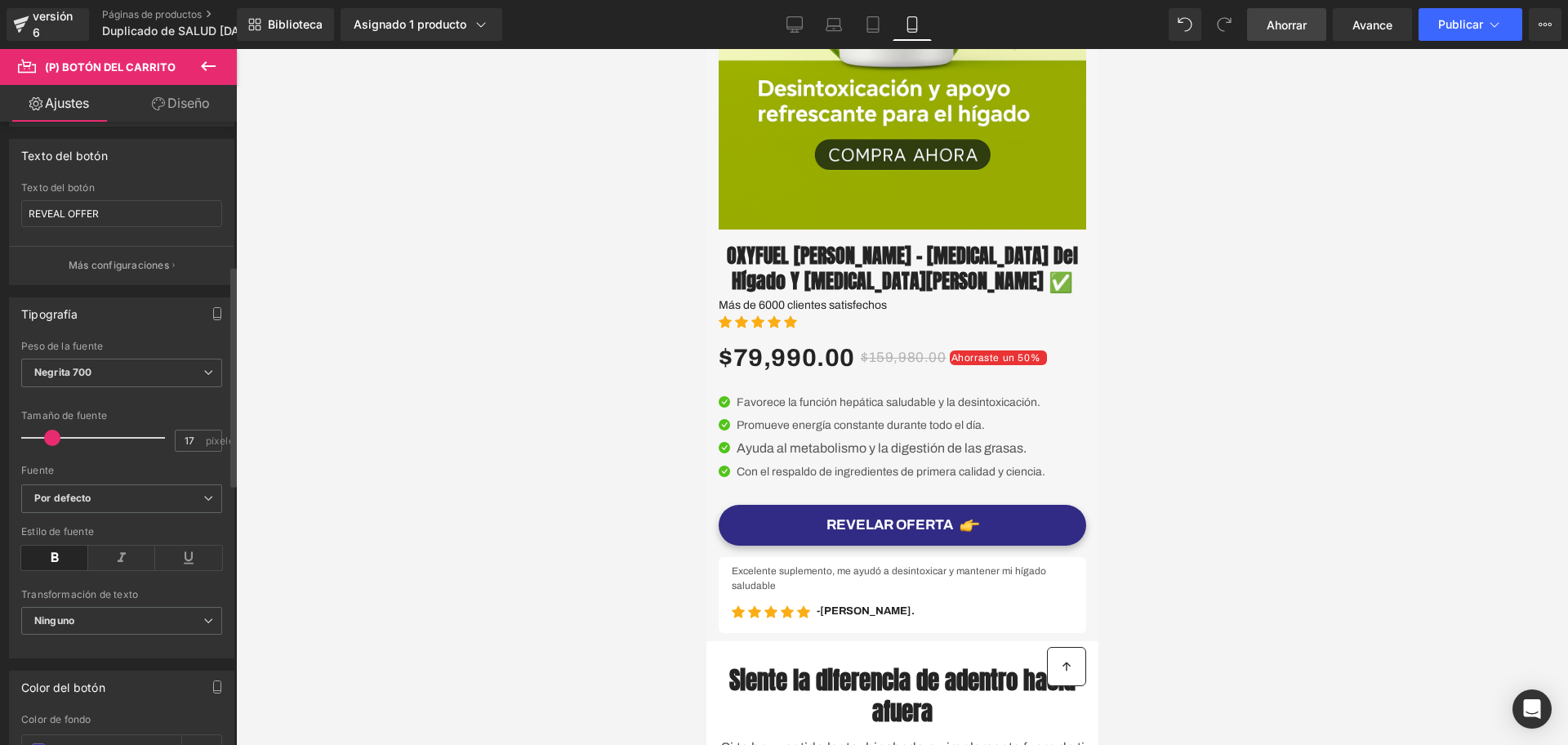
scroll to position [408, 0]
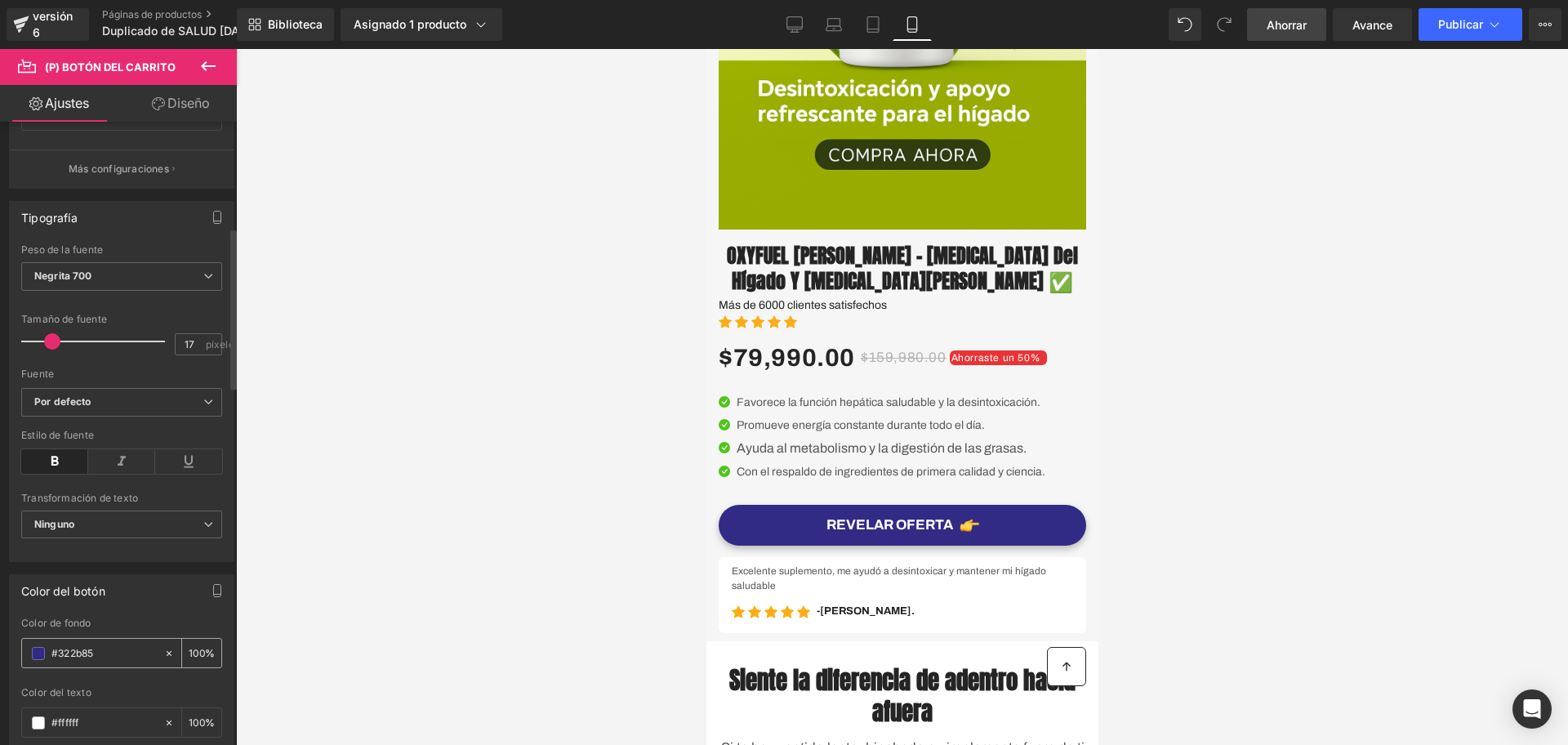
click at [40, 660] on span at bounding box center [39, 654] width 13 height 13
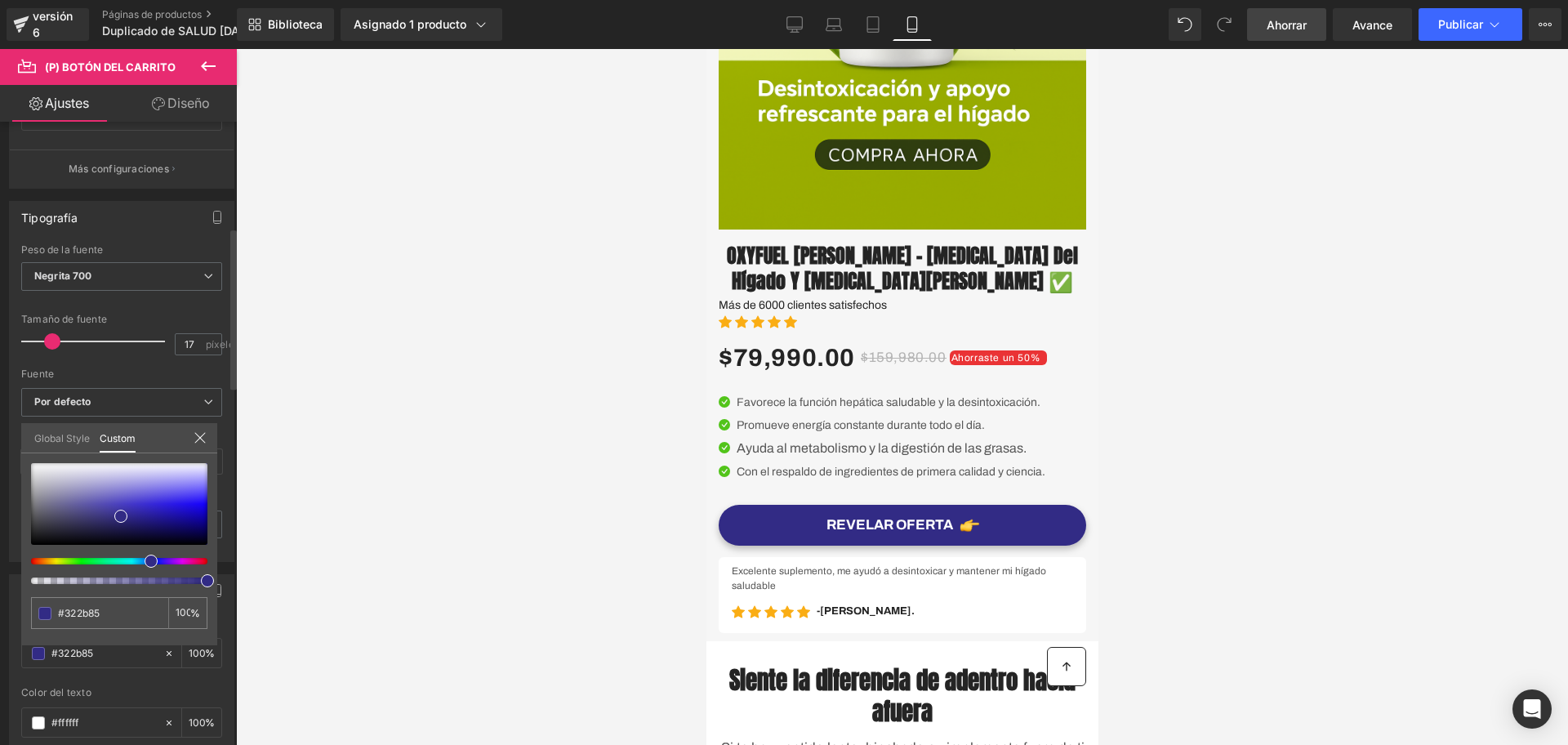
click at [35, 563] on div at bounding box center [112, 561] width 176 height 7
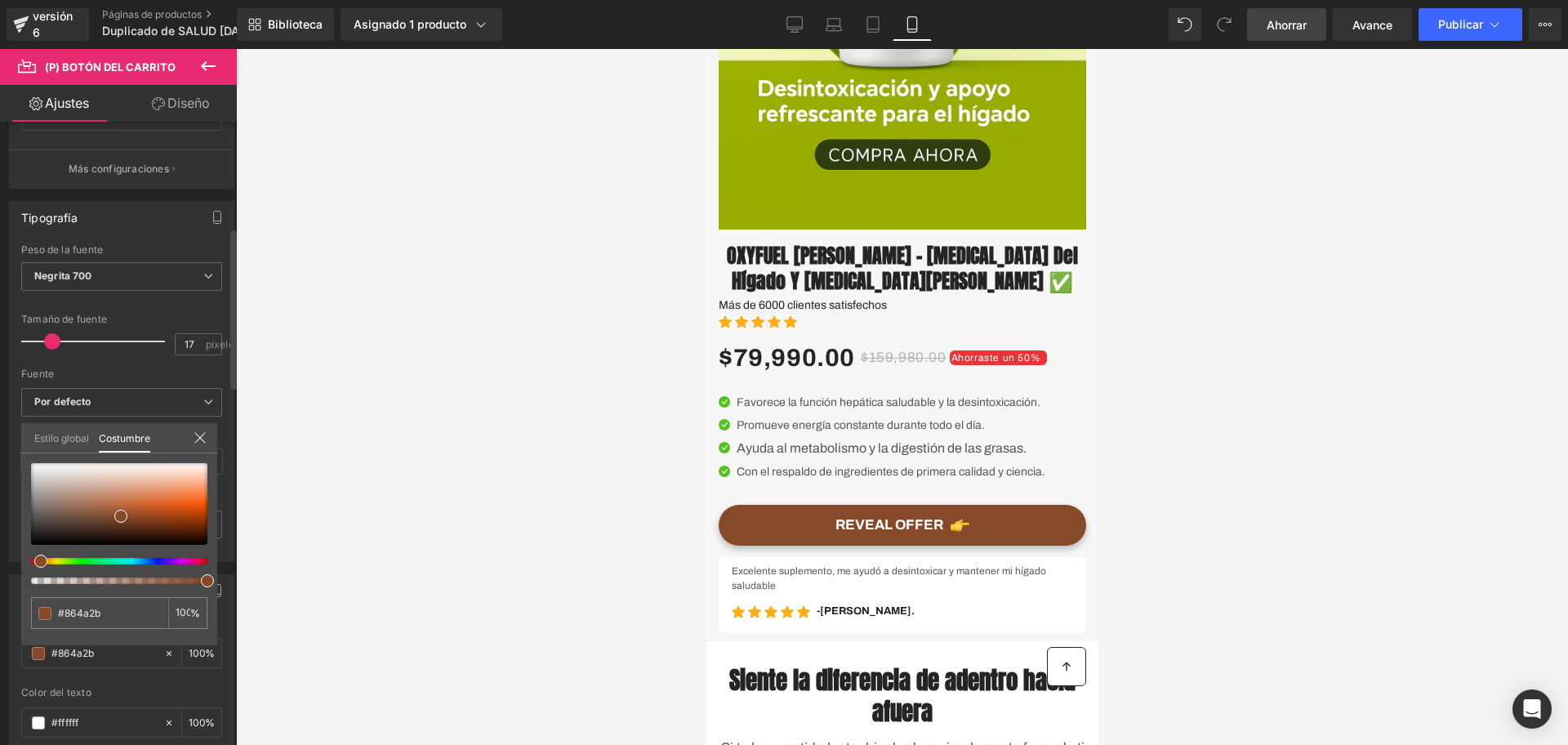
drag, startPoint x: 41, startPoint y: 554, endPoint x: 25, endPoint y: 556, distance: 16.1
click at [25, 556] on div "#322b85 100 %" at bounding box center [119, 554] width 196 height 182
click at [17, 562] on div "Color del botón rgba(50, 43, 133, 1) Color de fondo #322b85 100 % #ffffff Color…" at bounding box center [122, 747] width 244 height 370
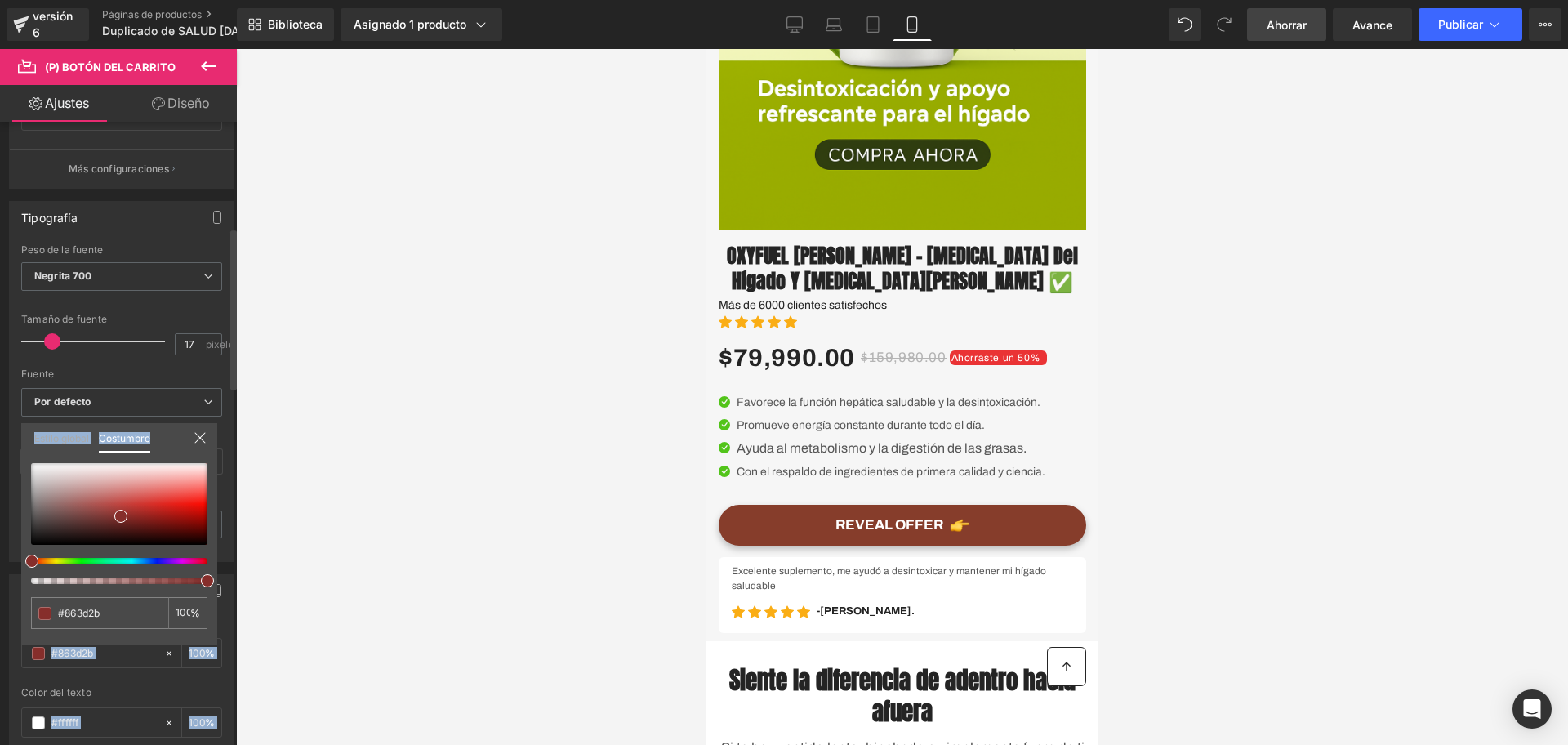
drag, startPoint x: 39, startPoint y: 561, endPoint x: 25, endPoint y: 561, distance: 14.0
click at [25, 561] on div at bounding box center [112, 561] width 176 height 7
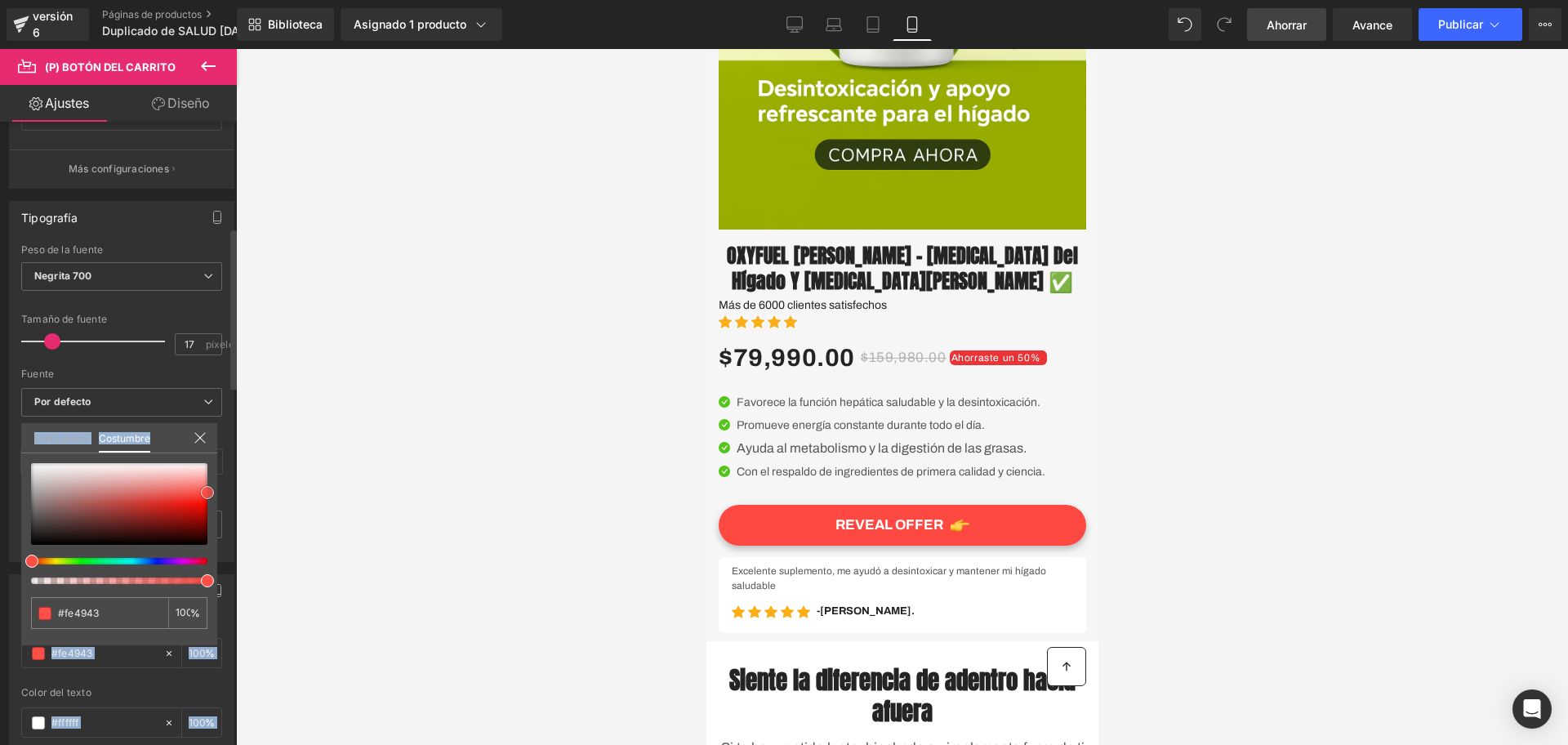
drag, startPoint x: 135, startPoint y: 513, endPoint x: 225, endPoint y: 493, distance: 92.2
click at [225, 562] on div "Color del botón rgba(50, 43, 133, 1) Color de fondo #322b85 100 % #ffffff Color…" at bounding box center [122, 747] width 244 height 370
click at [494, 493] on div at bounding box center [903, 397] width 1332 height 696
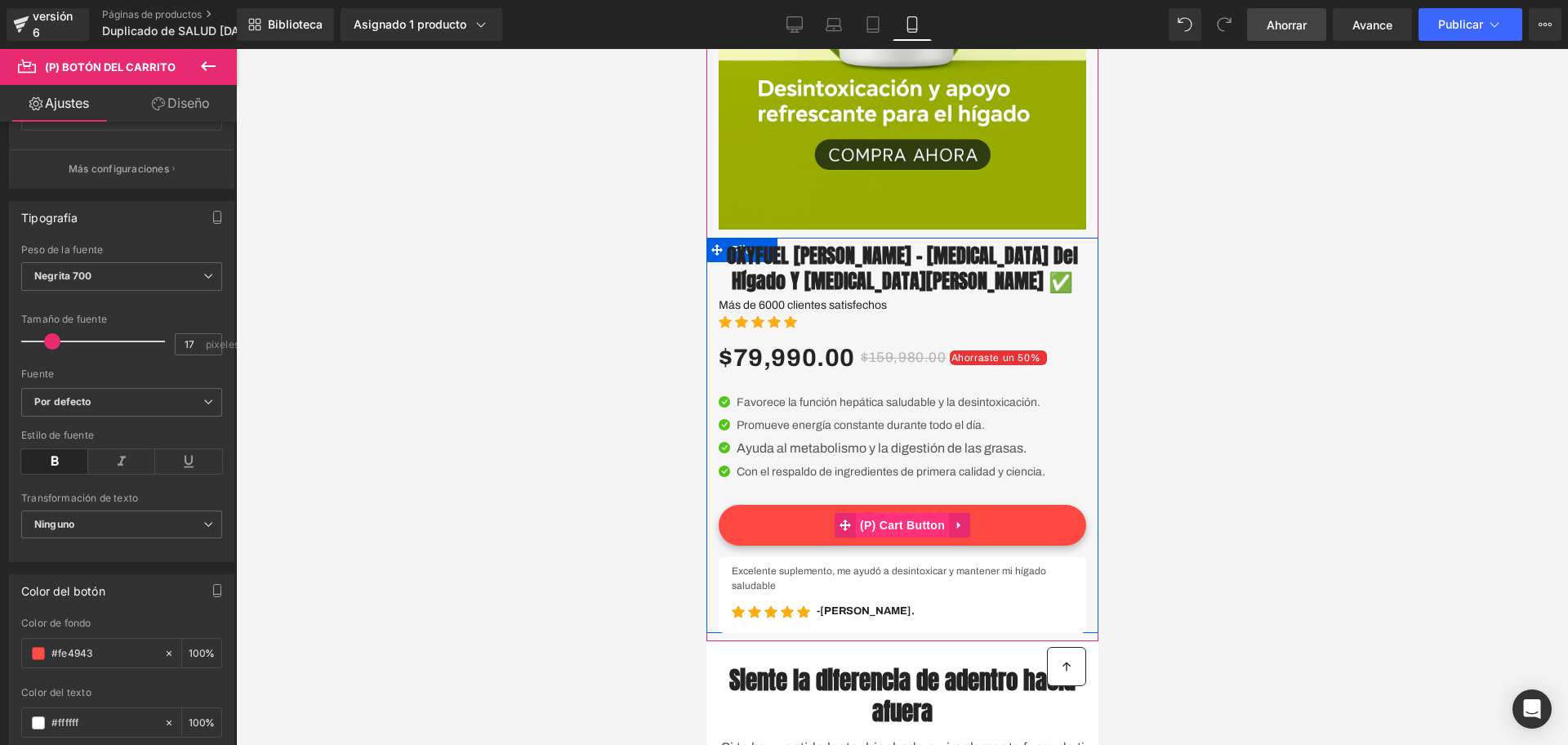
click at [874, 537] on span "(P) Cart Button" at bounding box center [902, 526] width 93 height 25
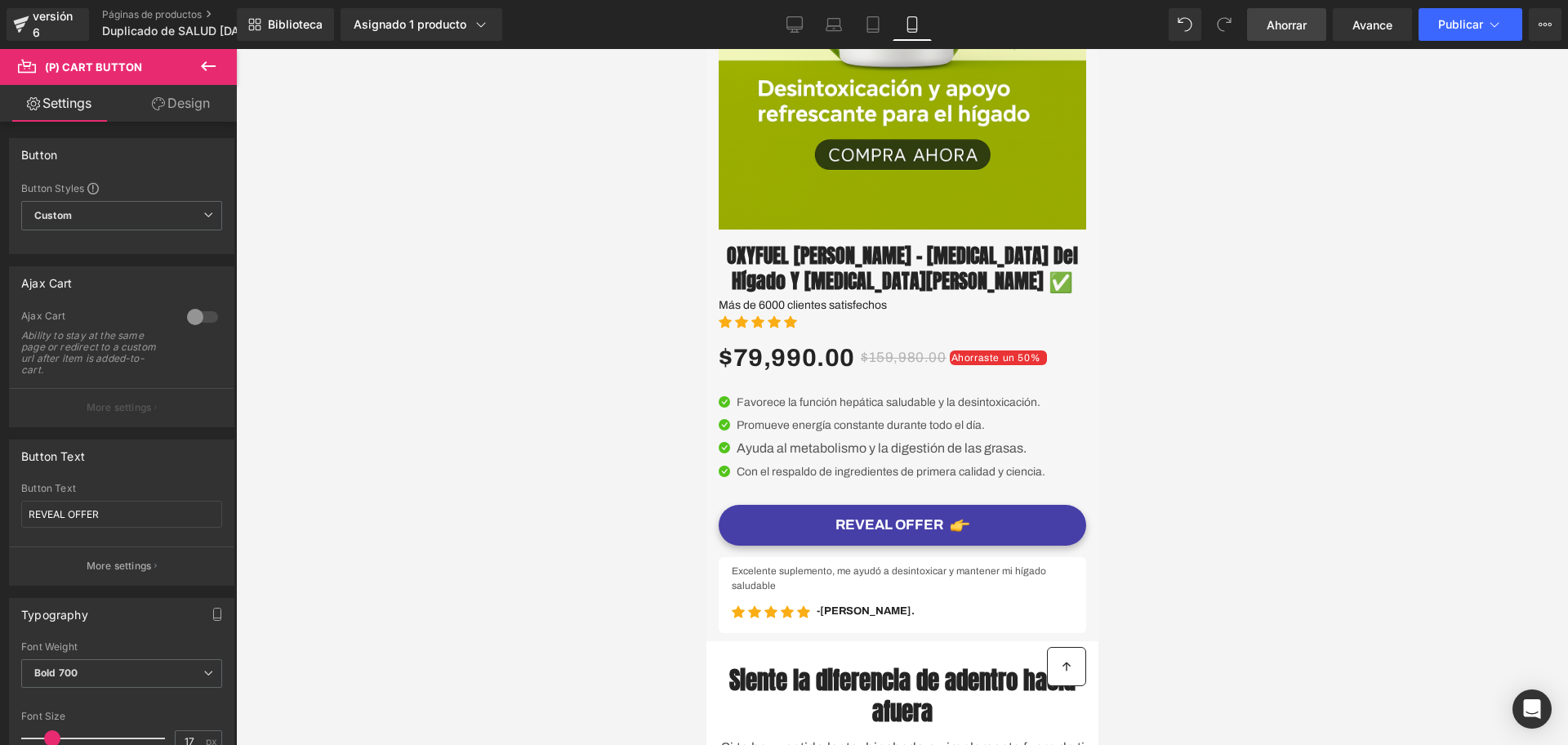
click at [1073, 546] on button "REVEAL OFFER" at bounding box center [902, 525] width 368 height 41
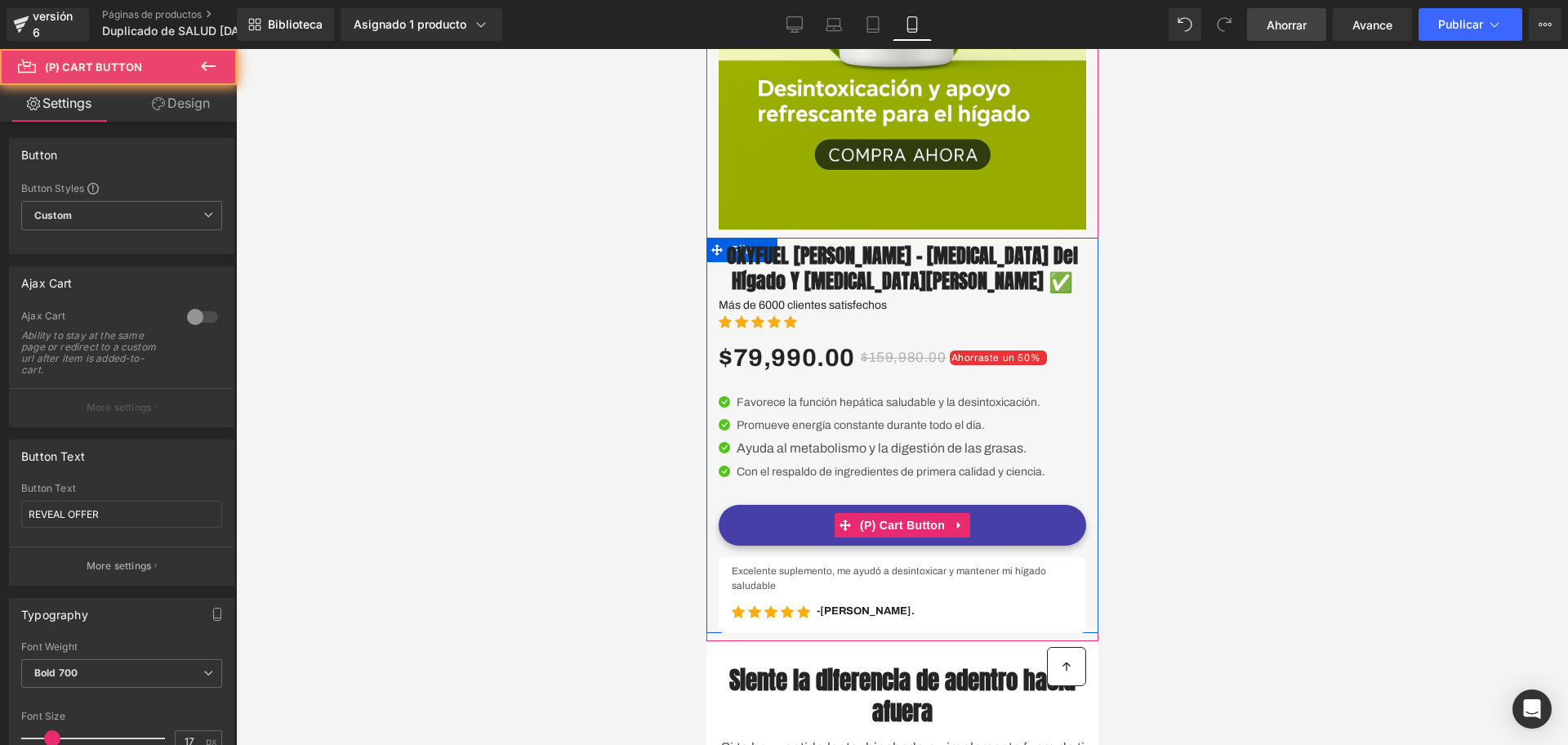
click at [1052, 546] on button "REVEAL OFFER" at bounding box center [902, 525] width 368 height 41
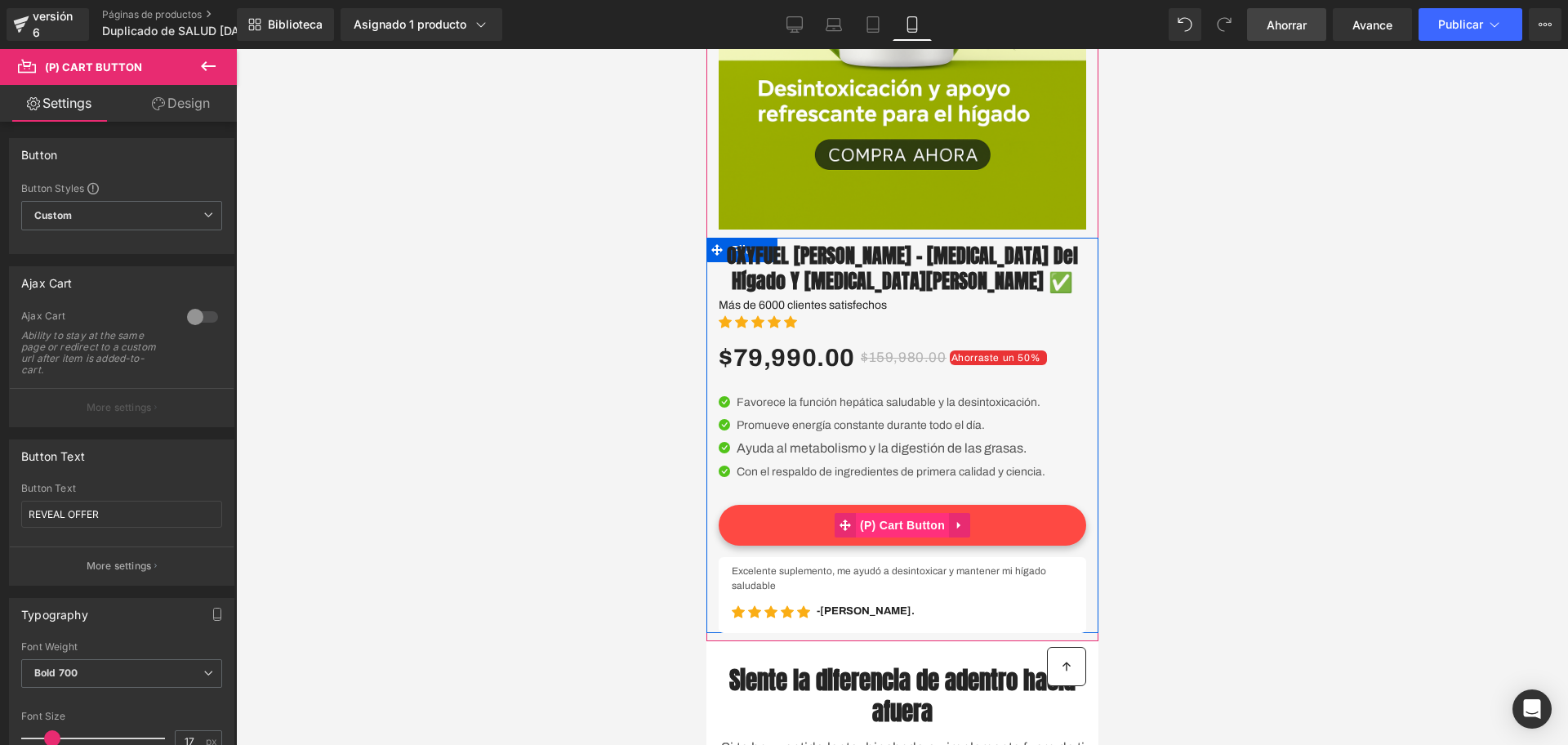
click at [879, 537] on span "(P) Cart Button" at bounding box center [902, 526] width 93 height 25
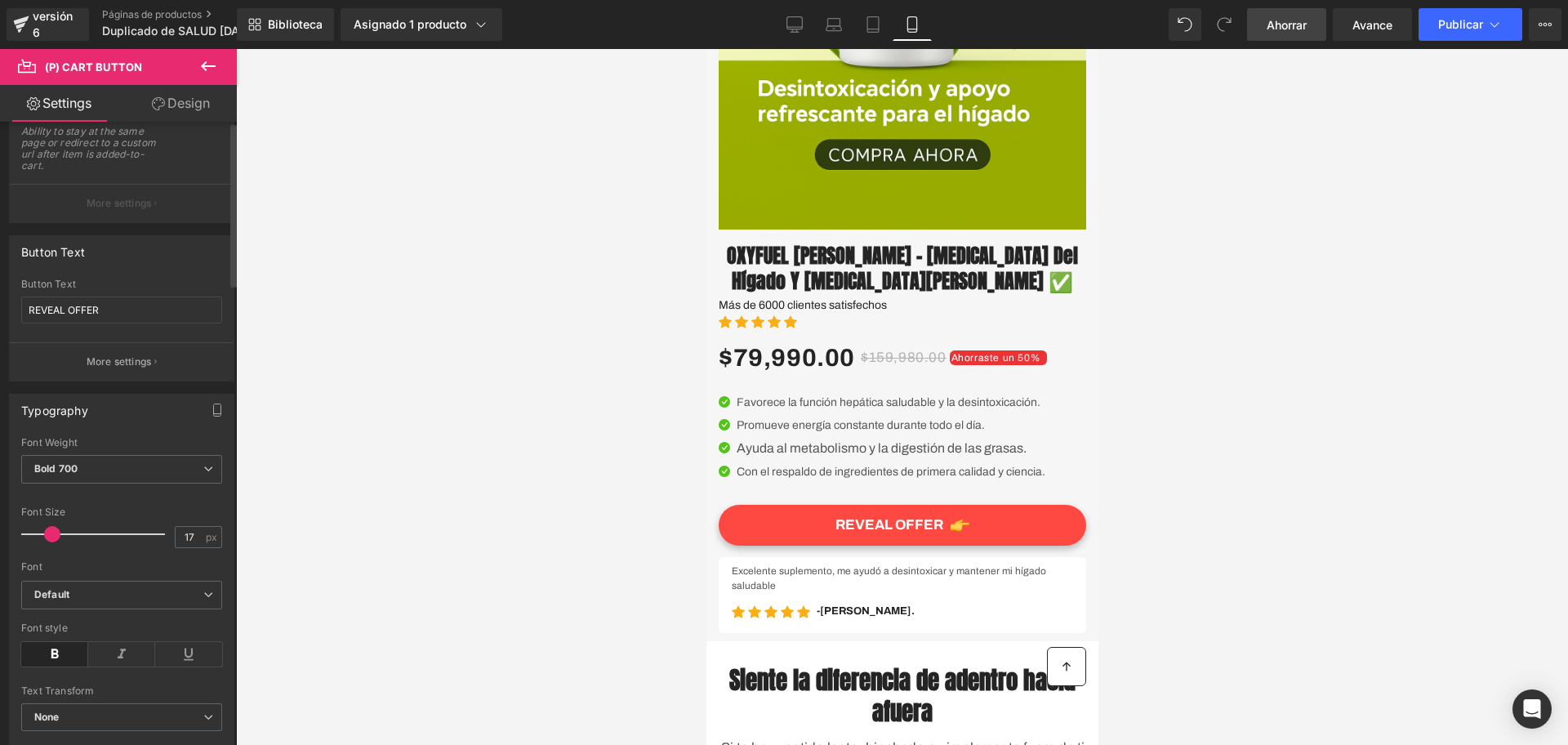
scroll to position [0, 0]
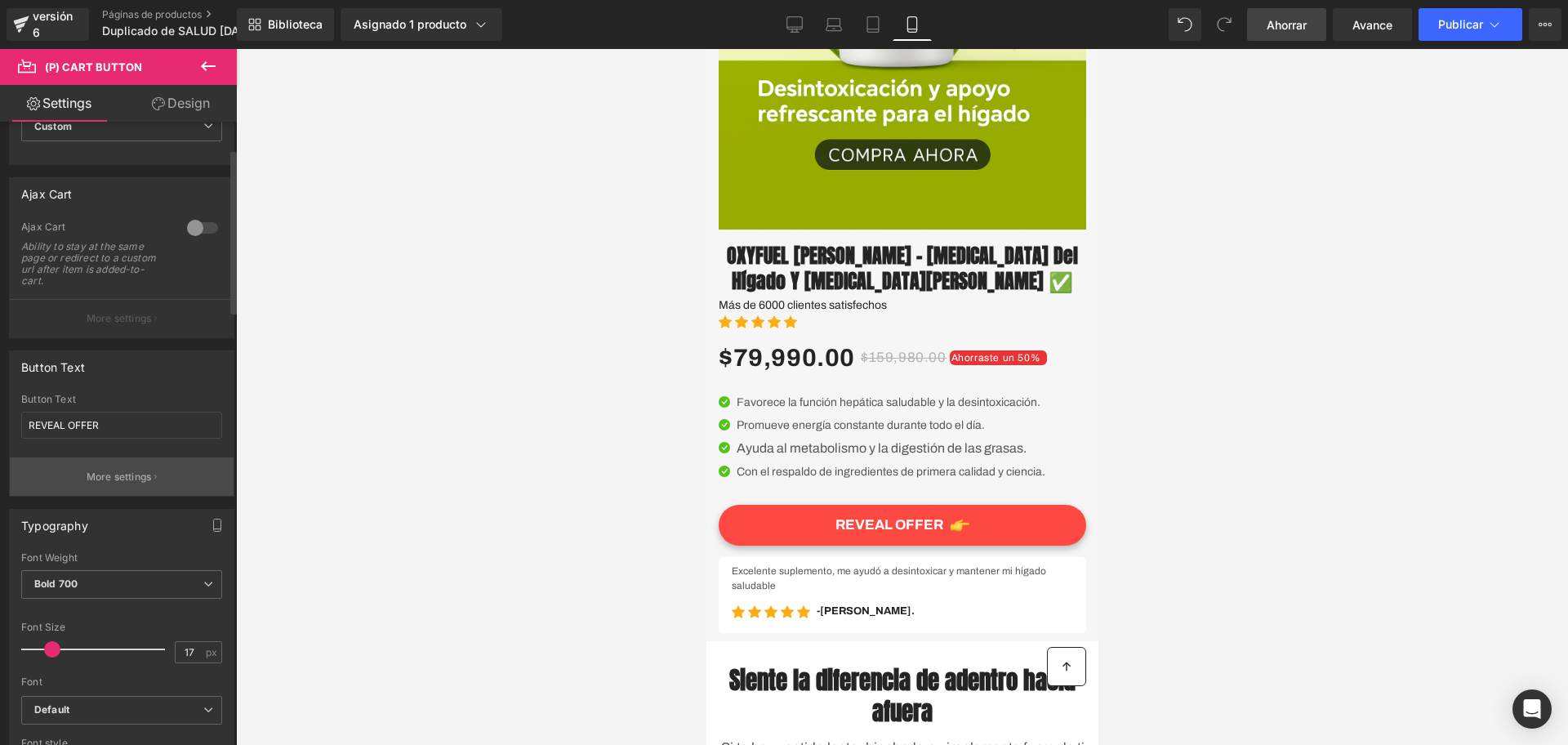
click at [116, 457] on button "More settings" at bounding box center [122, 476] width 224 height 38
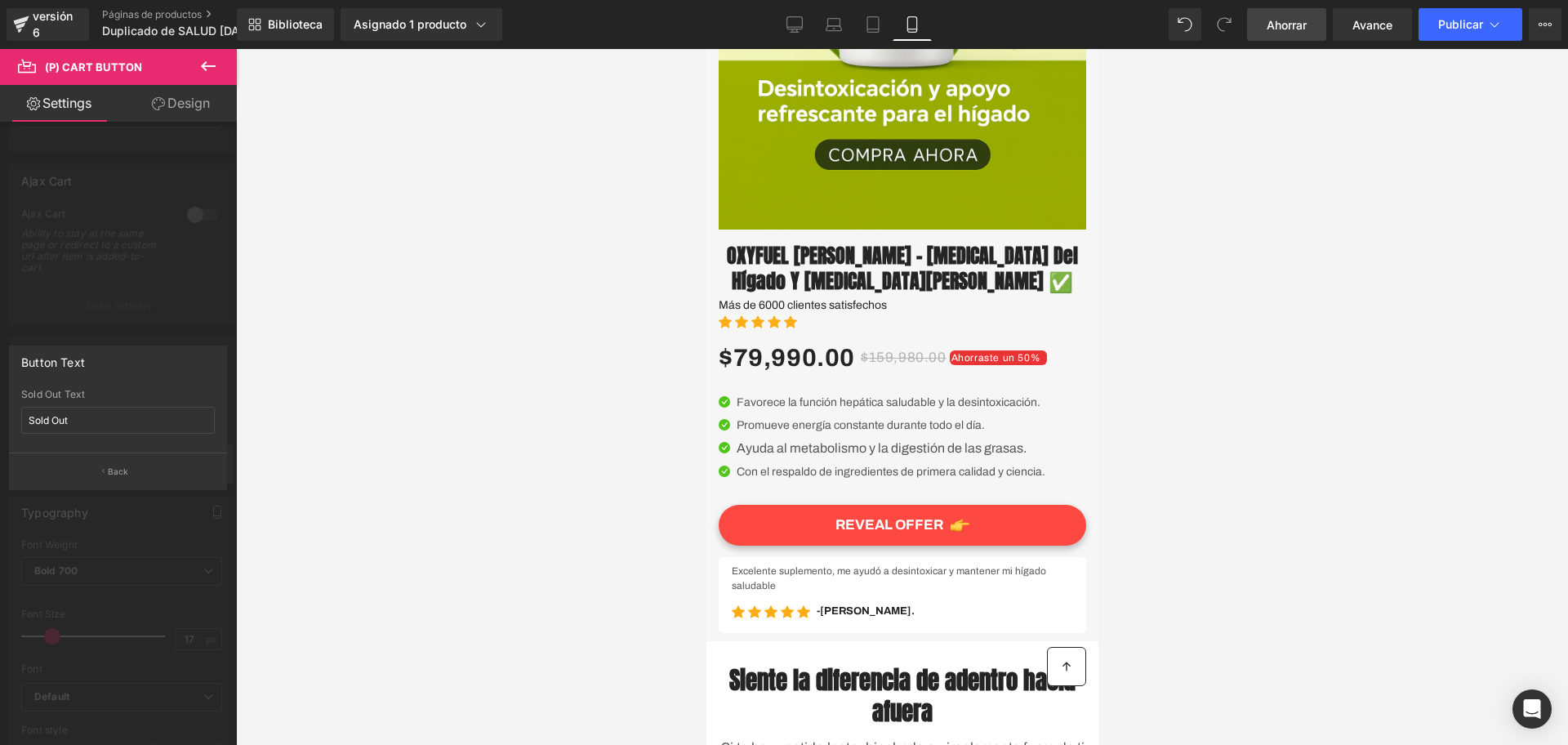
click at [116, 453] on button "Back" at bounding box center [118, 470] width 218 height 36
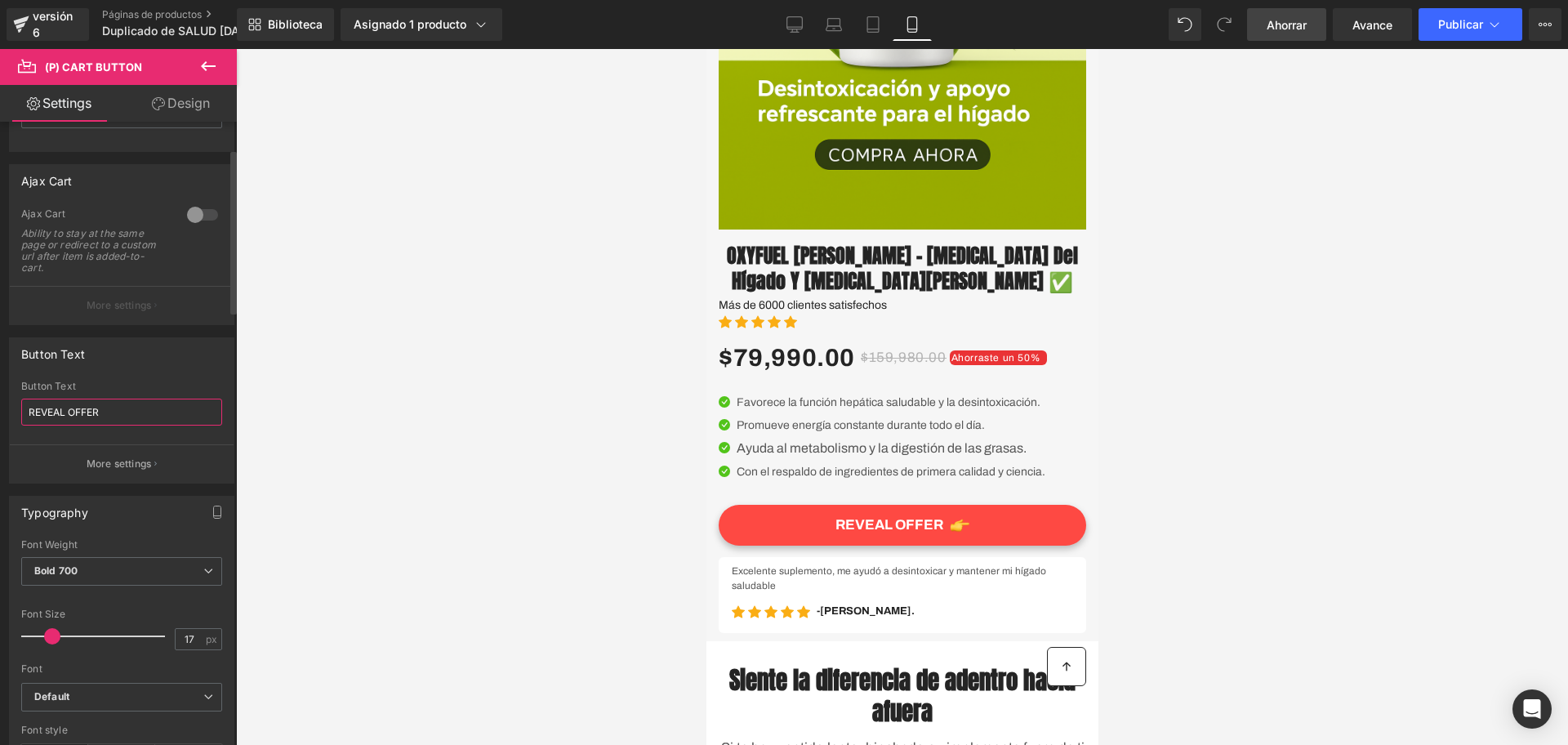
click at [96, 411] on input "REVEAL OFFER" at bounding box center [122, 412] width 201 height 27
paste input "COMPRA AQUÍ - ENVÍO GRATIS 🛒"
type input "COMPRA AQUÍ - ENVÍO GRATIS 🛒"
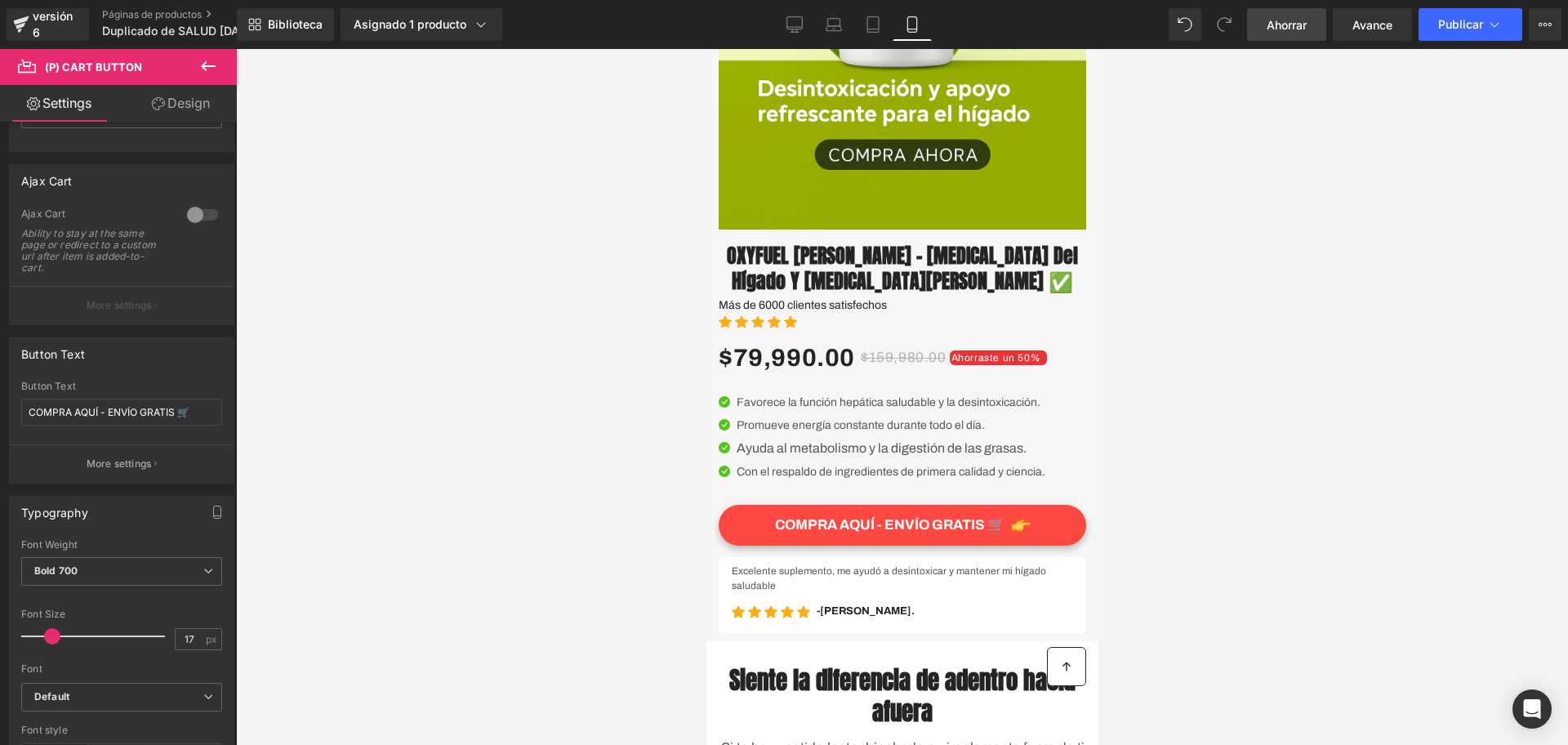
click at [355, 434] on div at bounding box center [903, 397] width 1332 height 696
click at [257, 467] on div at bounding box center [903, 397] width 1332 height 696
click at [184, 424] on input "COMPRA AQUÍ - ENVÍO GRATIS 🛒" at bounding box center [122, 412] width 201 height 27
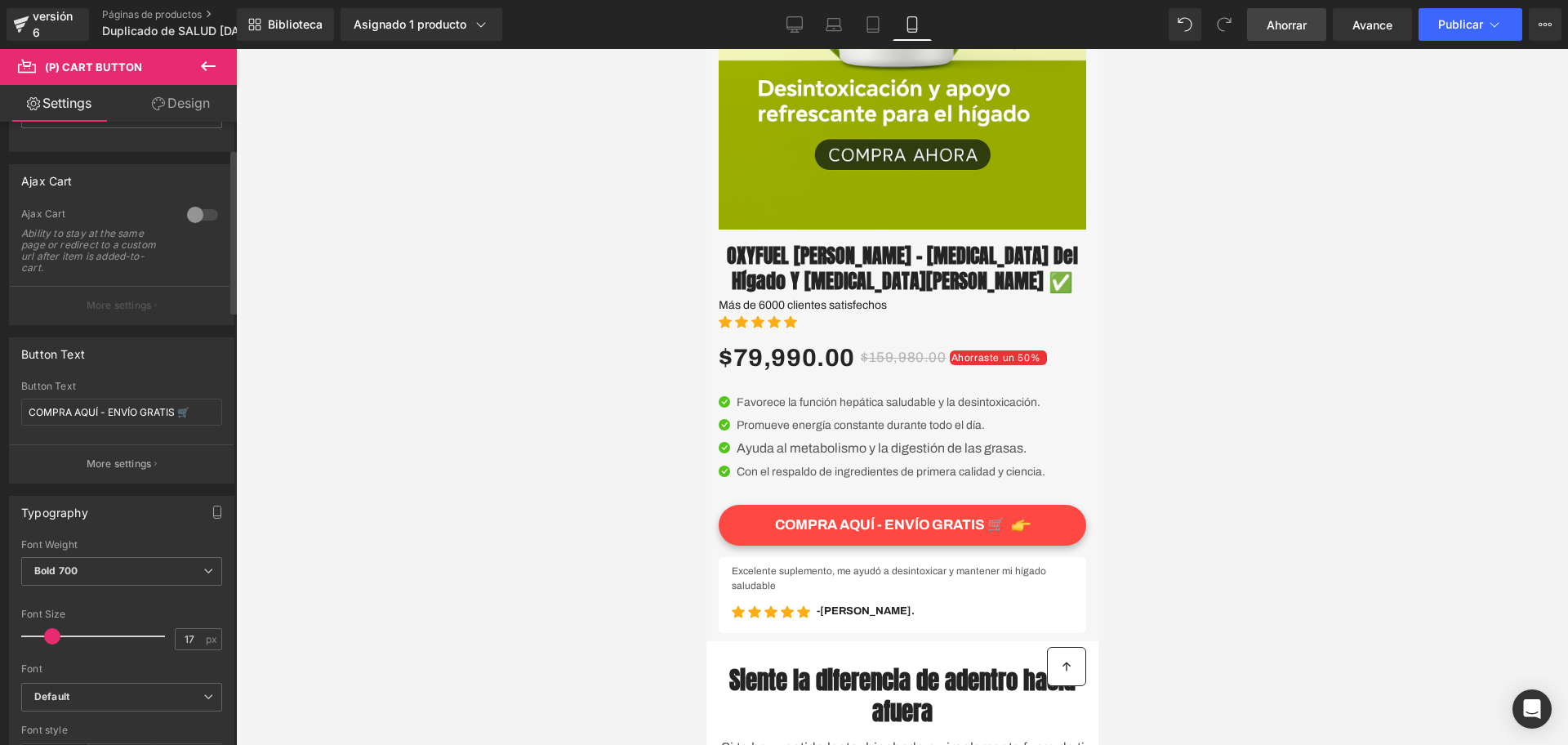
click at [165, 485] on div "Typography Thin 100 Semi Thin 200 Light 300 Regular 400 Medium 500 Semi Bold 60…" at bounding box center [122, 671] width 244 height 374
click at [152, 470] on button "More settings" at bounding box center [122, 464] width 224 height 38
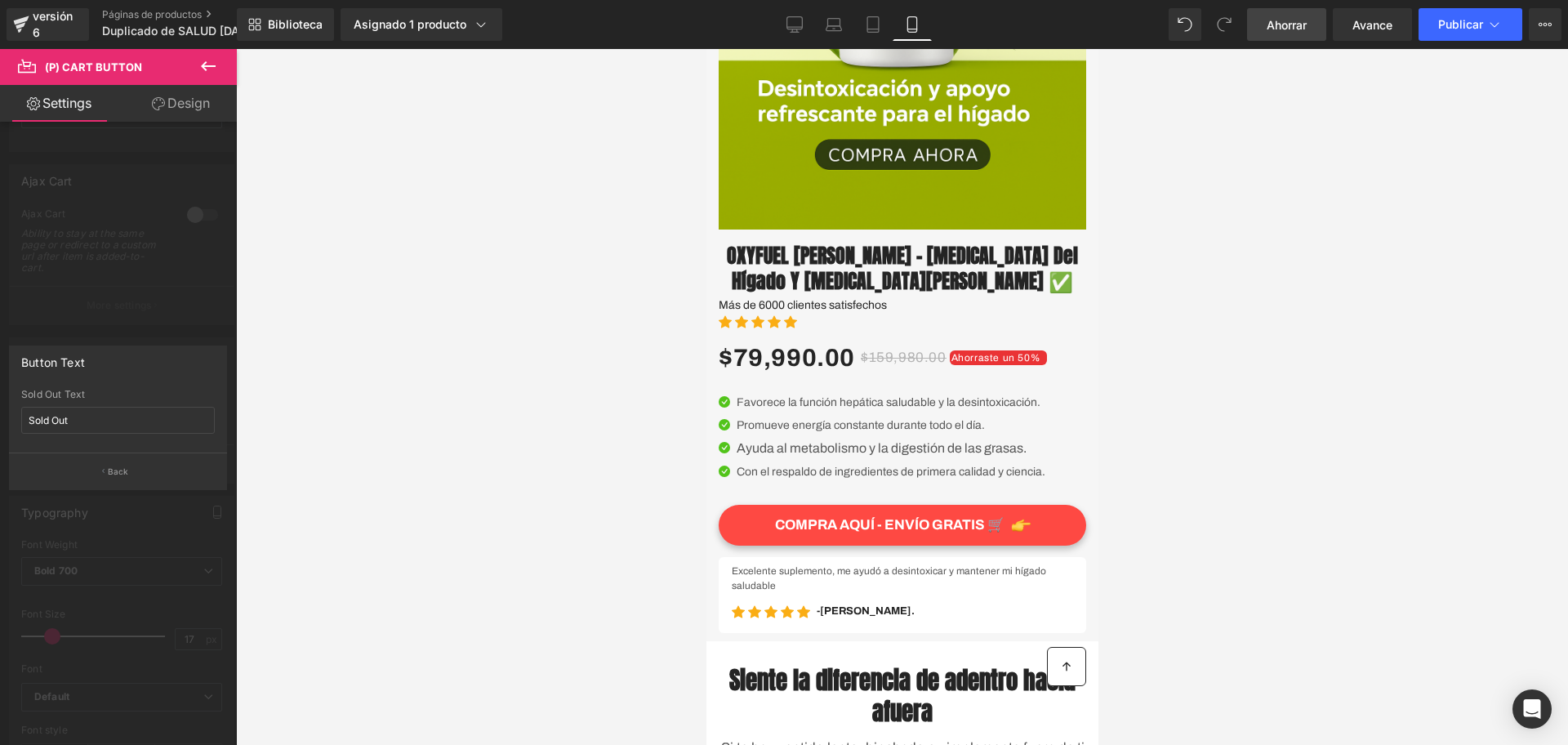
click at [131, 440] on div "Sold Out Text Sold Out" at bounding box center [118, 420] width 193 height 64
click at [112, 423] on input "Sold Out" at bounding box center [118, 420] width 193 height 27
click at [113, 423] on input "Sold Out" at bounding box center [118, 420] width 193 height 27
paste input "PAGA EN CASA 🏠"
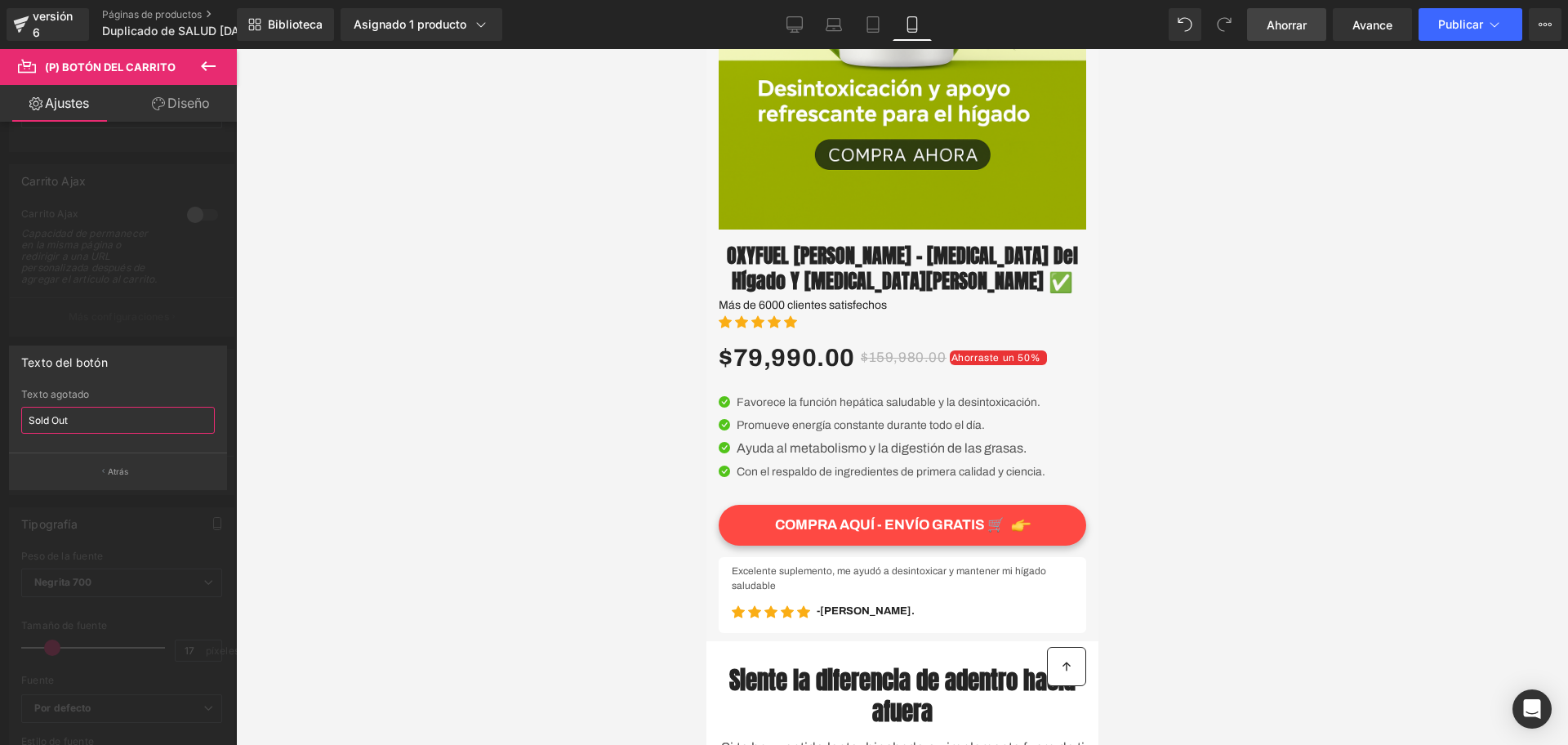
type input "PAGA EN CASA 🏠"
click at [325, 412] on div at bounding box center [903, 397] width 1332 height 696
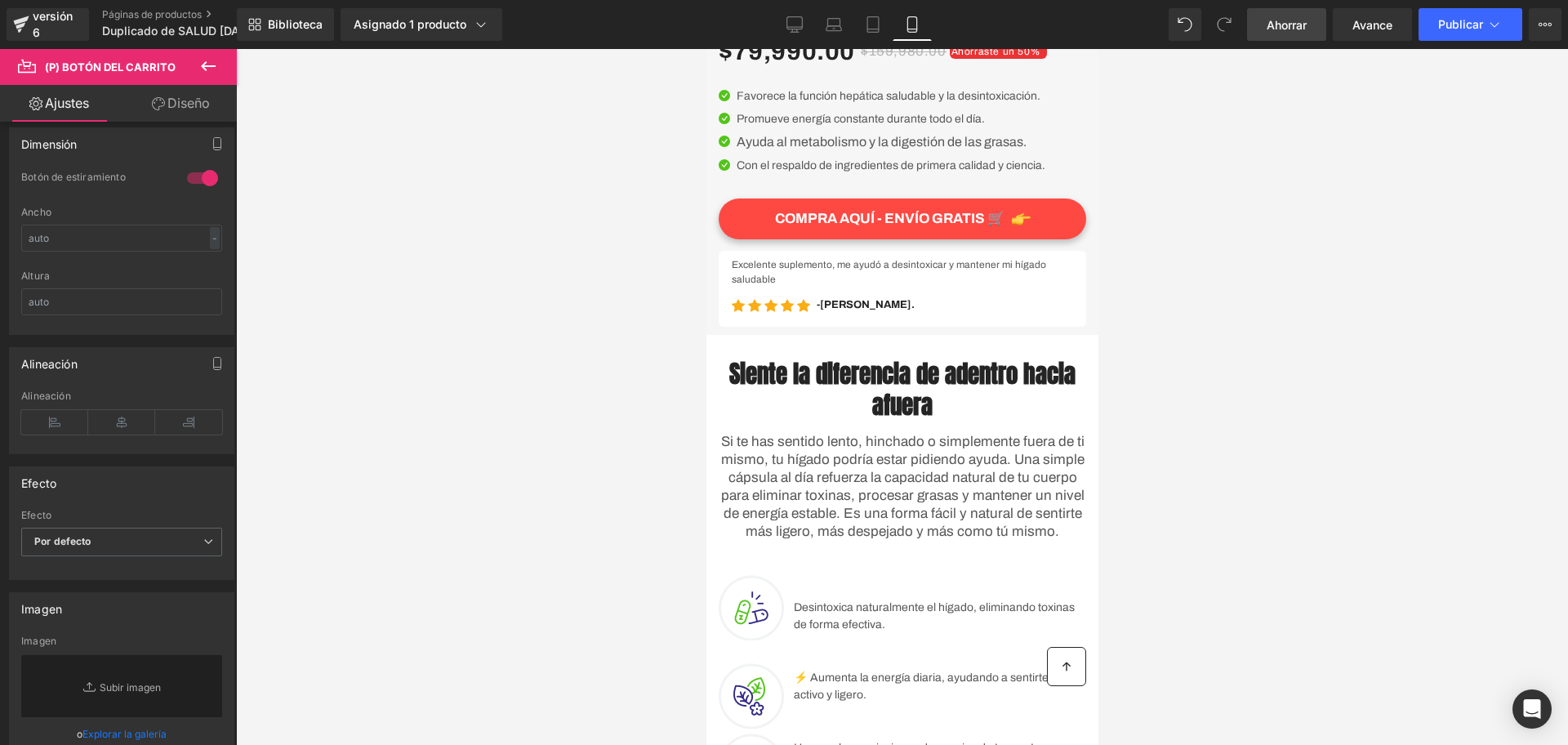
scroll to position [330, 0]
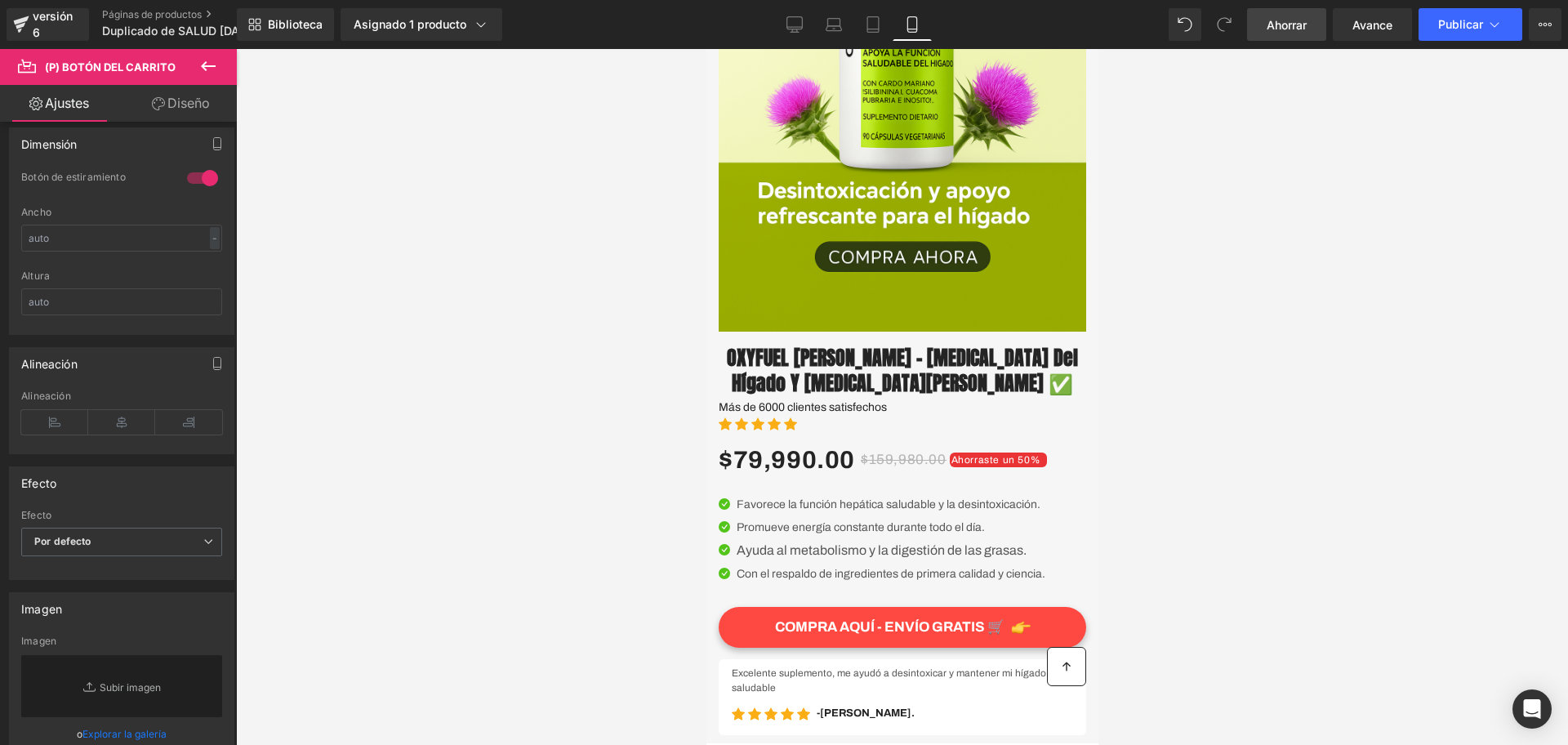
click at [1296, 41] on div "Biblioteca Asignado 1 producto Vista previa del producto OXYFUEL Cardo Mariano …" at bounding box center [903, 24] width 1332 height 49
click at [1292, 35] on link "Ahorrar" at bounding box center [1287, 25] width 79 height 33
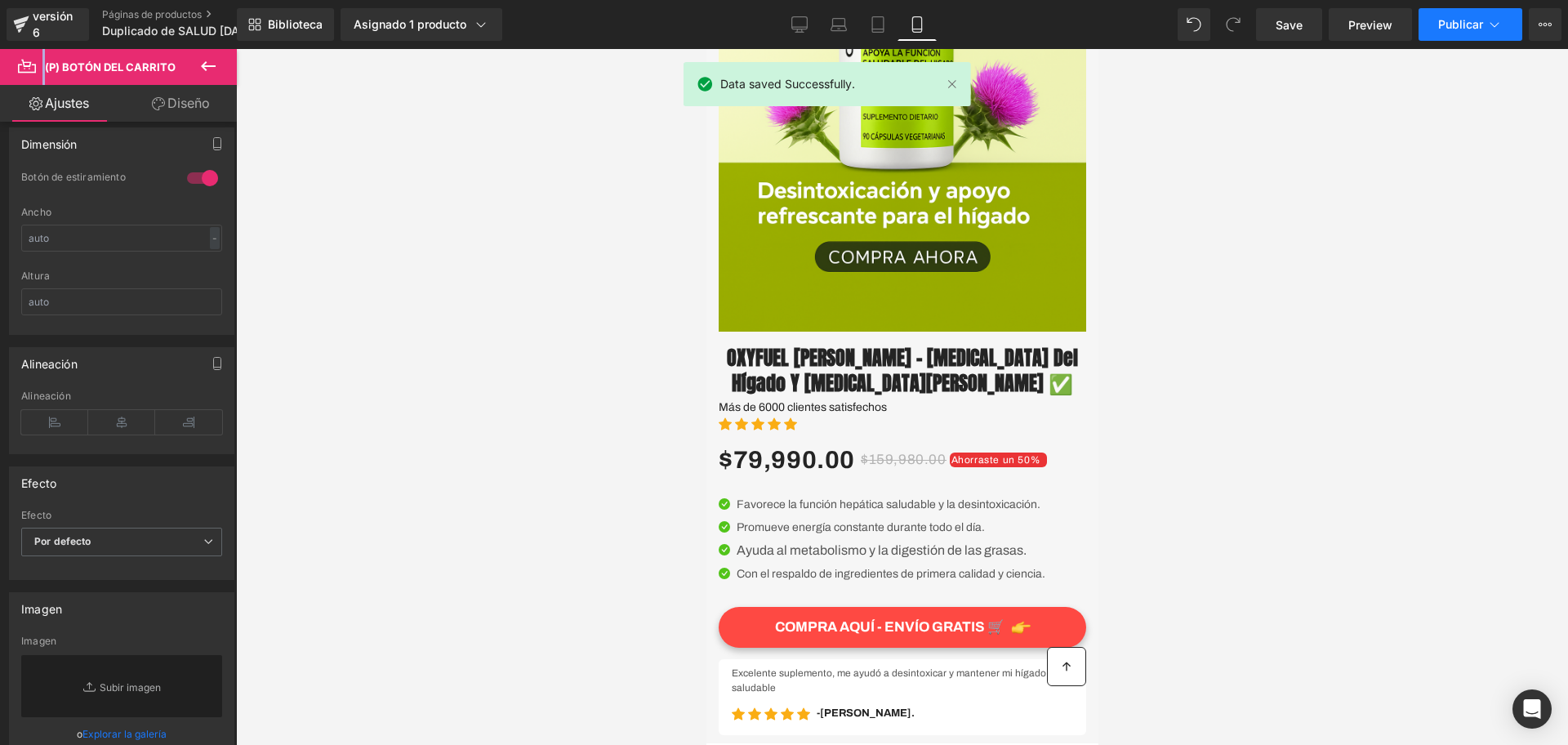
click at [1464, 36] on button "Publicar" at bounding box center [1471, 25] width 104 height 33
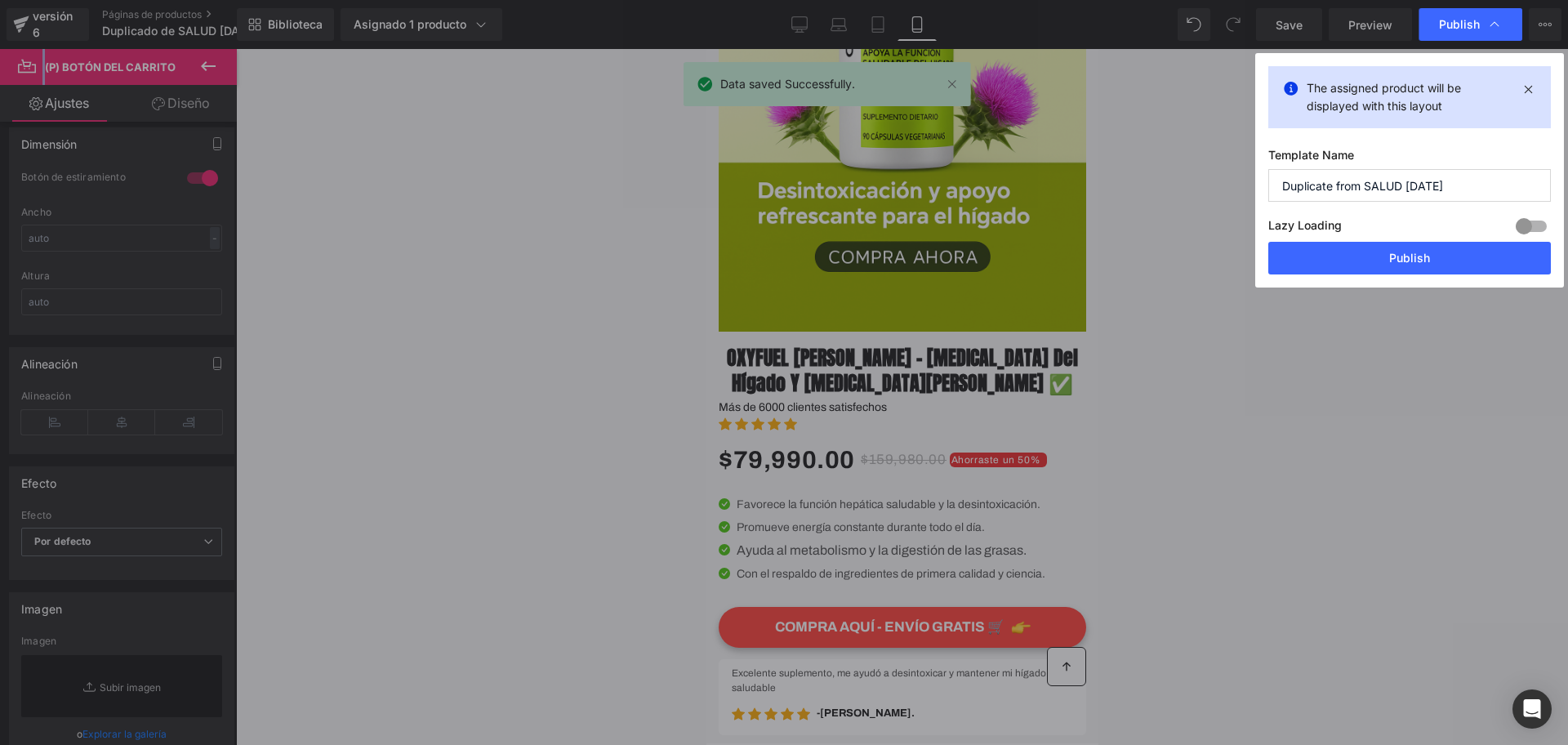
click at [1324, 278] on div "The assigned product will be displayed with this layout Template Name Duplicate…" at bounding box center [1410, 170] width 309 height 235
click at [1311, 266] on button "Publish" at bounding box center [1410, 259] width 283 height 33
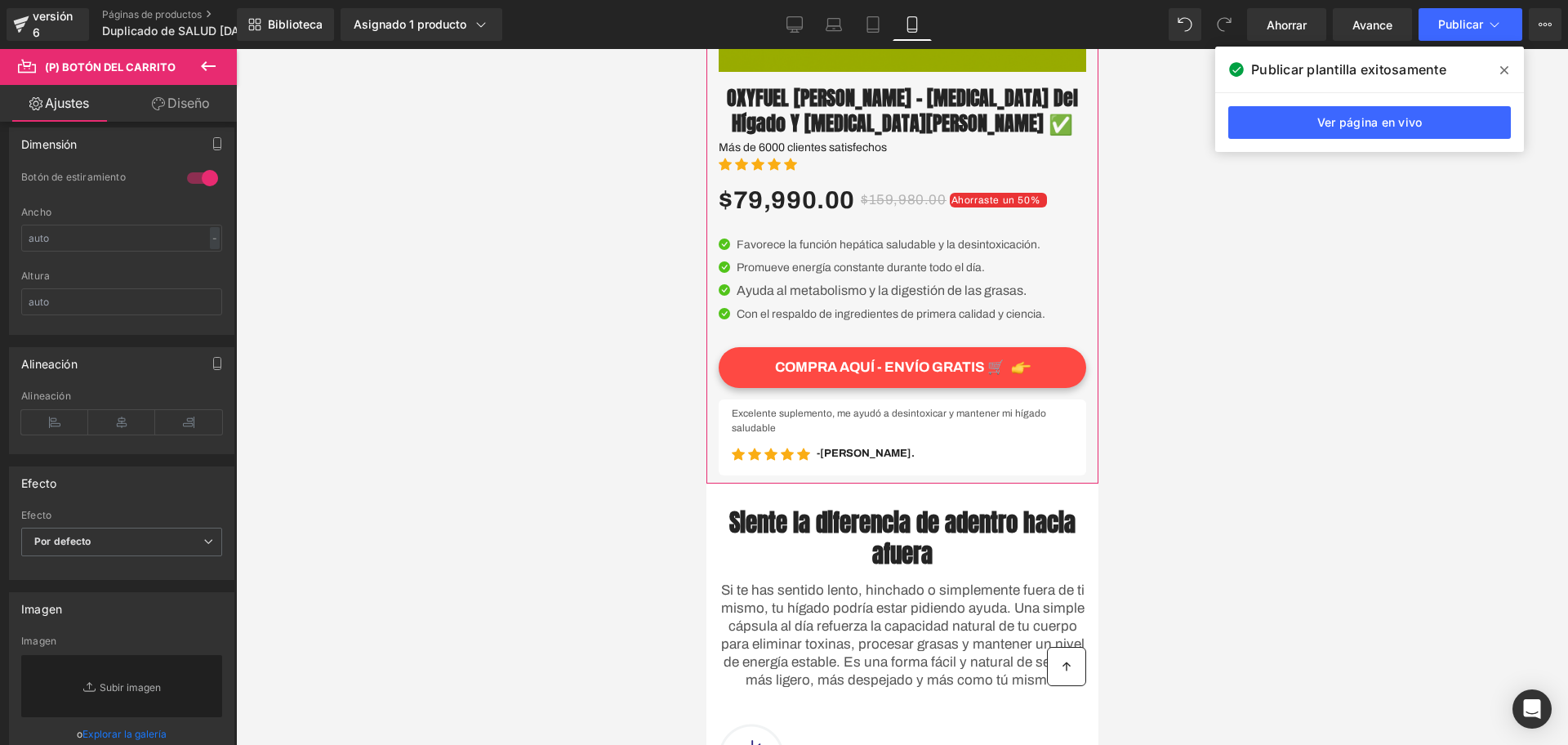
scroll to position [534, 0]
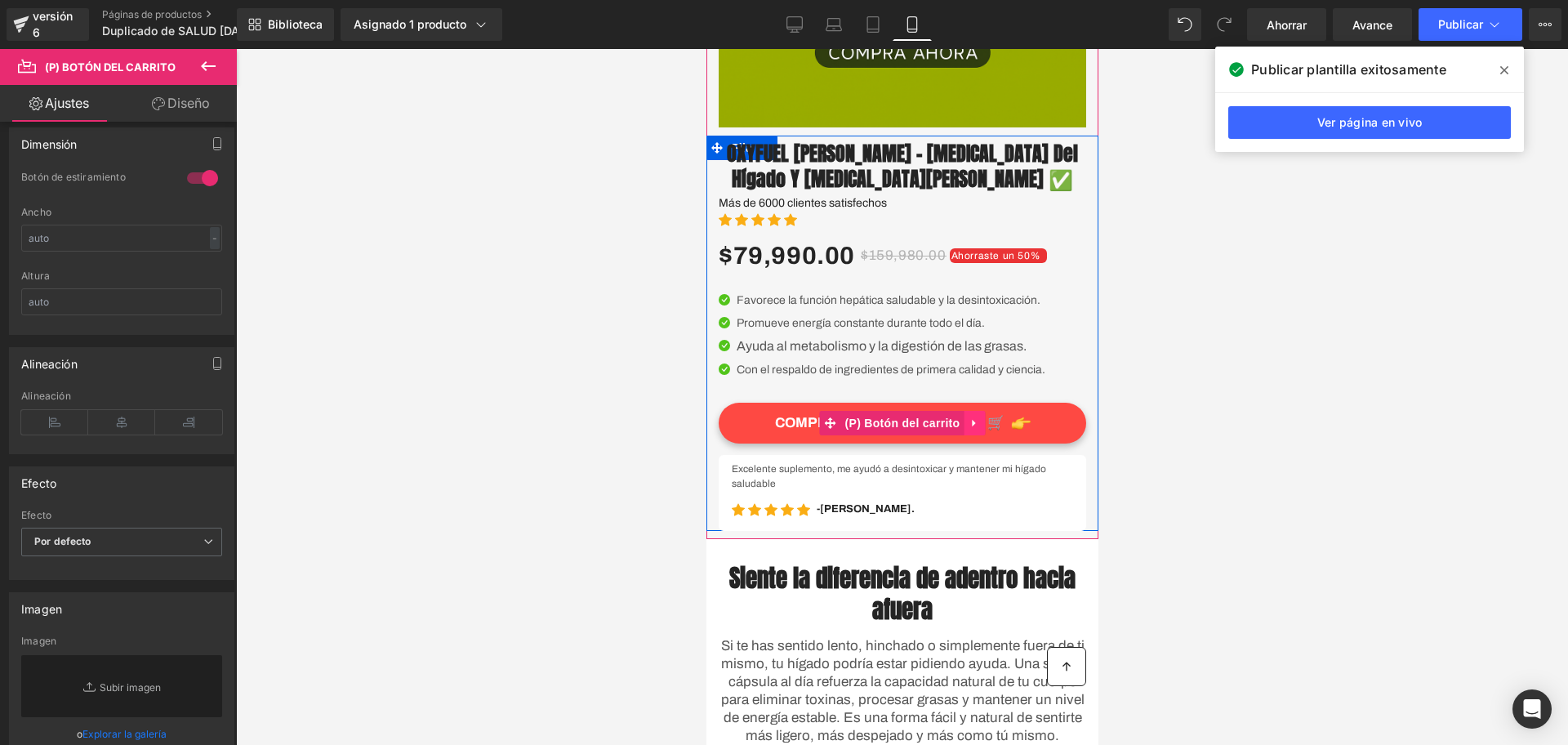
drag, startPoint x: 919, startPoint y: 447, endPoint x: 956, endPoint y: 445, distance: 37.1
click at [919, 430] on font "(P) Botón del carrito" at bounding box center [902, 423] width 115 height 13
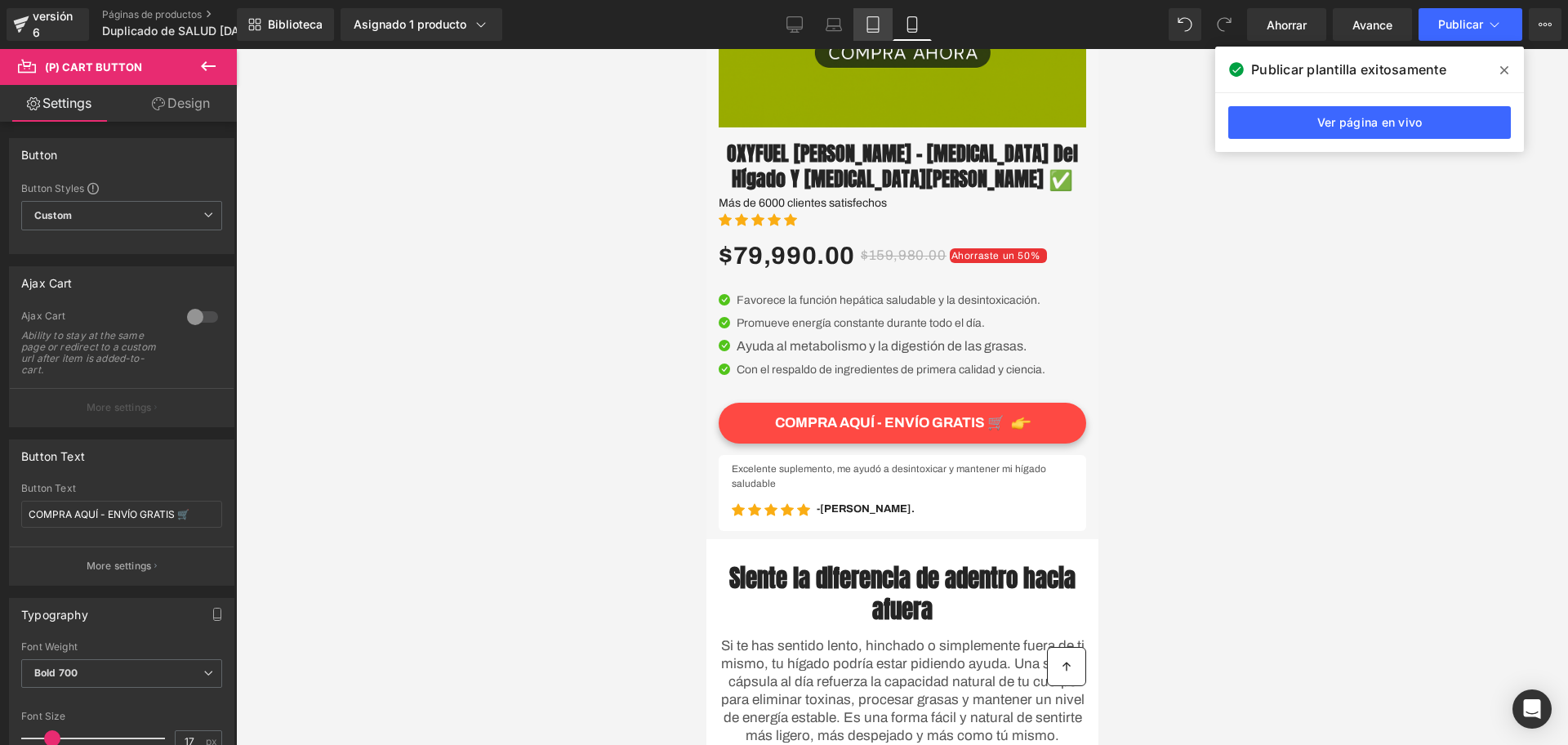
click at [868, 26] on icon at bounding box center [874, 25] width 12 height 16
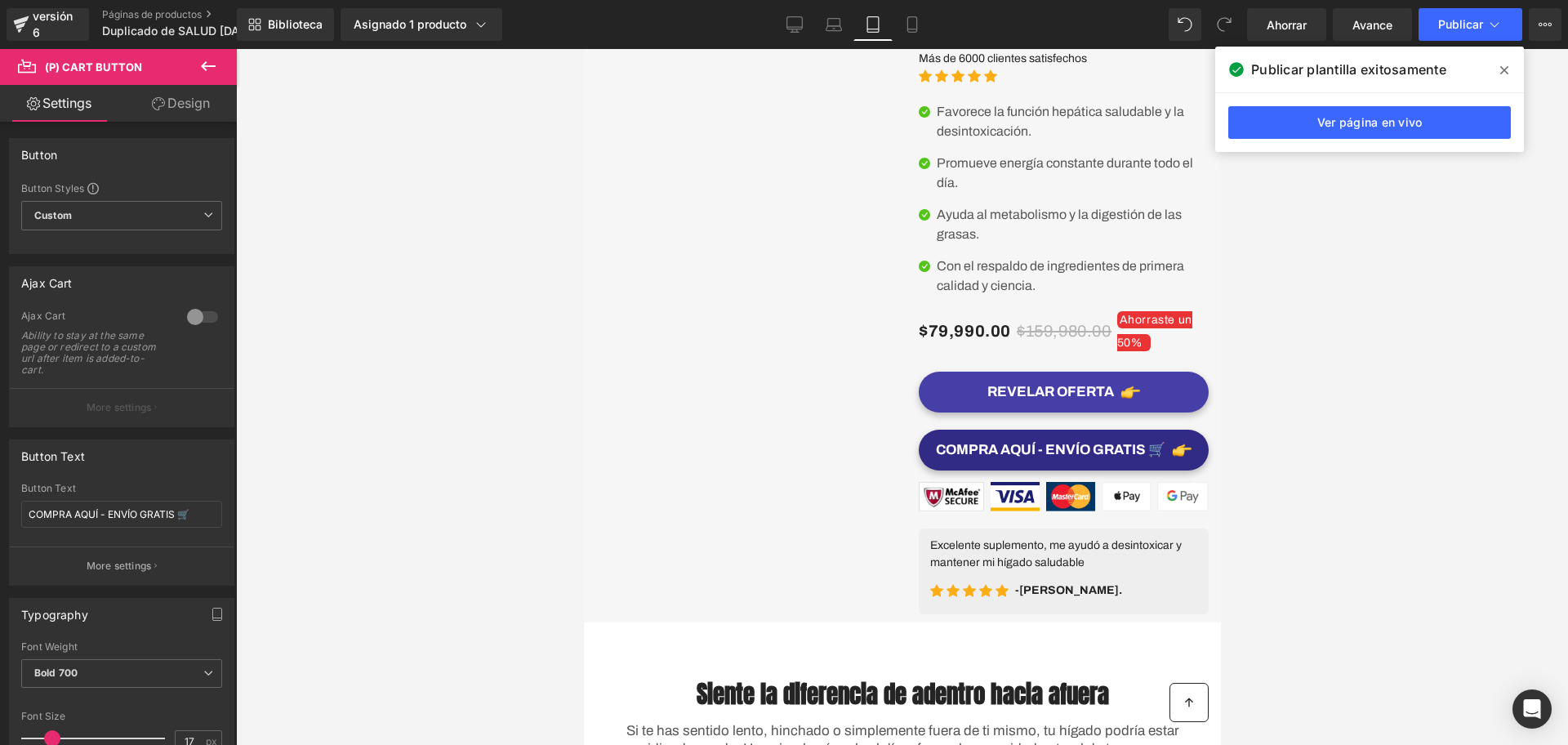
click at [1175, 399] on button "REVELAR OFERTA" at bounding box center [1063, 392] width 290 height 41
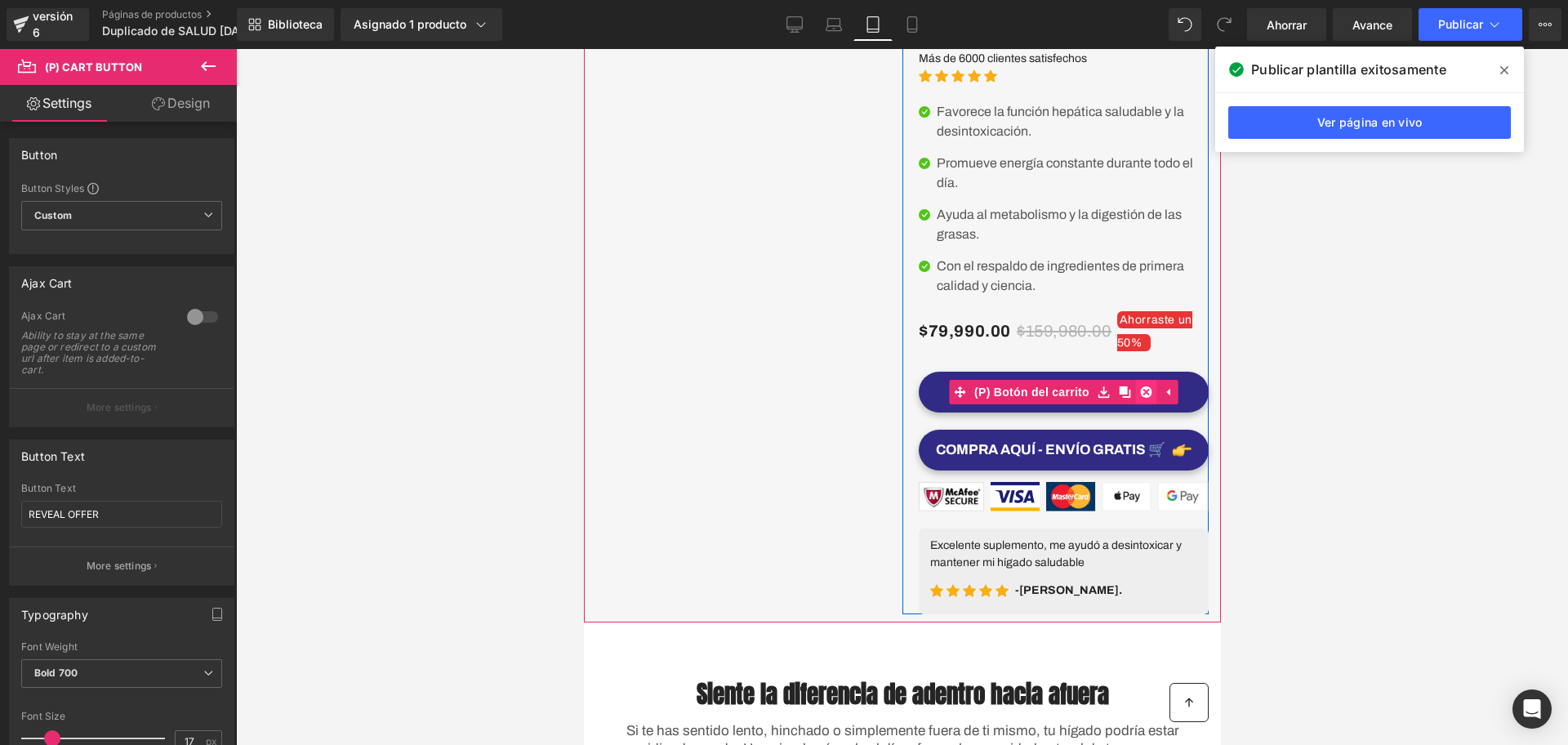
click at [1141, 393] on icon at bounding box center [1146, 392] width 12 height 12
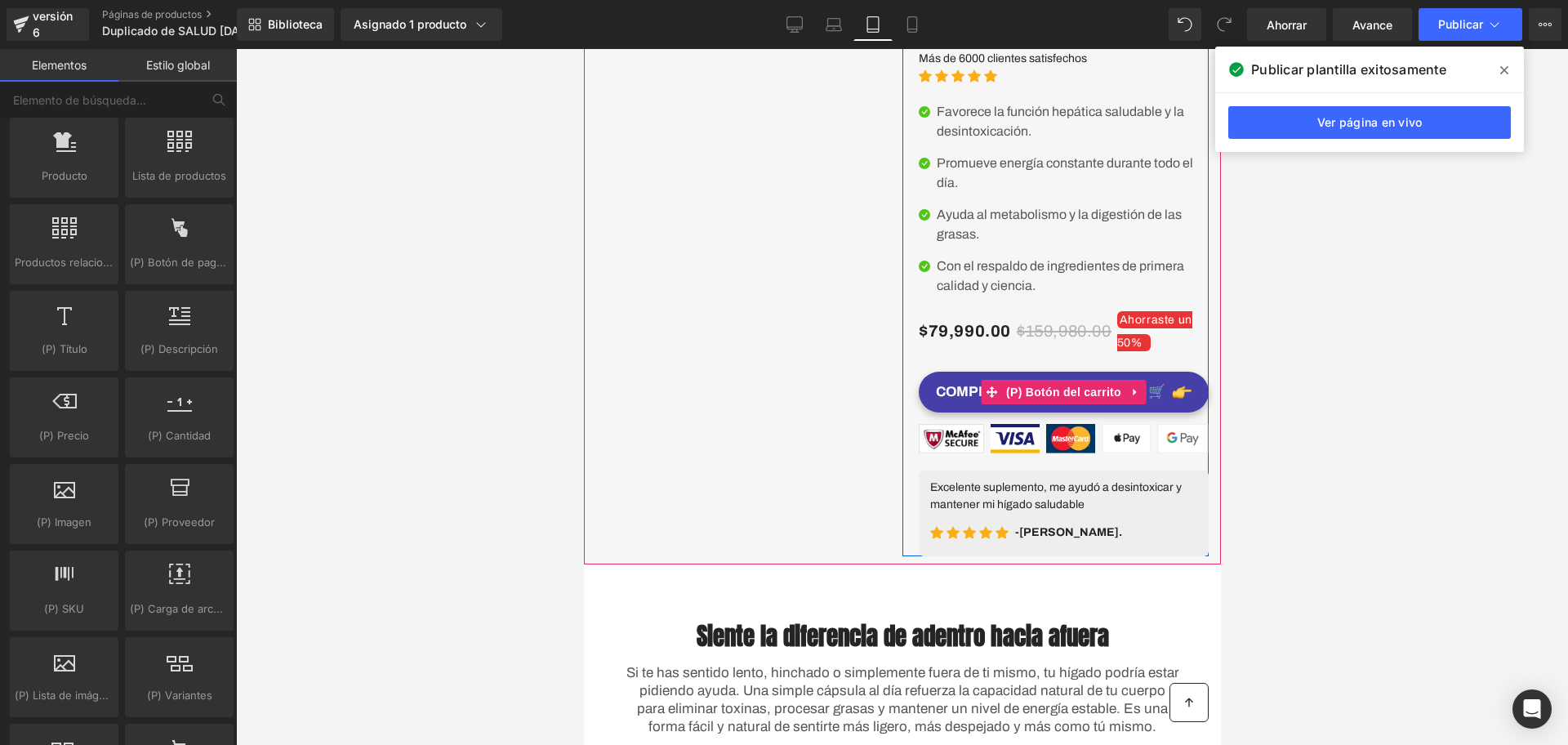
click at [1146, 386] on button "COMPRA AQUÍ - ENVÍO GRATIS 🛒" at bounding box center [1063, 392] width 290 height 41
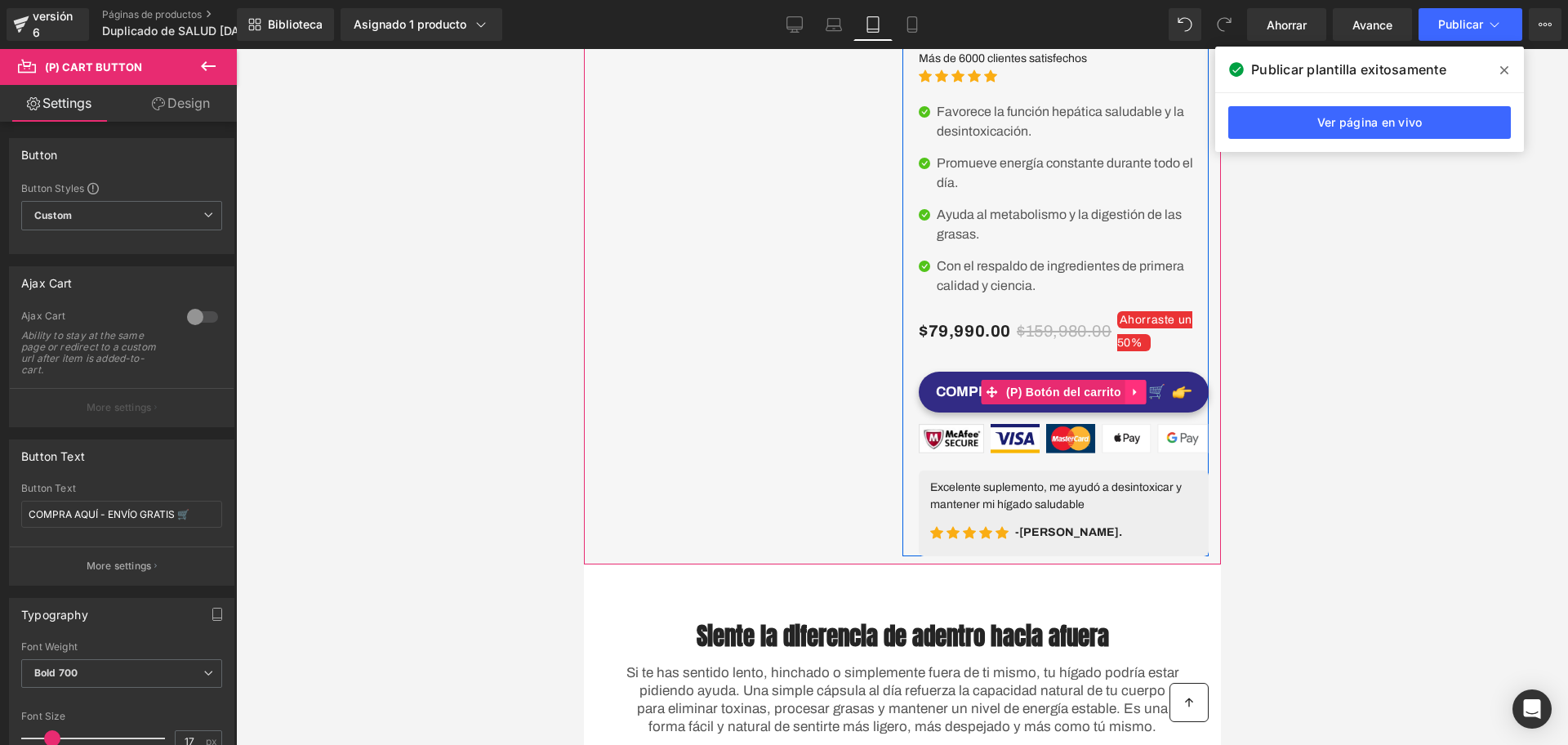
click at [1130, 386] on icon at bounding box center [1136, 392] width 12 height 12
click at [1141, 391] on icon at bounding box center [1146, 392] width 12 height 12
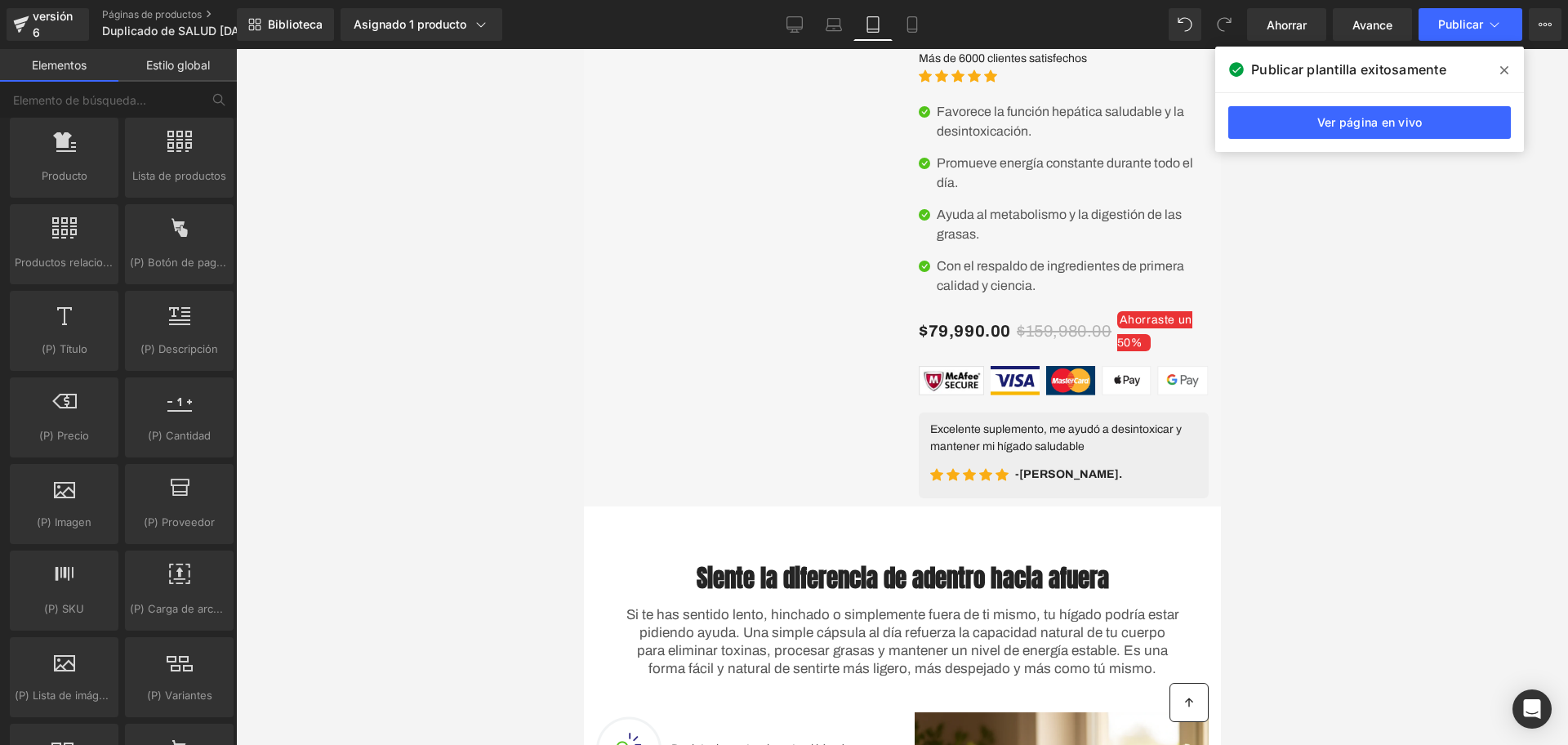
click at [846, 41] on div "Biblioteca Asignado 1 producto Vista previa del producto OXYFUEL Cardo Mariano …" at bounding box center [903, 24] width 1332 height 49
click at [832, 23] on icon at bounding box center [834, 25] width 17 height 17
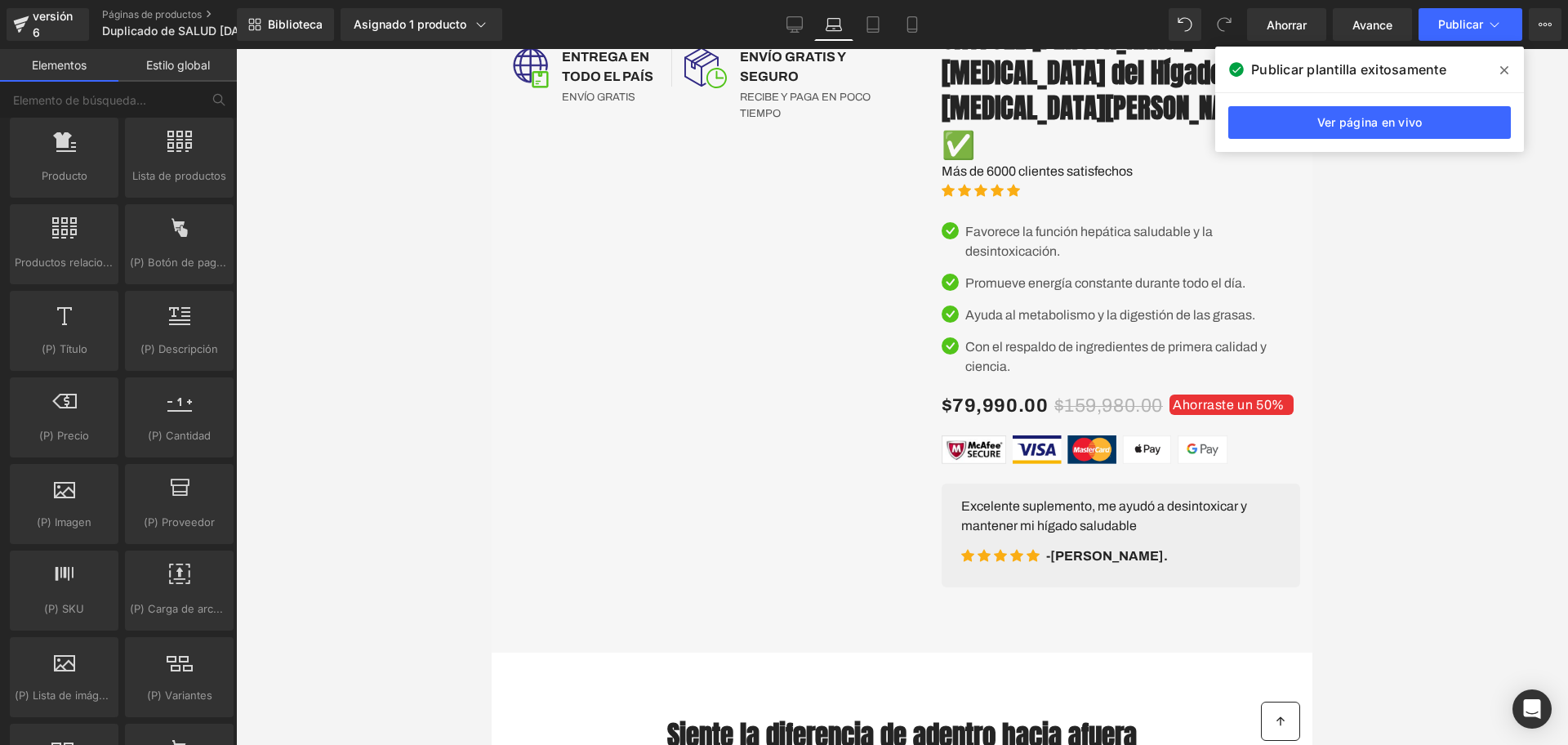
scroll to position [1290, 0]
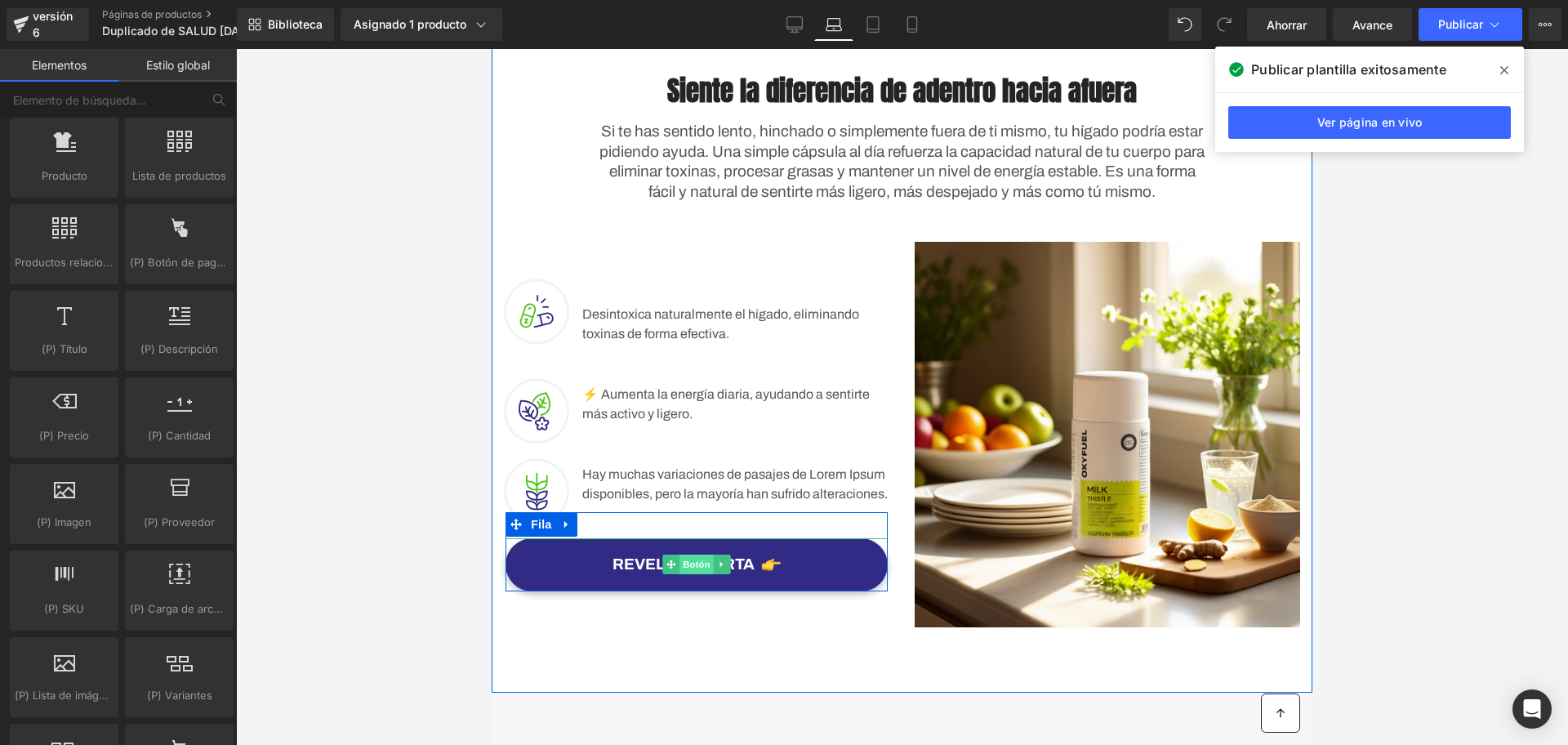
click at [686, 566] on font "Botón" at bounding box center [697, 565] width 28 height 20
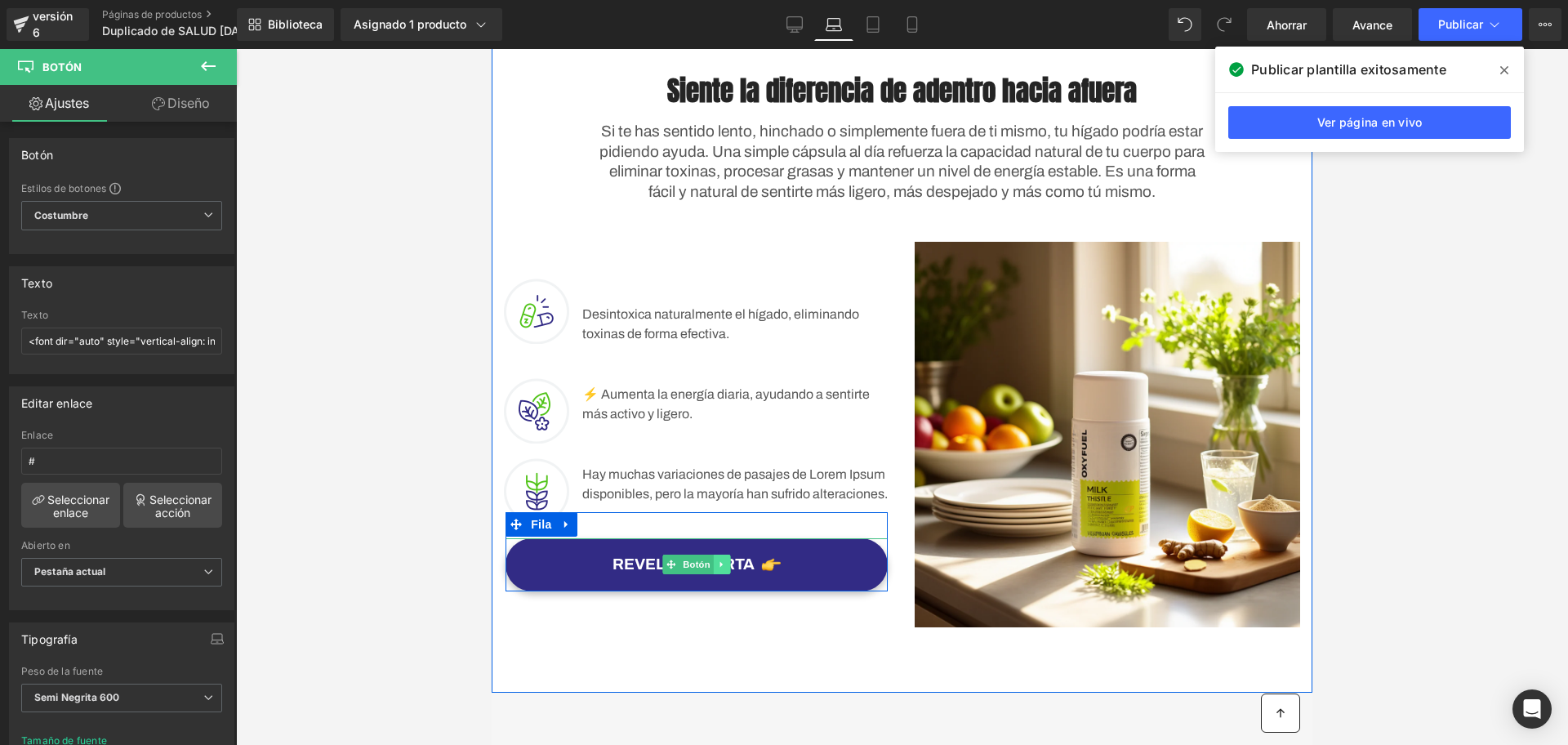
click at [714, 565] on link at bounding box center [722, 565] width 17 height 20
click at [678, 565] on span "Botón" at bounding box center [672, 565] width 35 height 20
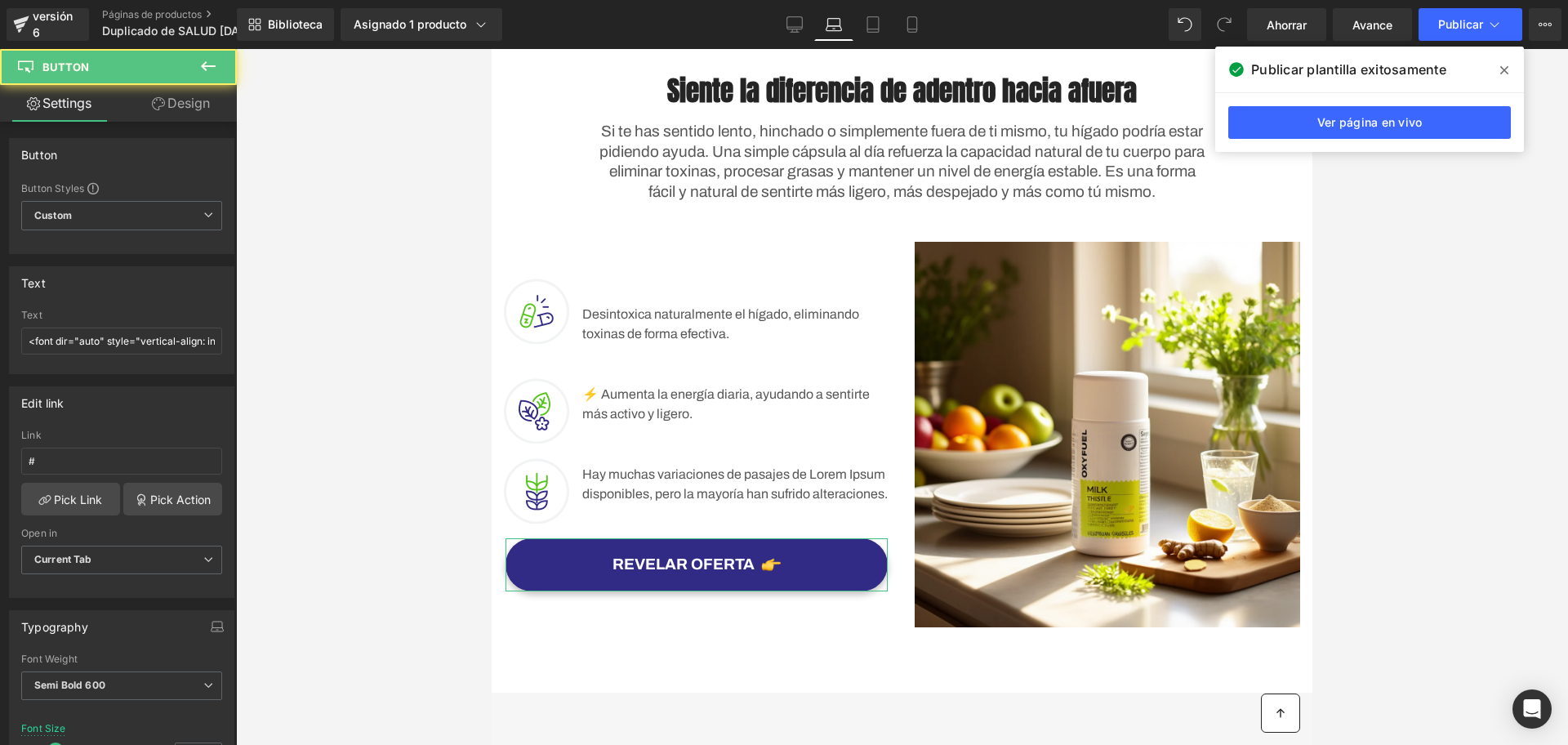
click at [171, 112] on link "Design" at bounding box center [180, 103] width 118 height 36
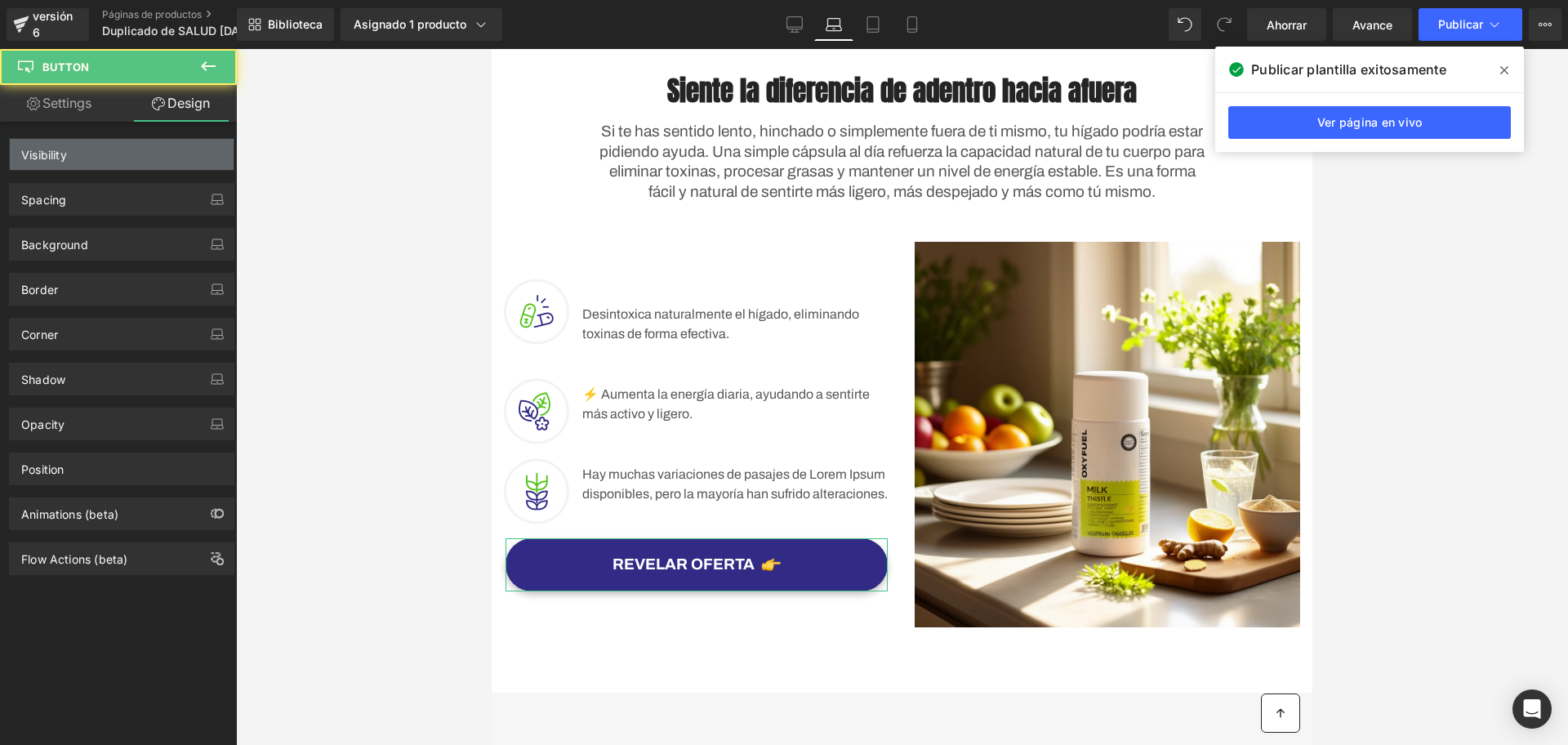
click at [79, 152] on div "Visibility" at bounding box center [122, 155] width 224 height 31
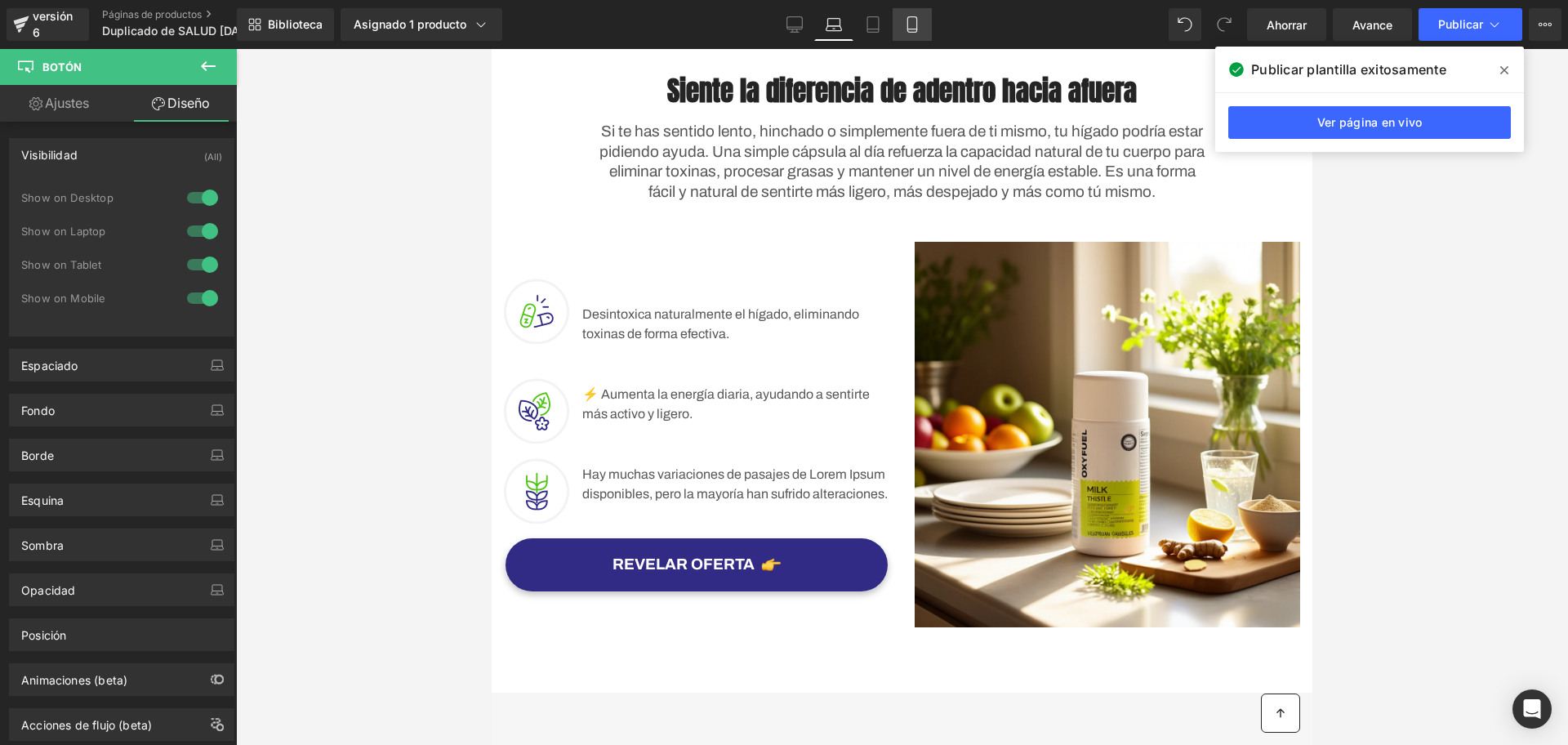
click at [910, 12] on link "Móvil" at bounding box center [912, 25] width 39 height 33
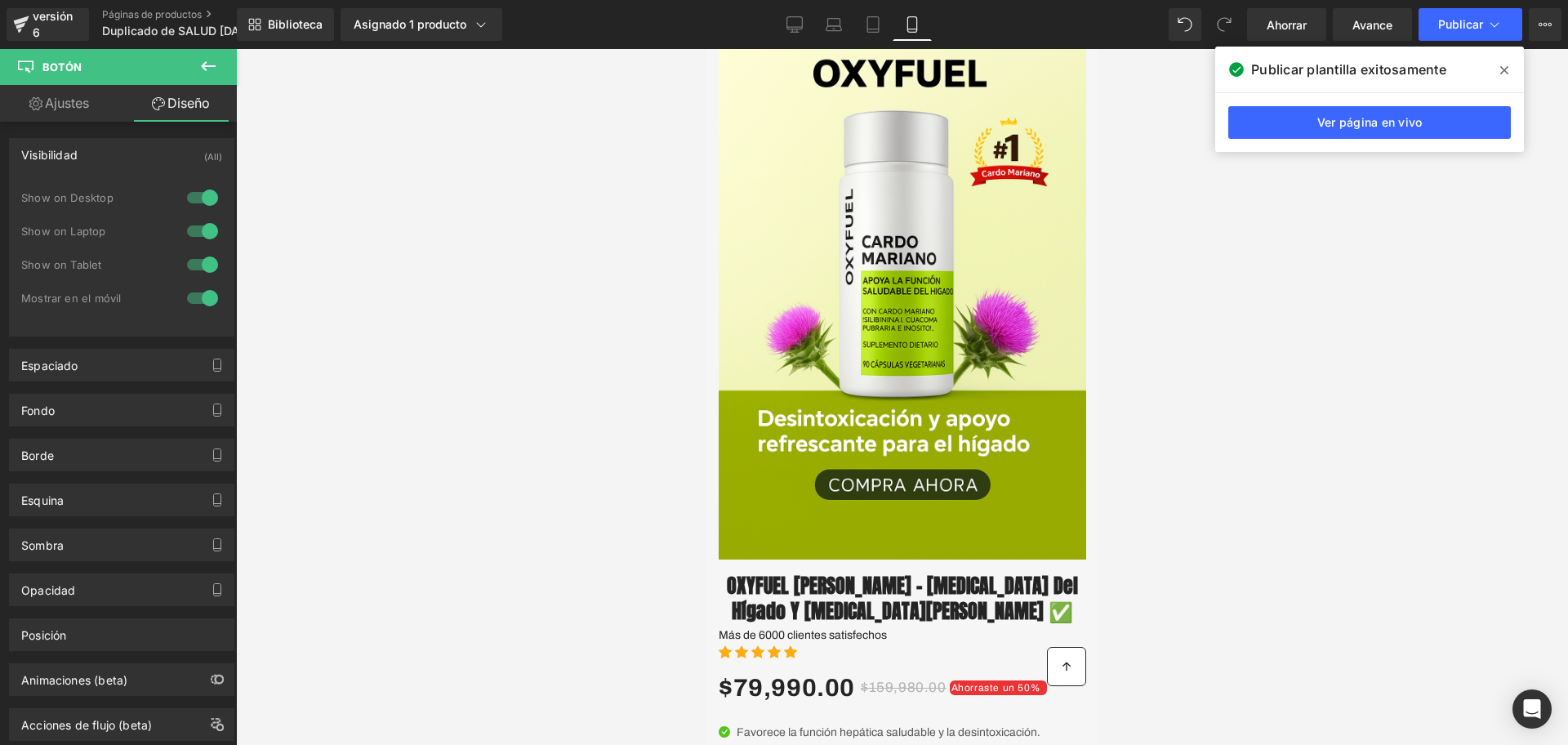
click at [1315, 440] on div at bounding box center [903, 397] width 1332 height 696
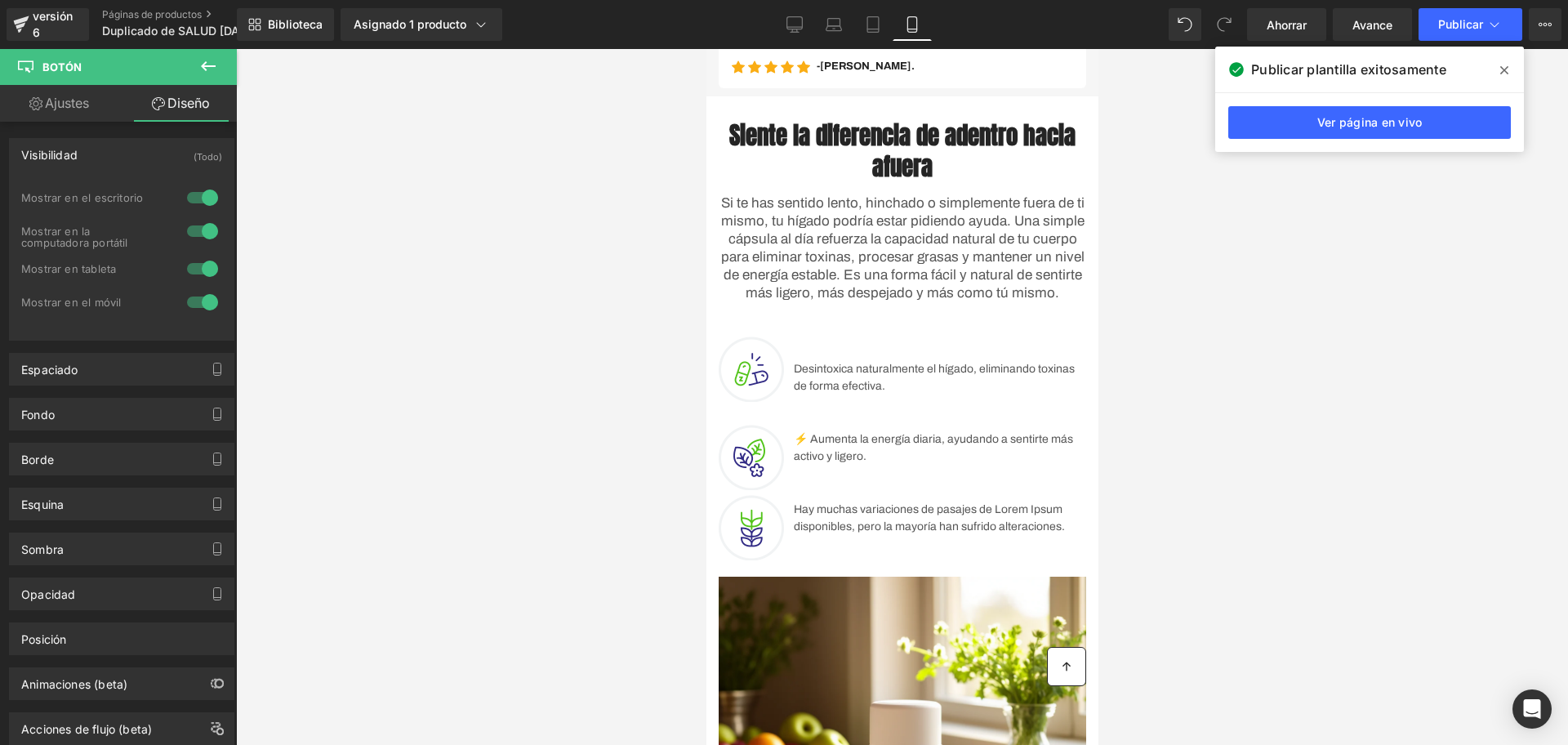
click at [938, 353] on div "Imagen Título Desintoxica naturalmente el hígado, eliminando toxinas de forma e…" at bounding box center [902, 632] width 392 height 642
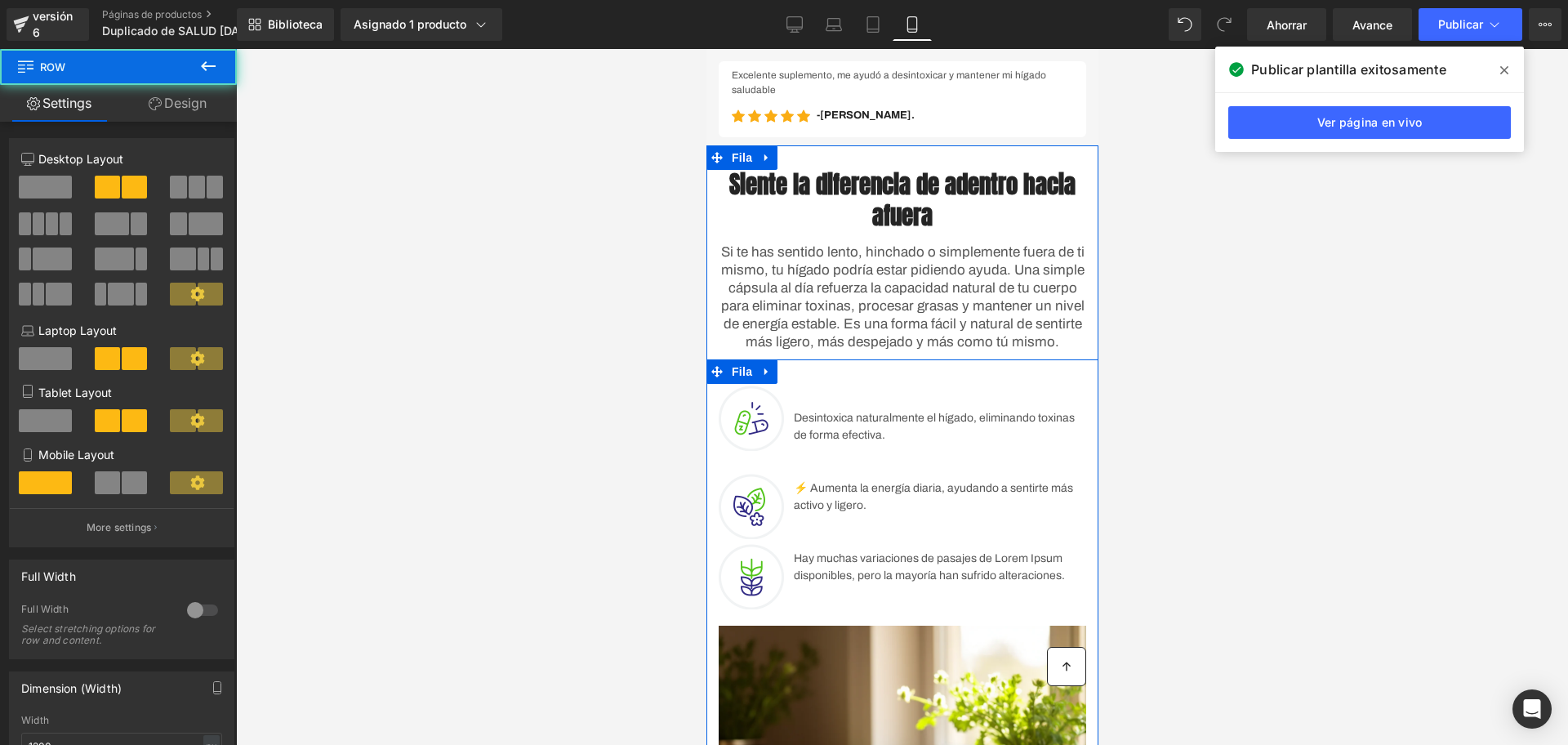
scroll to position [408, 0]
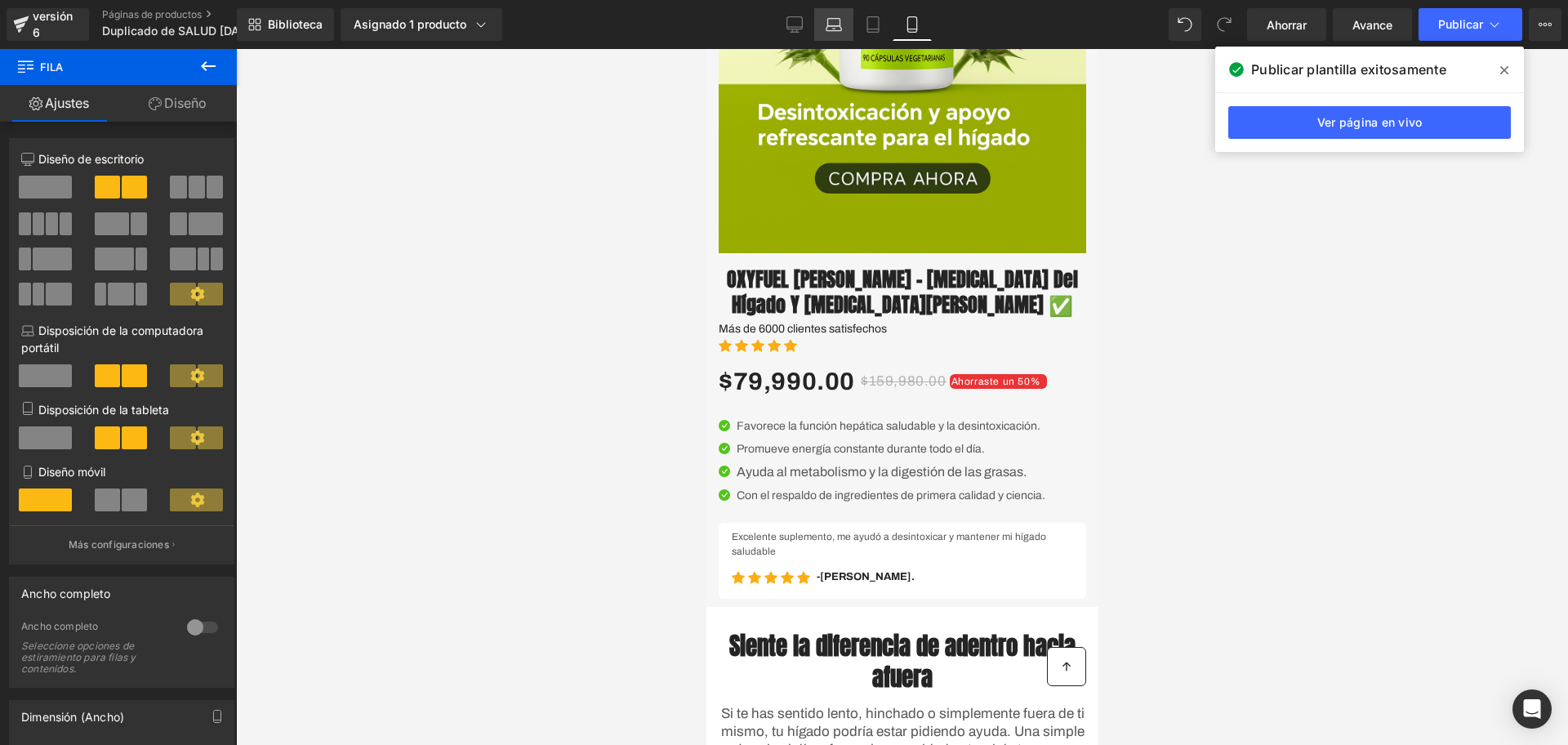
click at [817, 26] on link "Computadora portátil" at bounding box center [833, 25] width 39 height 33
click at [801, 19] on icon at bounding box center [795, 23] width 16 height 12
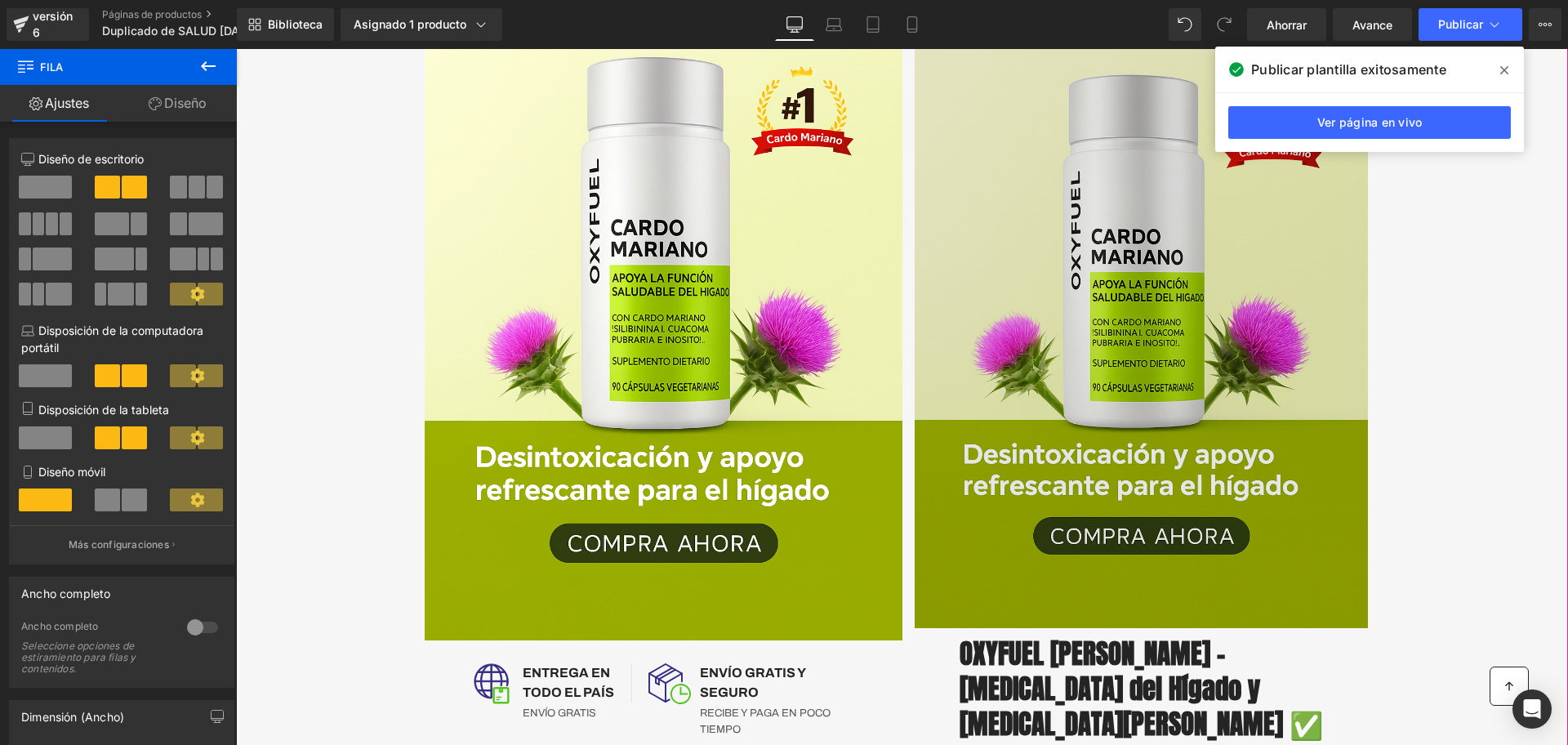
scroll to position [204, 0]
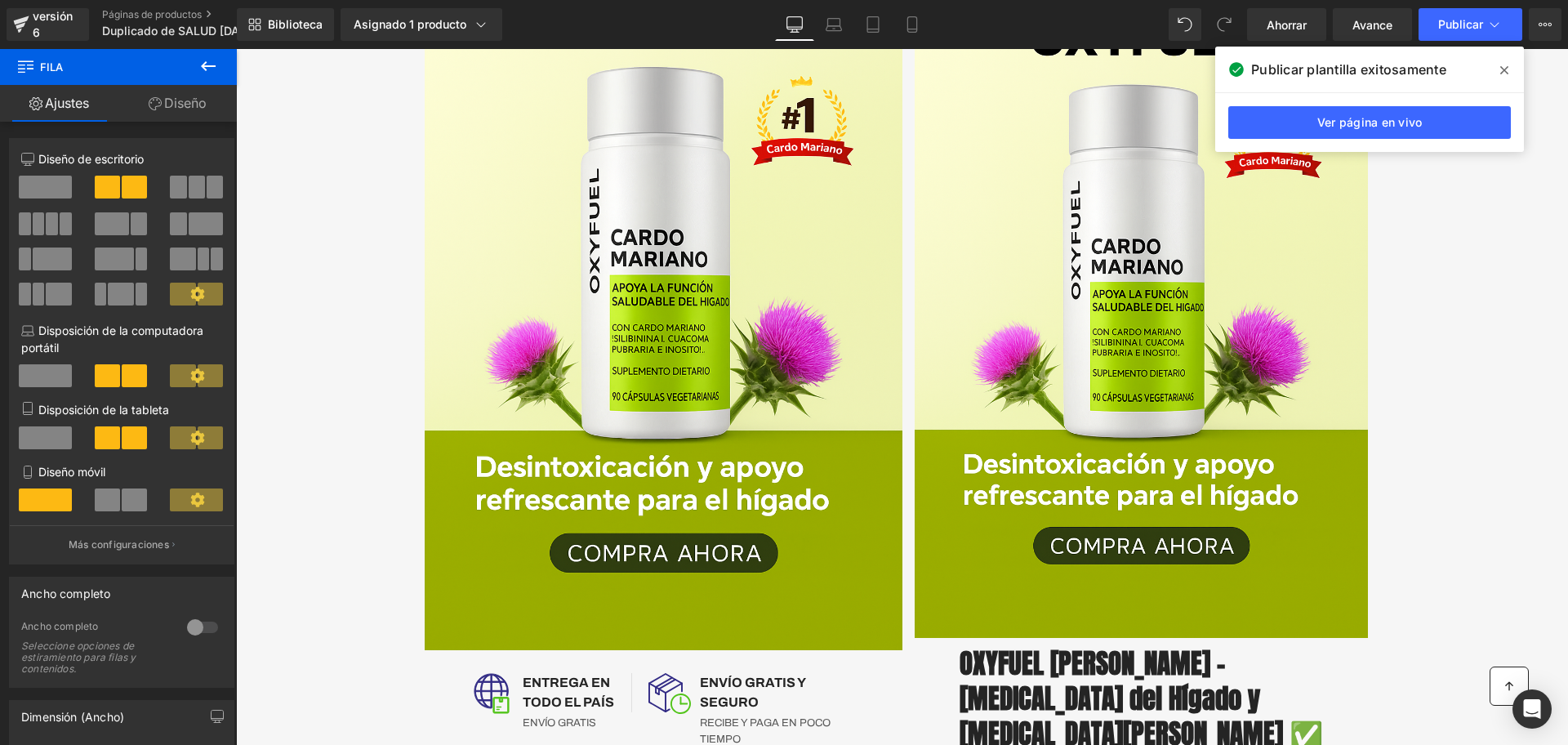
click at [915, 7] on div "Biblioteca Asignado 1 producto Vista previa del producto OXYFUEL Cardo Mariano …" at bounding box center [903, 24] width 1332 height 49
click at [908, 43] on div "Biblioteca Asignado 1 producto Vista previa del producto OXYFUEL Cardo Mariano …" at bounding box center [903, 24] width 1332 height 49
click at [908, 23] on icon at bounding box center [913, 25] width 17 height 17
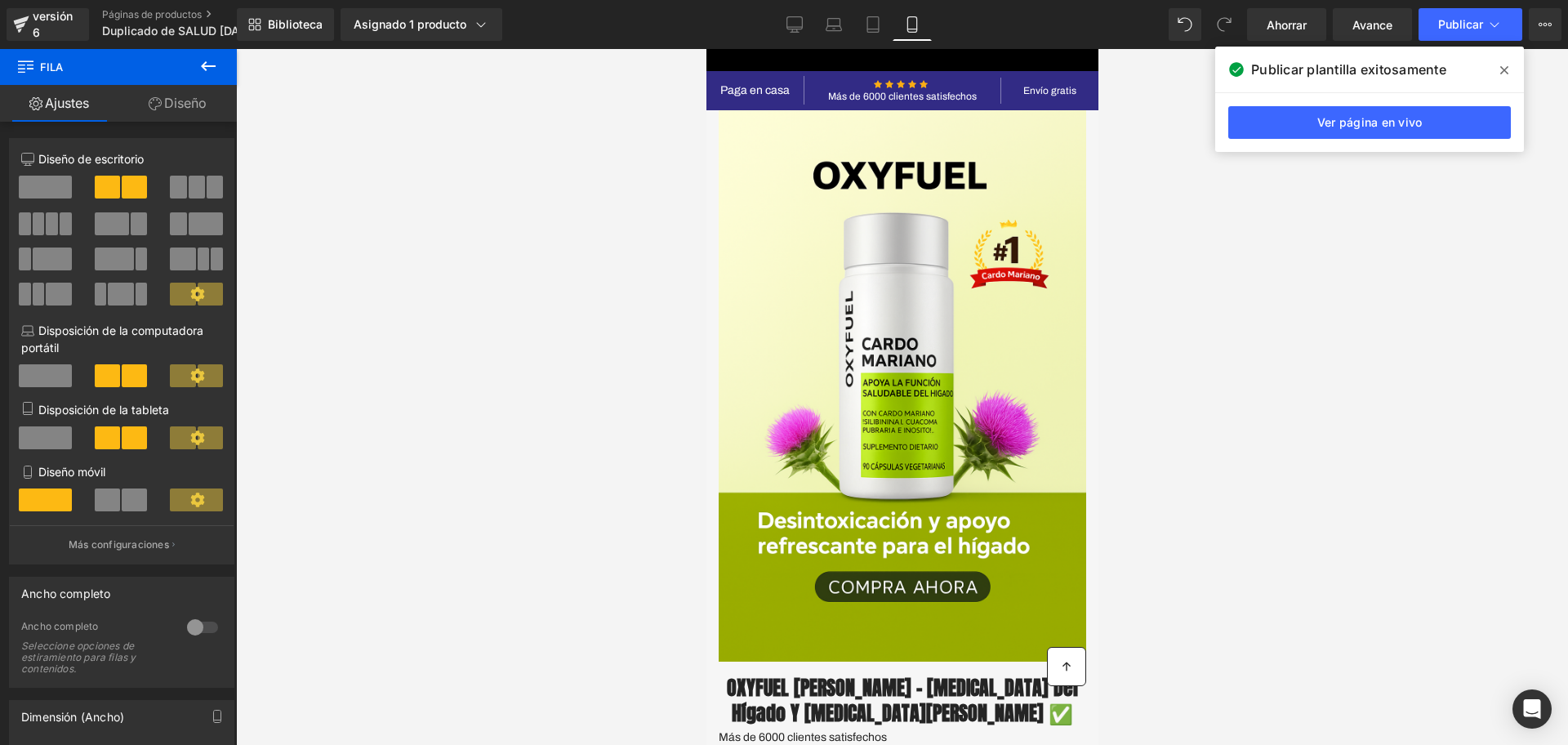
scroll to position [613, 0]
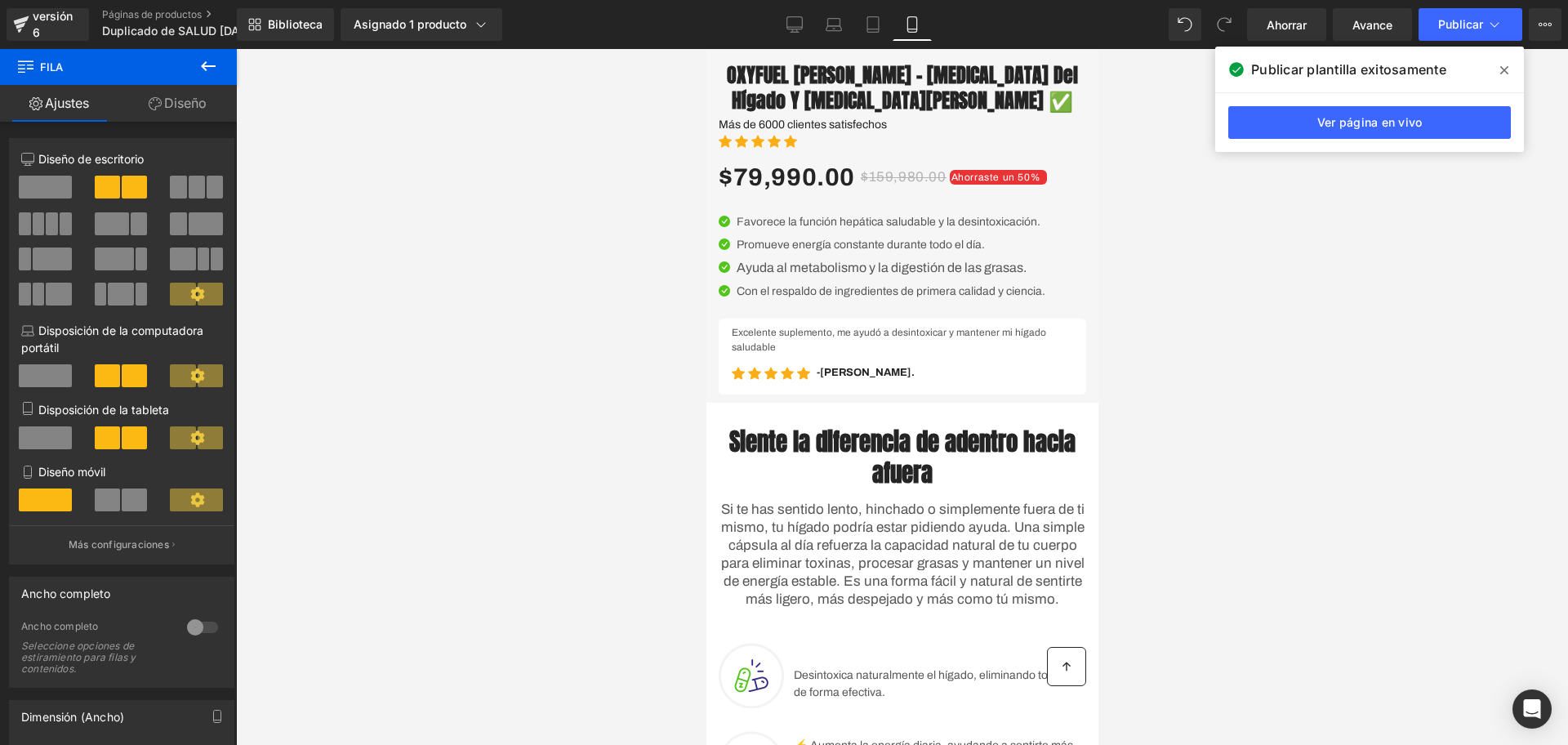
click at [212, 84] on button at bounding box center [207, 66] width 57 height 36
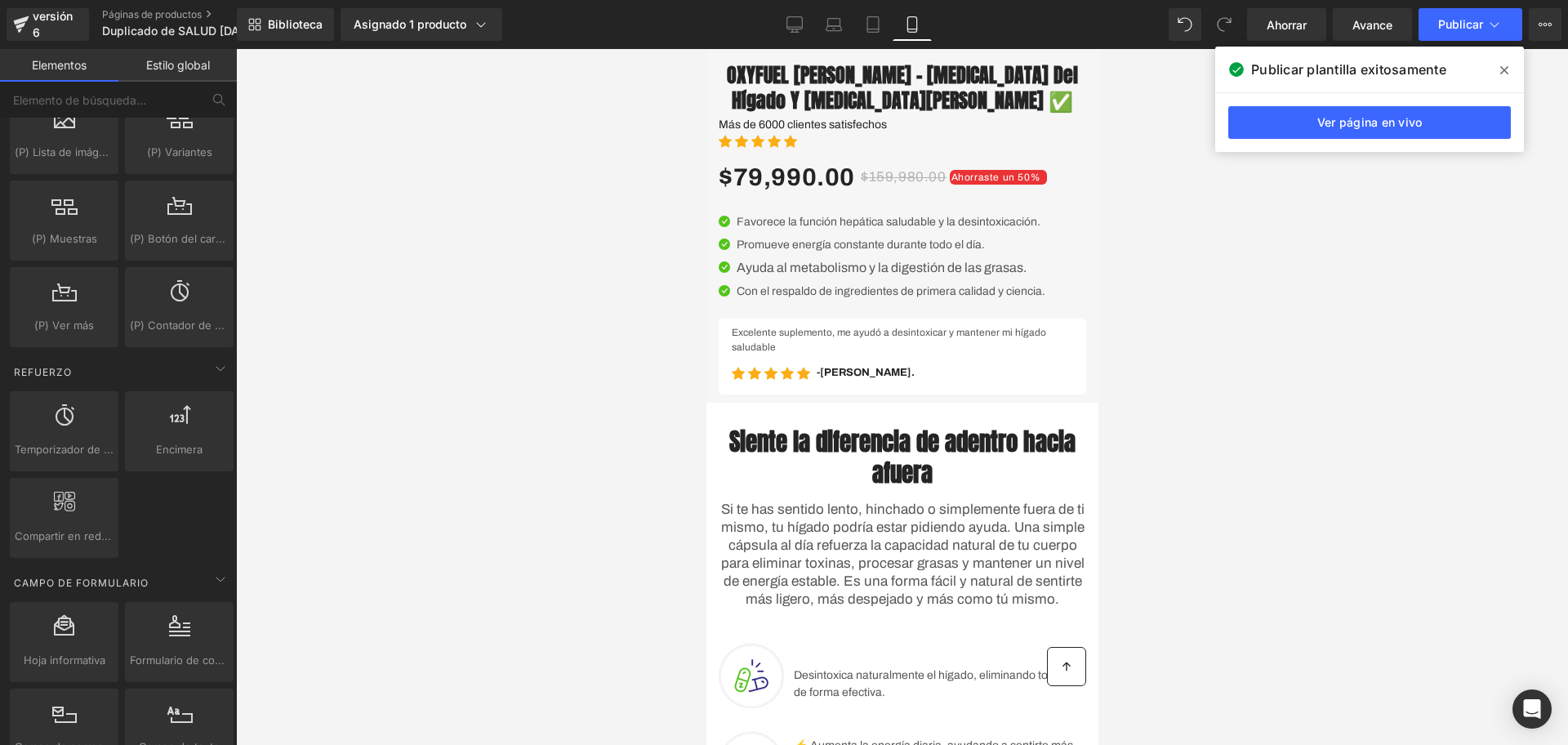
scroll to position [2043, 0]
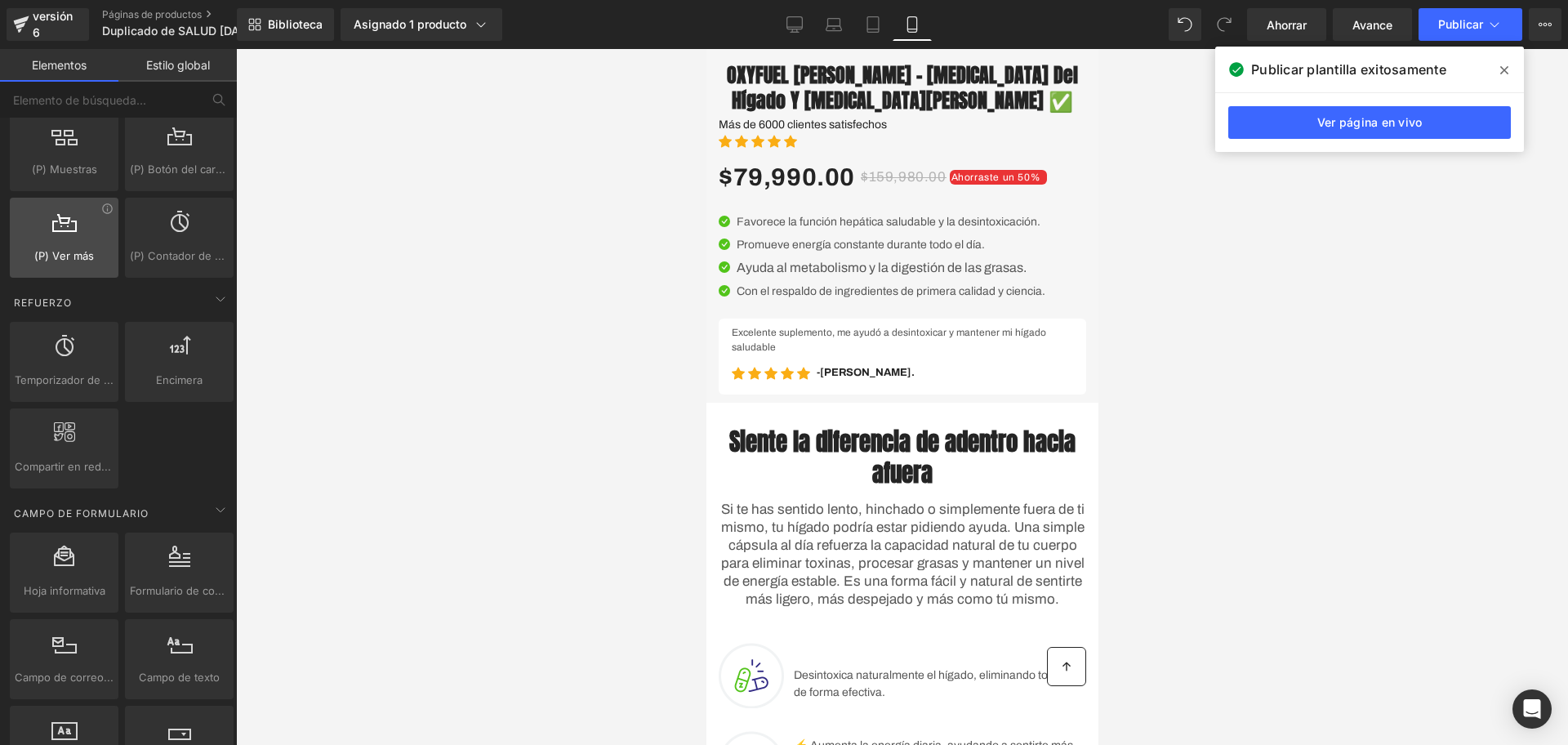
click at [72, 268] on div "(P) Ver más productos, bienes, ventas, vistas, costumbres, detalles, botones" at bounding box center [64, 237] width 108 height 80
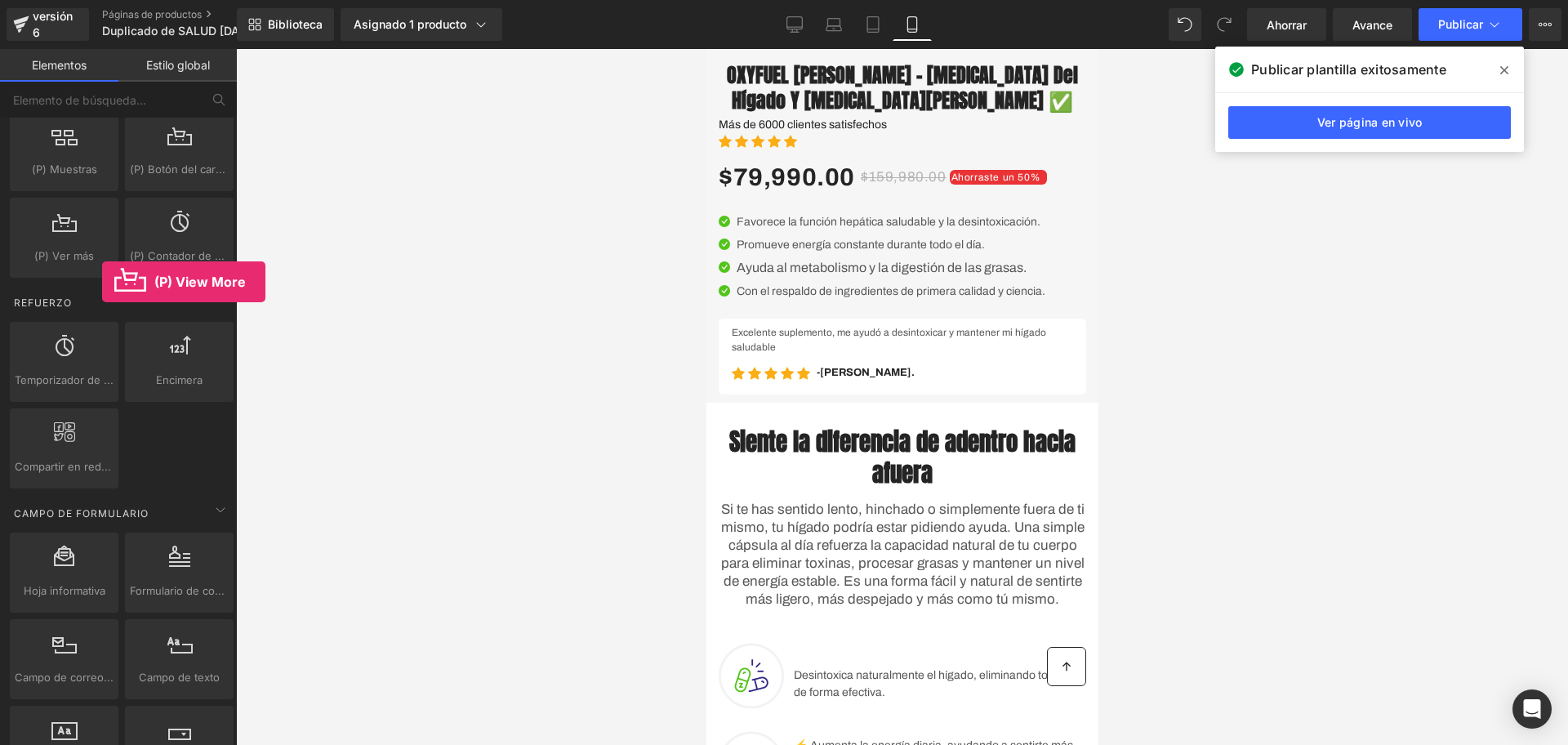
drag, startPoint x: 75, startPoint y: 267, endPoint x: 102, endPoint y: 282, distance: 30.9
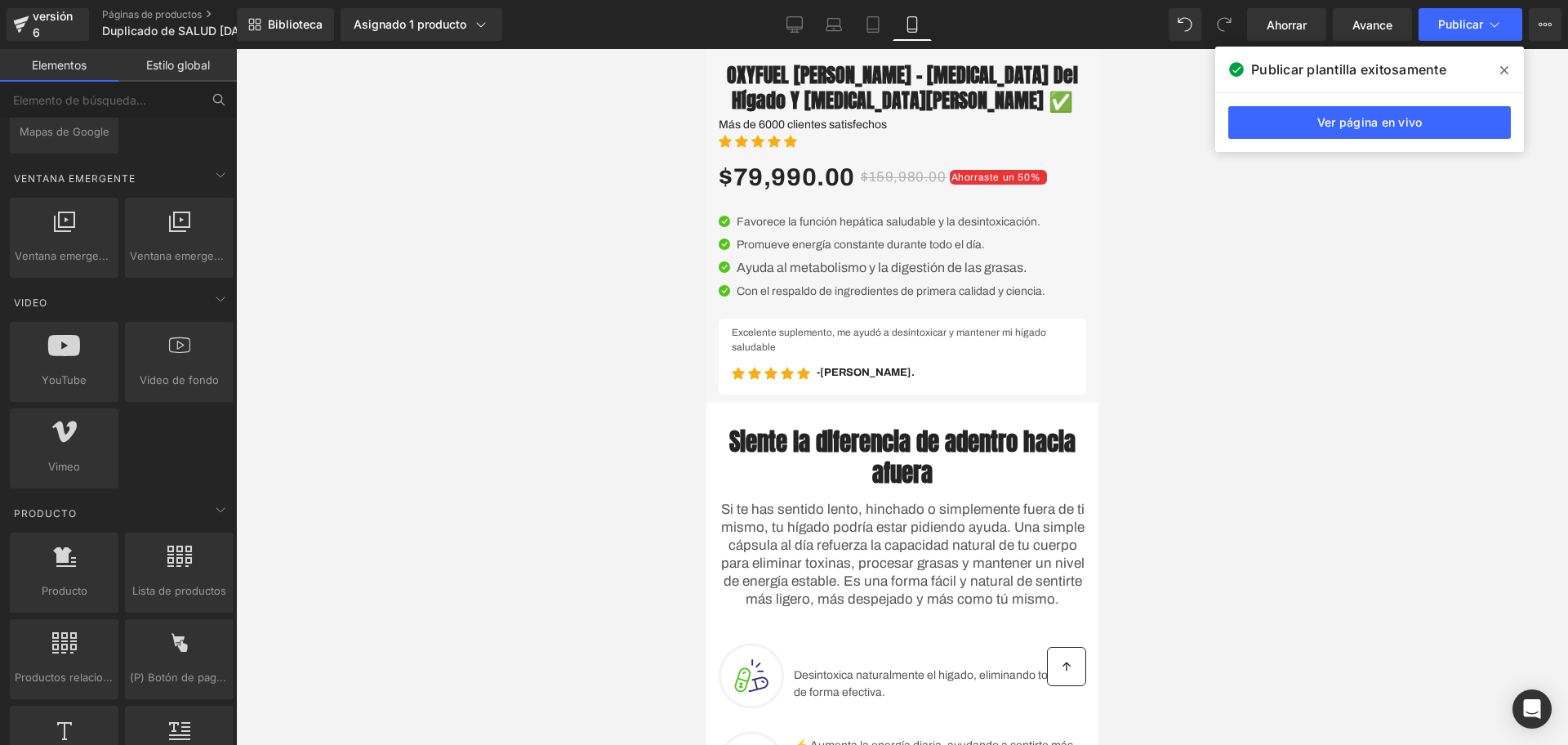
scroll to position [1021, 0]
click at [184, 98] on input "text" at bounding box center [100, 99] width 201 height 36
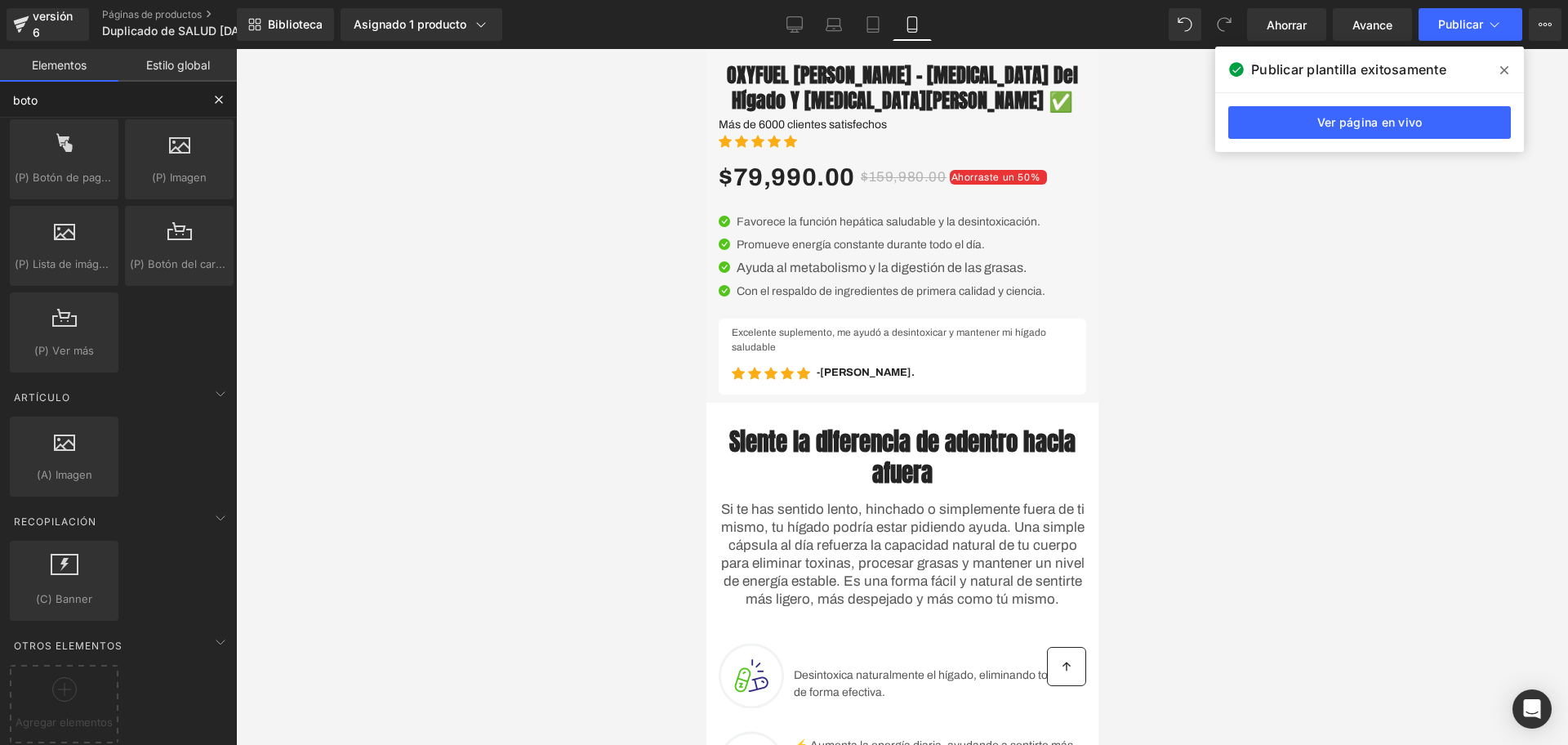
scroll to position [0, 0]
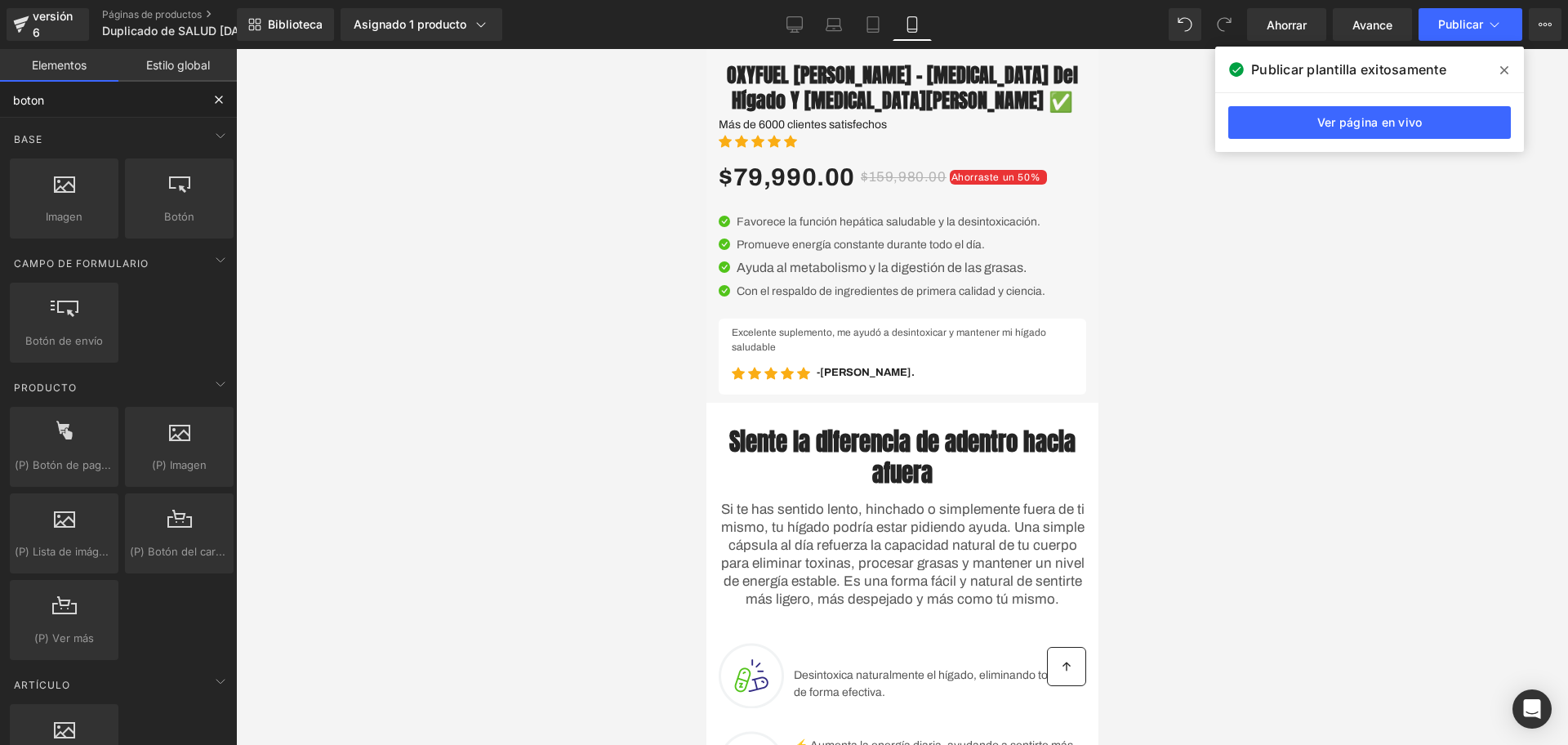
type input "boton"
click at [183, 98] on input "boton" at bounding box center [100, 99] width 201 height 36
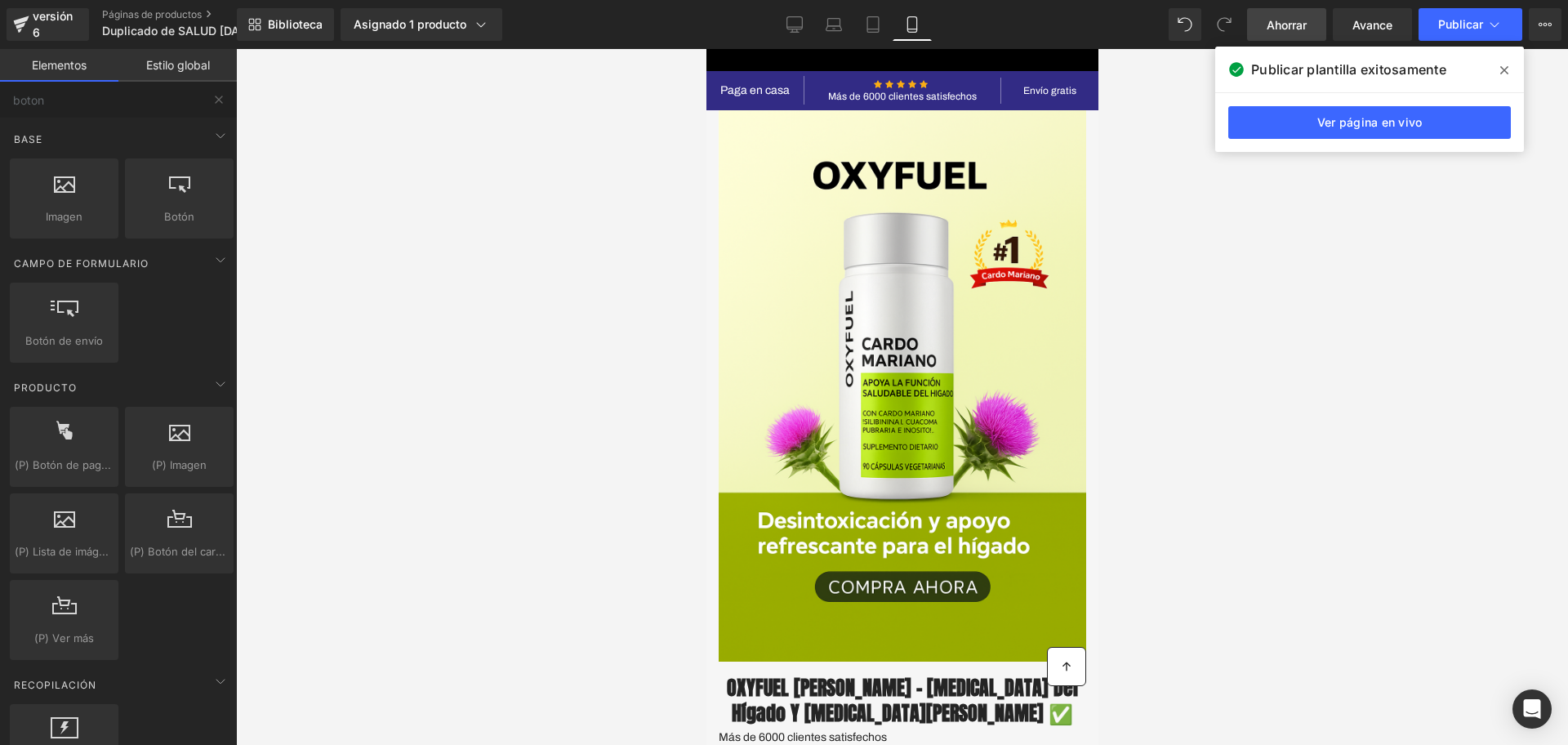
click at [1295, 21] on font "Ahorrar" at bounding box center [1287, 25] width 40 height 14
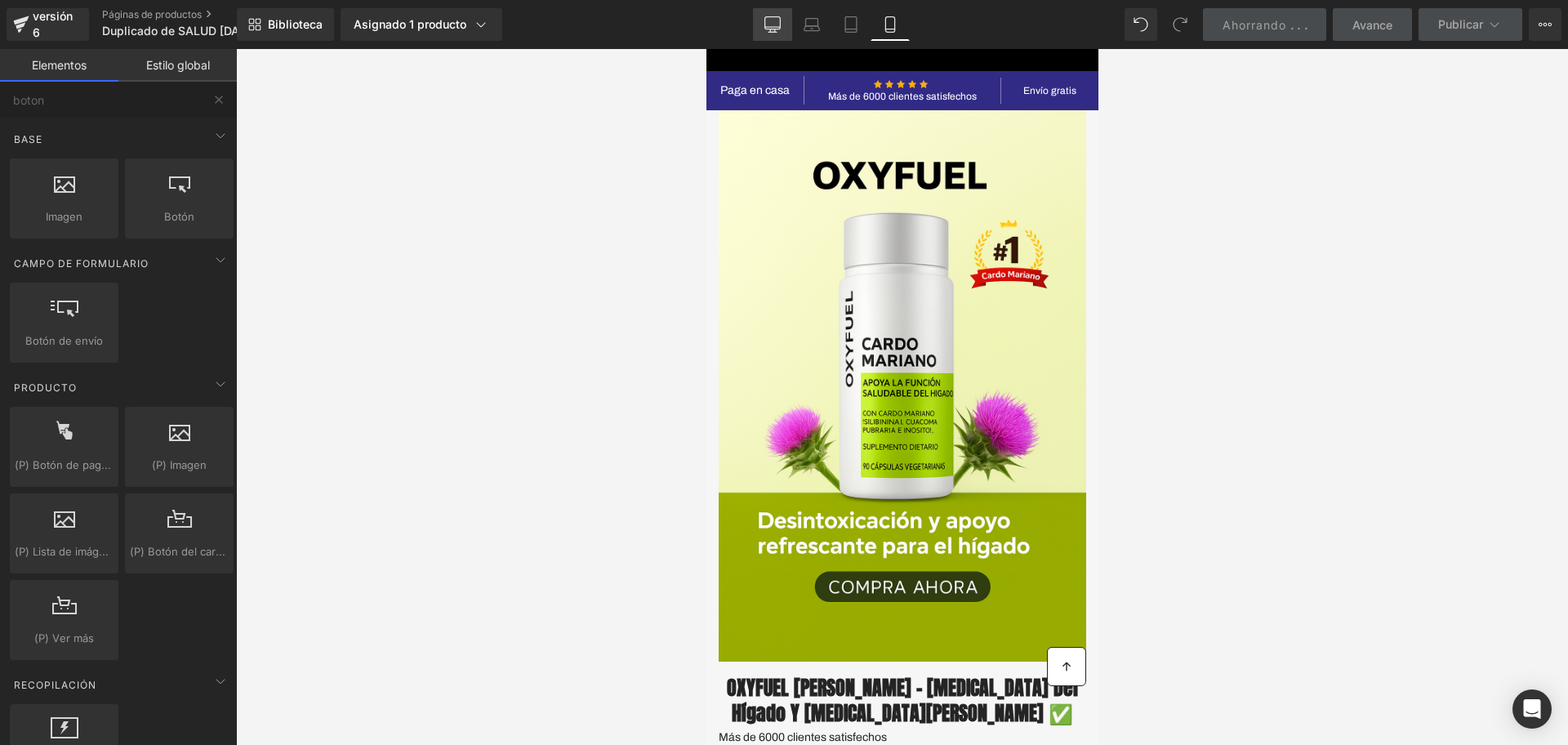
click at [785, 35] on link "De oficina" at bounding box center [772, 25] width 39 height 33
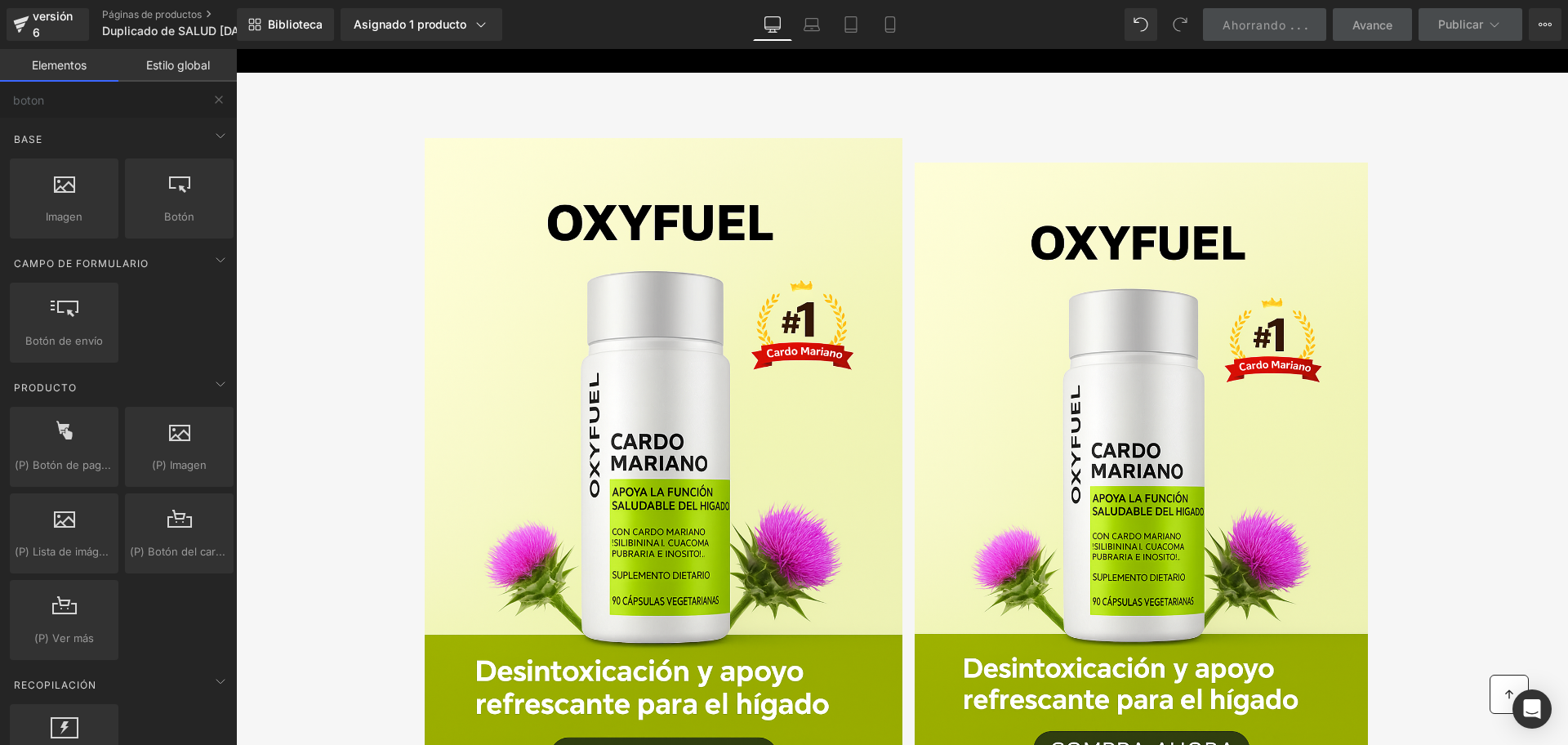
scroll to position [24, 0]
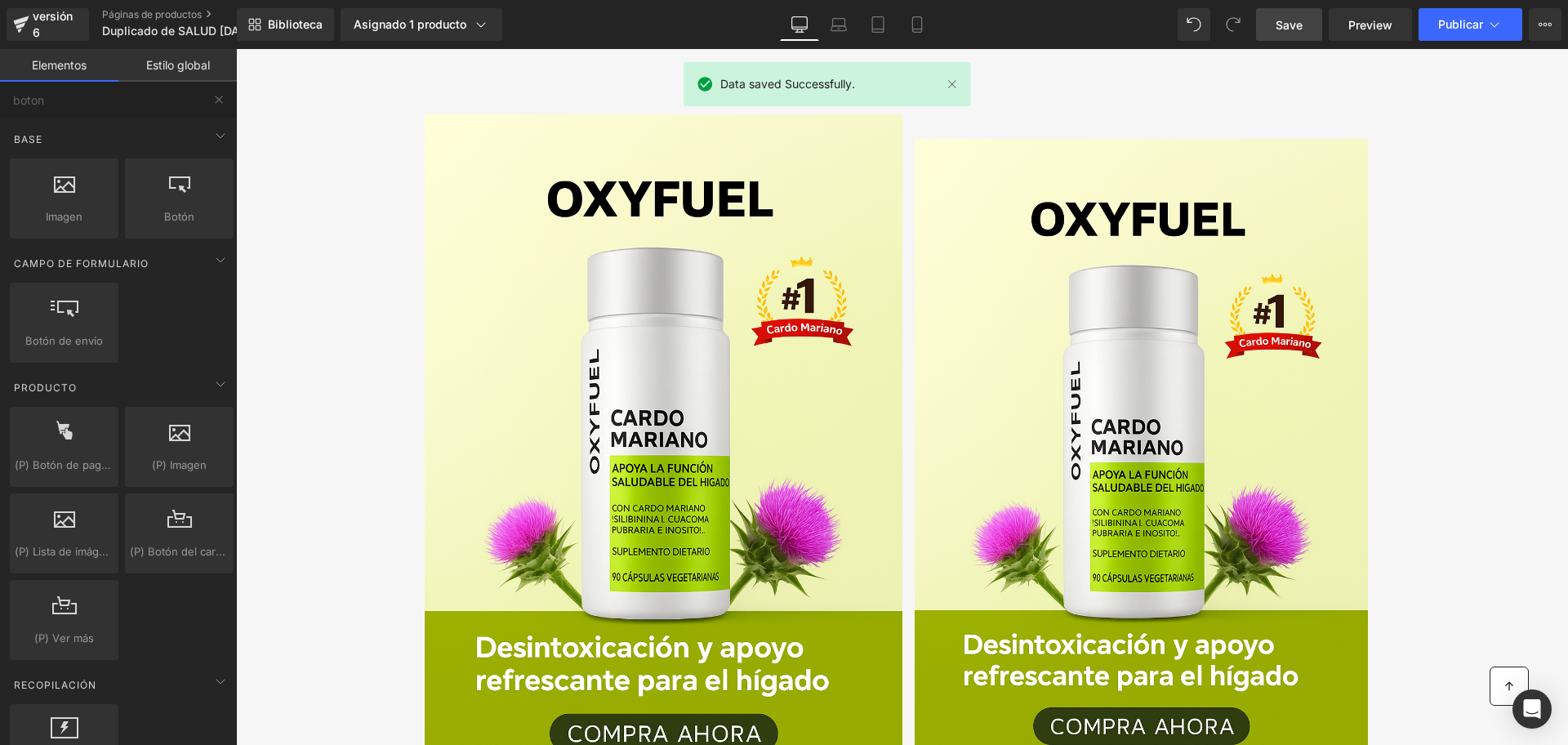
click at [436, 107] on span "Fila" at bounding box center [448, 103] width 23 height 20
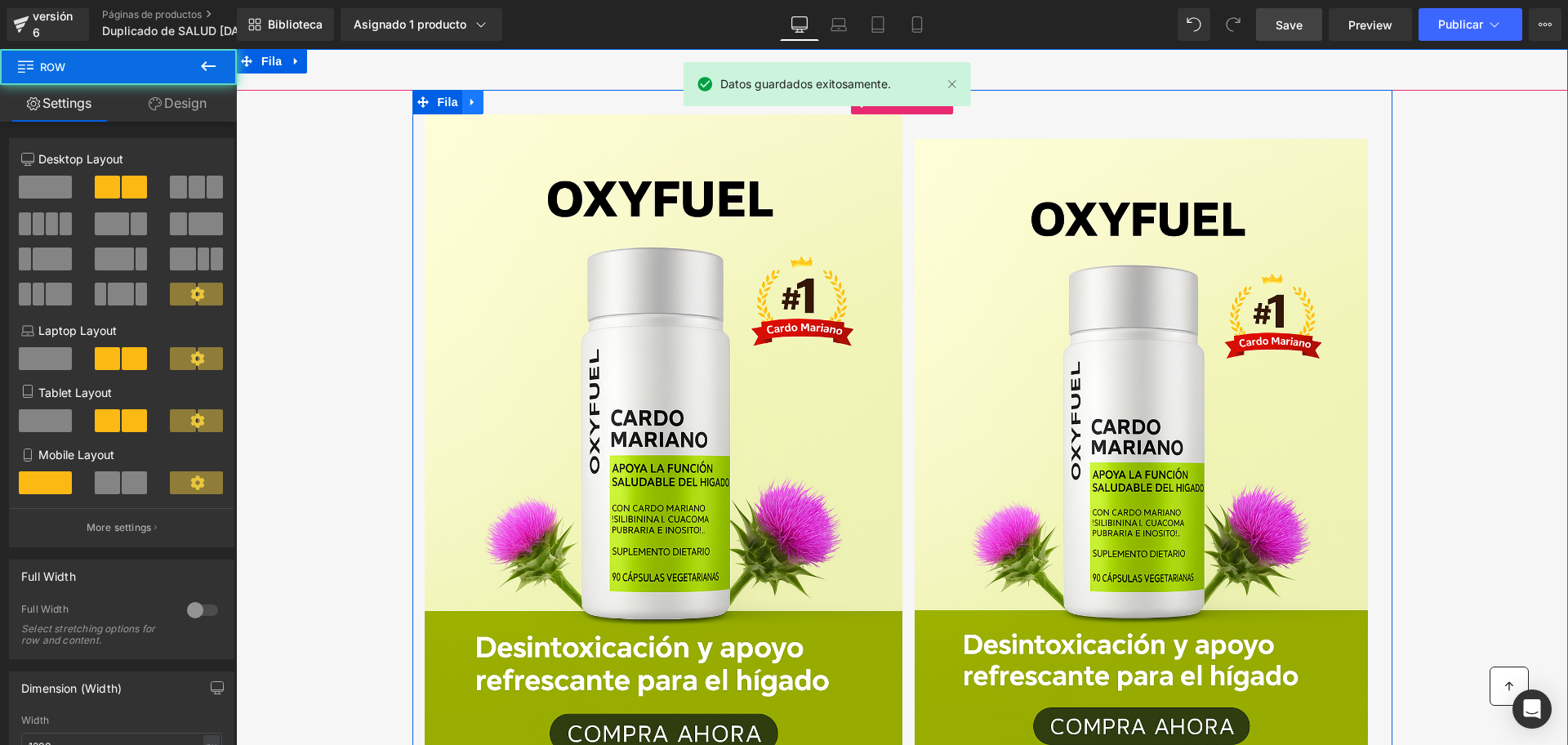
click at [462, 107] on link at bounding box center [473, 103] width 21 height 25
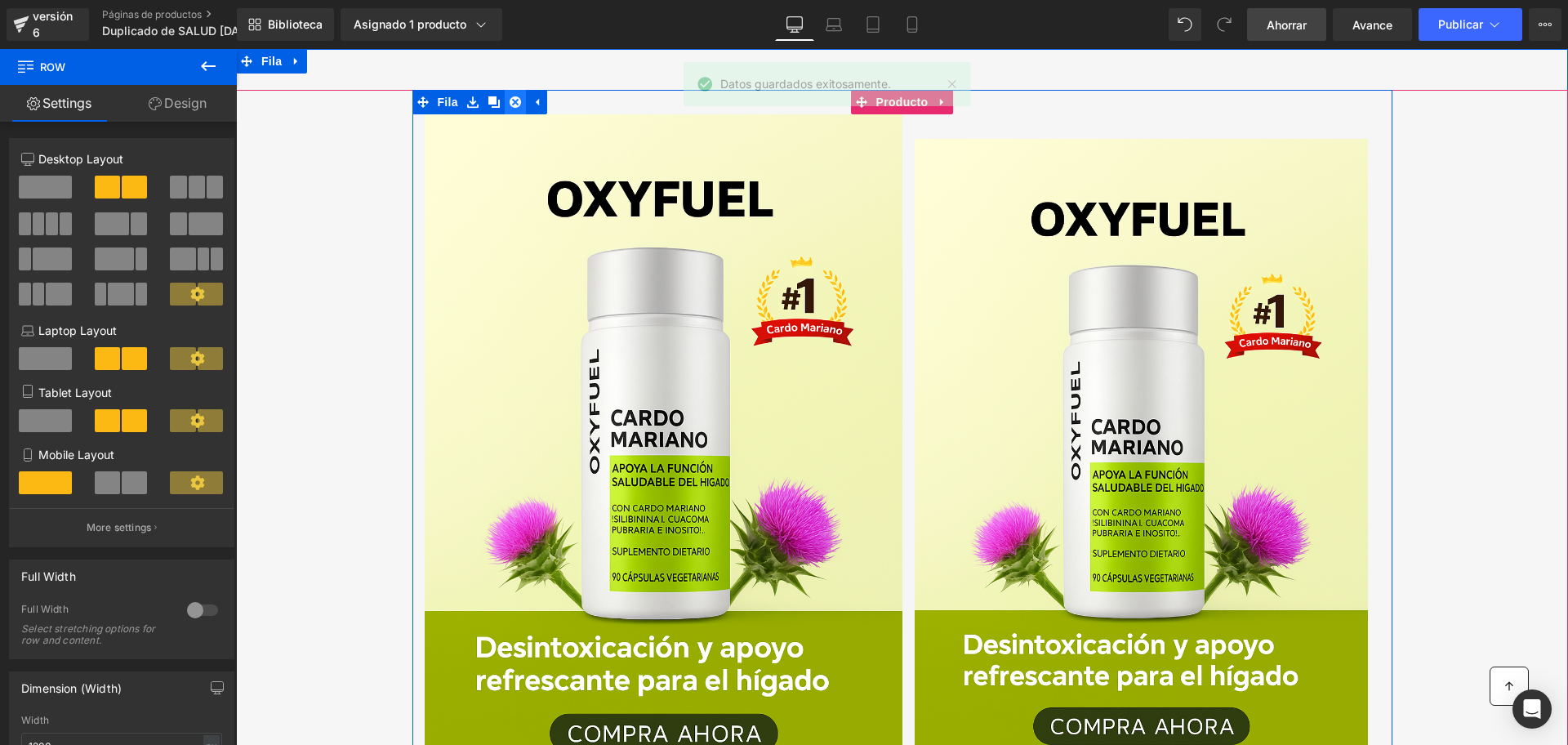
click at [505, 103] on link at bounding box center [516, 103] width 21 height 25
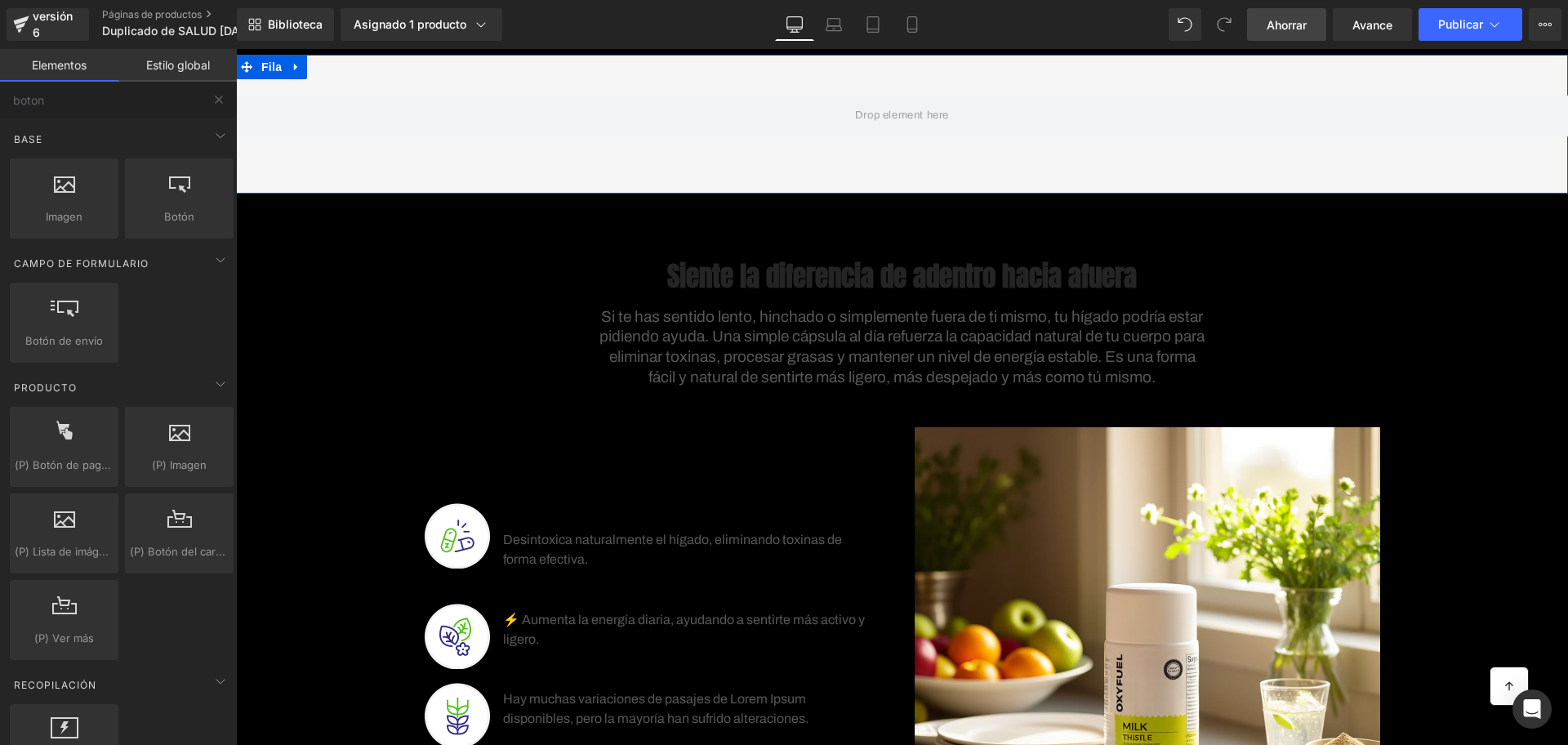
scroll to position [0, 0]
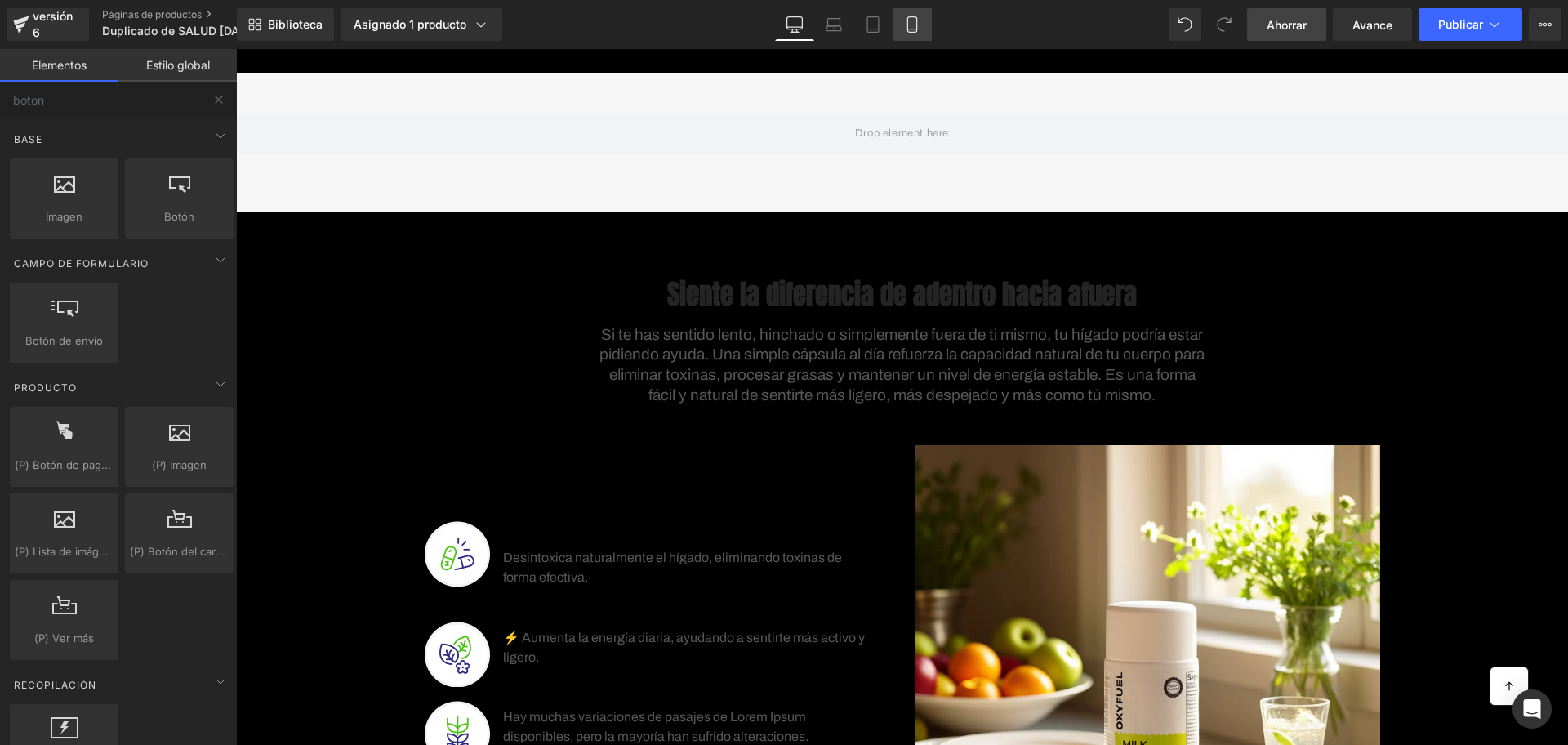
click at [891, 10] on div "De oficina Computadora portátil Tableta Móvil" at bounding box center [854, 25] width 157 height 33
click at [904, 17] on icon at bounding box center [913, 25] width 17 height 17
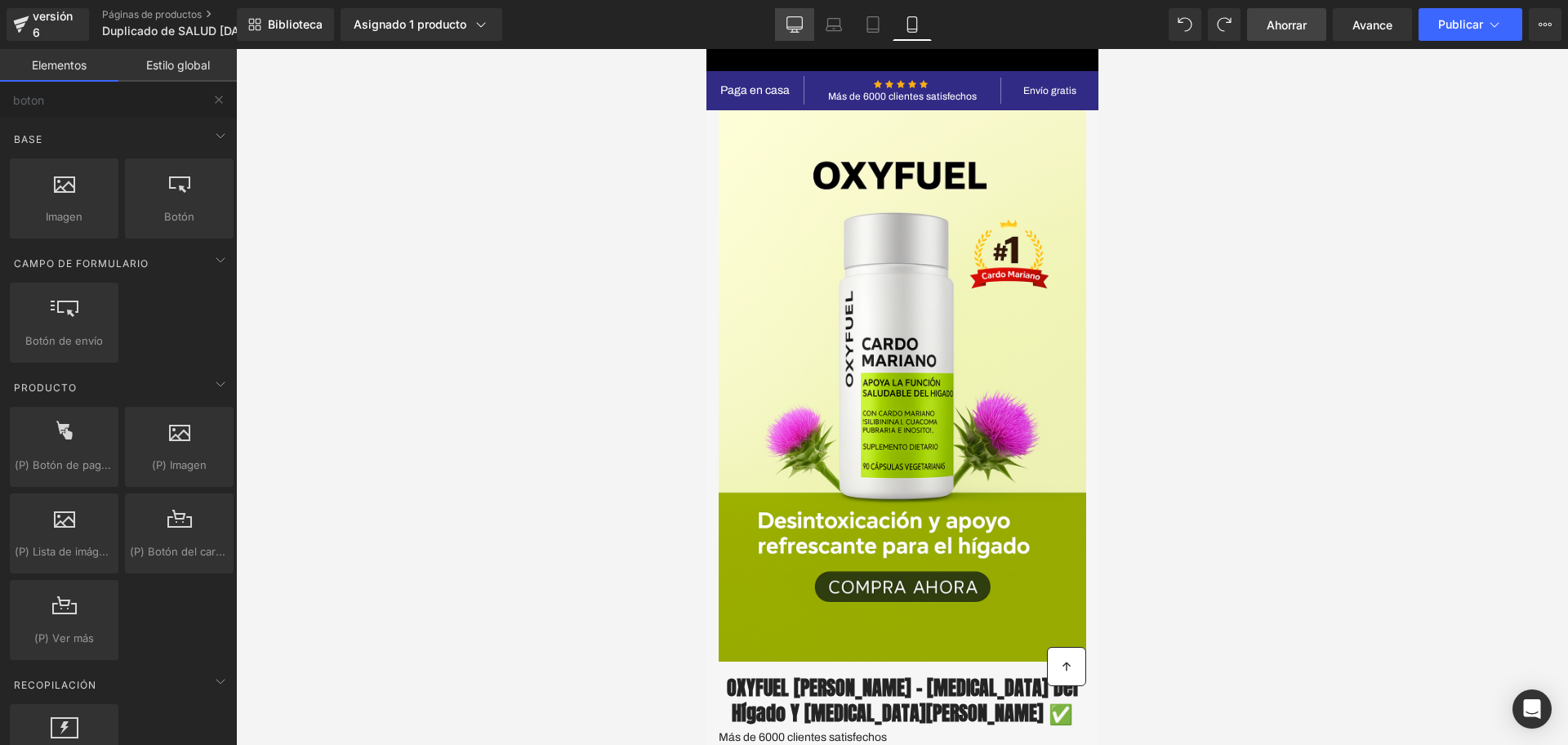
click at [777, 16] on link "De oficina" at bounding box center [794, 25] width 39 height 33
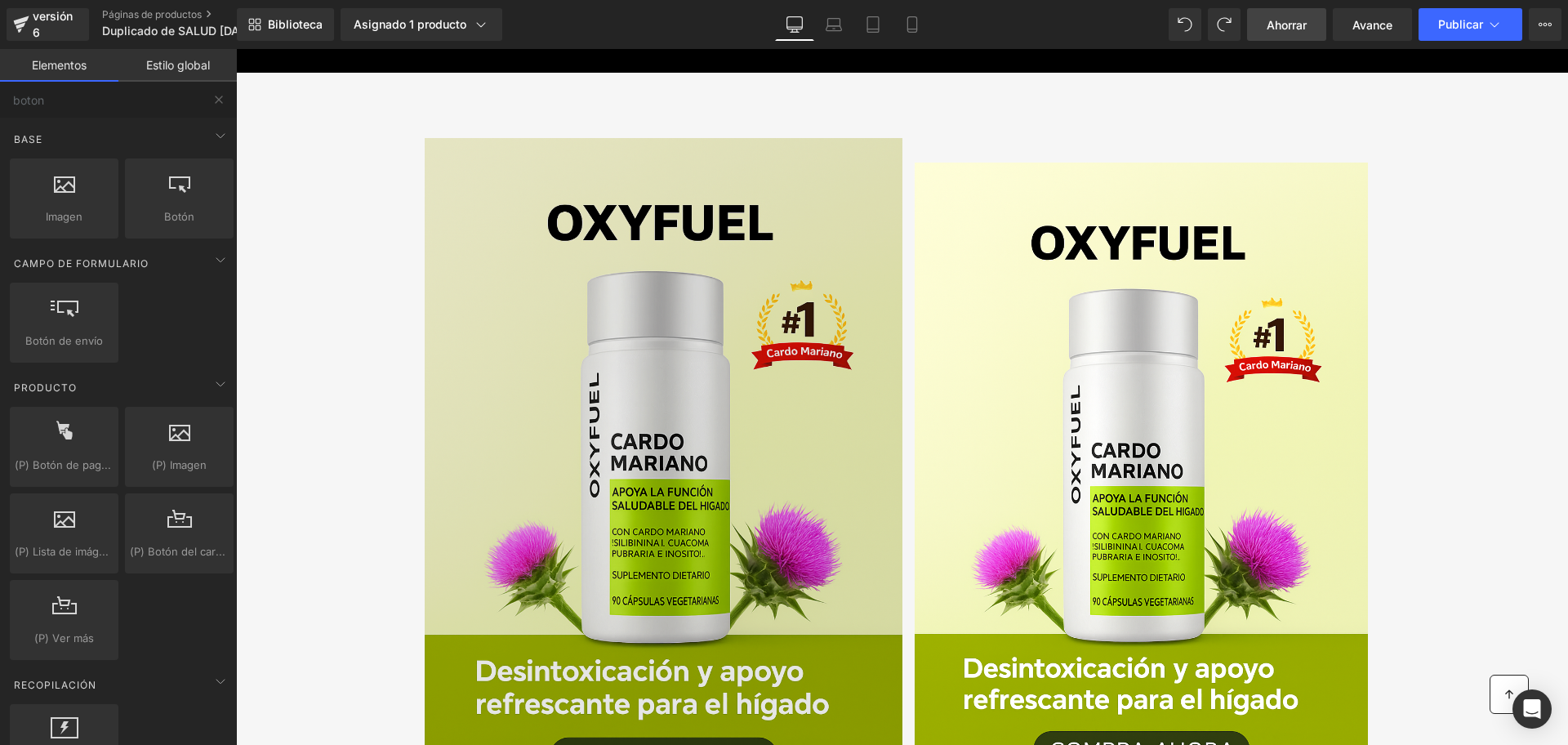
scroll to position [24, 0]
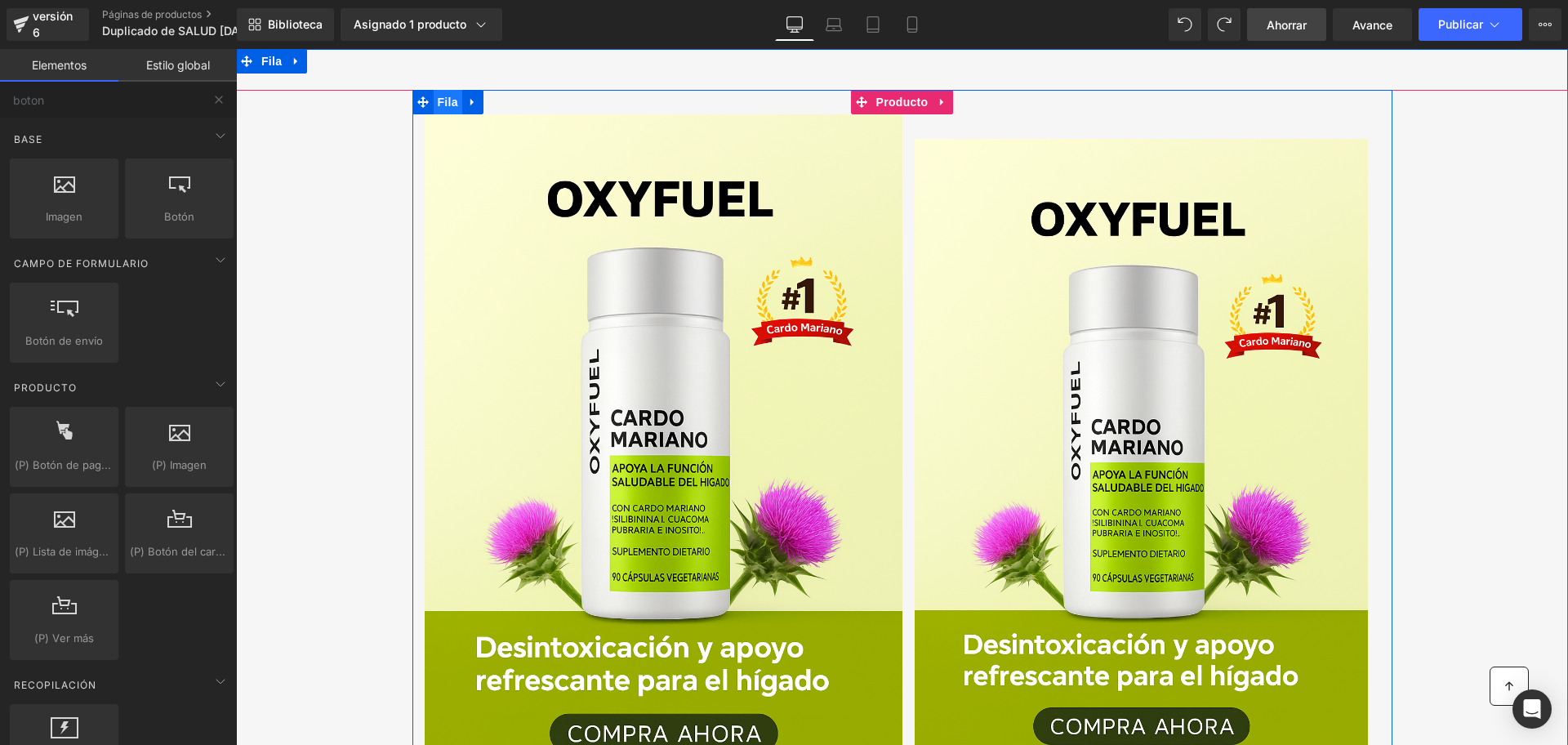
click at [441, 105] on font "Fila" at bounding box center [448, 103] width 21 height 13
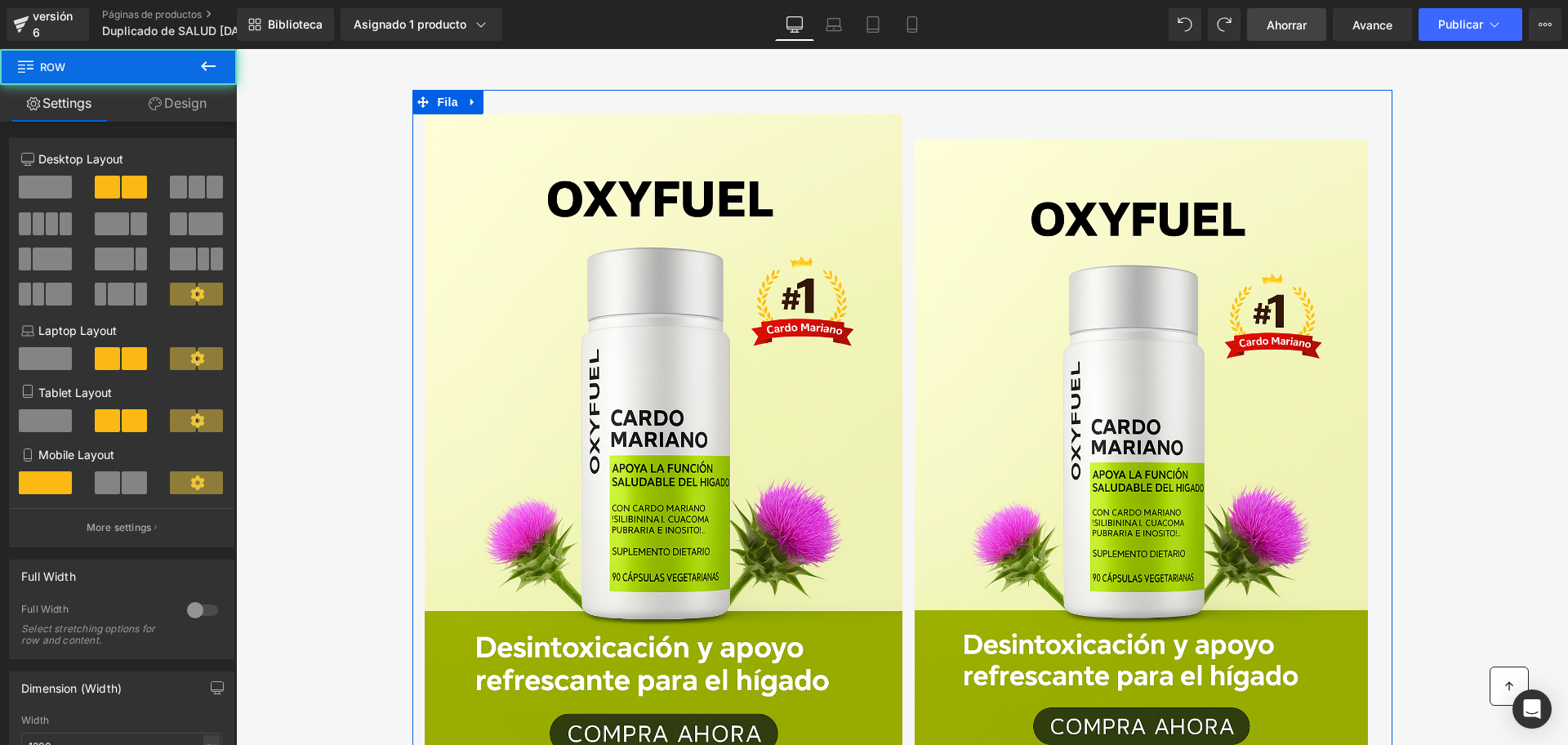
click at [150, 110] on link "Design" at bounding box center [177, 103] width 118 height 36
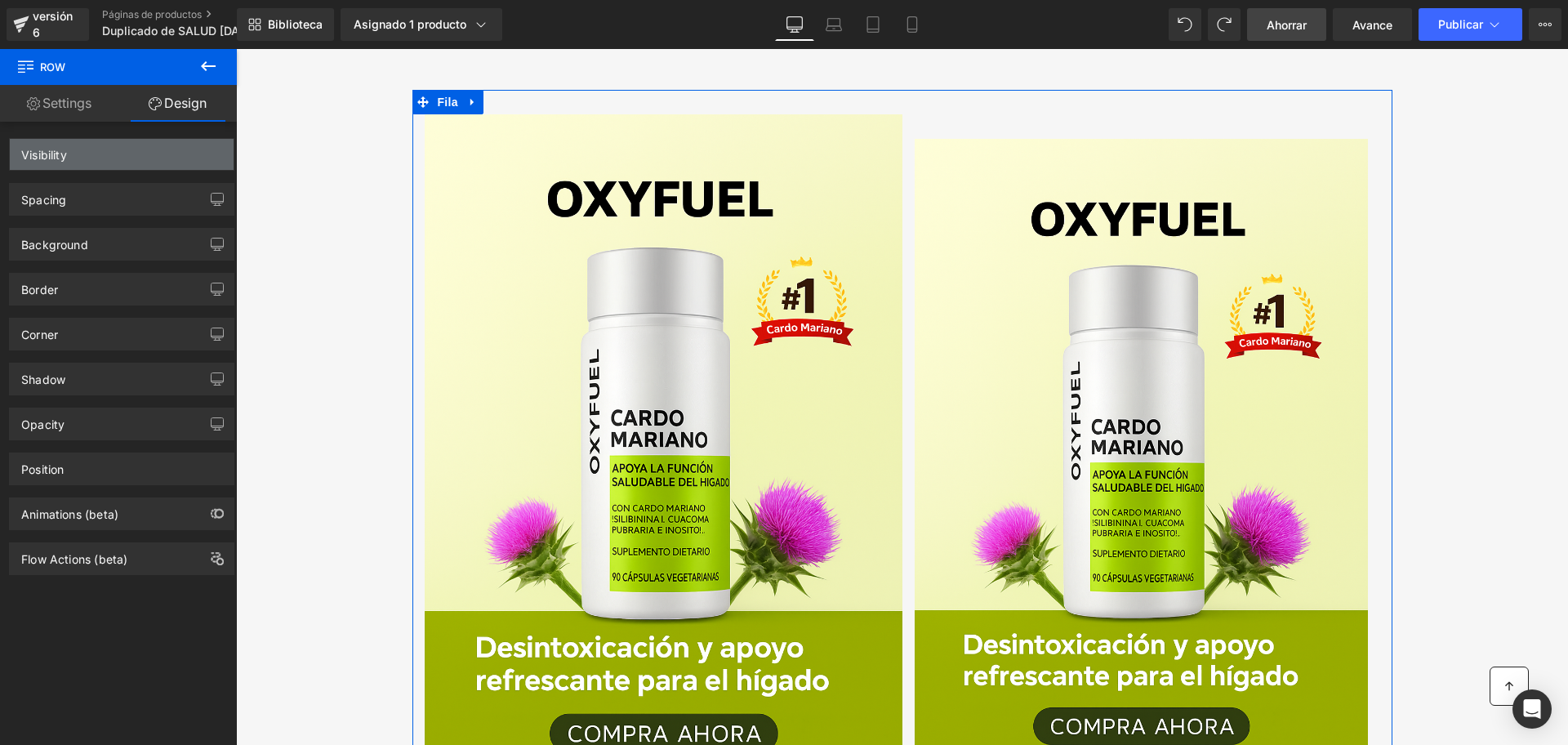
click at [122, 160] on div "Visibility" at bounding box center [122, 155] width 224 height 31
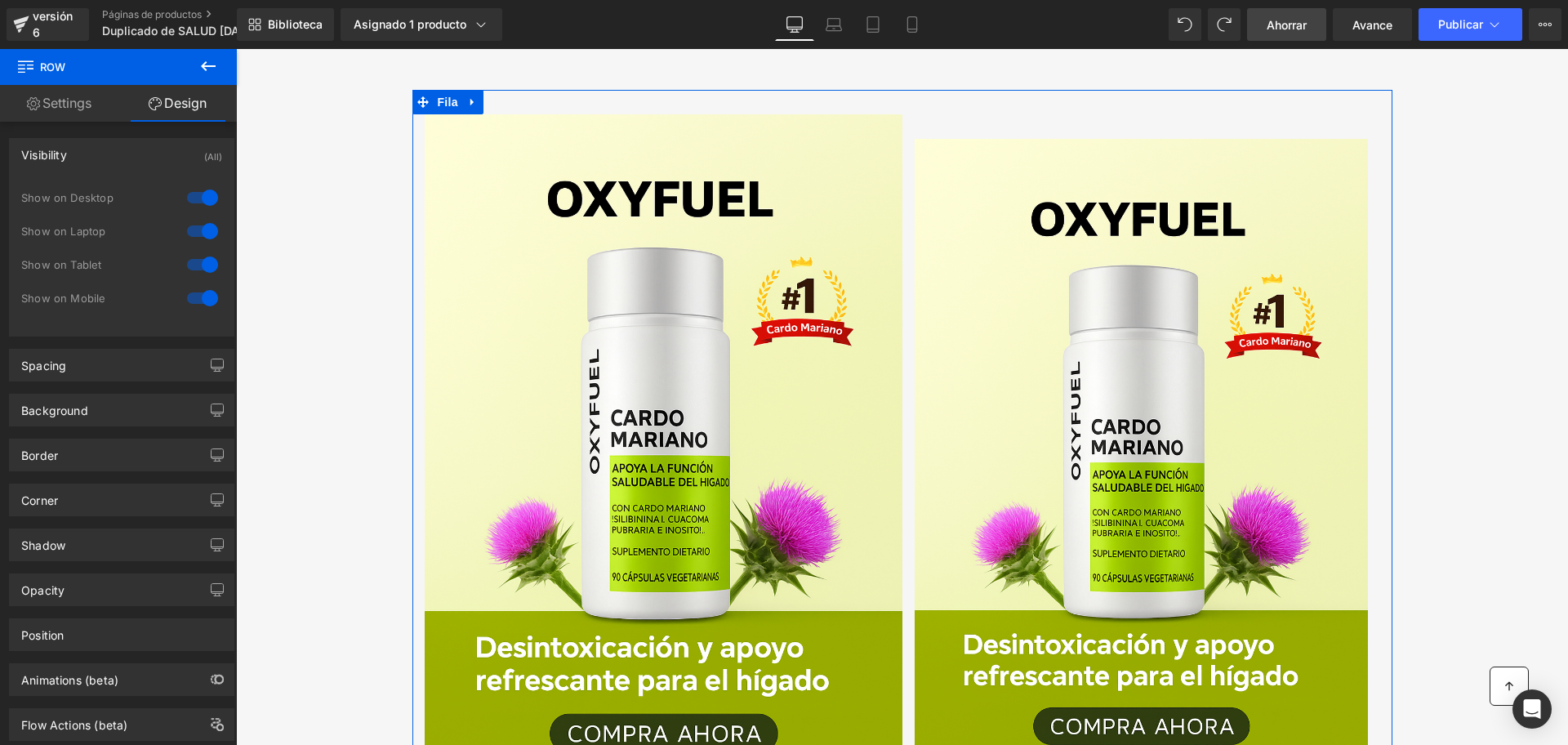
click at [201, 198] on div at bounding box center [202, 198] width 39 height 26
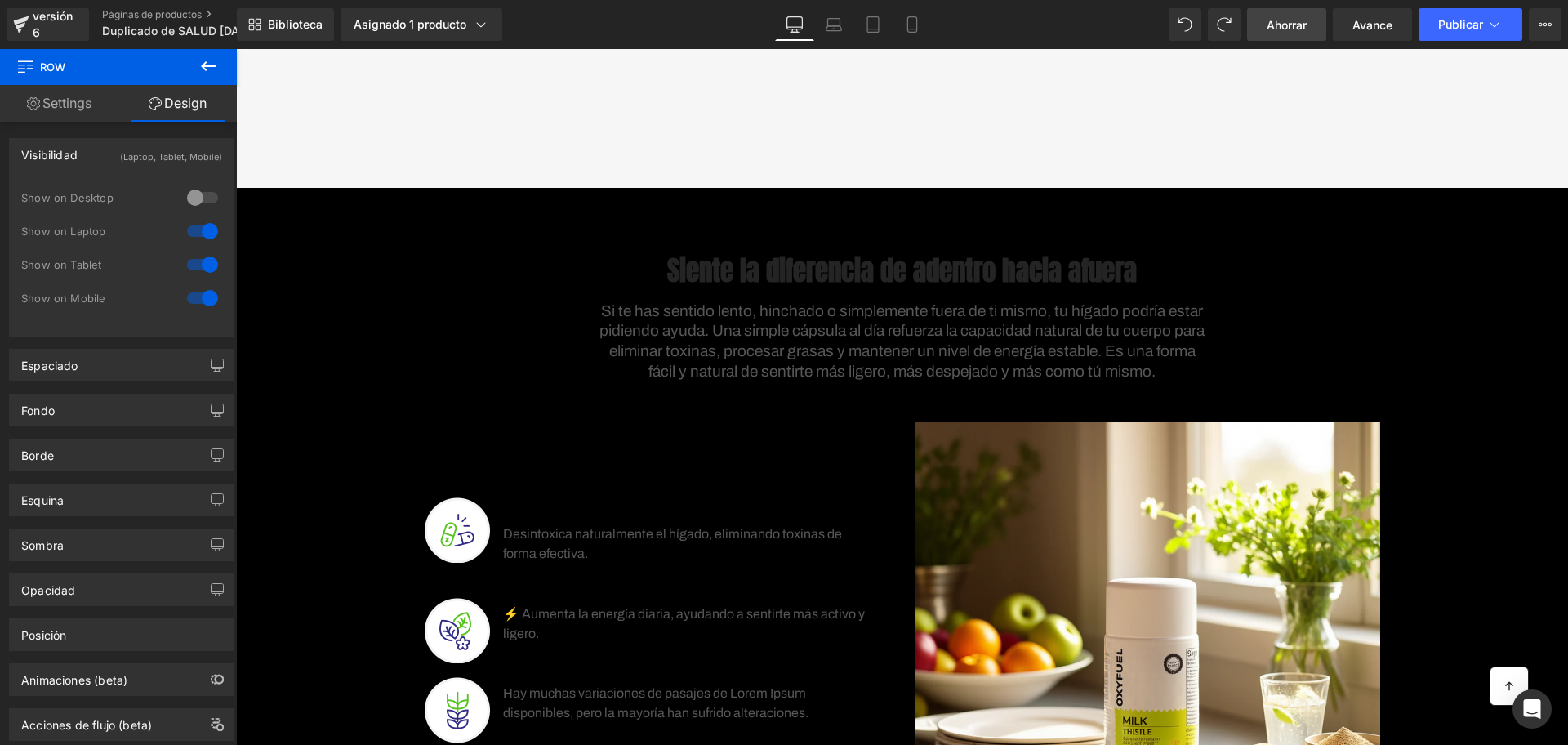
click at [199, 231] on div at bounding box center [202, 232] width 39 height 26
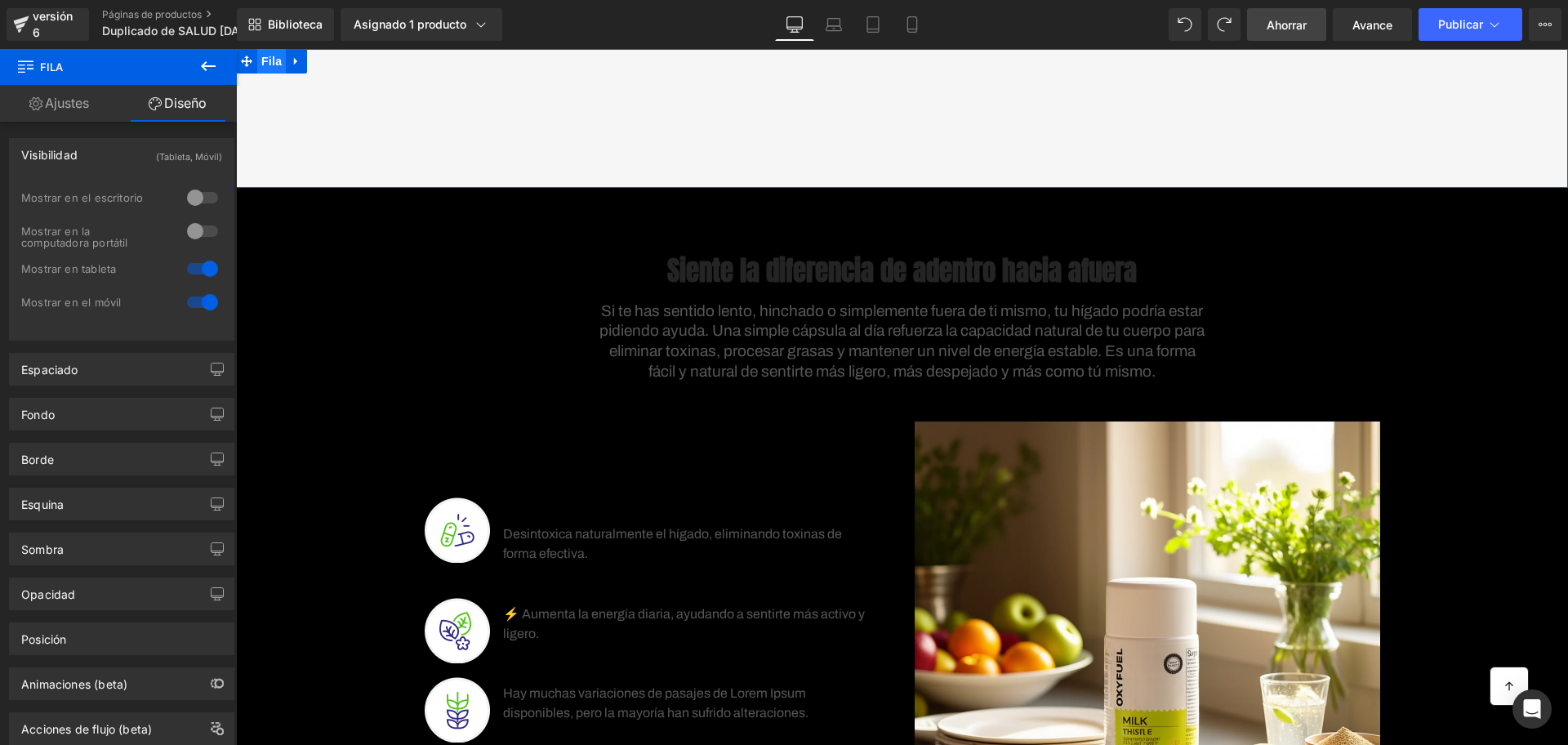
click at [261, 52] on font "Fila" at bounding box center [271, 61] width 21 height 25
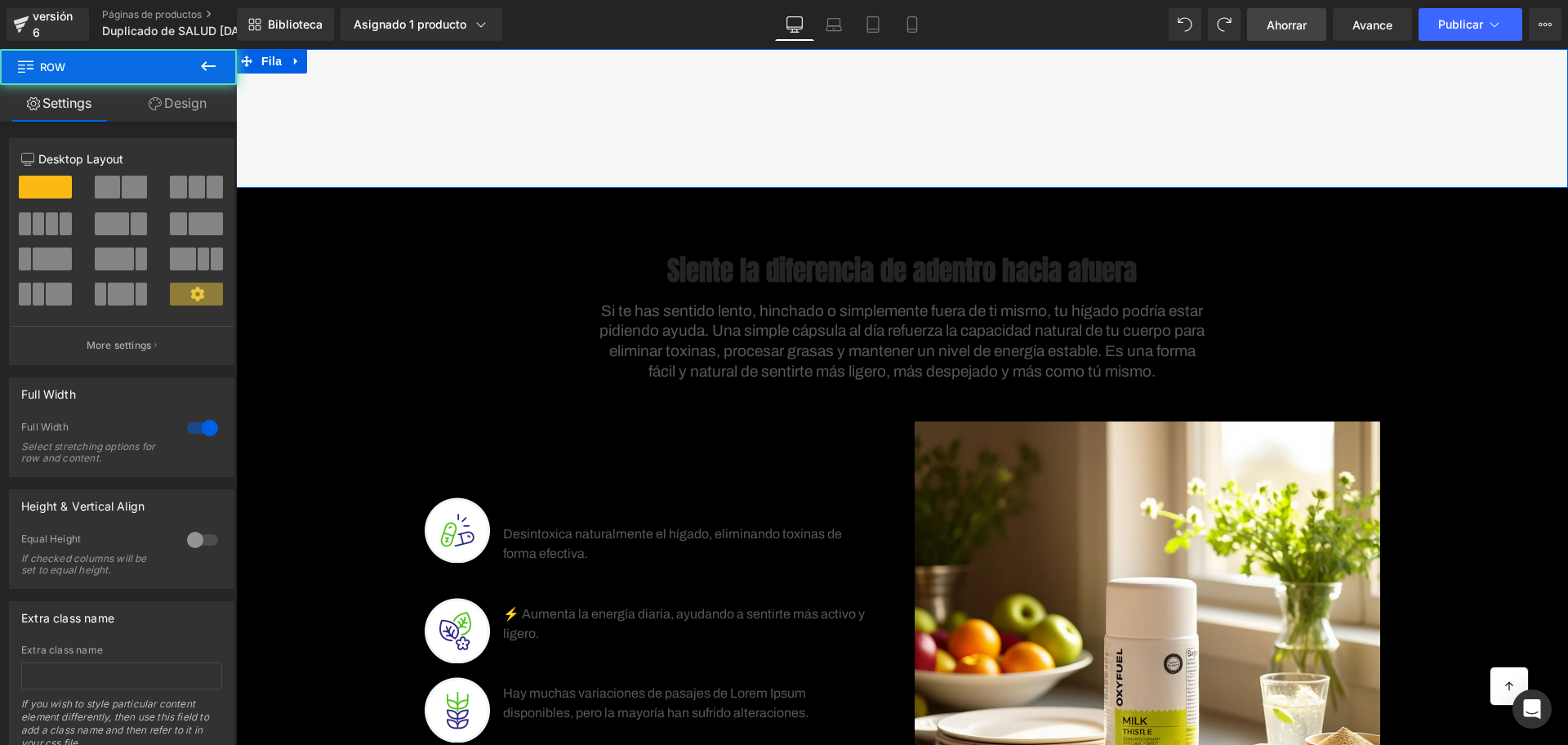
click at [164, 91] on link "Design" at bounding box center [177, 103] width 118 height 36
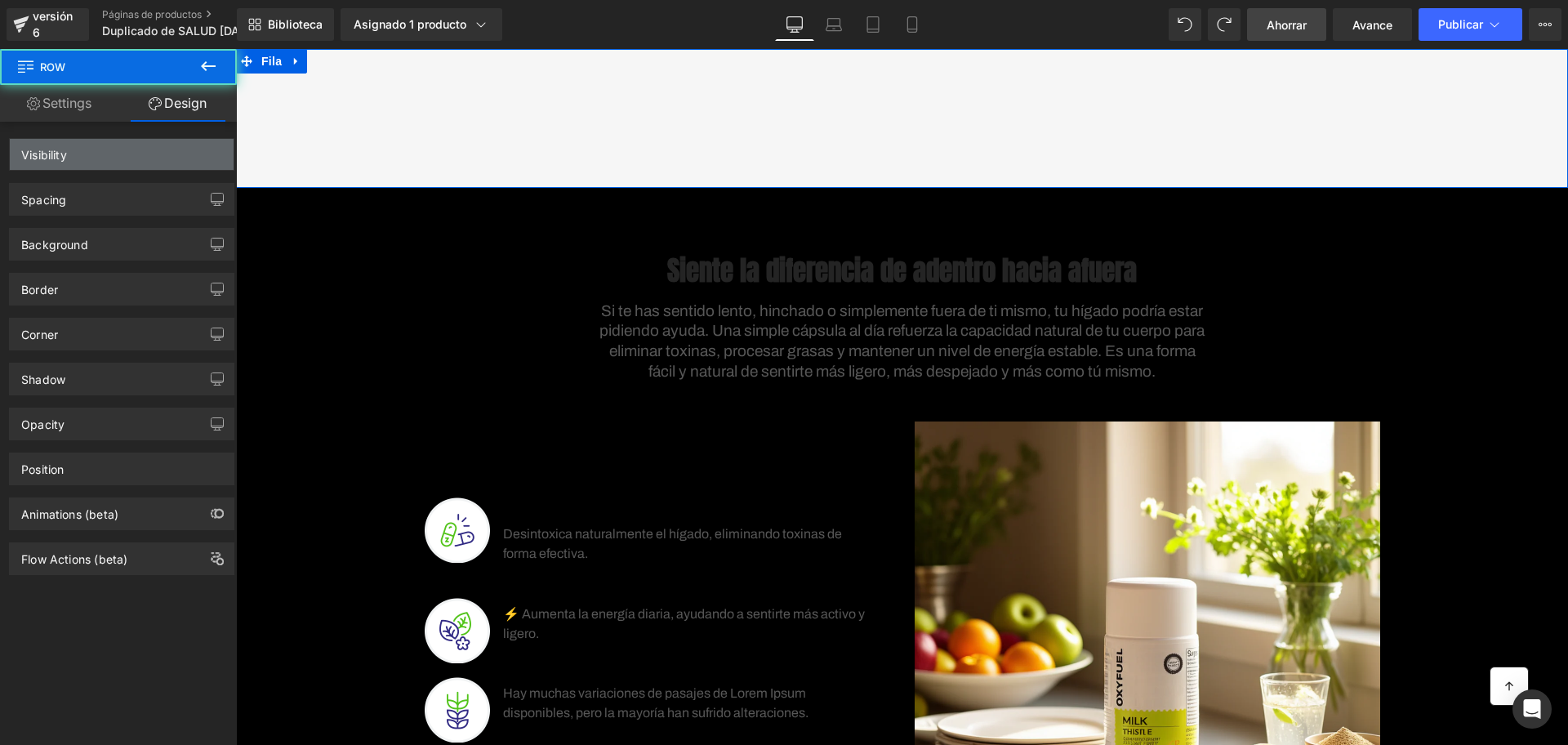
click at [151, 141] on div "Visibility" at bounding box center [122, 155] width 224 height 31
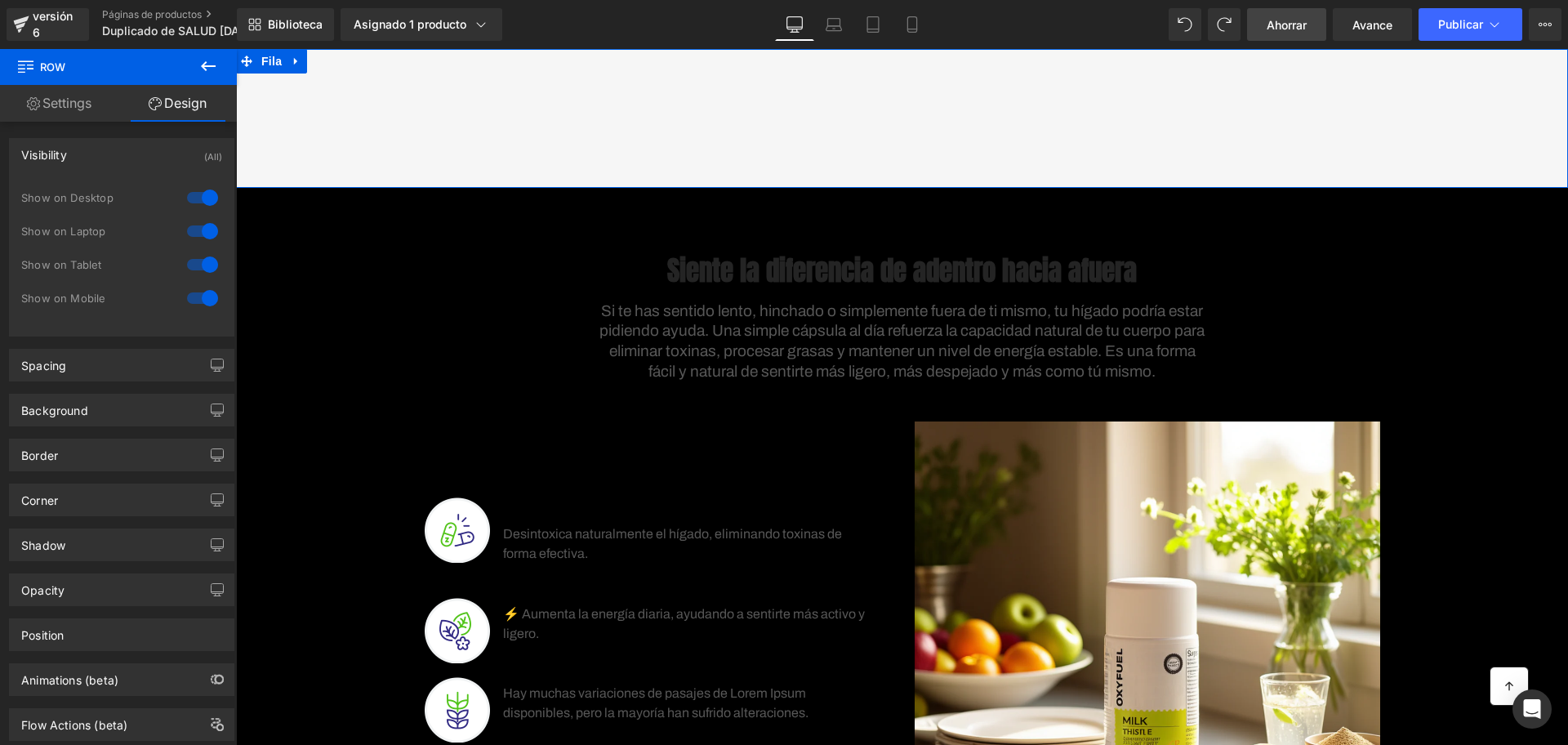
click at [199, 195] on div at bounding box center [202, 198] width 39 height 26
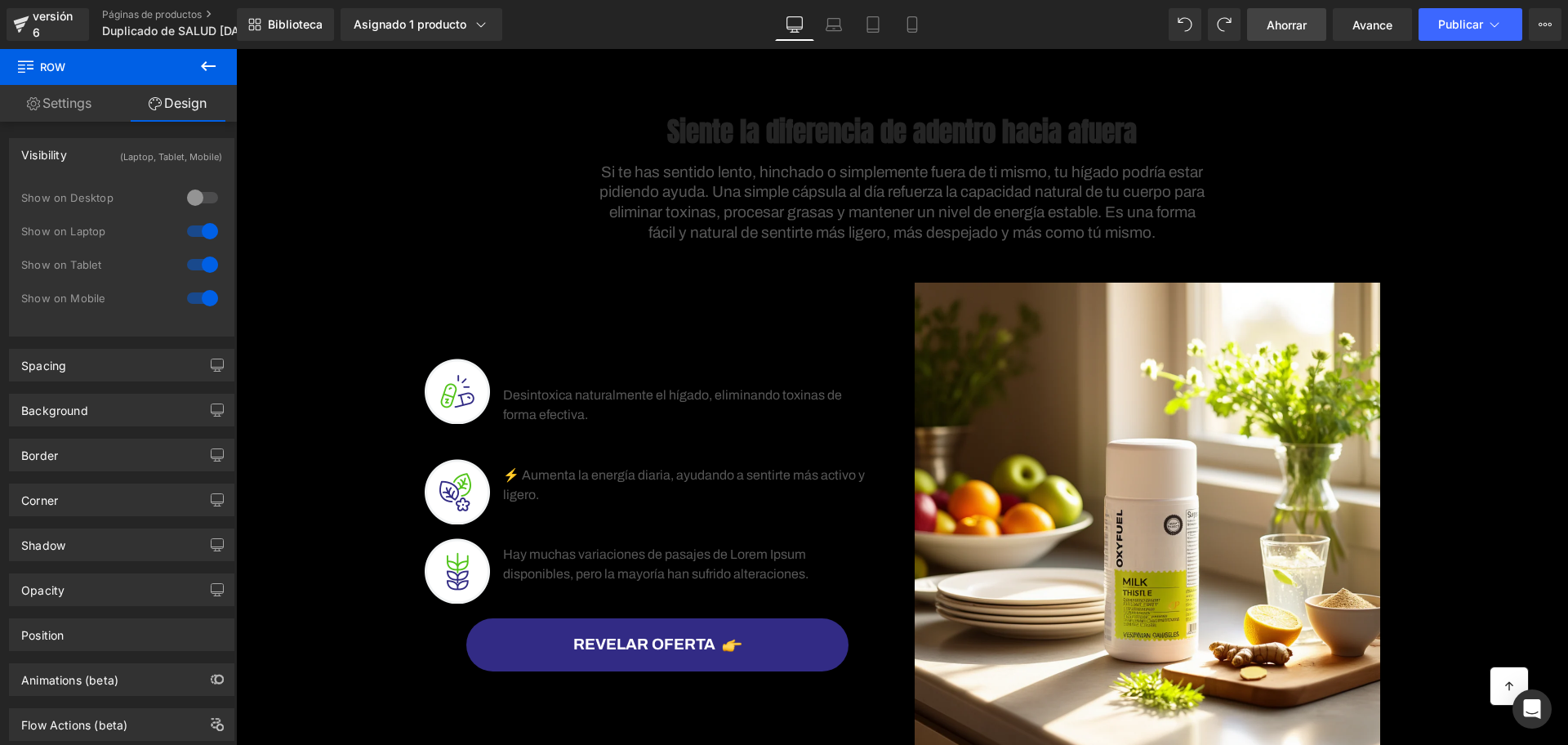
click at [203, 231] on div at bounding box center [202, 232] width 39 height 26
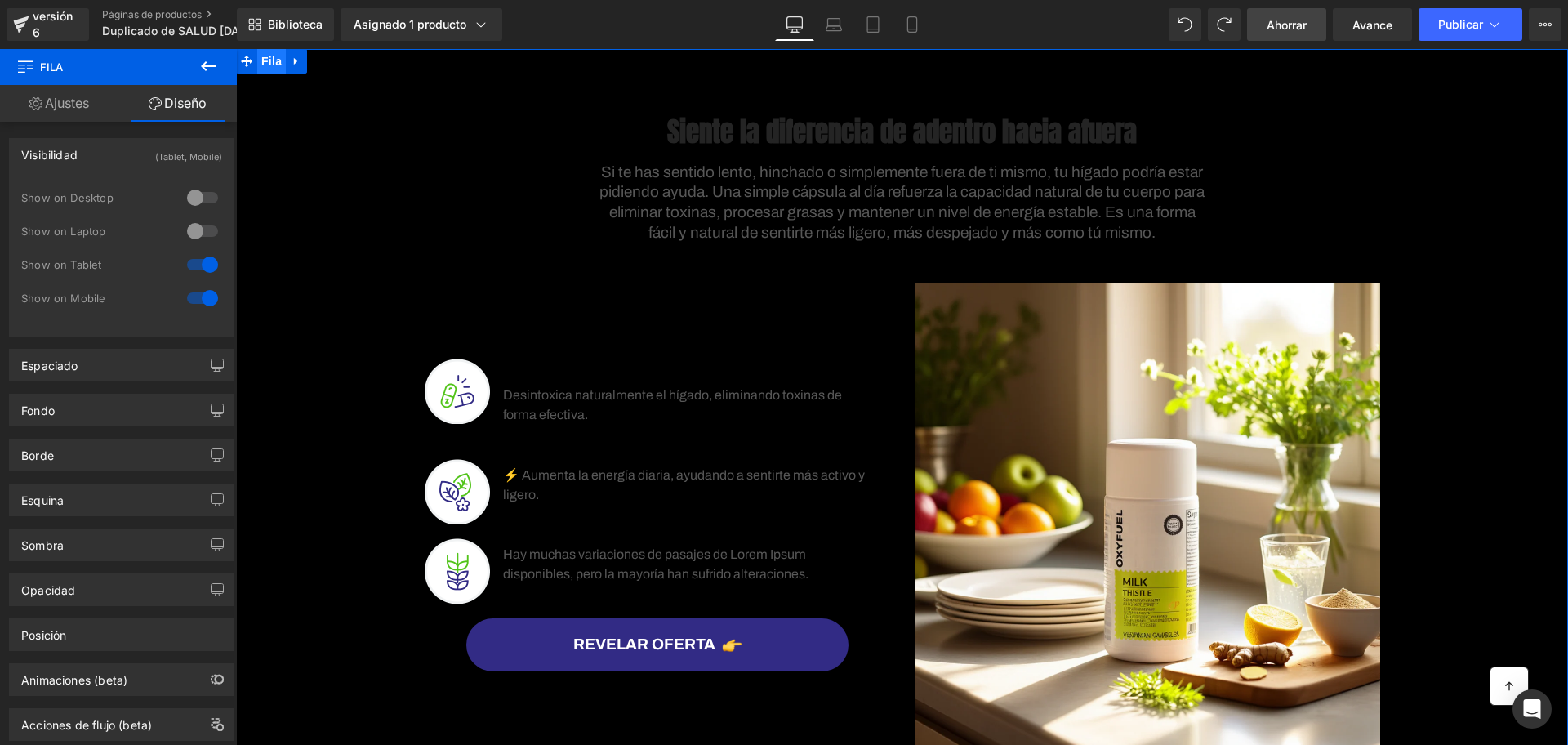
click at [261, 53] on font "Fila" at bounding box center [271, 61] width 21 height 25
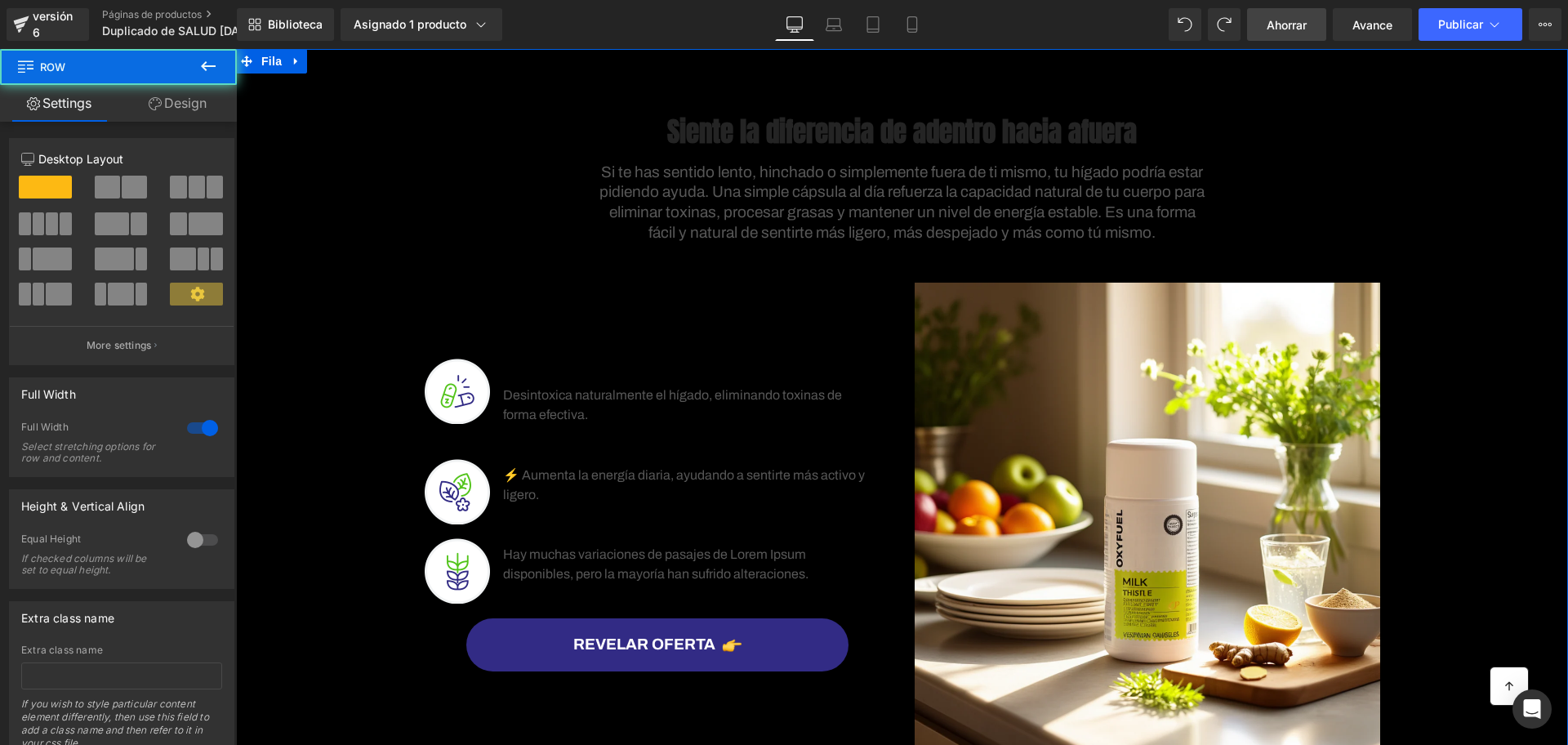
click at [184, 85] on link "Design" at bounding box center [177, 103] width 118 height 36
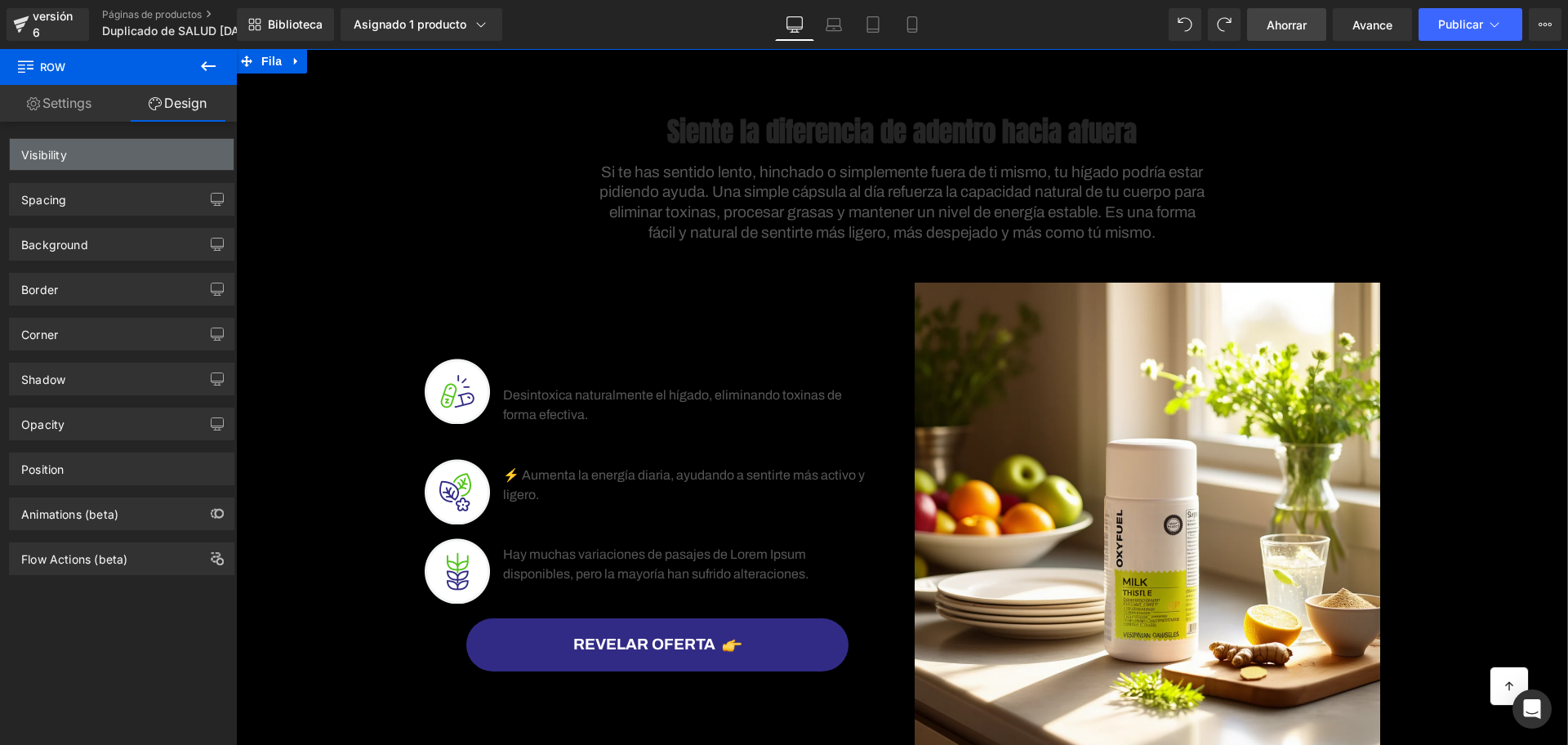
click at [160, 160] on div "Visibility" at bounding box center [122, 155] width 224 height 31
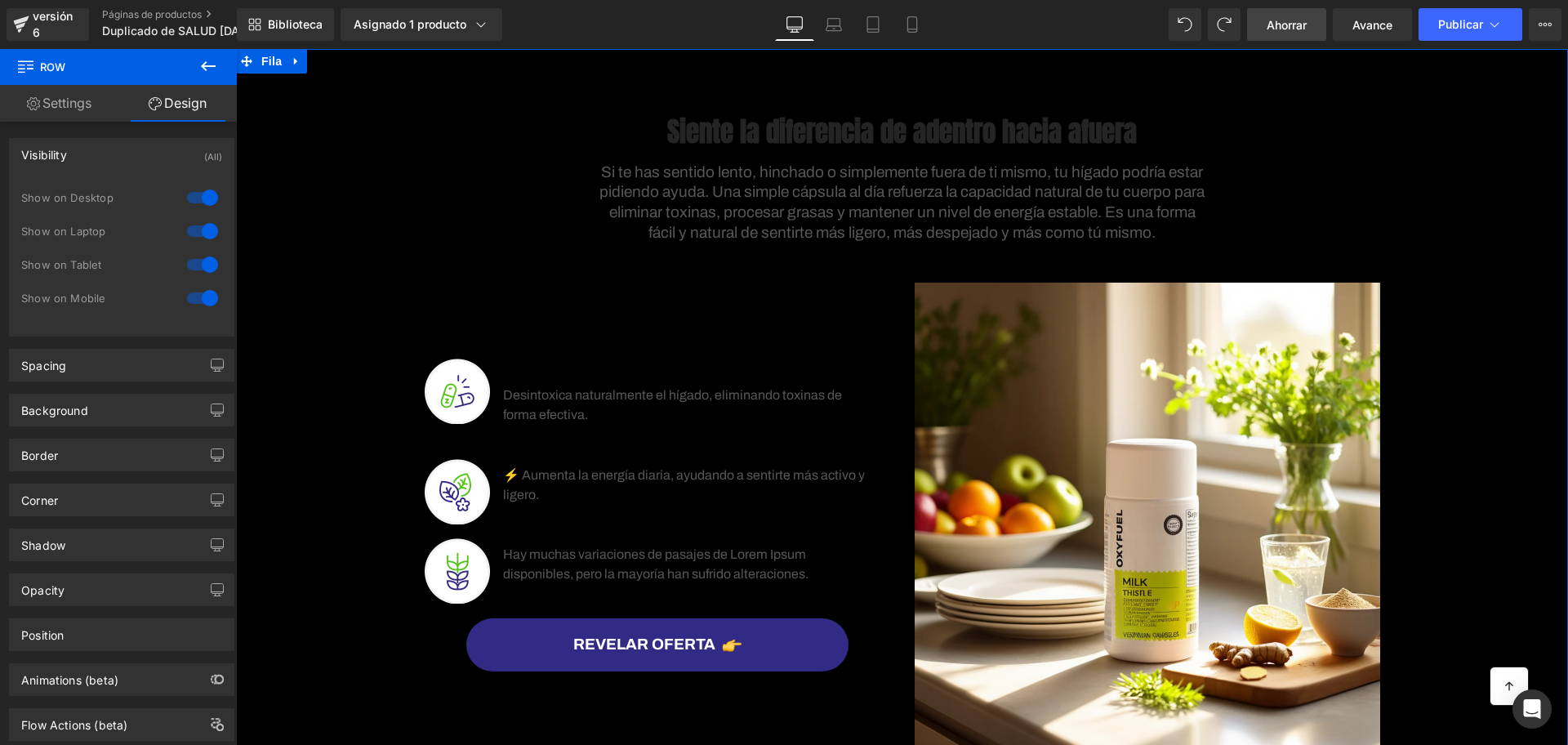
click at [209, 193] on div at bounding box center [202, 198] width 39 height 26
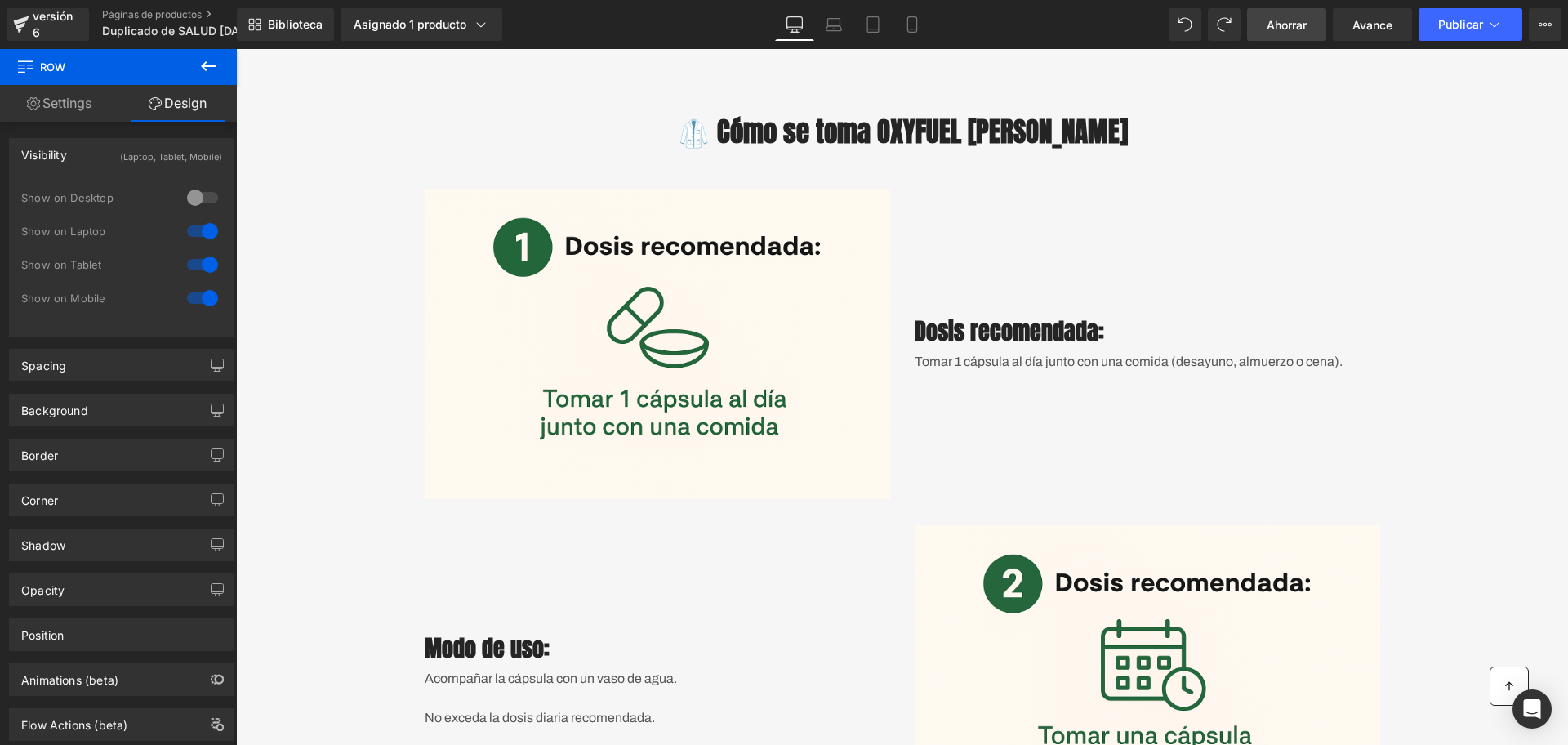
click at [203, 217] on div "Show on Desktop" at bounding box center [122, 206] width 201 height 34
click at [200, 222] on div at bounding box center [202, 232] width 39 height 26
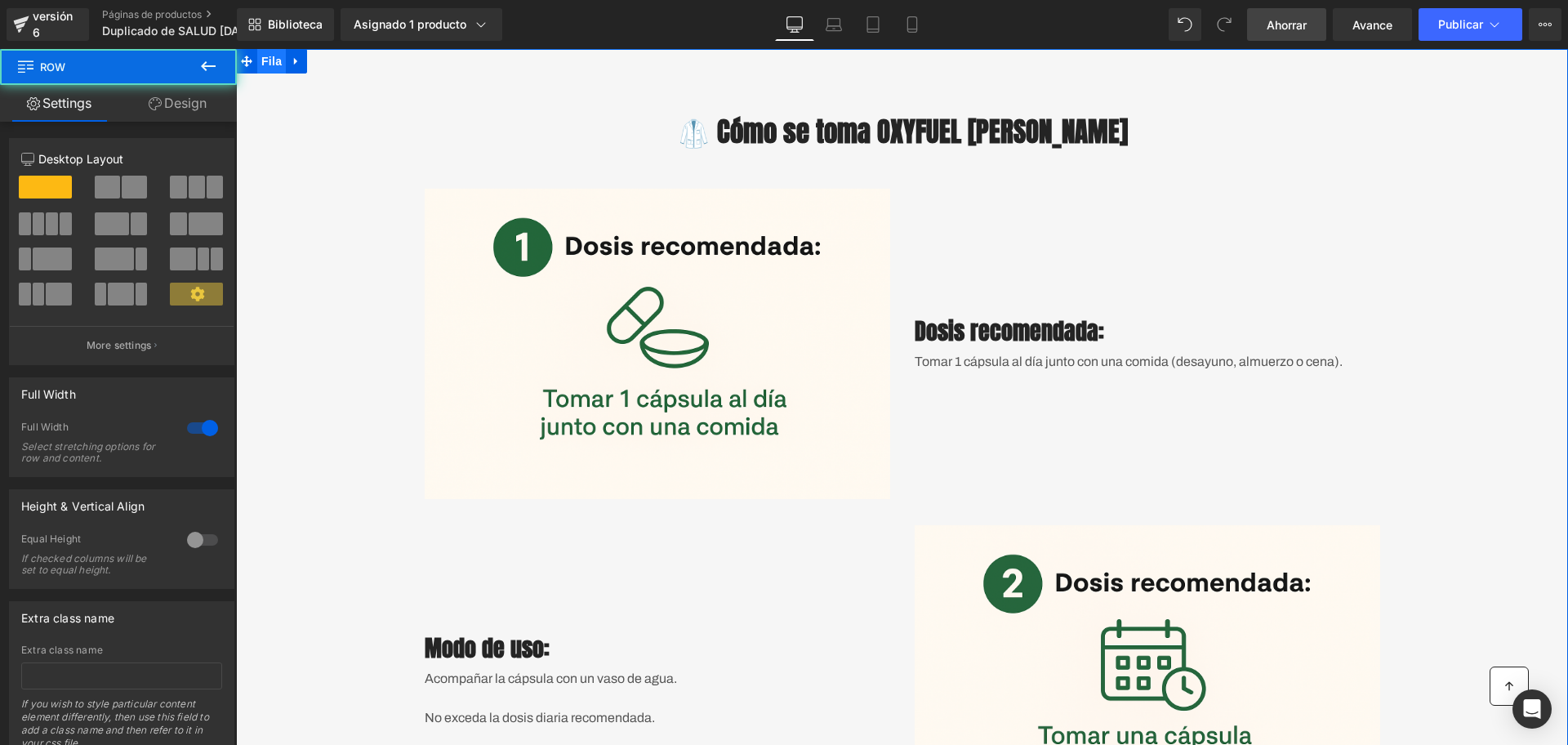
click at [261, 63] on font "Fila" at bounding box center [271, 61] width 21 height 13
click at [187, 111] on link "Design" at bounding box center [177, 103] width 118 height 36
click at [0, 0] on div "Visibility" at bounding box center [0, 0] width 0 height 0
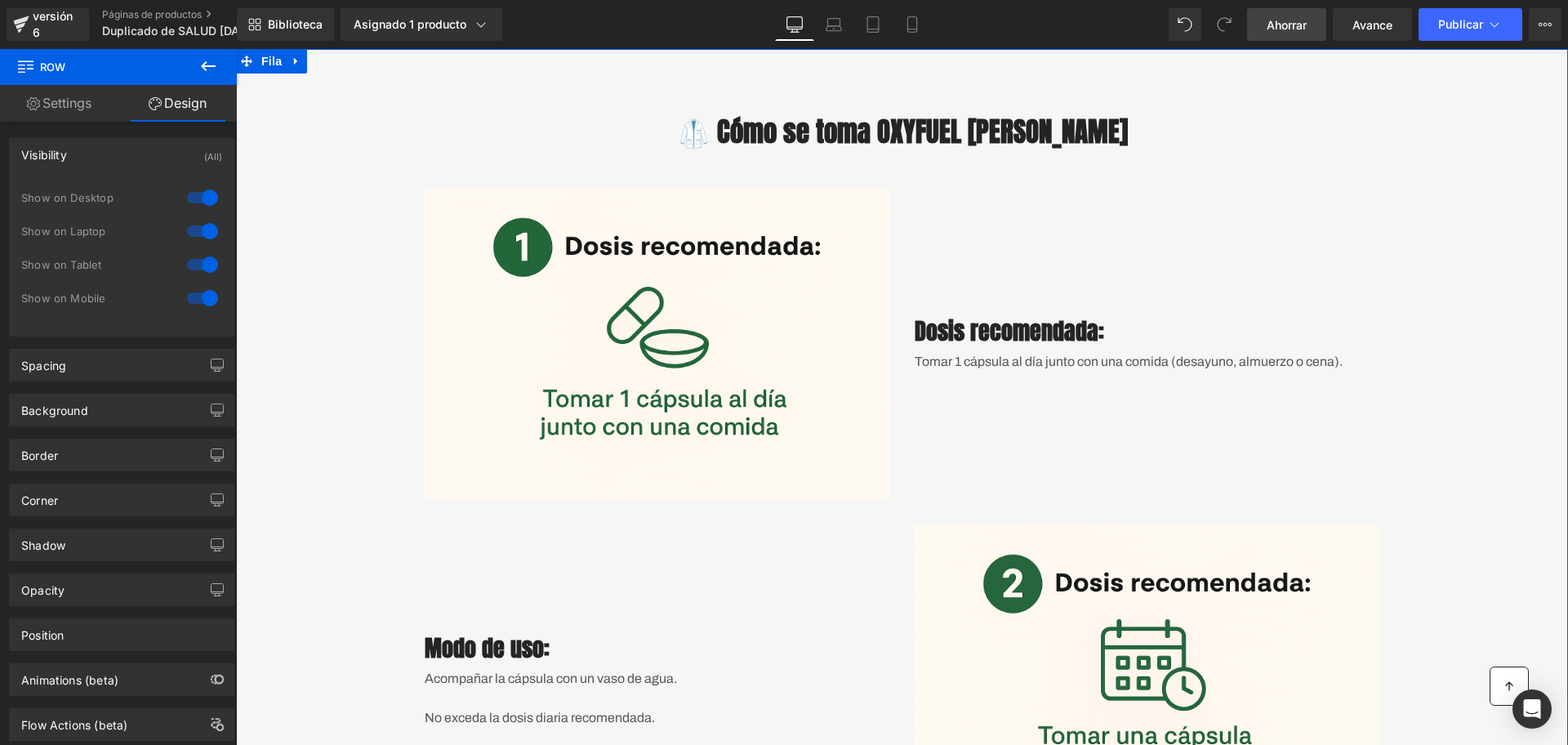
click at [196, 193] on div at bounding box center [202, 198] width 39 height 26
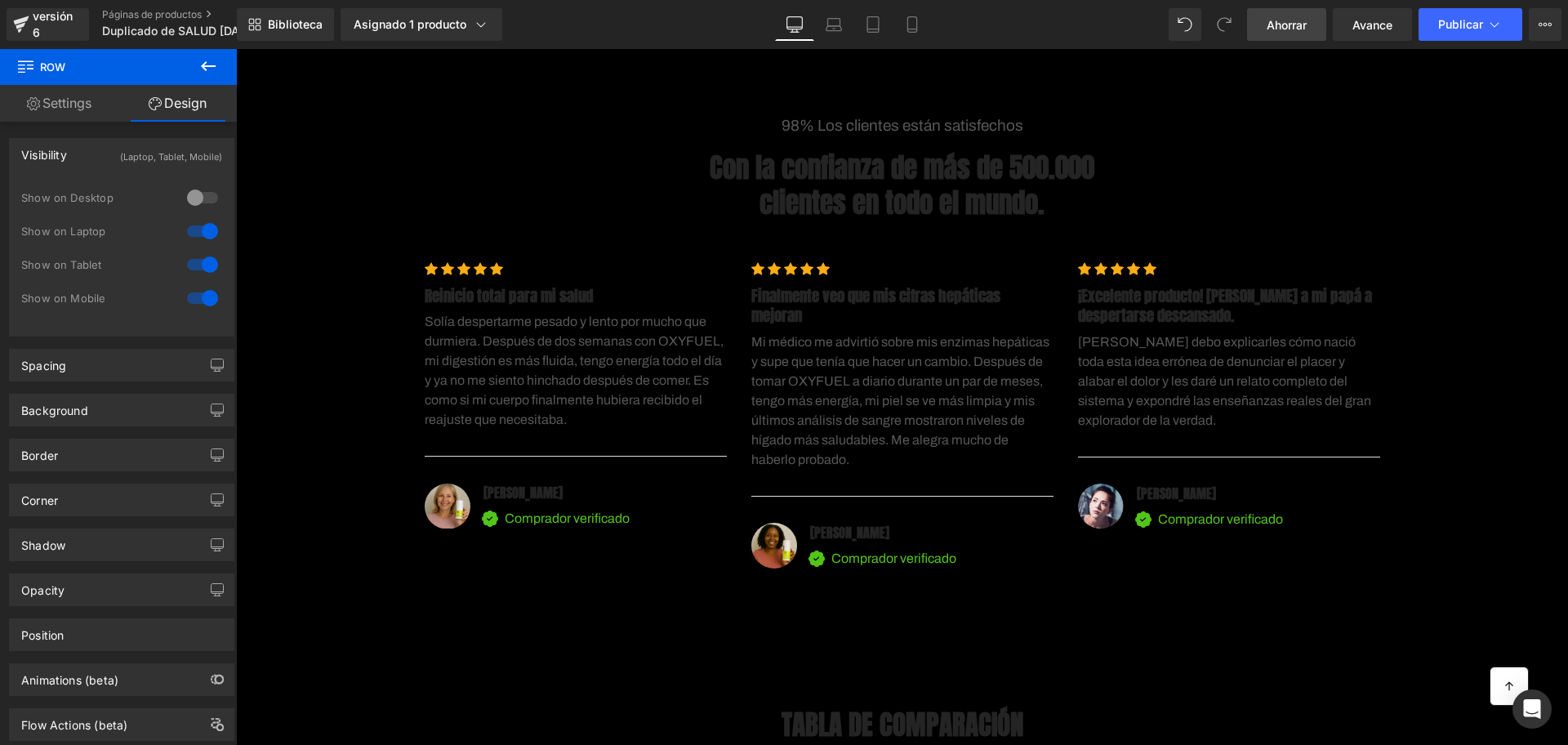
click at [204, 232] on div at bounding box center [202, 232] width 39 height 26
click at [307, 155] on div "98% Los clientes están satisfechos Bloque de texto Con la confianza de más de 5…" at bounding box center [903, 337] width 1332 height 495
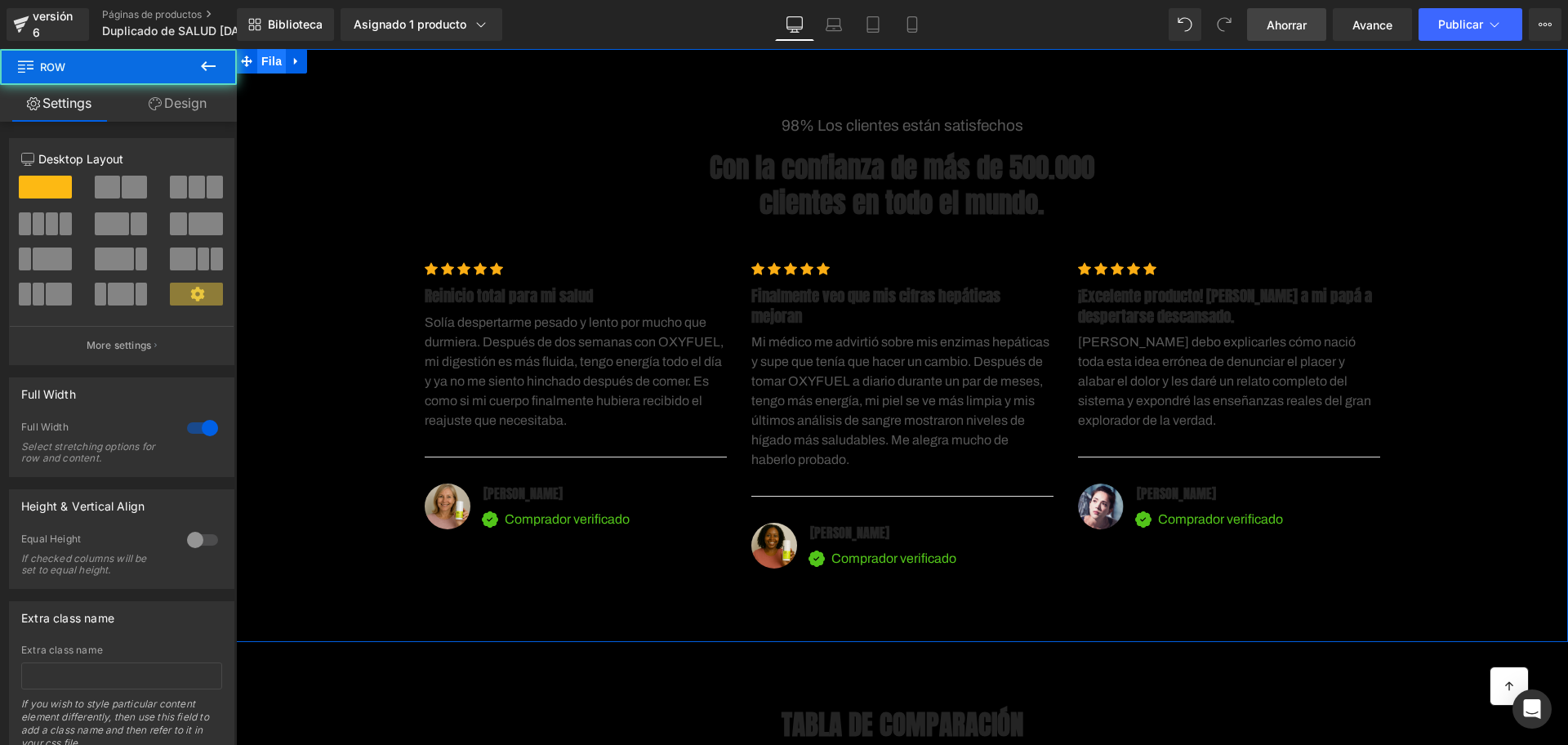
click at [268, 52] on font "Fila" at bounding box center [271, 61] width 21 height 25
click at [198, 115] on link "Design" at bounding box center [177, 103] width 118 height 36
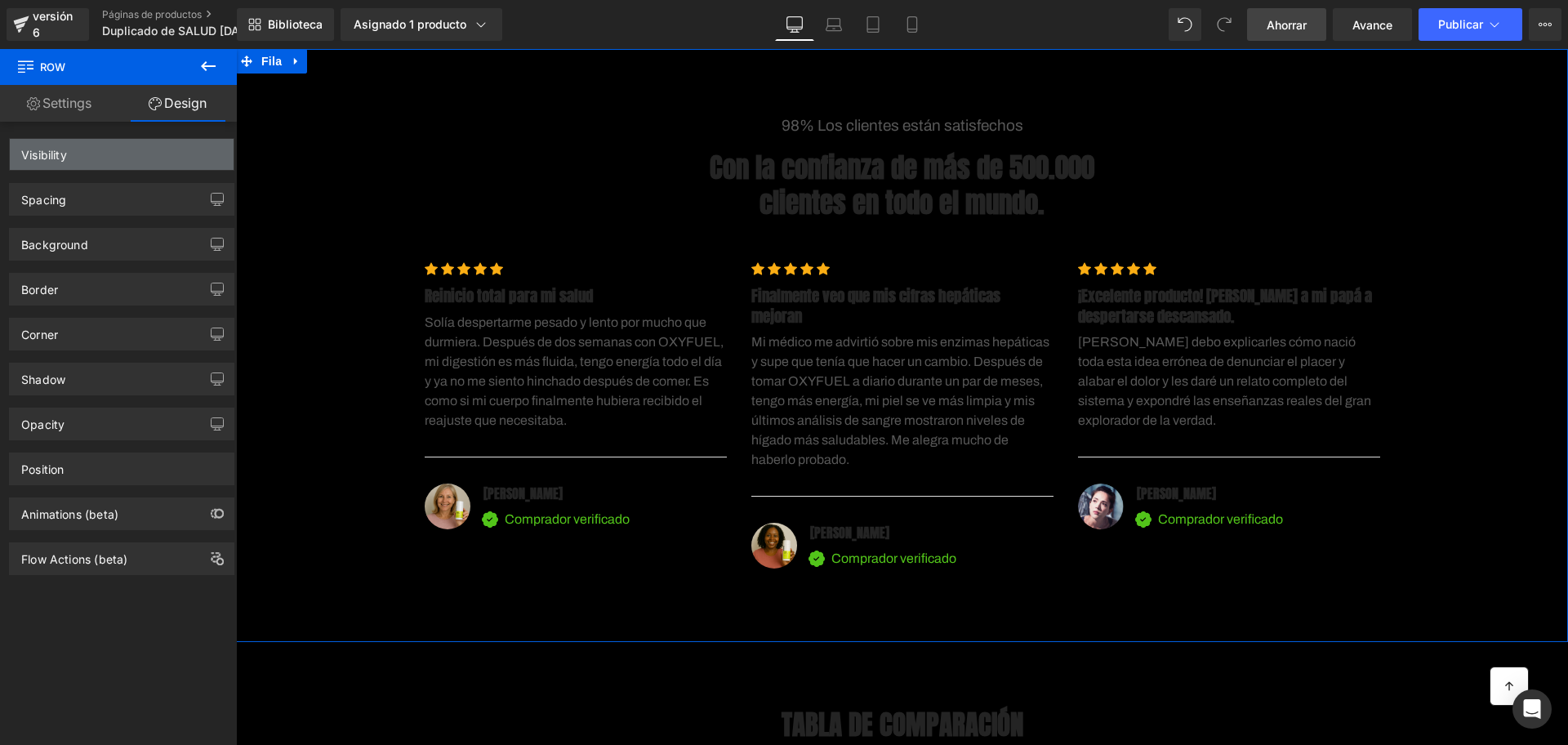
click at [188, 156] on div "Visibility" at bounding box center [122, 155] width 224 height 31
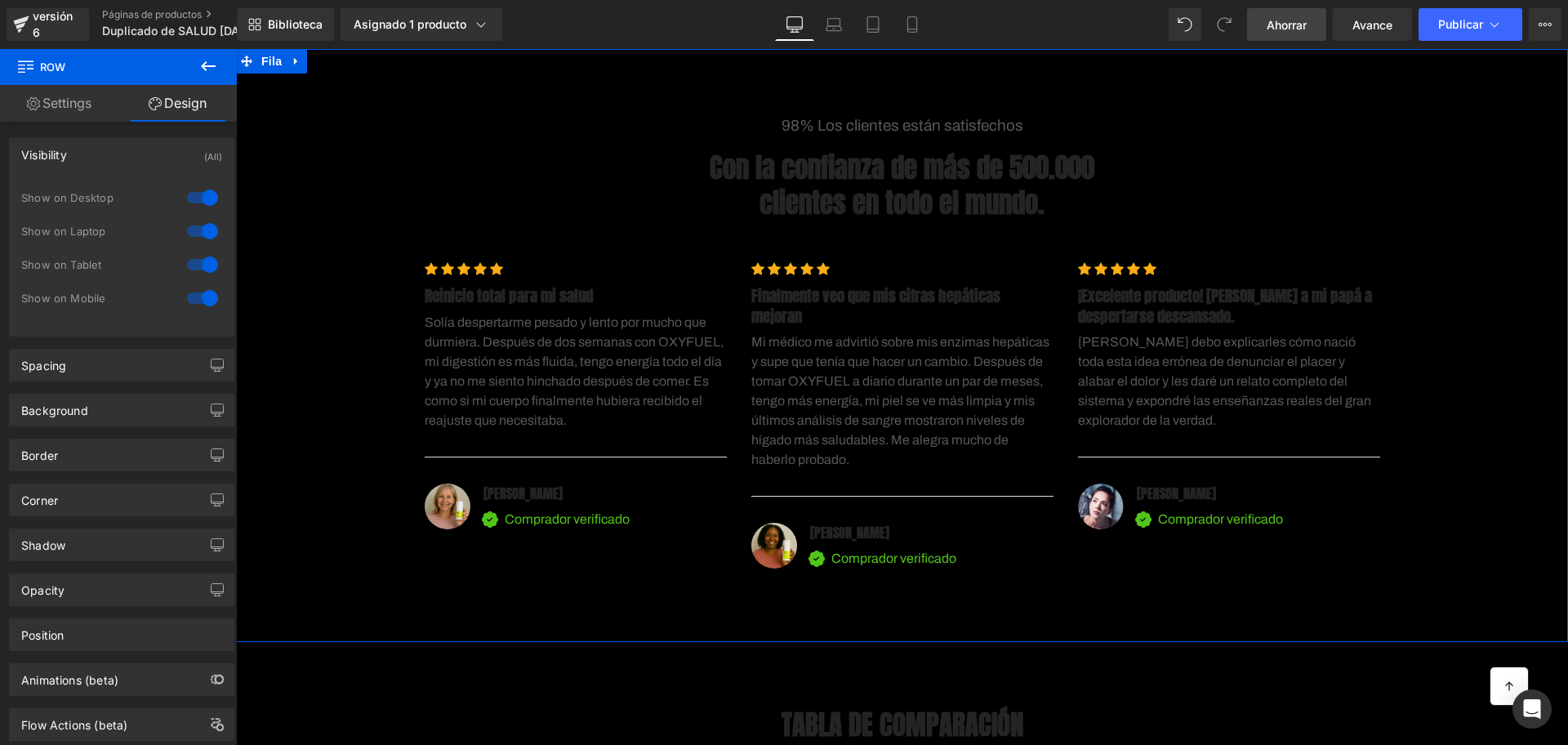
click at [193, 205] on div at bounding box center [202, 198] width 39 height 26
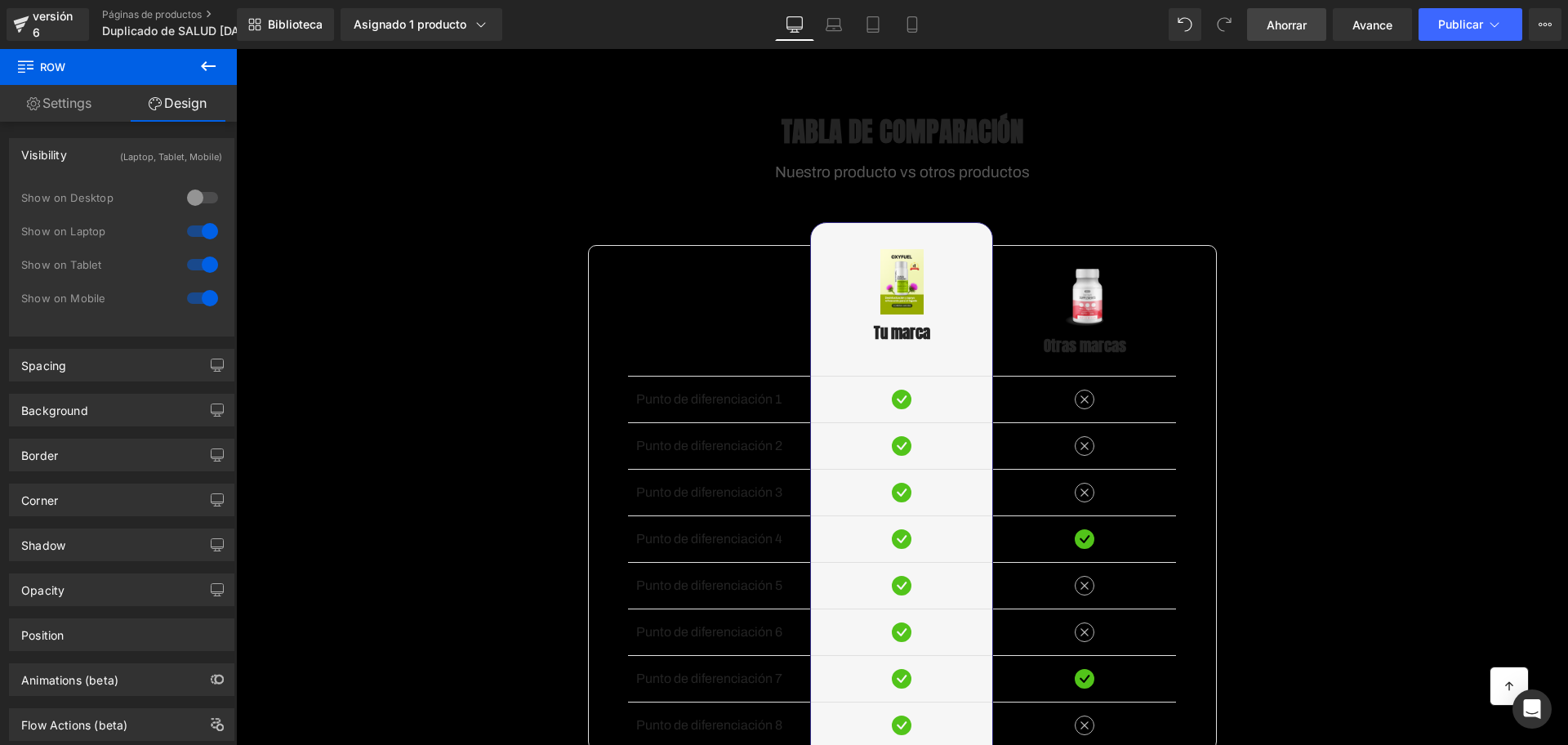
click at [206, 218] on div at bounding box center [202, 232] width 39 height 26
click at [299, 113] on div "TABLA DE COMPARACIÓN Título Nuestro producto vs otros productos Bloque de texto…" at bounding box center [903, 501] width 1332 height 822
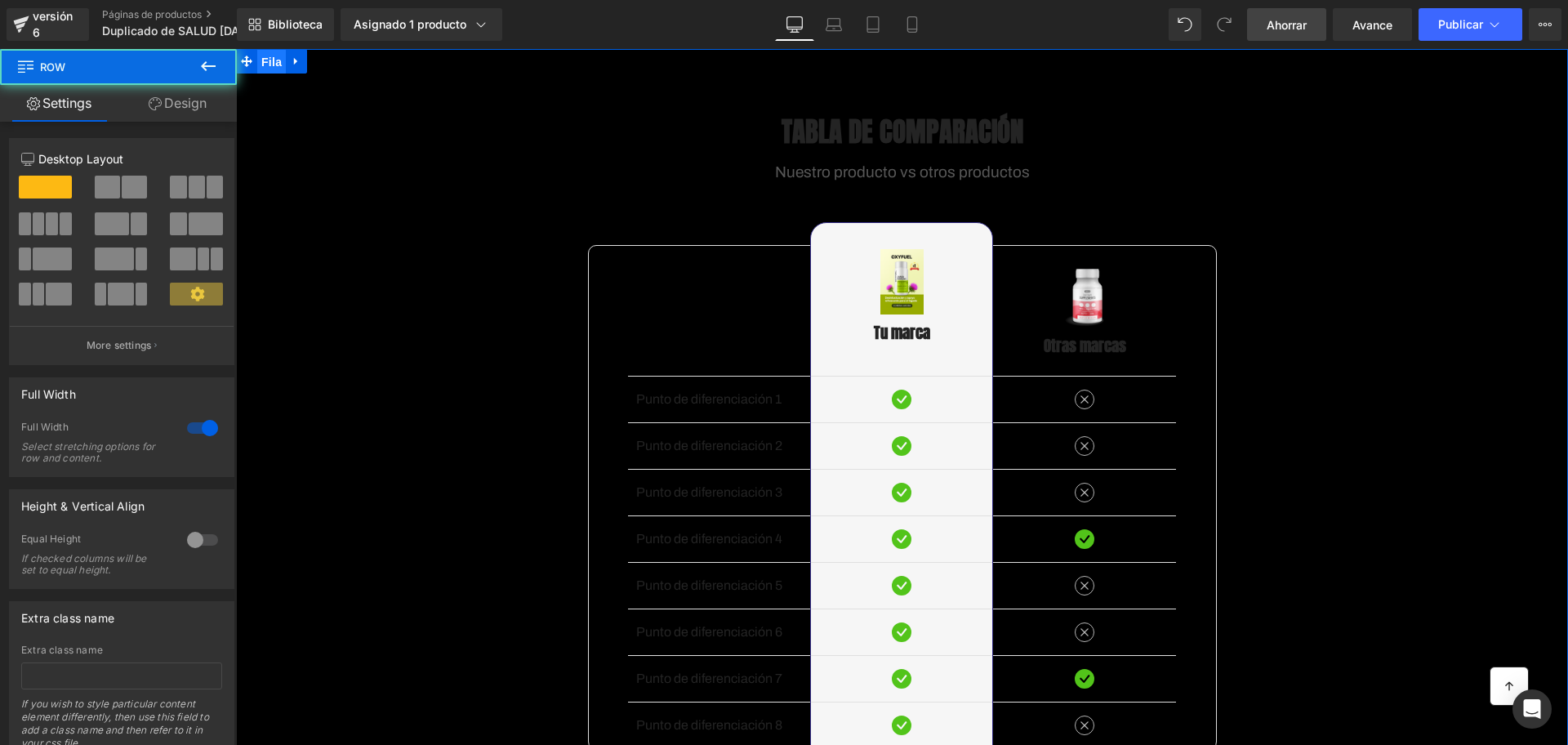
click at [265, 72] on font "Fila" at bounding box center [271, 62] width 21 height 25
click at [197, 97] on link "Design" at bounding box center [177, 103] width 118 height 36
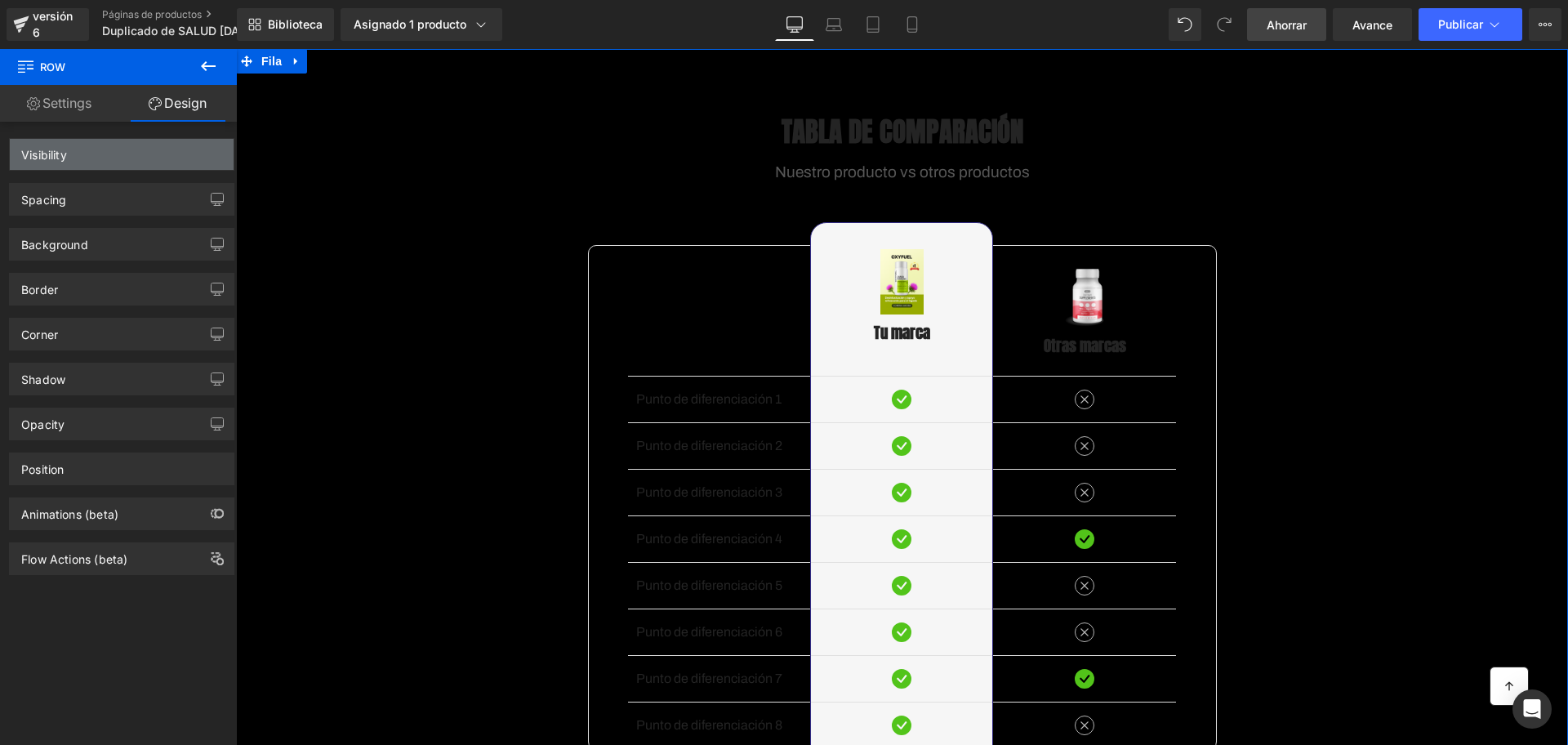
click at [141, 165] on div "Visibility" at bounding box center [122, 155] width 224 height 31
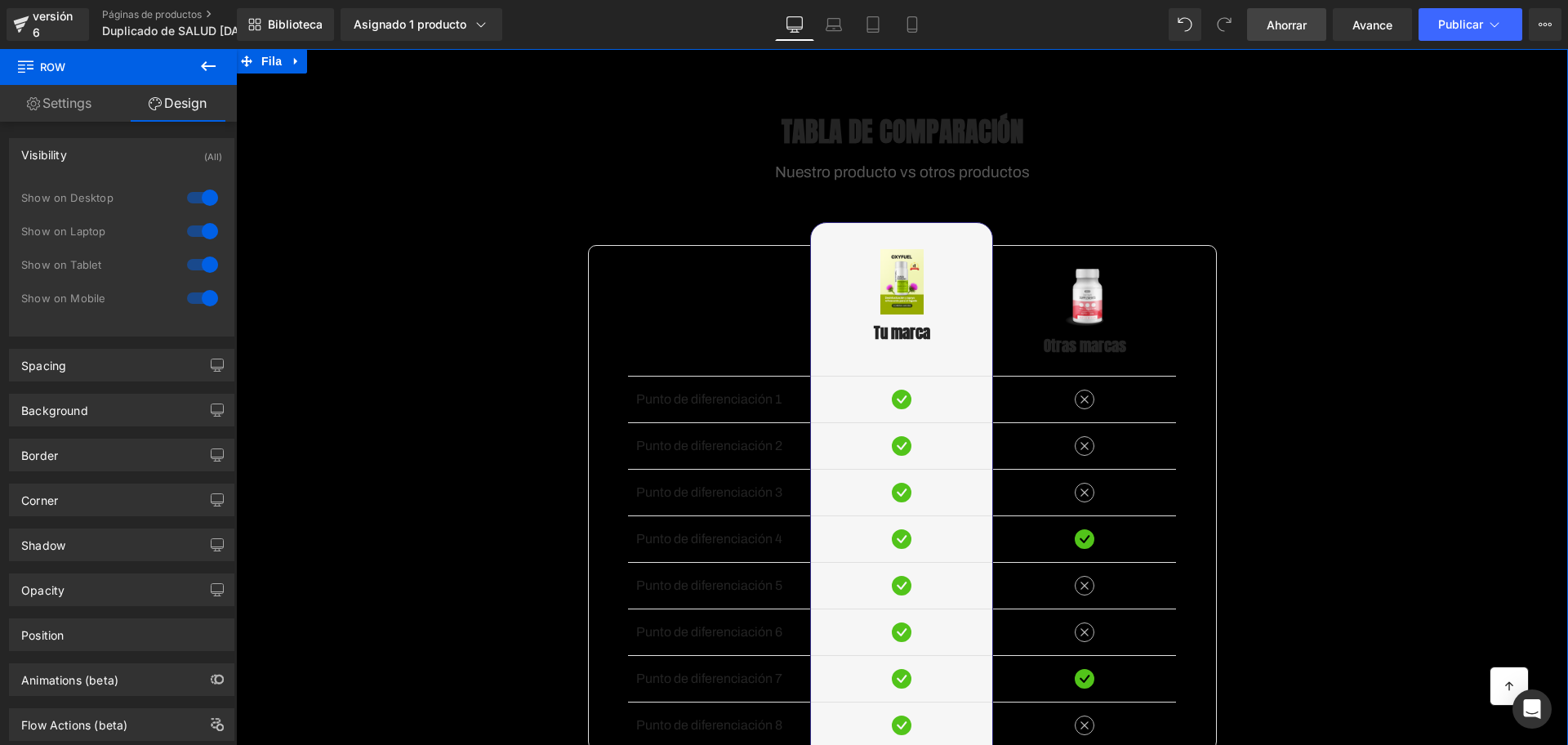
click at [190, 200] on div at bounding box center [202, 198] width 39 height 26
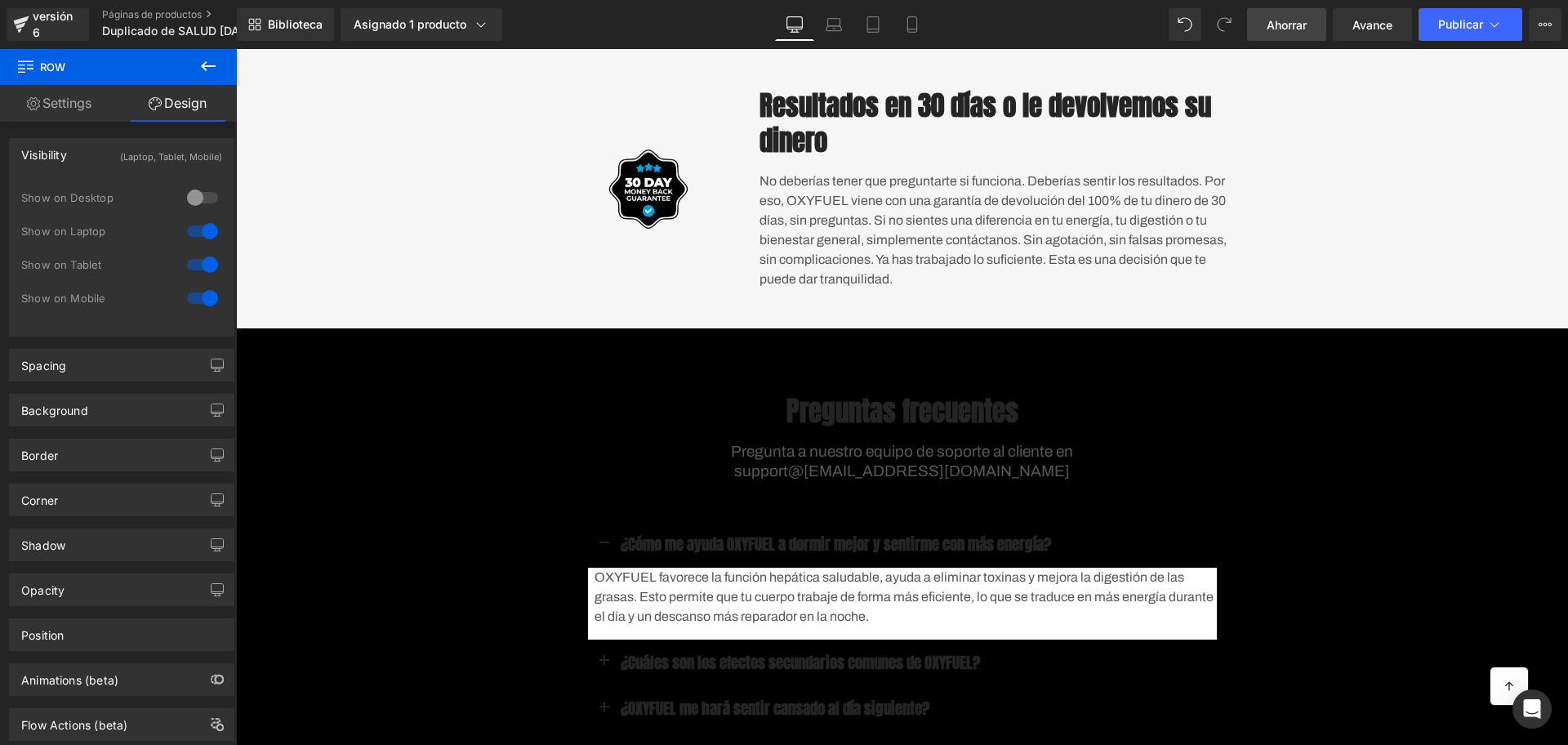
click at [201, 216] on div "Show on Desktop" at bounding box center [122, 206] width 201 height 34
click at [217, 225] on div "0|0|0|0 1 Show on Desktop 1 Show on Laptop 1 Show on Tablet 1 Show on Mobile" at bounding box center [122, 258] width 224 height 155
click at [213, 225] on div at bounding box center [202, 232] width 39 height 26
click at [335, 170] on div "Imagen Resultados en 30 días o le devolvemos su dinero Título No deberías tener…" at bounding box center [903, 189] width 1332 height 217
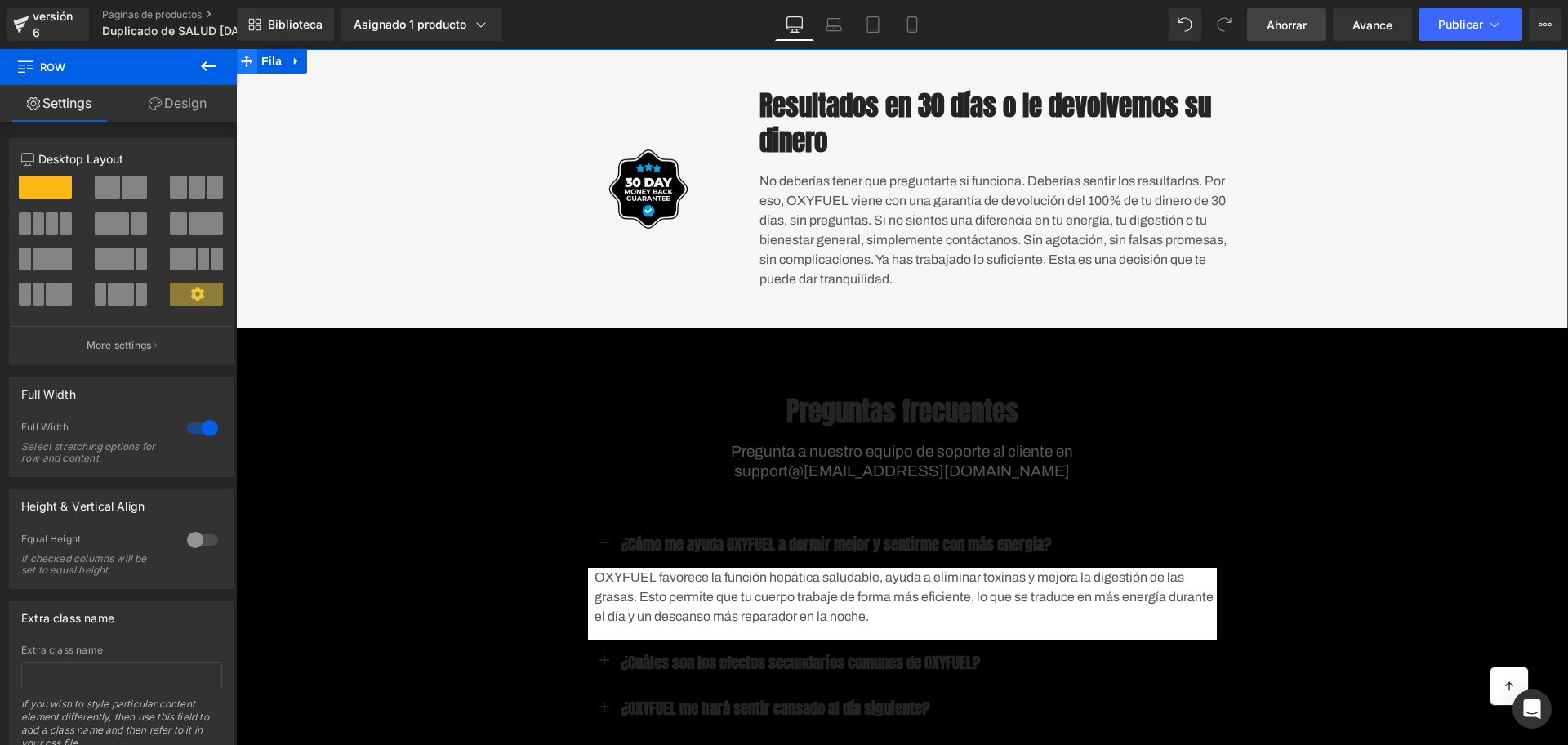
click at [245, 55] on span at bounding box center [247, 61] width 21 height 25
click at [261, 57] on font "Fila" at bounding box center [271, 61] width 21 height 13
click at [169, 112] on link "Design" at bounding box center [177, 103] width 118 height 36
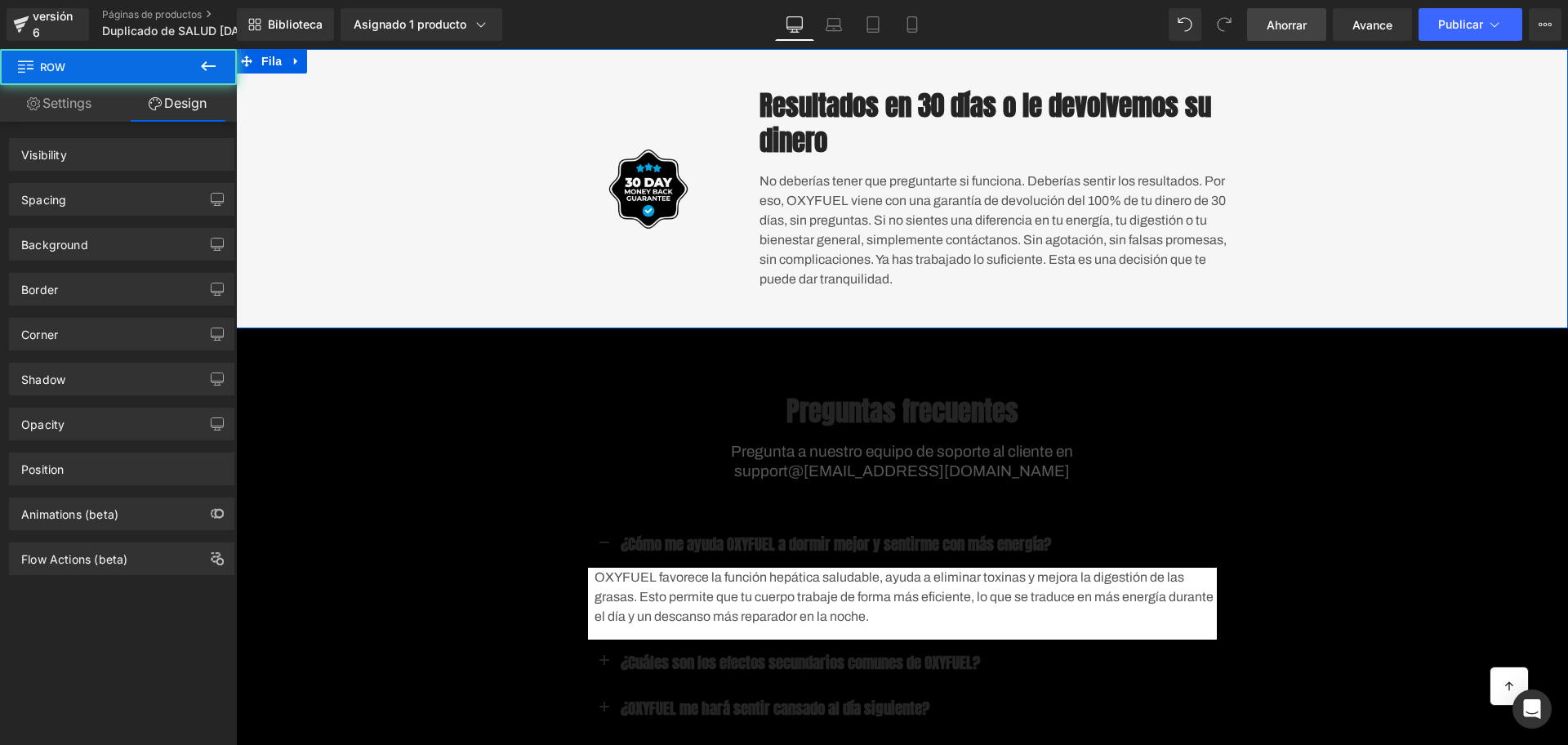
click at [183, 153] on div "Visibility" at bounding box center [122, 155] width 224 height 31
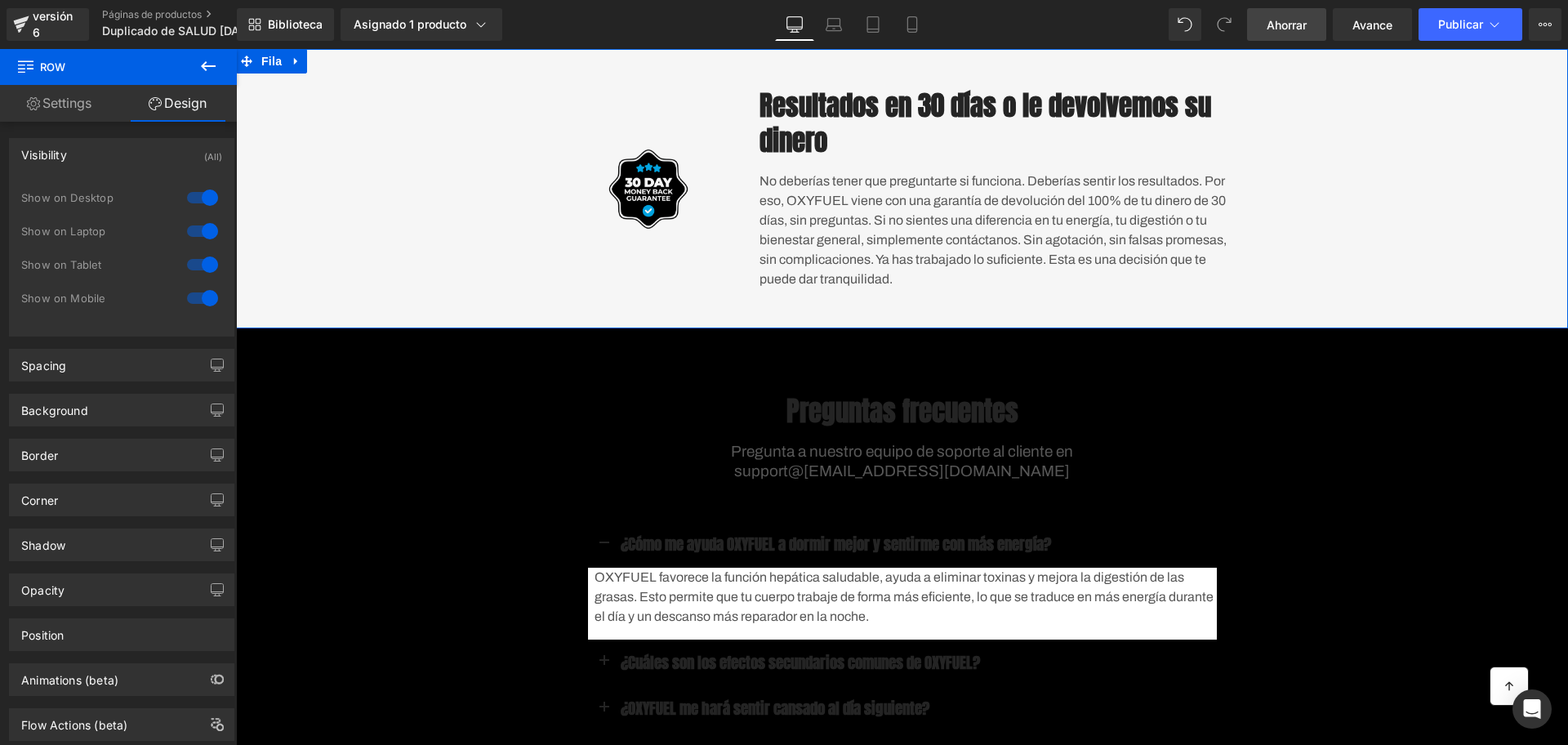
click at [188, 184] on div at bounding box center [202, 198] width 39 height 26
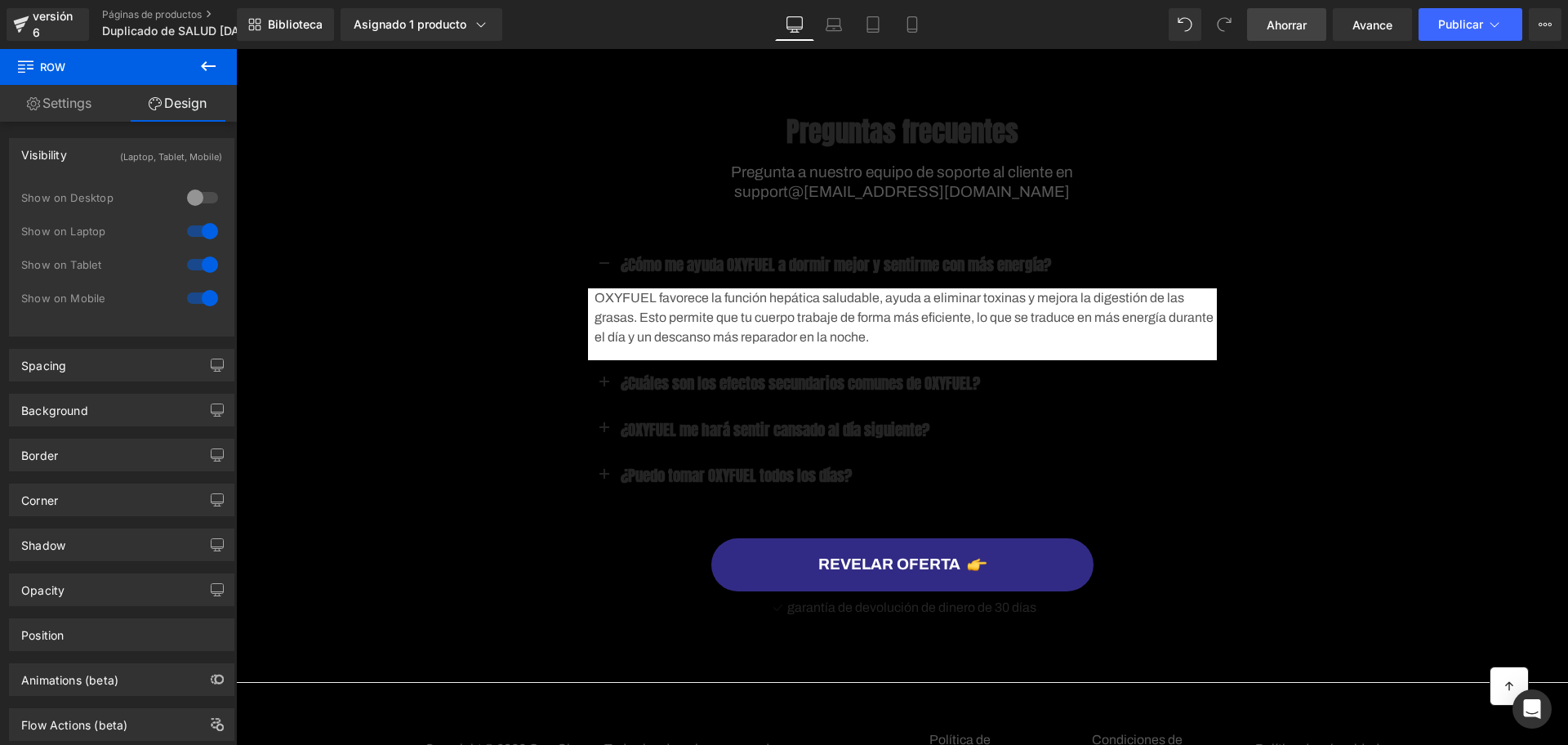
click at [201, 216] on div "Show on Desktop" at bounding box center [122, 206] width 201 height 34
click at [203, 218] on div at bounding box center [202, 232] width 39 height 26
click at [203, 227] on div at bounding box center [202, 232] width 39 height 26
click at [264, 174] on div "Preguntas frecuentes Título Pregunta a nuestro equipo de soporte al cliente en …" at bounding box center [903, 358] width 1332 height 536
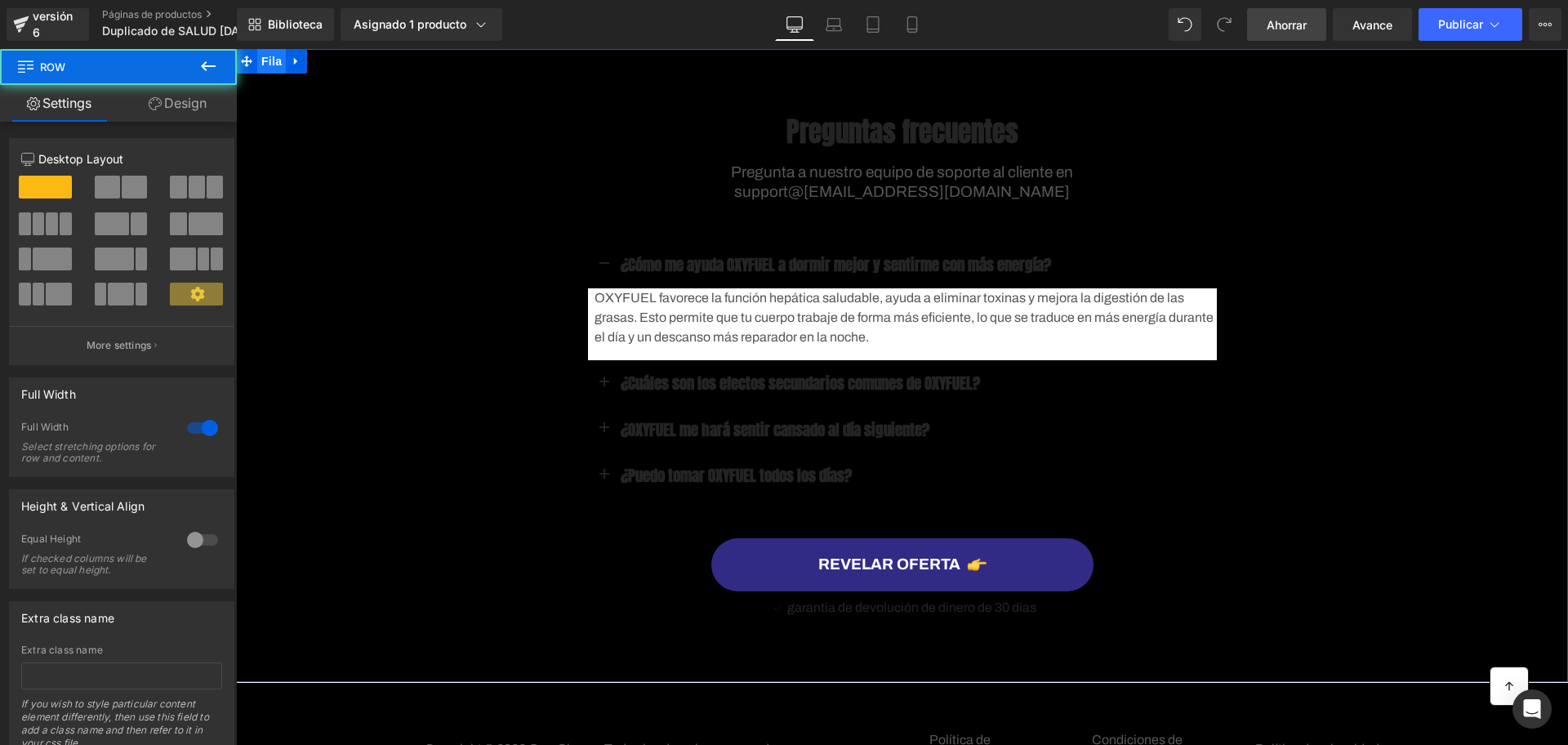
click at [264, 56] on font "Fila" at bounding box center [271, 61] width 21 height 13
click at [174, 113] on link "Design" at bounding box center [177, 103] width 118 height 36
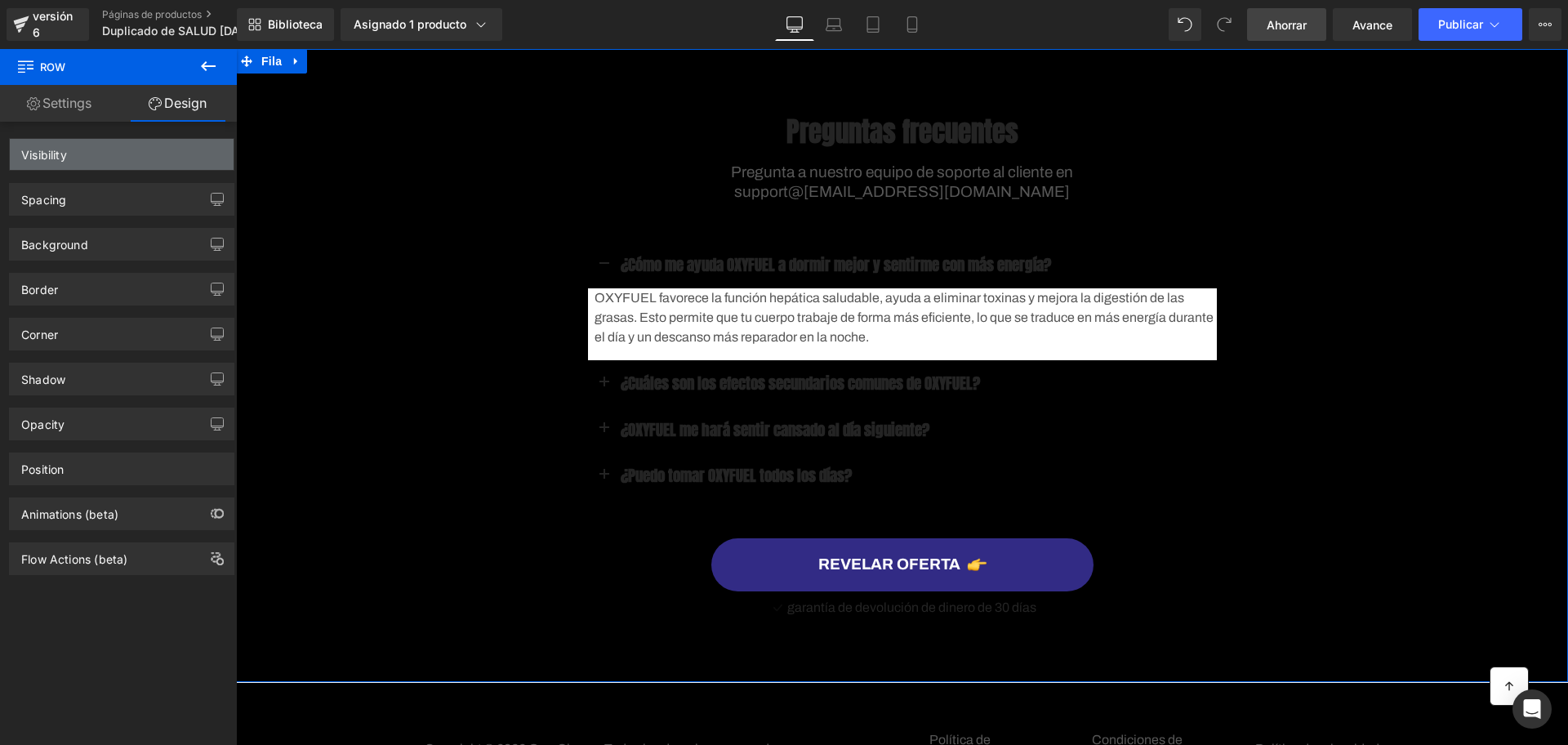
click at [178, 164] on div "Visibility" at bounding box center [122, 155] width 224 height 31
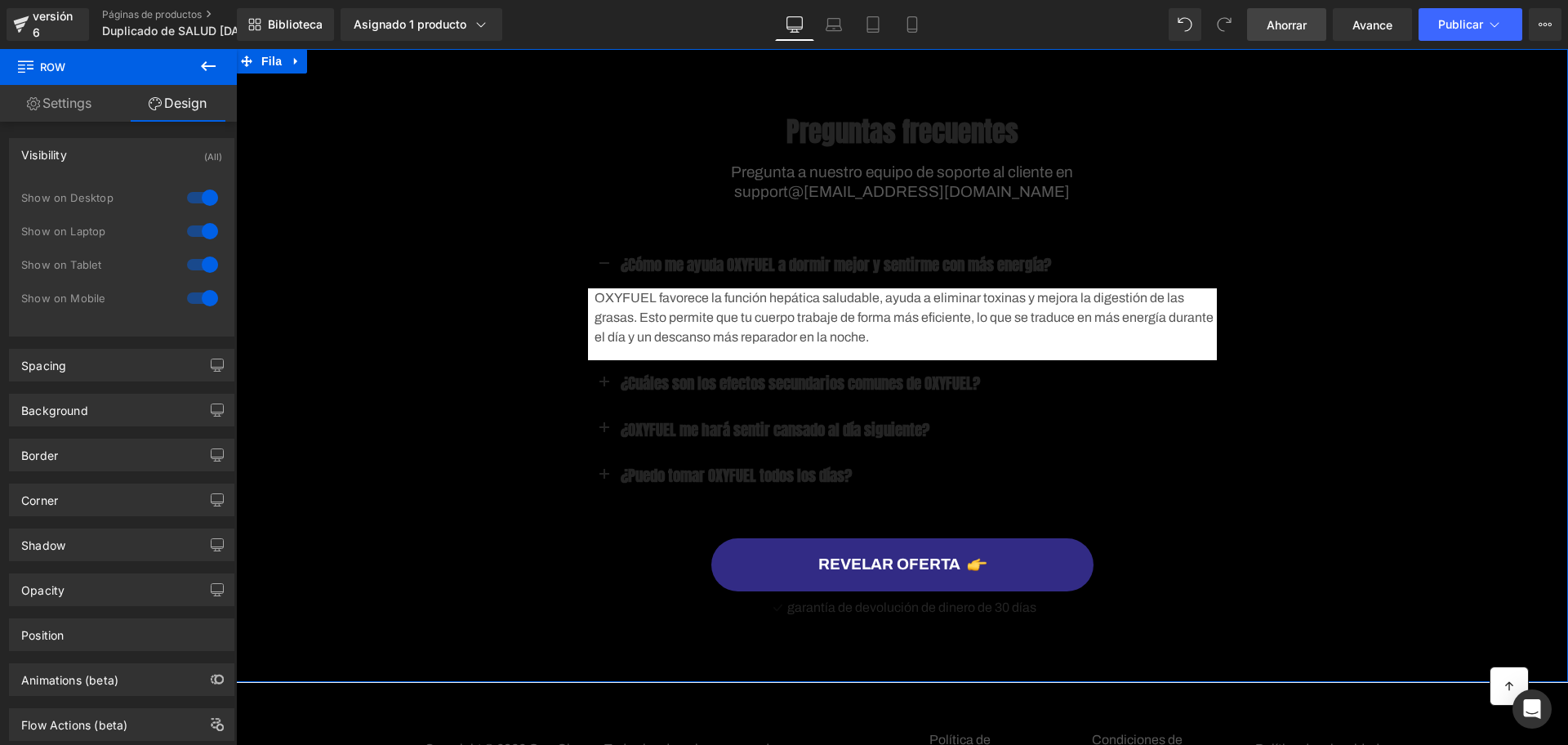
click at [205, 198] on div at bounding box center [202, 198] width 39 height 26
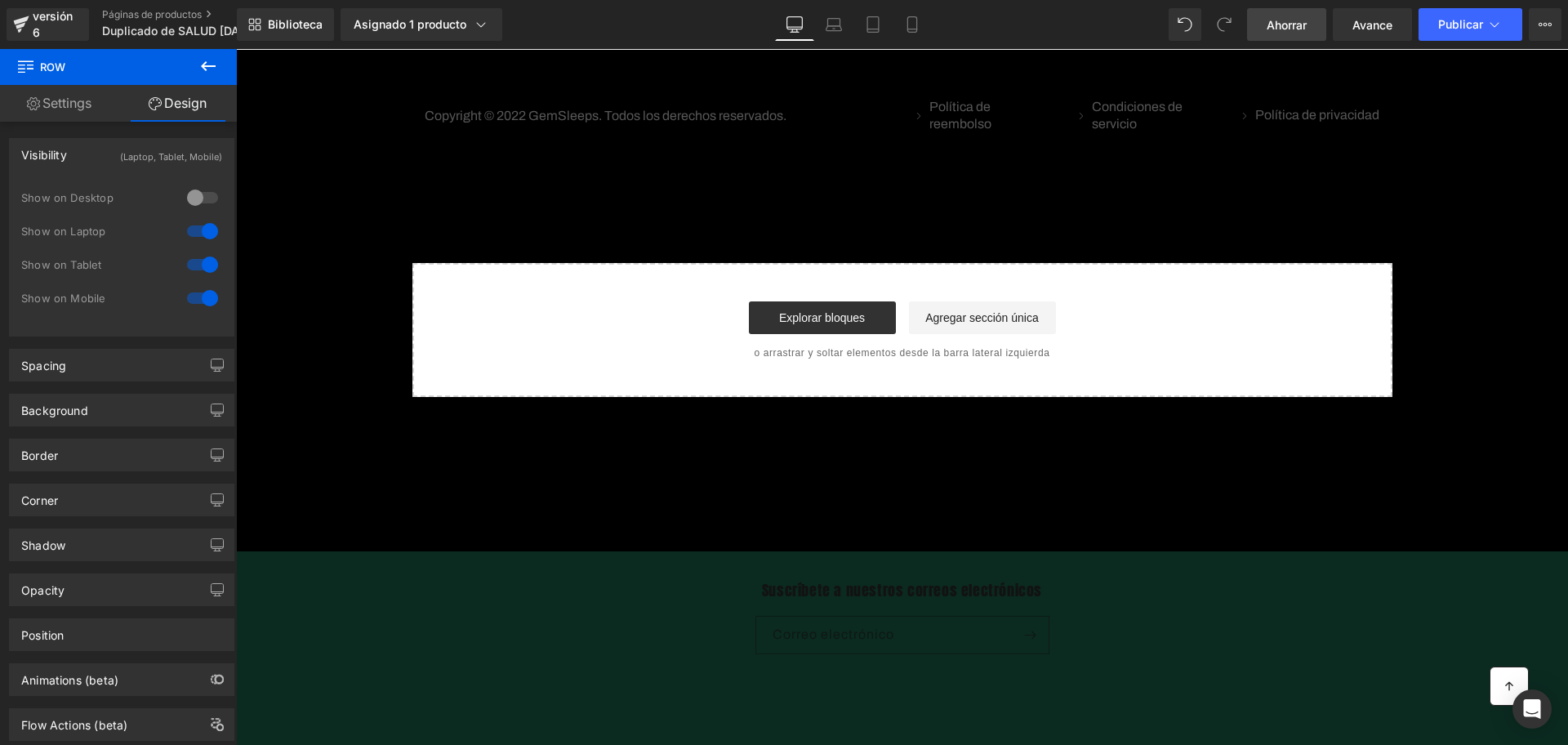
click at [209, 216] on div "Show on Desktop" at bounding box center [122, 206] width 201 height 34
click at [207, 225] on div at bounding box center [202, 232] width 39 height 26
click at [271, 62] on font "Fila" at bounding box center [271, 62] width 21 height 13
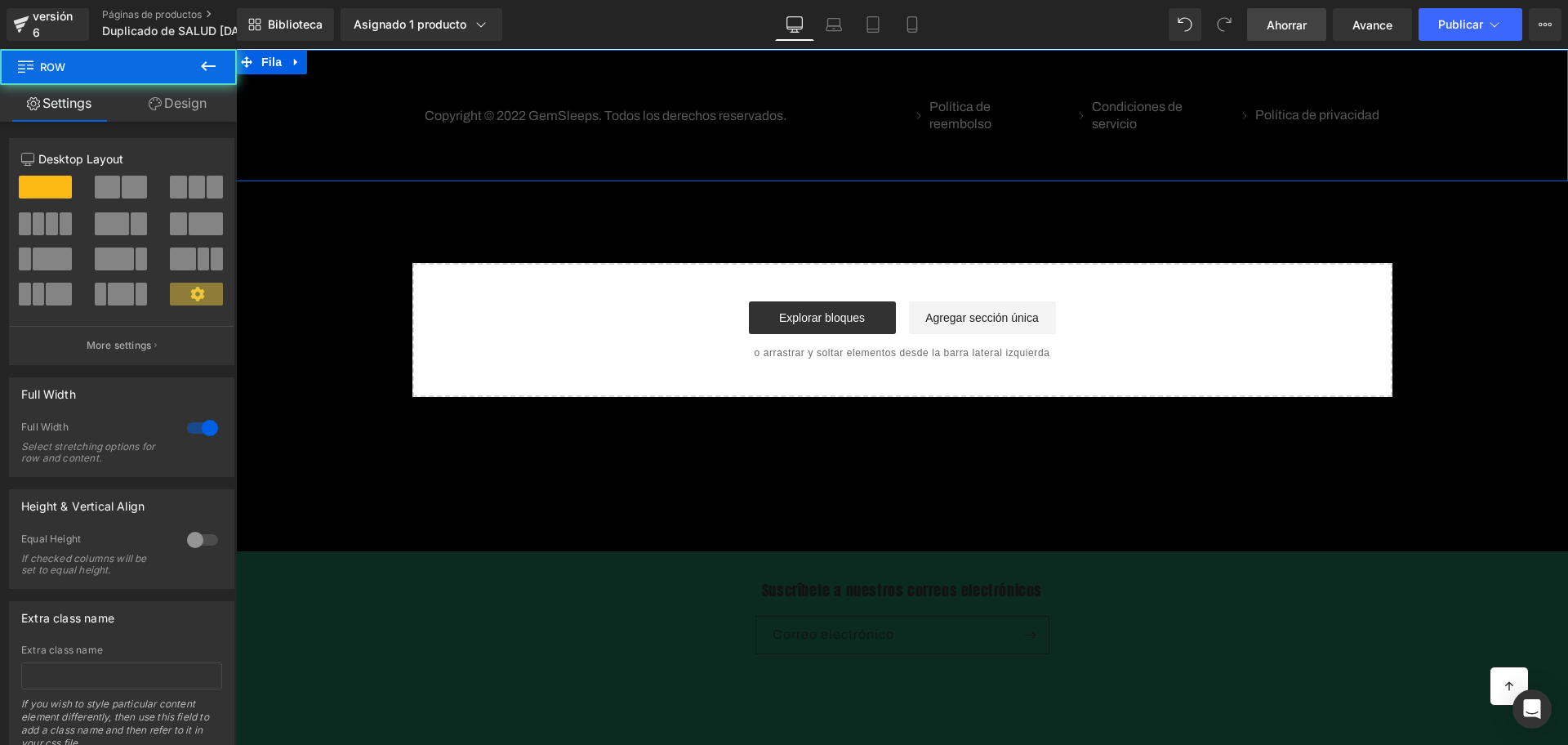
click at [175, 122] on div "12 12 12 Column Size Customizer 12 Desktop Layout Laptop Layout Tablet Layout M…" at bounding box center [122, 442] width 244 height 640
click at [188, 112] on link "Design" at bounding box center [177, 103] width 118 height 36
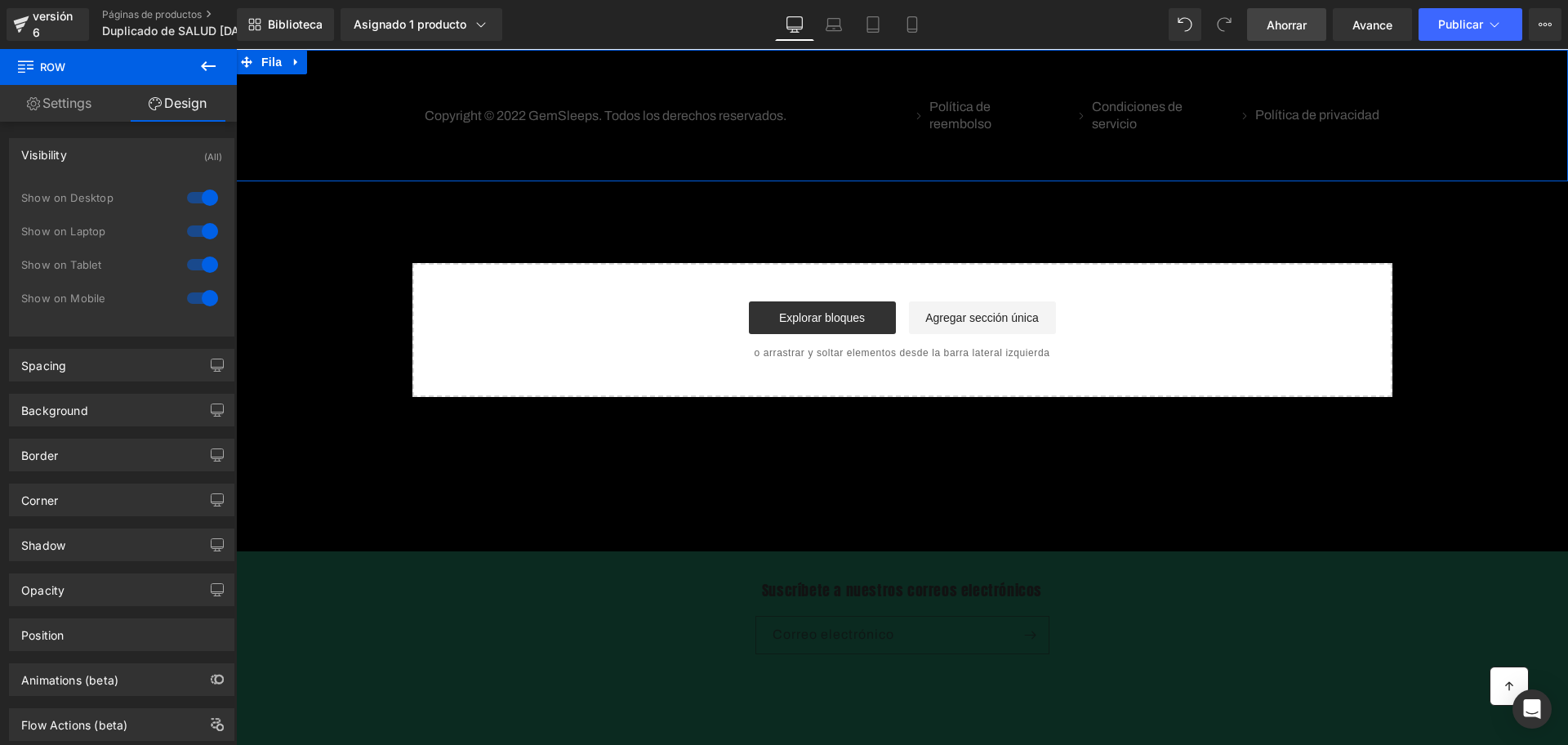
drag, startPoint x: 189, startPoint y: 192, endPoint x: 198, endPoint y: 208, distance: 18.4
click at [189, 192] on div at bounding box center [202, 198] width 39 height 26
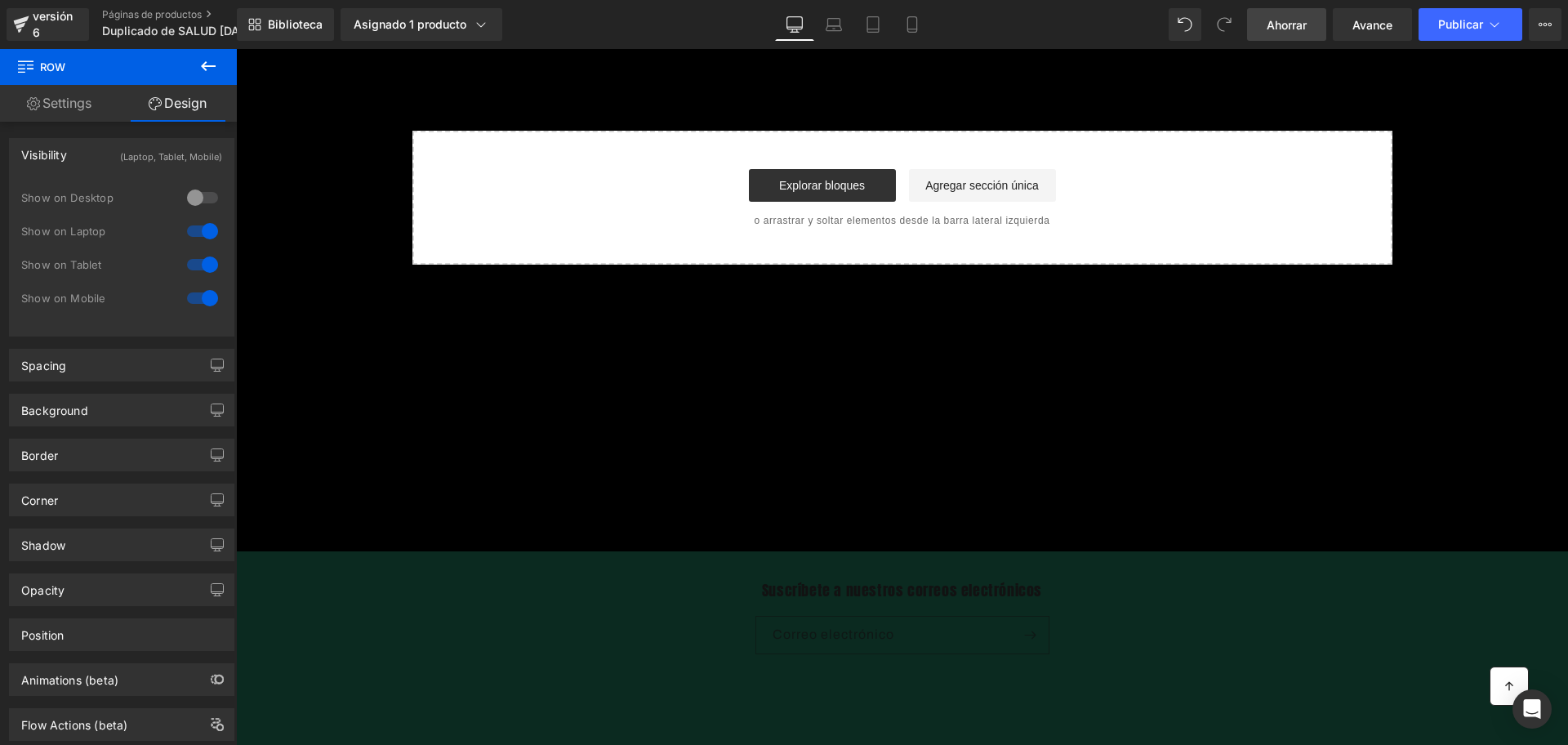
click at [202, 227] on div at bounding box center [202, 232] width 39 height 26
click at [382, 104] on div "Icono Fila Imagen Imagen ENTREGA EN TODO EL PAÍS Bloque de texto ENVÍO GRATIS B…" at bounding box center [903, 156] width 1332 height 216
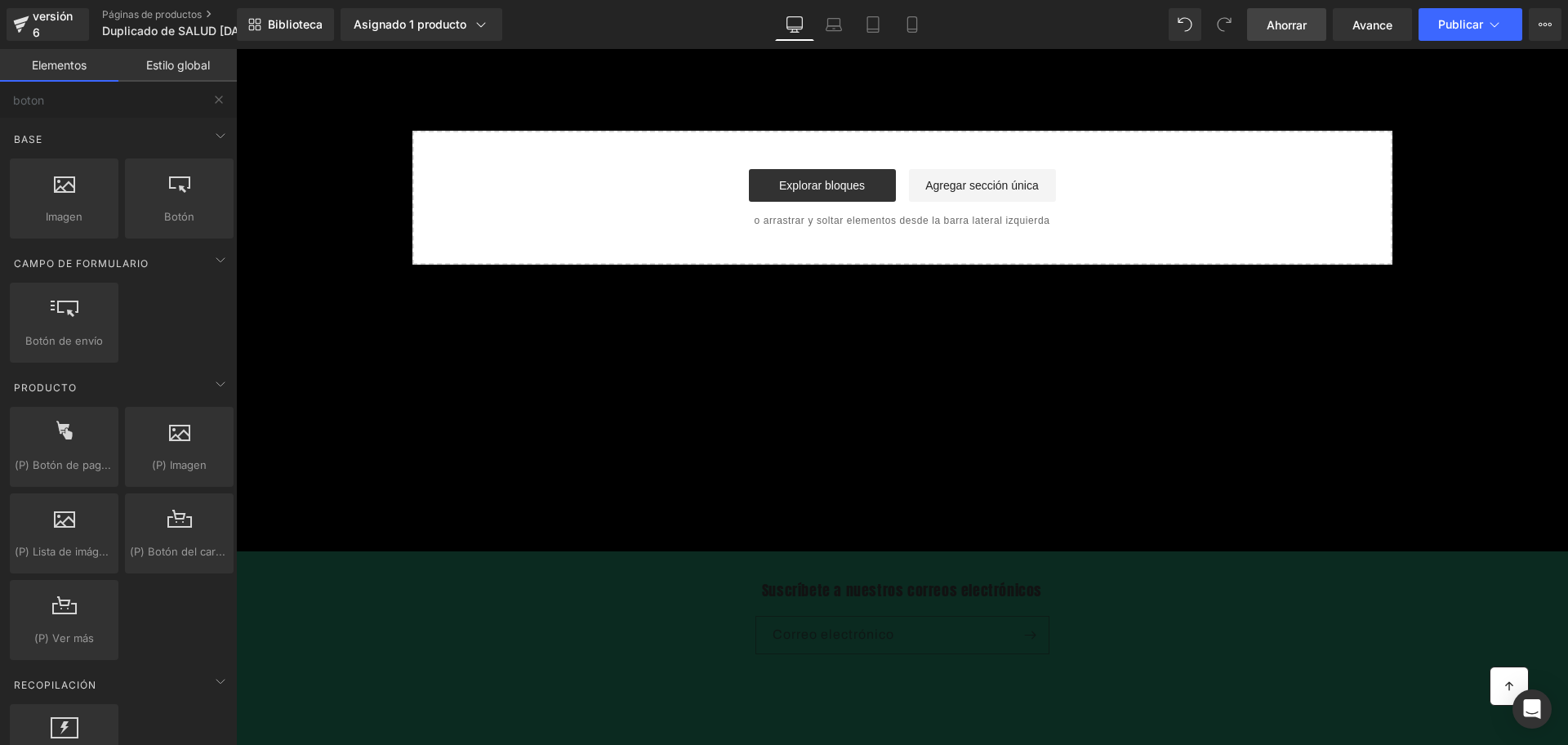
click at [1297, 19] on font "Ahorrar" at bounding box center [1287, 25] width 40 height 14
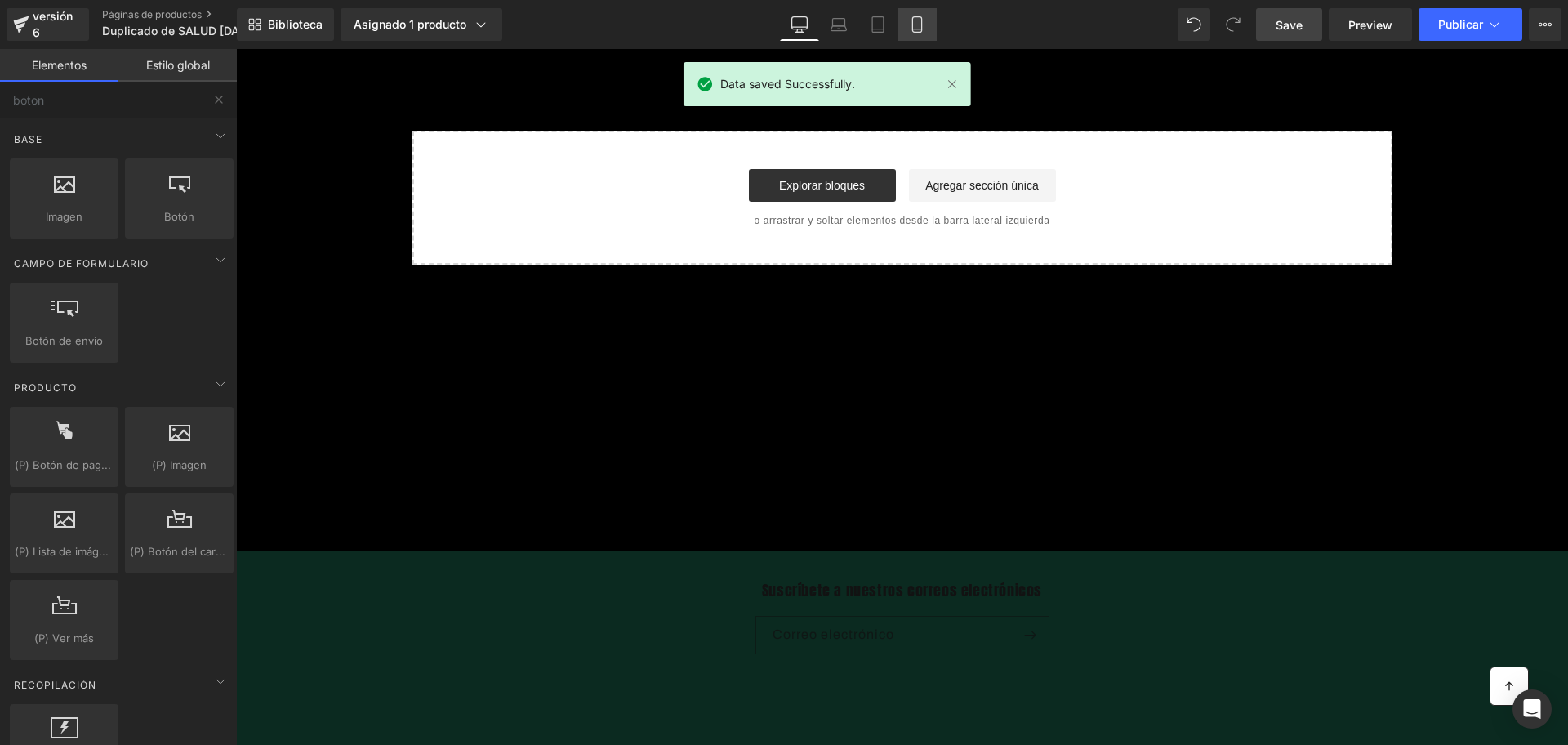
click at [916, 27] on icon at bounding box center [917, 25] width 17 height 17
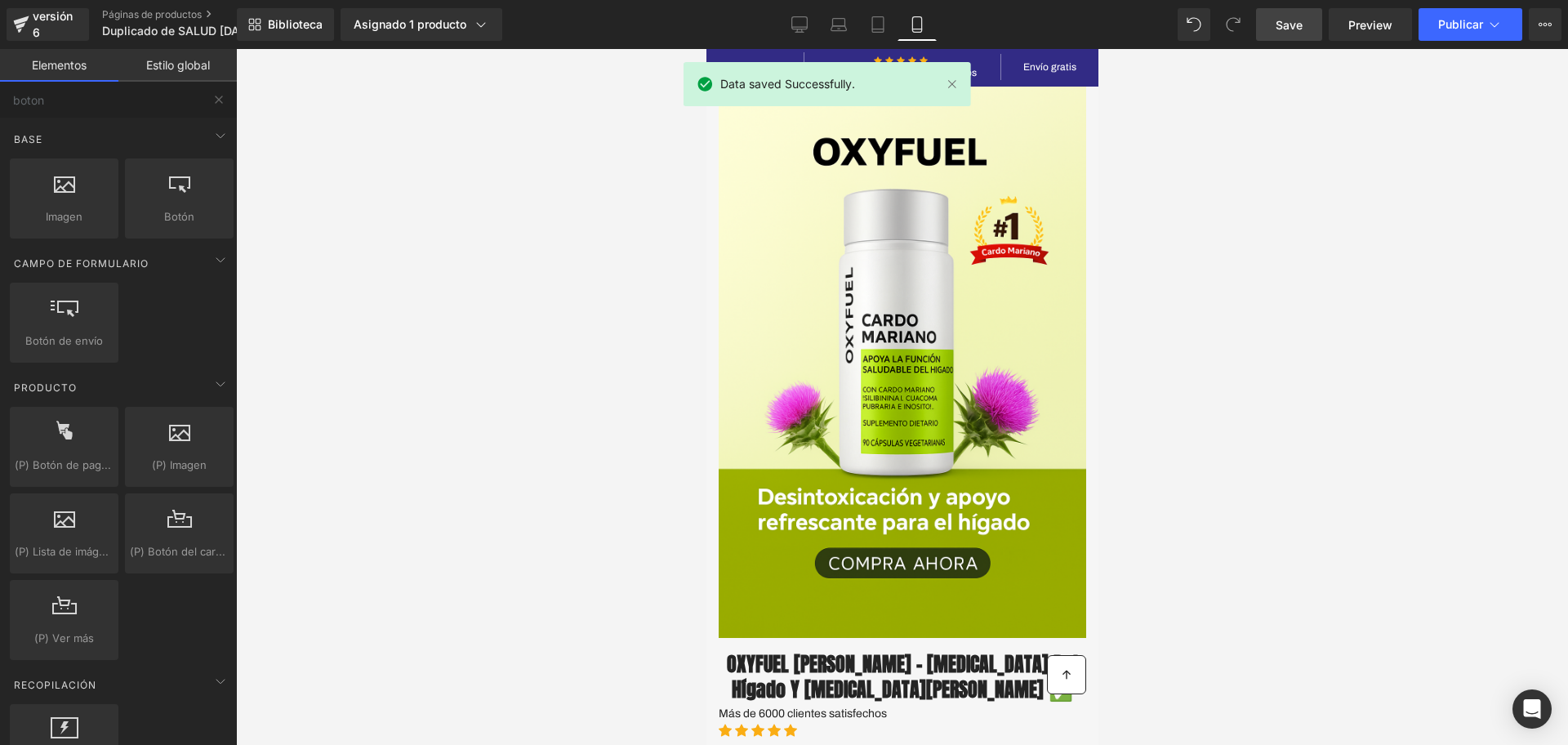
scroll to position [622, 0]
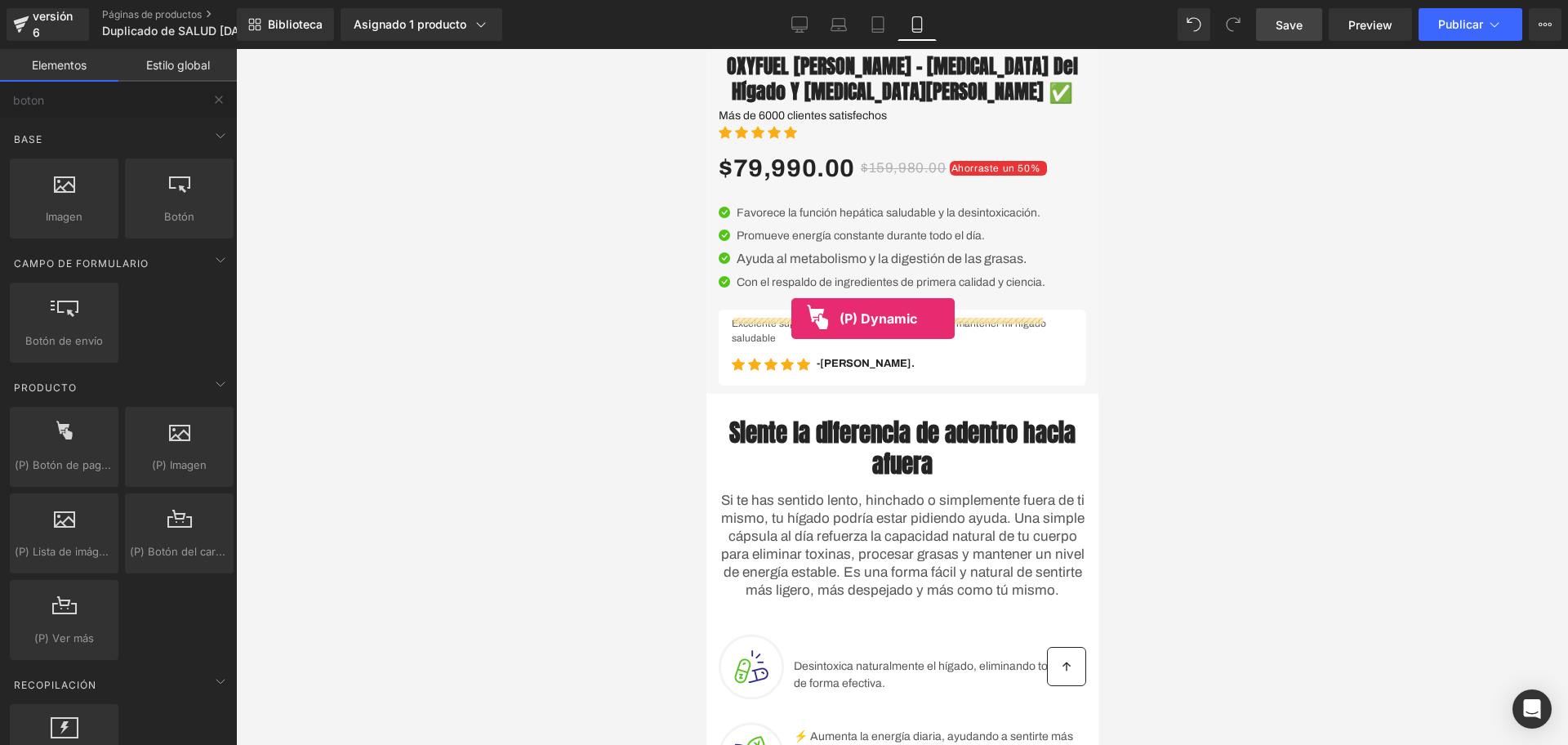
drag, startPoint x: 755, startPoint y: 505, endPoint x: 791, endPoint y: 318, distance: 190.4
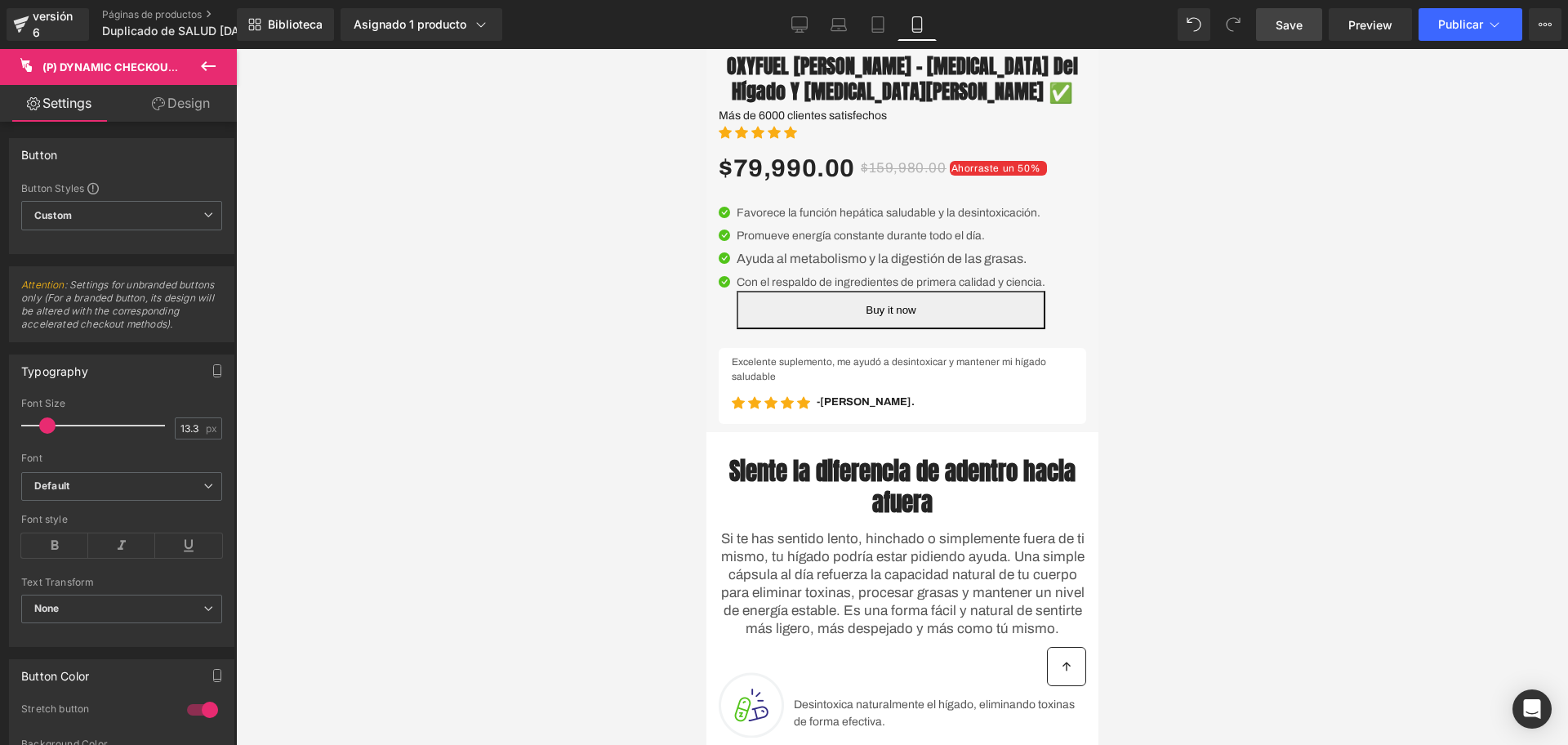
click at [1280, 23] on span "Save" at bounding box center [1289, 25] width 27 height 17
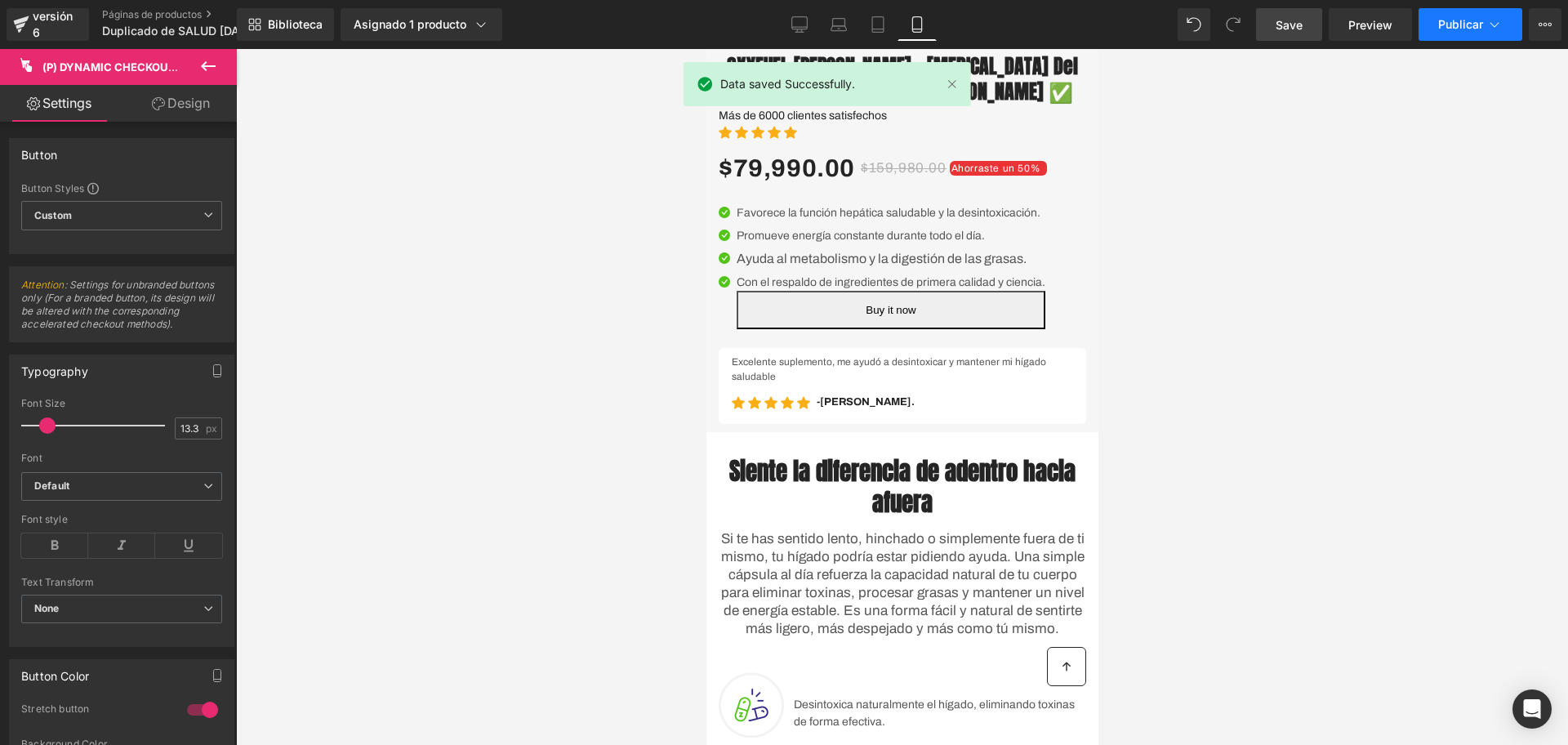
click at [1466, 23] on font "Publicar" at bounding box center [1461, 24] width 45 height 14
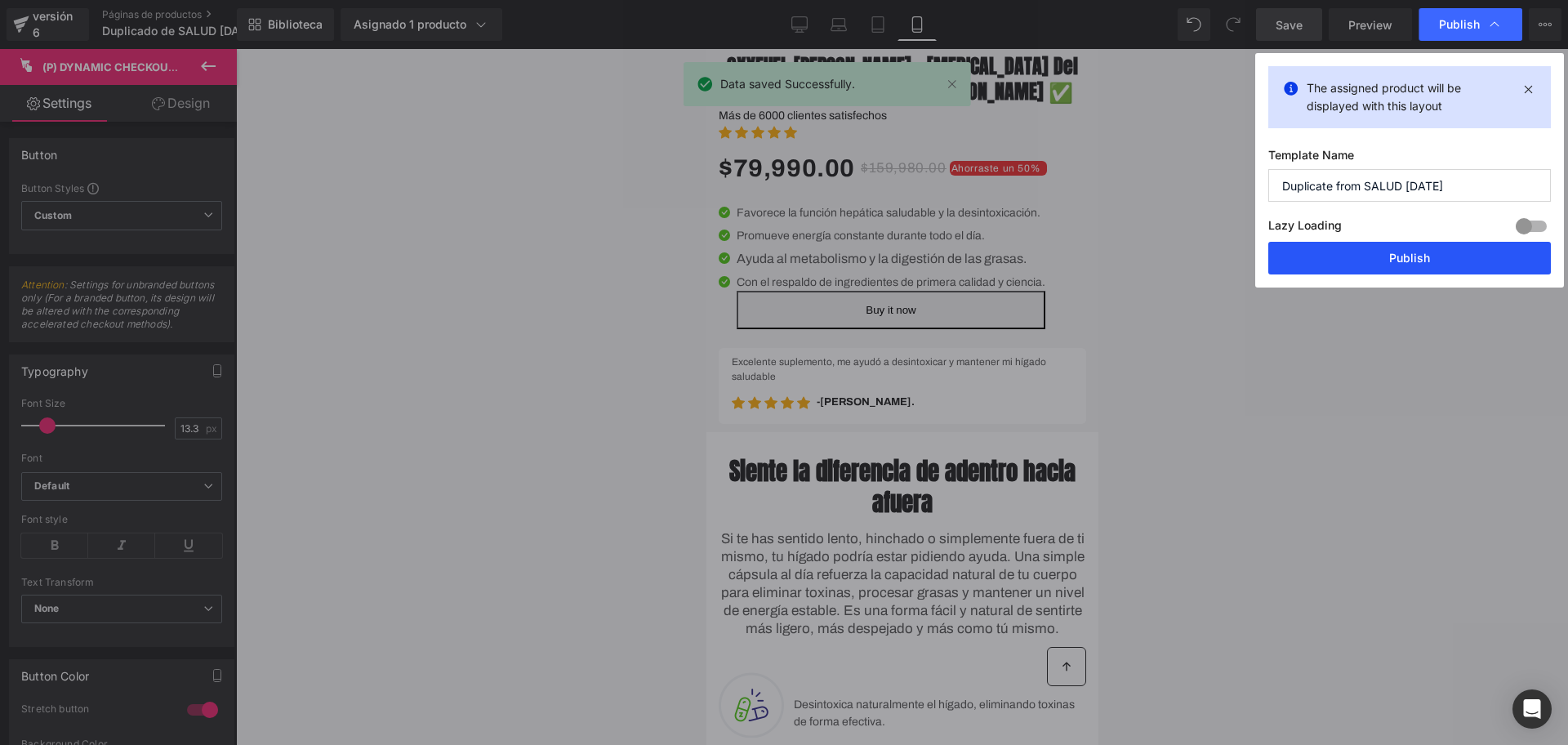
click at [1423, 262] on button "Publish" at bounding box center [1410, 259] width 283 height 33
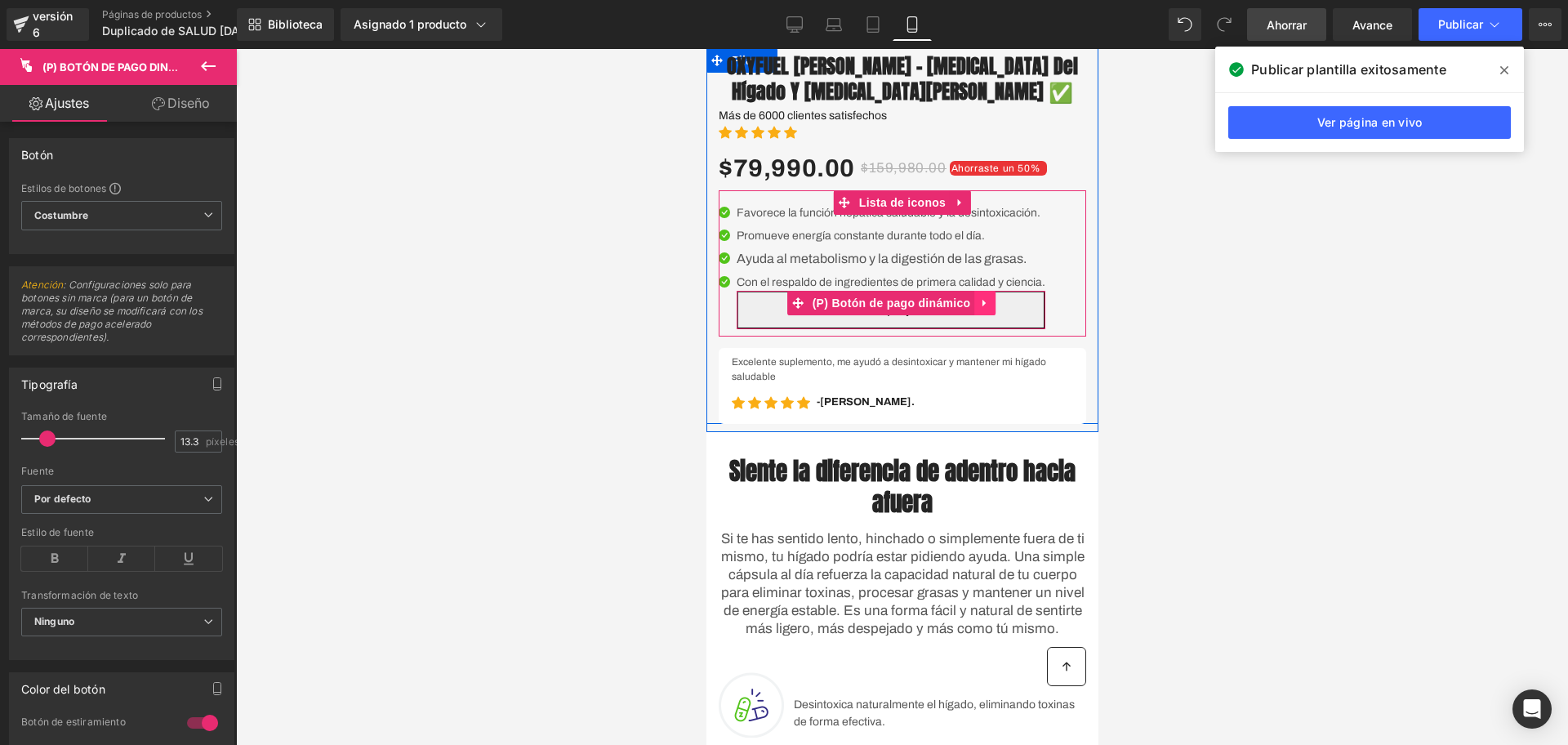
click at [979, 309] on icon at bounding box center [984, 303] width 12 height 12
click at [984, 315] on link at bounding box center [995, 303] width 21 height 25
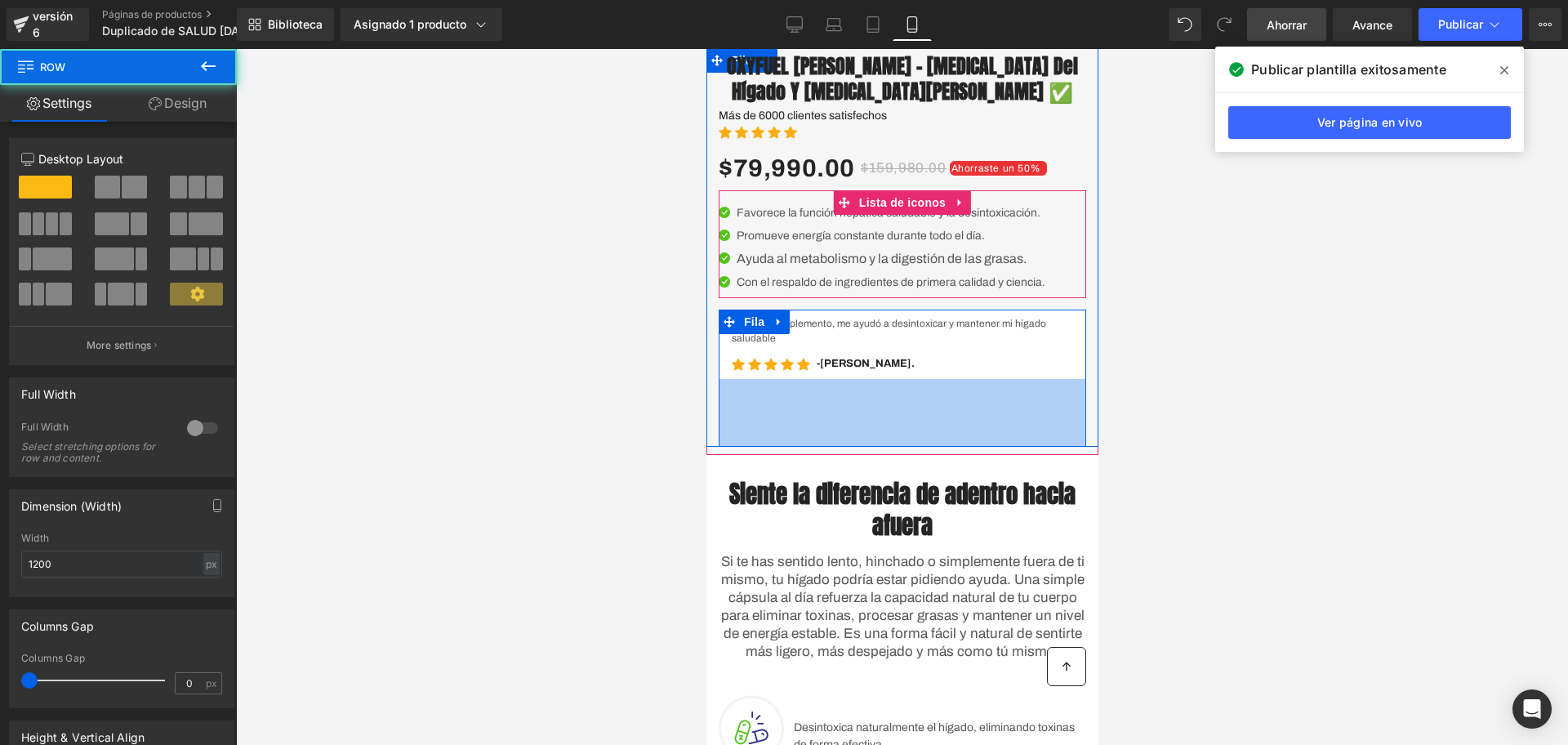
drag, startPoint x: 887, startPoint y: 411, endPoint x: 897, endPoint y: 472, distance: 61.8
click at [897, 447] on div "83px" at bounding box center [902, 413] width 368 height 68
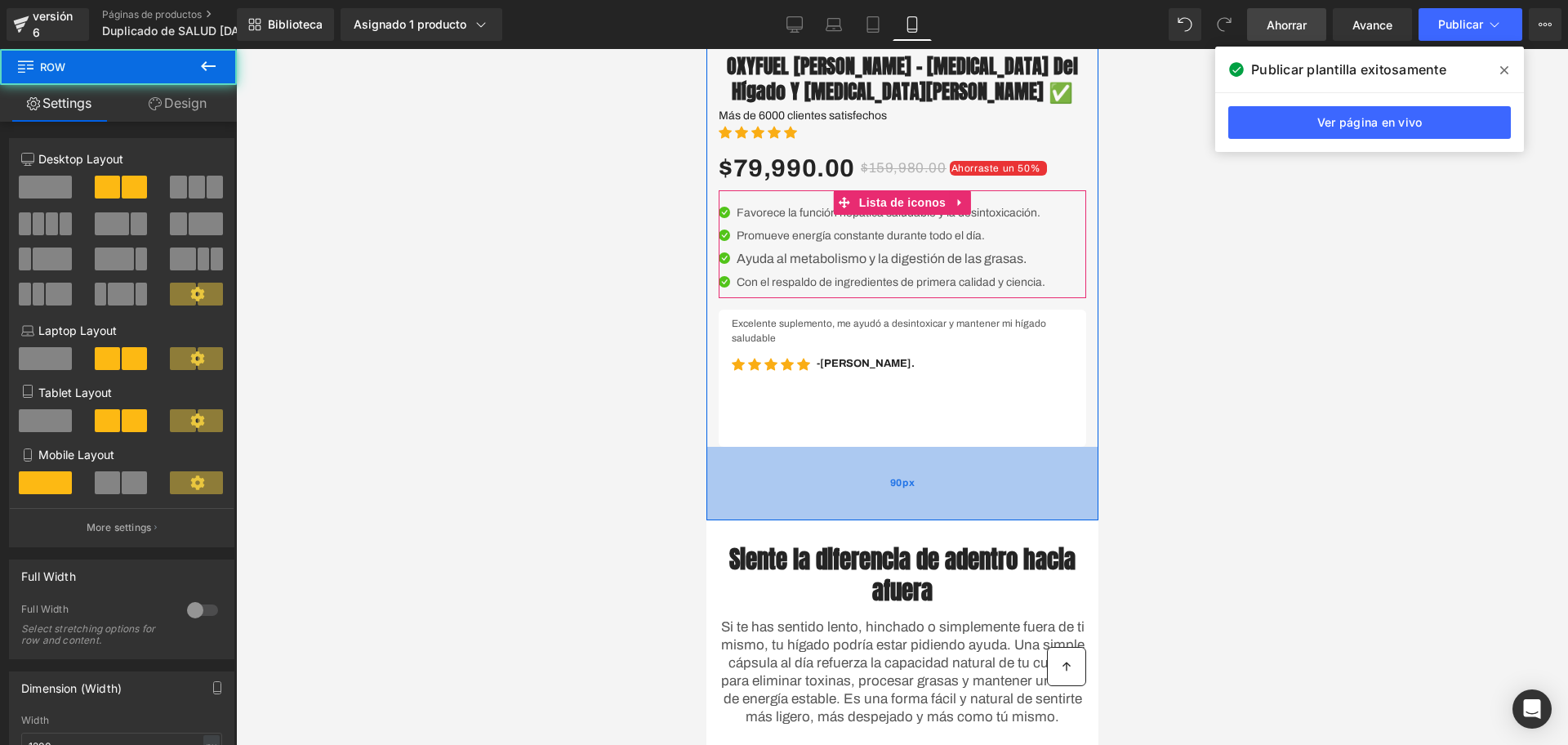
drag, startPoint x: 890, startPoint y: 480, endPoint x: 884, endPoint y: 487, distance: 9.2
click at [911, 521] on div "90px" at bounding box center [902, 484] width 392 height 74
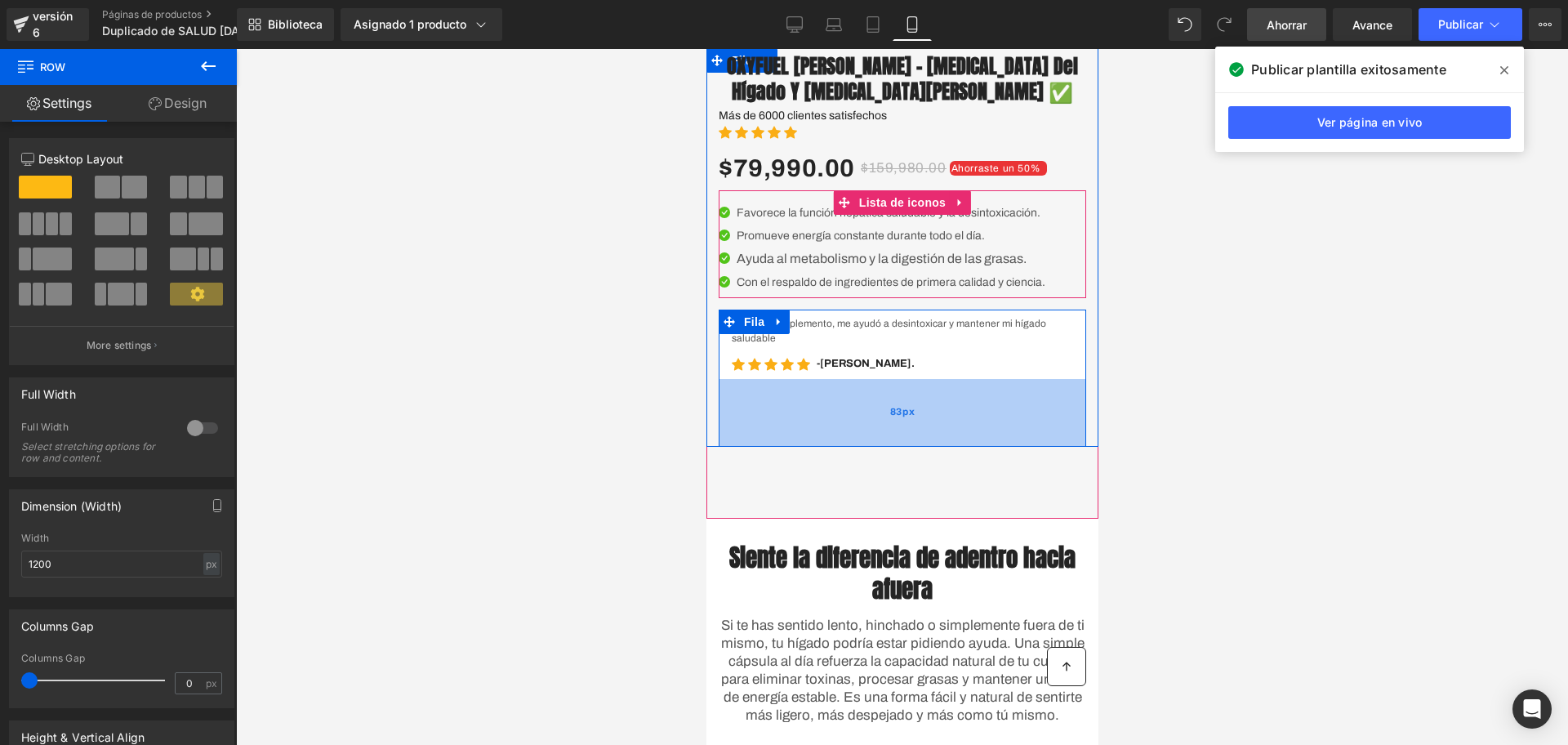
click at [895, 411] on div "Excelente suplemento, me ayudó a desintoxicar y mantener mi hígado saludable Bl…" at bounding box center [902, 379] width 368 height 138
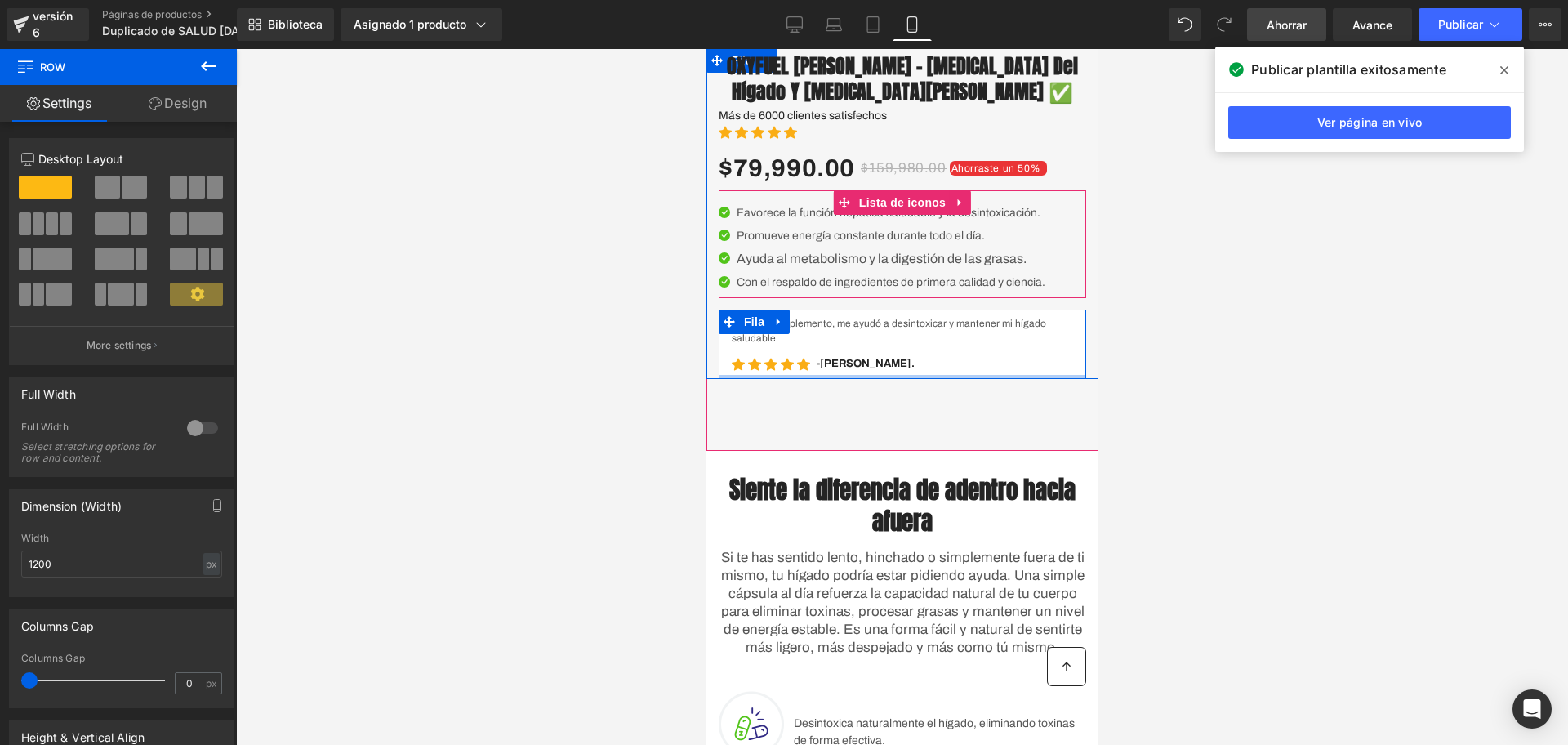
drag, startPoint x: 920, startPoint y: 462, endPoint x: 917, endPoint y: 391, distance: 71.1
click at [917, 380] on div "Excelente suplemento, me ayudó a desintoxicar y mantener mi hígado saludable Bl…" at bounding box center [902, 345] width 368 height 70
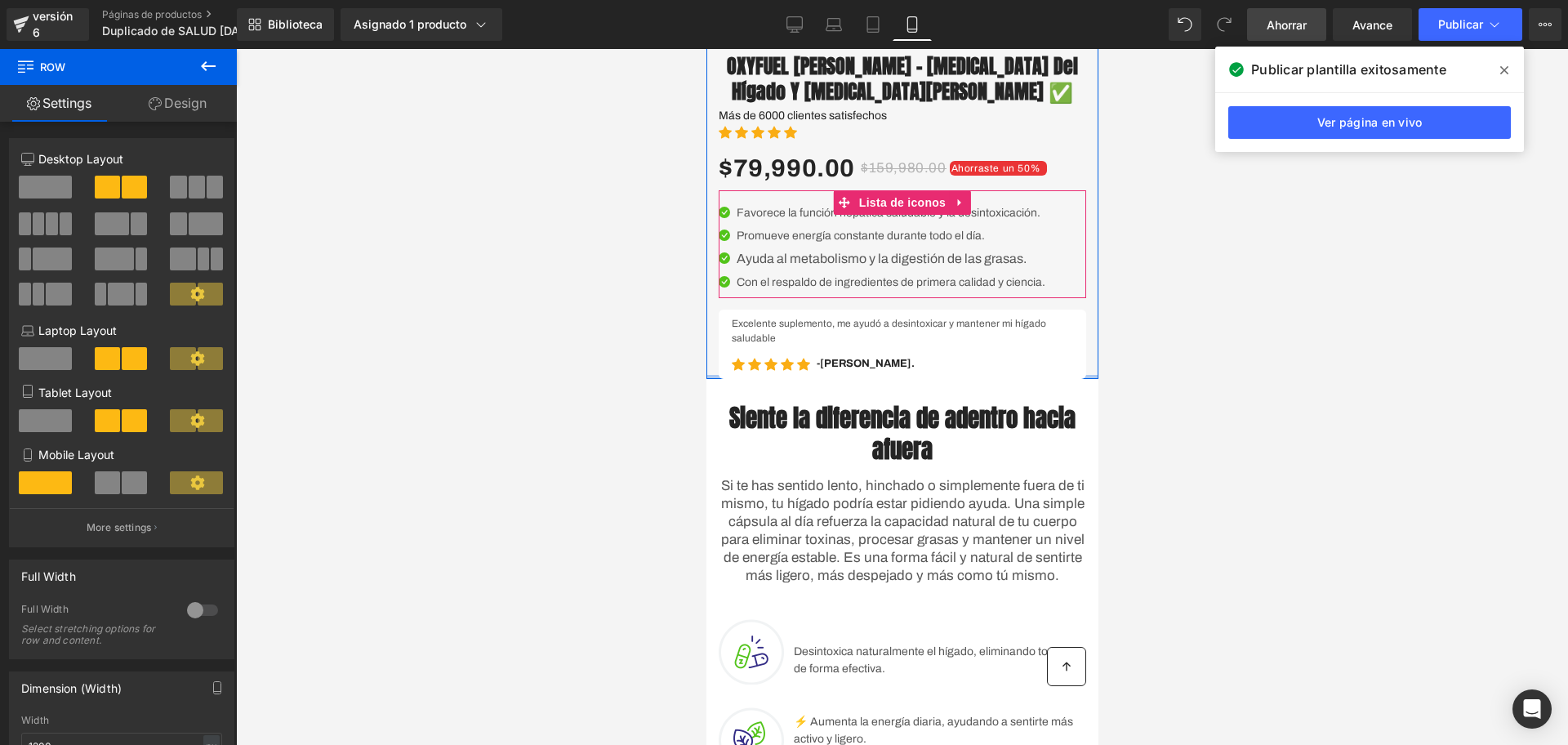
drag, startPoint x: 914, startPoint y: 467, endPoint x: 990, endPoint y: 327, distance: 159.3
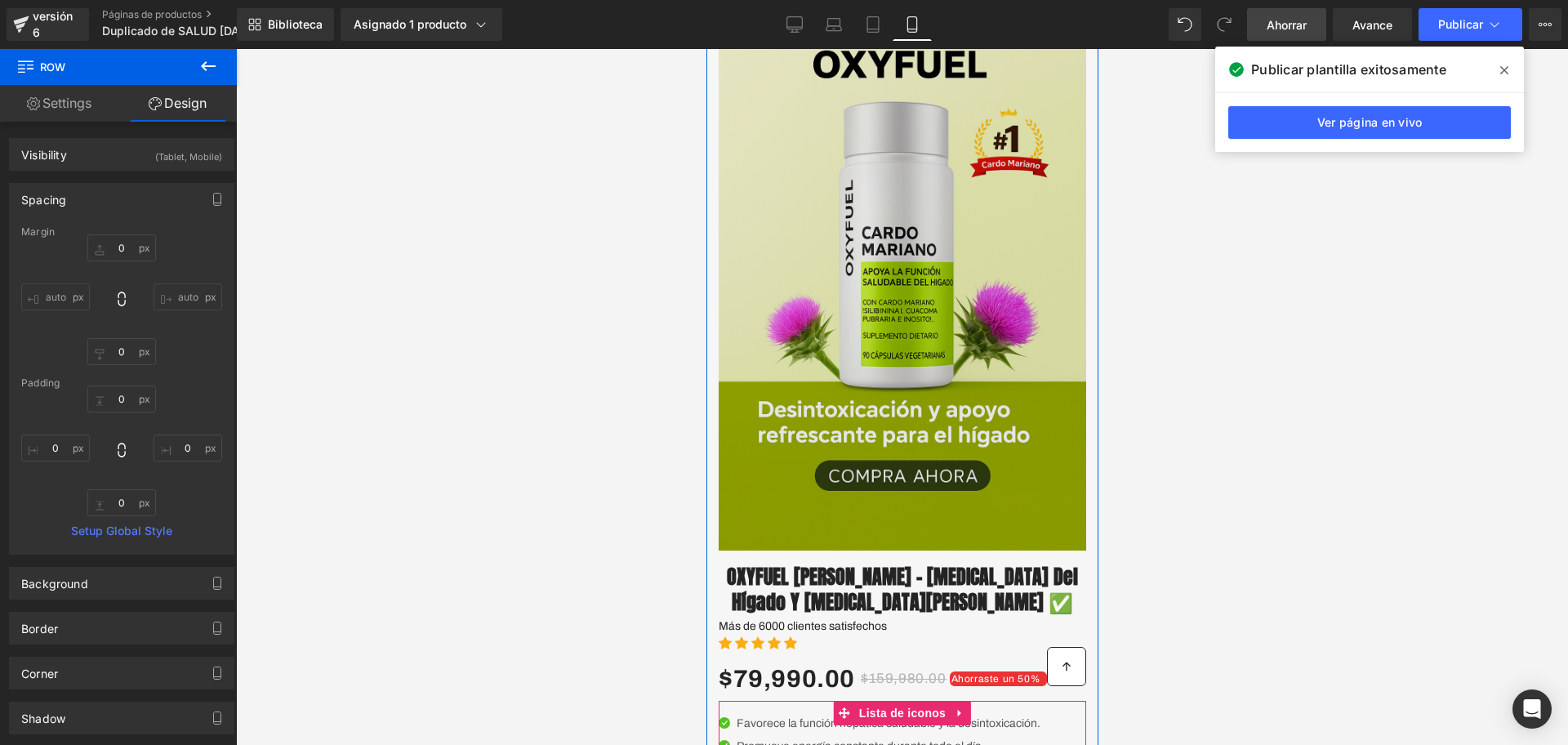
scroll to position [418, 0]
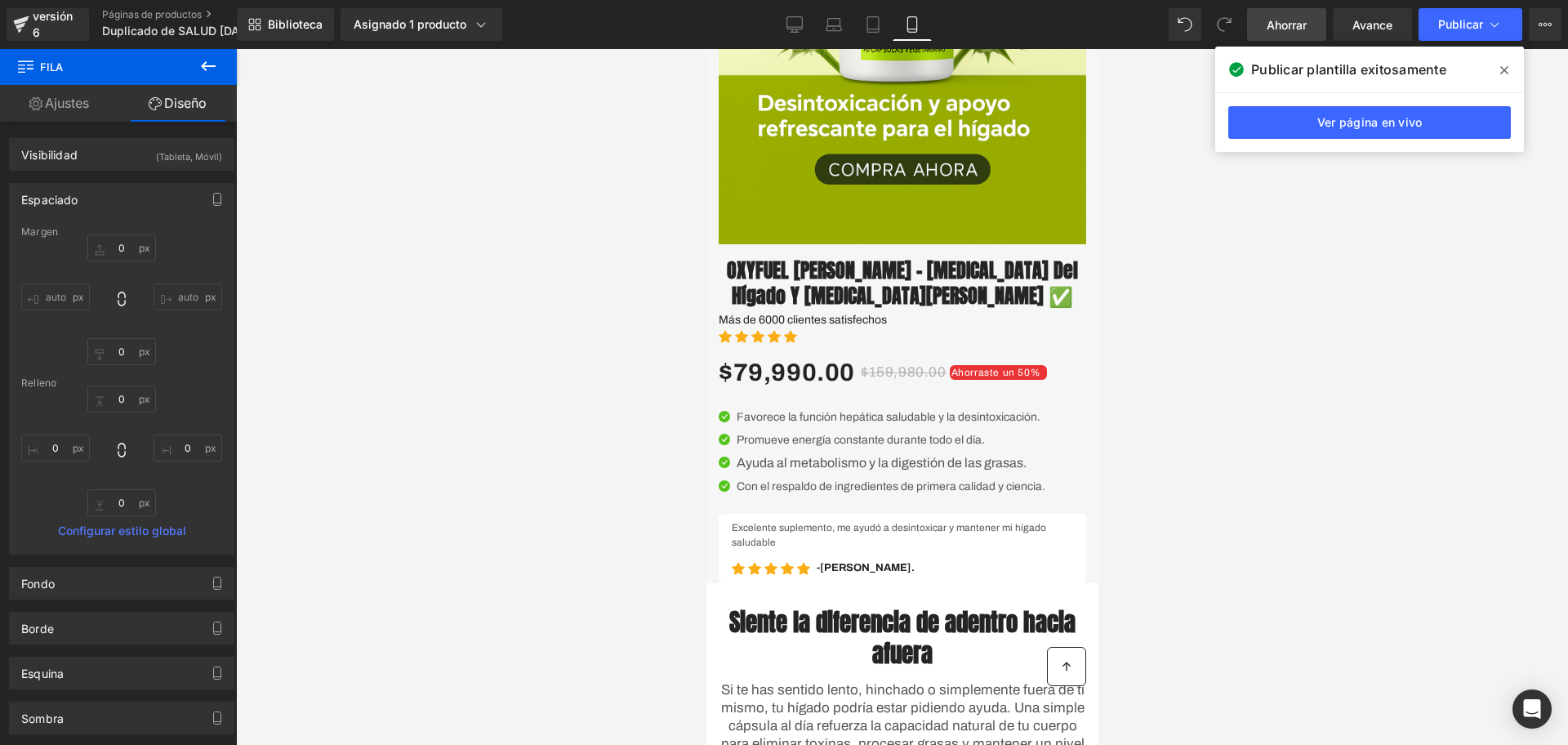
click at [189, 55] on button at bounding box center [207, 66] width 57 height 36
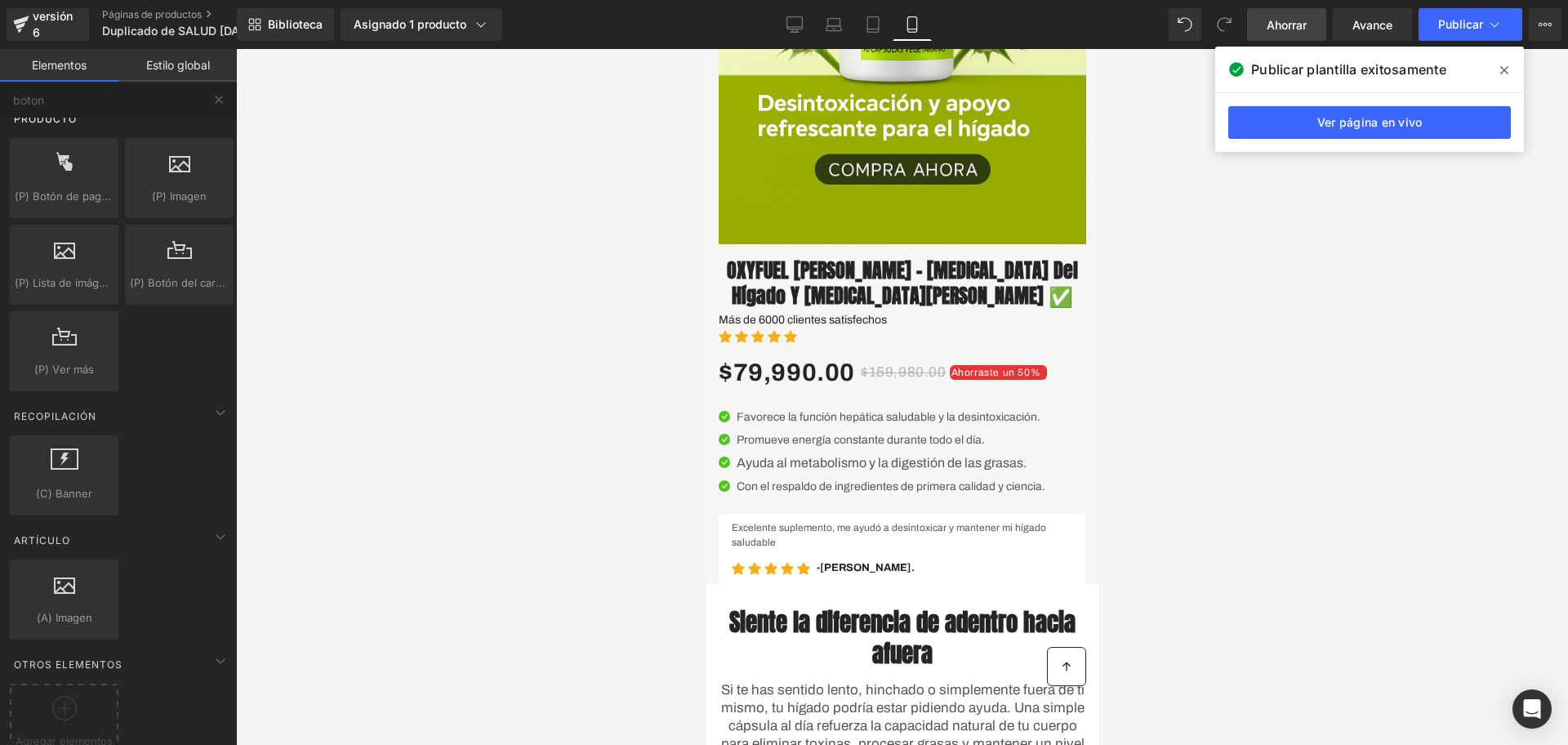
scroll to position [303, 0]
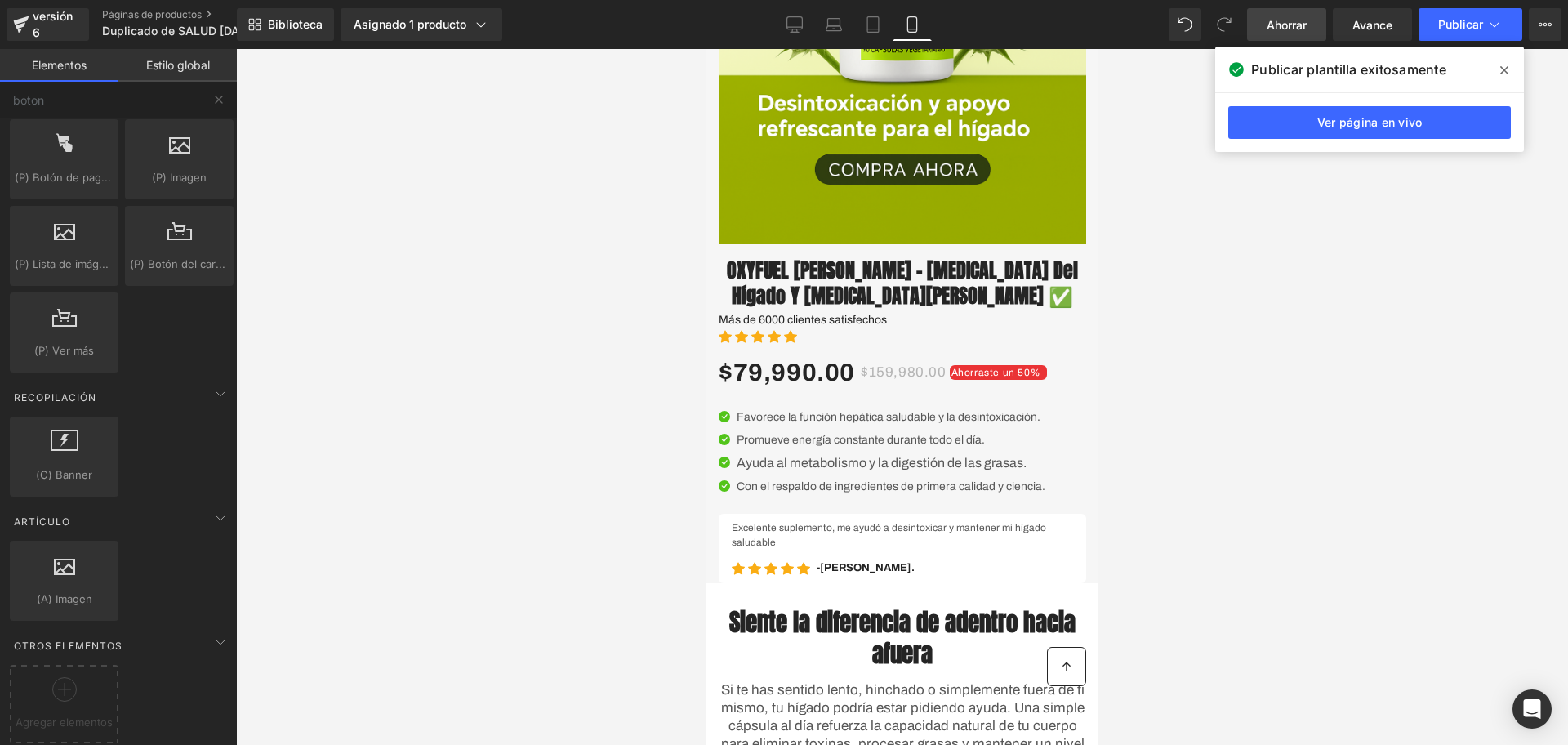
click at [970, 386] on div "$79,990.00 $159,980.00 Ahorraste un 50%" at bounding box center [902, 372] width 368 height 44
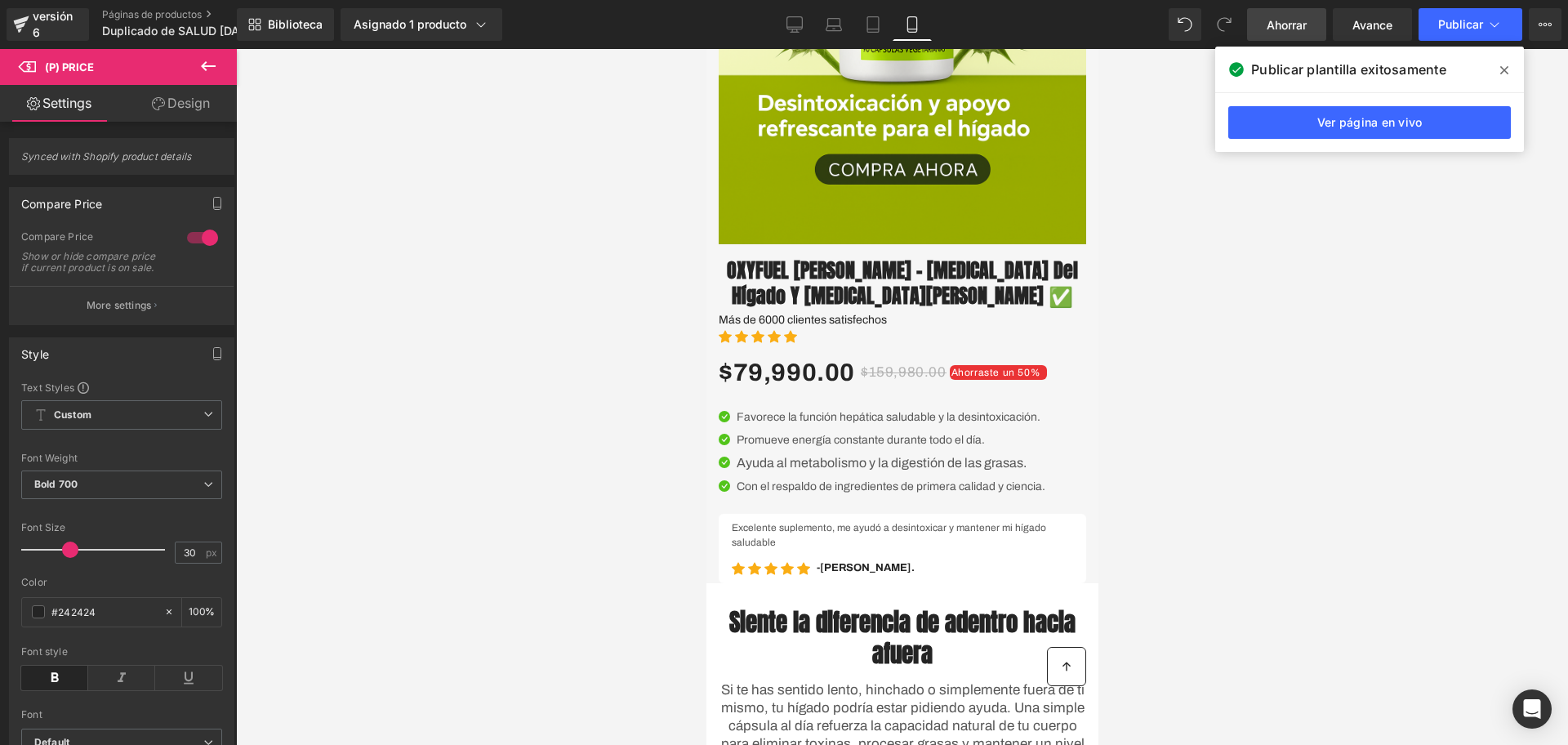
click at [210, 62] on icon at bounding box center [208, 66] width 20 height 20
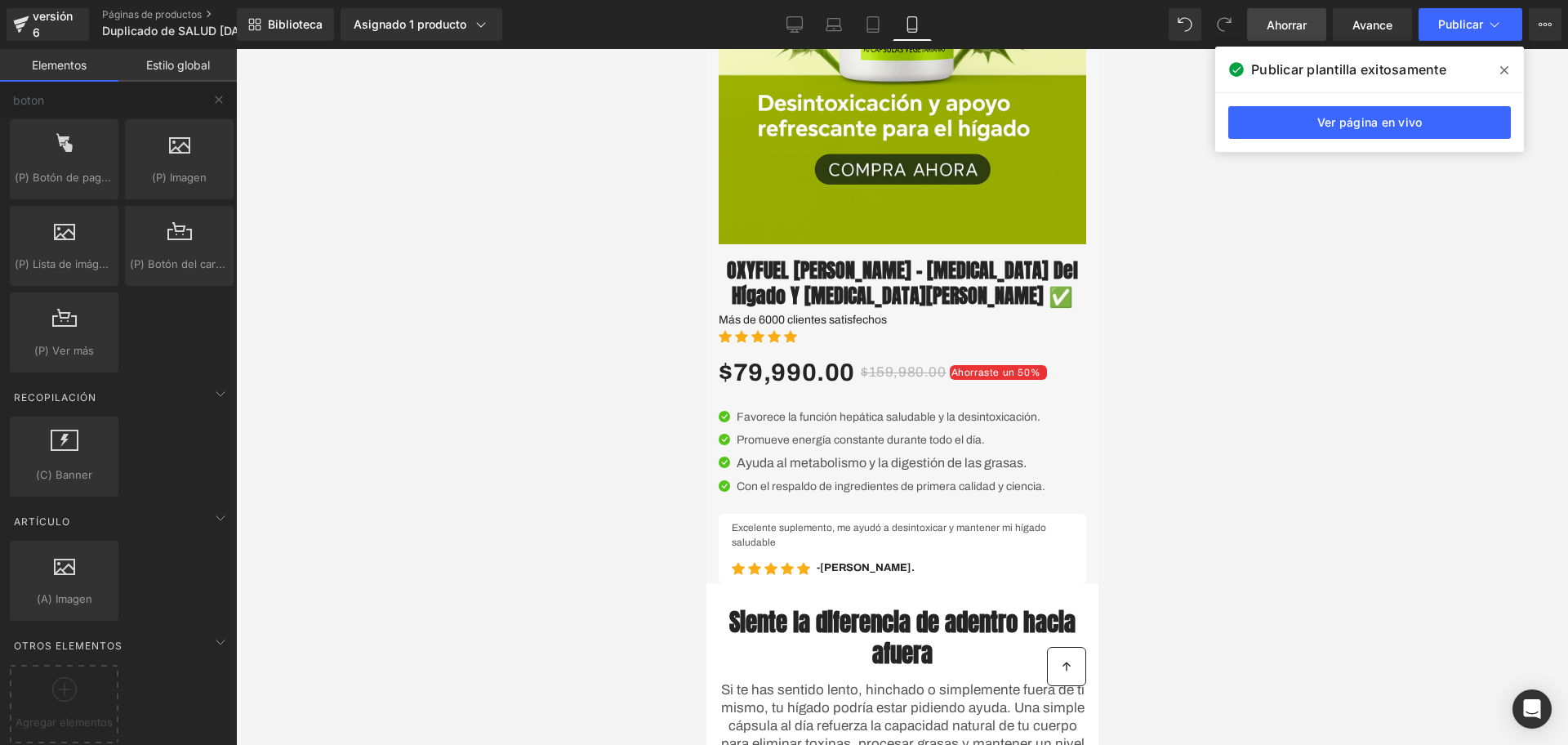
scroll to position [99, 0]
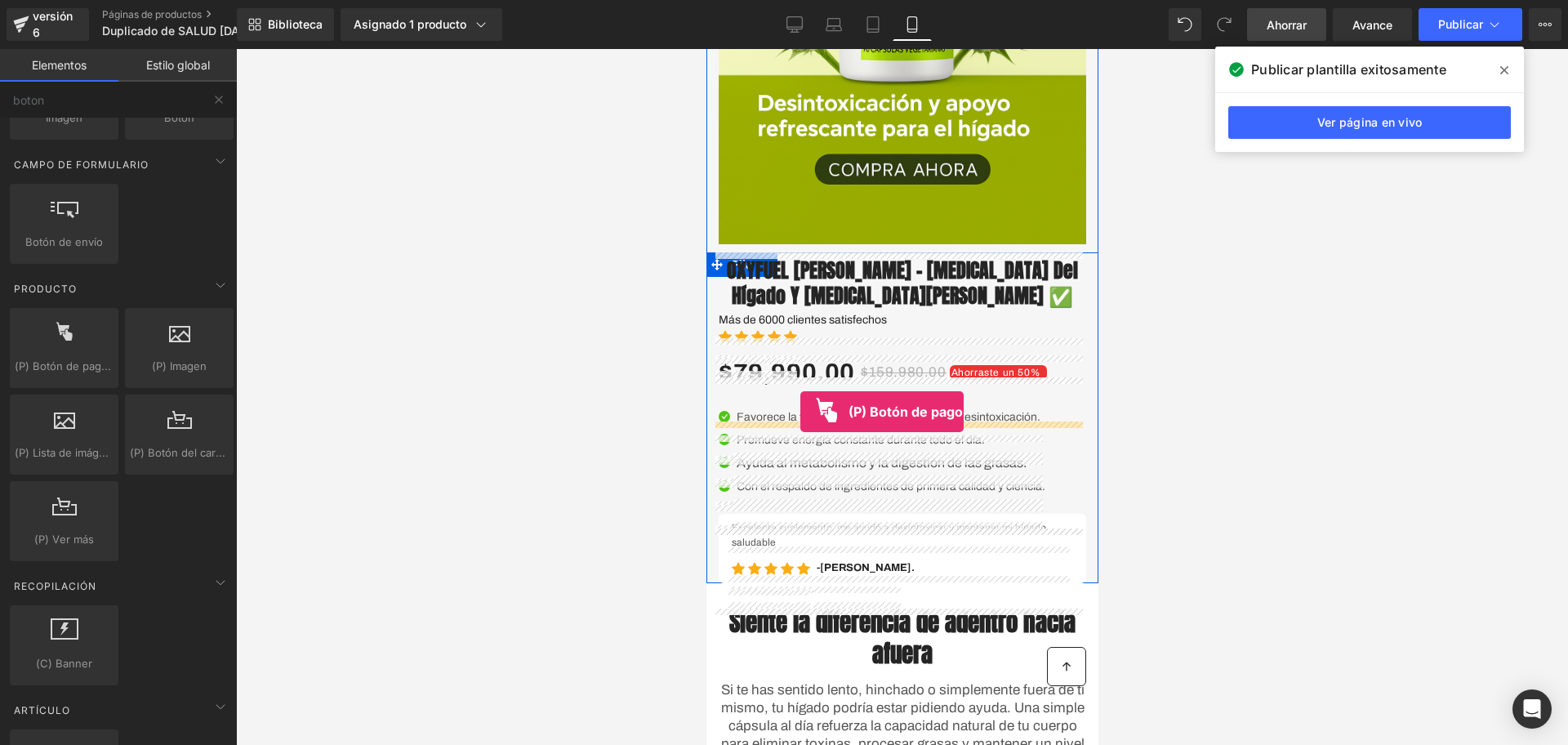
drag, startPoint x: 970, startPoint y: 389, endPoint x: 799, endPoint y: 412, distance: 172.5
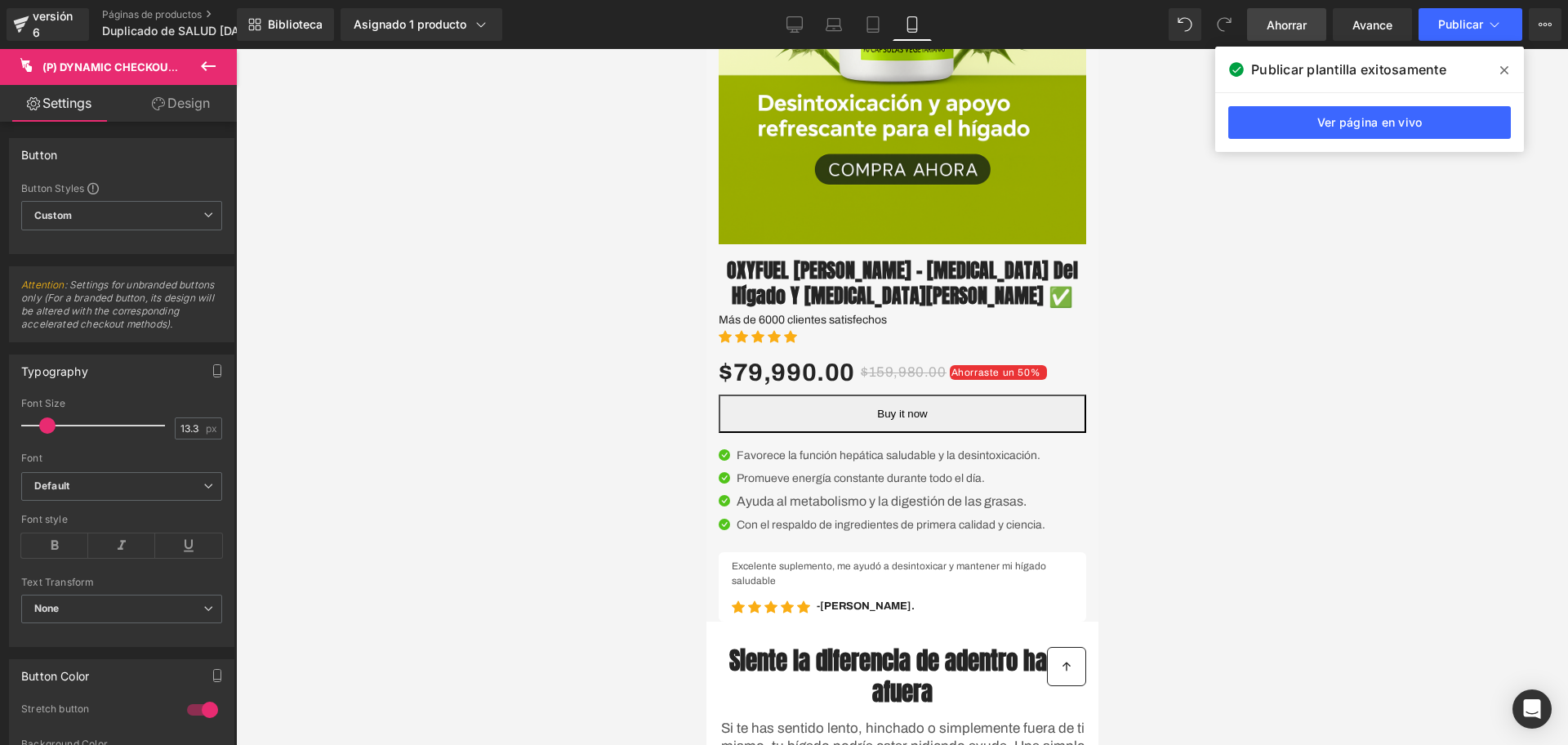
click at [1276, 33] on span "Ahorrar" at bounding box center [1287, 25] width 40 height 17
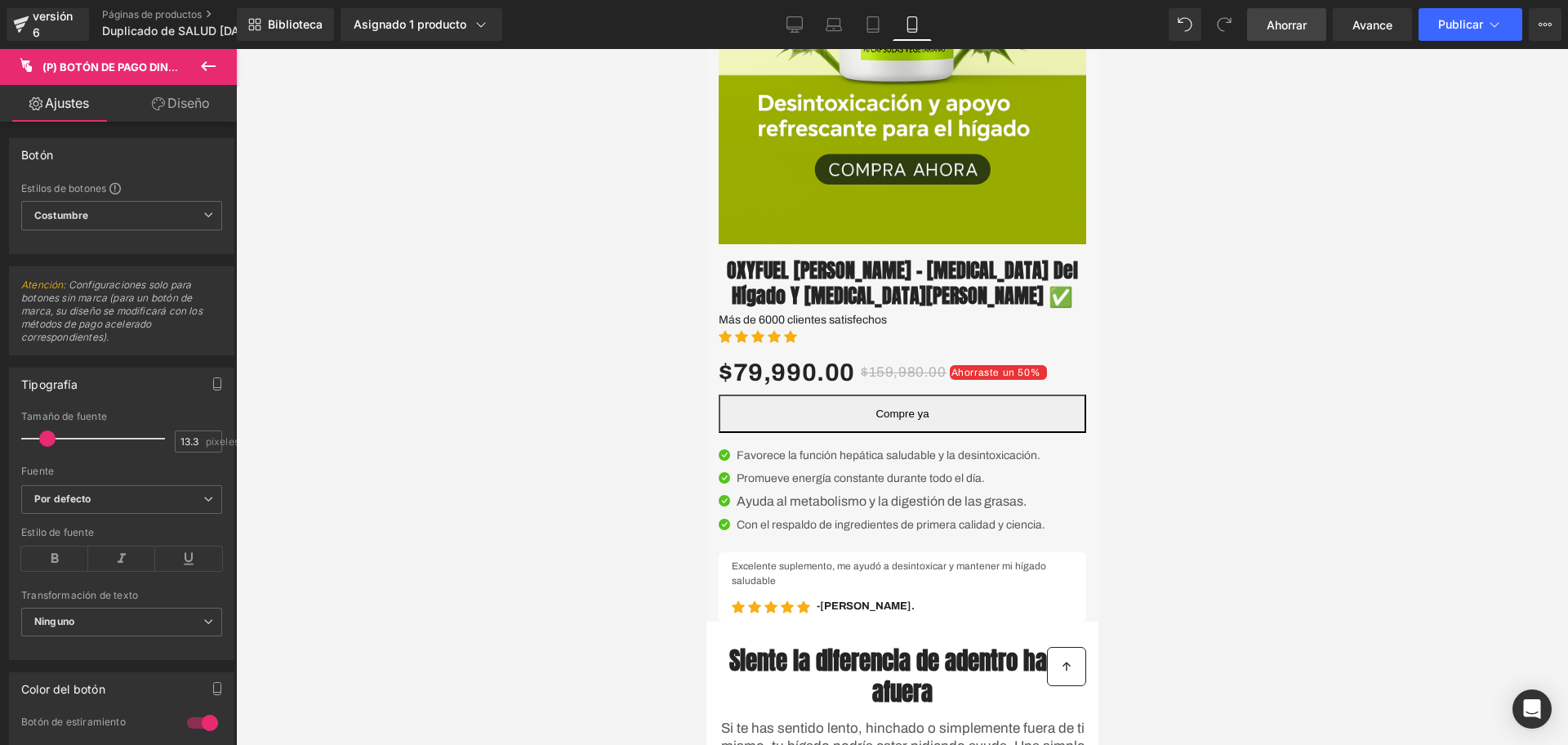
click at [1469, 45] on div "Biblioteca Asignado 1 producto Vista previa del producto OXYFUEL Cardo Mariano …" at bounding box center [903, 24] width 1332 height 49
click at [1462, 21] on font "Publicar" at bounding box center [1461, 24] width 45 height 14
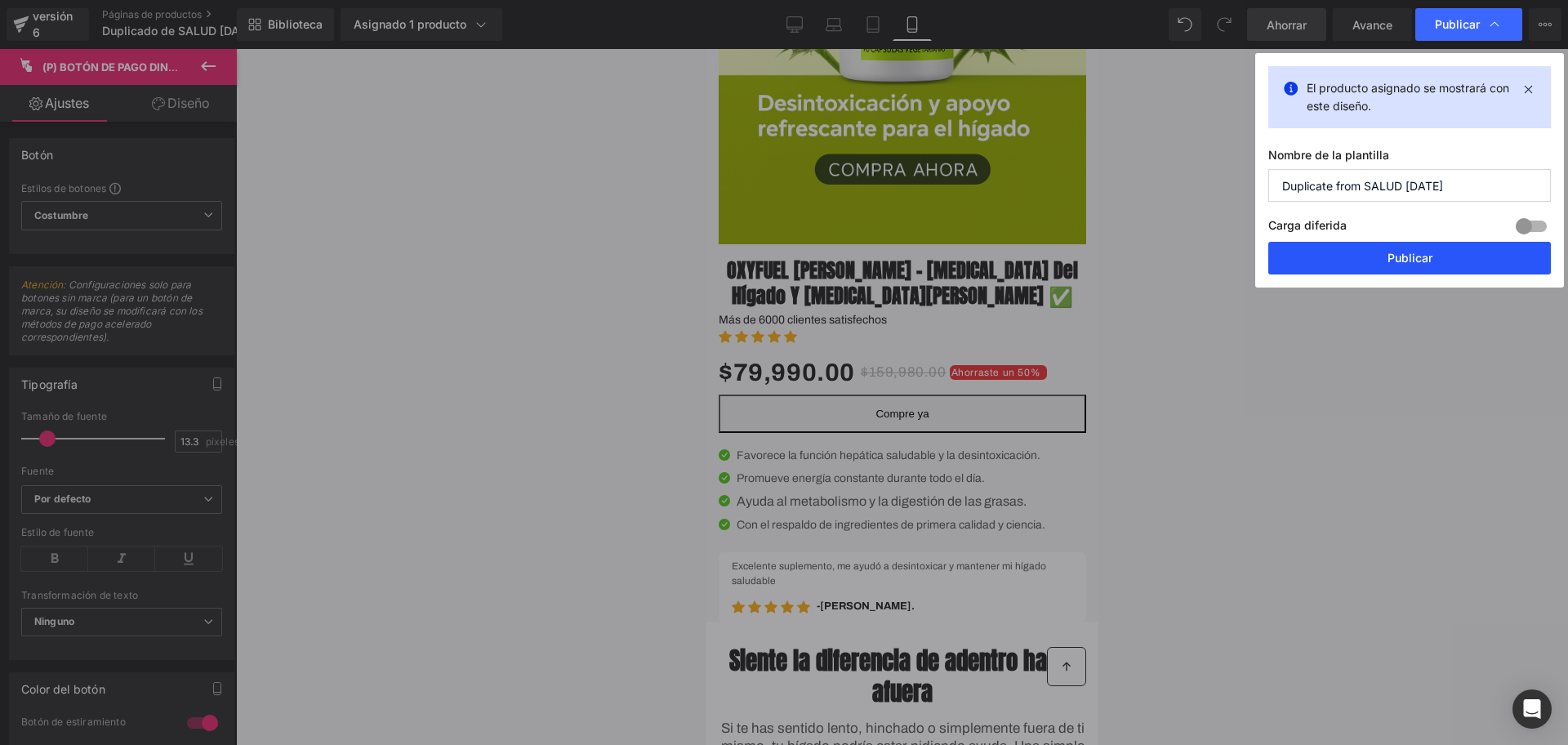
click at [1306, 257] on button "Publicar" at bounding box center [1410, 259] width 283 height 33
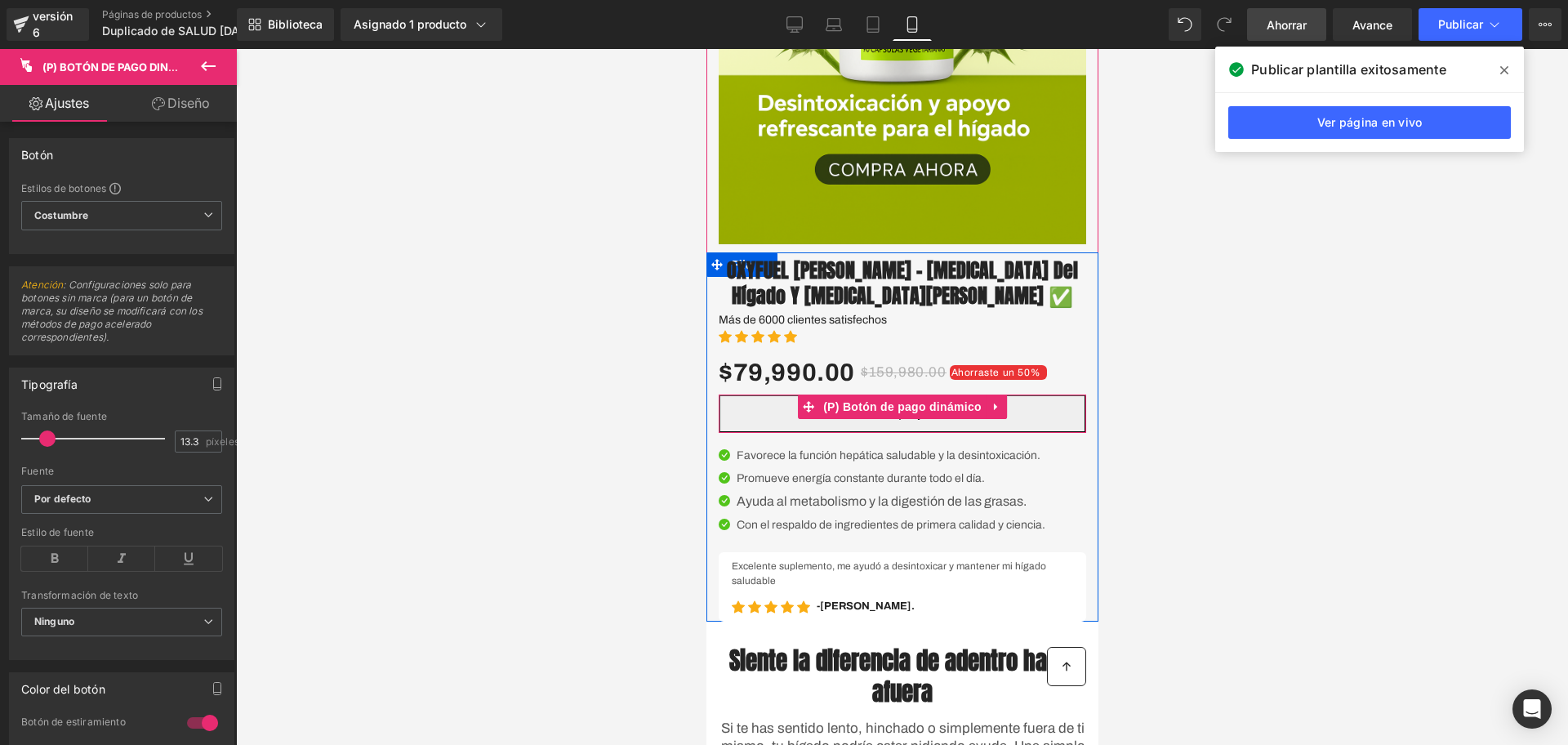
drag, startPoint x: 805, startPoint y: 432, endPoint x: 935, endPoint y: 450, distance: 131.2
click at [805, 413] on icon at bounding box center [808, 406] width 12 height 12
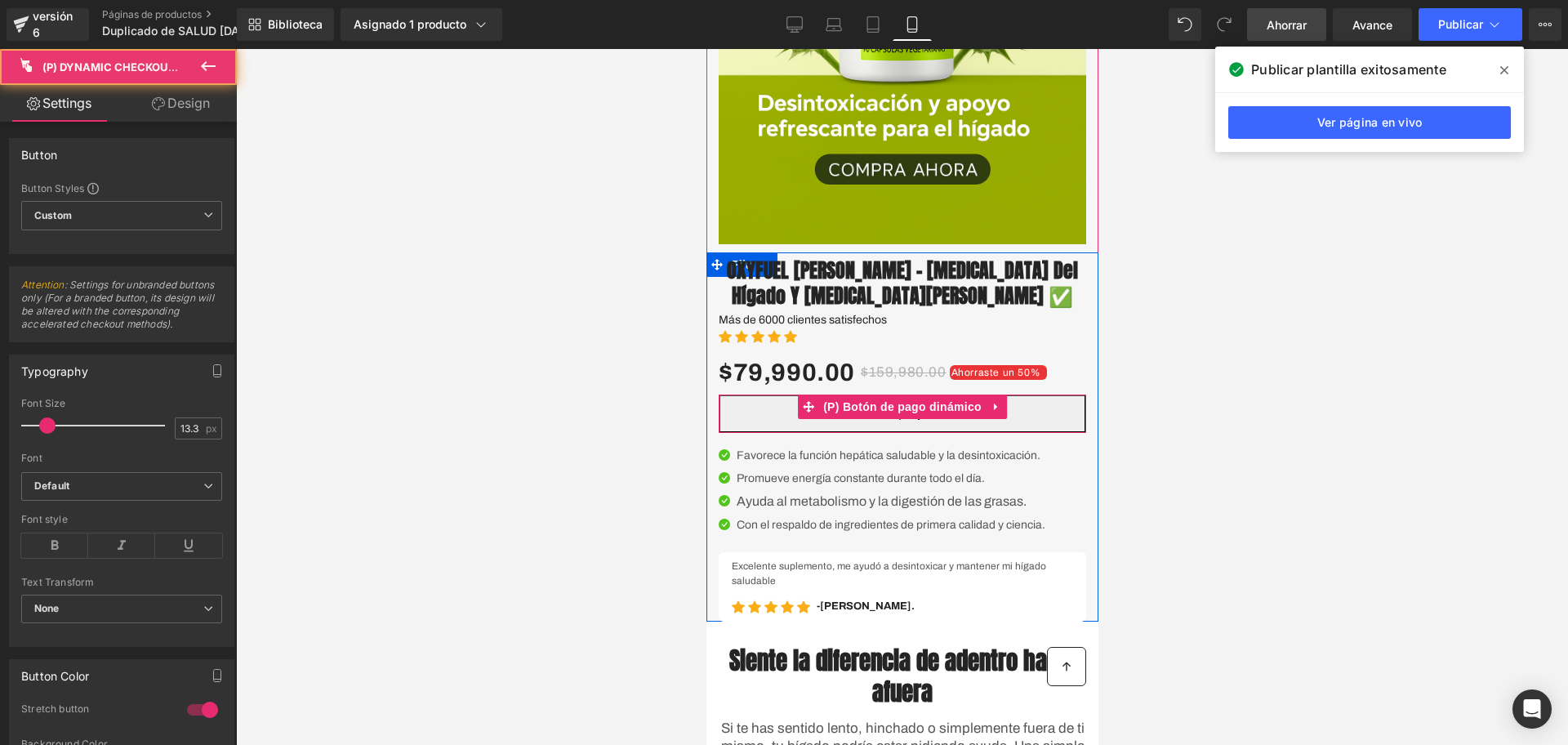
click at [1014, 432] on button "Compre ya" at bounding box center [902, 413] width 368 height 38
click at [994, 411] on icon at bounding box center [995, 407] width 3 height 7
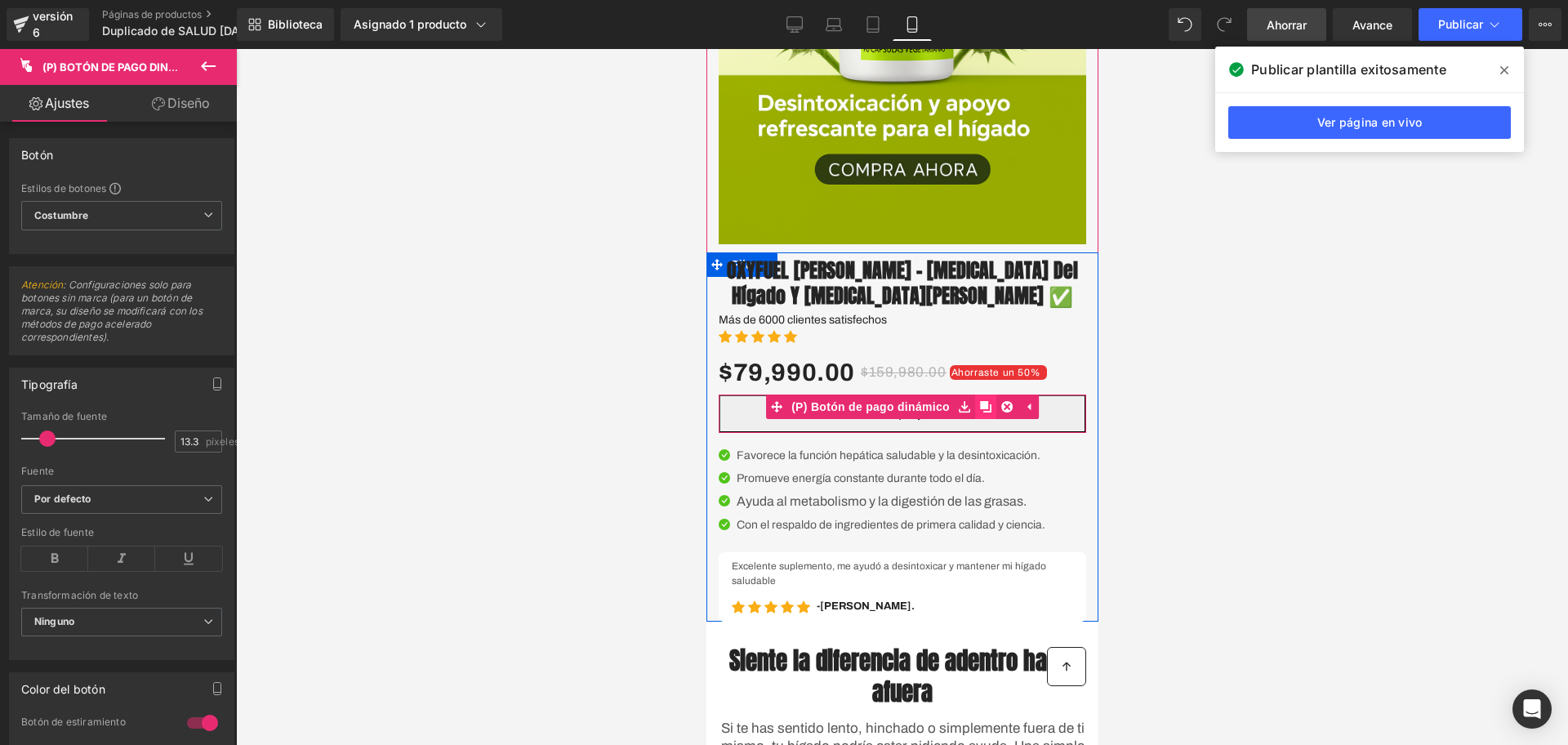
click at [979, 413] on icon at bounding box center [985, 406] width 12 height 12
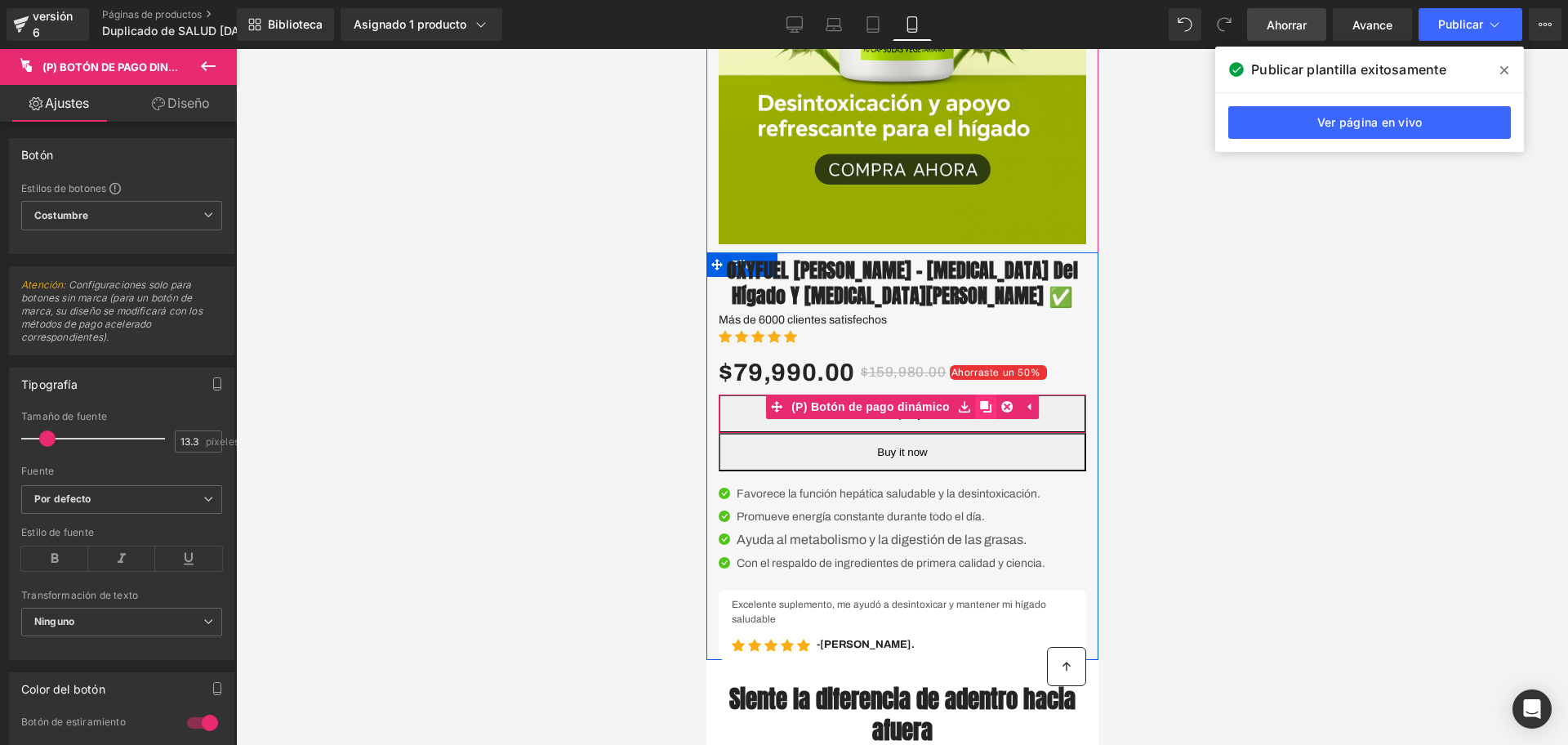
click at [979, 413] on icon at bounding box center [985, 406] width 12 height 12
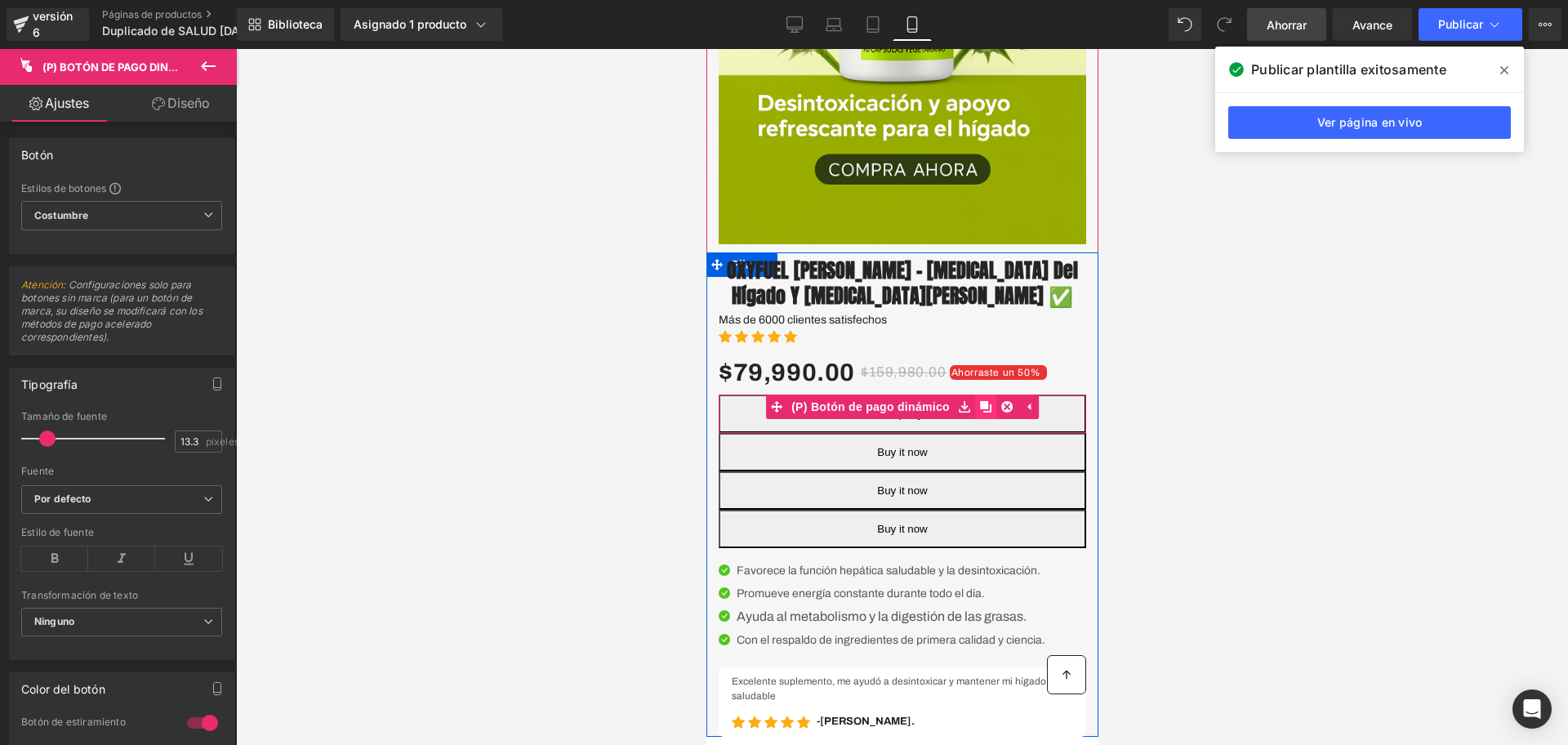
click at [979, 413] on icon at bounding box center [985, 406] width 12 height 12
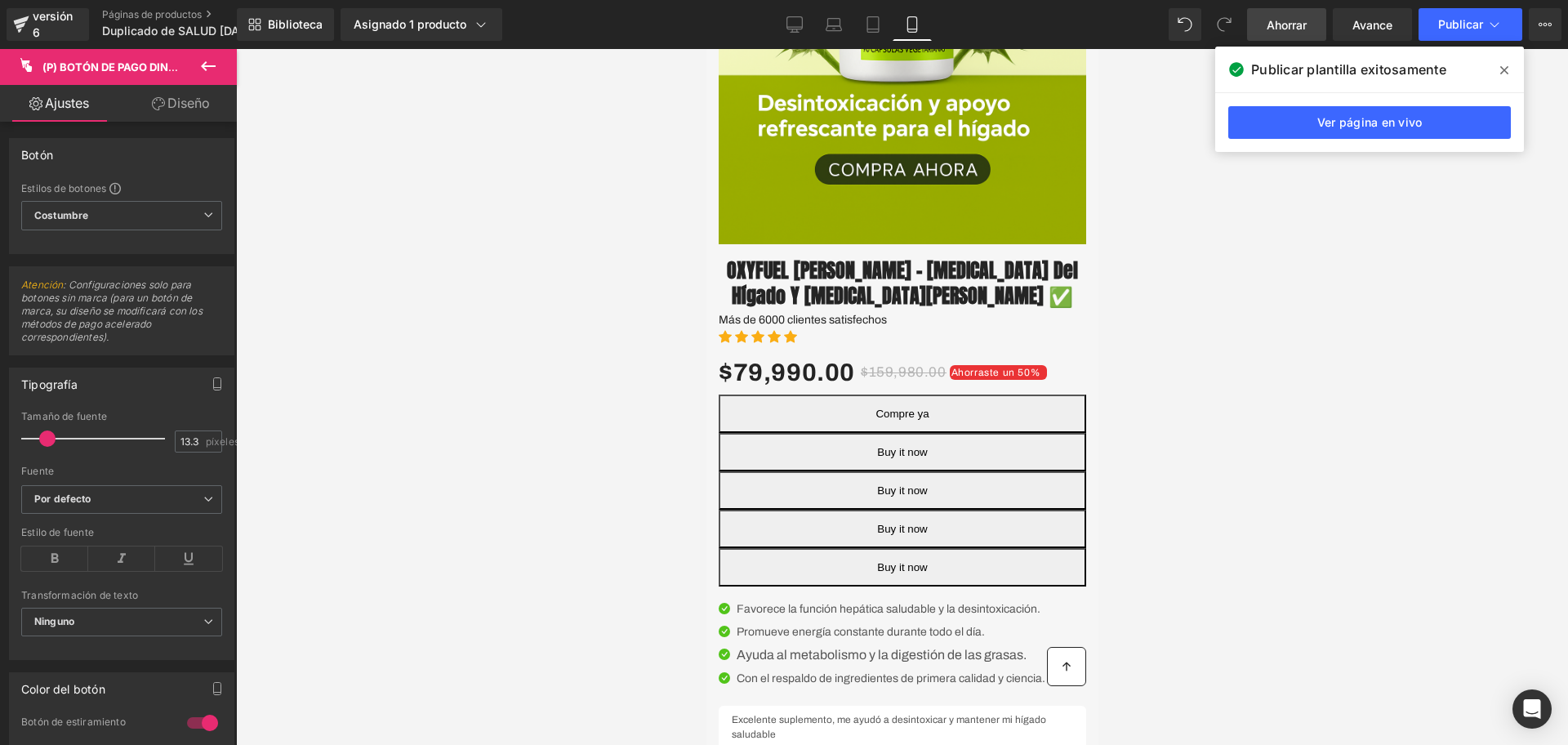
click at [1281, 19] on font "Ahorrar" at bounding box center [1287, 25] width 40 height 14
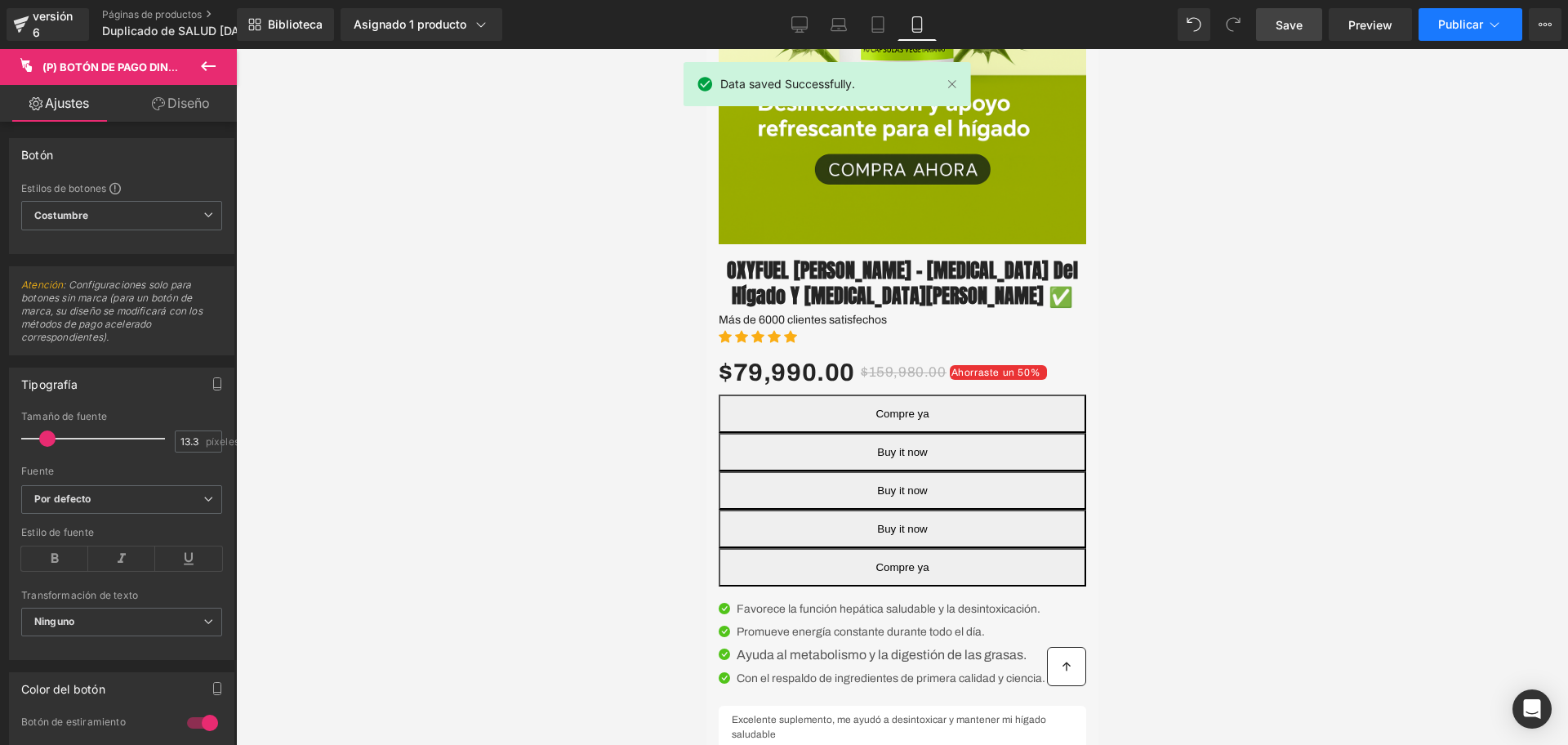
click at [1458, 17] on font "Publicar" at bounding box center [1461, 24] width 45 height 14
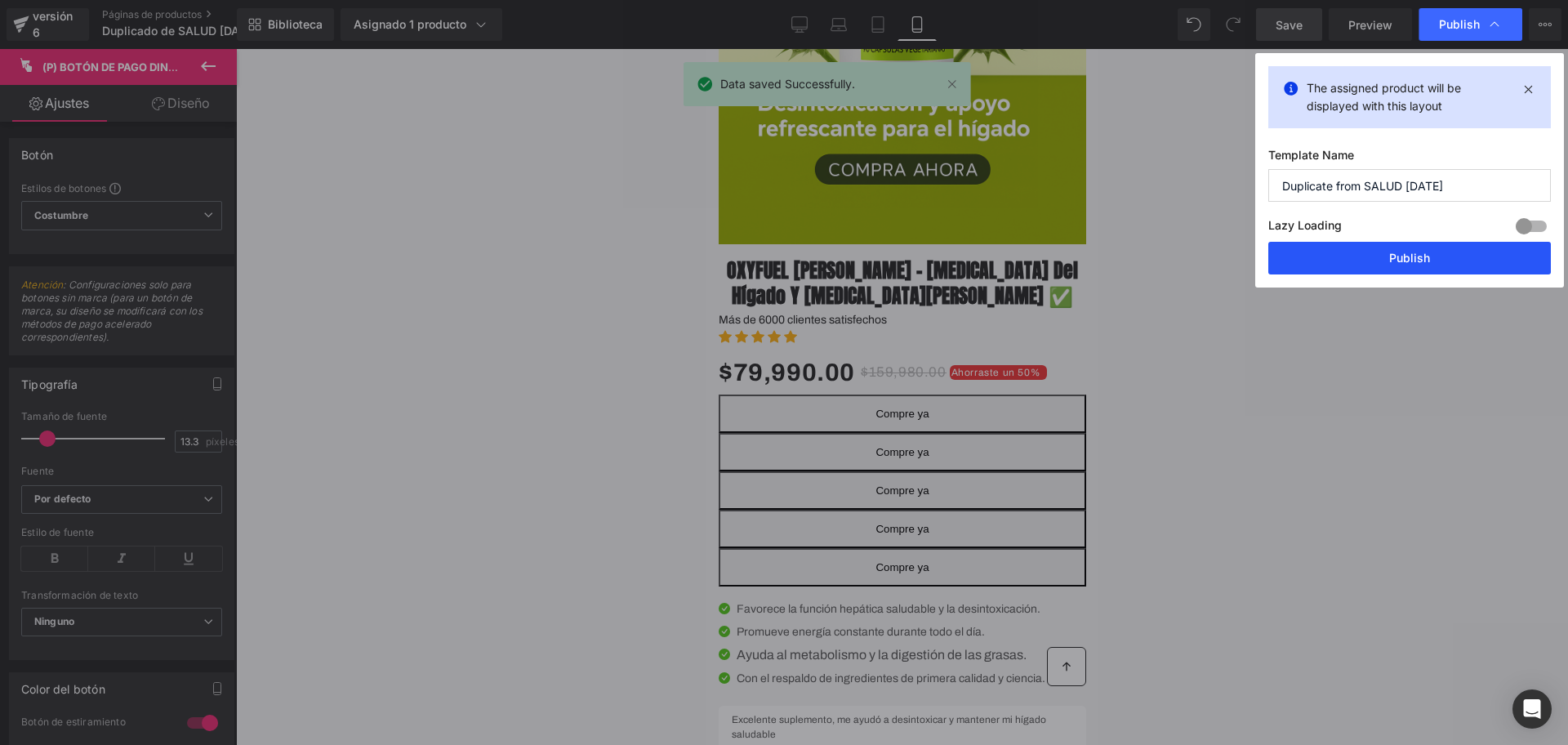
click at [1297, 250] on button "Publish" at bounding box center [1410, 259] width 283 height 33
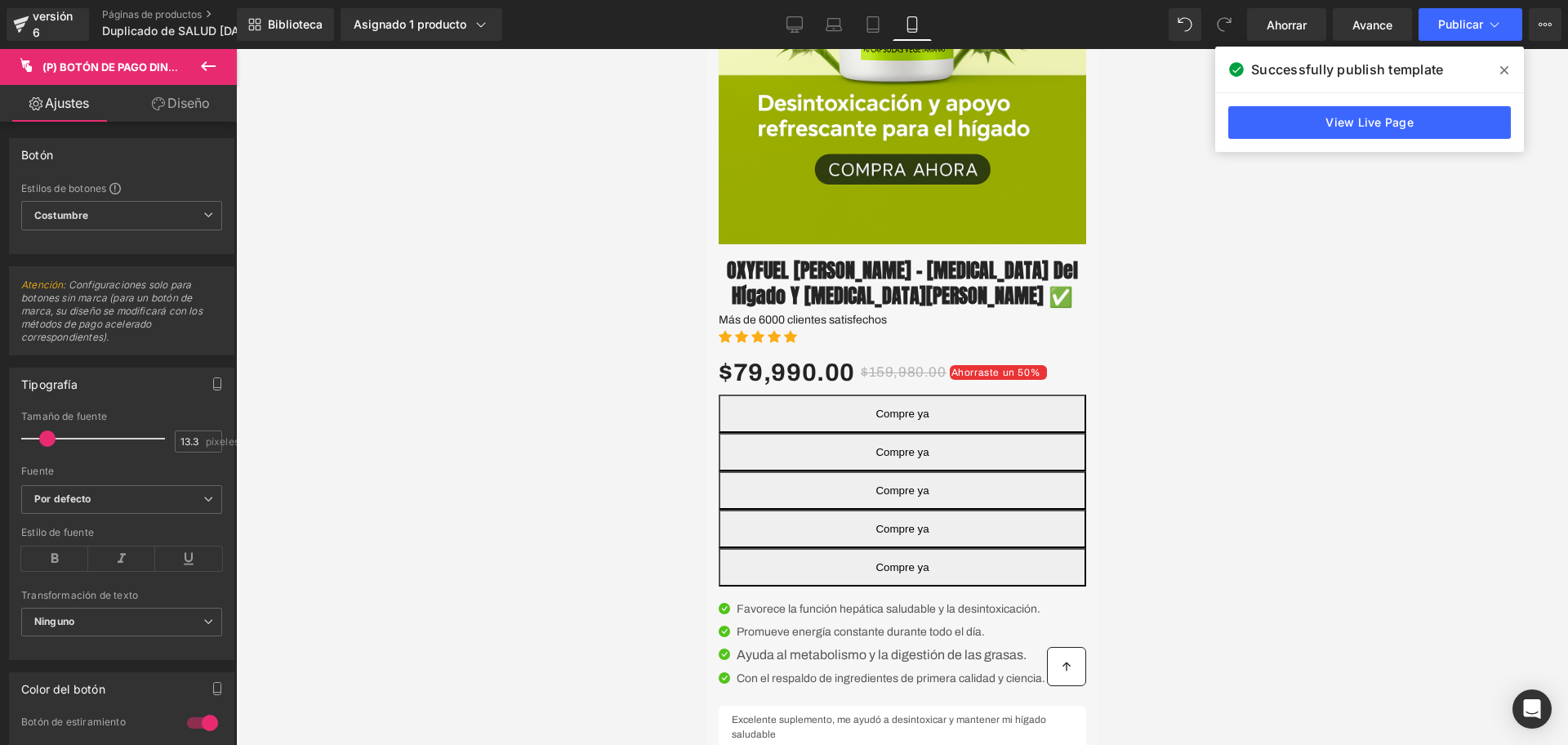
scroll to position [418, 0]
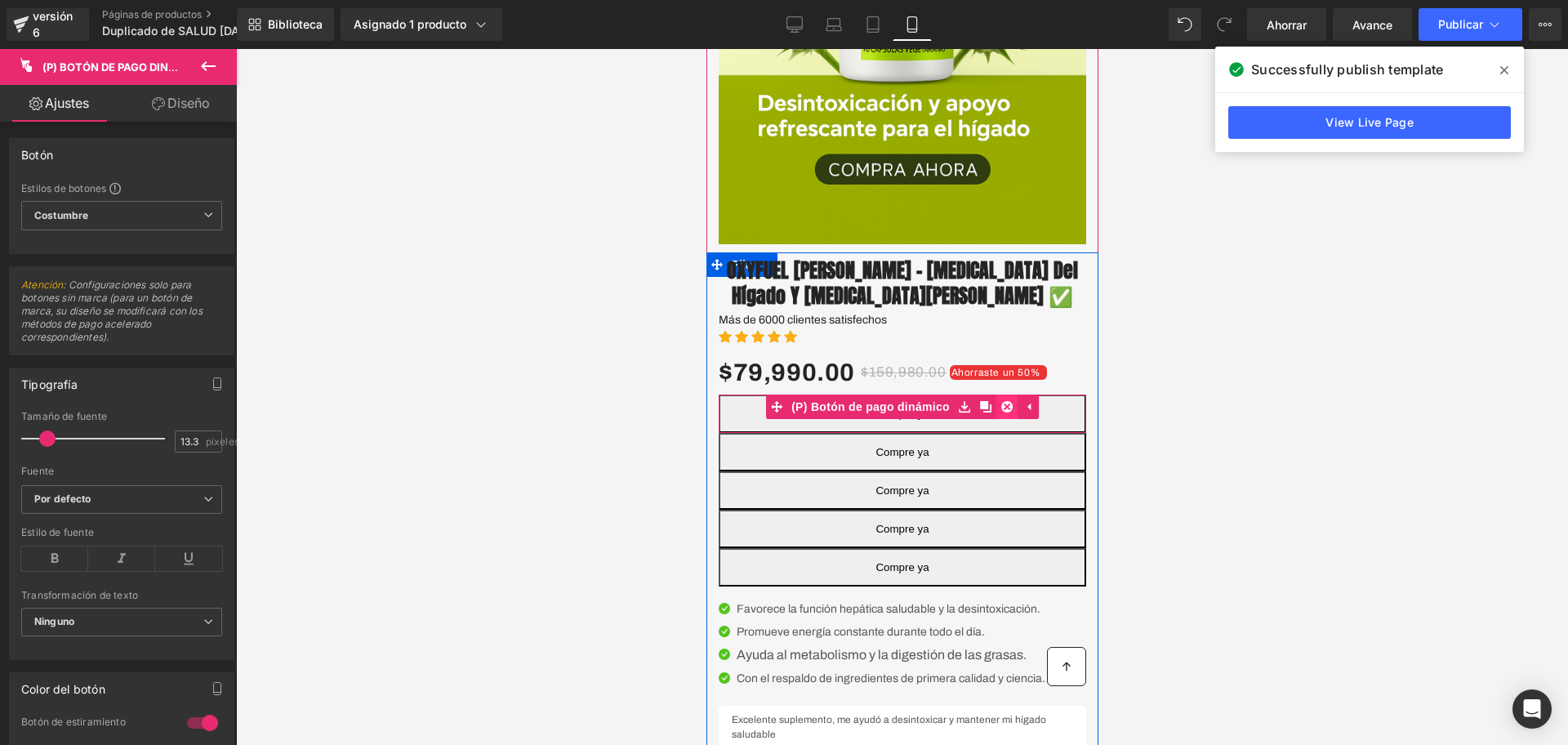
click at [1001, 413] on icon at bounding box center [1007, 406] width 12 height 12
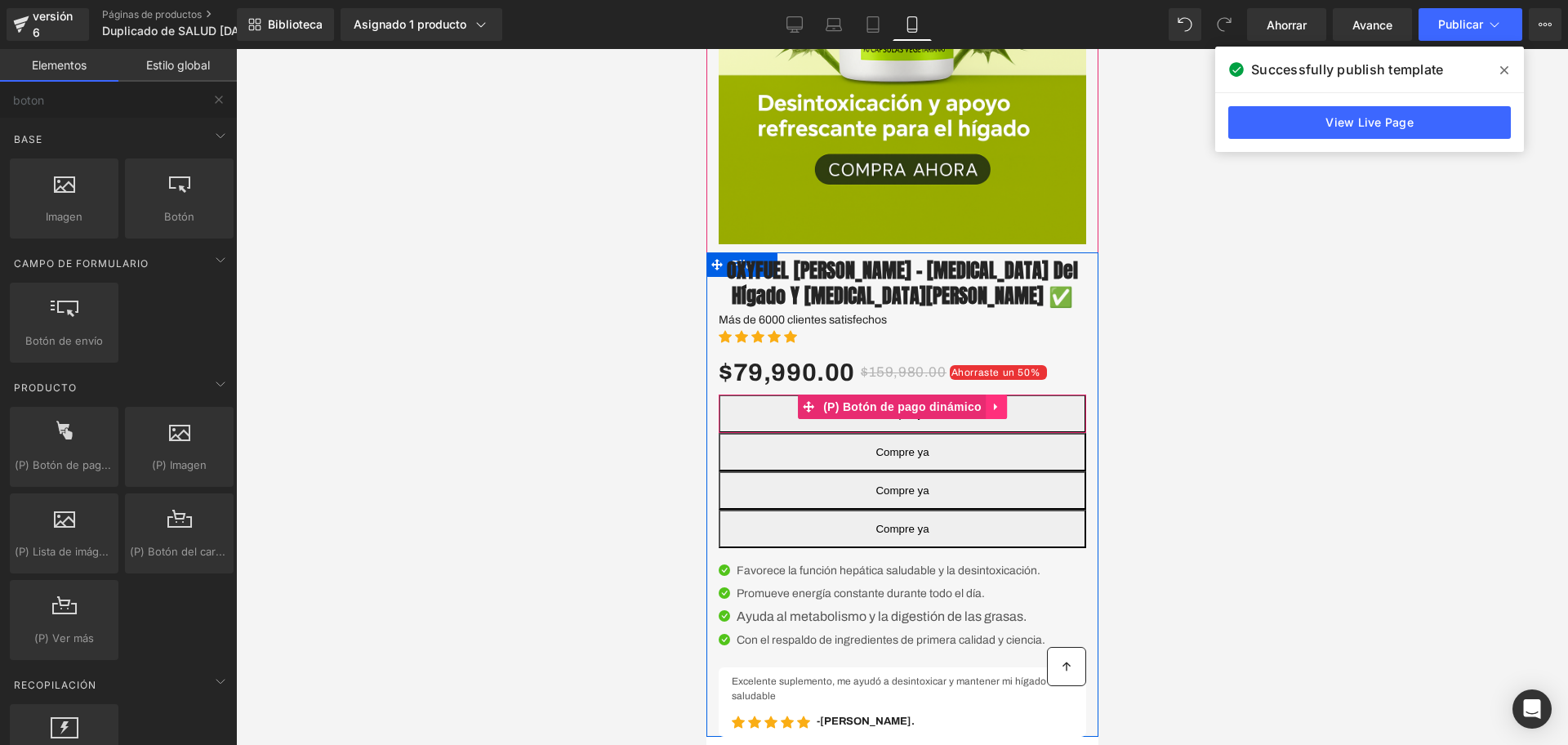
click at [997, 419] on link at bounding box center [996, 407] width 21 height 25
click at [1001, 413] on icon at bounding box center [1007, 406] width 12 height 12
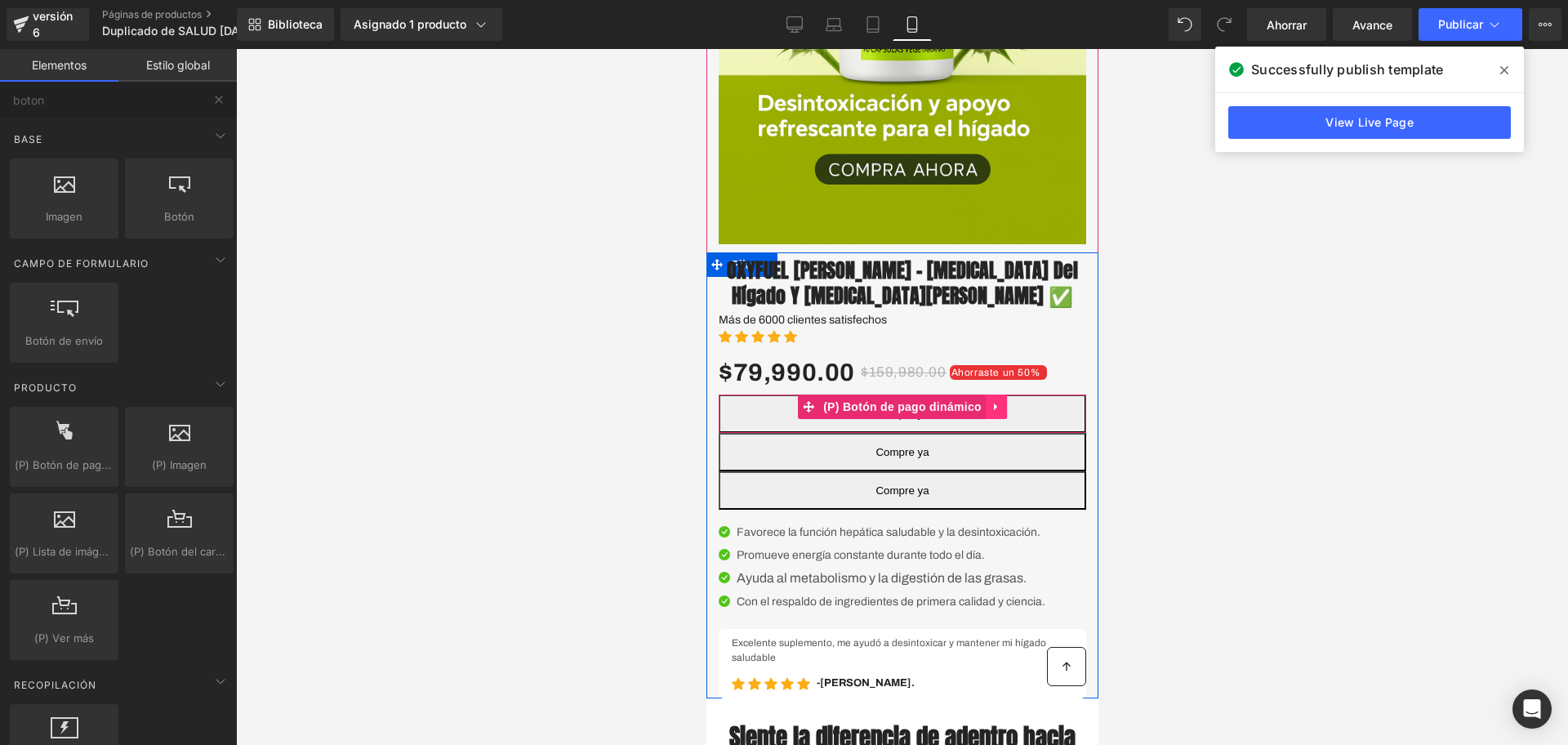
click at [998, 419] on link at bounding box center [996, 407] width 21 height 25
click at [1001, 413] on icon at bounding box center [1007, 406] width 12 height 12
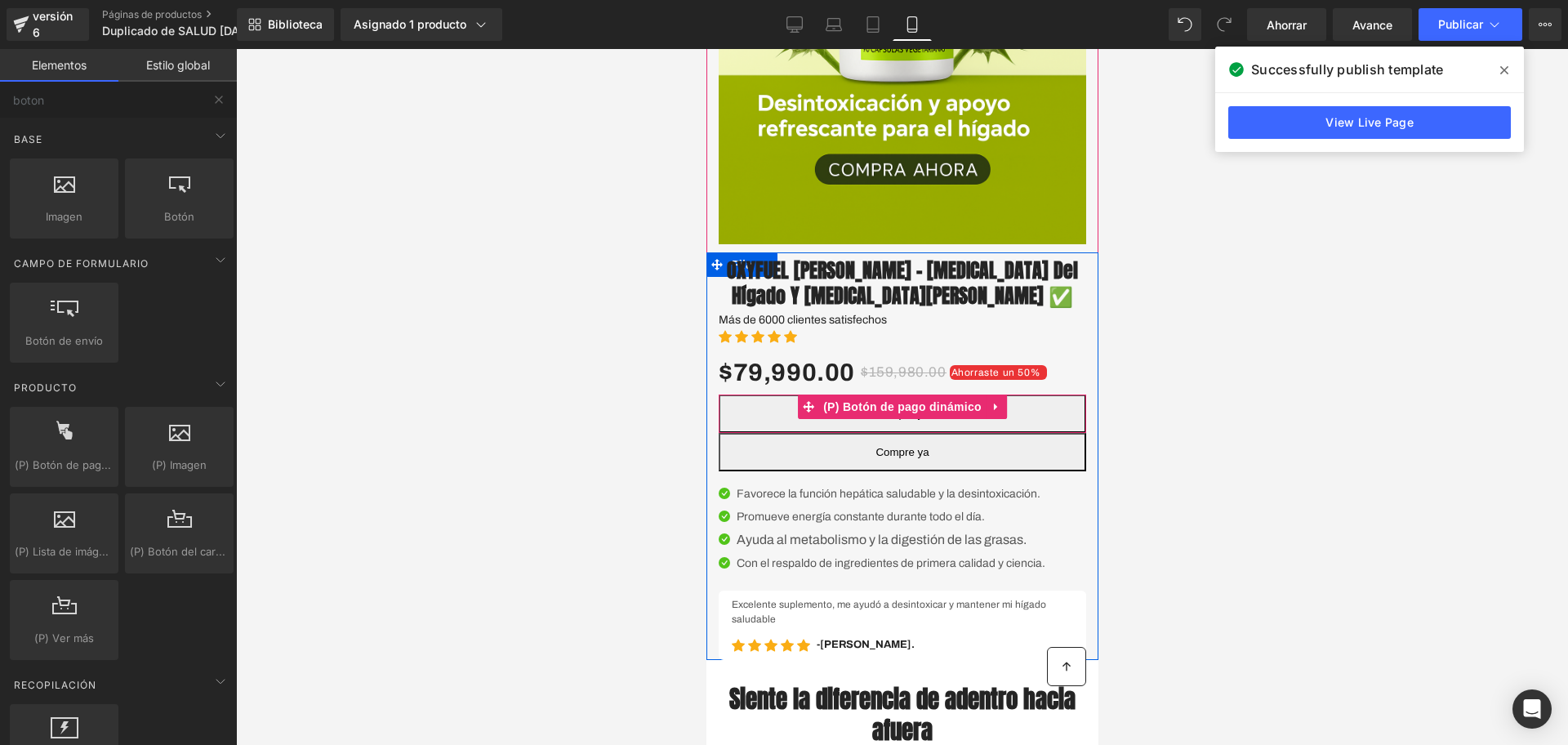
click at [997, 419] on link at bounding box center [996, 407] width 21 height 25
click at [1001, 413] on icon at bounding box center [1007, 407] width 12 height 12
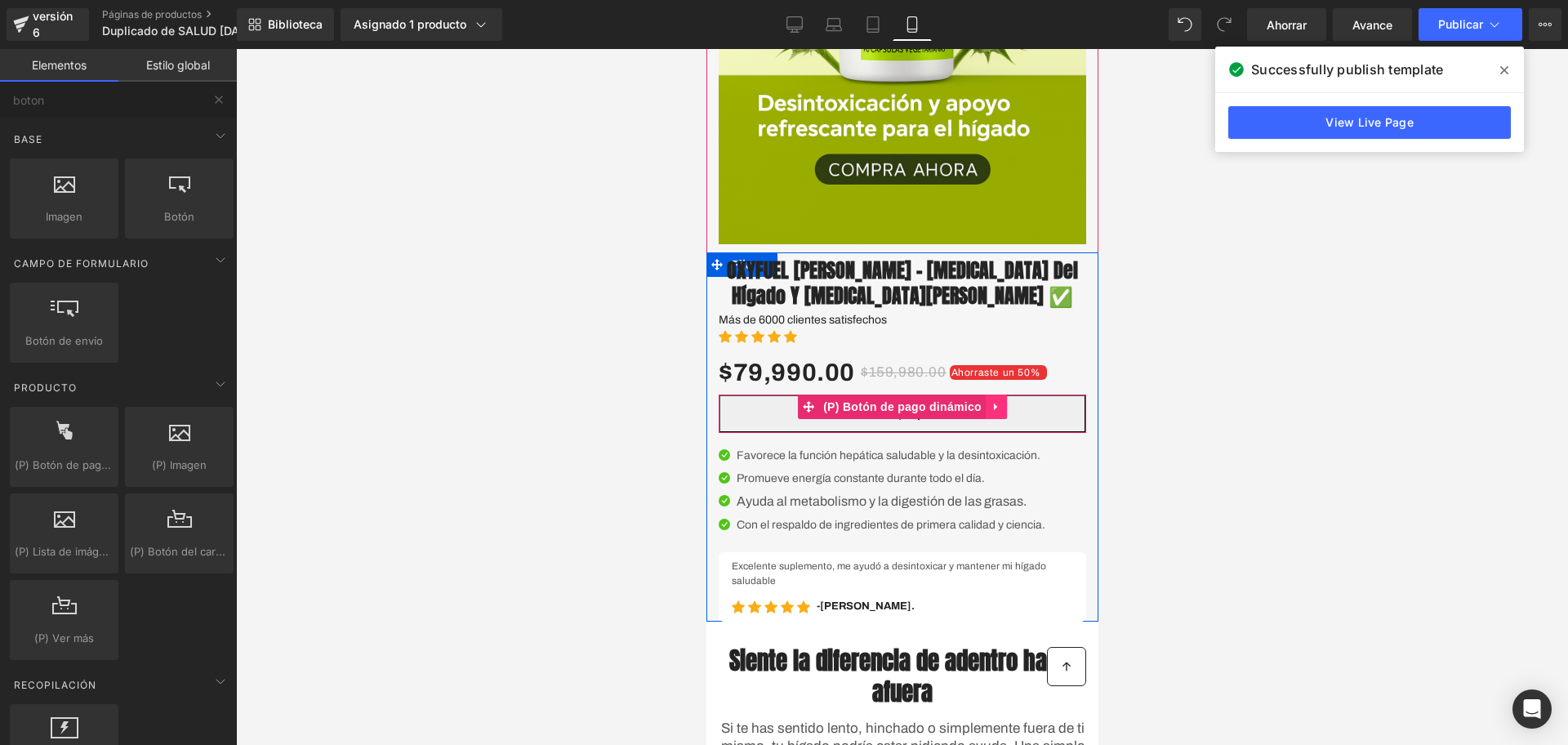
click at [997, 419] on link at bounding box center [996, 407] width 21 height 25
click at [1001, 413] on icon at bounding box center [1007, 407] width 12 height 12
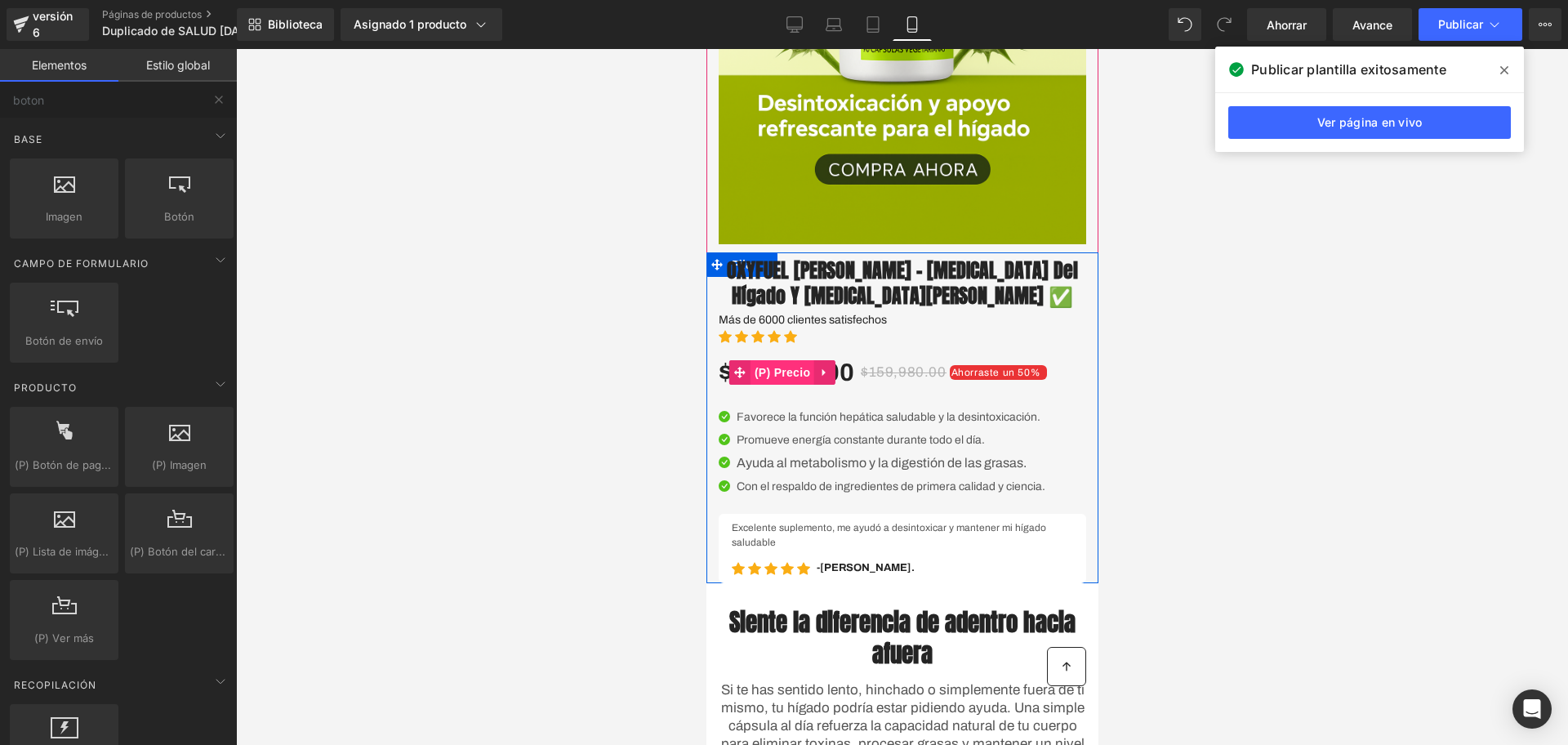
click at [766, 384] on font "(P) Precio" at bounding box center [781, 373] width 55 height 25
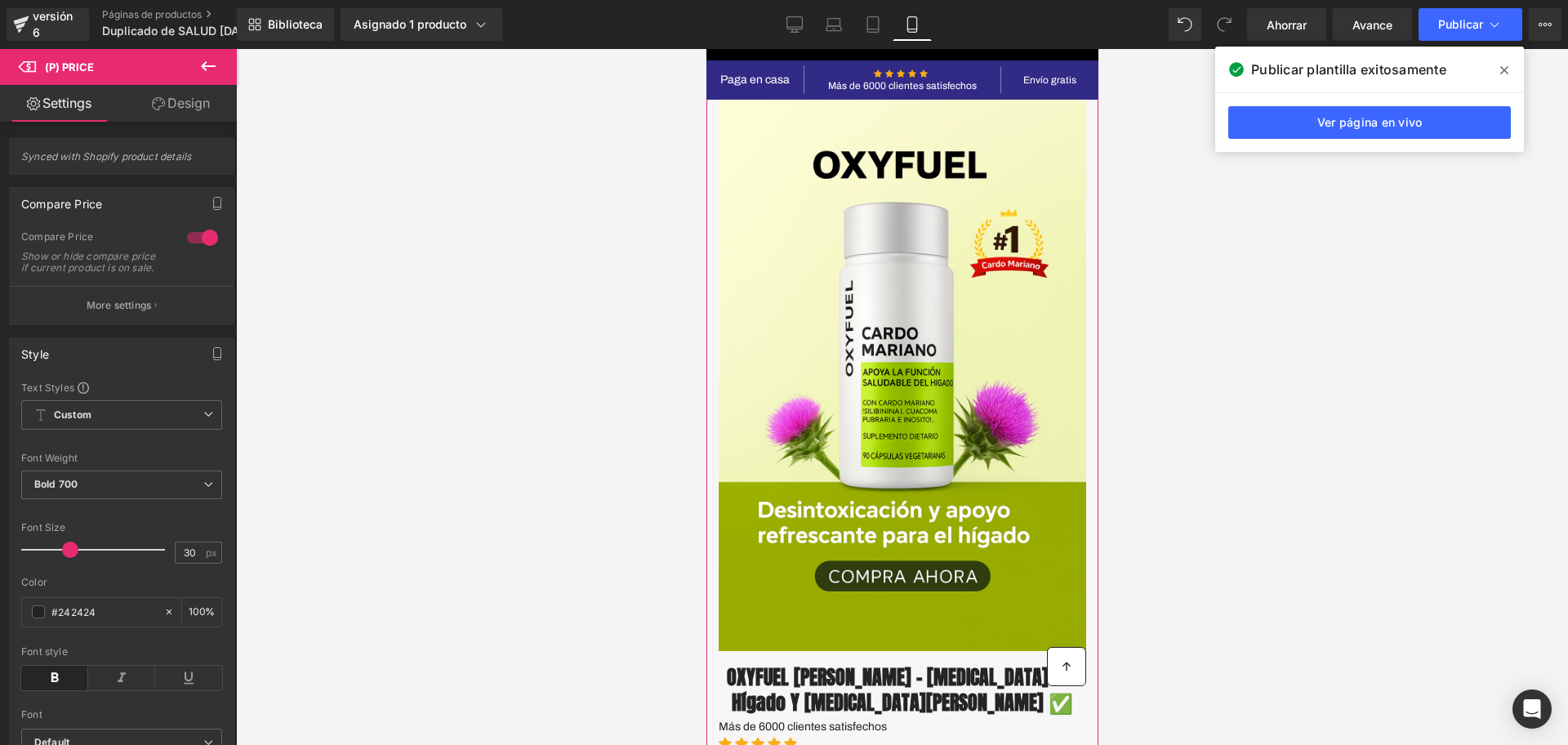
scroll to position [0, 0]
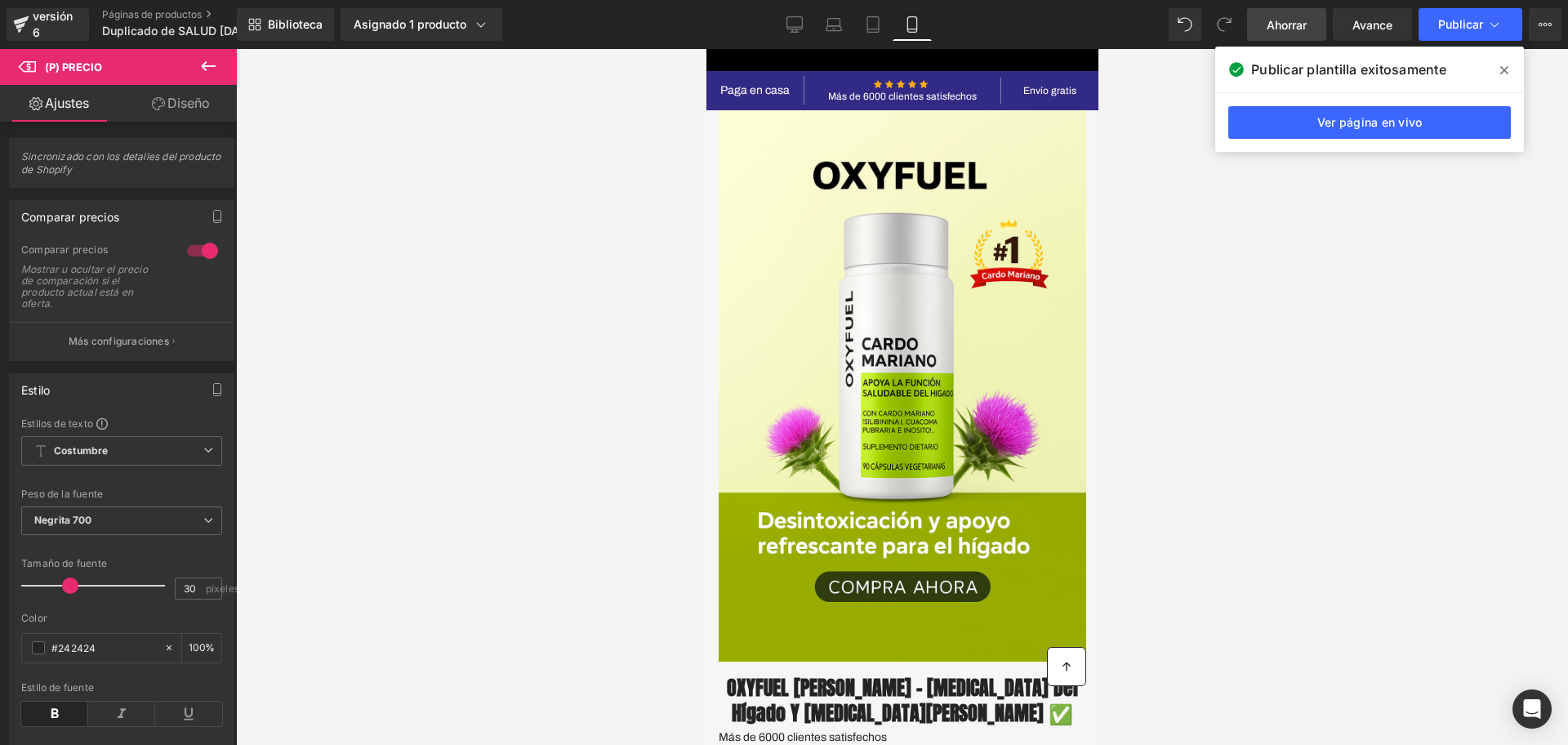
click at [1283, 29] on font "Ahorrar" at bounding box center [1287, 25] width 40 height 14
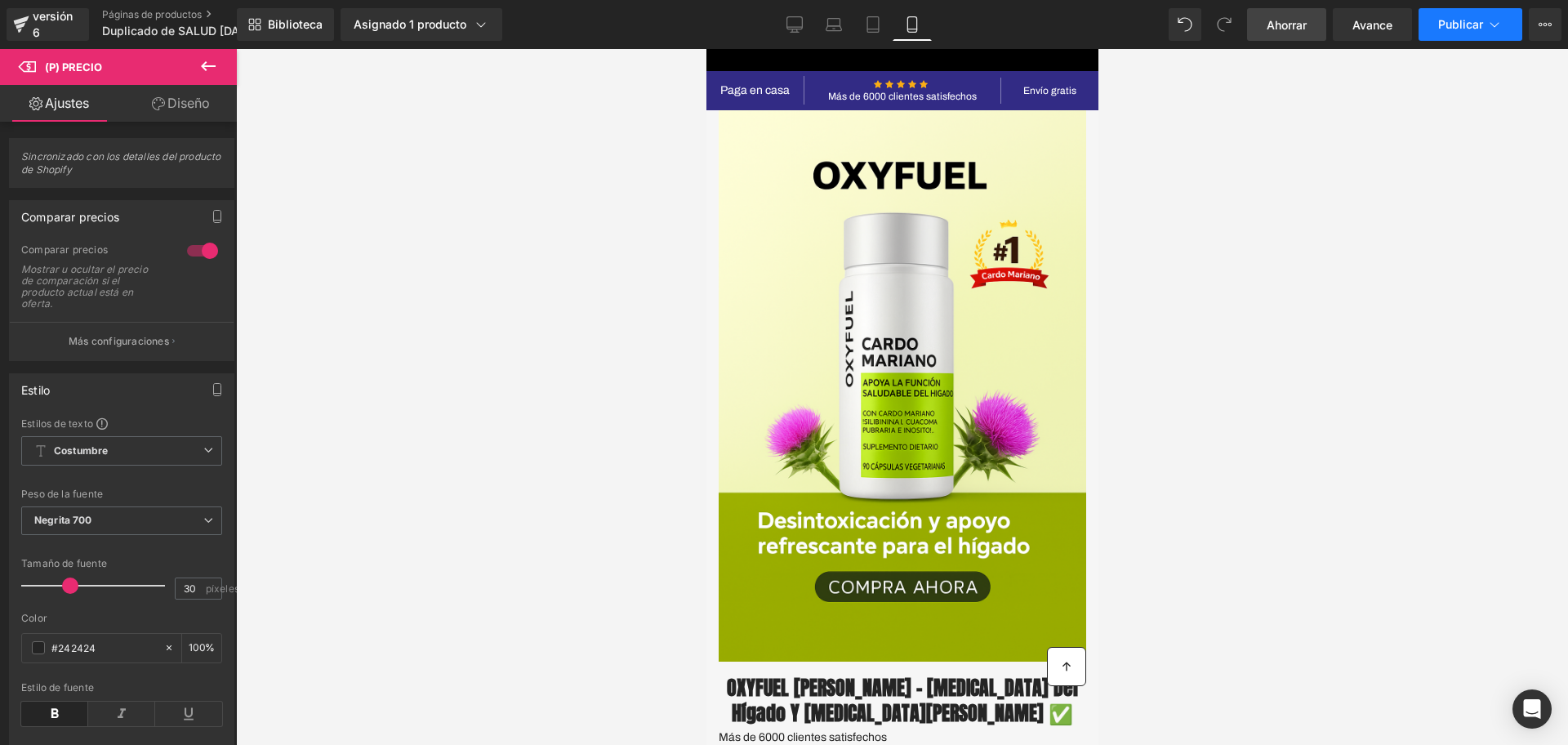
click at [1433, 37] on button "Publicar" at bounding box center [1471, 25] width 104 height 33
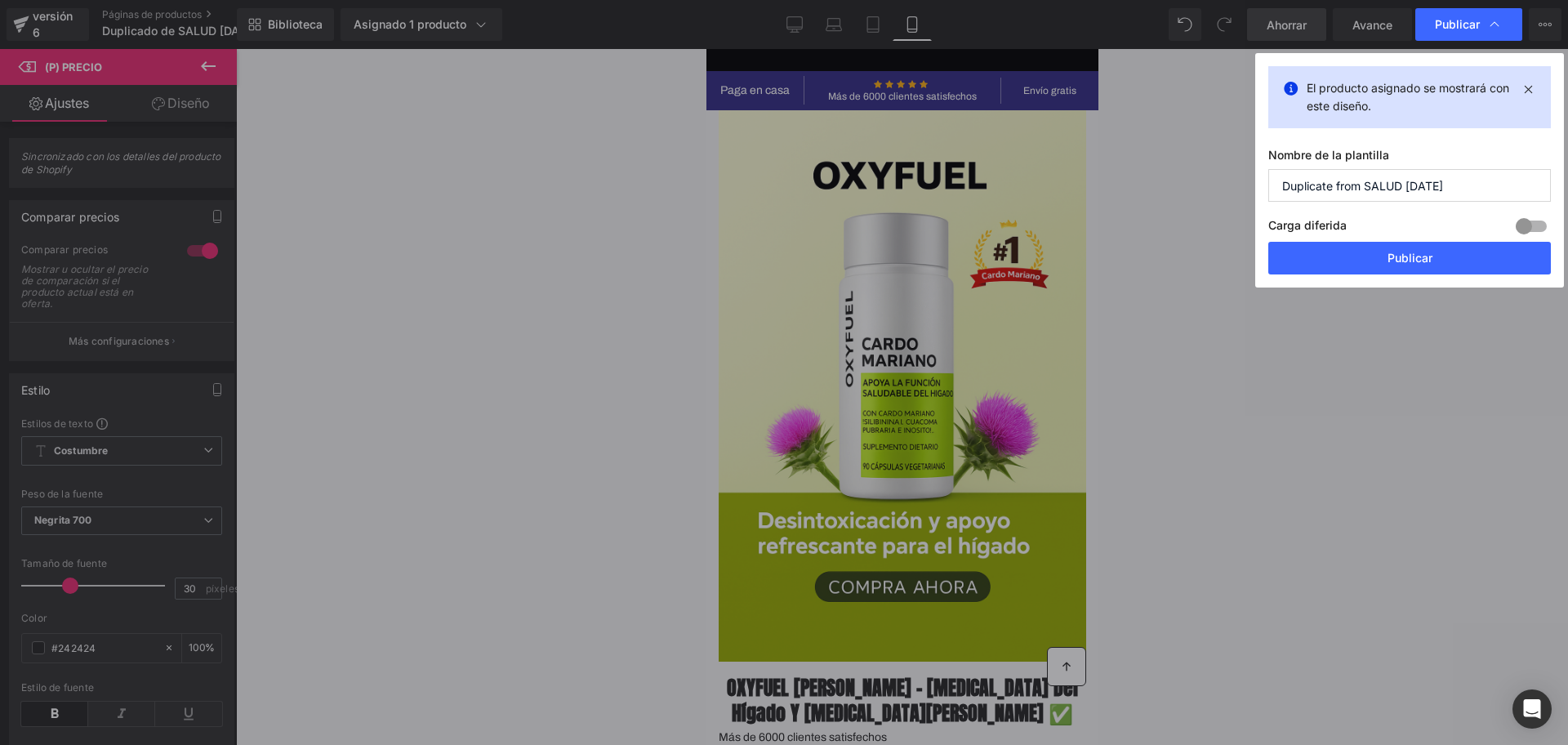
click at [1346, 216] on div "Carga diferida Construir Plan de actualización para desbloquear" at bounding box center [1410, 228] width 283 height 27
click at [1378, 252] on button "Publicar" at bounding box center [1410, 259] width 283 height 33
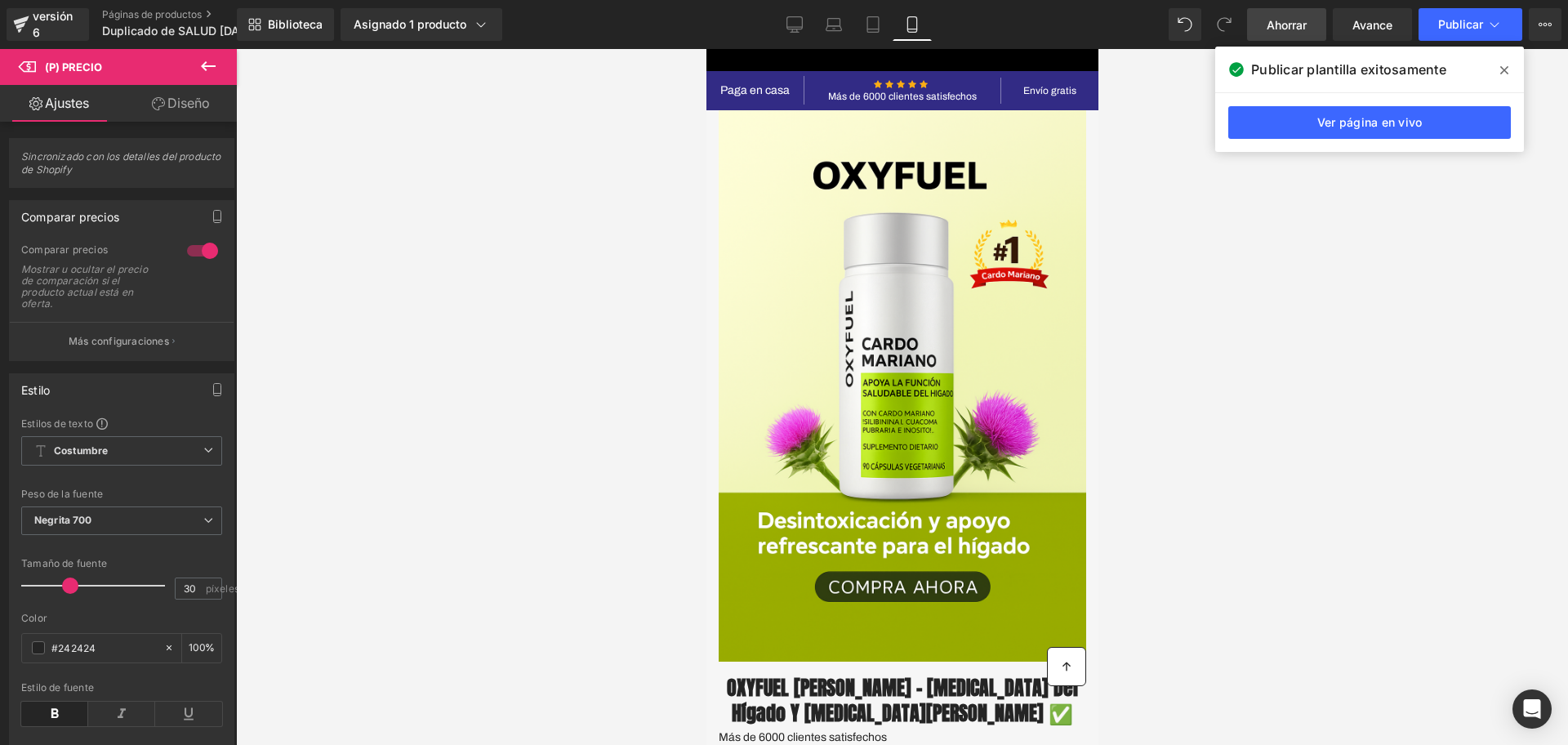
click at [1507, 64] on icon at bounding box center [1504, 70] width 8 height 13
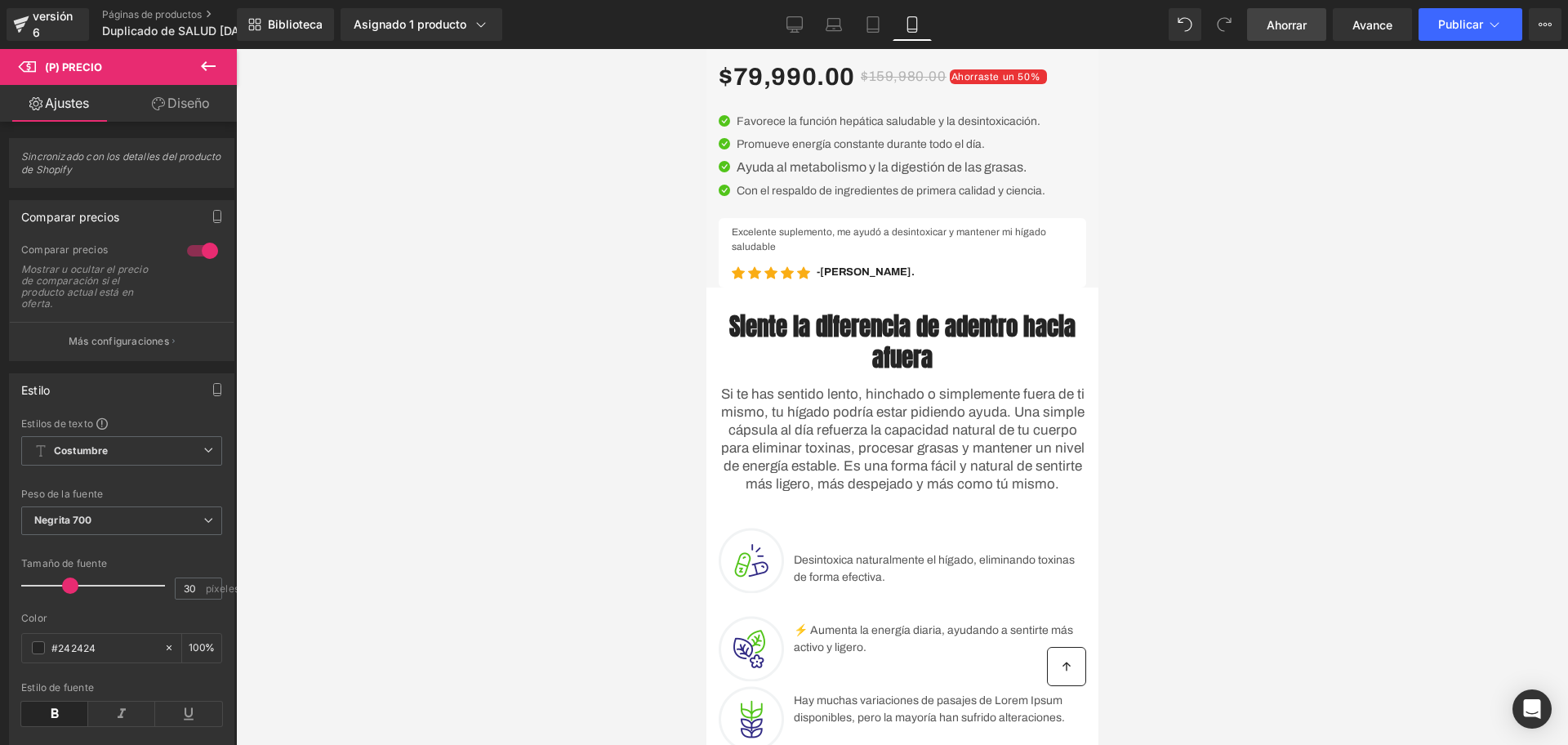
scroll to position [715, 0]
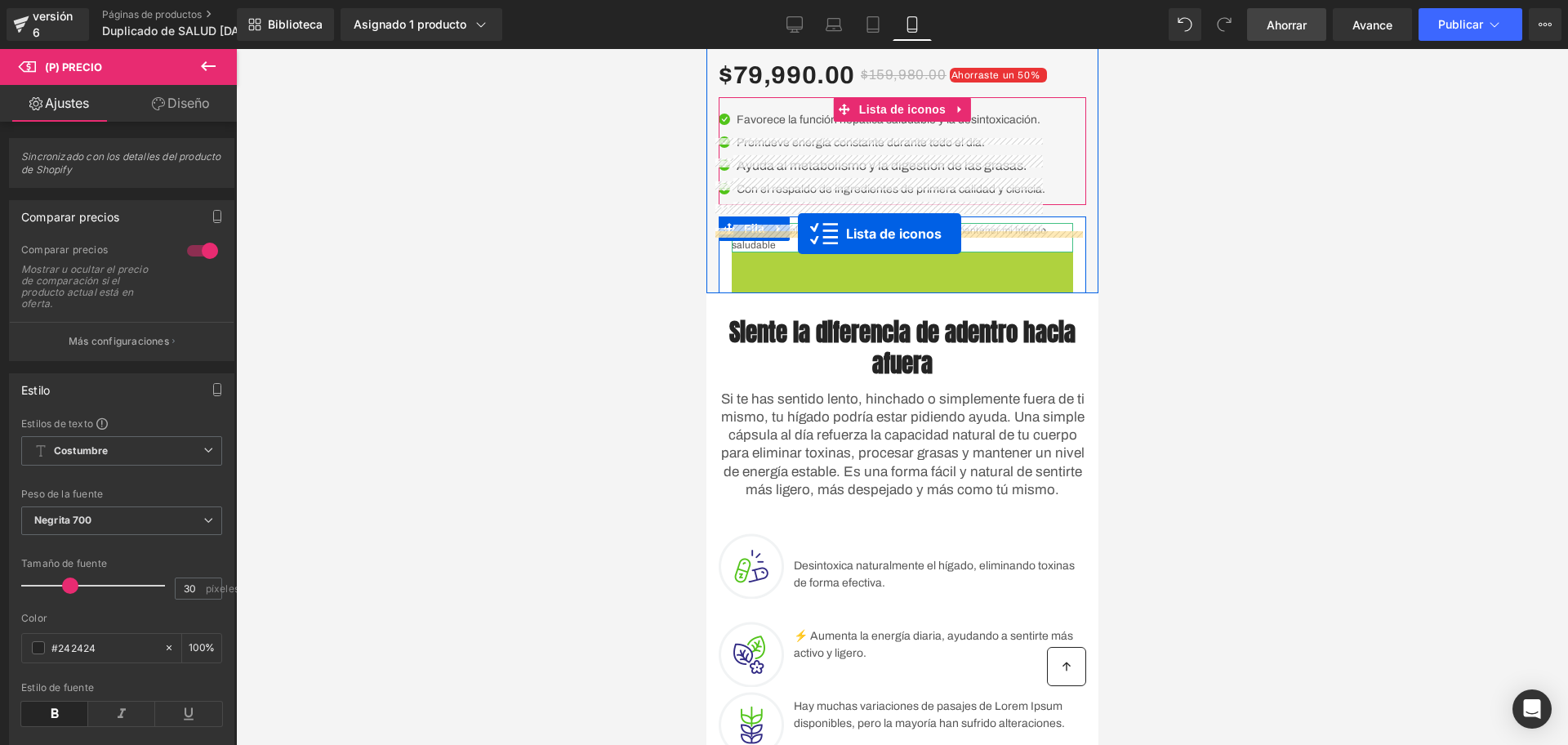
drag, startPoint x: 832, startPoint y: 292, endPoint x: 798, endPoint y: 234, distance: 67.2
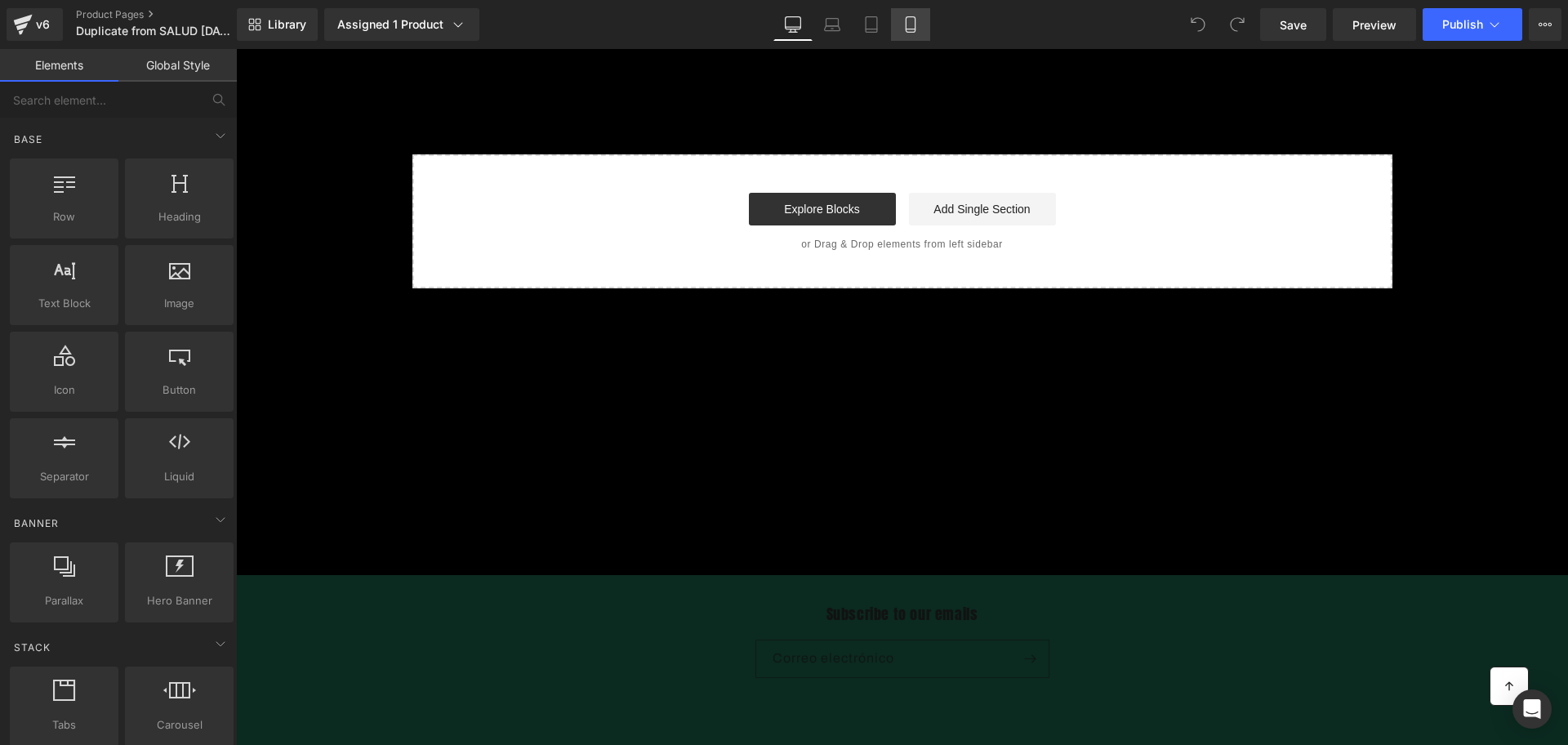
click at [904, 15] on link "Mobile" at bounding box center [910, 25] width 39 height 33
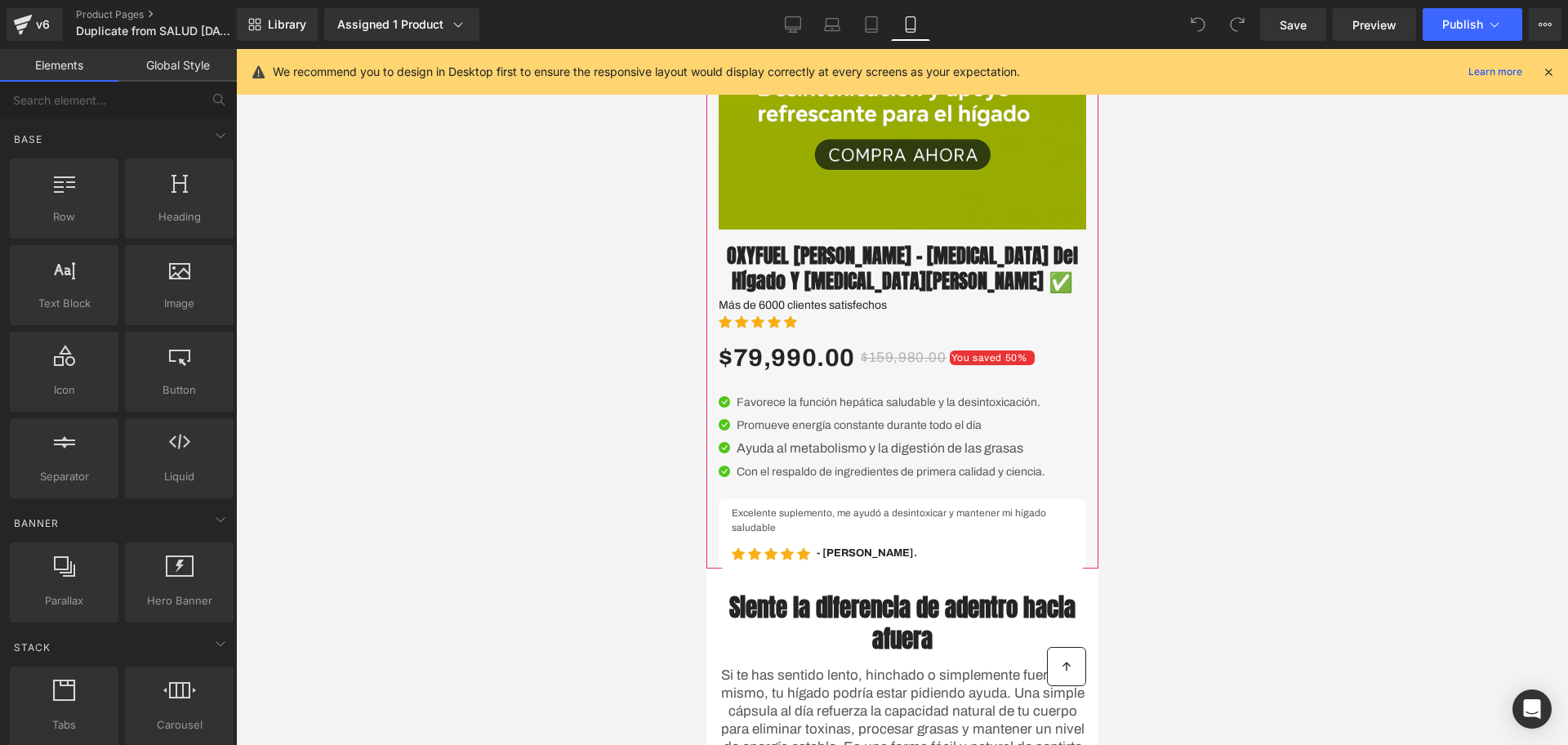
scroll to position [511, 0]
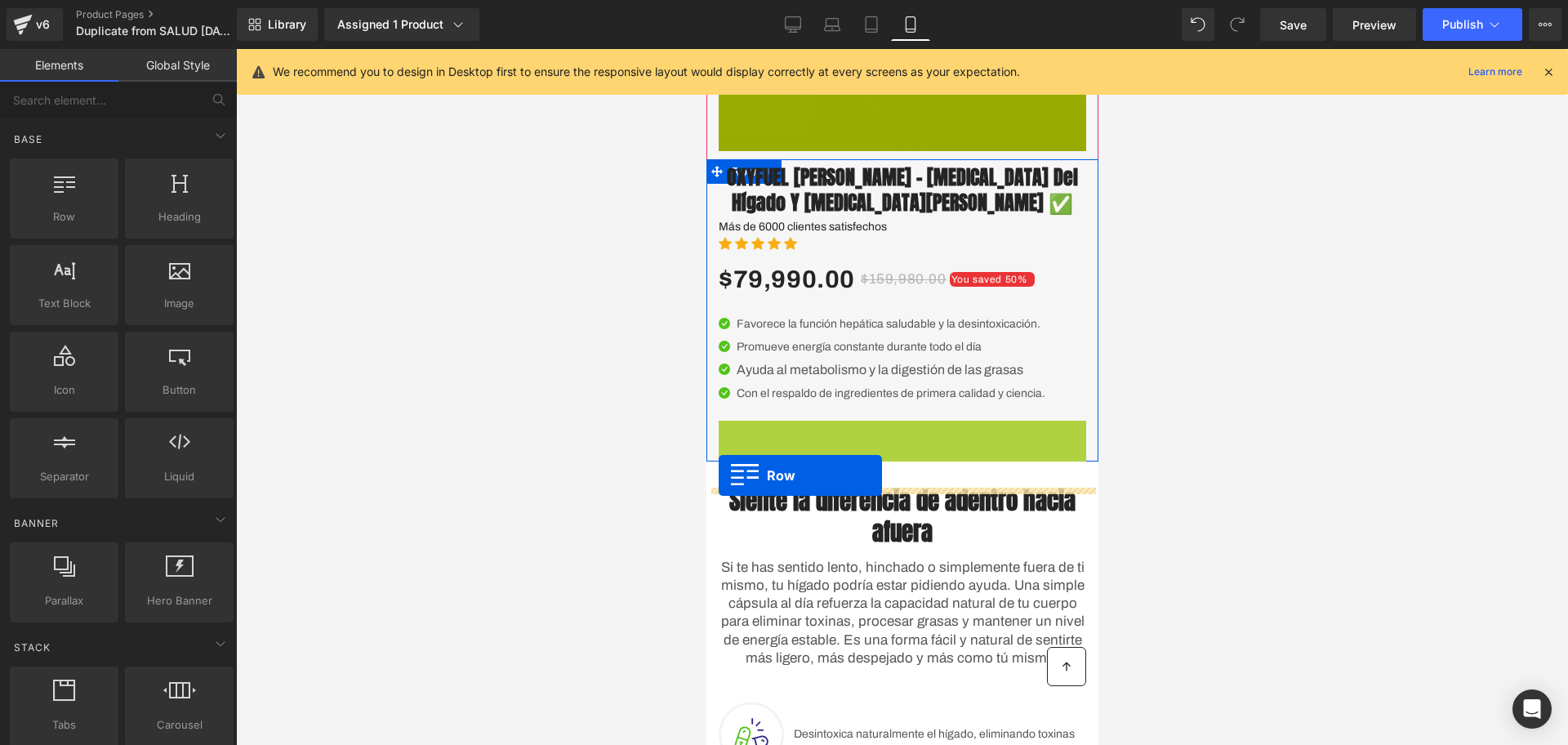
drag, startPoint x: 713, startPoint y: 453, endPoint x: 717, endPoint y: 475, distance: 22.4
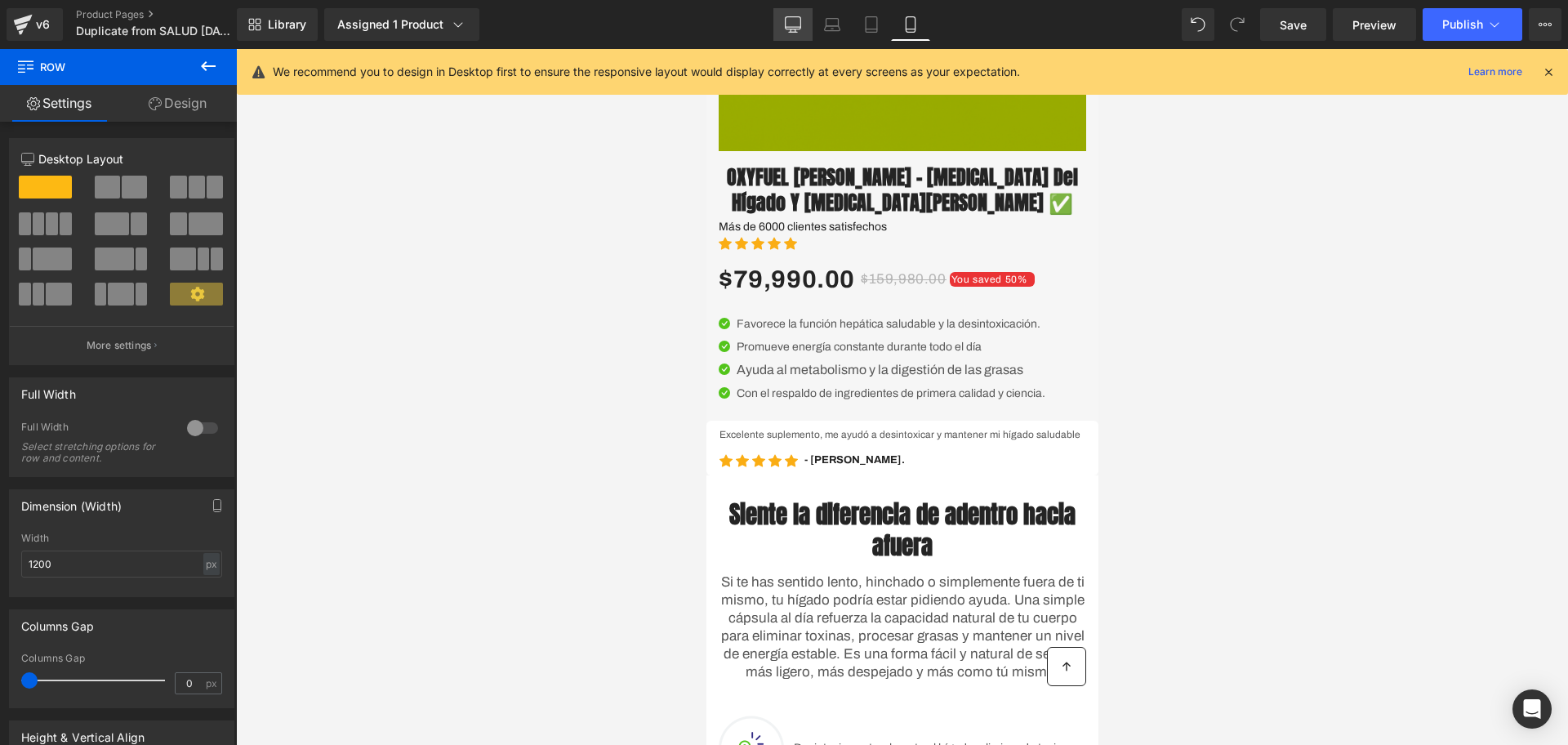
click at [786, 21] on icon at bounding box center [794, 23] width 16 height 12
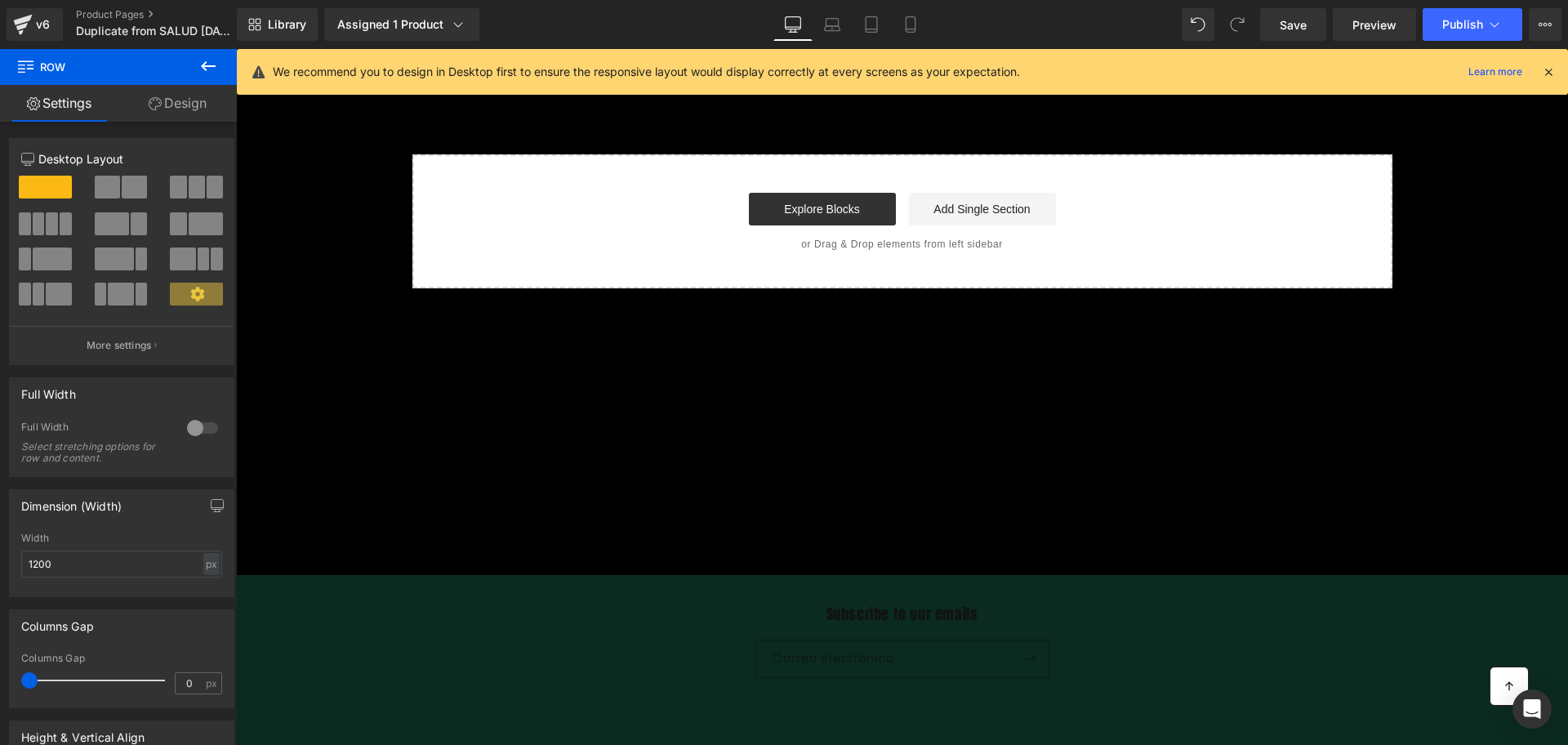
click at [203, 81] on button at bounding box center [207, 66] width 57 height 36
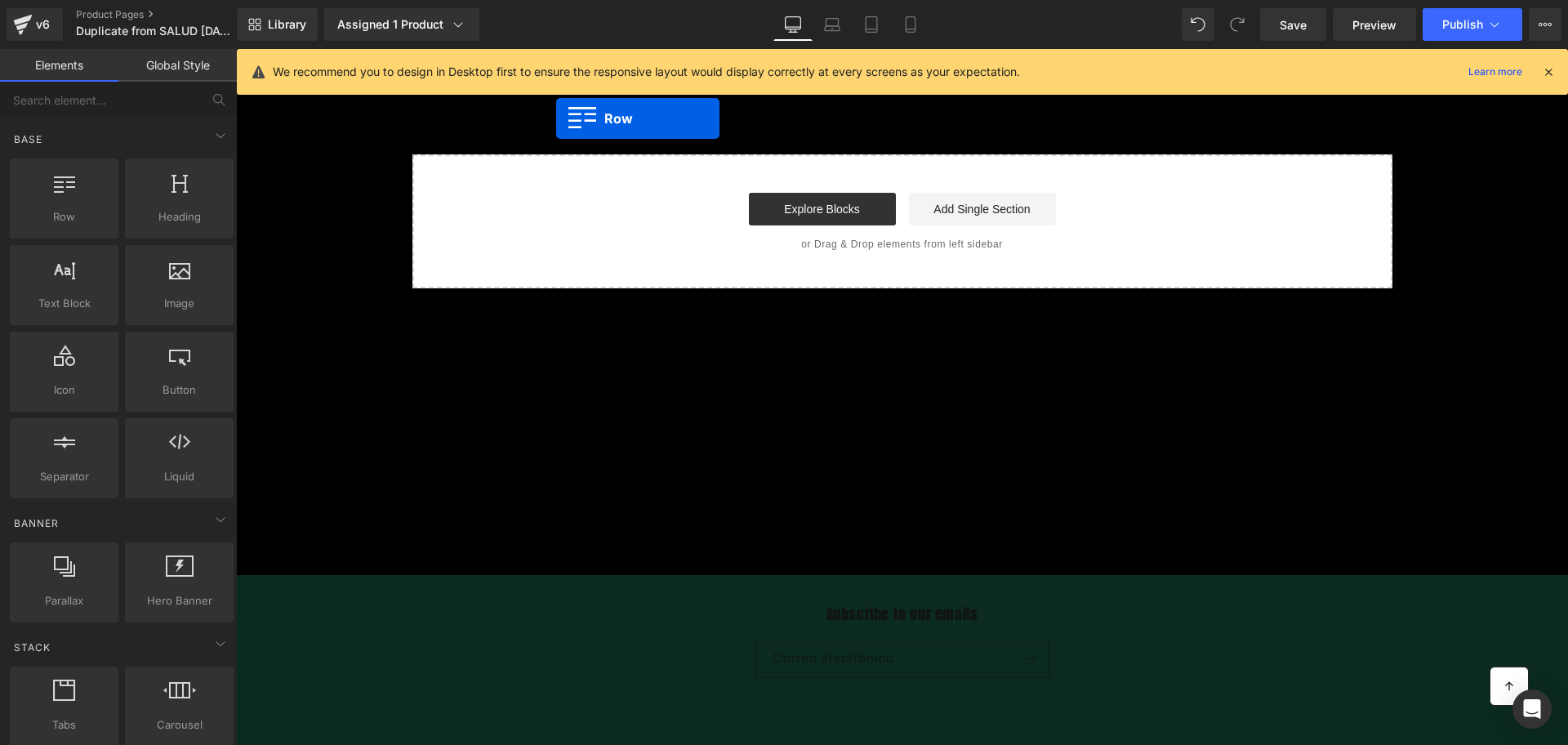
drag, startPoint x: 310, startPoint y: 260, endPoint x: 556, endPoint y: 118, distance: 284.0
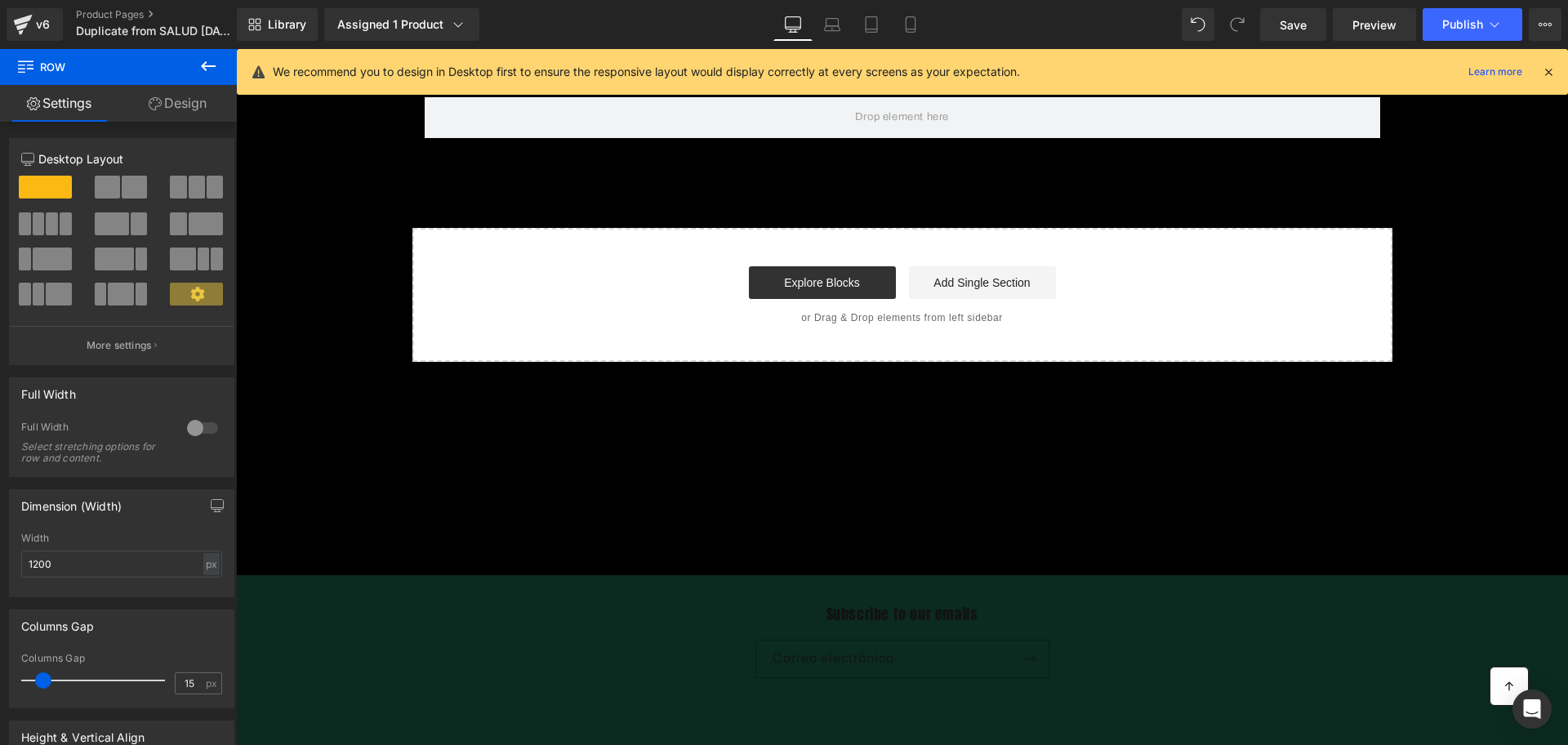
click at [212, 70] on icon at bounding box center [208, 66] width 20 height 20
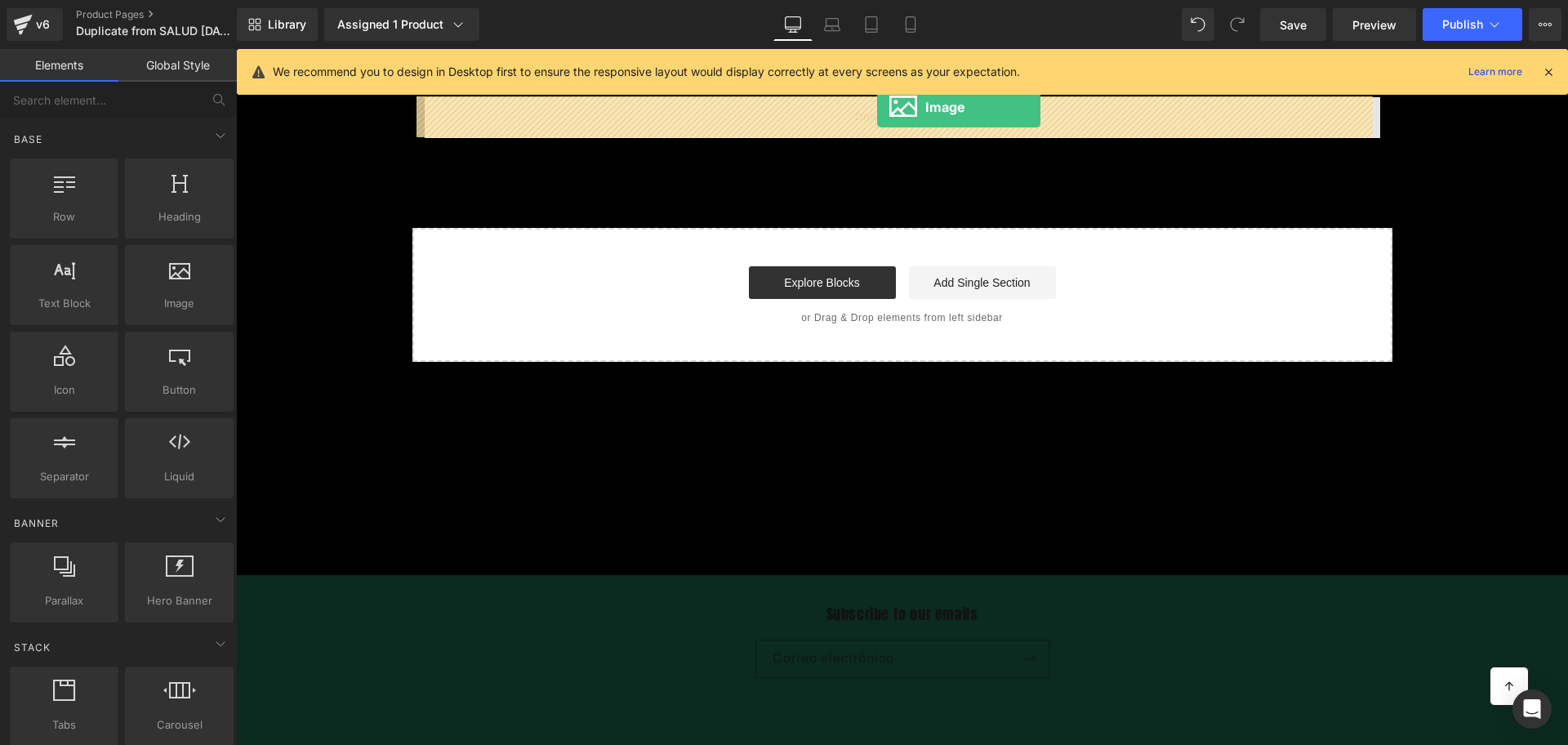
drag, startPoint x: 407, startPoint y: 325, endPoint x: 877, endPoint y: 107, distance: 518.1
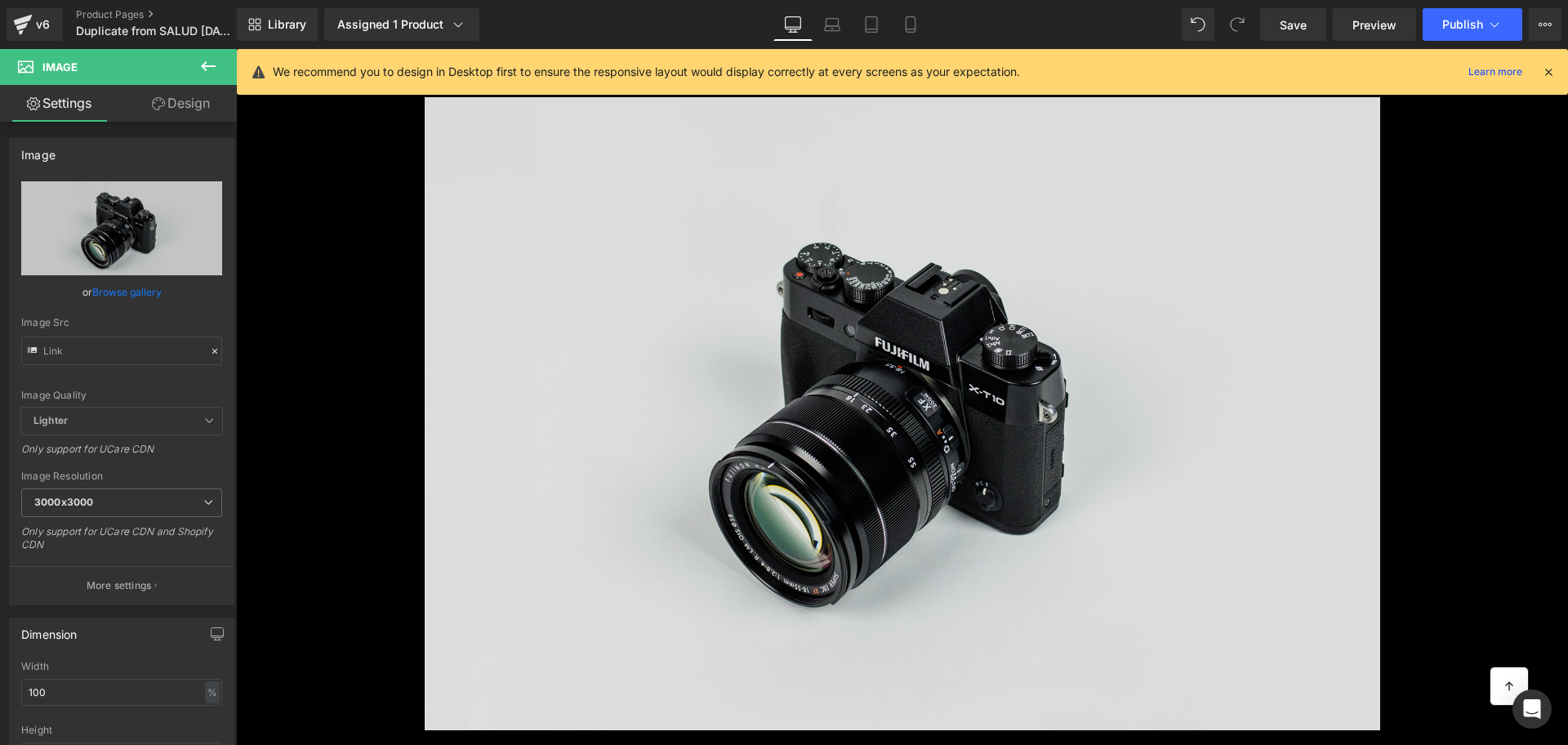
click at [848, 257] on img at bounding box center [903, 414] width 956 height 633
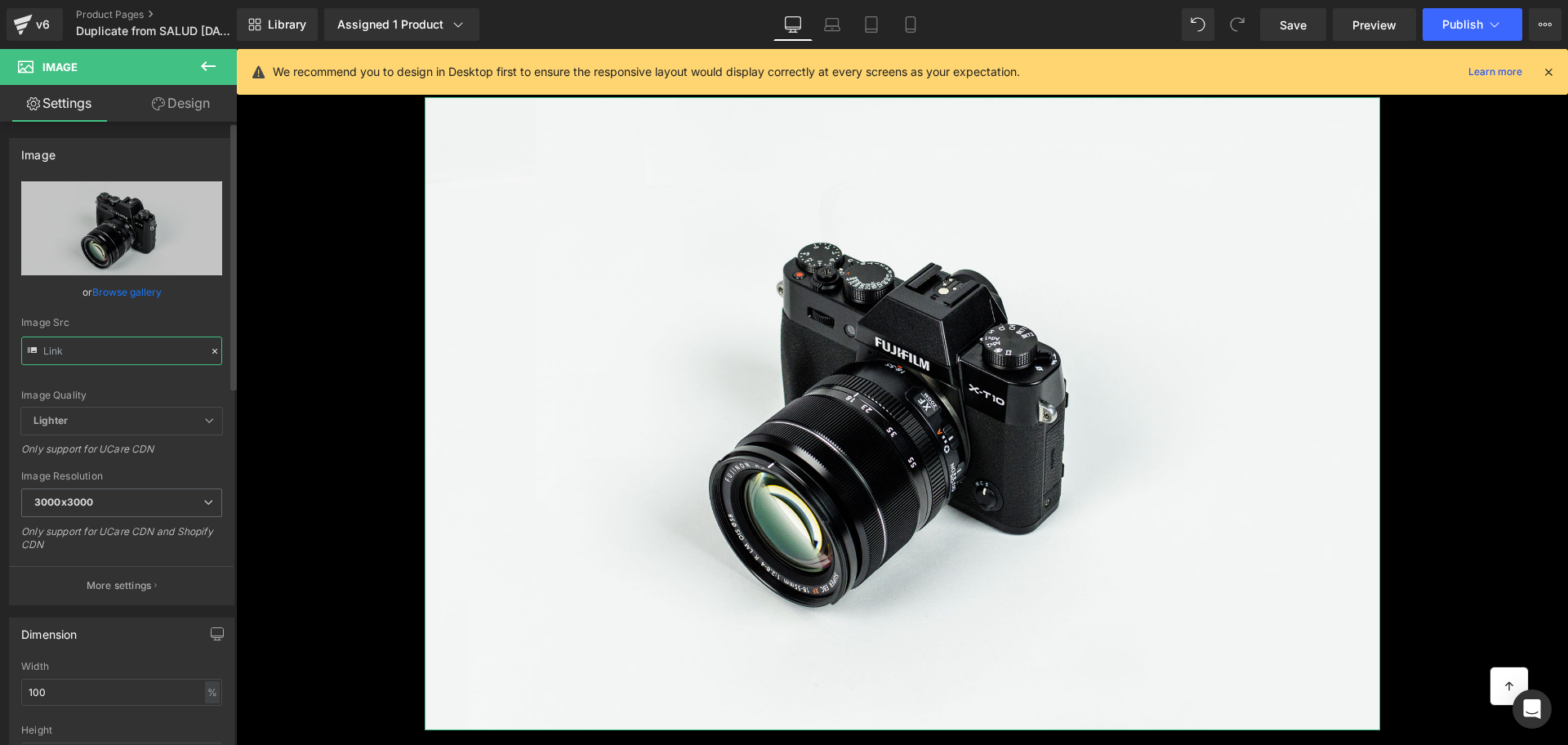
click at [161, 359] on input "text" at bounding box center [122, 351] width 201 height 29
click at [161, 359] on input "//[DOMAIN_NAME][URL]" at bounding box center [122, 351] width 201 height 29
paste input "[URL][DOMAIN_NAME]"
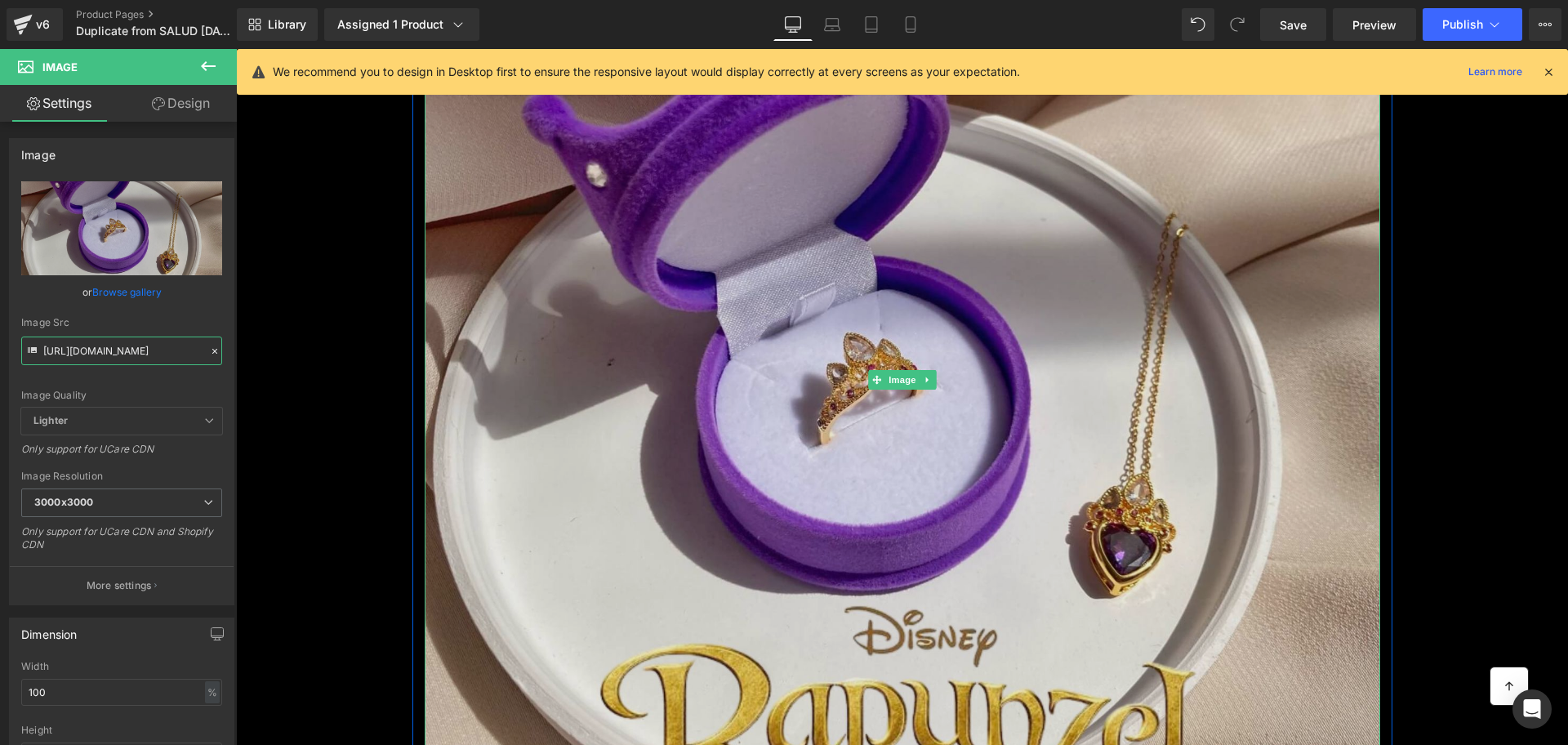
scroll to position [511, 0]
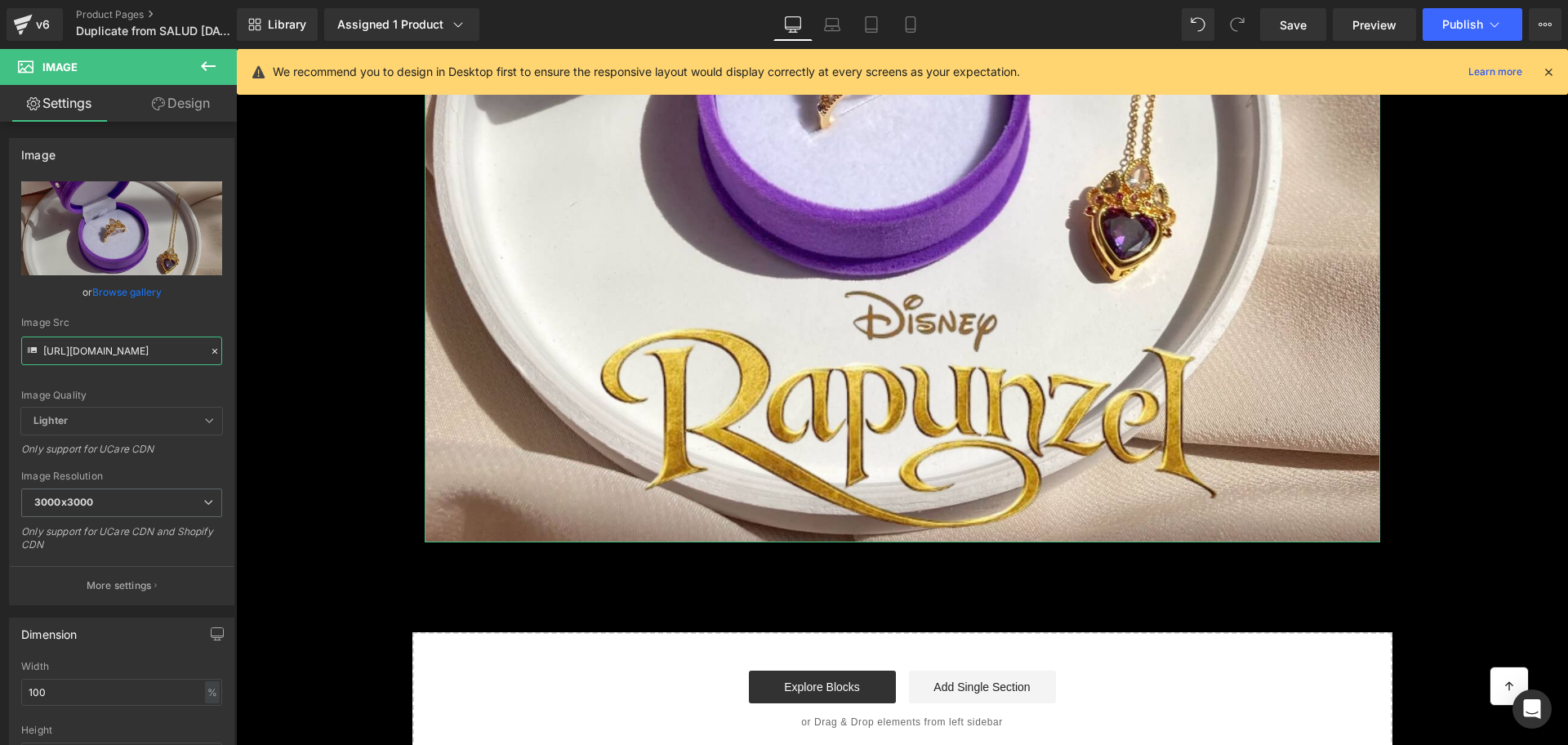
type input "[URL][DOMAIN_NAME]"
click at [209, 83] on button at bounding box center [207, 66] width 57 height 36
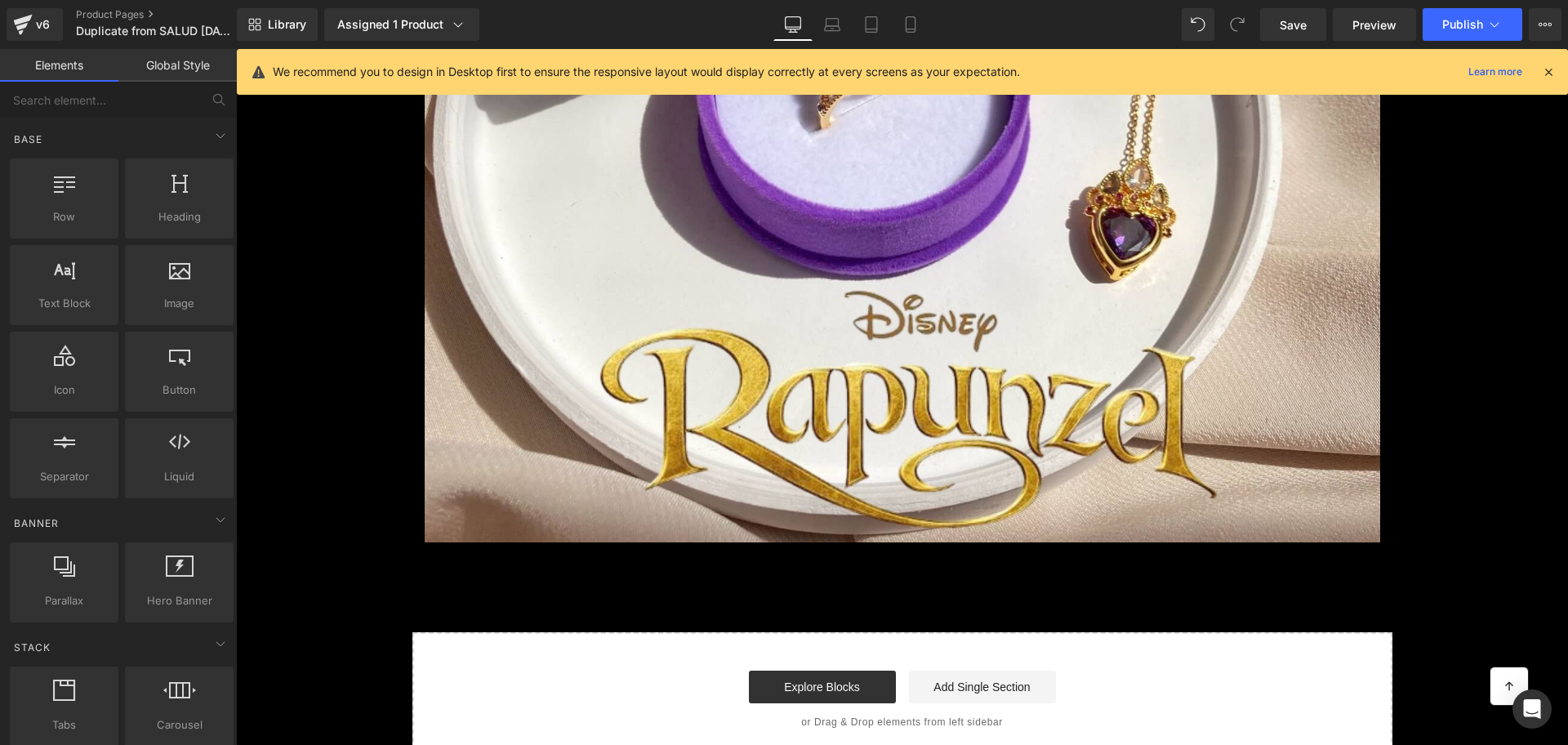
scroll to position [0, 0]
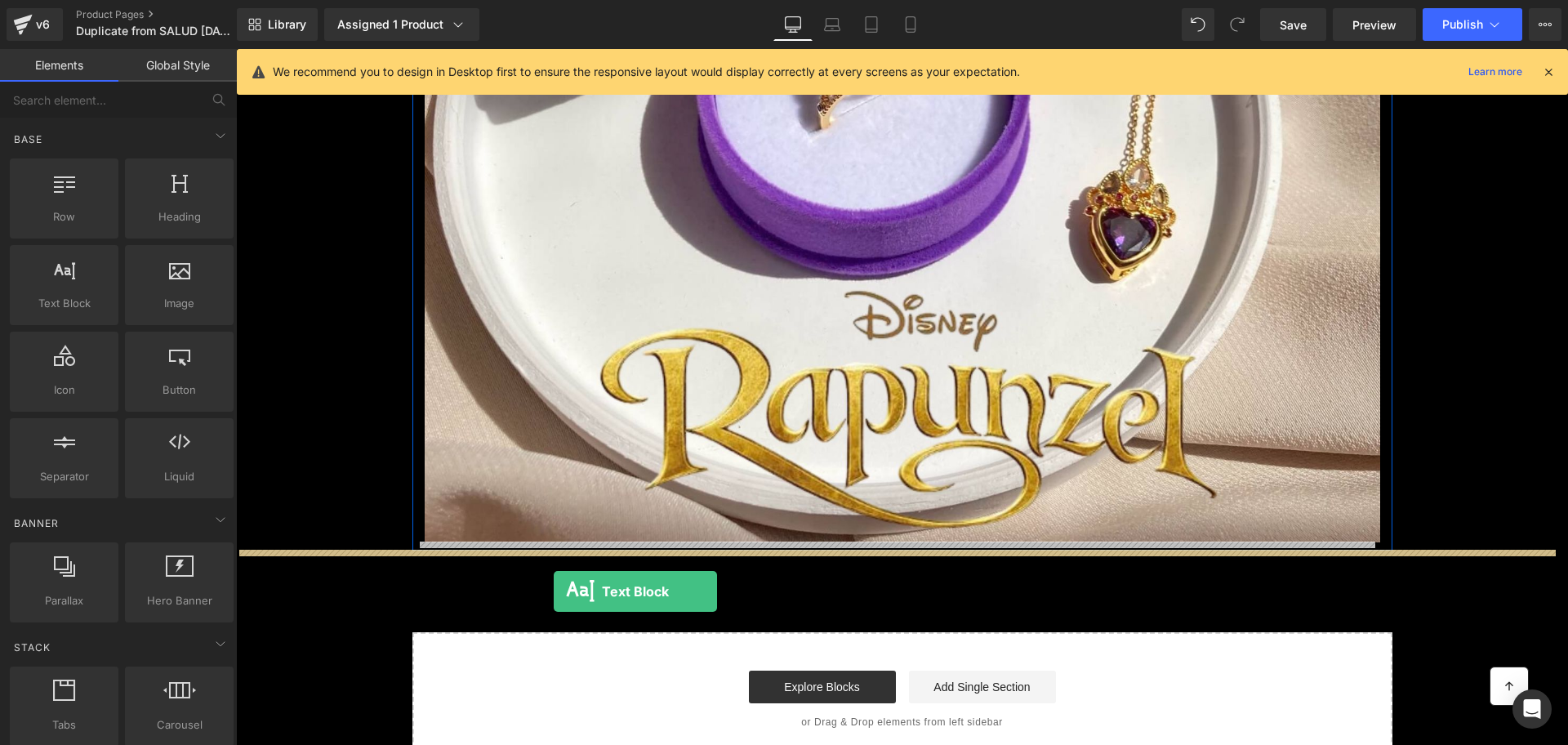
drag, startPoint x: 343, startPoint y: 320, endPoint x: 515, endPoint y: 550, distance: 287.2
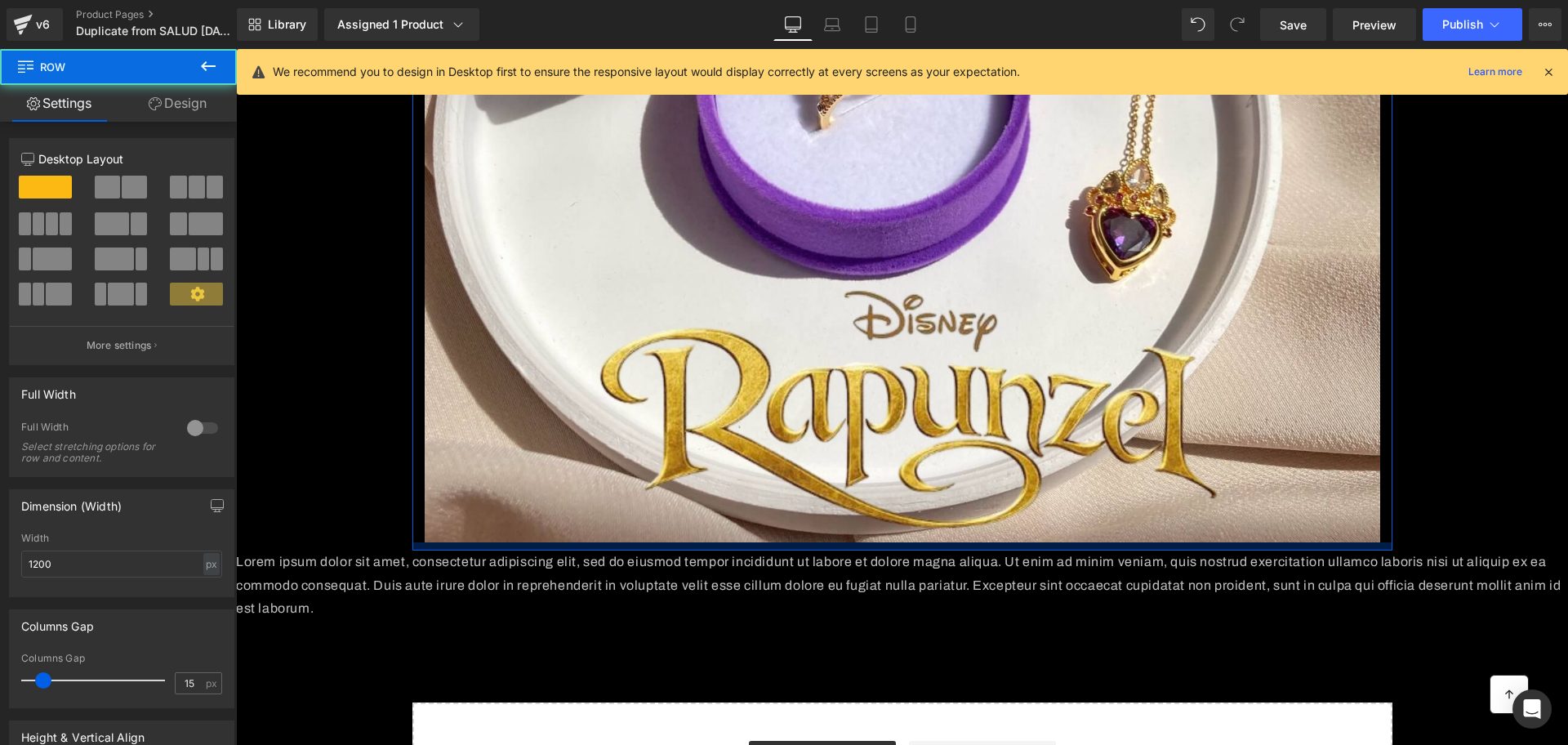
click at [514, 545] on div "Image Row" at bounding box center [903, 56] width 980 height 989
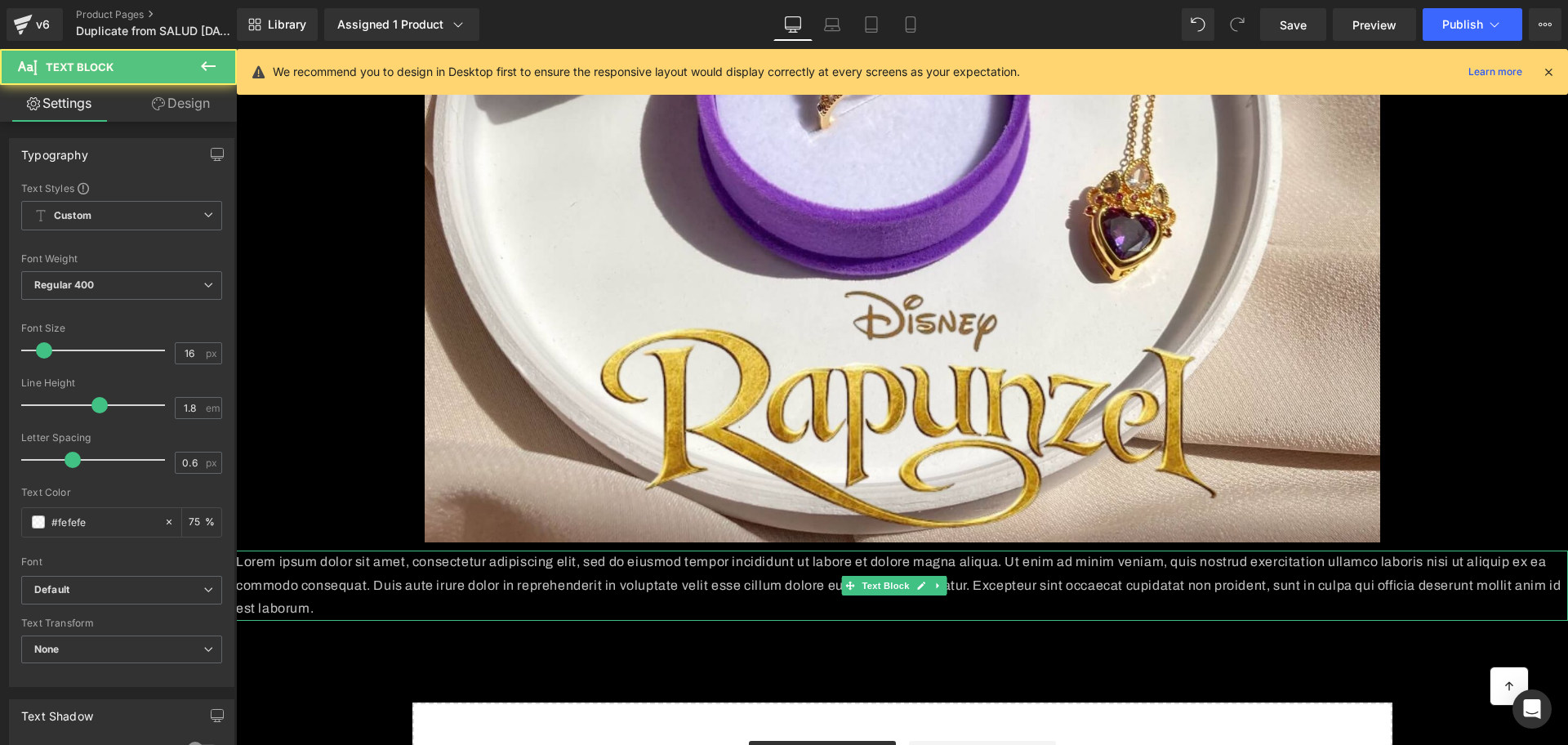
click at [812, 565] on p "Lorem ipsum dolor sit amet, consectetur adipiscing elit, sed do eiusmod tempor …" at bounding box center [903, 585] width 1332 height 70
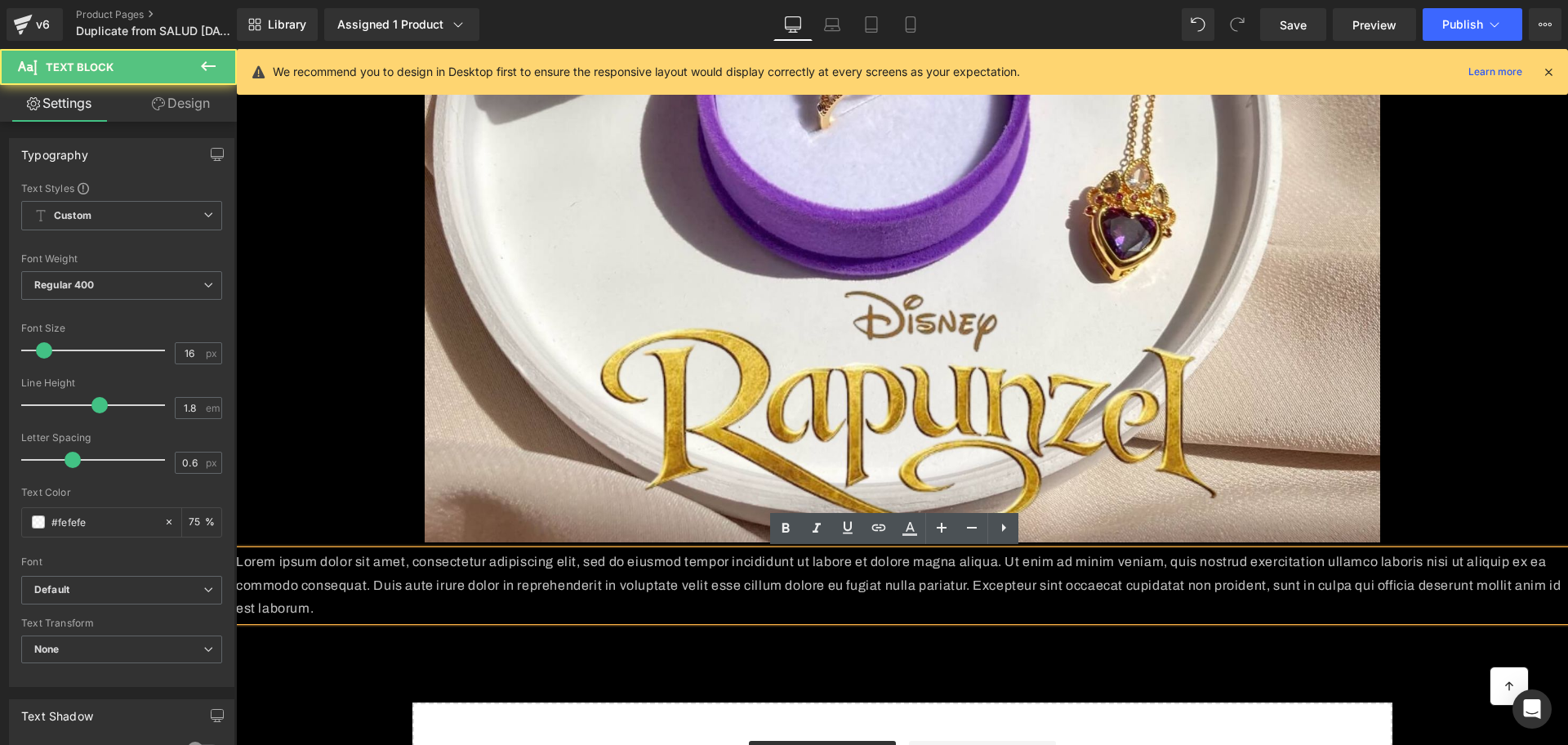
click at [840, 575] on p "Lorem ipsum dolor sit amet, consectetur adipiscing elit, sed do eiusmod tempor …" at bounding box center [903, 585] width 1332 height 70
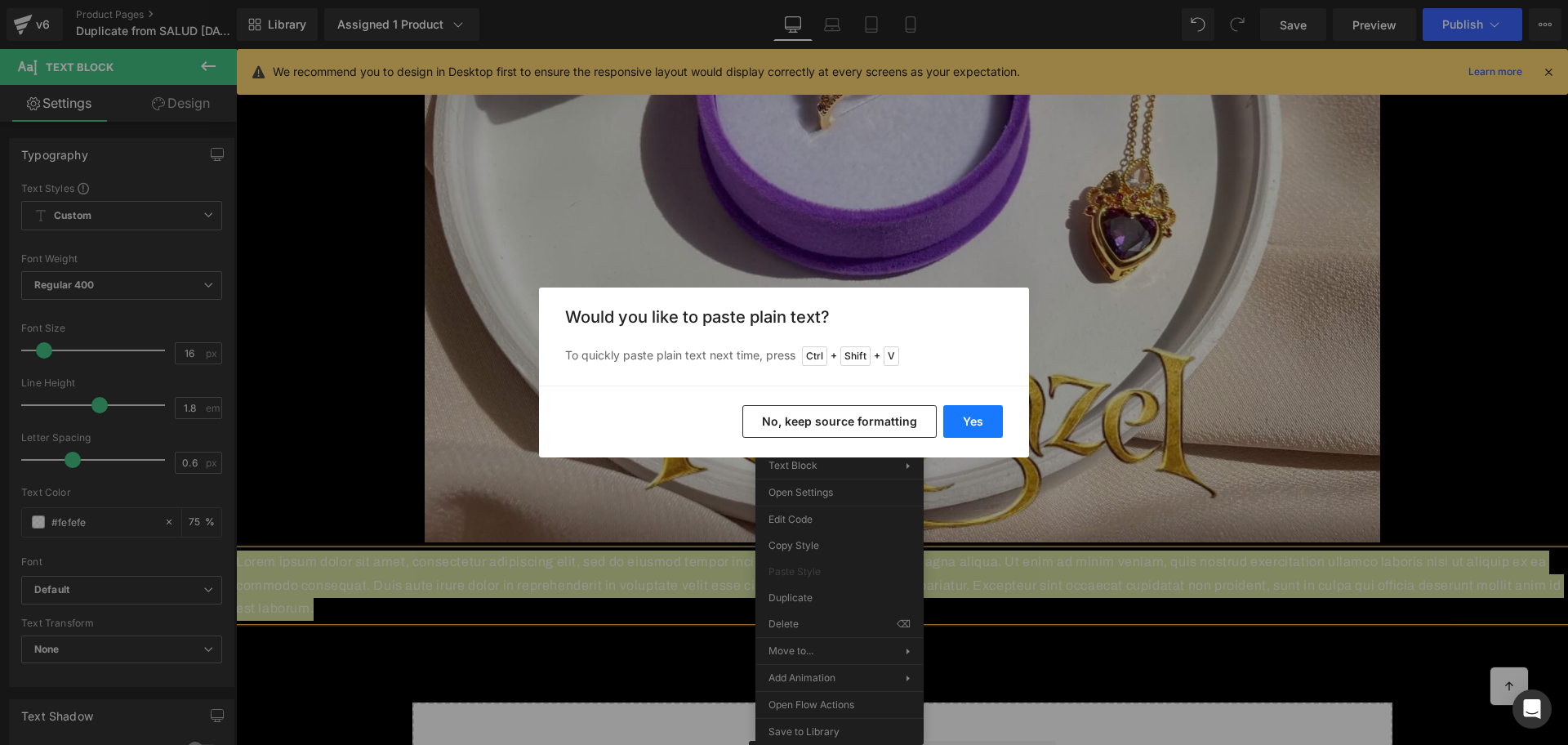
click at [960, 427] on button "Yes" at bounding box center [973, 422] width 60 height 33
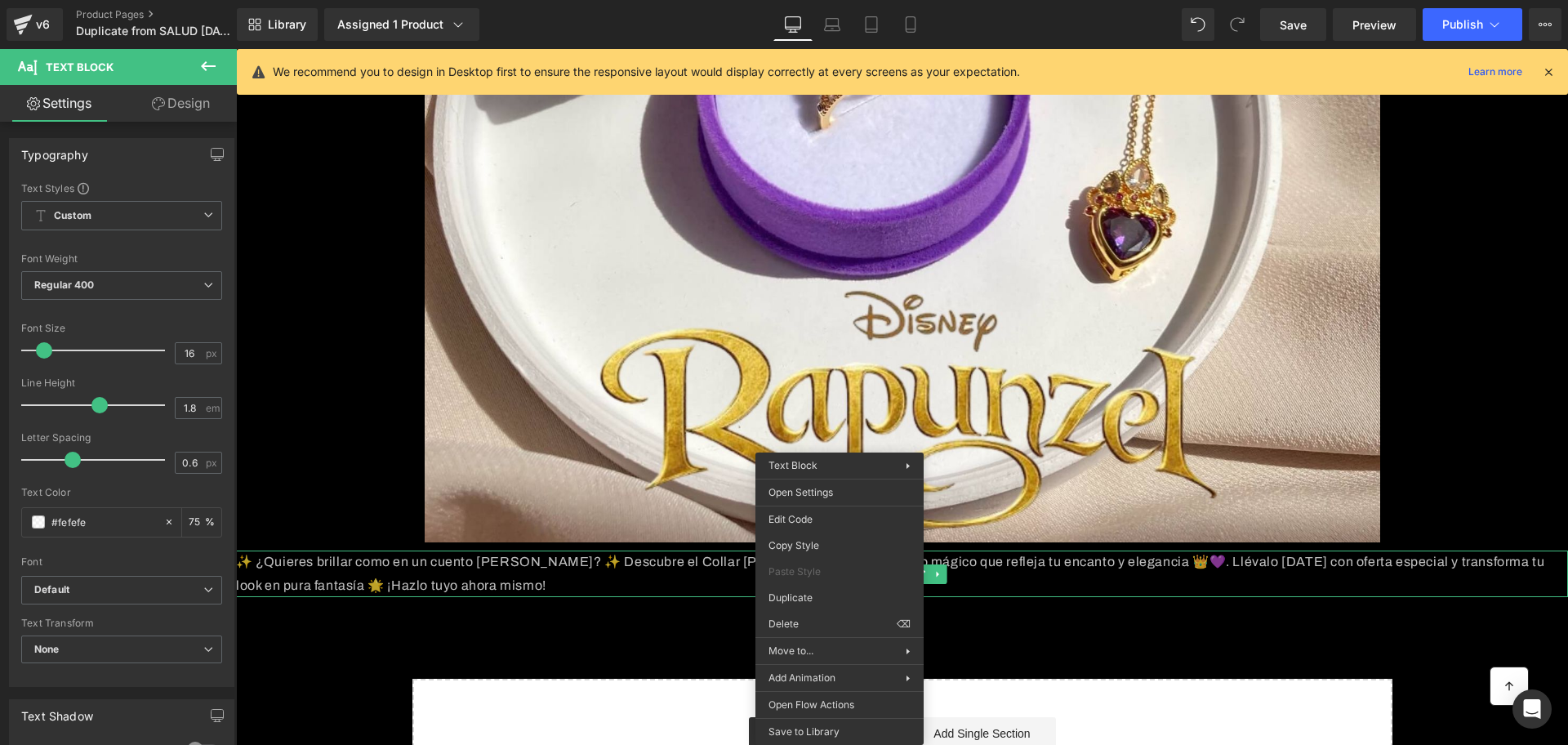
click at [710, 591] on p "✨ ¿Quieres brillar como en un cuento [PERSON_NAME]? ✨ Descubre el Collar [PERSO…" at bounding box center [903, 574] width 1332 height 47
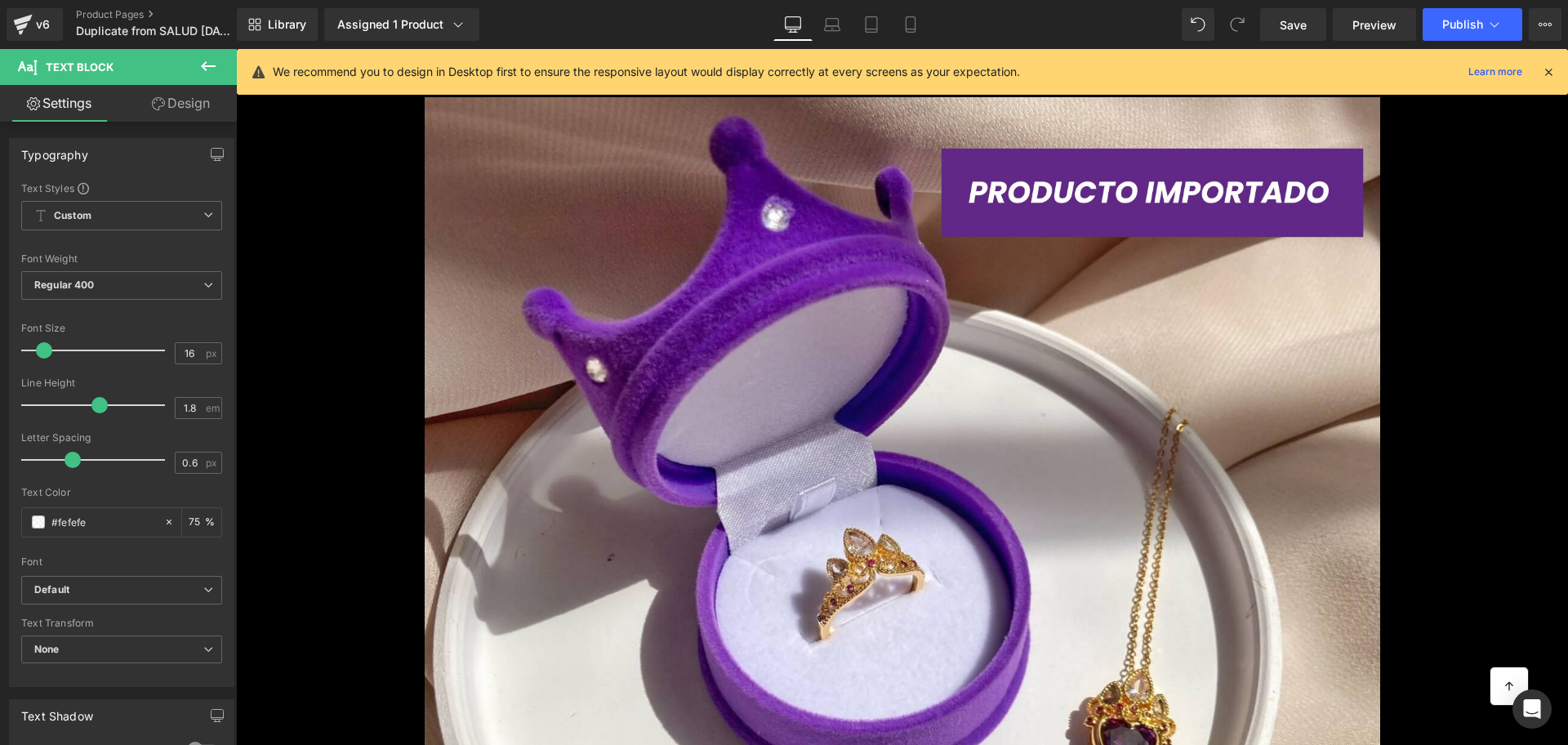
drag, startPoint x: 1542, startPoint y: 64, endPoint x: 627, endPoint y: 177, distance: 922.0
click at [1542, 64] on icon at bounding box center [1549, 72] width 15 height 15
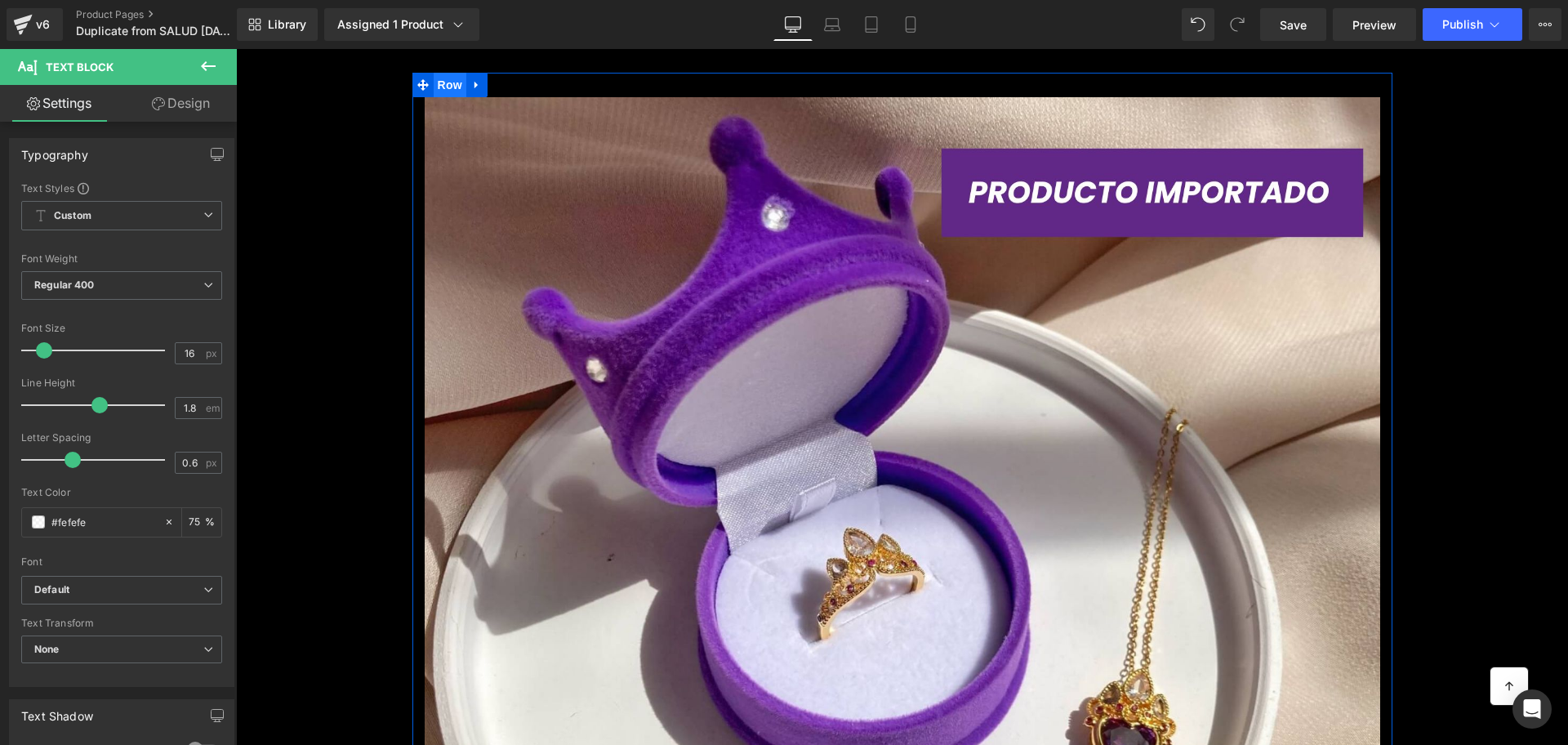
click at [441, 88] on span "Row" at bounding box center [450, 85] width 33 height 25
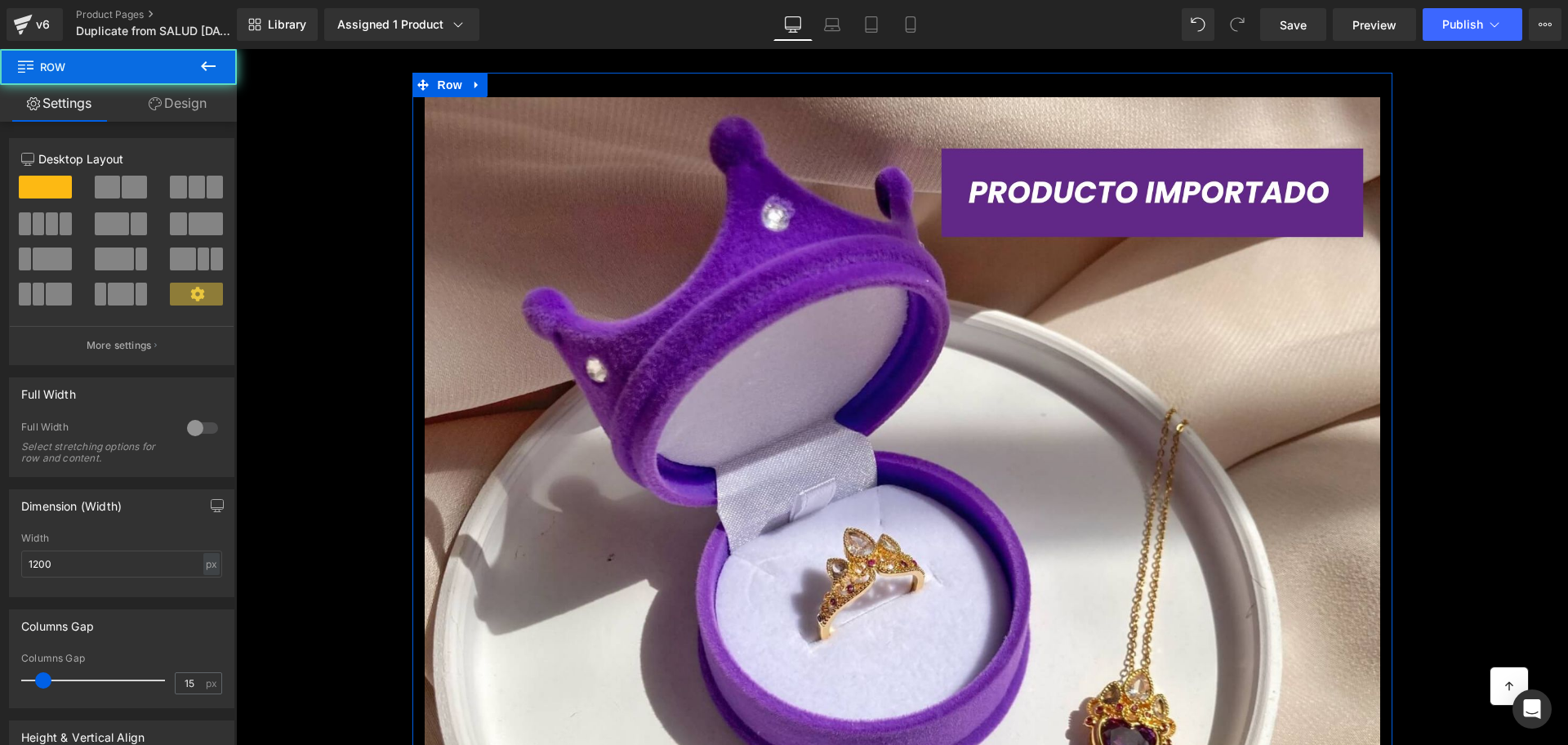
click at [175, 88] on link "Design" at bounding box center [177, 103] width 118 height 36
click at [0, 0] on div "Visibility" at bounding box center [0, 0] width 0 height 0
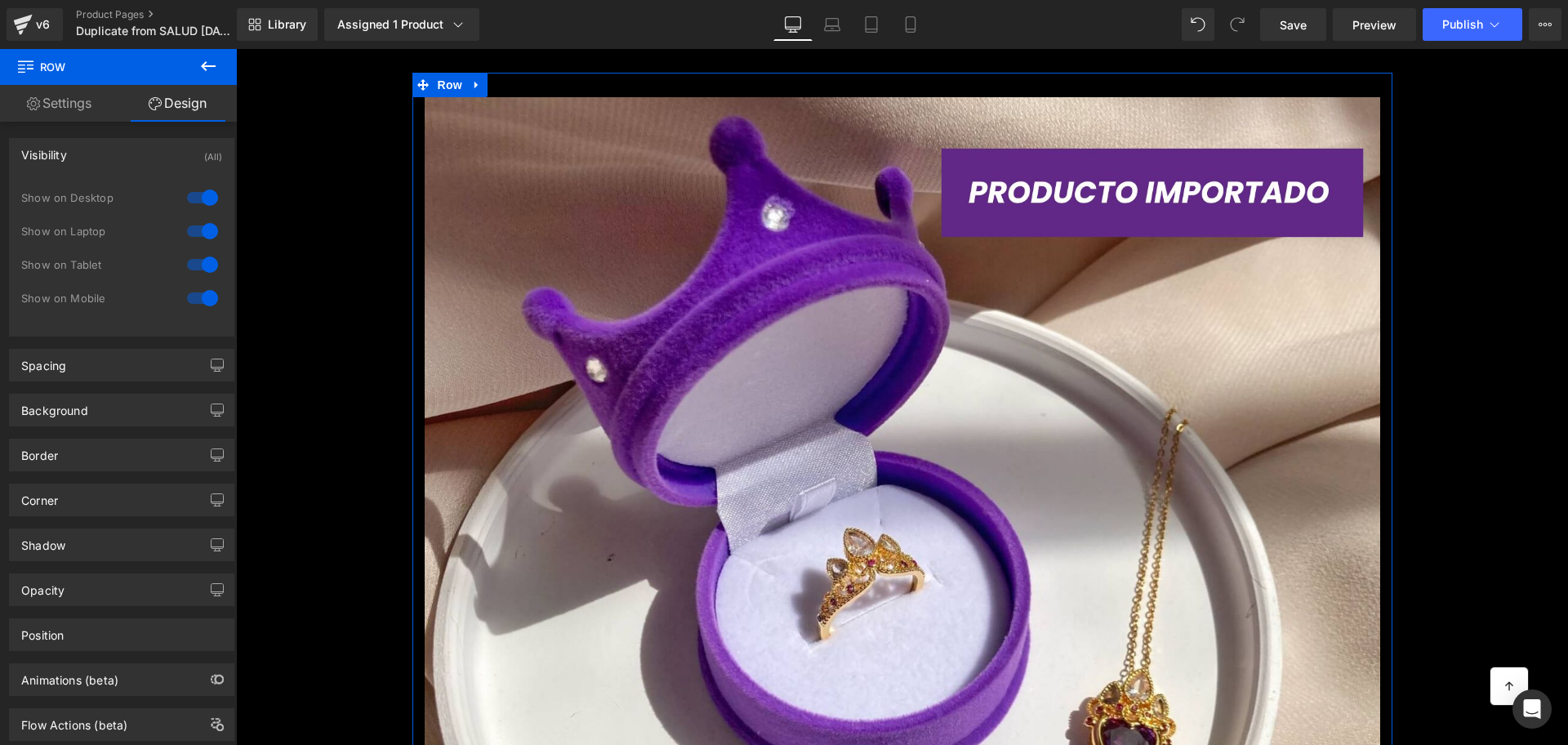
click at [199, 286] on div at bounding box center [202, 298] width 39 height 26
click at [198, 265] on div at bounding box center [202, 265] width 39 height 26
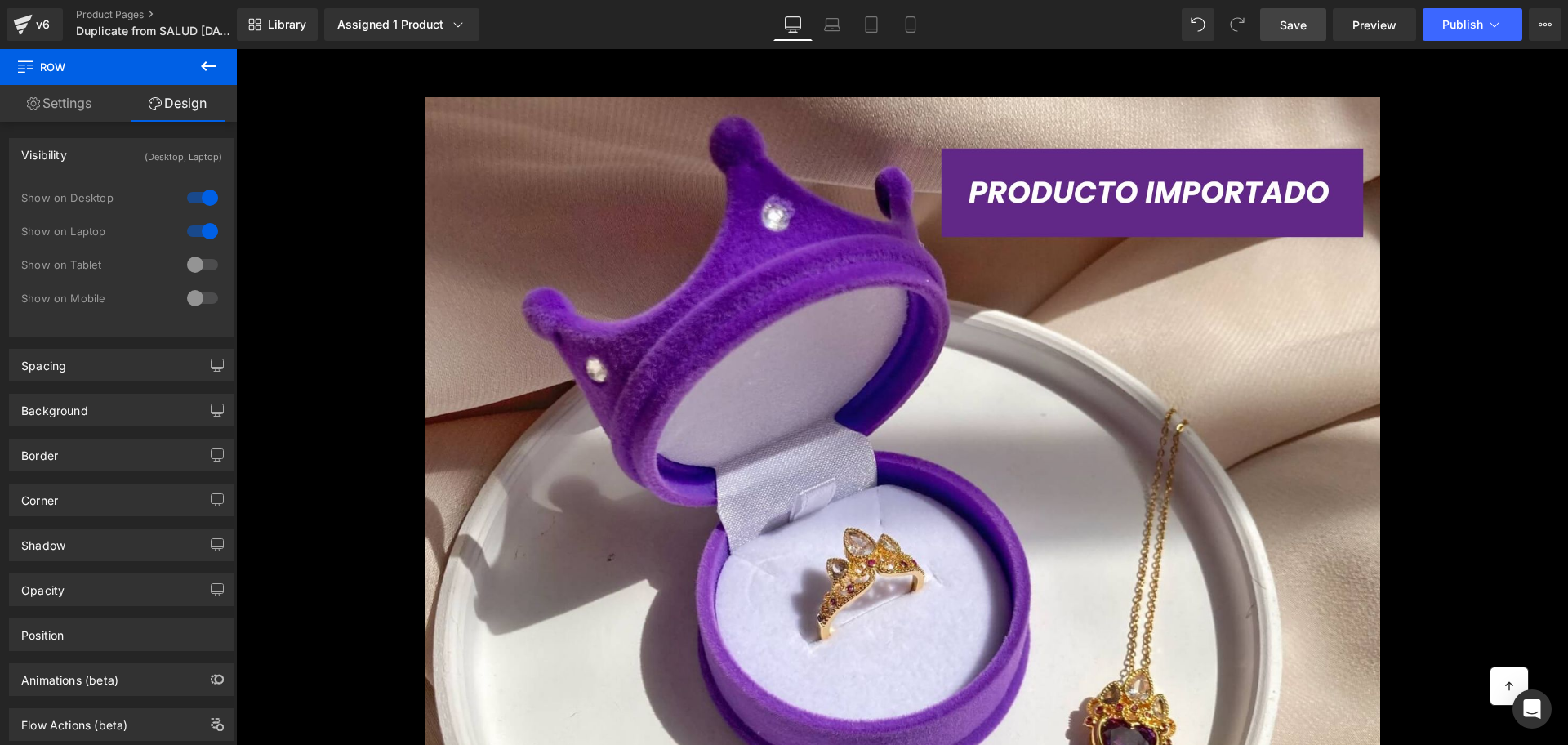
click at [1308, 26] on link "Save" at bounding box center [1294, 25] width 66 height 33
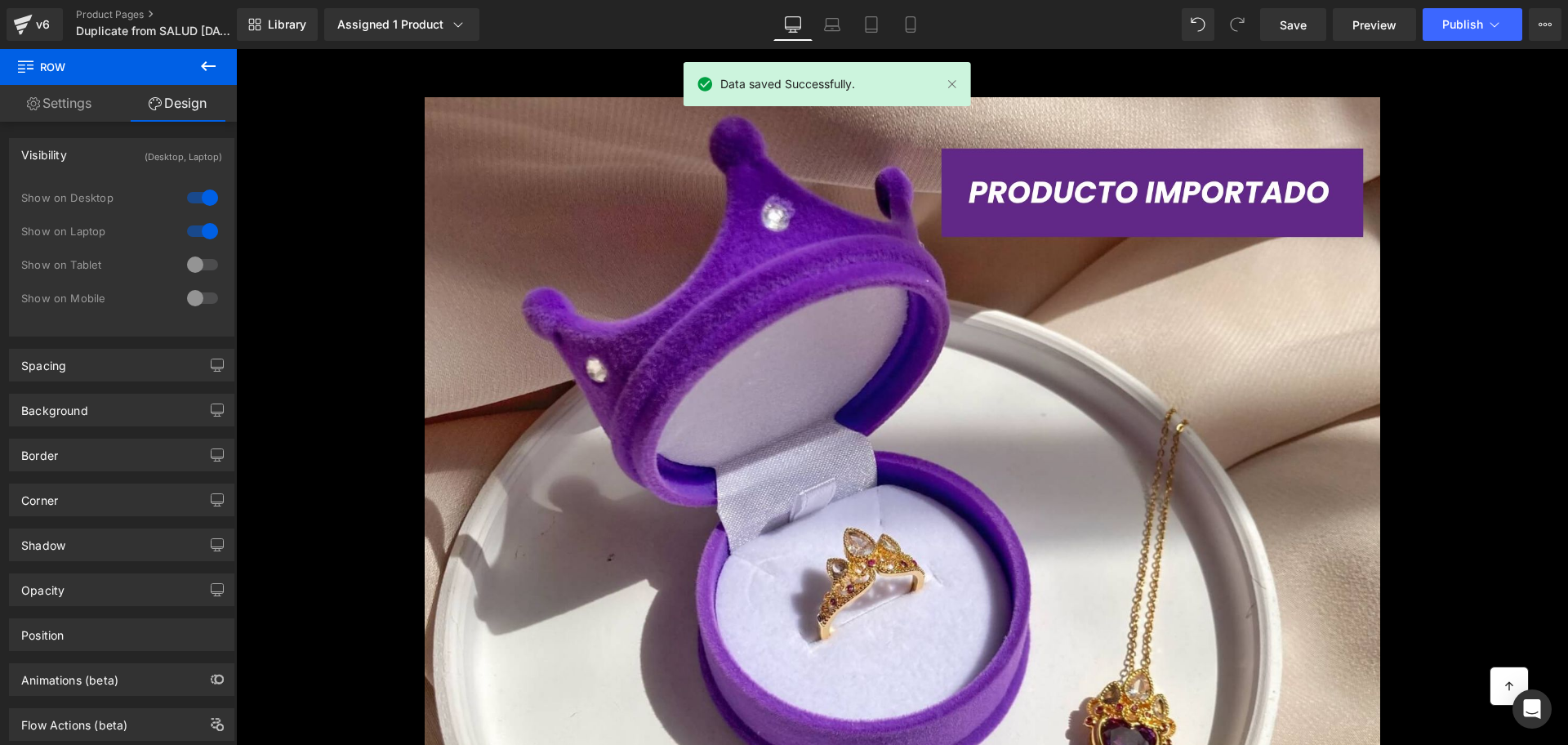
click at [1456, 46] on div "Library Assigned 1 Product Product Preview OXYFUEL [PERSON_NAME] – [MEDICAL_DAT…" at bounding box center [903, 24] width 1332 height 49
click at [1448, 36] on button "Publish" at bounding box center [1473, 25] width 100 height 33
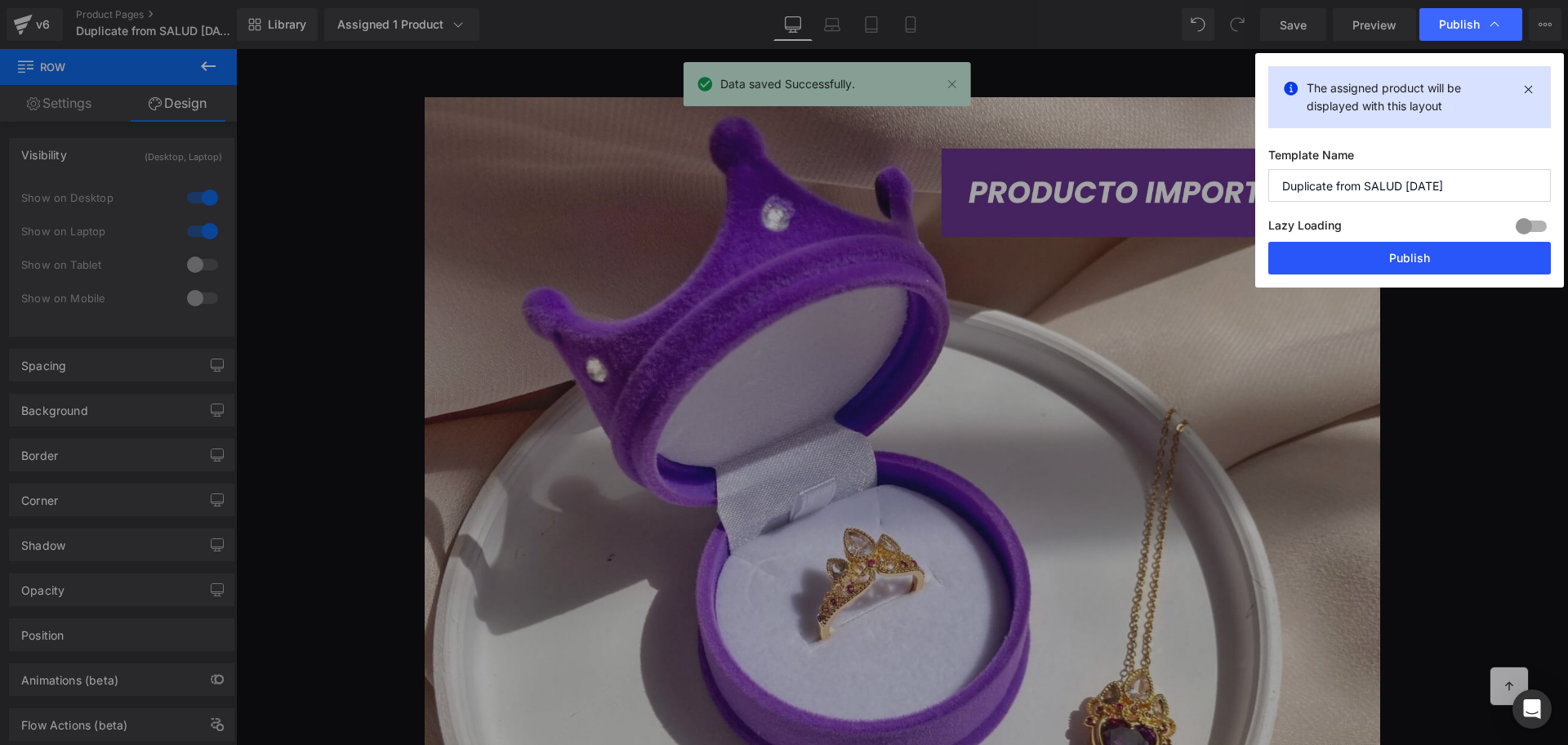
click at [1354, 255] on button "Publish" at bounding box center [1410, 259] width 283 height 33
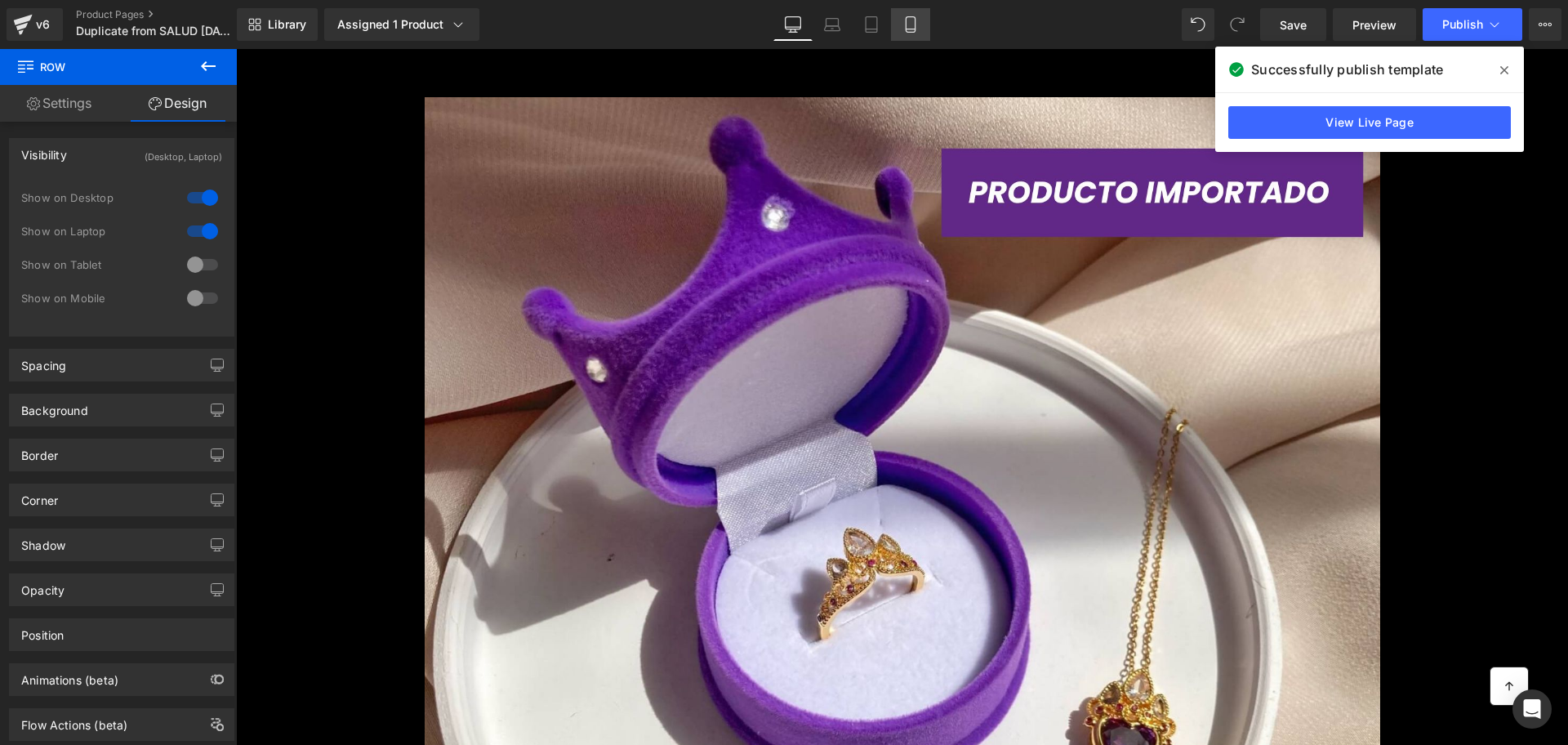
click at [916, 37] on link "Mobile" at bounding box center [910, 25] width 39 height 33
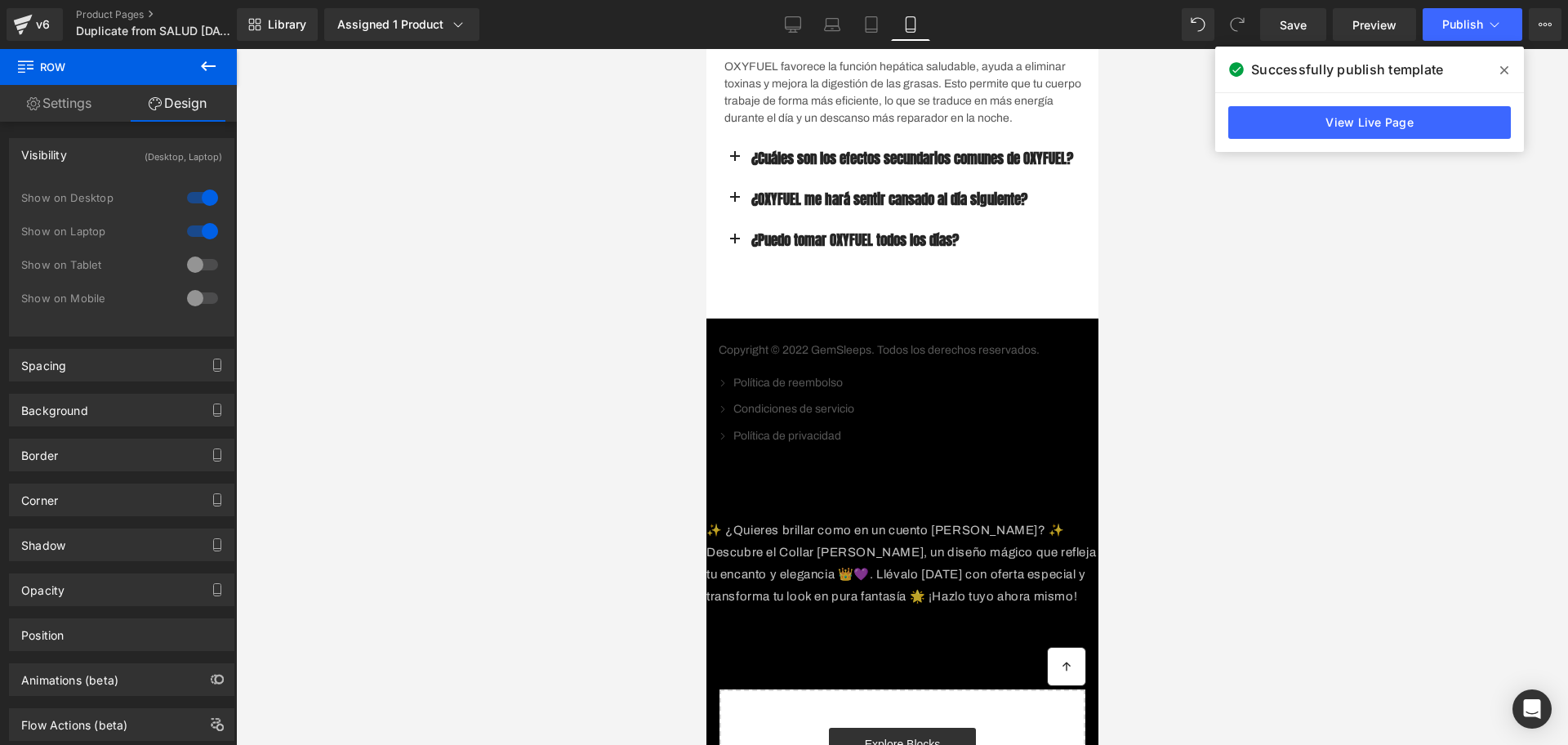
scroll to position [5620, 0]
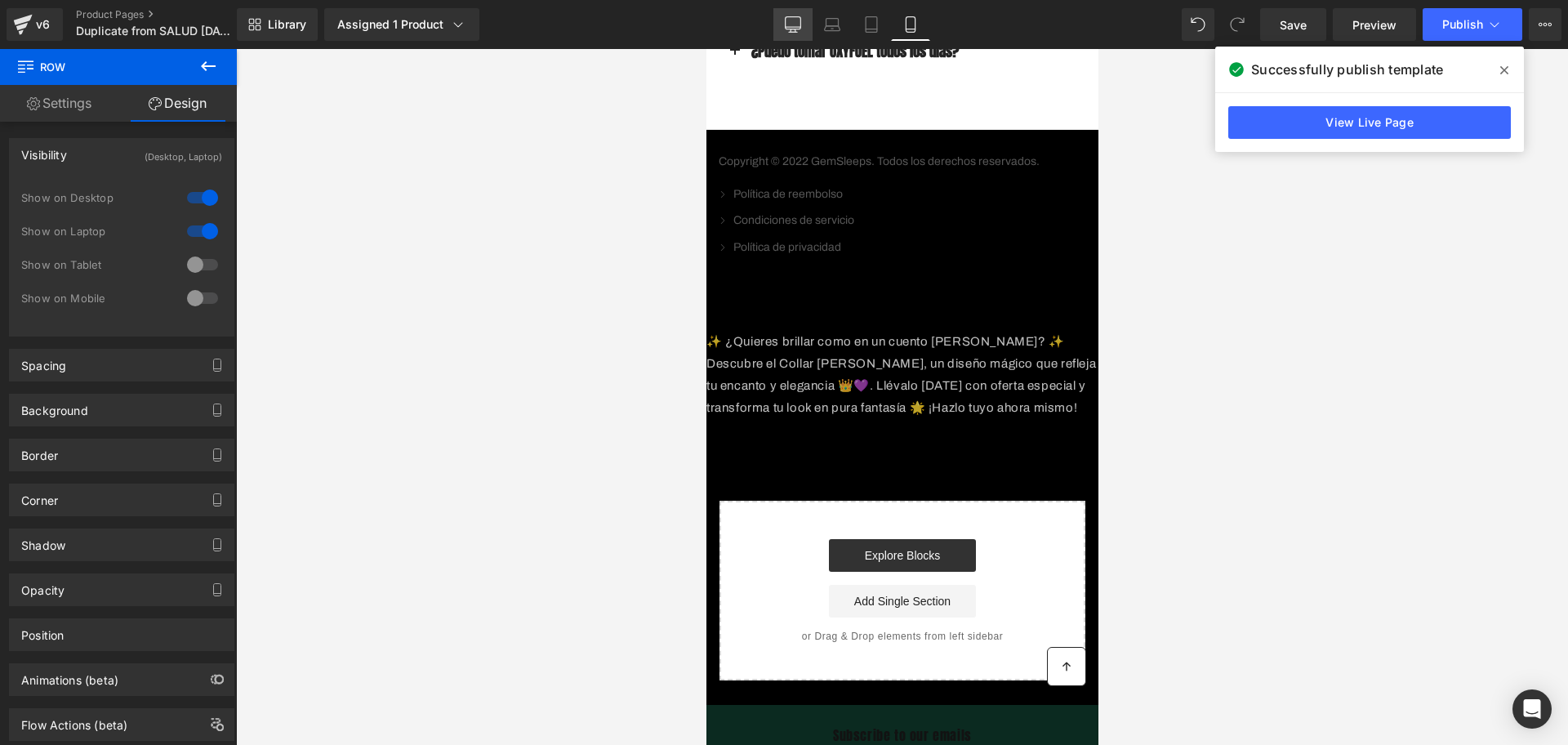
drag, startPoint x: 791, startPoint y: 39, endPoint x: 555, endPoint y: 9, distance: 237.9
click at [791, 39] on link "Desktop" at bounding box center [793, 25] width 39 height 33
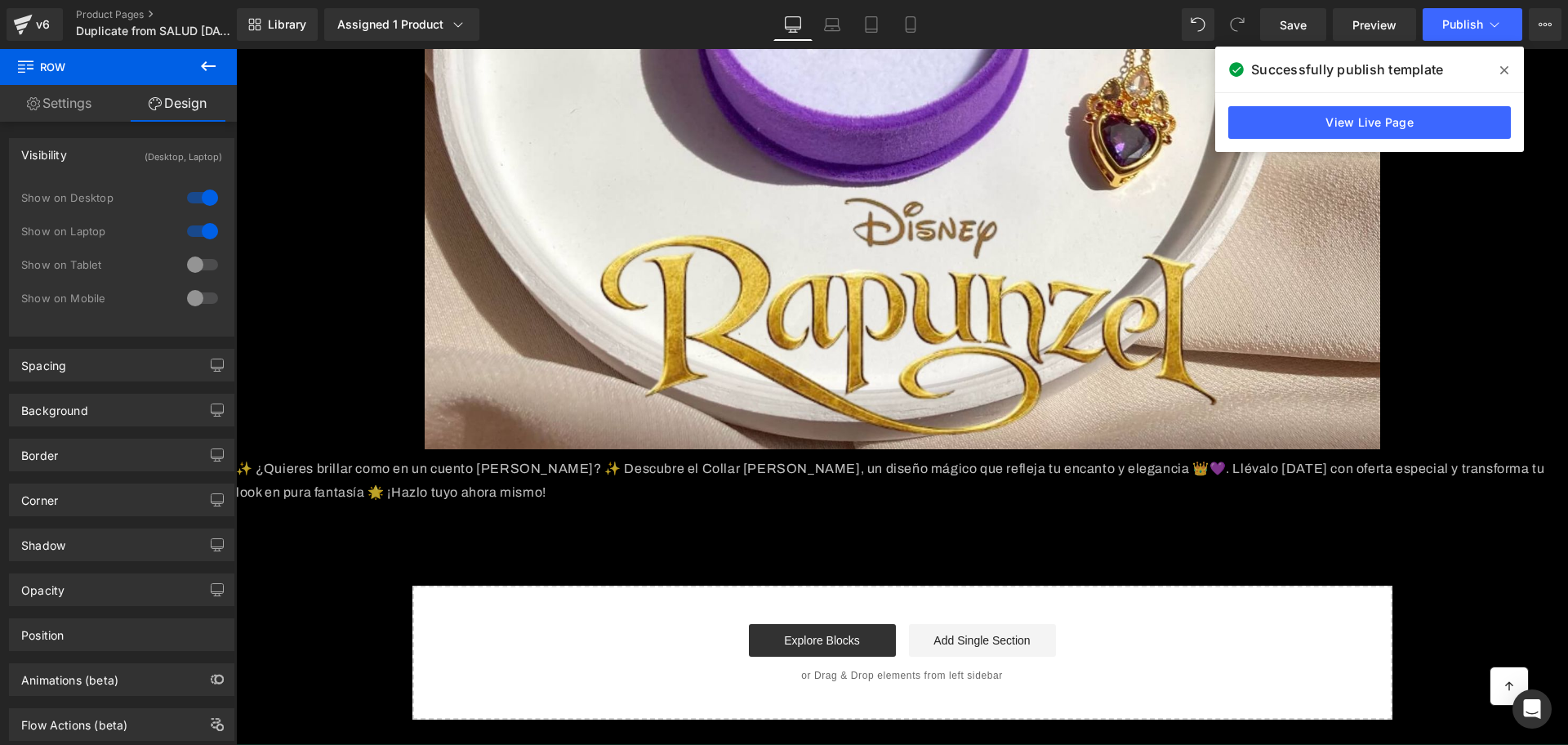
scroll to position [613, 0]
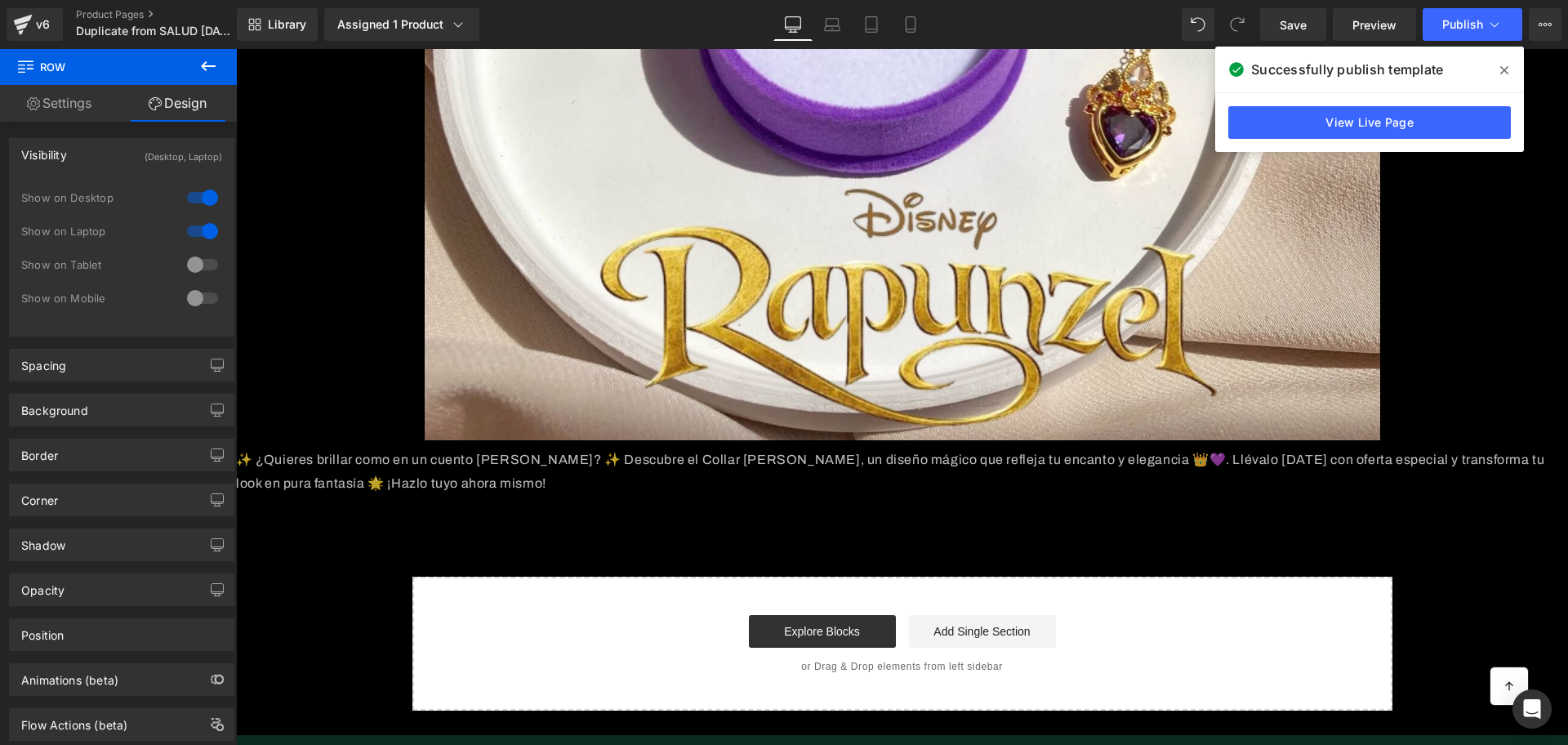
click at [303, 464] on p "✨ ¿Quieres brillar como en un cuento [PERSON_NAME]? ✨ Descubre el Collar [PERSO…" at bounding box center [903, 472] width 1332 height 47
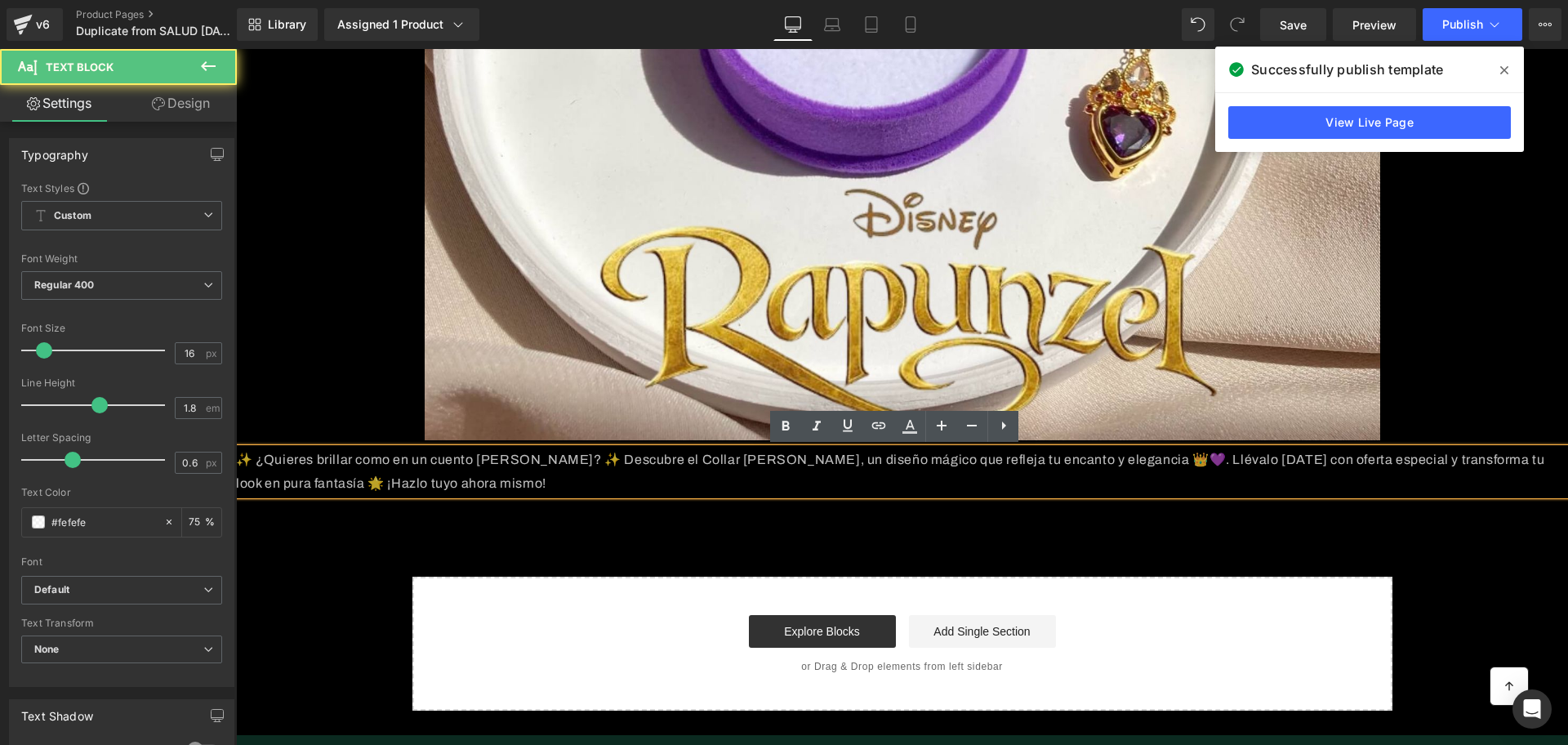
click at [860, 491] on p "✨ ¿Quieres brillar como en un cuento [PERSON_NAME]? ✨ Descubre el Collar [PERSO…" at bounding box center [903, 472] width 1332 height 47
click at [856, 476] on p "✨ ¿Quieres brillar como en un cuento [PERSON_NAME]? ✨ Descubre el Collar [PERSO…" at bounding box center [903, 472] width 1332 height 47
click at [848, 468] on p "✨ ¿Quieres brillar como en un cuento [PERSON_NAME]? ✨ Descubre el Collar [PERSO…" at bounding box center [903, 472] width 1332 height 47
click at [798, 466] on p "✨ ¿Quieres brillar como en un cuento [PERSON_NAME]? ✨ Descubre el Collar [PERSO…" at bounding box center [903, 472] width 1332 height 47
click at [650, 517] on div "Icon Row Image Image COMTRAENTREGA EN TODO EL PAIS Text Block ENVIO GRATIS Text…" at bounding box center [903, 86] width 1332 height 1252
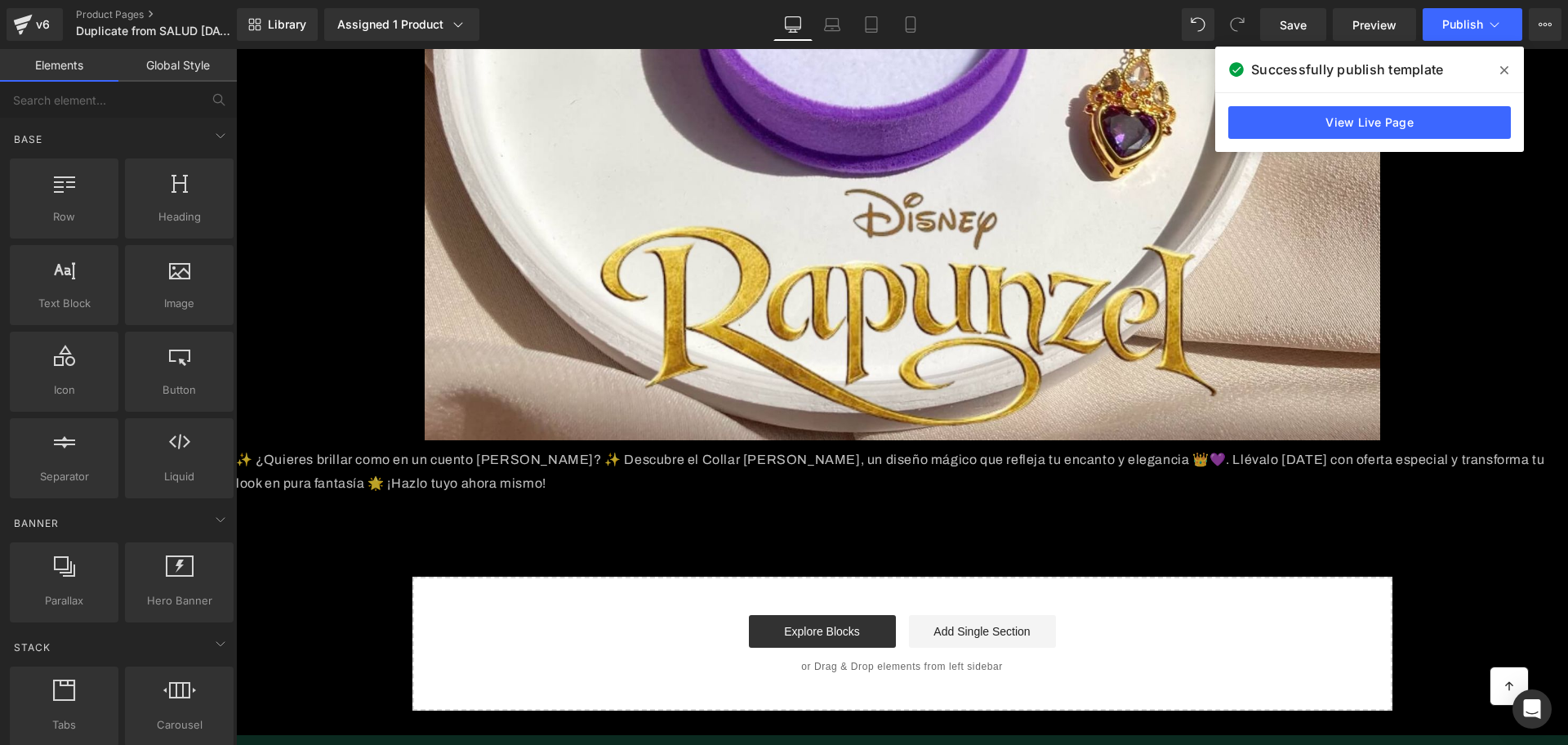
click at [236, 49] on div at bounding box center [236, 49] width 0 height 0
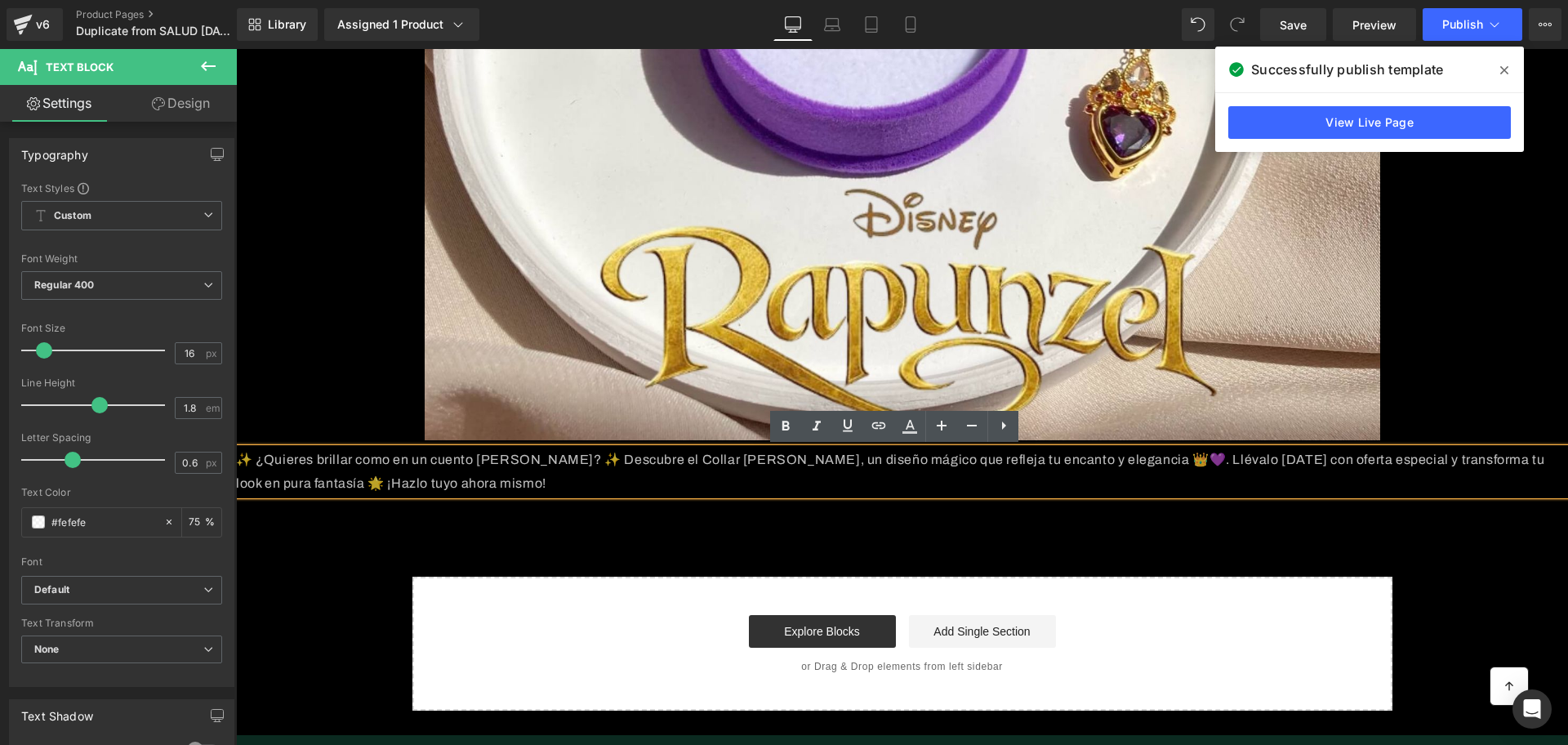
click at [1516, 525] on div "Icon Row Image Image COMTRAENTREGA EN TODO EL PAIS Text Block ENVIO GRATIS Text…" at bounding box center [903, 86] width 1332 height 1252
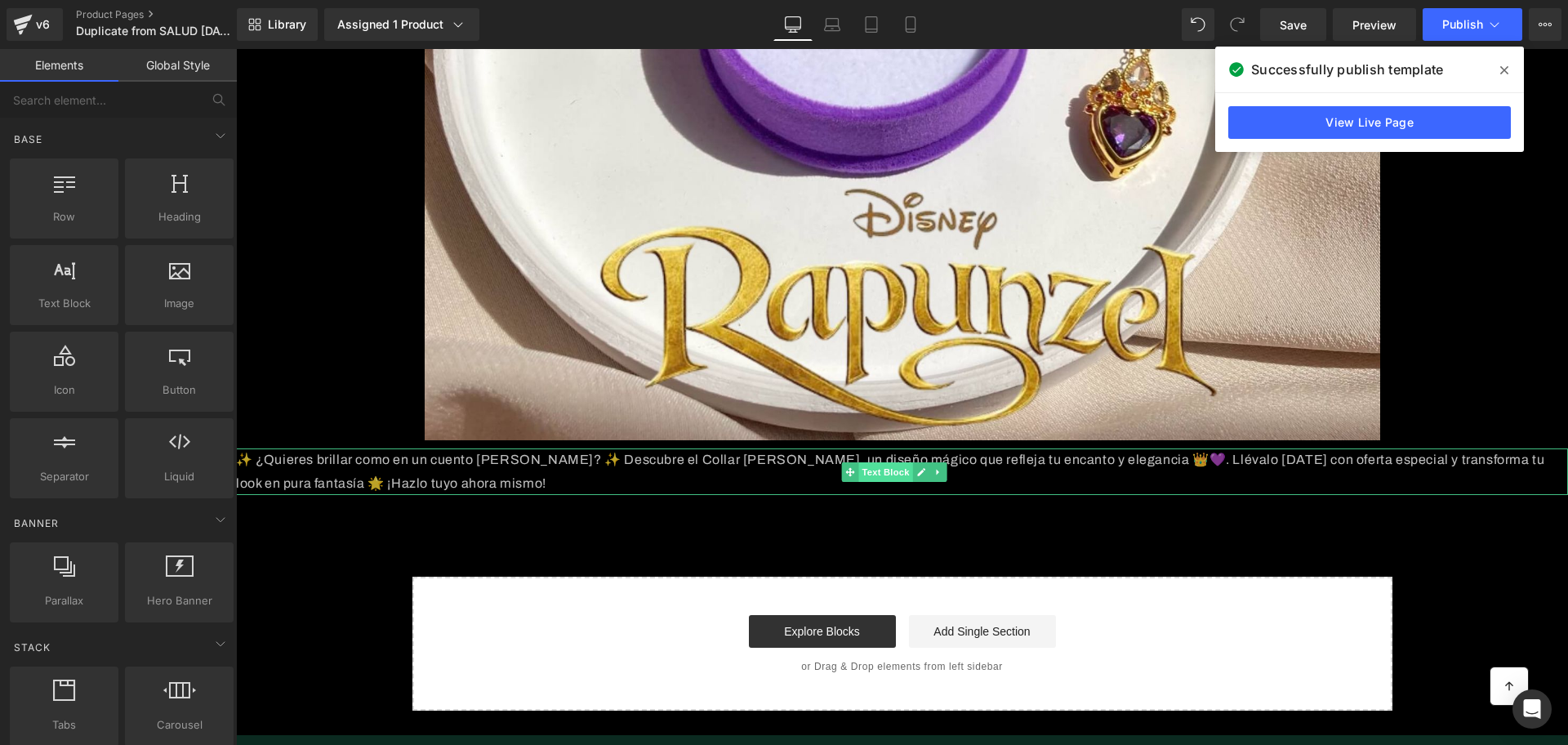
click at [883, 472] on span "Text Block" at bounding box center [885, 472] width 54 height 20
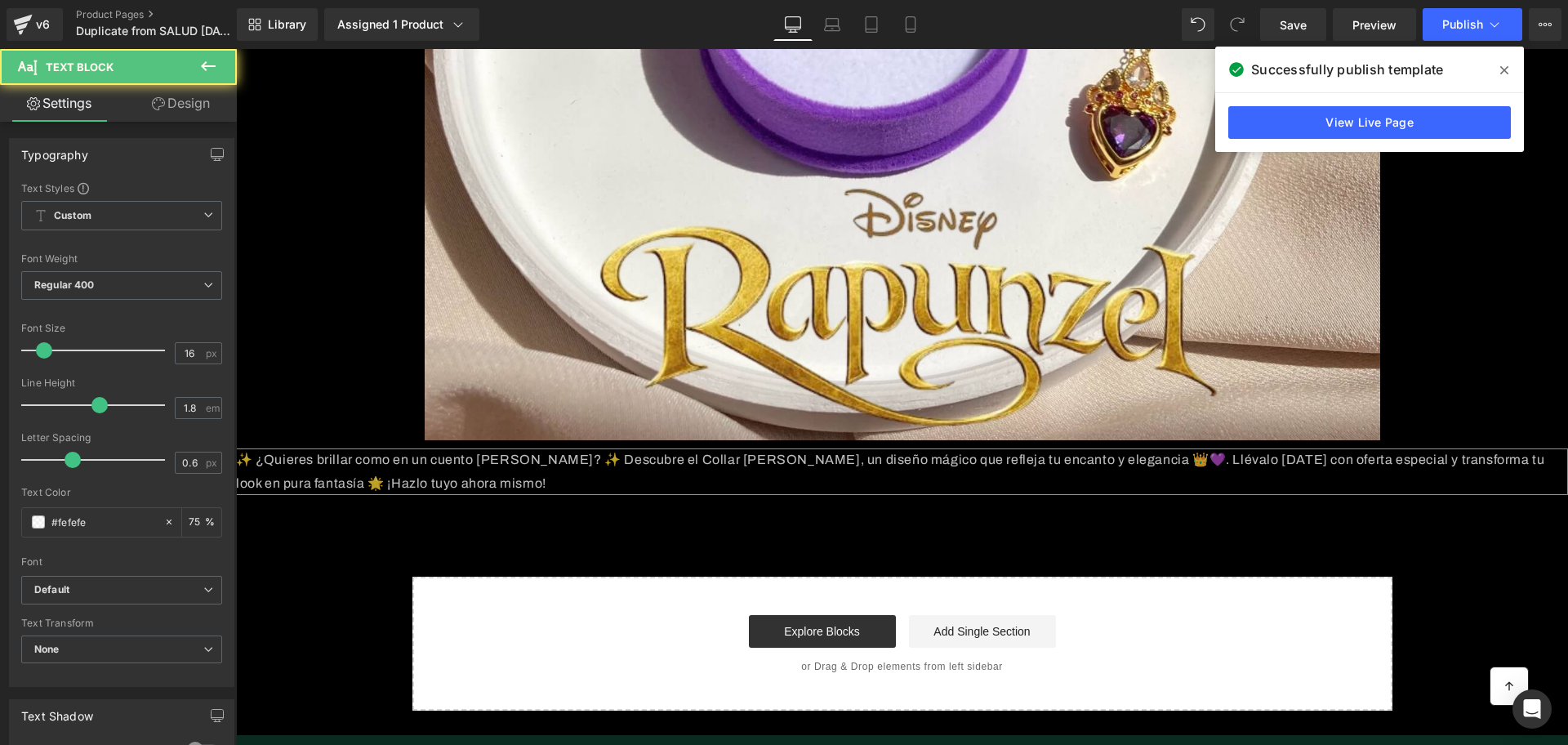
click at [190, 104] on link "Design" at bounding box center [180, 103] width 118 height 36
click at [0, 0] on div "Visibility" at bounding box center [0, 0] width 0 height 0
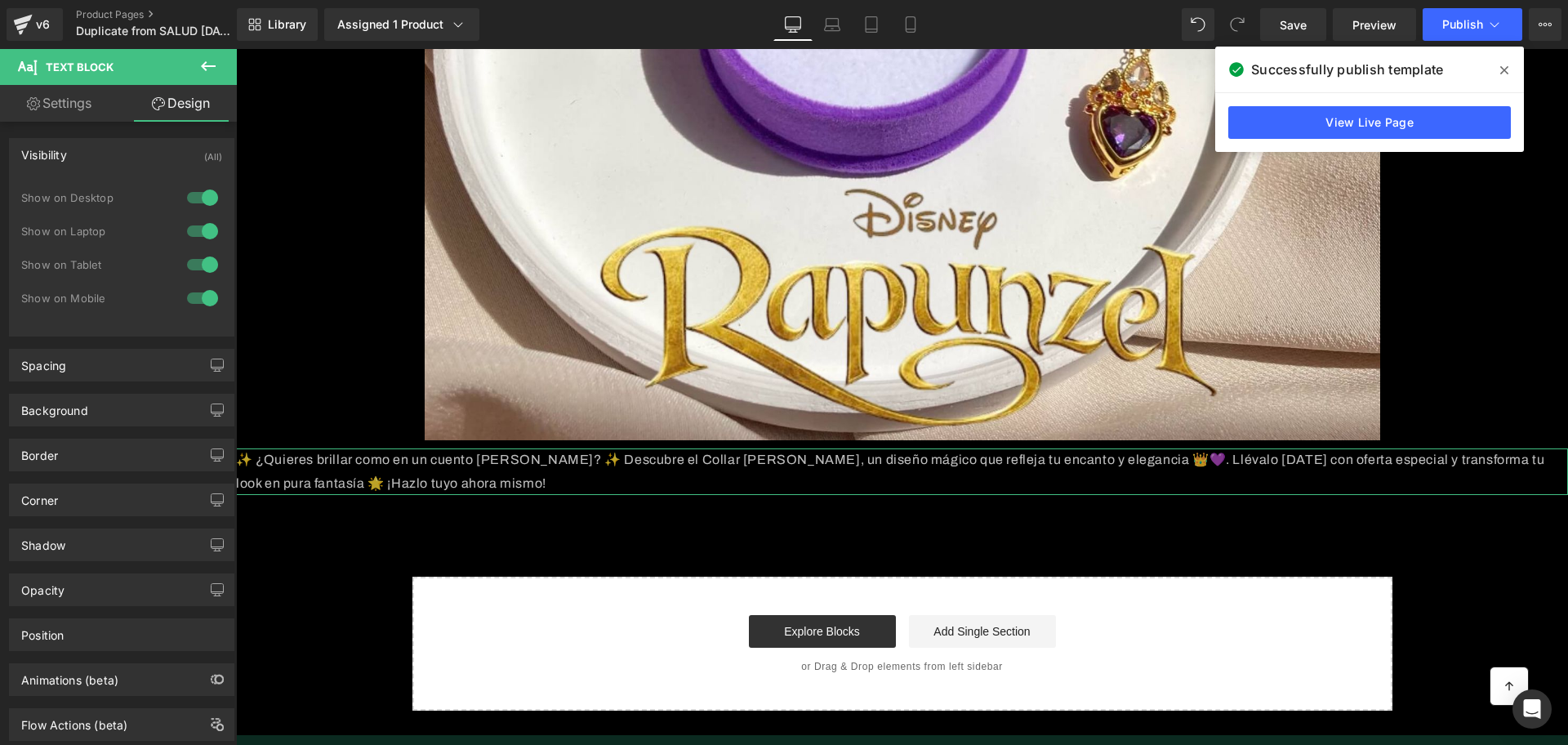
click at [205, 270] on div at bounding box center [202, 265] width 39 height 26
click at [207, 288] on div at bounding box center [202, 298] width 39 height 26
click at [1305, 28] on span "Save" at bounding box center [1294, 25] width 27 height 17
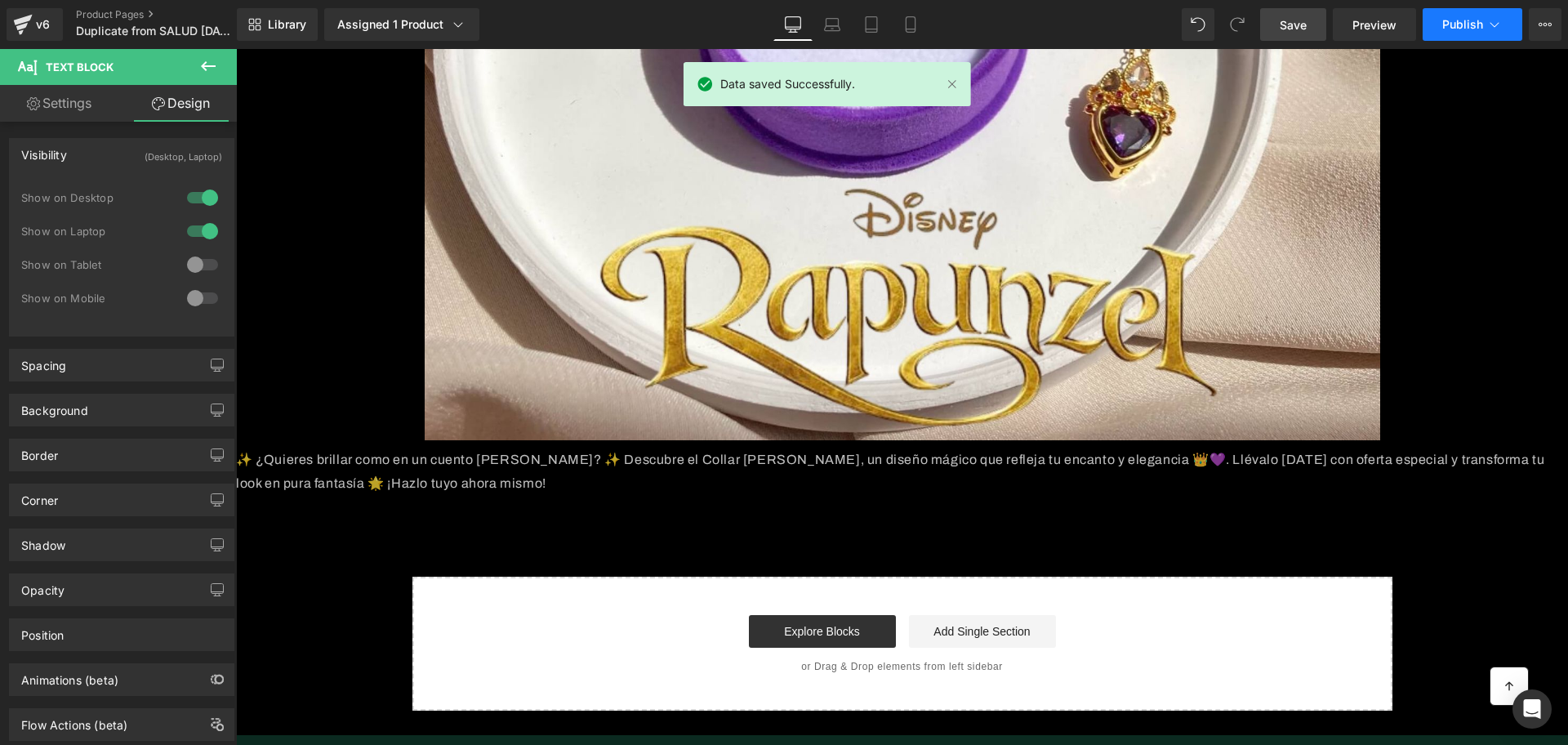
click at [1467, 22] on span "Publish" at bounding box center [1462, 25] width 41 height 13
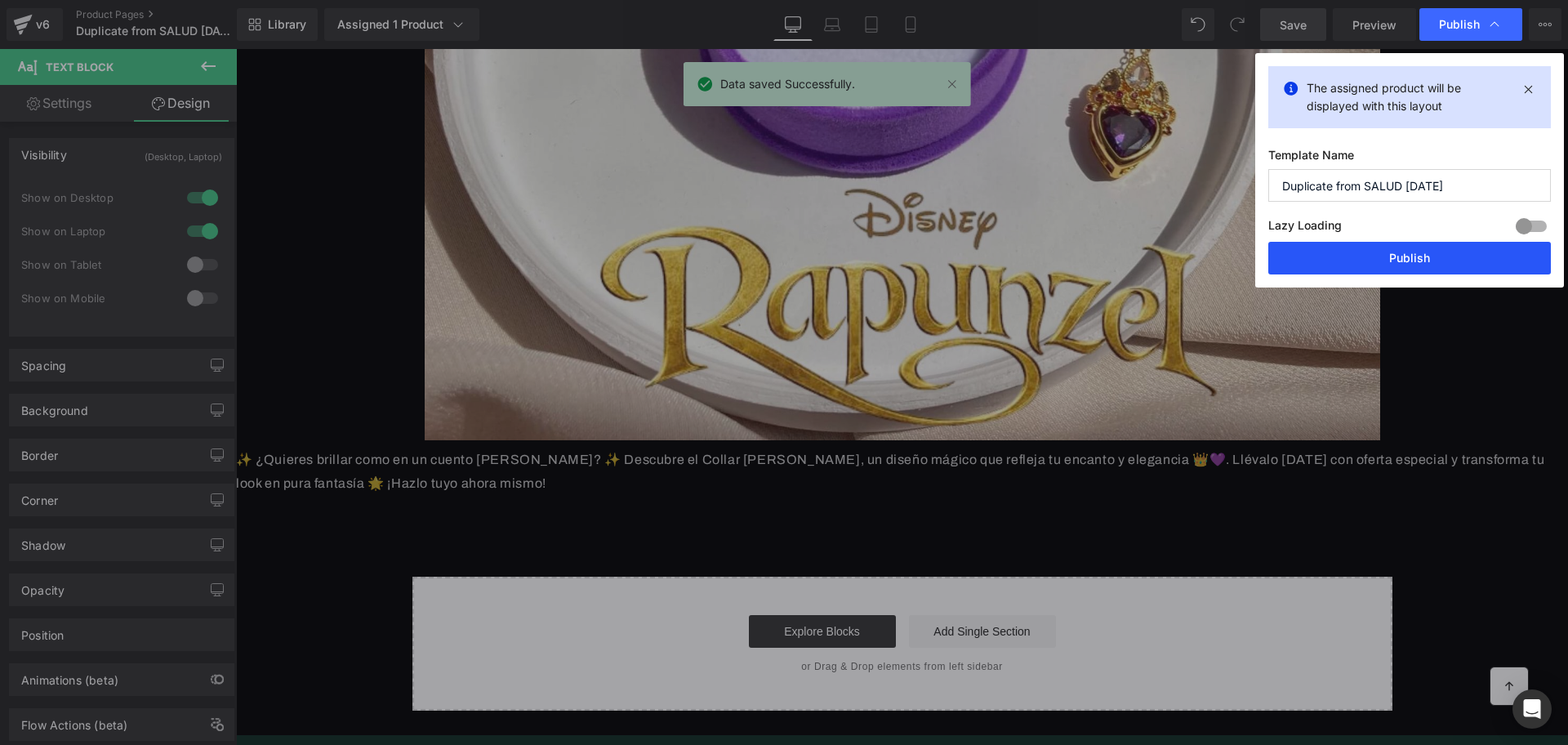
click at [1298, 257] on button "Publish" at bounding box center [1410, 259] width 283 height 33
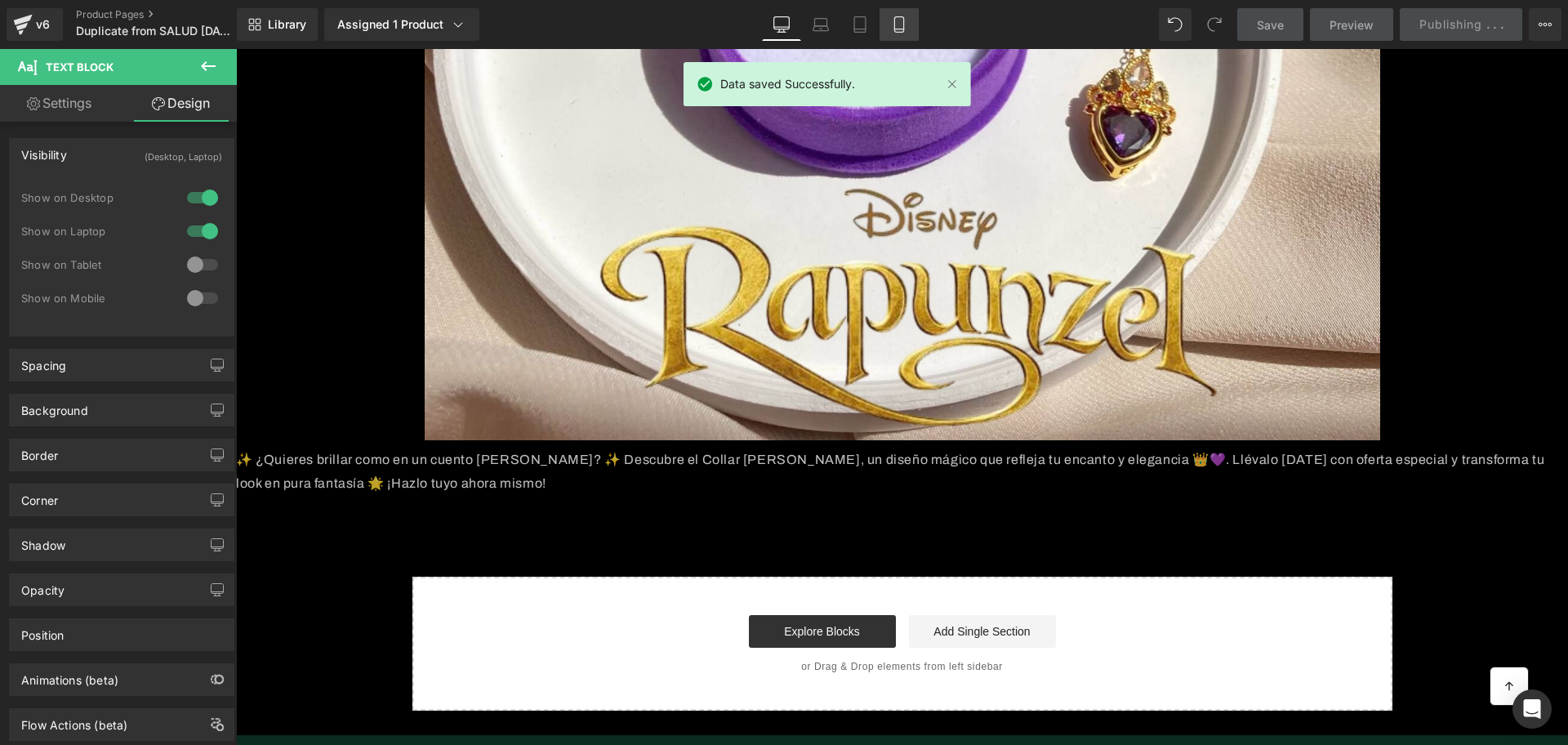
click at [889, 31] on link "Mobile" at bounding box center [898, 25] width 39 height 33
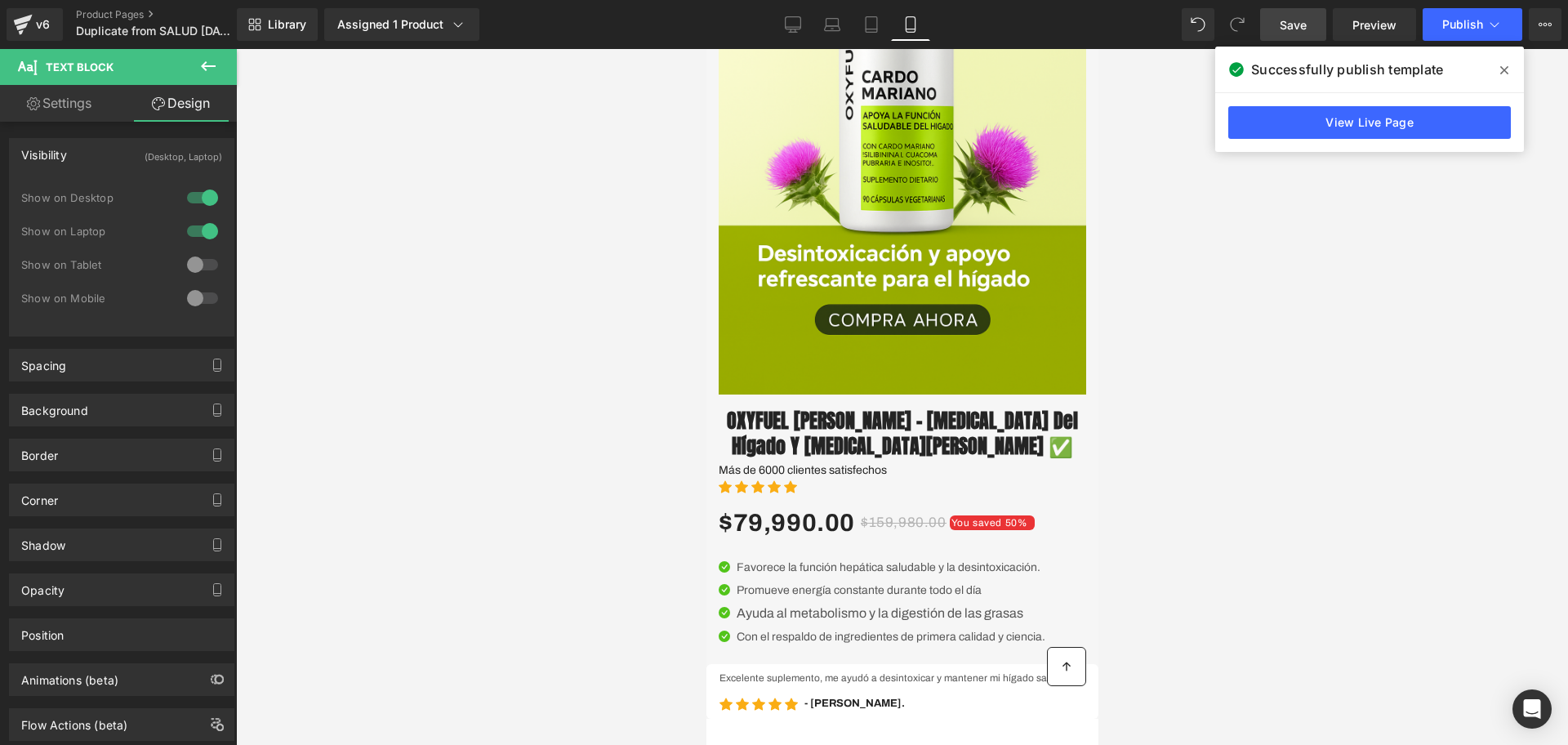
scroll to position [0, 0]
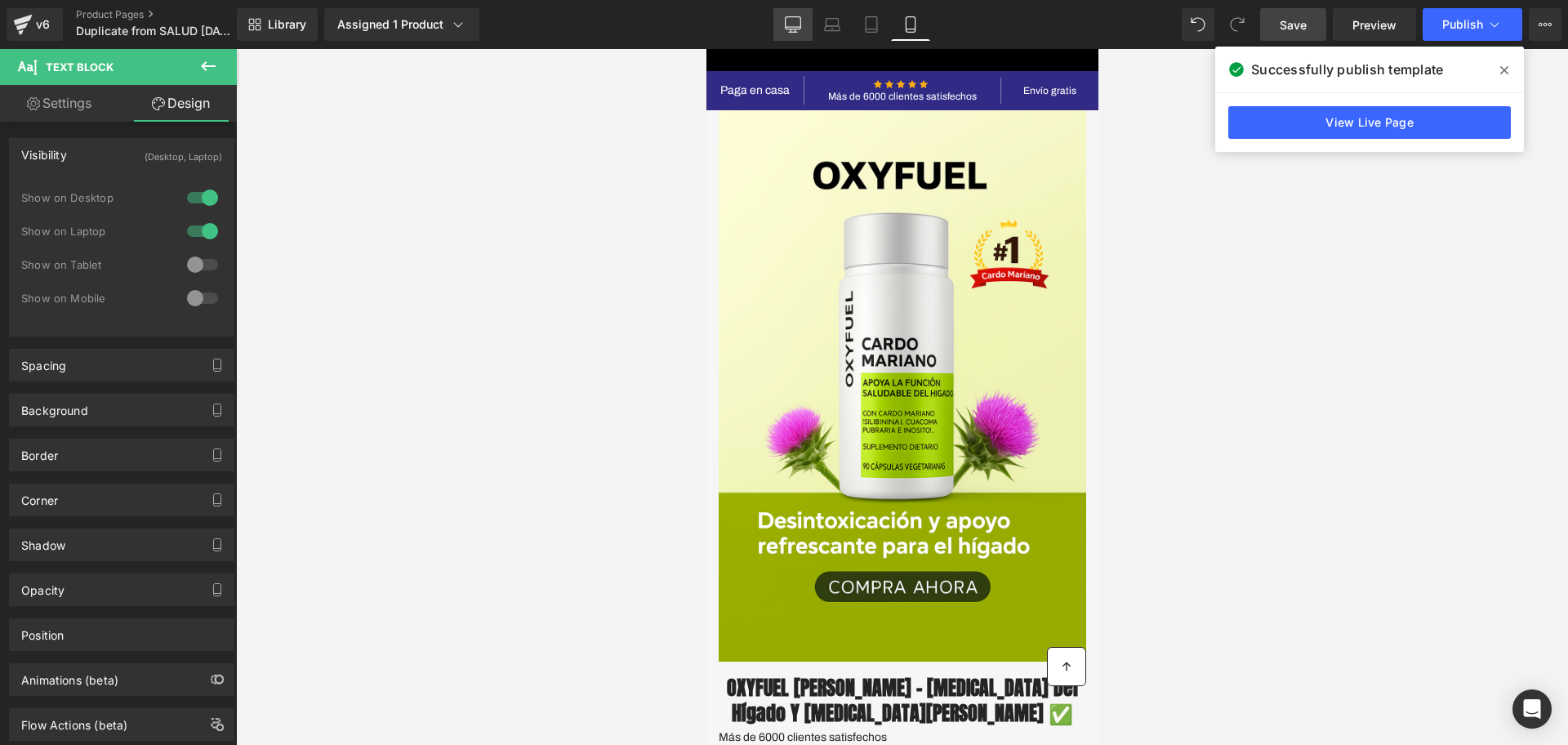
click at [808, 14] on link "Desktop" at bounding box center [793, 25] width 39 height 33
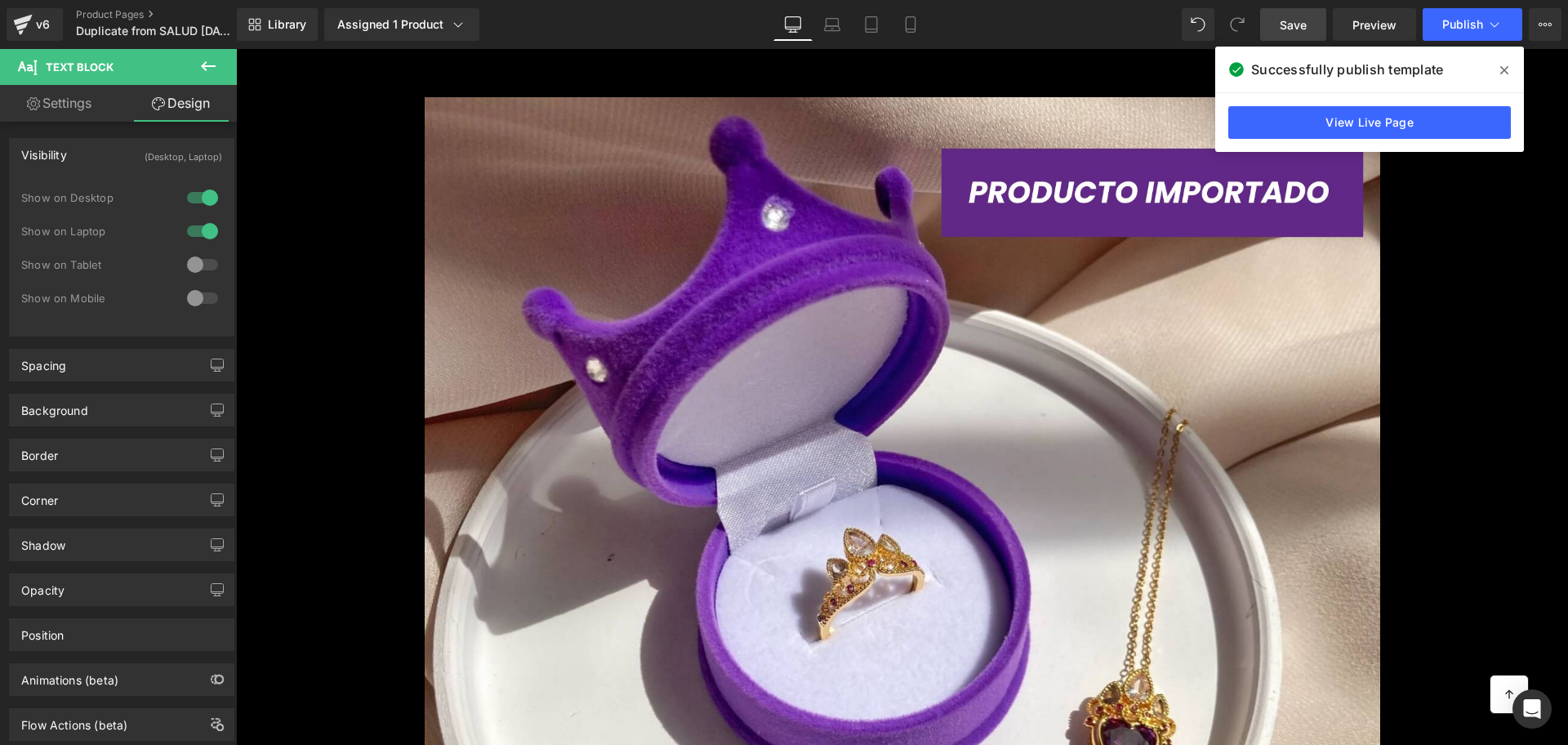
scroll to position [777, 0]
